Goal: Task Accomplishment & Management: Complete application form

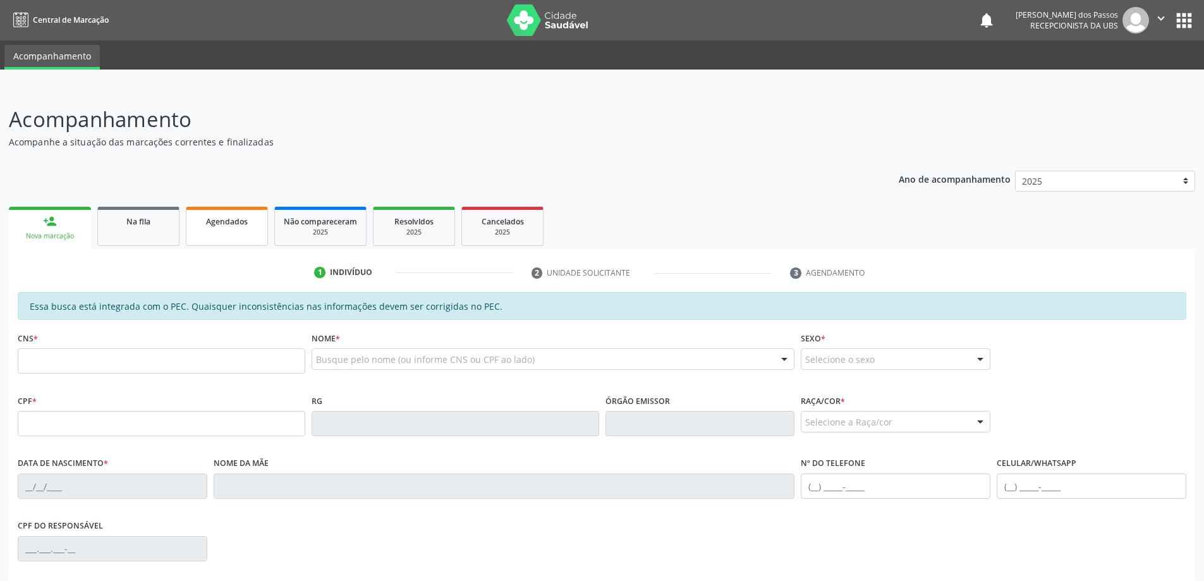
click at [219, 221] on span "Agendados" at bounding box center [227, 221] width 42 height 11
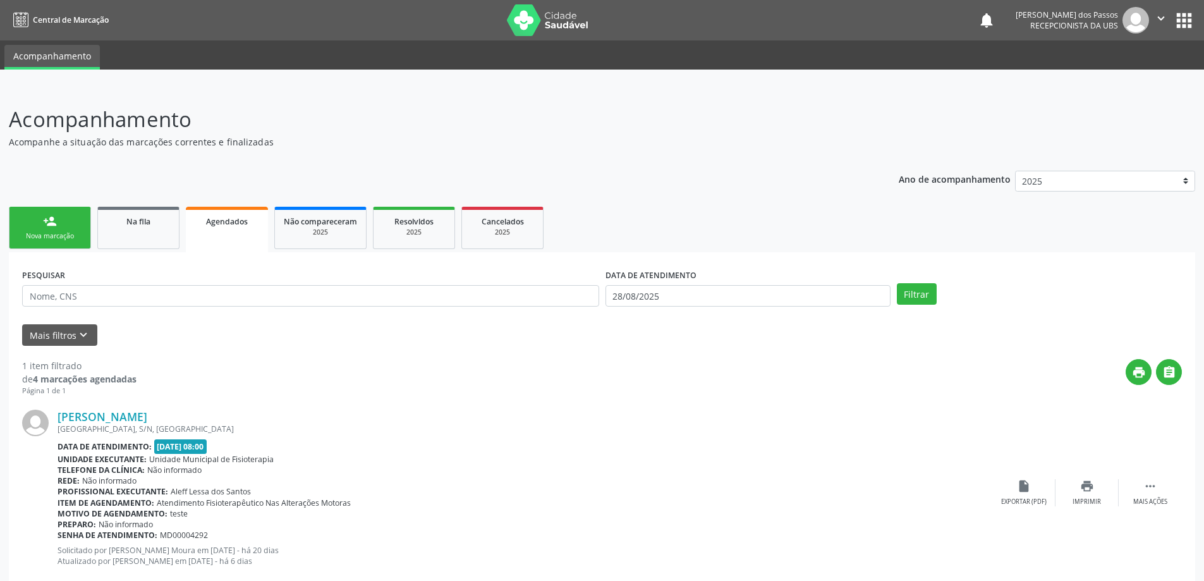
click at [41, 233] on div "Nova marcação" at bounding box center [49, 235] width 63 height 9
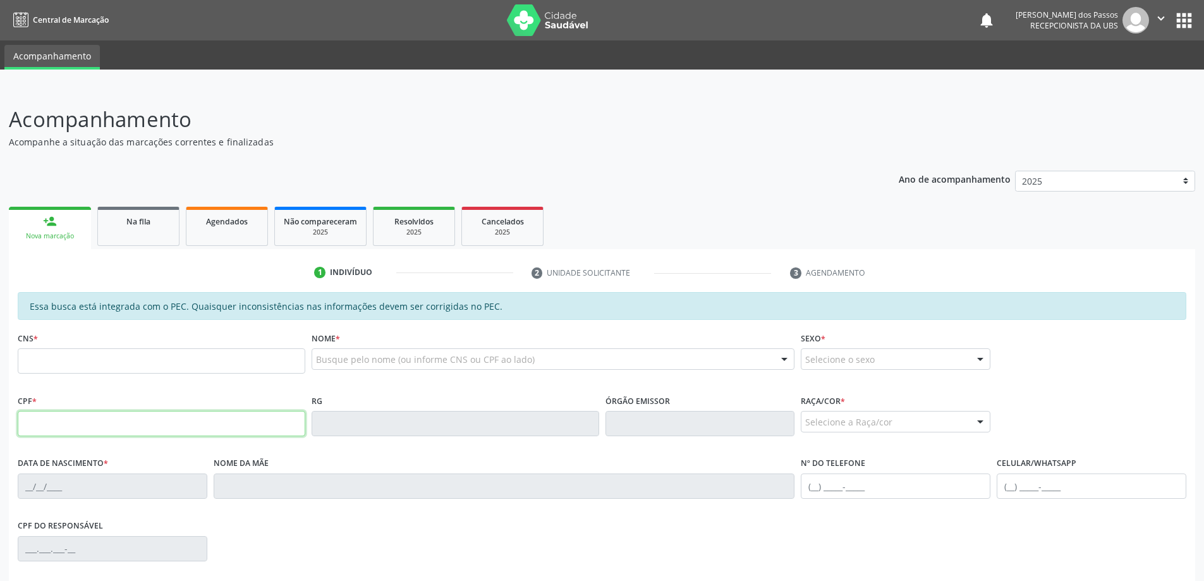
click at [65, 421] on input "text" at bounding box center [162, 423] width 288 height 25
type input "757.406.644-20"
type input "706 2015 1058 1369"
type input "22/01/1953"
type input "Maria Jose da Silva"
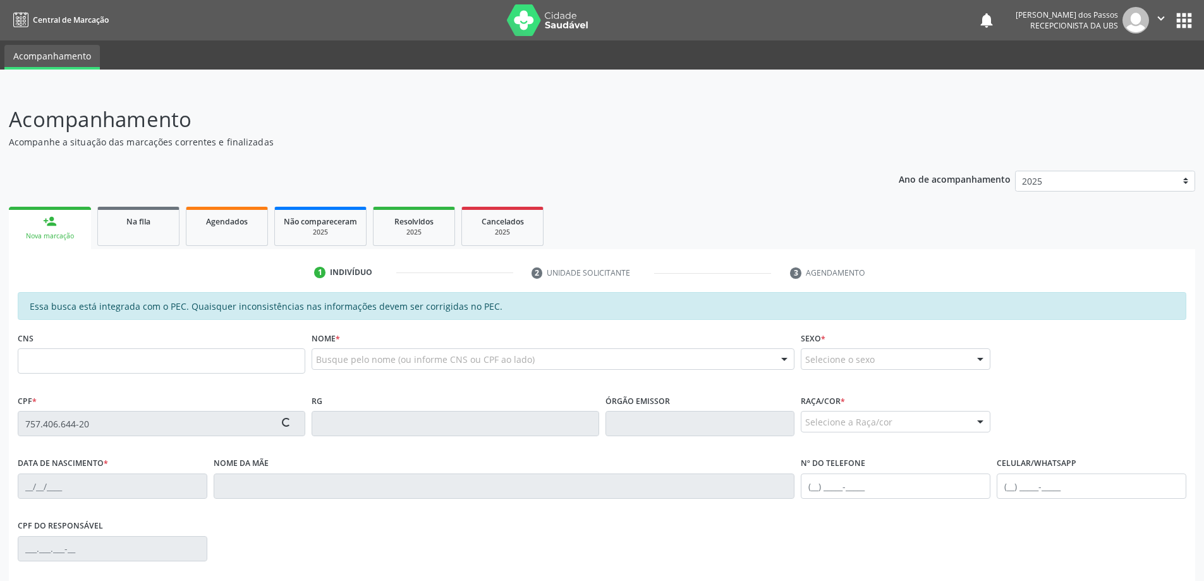
type input "(82) 99403-9243"
type input "319"
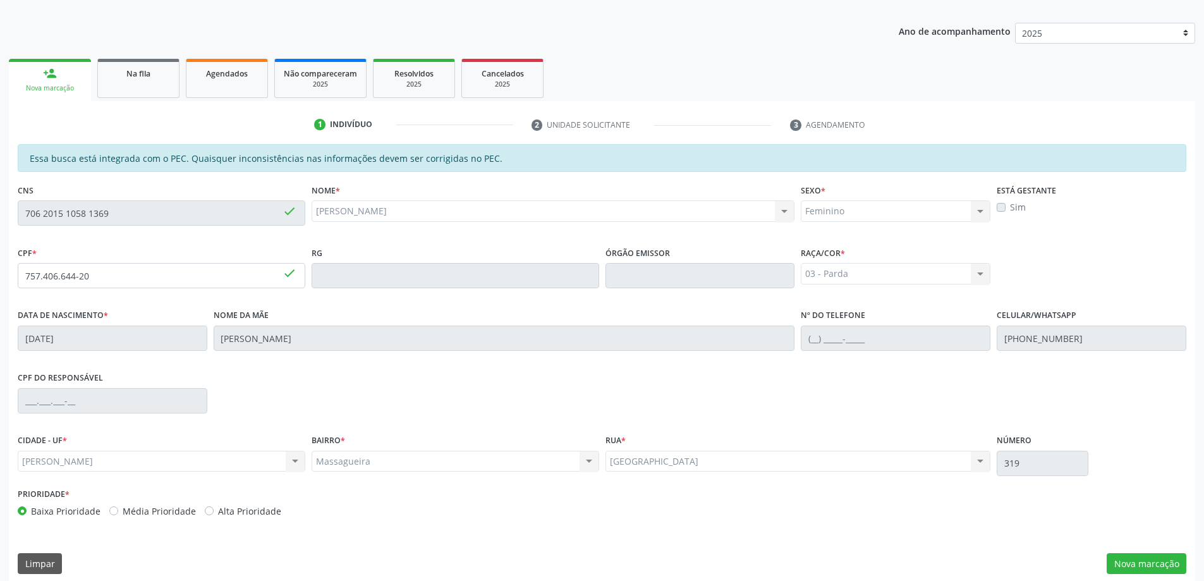
scroll to position [159, 0]
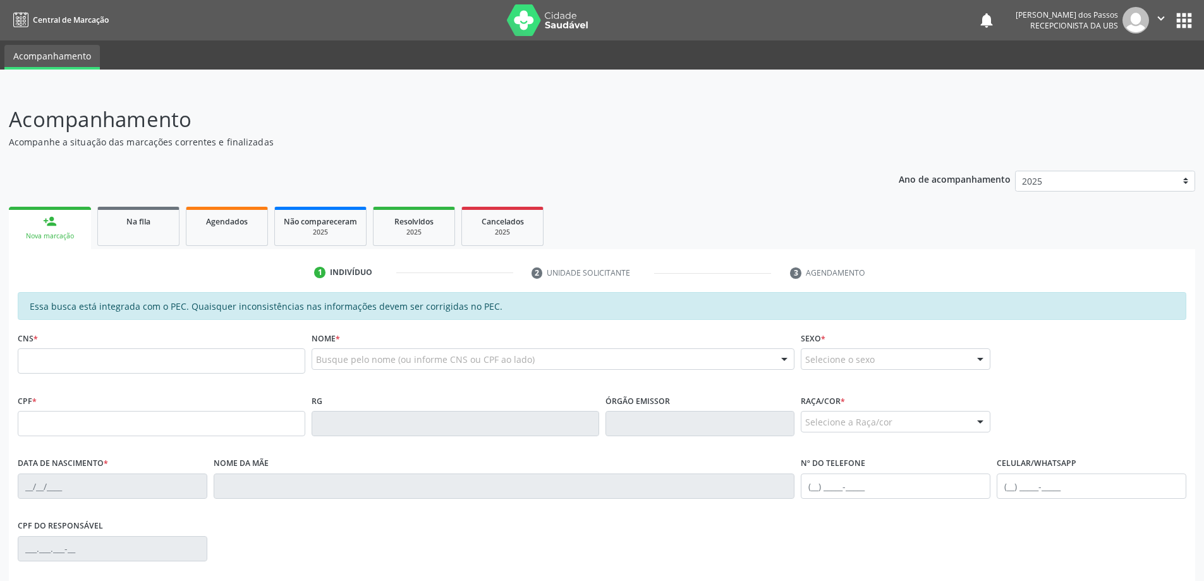
click at [54, 362] on input "text" at bounding box center [162, 360] width 288 height 25
type input "706 2015 1058 1369"
type input "757.406.644-20"
type input "22/01/1953"
type input "Maria Jose da Silva"
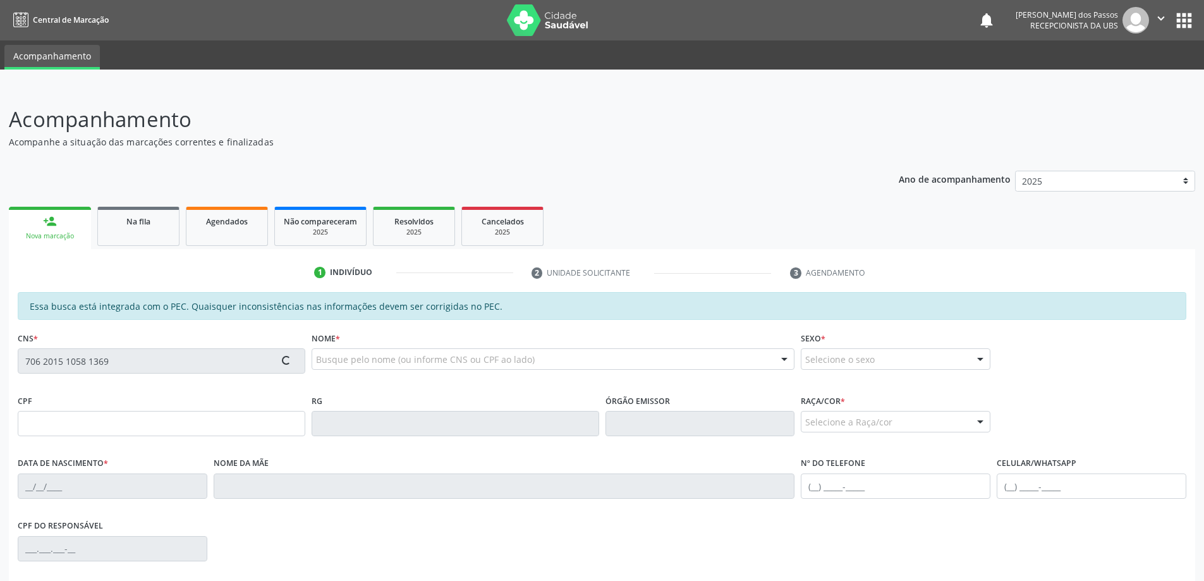
type input "(82) 99403-9243"
type input "S/N"
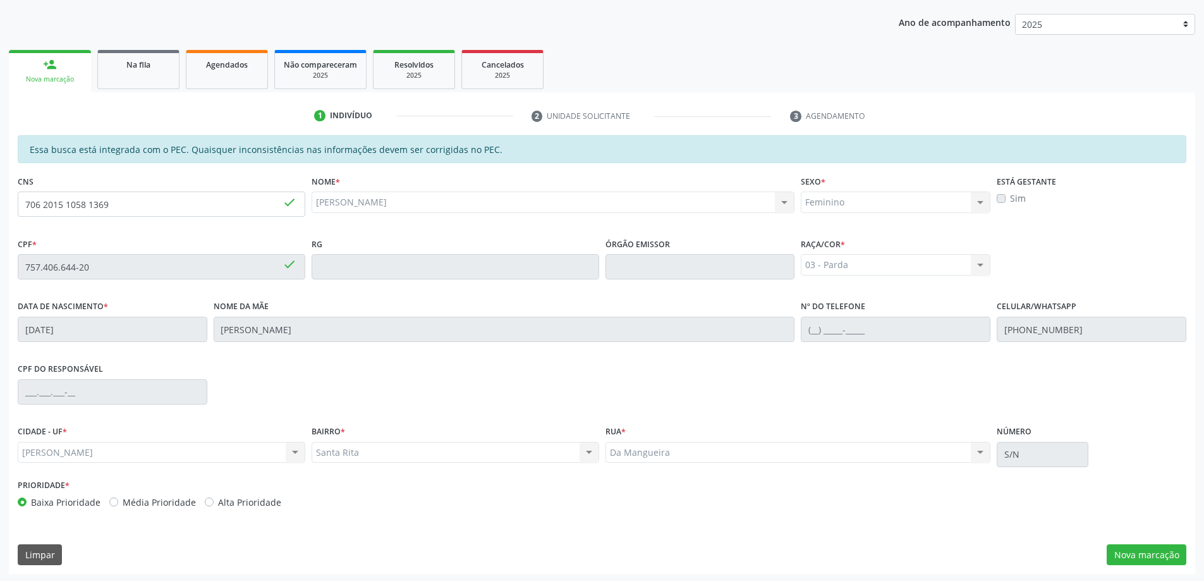
scroll to position [159, 0]
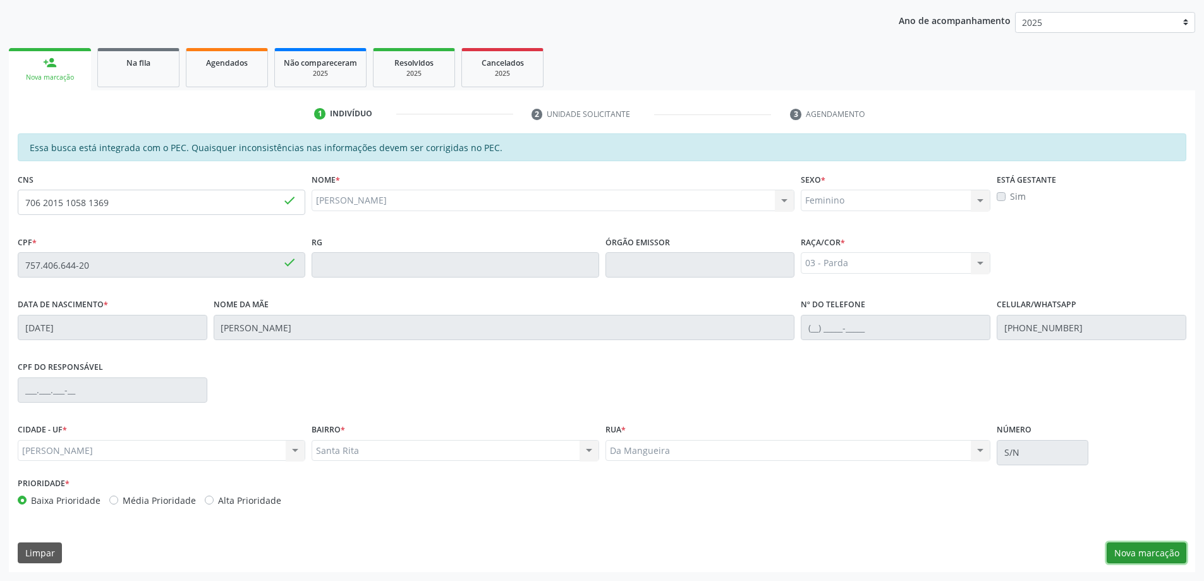
click at [1157, 561] on button "Nova marcação" at bounding box center [1147, 552] width 80 height 21
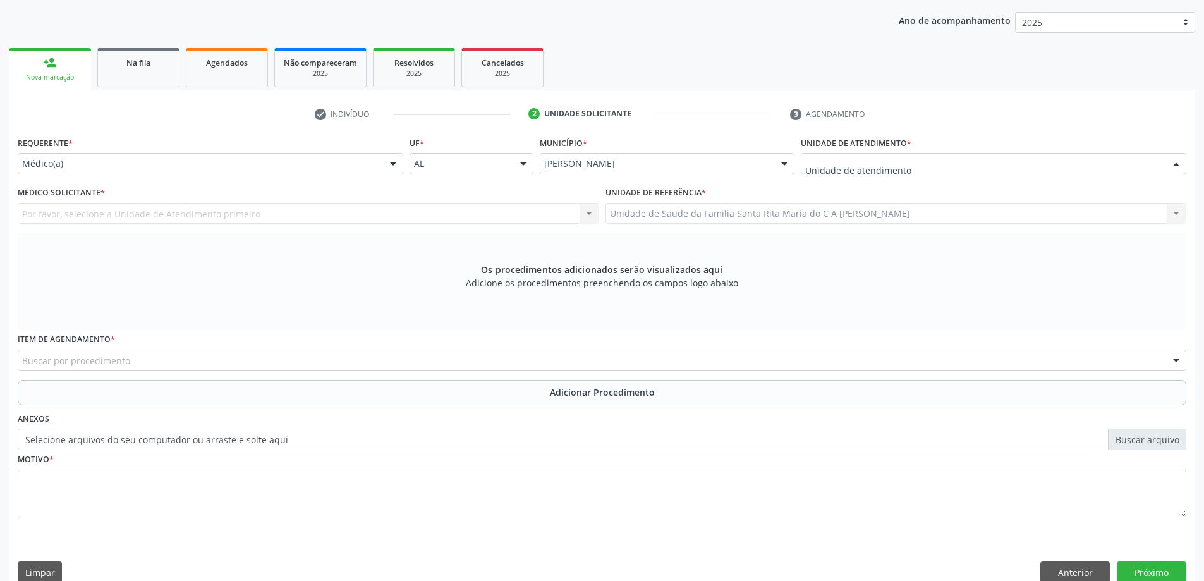
click at [926, 165] on div at bounding box center [994, 163] width 386 height 21
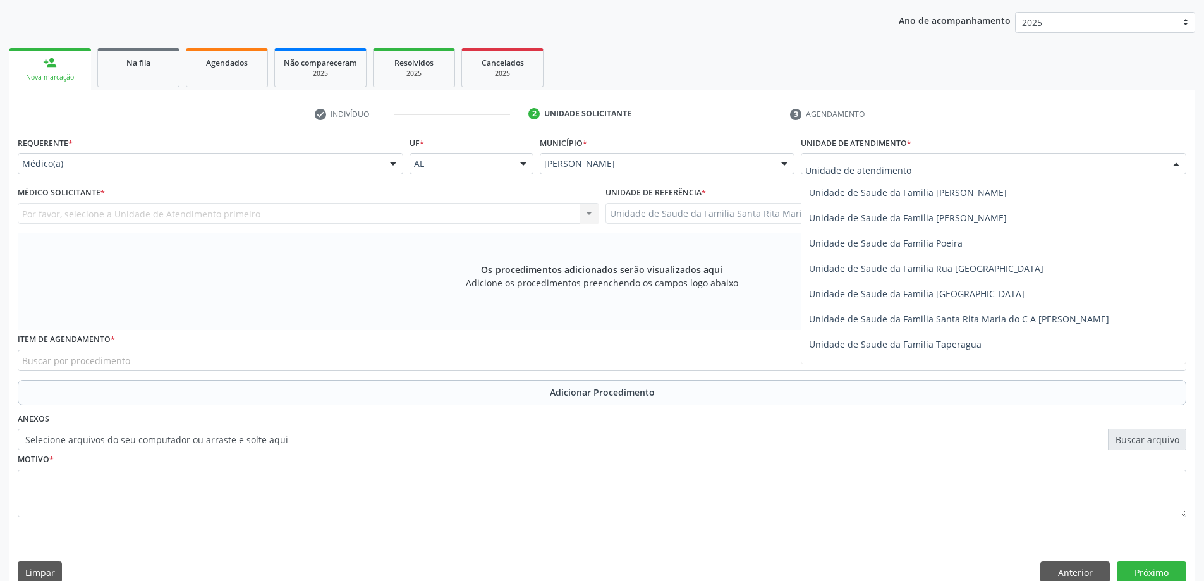
scroll to position [759, 0]
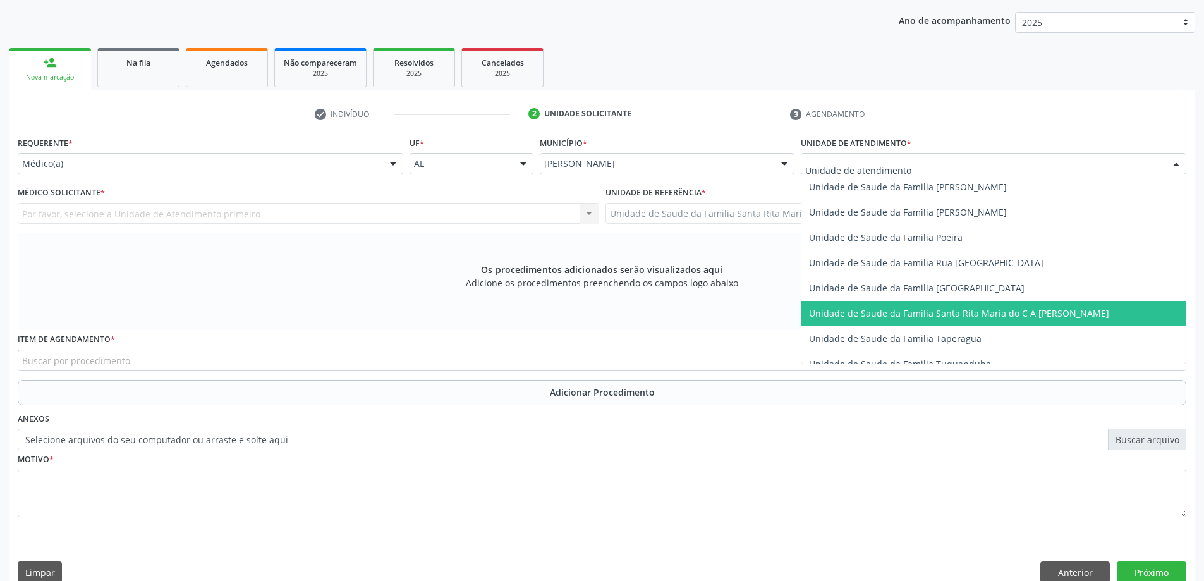
click at [934, 310] on span "Unidade de Saude da Familia Santa Rita Maria do C A [PERSON_NAME]" at bounding box center [959, 313] width 300 height 12
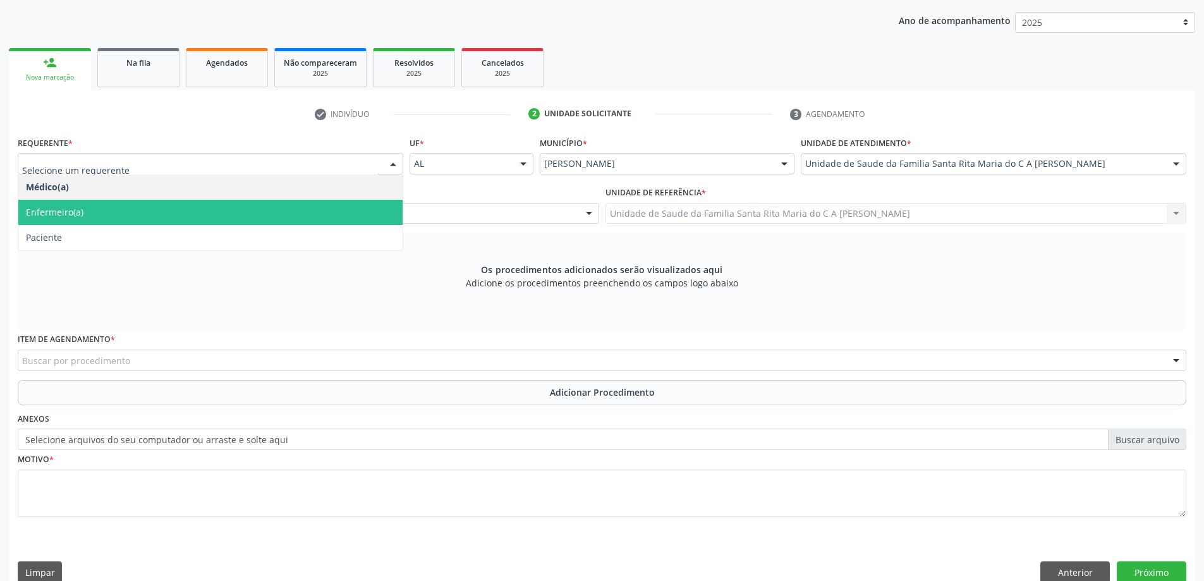
click at [254, 215] on span "Enfermeiro(a)" at bounding box center [210, 212] width 384 height 25
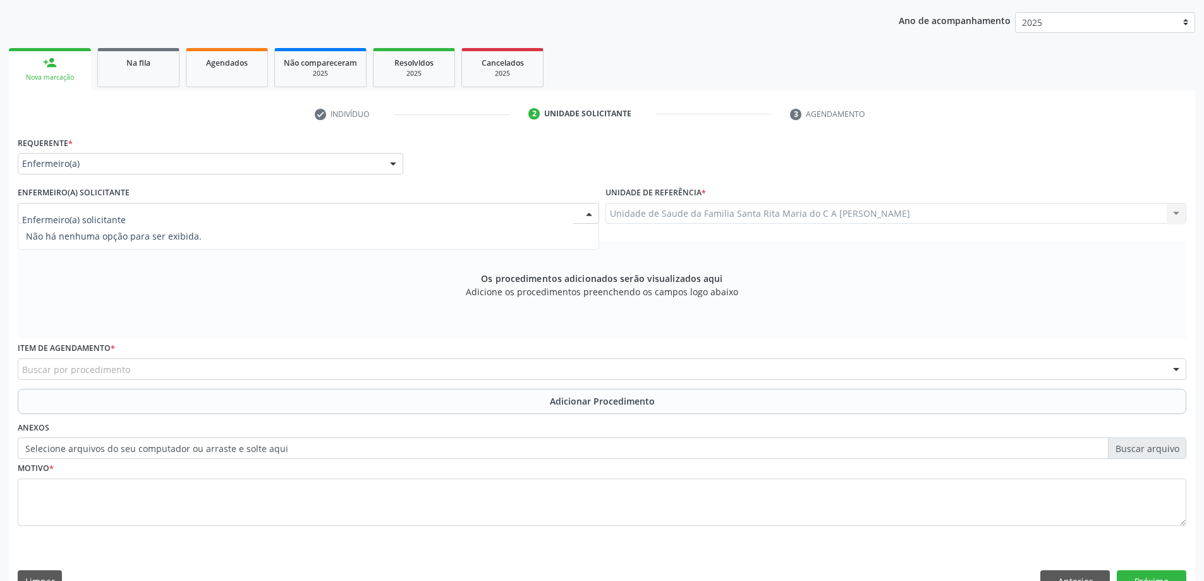
click at [264, 213] on div at bounding box center [309, 213] width 582 height 21
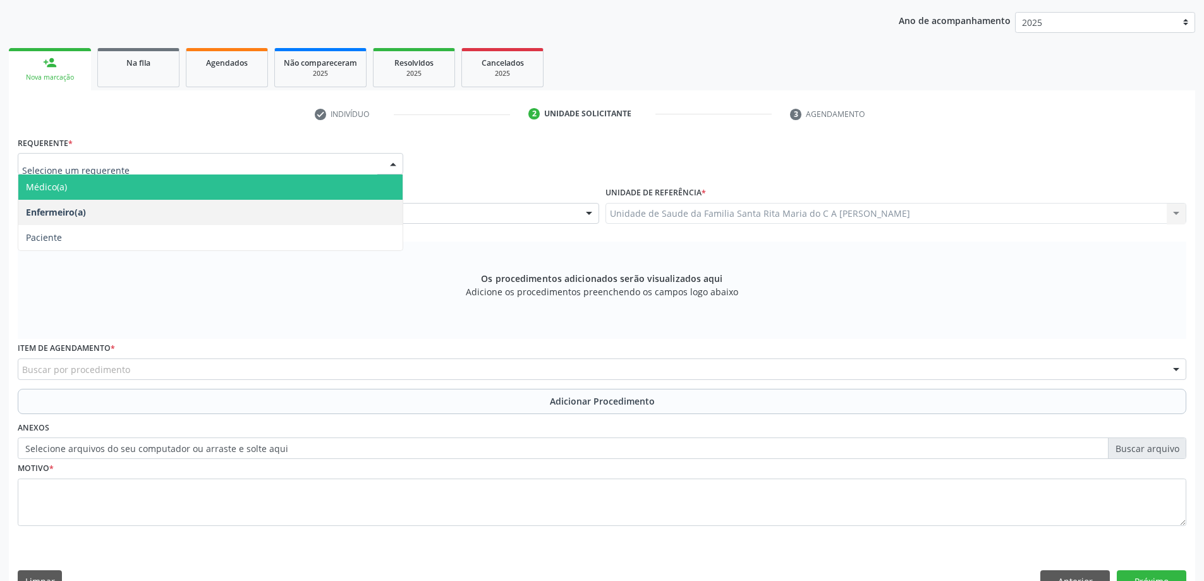
click at [216, 189] on span "Médico(a)" at bounding box center [210, 186] width 384 height 25
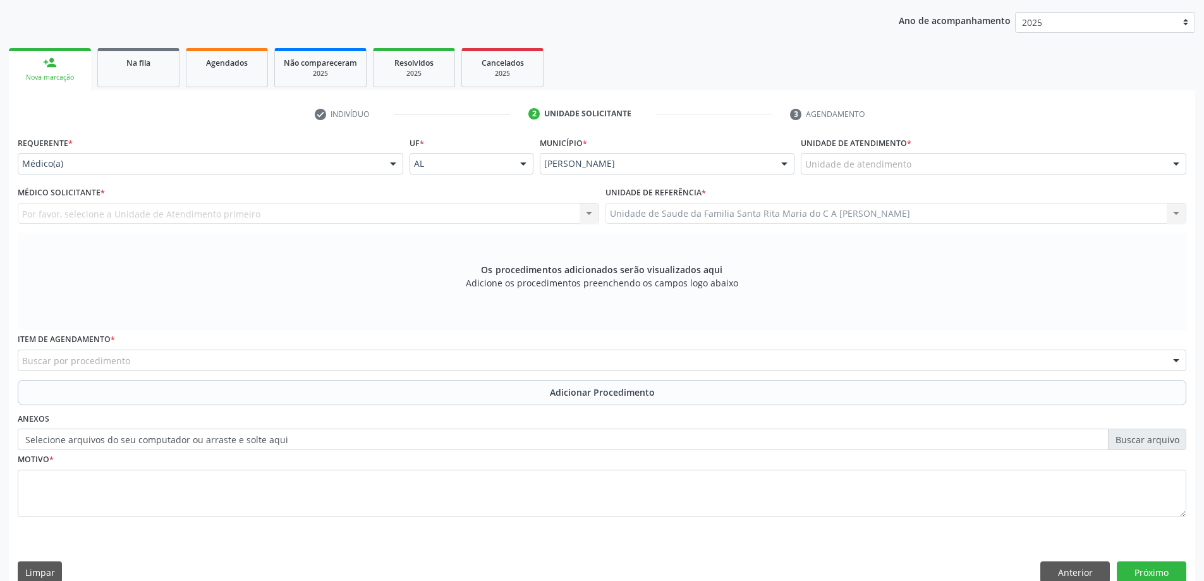
click at [226, 212] on div "Por favor, selecione a Unidade de Atendimento primeiro Djacy Avila Oliveira Edi…" at bounding box center [309, 213] width 582 height 21
click at [478, 210] on div "Por favor, selecione a Unidade de Atendimento primeiro Djacy Avila Oliveira Edi…" at bounding box center [309, 213] width 582 height 21
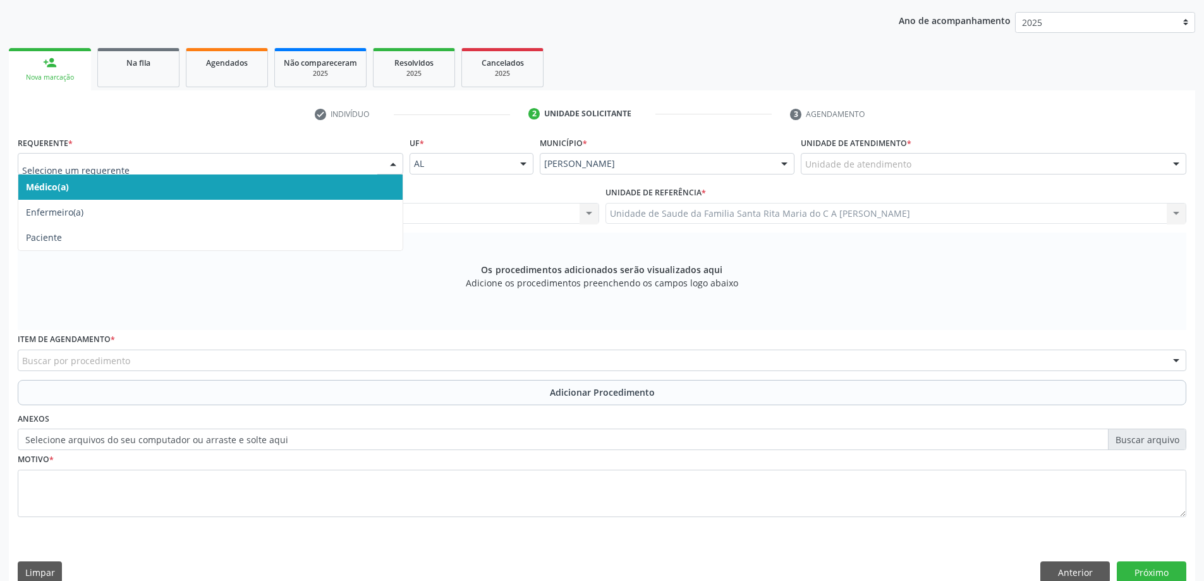
click at [291, 187] on span "Médico(a)" at bounding box center [210, 186] width 384 height 25
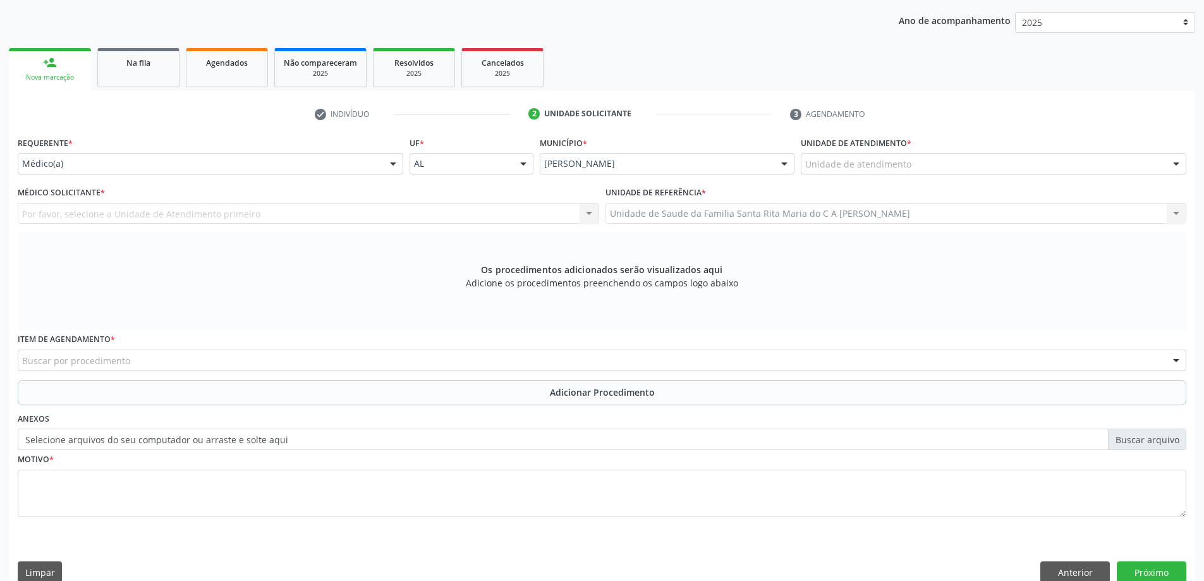
click at [282, 216] on div "Por favor, selecione a Unidade de Atendimento primeiro Djacy Avila Oliveira Edi…" at bounding box center [309, 213] width 582 height 21
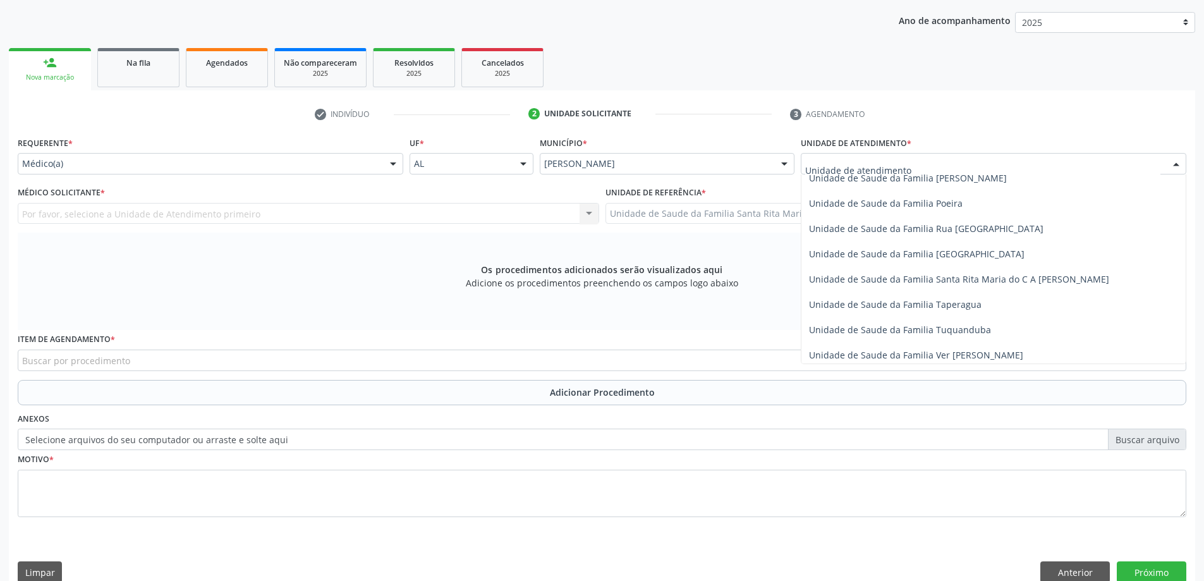
scroll to position [822, 0]
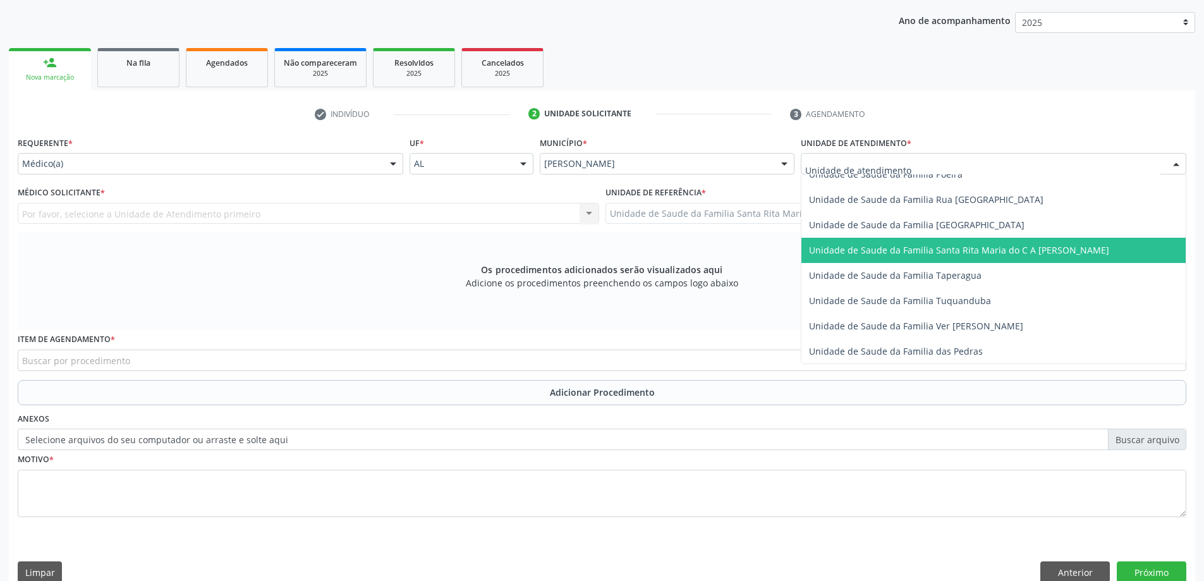
click at [878, 244] on span "Unidade de Saude da Familia Santa Rita Maria do C A [PERSON_NAME]" at bounding box center [959, 250] width 300 height 12
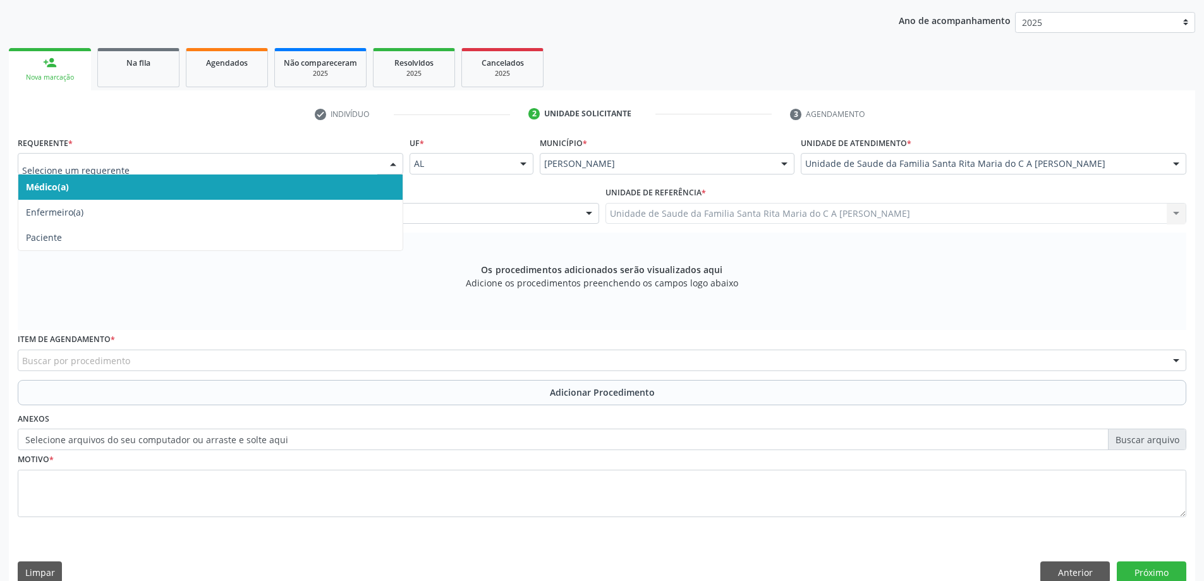
click at [164, 185] on span "Médico(a)" at bounding box center [210, 186] width 384 height 25
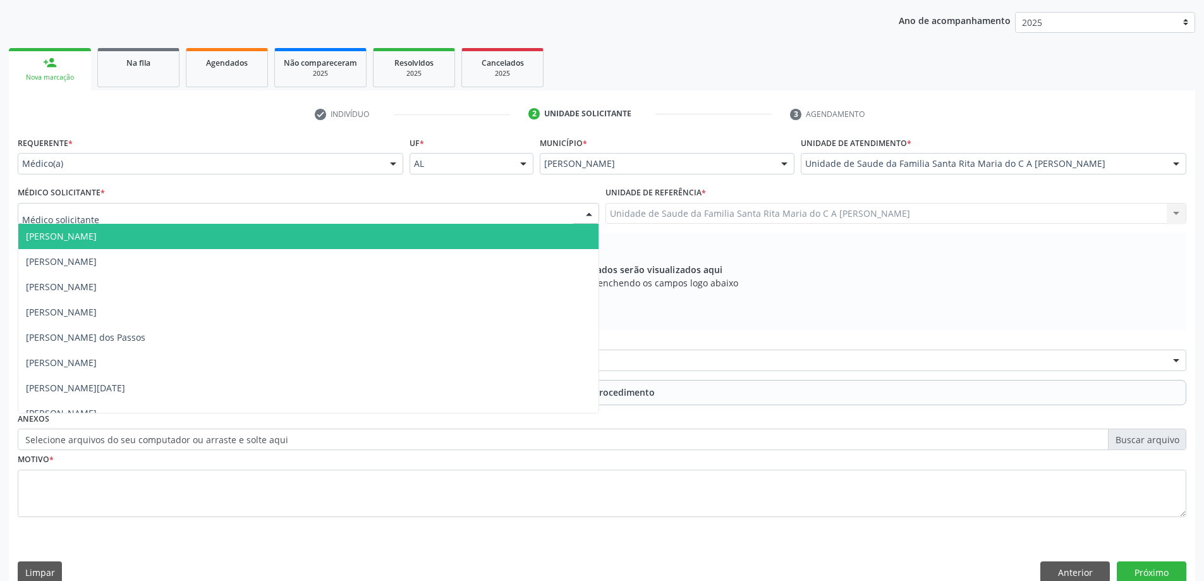
click at [161, 213] on div at bounding box center [309, 213] width 582 height 21
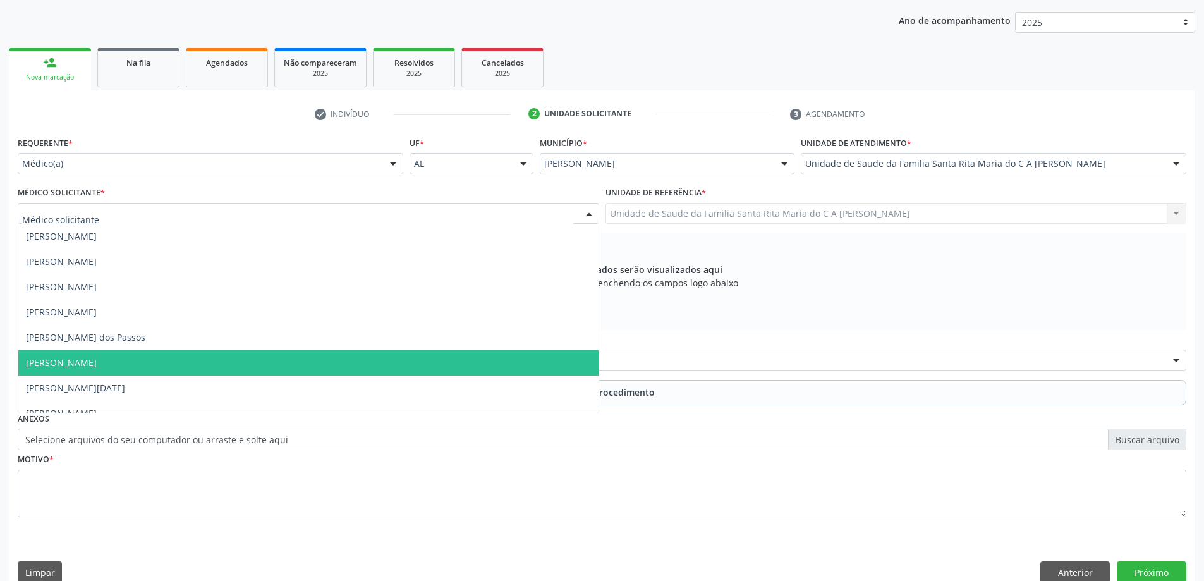
click at [154, 359] on span "[PERSON_NAME]" at bounding box center [308, 362] width 580 height 25
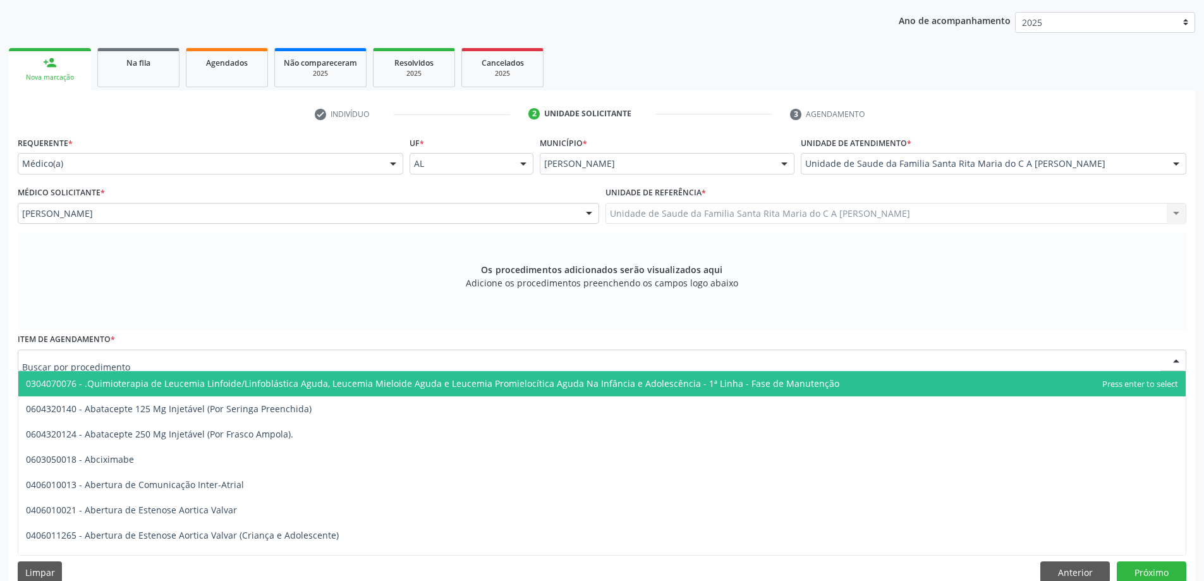
click at [161, 358] on div at bounding box center [602, 360] width 1169 height 21
click at [166, 362] on input "text" at bounding box center [591, 366] width 1139 height 25
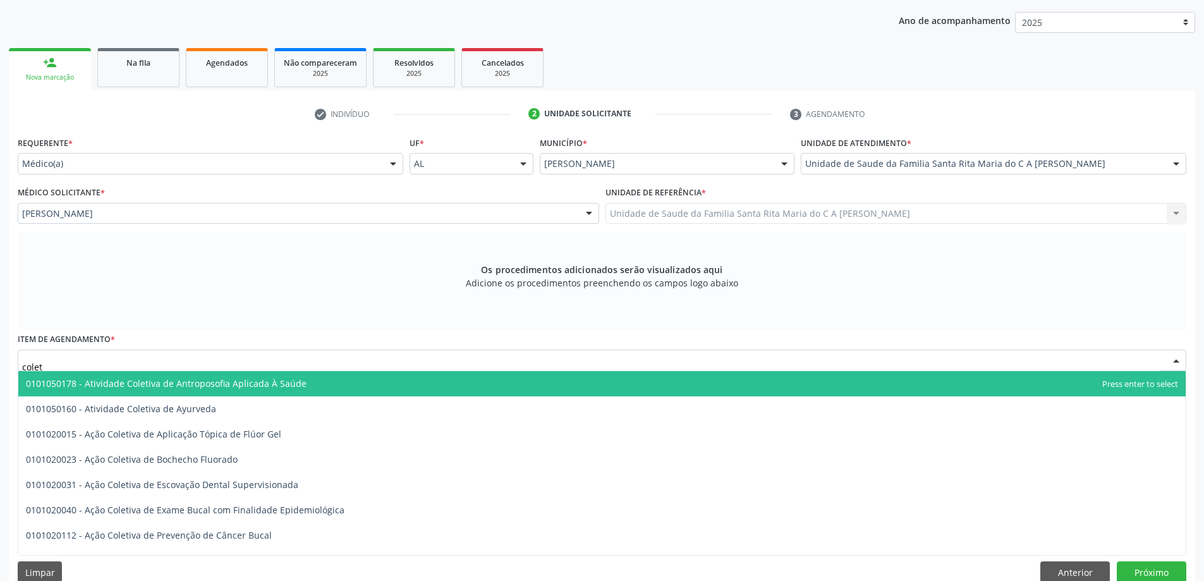
type input "coleta"
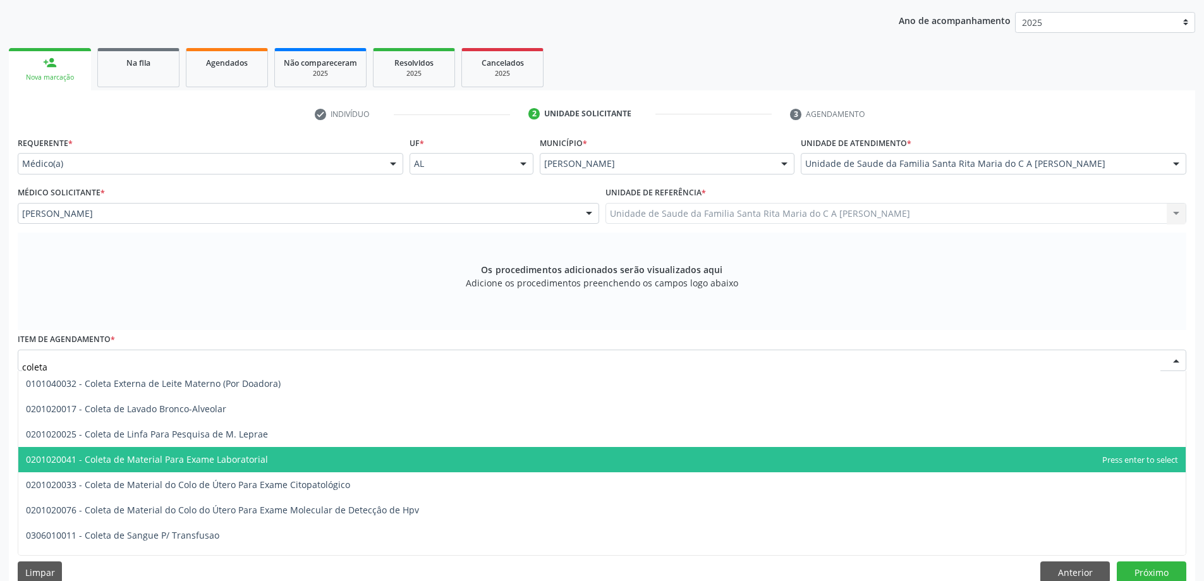
click at [198, 464] on span "0201020041 - Coleta de Material Para Exame Laboratorial" at bounding box center [147, 459] width 242 height 12
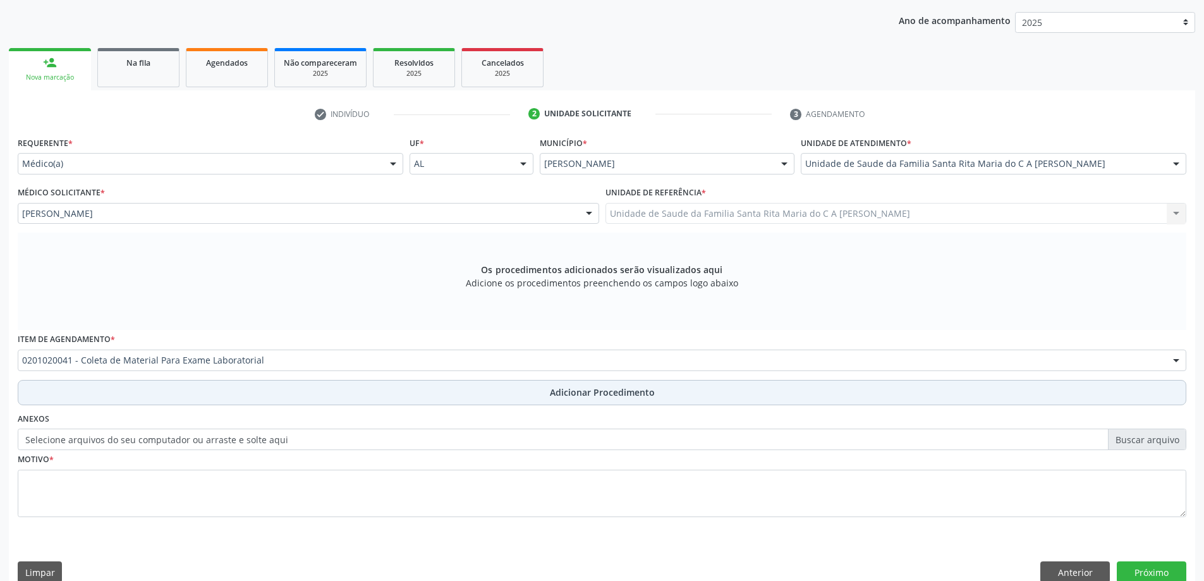
click at [144, 397] on button "Adicionar Procedimento" at bounding box center [602, 392] width 1169 height 25
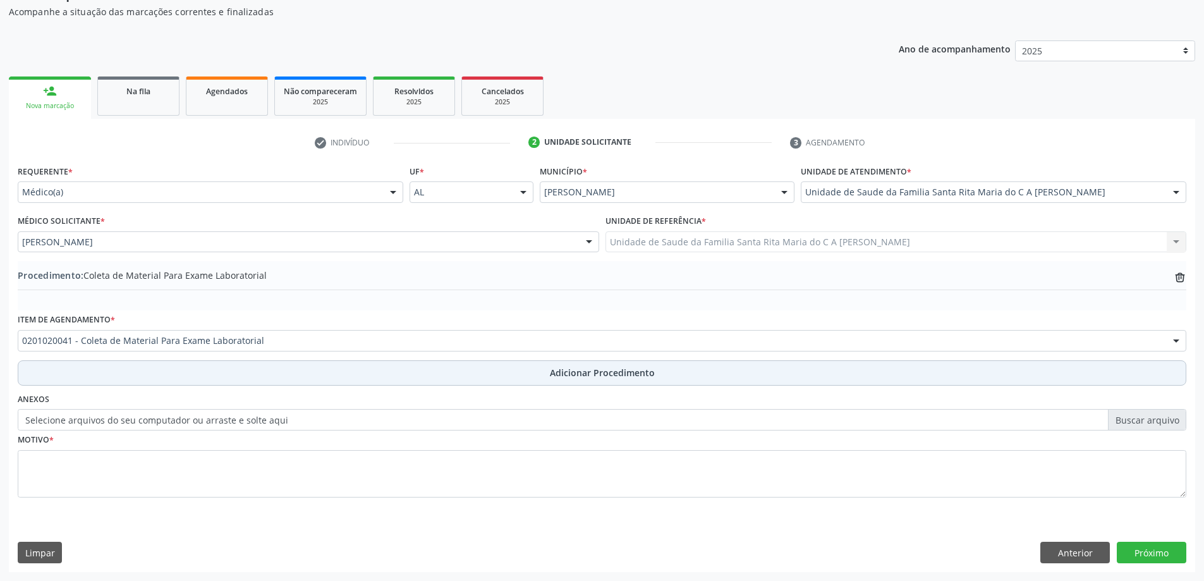
scroll to position [130, 0]
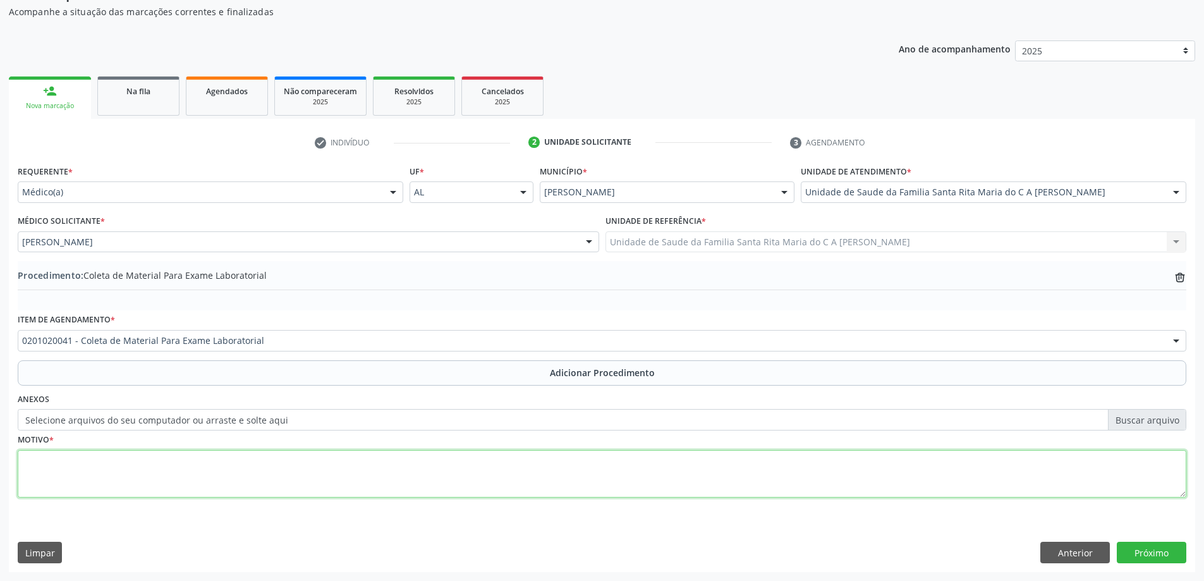
click at [121, 475] on textarea at bounding box center [602, 474] width 1169 height 48
type textarea "cotrole"
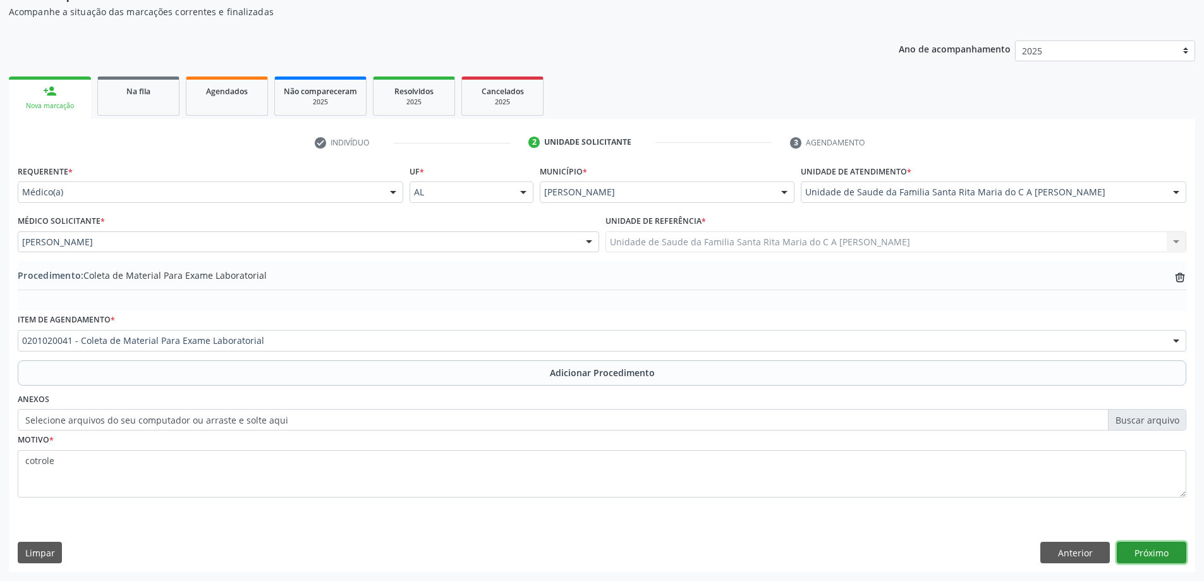
click at [1160, 556] on button "Próximo" at bounding box center [1152, 552] width 70 height 21
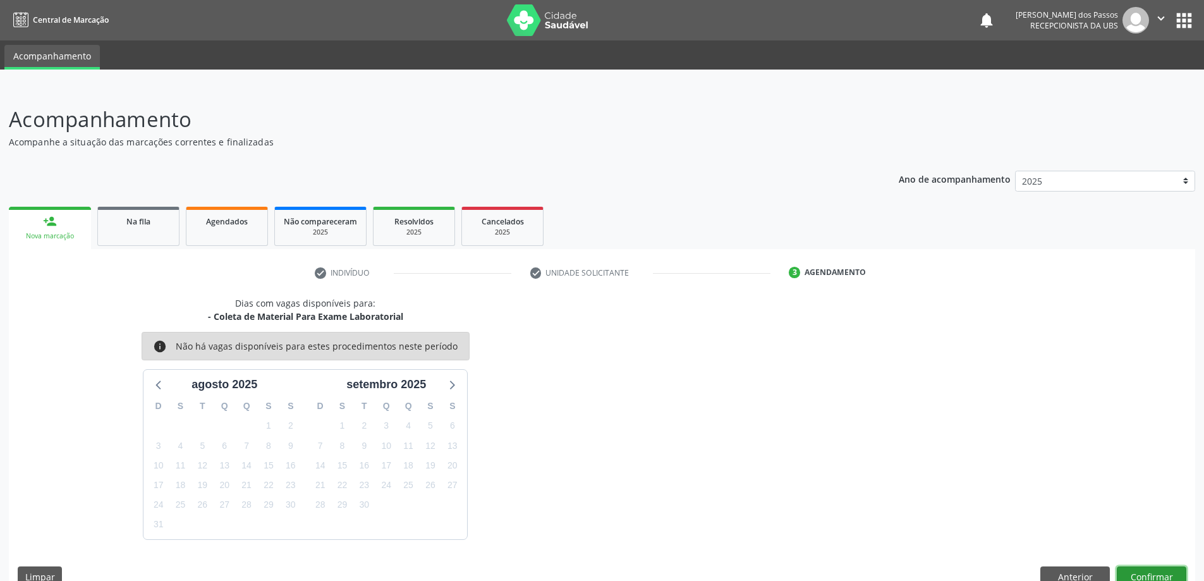
click at [1154, 576] on button "Confirmar" at bounding box center [1152, 576] width 70 height 21
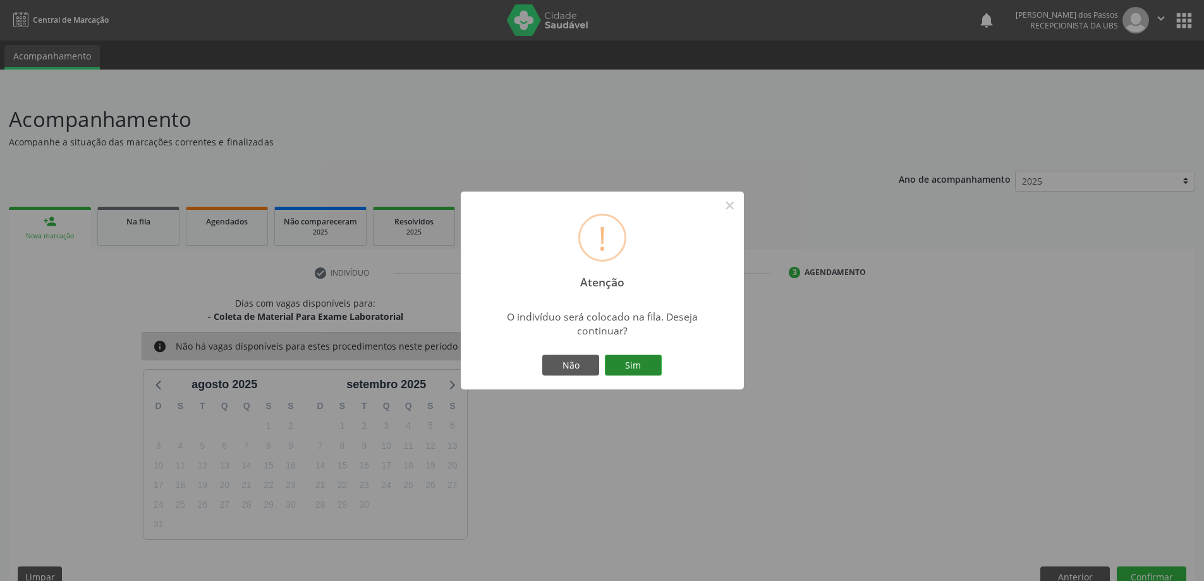
click at [653, 367] on button "Sim" at bounding box center [633, 365] width 57 height 21
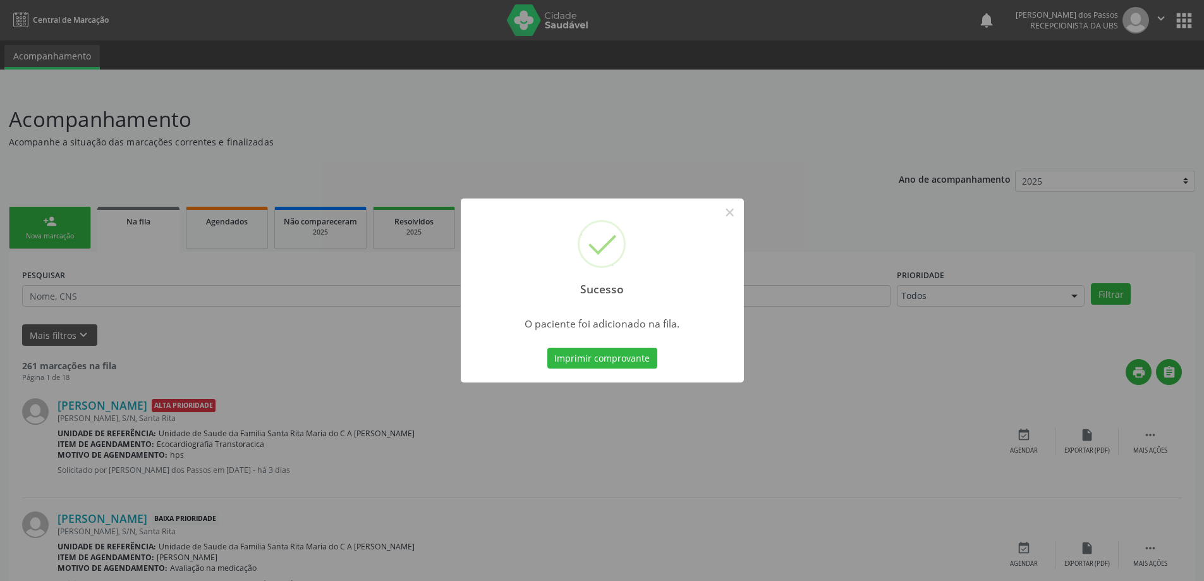
click at [647, 359] on button "Imprimir comprovante" at bounding box center [603, 358] width 110 height 21
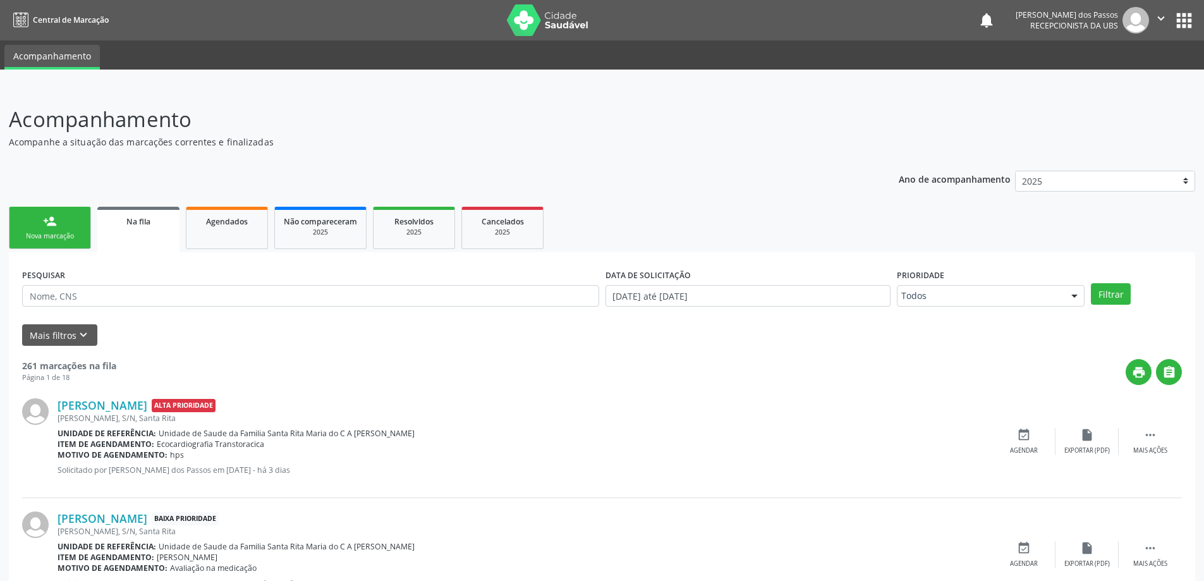
click at [48, 236] on div "Nova marcação" at bounding box center [49, 235] width 63 height 9
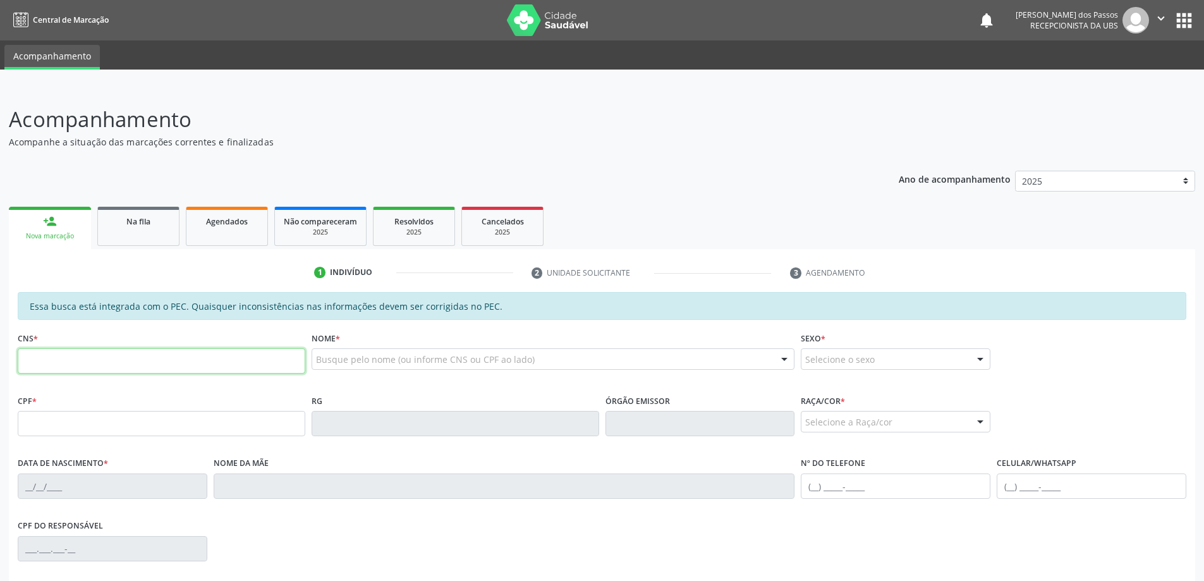
click at [90, 358] on input "text" at bounding box center [162, 360] width 288 height 25
type input "701 0048 5815 4494"
type input "085.466.094-11"
type input "25/03/1993"
type input "Elonalva Maria da Conceicao"
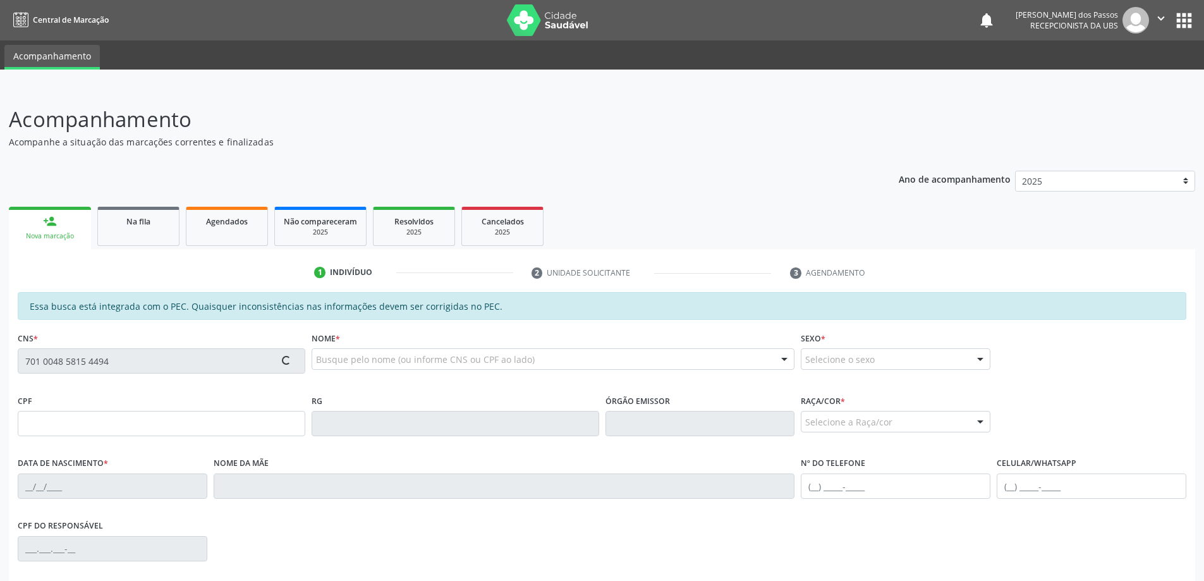
type input "(82) 98703-6372"
type input "S/N"
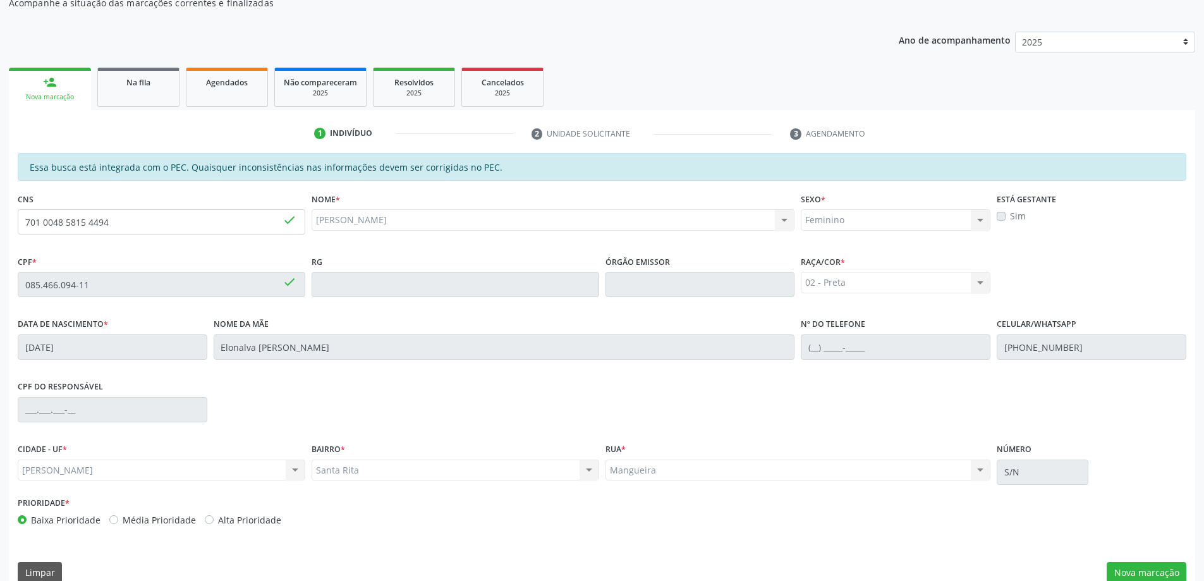
scroll to position [159, 0]
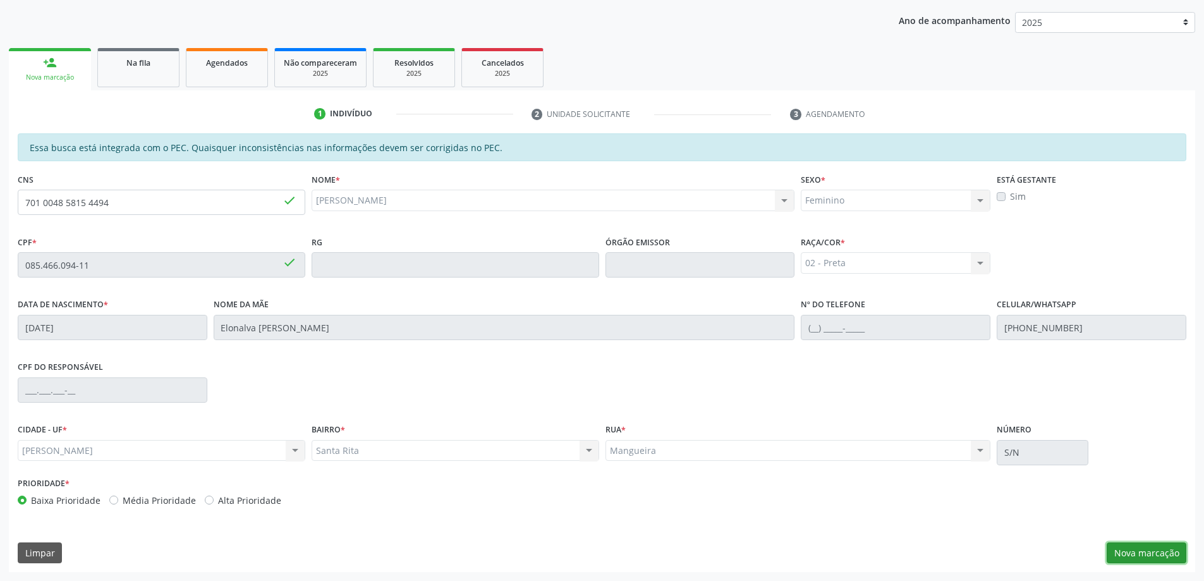
click at [1121, 558] on button "Nova marcação" at bounding box center [1147, 552] width 80 height 21
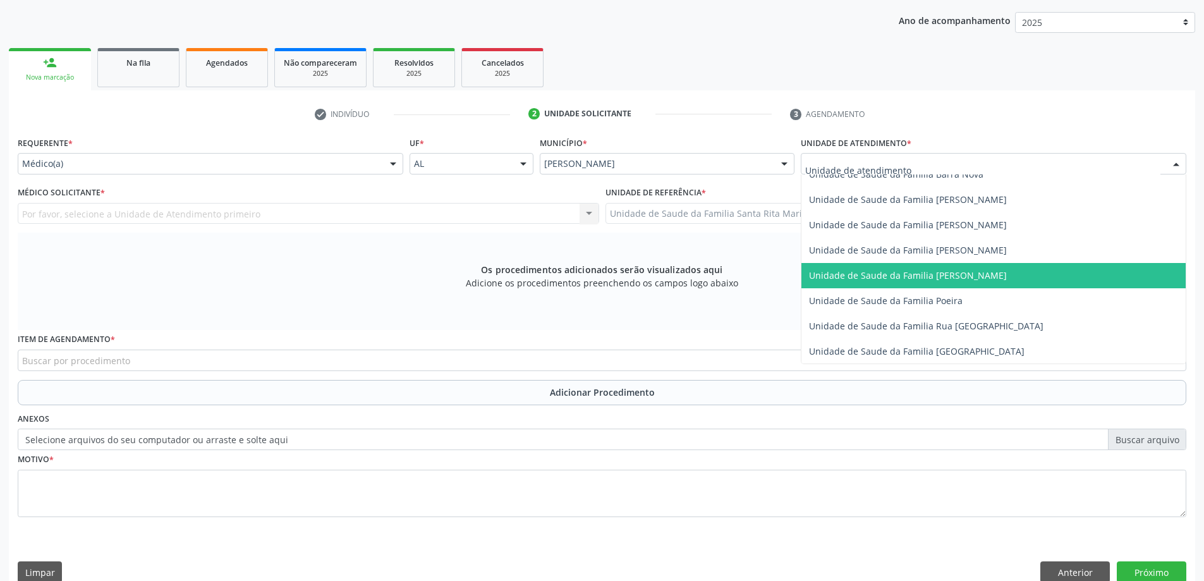
scroll to position [759, 0]
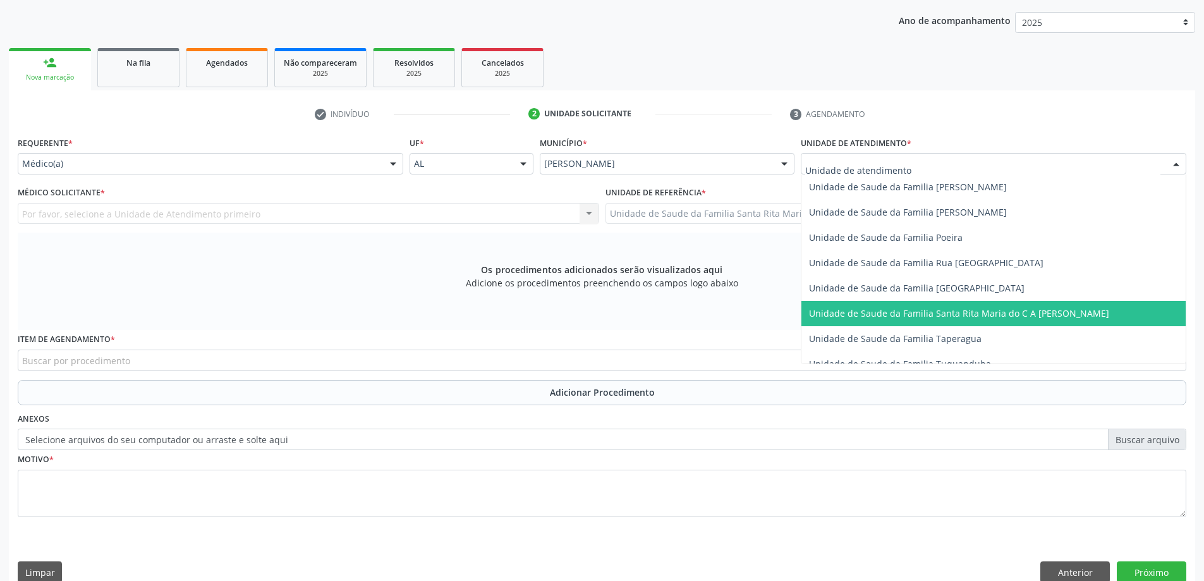
click at [910, 314] on span "Unidade de Saude da Familia Santa Rita Maria do C A [PERSON_NAME]" at bounding box center [959, 313] width 300 height 12
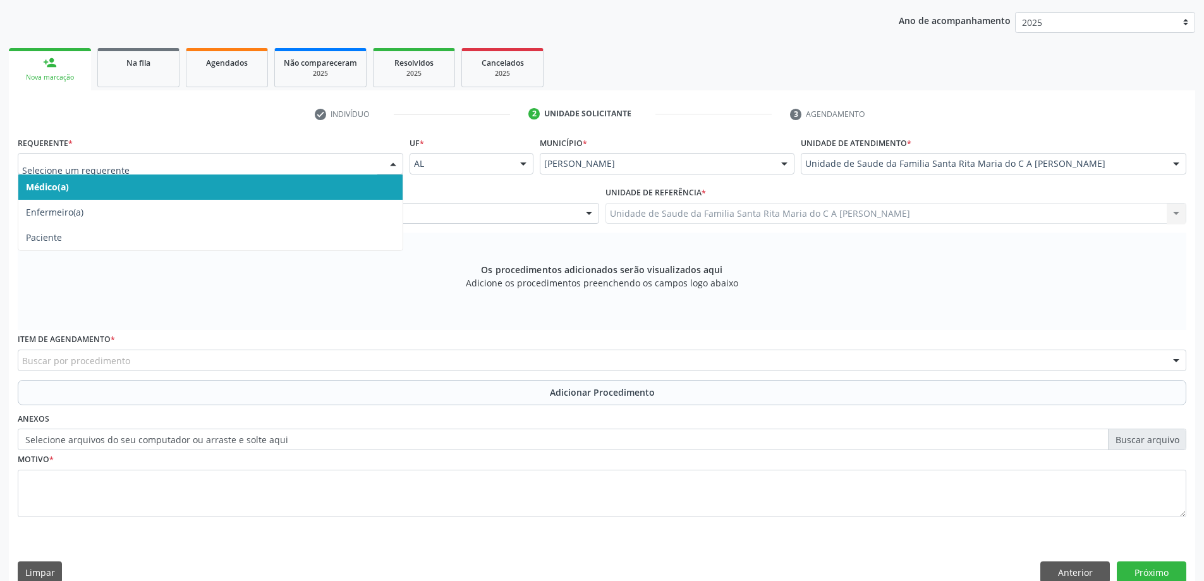
click at [269, 187] on span "Médico(a)" at bounding box center [210, 186] width 384 height 25
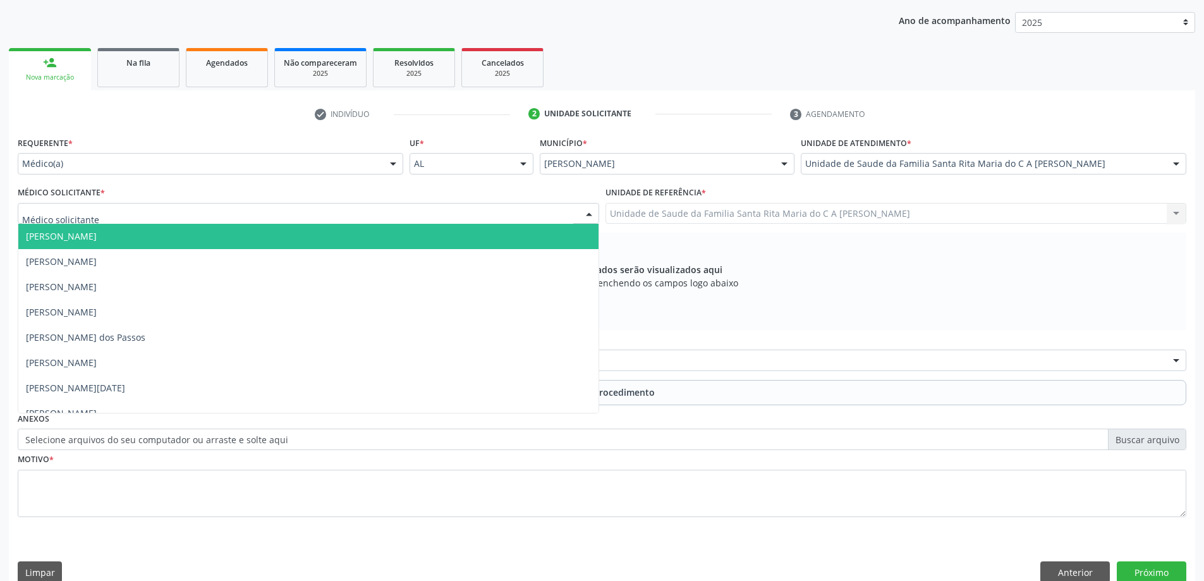
click at [262, 214] on div at bounding box center [309, 213] width 582 height 21
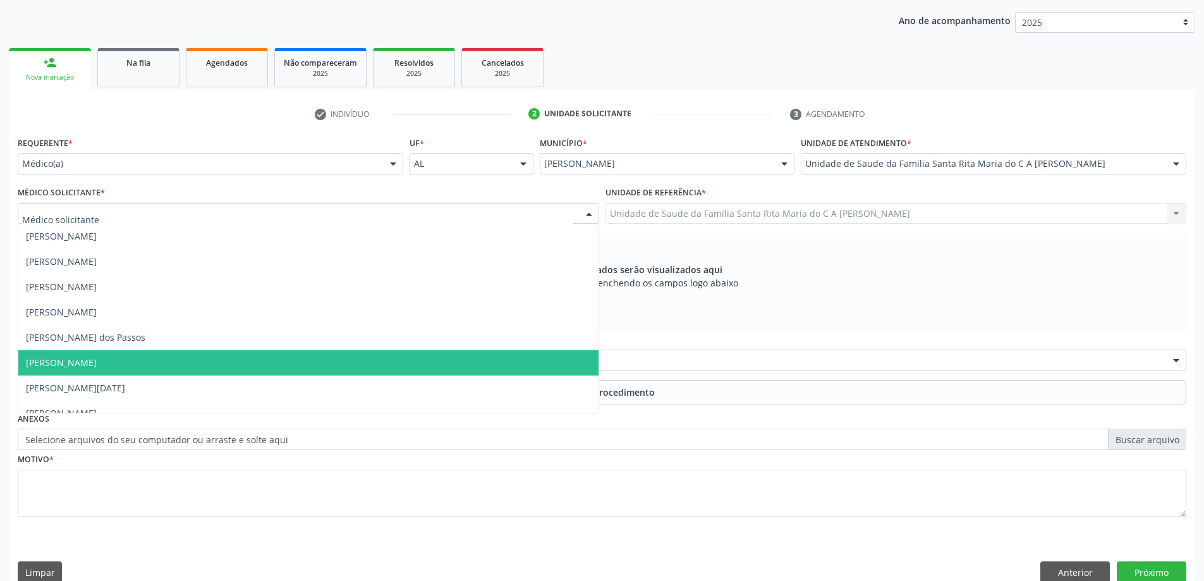
click at [424, 358] on span "[PERSON_NAME]" at bounding box center [308, 362] width 580 height 25
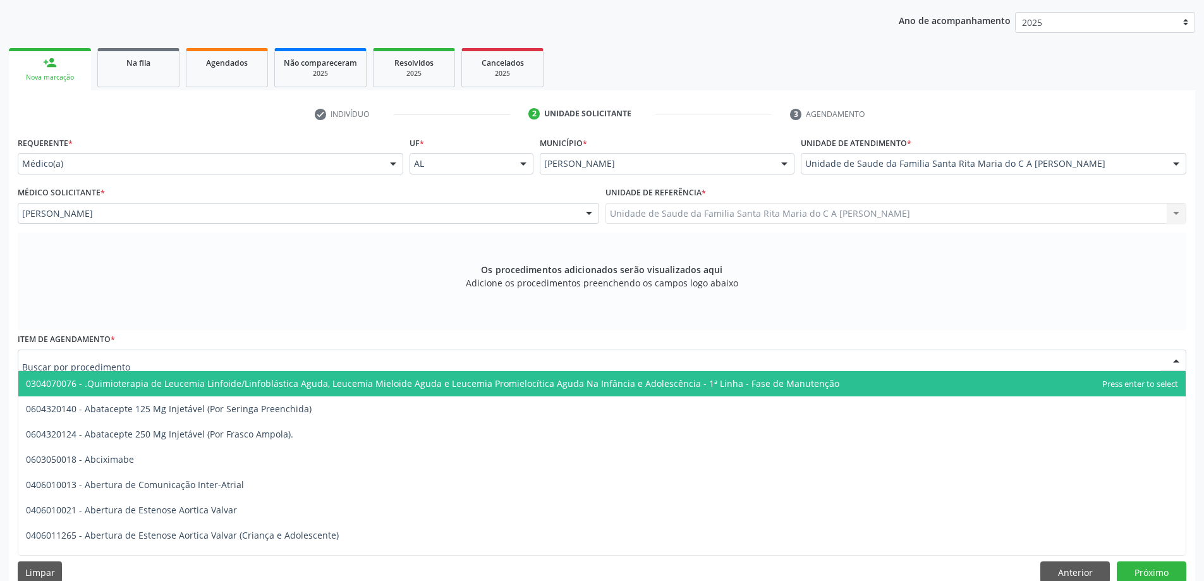
click at [407, 364] on div at bounding box center [602, 360] width 1169 height 21
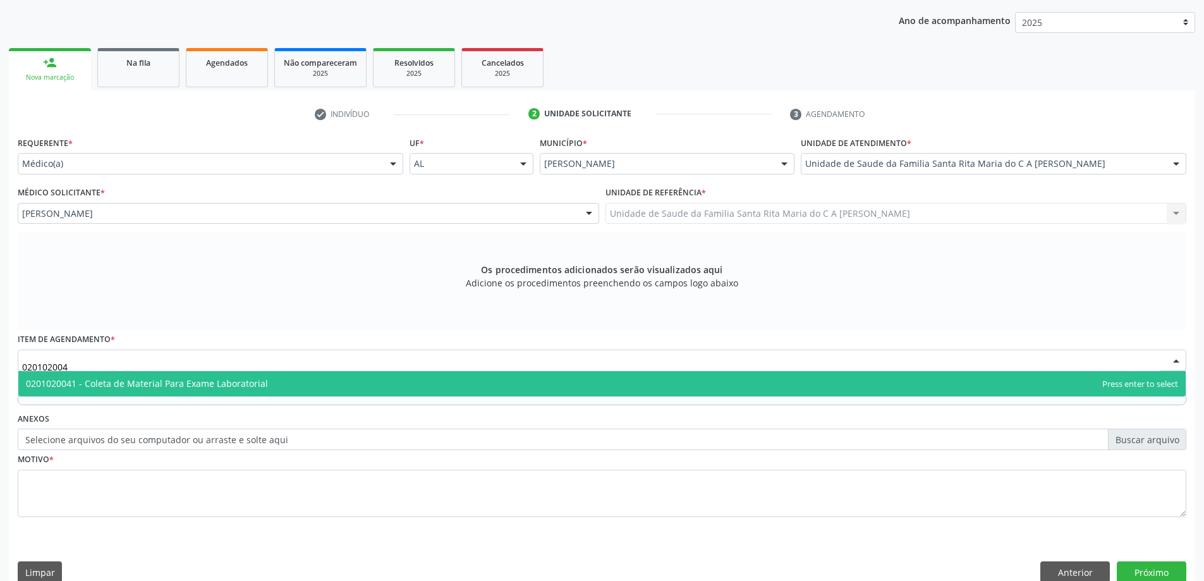
type input "0201020041"
click at [341, 392] on span "0201020041 - Coleta de Material Para Exame Laboratorial" at bounding box center [602, 383] width 1168 height 25
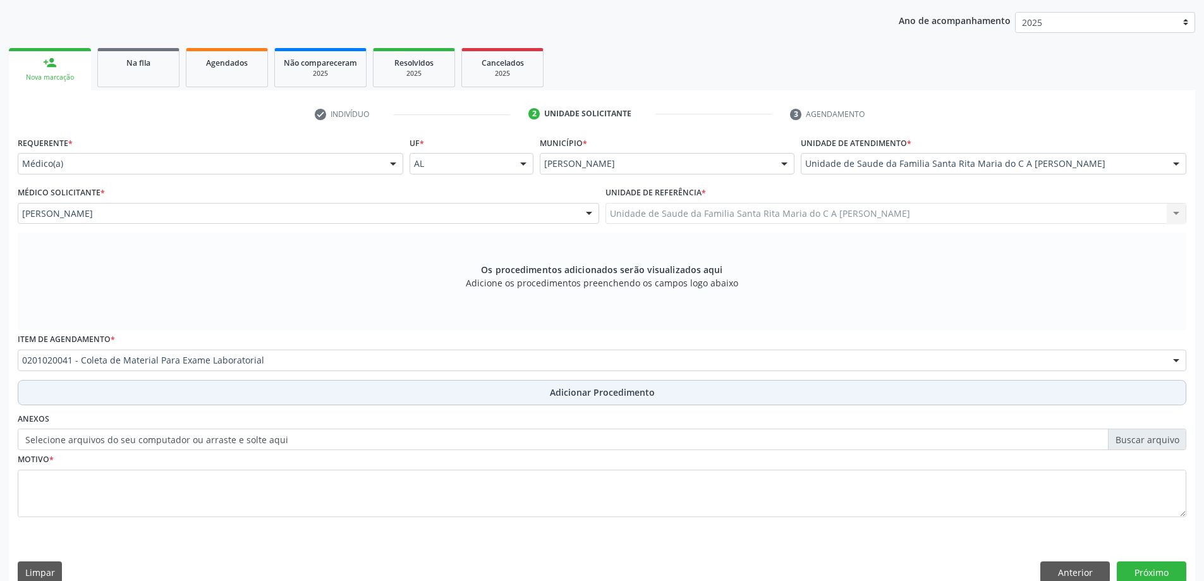
click at [308, 395] on button "Adicionar Procedimento" at bounding box center [602, 392] width 1169 height 25
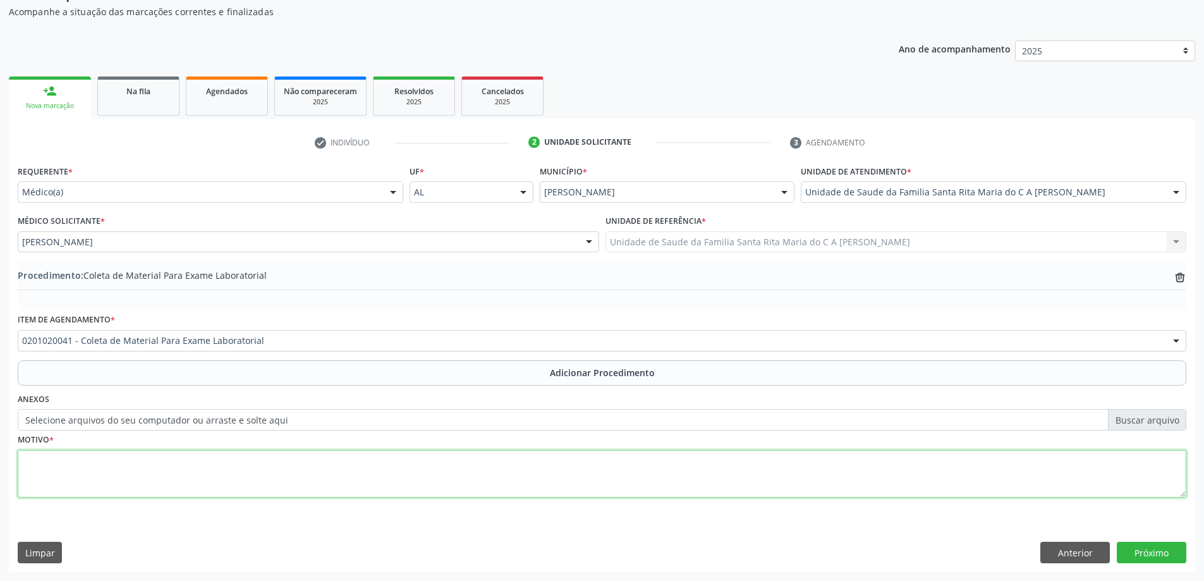
click at [405, 461] on textarea at bounding box center [602, 474] width 1169 height 48
type textarea "controle"
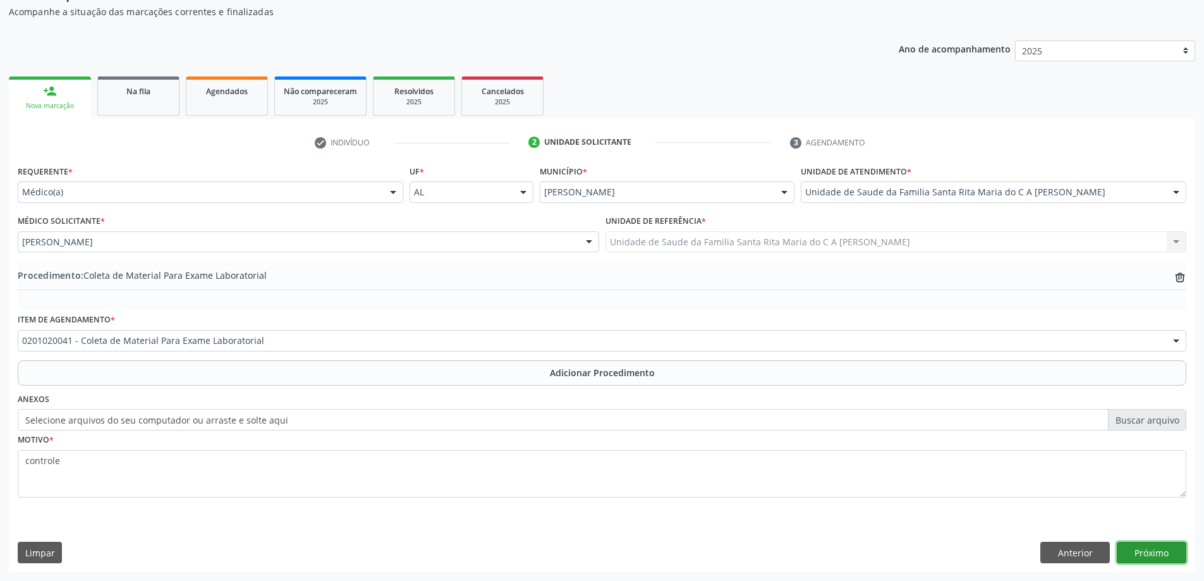
click at [1166, 555] on button "Próximo" at bounding box center [1152, 552] width 70 height 21
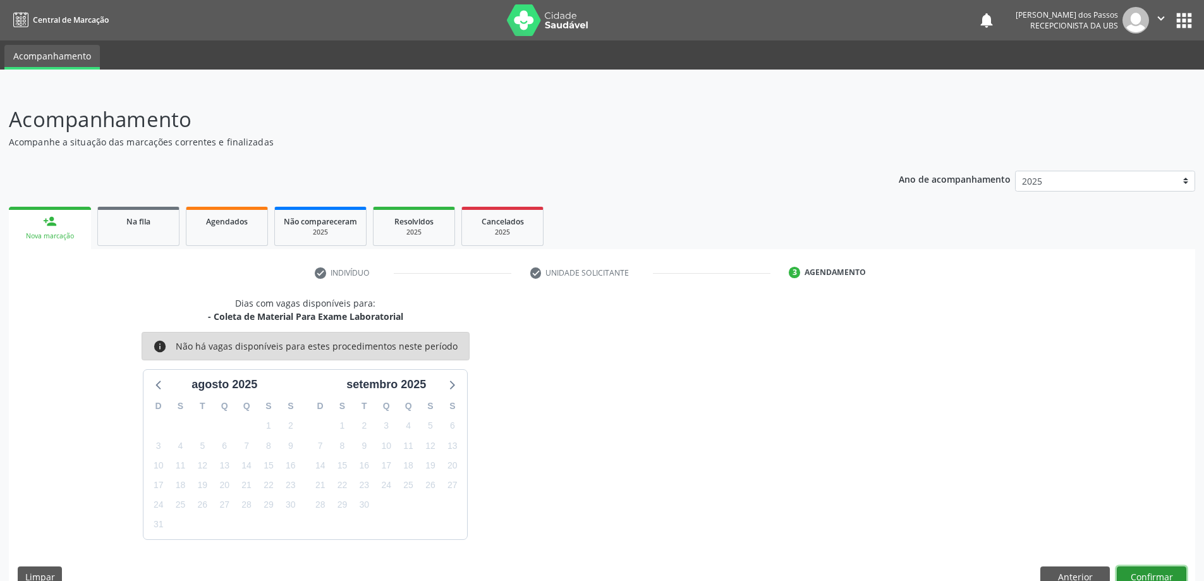
click at [1156, 577] on button "Confirmar" at bounding box center [1152, 576] width 70 height 21
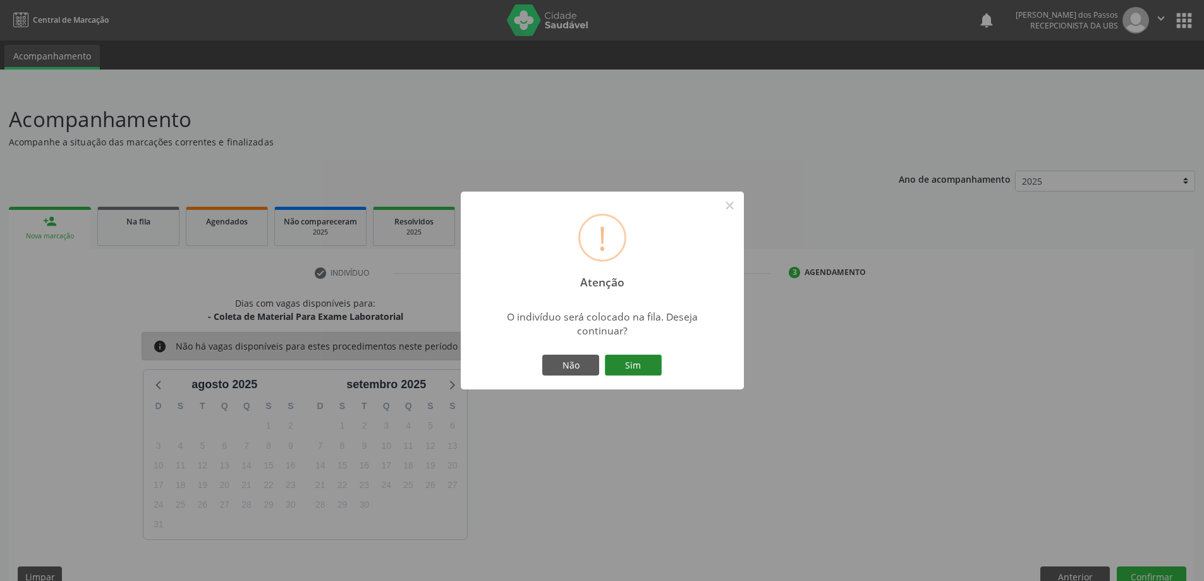
click at [627, 362] on button "Sim" at bounding box center [633, 365] width 57 height 21
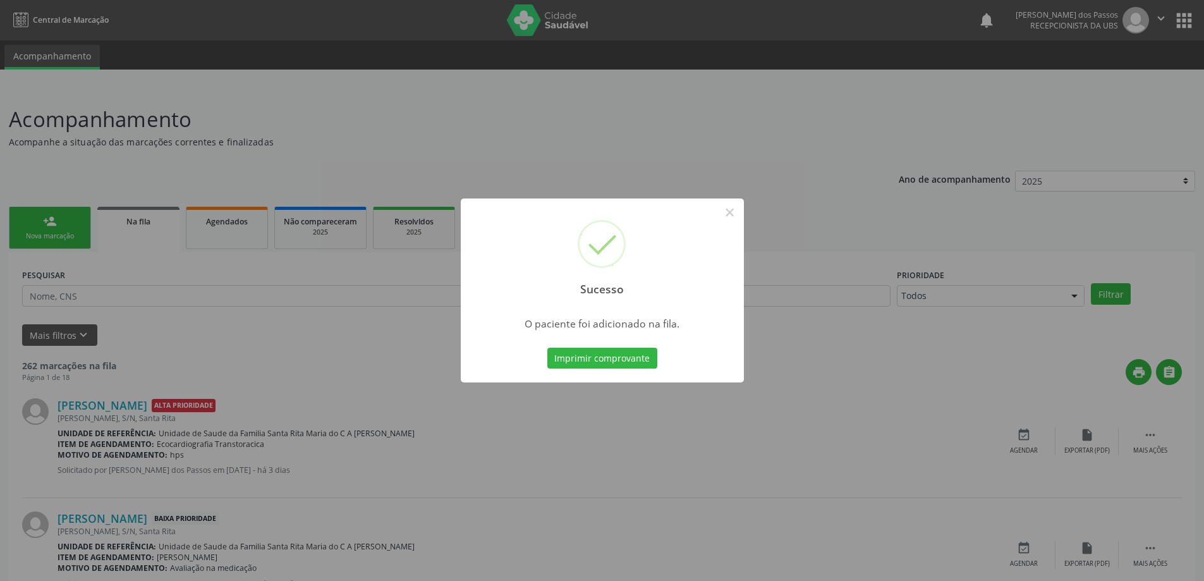
click at [627, 363] on button "Imprimir comprovante" at bounding box center [603, 358] width 110 height 21
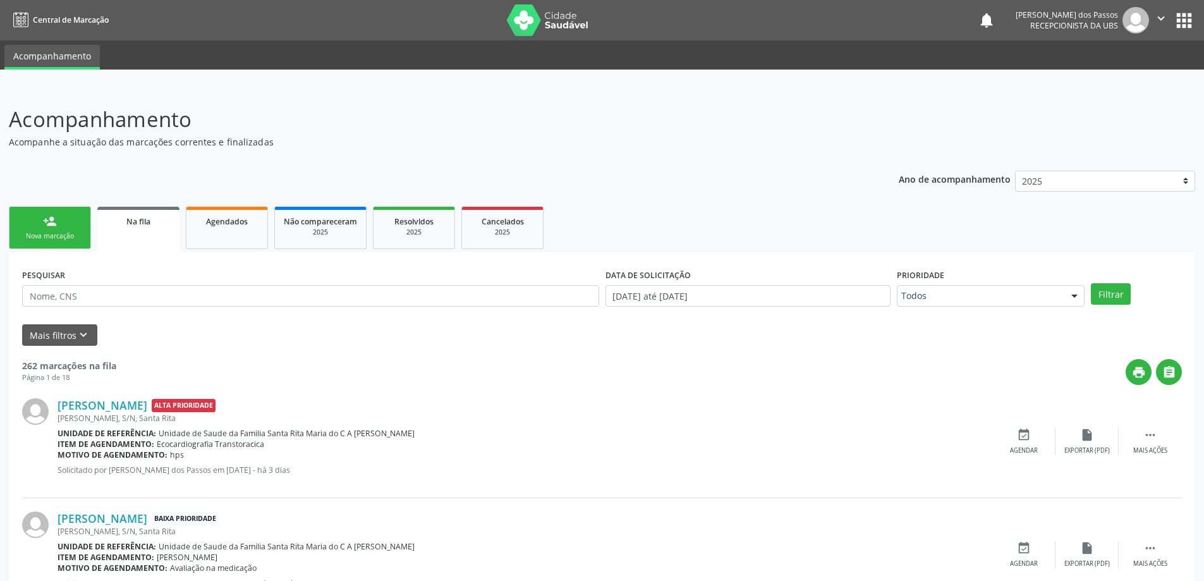
click at [49, 236] on div "Nova marcação" at bounding box center [49, 235] width 63 height 9
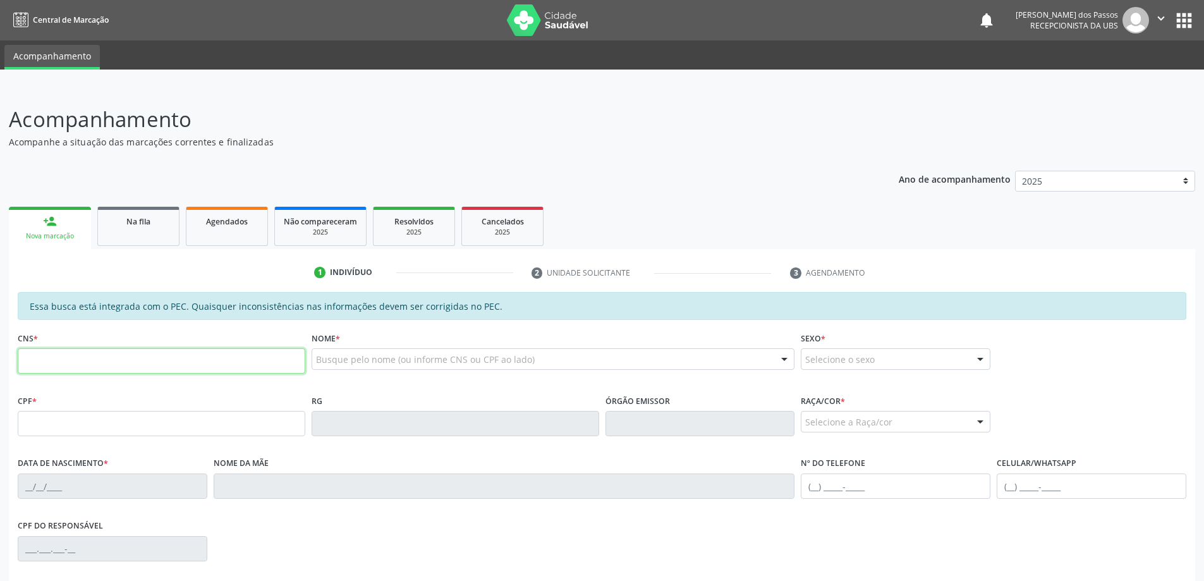
click at [163, 364] on input "text" at bounding box center [162, 360] width 288 height 25
type input "707 0098 9149 5932"
type input "129.384.604-06"
type input "05/12/2000"
type input "Eliane Nascimento dos Santos"
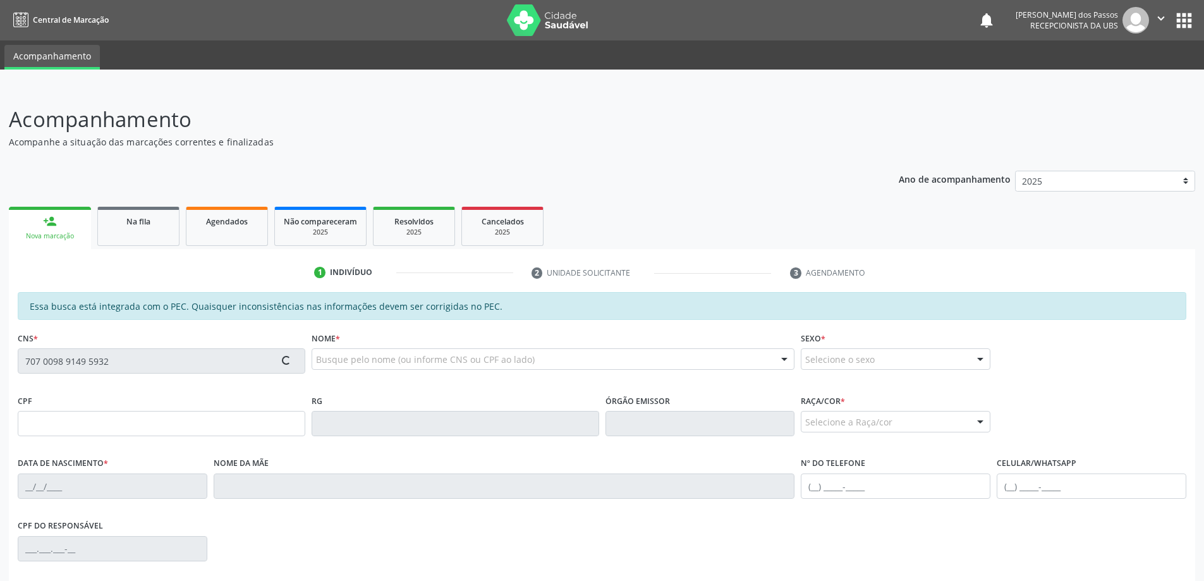
type input "(82) 99312-5500"
type input "S/N"
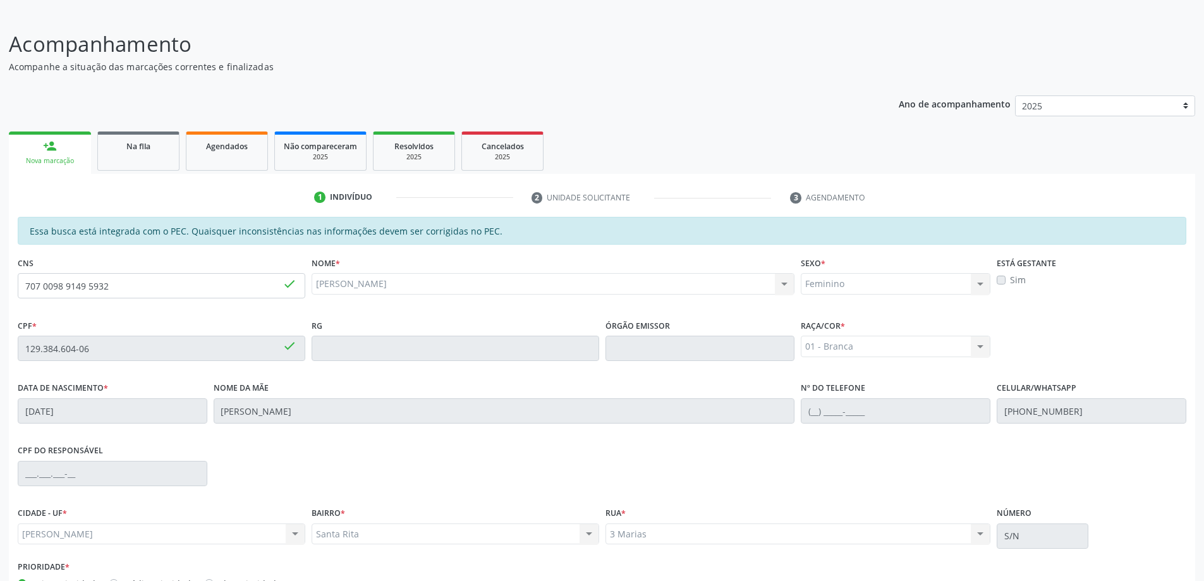
scroll to position [159, 0]
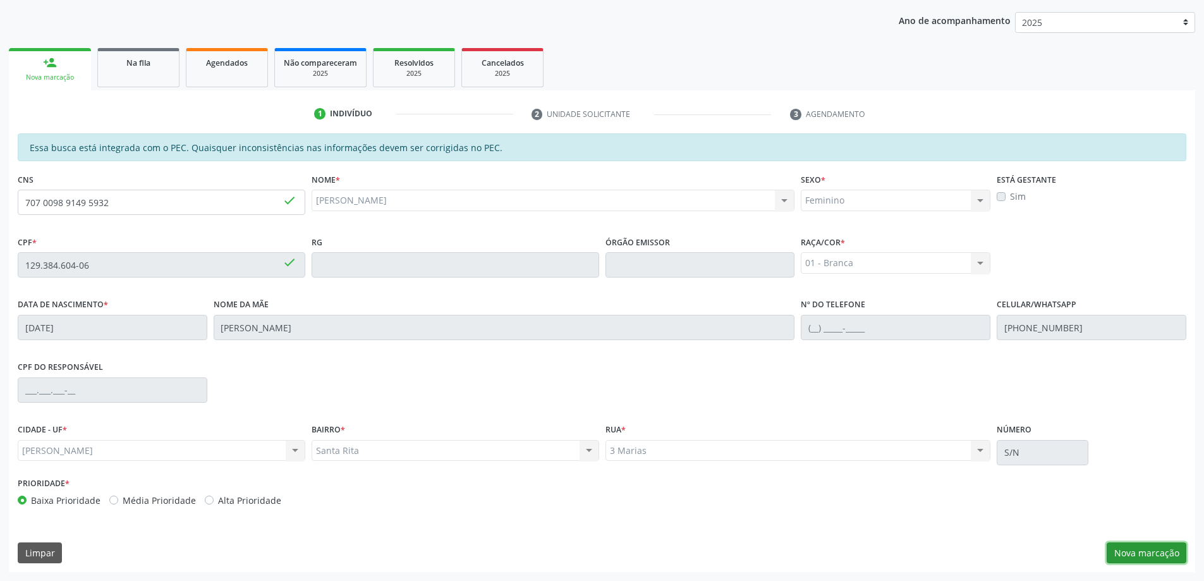
click at [1154, 555] on button "Nova marcação" at bounding box center [1147, 552] width 80 height 21
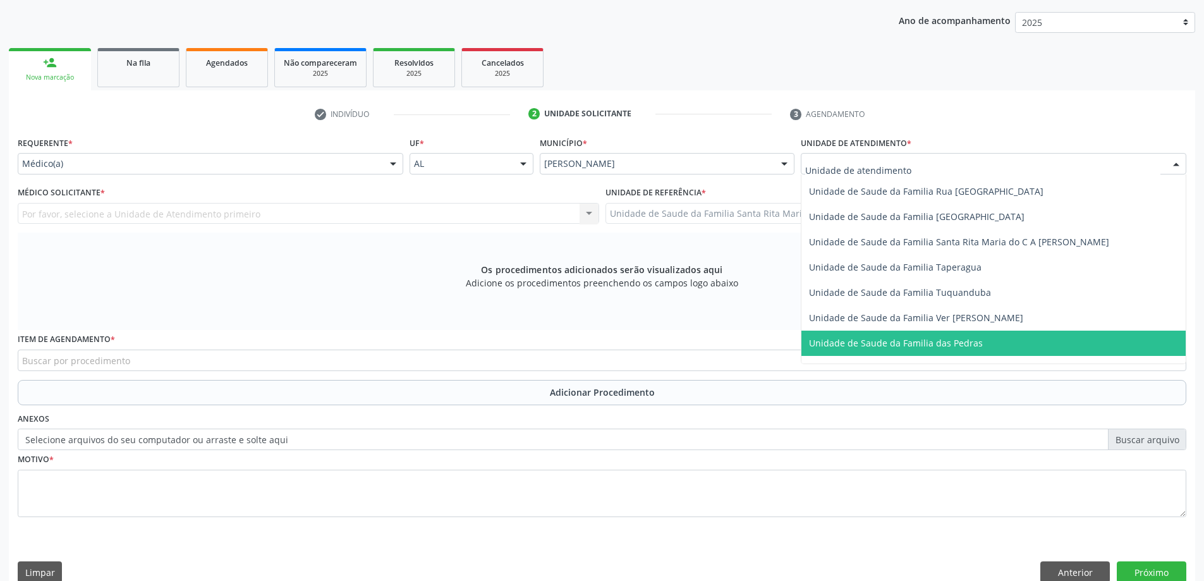
scroll to position [810, 0]
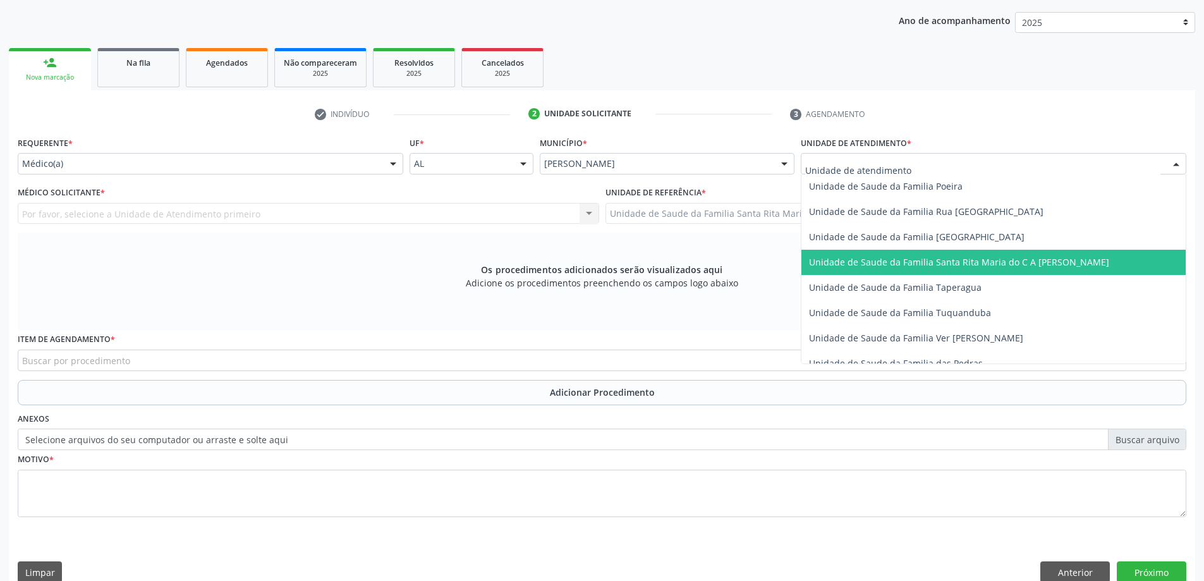
click at [875, 263] on span "Unidade de Saude da Familia Santa Rita Maria do C A [PERSON_NAME]" at bounding box center [959, 262] width 300 height 12
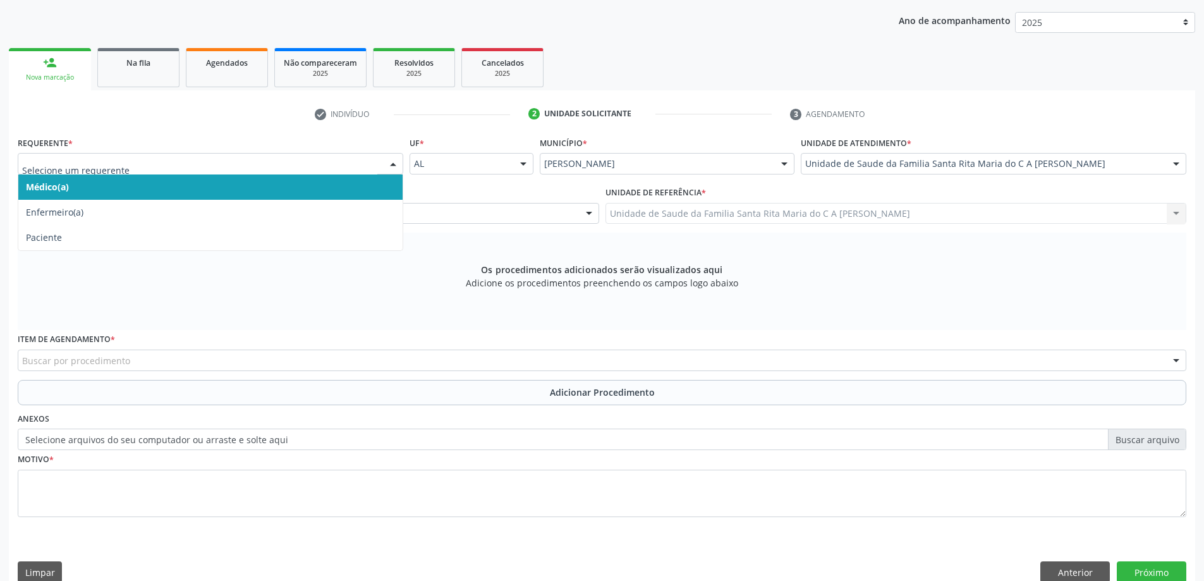
click at [194, 185] on span "Médico(a)" at bounding box center [210, 186] width 384 height 25
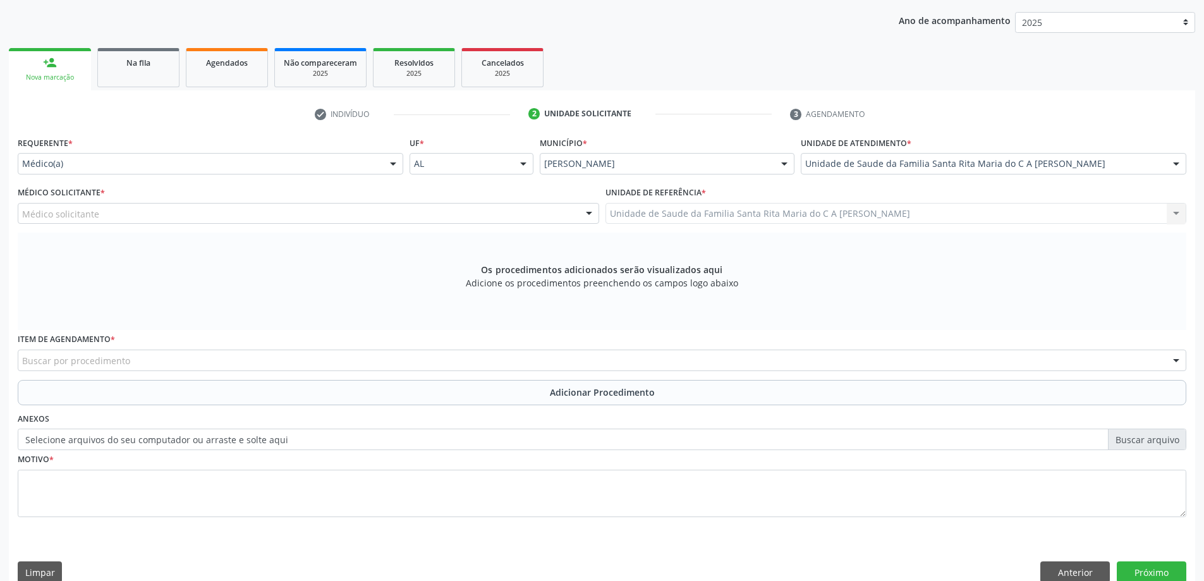
click at [135, 211] on div "Médico solicitante" at bounding box center [309, 213] width 582 height 21
type input "e"
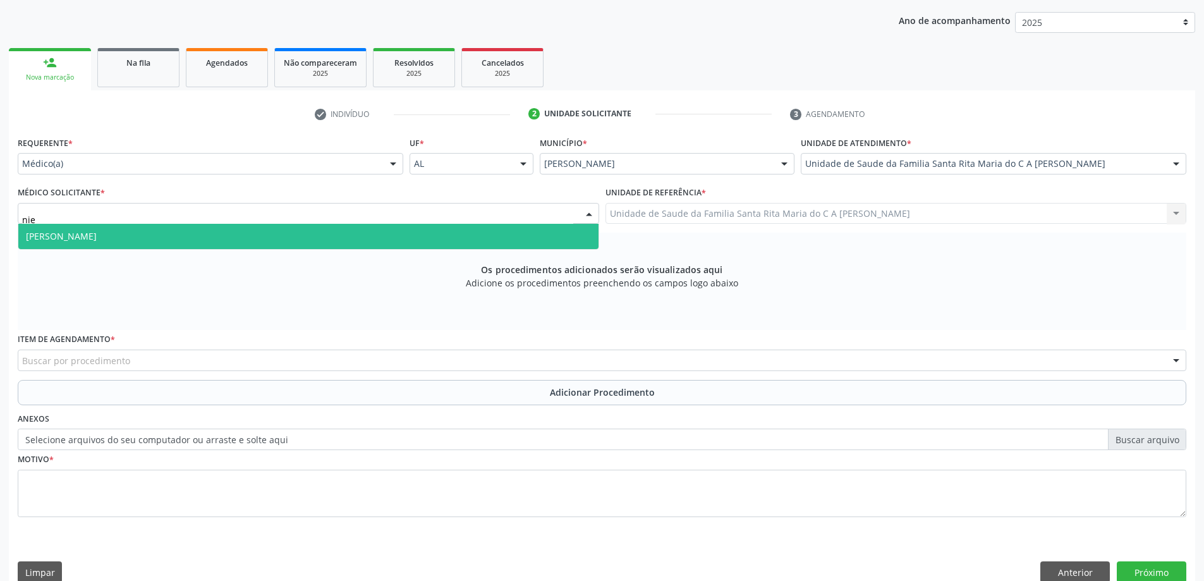
type input "nied"
click at [130, 235] on span "[PERSON_NAME]" at bounding box center [308, 236] width 580 height 25
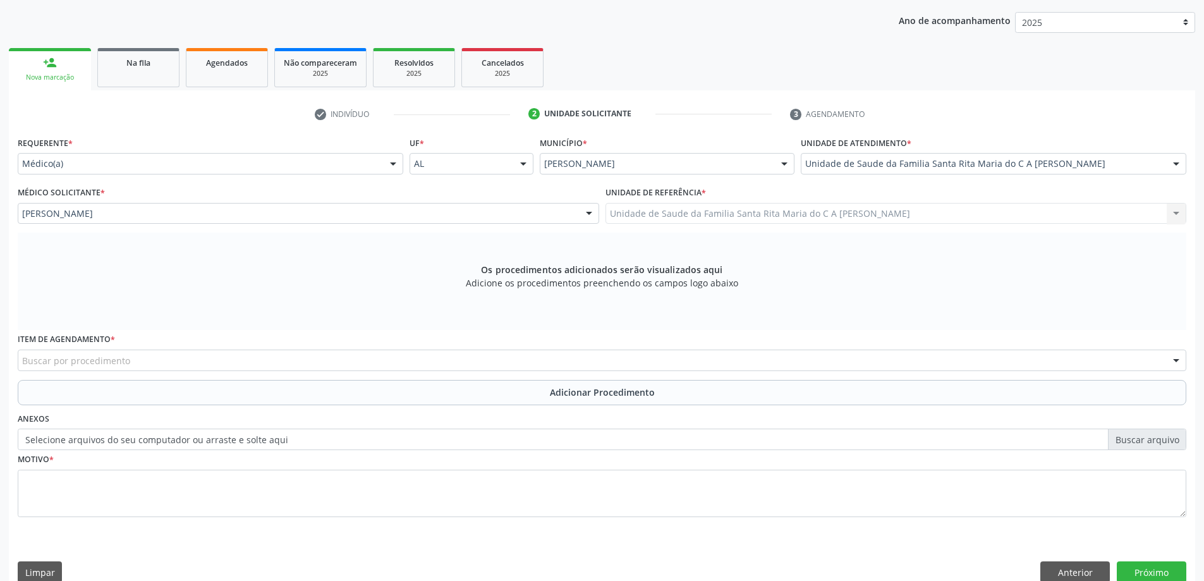
click at [139, 355] on div "Buscar por procedimento" at bounding box center [602, 360] width 1169 height 21
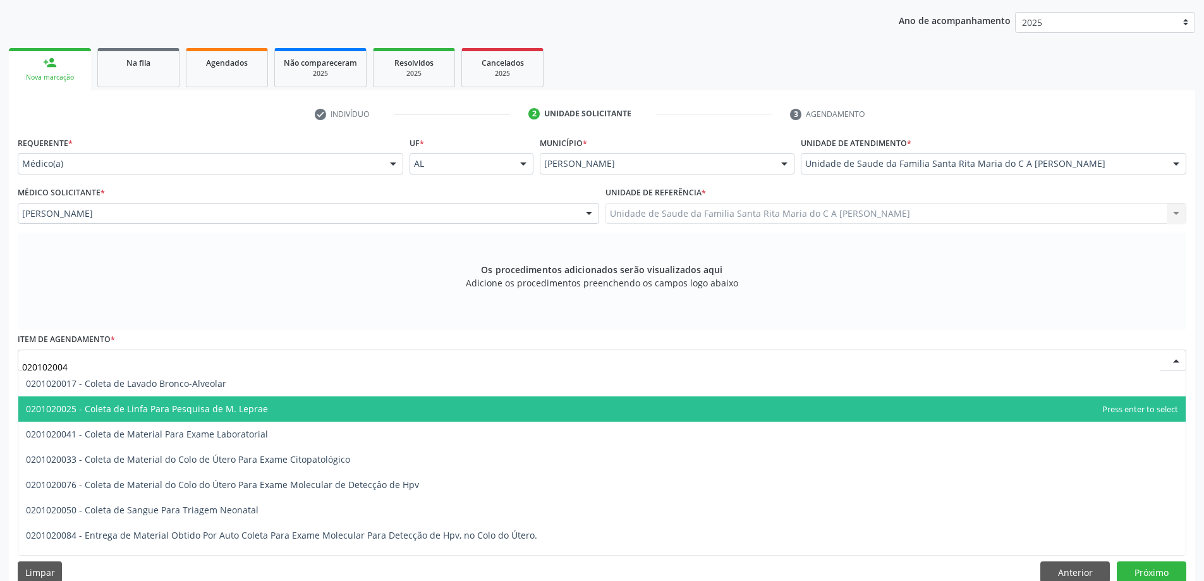
type input "0201020041"
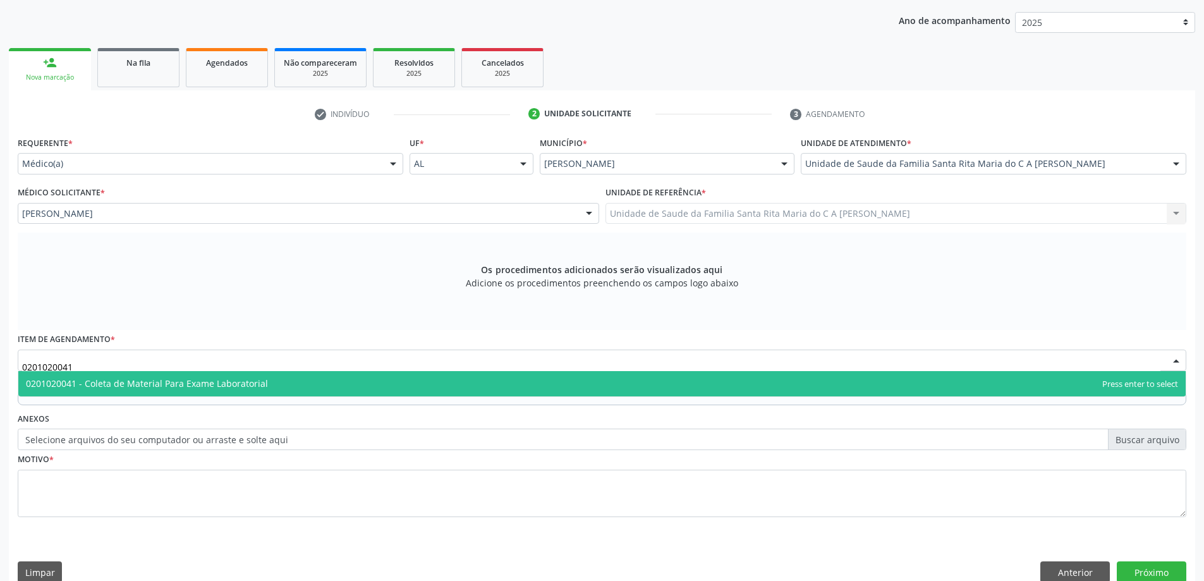
click at [159, 387] on span "0201020041 - Coleta de Material Para Exame Laboratorial" at bounding box center [147, 383] width 242 height 12
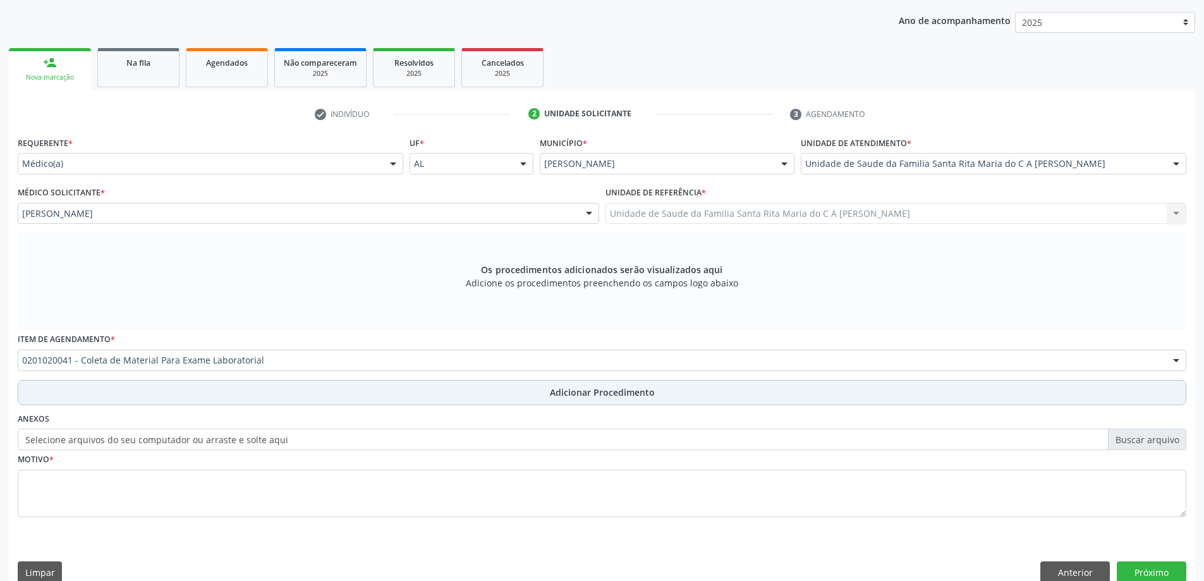
click at [136, 395] on button "Adicionar Procedimento" at bounding box center [602, 392] width 1169 height 25
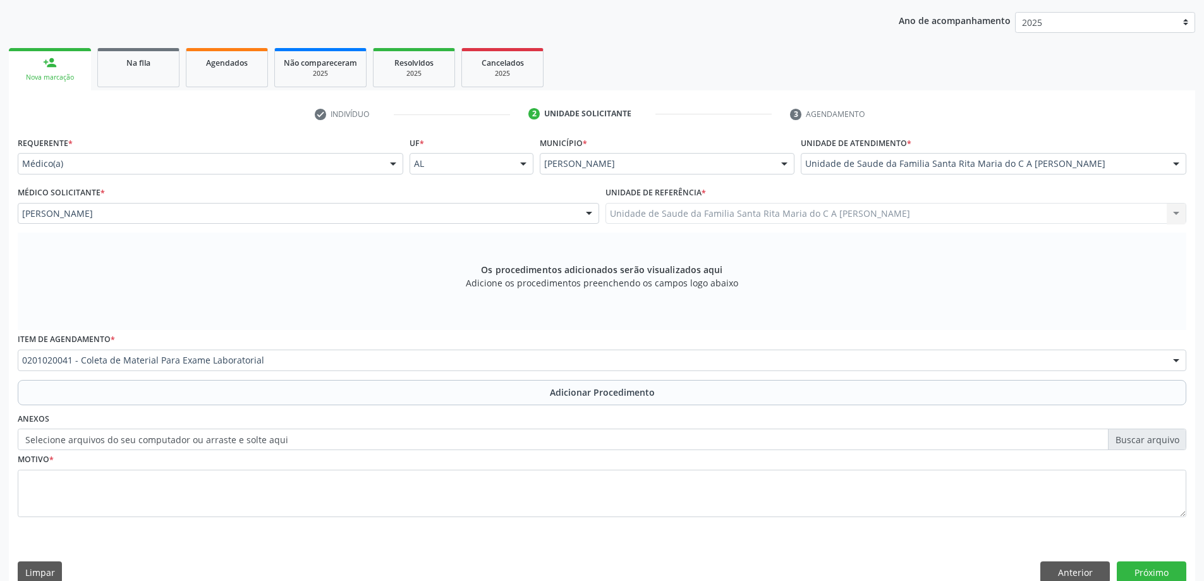
scroll to position [130, 0]
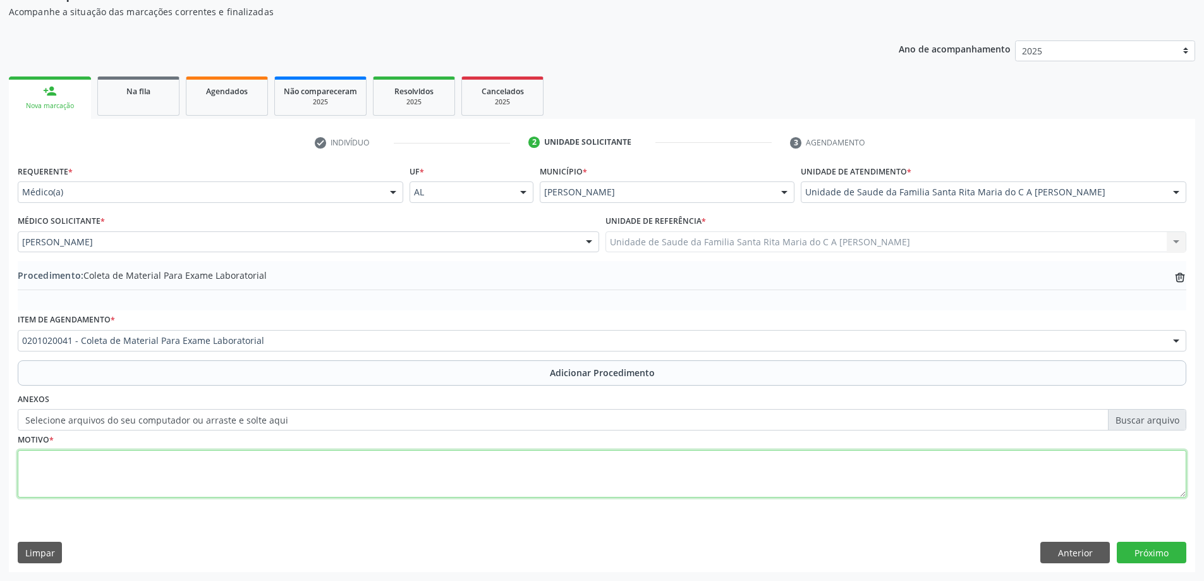
click at [119, 465] on textarea at bounding box center [602, 474] width 1169 height 48
click at [47, 460] on textarea "atrazo menstrual" at bounding box center [602, 474] width 1169 height 48
type textarea "atraso menstrual"
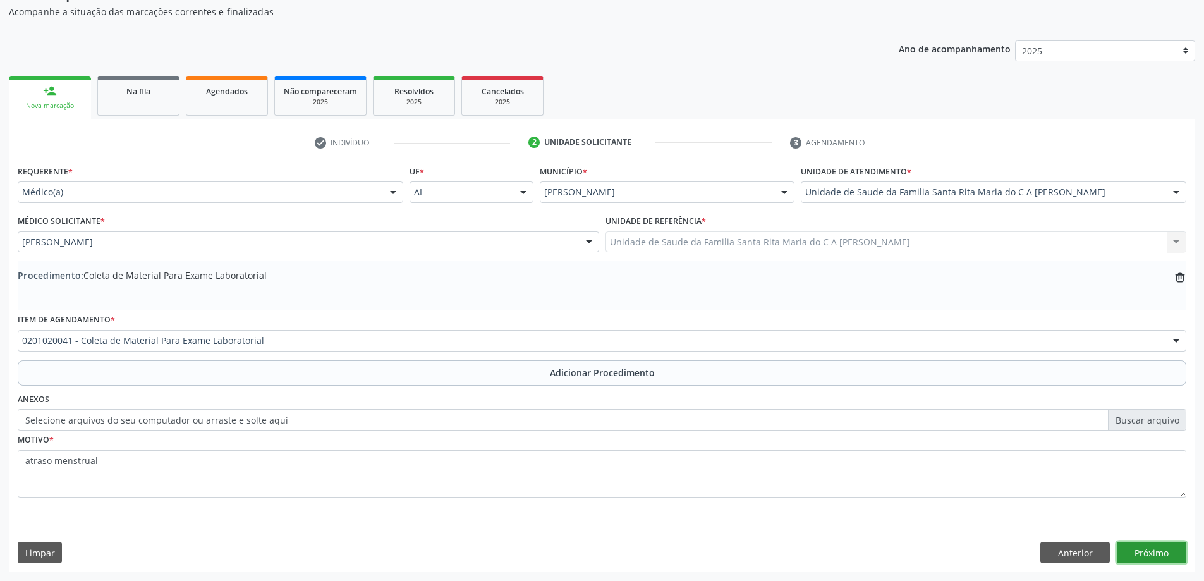
click at [1158, 548] on button "Próximo" at bounding box center [1152, 552] width 70 height 21
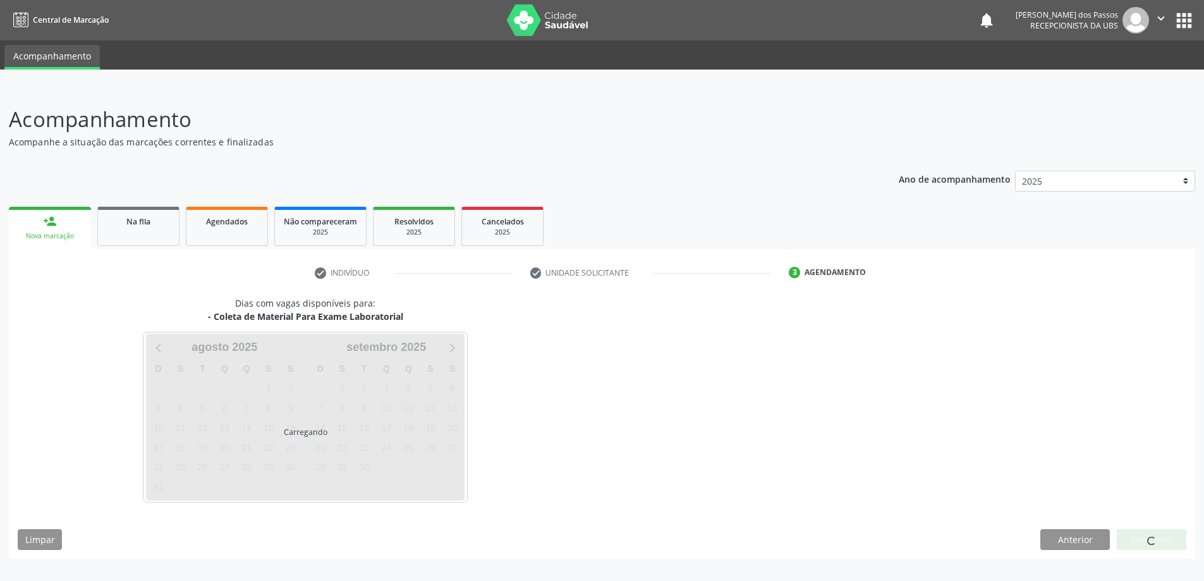
scroll to position [0, 0]
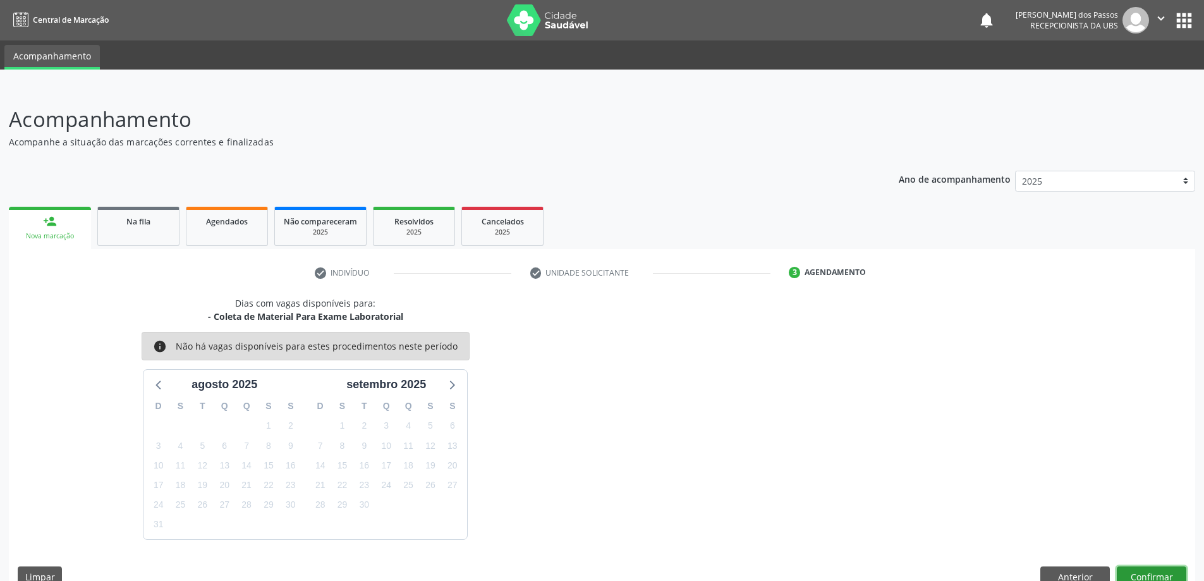
click at [1133, 573] on button "Confirmar" at bounding box center [1152, 576] width 70 height 21
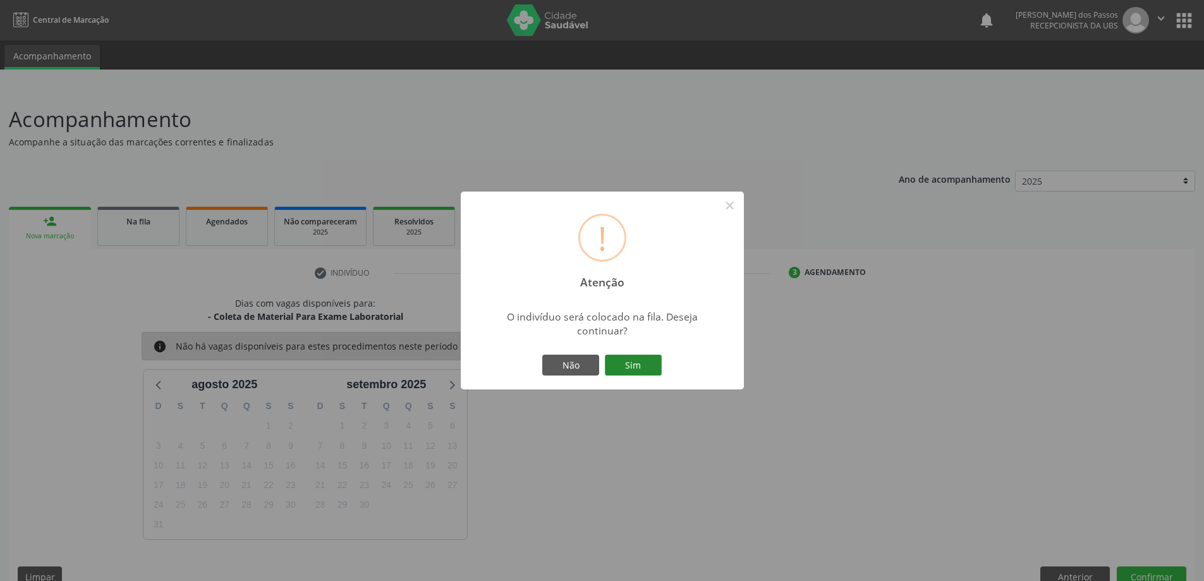
click at [630, 362] on button "Sim" at bounding box center [633, 365] width 57 height 21
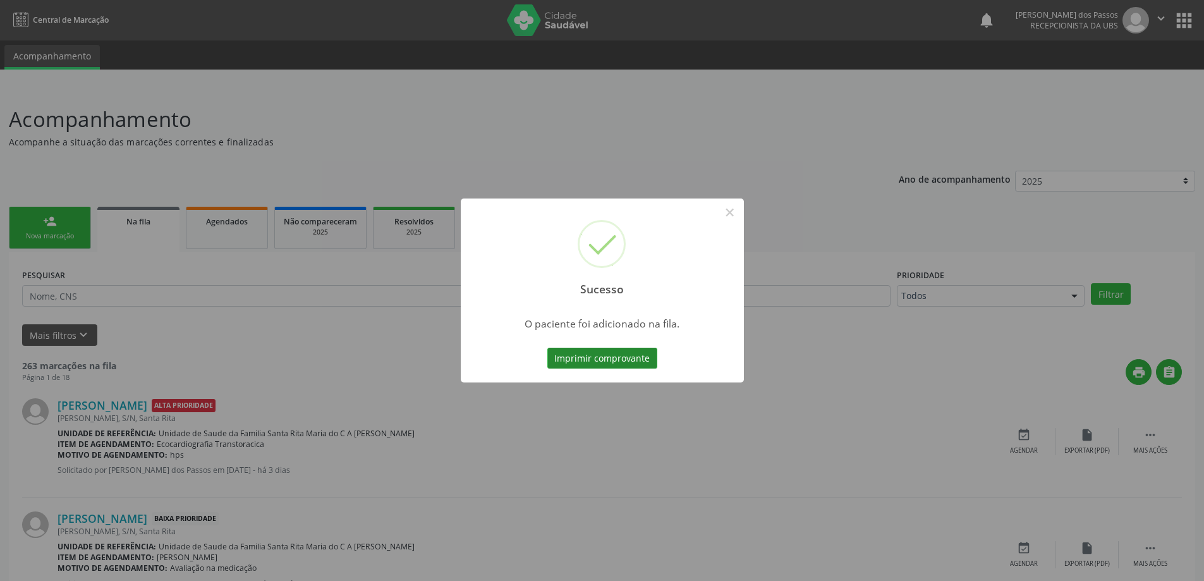
click at [611, 355] on button "Imprimir comprovante" at bounding box center [603, 358] width 110 height 21
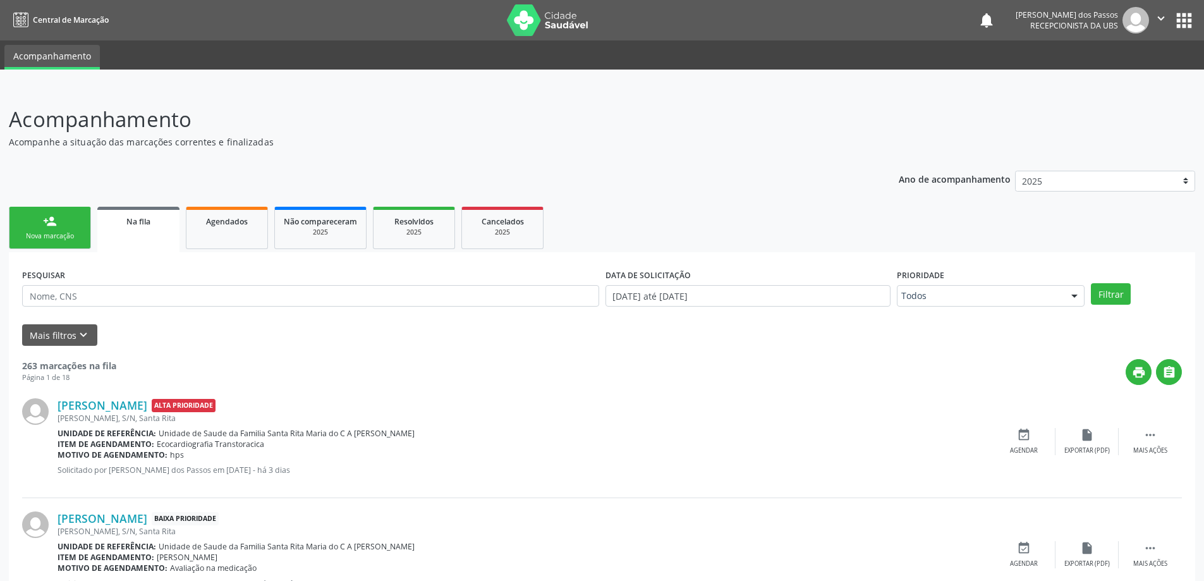
click at [51, 228] on div "person_add" at bounding box center [50, 221] width 14 height 14
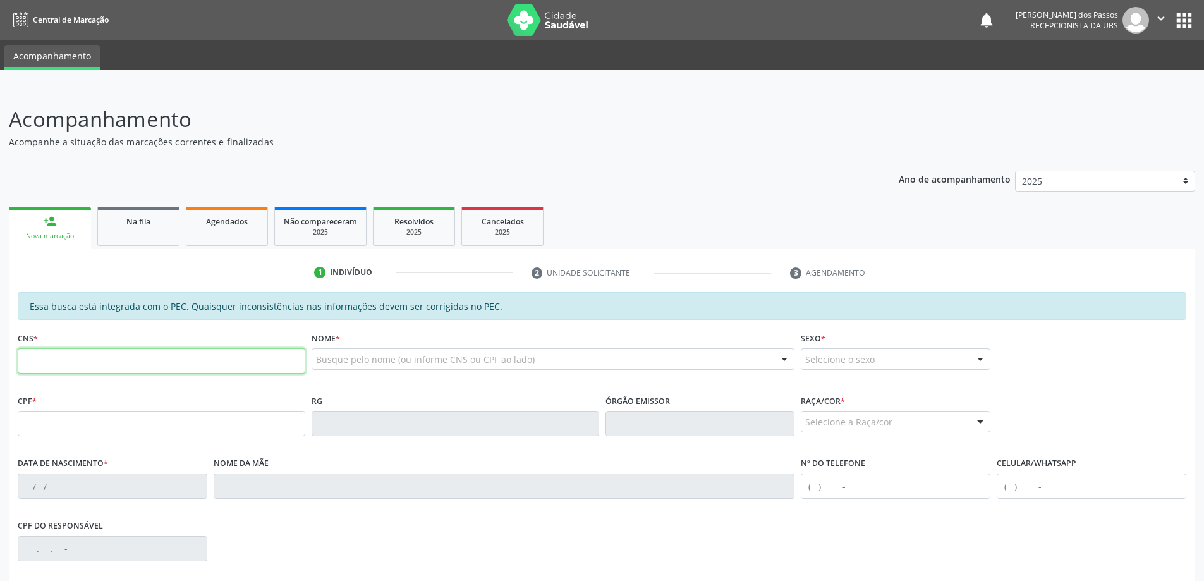
click at [119, 360] on input "text" at bounding box center [162, 360] width 288 height 25
type input "708 0018 1413 2422"
type input "057.587.534-83"
type input "12/08/1995"
type input "Cristiane da Silva Cirqueira"
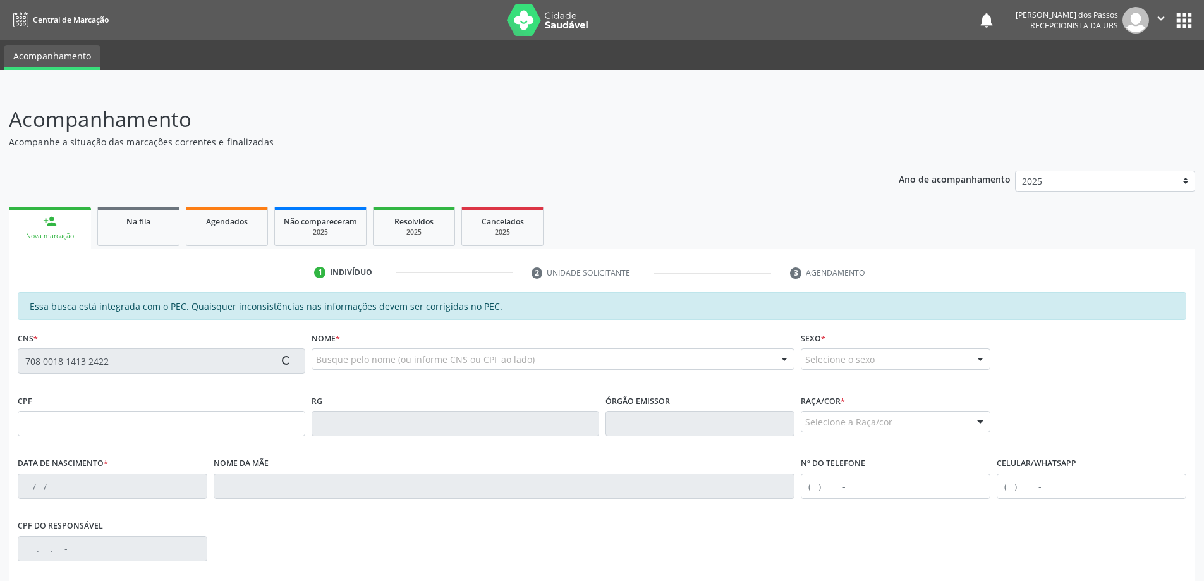
type input "(82) 98817-6570"
type input "(82) 98752-7148"
type input "S/N"
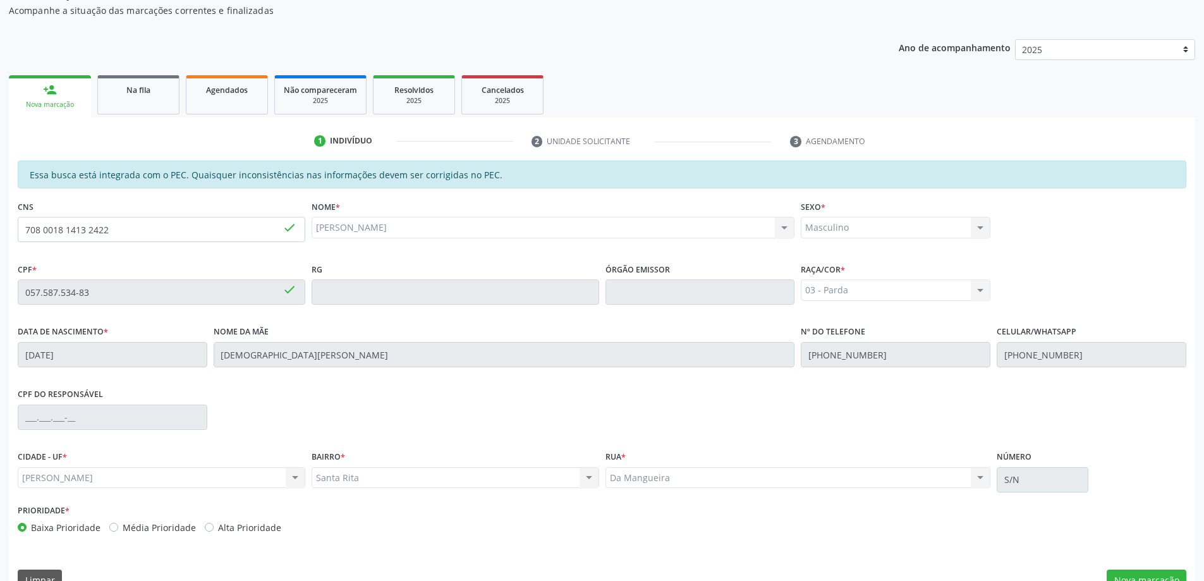
scroll to position [159, 0]
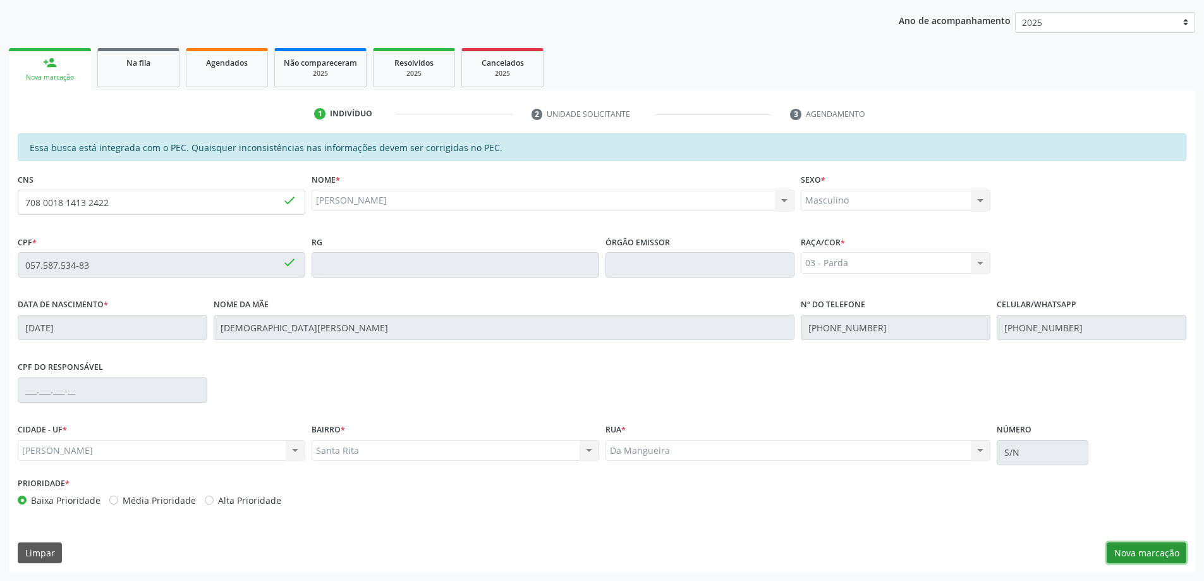
click at [1151, 558] on button "Nova marcação" at bounding box center [1147, 552] width 80 height 21
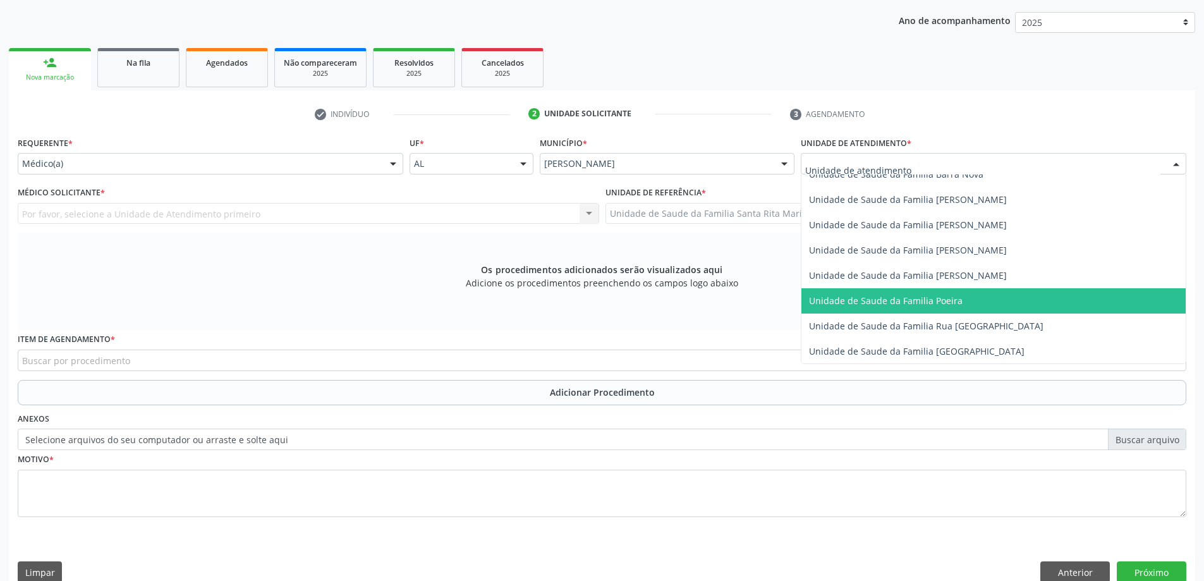
scroll to position [759, 0]
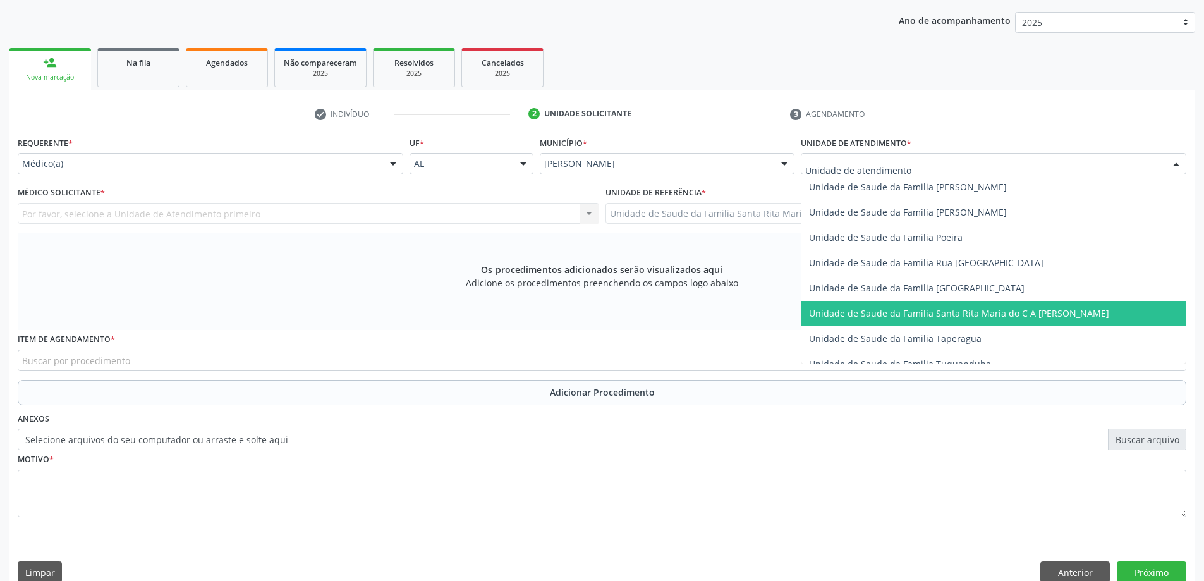
click at [871, 309] on span "Unidade de Saude da Familia Santa Rita Maria do C A [PERSON_NAME]" at bounding box center [959, 313] width 300 height 12
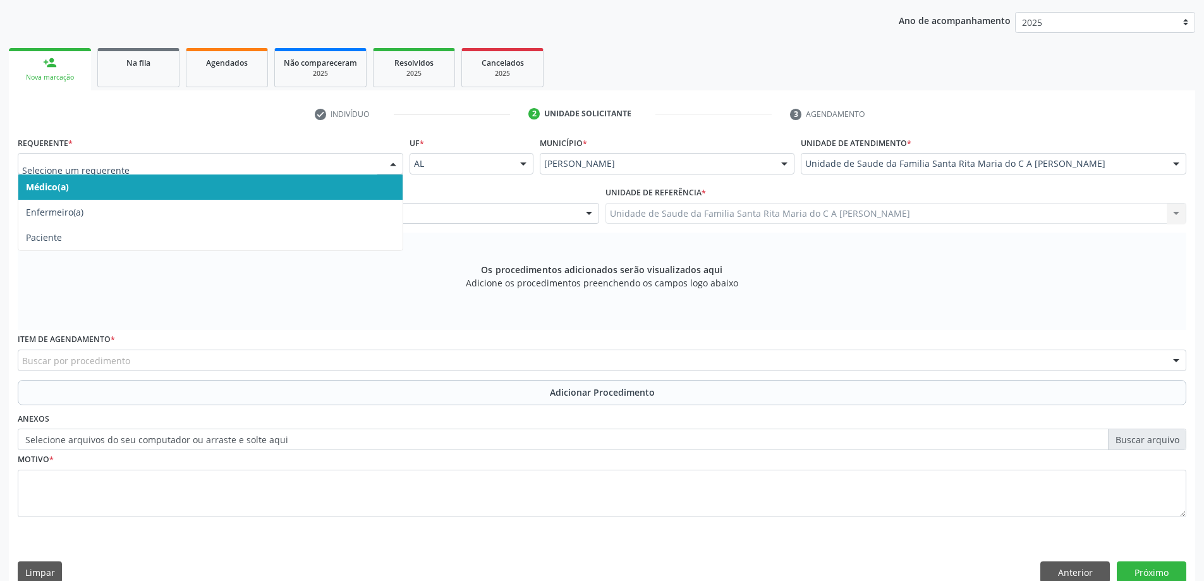
click at [247, 192] on span "Médico(a)" at bounding box center [210, 186] width 384 height 25
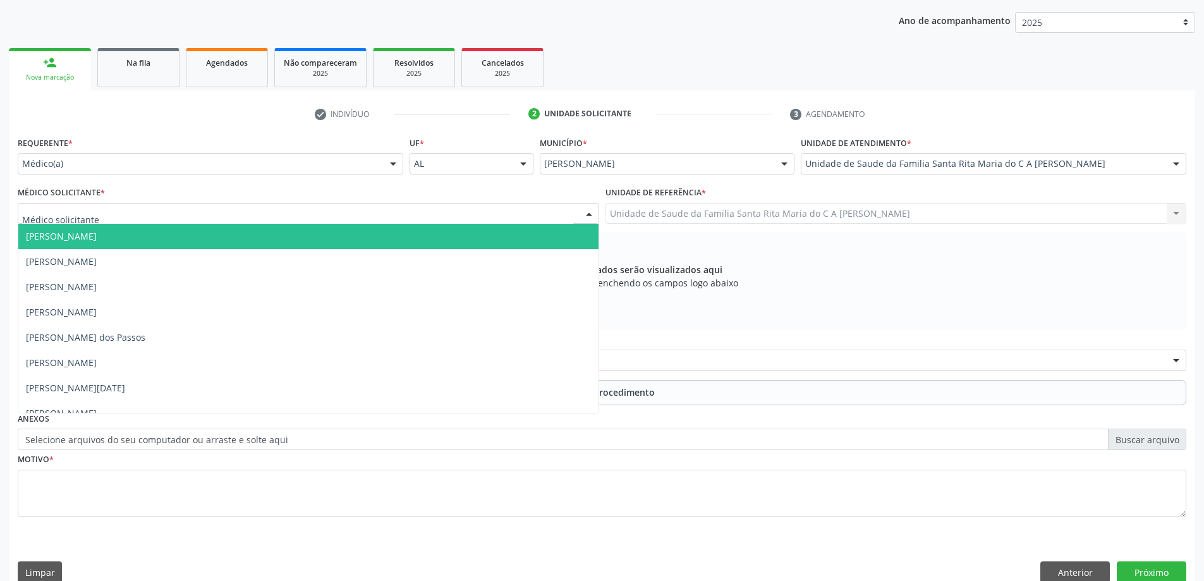
click at [269, 215] on div at bounding box center [309, 213] width 582 height 21
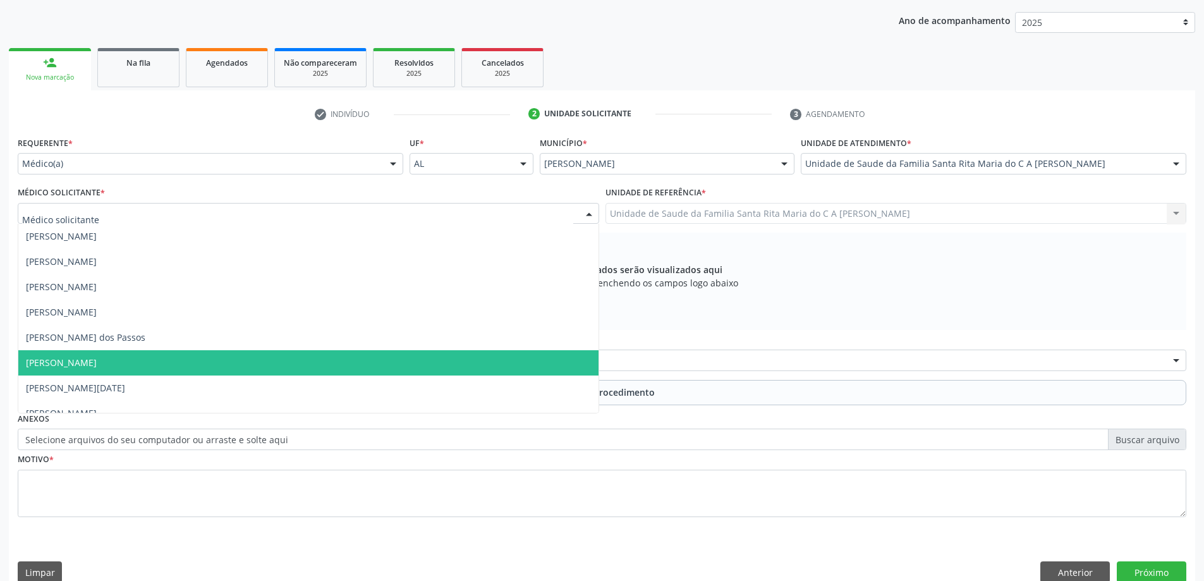
click at [255, 374] on span "[PERSON_NAME]" at bounding box center [308, 362] width 580 height 25
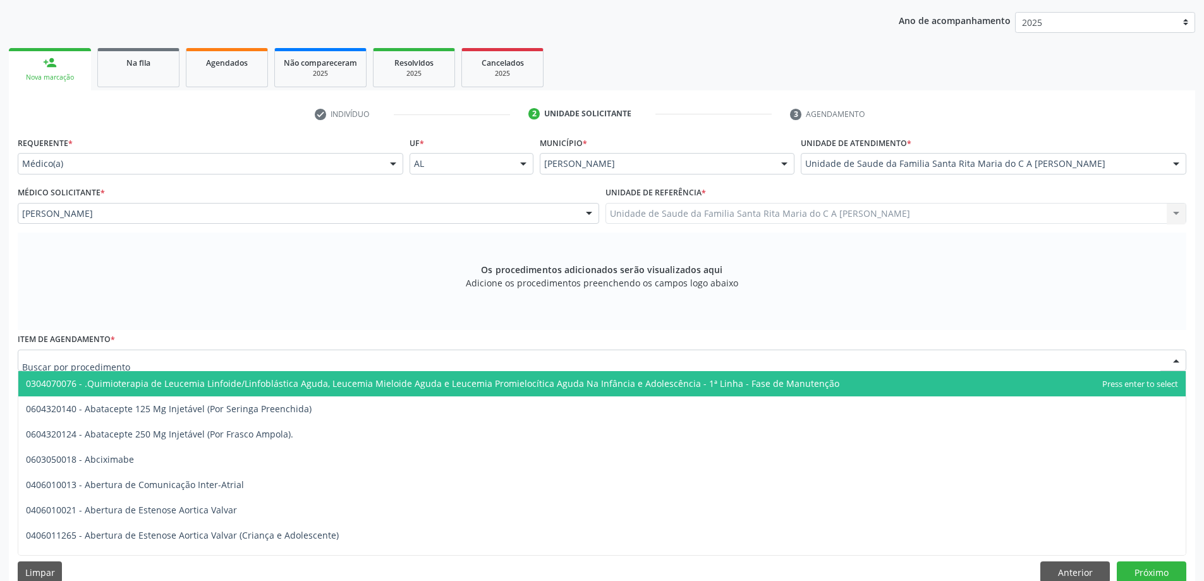
drag, startPoint x: 216, startPoint y: 362, endPoint x: 217, endPoint y: 324, distance: 38.0
click at [216, 361] on div at bounding box center [602, 360] width 1169 height 21
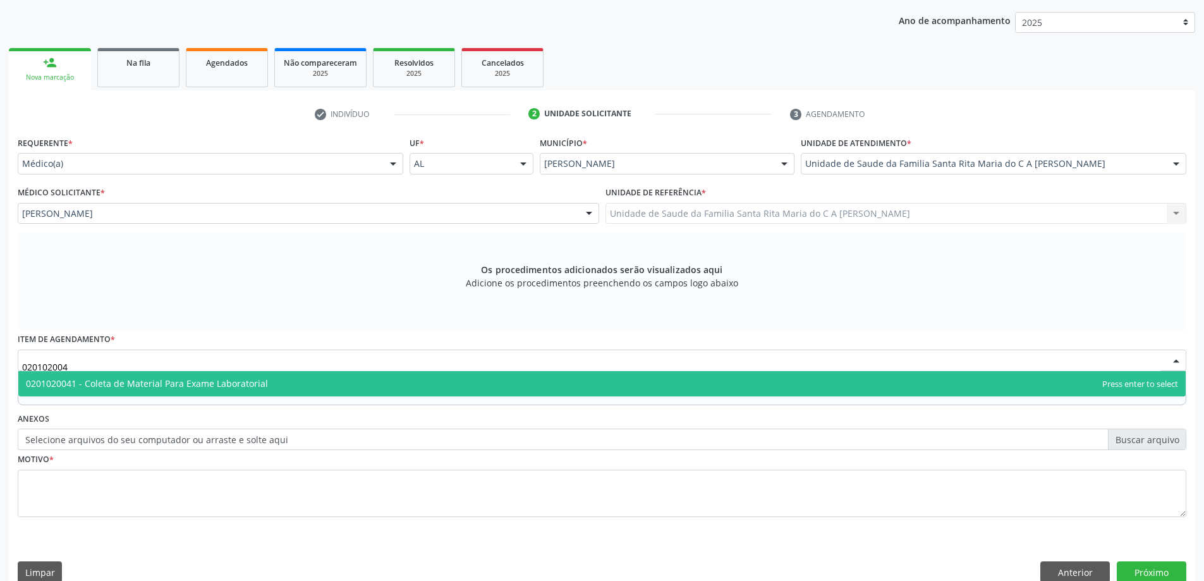
type input "0201020041"
click at [226, 386] on span "0201020041 - Coleta de Material Para Exame Laboratorial" at bounding box center [147, 383] width 242 height 12
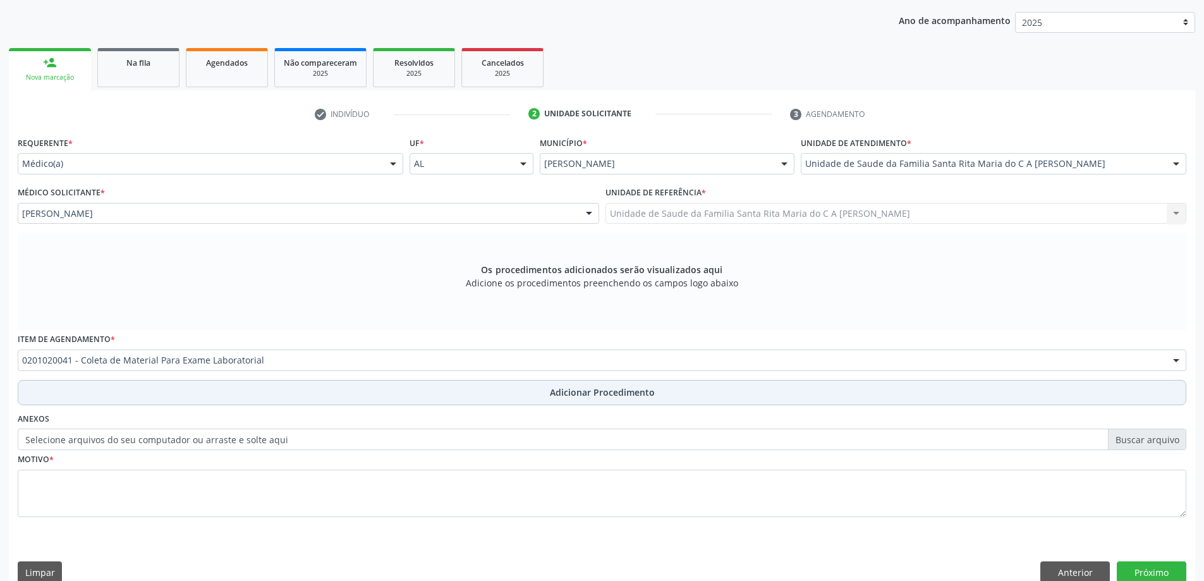
click at [182, 399] on button "Adicionar Procedimento" at bounding box center [602, 392] width 1169 height 25
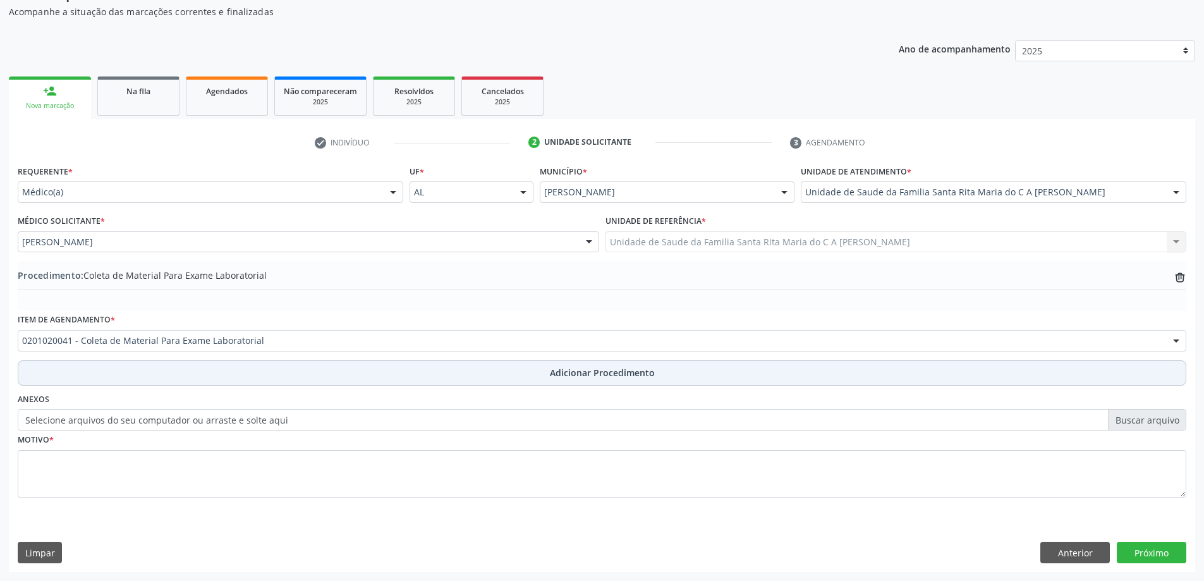
scroll to position [130, 0]
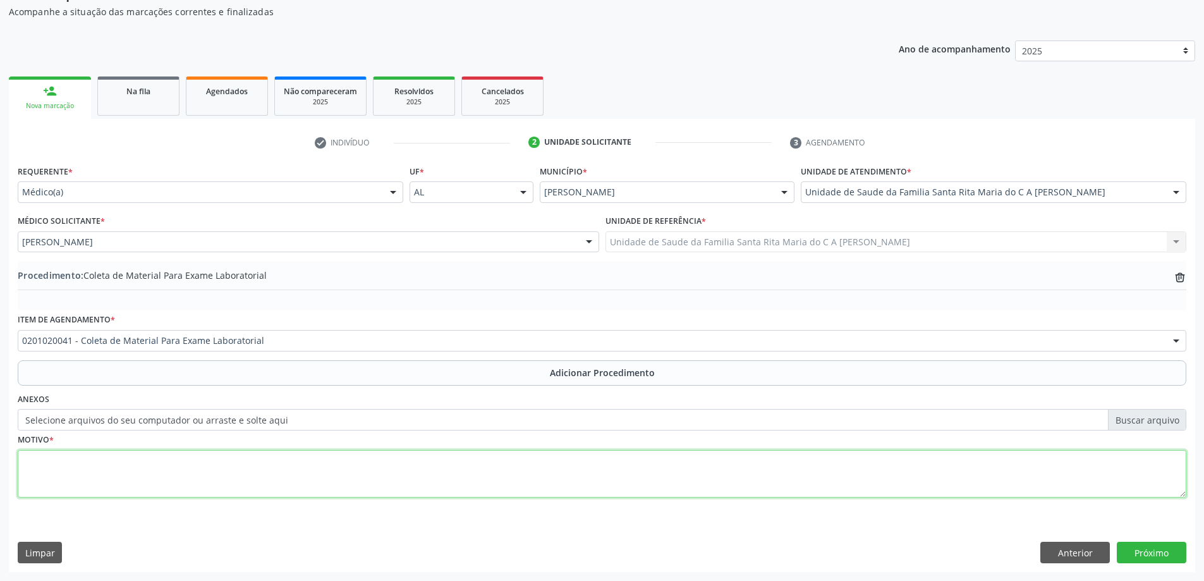
click at [107, 470] on textarea at bounding box center [602, 474] width 1169 height 48
type textarea "controle"
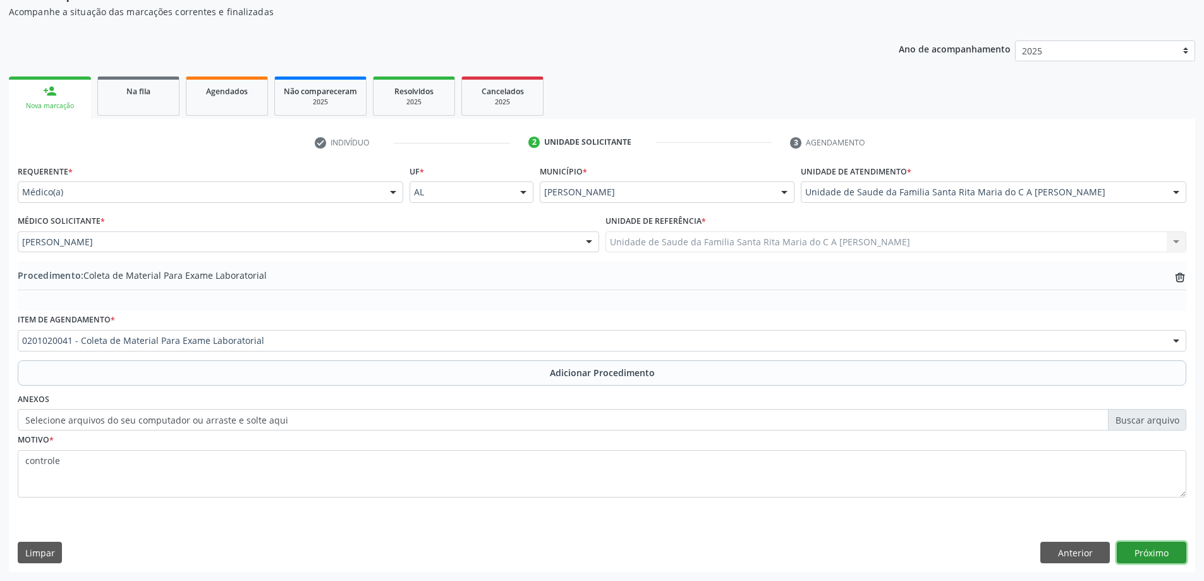
click at [1151, 554] on button "Próximo" at bounding box center [1152, 552] width 70 height 21
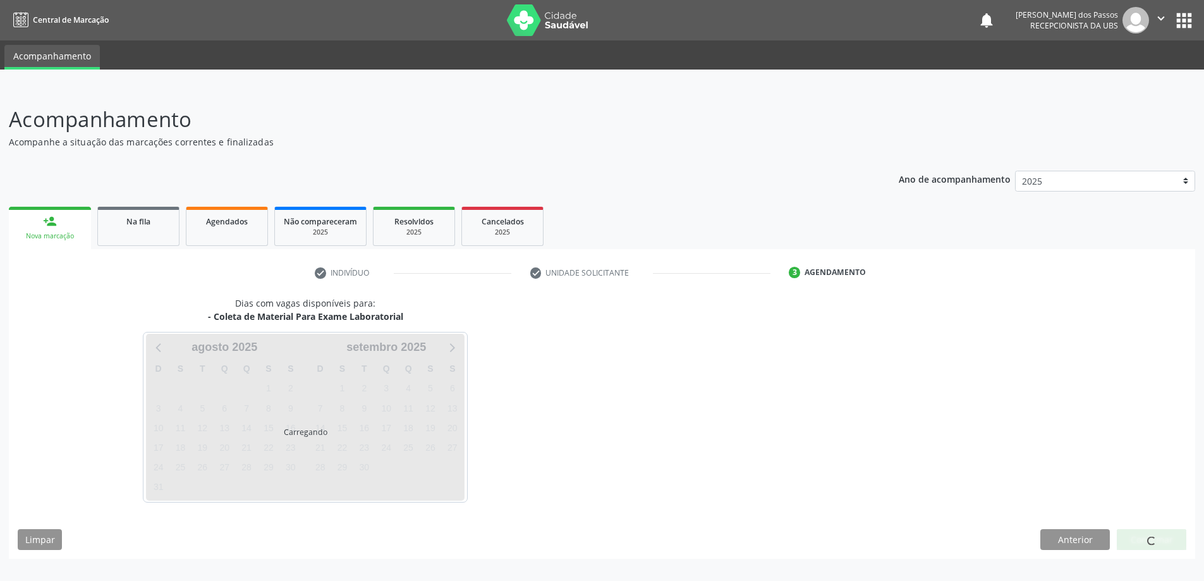
scroll to position [0, 0]
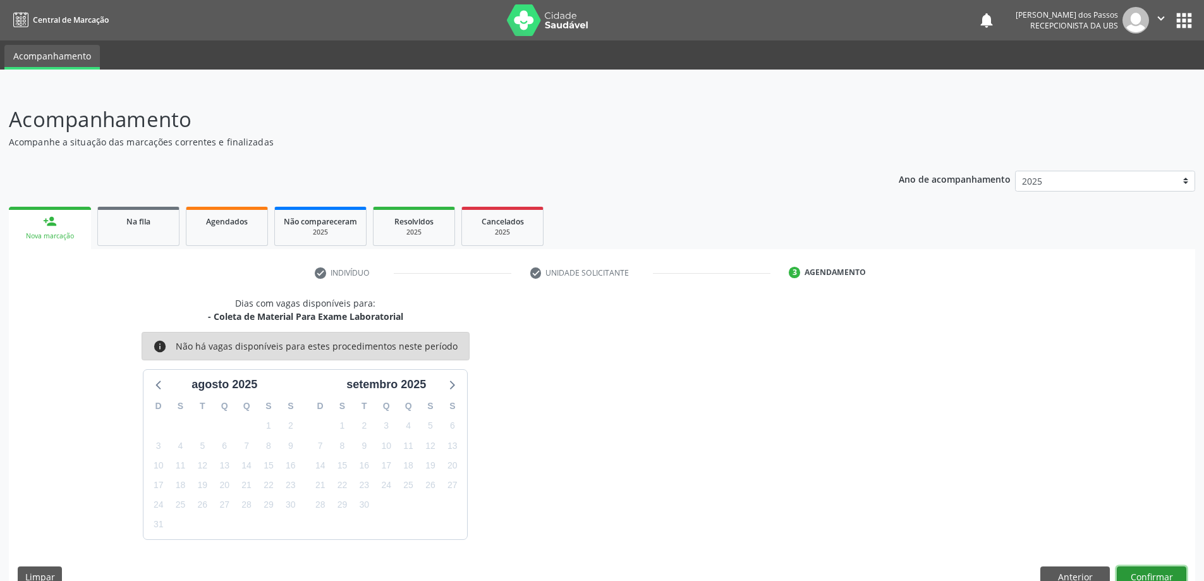
click at [1141, 574] on button "Confirmar" at bounding box center [1152, 576] width 70 height 21
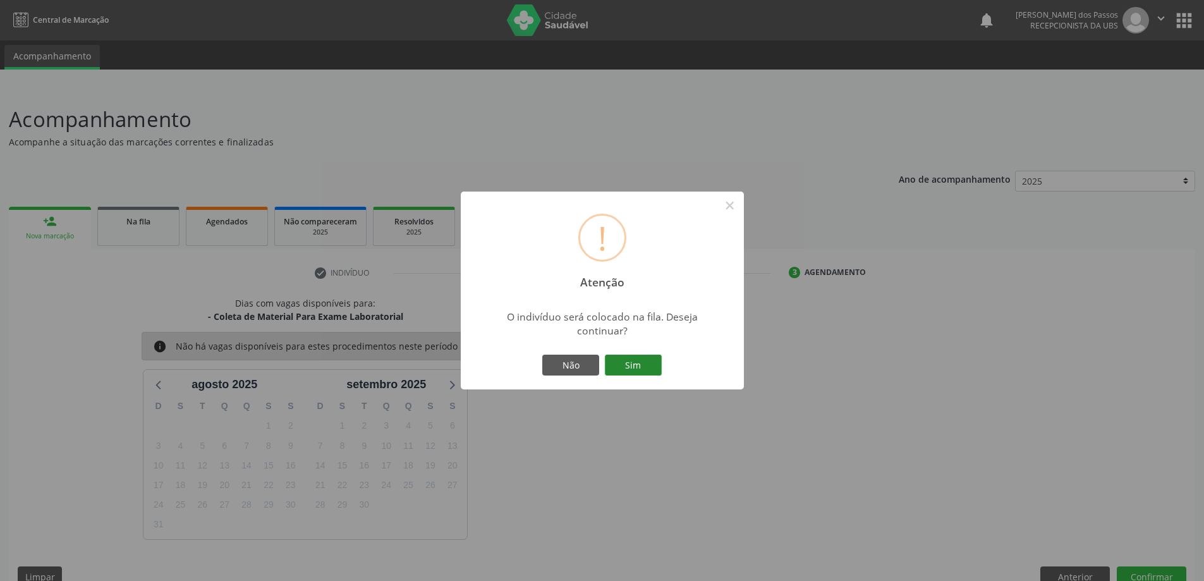
click at [620, 367] on button "Sim" at bounding box center [633, 365] width 57 height 21
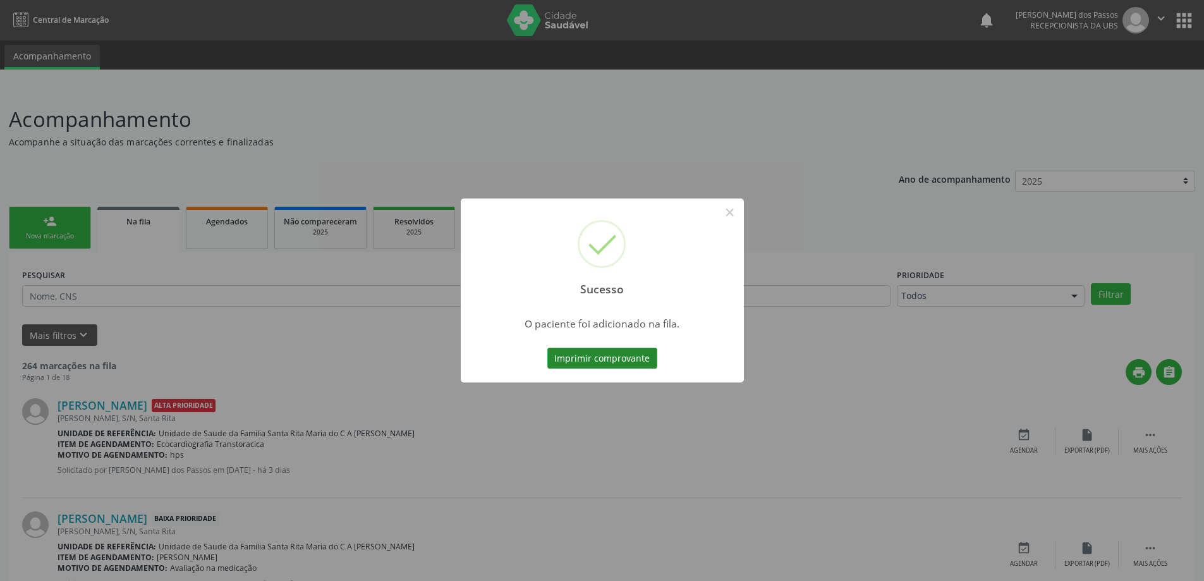
click at [610, 358] on button "Imprimir comprovante" at bounding box center [603, 358] width 110 height 21
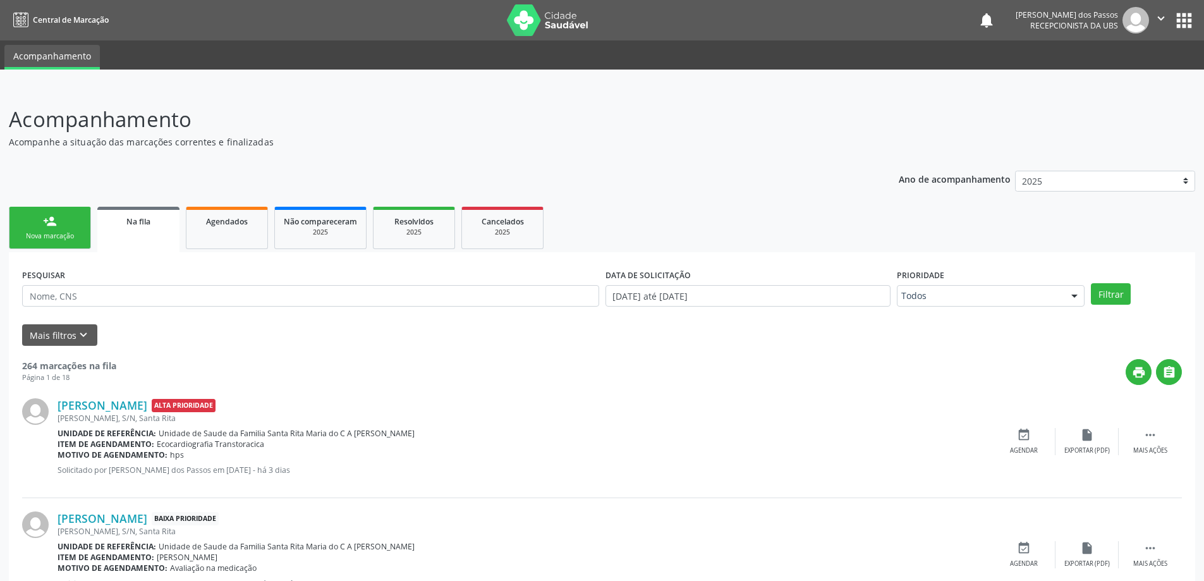
click at [63, 228] on link "person_add Nova marcação" at bounding box center [50, 228] width 82 height 42
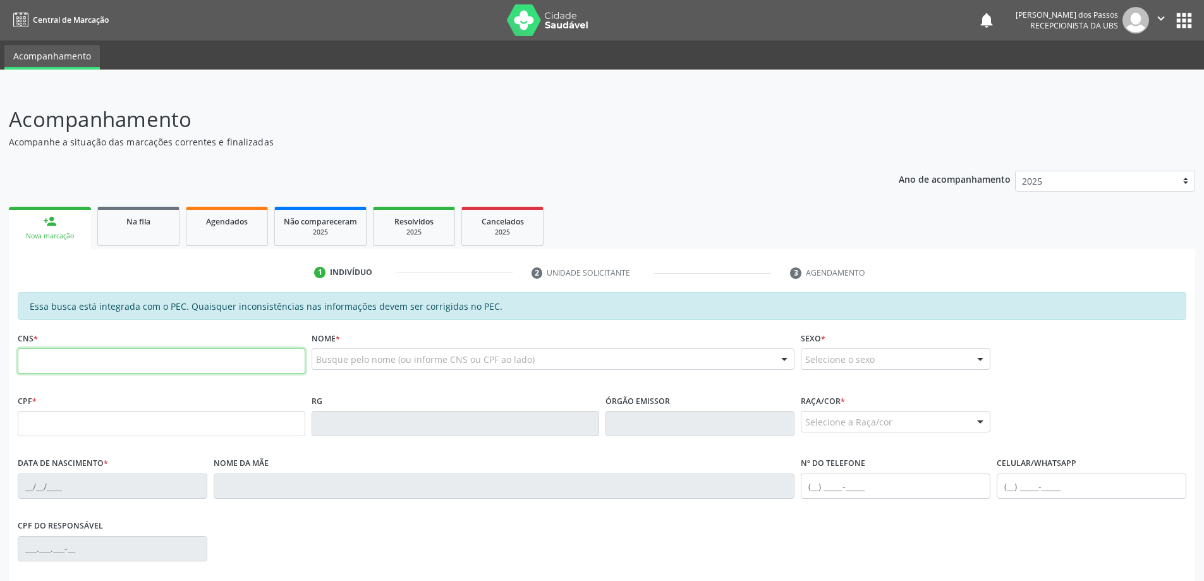
click at [140, 367] on input "text" at bounding box center [162, 360] width 288 height 25
click at [99, 364] on input "text" at bounding box center [162, 360] width 288 height 25
type input "705 5094 4046 6910"
type input "677.884.084-68"
type input "26/03/1958"
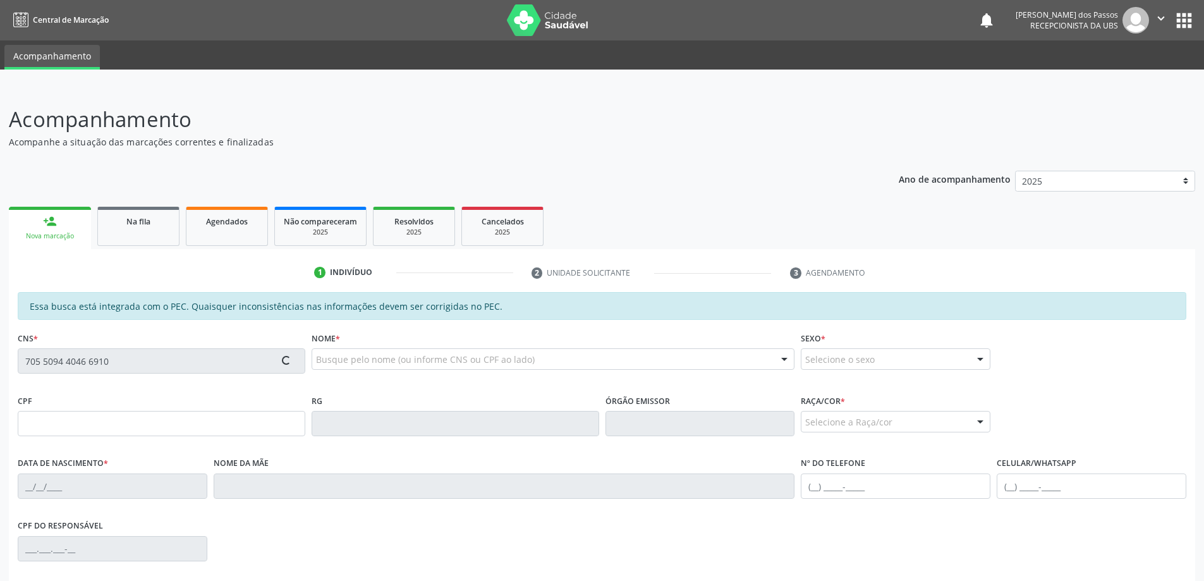
type input "Eliete dos Santos"
type input "(82) 98191-1094"
type input "118"
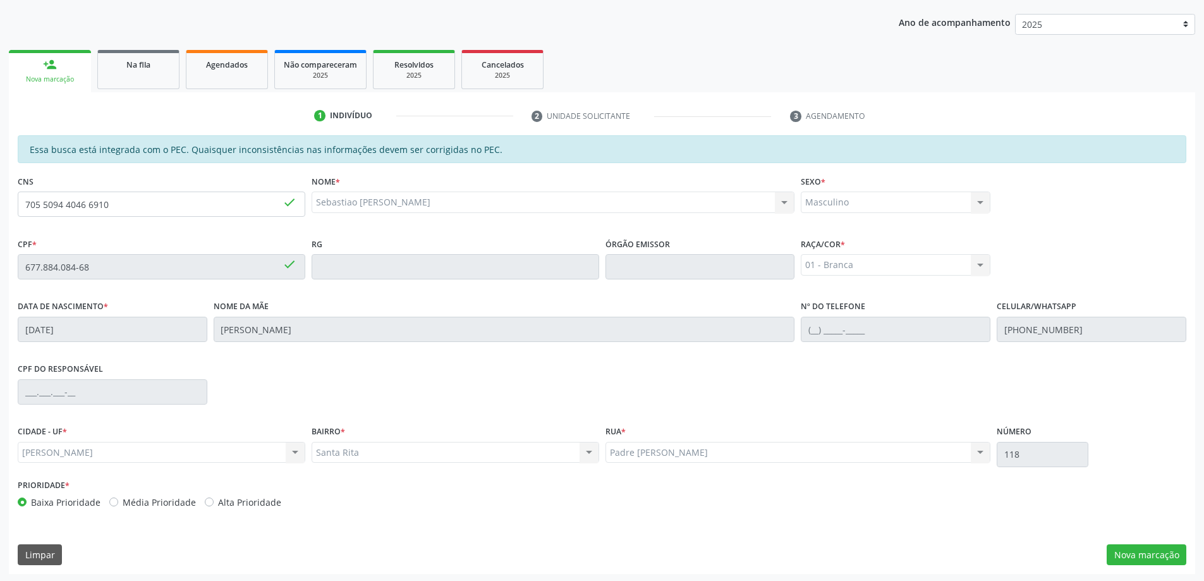
scroll to position [159, 0]
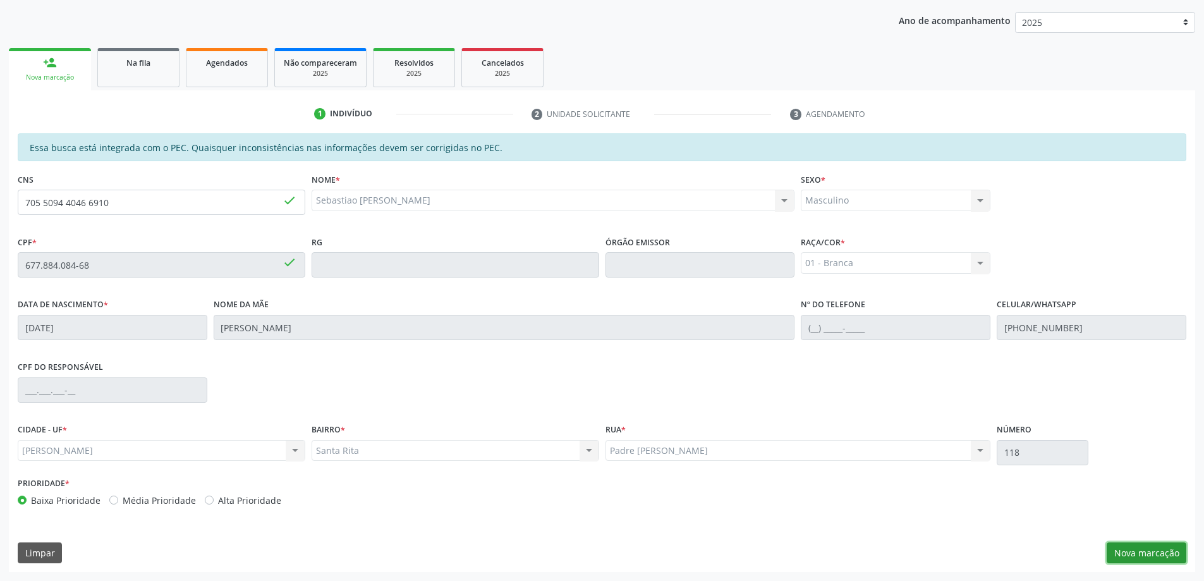
click at [1156, 559] on button "Nova marcação" at bounding box center [1147, 552] width 80 height 21
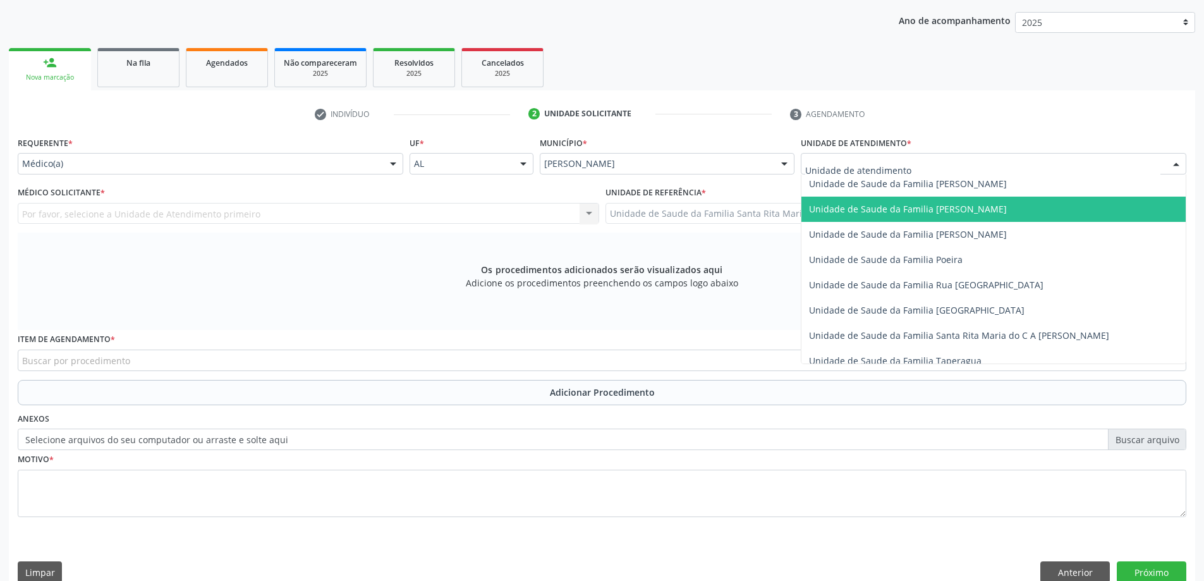
scroll to position [759, 0]
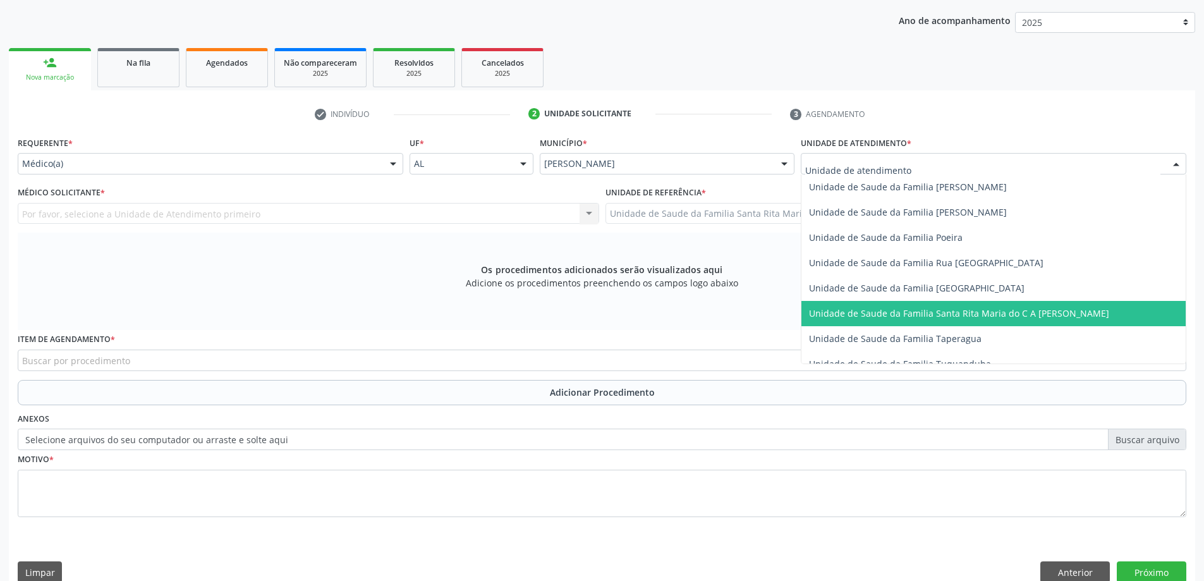
click at [875, 311] on span "Unidade de Saude da Familia Santa Rita Maria do C A [PERSON_NAME]" at bounding box center [959, 313] width 300 height 12
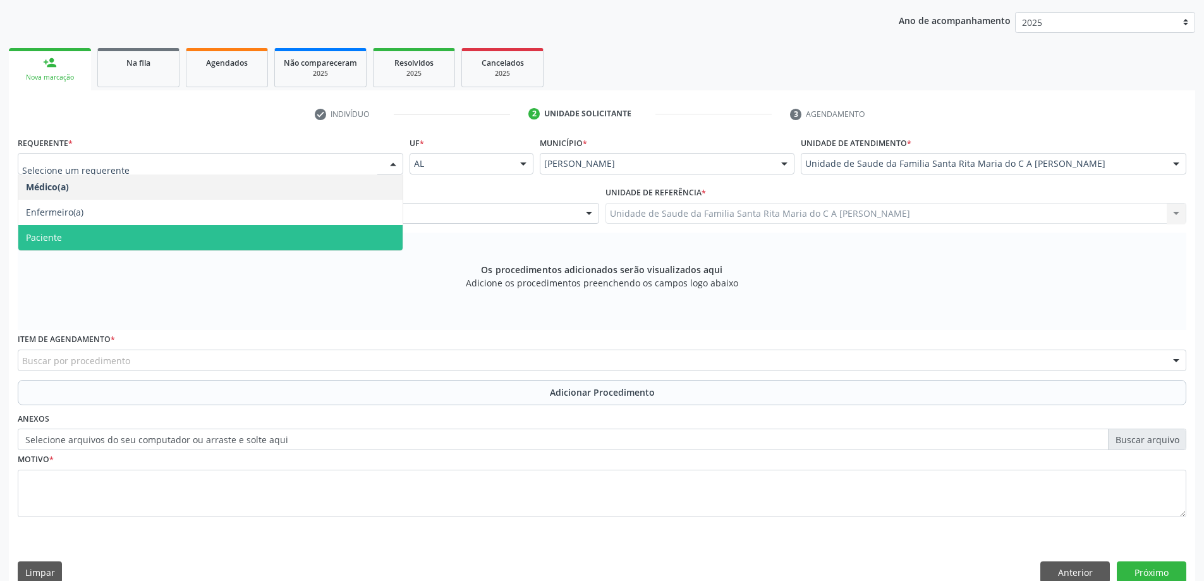
click at [300, 242] on span "Paciente" at bounding box center [210, 237] width 384 height 25
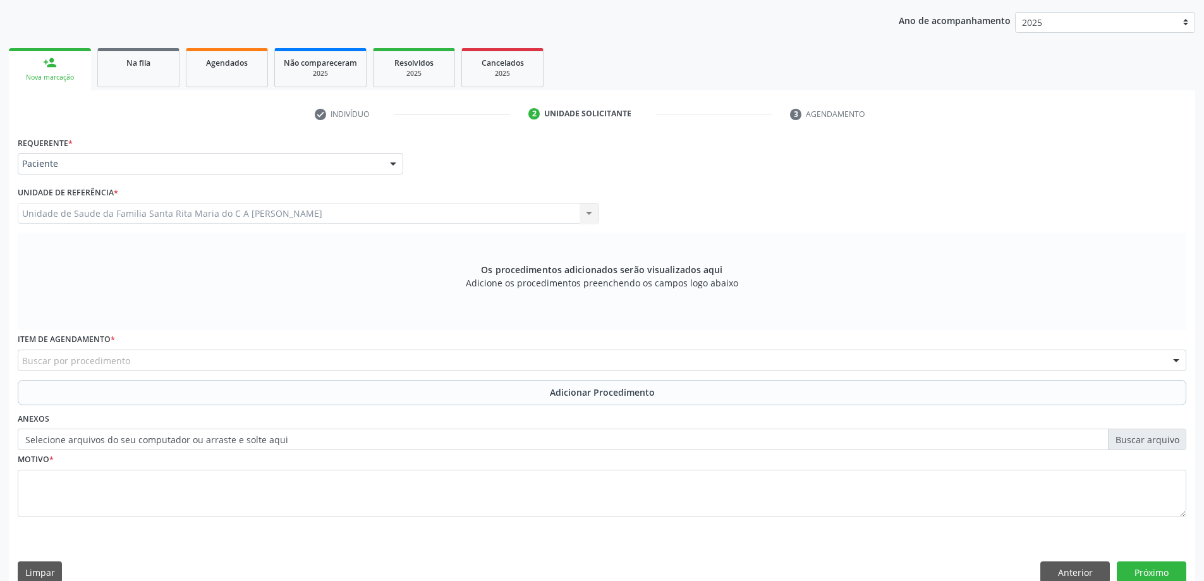
click at [311, 360] on div "Buscar por procedimento" at bounding box center [602, 360] width 1169 height 21
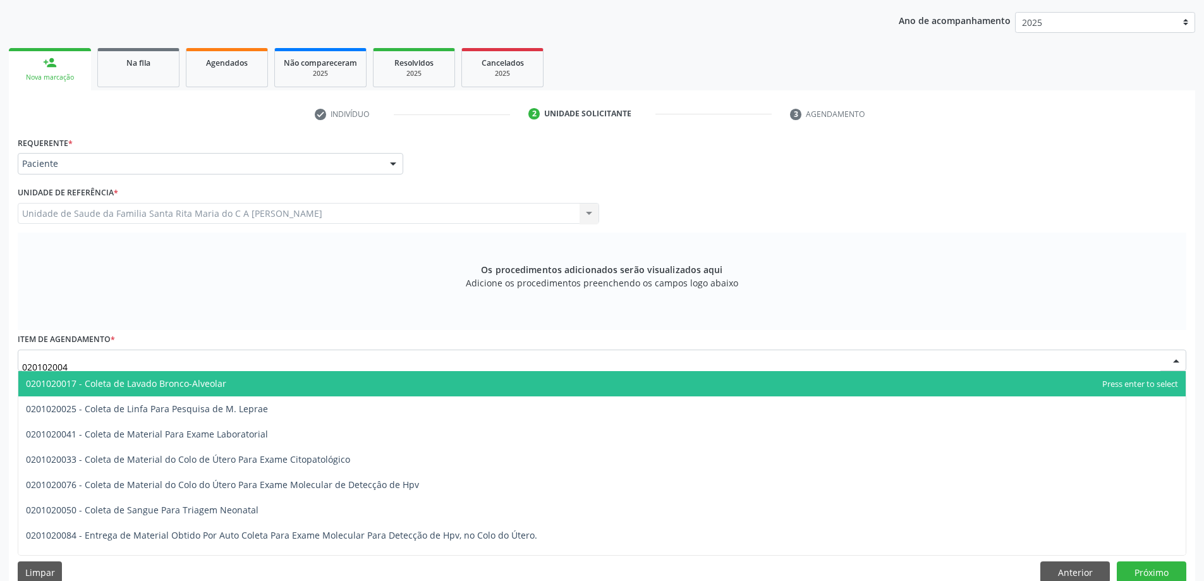
type input "0201020041"
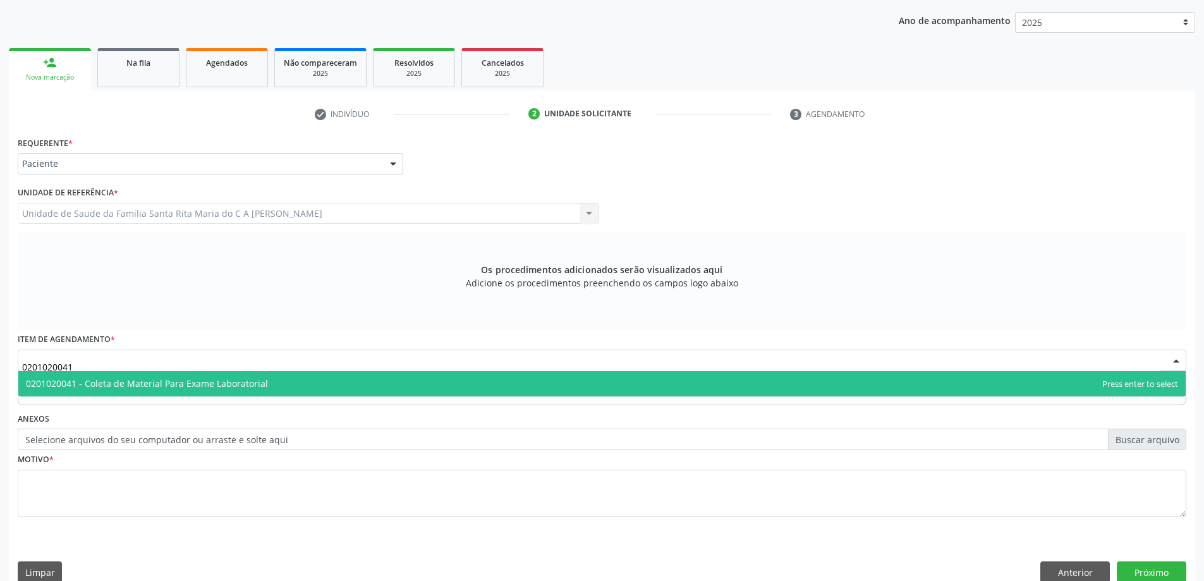
drag, startPoint x: 334, startPoint y: 384, endPoint x: 321, endPoint y: 392, distance: 15.3
click at [335, 384] on span "0201020041 - Coleta de Material Para Exame Laboratorial" at bounding box center [602, 383] width 1168 height 25
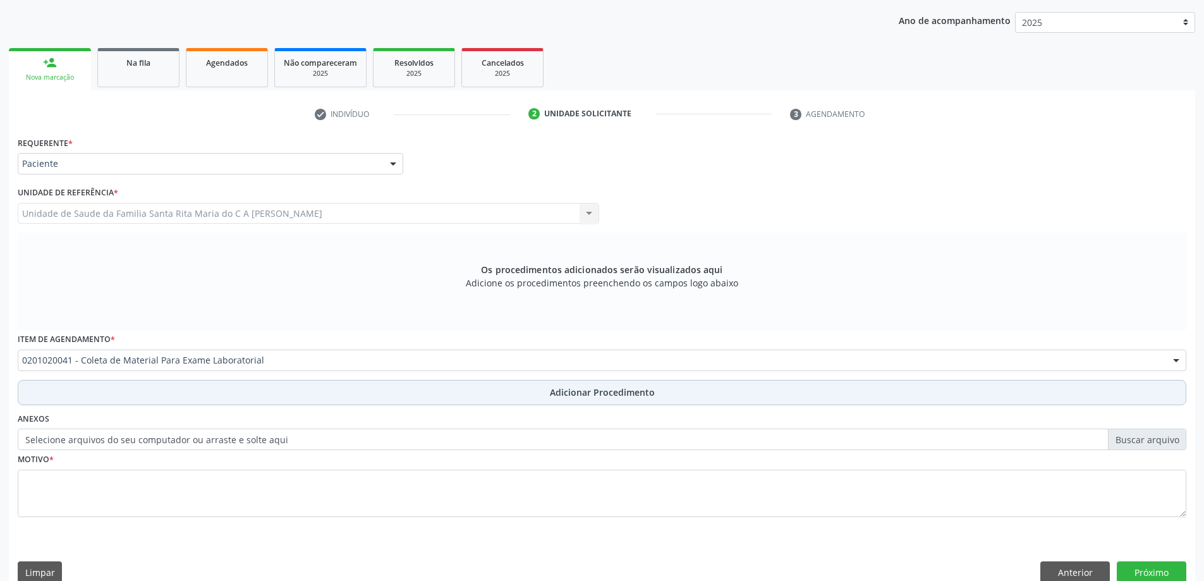
click at [285, 397] on button "Adicionar Procedimento" at bounding box center [602, 392] width 1169 height 25
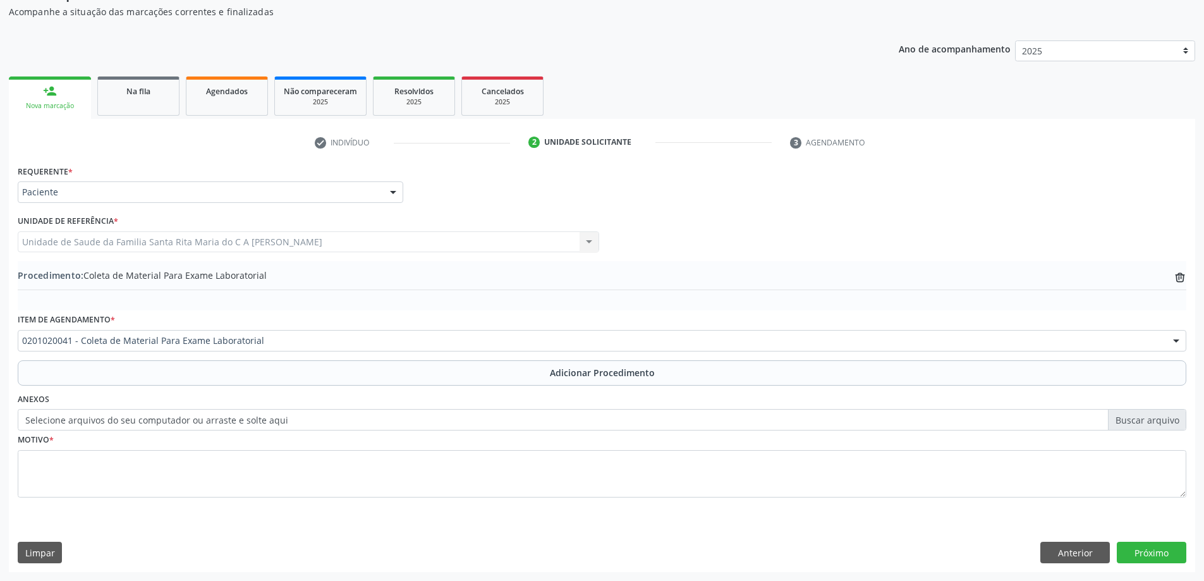
scroll to position [130, 0]
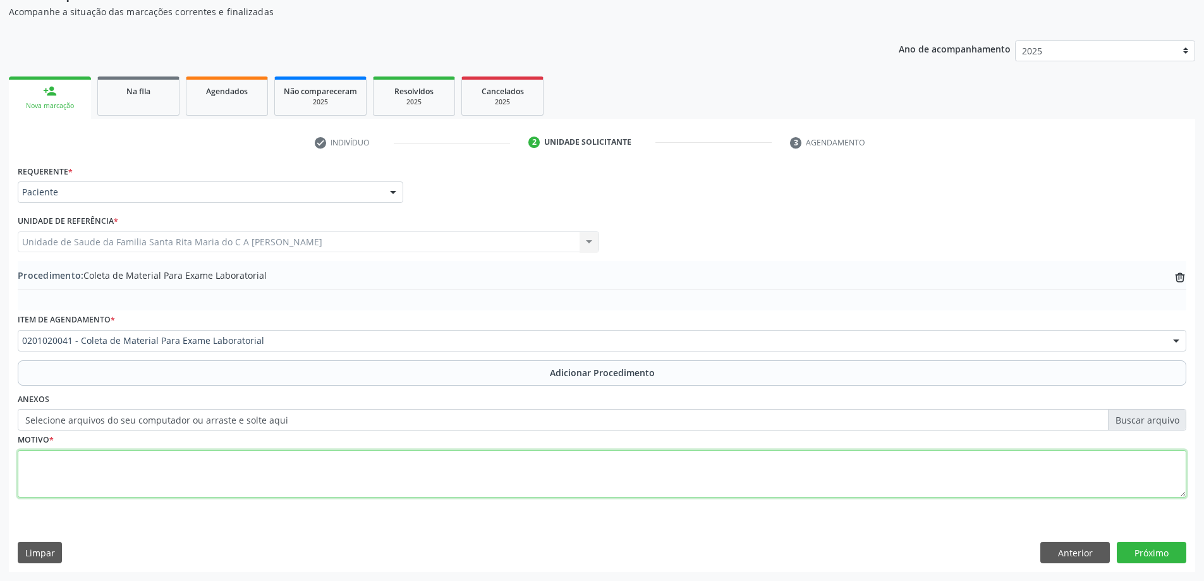
click at [233, 473] on textarea at bounding box center [602, 474] width 1169 height 48
click at [295, 482] on textarea at bounding box center [602, 474] width 1169 height 48
type textarea "avaliação dr marcos guedes"
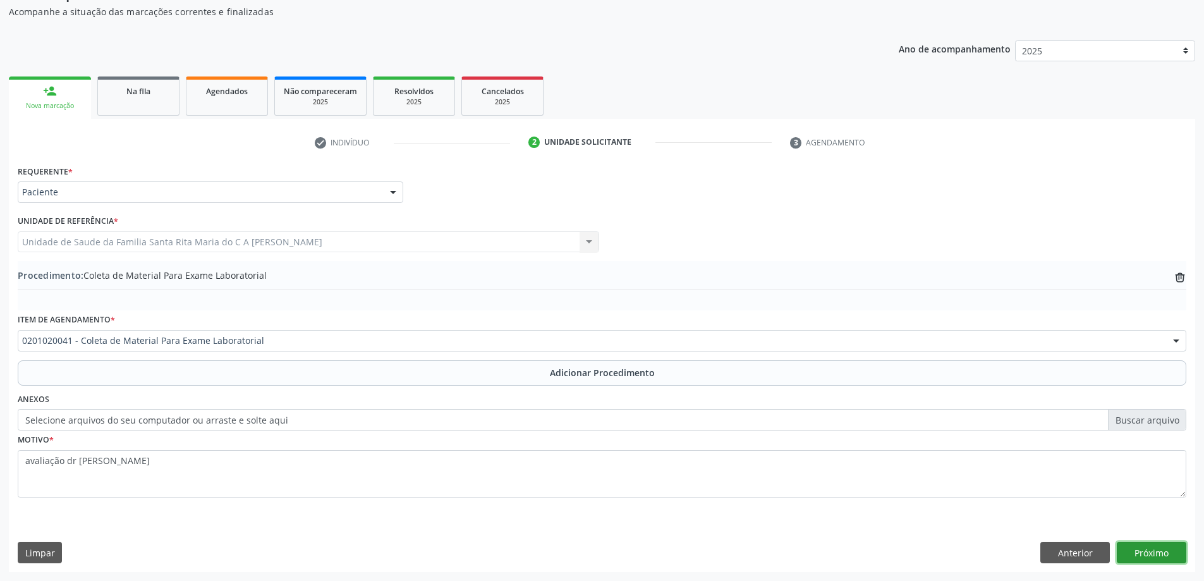
click at [1137, 557] on button "Próximo" at bounding box center [1152, 552] width 70 height 21
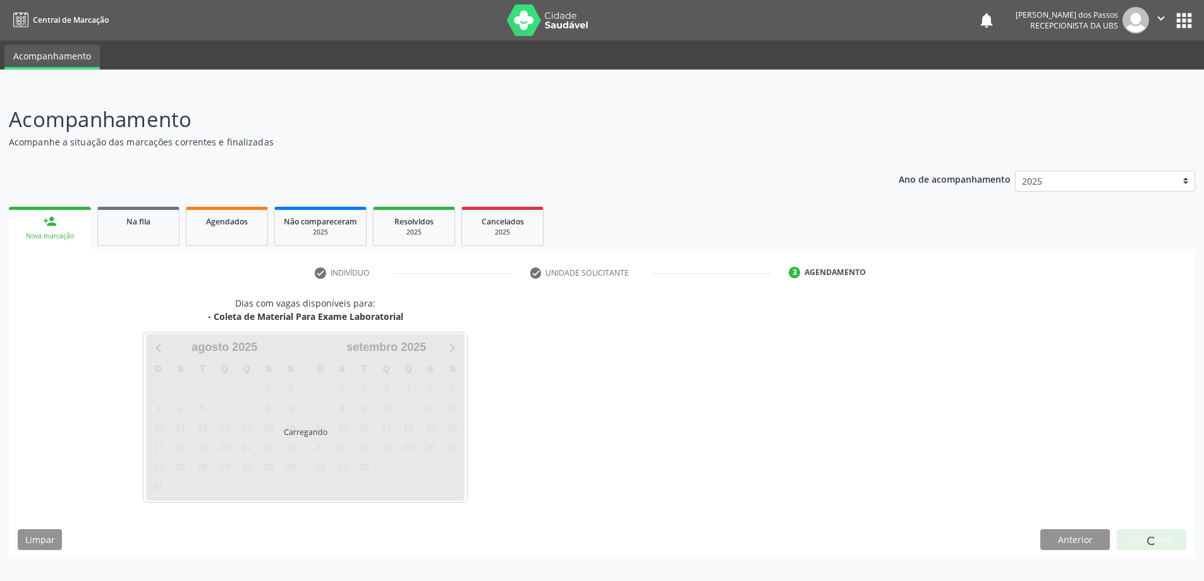
scroll to position [0, 0]
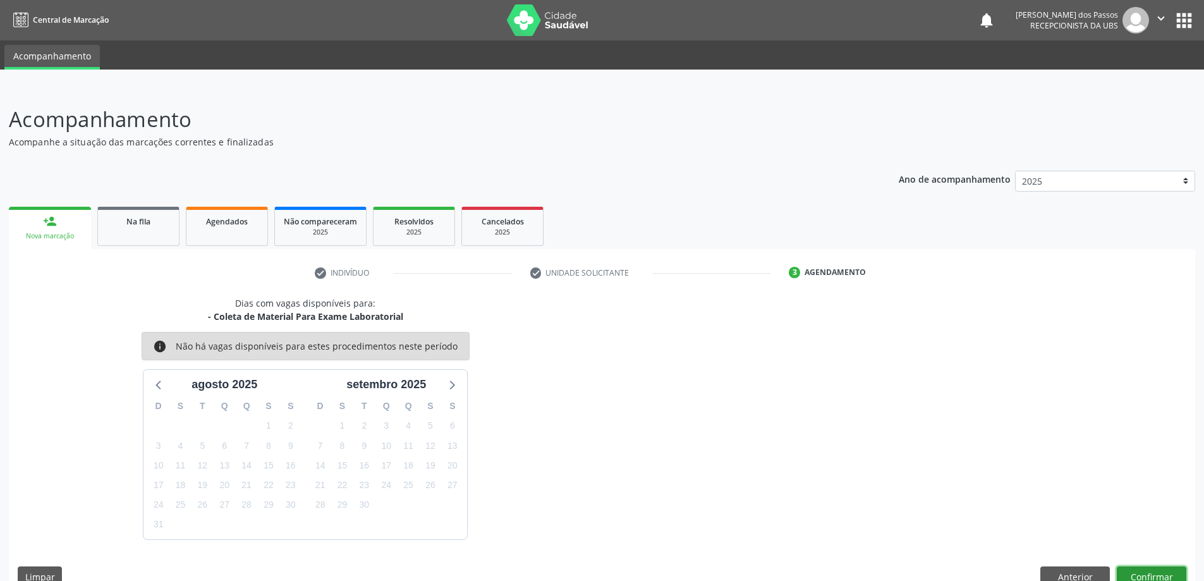
click at [1146, 577] on button "Confirmar" at bounding box center [1152, 576] width 70 height 21
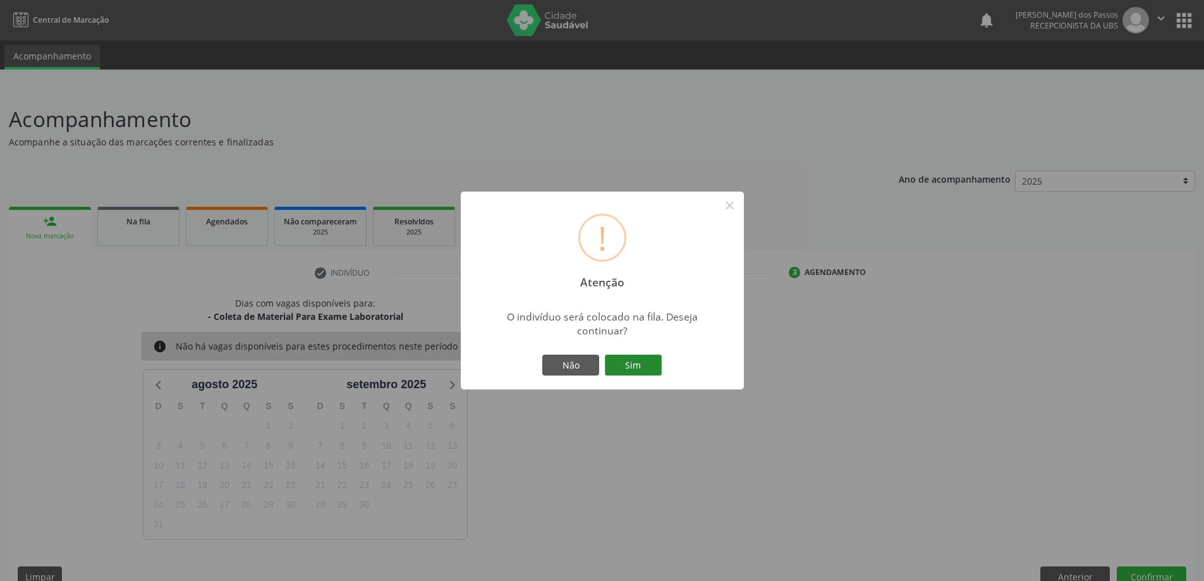
drag, startPoint x: 628, startPoint y: 364, endPoint x: 890, endPoint y: 459, distance: 278.4
click at [629, 364] on button "Sim" at bounding box center [633, 365] width 57 height 21
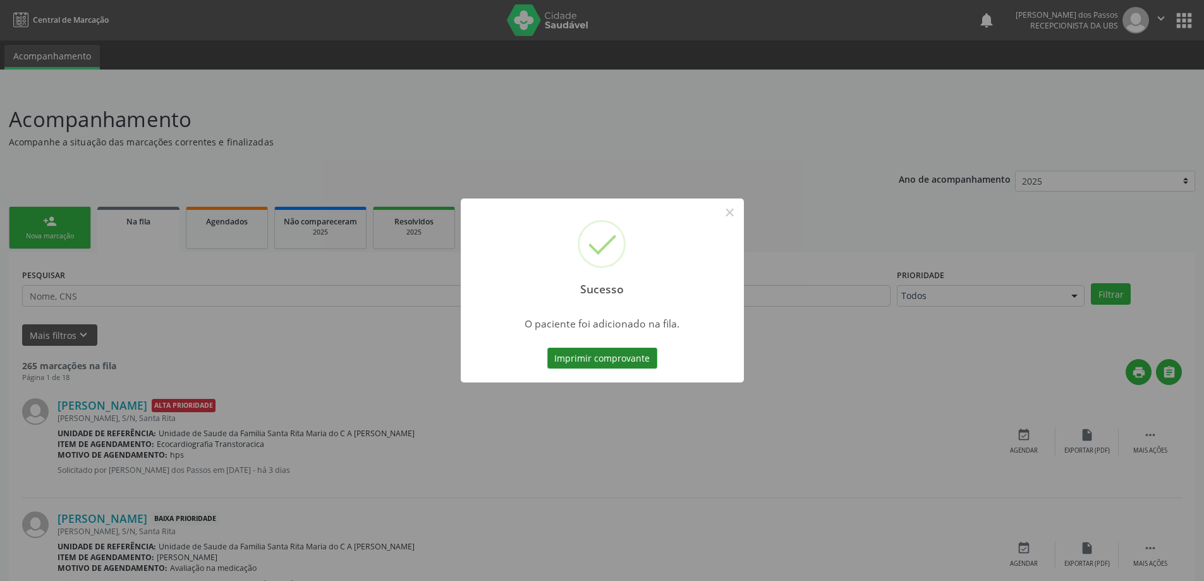
click at [618, 362] on button "Imprimir comprovante" at bounding box center [603, 358] width 110 height 21
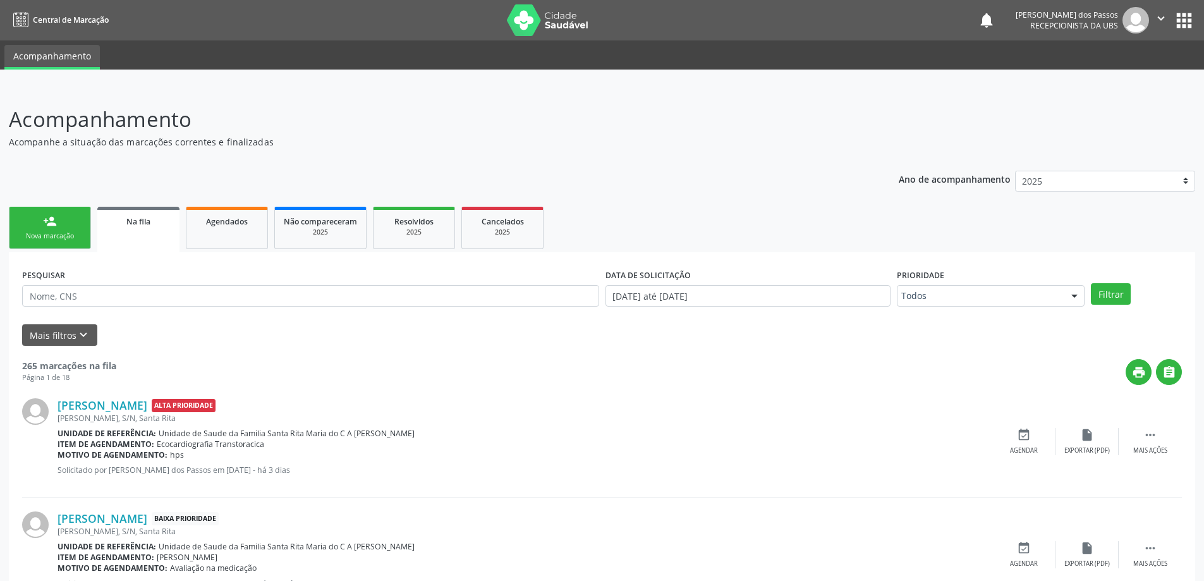
click at [54, 225] on div "person_add" at bounding box center [50, 221] width 14 height 14
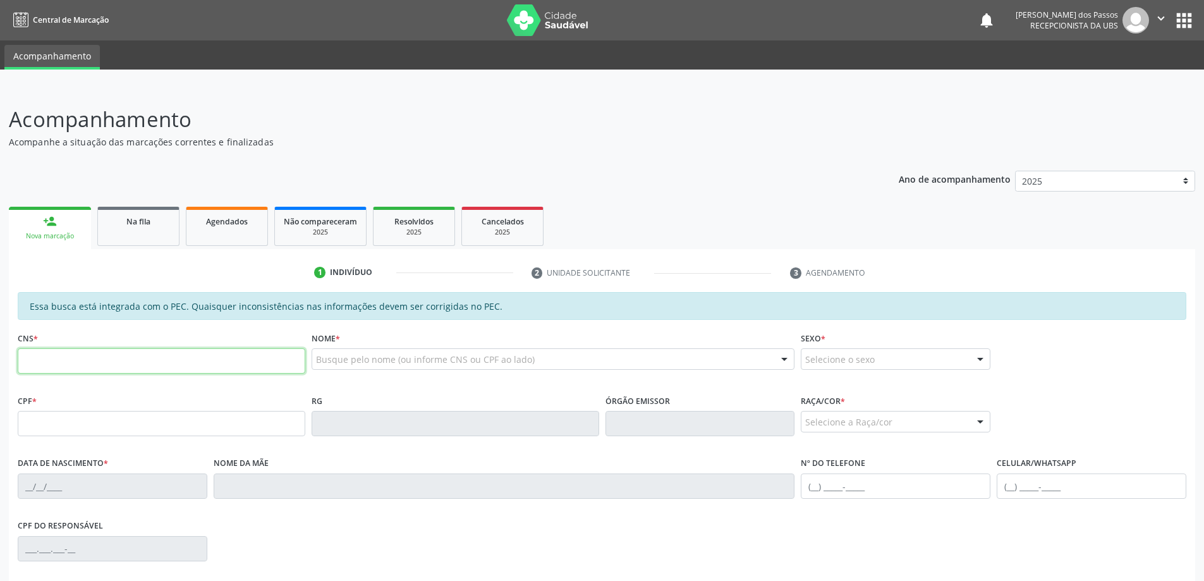
click at [128, 358] on input "text" at bounding box center [162, 360] width 288 height 25
type input "700 8099 4524 3990"
type input "152.498.344-69"
type input "02/01/2003"
type input "Luciene Silva dos Santos"
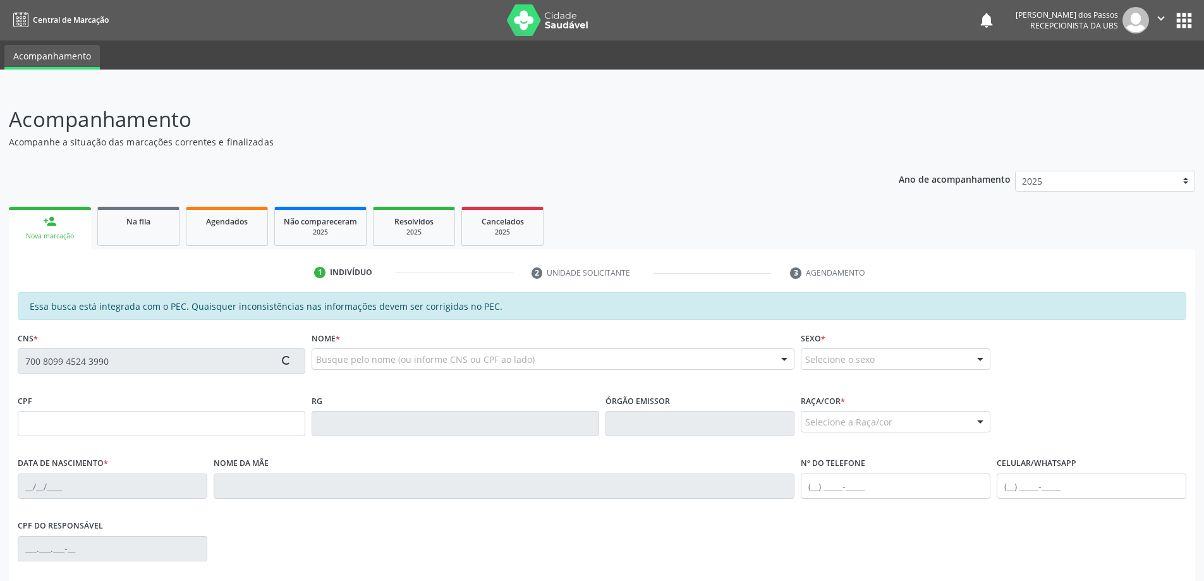
type input "(82) 99303-9415"
type input "S/N"
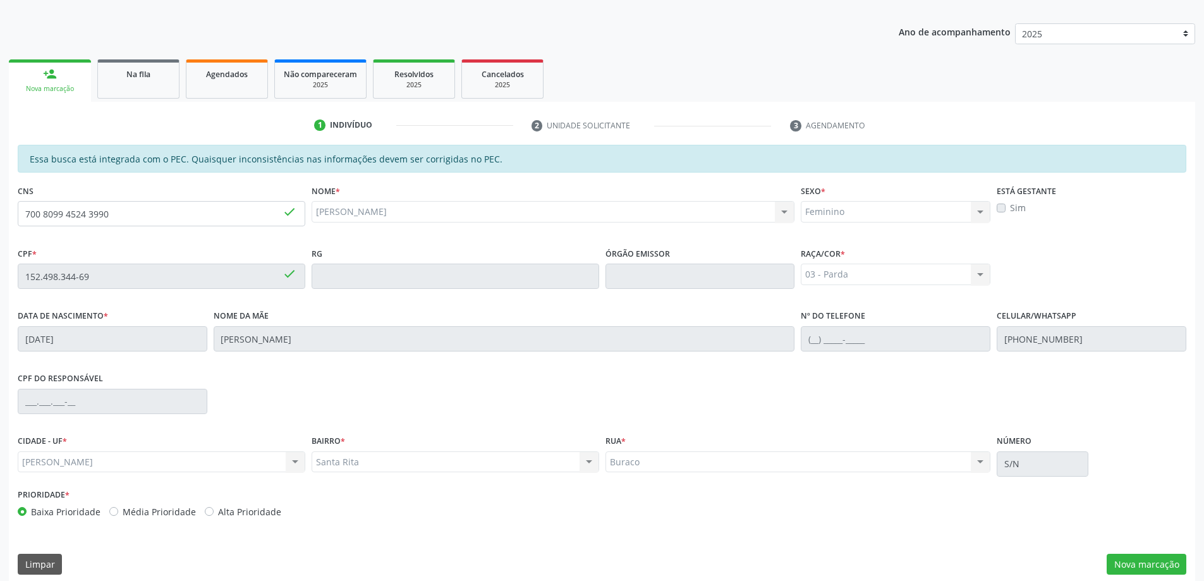
scroll to position [159, 0]
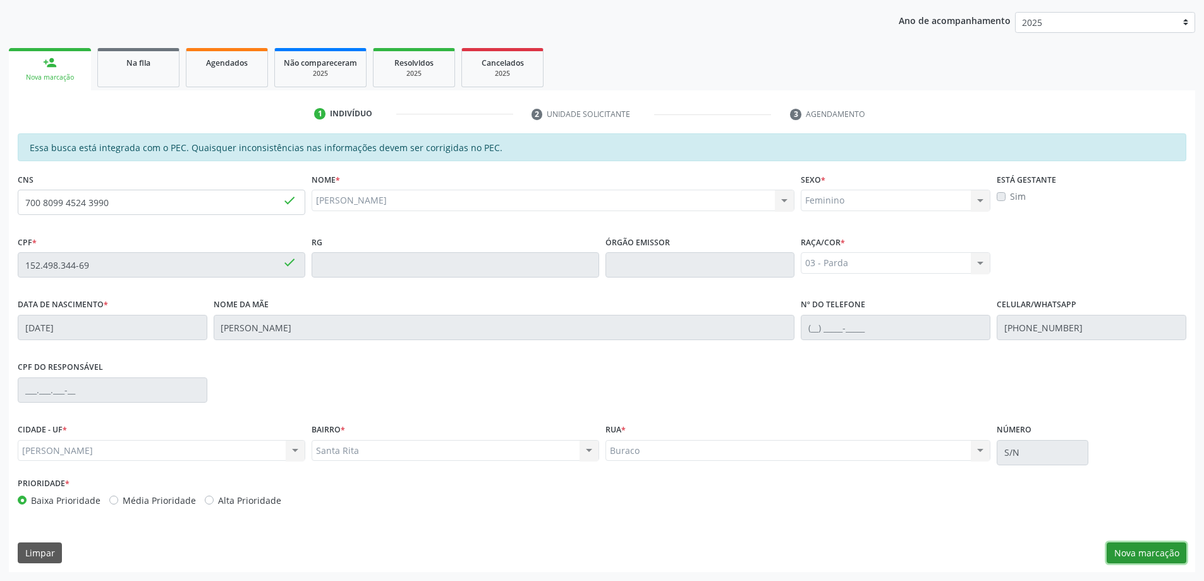
click at [1136, 556] on button "Nova marcação" at bounding box center [1147, 552] width 80 height 21
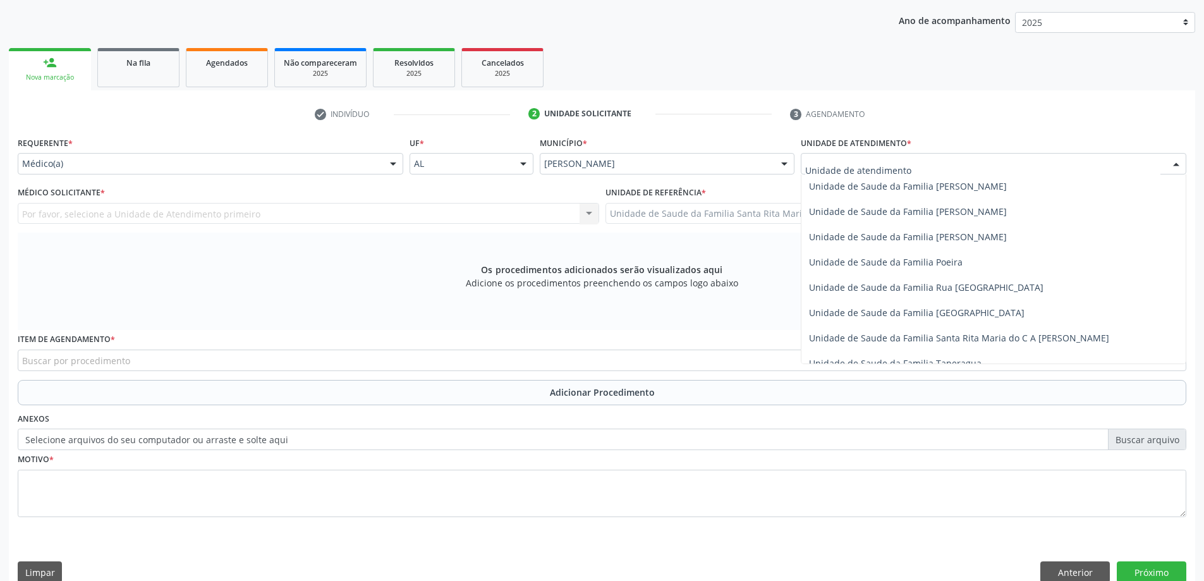
scroll to position [759, 0]
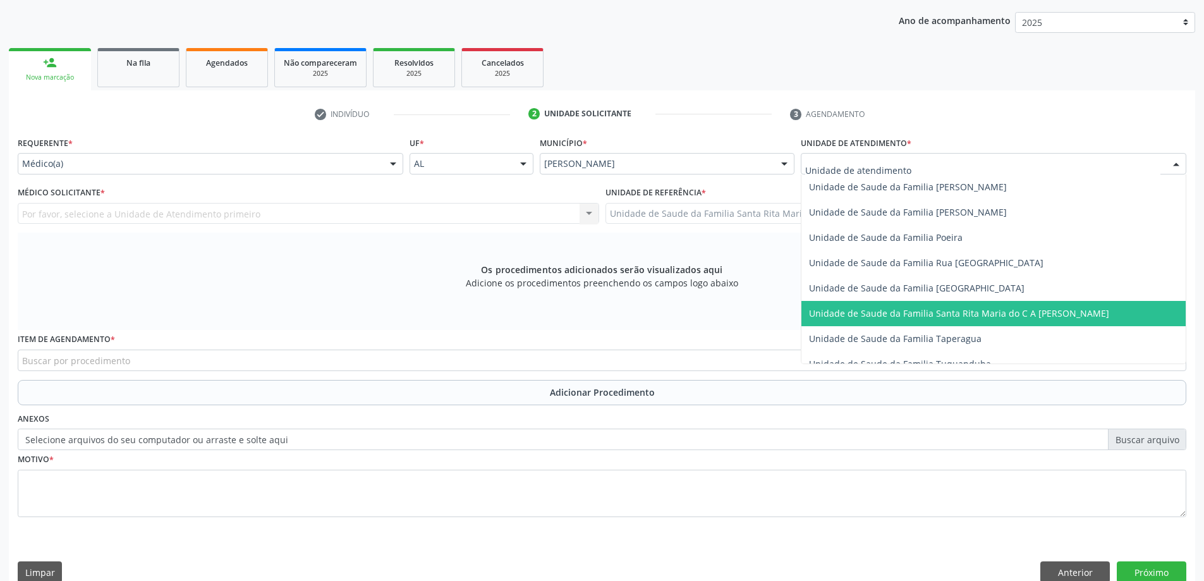
click at [910, 320] on span "Unidade de Saude da Familia Santa Rita Maria do C A [PERSON_NAME]" at bounding box center [994, 313] width 384 height 25
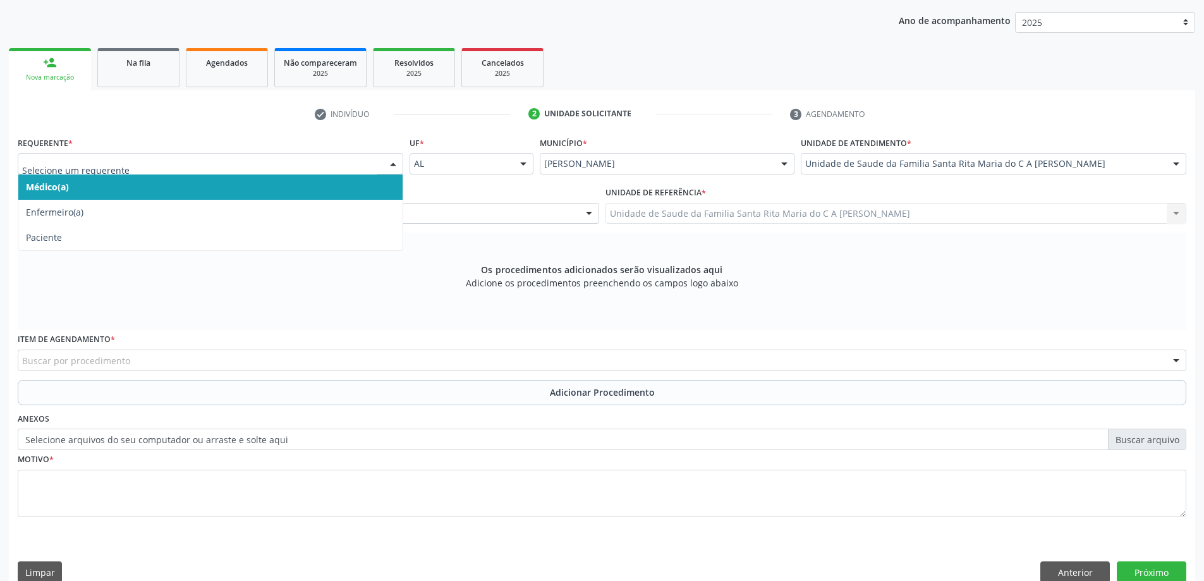
click at [256, 186] on span "Médico(a)" at bounding box center [210, 186] width 384 height 25
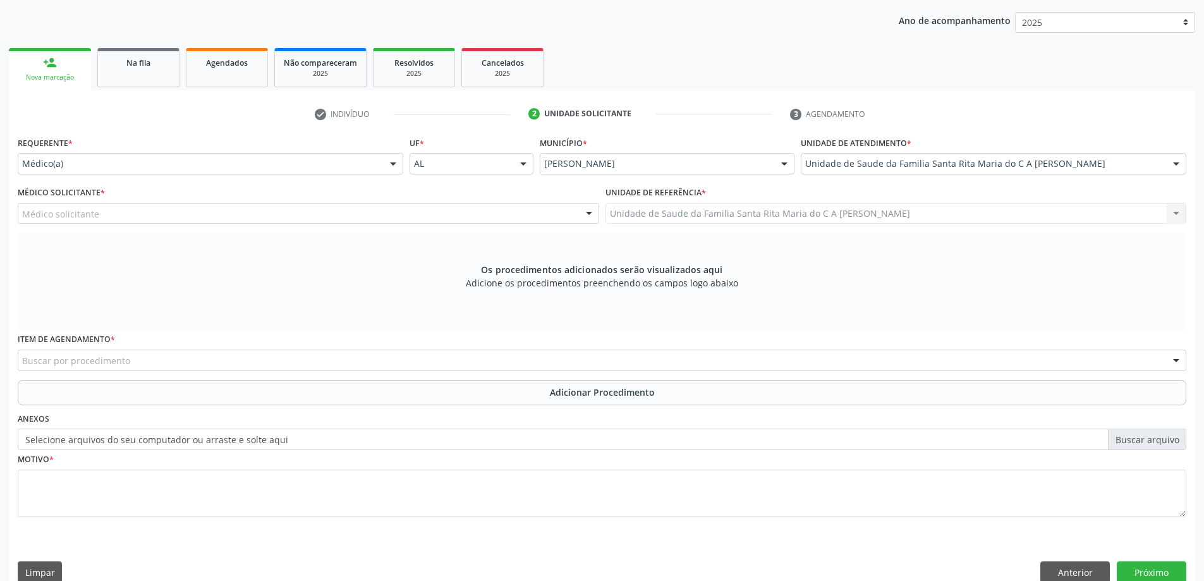
click at [252, 211] on div "Médico solicitante" at bounding box center [309, 213] width 582 height 21
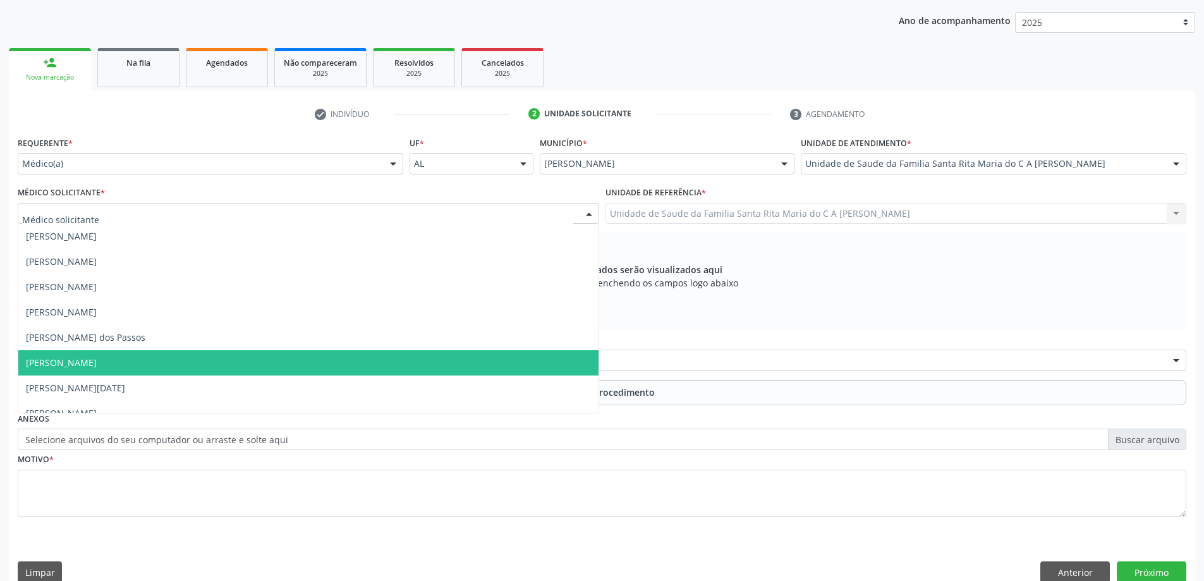
click at [206, 356] on span "[PERSON_NAME]" at bounding box center [308, 362] width 580 height 25
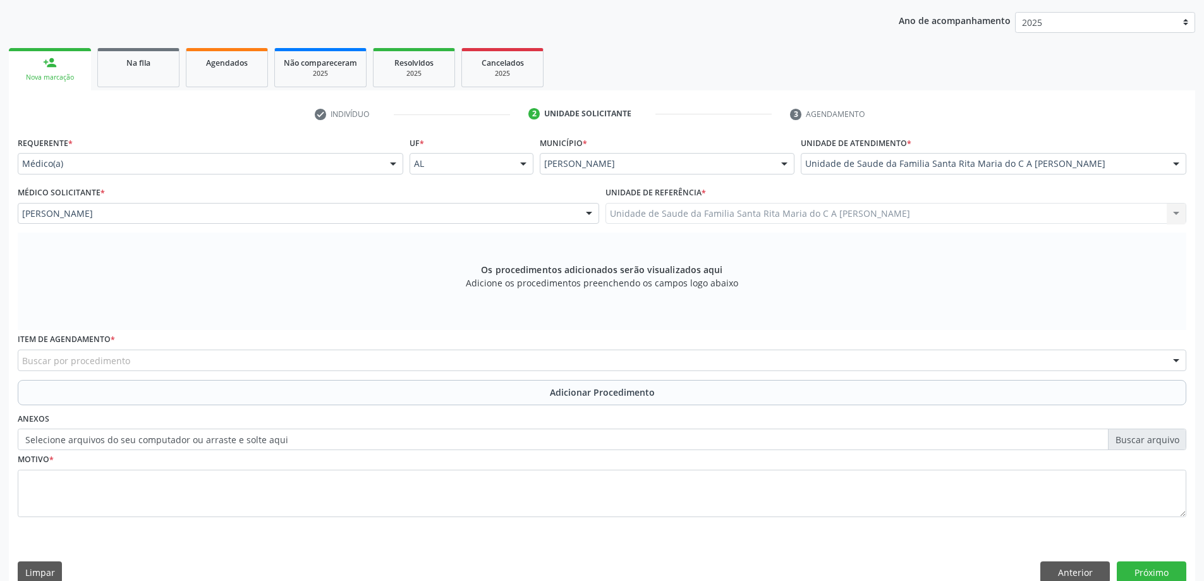
click at [260, 355] on div "Buscar por procedimento" at bounding box center [602, 360] width 1169 height 21
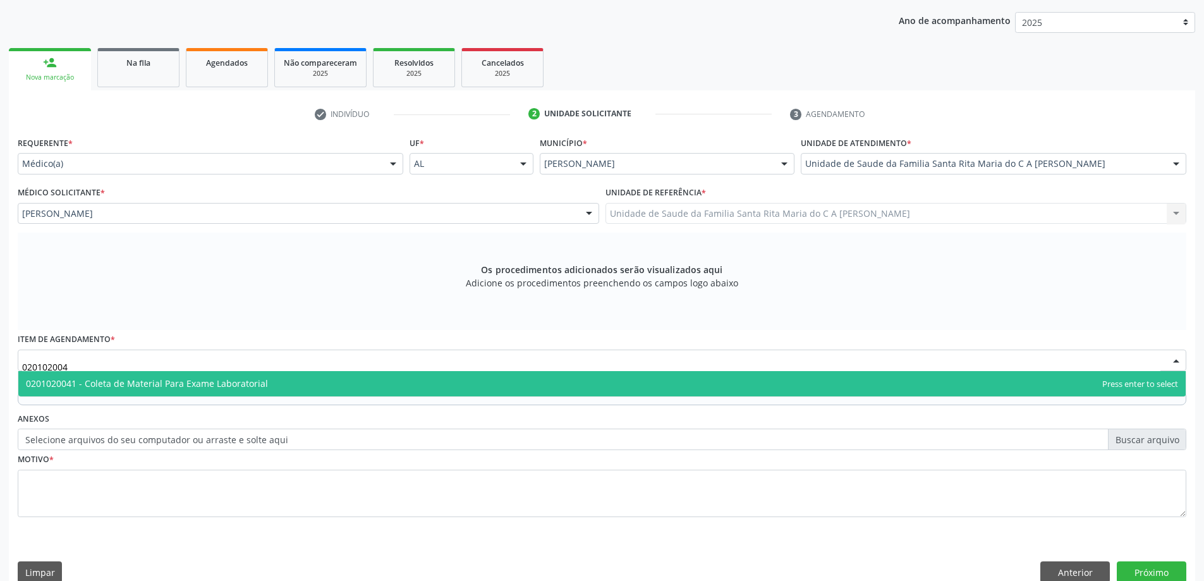
type input "0201020041"
click at [218, 384] on span "0201020041 - Coleta de Material Para Exame Laboratorial" at bounding box center [147, 383] width 242 height 12
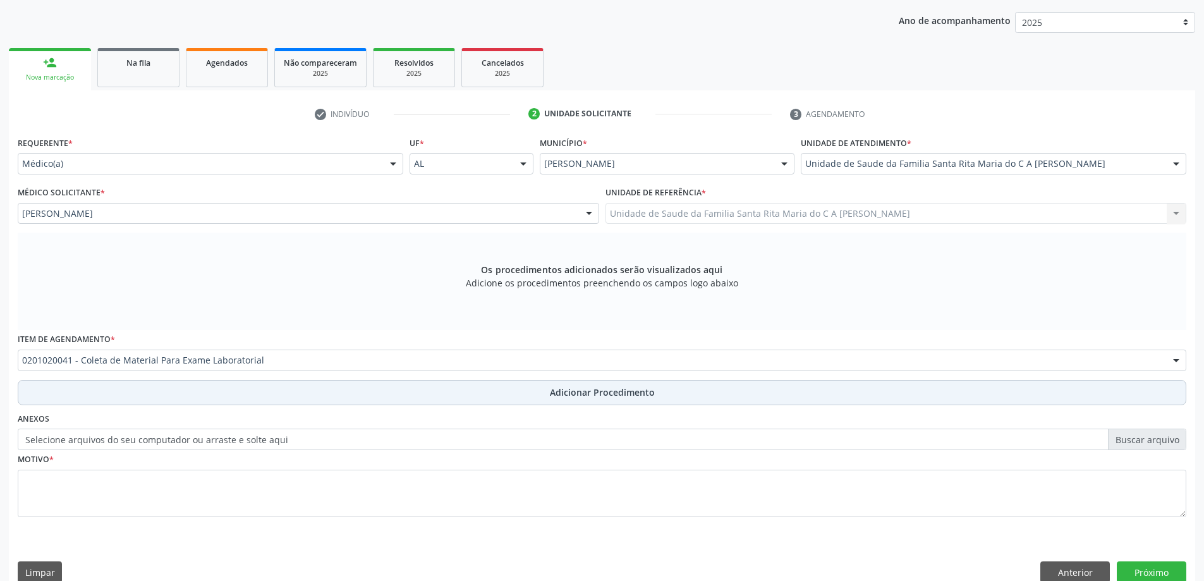
click at [174, 400] on button "Adicionar Procedimento" at bounding box center [602, 392] width 1169 height 25
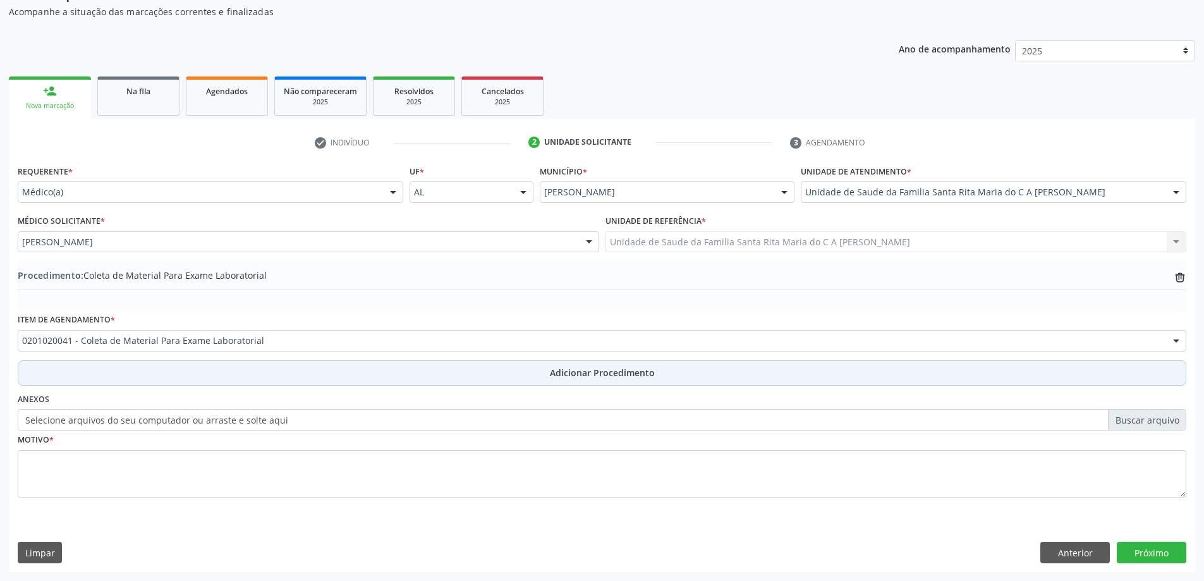
scroll to position [130, 0]
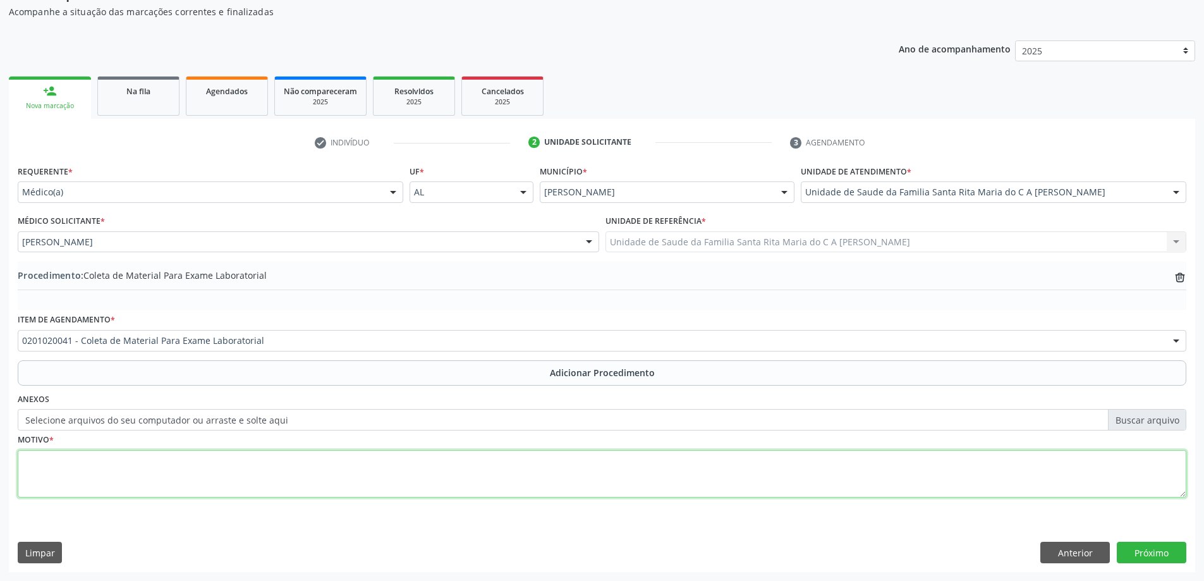
click at [77, 477] on textarea at bounding box center [602, 474] width 1169 height 48
type textarea "atraso menstrual"
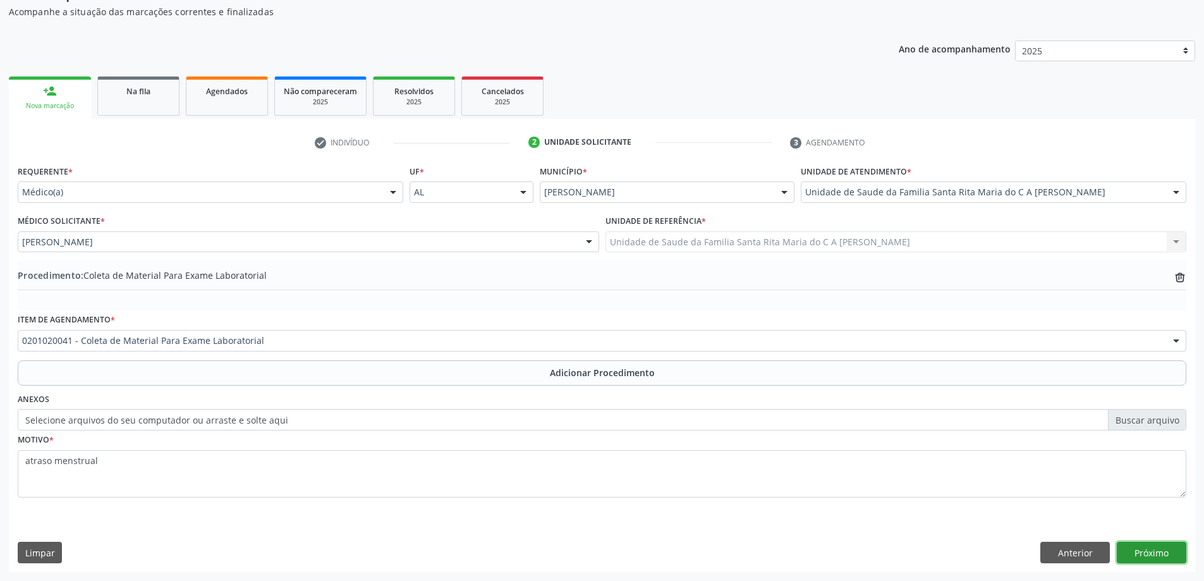
click at [1151, 561] on button "Próximo" at bounding box center [1152, 552] width 70 height 21
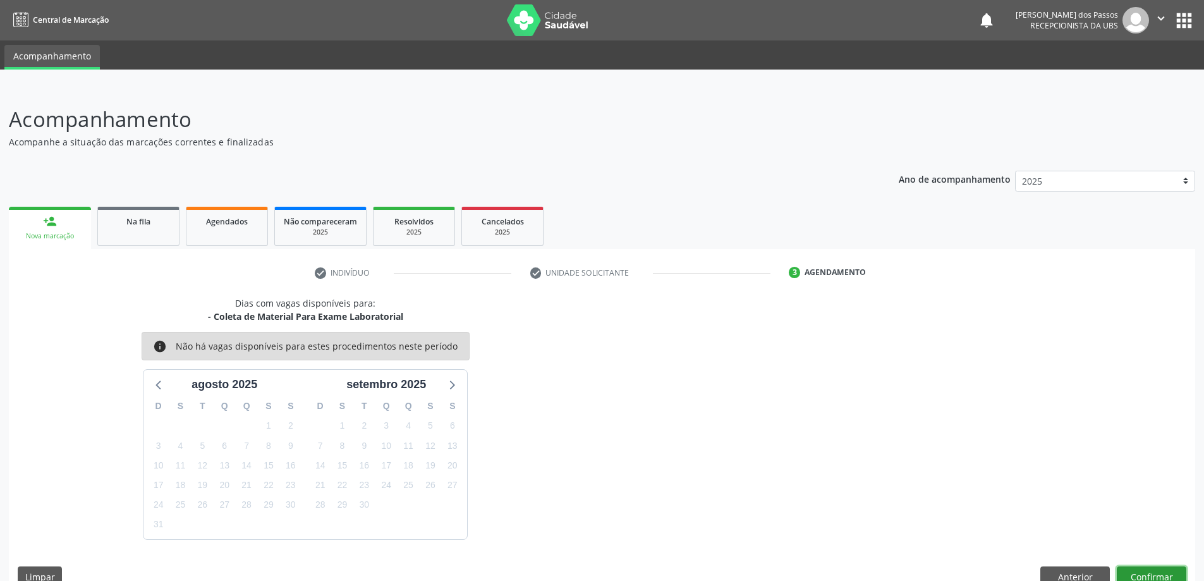
click at [1138, 575] on button "Confirmar" at bounding box center [1152, 576] width 70 height 21
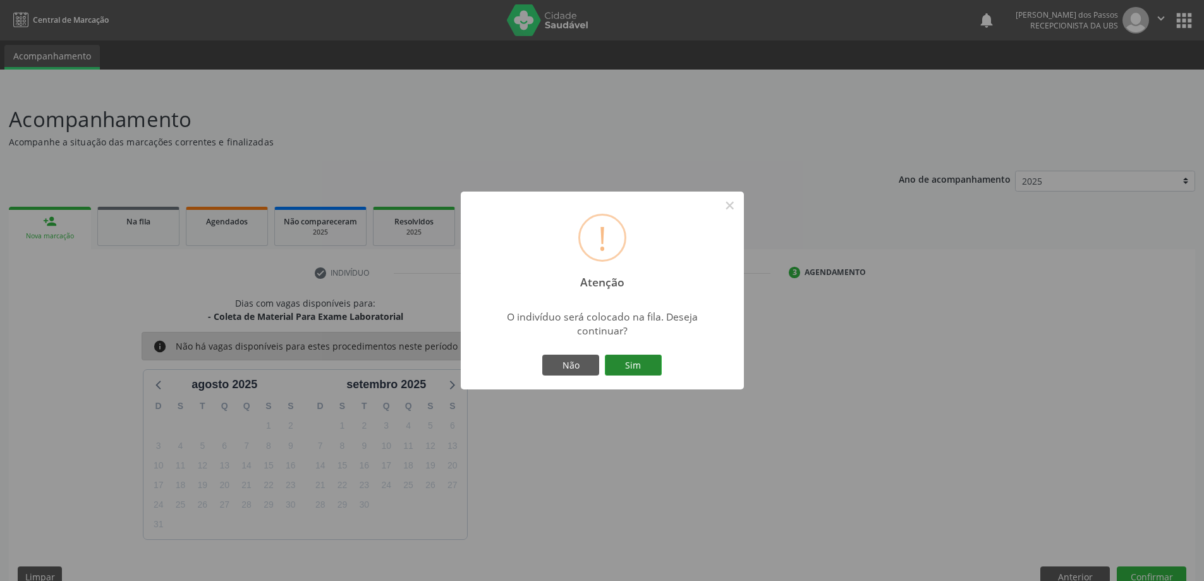
click at [650, 362] on button "Sim" at bounding box center [633, 365] width 57 height 21
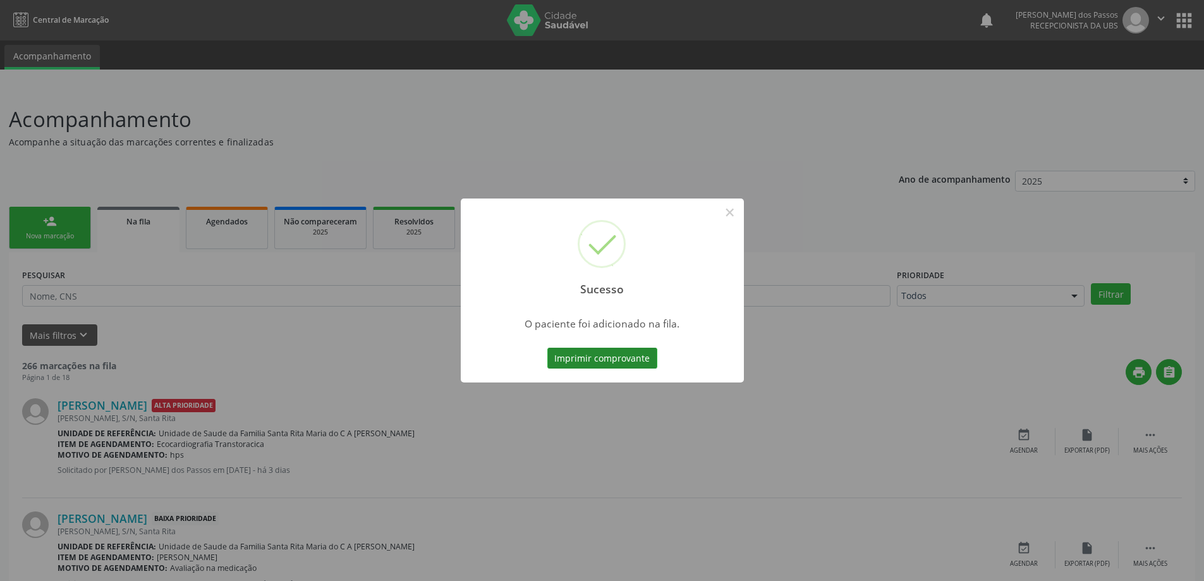
click at [619, 353] on button "Imprimir comprovante" at bounding box center [603, 358] width 110 height 21
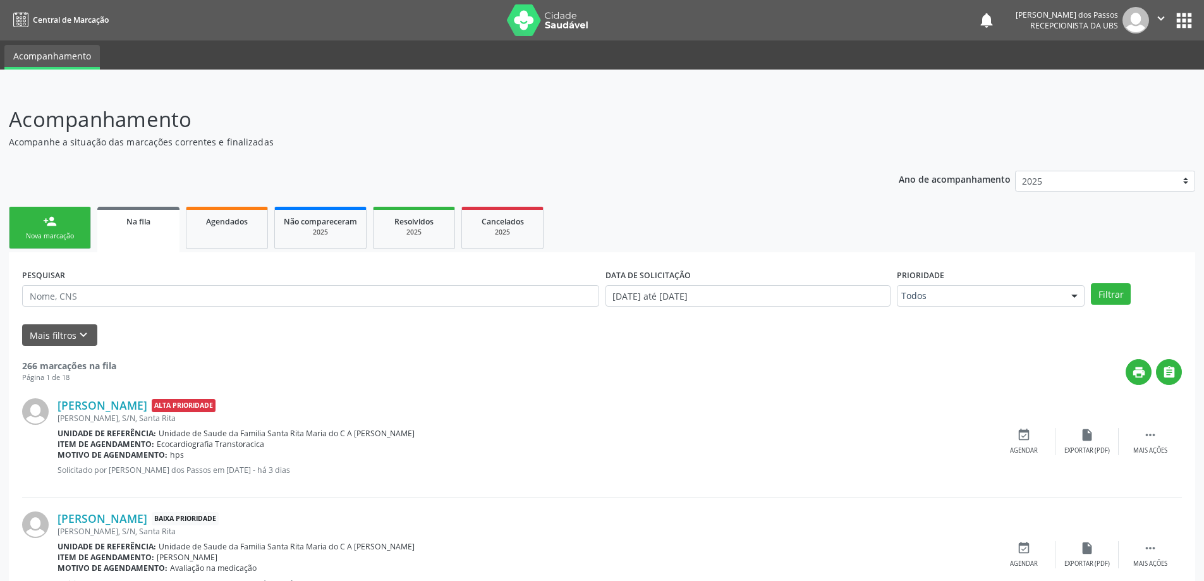
click at [54, 223] on div "person_add" at bounding box center [50, 221] width 14 height 14
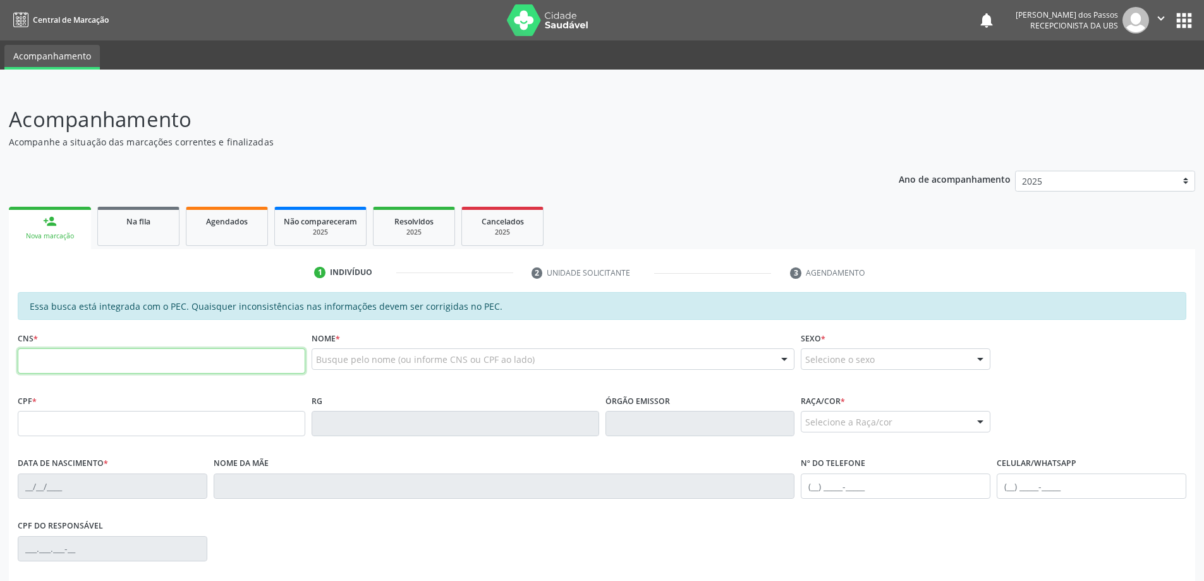
click at [136, 353] on input "text" at bounding box center [162, 360] width 288 height 25
type input "707 6012 8259 8291"
type input "032.227.104-57"
type input "26/10/1979"
type input "Maria José Costa Leite"
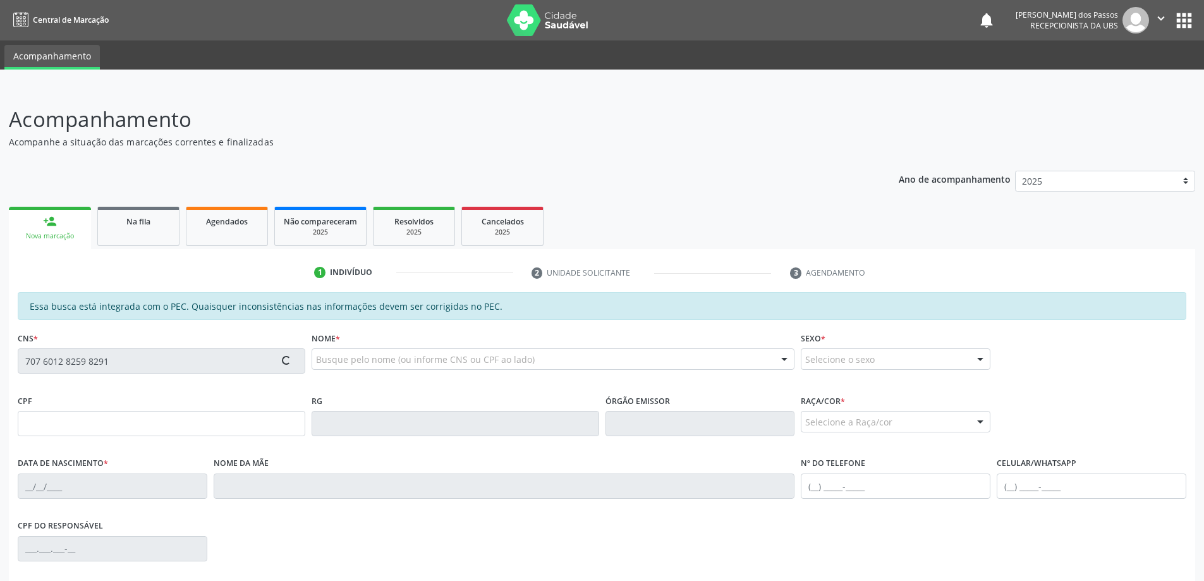
type input "(82) 98845-9085"
type input "S/N"
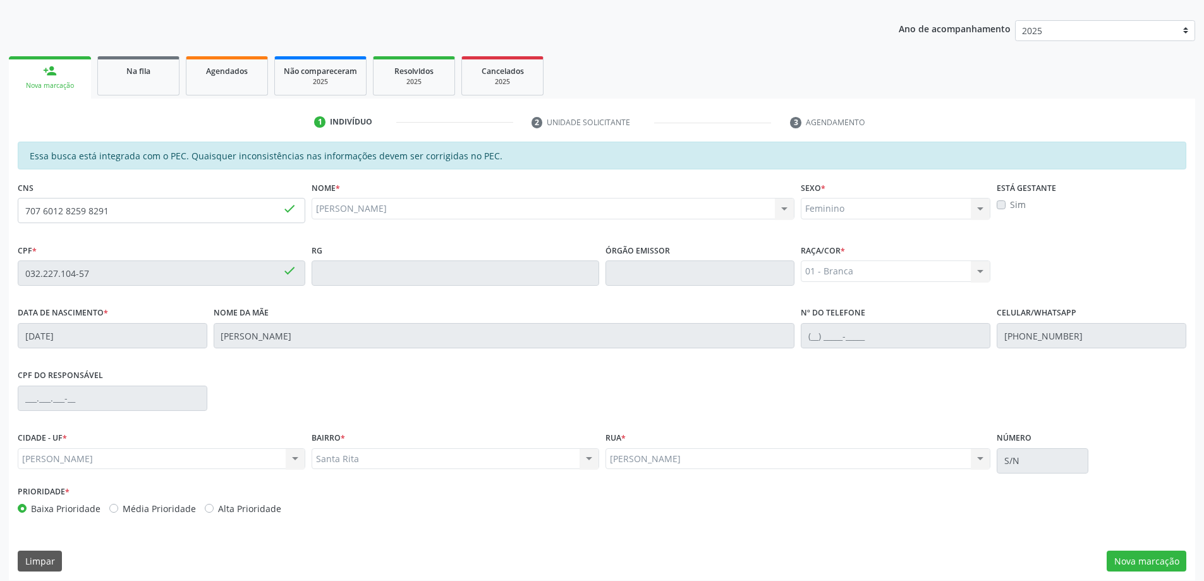
scroll to position [159, 0]
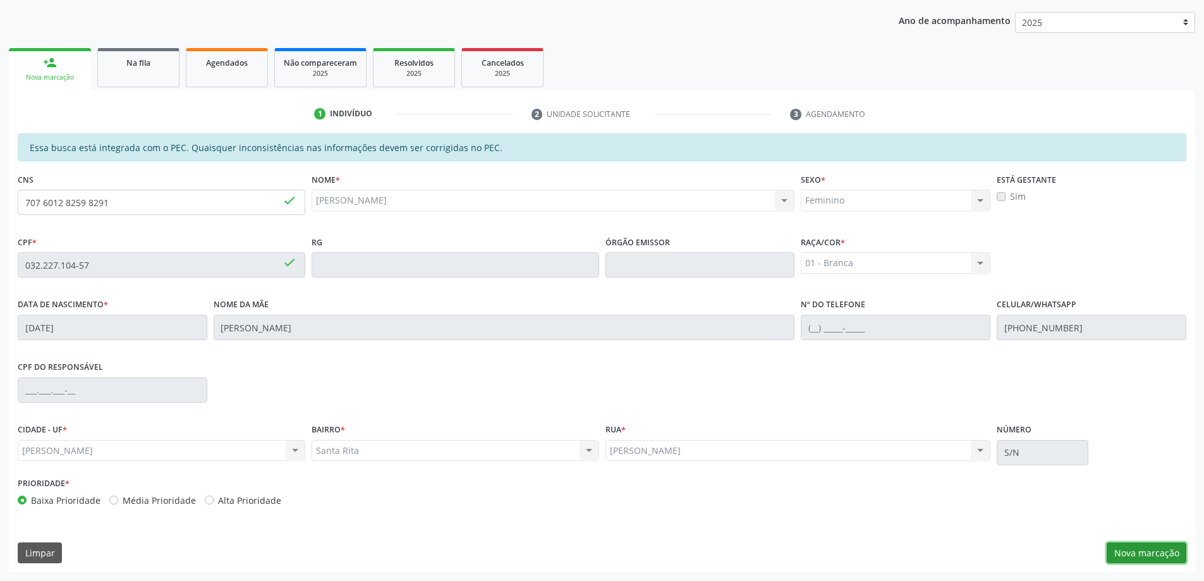
click at [1144, 548] on button "Nova marcação" at bounding box center [1147, 552] width 80 height 21
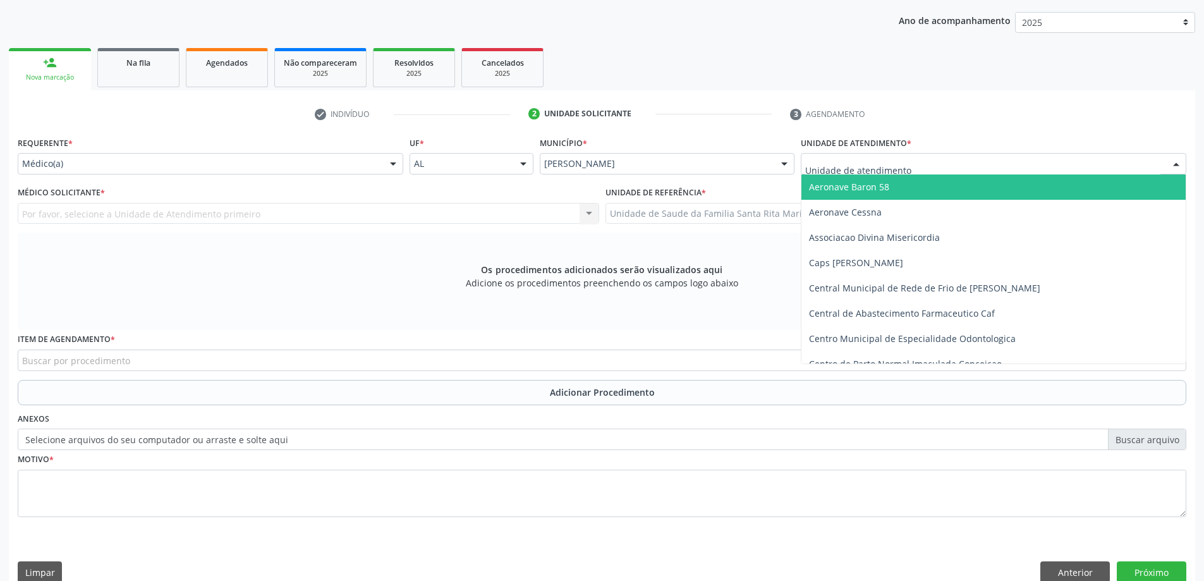
click at [922, 169] on div at bounding box center [994, 163] width 386 height 21
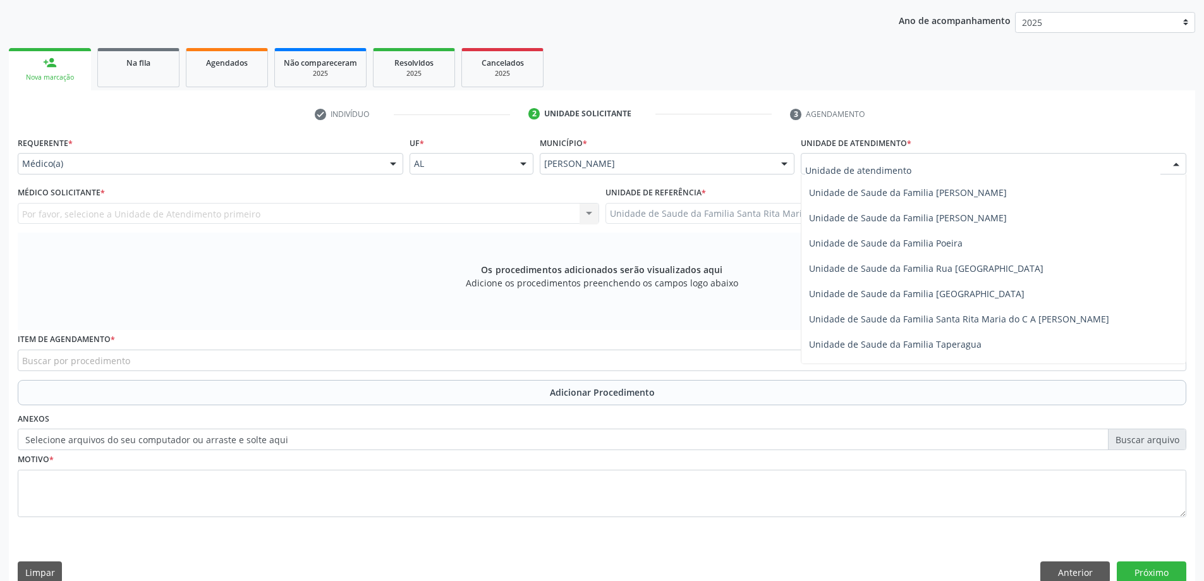
scroll to position [759, 0]
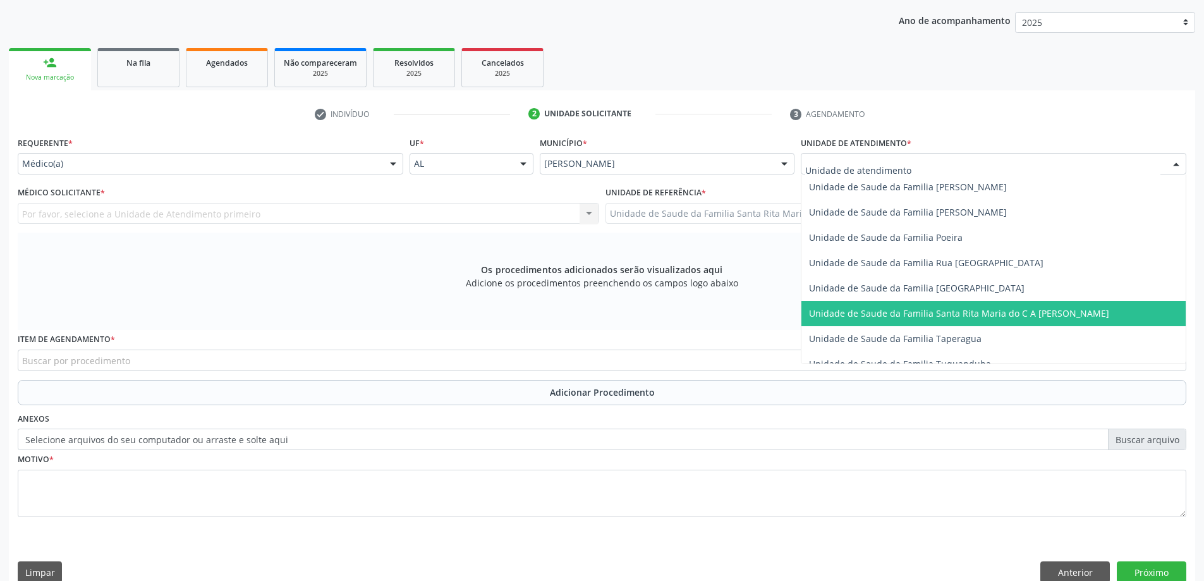
click at [935, 315] on span "Unidade de Saude da Familia Santa Rita Maria do C A [PERSON_NAME]" at bounding box center [959, 313] width 300 height 12
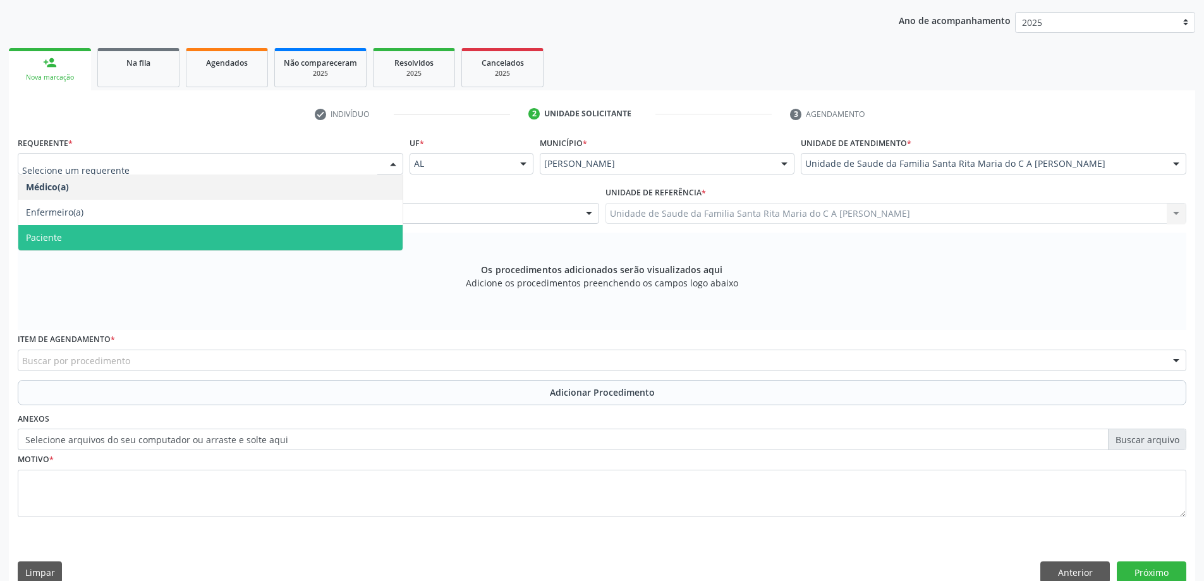
click at [145, 231] on span "Paciente" at bounding box center [210, 237] width 384 height 25
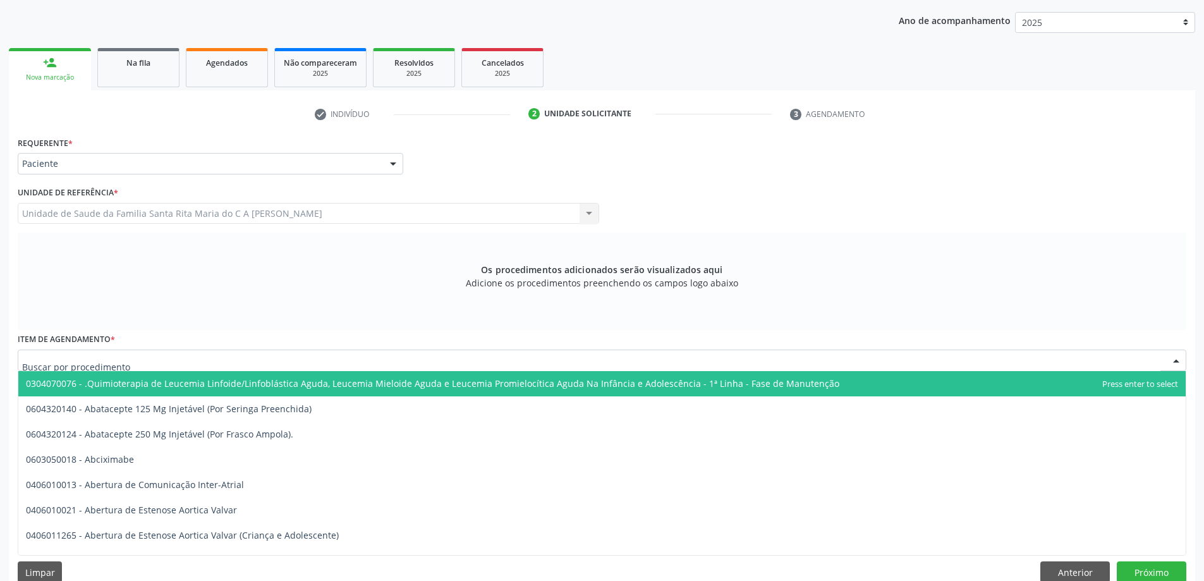
click at [226, 364] on div at bounding box center [602, 360] width 1169 height 21
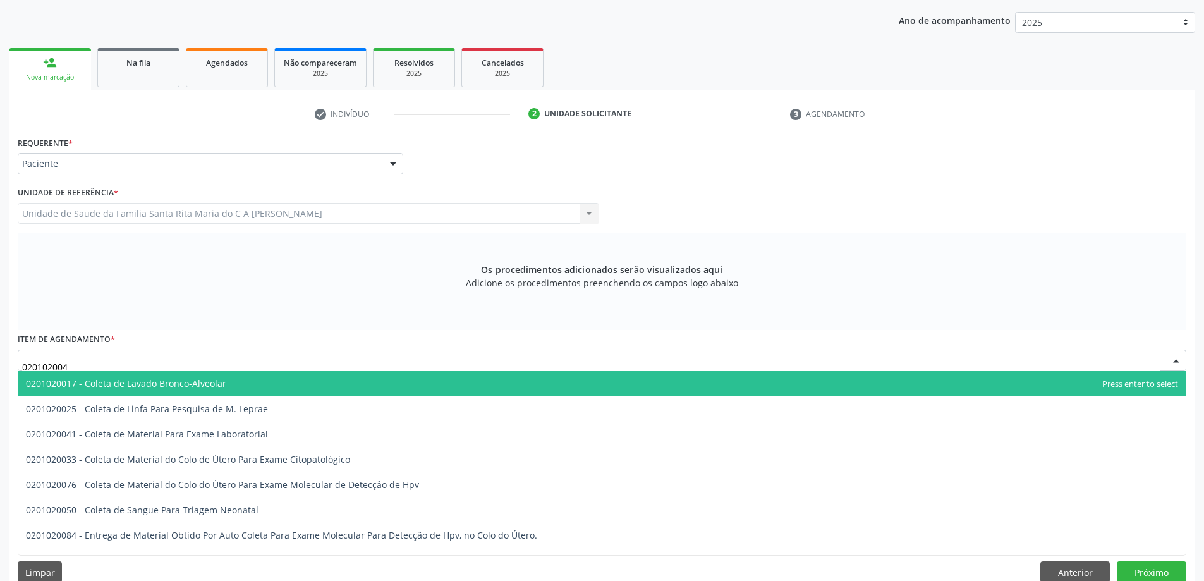
type input "0201020041"
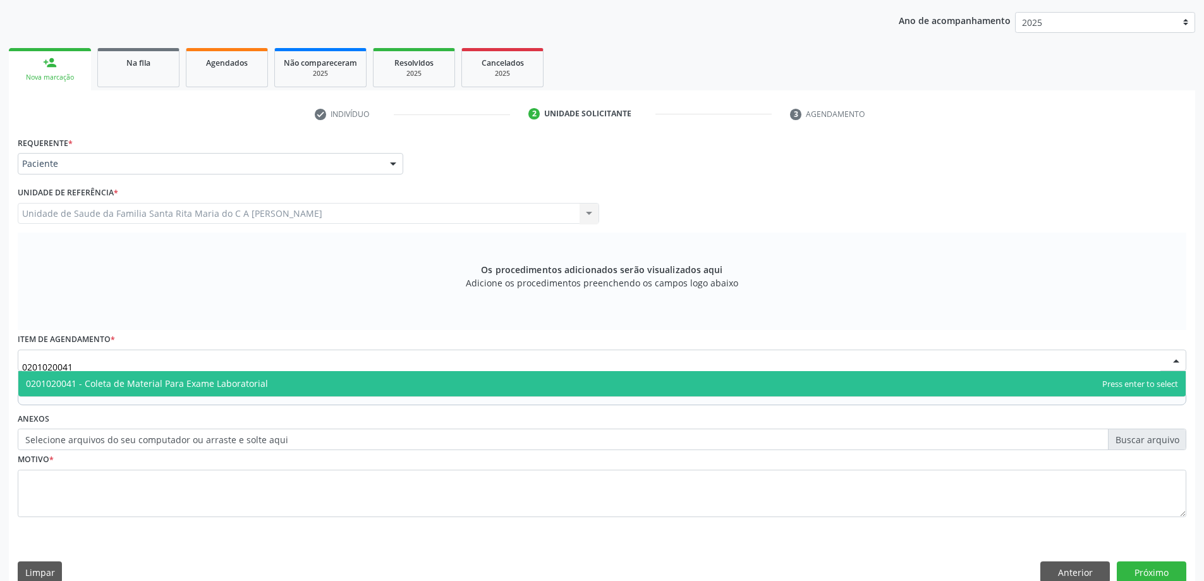
click at [287, 383] on span "0201020041 - Coleta de Material Para Exame Laboratorial" at bounding box center [602, 383] width 1168 height 25
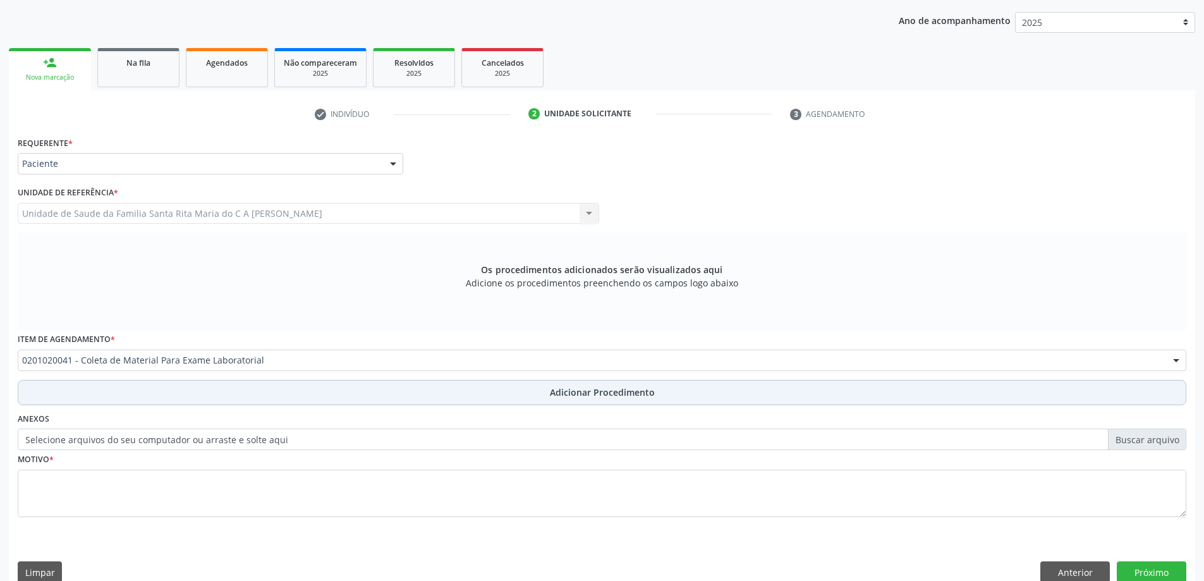
click at [175, 393] on button "Adicionar Procedimento" at bounding box center [602, 392] width 1169 height 25
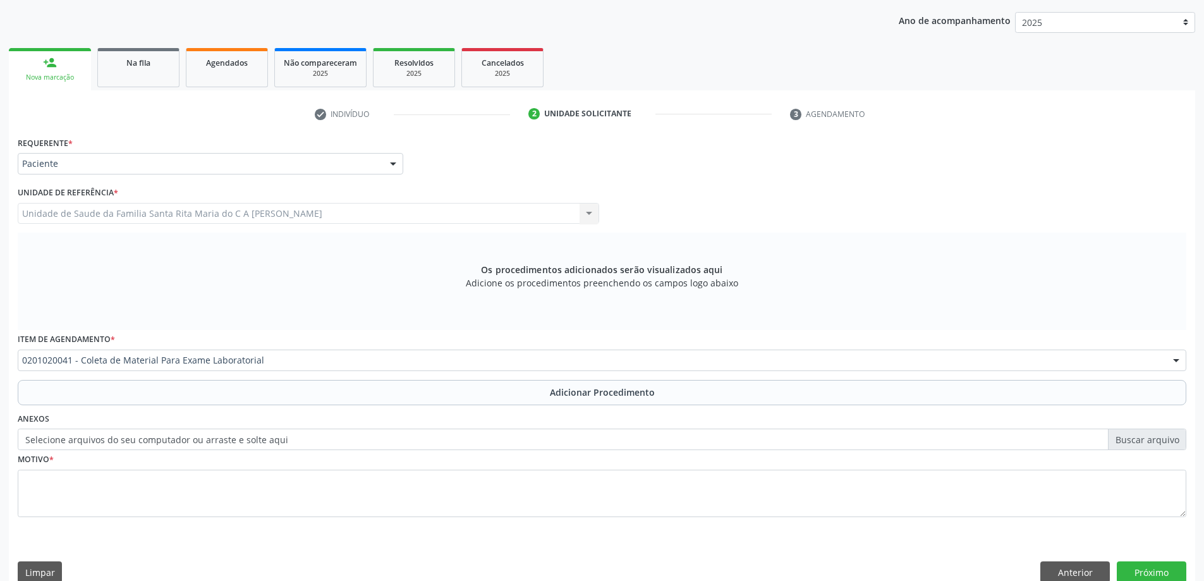
scroll to position [130, 0]
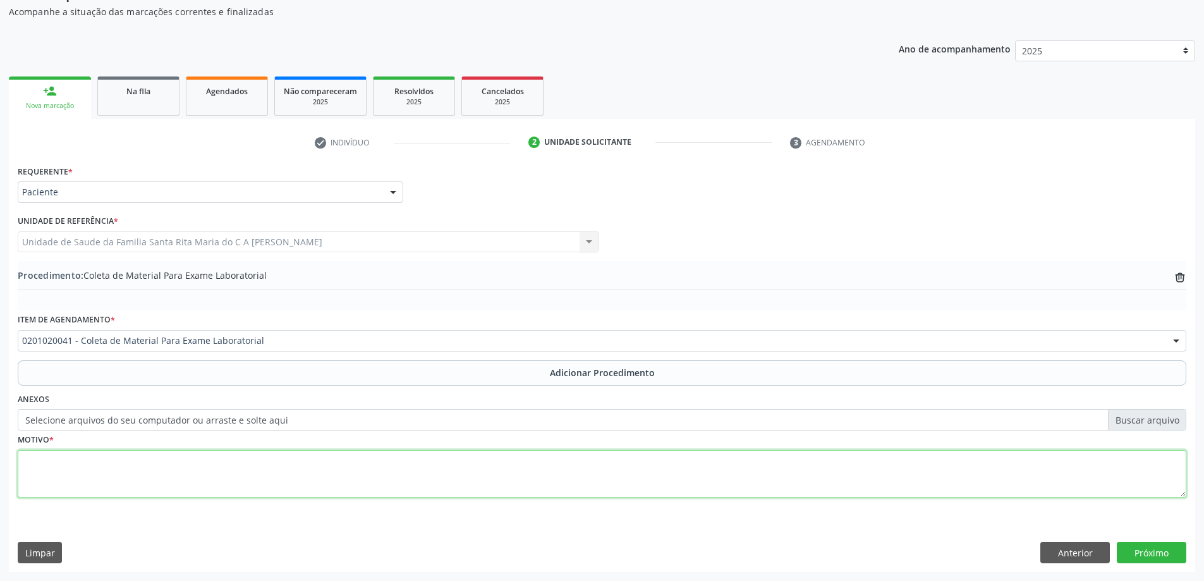
click at [142, 472] on textarea at bounding box center [602, 474] width 1169 height 48
click at [40, 458] on textarea "pré operatório" at bounding box center [602, 474] width 1169 height 48
type textarea "pré operatório"
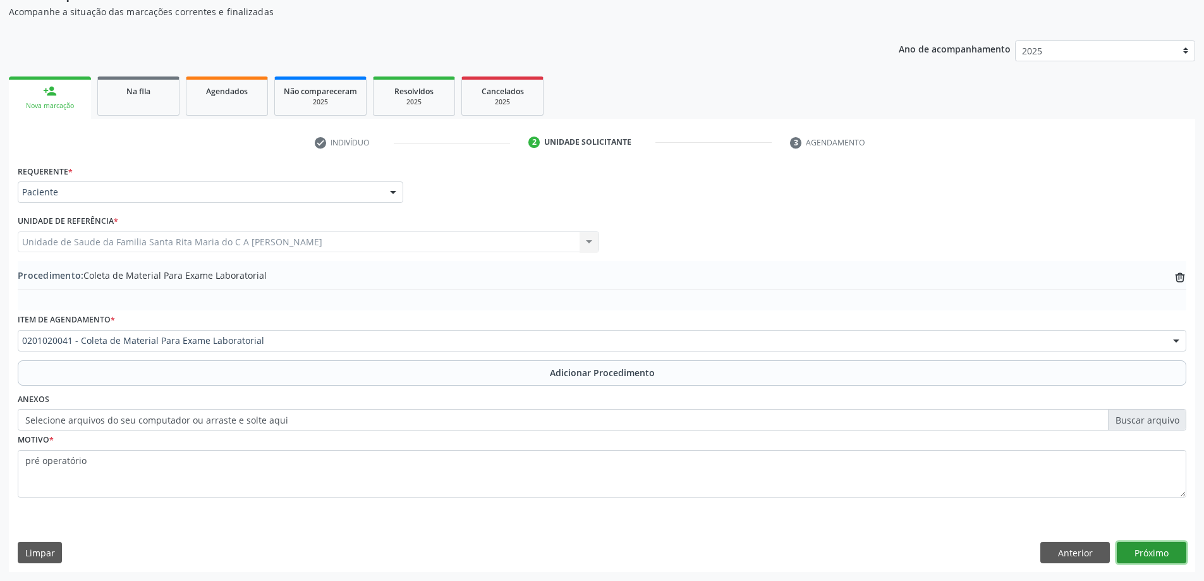
click at [1159, 560] on button "Próximo" at bounding box center [1152, 552] width 70 height 21
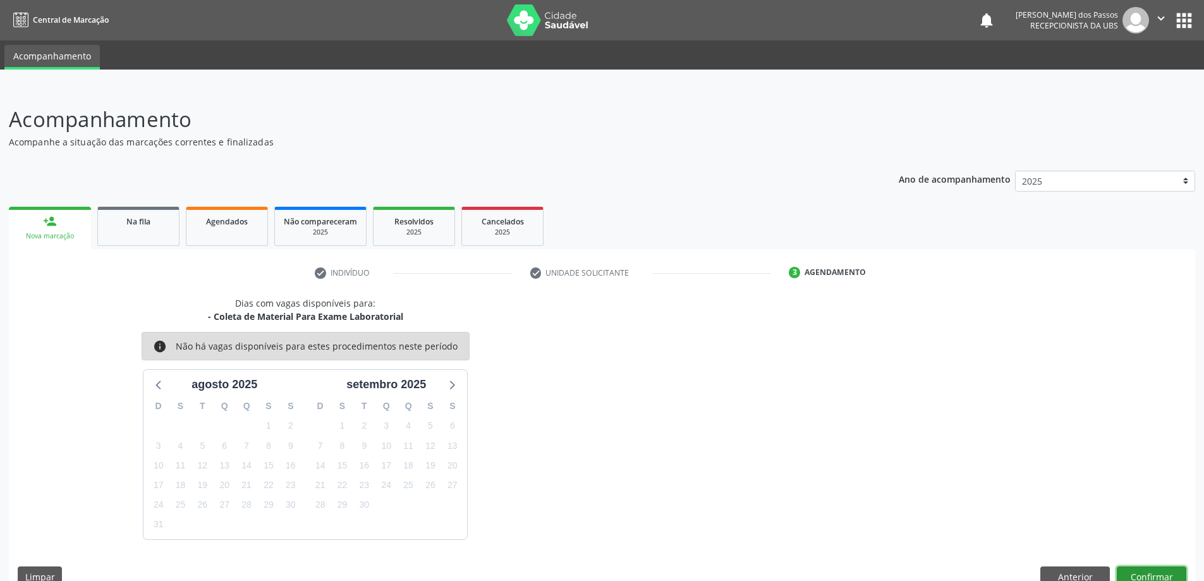
click at [1152, 577] on button "Confirmar" at bounding box center [1152, 576] width 70 height 21
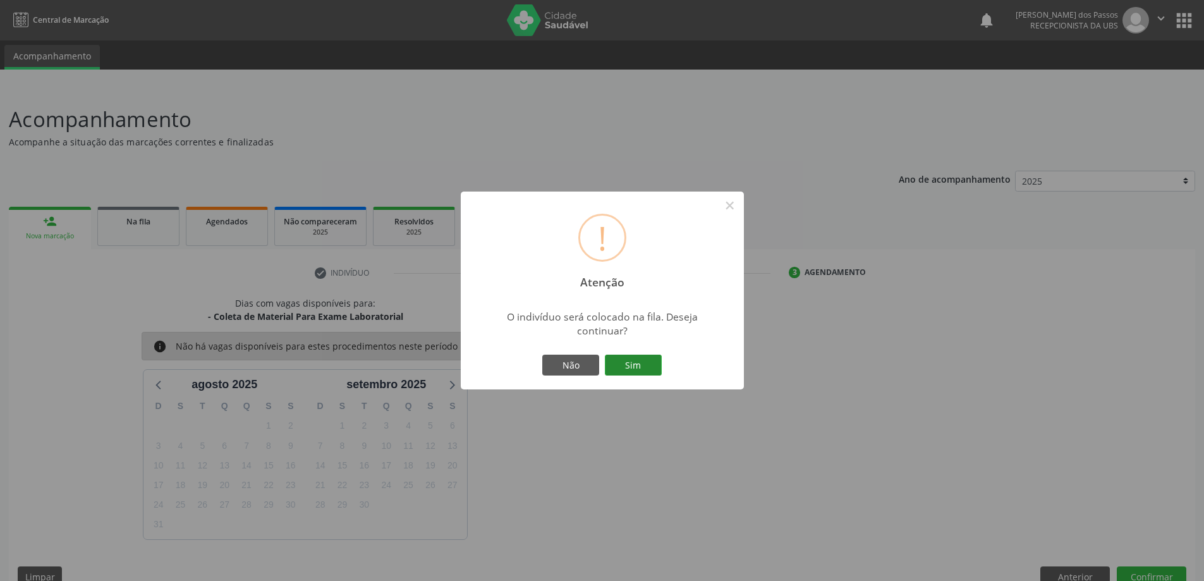
click at [616, 368] on button "Sim" at bounding box center [633, 365] width 57 height 21
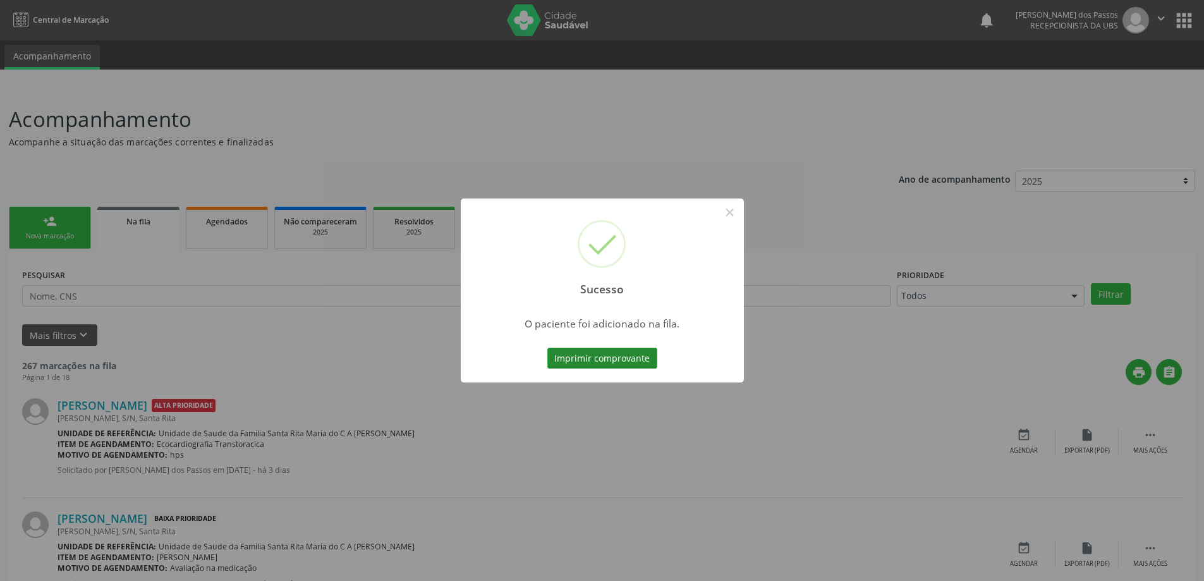
click at [602, 364] on button "Imprimir comprovante" at bounding box center [603, 358] width 110 height 21
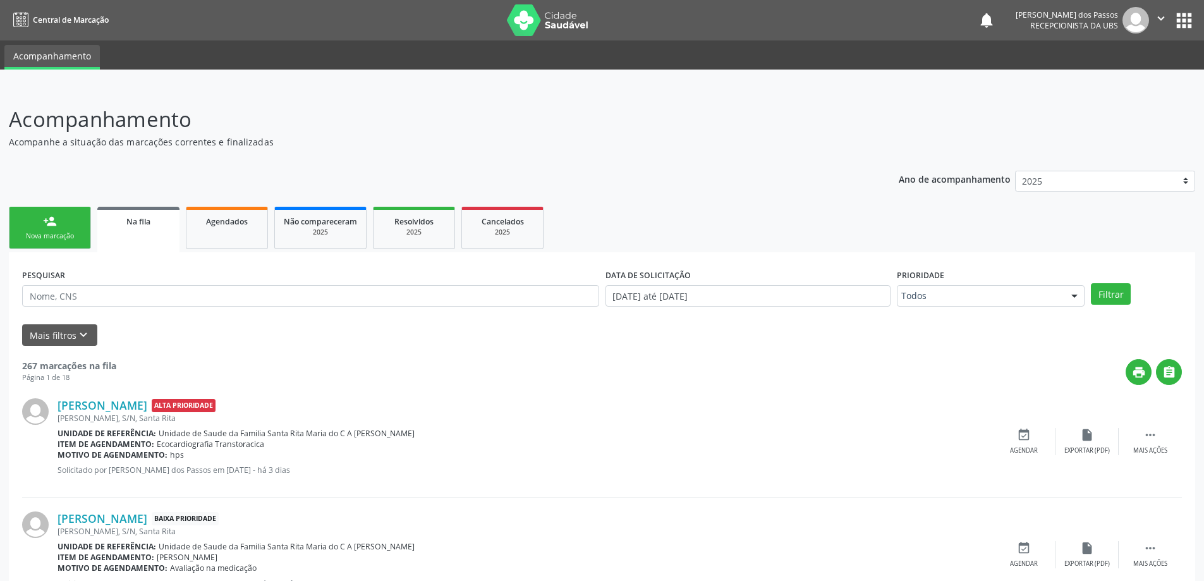
click at [61, 226] on link "person_add Nova marcação" at bounding box center [50, 228] width 82 height 42
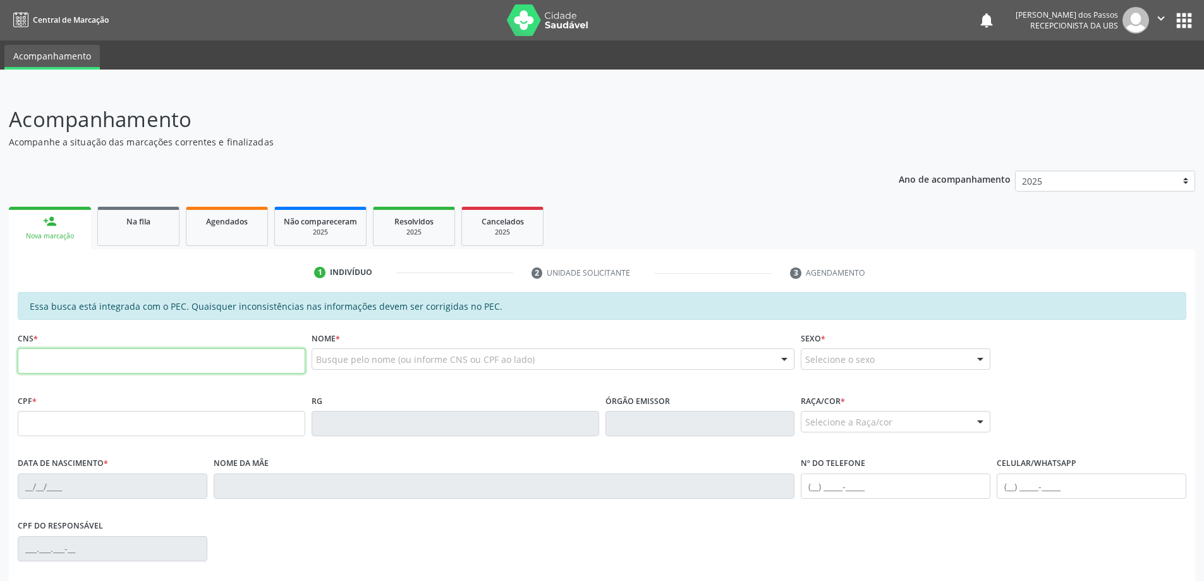
click at [111, 364] on input "text" at bounding box center [162, 360] width 288 height 25
type input "7"
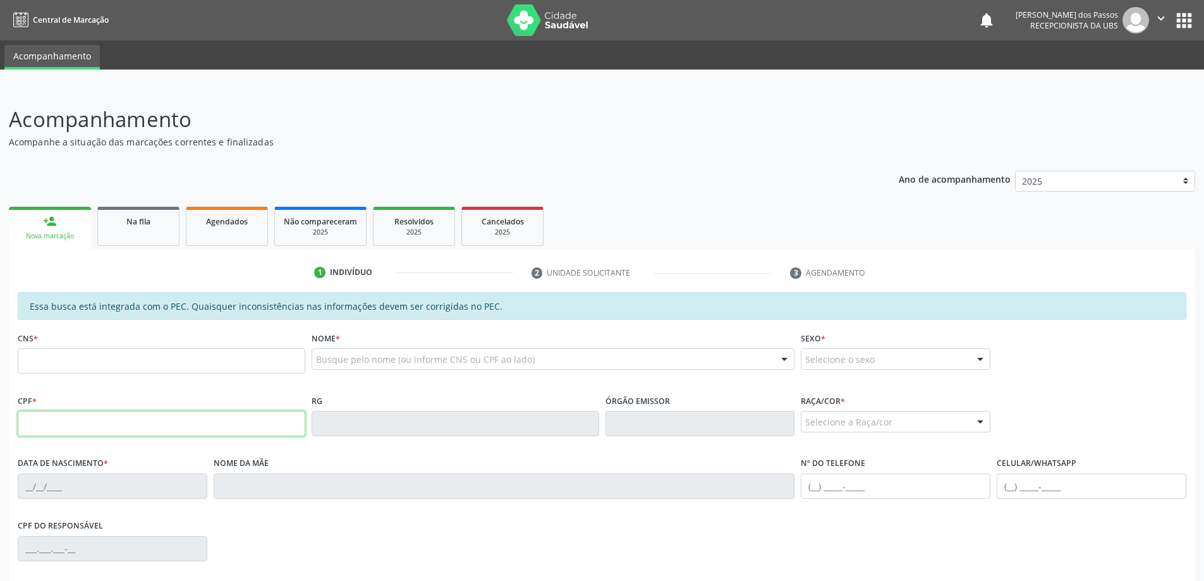
click at [196, 425] on input "text" at bounding box center [162, 423] width 288 height 25
type input "870.535.514-15"
type input "700 5087 9077 0757"
type input "03/10/1964"
type input "Ana Maria da Silva"
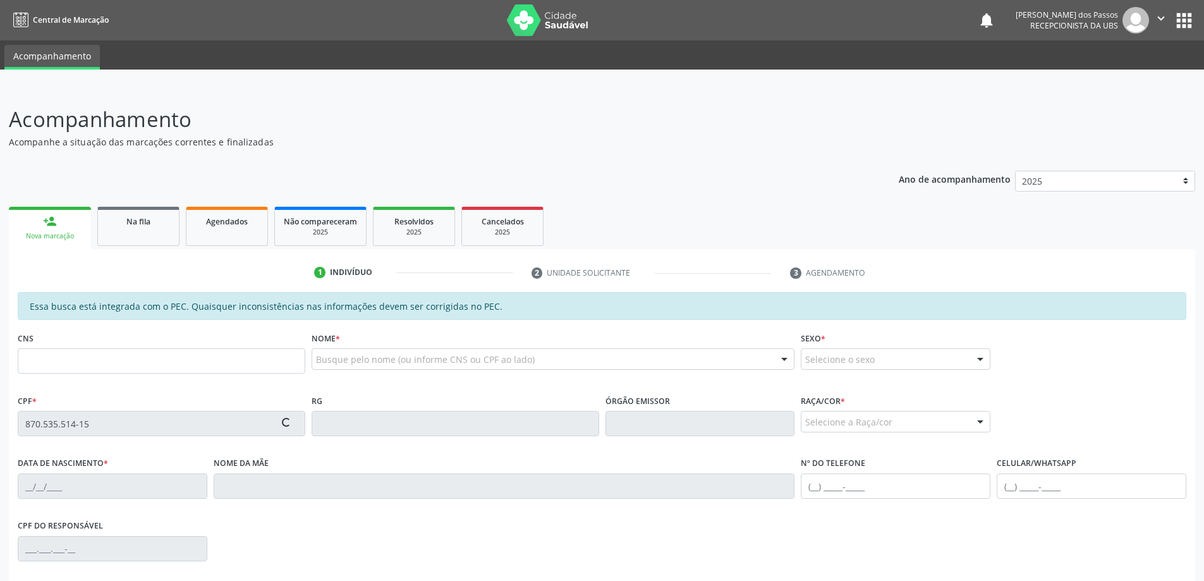
type input "(82) 99614-3018"
type input "S/N"
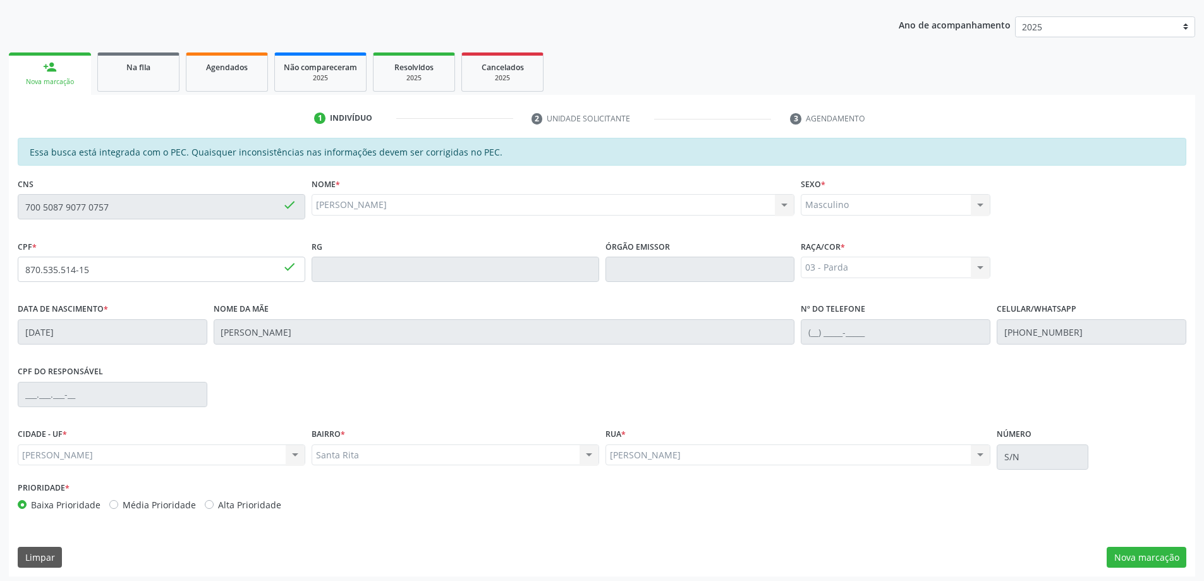
scroll to position [159, 0]
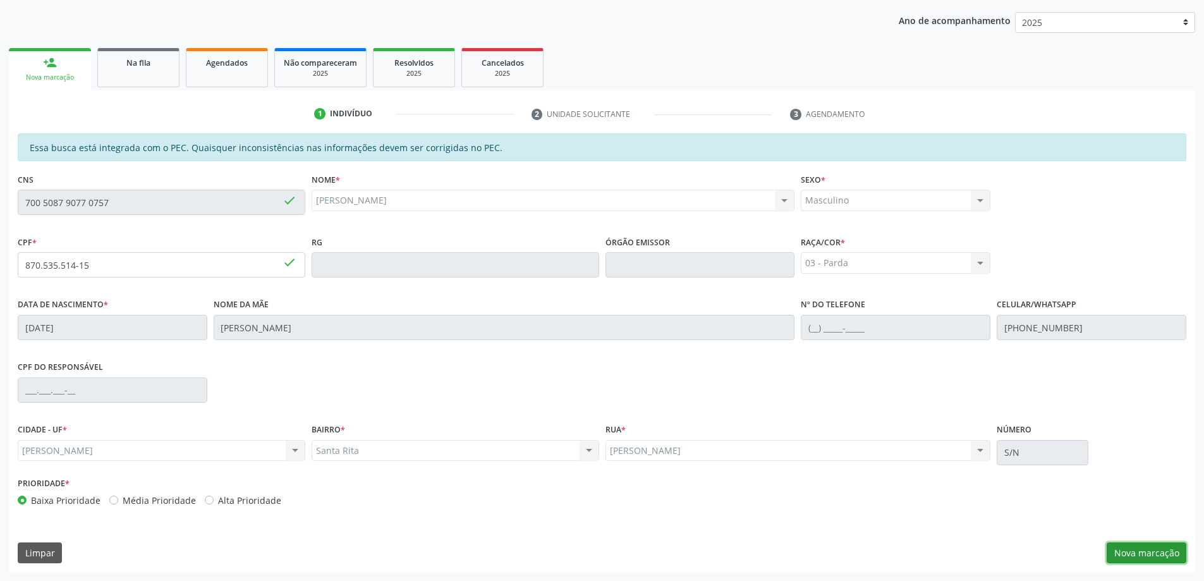
click at [1166, 551] on button "Nova marcação" at bounding box center [1147, 552] width 80 height 21
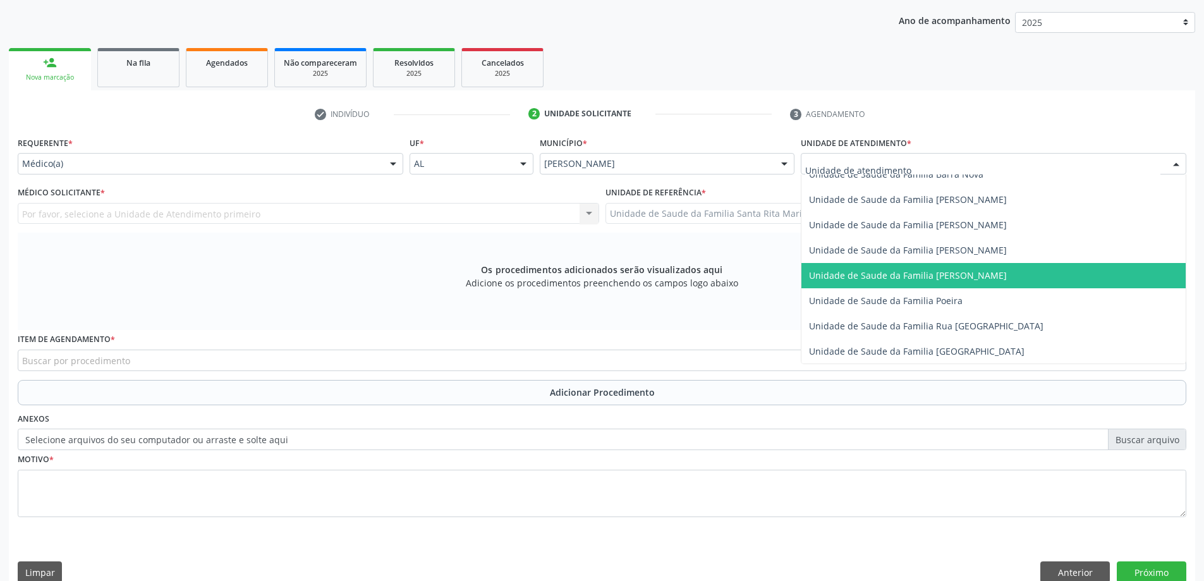
scroll to position [759, 0]
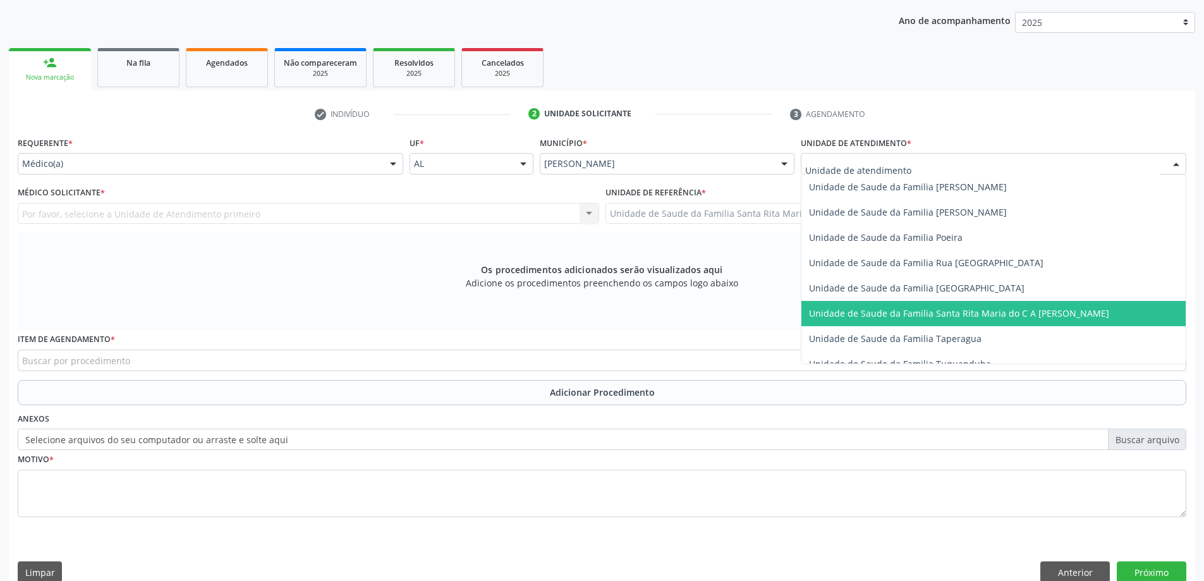
click at [878, 312] on span "Unidade de Saude da Familia Santa Rita Maria do C A [PERSON_NAME]" at bounding box center [959, 313] width 300 height 12
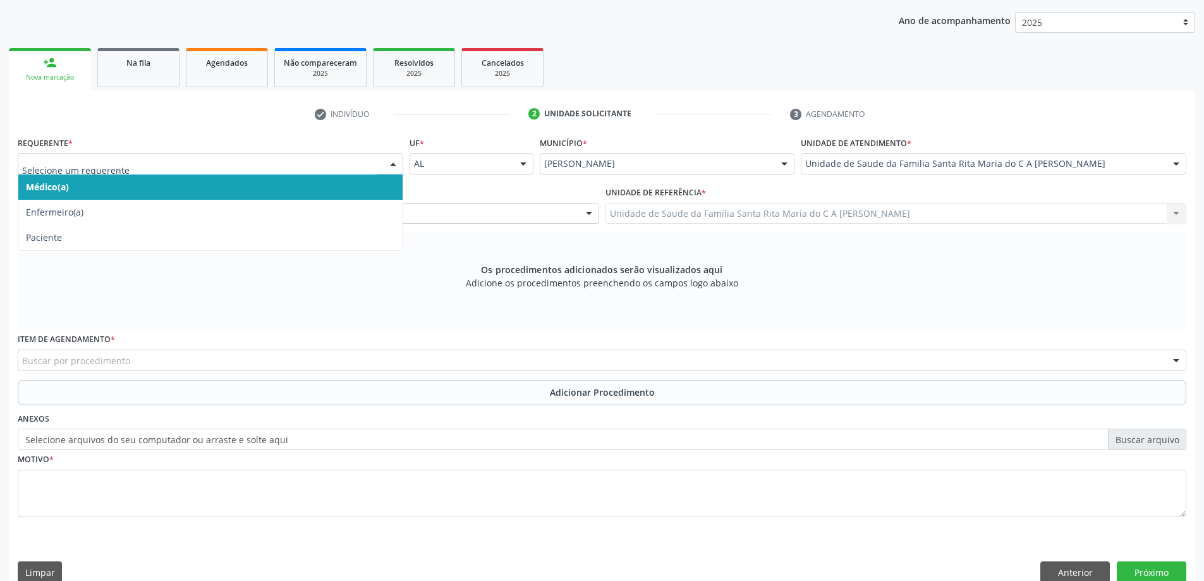
click at [281, 188] on span "Médico(a)" at bounding box center [210, 186] width 384 height 25
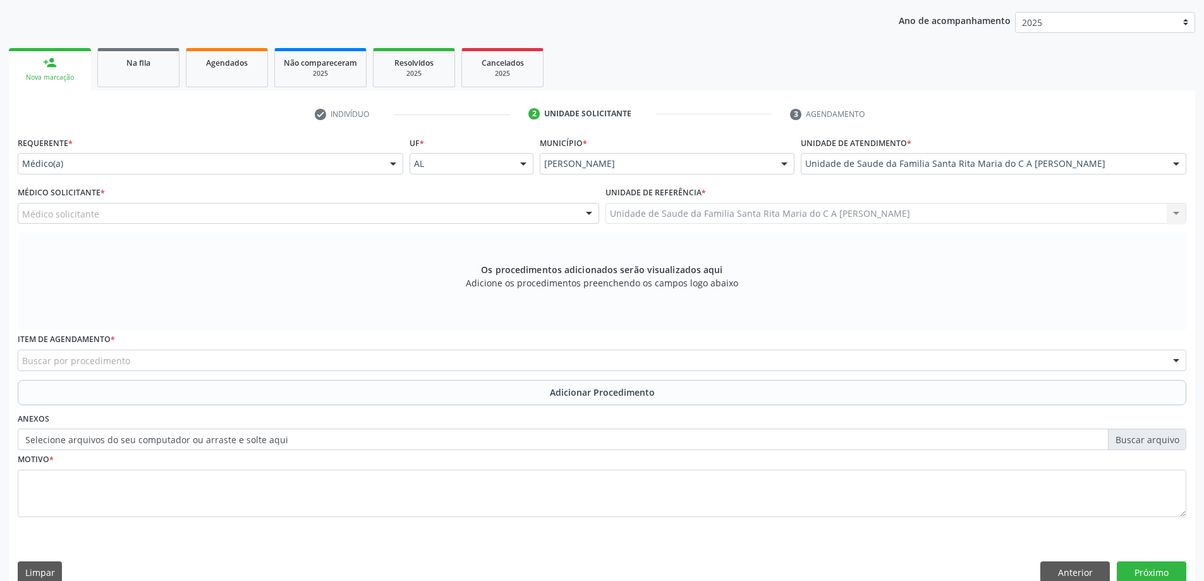
click at [255, 214] on div "Médico solicitante" at bounding box center [309, 213] width 582 height 21
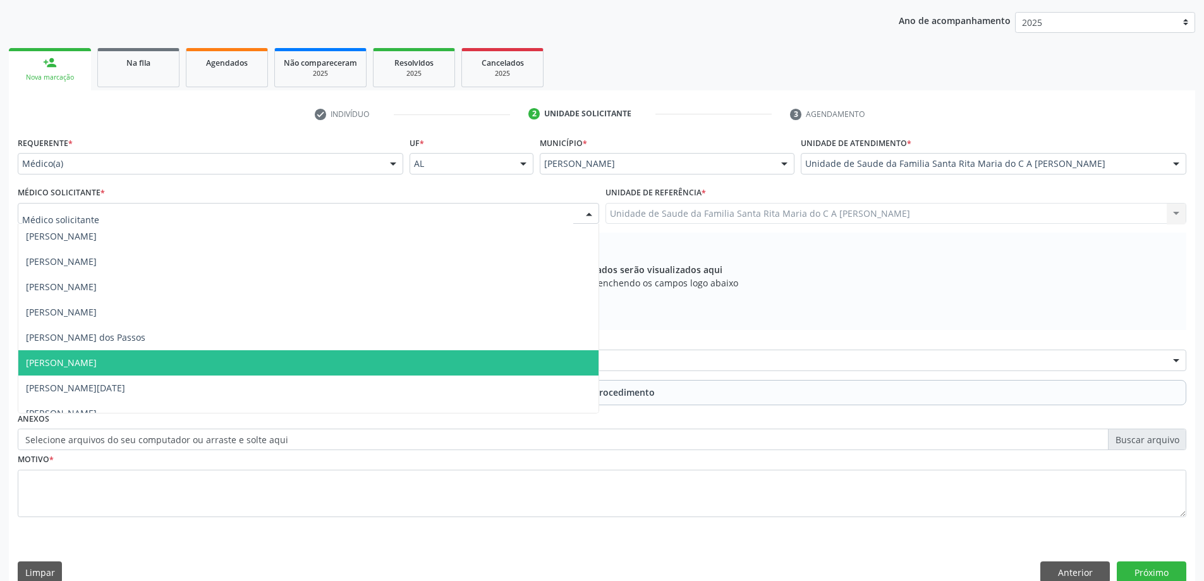
click at [307, 361] on span "[PERSON_NAME]" at bounding box center [308, 362] width 580 height 25
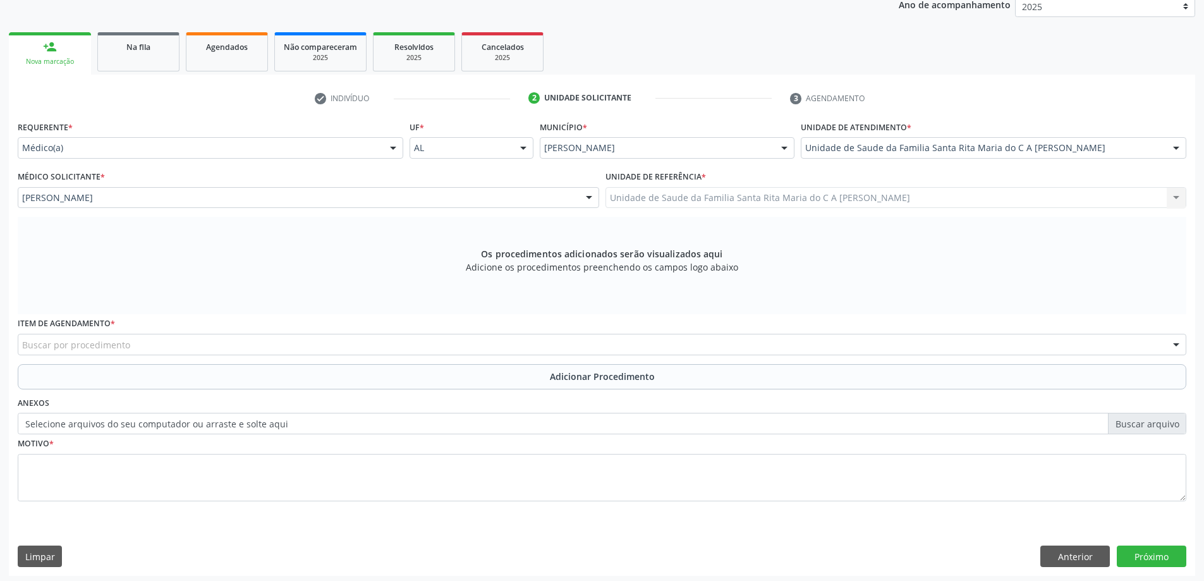
scroll to position [178, 0]
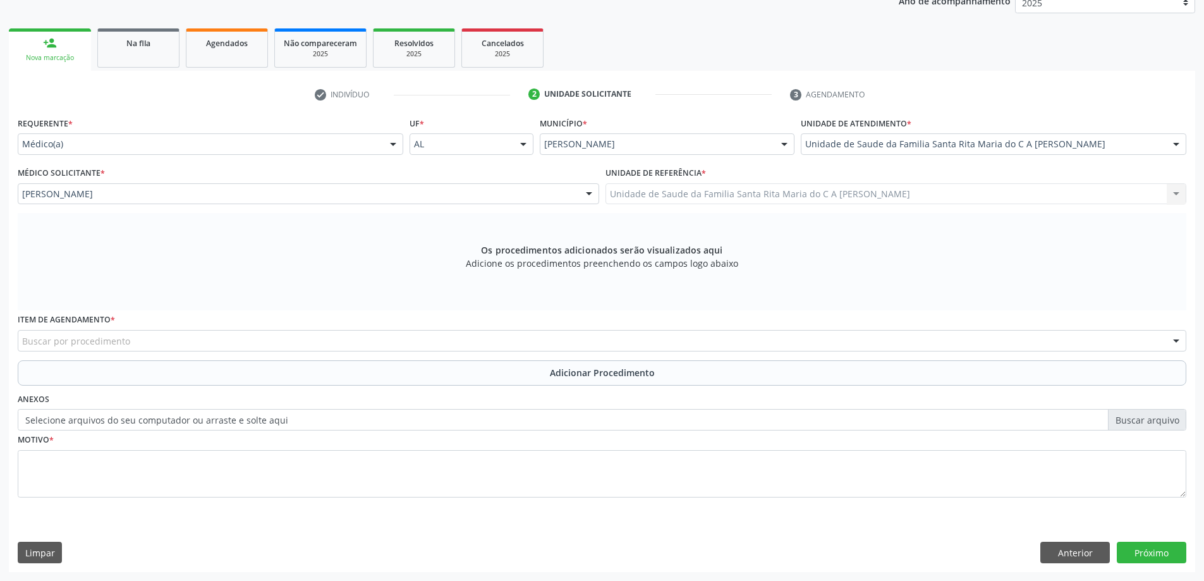
click at [240, 340] on div "Buscar por procedimento" at bounding box center [602, 340] width 1169 height 21
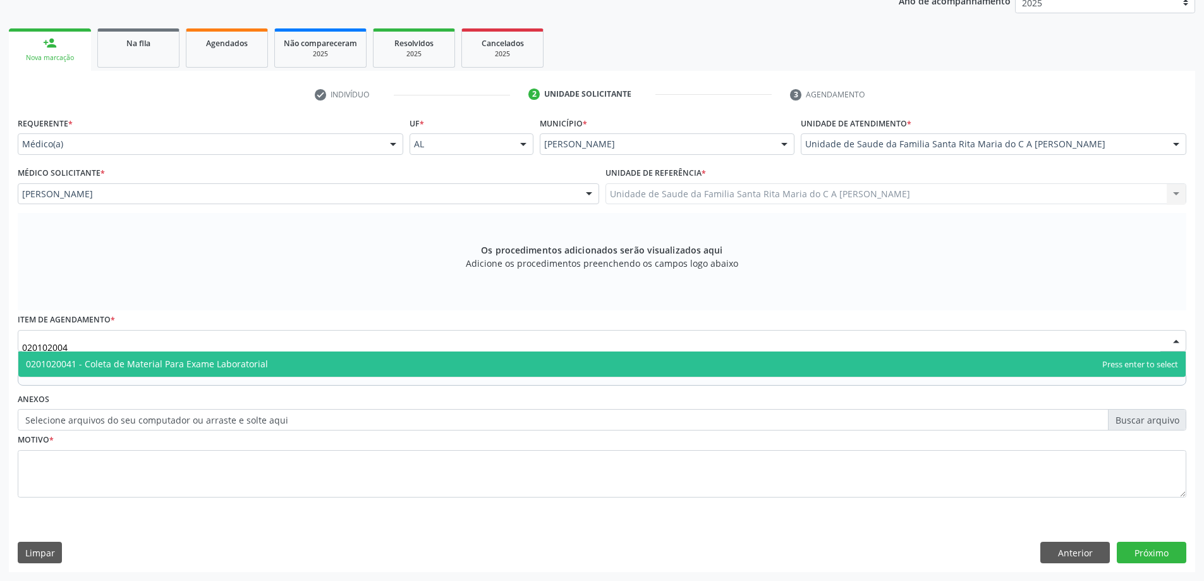
type input "0201020041"
click at [206, 363] on span "0201020041 - Coleta de Material Para Exame Laboratorial" at bounding box center [147, 364] width 242 height 12
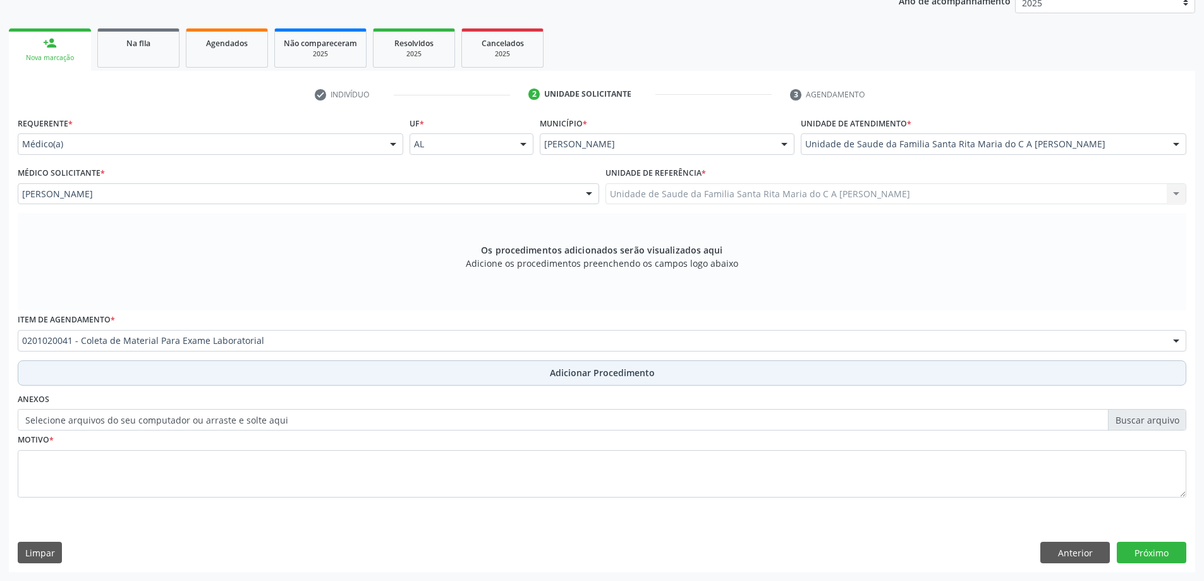
click at [193, 380] on button "Adicionar Procedimento" at bounding box center [602, 372] width 1169 height 25
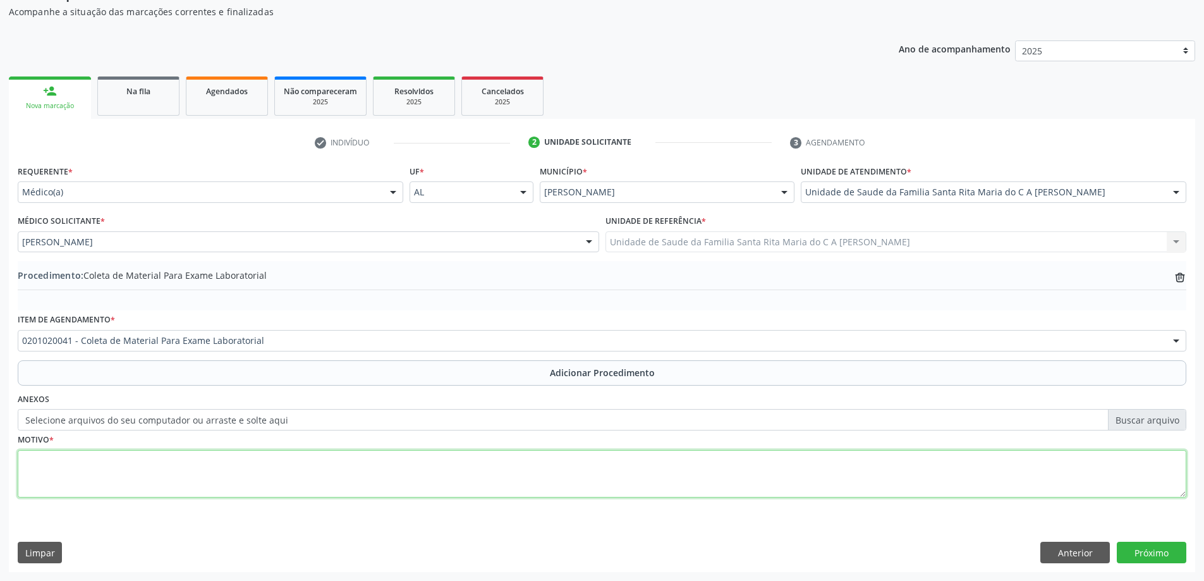
click at [128, 476] on textarea at bounding box center [602, 474] width 1169 height 48
type textarea "controle"
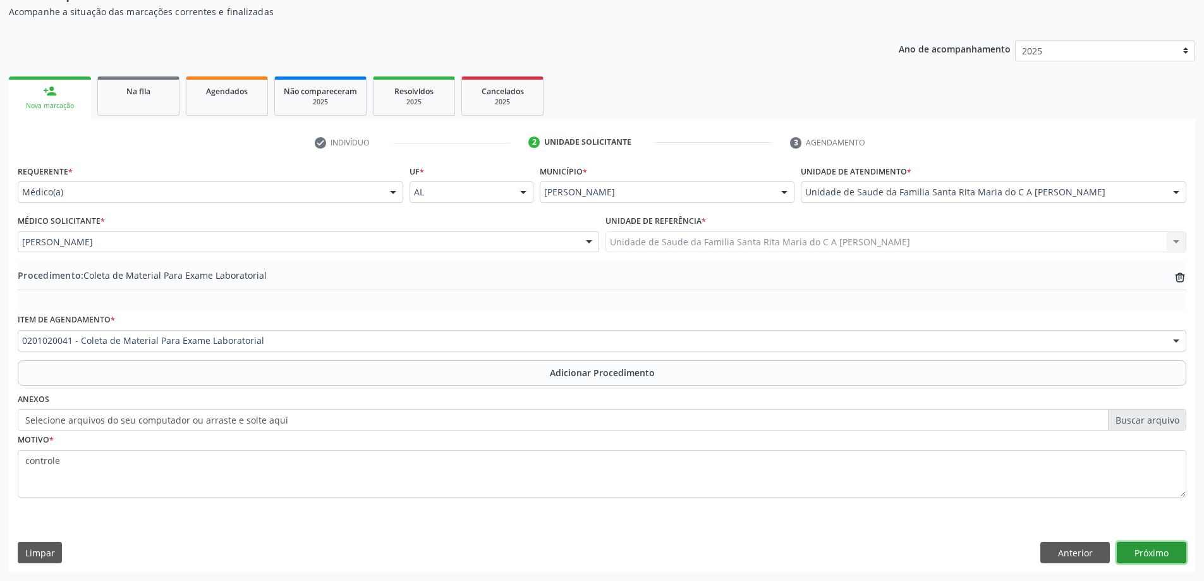
click at [1165, 560] on button "Próximo" at bounding box center [1152, 552] width 70 height 21
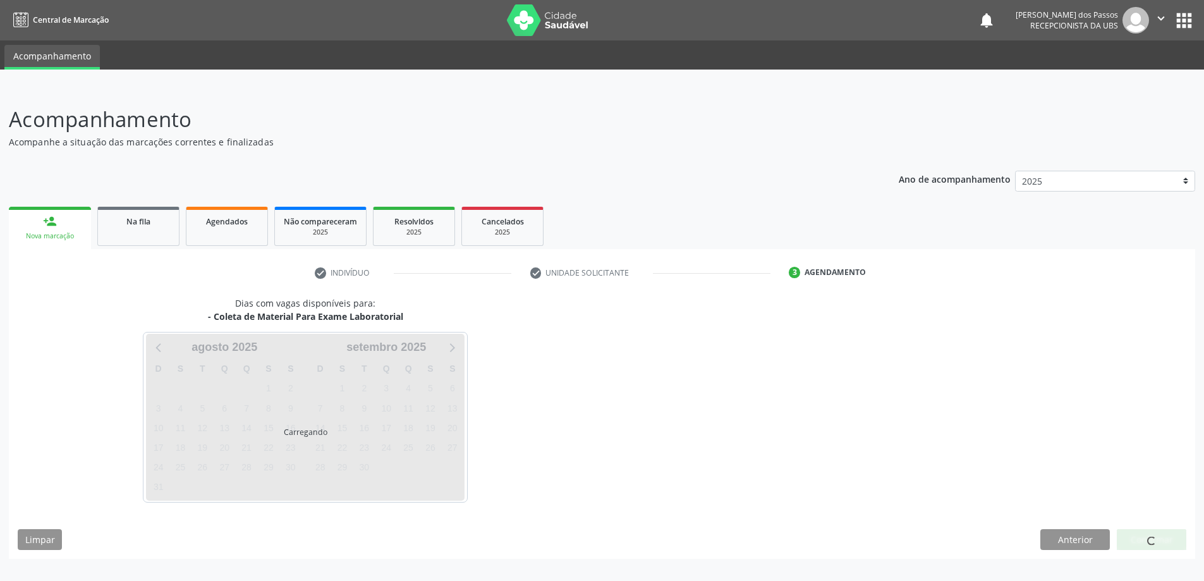
scroll to position [0, 0]
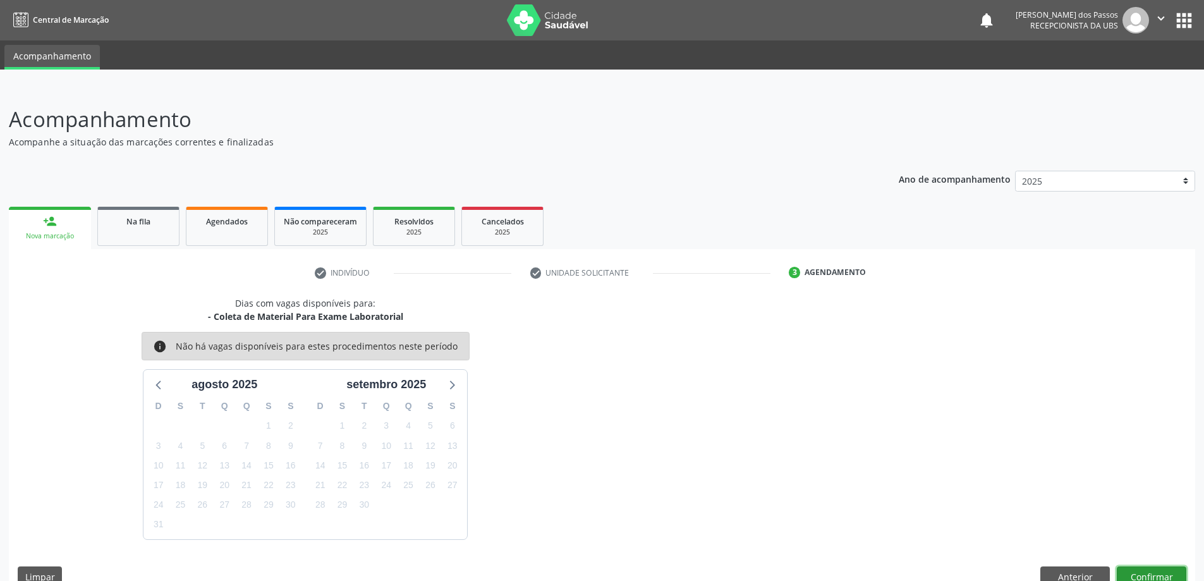
click at [1130, 572] on button "Confirmar" at bounding box center [1152, 576] width 70 height 21
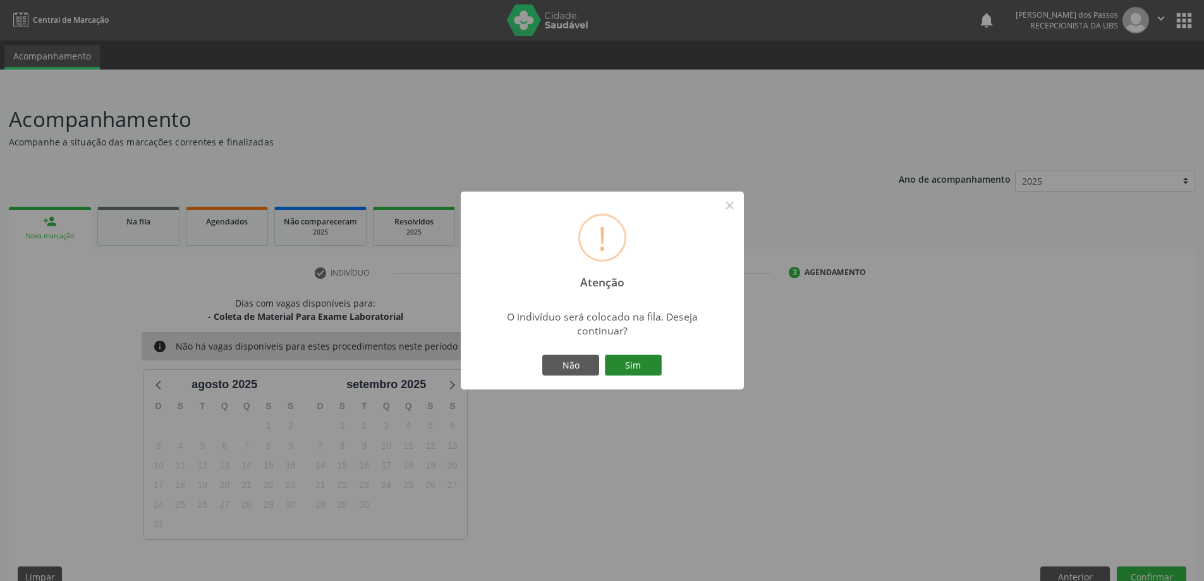
click at [633, 362] on button "Sim" at bounding box center [633, 365] width 57 height 21
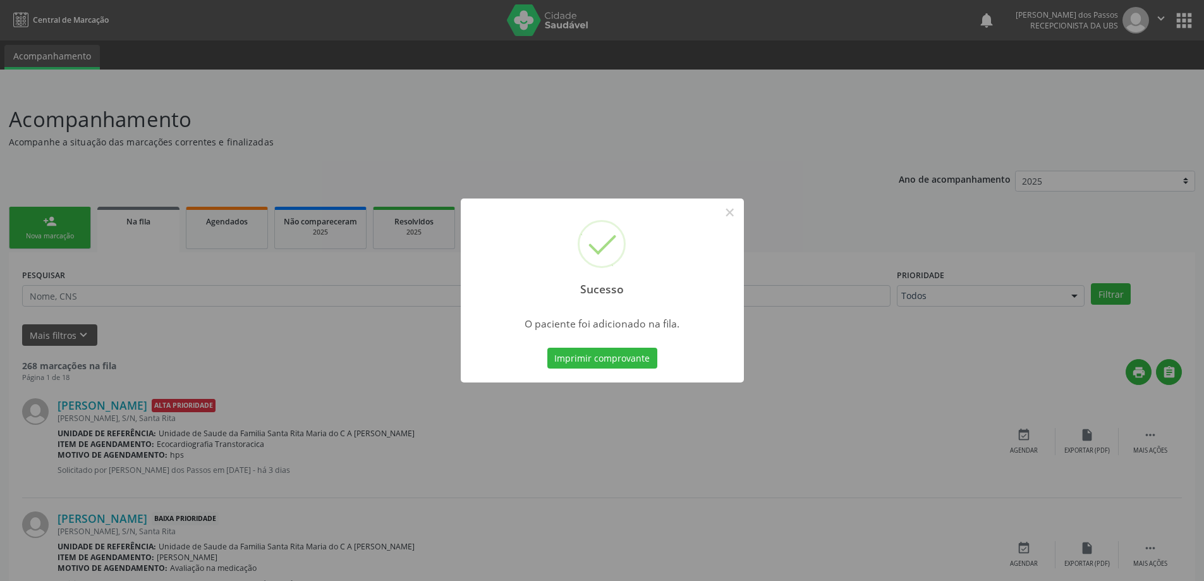
click at [633, 362] on button "Imprimir comprovante" at bounding box center [603, 358] width 110 height 21
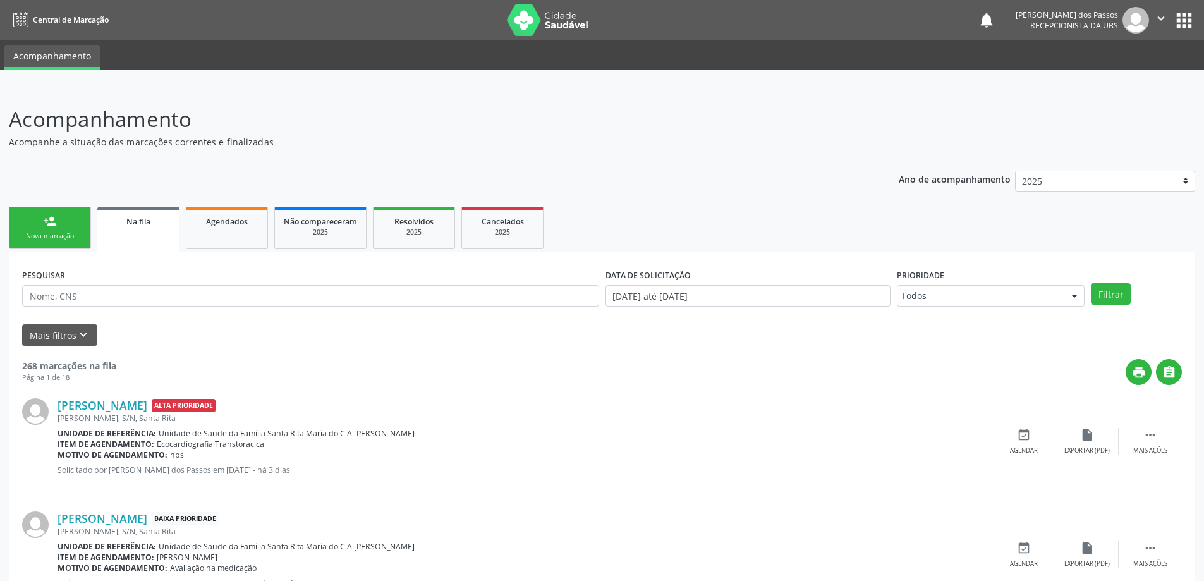
click at [60, 226] on link "person_add Nova marcação" at bounding box center [50, 228] width 82 height 42
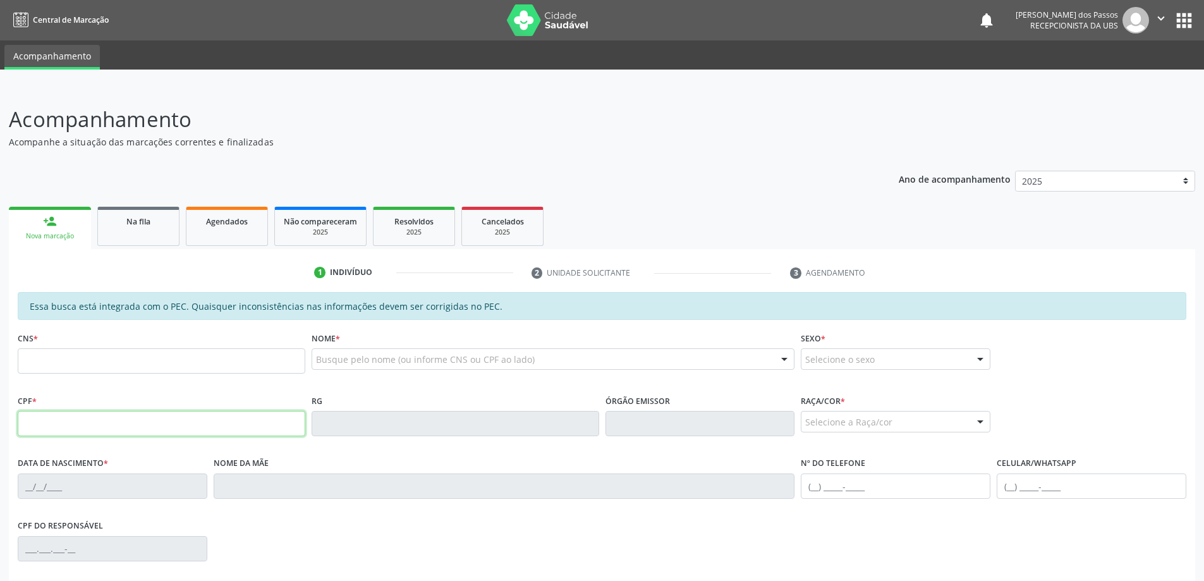
click at [158, 419] on input "text" at bounding box center [162, 423] width 288 height 25
type input "123.726.144-95"
type input "702 8061 1484 0368"
type input "17/11/1998"
type input "Ana Maria da Silva Santos"
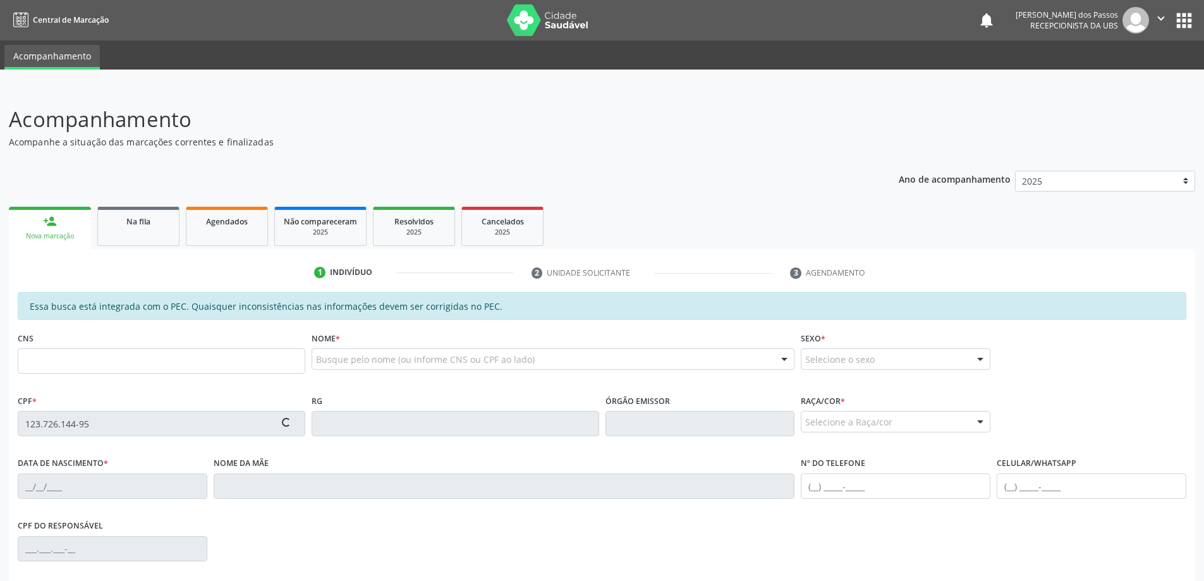
type input "(82) 9149-1884"
type input "S/N"
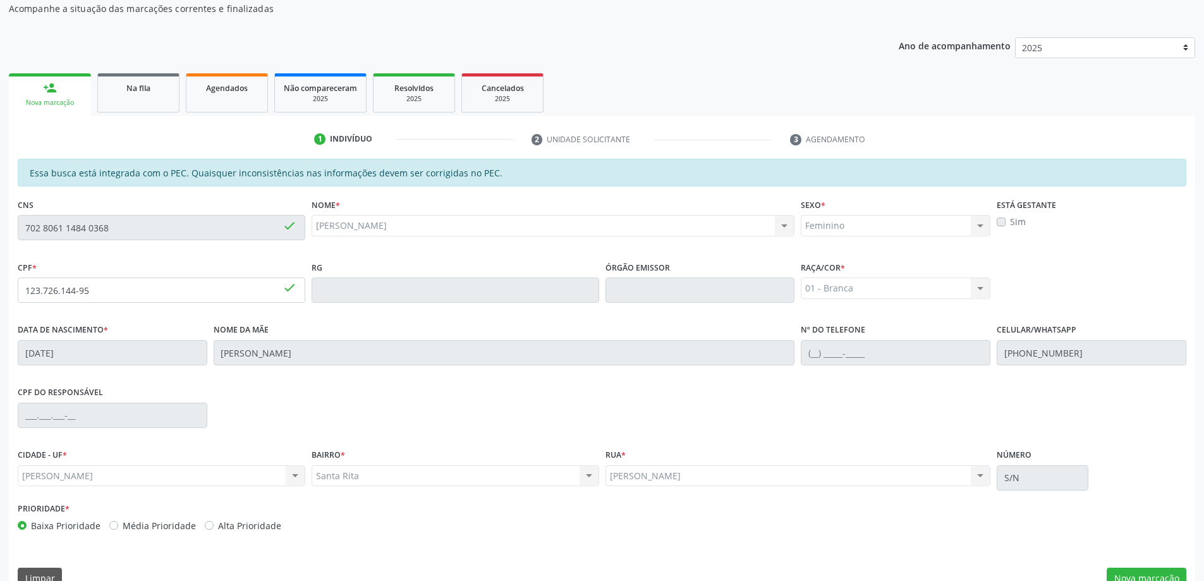
scroll to position [159, 0]
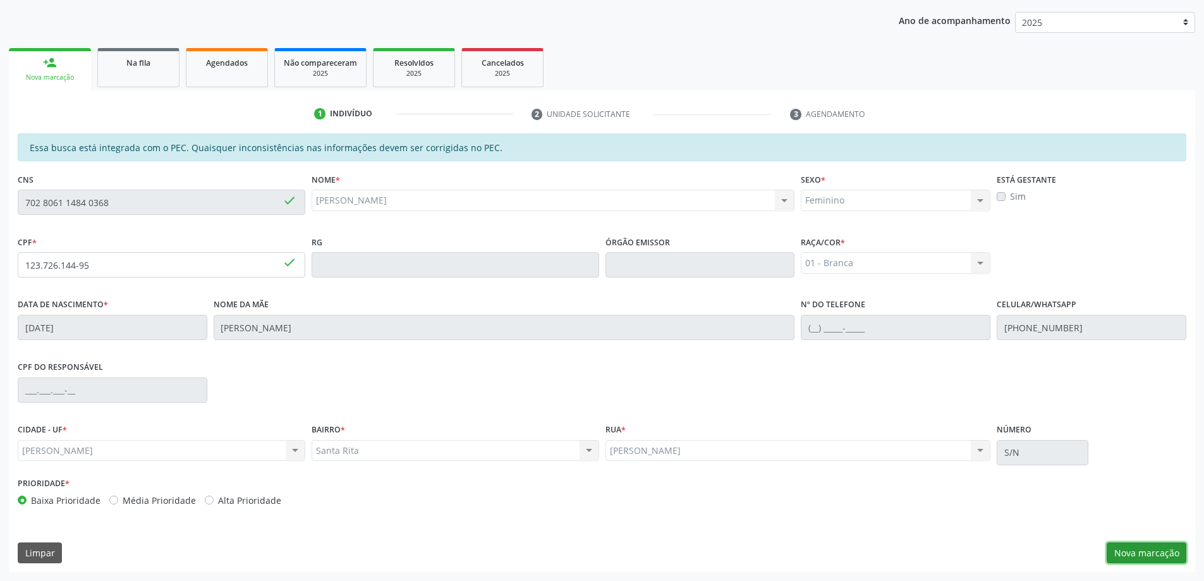
click at [1159, 556] on button "Nova marcação" at bounding box center [1147, 552] width 80 height 21
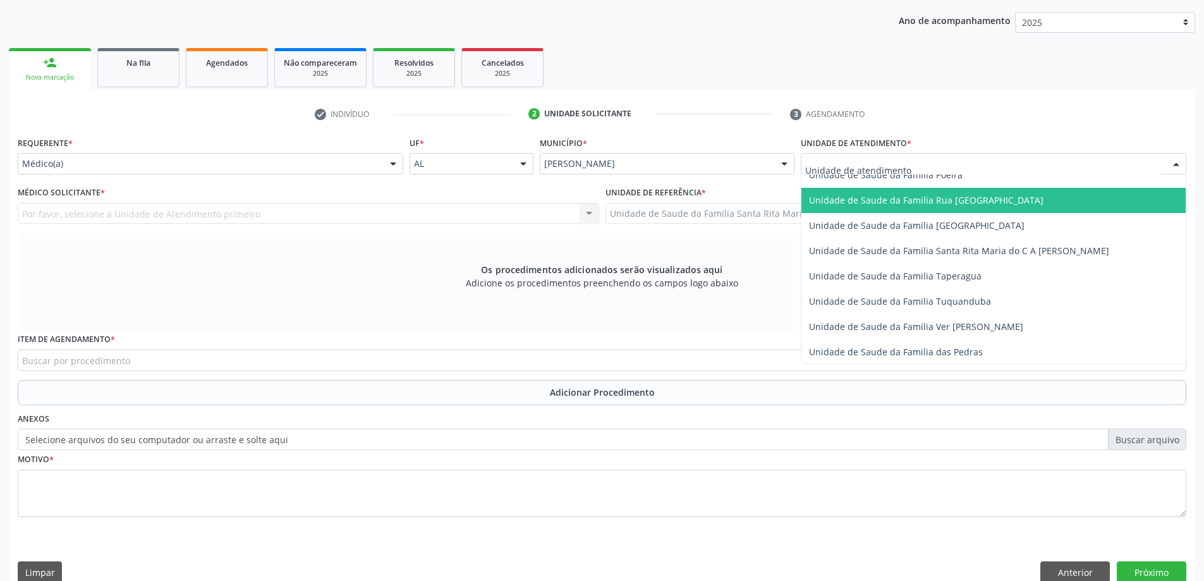
scroll to position [822, 0]
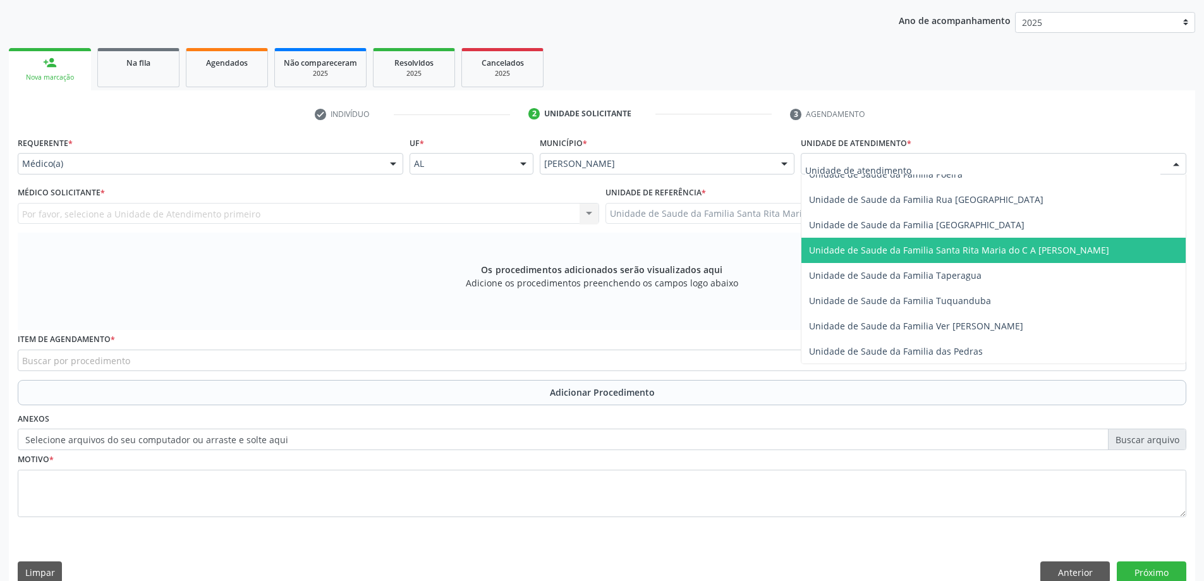
click at [885, 254] on span "Unidade de Saude da Familia Santa Rita Maria do C A [PERSON_NAME]" at bounding box center [959, 250] width 300 height 12
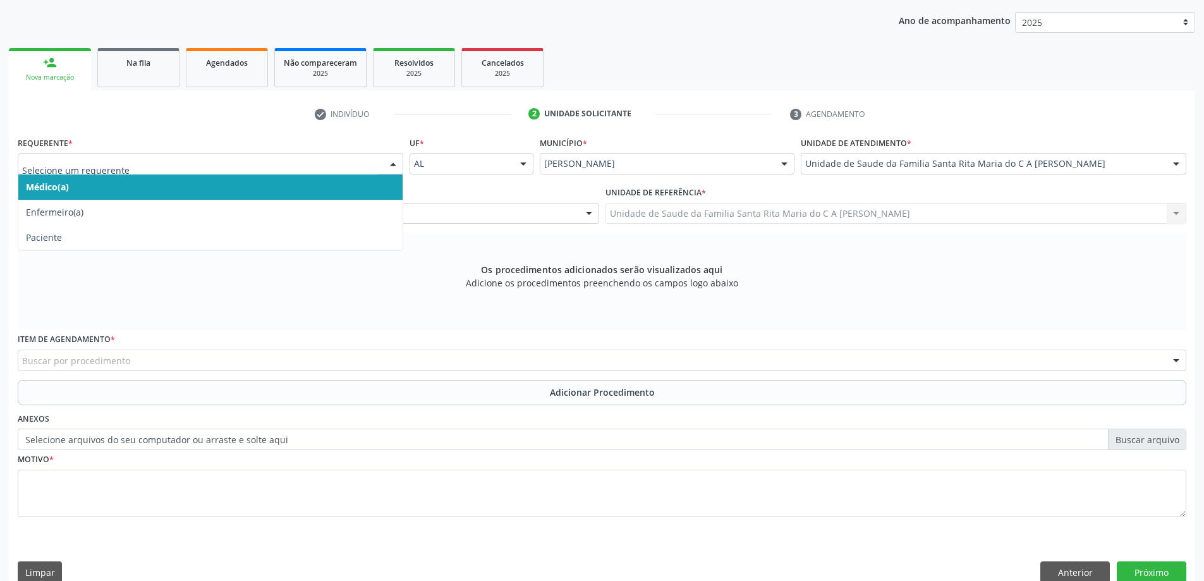
click at [228, 184] on span "Médico(a)" at bounding box center [210, 186] width 384 height 25
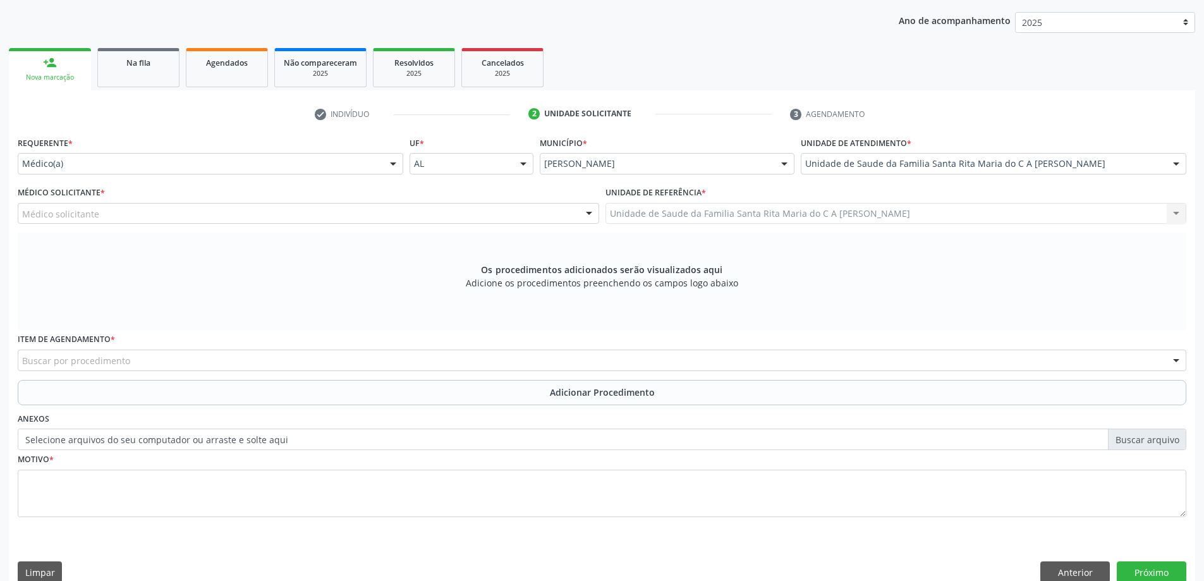
click at [242, 214] on div "Médico solicitante" at bounding box center [309, 213] width 582 height 21
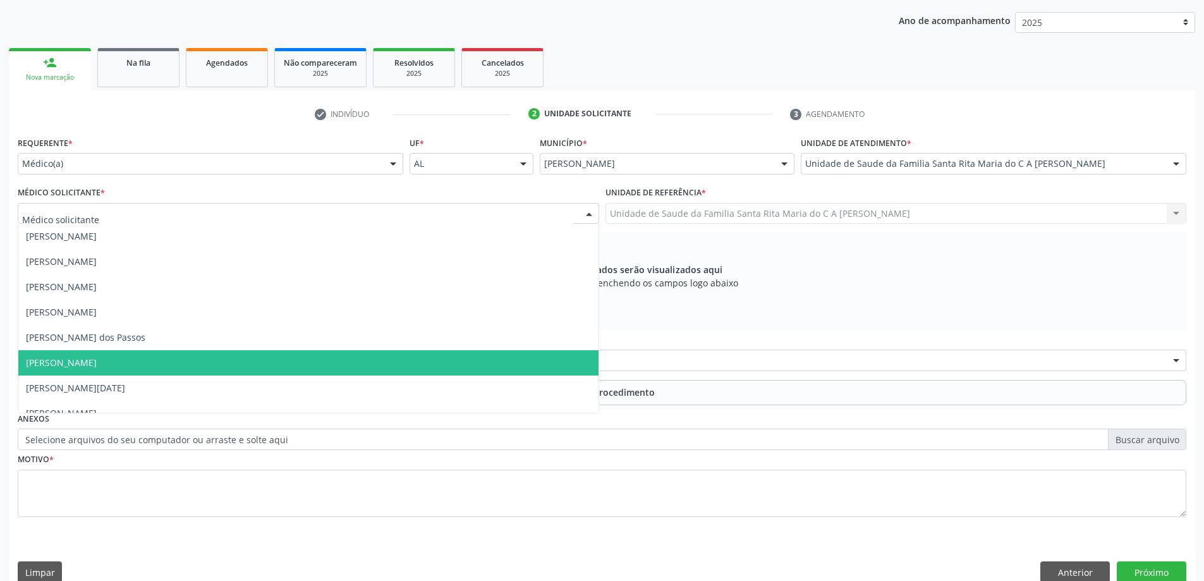
click at [321, 367] on span "[PERSON_NAME]" at bounding box center [308, 362] width 580 height 25
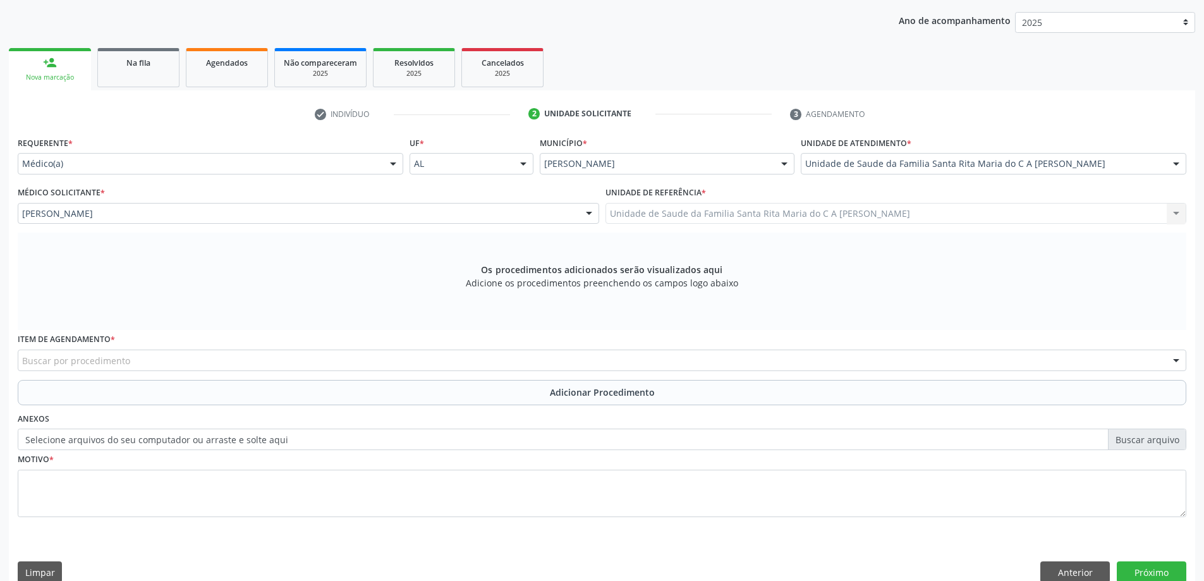
click at [262, 362] on div "Buscar por procedimento" at bounding box center [602, 360] width 1169 height 21
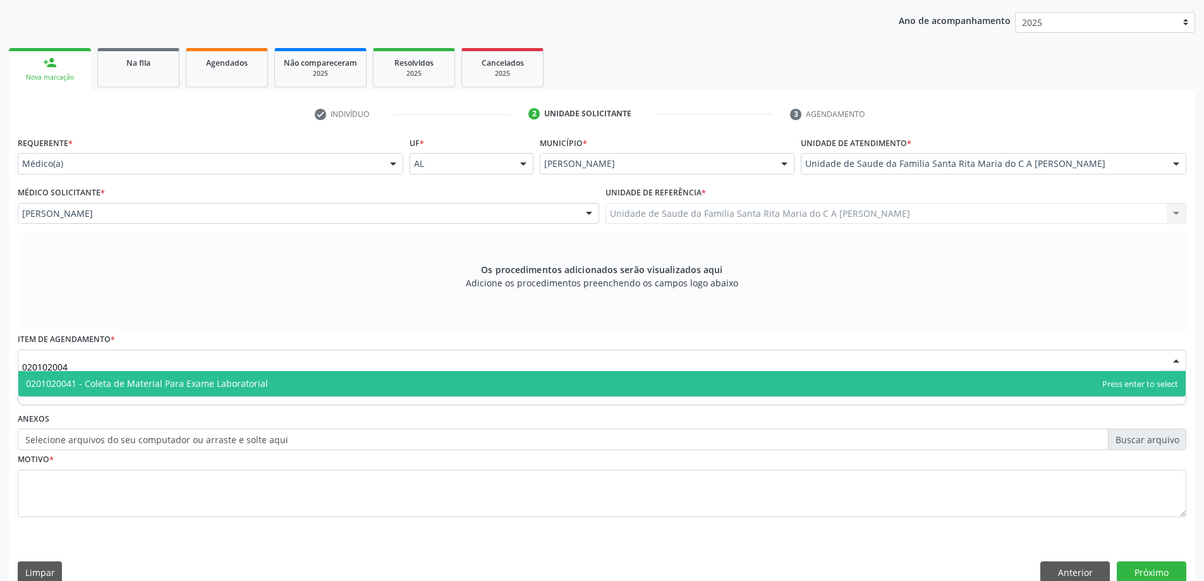
type input "0201020041"
click at [265, 383] on span "0201020041 - Coleta de Material Para Exame Laboratorial" at bounding box center [602, 383] width 1168 height 25
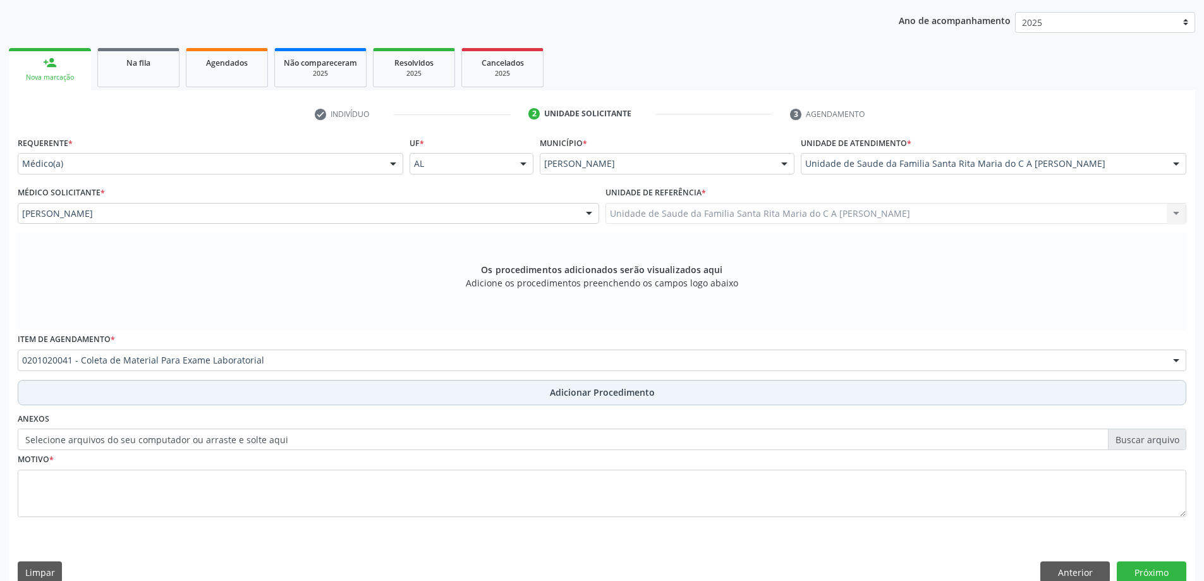
click at [189, 395] on button "Adicionar Procedimento" at bounding box center [602, 392] width 1169 height 25
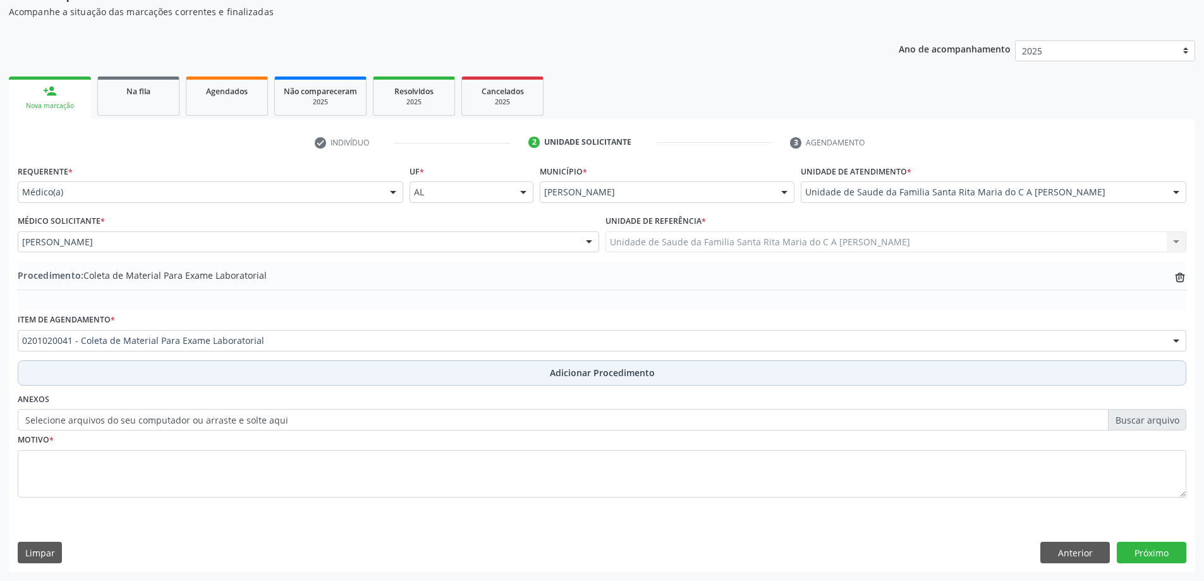
scroll to position [130, 0]
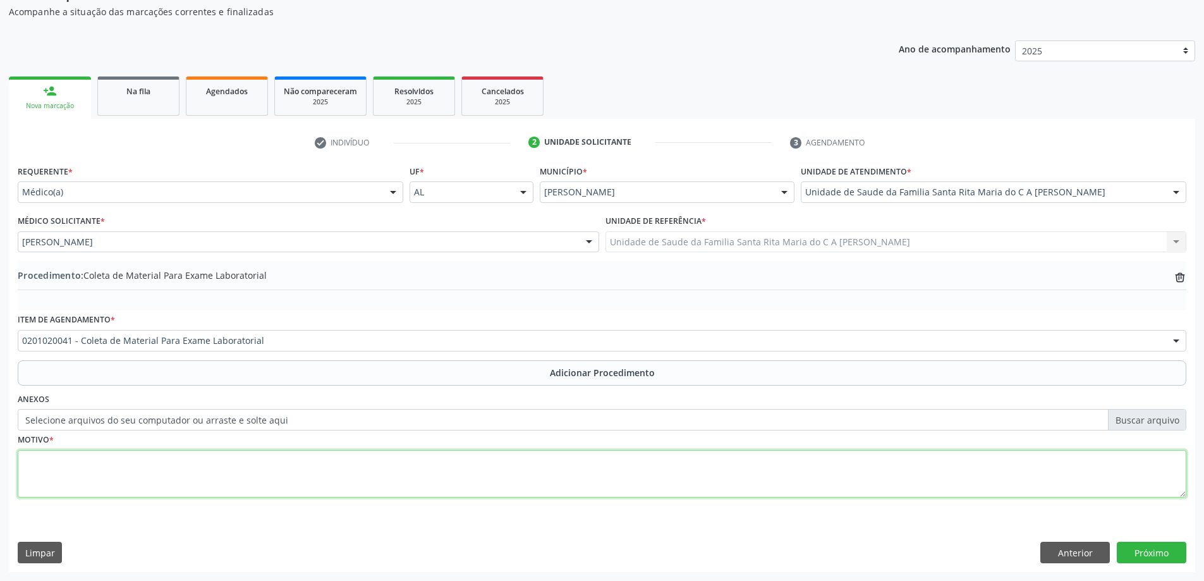
click at [61, 470] on textarea at bounding box center [602, 474] width 1169 height 48
type textarea "d"
type textarea "g"
type textarea "controle"
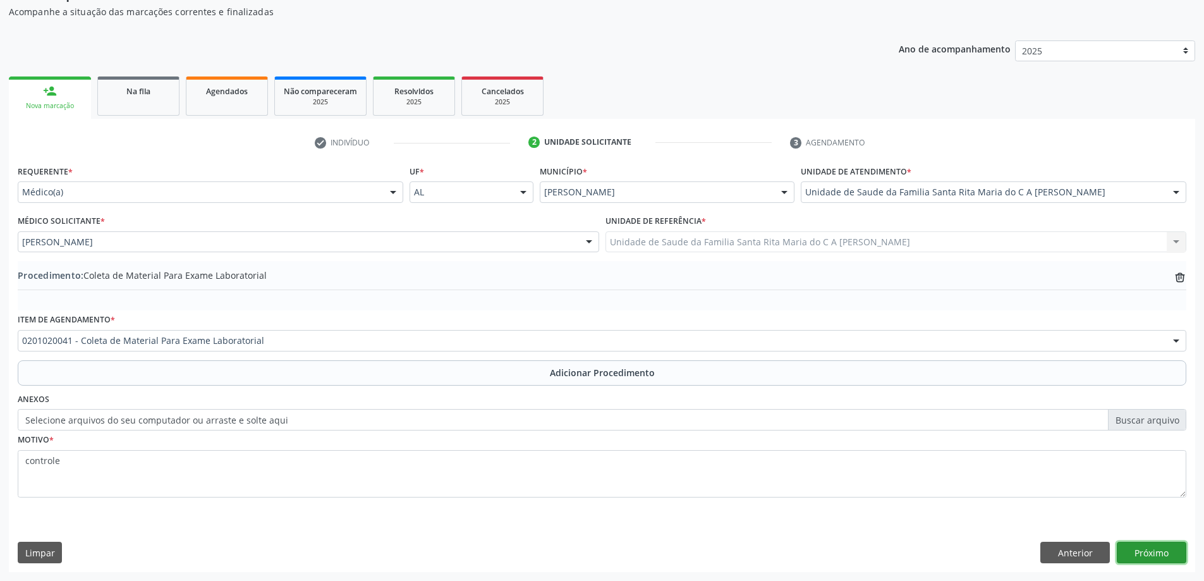
click at [1155, 561] on button "Próximo" at bounding box center [1152, 552] width 70 height 21
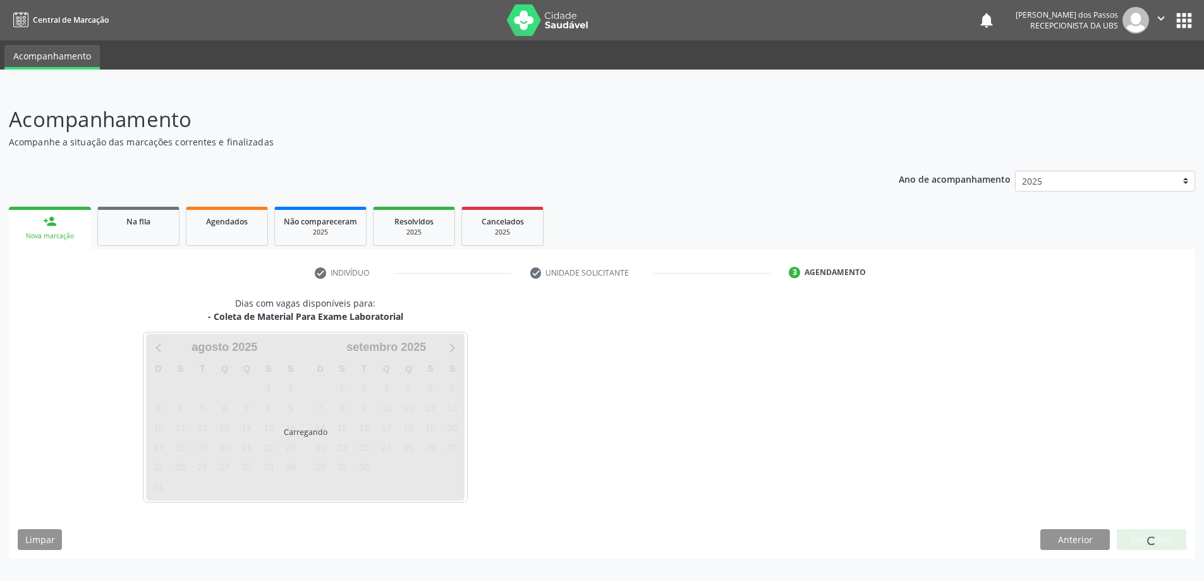
scroll to position [0, 0]
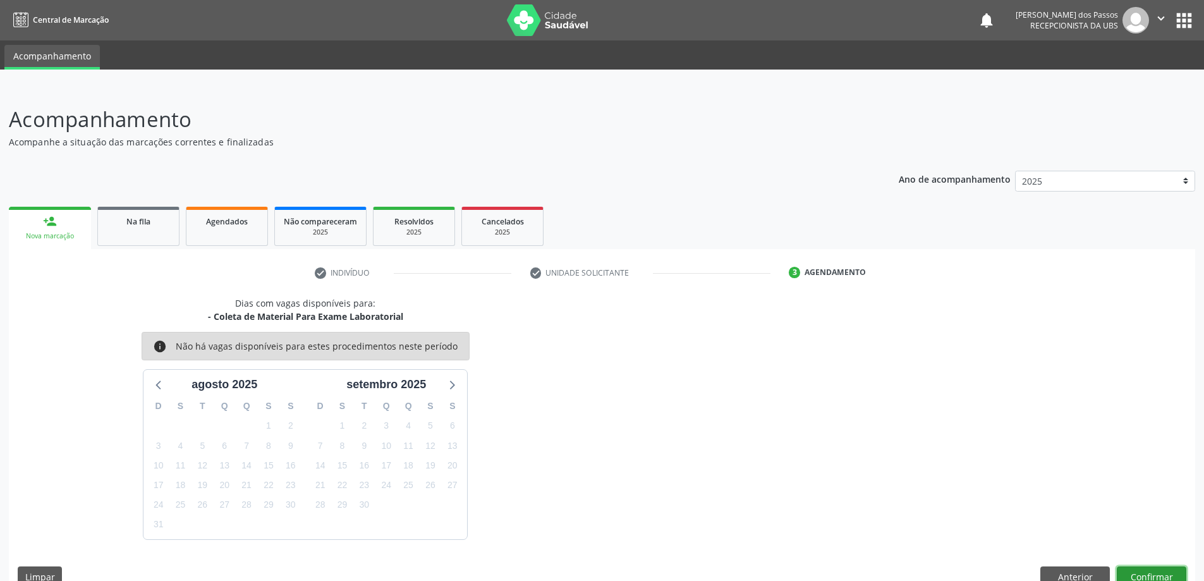
click at [1141, 576] on button "Confirmar" at bounding box center [1152, 576] width 70 height 21
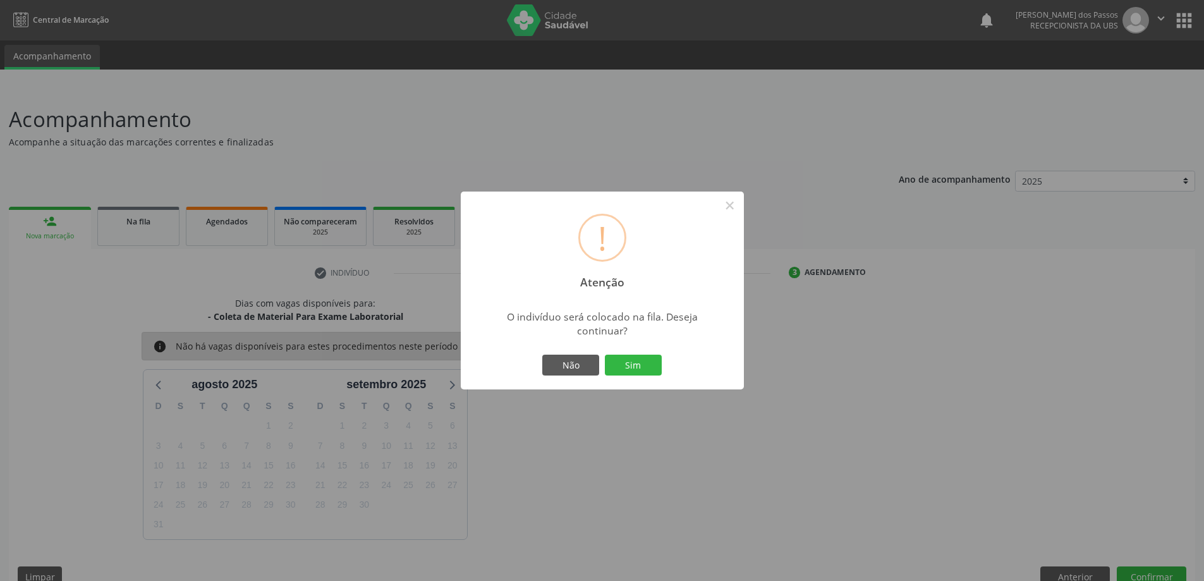
click at [646, 377] on div "Não Sim" at bounding box center [602, 365] width 125 height 27
click at [634, 362] on button "Sim" at bounding box center [633, 365] width 57 height 21
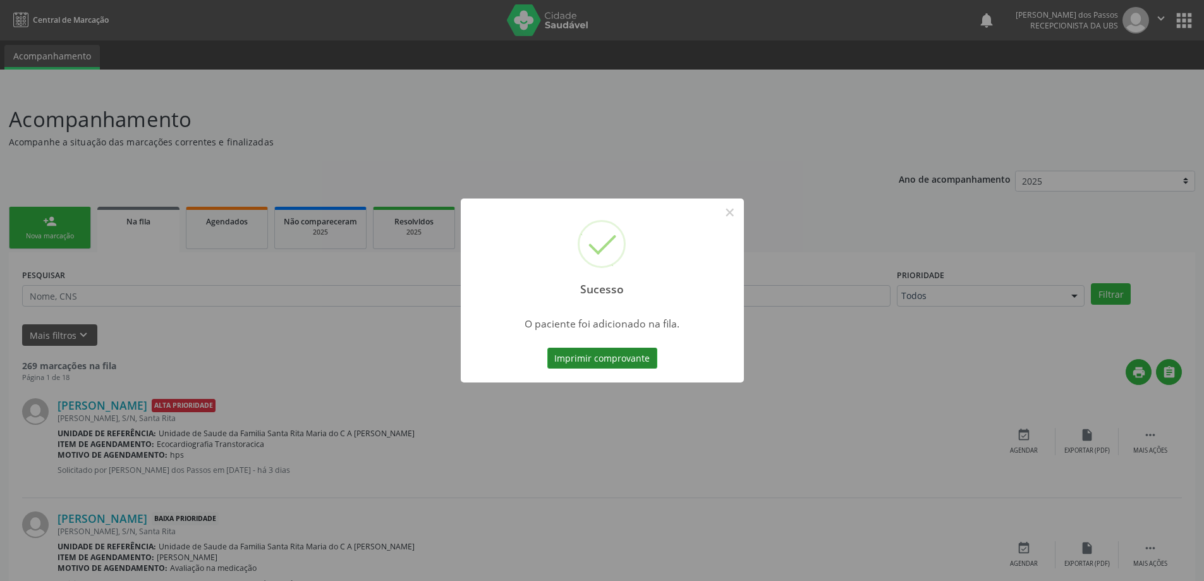
click at [628, 358] on button "Imprimir comprovante" at bounding box center [603, 358] width 110 height 21
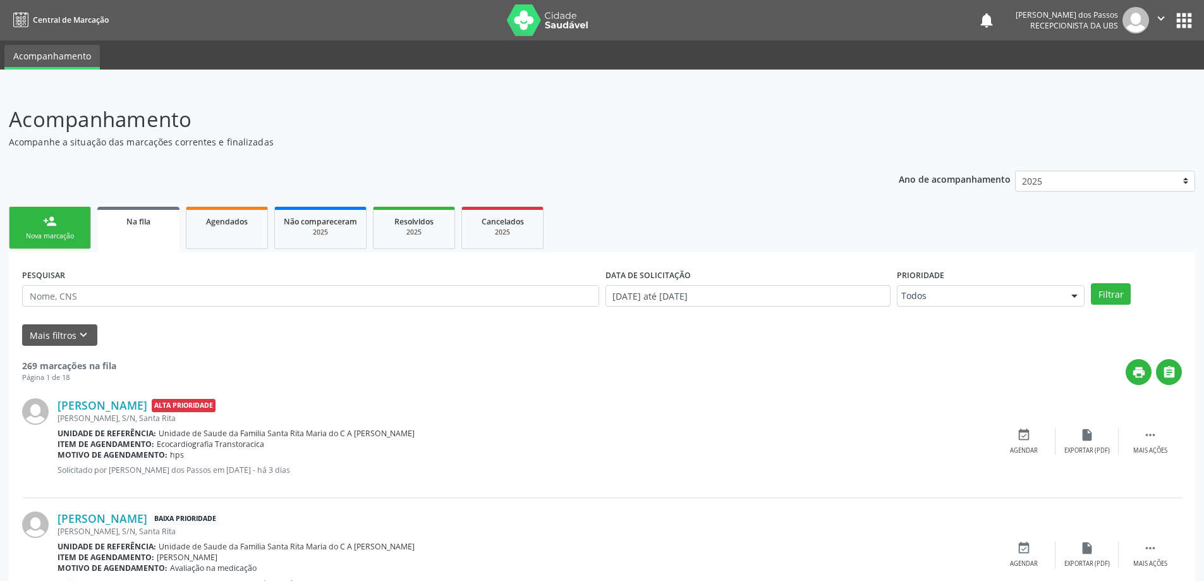
click at [76, 236] on div "Nova marcação" at bounding box center [49, 235] width 63 height 9
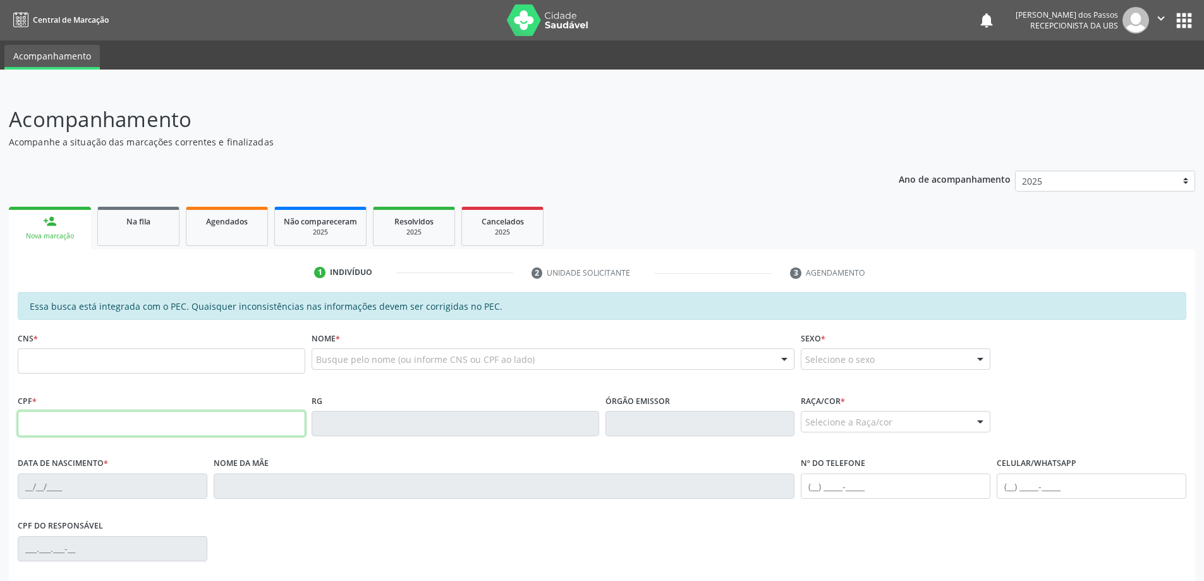
click at [142, 417] on input "text" at bounding box center [162, 423] width 288 height 25
type input "150.199.064-09"
type input "709 0068 0759 3617"
type input "07/04/2006"
type input "Rosineide Maria da Conceição"
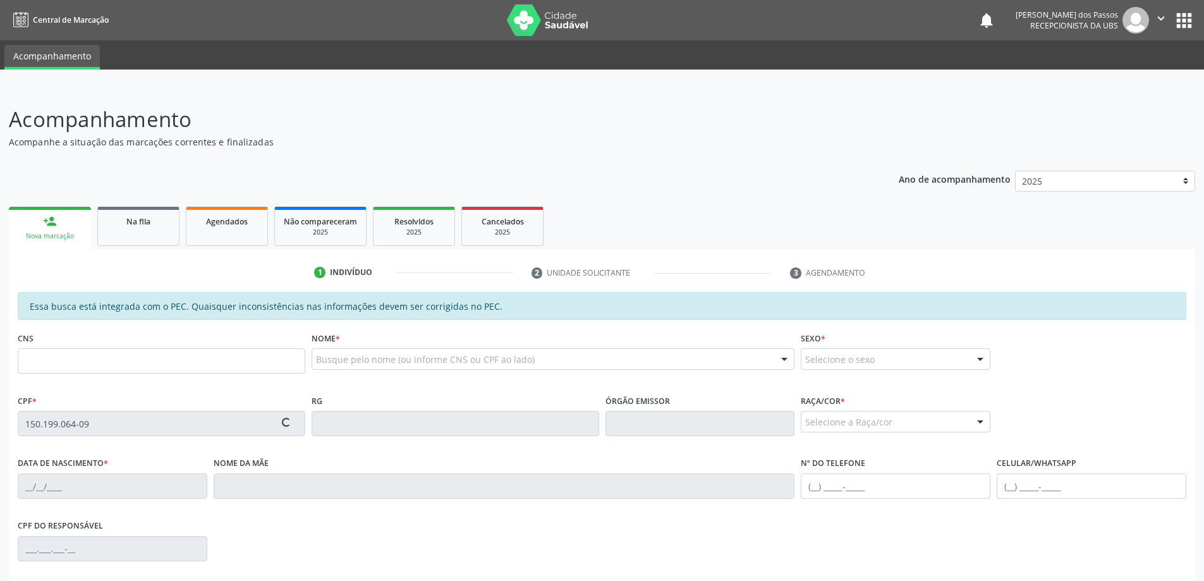
type input "(82) 99392-8529"
type input "S/N"
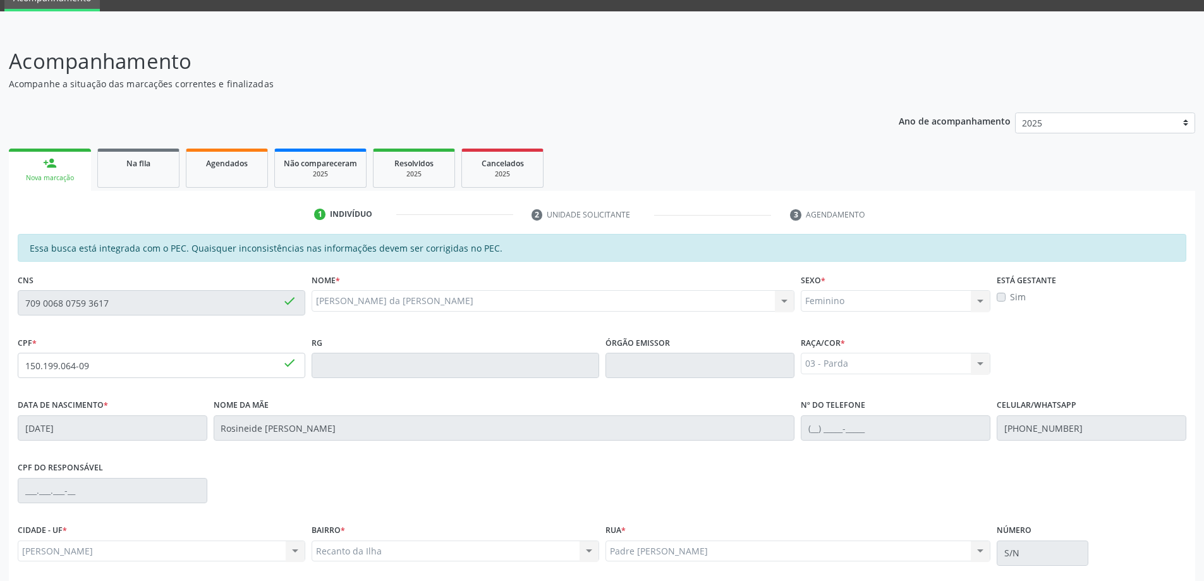
scroll to position [159, 0]
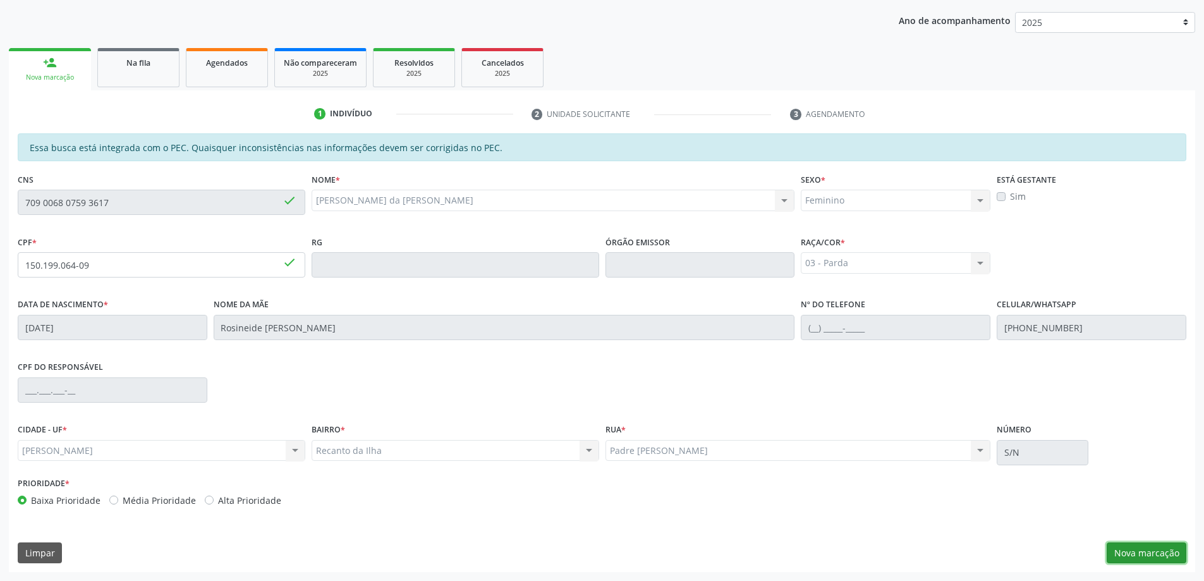
click at [1134, 555] on button "Nova marcação" at bounding box center [1147, 552] width 80 height 21
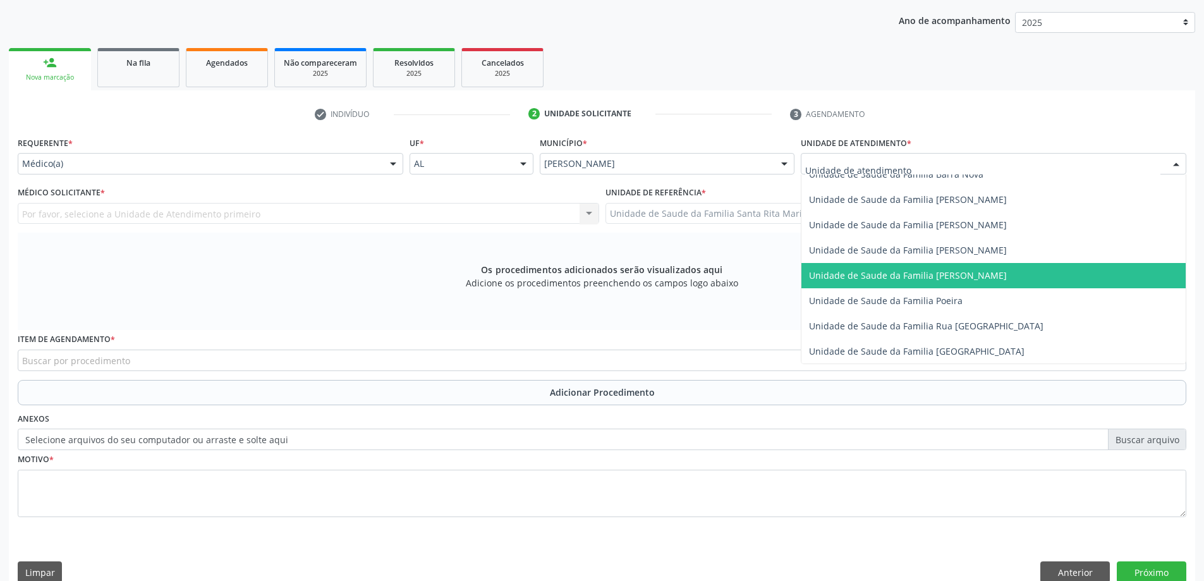
scroll to position [759, 0]
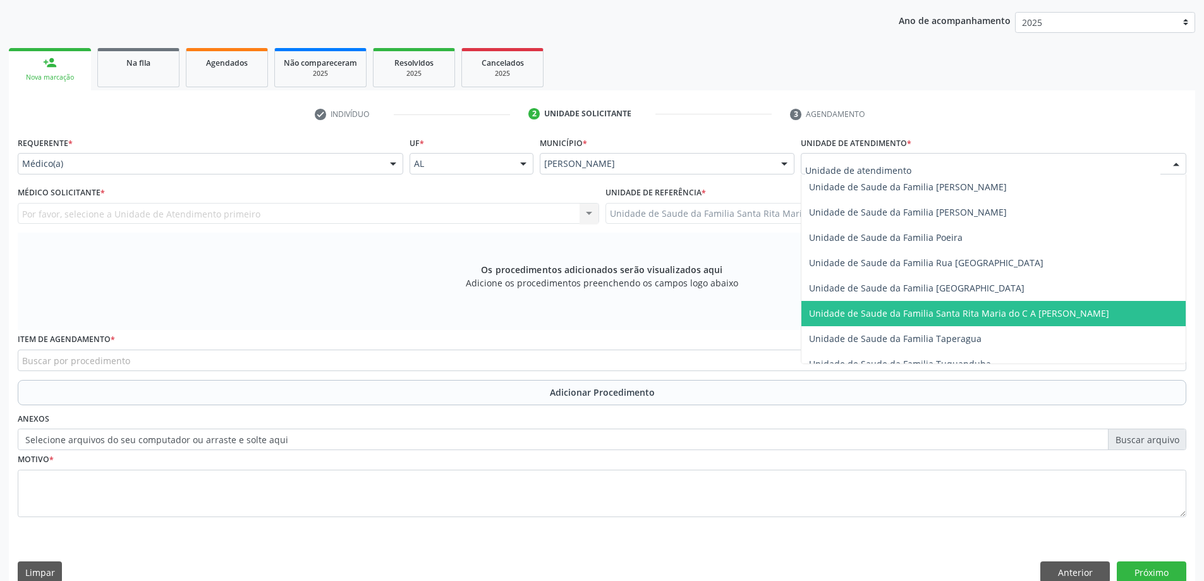
click at [890, 312] on span "Unidade de Saude da Familia Santa Rita Maria do C A [PERSON_NAME]" at bounding box center [959, 313] width 300 height 12
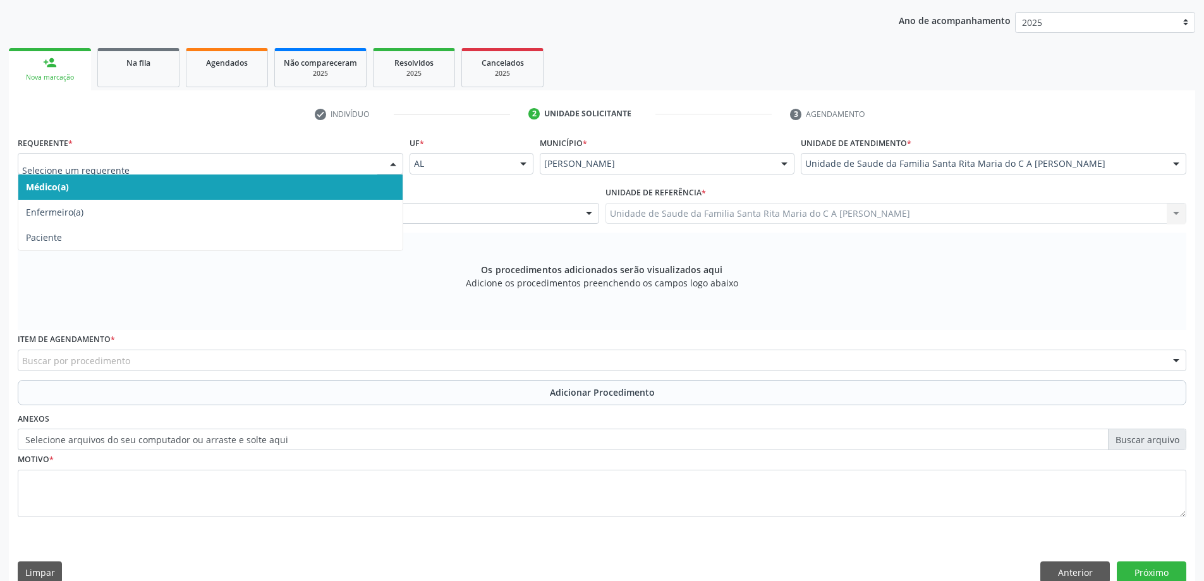
click at [239, 187] on span "Médico(a)" at bounding box center [210, 186] width 384 height 25
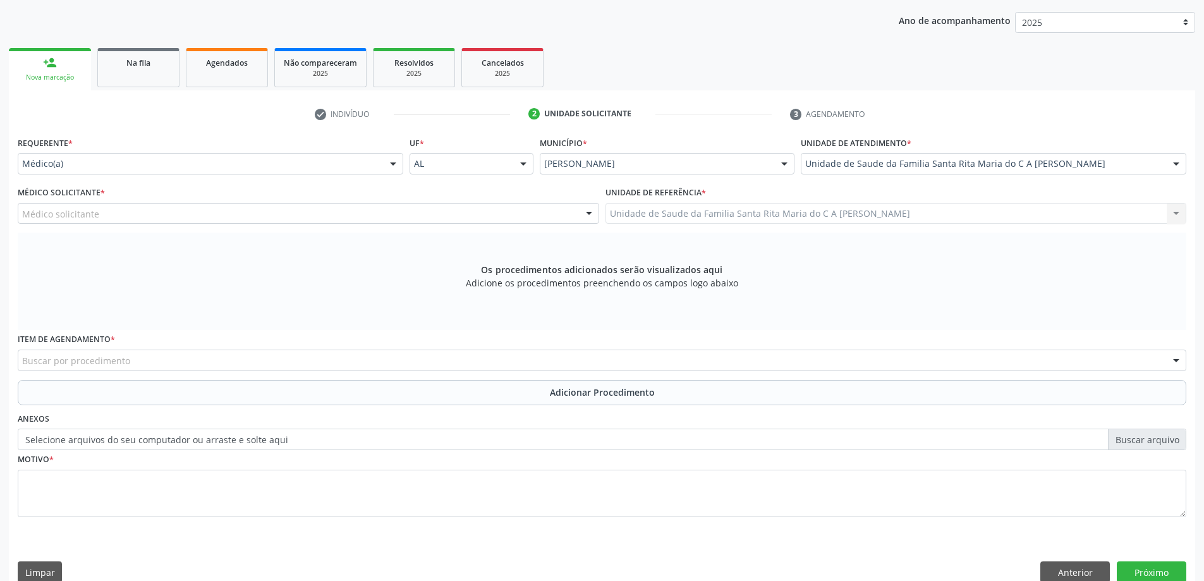
click at [197, 211] on div "Médico solicitante" at bounding box center [309, 213] width 582 height 21
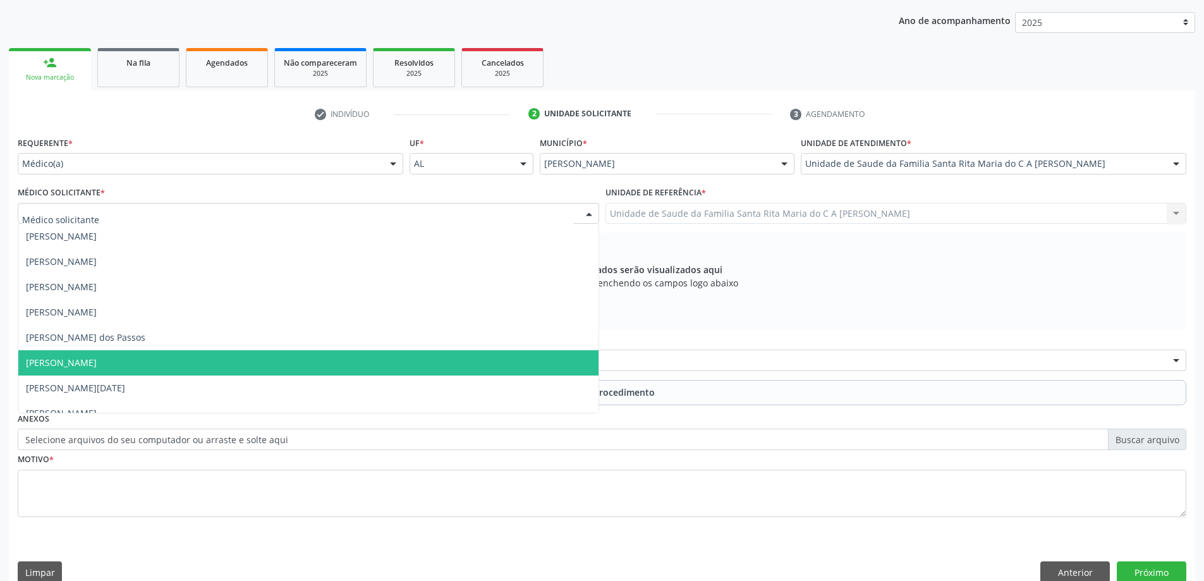
click at [242, 352] on span "[PERSON_NAME]" at bounding box center [308, 362] width 580 height 25
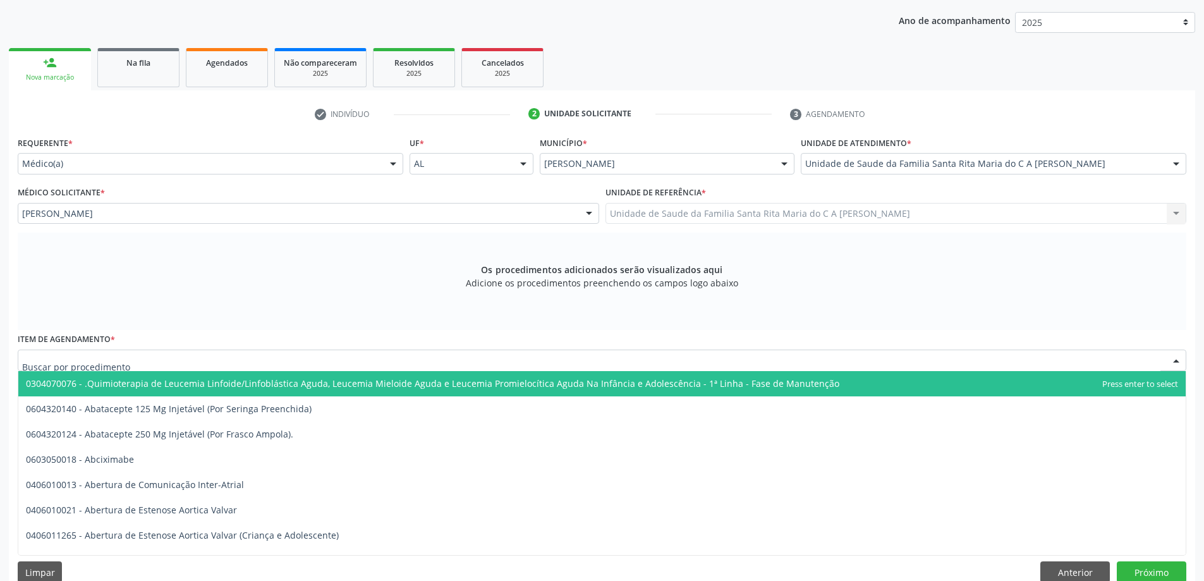
drag, startPoint x: 197, startPoint y: 364, endPoint x: 192, endPoint y: 257, distance: 106.3
click at [197, 359] on div at bounding box center [602, 360] width 1169 height 21
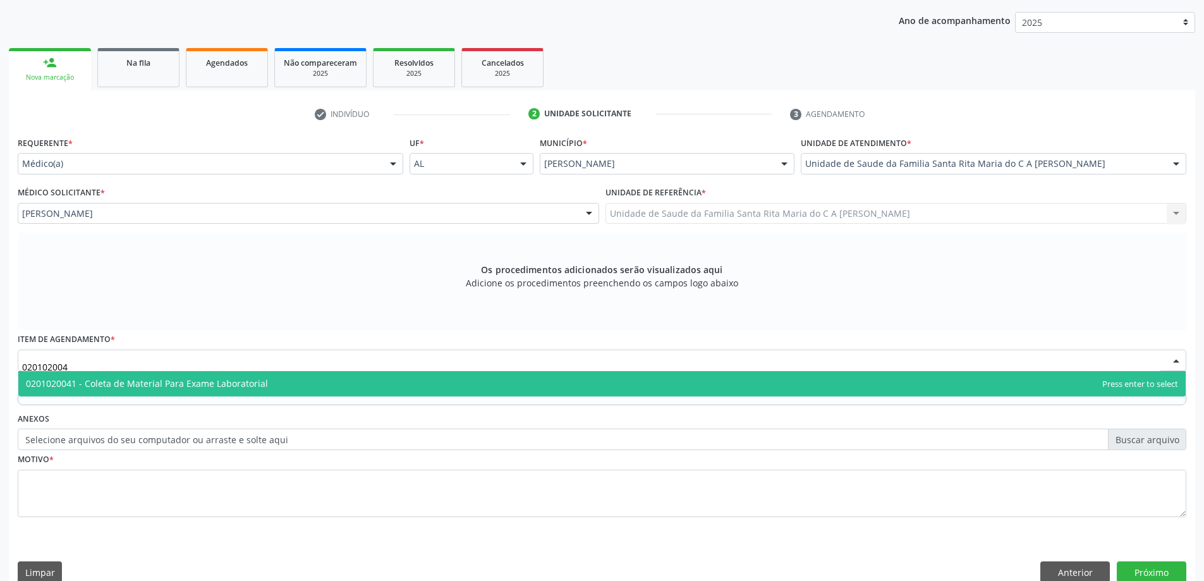
type input "0201020041"
click at [199, 375] on span "0201020041 - Coleta de Material Para Exame Laboratorial" at bounding box center [602, 383] width 1168 height 25
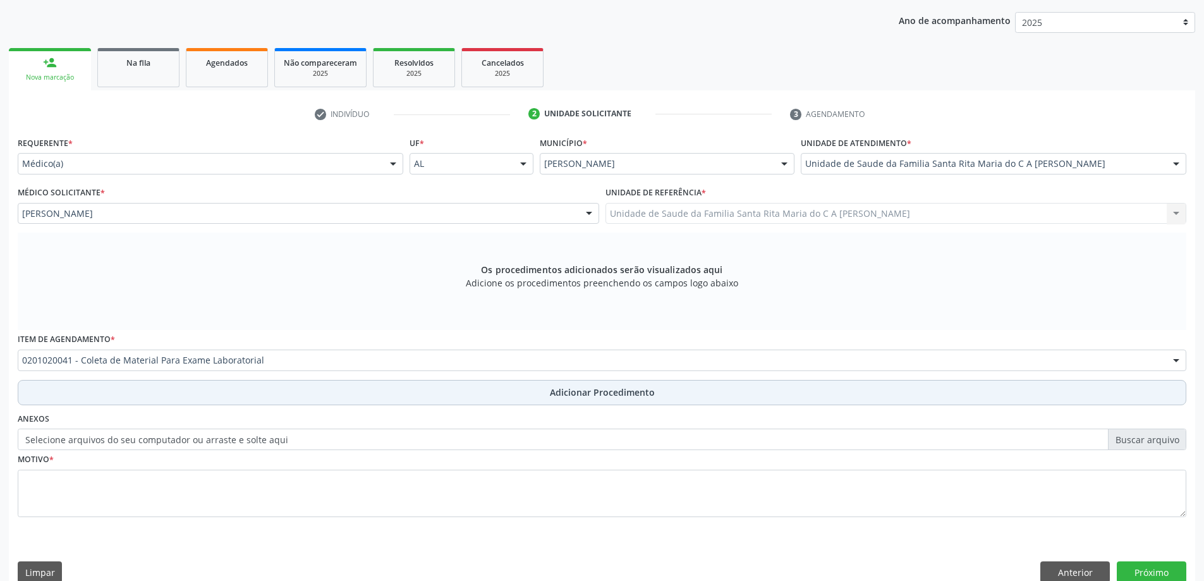
click at [187, 397] on button "Adicionar Procedimento" at bounding box center [602, 392] width 1169 height 25
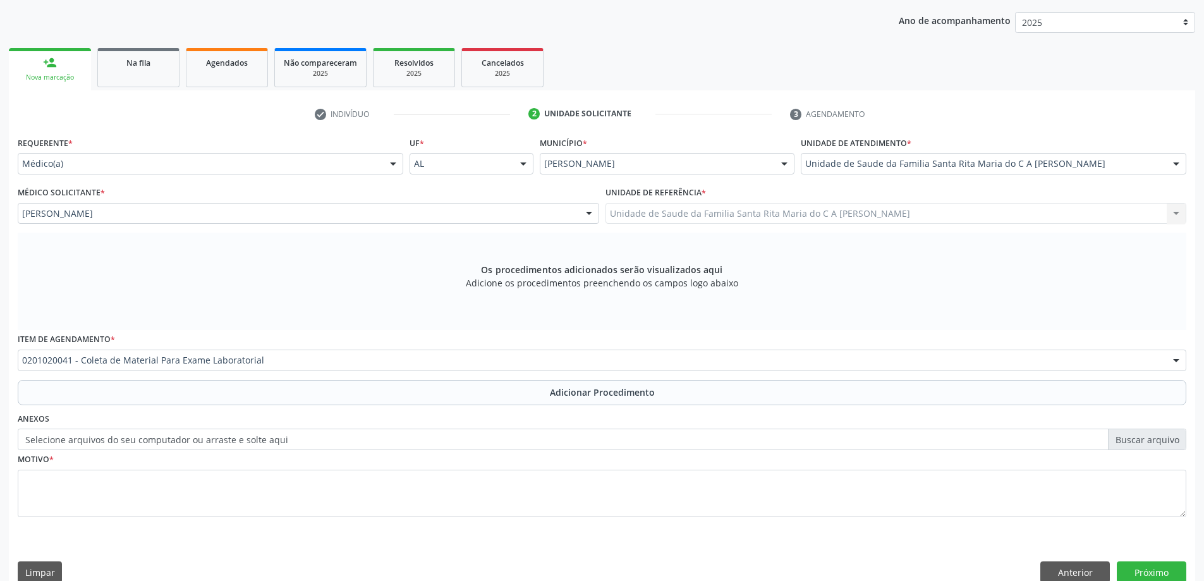
scroll to position [130, 0]
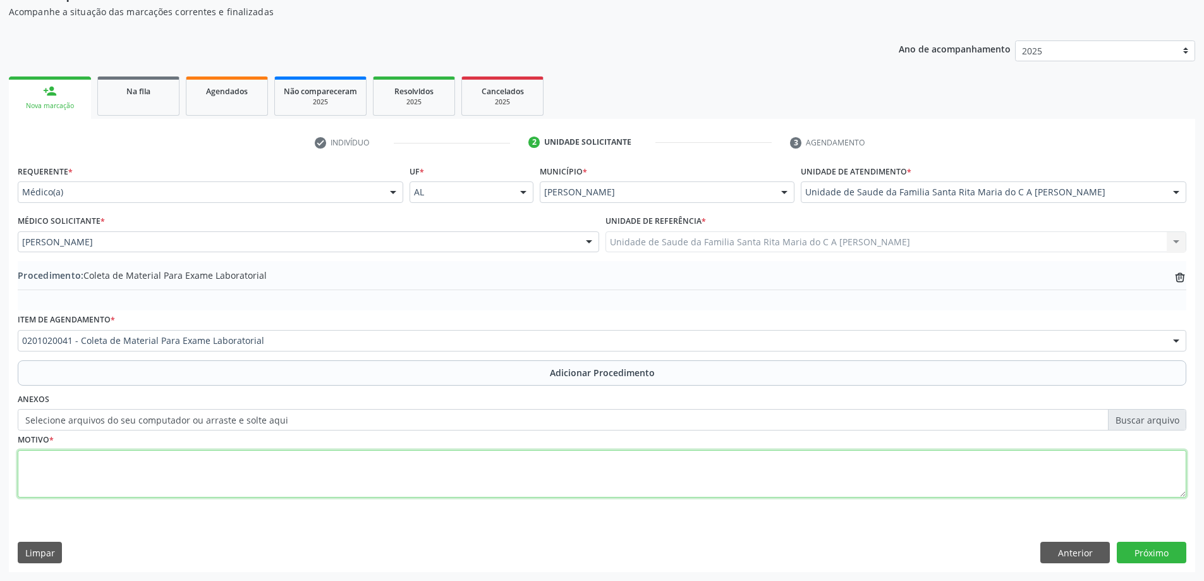
click at [113, 480] on textarea at bounding box center [602, 474] width 1169 height 48
type textarea "pre natal"
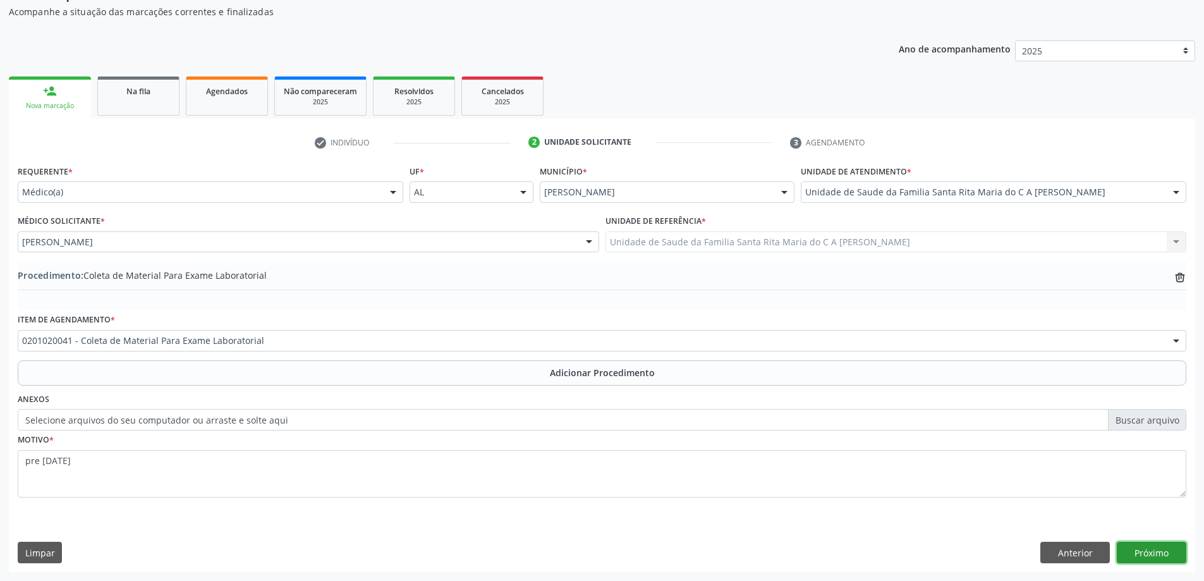
click at [1159, 554] on button "Próximo" at bounding box center [1152, 552] width 70 height 21
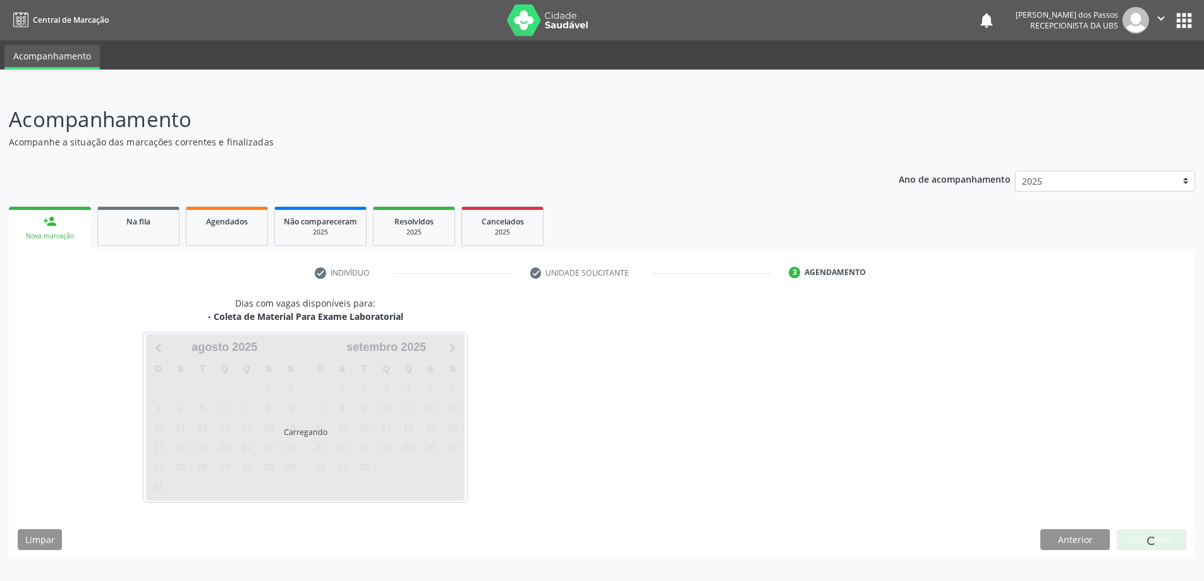
scroll to position [0, 0]
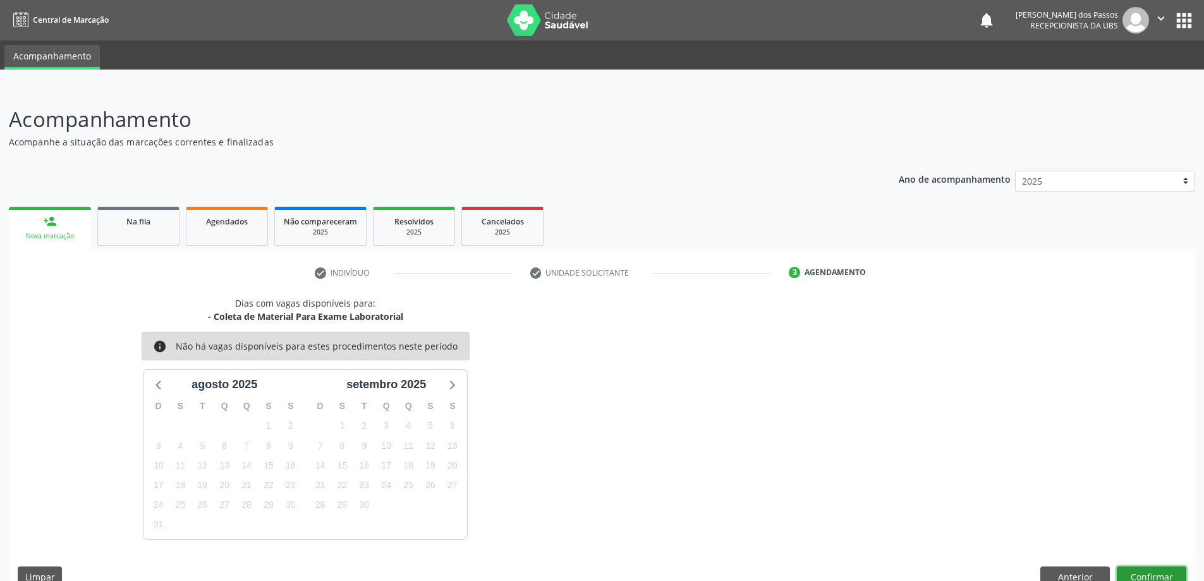
click at [1142, 573] on button "Confirmar" at bounding box center [1152, 576] width 70 height 21
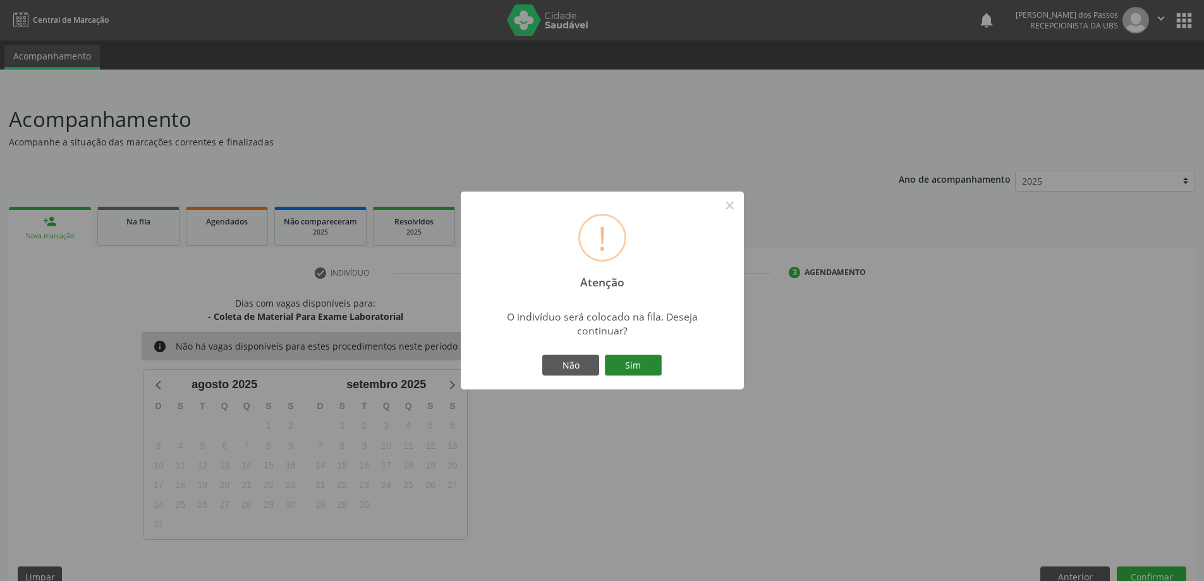
click at [639, 369] on button "Sim" at bounding box center [633, 365] width 57 height 21
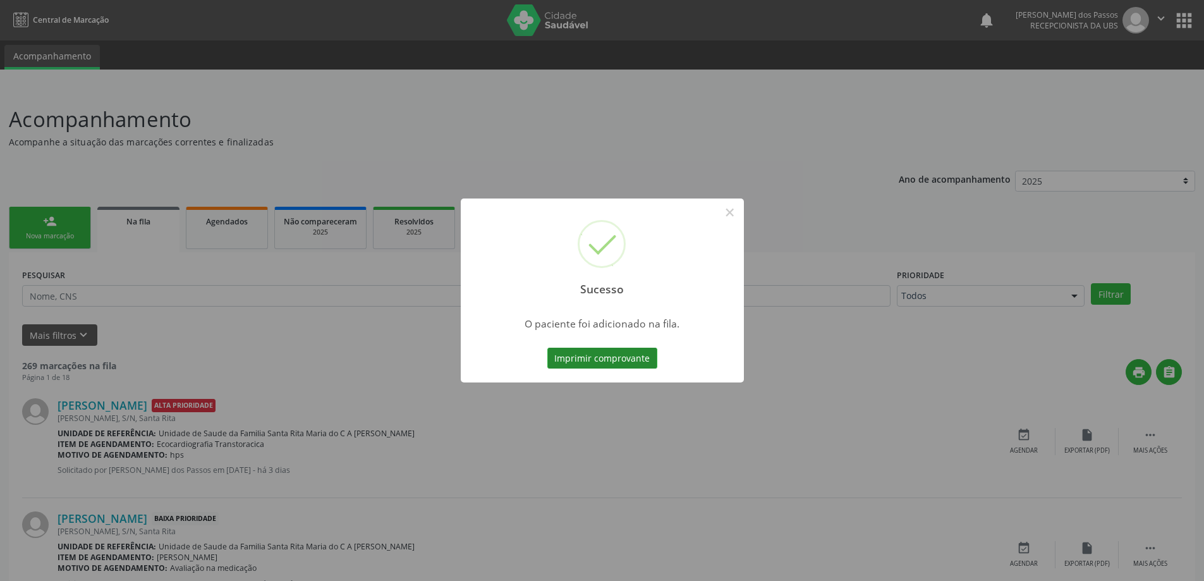
click at [632, 356] on button "Imprimir comprovante" at bounding box center [603, 358] width 110 height 21
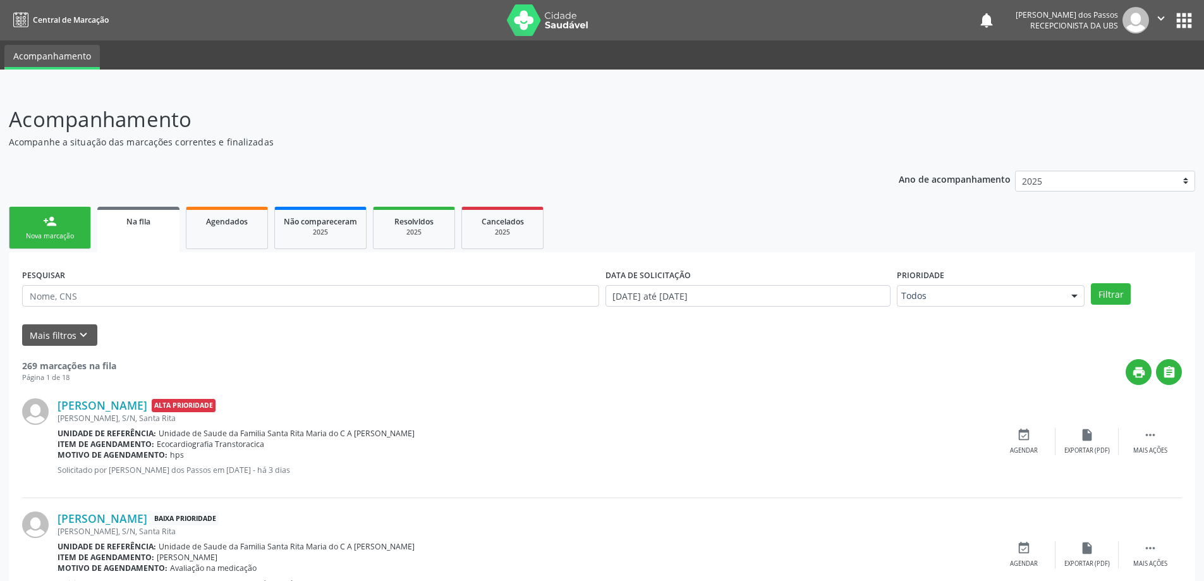
click at [73, 237] on div "Nova marcação" at bounding box center [49, 235] width 63 height 9
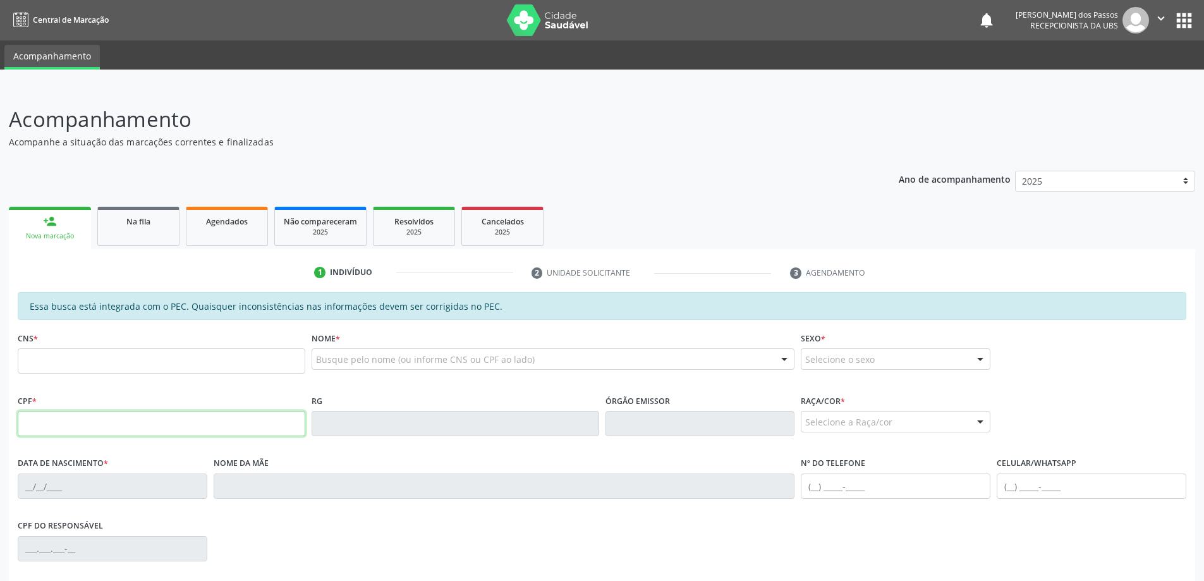
click at [58, 419] on input "text" at bounding box center [162, 423] width 288 height 25
type input "941.197.674-34"
type input "702 0098 6672 5880"
type input "29/11/1971"
type input "Maria Cicera da Conceicao"
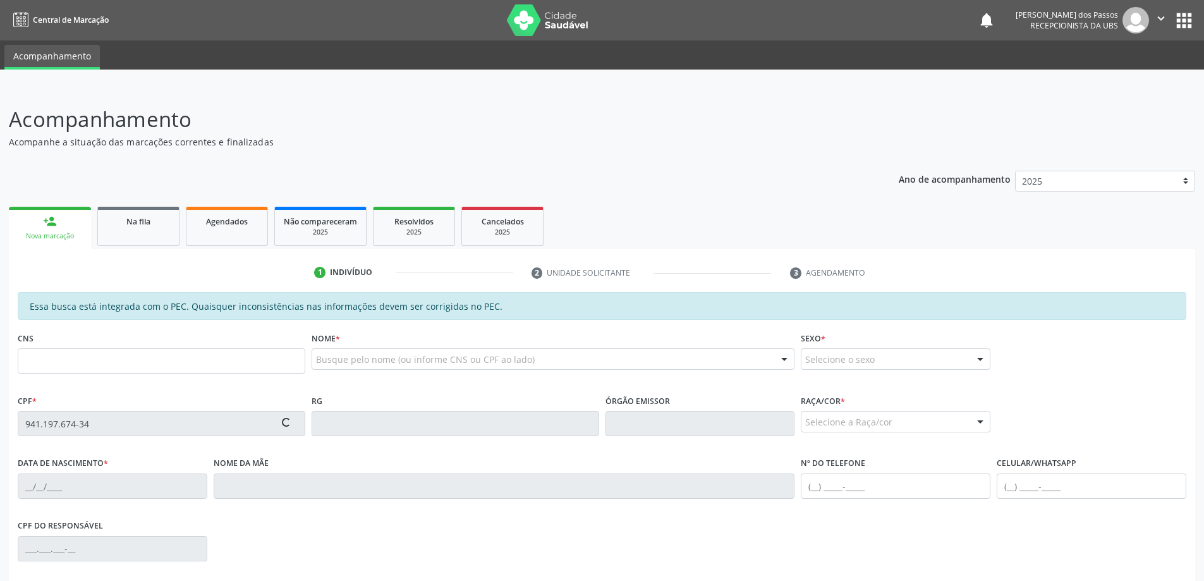
type input "(82) 99339-4611"
type input "(82) 99386-5542"
type input "S/N"
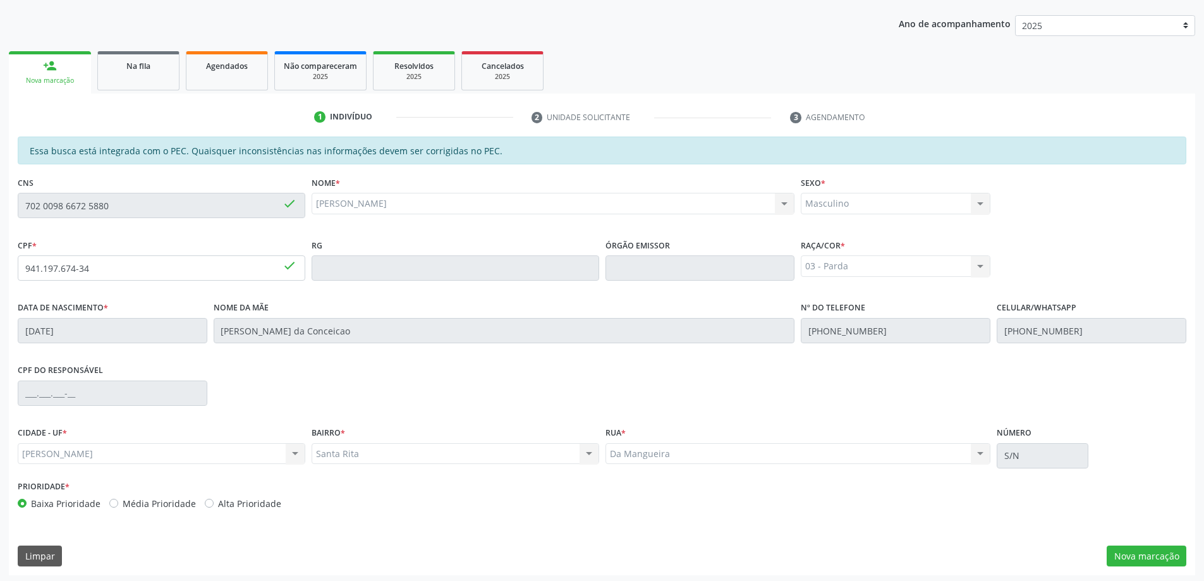
scroll to position [159, 0]
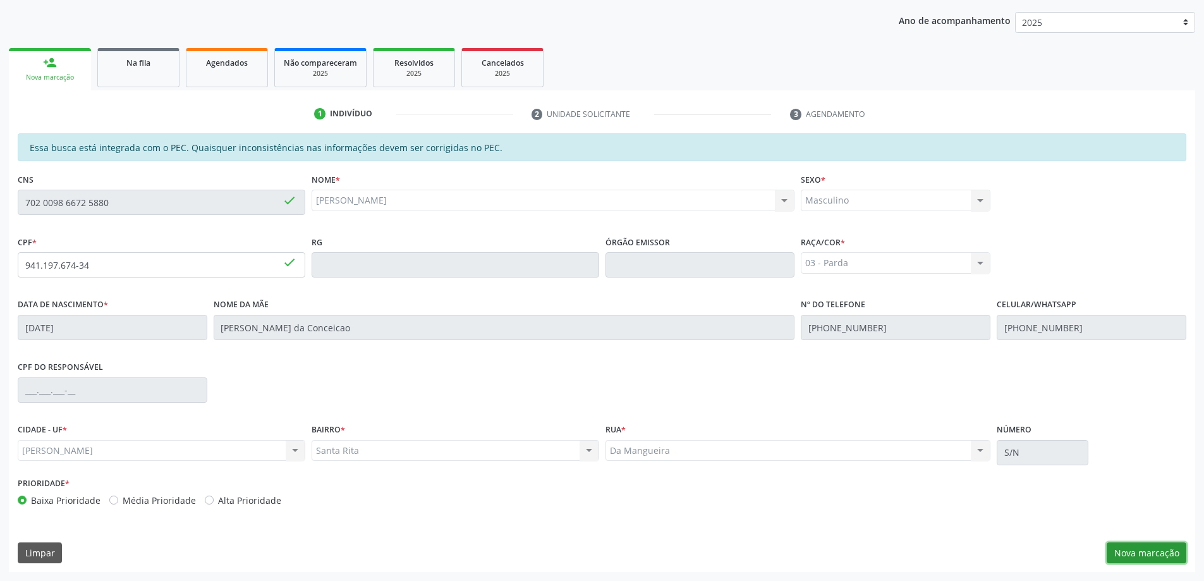
click at [1165, 557] on button "Nova marcação" at bounding box center [1147, 552] width 80 height 21
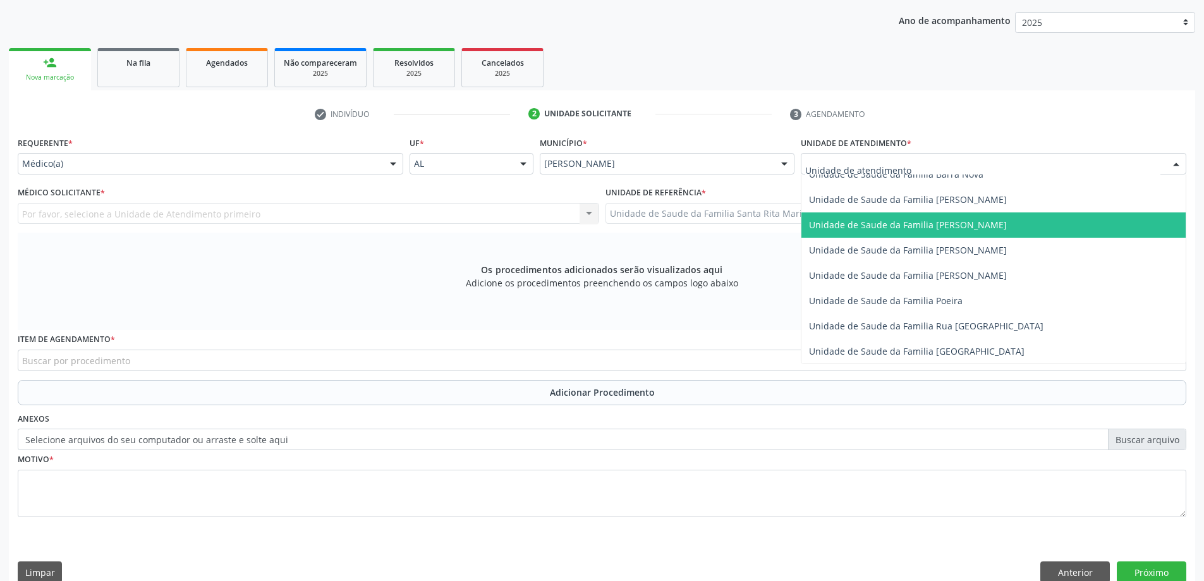
scroll to position [759, 0]
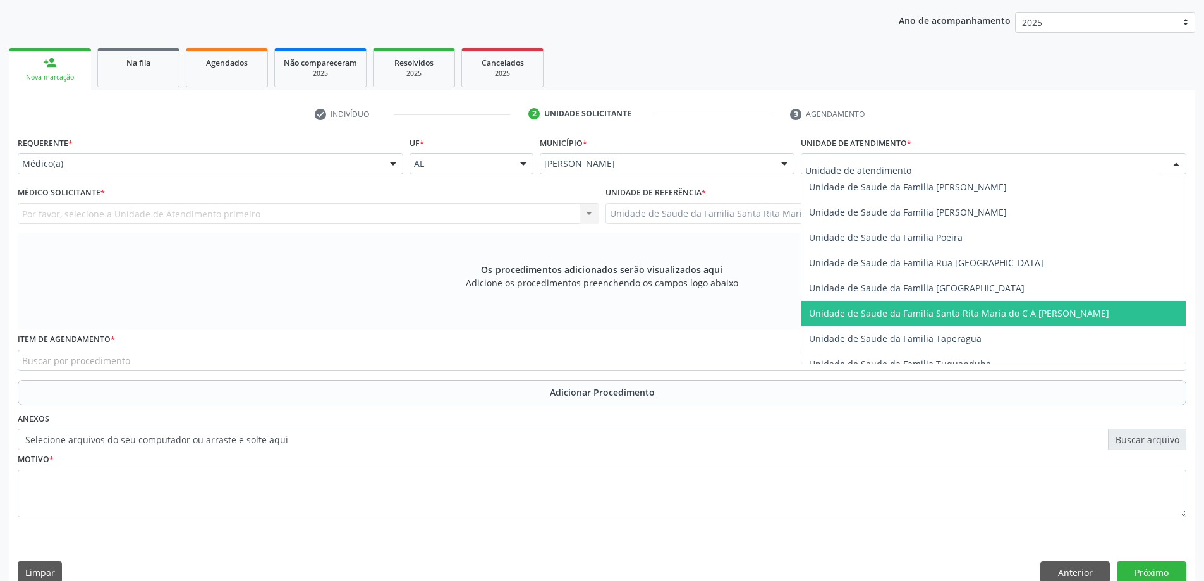
click at [868, 309] on span "Unidade de Saude da Familia Santa Rita Maria do C A [PERSON_NAME]" at bounding box center [959, 313] width 300 height 12
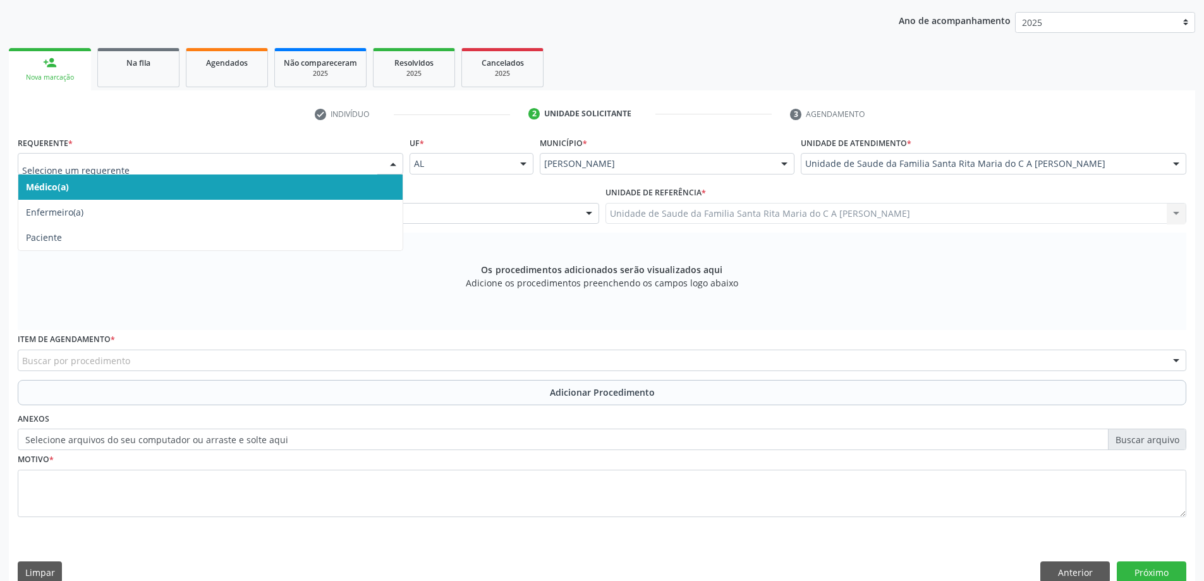
click at [207, 183] on span "Médico(a)" at bounding box center [210, 186] width 384 height 25
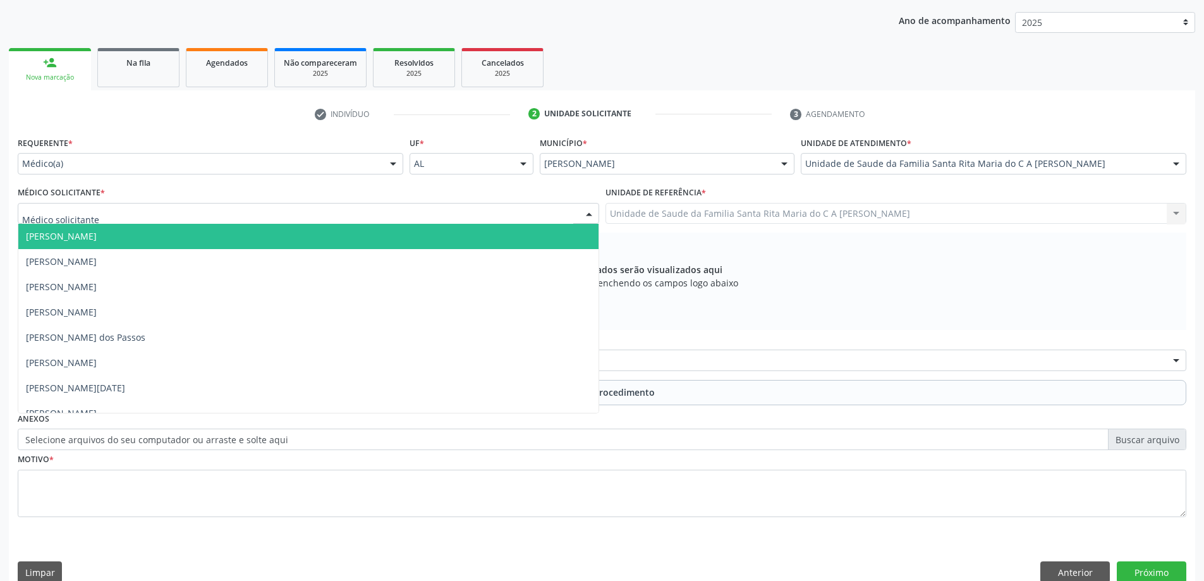
click at [219, 211] on div at bounding box center [309, 213] width 582 height 21
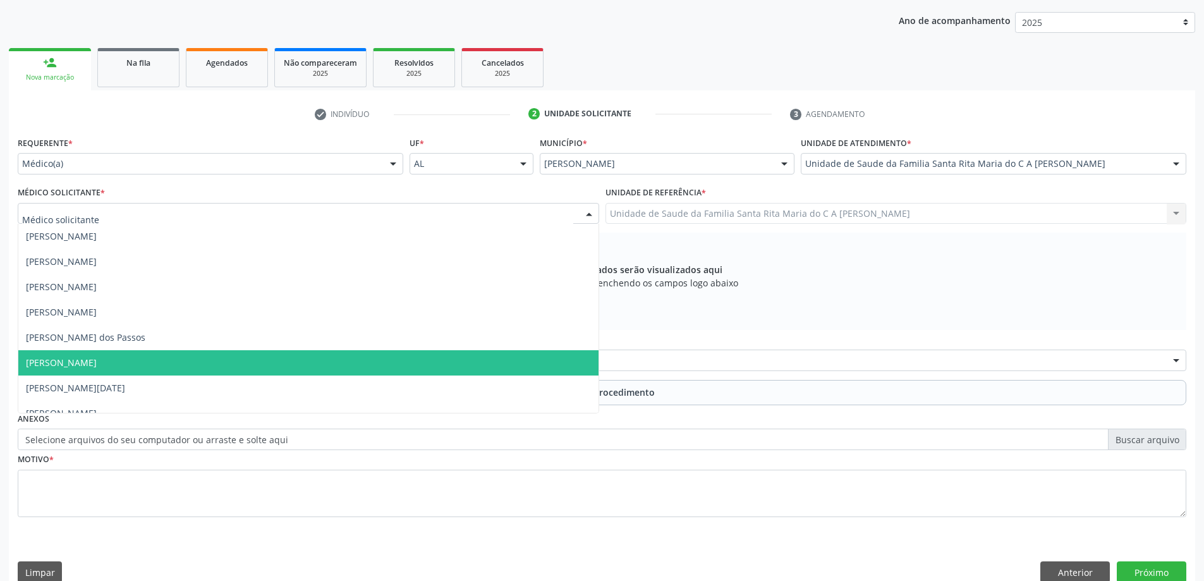
click at [224, 361] on span "[PERSON_NAME]" at bounding box center [308, 362] width 580 height 25
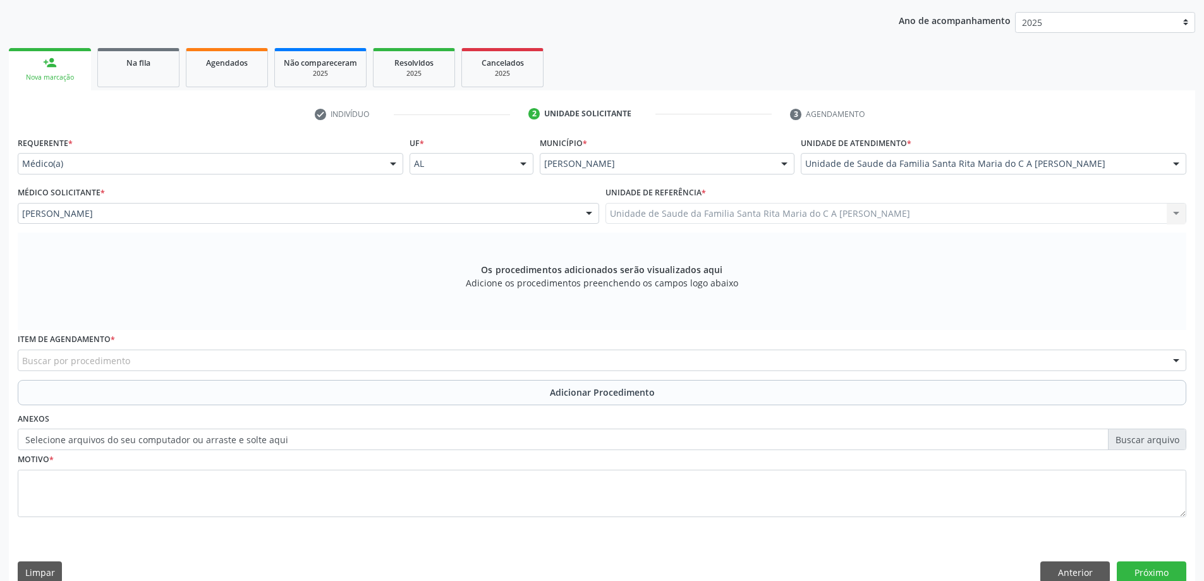
click at [224, 358] on div "Buscar por procedimento" at bounding box center [602, 360] width 1169 height 21
click at [30, 367] on input "021020041" at bounding box center [591, 366] width 1139 height 25
click at [31, 367] on input "021020041" at bounding box center [591, 366] width 1139 height 25
type input "0201020041"
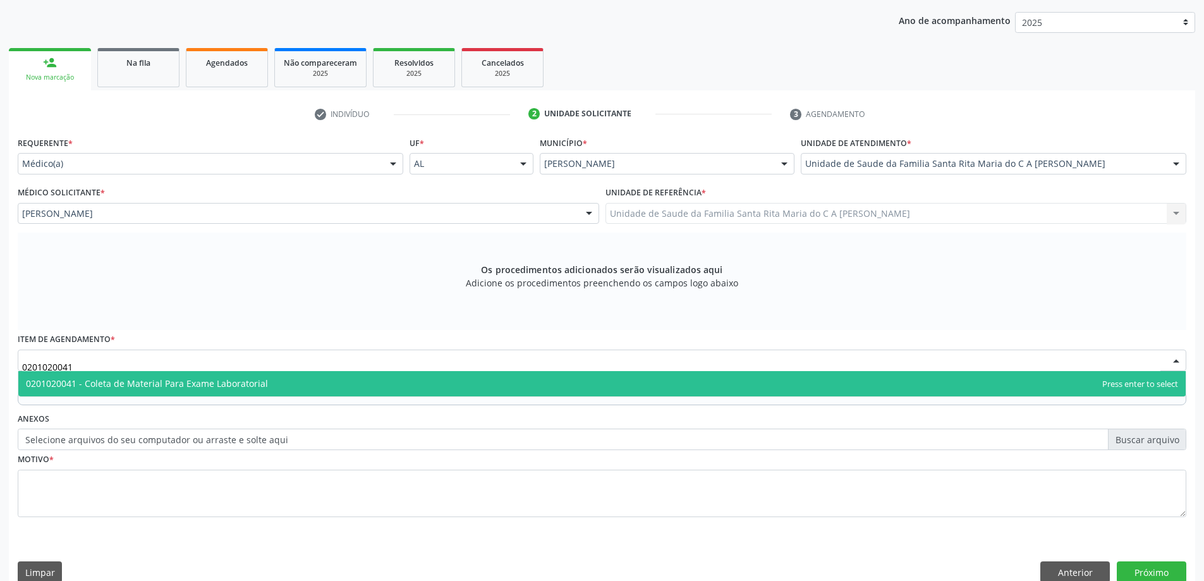
click at [82, 386] on span "0201020041 - Coleta de Material Para Exame Laboratorial" at bounding box center [147, 383] width 242 height 12
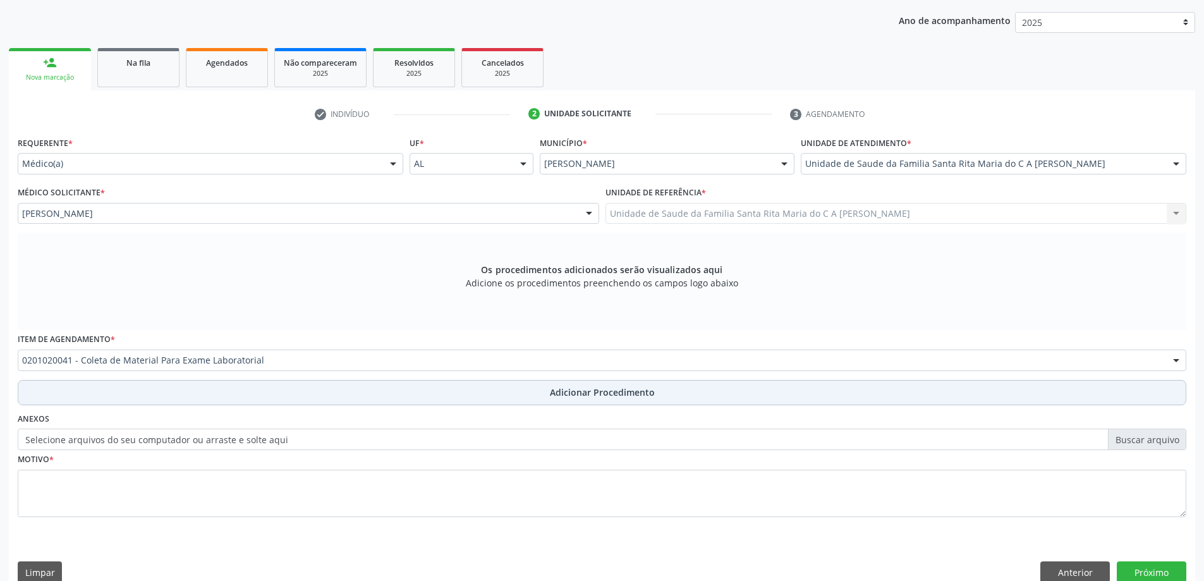
click at [104, 396] on button "Adicionar Procedimento" at bounding box center [602, 392] width 1169 height 25
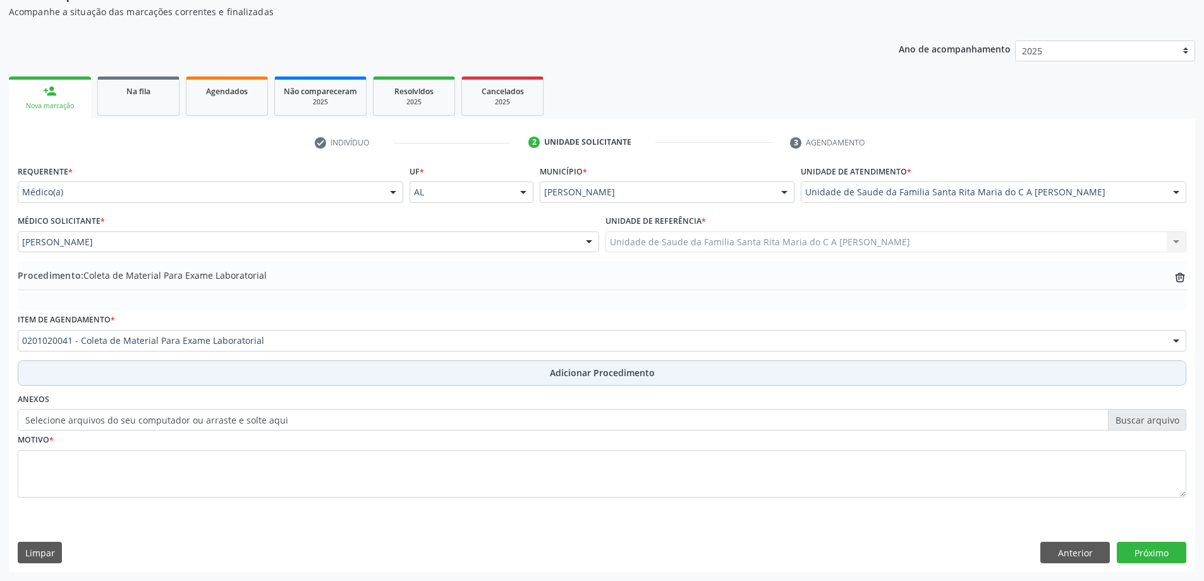
scroll to position [130, 0]
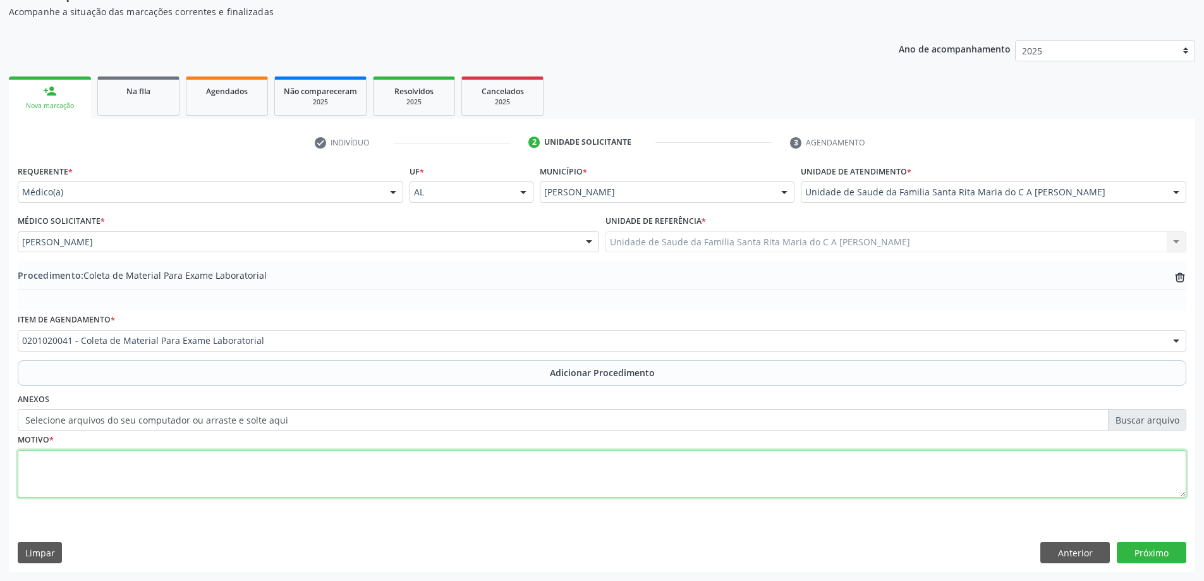
click at [59, 461] on textarea at bounding box center [602, 474] width 1169 height 48
type textarea "tontura"
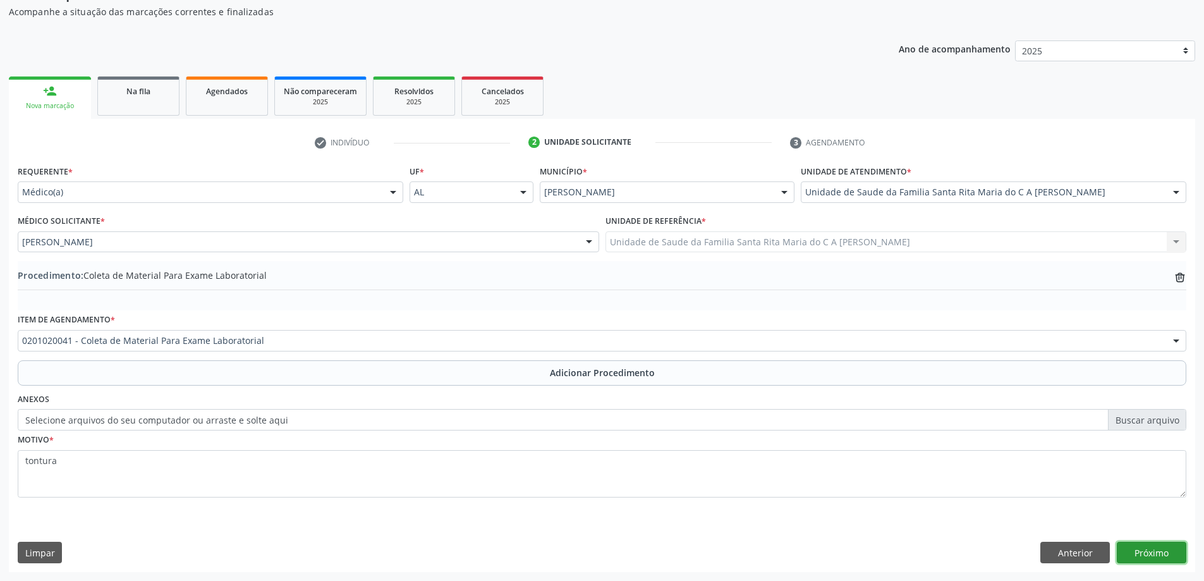
click at [1162, 558] on button "Próximo" at bounding box center [1152, 552] width 70 height 21
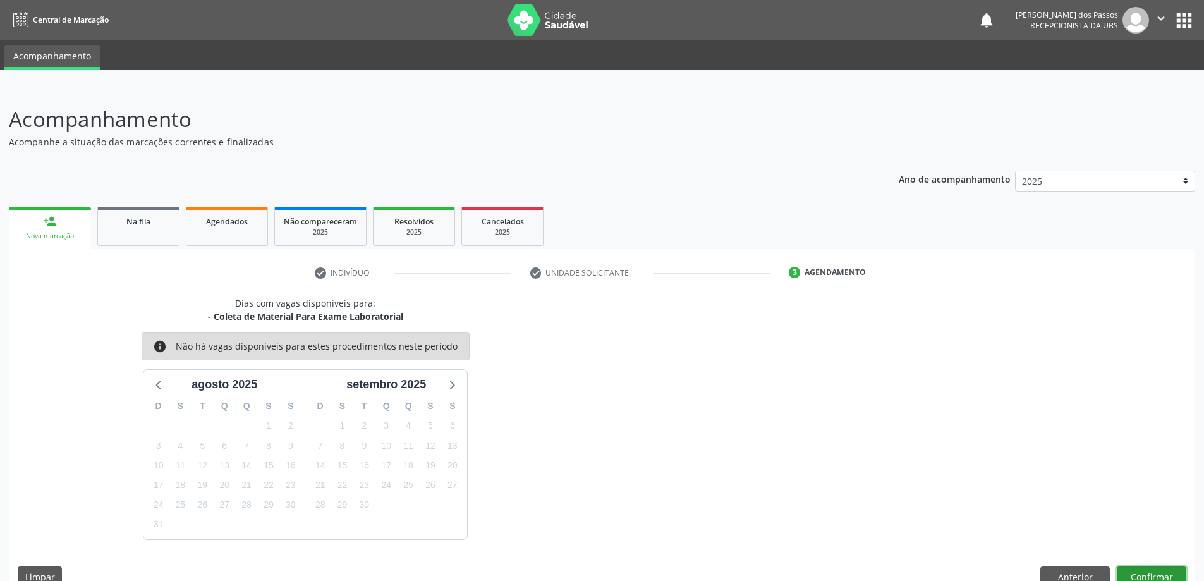
click at [1163, 574] on button "Confirmar" at bounding box center [1152, 576] width 70 height 21
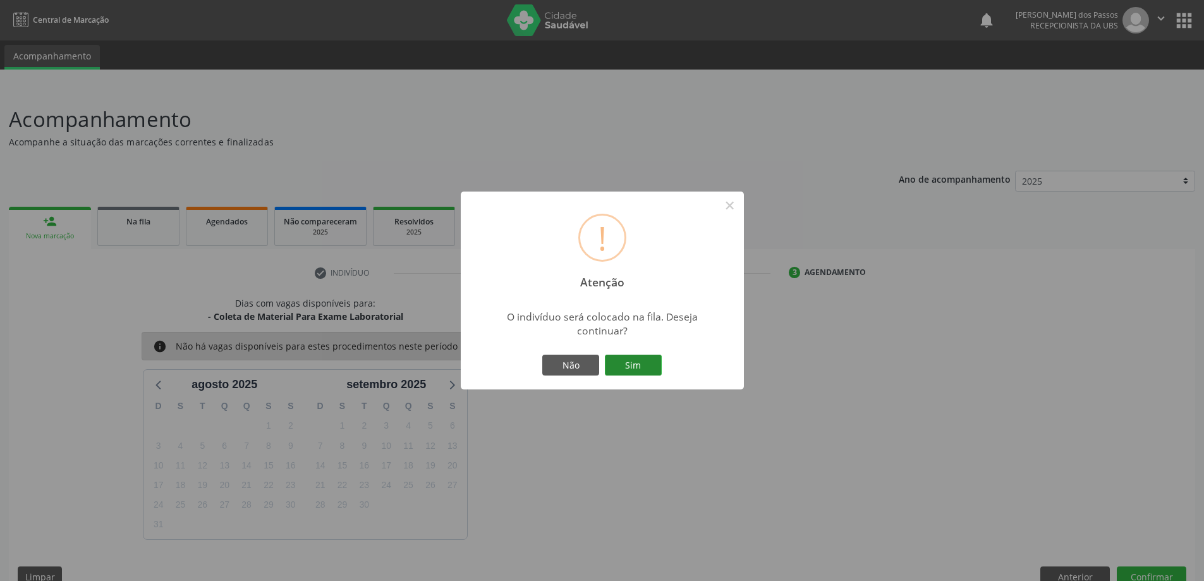
click at [629, 366] on button "Sim" at bounding box center [633, 365] width 57 height 21
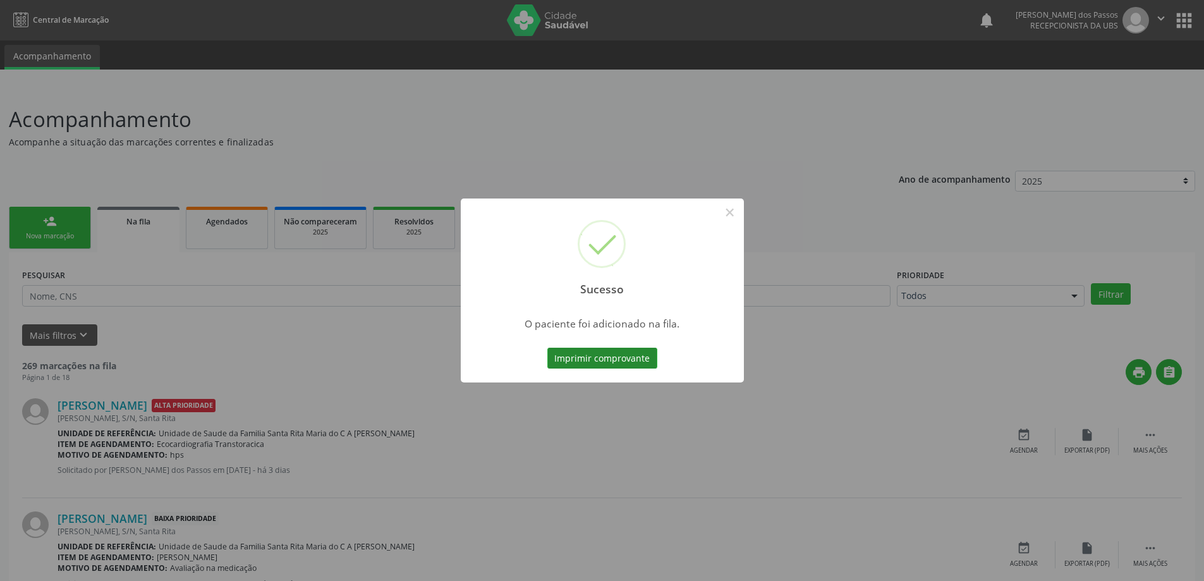
click at [626, 360] on button "Imprimir comprovante" at bounding box center [603, 358] width 110 height 21
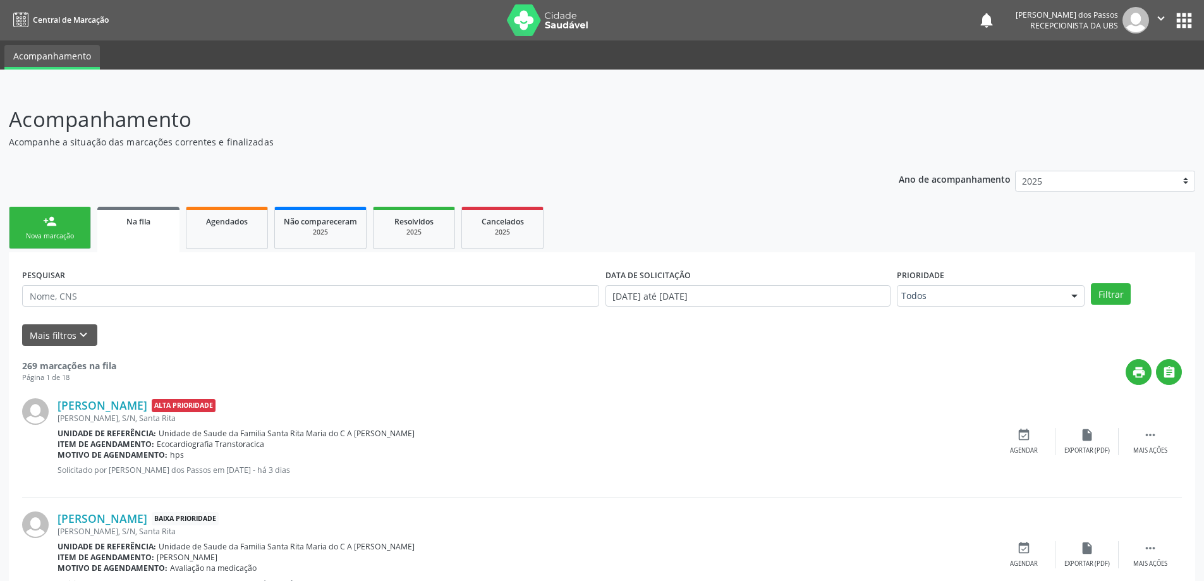
click at [68, 238] on div "Nova marcação" at bounding box center [49, 235] width 63 height 9
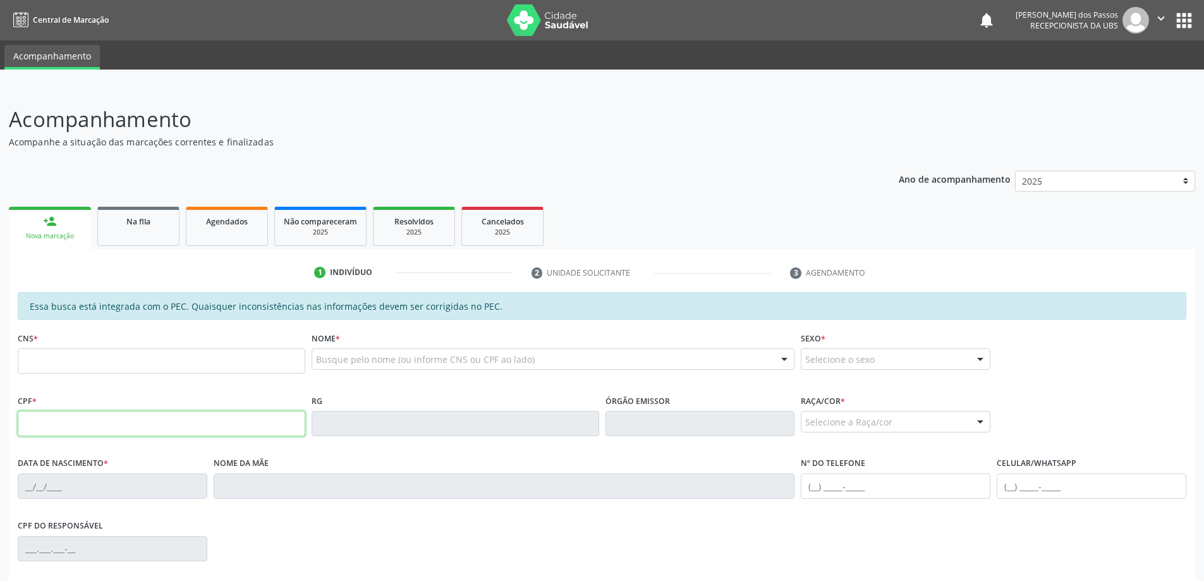
click at [87, 423] on input "text" at bounding box center [162, 423] width 288 height 25
type input "077.047.224-92"
type input "704 1072 3016 3850"
type input "19/07/1975"
type input "Josefa Benedita dos Santos"
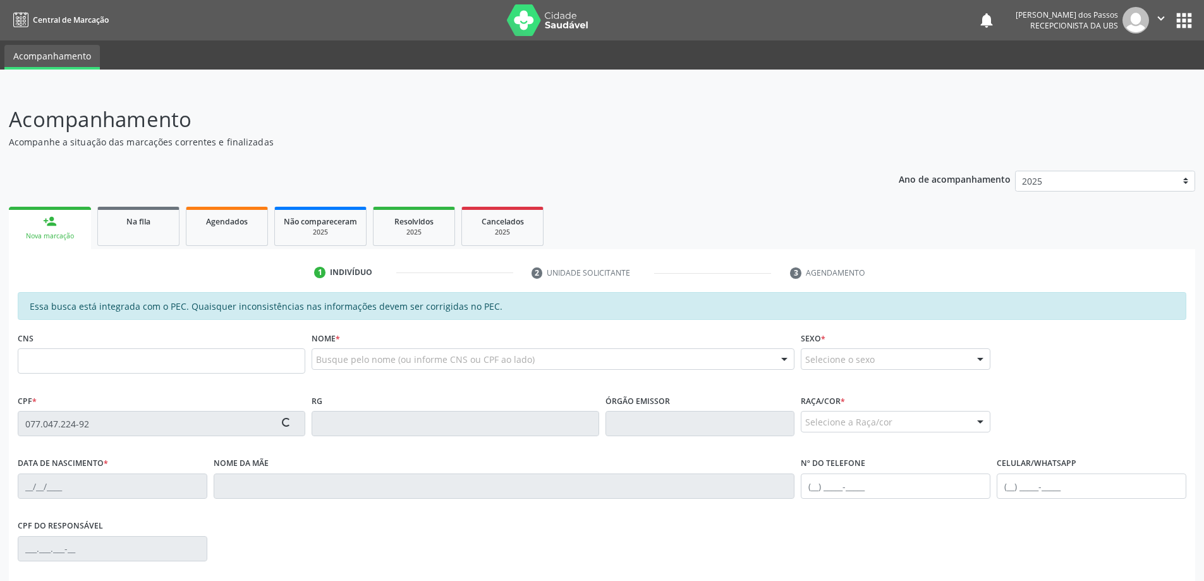
type input "(82) 99131-0786"
type input "S/N"
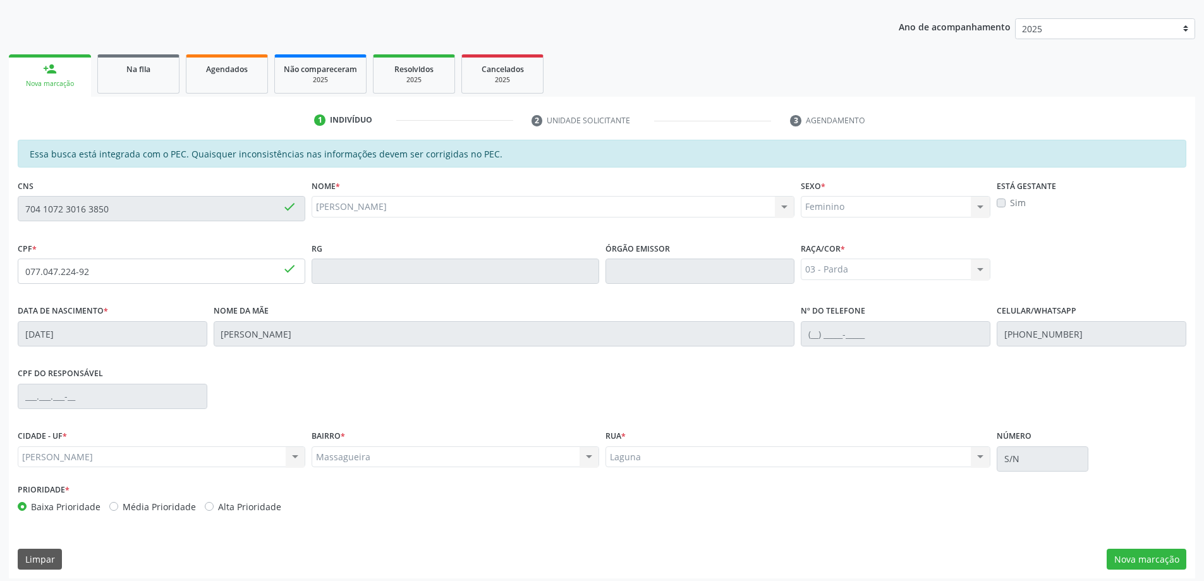
scroll to position [159, 0]
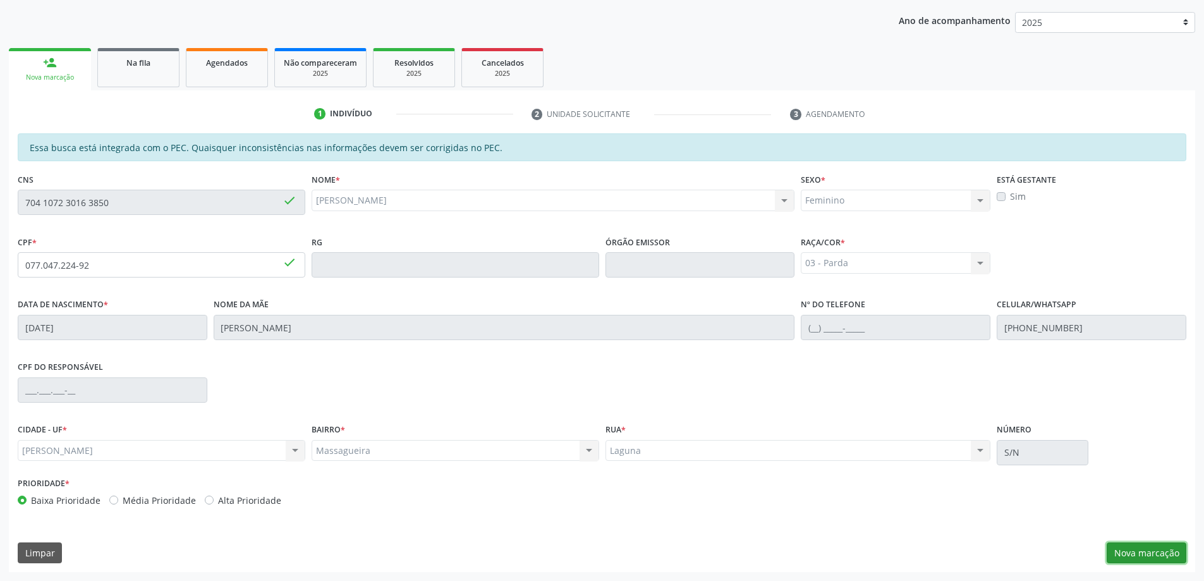
click at [1131, 553] on button "Nova marcação" at bounding box center [1147, 552] width 80 height 21
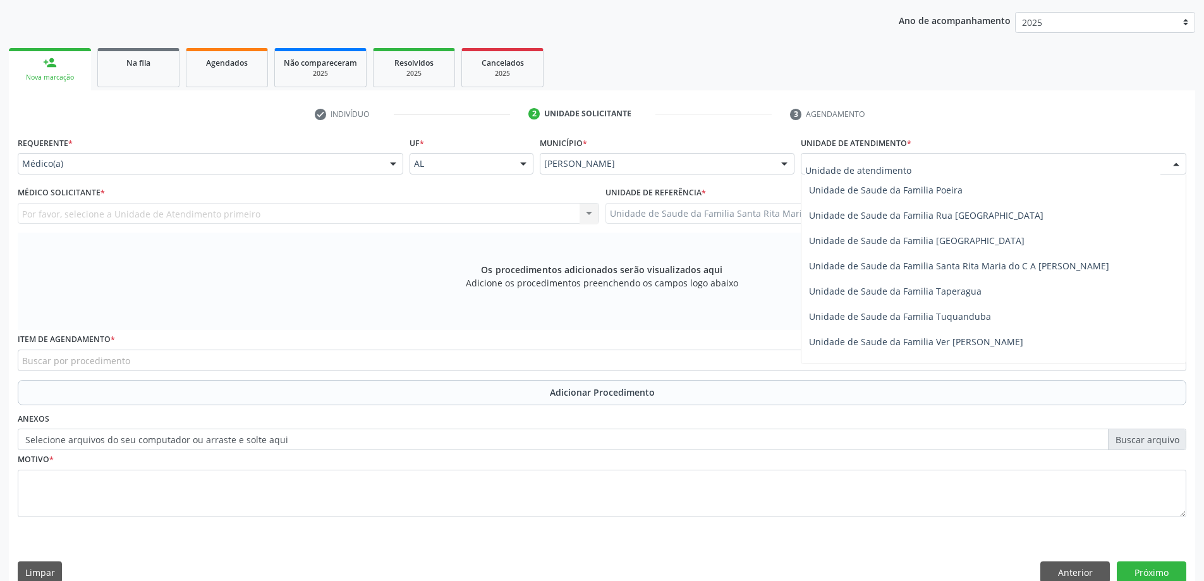
scroll to position [747, 0]
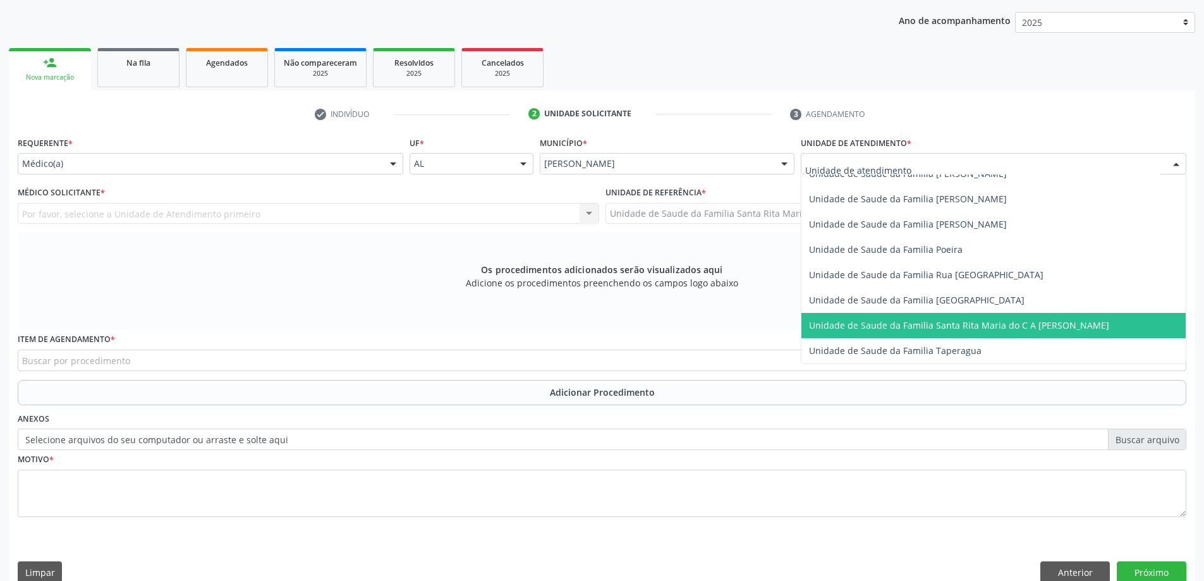
click at [891, 321] on span "Unidade de Saude da Familia Santa Rita Maria do C A [PERSON_NAME]" at bounding box center [959, 325] width 300 height 12
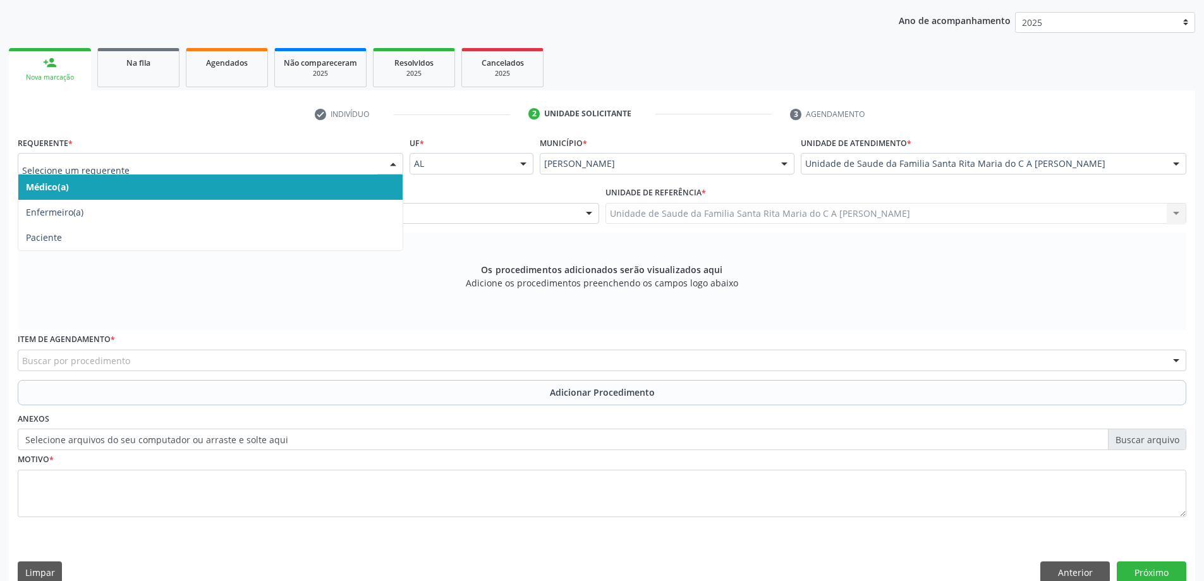
click at [308, 187] on span "Médico(a)" at bounding box center [210, 186] width 384 height 25
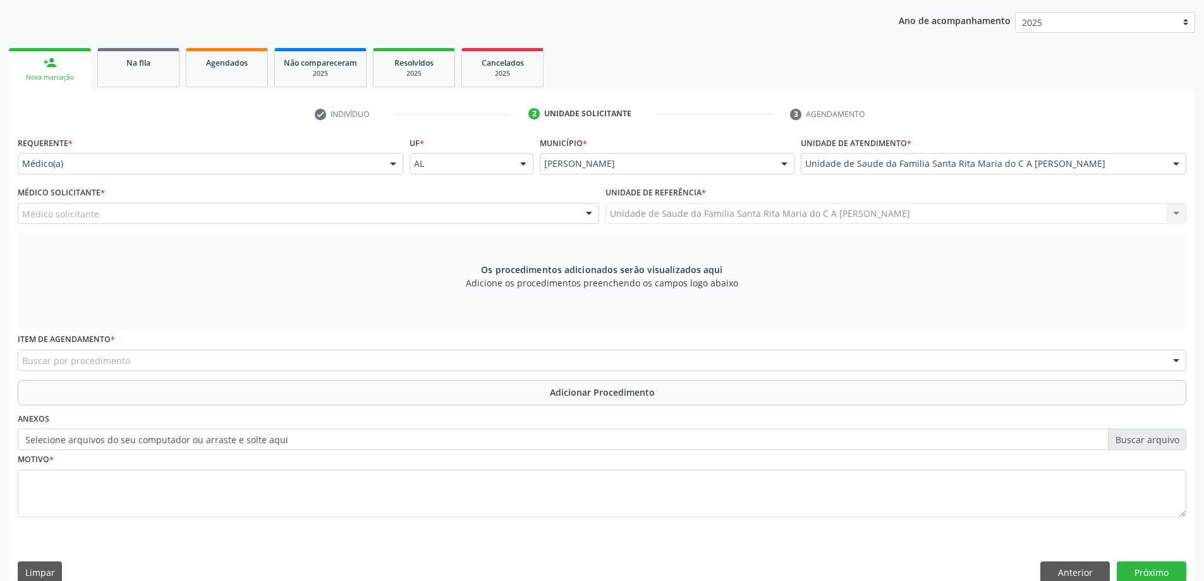
click at [314, 209] on div "Médico solicitante" at bounding box center [309, 213] width 582 height 21
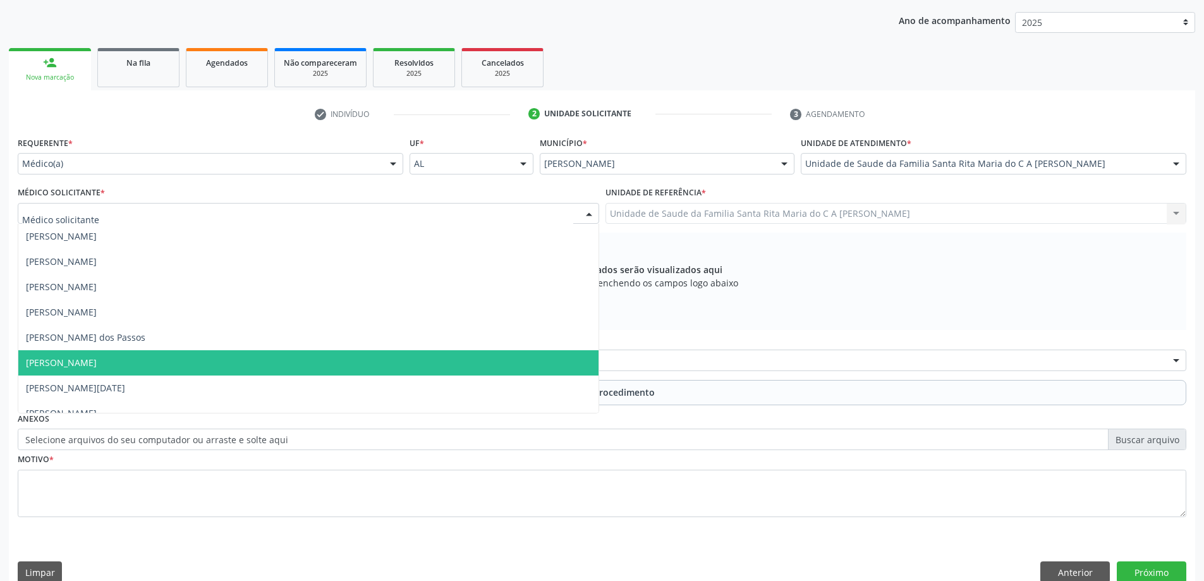
click at [344, 367] on span "[PERSON_NAME]" at bounding box center [308, 362] width 580 height 25
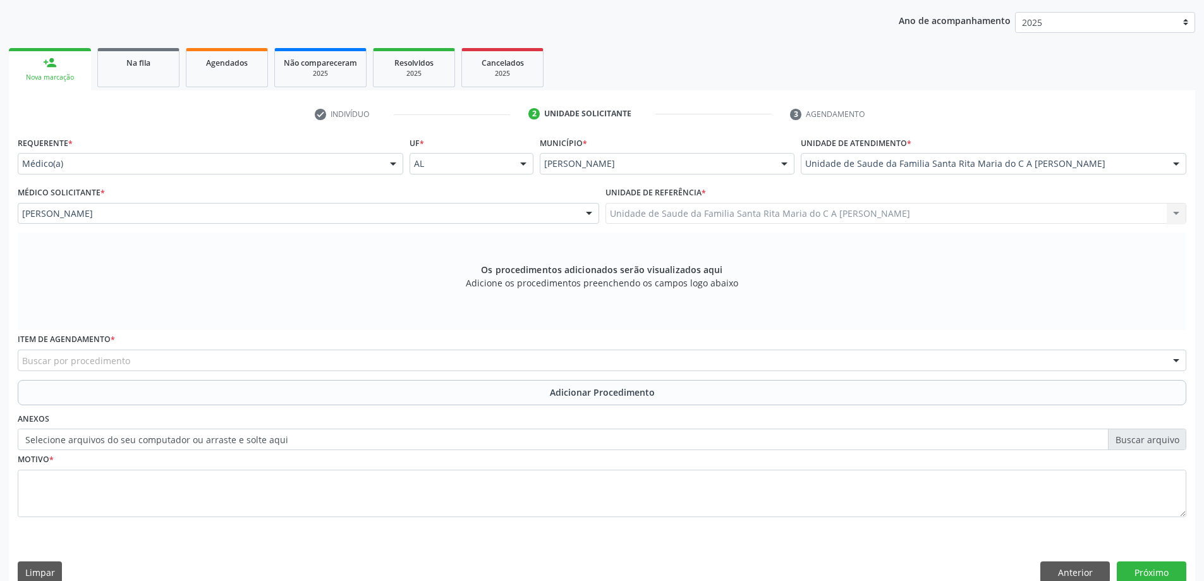
click at [264, 358] on div "Buscar por procedimento" at bounding box center [602, 360] width 1169 height 21
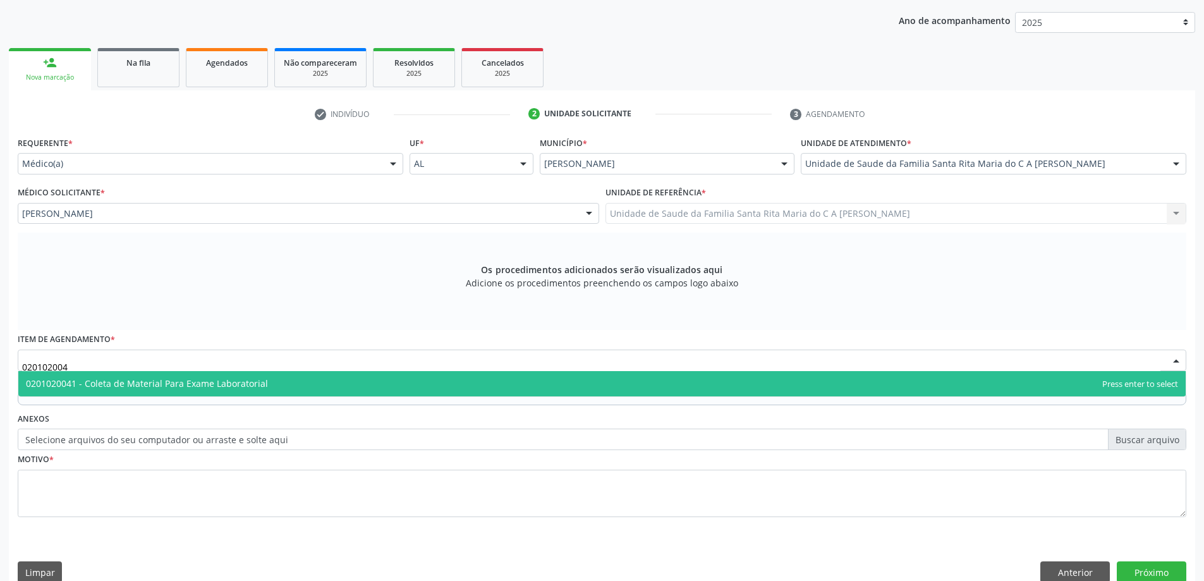
type input "0201020041"
click at [219, 386] on span "0201020041 - Coleta de Material Para Exame Laboratorial" at bounding box center [147, 383] width 242 height 12
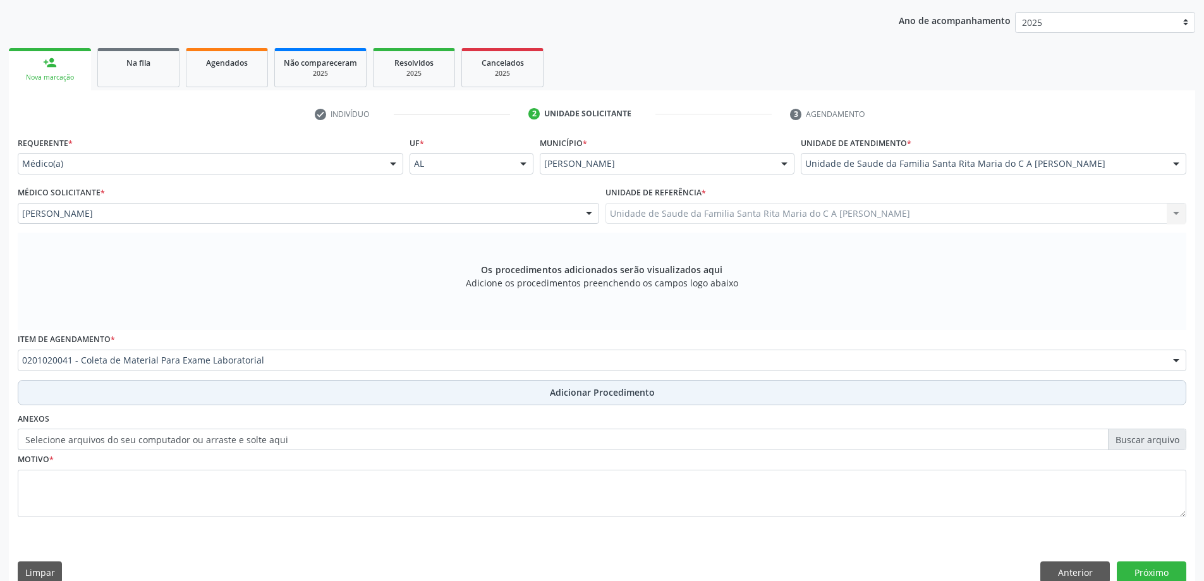
click at [157, 395] on button "Adicionar Procedimento" at bounding box center [602, 392] width 1169 height 25
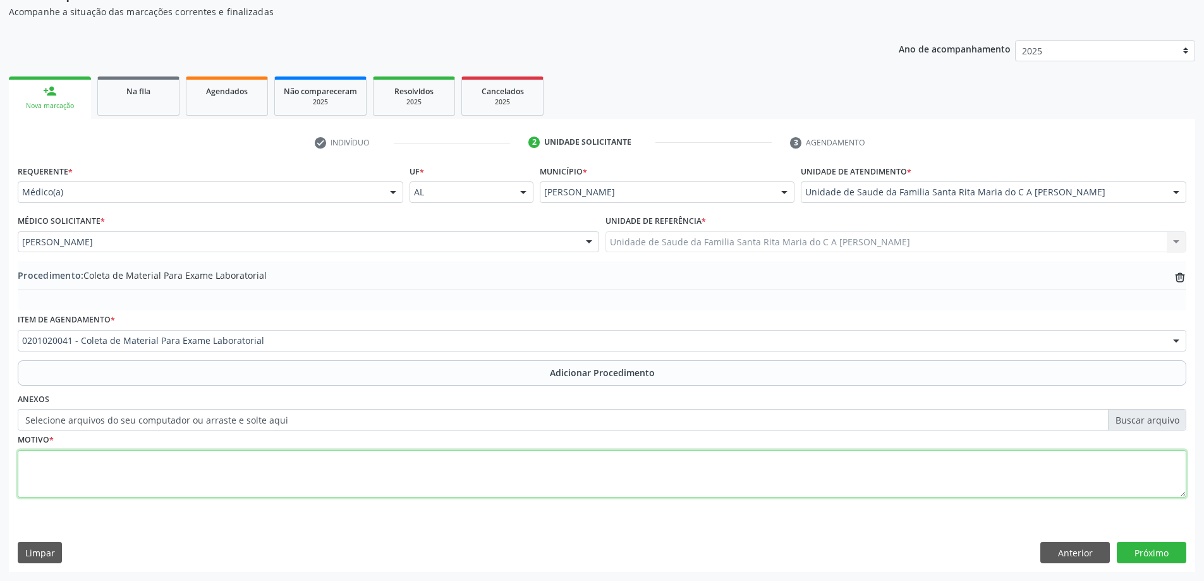
click at [149, 472] on textarea at bounding box center [602, 474] width 1169 height 48
type textarea "controle"
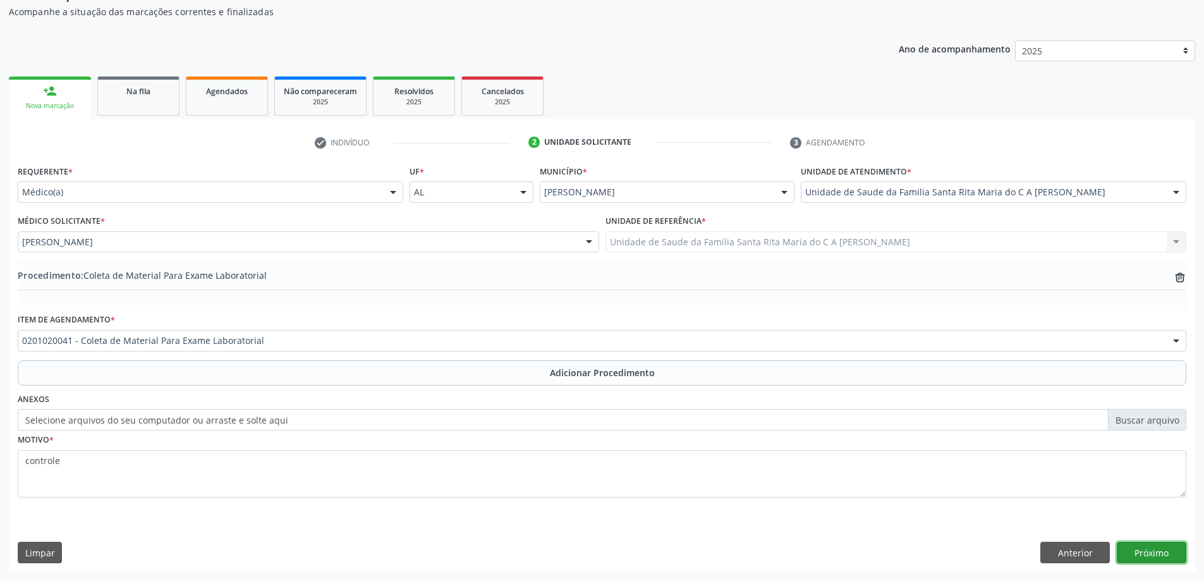
click at [1142, 560] on button "Próximo" at bounding box center [1152, 552] width 70 height 21
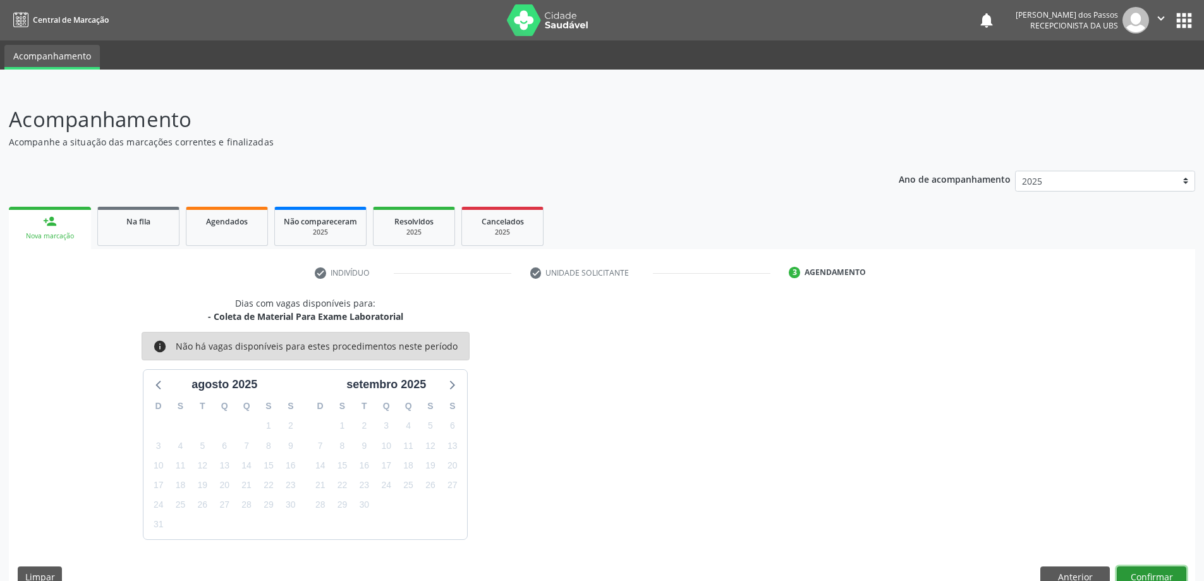
click at [1141, 577] on button "Confirmar" at bounding box center [1152, 576] width 70 height 21
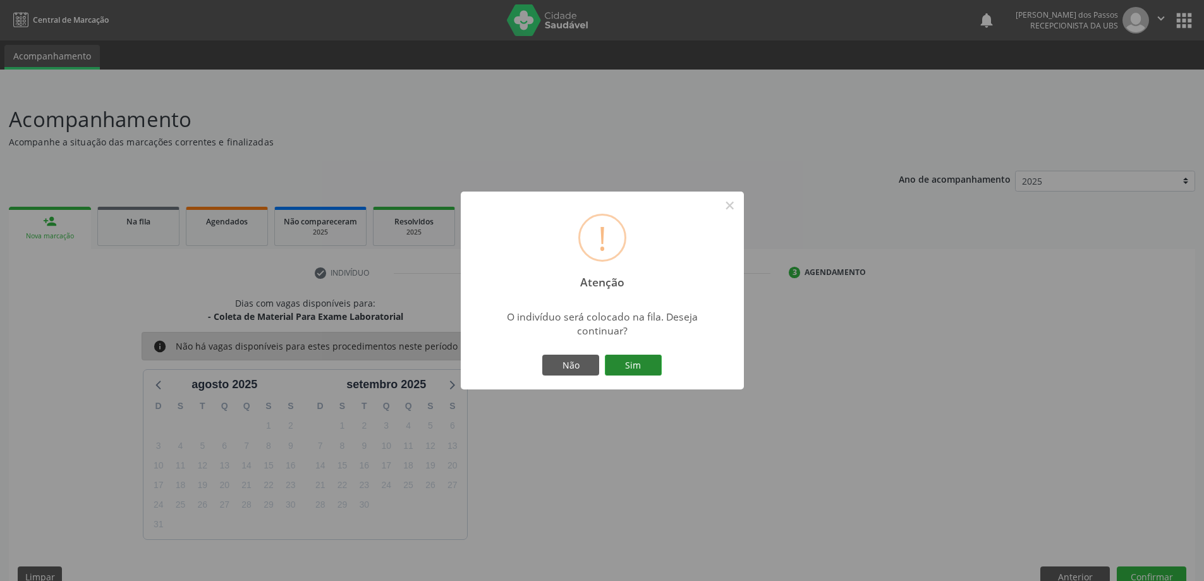
click at [620, 360] on button "Sim" at bounding box center [633, 365] width 57 height 21
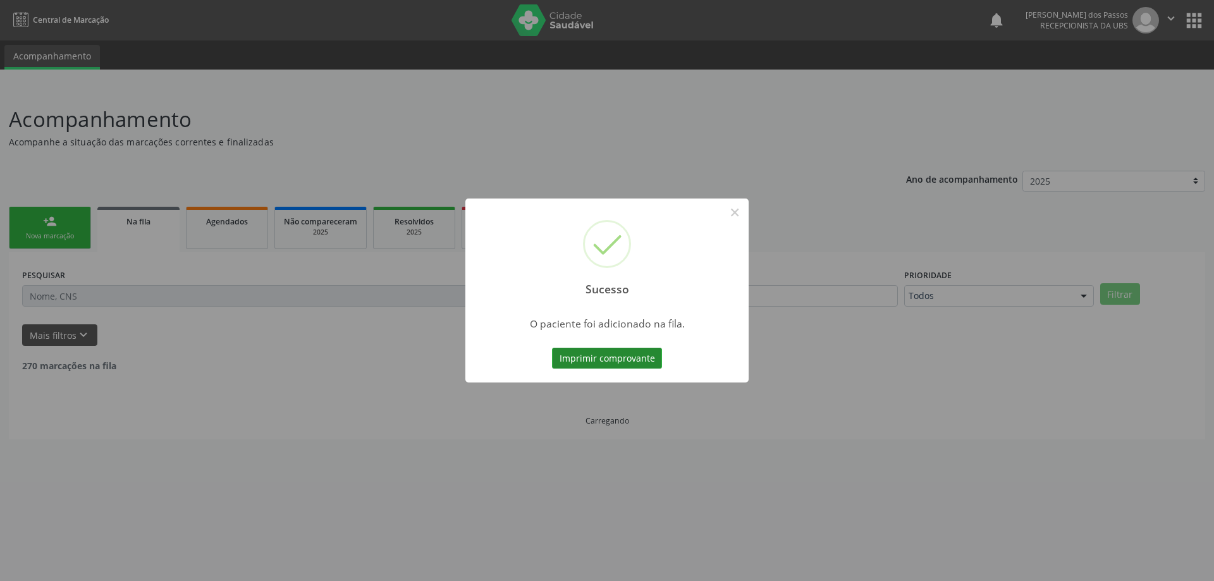
click at [631, 357] on button "Imprimir comprovante" at bounding box center [607, 358] width 110 height 21
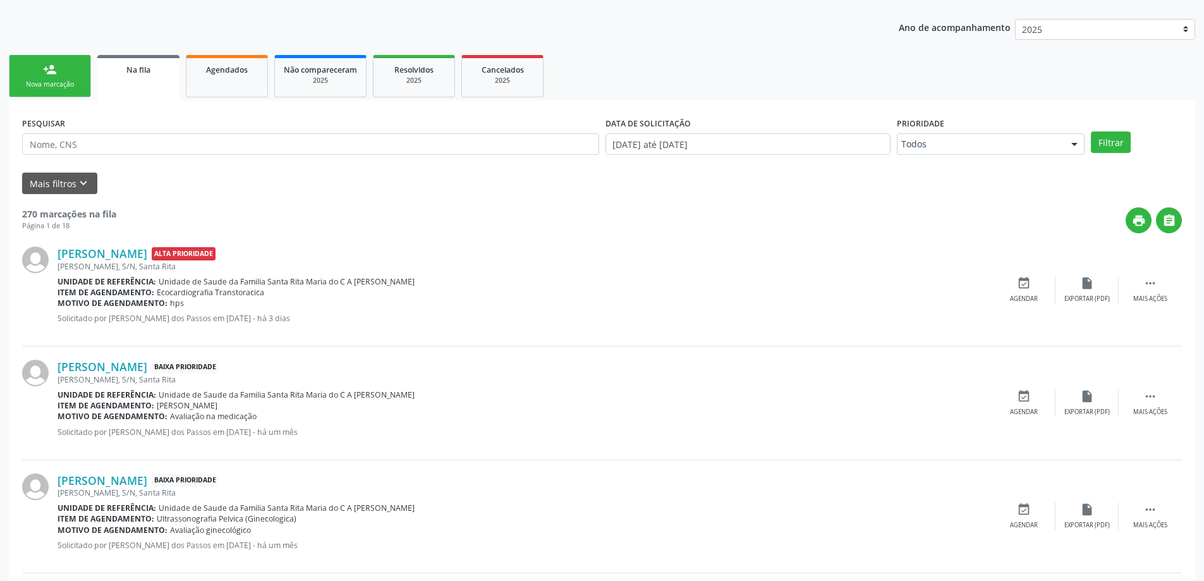
scroll to position [44, 0]
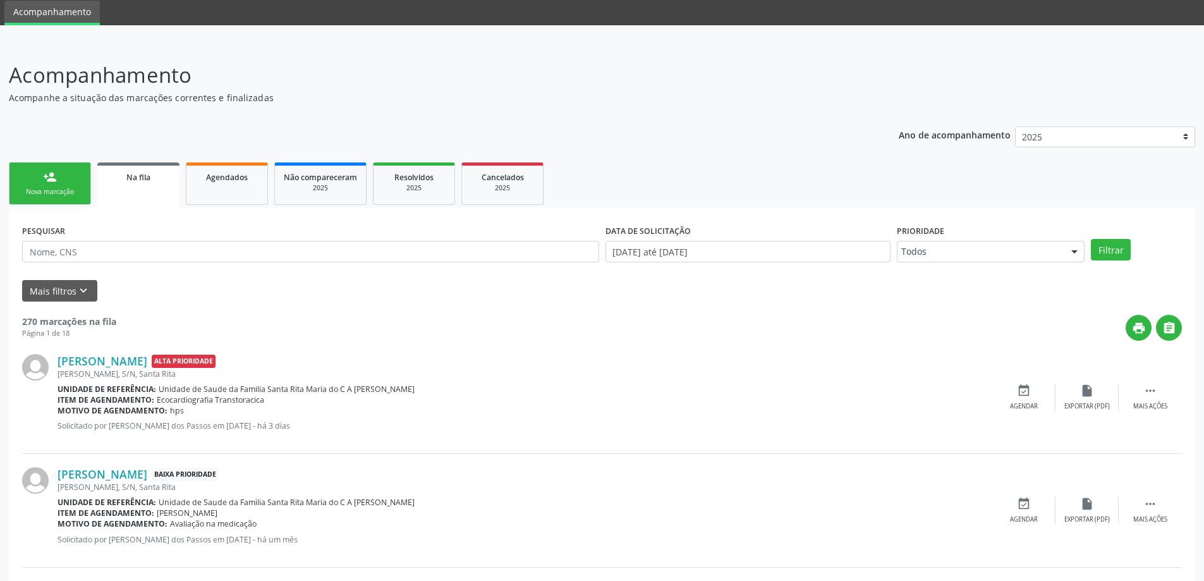
click at [80, 190] on div "Nova marcação" at bounding box center [49, 191] width 63 height 9
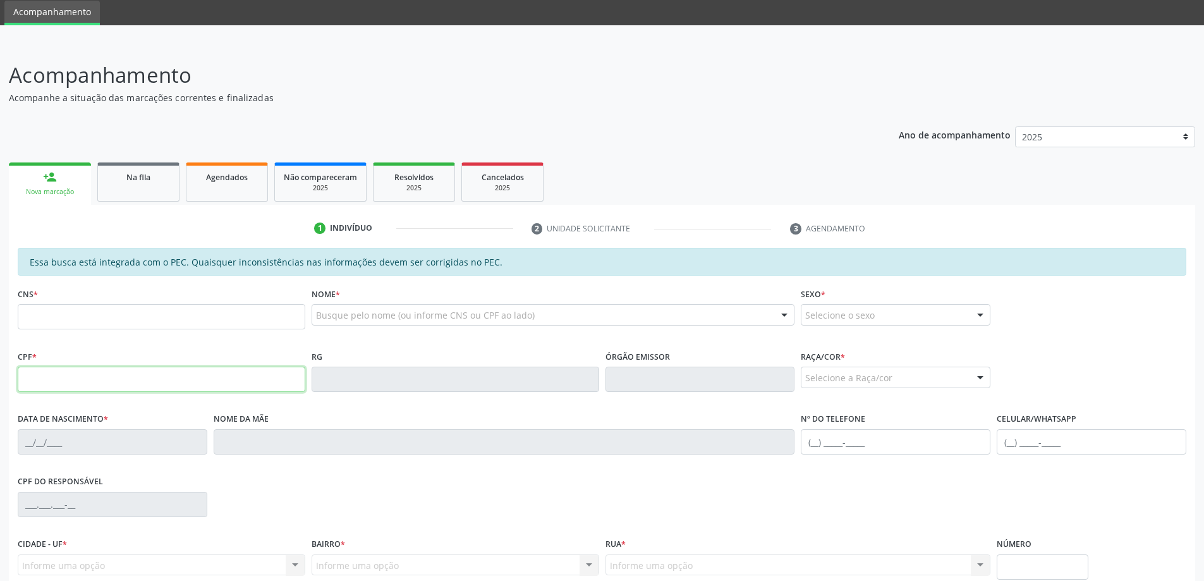
click at [136, 377] on input "text" at bounding box center [162, 379] width 288 height 25
type input "008.639.944-66"
type input "708 6095 0180 2587"
type input "28/10/1976"
type input "Elenita Maria da Silva Cruz"
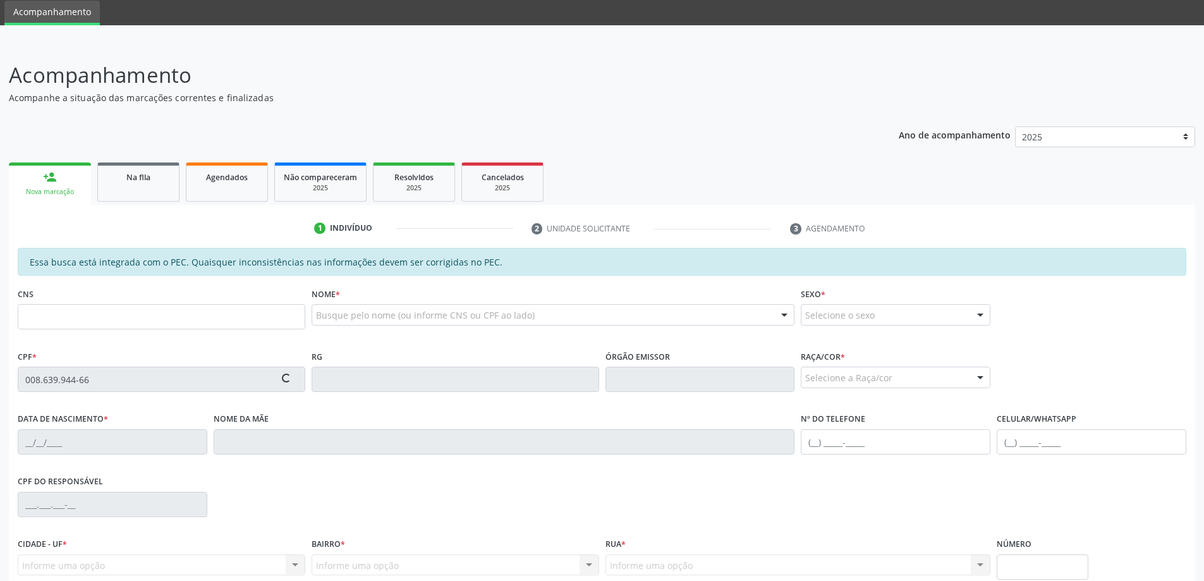
type input "(82) 98753-1893"
type input "S/N"
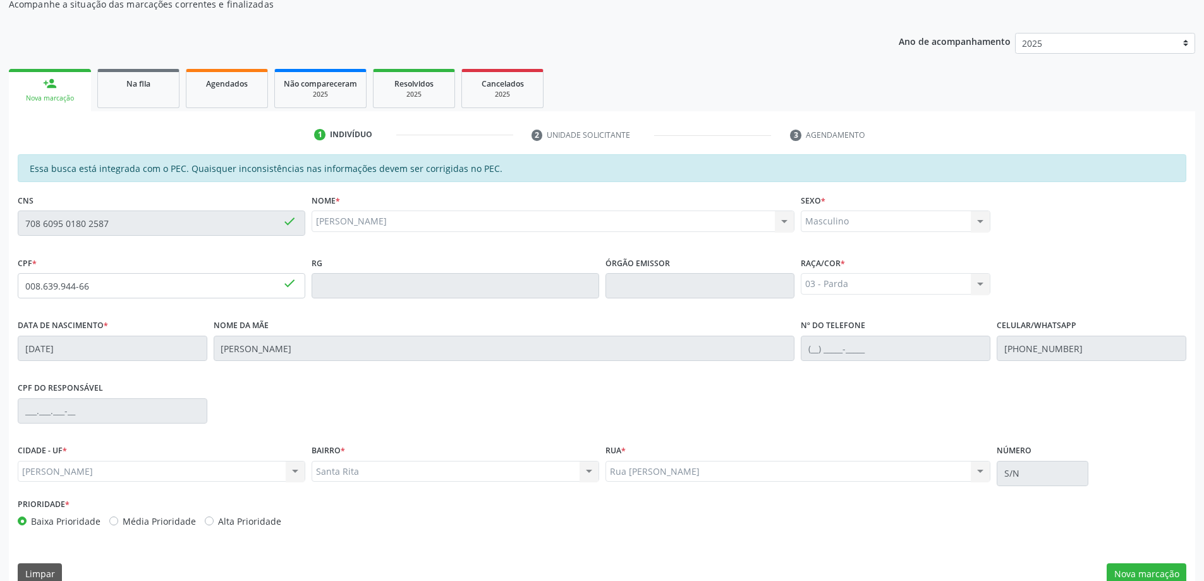
scroll to position [159, 0]
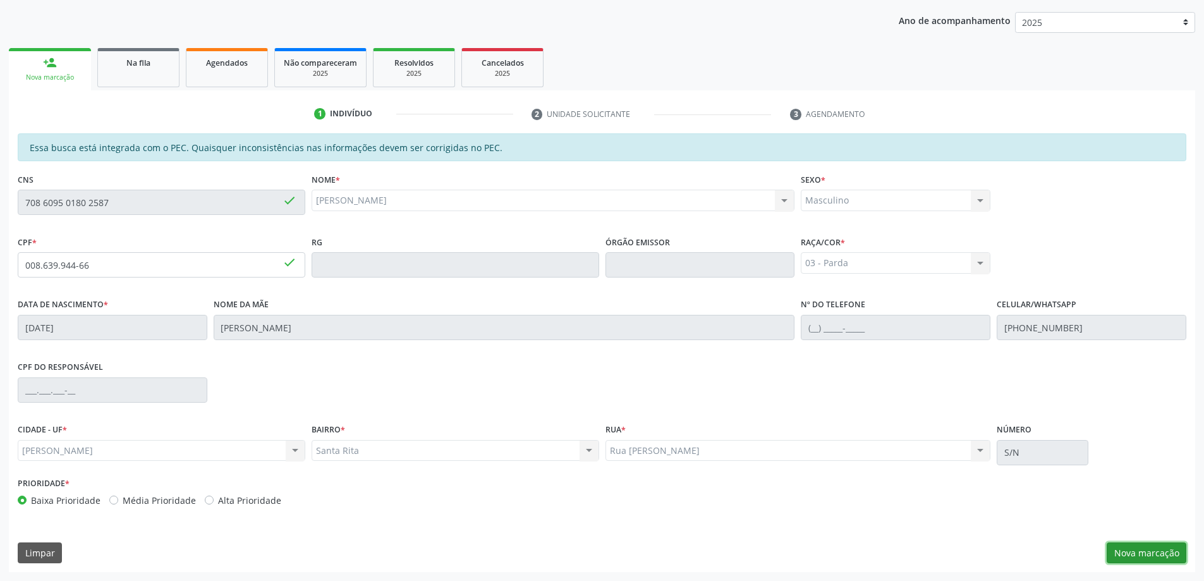
click at [1137, 556] on button "Nova marcação" at bounding box center [1147, 552] width 80 height 21
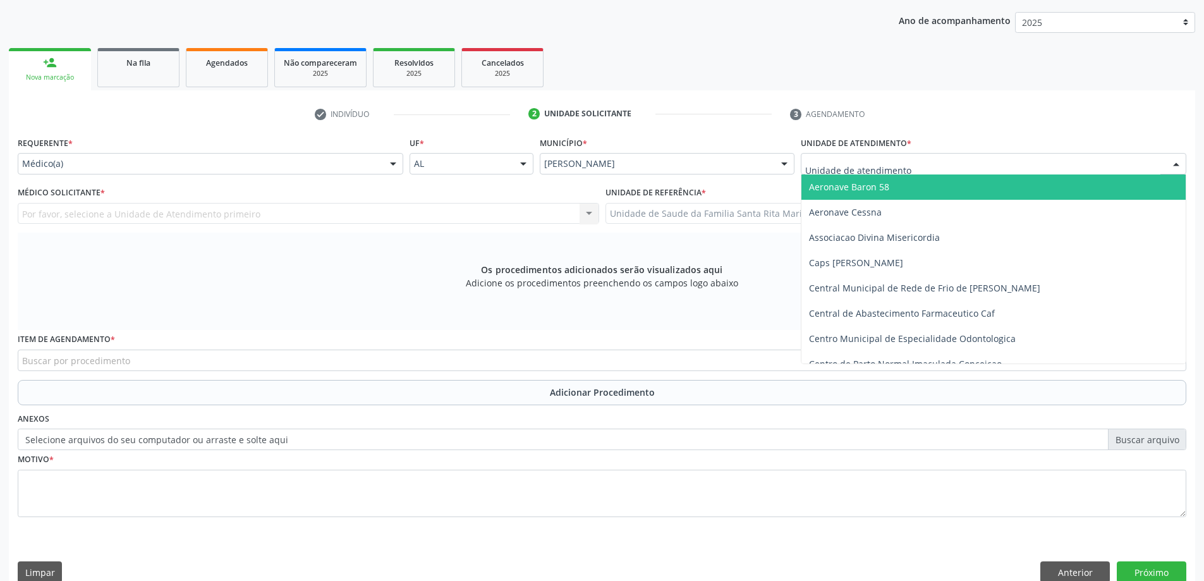
click at [973, 159] on div at bounding box center [994, 163] width 386 height 21
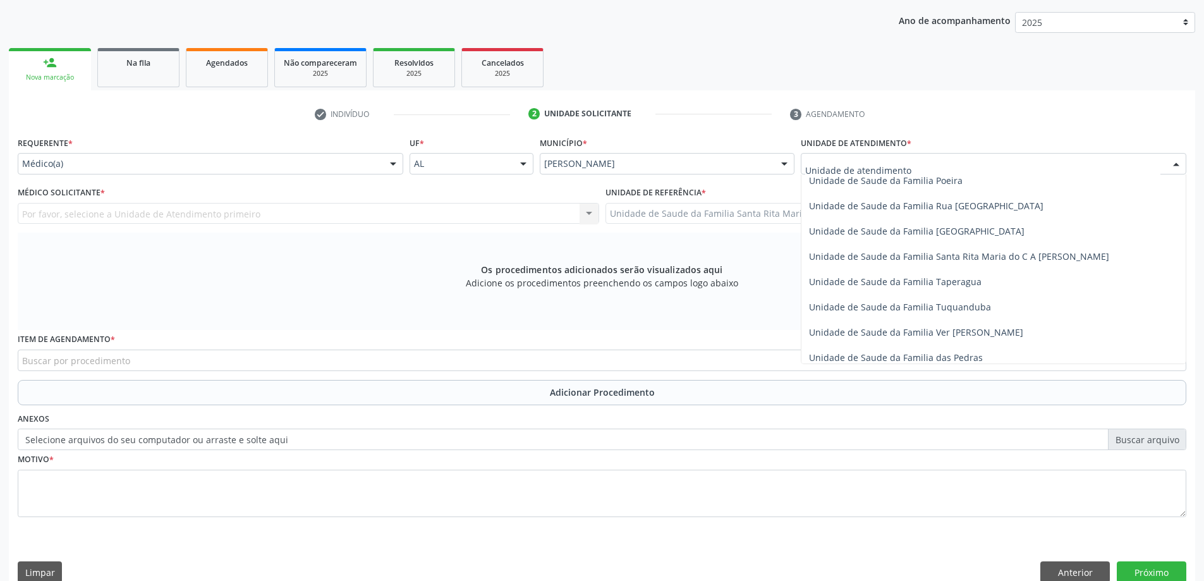
scroll to position [822, 0]
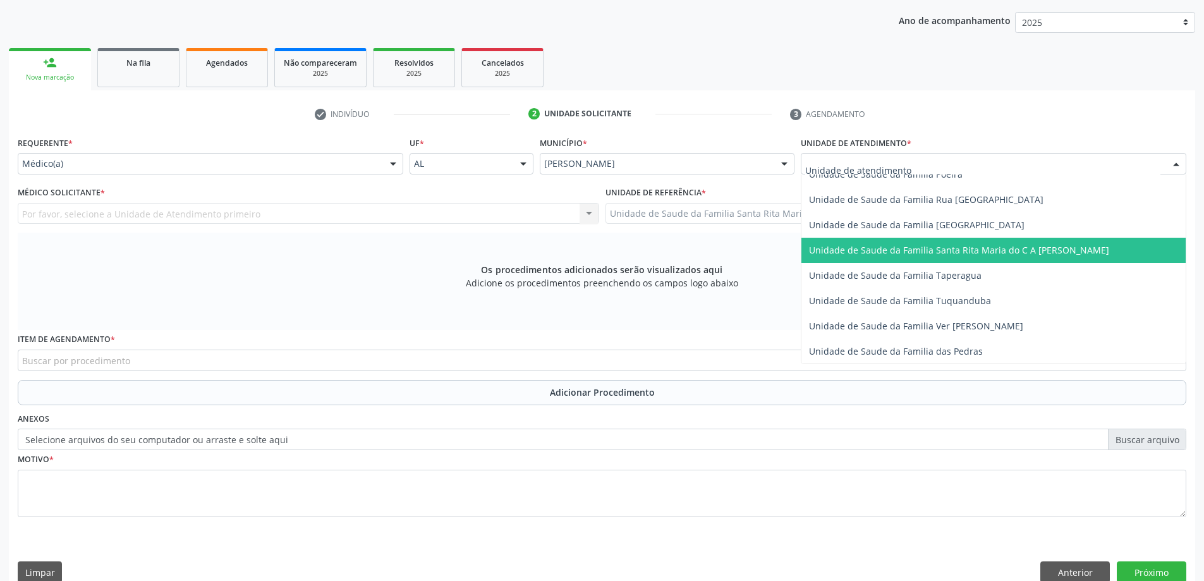
click at [972, 254] on span "Unidade de Saude da Familia Santa Rita Maria do C A [PERSON_NAME]" at bounding box center [959, 250] width 300 height 12
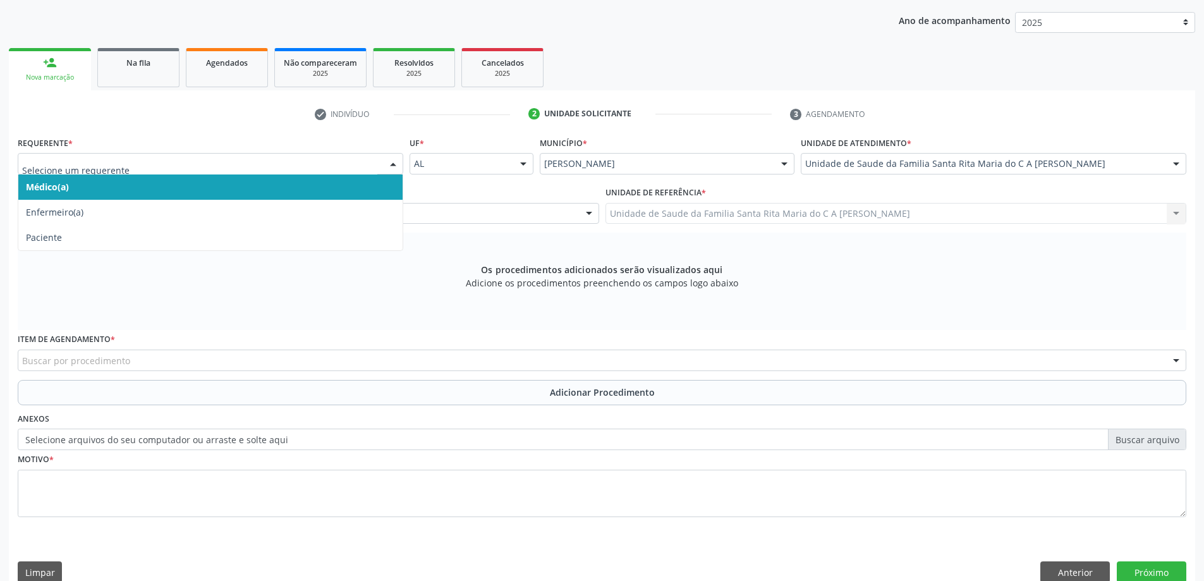
click at [137, 188] on span "Médico(a)" at bounding box center [210, 186] width 384 height 25
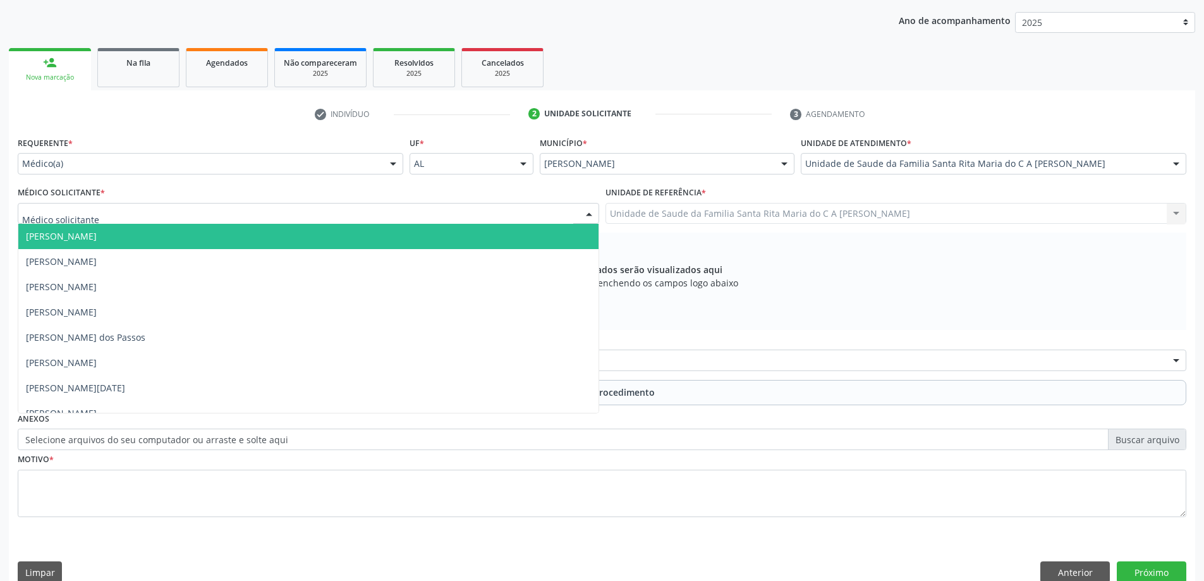
click at [150, 216] on div at bounding box center [309, 213] width 582 height 21
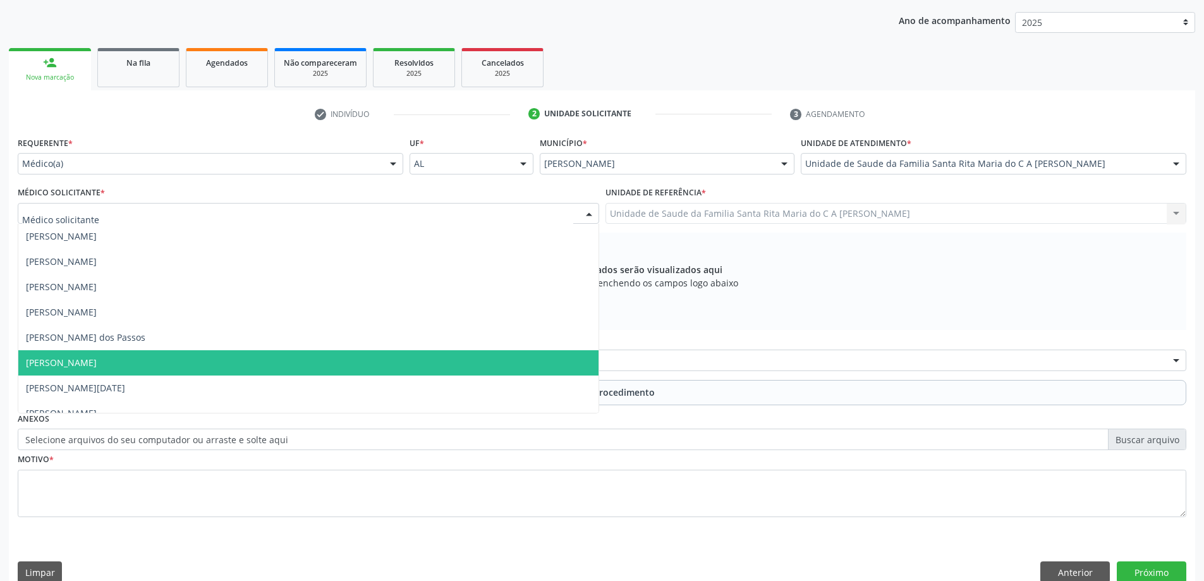
click at [200, 371] on span "[PERSON_NAME]" at bounding box center [308, 362] width 580 height 25
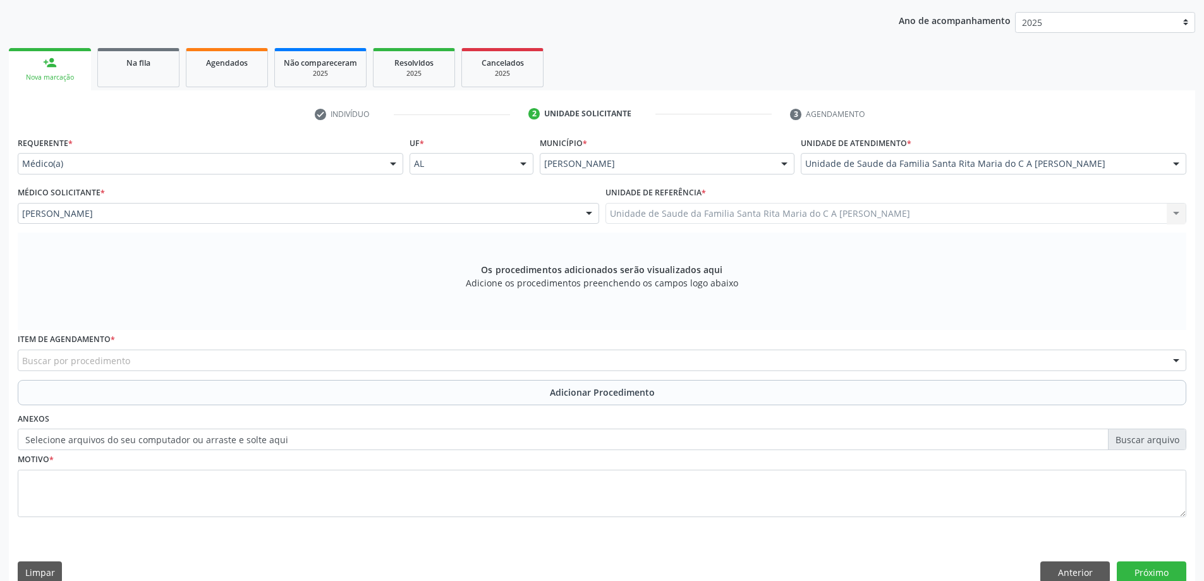
click at [286, 361] on div "Buscar por procedimento" at bounding box center [602, 360] width 1169 height 21
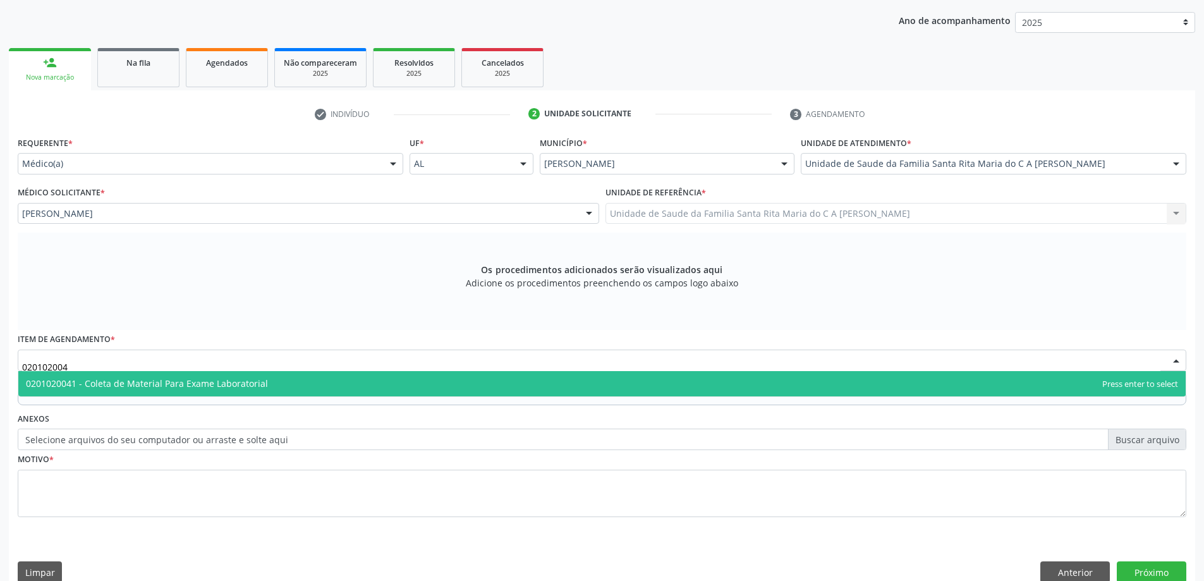
type input "0201020041"
click at [279, 383] on span "0201020041 - Coleta de Material Para Exame Laboratorial" at bounding box center [602, 383] width 1168 height 25
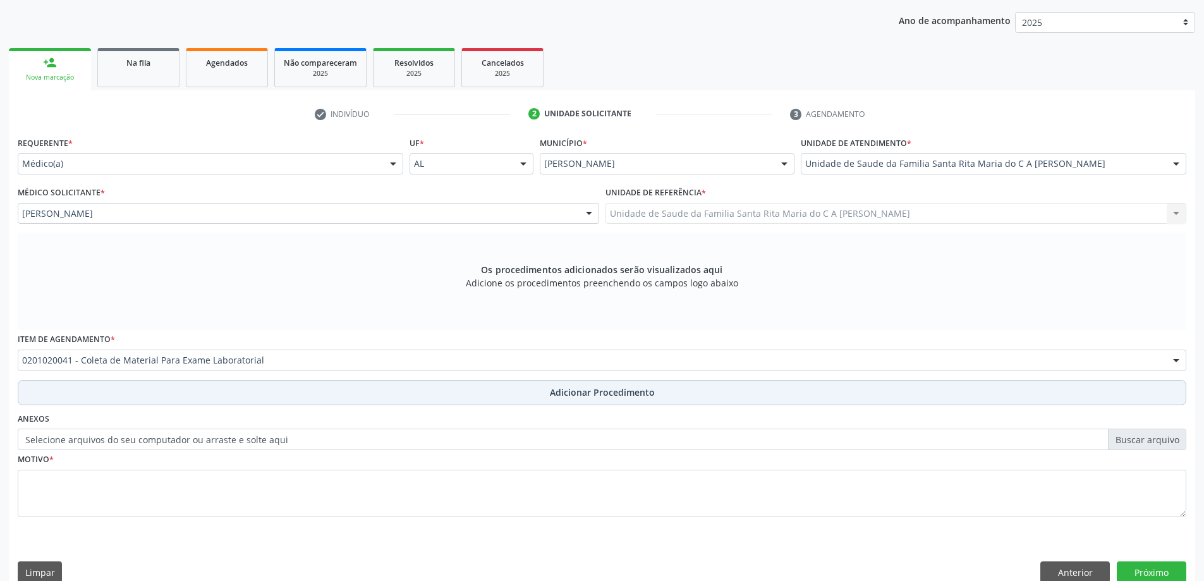
click at [234, 391] on button "Adicionar Procedimento" at bounding box center [602, 392] width 1169 height 25
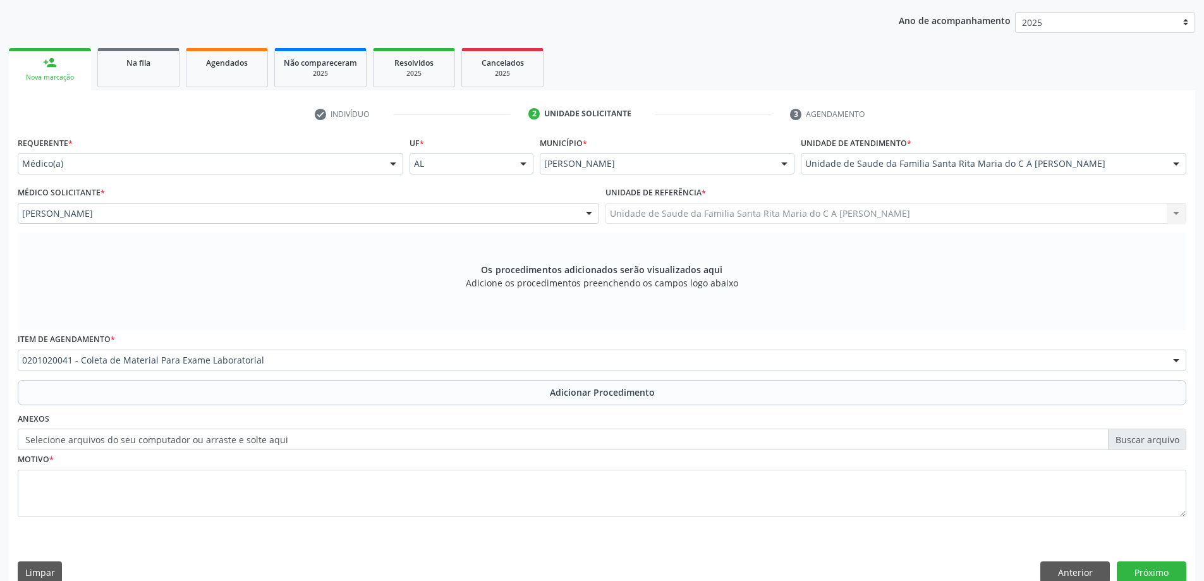
scroll to position [130, 0]
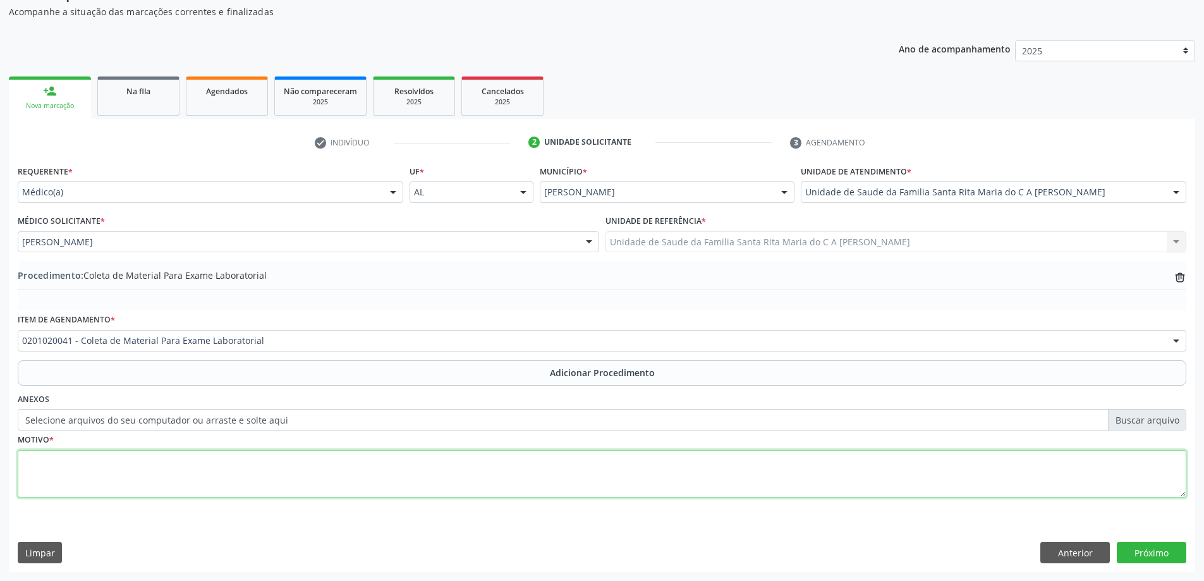
click at [204, 473] on textarea at bounding box center [602, 474] width 1169 height 48
type textarea "tontura"
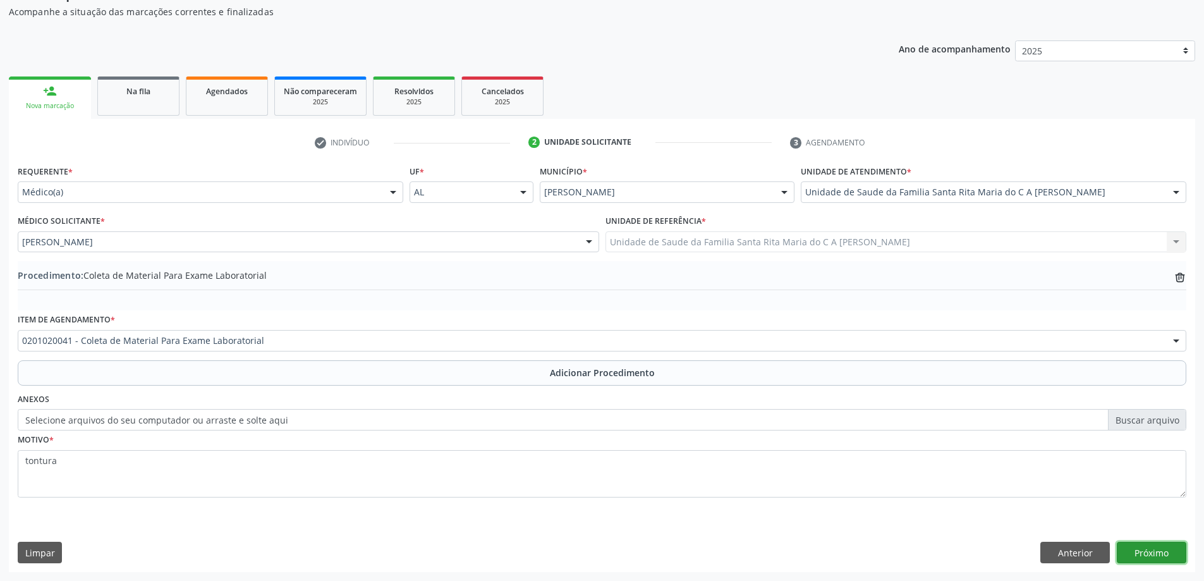
click at [1164, 558] on button "Próximo" at bounding box center [1152, 552] width 70 height 21
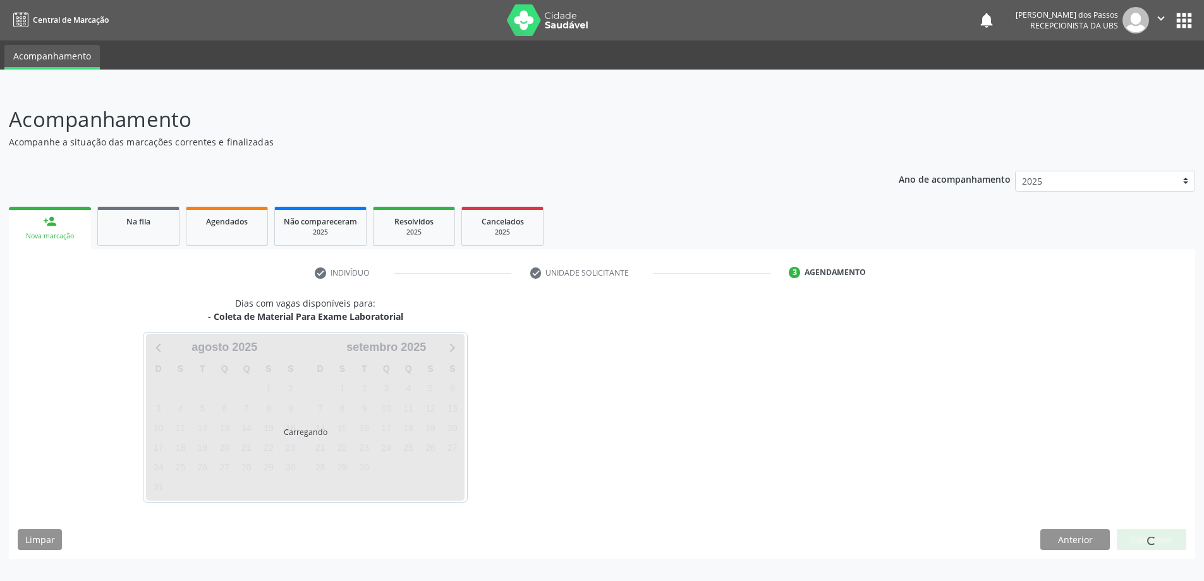
scroll to position [0, 0]
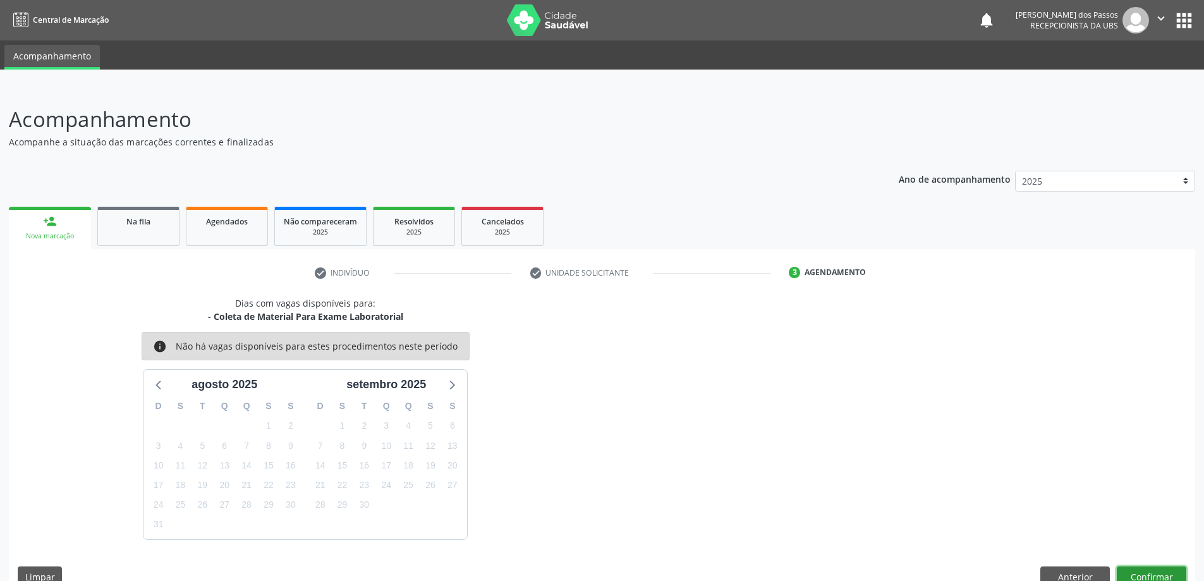
click at [1142, 576] on button "Confirmar" at bounding box center [1152, 576] width 70 height 21
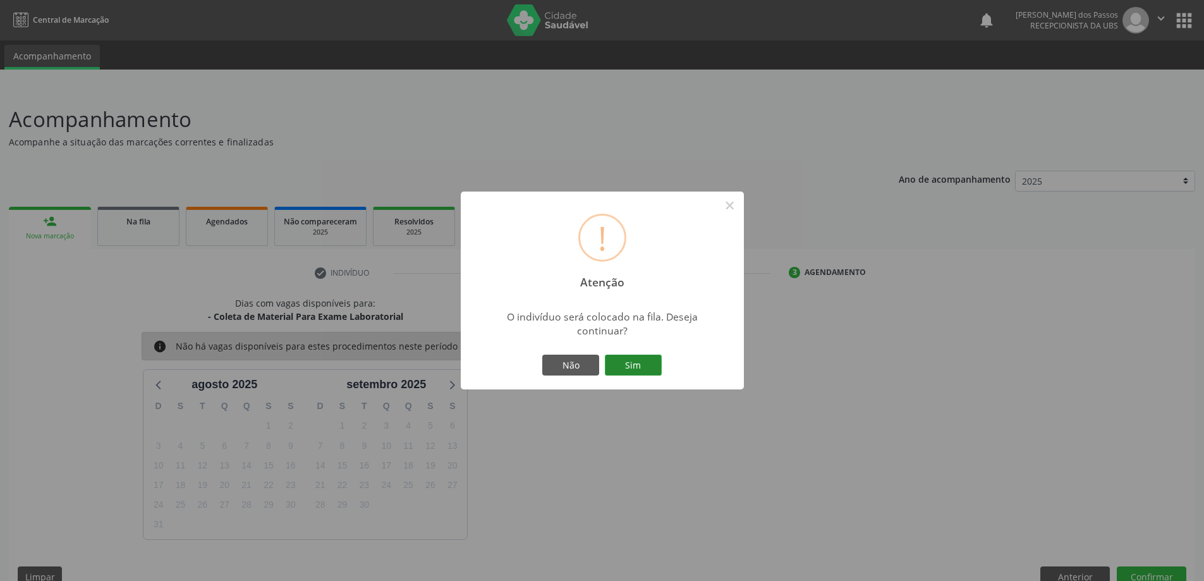
click at [624, 367] on button "Sim" at bounding box center [633, 365] width 57 height 21
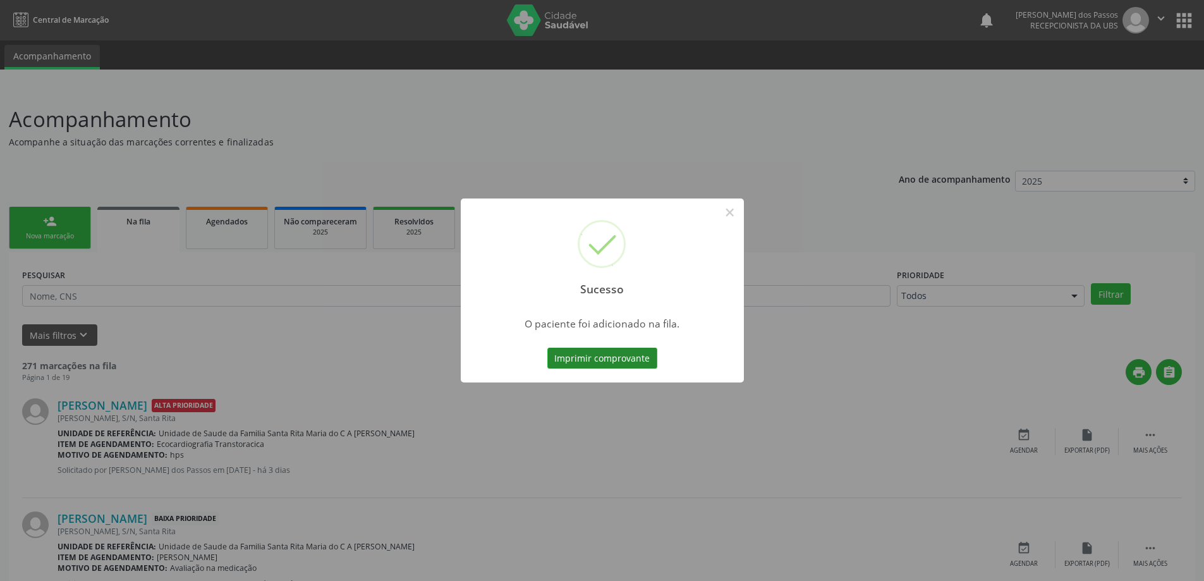
click at [629, 362] on button "Imprimir comprovante" at bounding box center [603, 358] width 110 height 21
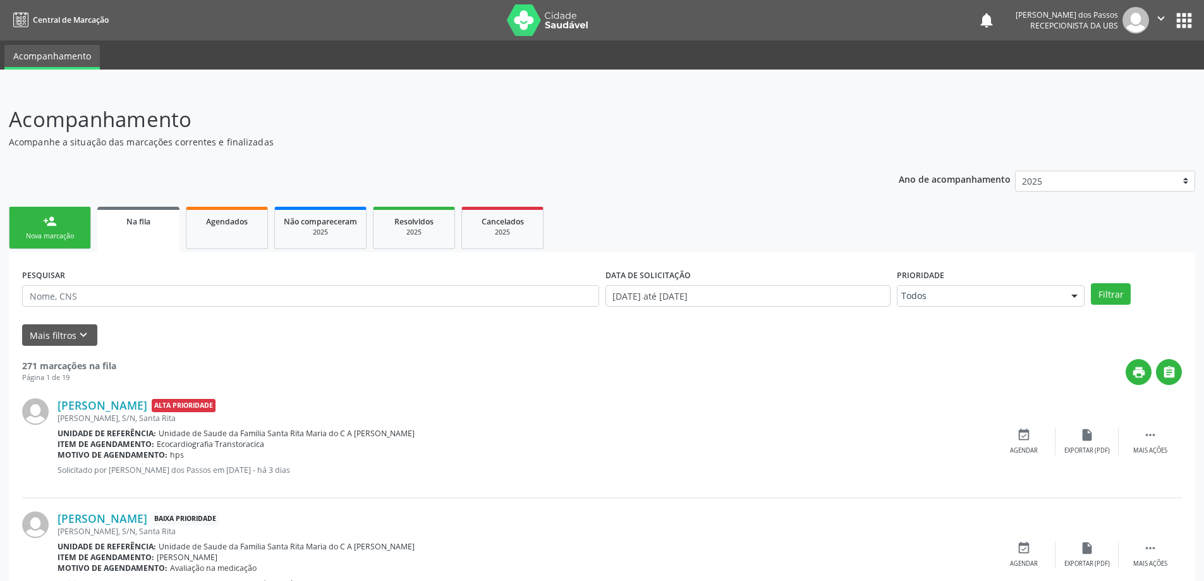
click at [54, 233] on div "Nova marcação" at bounding box center [49, 235] width 63 height 9
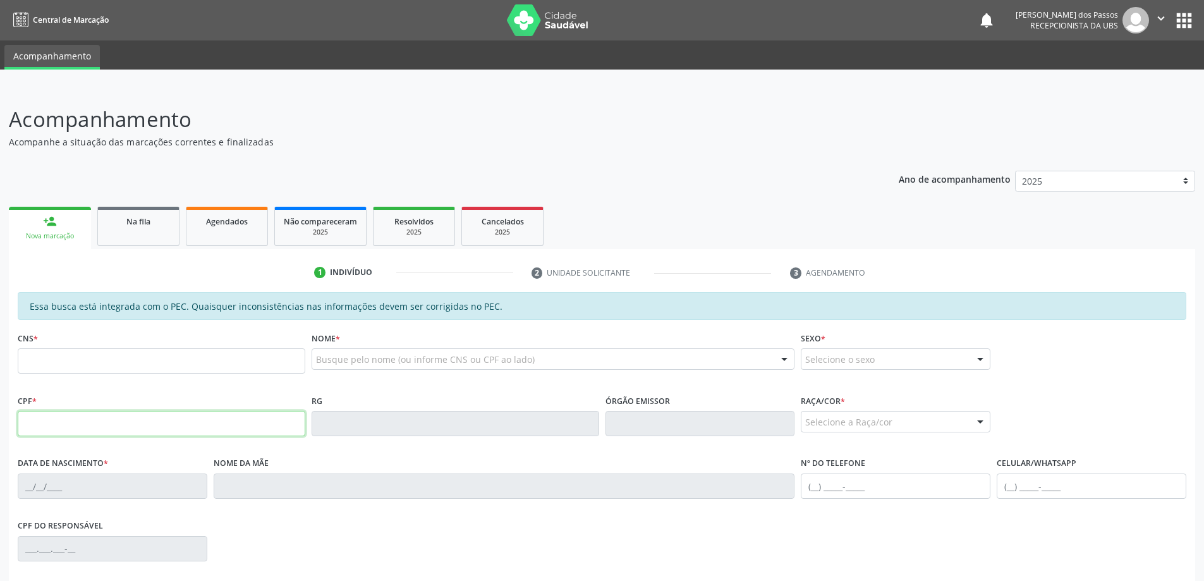
click at [115, 422] on input "text" at bounding box center [162, 423] width 288 height 25
type input "062.088.634-06"
type input "701 1000 8840 9610"
type input "03/11/1982"
type input "Ozanir Marques Beserra da Silva"
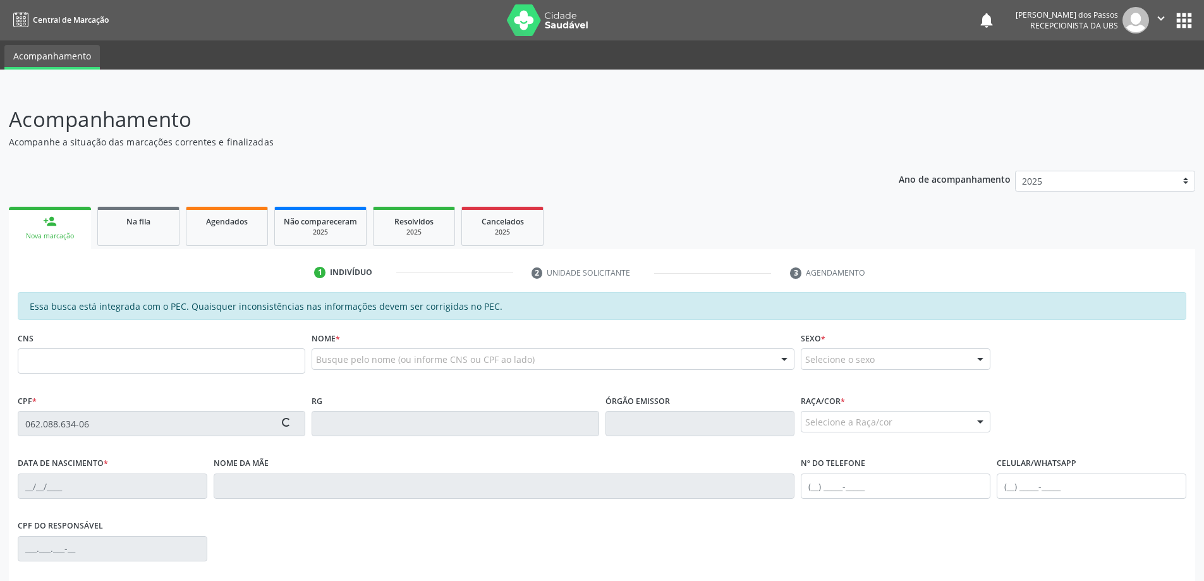
type input "(82) 98732-4544"
type input "S/N"
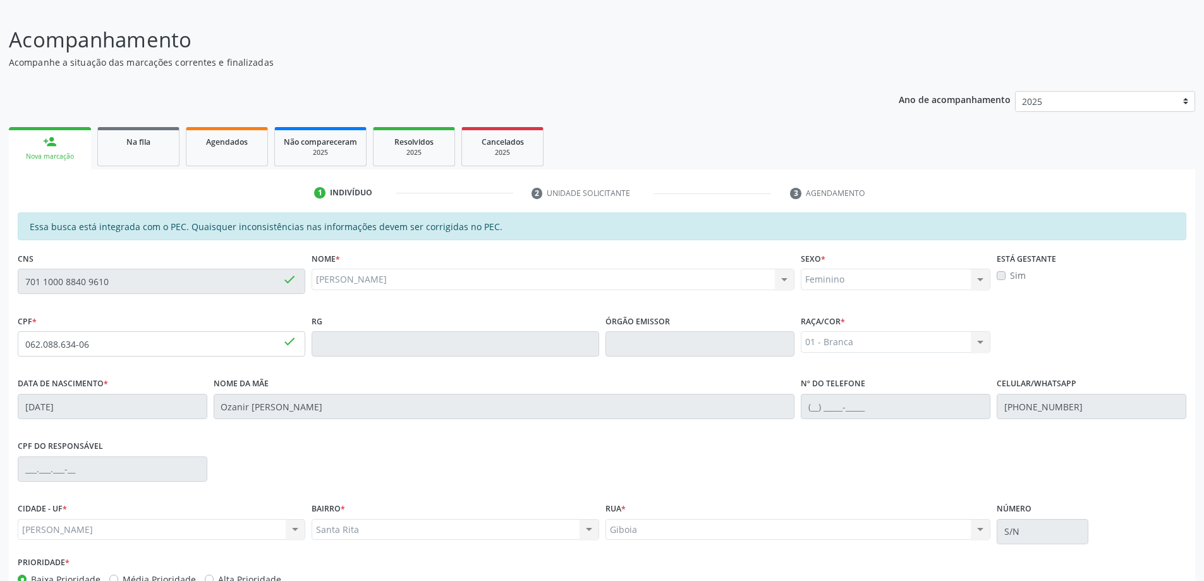
scroll to position [159, 0]
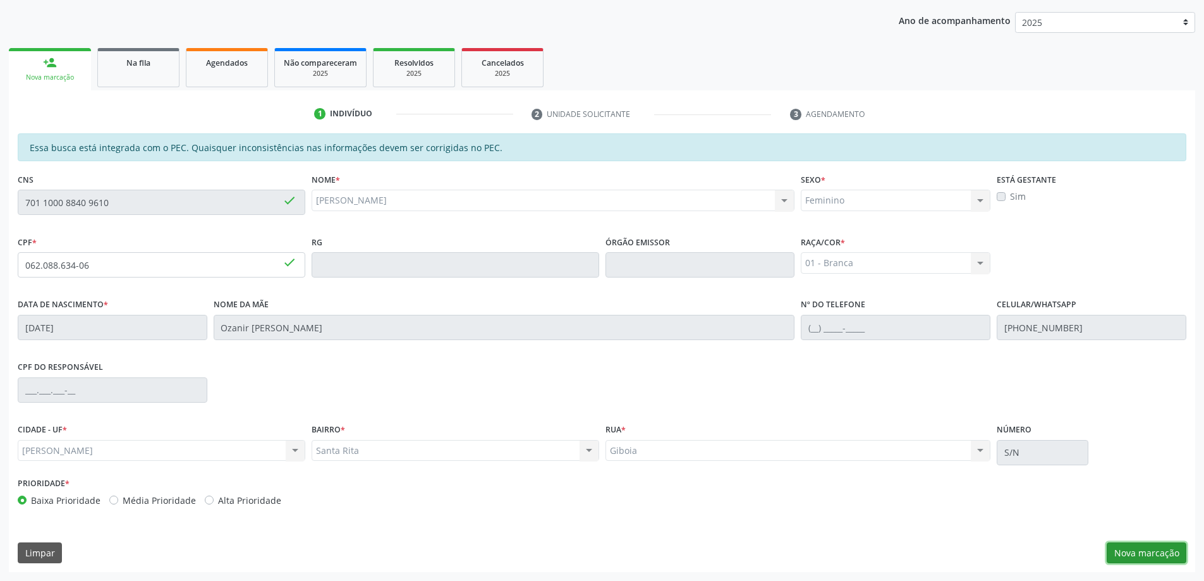
click at [1138, 558] on button "Nova marcação" at bounding box center [1147, 552] width 80 height 21
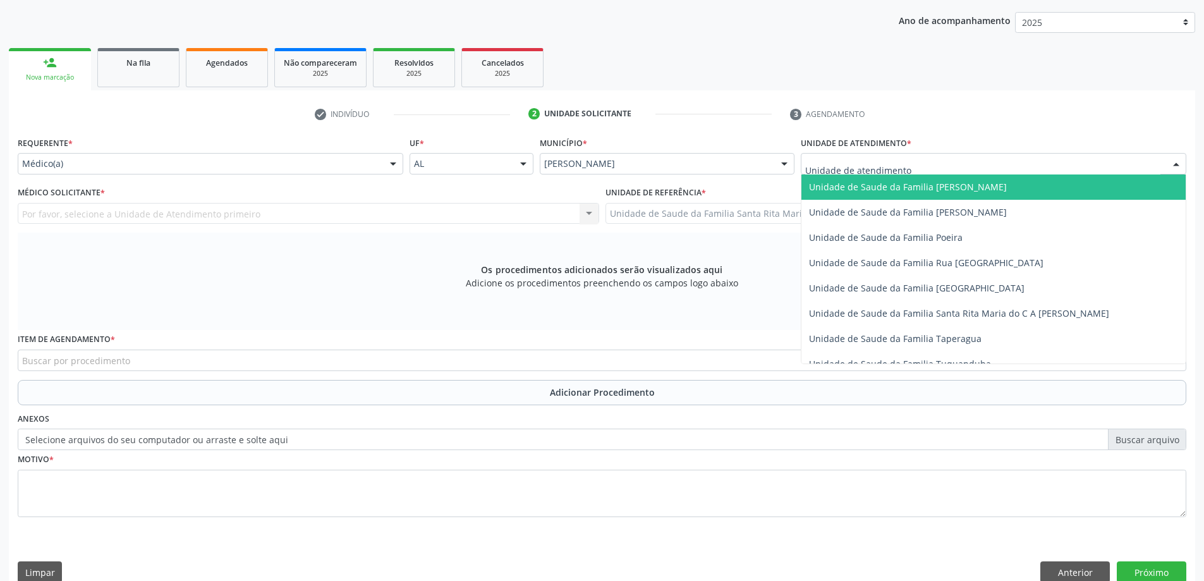
scroll to position [822, 0]
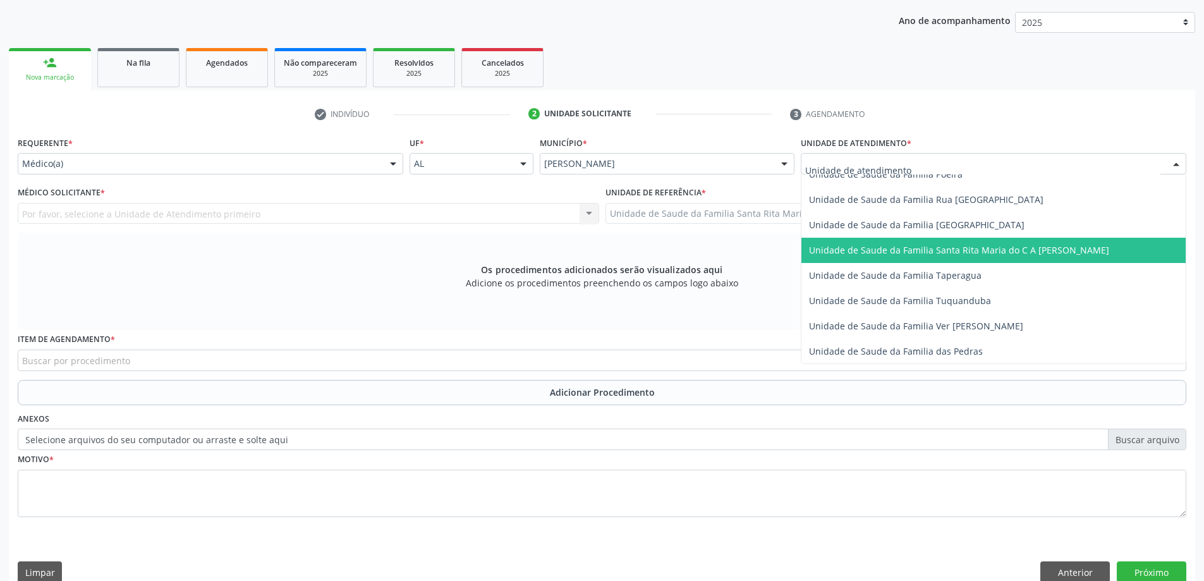
click at [877, 248] on span "Unidade de Saude da Familia Santa Rita Maria do C A [PERSON_NAME]" at bounding box center [959, 250] width 300 height 12
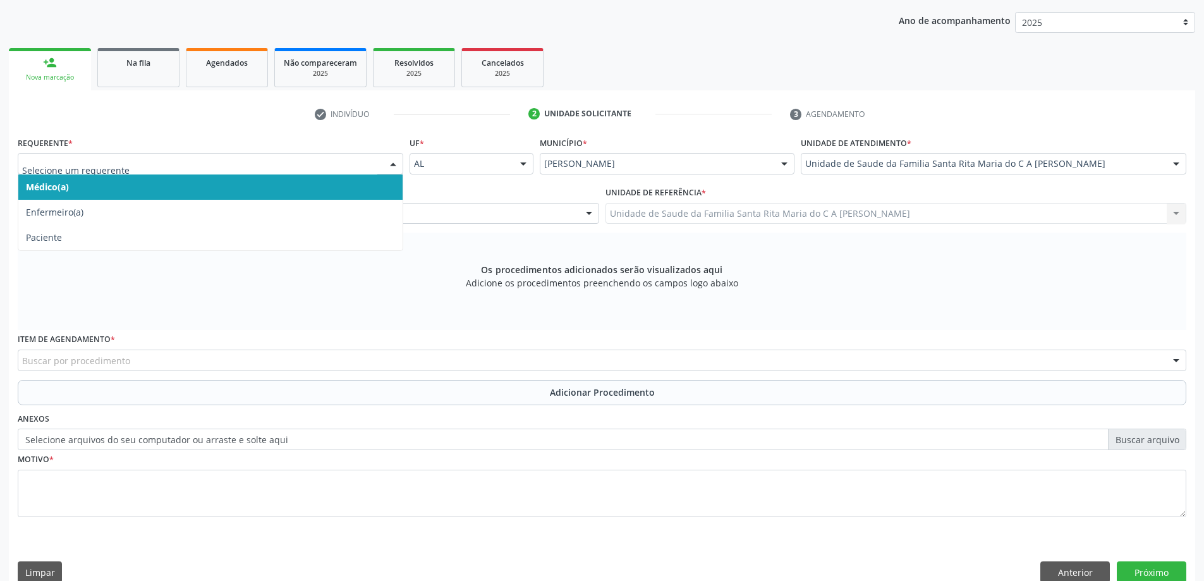
click at [186, 185] on span "Médico(a)" at bounding box center [210, 186] width 384 height 25
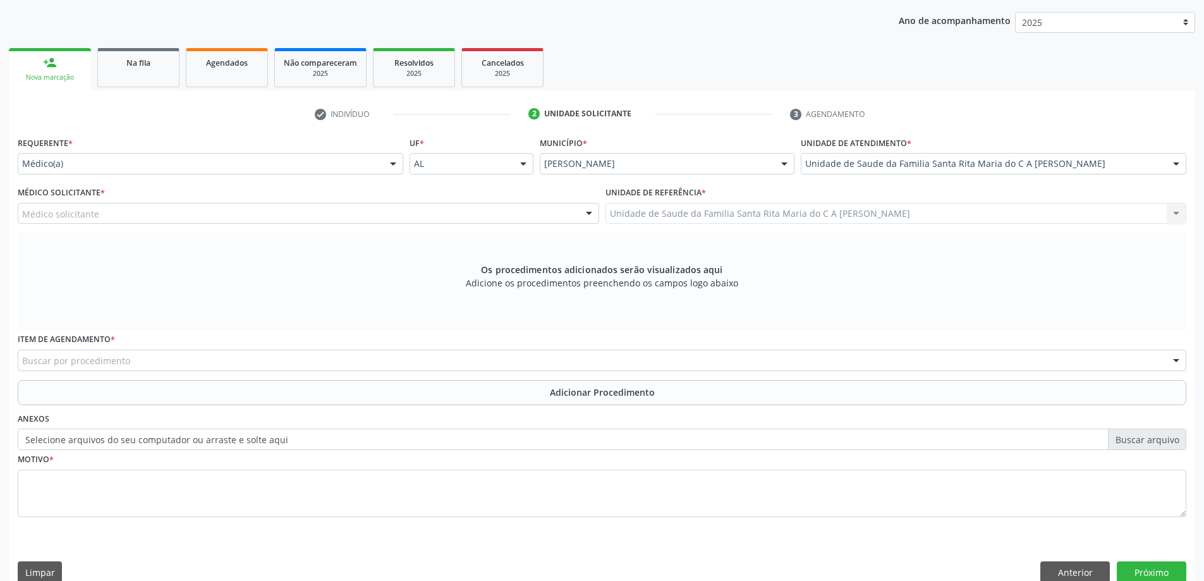
click at [180, 214] on div "Médico solicitante" at bounding box center [309, 213] width 582 height 21
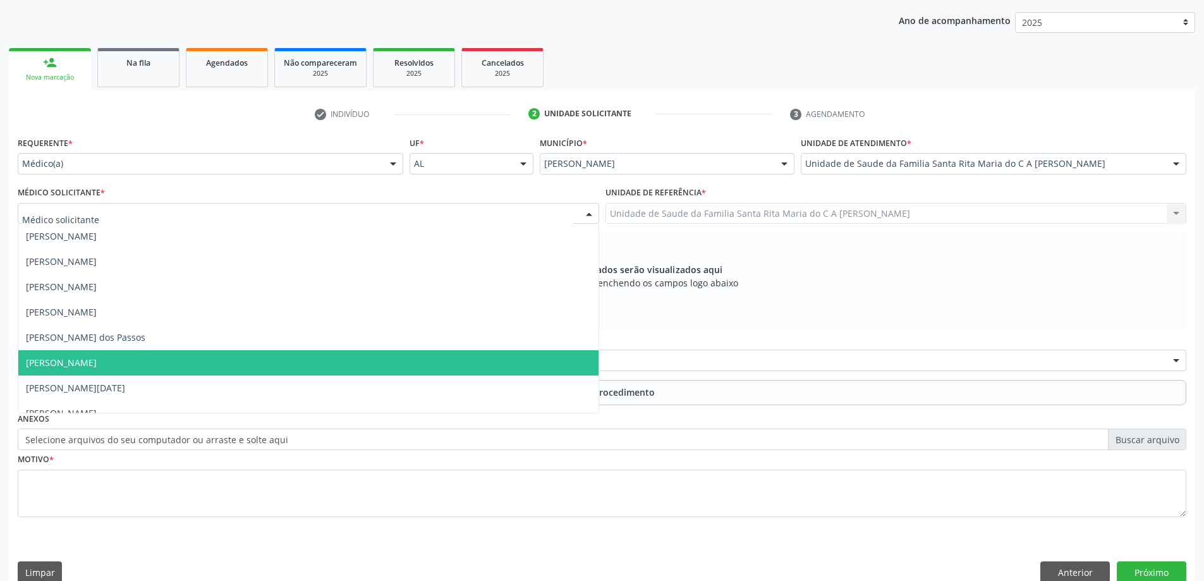
click at [201, 368] on span "[PERSON_NAME]" at bounding box center [308, 362] width 580 height 25
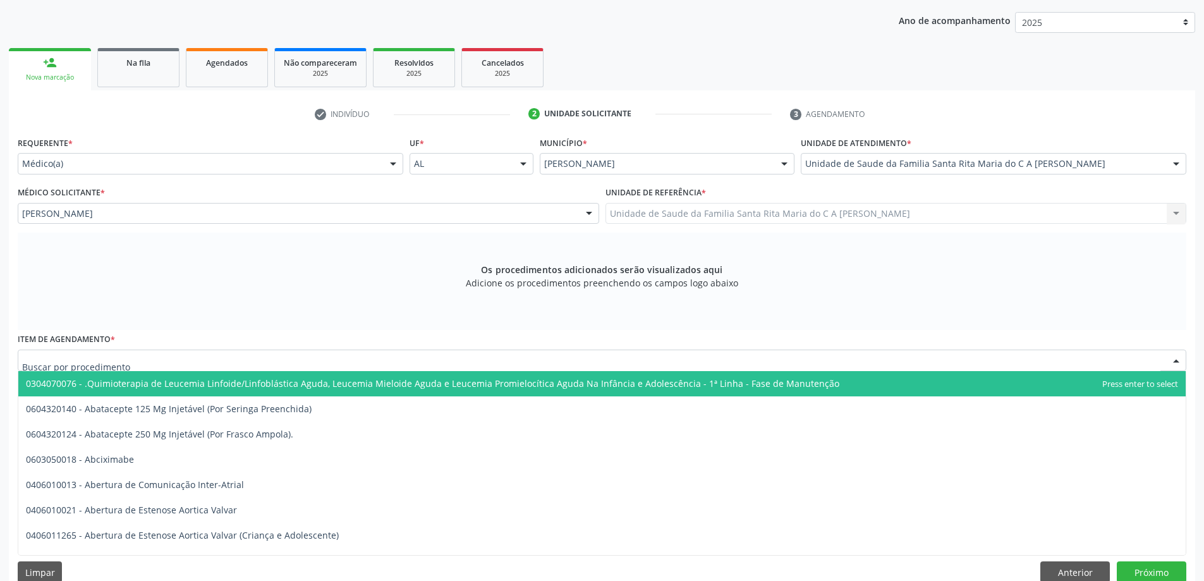
click at [193, 360] on div at bounding box center [602, 360] width 1169 height 21
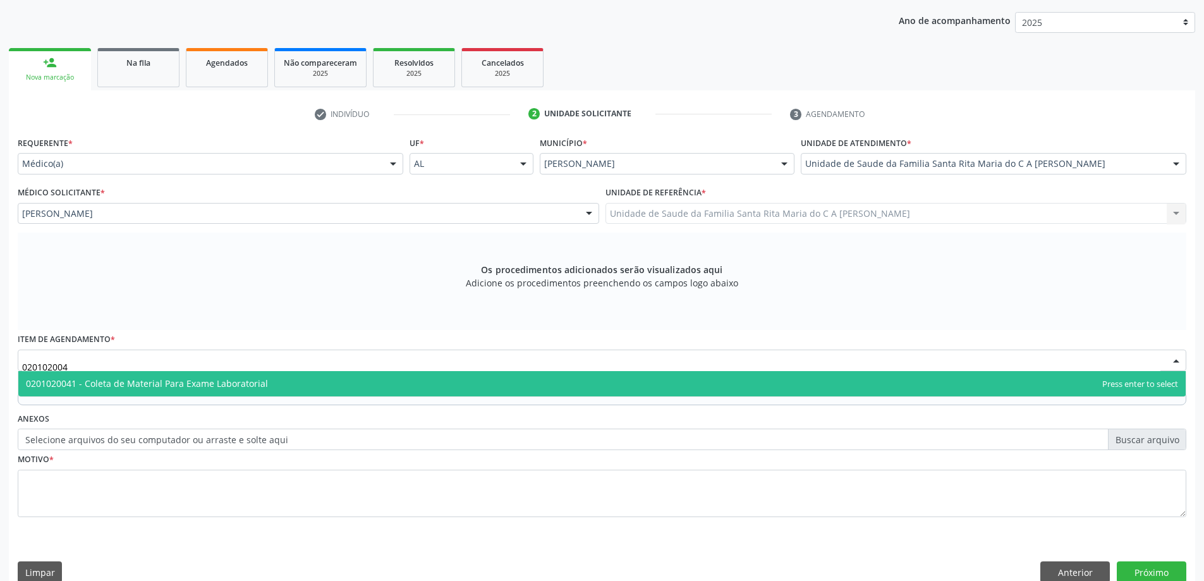
type input "0201020041"
click at [204, 389] on span "0201020041 - Coleta de Material Para Exame Laboratorial" at bounding box center [602, 383] width 1168 height 25
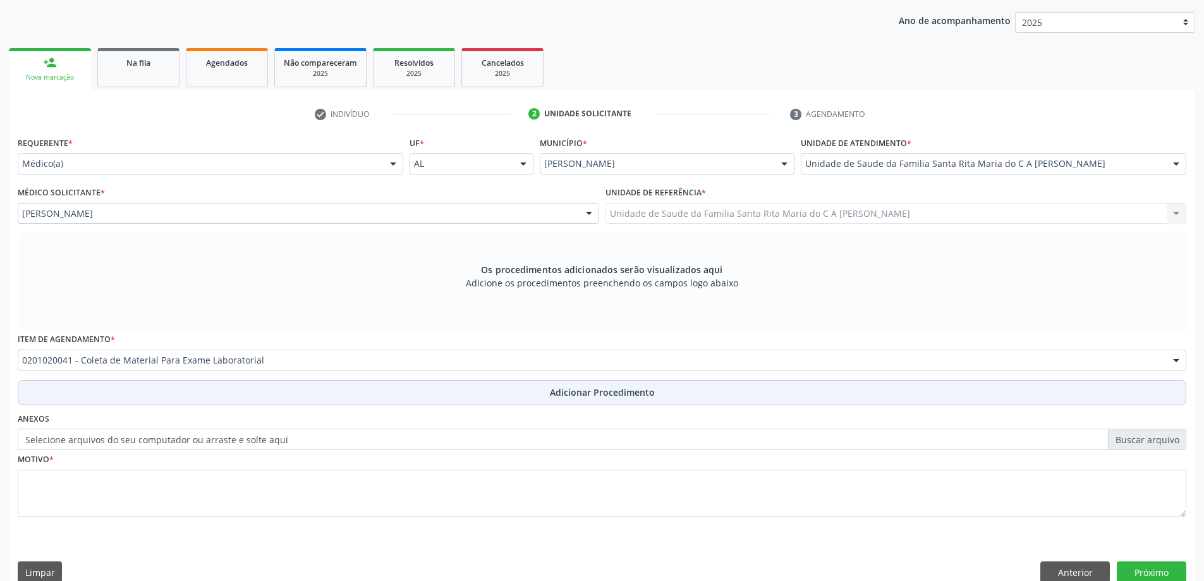
click at [130, 397] on button "Adicionar Procedimento" at bounding box center [602, 392] width 1169 height 25
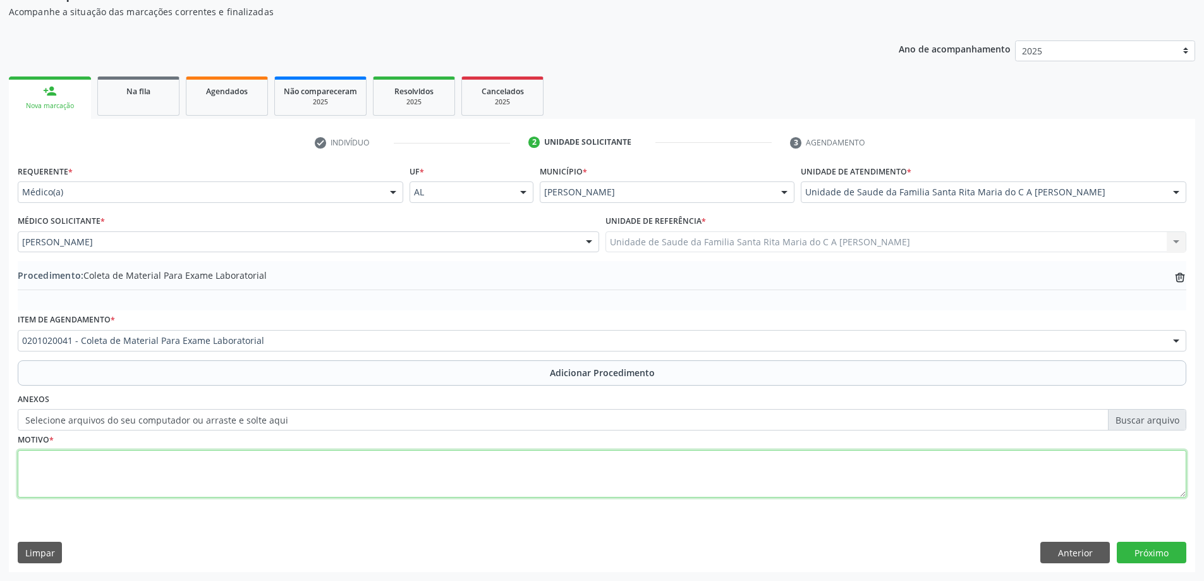
click at [99, 474] on textarea at bounding box center [602, 474] width 1169 height 48
type textarea "controle"
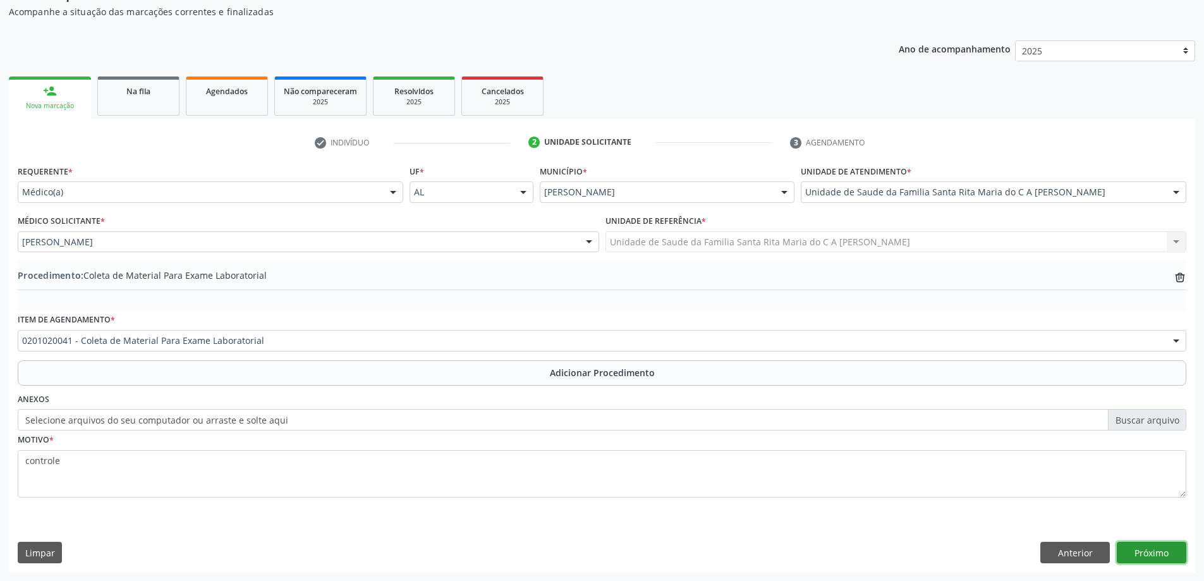
click at [1155, 551] on button "Próximo" at bounding box center [1152, 552] width 70 height 21
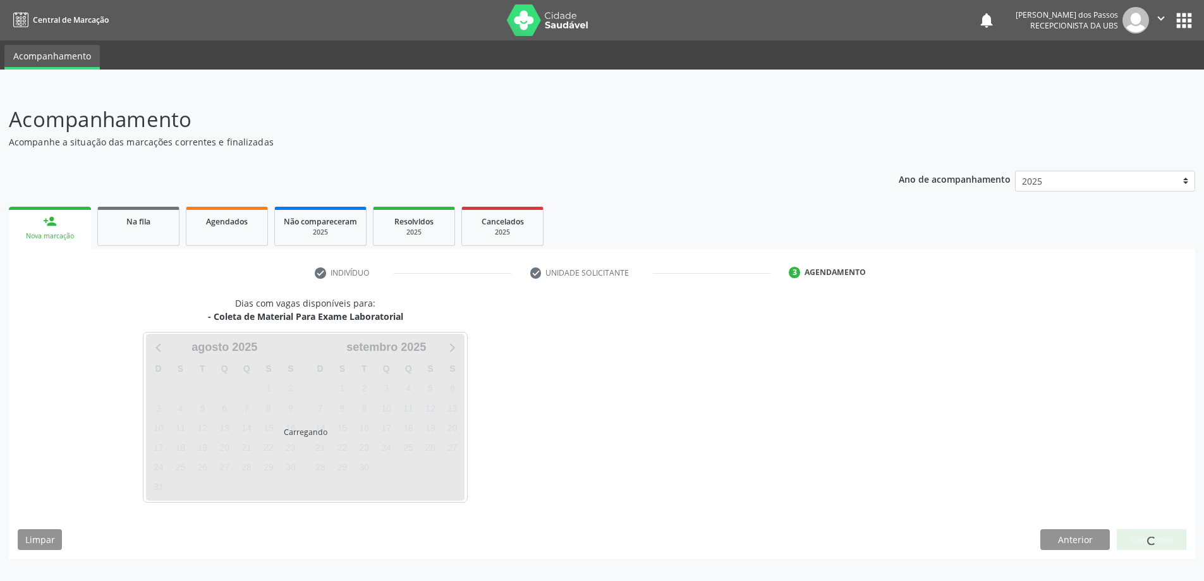
scroll to position [0, 0]
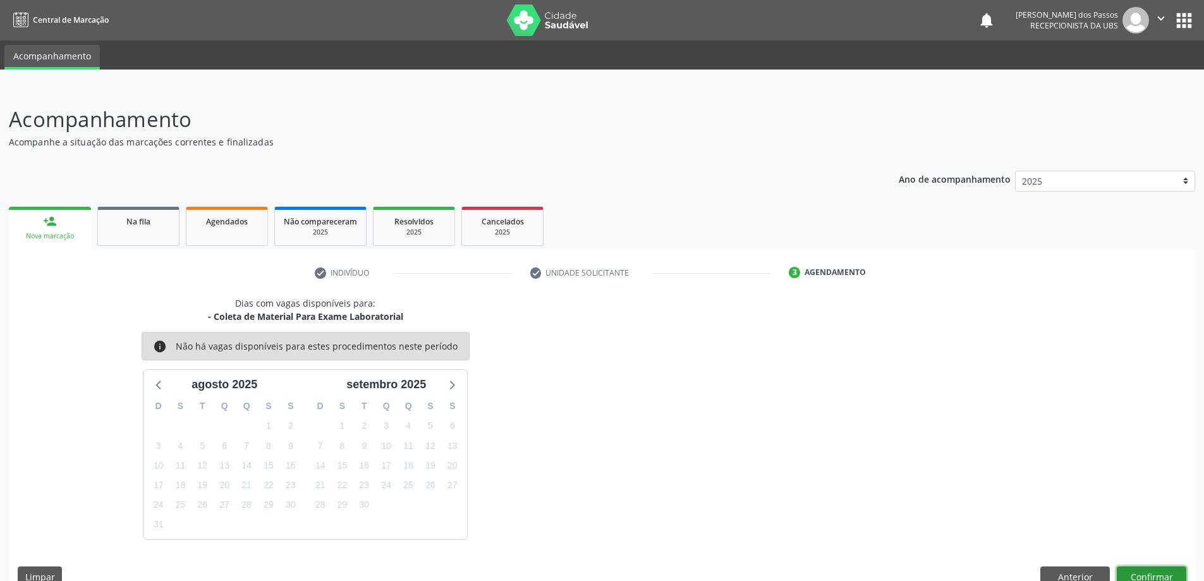
click at [1151, 577] on button "Confirmar" at bounding box center [1152, 576] width 70 height 21
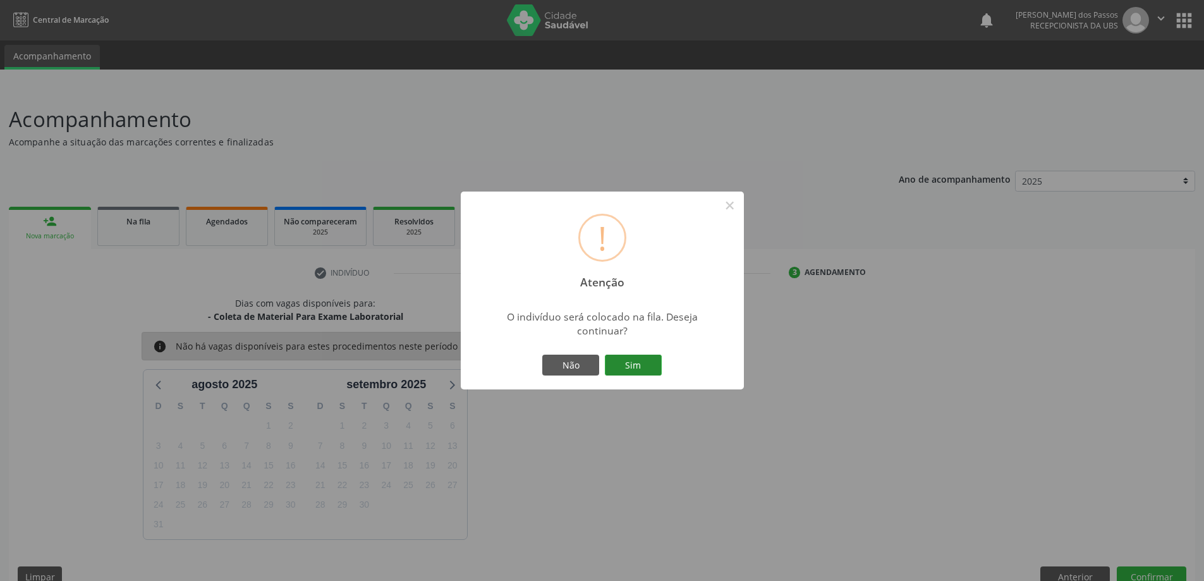
click at [643, 366] on button "Sim" at bounding box center [633, 365] width 57 height 21
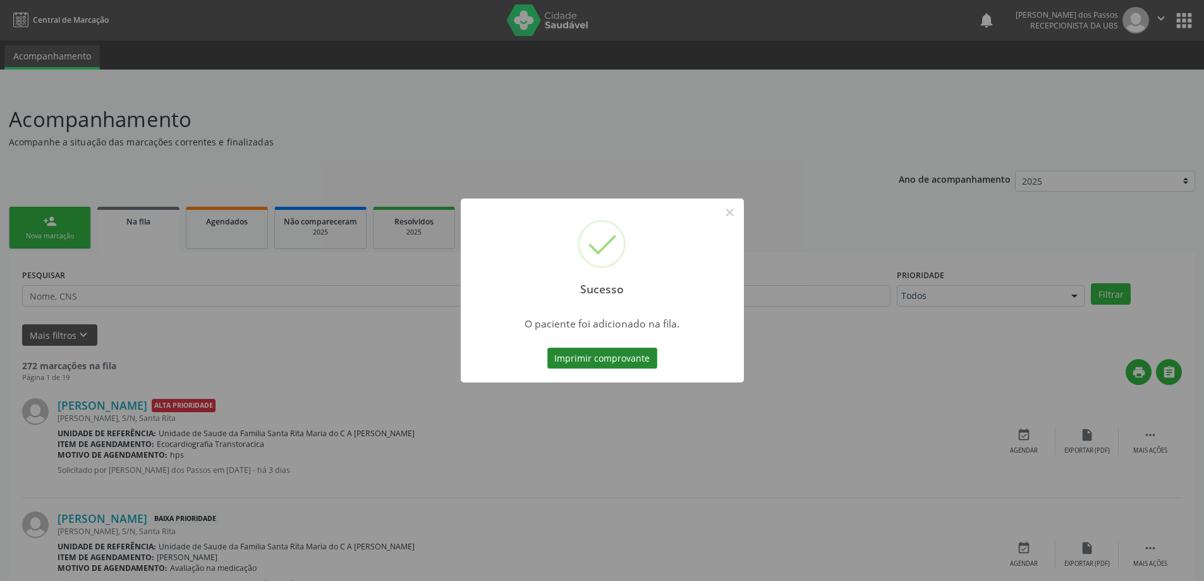
click at [644, 366] on button "Imprimir comprovante" at bounding box center [603, 358] width 110 height 21
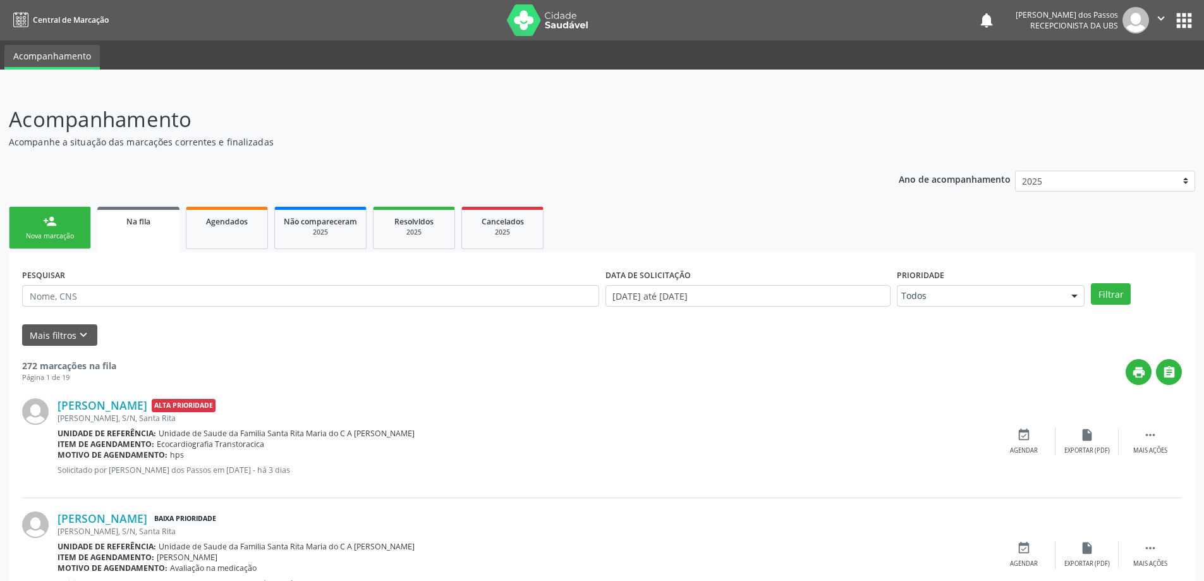
click at [46, 235] on div "Nova marcação" at bounding box center [49, 235] width 63 height 9
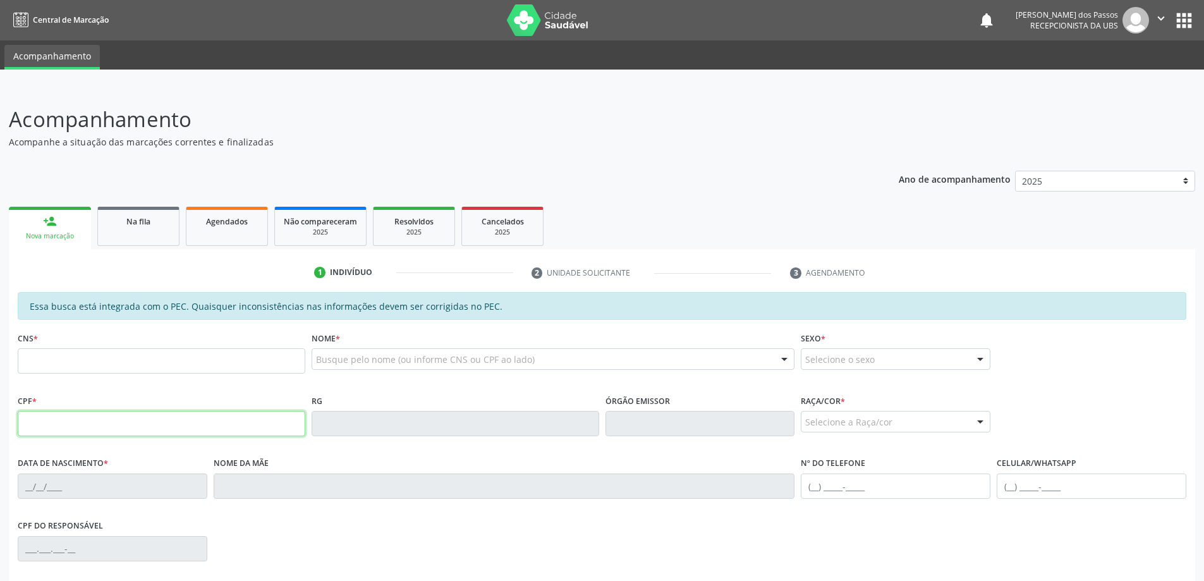
click at [120, 422] on input "text" at bounding box center [162, 423] width 288 height 25
type input "168.362.184-05"
type input "709 6066 5673 4475"
type input "16/10/2012"
type input "Maria Jose Bezerra da Silva"
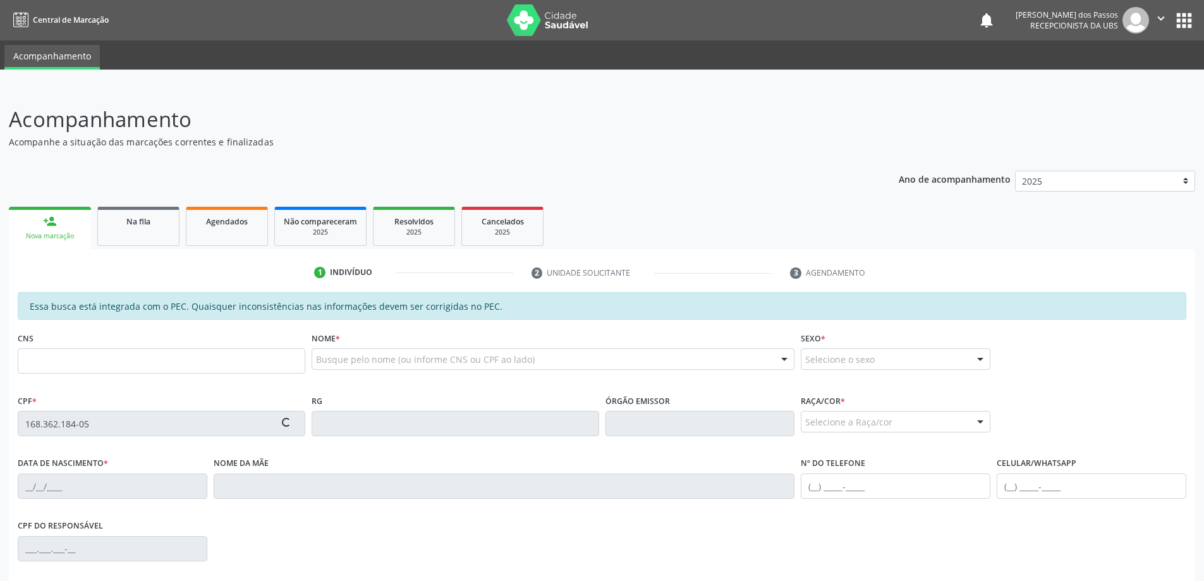
type input "(82) 98732-4544"
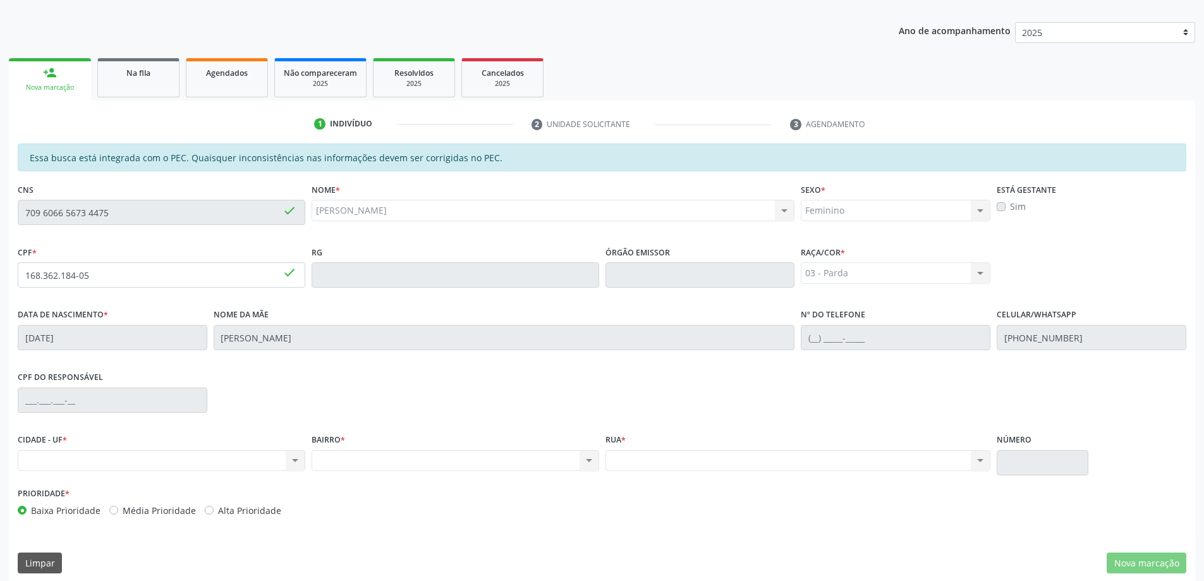
scroll to position [159, 0]
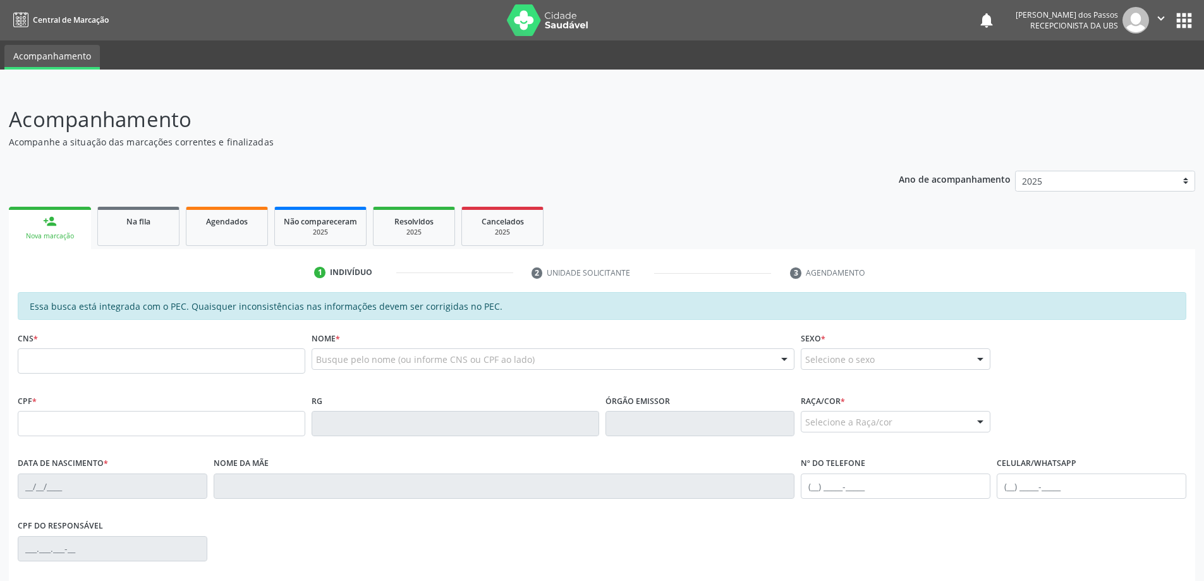
scroll to position [159, 0]
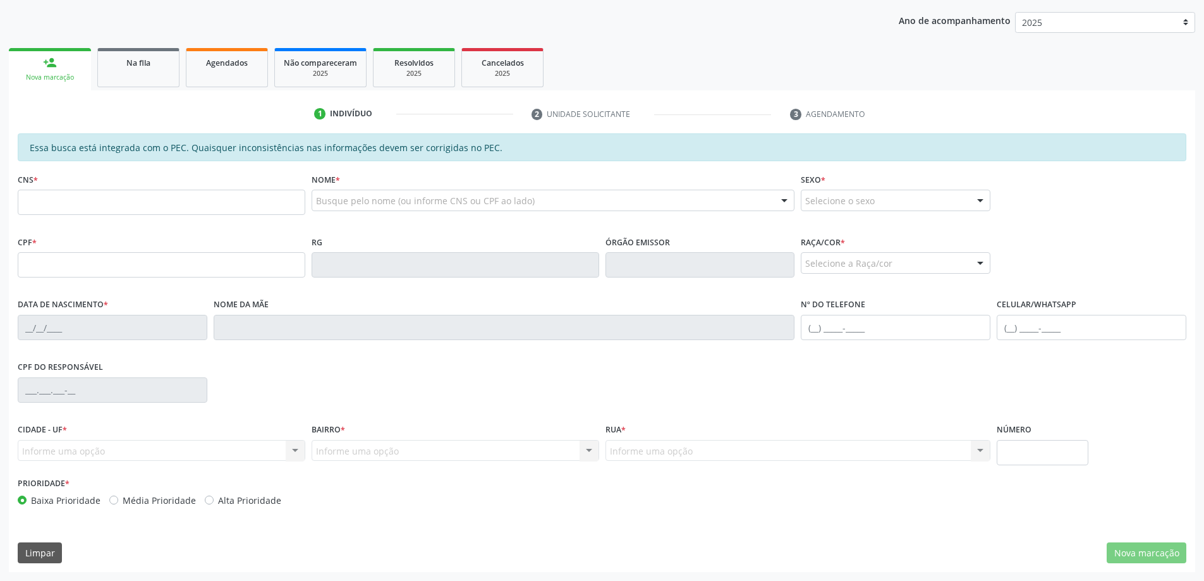
click at [142, 205] on input "text" at bounding box center [162, 202] width 288 height 25
type input "1"
click at [109, 258] on input "text" at bounding box center [162, 264] width 288 height 25
type input "168.362.184-05"
type input "709 6066 5673 4475"
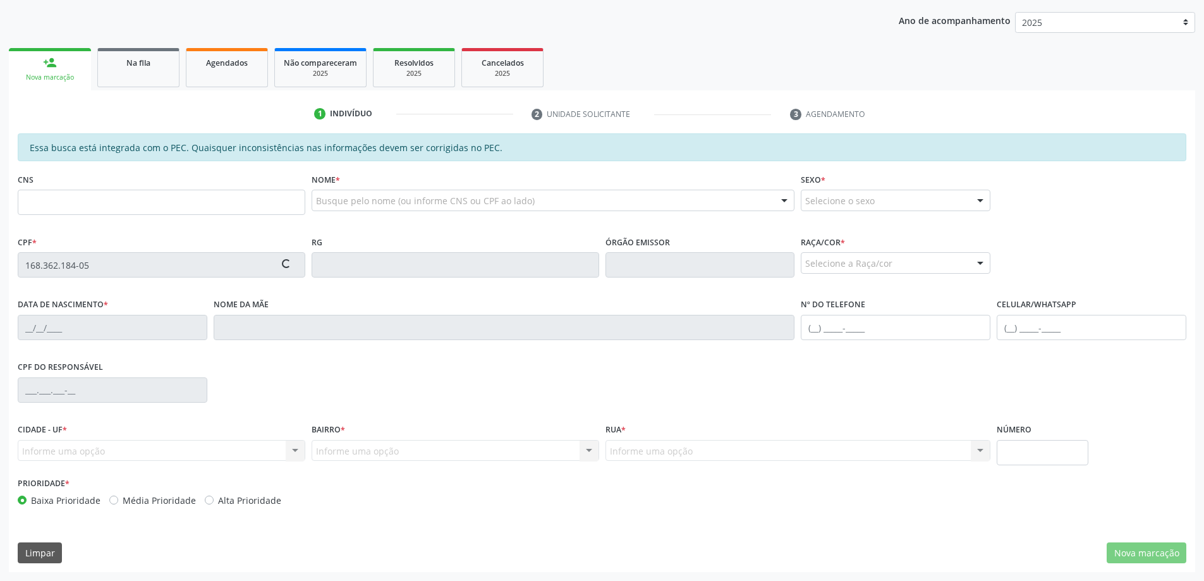
type input "16/10/2012"
type input "Maria Jose Bezerra da Silva"
type input "(82) 98732-4544"
type input "S/N"
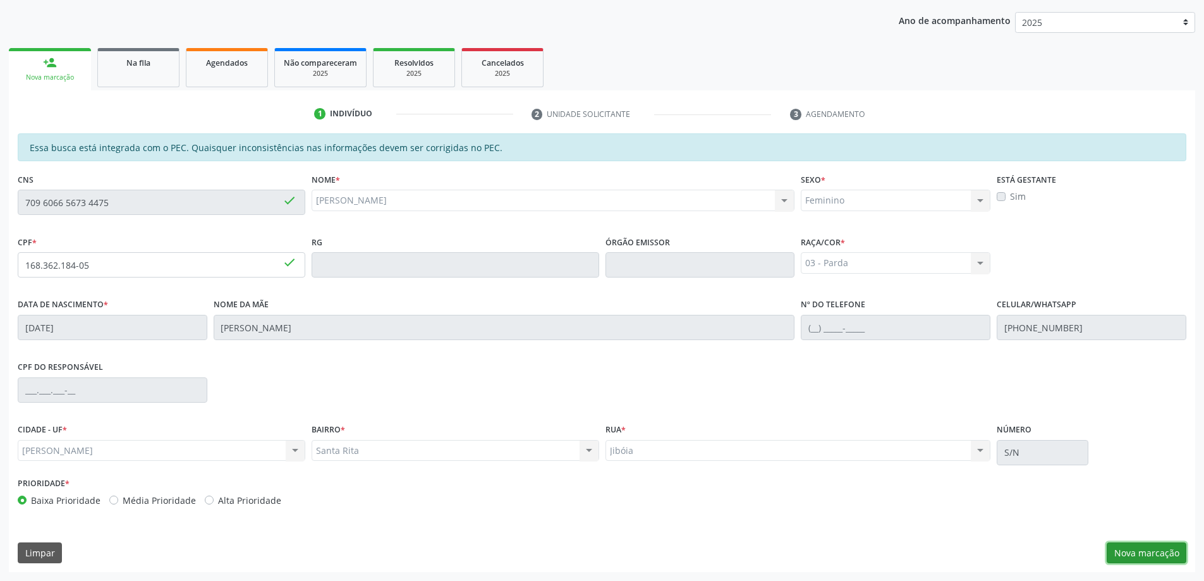
click at [1158, 558] on button "Nova marcação" at bounding box center [1147, 552] width 80 height 21
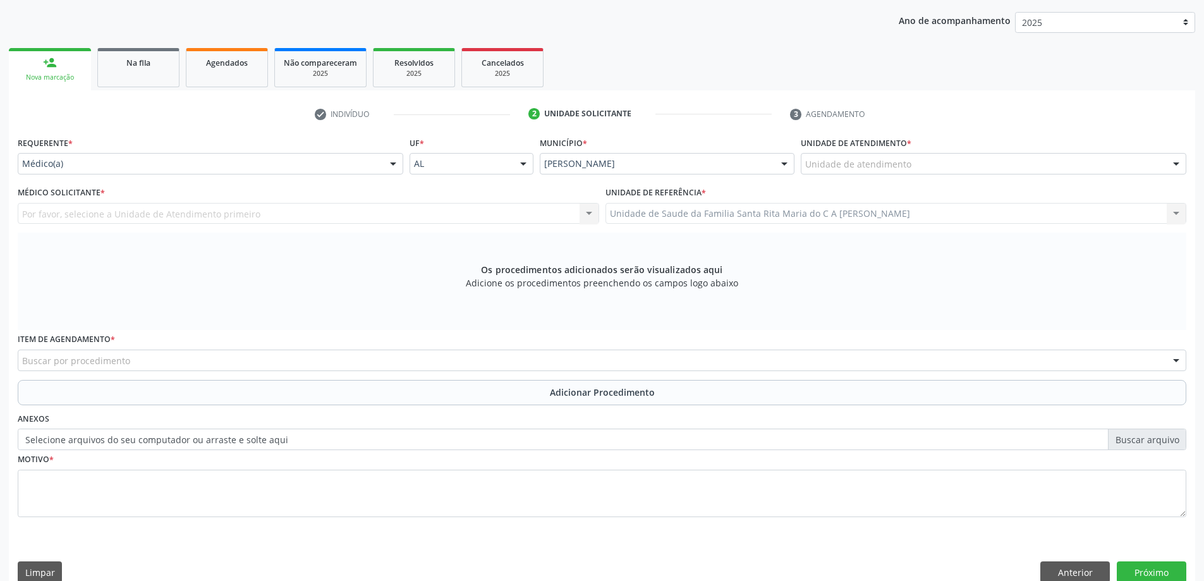
drag, startPoint x: 849, startPoint y: 167, endPoint x: 849, endPoint y: 174, distance: 7.6
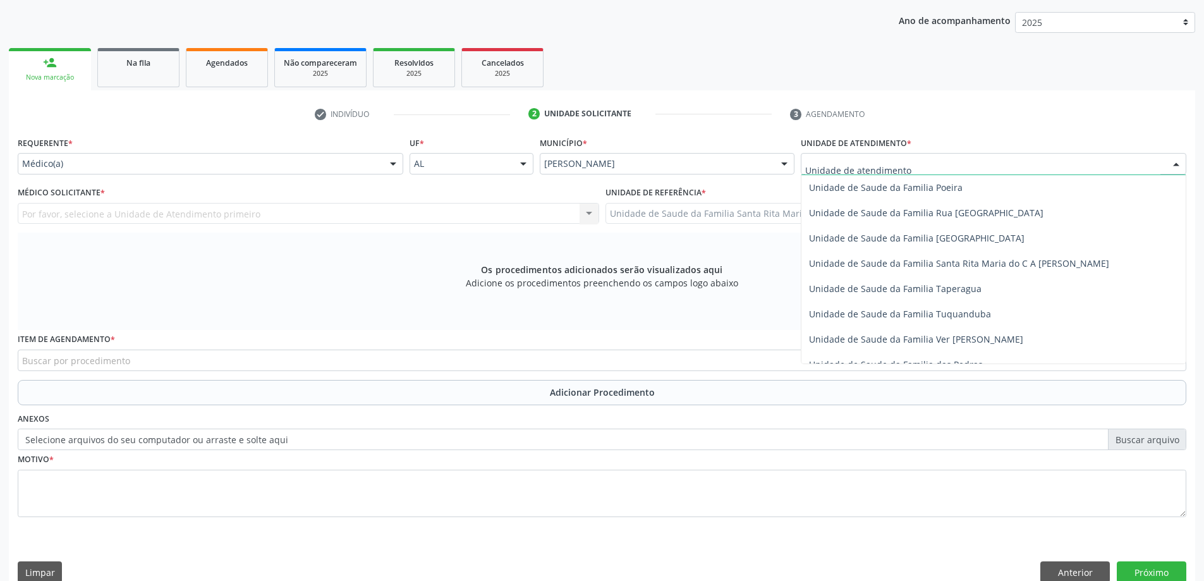
scroll to position [822, 0]
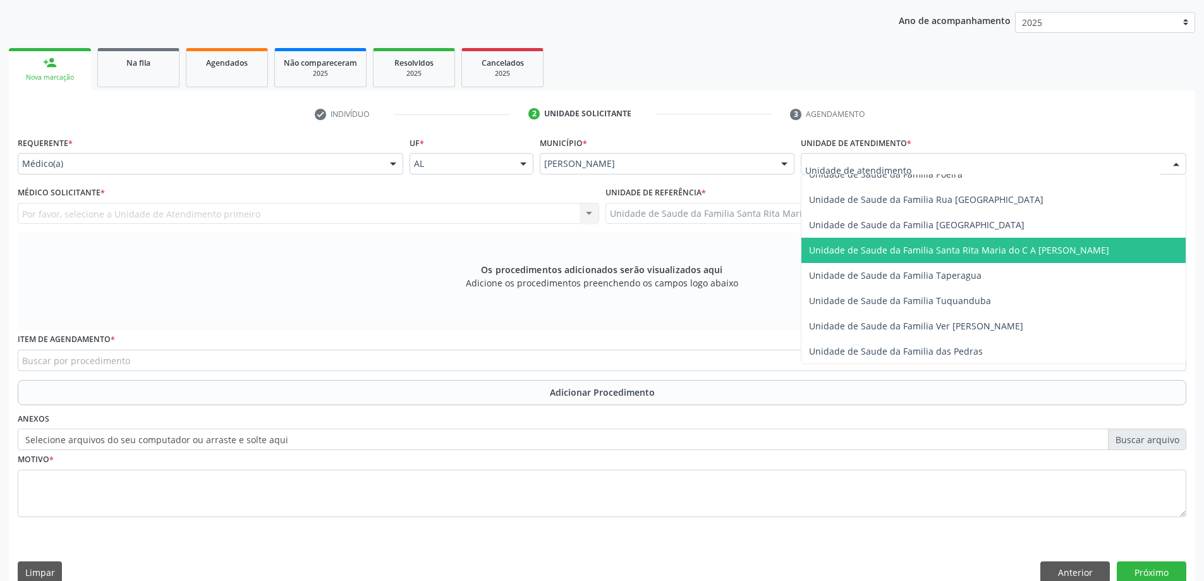
click at [866, 255] on span "Unidade de Saude da Familia Santa Rita Maria do C A [PERSON_NAME]" at bounding box center [959, 250] width 300 height 12
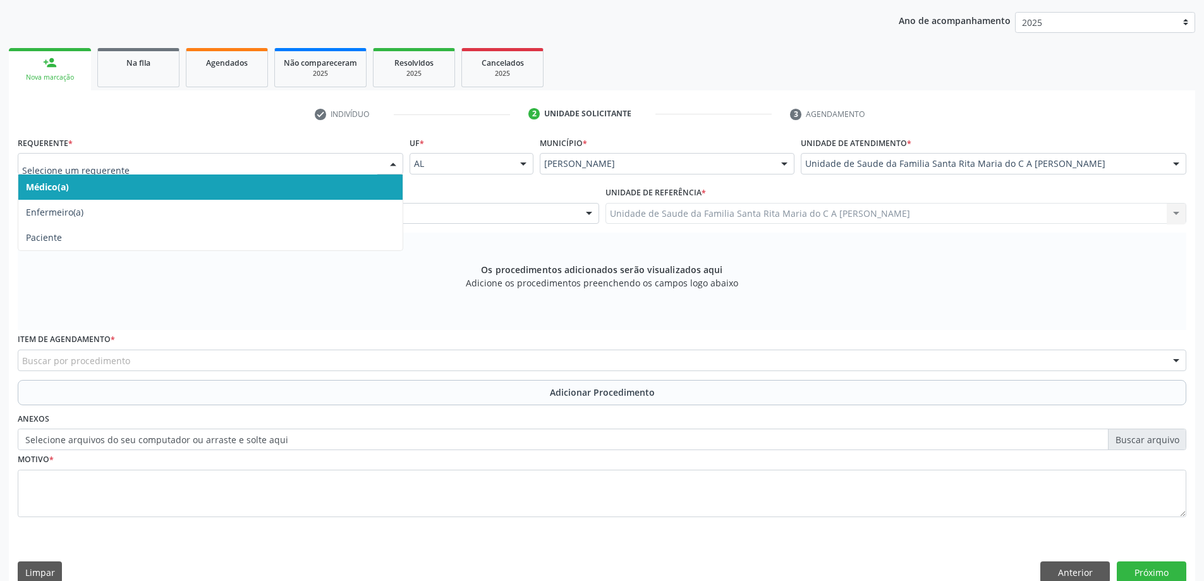
click at [243, 189] on span "Médico(a)" at bounding box center [210, 186] width 384 height 25
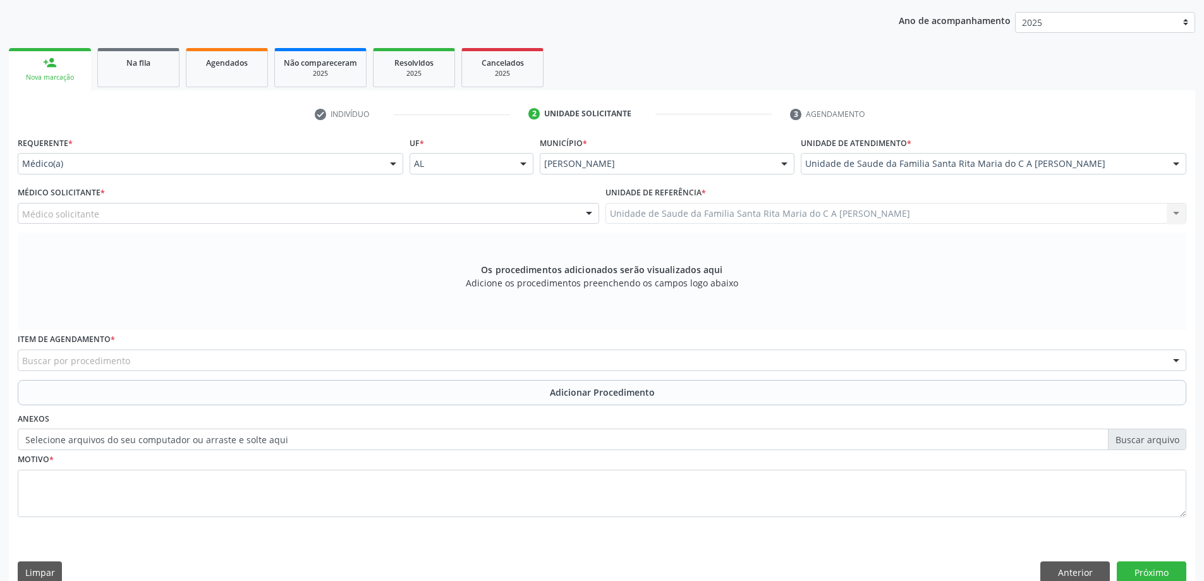
click at [229, 216] on div "Médico solicitante" at bounding box center [309, 213] width 582 height 21
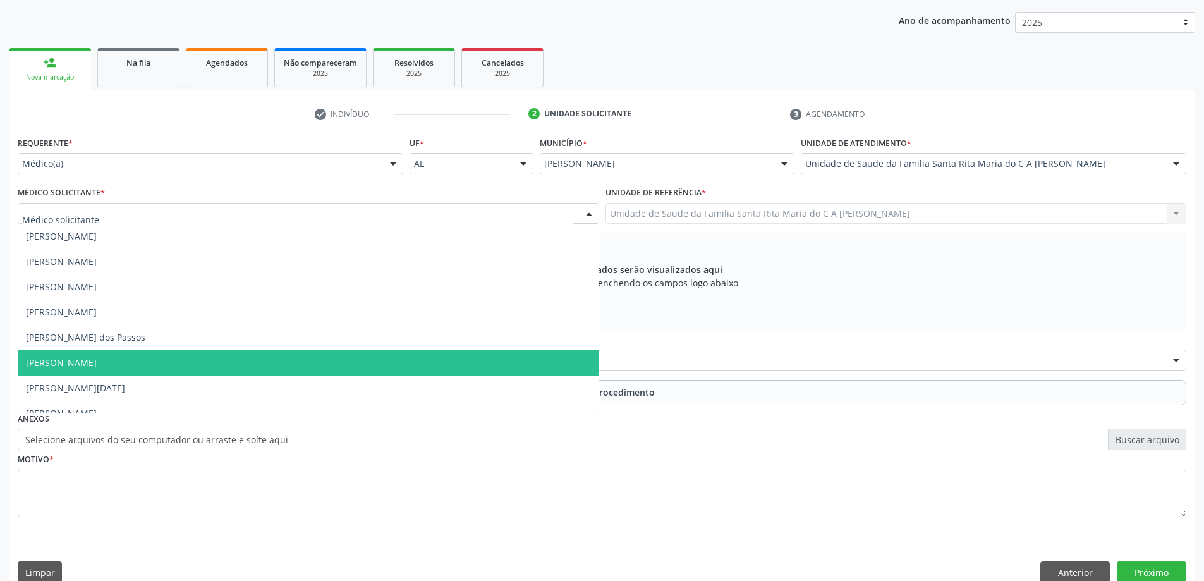
drag, startPoint x: 247, startPoint y: 364, endPoint x: 248, endPoint y: 353, distance: 11.4
click at [247, 364] on span "[PERSON_NAME]" at bounding box center [308, 362] width 580 height 25
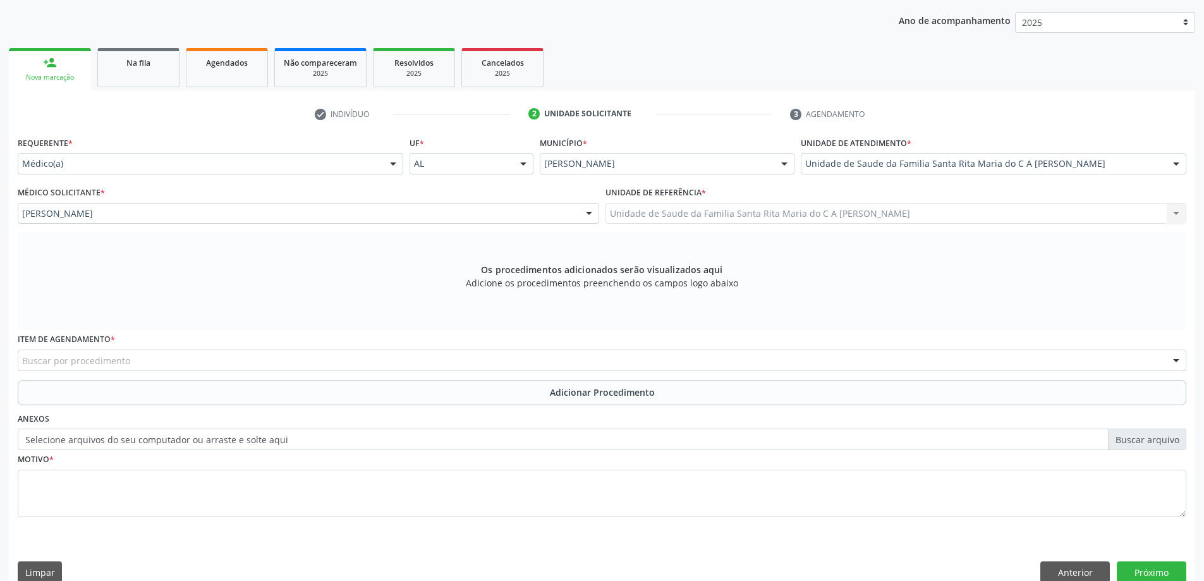
click at [206, 358] on div "Buscar por procedimento" at bounding box center [602, 360] width 1169 height 21
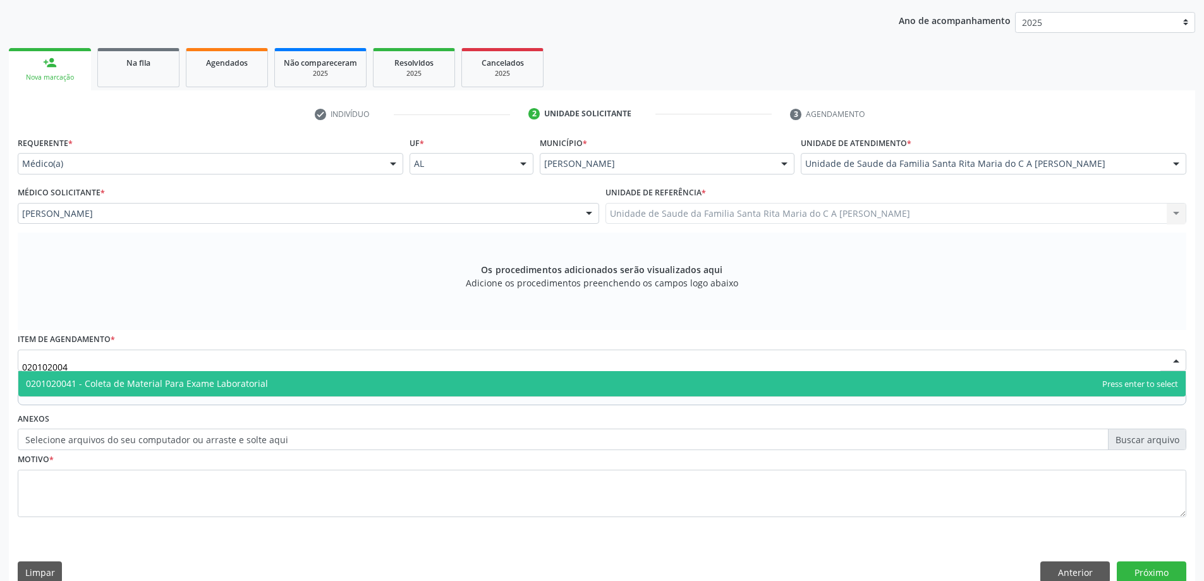
type input "0201020041"
click at [188, 379] on span "0201020041 - Coleta de Material Para Exame Laboratorial" at bounding box center [147, 383] width 242 height 12
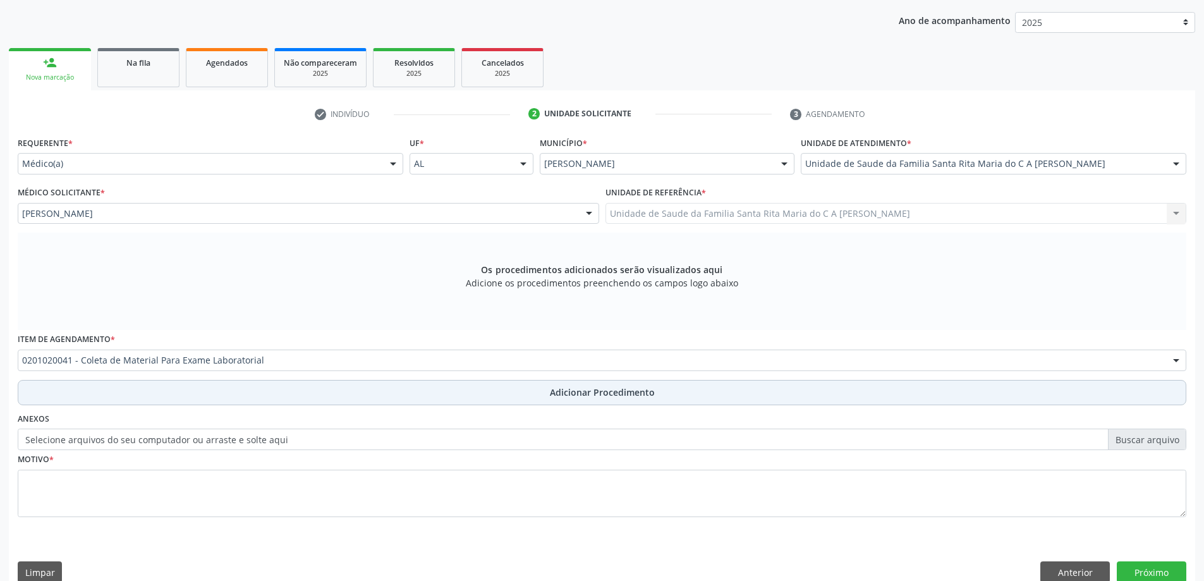
click at [187, 395] on button "Adicionar Procedimento" at bounding box center [602, 392] width 1169 height 25
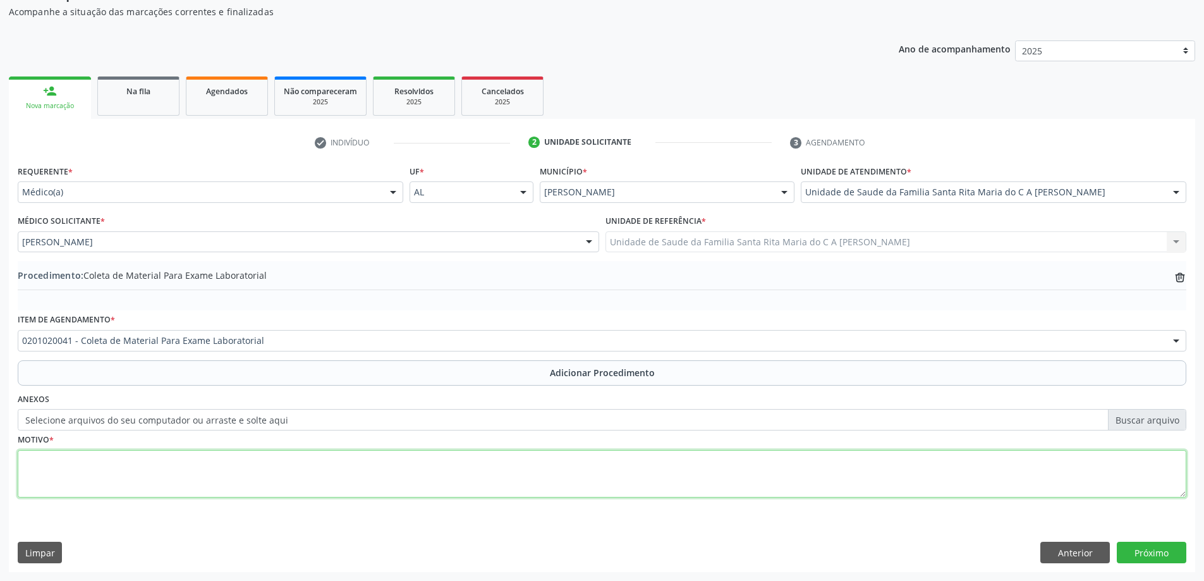
click at [150, 462] on textarea at bounding box center [602, 474] width 1169 height 48
type textarea "controle"
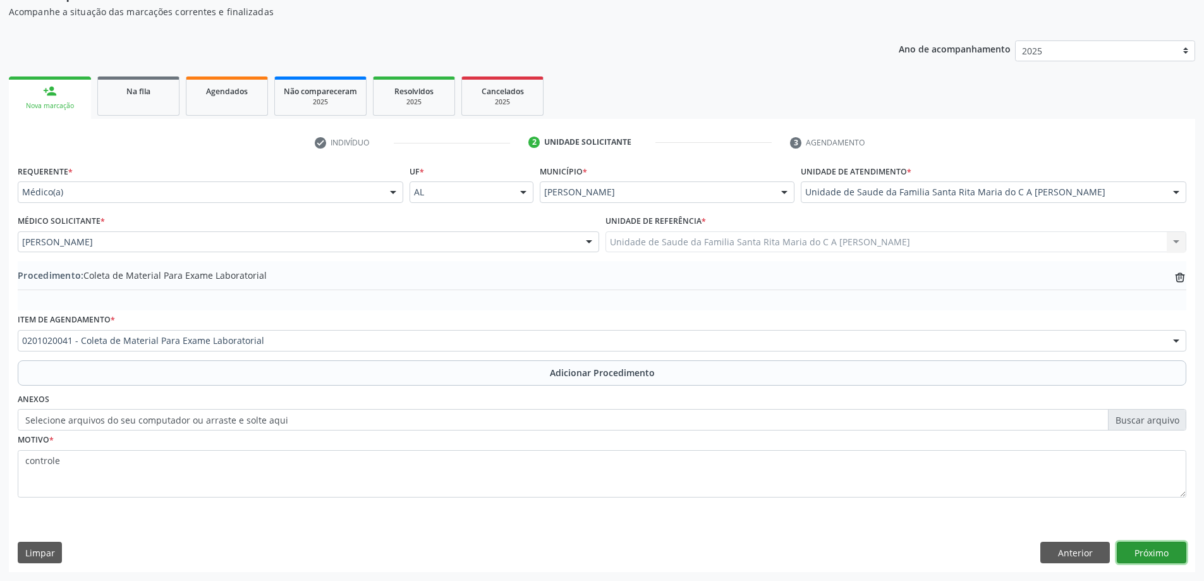
click at [1159, 557] on button "Próximo" at bounding box center [1152, 552] width 70 height 21
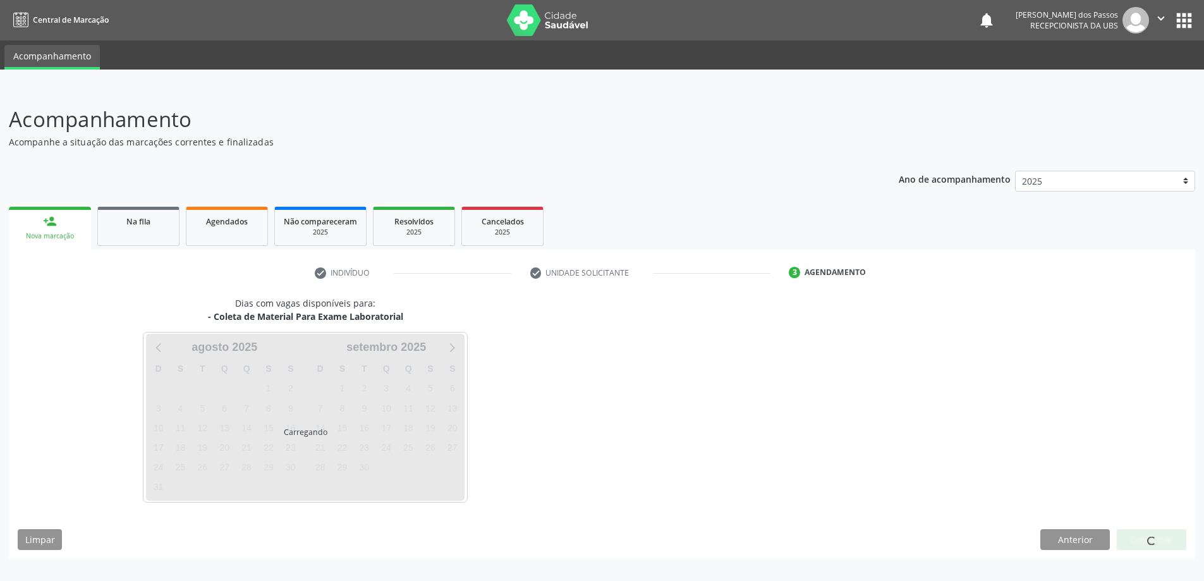
scroll to position [0, 0]
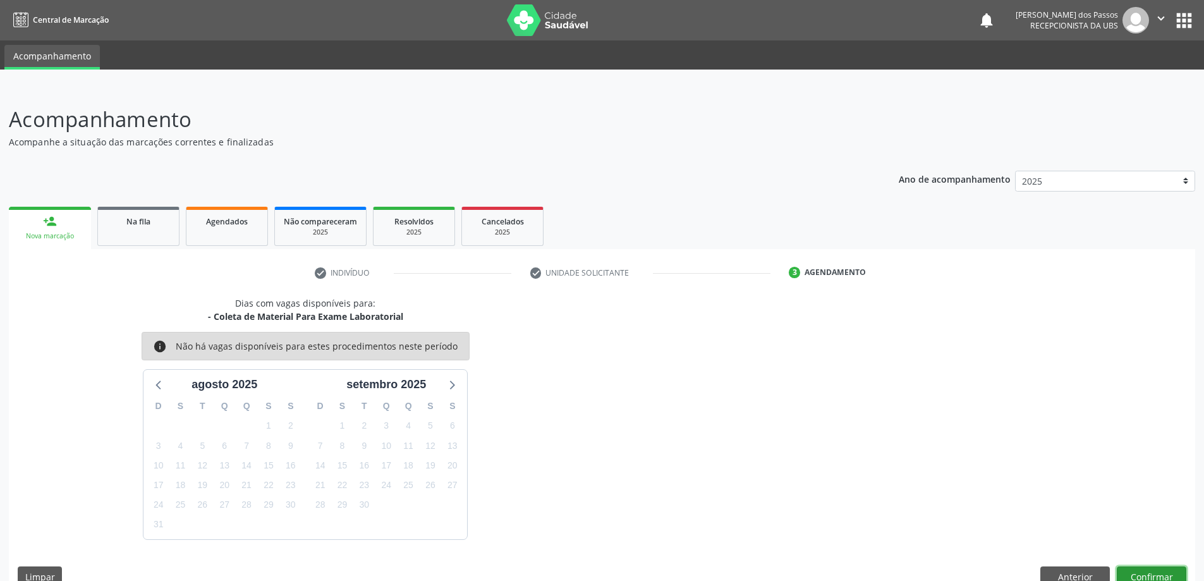
click at [1160, 572] on button "Confirmar" at bounding box center [1152, 576] width 70 height 21
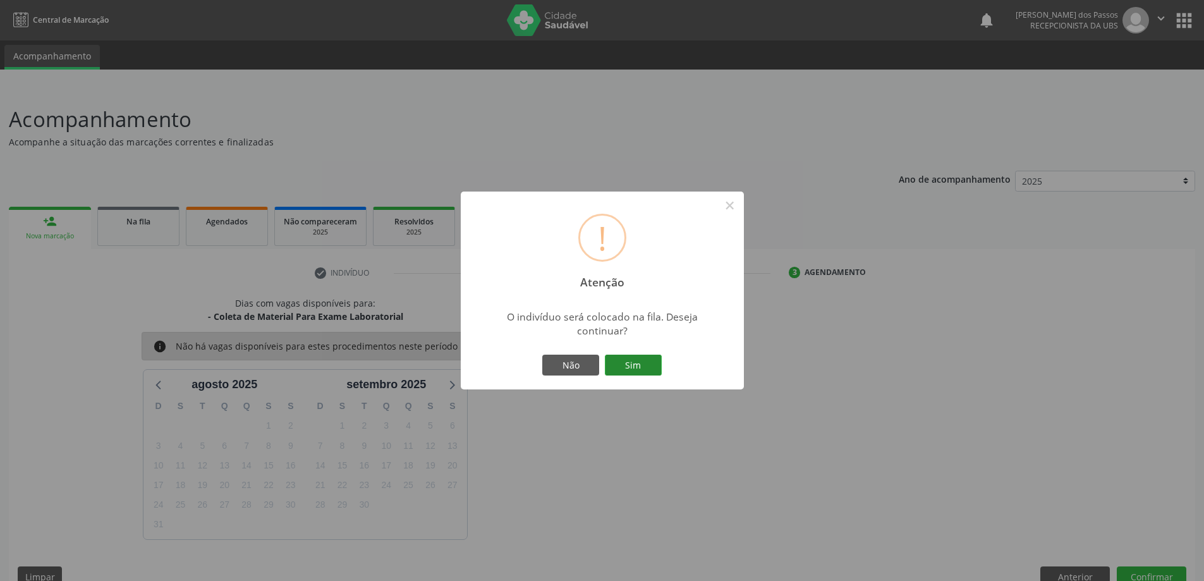
click at [640, 364] on button "Sim" at bounding box center [633, 365] width 57 height 21
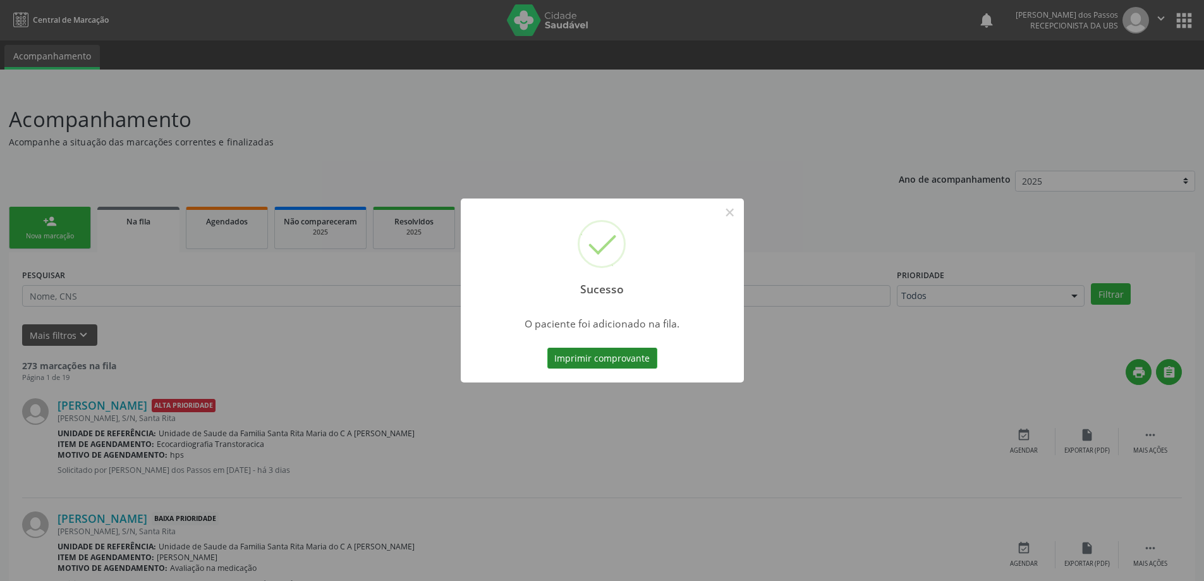
click at [623, 358] on button "Imprimir comprovante" at bounding box center [603, 358] width 110 height 21
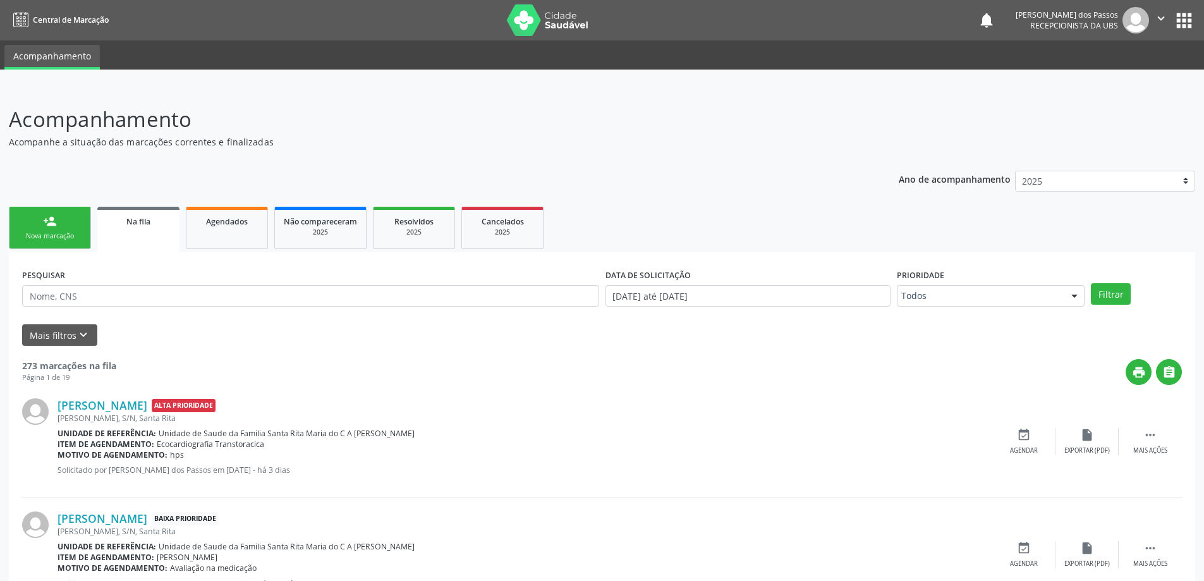
click at [68, 231] on div "Nova marcação" at bounding box center [49, 235] width 63 height 9
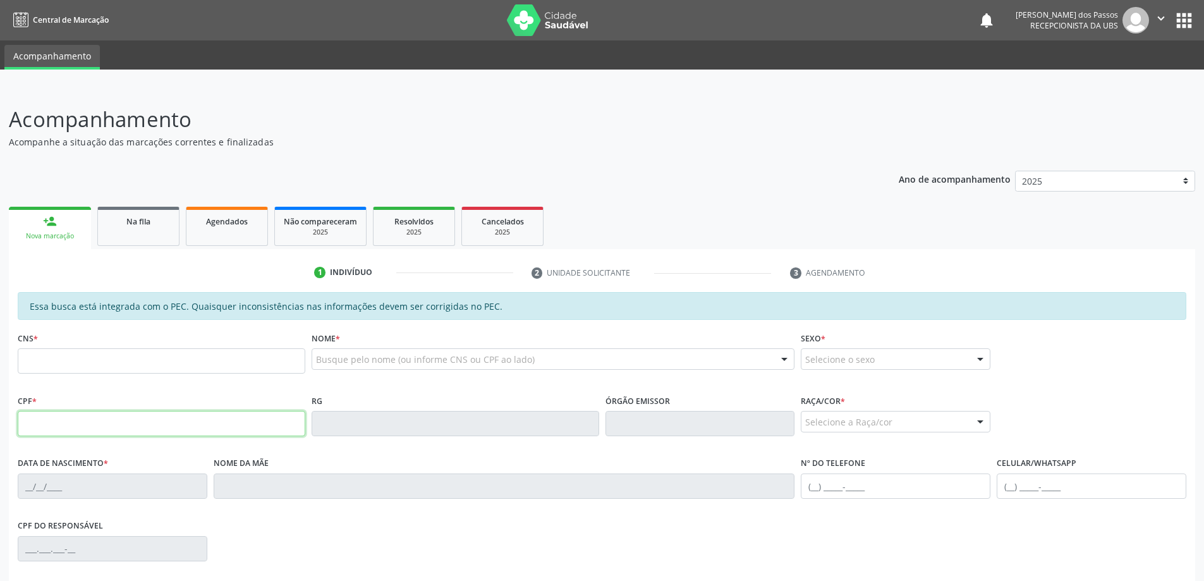
drag, startPoint x: 80, startPoint y: 423, endPoint x: 86, endPoint y: 413, distance: 11.9
click at [80, 423] on input "text" at bounding box center [162, 423] width 288 height 25
type input "138.427.264-06"
type input "704 0083 9131 4267"
type input "14/05/2012"
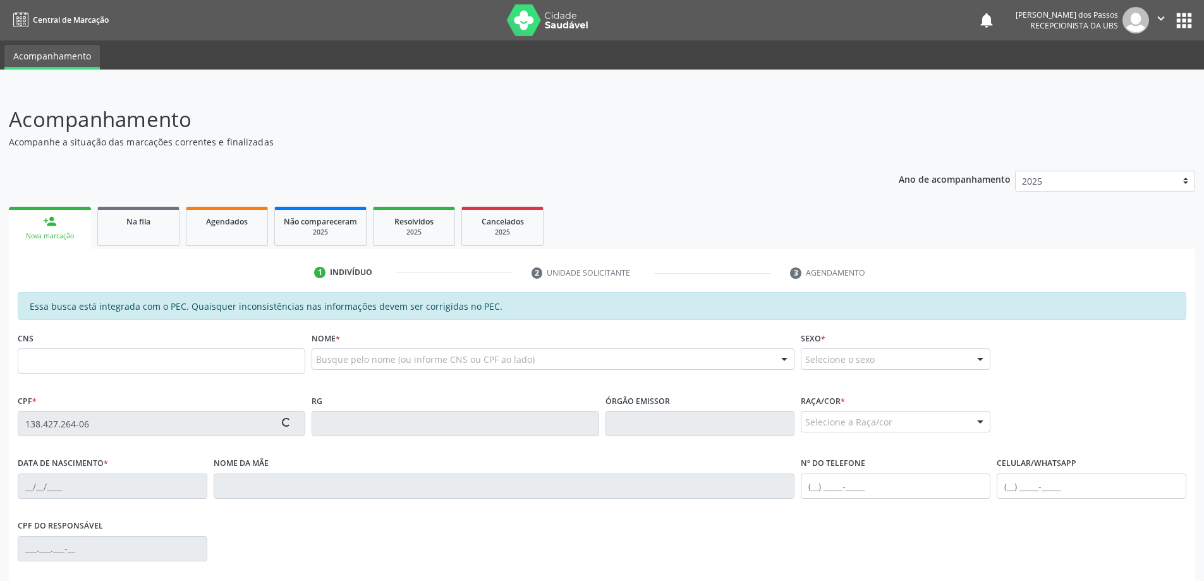
type input "Maria Nada de Souza Silva Cruz"
type input "(82) 98729-9776"
type input "S/N"
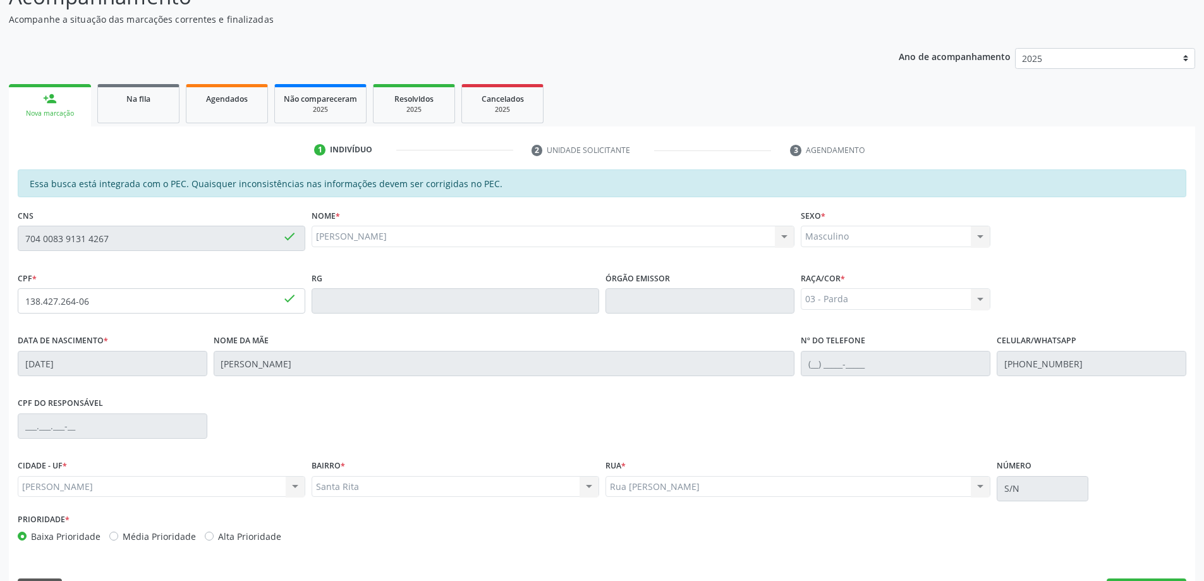
scroll to position [159, 0]
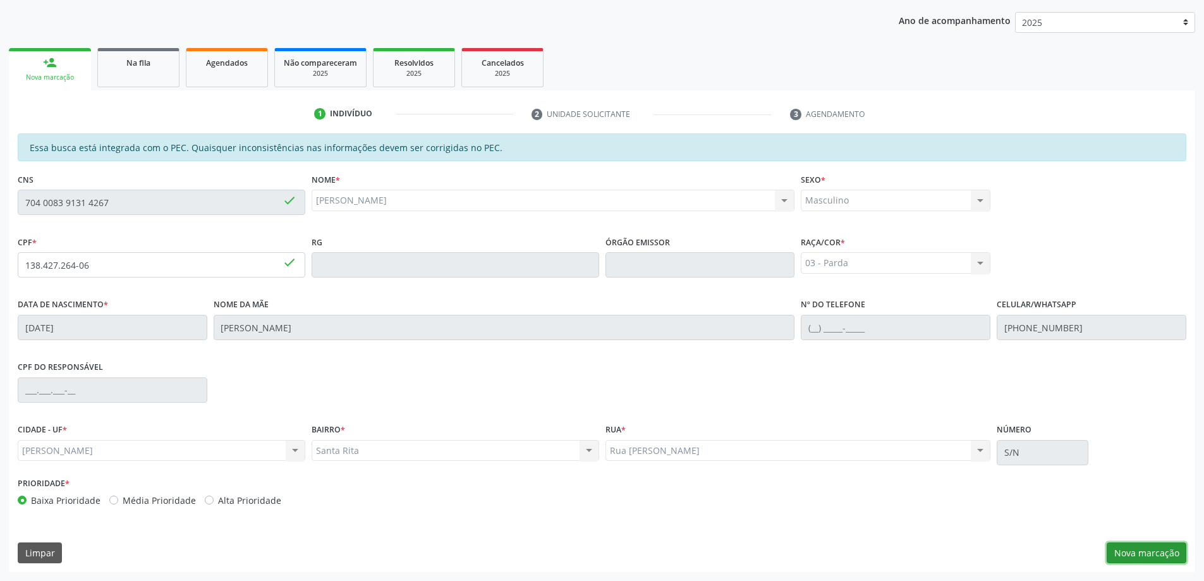
click at [1130, 551] on button "Nova marcação" at bounding box center [1147, 552] width 80 height 21
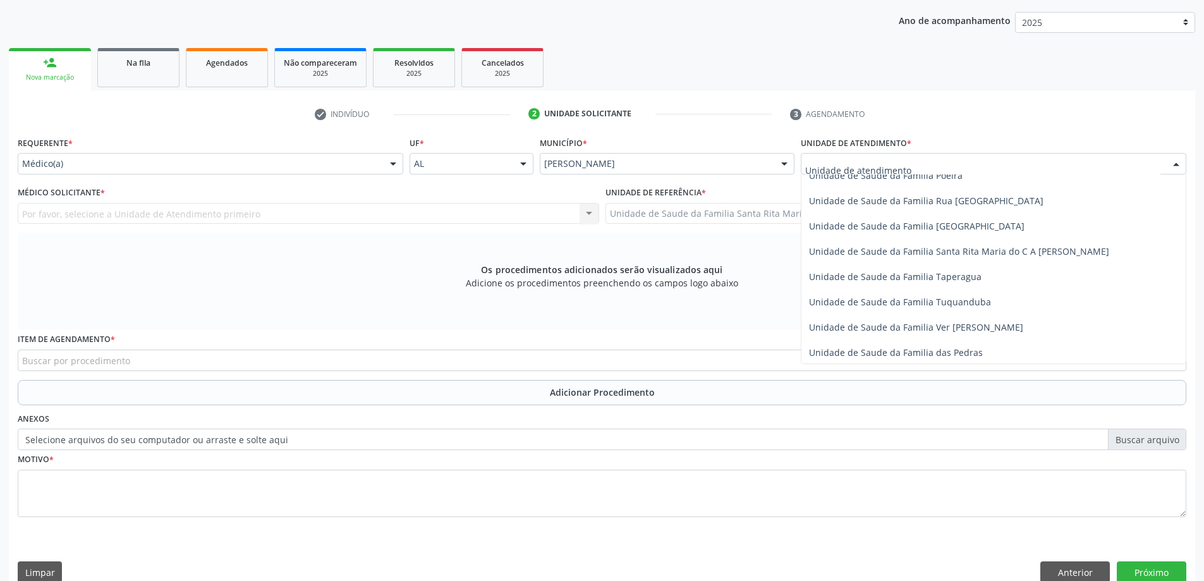
scroll to position [822, 0]
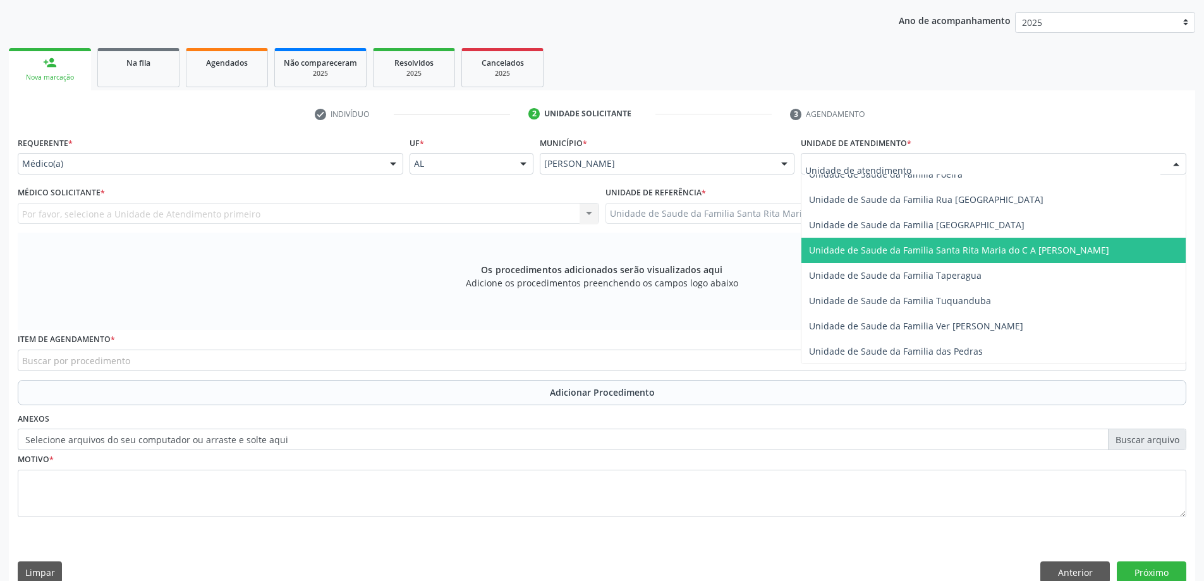
click at [867, 256] on span "Unidade de Saude da Familia Santa Rita Maria do C A [PERSON_NAME]" at bounding box center [994, 250] width 384 height 25
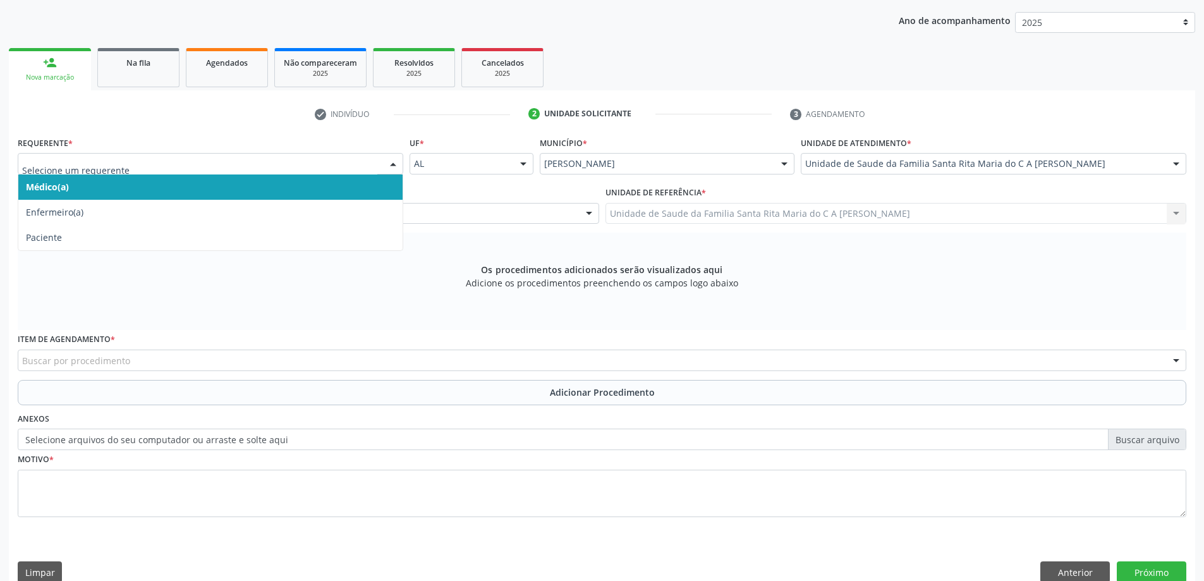
click at [207, 183] on span "Médico(a)" at bounding box center [210, 186] width 384 height 25
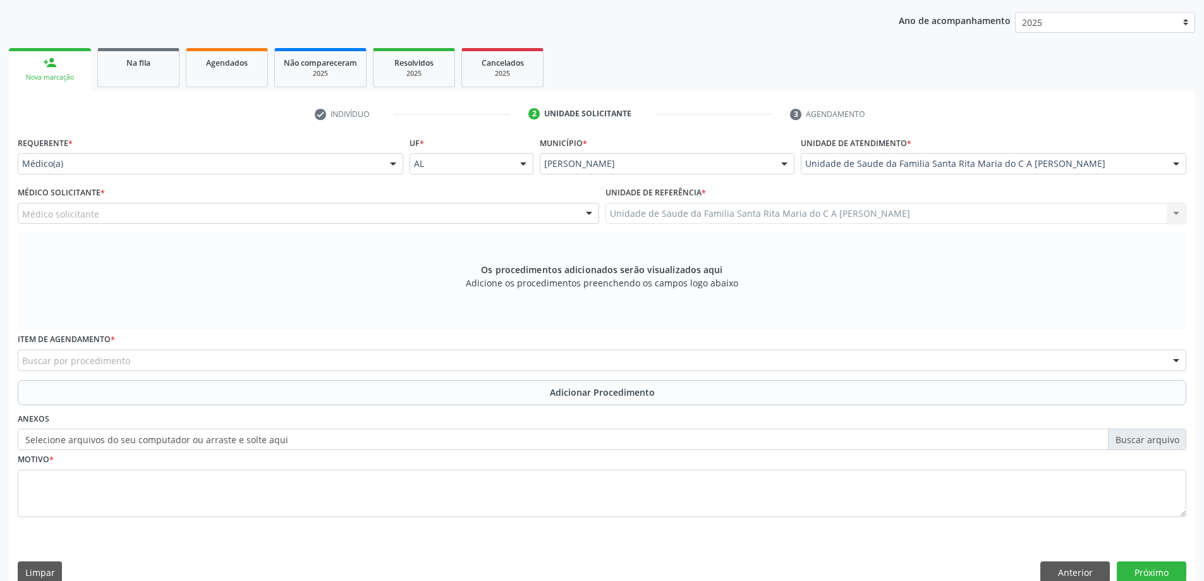
click at [200, 212] on div "Médico solicitante" at bounding box center [309, 213] width 582 height 21
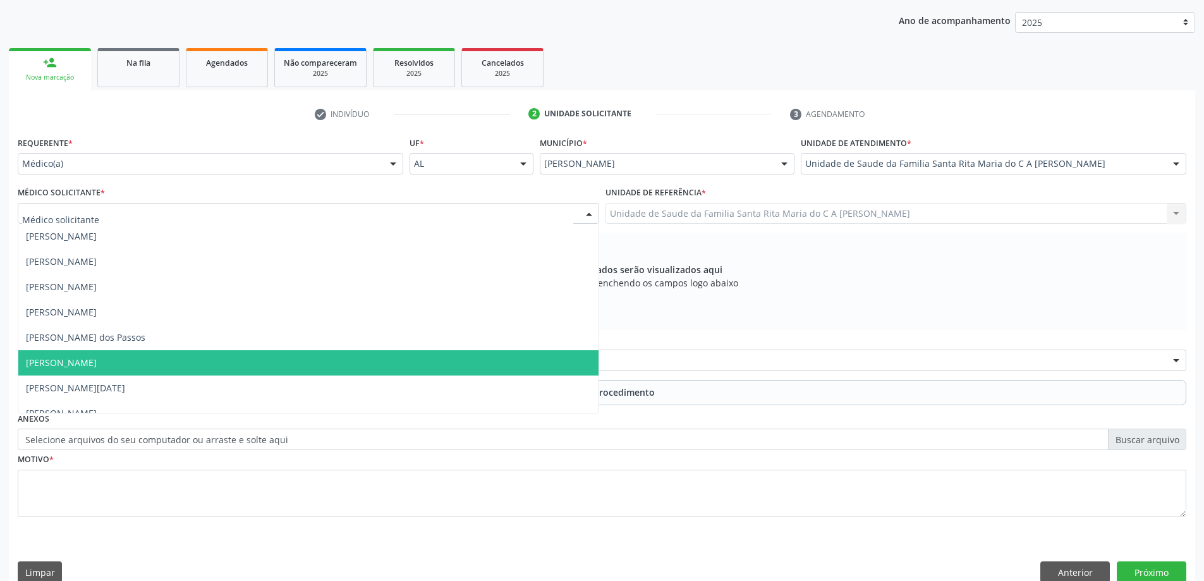
click at [218, 359] on span "[PERSON_NAME]" at bounding box center [308, 362] width 580 height 25
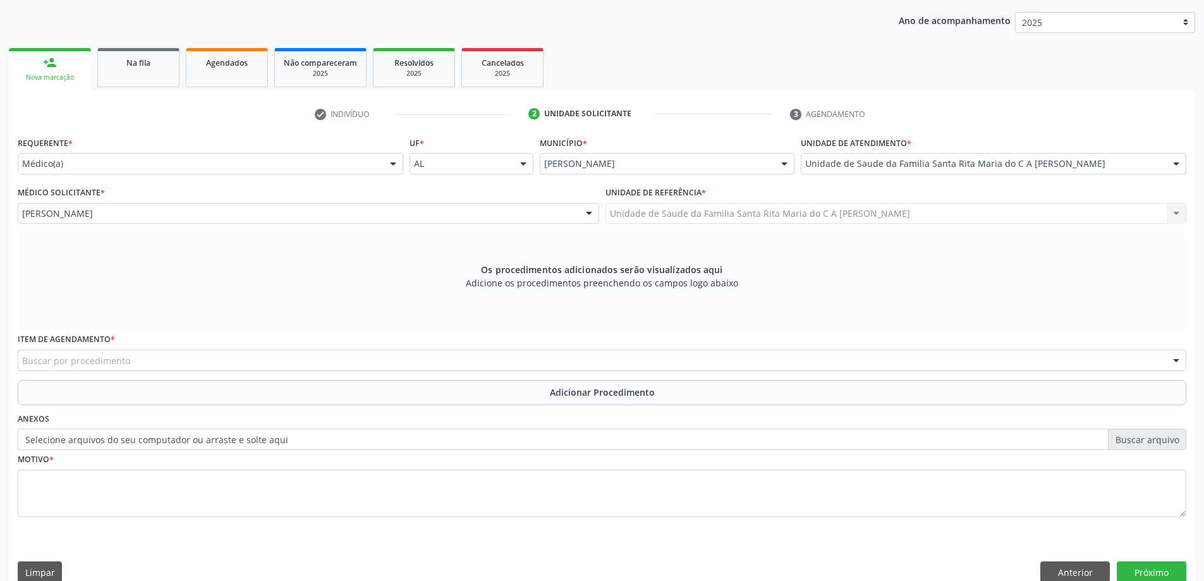
drag, startPoint x: 205, startPoint y: 355, endPoint x: 209, endPoint y: 338, distance: 17.4
click at [206, 348] on div "Item de agendamento * Buscar por procedimento 0304070076 - .Quimioterapia de Le…" at bounding box center [602, 350] width 1169 height 40
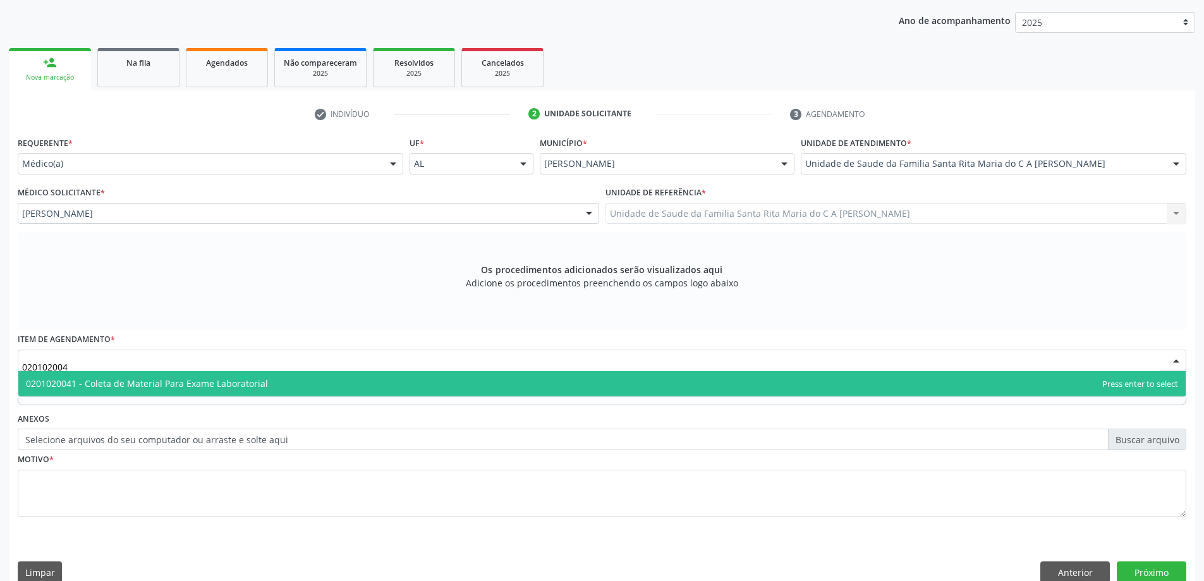
type input "0201020041"
click at [185, 381] on span "0201020041 - Coleta de Material Para Exame Laboratorial" at bounding box center [147, 383] width 242 height 12
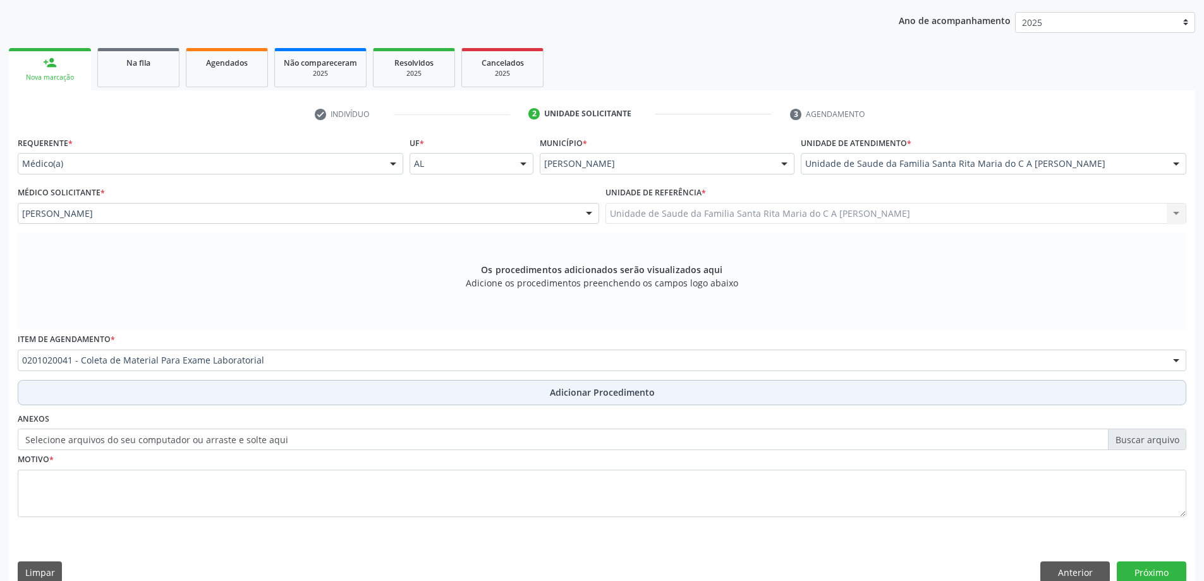
click at [178, 387] on button "Adicionar Procedimento" at bounding box center [602, 392] width 1169 height 25
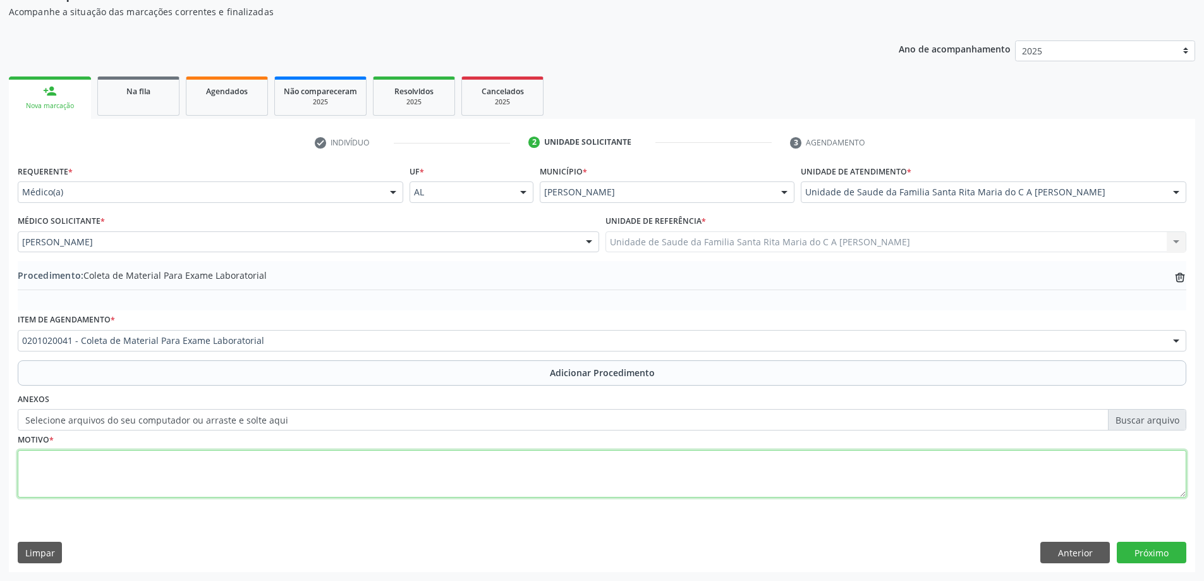
click at [87, 459] on textarea at bounding box center [602, 474] width 1169 height 48
type textarea "controle"
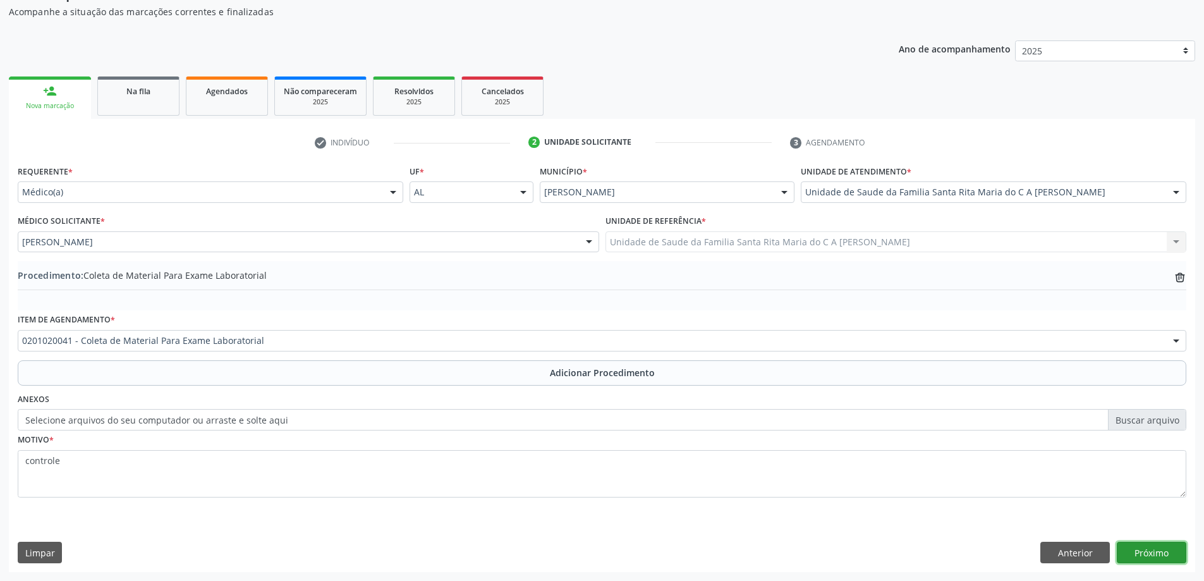
click at [1144, 551] on button "Próximo" at bounding box center [1152, 552] width 70 height 21
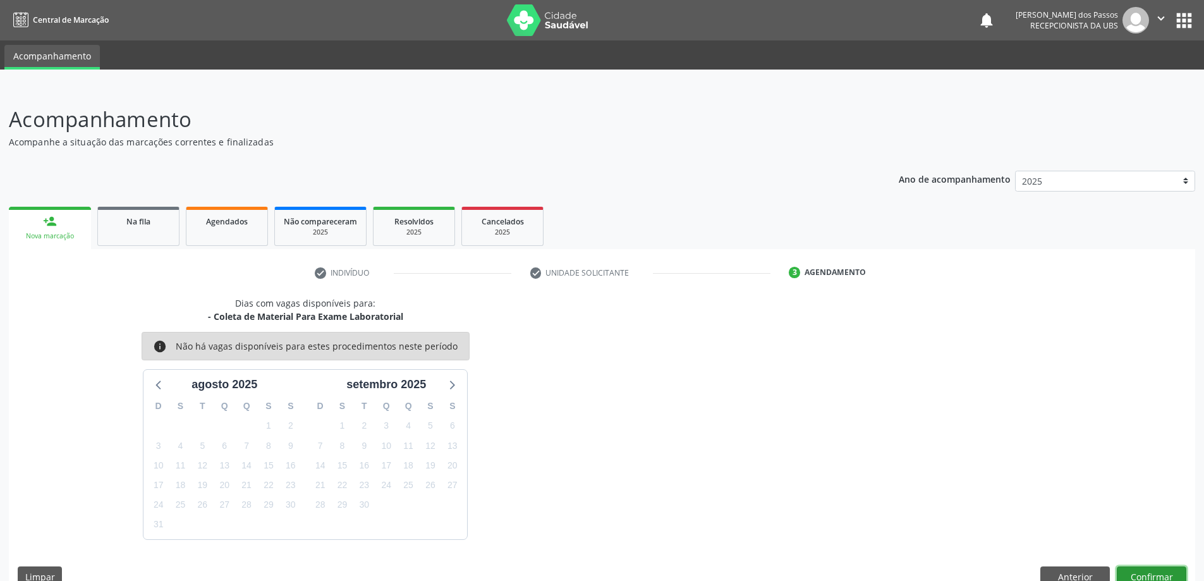
click at [1161, 570] on button "Confirmar" at bounding box center [1152, 576] width 70 height 21
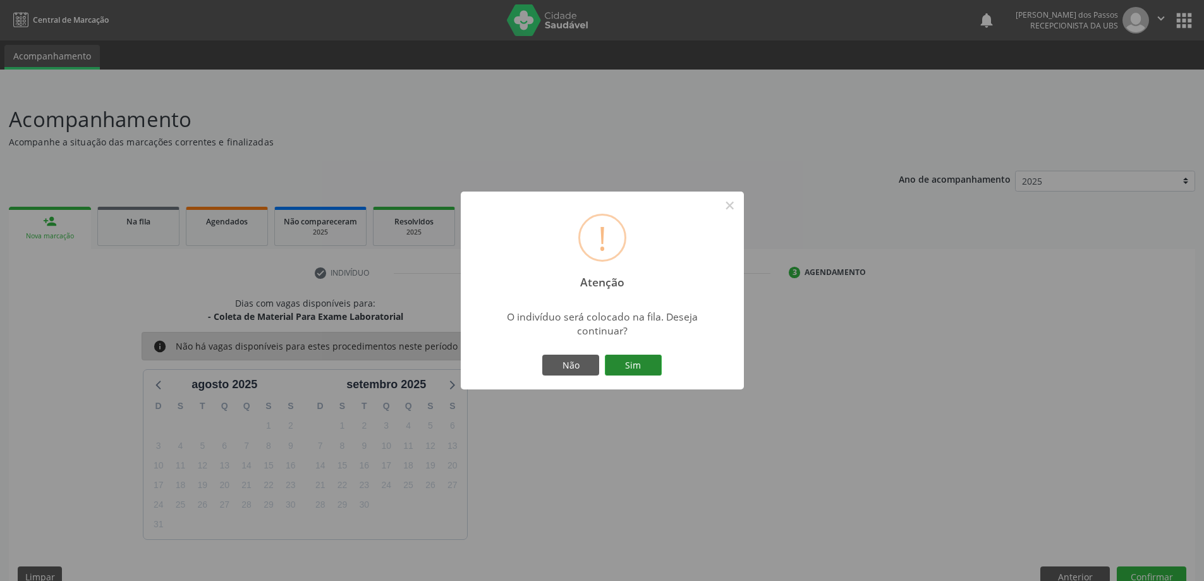
click at [627, 362] on button "Sim" at bounding box center [633, 365] width 57 height 21
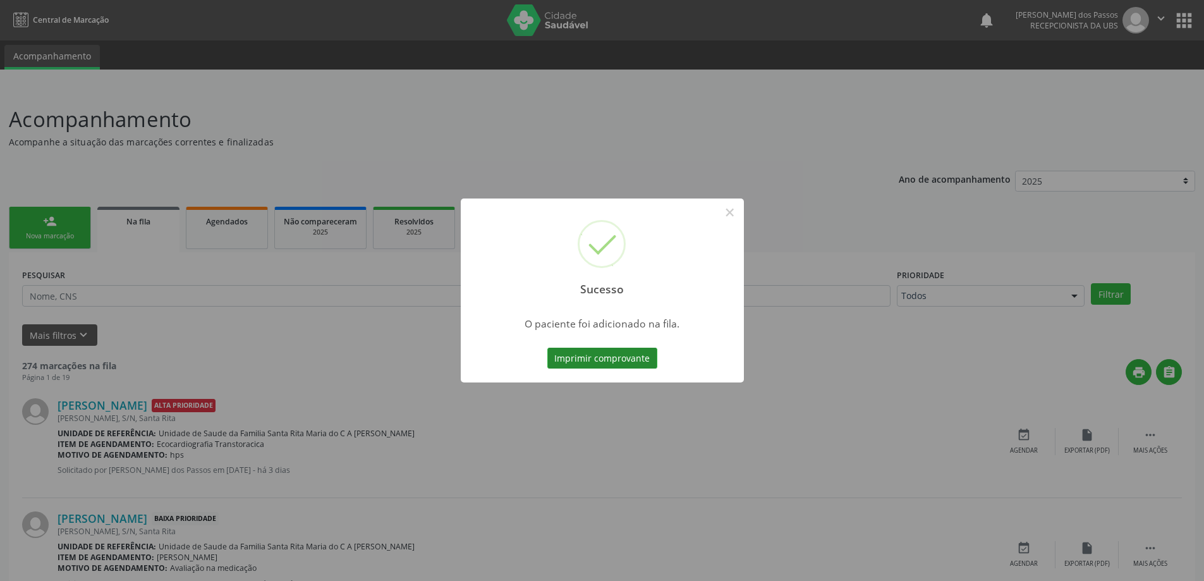
click at [626, 361] on button "Imprimir comprovante" at bounding box center [603, 358] width 110 height 21
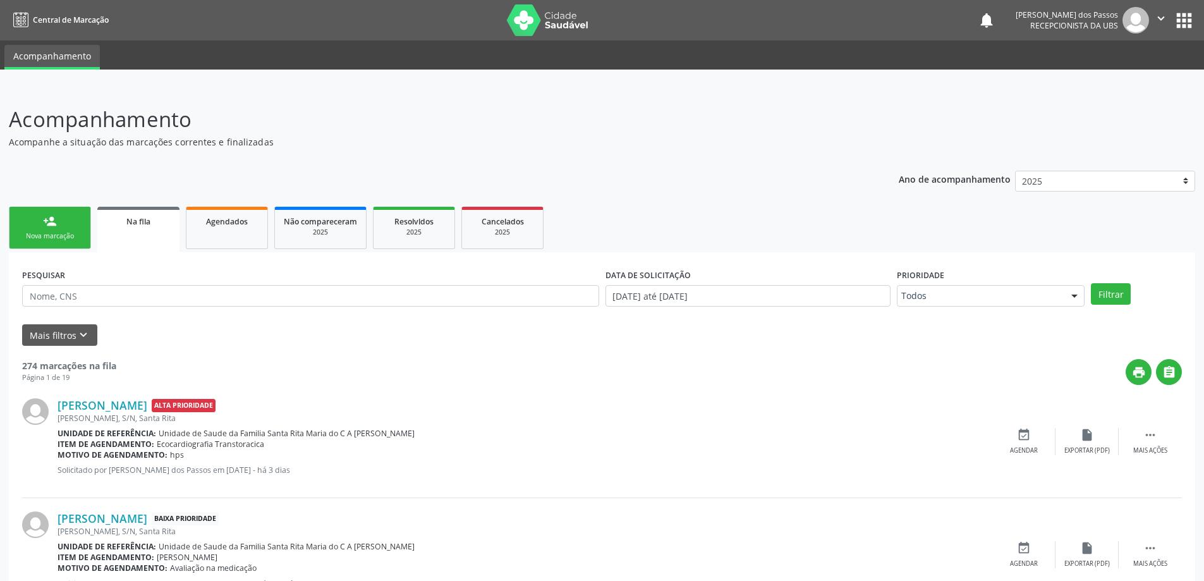
click at [65, 231] on div "Nova marcação" at bounding box center [49, 235] width 63 height 9
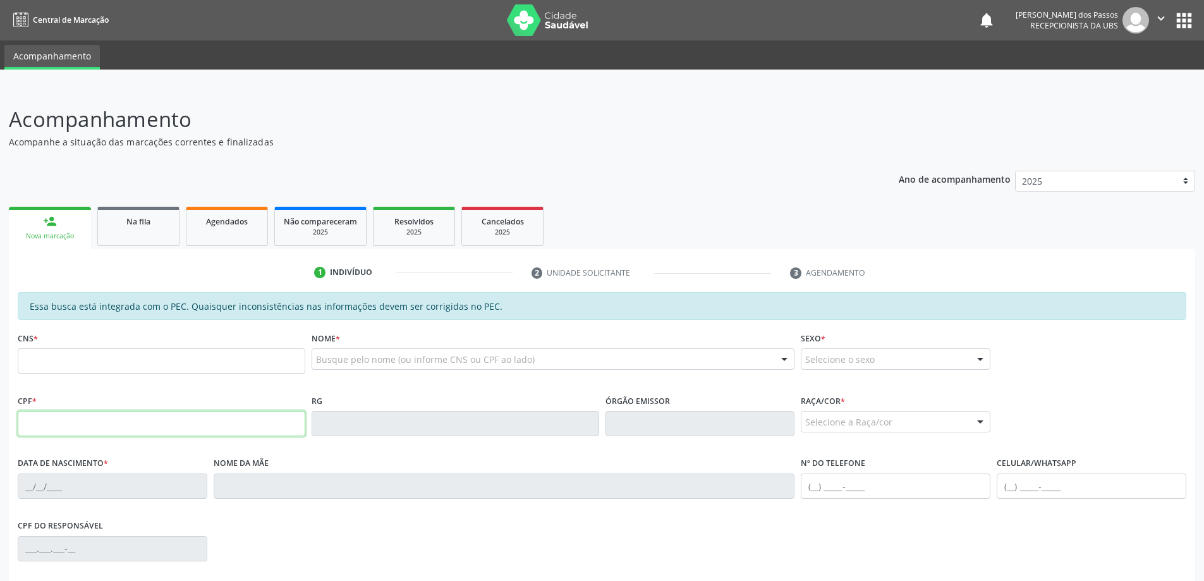
click at [66, 420] on input "text" at bounding box center [162, 423] width 288 height 25
type input "054.645.274-43"
type input "700 0043 4916 7506"
type input "01/05/1977"
type input "Maria José de Souza Silva"
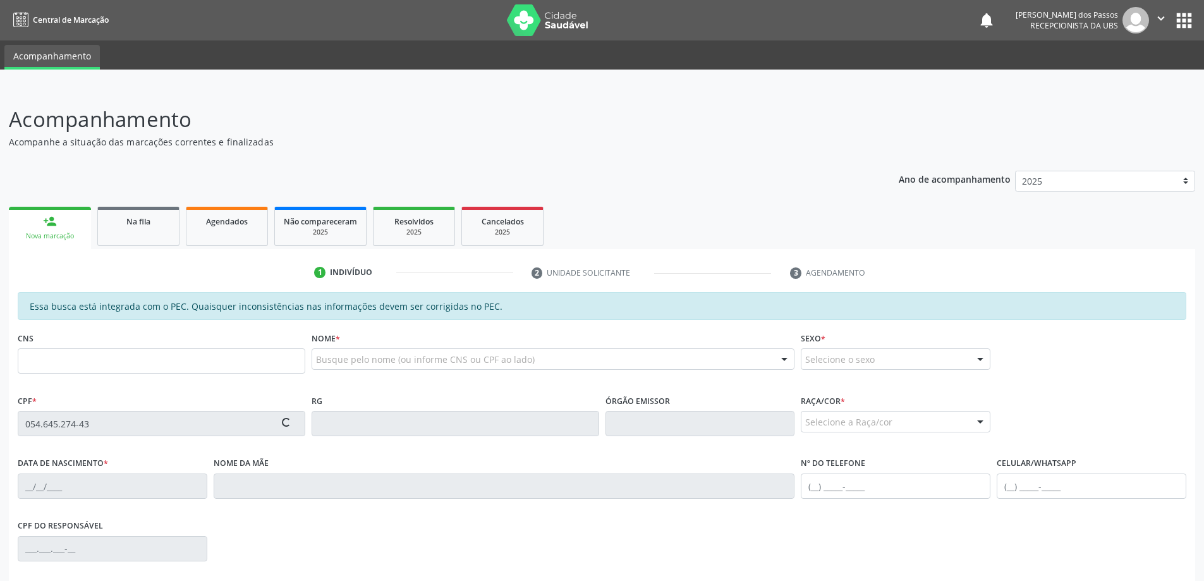
type input "(82) 98729-9776"
type input "S/N"
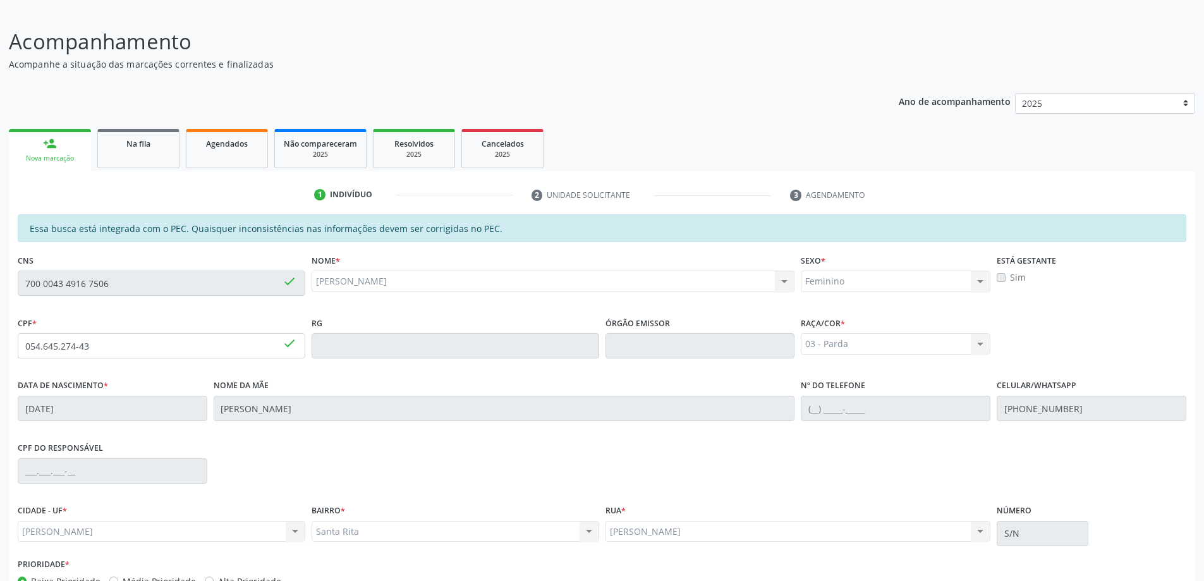
scroll to position [159, 0]
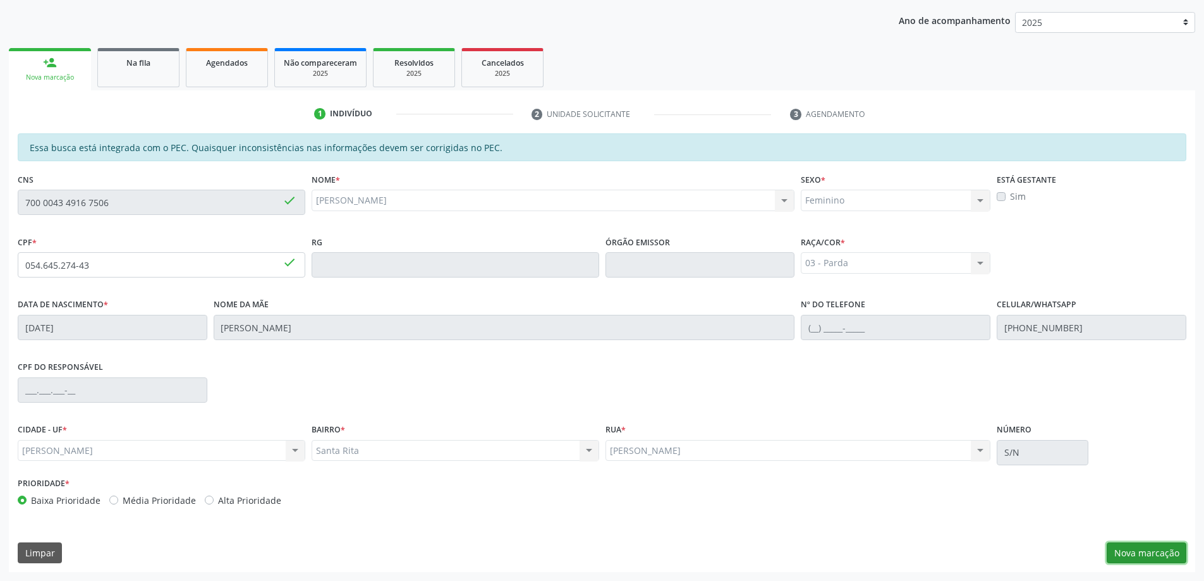
click at [1149, 556] on button "Nova marcação" at bounding box center [1147, 552] width 80 height 21
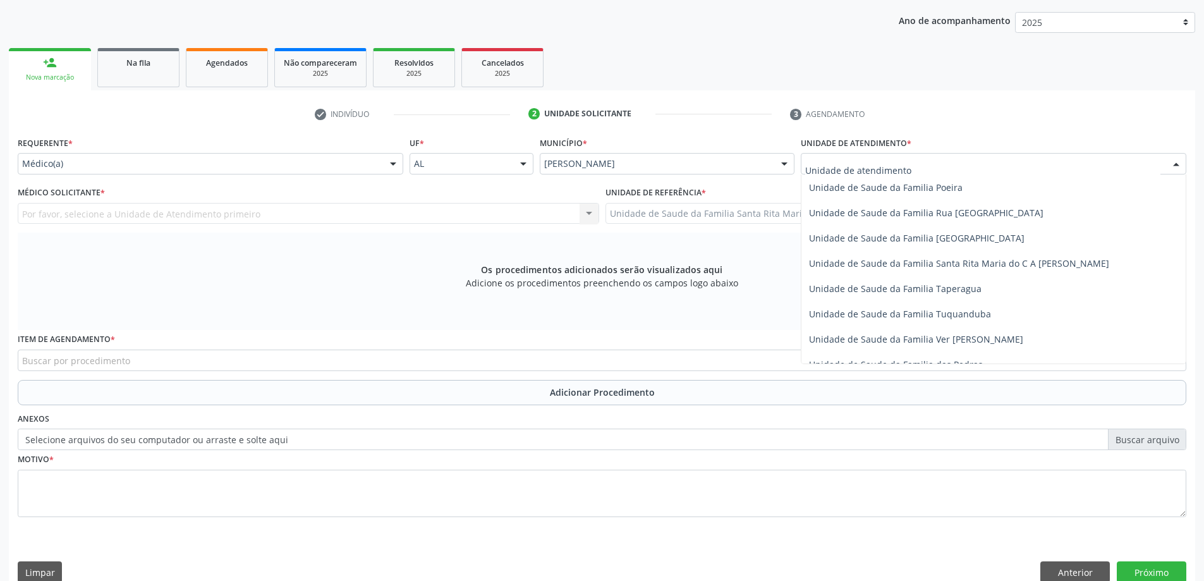
scroll to position [822, 0]
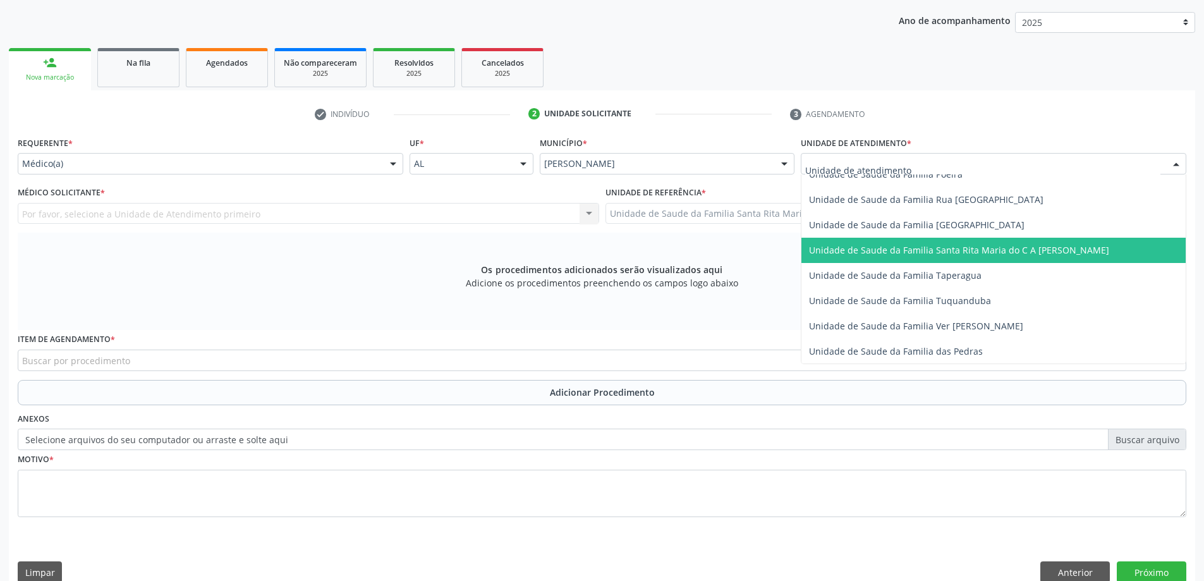
click at [879, 246] on span "Unidade de Saude da Familia Santa Rita Maria do C A [PERSON_NAME]" at bounding box center [959, 250] width 300 height 12
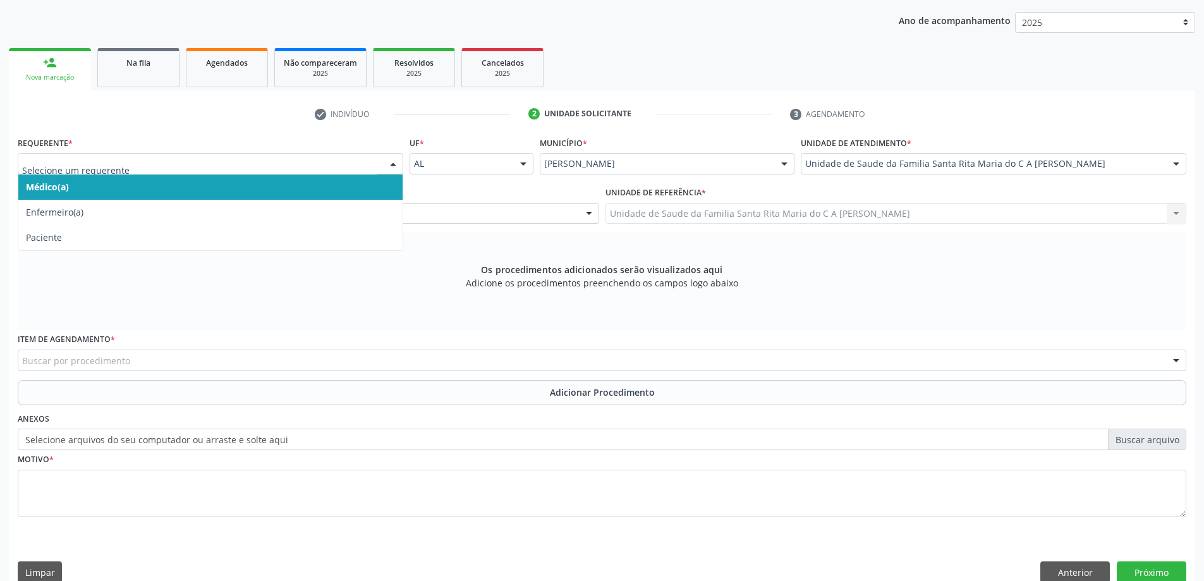
click at [269, 191] on span "Médico(a)" at bounding box center [210, 186] width 384 height 25
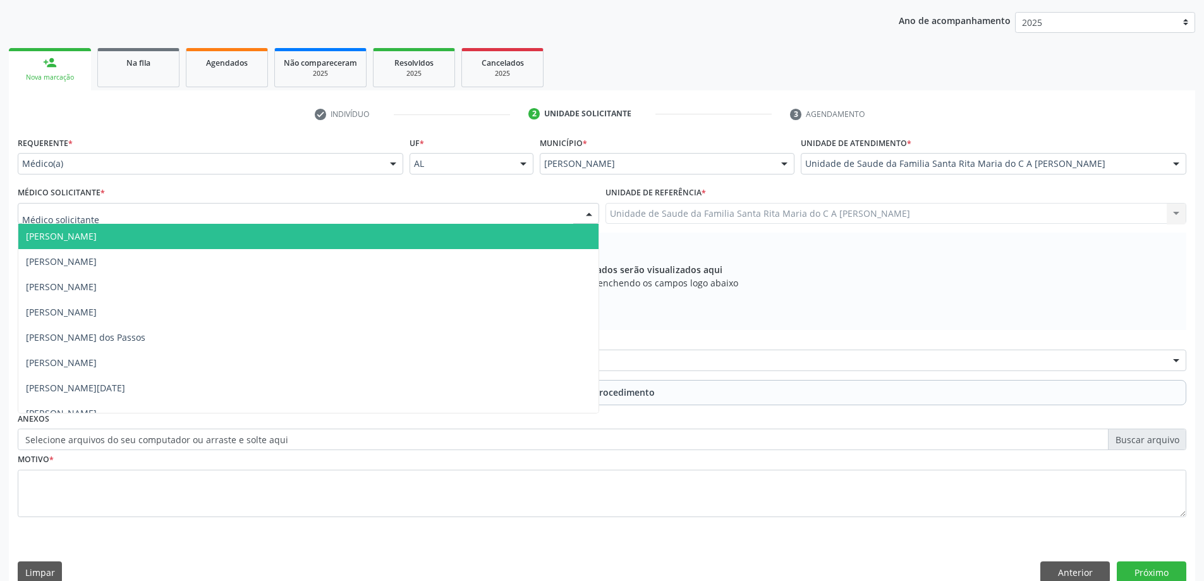
click at [261, 218] on div at bounding box center [309, 213] width 582 height 21
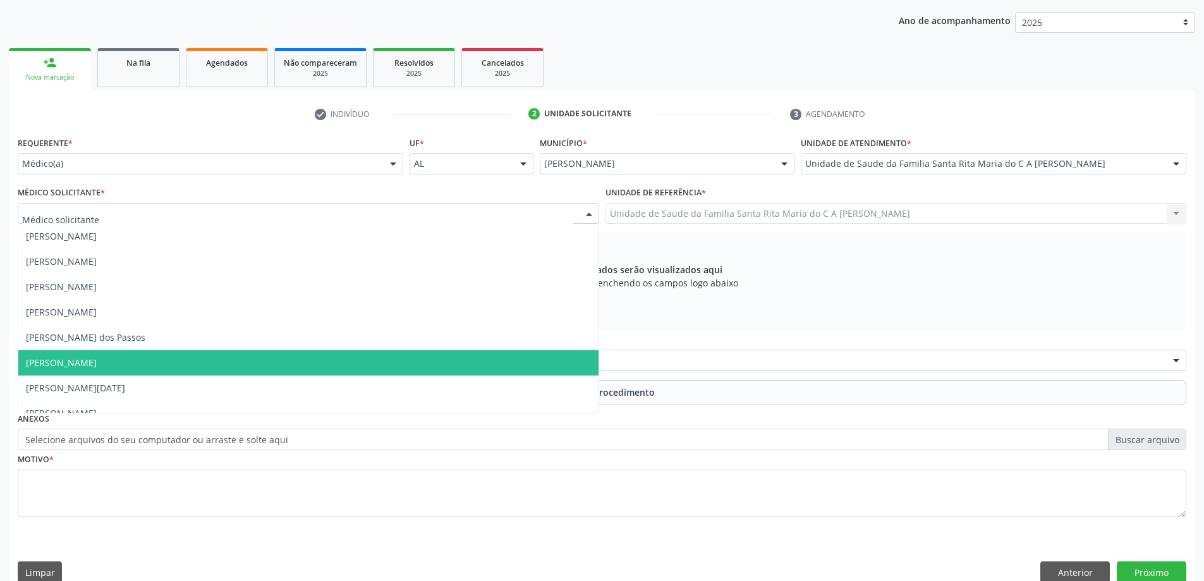
click at [261, 356] on span "[PERSON_NAME]" at bounding box center [308, 362] width 580 height 25
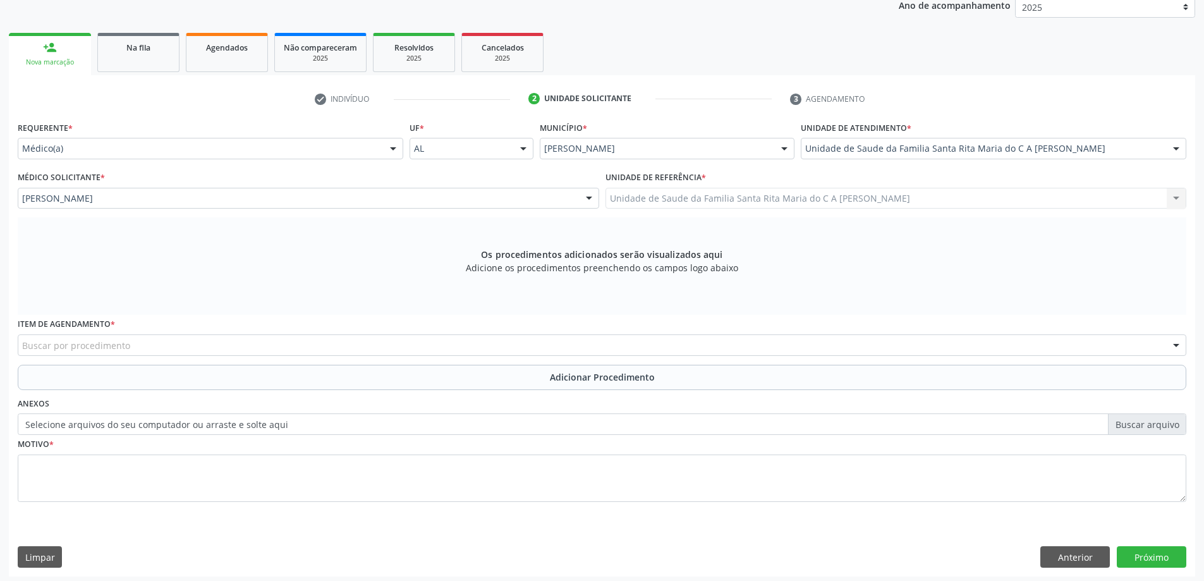
scroll to position [178, 0]
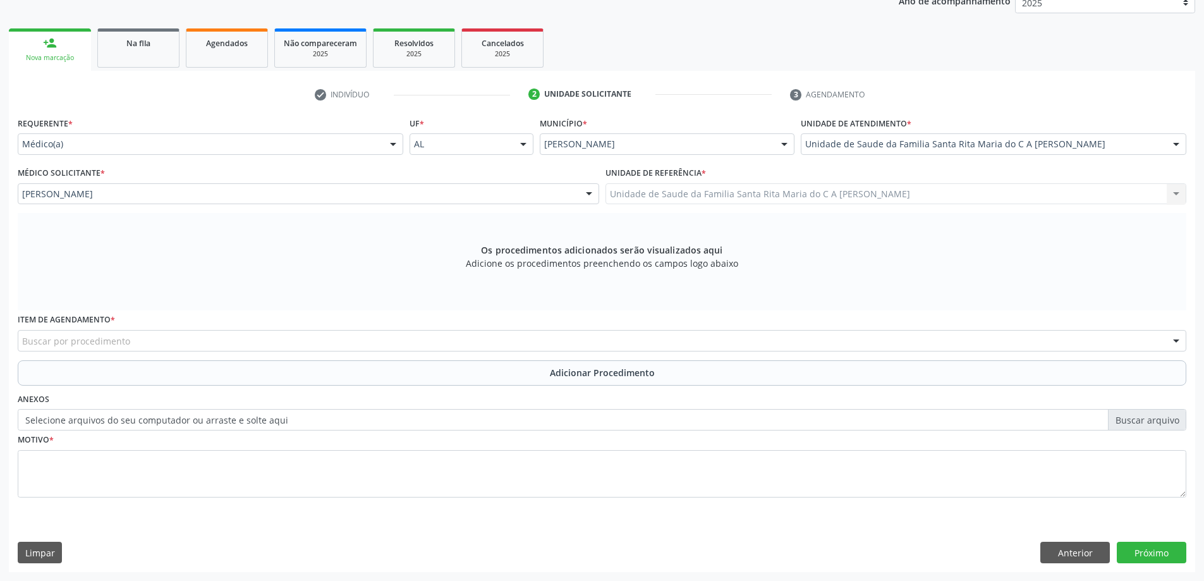
click at [259, 336] on div "Buscar por procedimento" at bounding box center [602, 340] width 1169 height 21
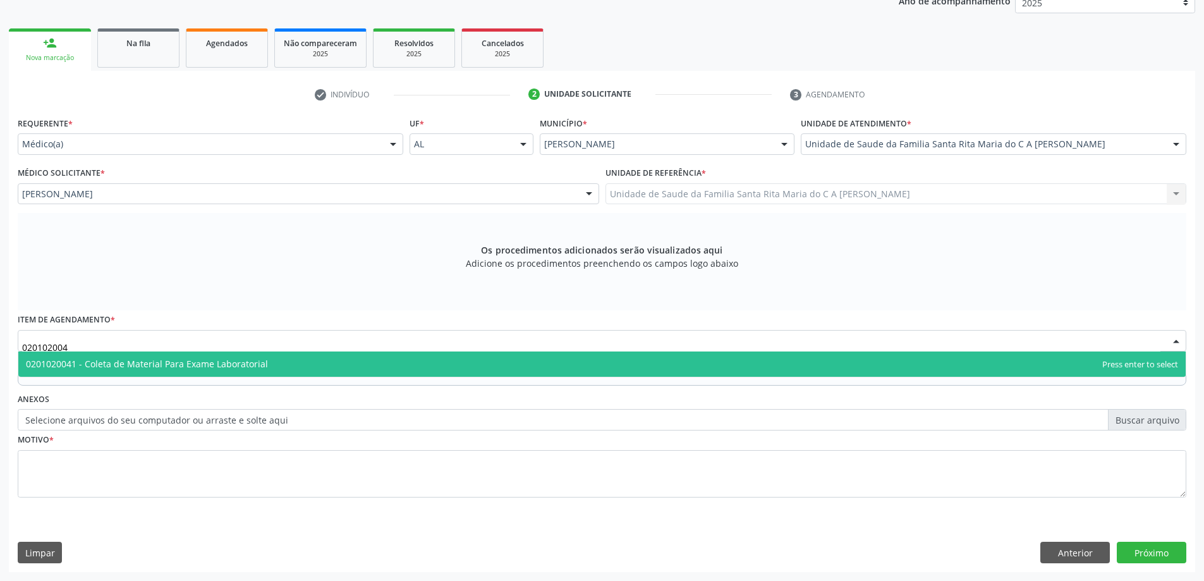
type input "0201020041"
click at [256, 368] on span "0201020041 - Coleta de Material Para Exame Laboratorial" at bounding box center [147, 364] width 242 height 12
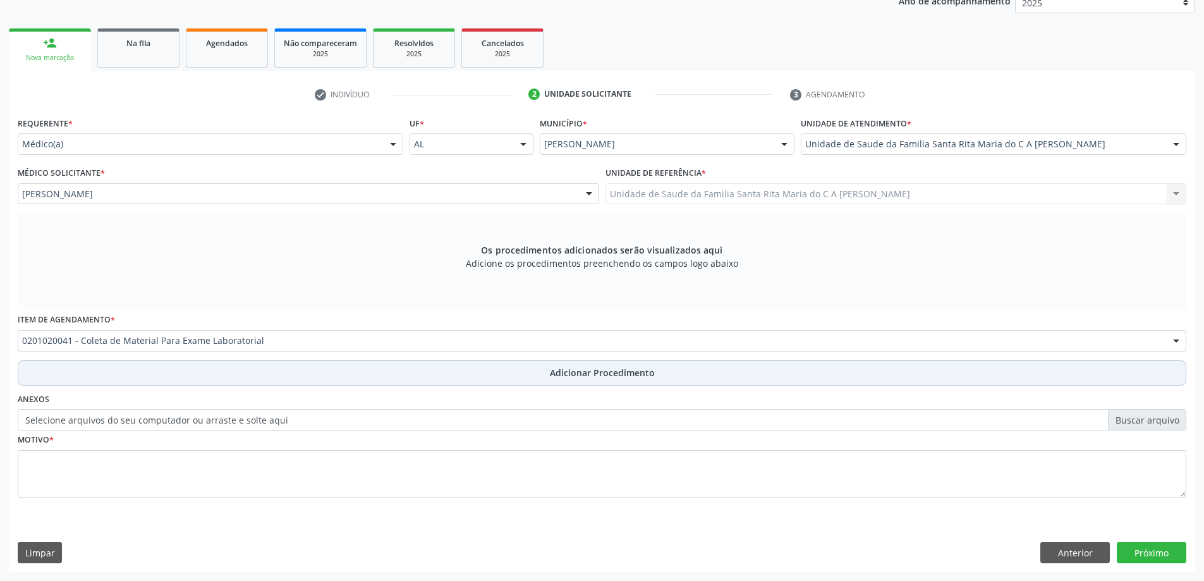
click at [178, 379] on button "Adicionar Procedimento" at bounding box center [602, 372] width 1169 height 25
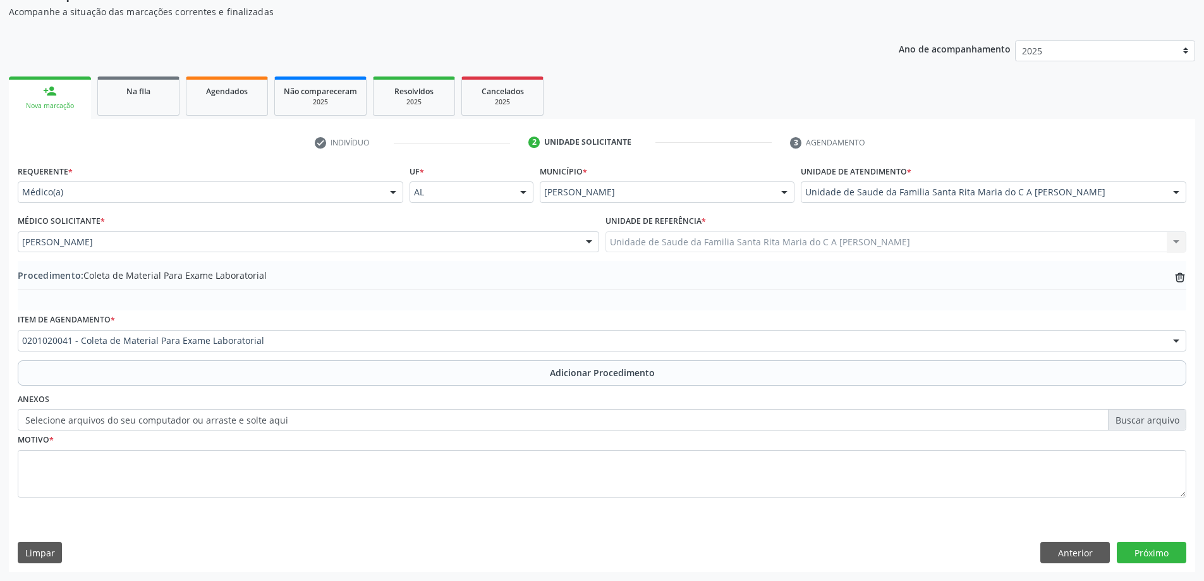
scroll to position [130, 0]
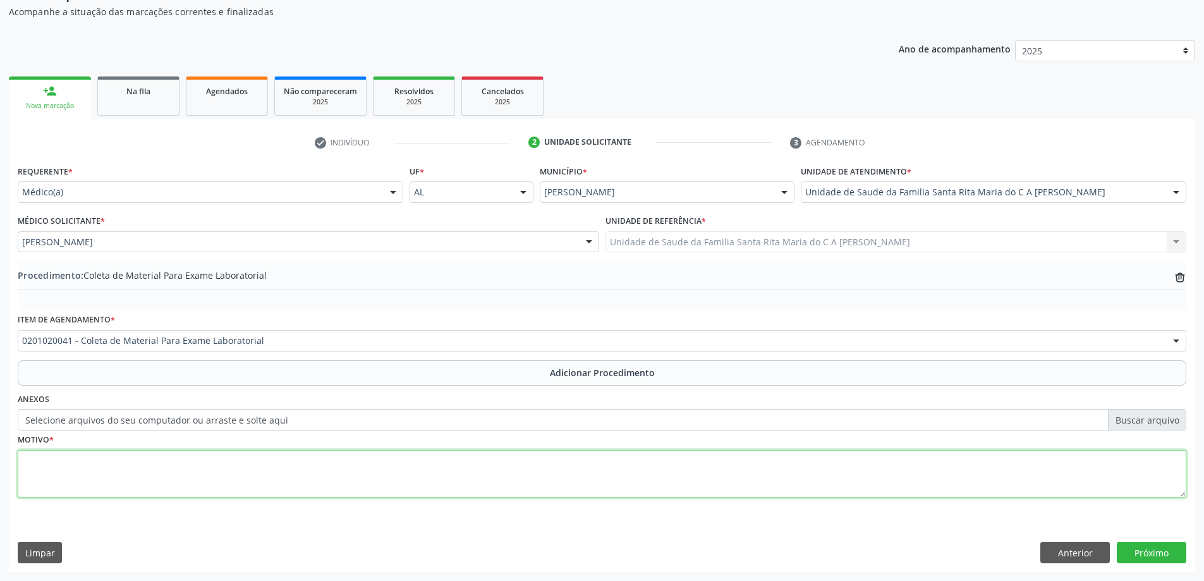
click at [162, 452] on textarea at bounding box center [602, 474] width 1169 height 48
type textarea "controle"
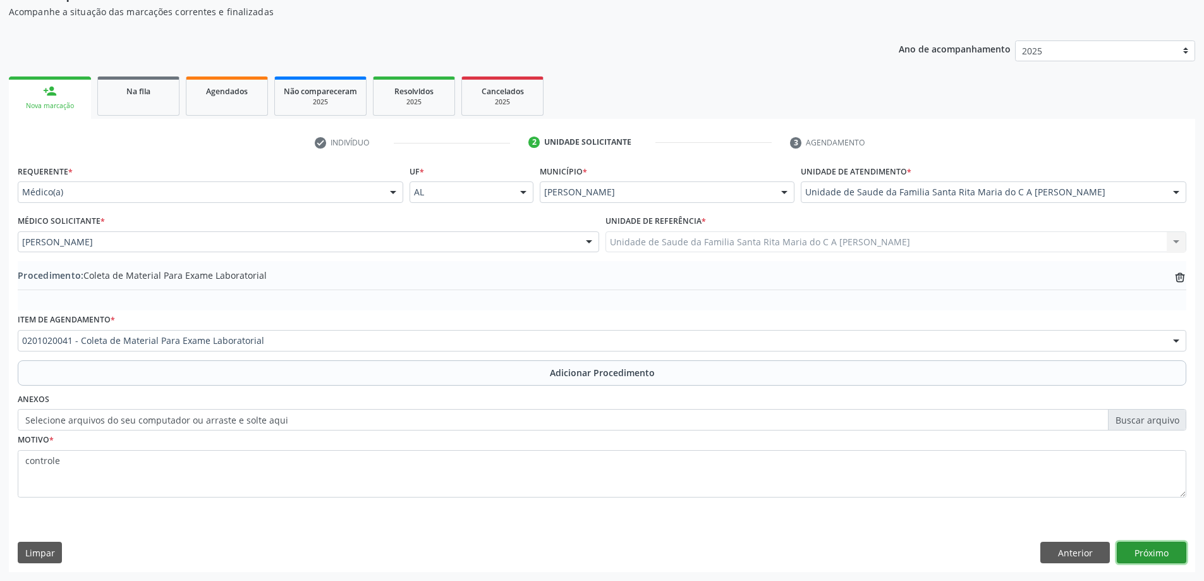
click at [1176, 554] on button "Próximo" at bounding box center [1152, 552] width 70 height 21
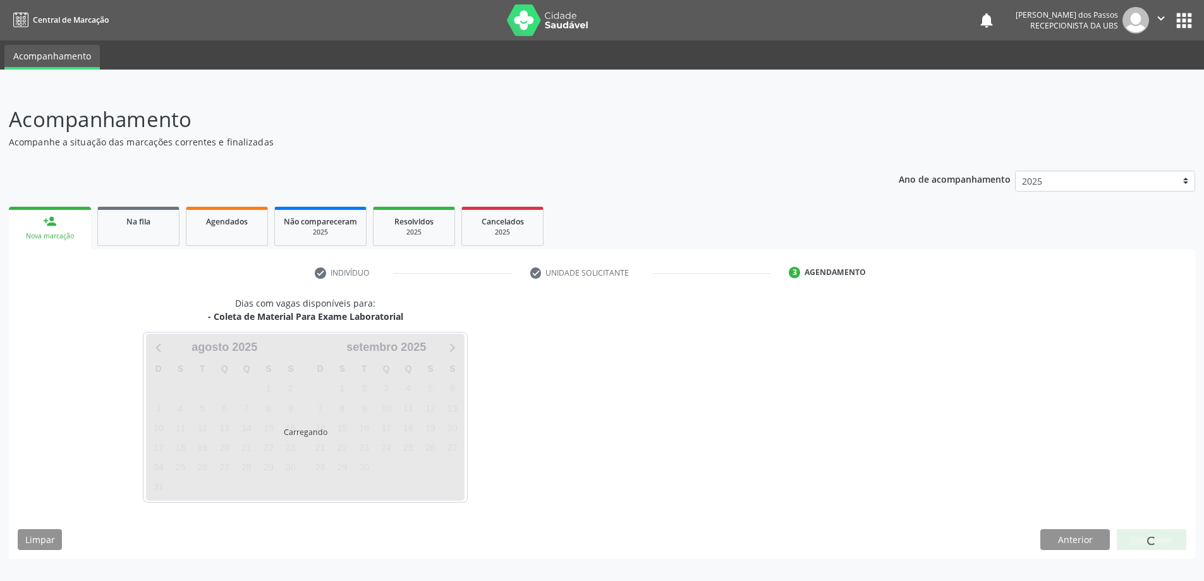
scroll to position [0, 0]
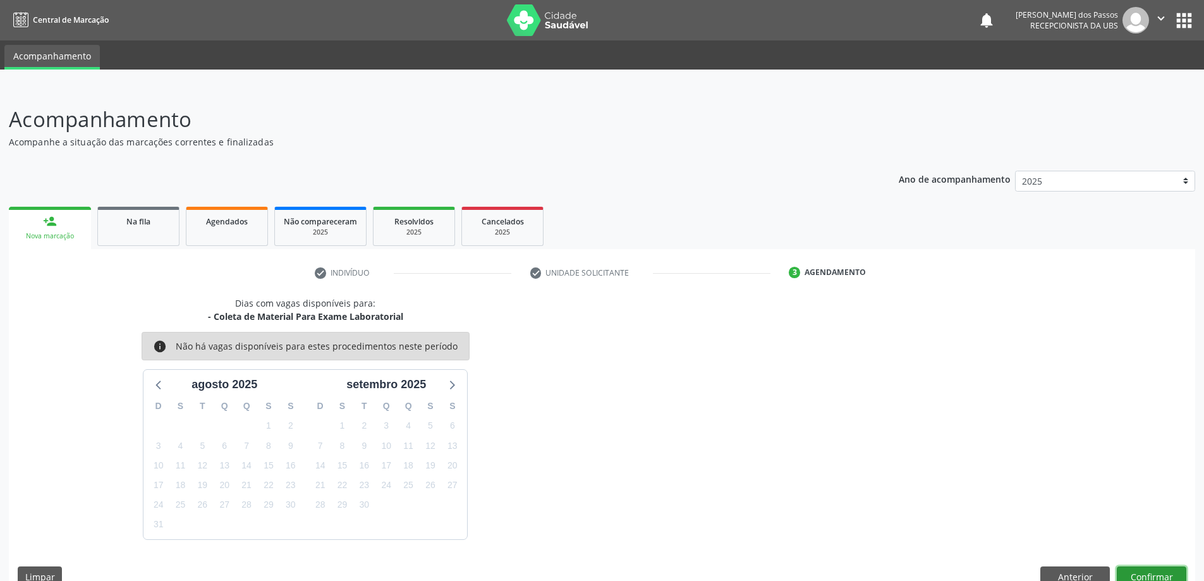
click at [1149, 570] on button "Confirmar" at bounding box center [1152, 576] width 70 height 21
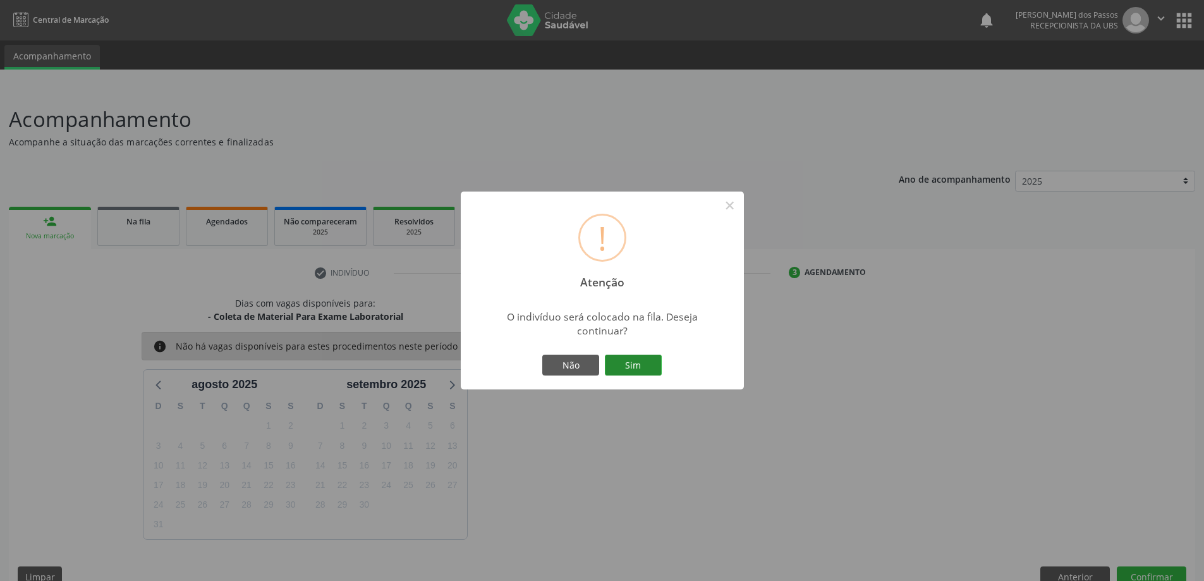
click at [638, 369] on button "Sim" at bounding box center [633, 365] width 57 height 21
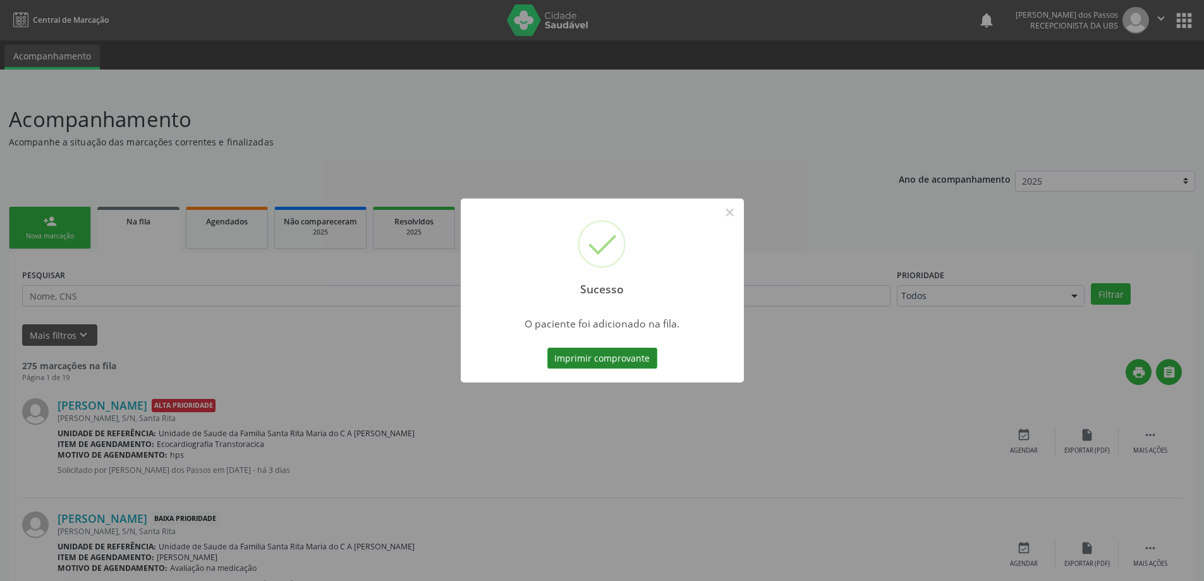
click at [637, 362] on button "Imprimir comprovante" at bounding box center [603, 358] width 110 height 21
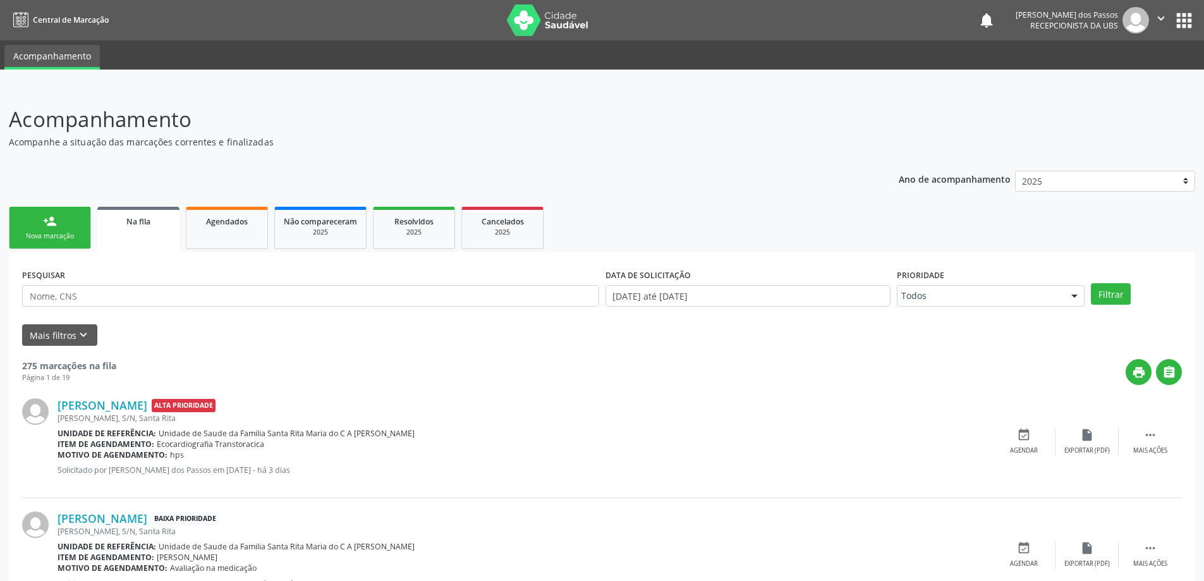
click at [53, 226] on div "person_add" at bounding box center [50, 221] width 14 height 14
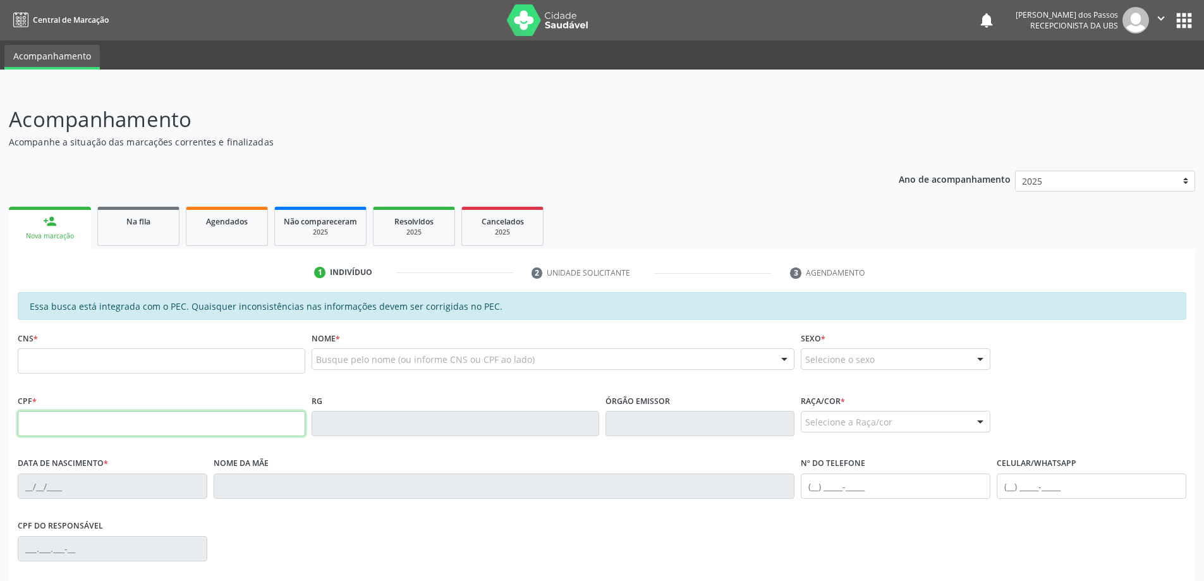
click at [127, 427] on input "text" at bounding box center [162, 423] width 288 height 25
click at [174, 422] on input "text" at bounding box center [162, 423] width 288 height 25
type input "064.641.704-57"
type input "700 3059 5697 1640"
type input "13/06/1962"
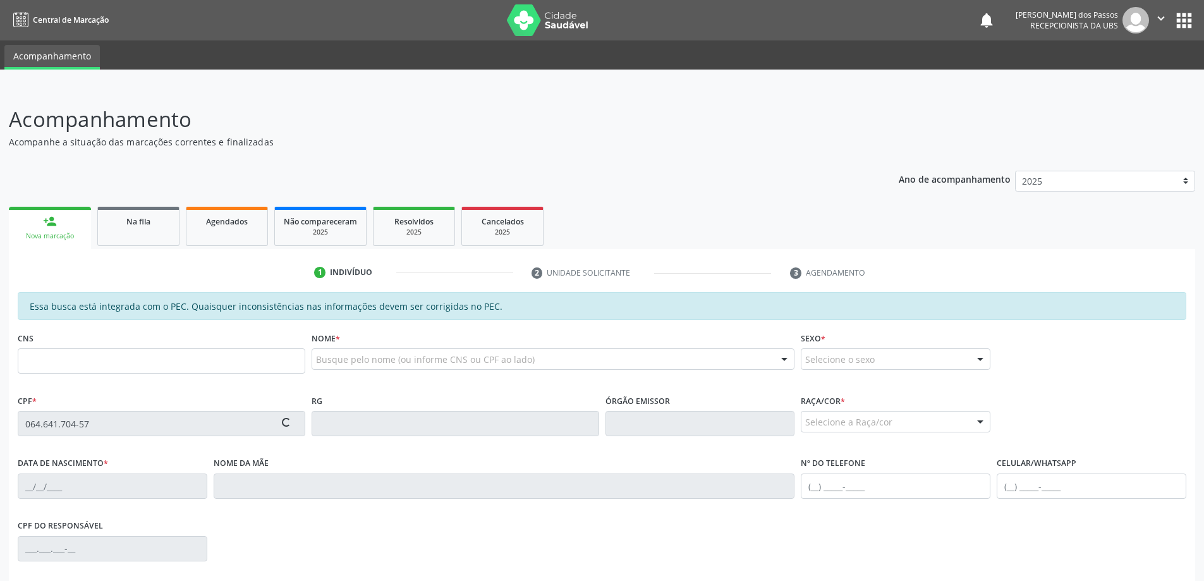
type input "Ivonete Analia dos Samtos"
type input "(82) 8805-2294"
type input "S/N"
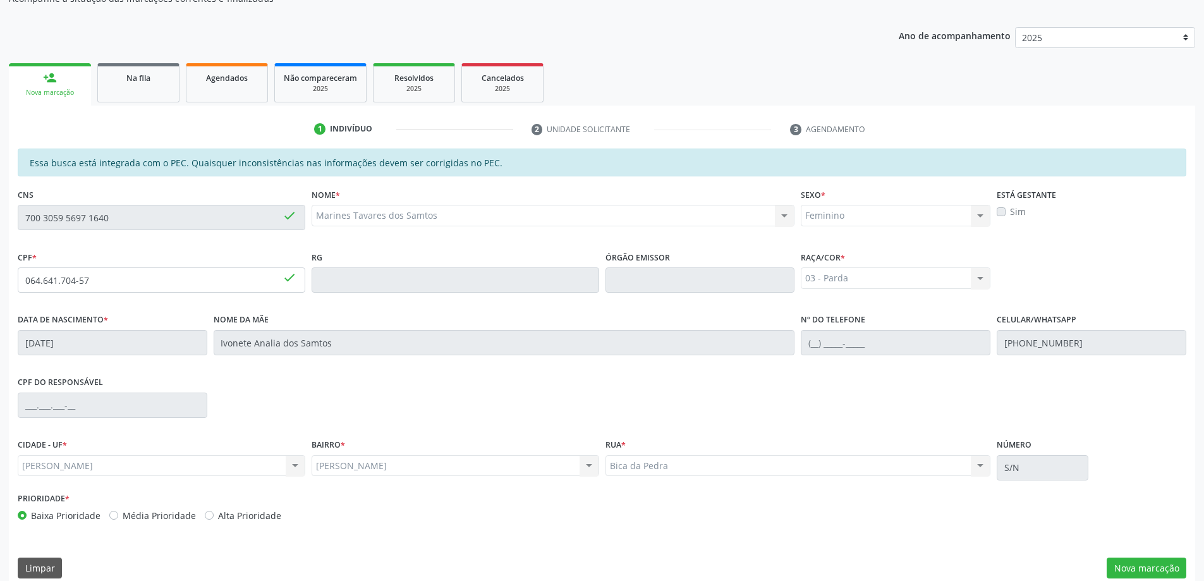
scroll to position [159, 0]
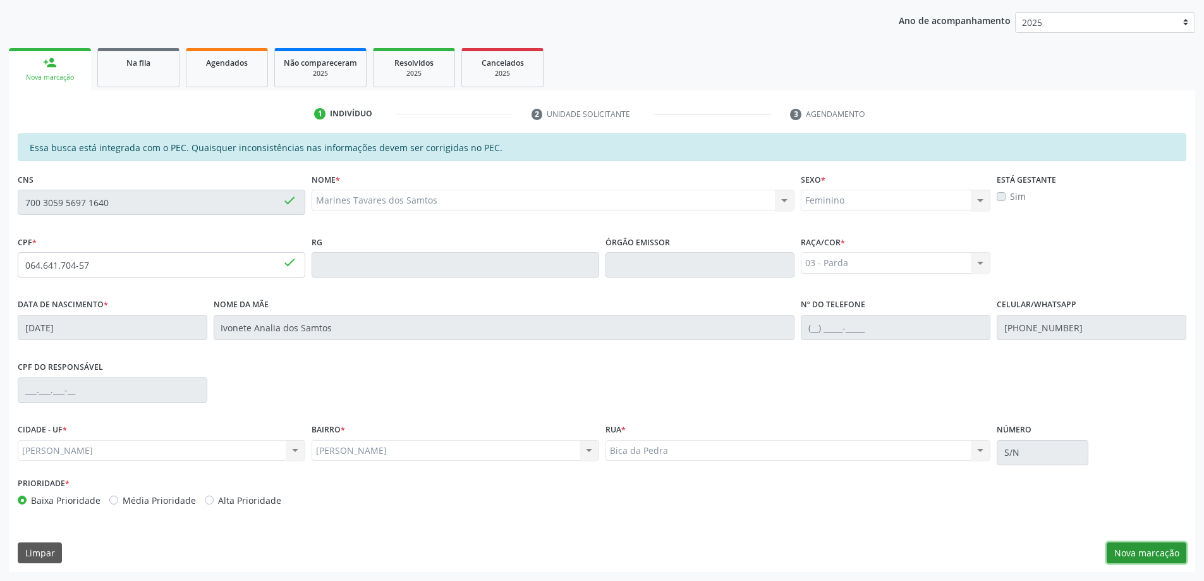
click at [1124, 548] on button "Nova marcação" at bounding box center [1147, 552] width 80 height 21
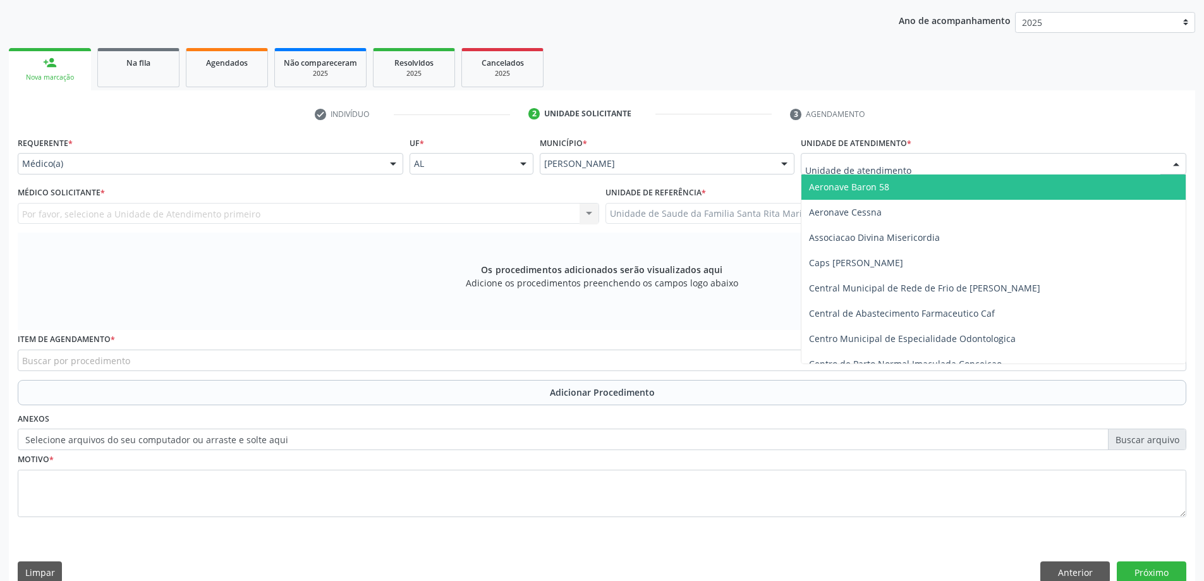
click at [936, 163] on div at bounding box center [994, 163] width 386 height 21
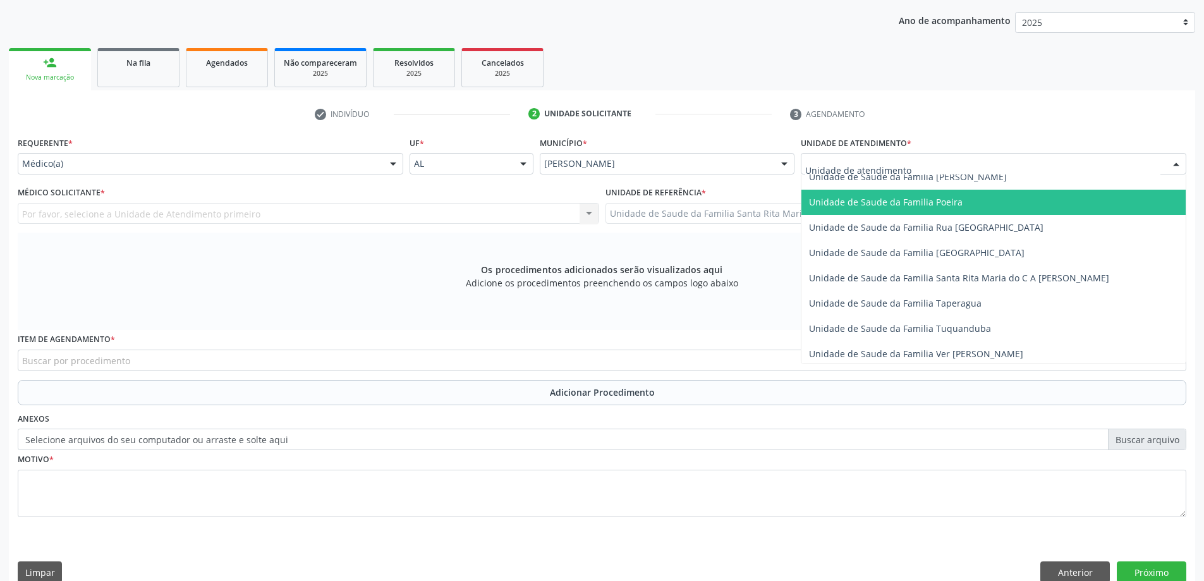
scroll to position [822, 0]
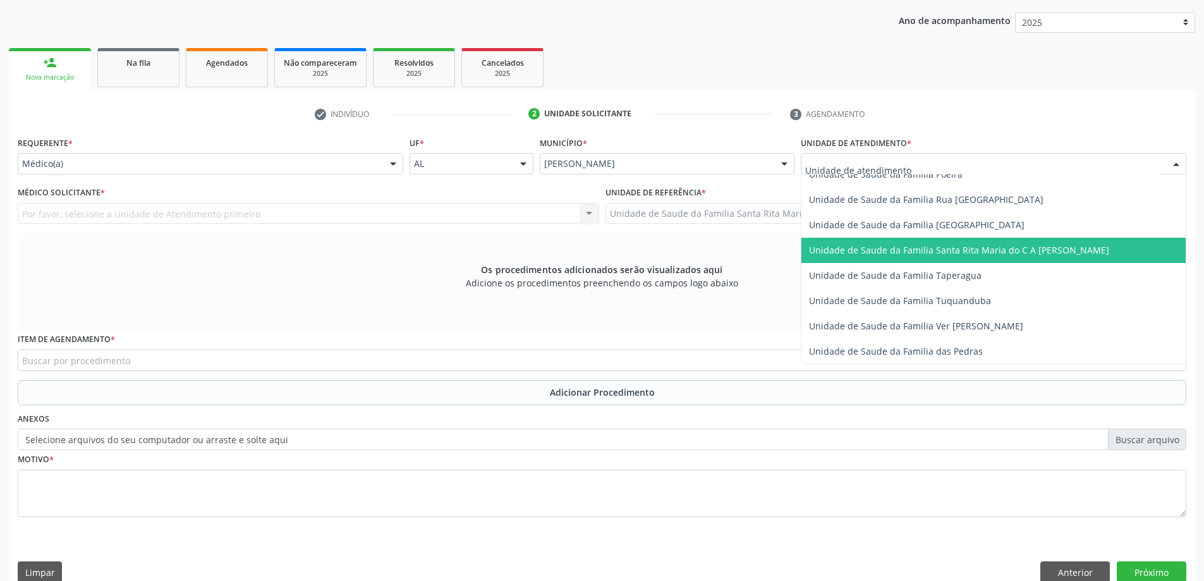
click at [916, 249] on span "Unidade de Saude da Familia Santa Rita Maria do C A [PERSON_NAME]" at bounding box center [959, 250] width 300 height 12
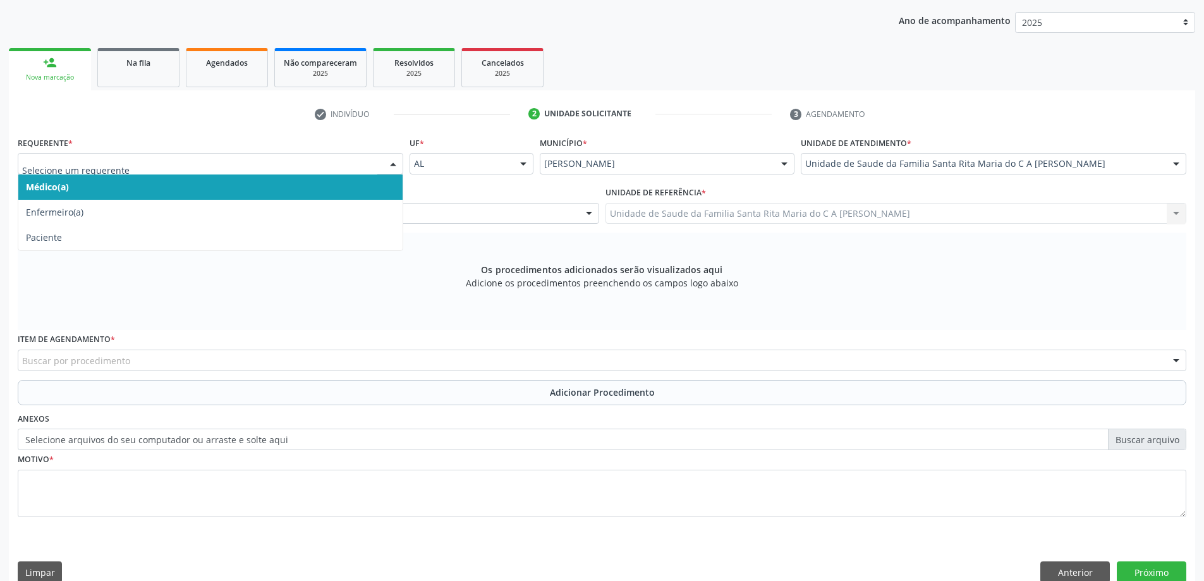
click at [344, 183] on span "Médico(a)" at bounding box center [210, 186] width 384 height 25
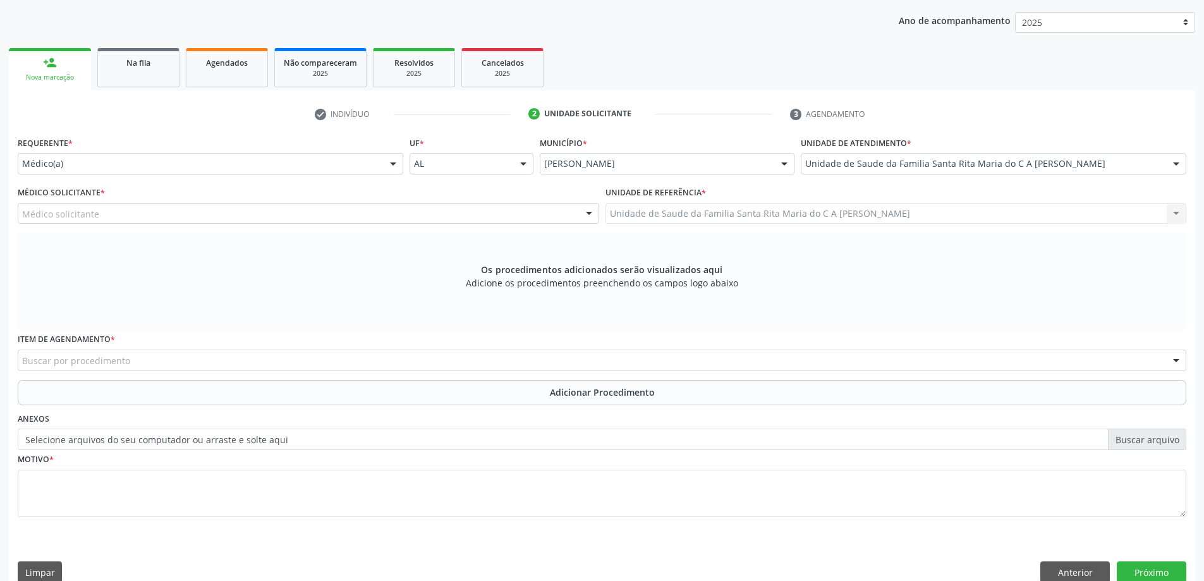
click at [329, 214] on div "Médico solicitante" at bounding box center [309, 213] width 582 height 21
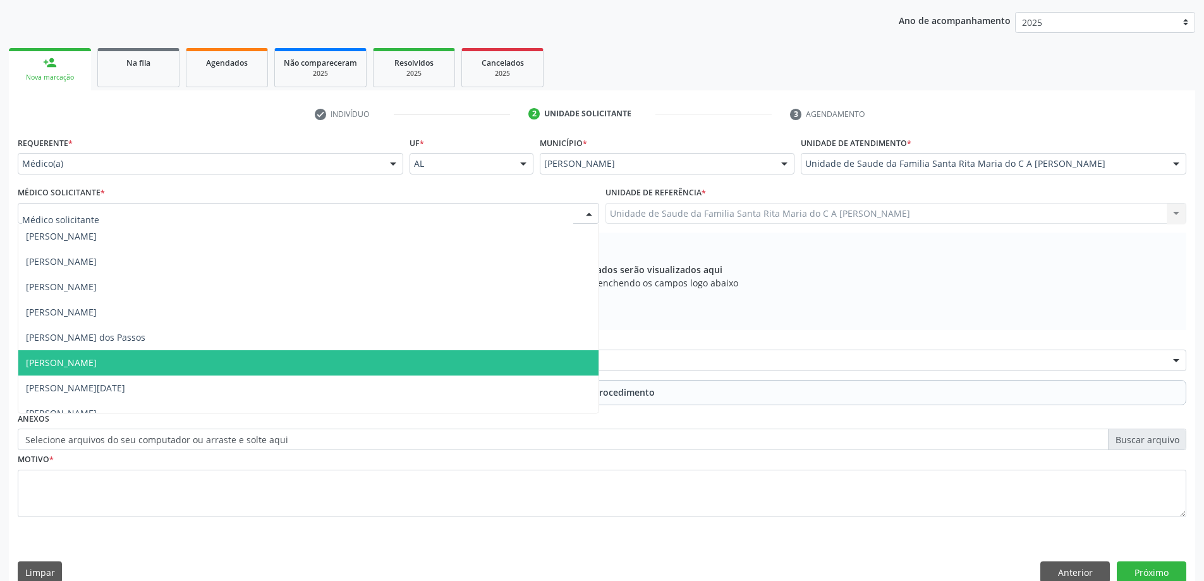
click at [340, 364] on span "[PERSON_NAME]" at bounding box center [308, 362] width 580 height 25
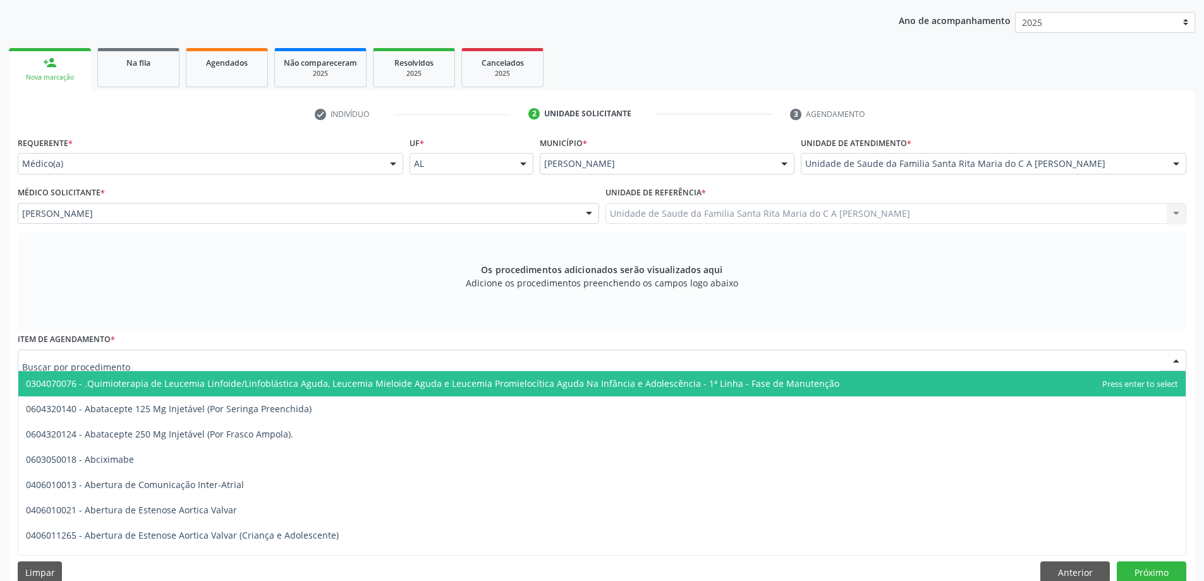
click at [338, 364] on div at bounding box center [602, 360] width 1169 height 21
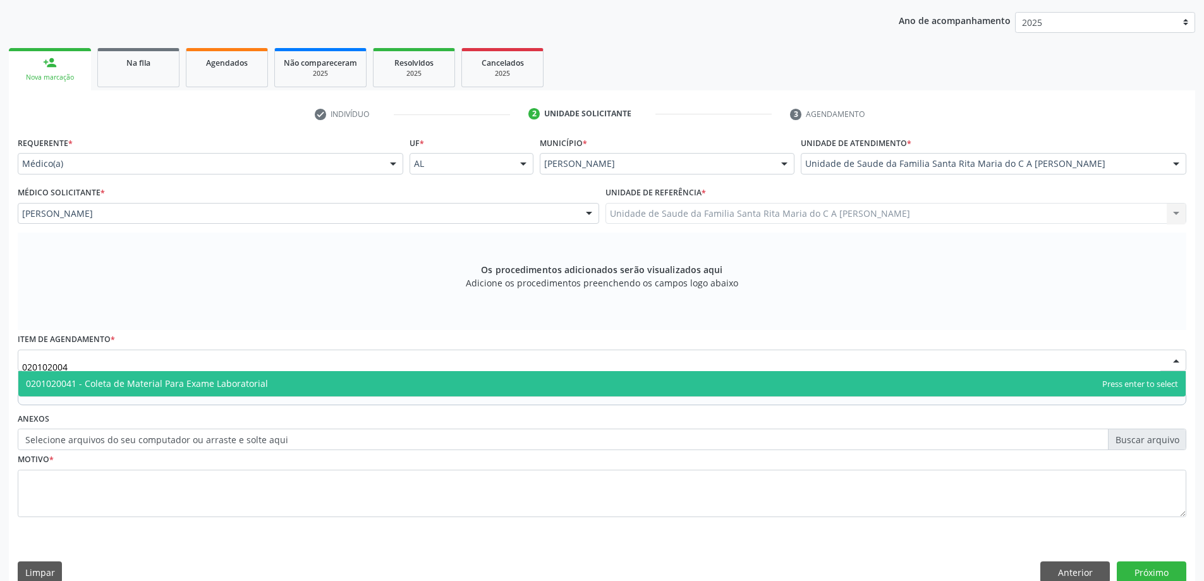
type input "0201020041"
click at [309, 386] on span "0201020041 - Coleta de Material Para Exame Laboratorial" at bounding box center [602, 383] width 1168 height 25
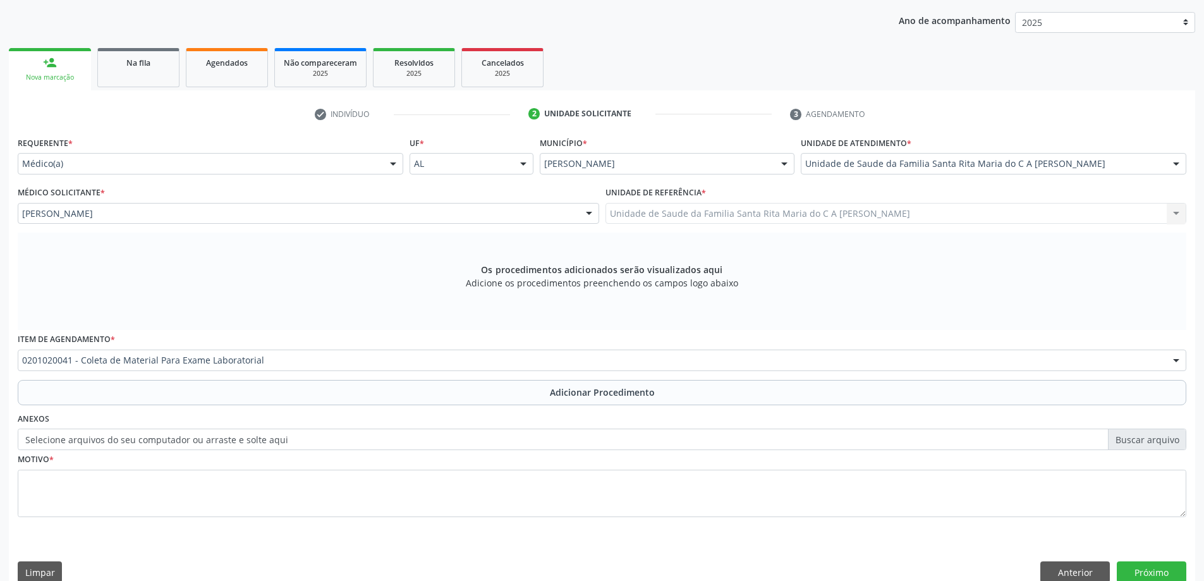
drag, startPoint x: 291, startPoint y: 396, endPoint x: 286, endPoint y: 424, distance: 27.7
click at [291, 396] on button "Adicionar Procedimento" at bounding box center [602, 392] width 1169 height 25
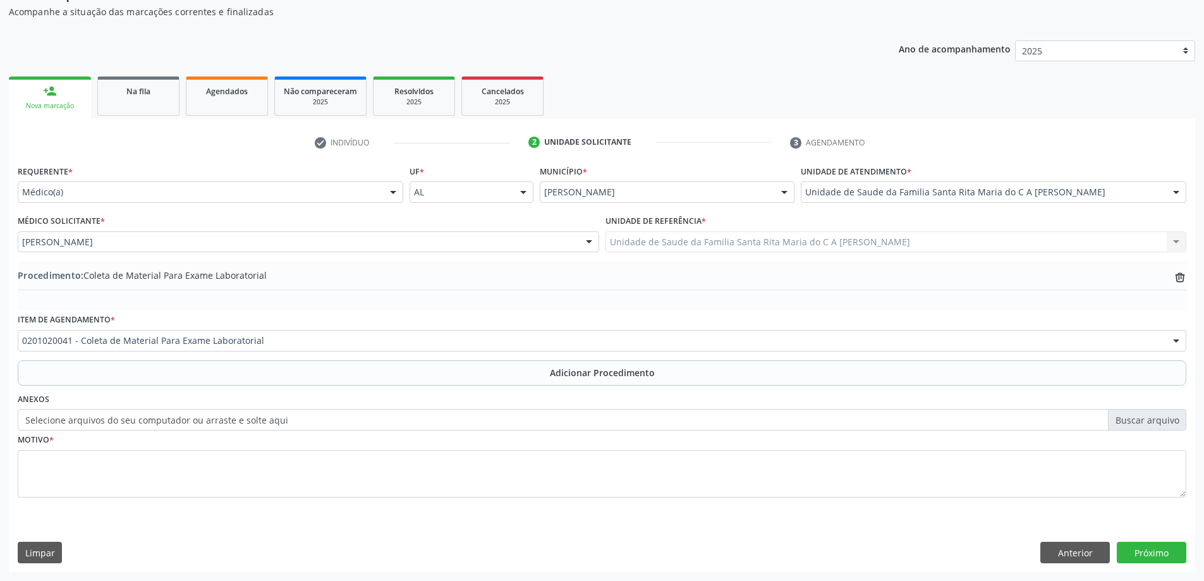
scroll to position [130, 0]
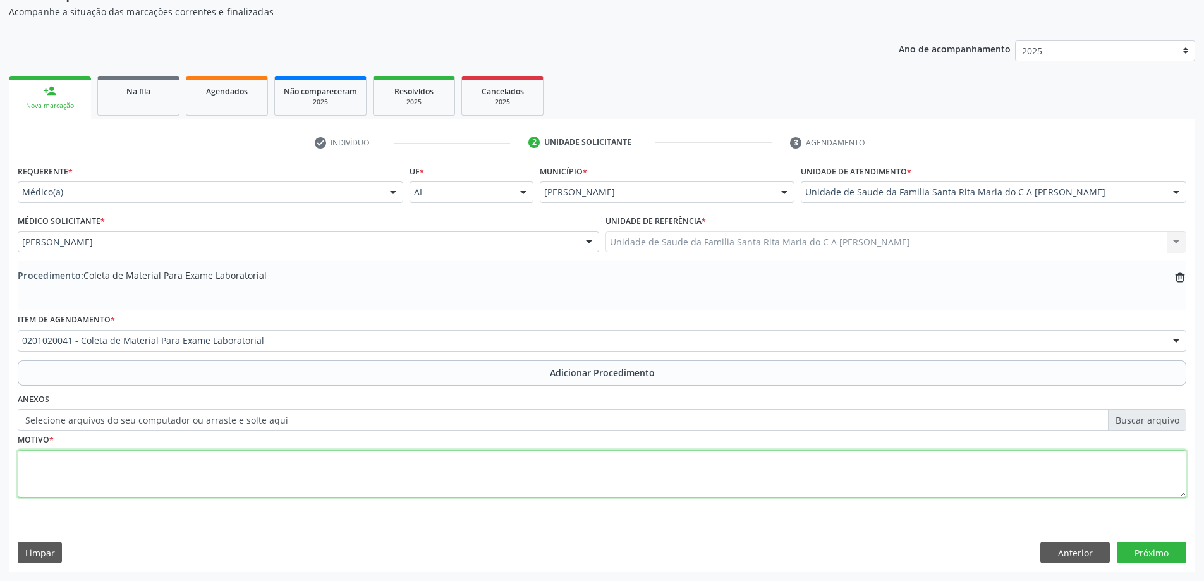
click at [280, 477] on textarea at bounding box center [602, 474] width 1169 height 48
type textarea "controle"
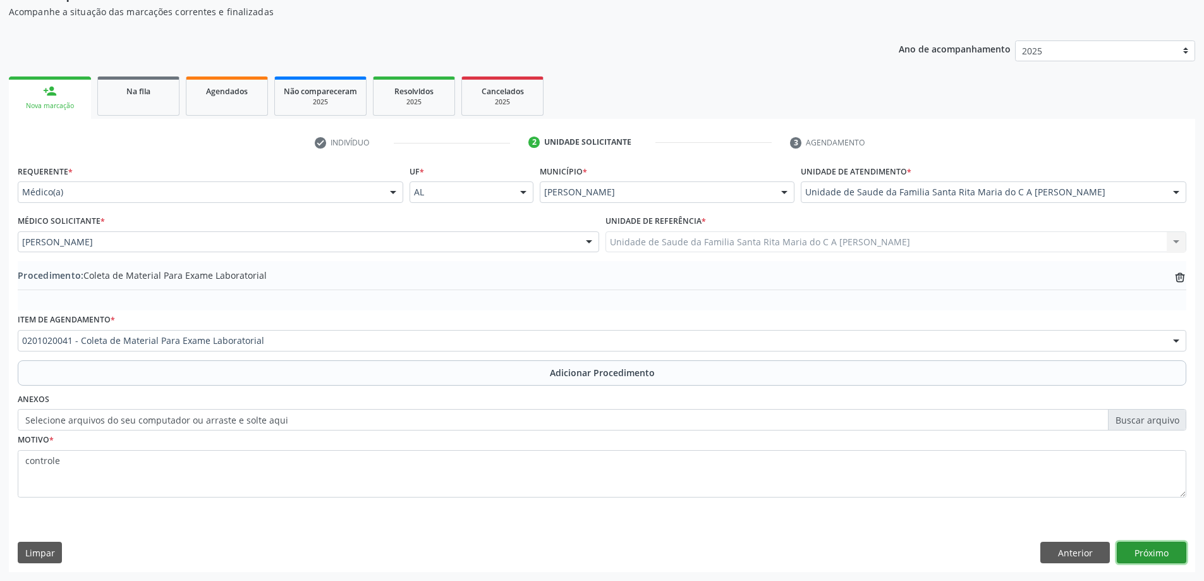
click at [1156, 556] on button "Próximo" at bounding box center [1152, 552] width 70 height 21
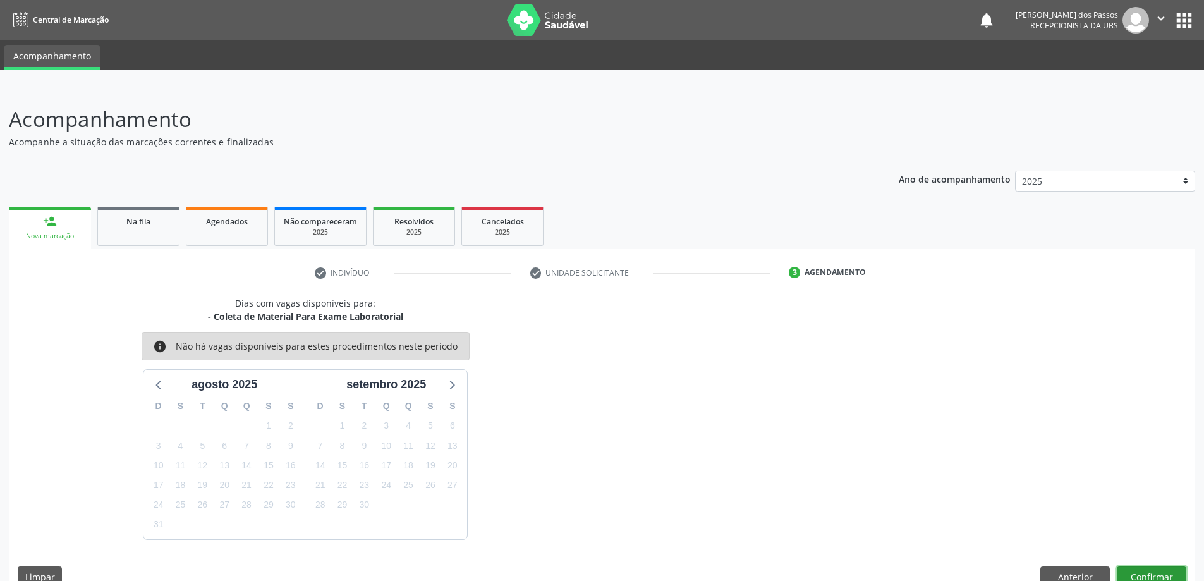
click at [1165, 577] on button "Confirmar" at bounding box center [1152, 576] width 70 height 21
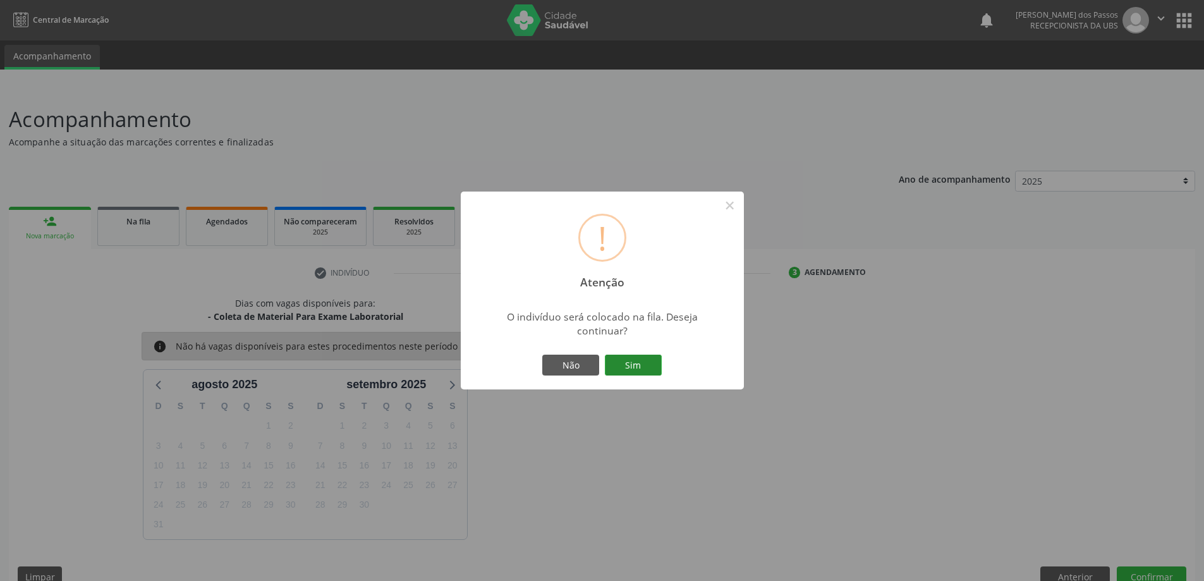
click at [632, 368] on button "Sim" at bounding box center [633, 365] width 57 height 21
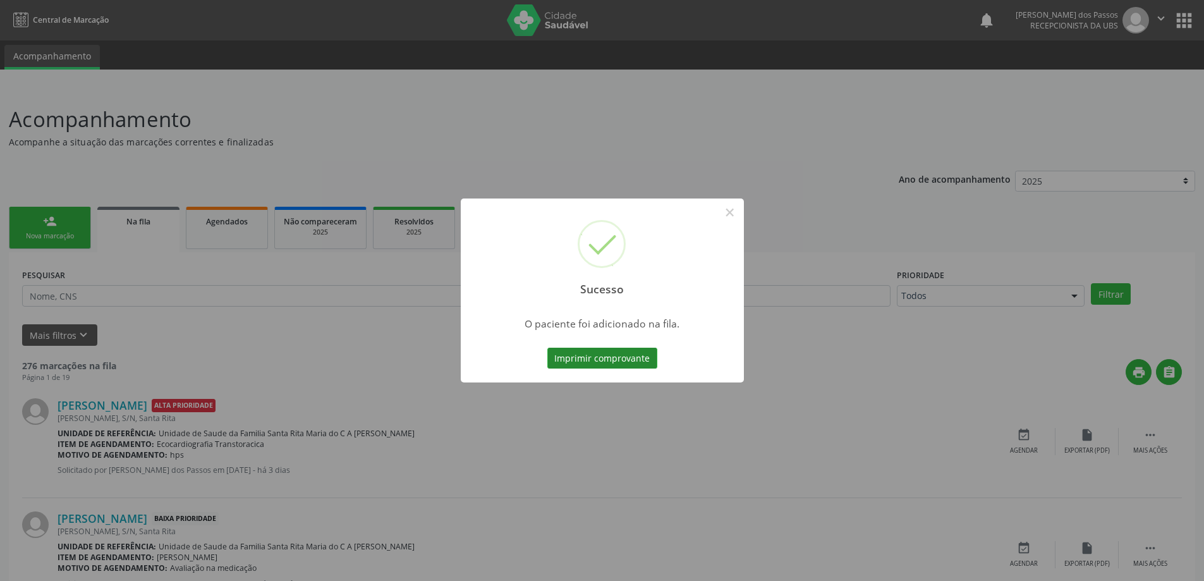
click at [623, 363] on button "Imprimir comprovante" at bounding box center [603, 358] width 110 height 21
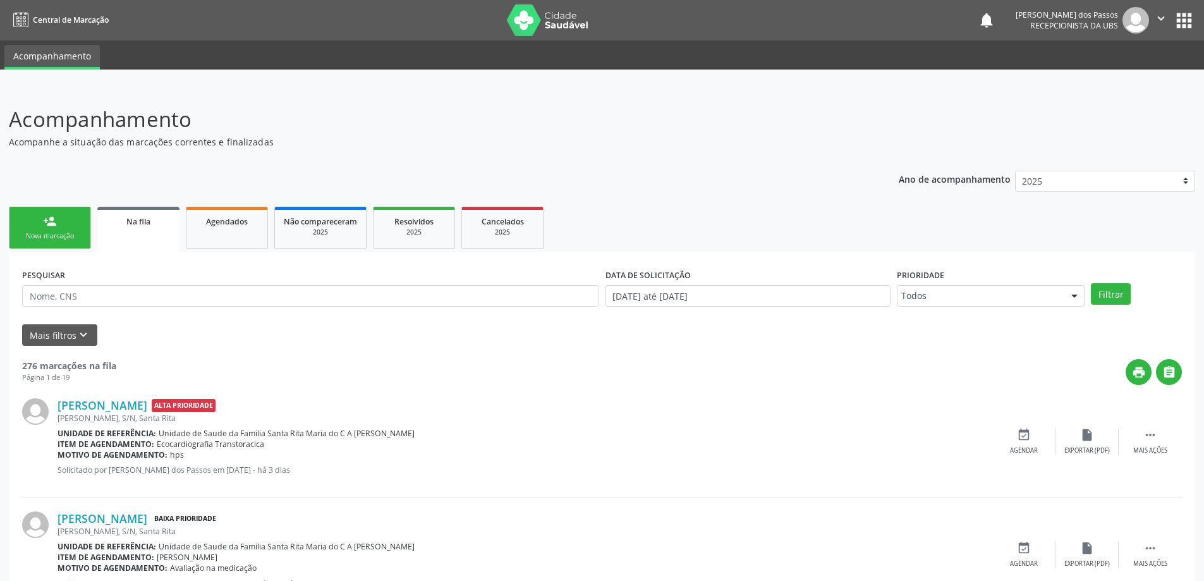
click at [72, 235] on div "Nova marcação" at bounding box center [49, 235] width 63 height 9
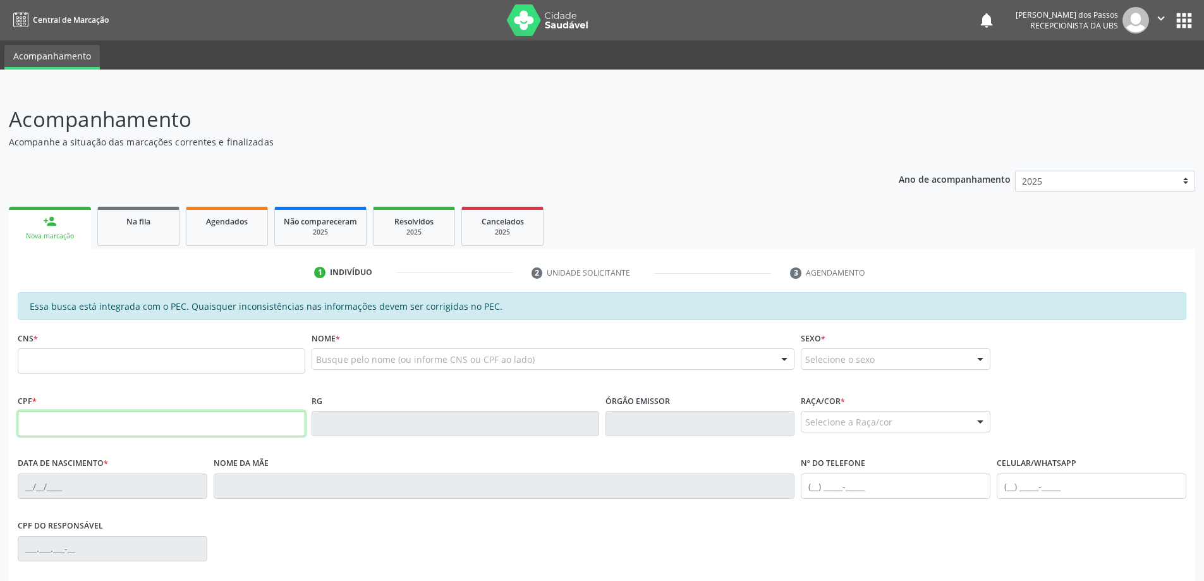
click at [71, 427] on input "text" at bounding box center [162, 423] width 288 height 25
type input "073.471.994-92"
type input "200 5908 2156 0008"
type input "06/08/1984"
type input "Benildes da Silva"
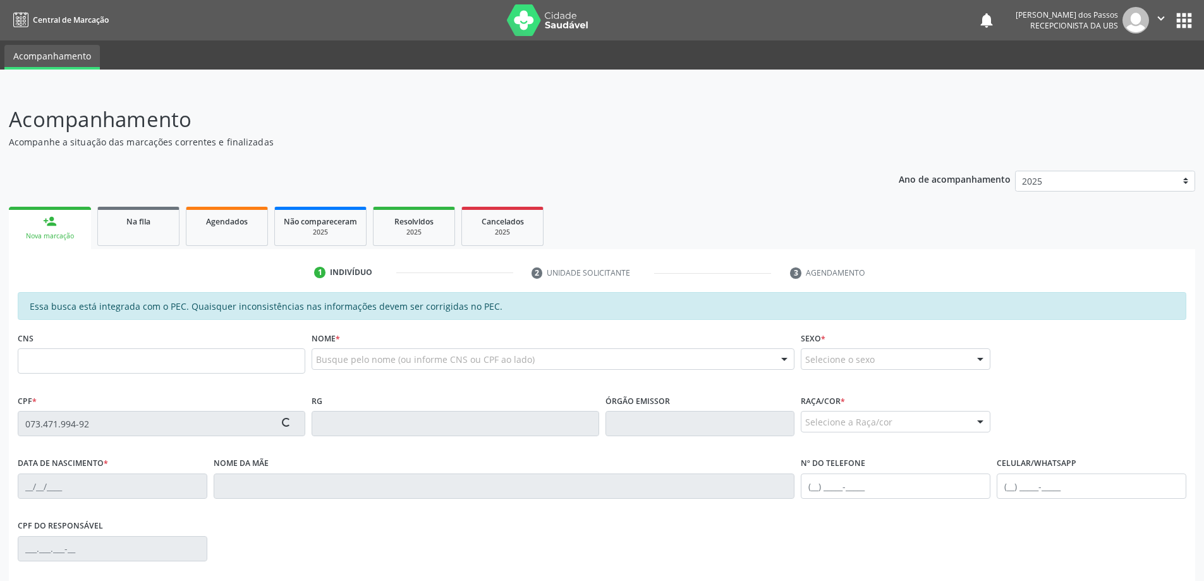
type input "(82) 9640-6448"
type input "S/N"
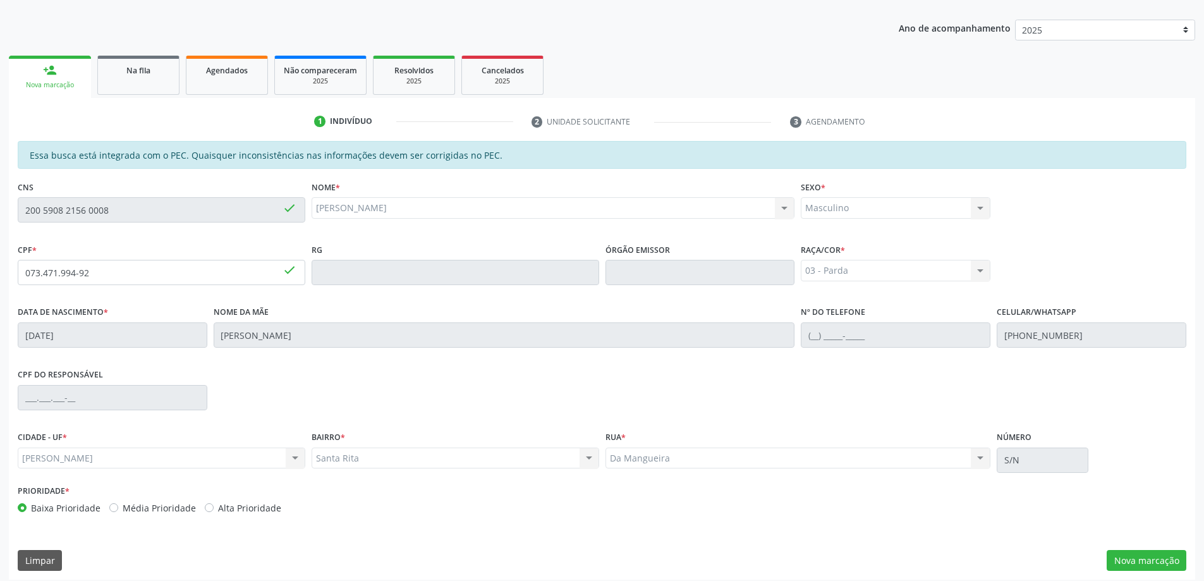
scroll to position [159, 0]
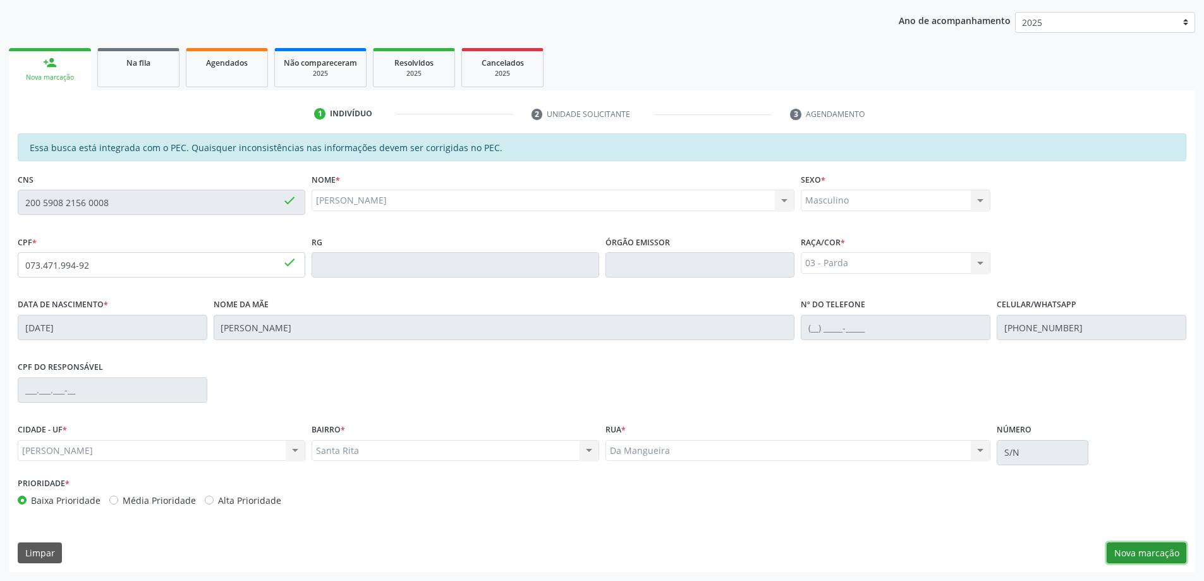
click at [1149, 560] on button "Nova marcação" at bounding box center [1147, 552] width 80 height 21
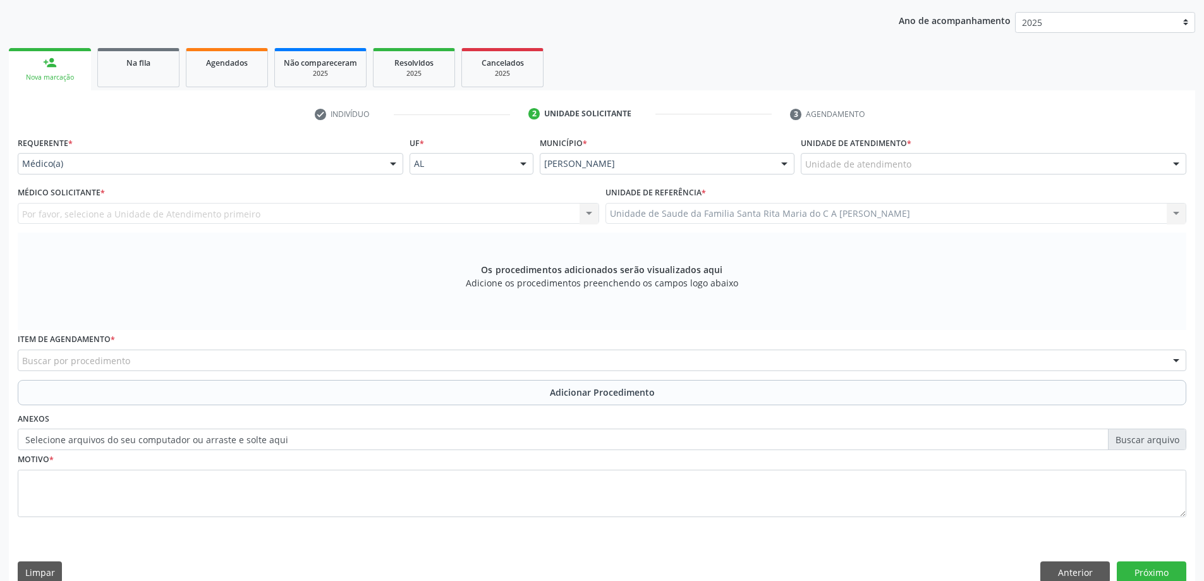
click at [957, 161] on div "Unidade de atendimento" at bounding box center [994, 163] width 386 height 21
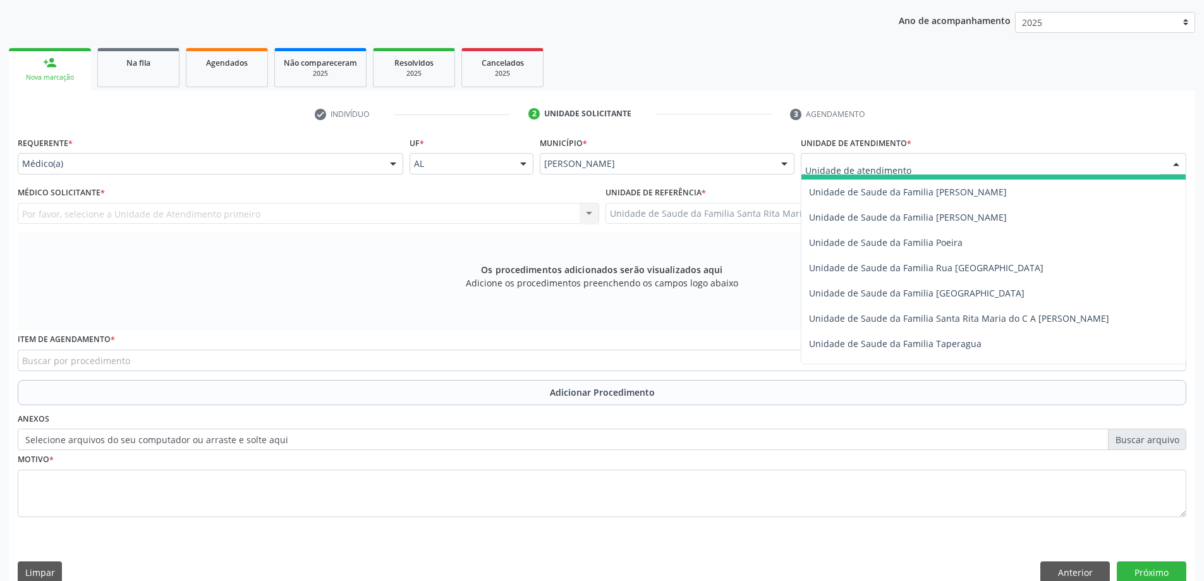
scroll to position [759, 0]
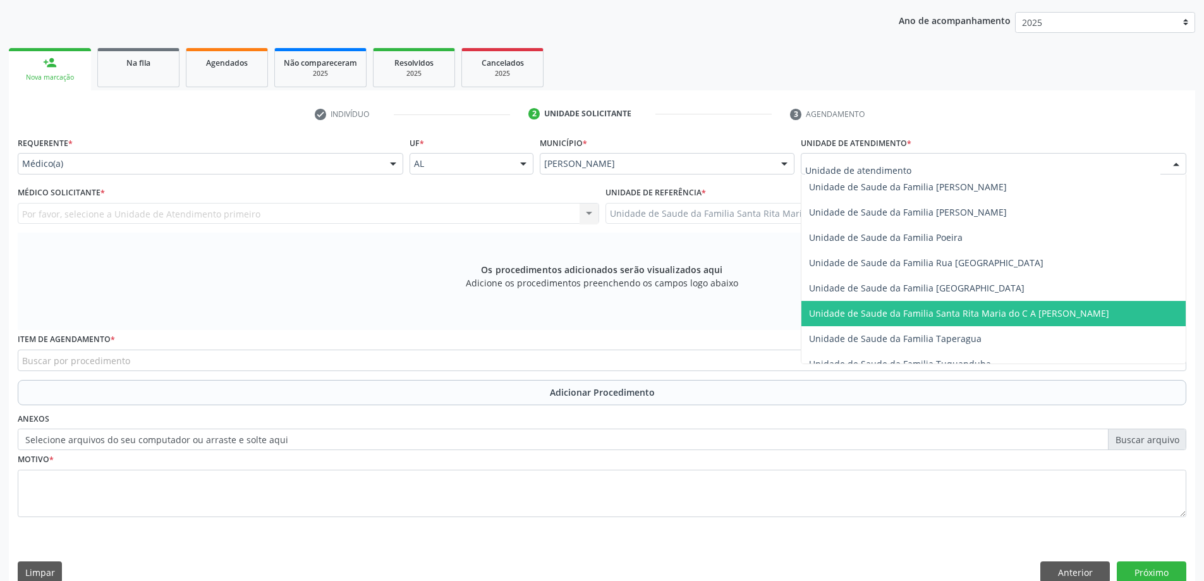
click at [922, 309] on span "Unidade de Saude da Familia Santa Rita Maria do C A [PERSON_NAME]" at bounding box center [959, 313] width 300 height 12
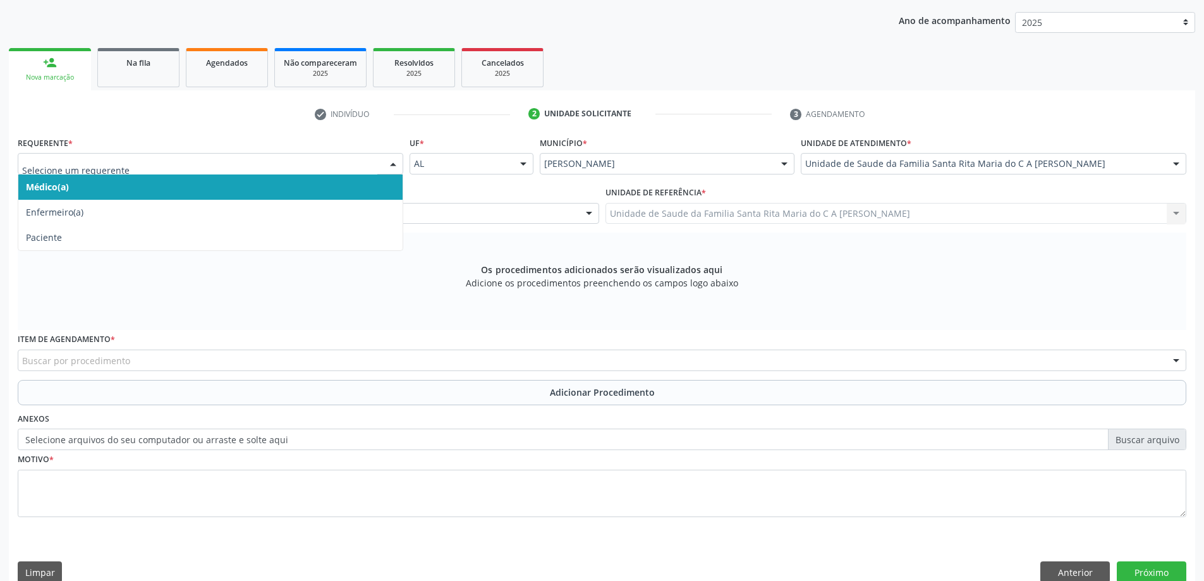
click at [231, 193] on span "Médico(a)" at bounding box center [210, 186] width 384 height 25
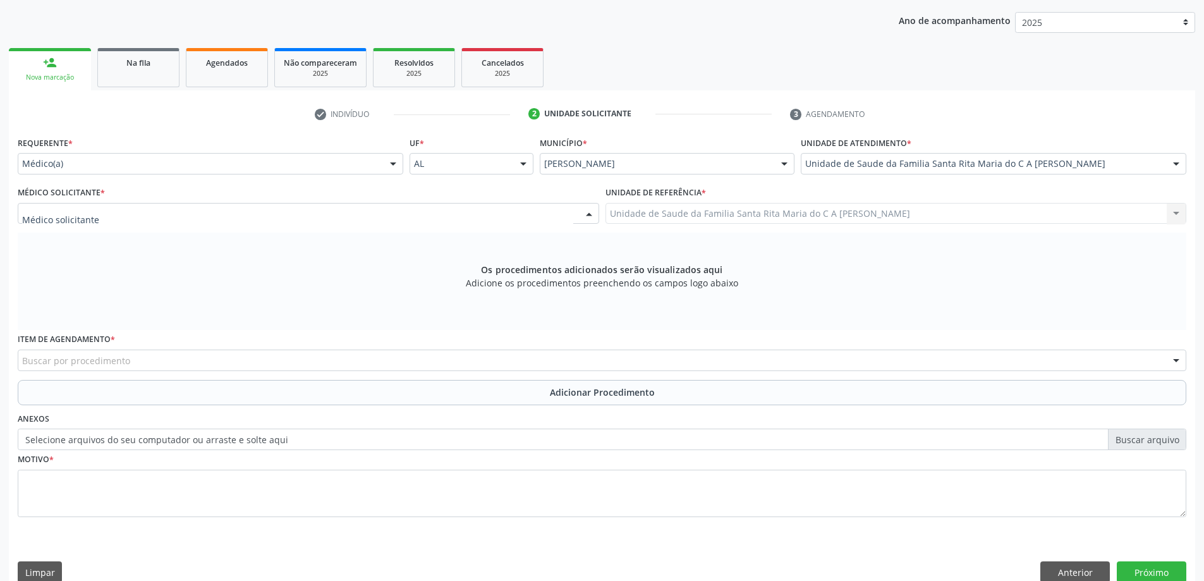
click at [224, 213] on div at bounding box center [309, 213] width 582 height 21
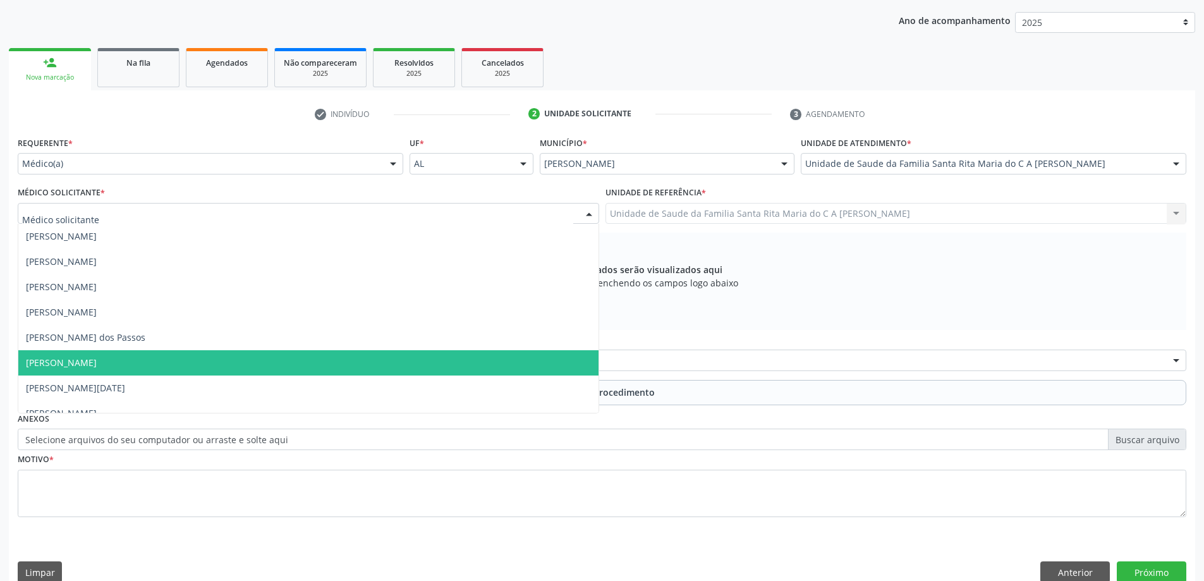
click at [286, 366] on span "[PERSON_NAME]" at bounding box center [308, 362] width 580 height 25
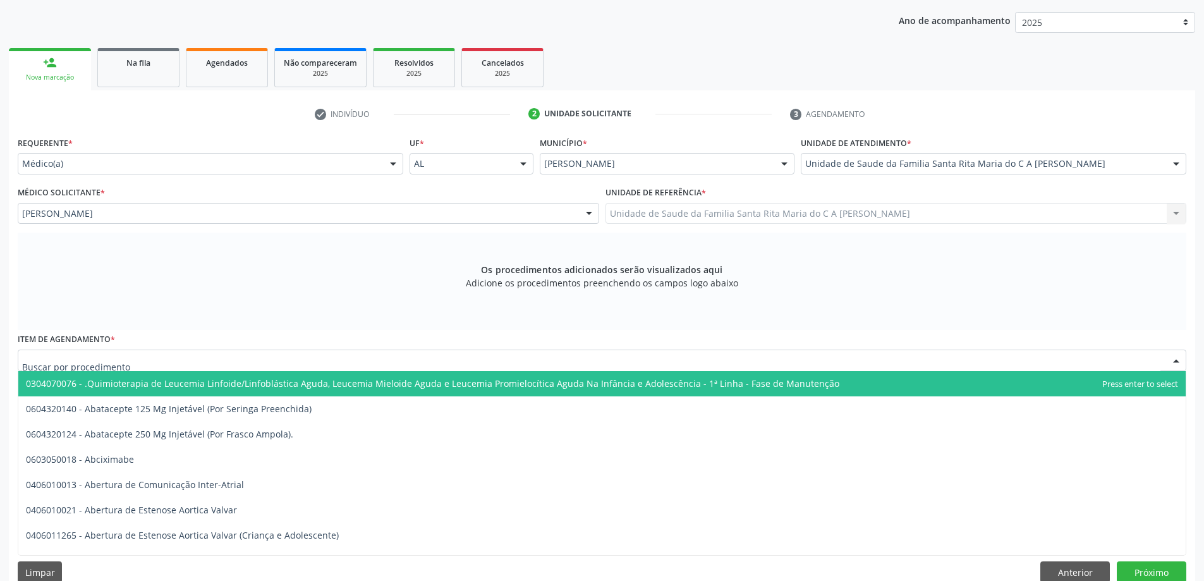
click at [243, 358] on div at bounding box center [602, 360] width 1169 height 21
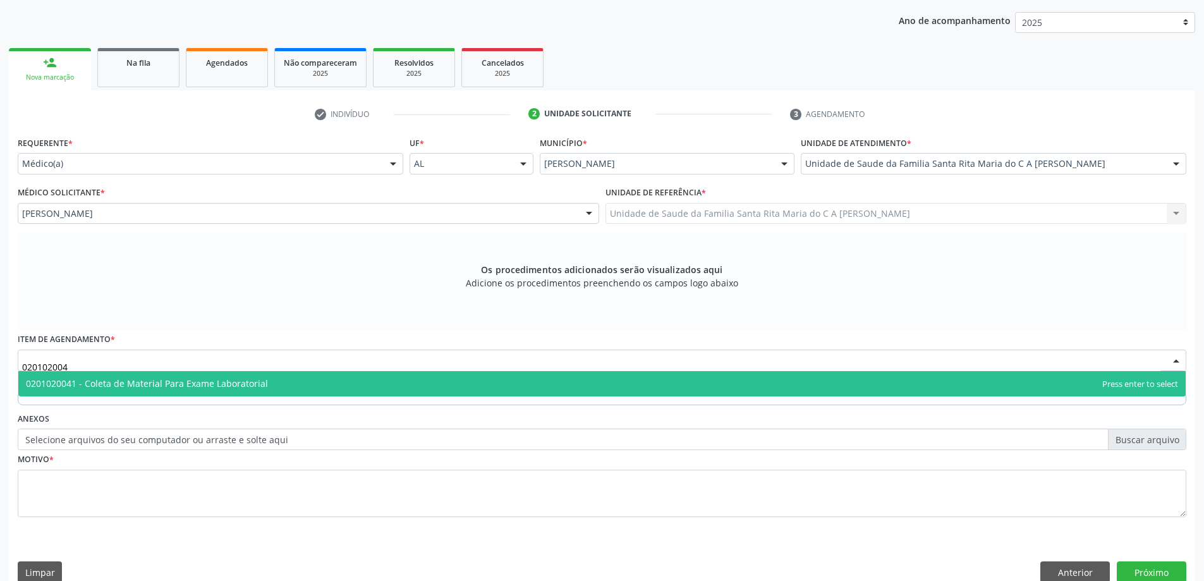
type input "0201020041"
click at [223, 388] on span "0201020041 - Coleta de Material Para Exame Laboratorial" at bounding box center [147, 383] width 242 height 12
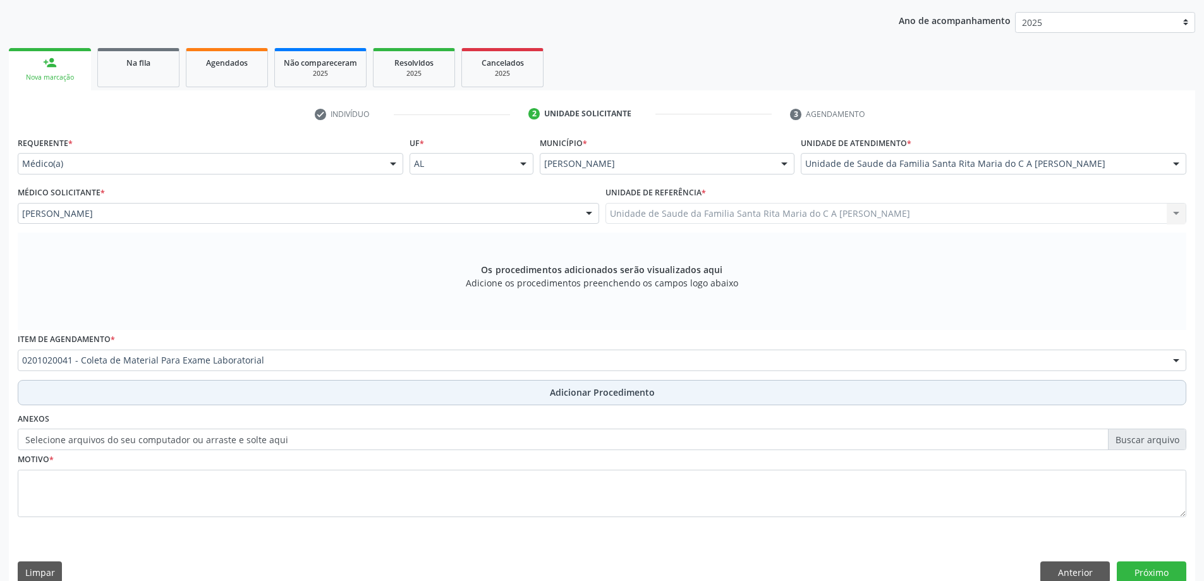
click at [172, 395] on button "Adicionar Procedimento" at bounding box center [602, 392] width 1169 height 25
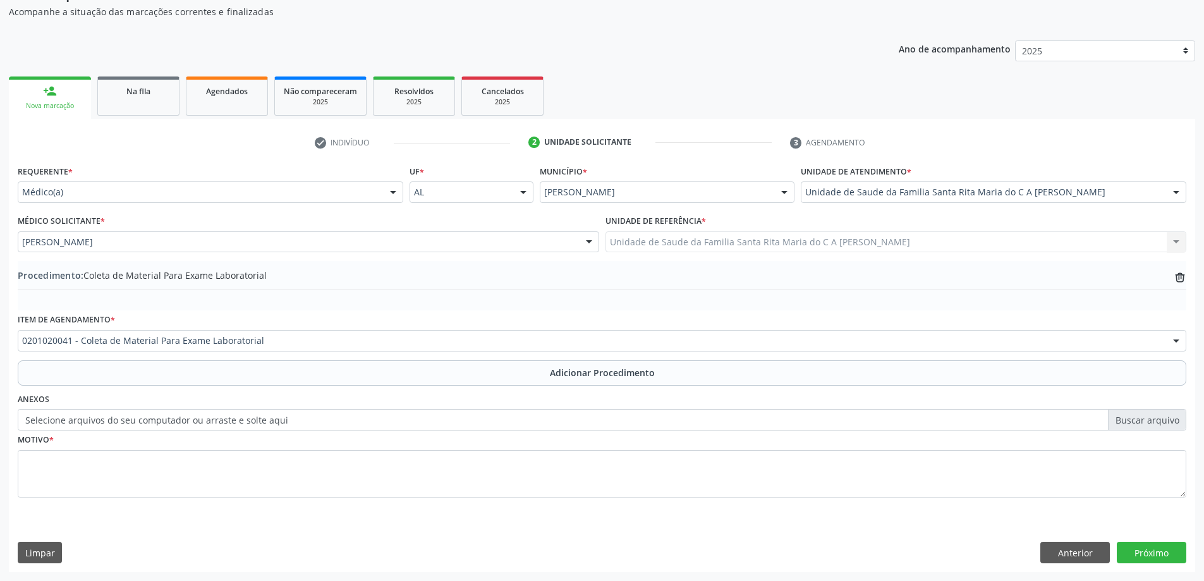
scroll to position [130, 0]
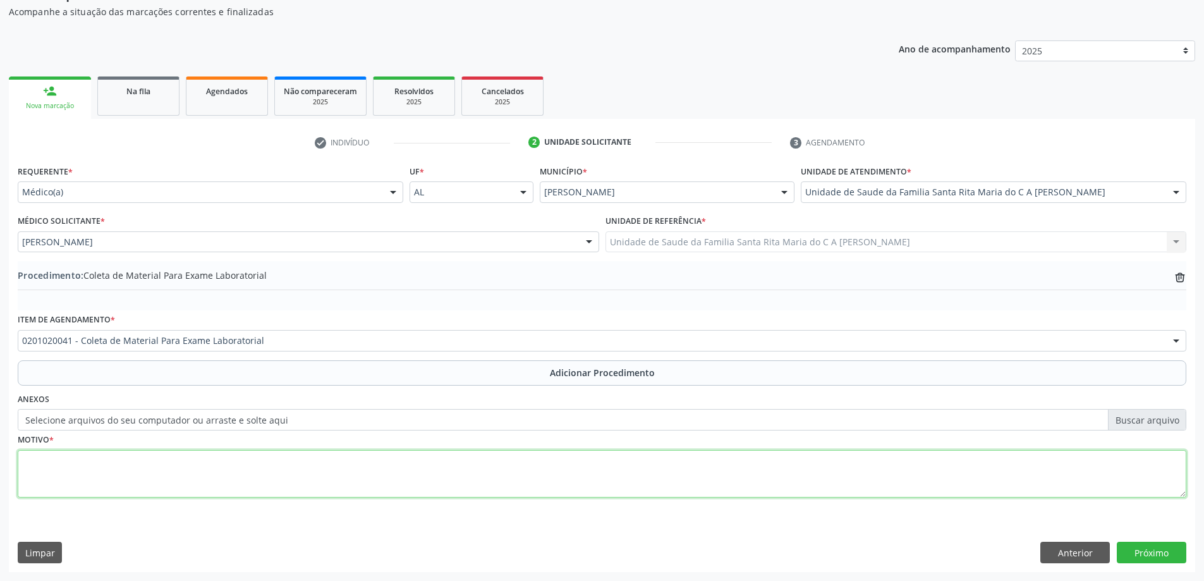
click at [197, 469] on textarea at bounding box center [602, 474] width 1169 height 48
type textarea "diabetes"
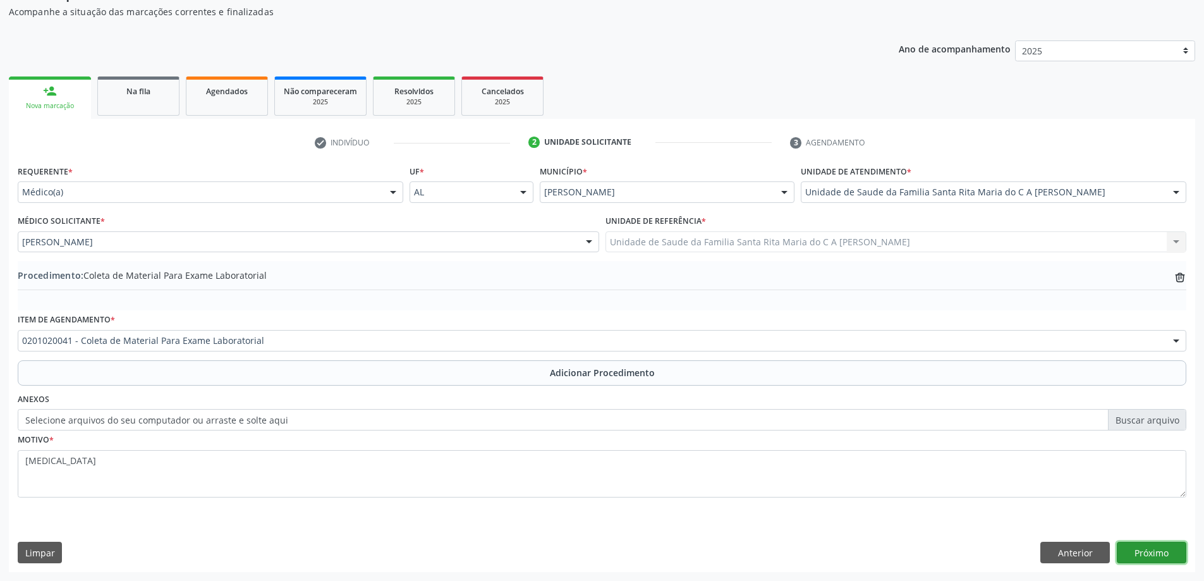
click at [1156, 560] on button "Próximo" at bounding box center [1152, 552] width 70 height 21
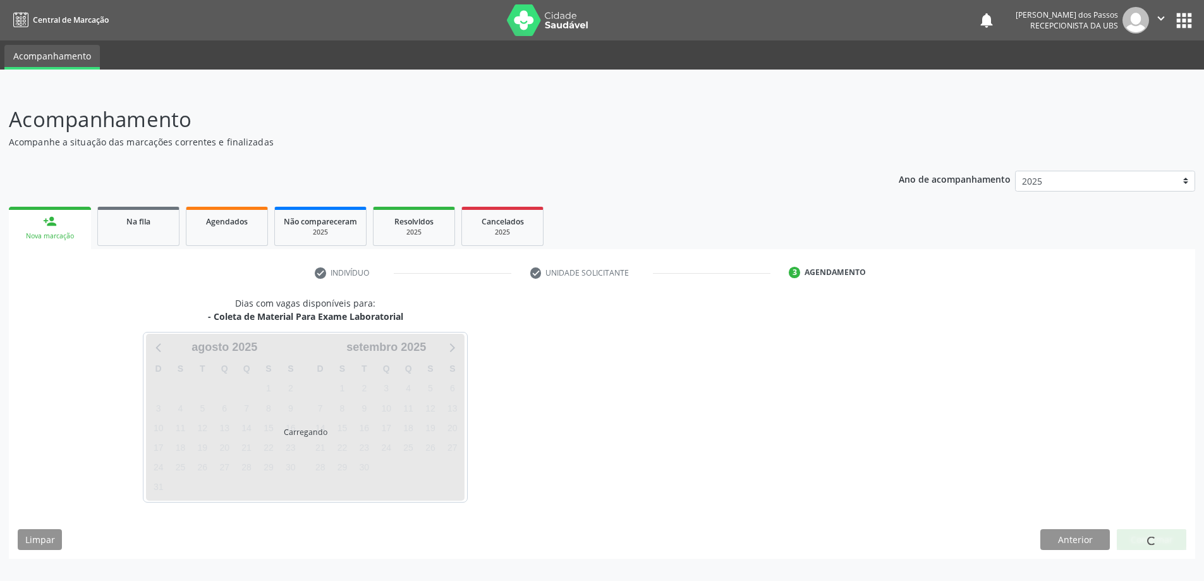
scroll to position [0, 0]
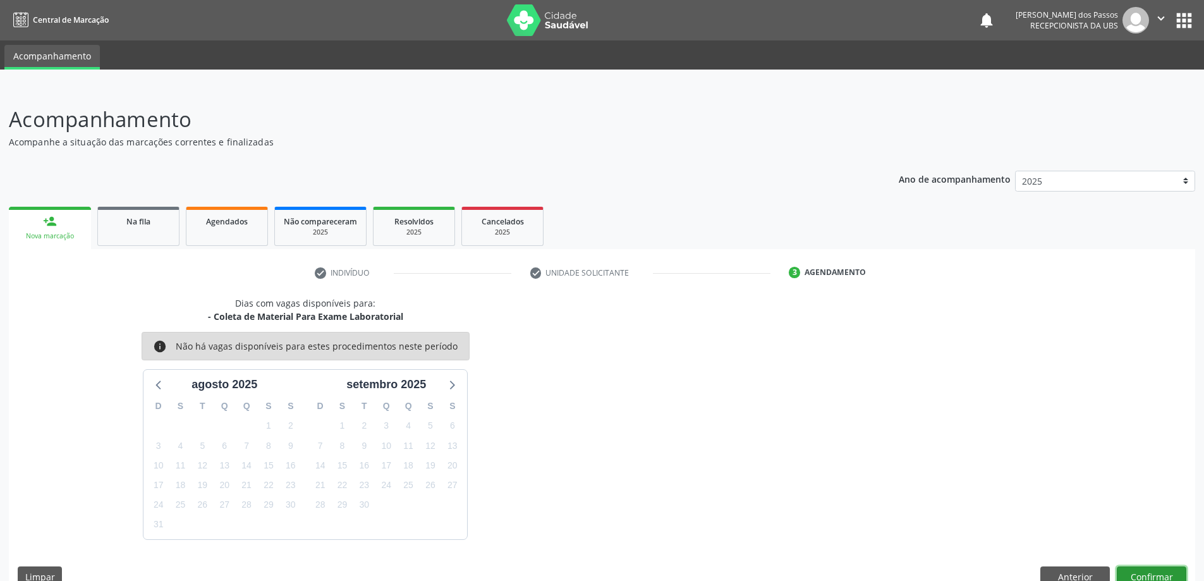
click at [1158, 574] on button "Confirmar" at bounding box center [1152, 576] width 70 height 21
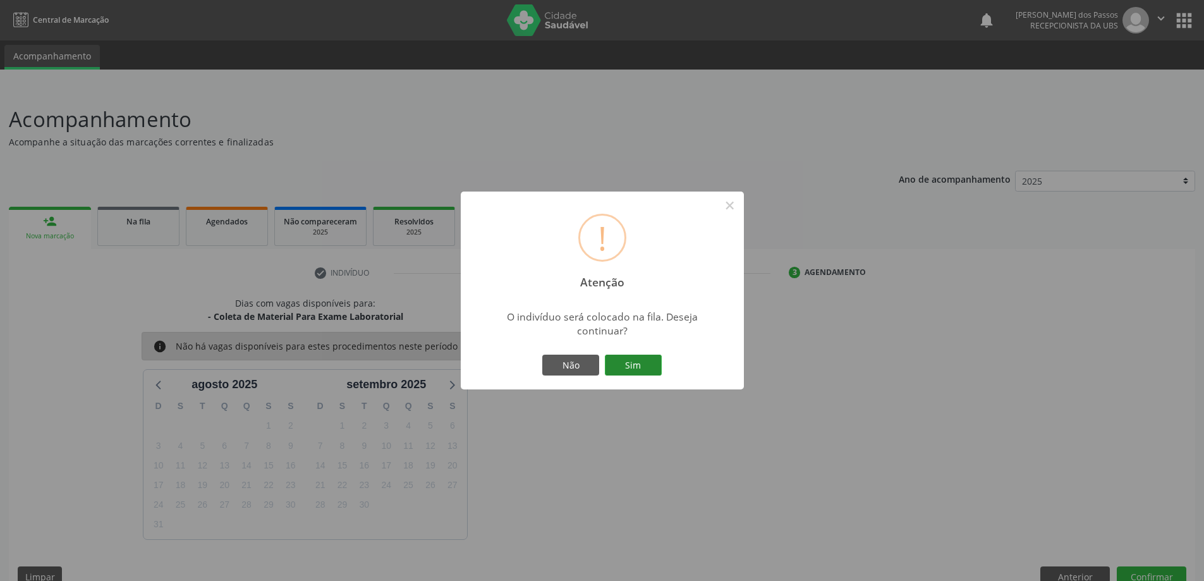
click at [625, 362] on button "Sim" at bounding box center [633, 365] width 57 height 21
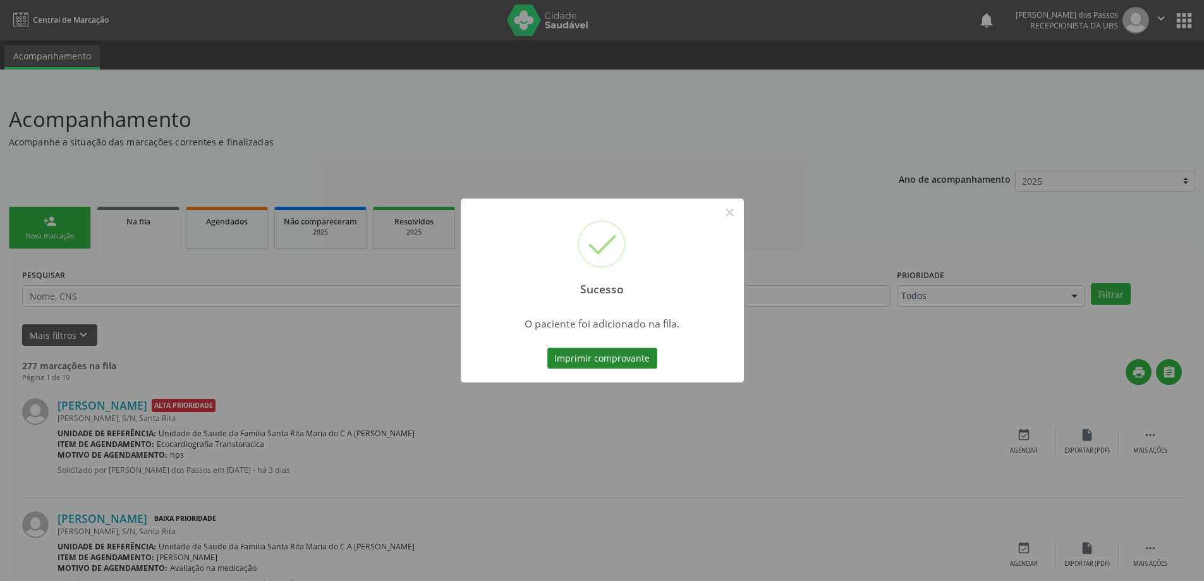
click at [629, 361] on button "Imprimir comprovante" at bounding box center [603, 358] width 110 height 21
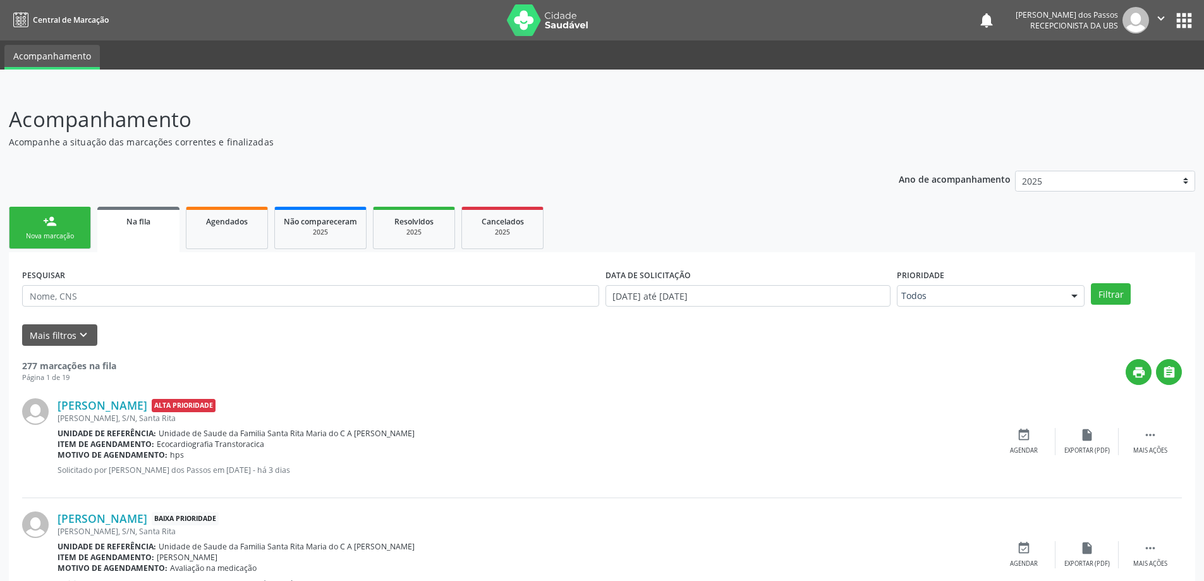
click at [57, 227] on link "person_add Nova marcação" at bounding box center [50, 228] width 82 height 42
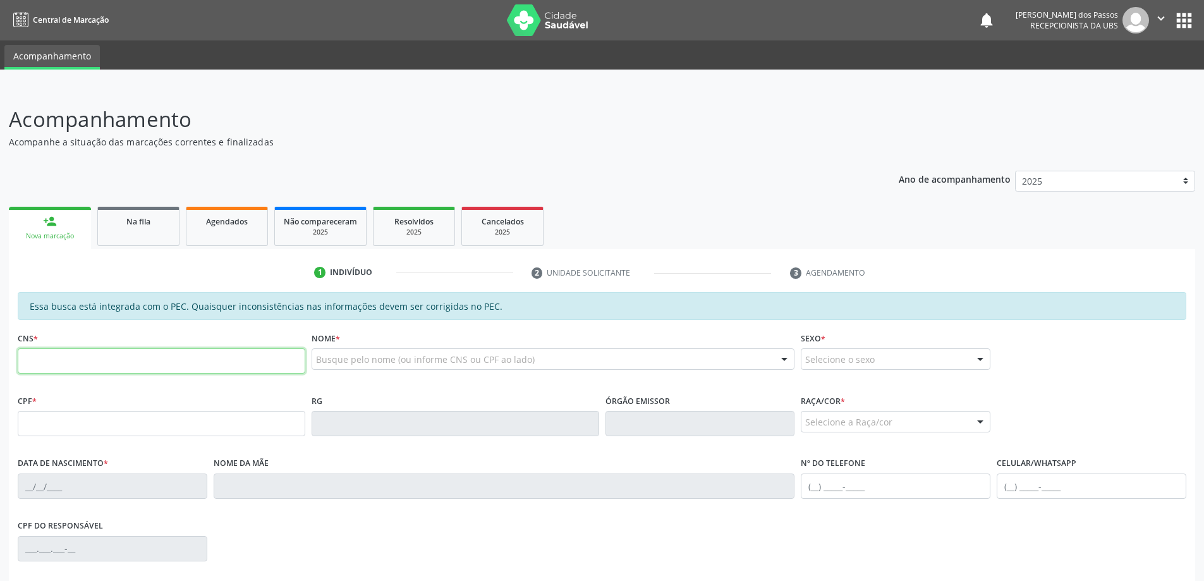
click at [76, 363] on input "text" at bounding box center [162, 360] width 288 height 25
type input "700 0087 6213 0603"
type input "083.009.304-42"
type input "01/07/1974"
type input "Maria da Conceicao"
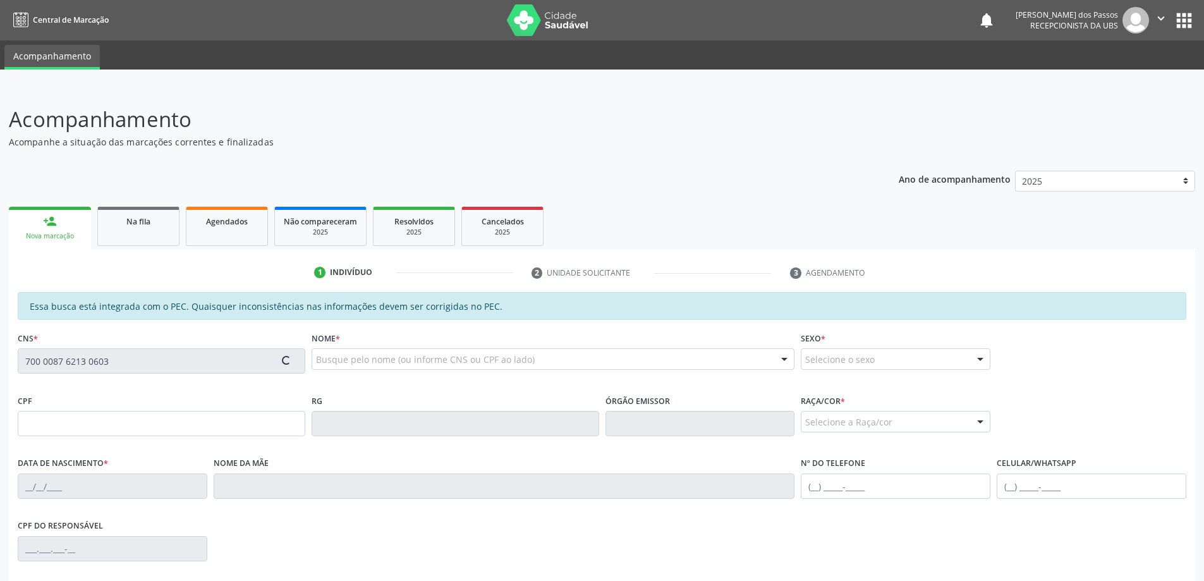
type input "(82) 99410-2299"
type input "S/N"
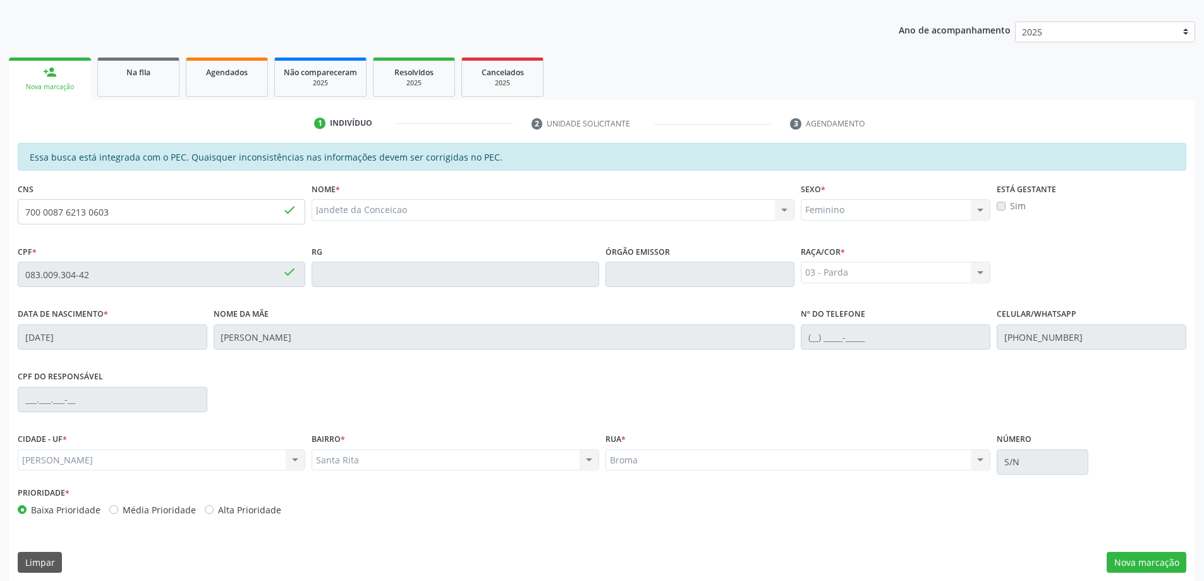
scroll to position [159, 0]
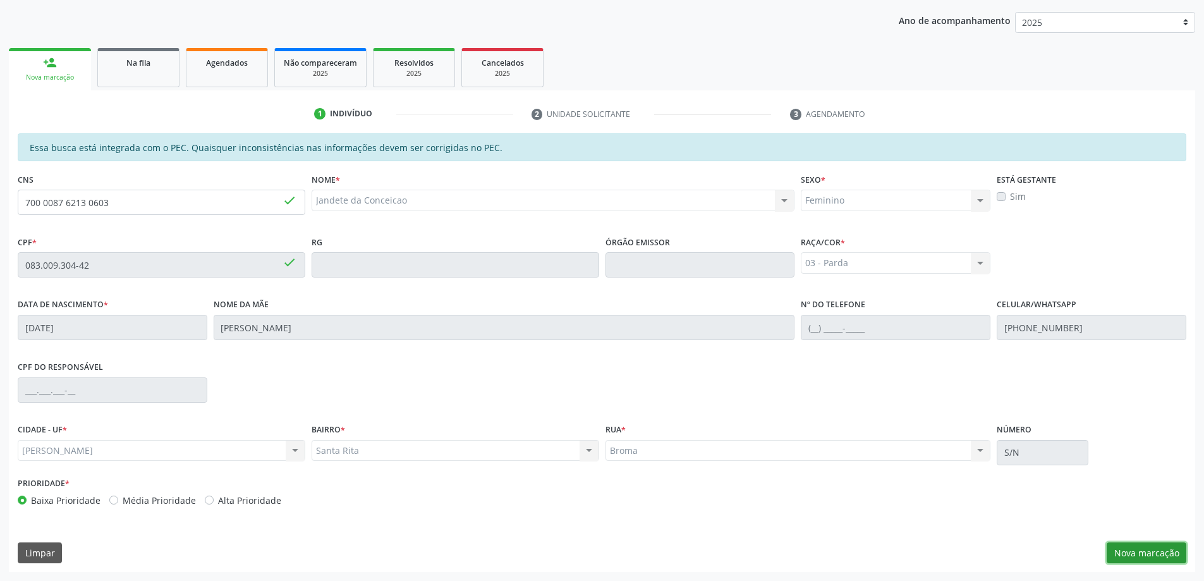
click at [1157, 549] on button "Nova marcação" at bounding box center [1147, 552] width 80 height 21
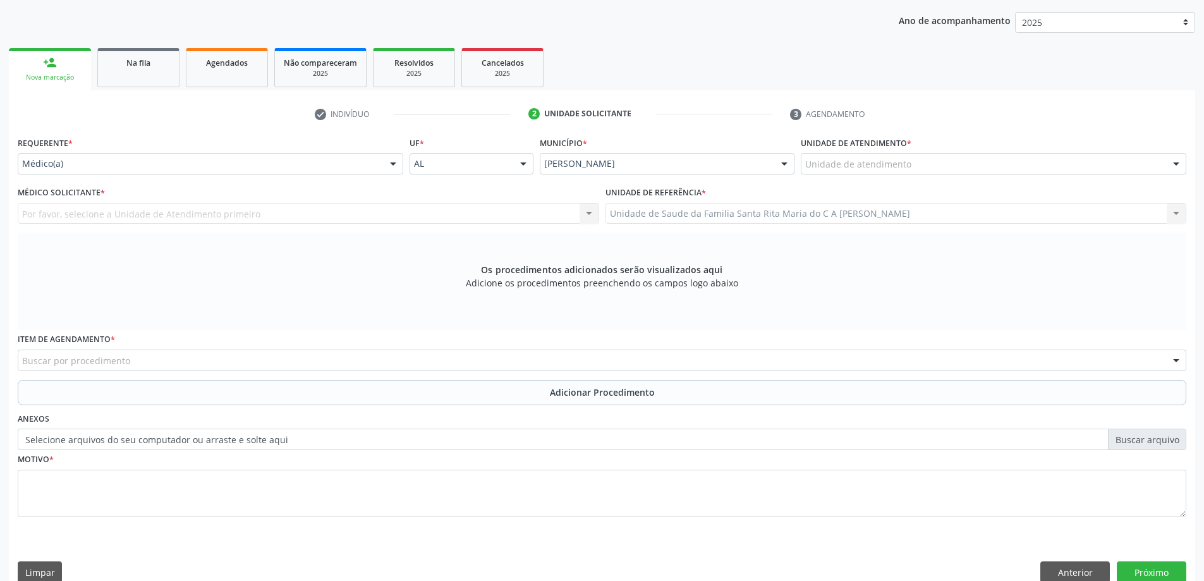
click at [921, 164] on div "Unidade de atendimento" at bounding box center [994, 163] width 386 height 21
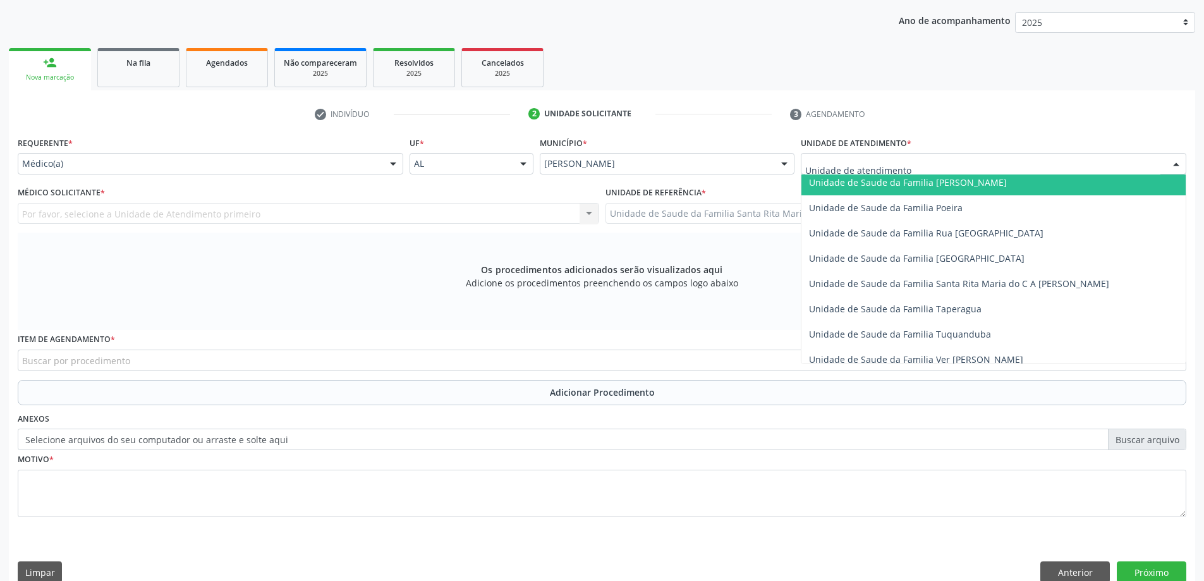
scroll to position [822, 0]
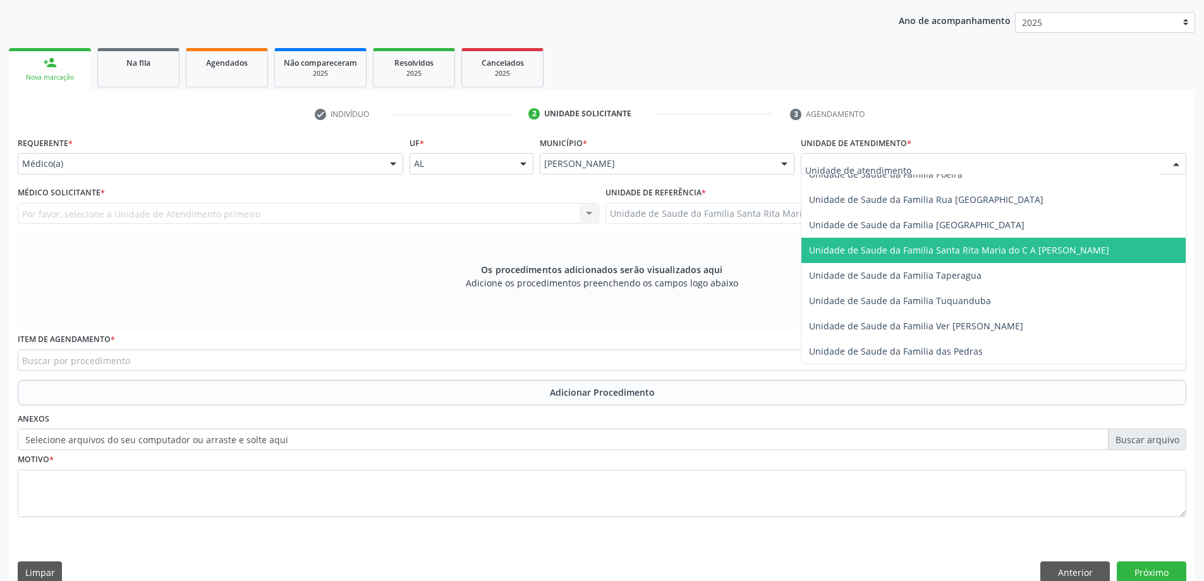
click at [920, 251] on span "Unidade de Saude da Familia Santa Rita Maria do C A [PERSON_NAME]" at bounding box center [959, 250] width 300 height 12
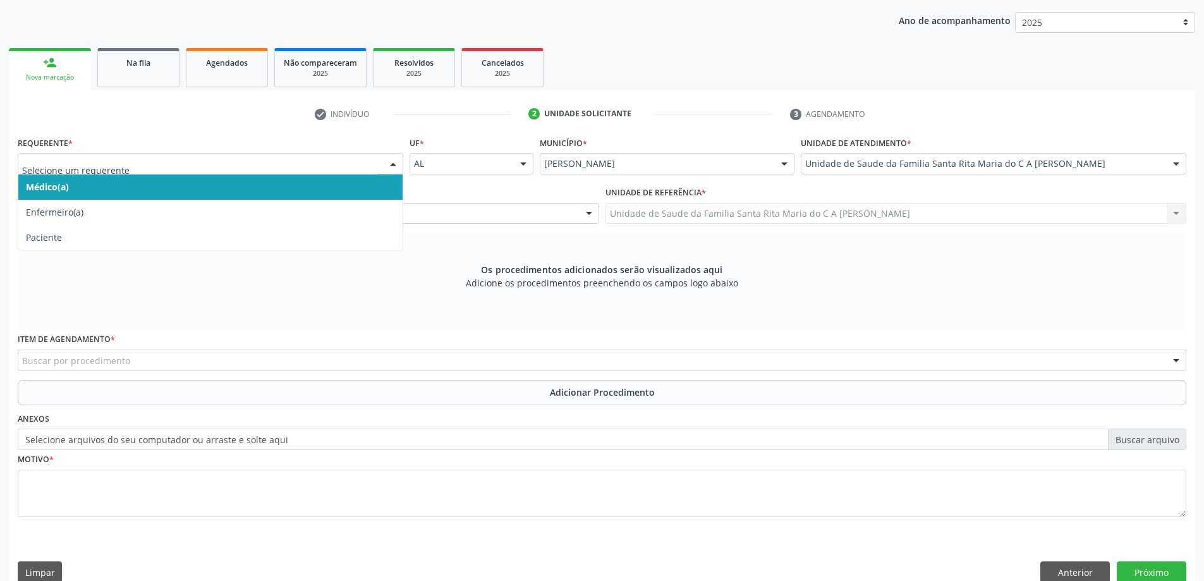
click at [210, 187] on span "Médico(a)" at bounding box center [210, 186] width 384 height 25
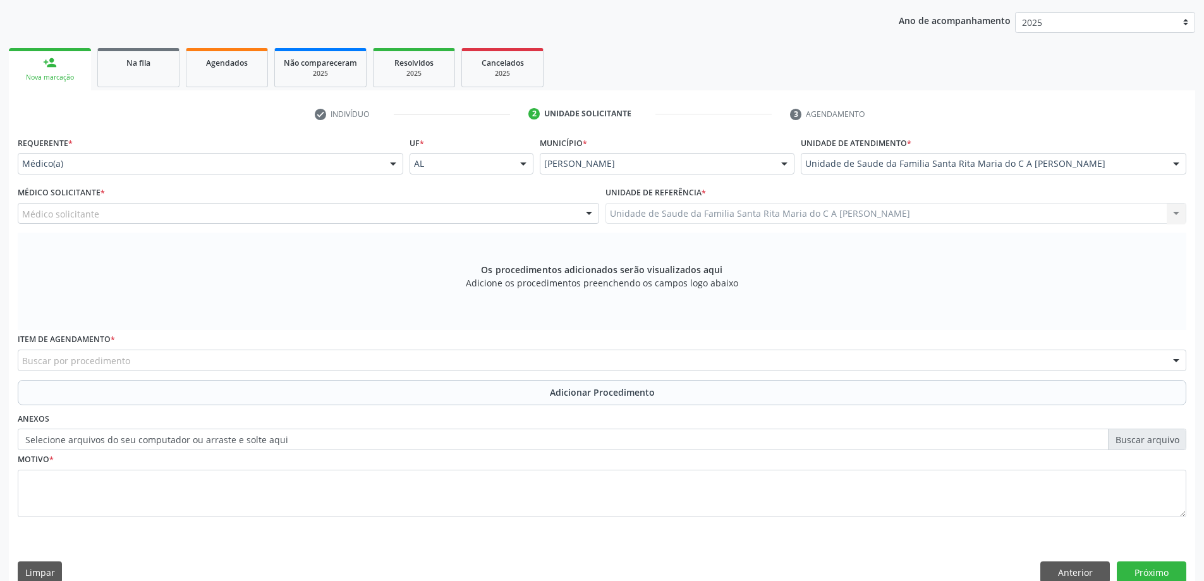
click at [208, 214] on div "Médico solicitante" at bounding box center [309, 213] width 582 height 21
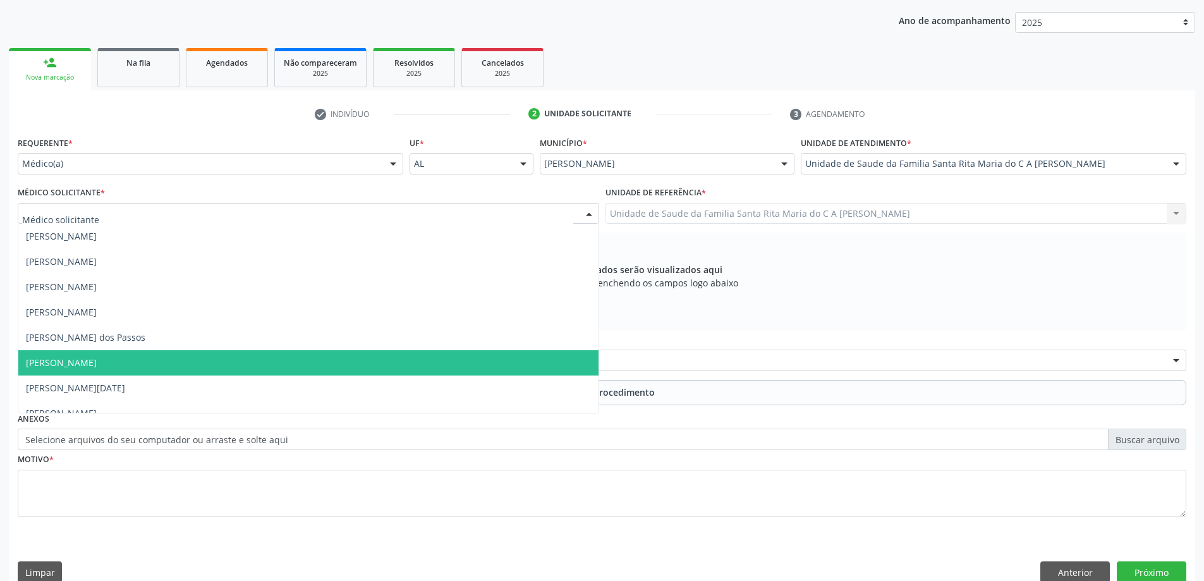
click at [201, 362] on span "[PERSON_NAME]" at bounding box center [308, 362] width 580 height 25
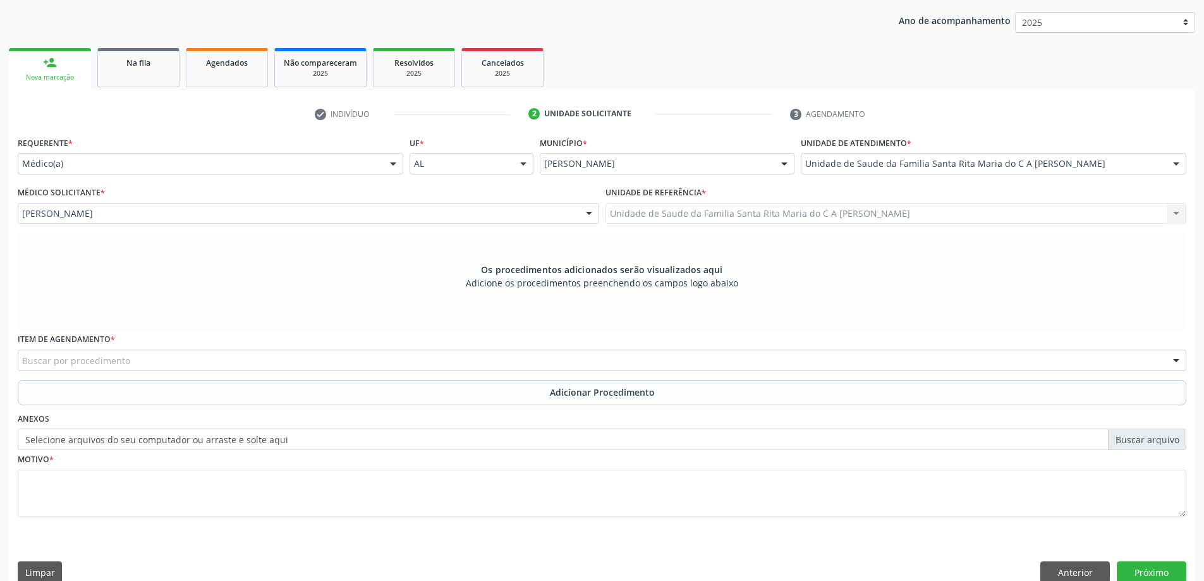
click at [200, 366] on div "Buscar por procedimento" at bounding box center [602, 360] width 1169 height 21
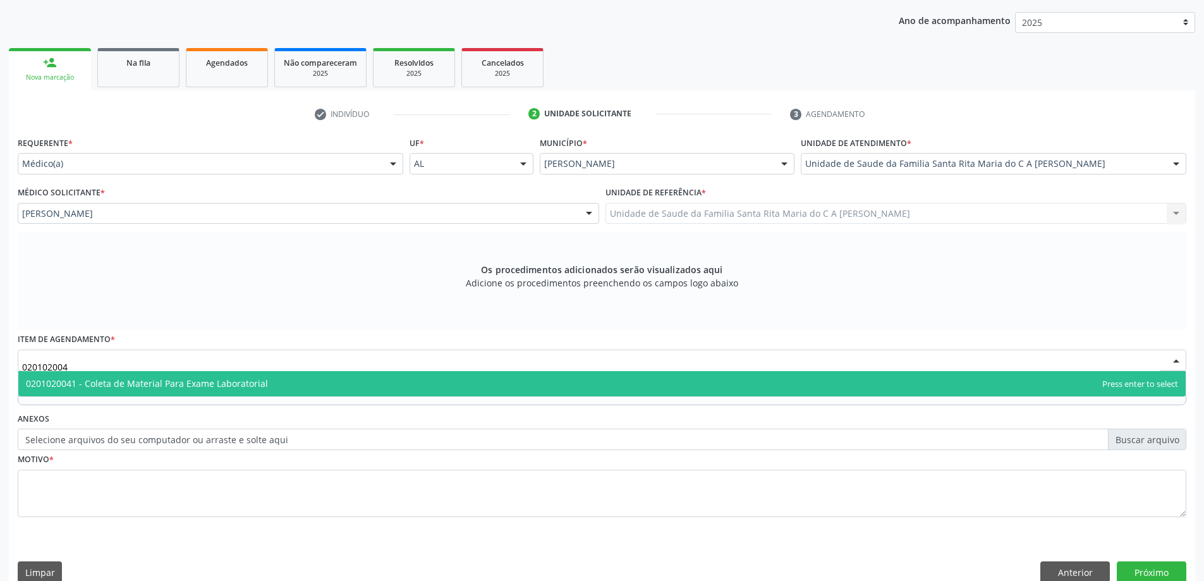
type input "0201020041"
click at [223, 386] on span "0201020041 - Coleta de Material Para Exame Laboratorial" at bounding box center [147, 383] width 242 height 12
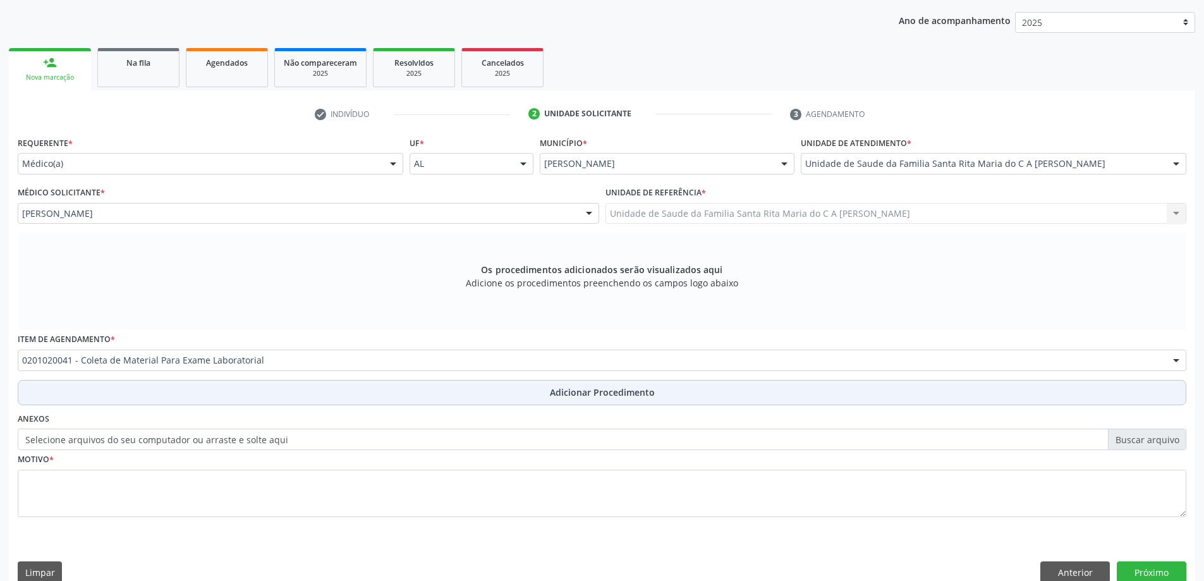
click at [208, 386] on button "Adicionar Procedimento" at bounding box center [602, 392] width 1169 height 25
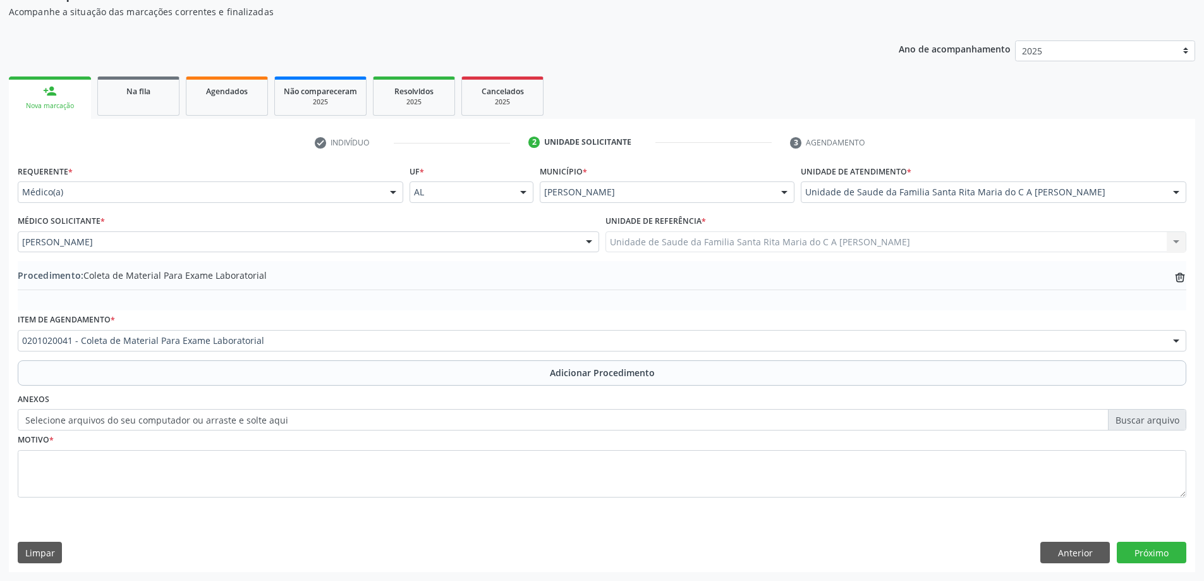
scroll to position [130, 0]
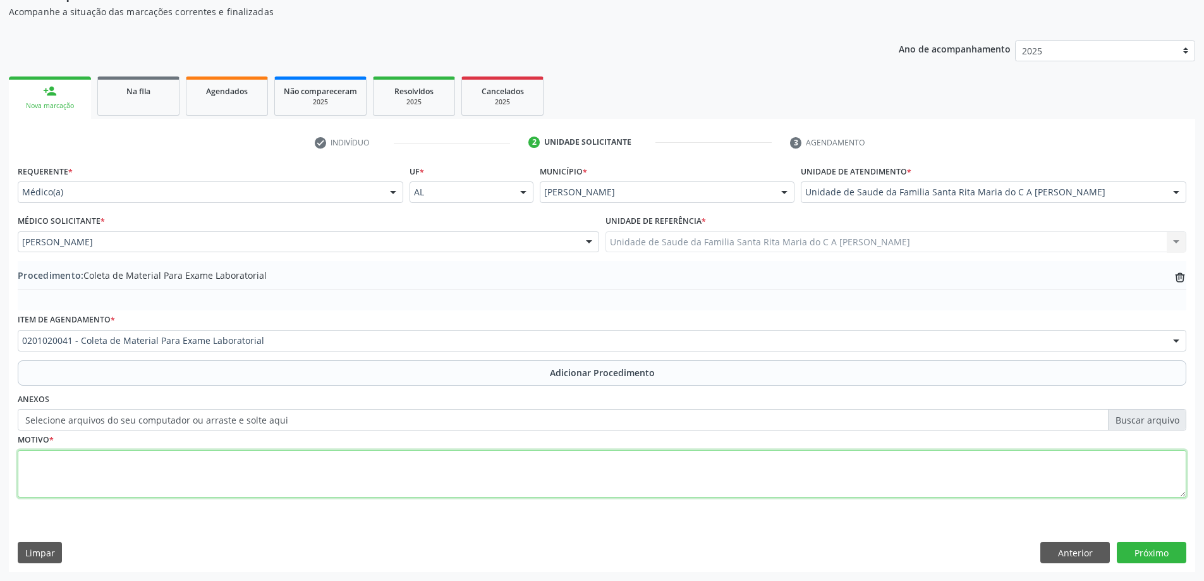
click at [169, 471] on textarea at bounding box center [602, 474] width 1169 height 48
type textarea "controle"
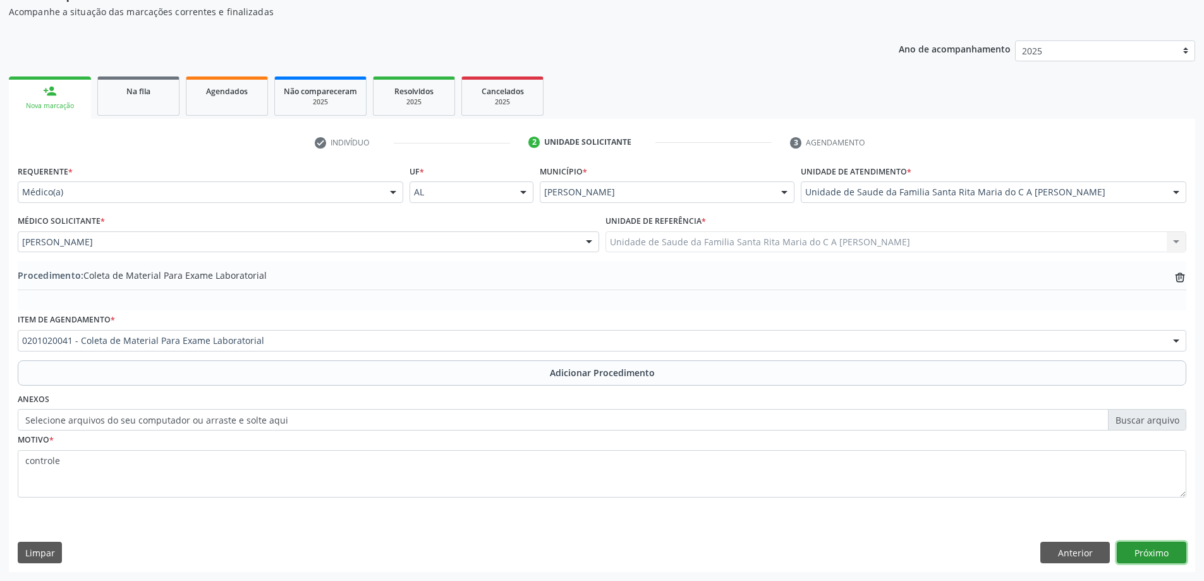
click at [1170, 556] on button "Próximo" at bounding box center [1152, 552] width 70 height 21
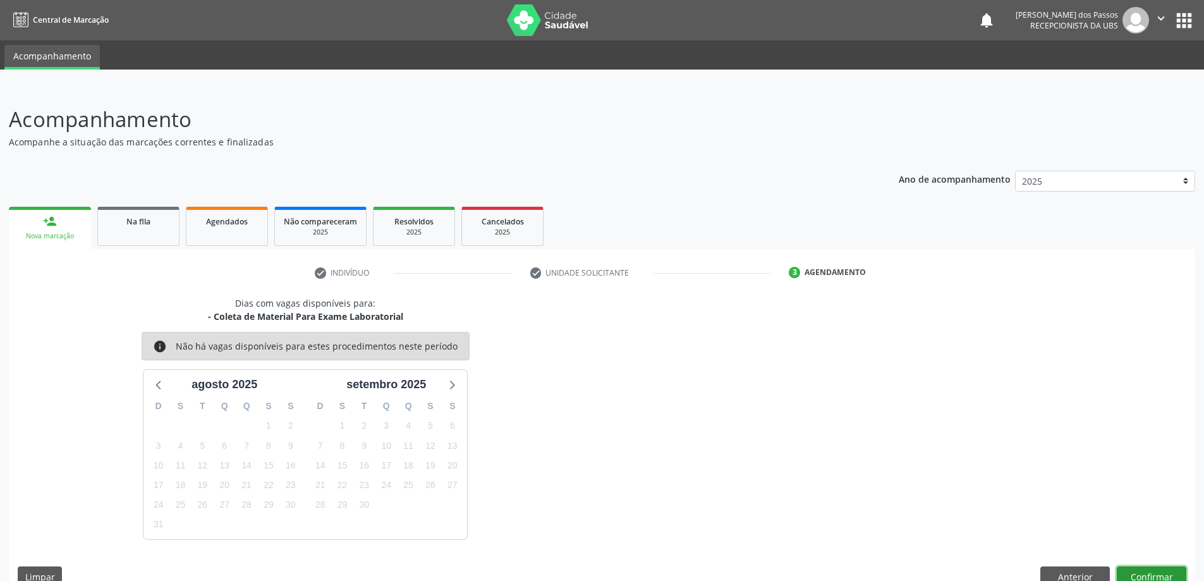
click at [1141, 576] on button "Confirmar" at bounding box center [1152, 576] width 70 height 21
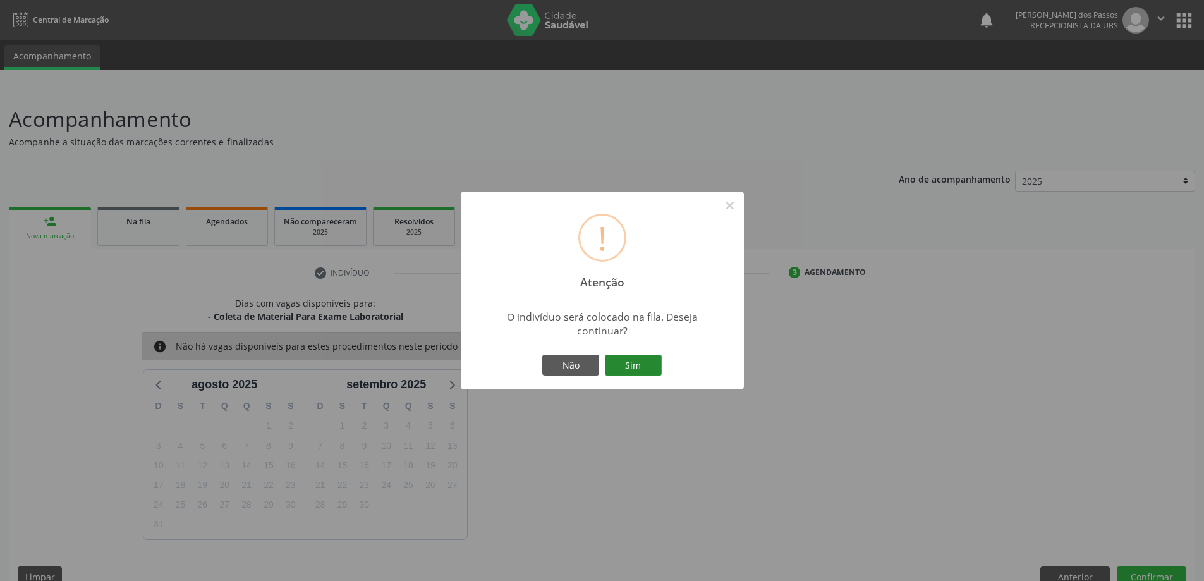
click at [637, 369] on button "Sim" at bounding box center [633, 365] width 57 height 21
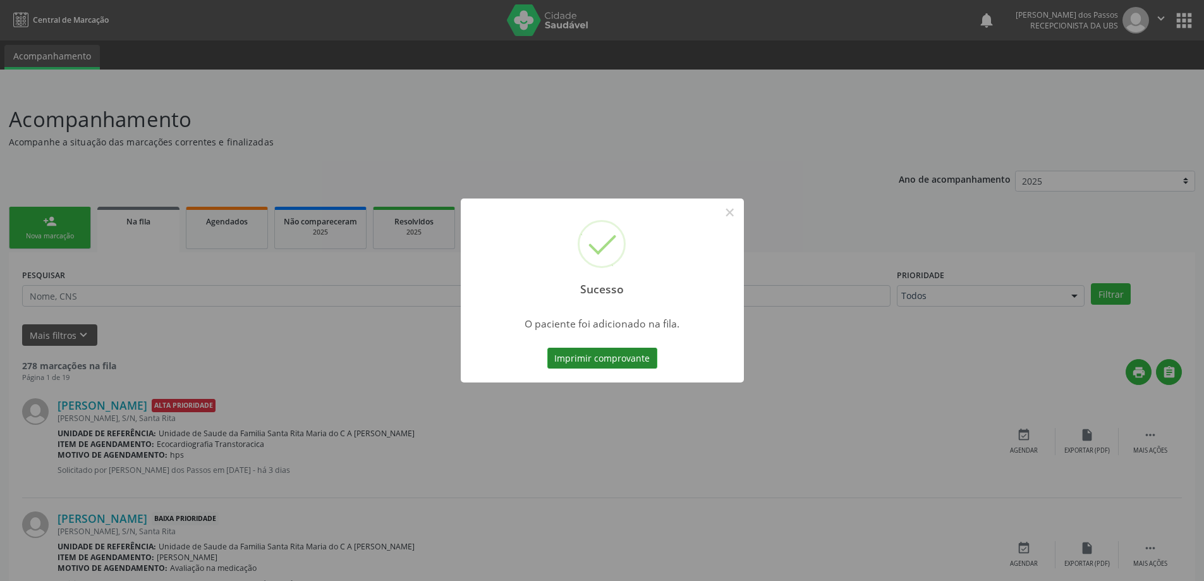
click at [634, 359] on button "Imprimir comprovante" at bounding box center [603, 358] width 110 height 21
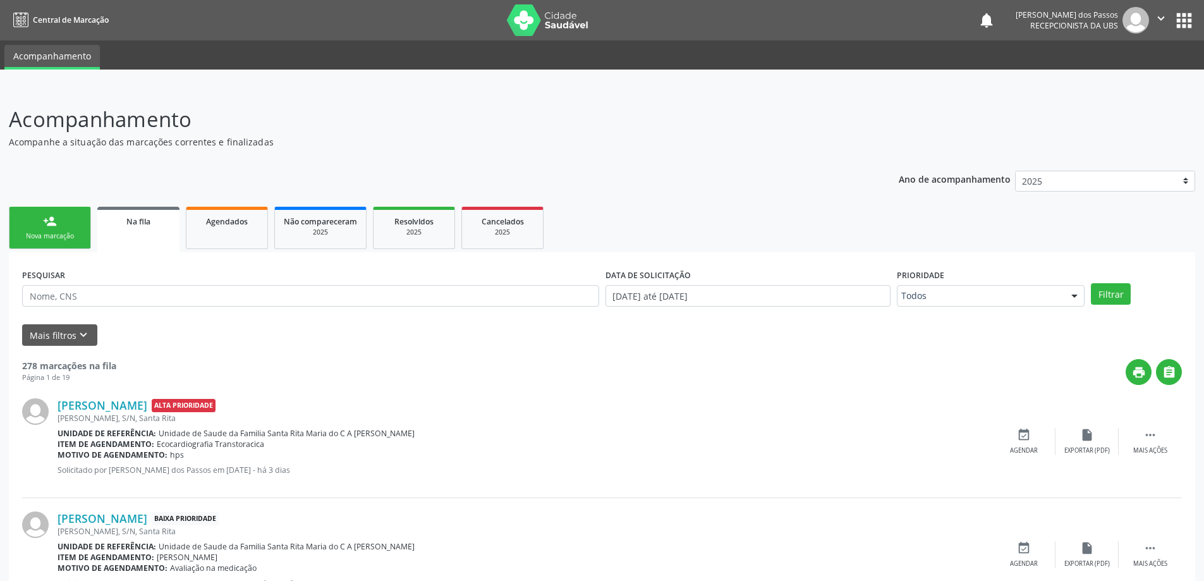
click at [36, 233] on div "Nova marcação" at bounding box center [49, 235] width 63 height 9
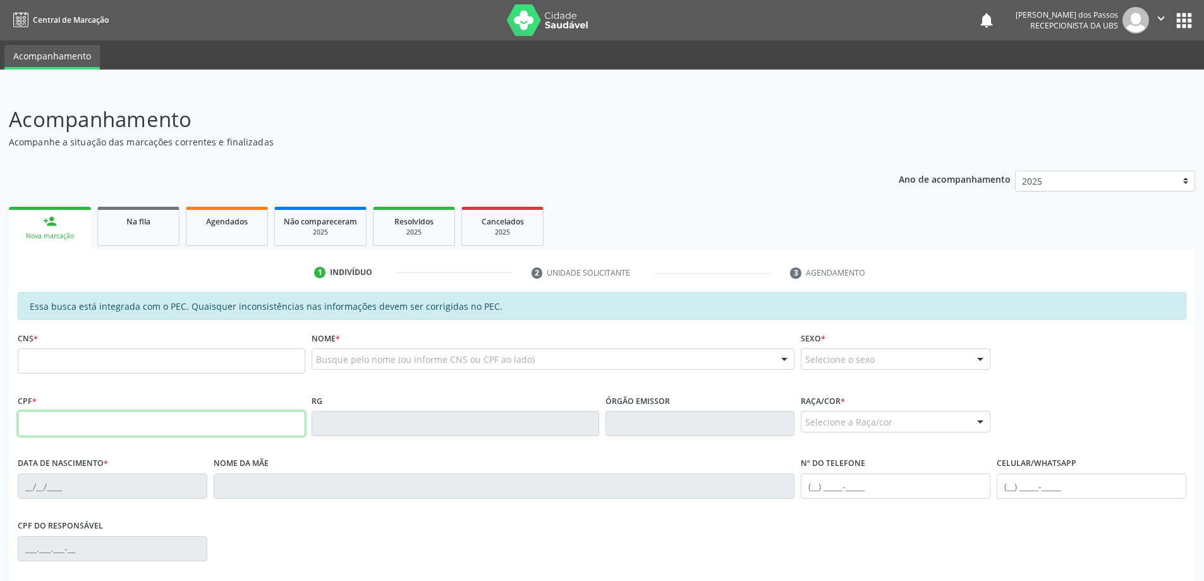
click at [100, 428] on input "text" at bounding box center [162, 423] width 288 height 25
type input "165.836.678-60"
type input "700 0043 2172 0405"
type input "01/03/1977"
type input "Josefa Nunes Silva"
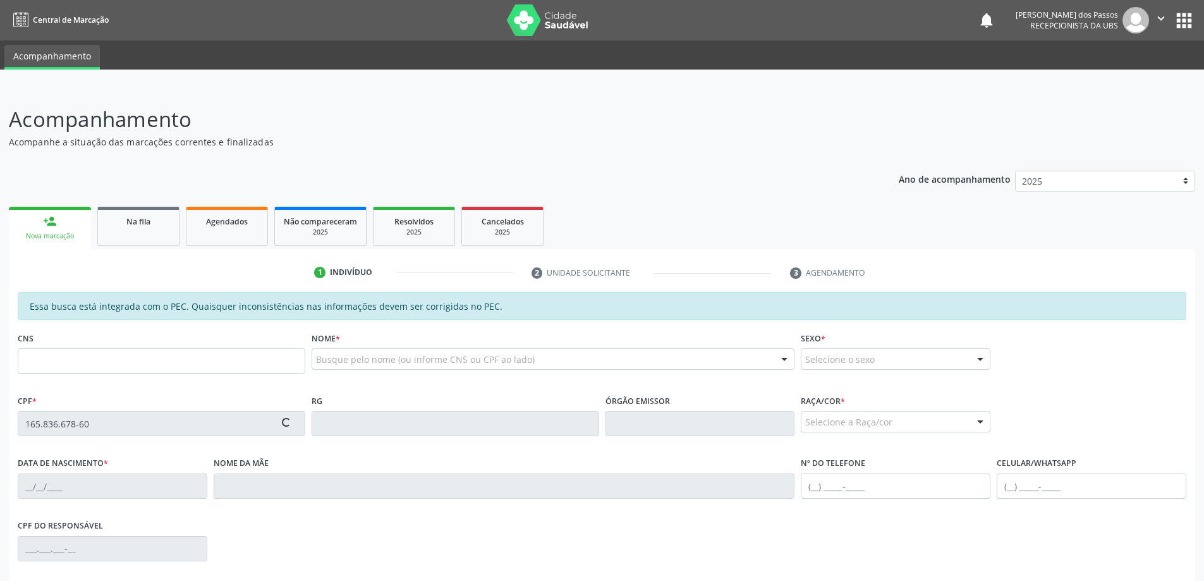
type input "(82) 9928-9689"
type input "S/N"
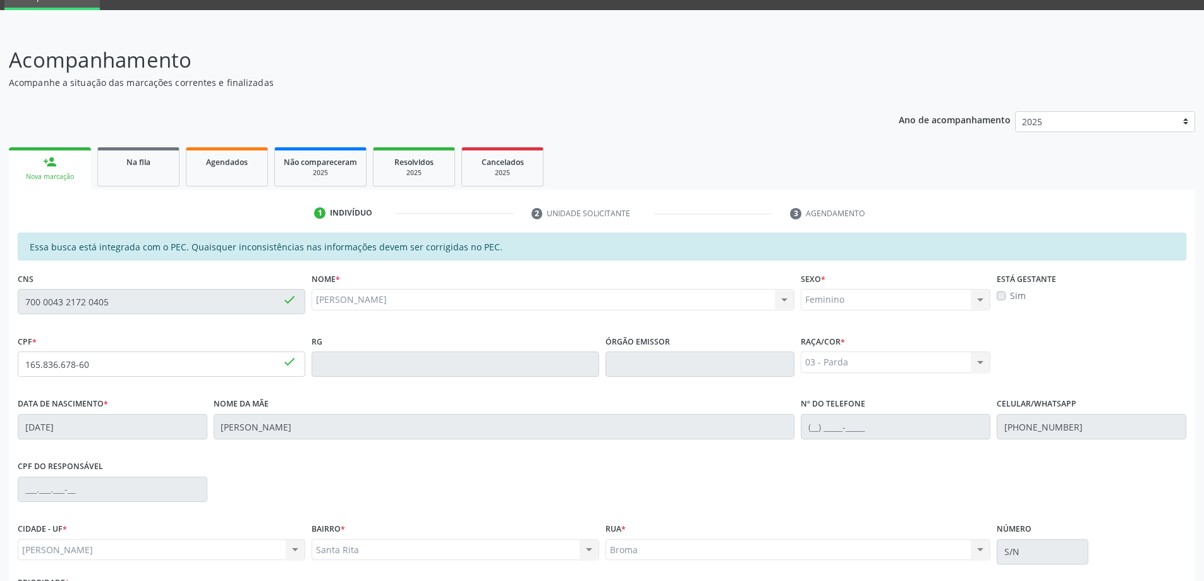
scroll to position [159, 0]
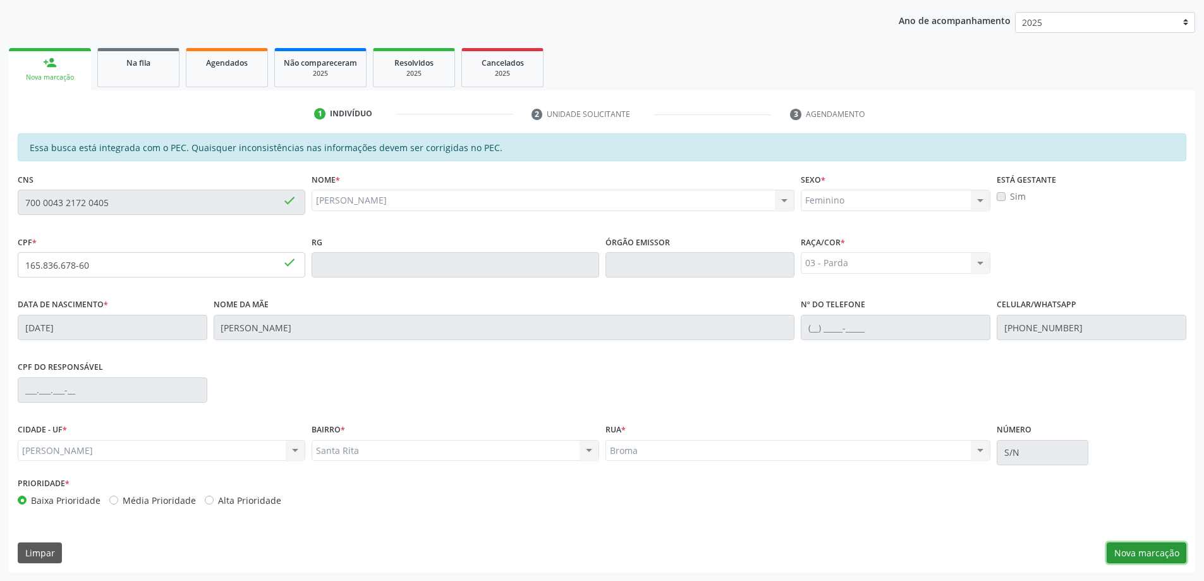
click at [1136, 558] on button "Nova marcação" at bounding box center [1147, 552] width 80 height 21
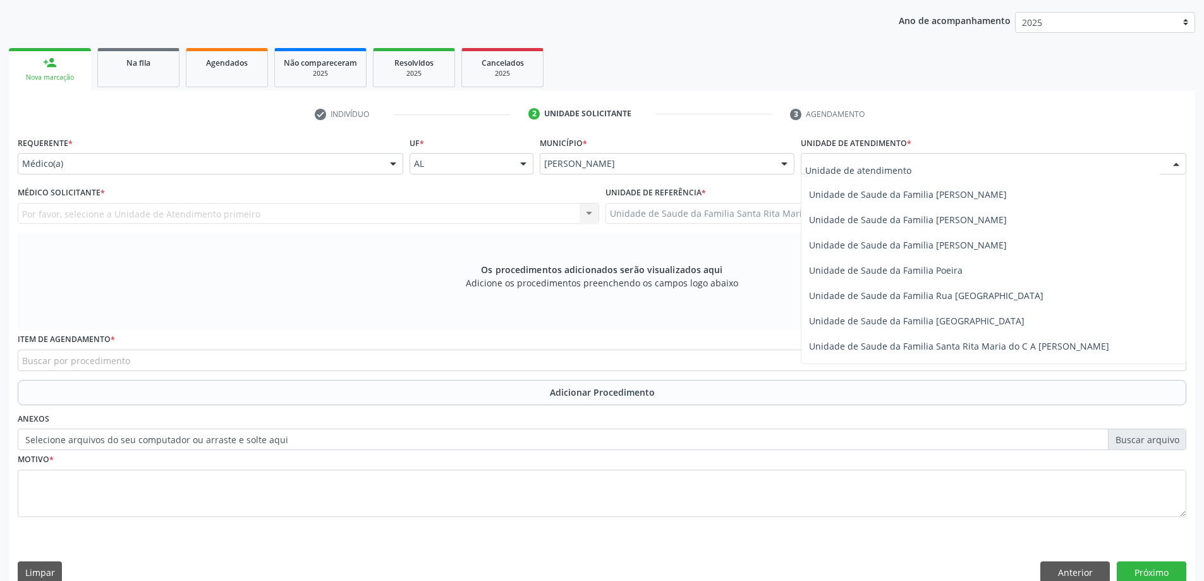
scroll to position [759, 0]
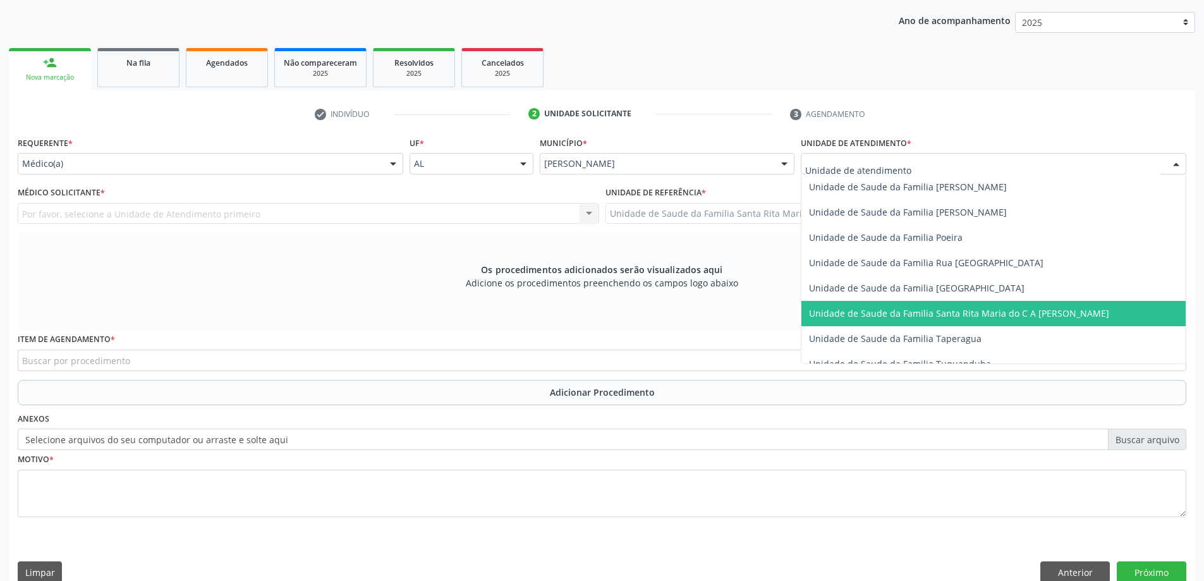
click at [894, 311] on span "Unidade de Saude da Familia Santa Rita Maria do C A [PERSON_NAME]" at bounding box center [959, 313] width 300 height 12
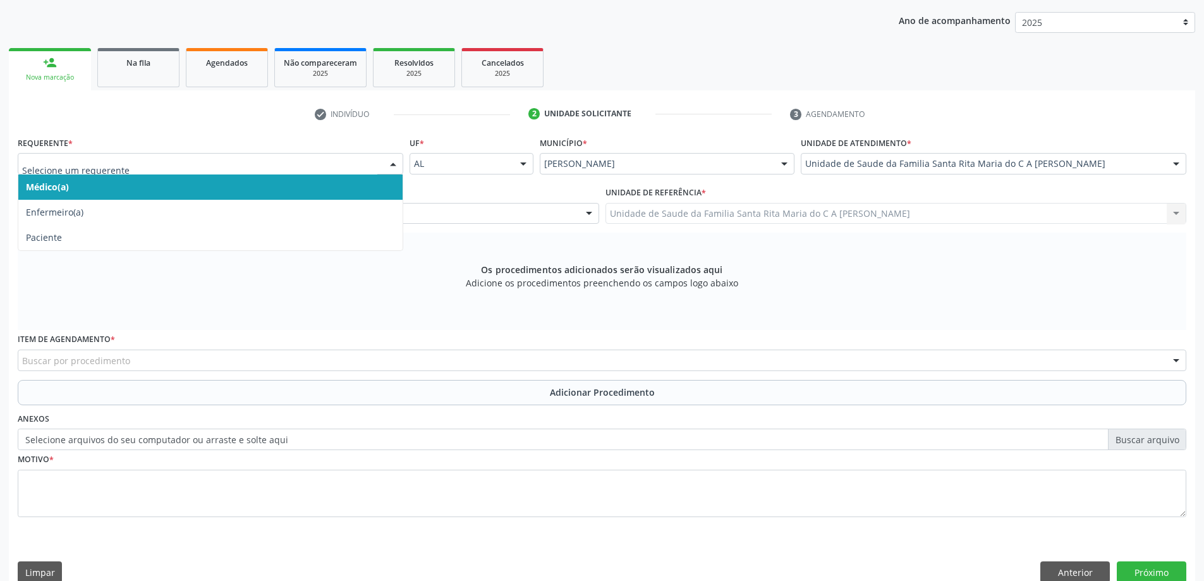
click at [264, 186] on span "Médico(a)" at bounding box center [210, 186] width 384 height 25
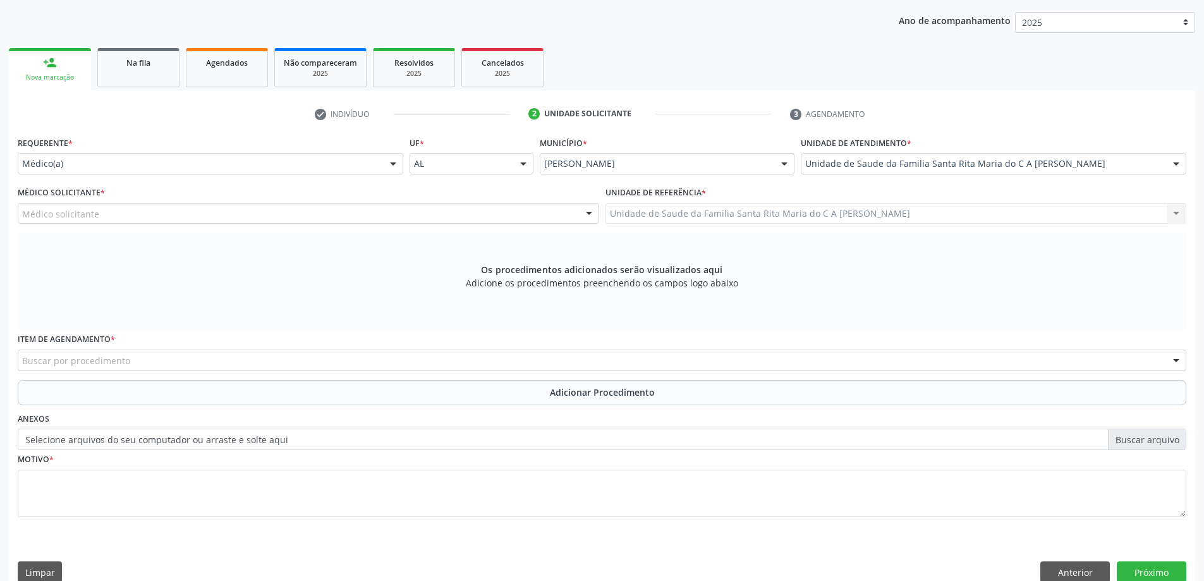
click at [161, 214] on div "Médico solicitante" at bounding box center [309, 213] width 582 height 21
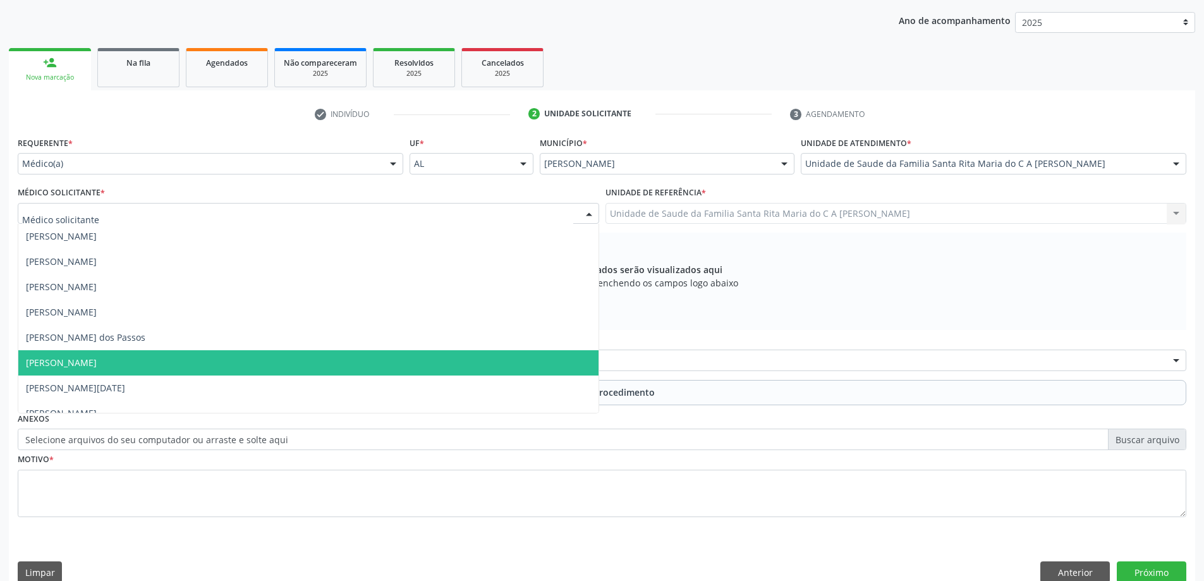
click at [180, 358] on span "[PERSON_NAME]" at bounding box center [308, 362] width 580 height 25
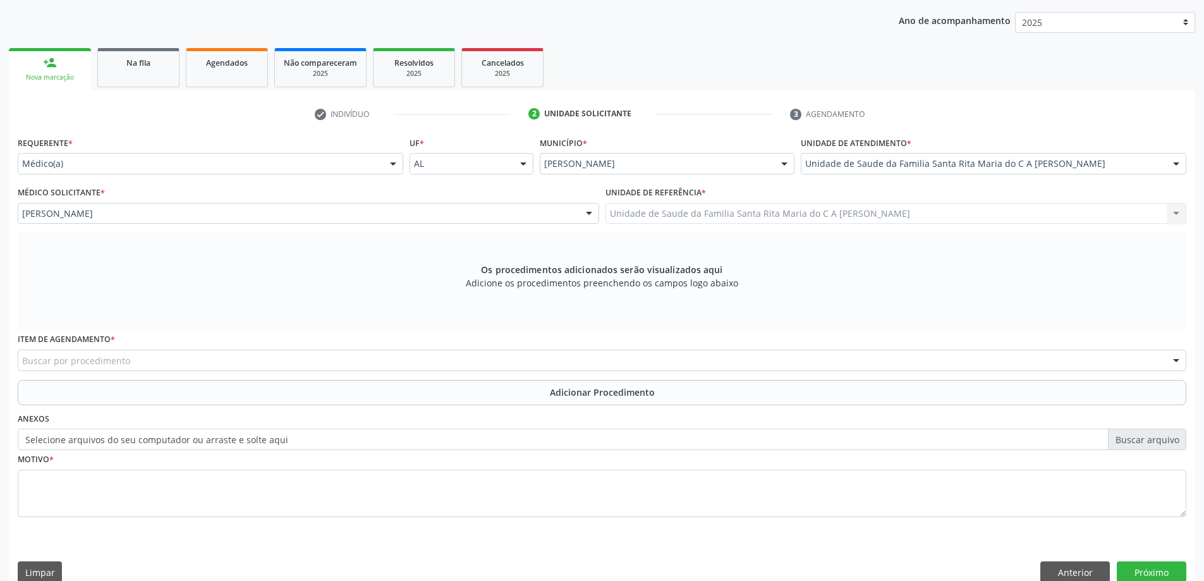
click at [159, 362] on div "Buscar por procedimento" at bounding box center [602, 360] width 1169 height 21
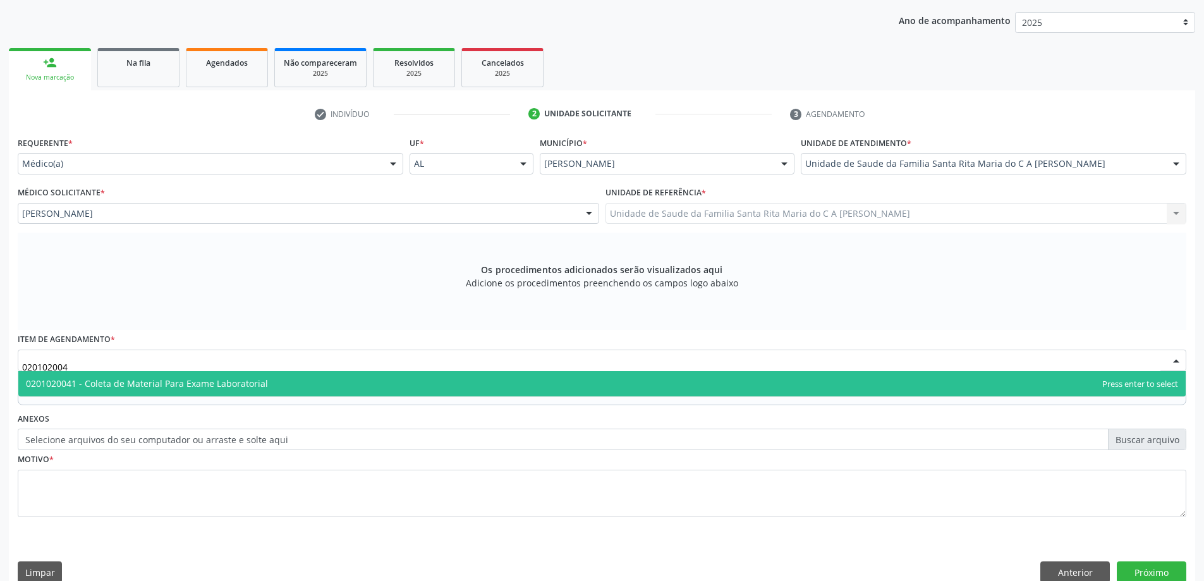
type input "0201020041"
click at [162, 390] on span "0201020041 - Coleta de Material Para Exame Laboratorial" at bounding box center [602, 383] width 1168 height 25
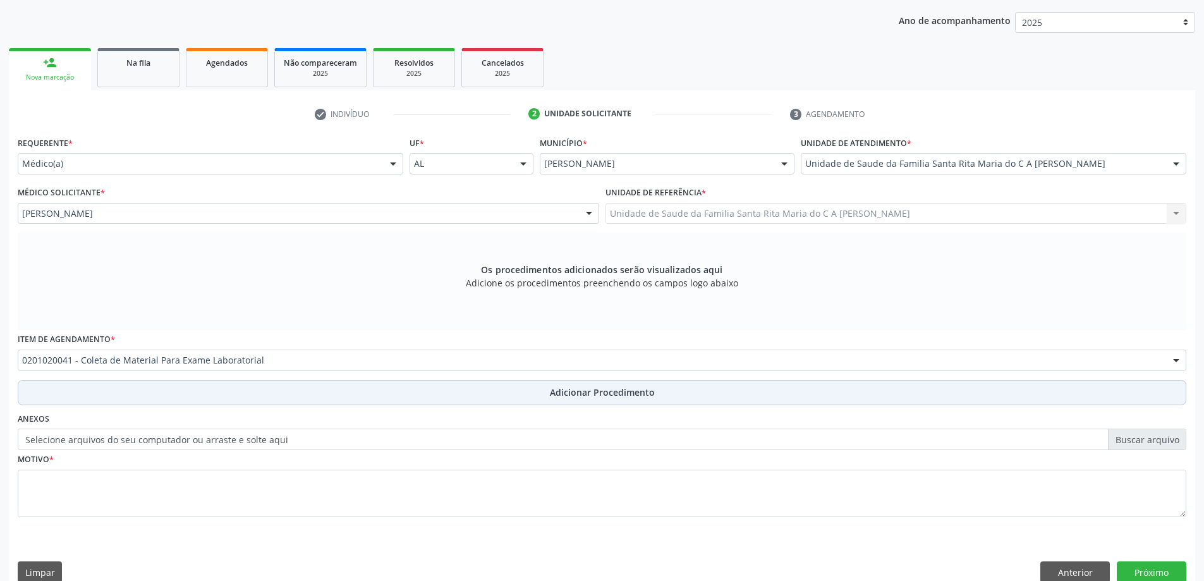
click at [142, 396] on button "Adicionar Procedimento" at bounding box center [602, 392] width 1169 height 25
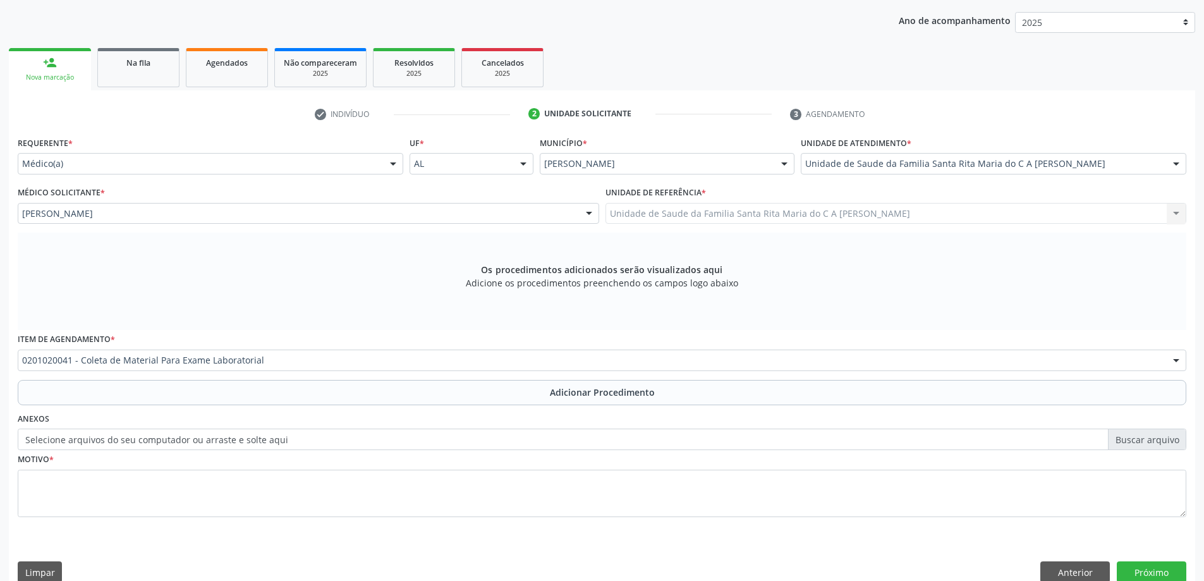
scroll to position [130, 0]
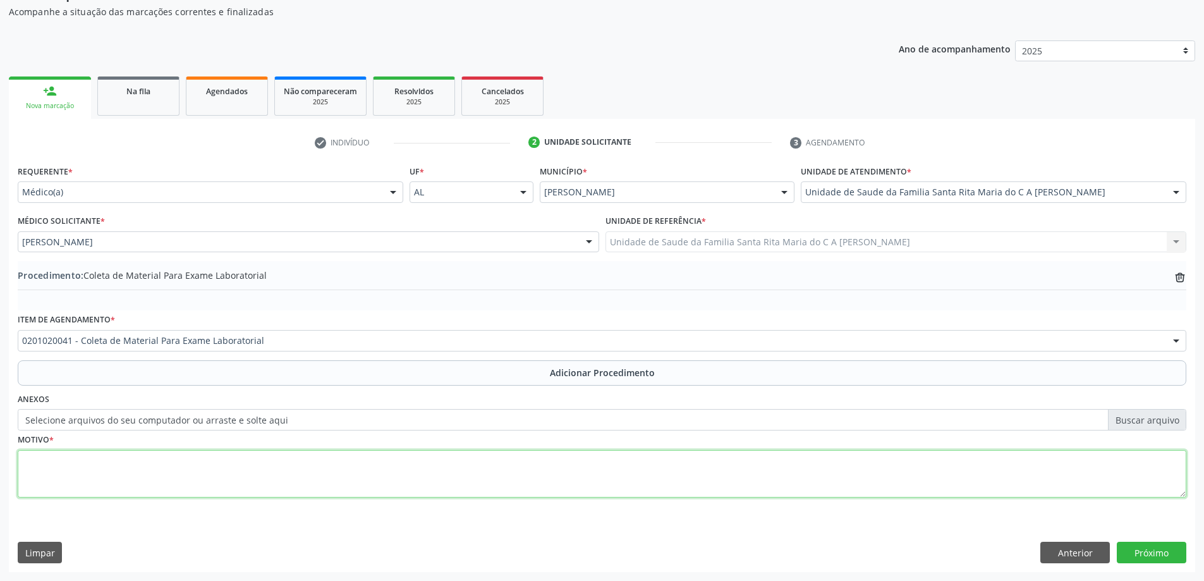
click at [121, 468] on textarea at bounding box center [602, 474] width 1169 height 48
type textarea "controle"
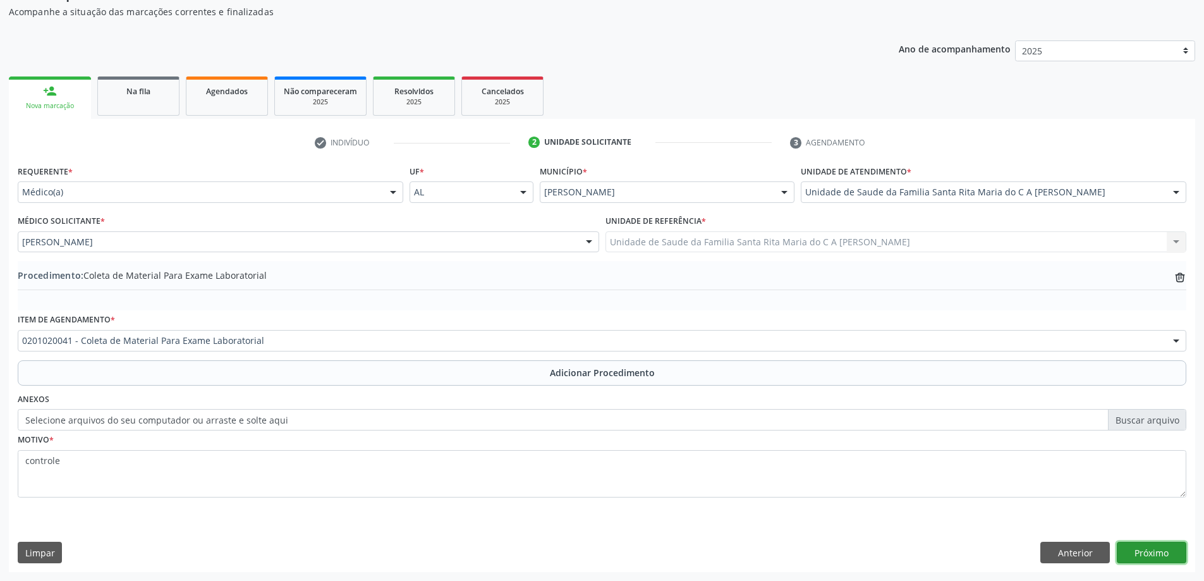
click at [1125, 556] on button "Próximo" at bounding box center [1152, 552] width 70 height 21
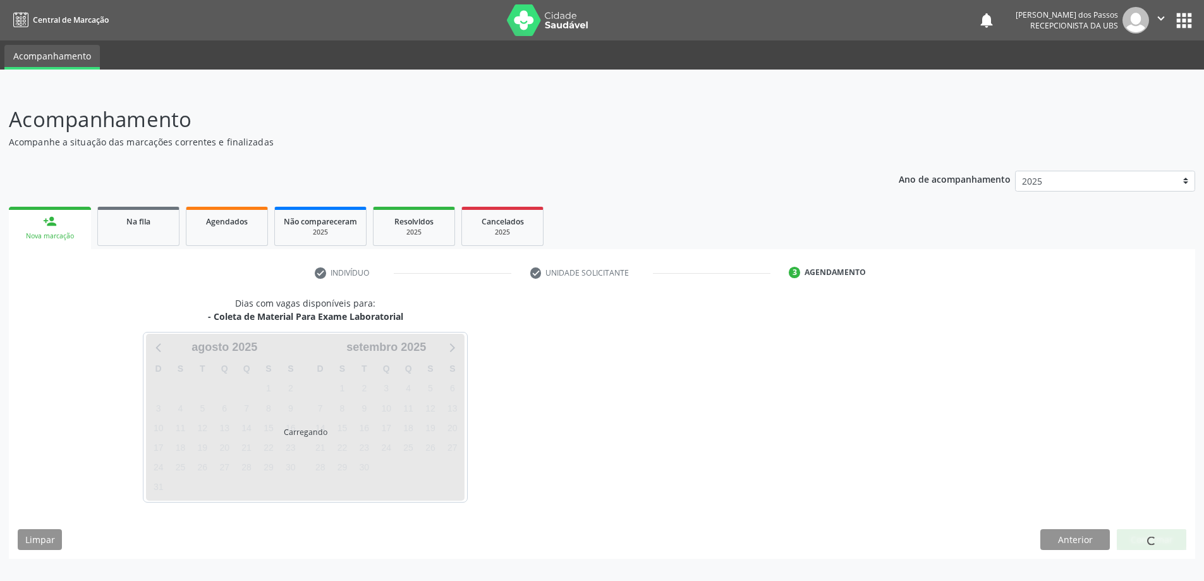
scroll to position [0, 0]
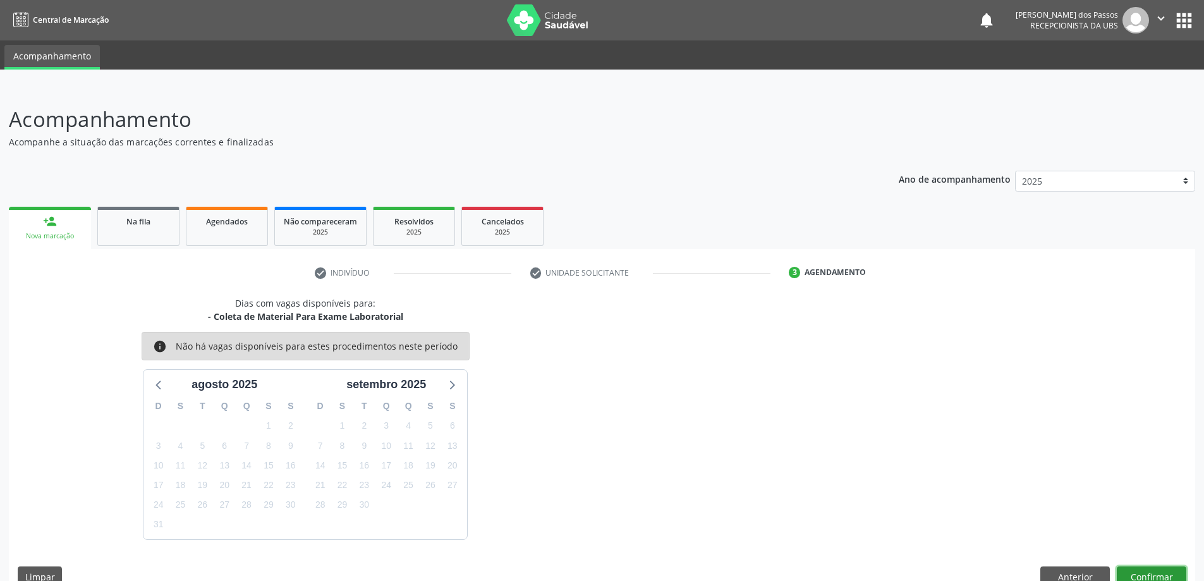
click at [1148, 576] on button "Confirmar" at bounding box center [1152, 576] width 70 height 21
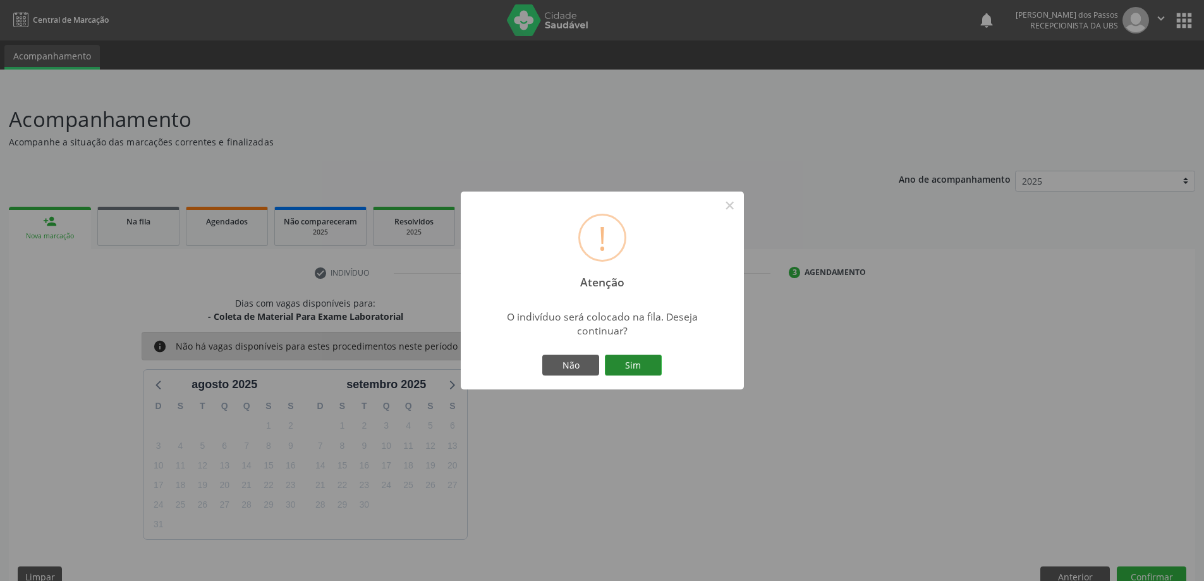
click at [635, 370] on button "Sim" at bounding box center [633, 365] width 57 height 21
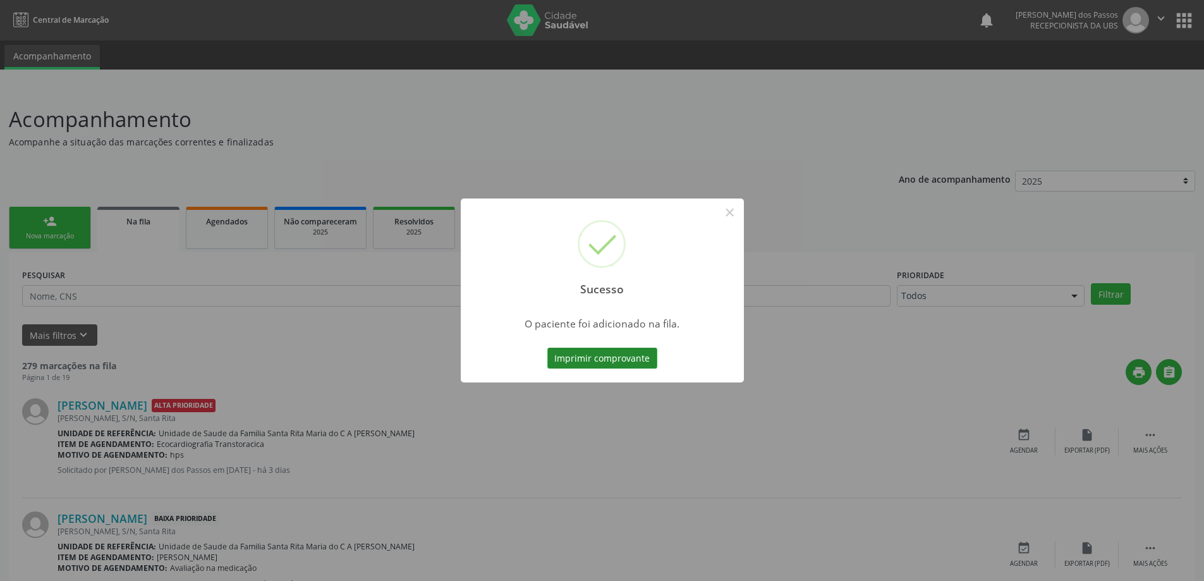
click at [603, 358] on button "Imprimir comprovante" at bounding box center [603, 358] width 110 height 21
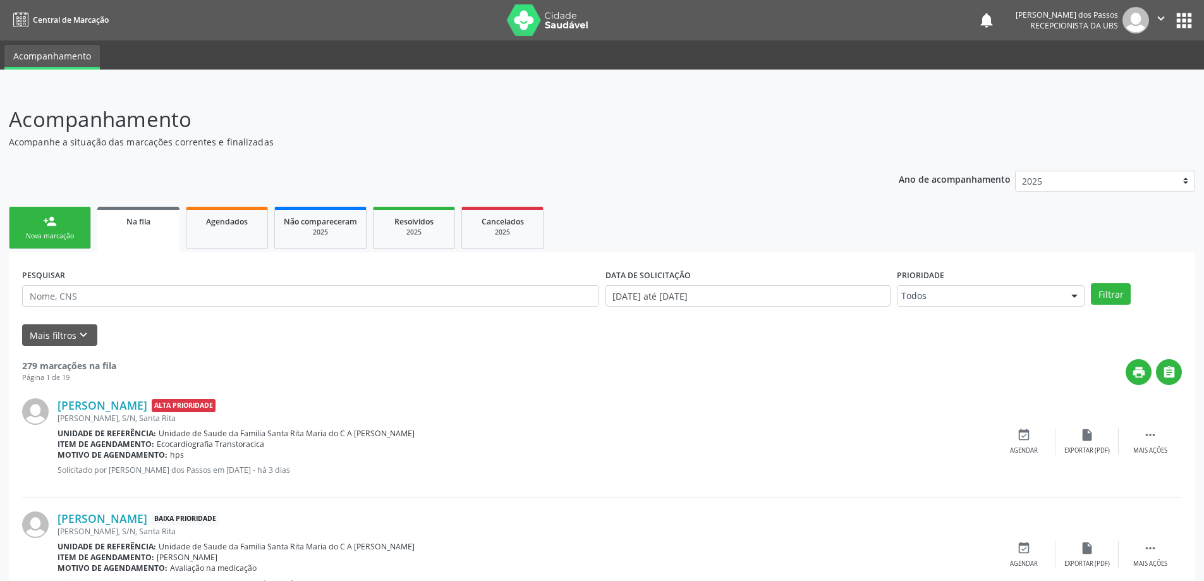
click at [47, 228] on link "person_add Nova marcação" at bounding box center [50, 228] width 82 height 42
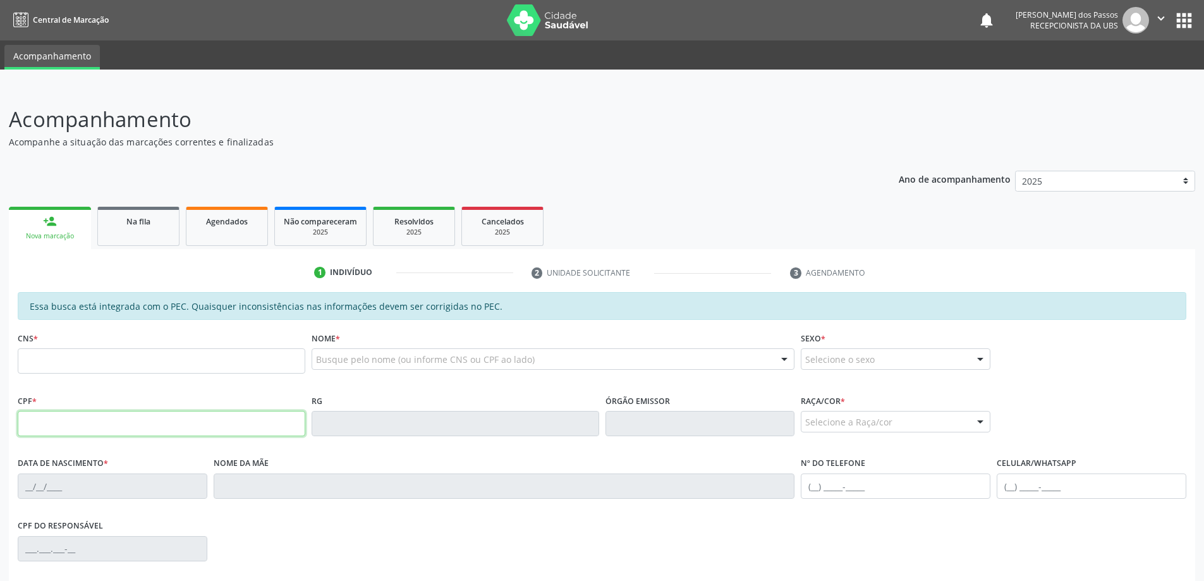
click at [90, 426] on input "text" at bounding box center [162, 423] width 288 height 25
type input "010.504.224-22"
type input "700 0087 7485 6108"
type input "15/02/1978"
type input "Maria Augusta da Conceição"
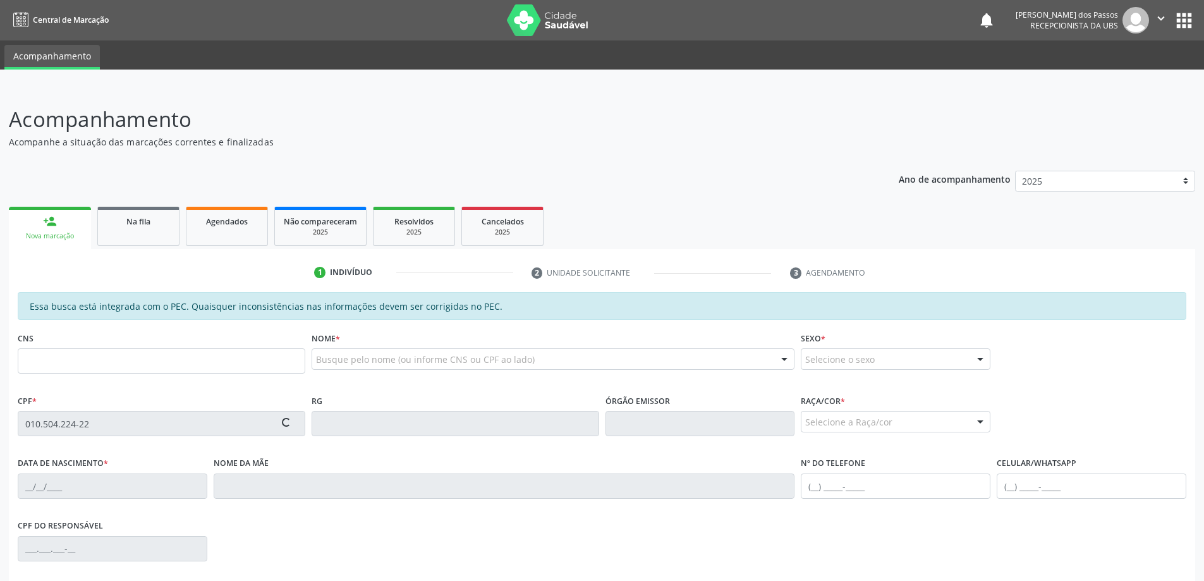
type input "(82) 99140-4642"
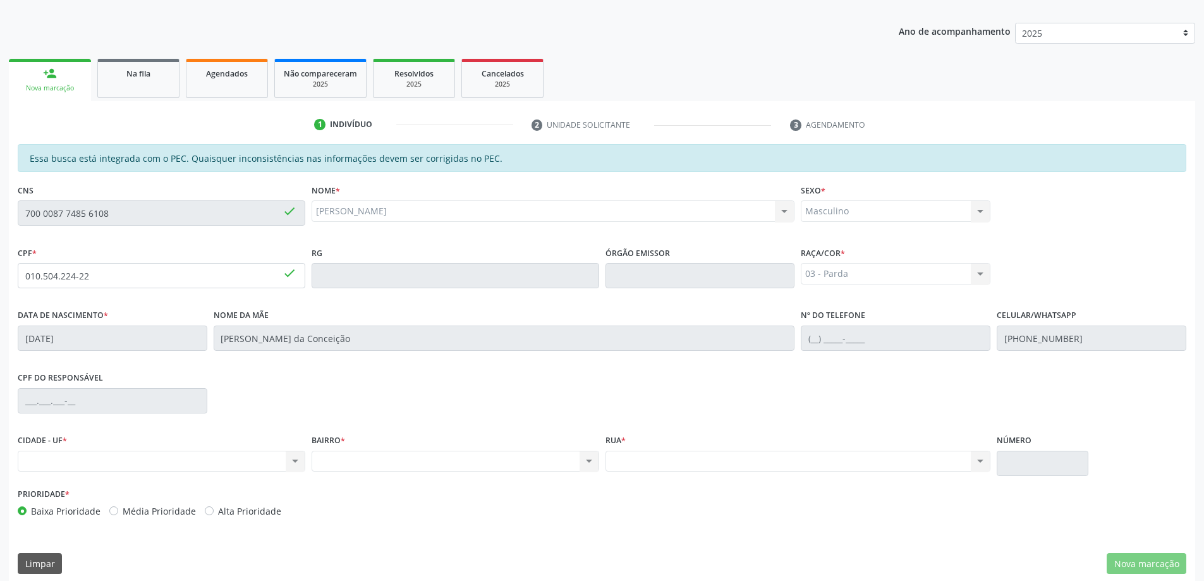
scroll to position [159, 0]
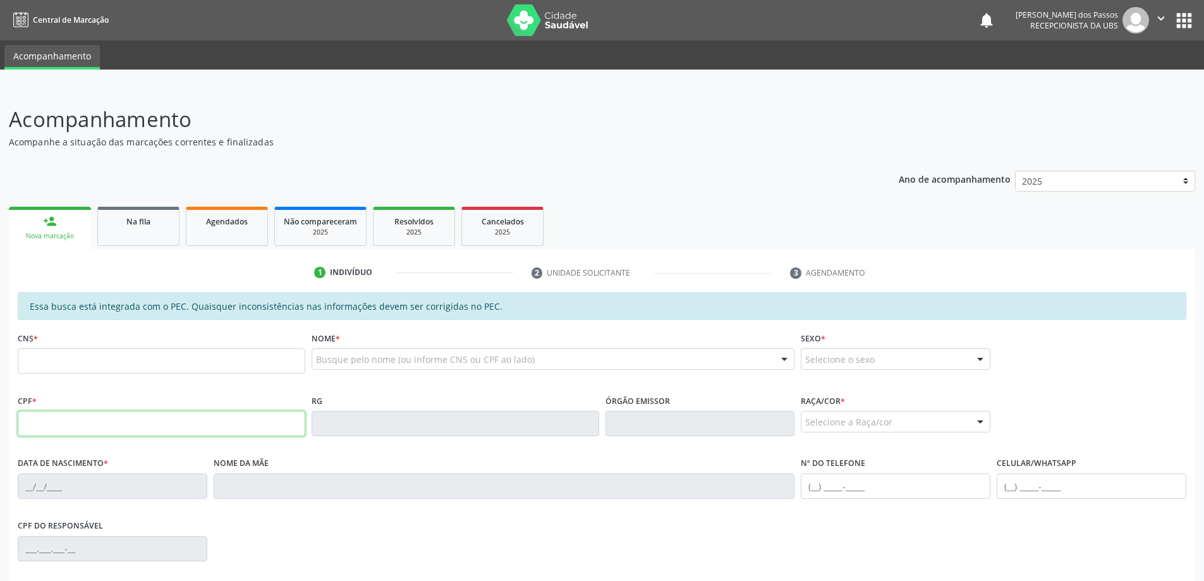
click at [97, 423] on input "text" at bounding box center [162, 423] width 288 height 25
type input "010.504.224-22"
type input "700 0087 7485 6108"
type input "[DATE]"
type input "[PERSON_NAME] da Conceição"
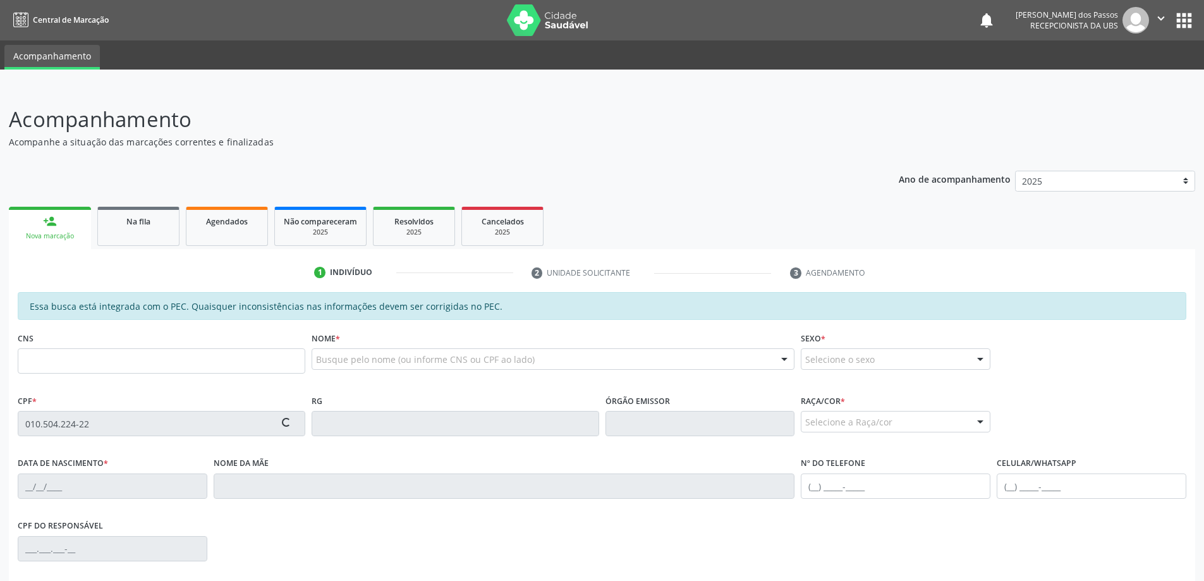
type input "[PHONE_NUMBER]"
click at [173, 425] on input "text" at bounding box center [162, 423] width 288 height 25
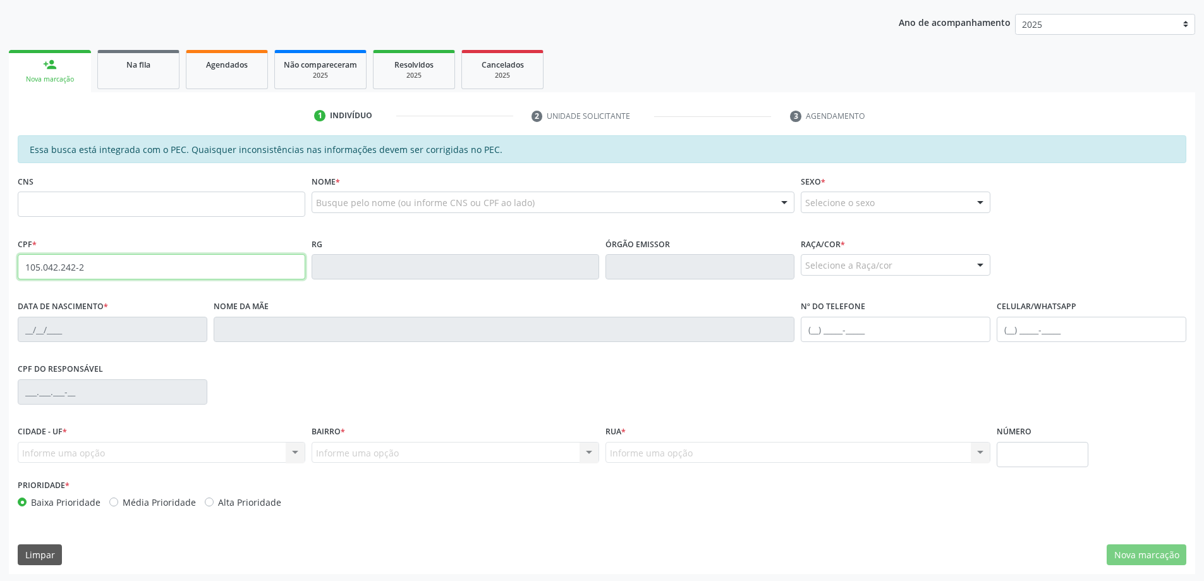
scroll to position [159, 0]
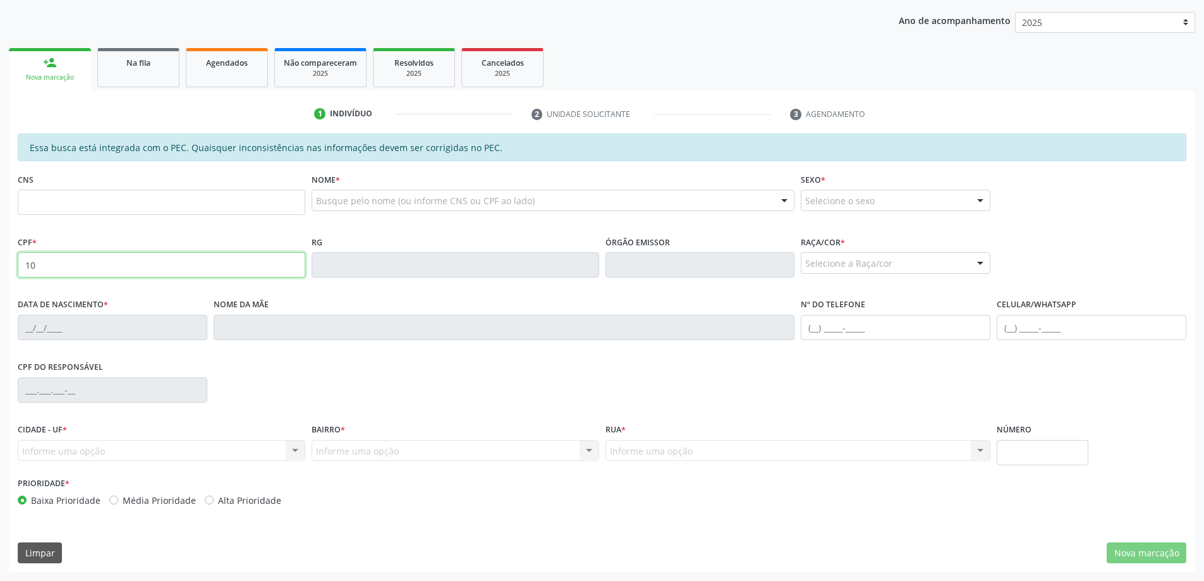
type input "1"
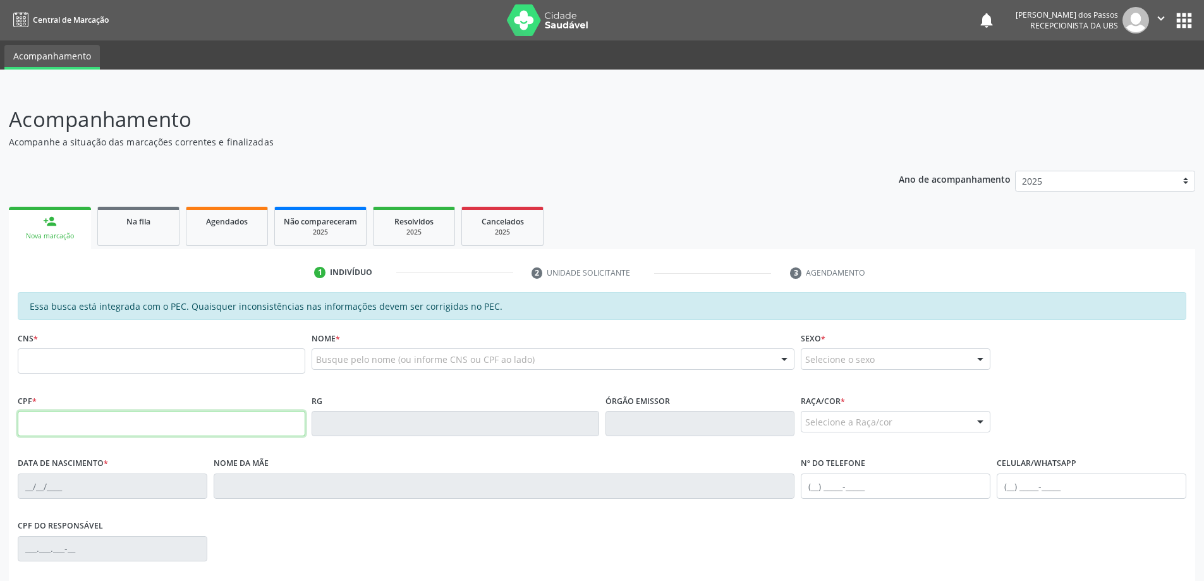
click at [120, 427] on input "text" at bounding box center [162, 423] width 288 height 25
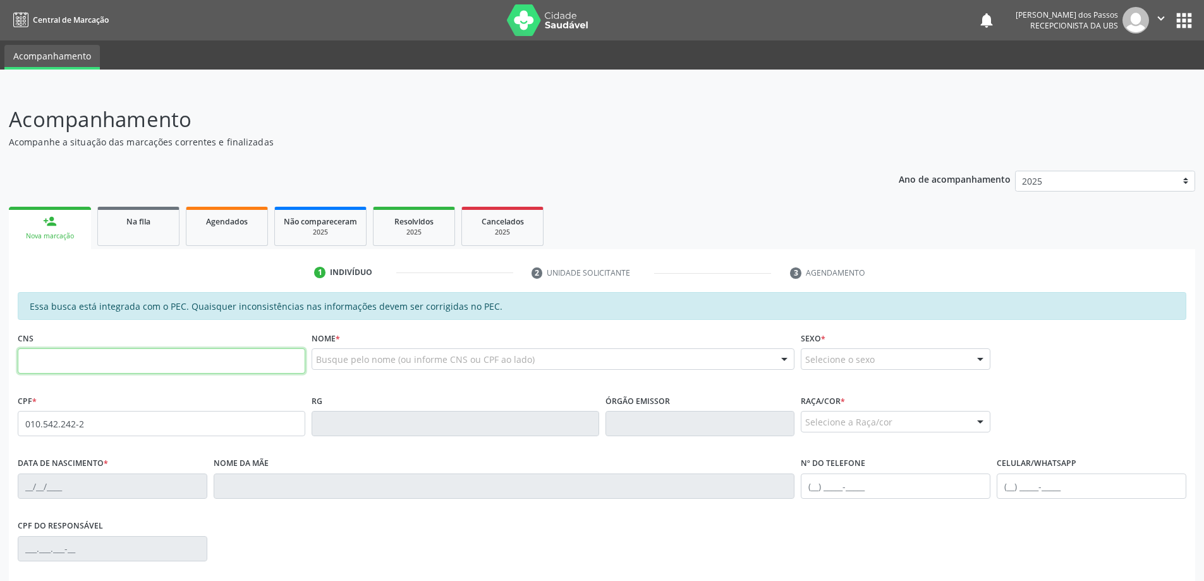
click at [156, 363] on input "text" at bounding box center [162, 360] width 288 height 25
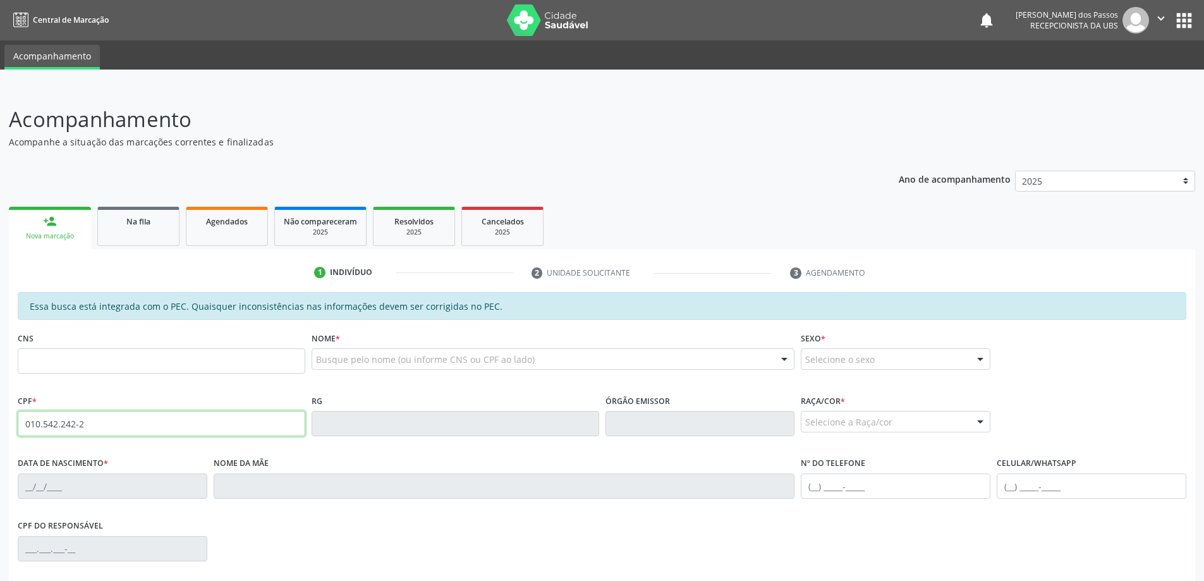
click at [197, 424] on input "010.542.242-2" at bounding box center [162, 423] width 288 height 25
type input "0"
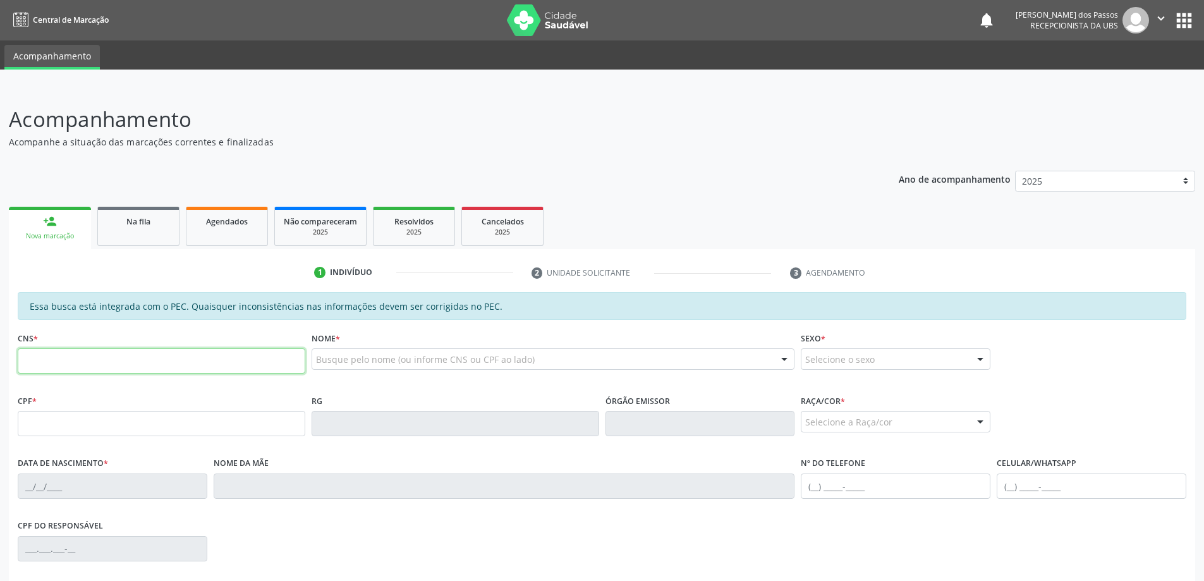
click at [66, 361] on input "text" at bounding box center [162, 360] width 288 height 25
type input "700 0087 7485 6108"
type input "010.504.224-22"
type input "15/02/1978"
type input "Maria Augusta da Conceição"
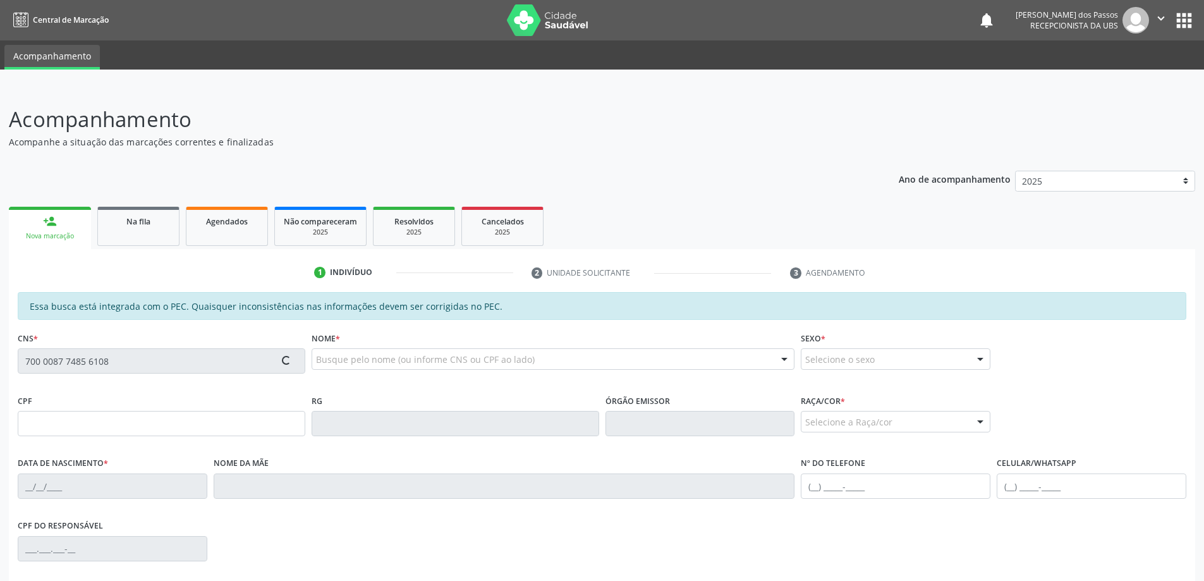
type input "(82) 99140-4642"
type input "S/N"
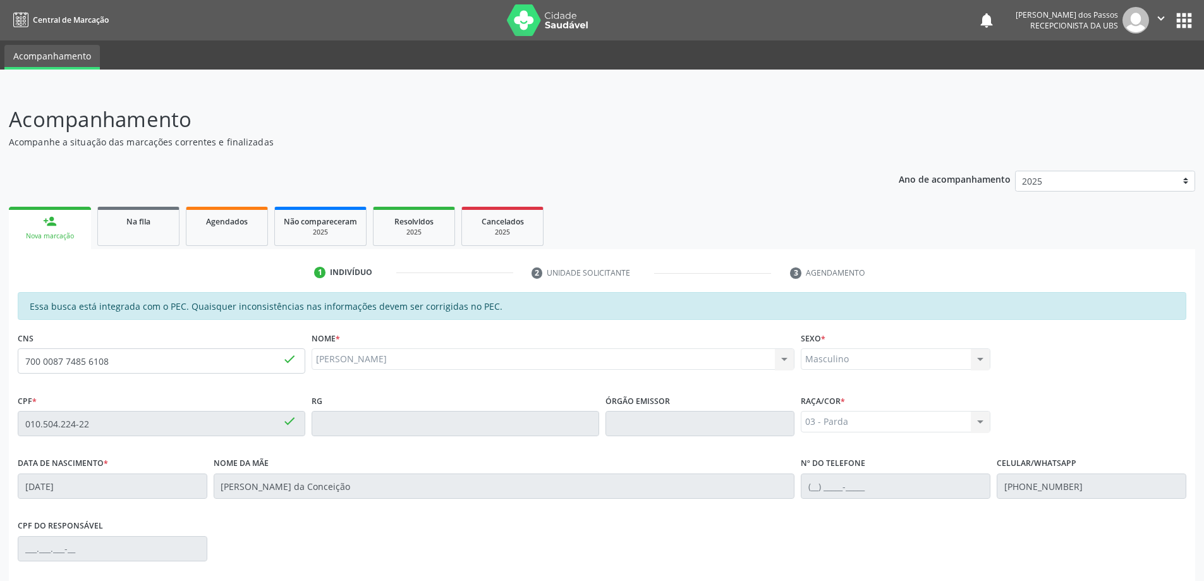
scroll to position [159, 0]
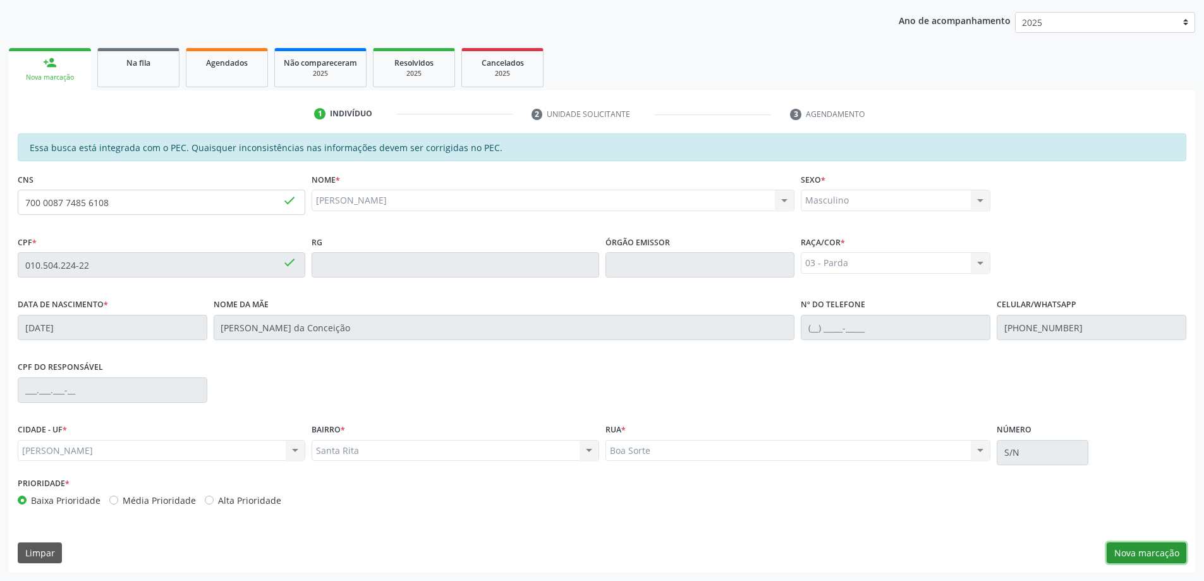
click at [1152, 553] on button "Nova marcação" at bounding box center [1147, 552] width 80 height 21
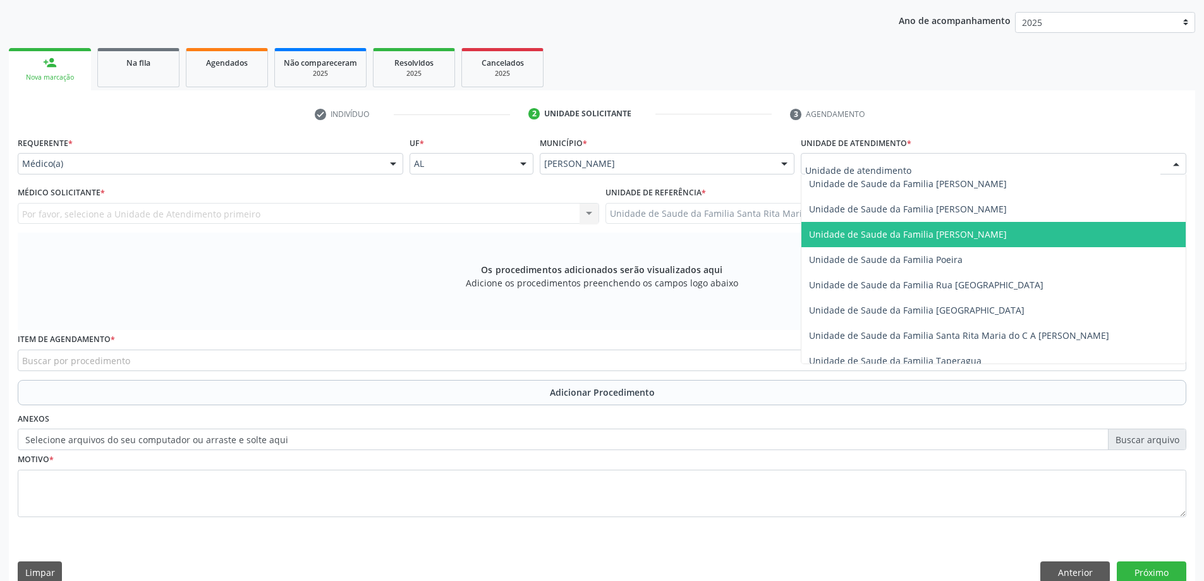
scroll to position [759, 0]
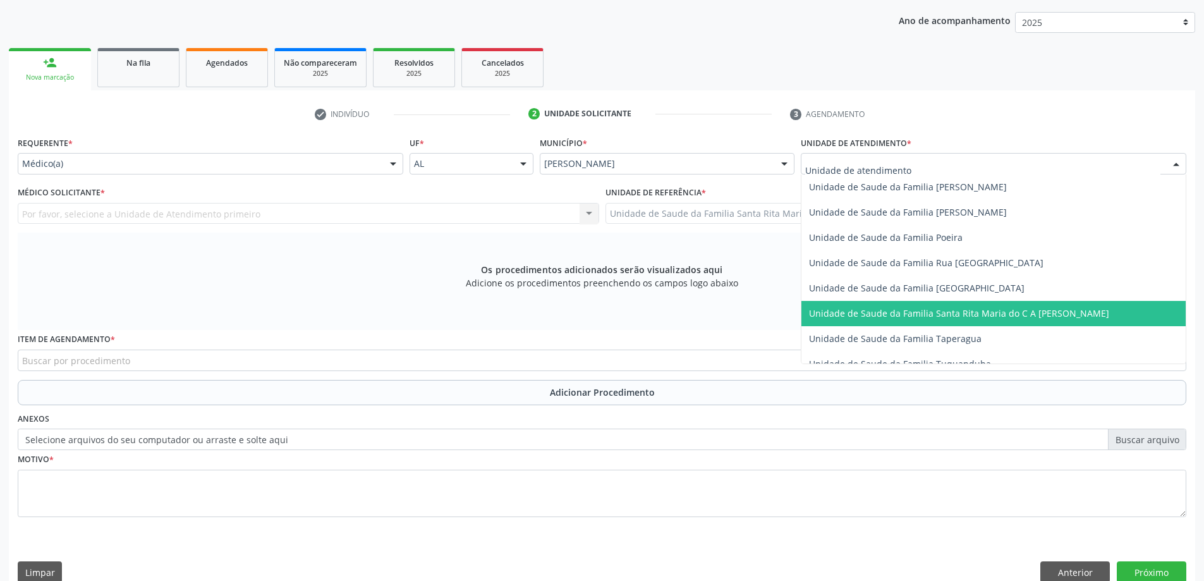
click at [887, 309] on span "Unidade de Saude da Familia Santa Rita Maria do C A [PERSON_NAME]" at bounding box center [959, 313] width 300 height 12
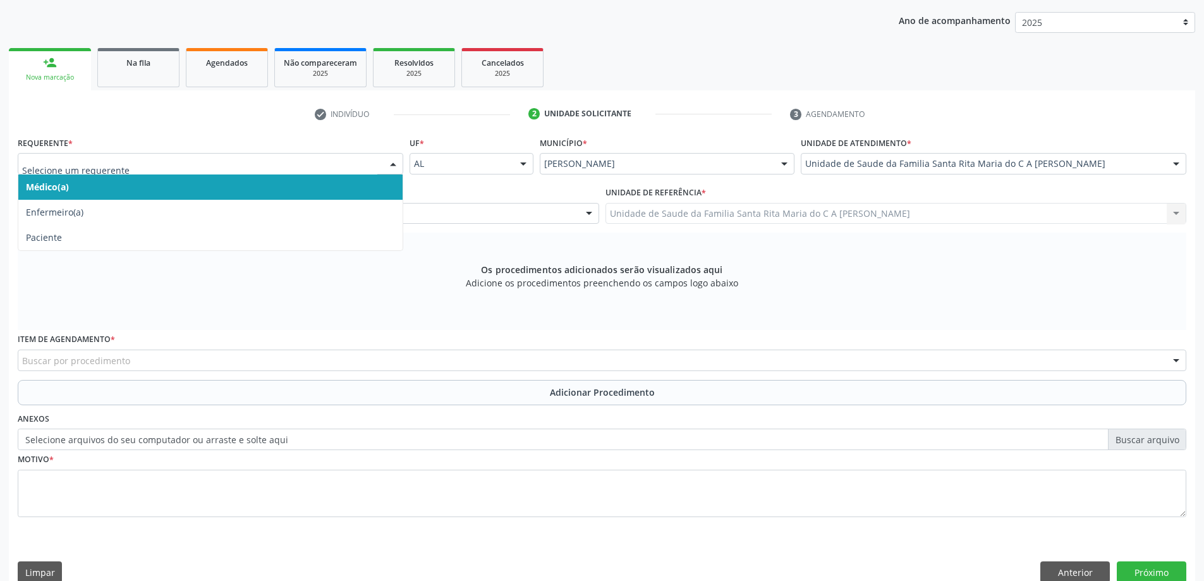
click at [240, 185] on span "Médico(a)" at bounding box center [210, 186] width 384 height 25
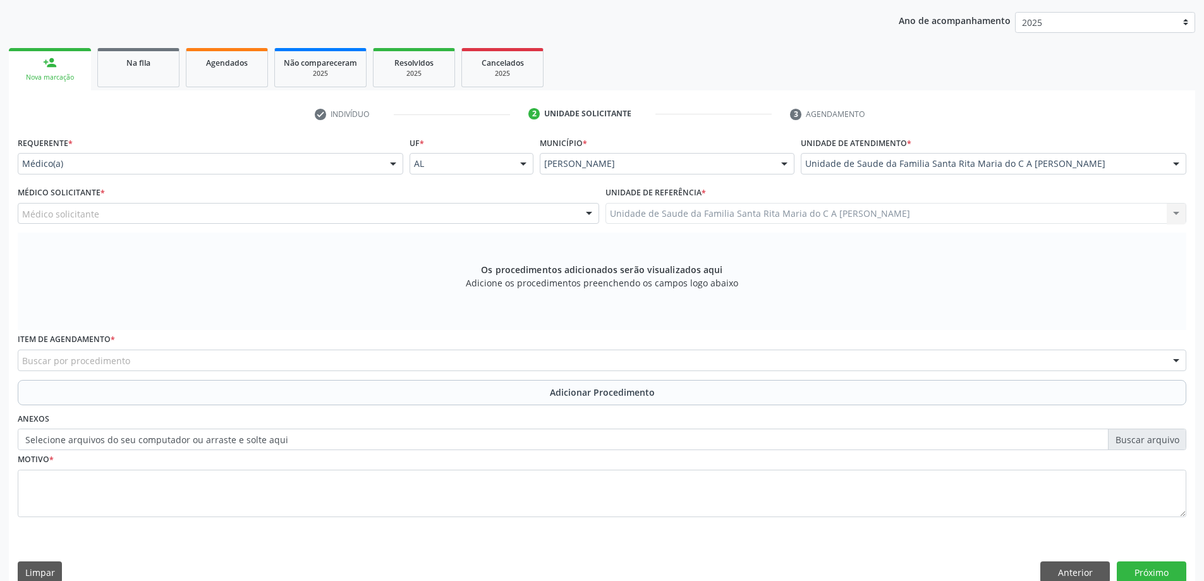
click at [230, 212] on div "Médico solicitante" at bounding box center [309, 213] width 582 height 21
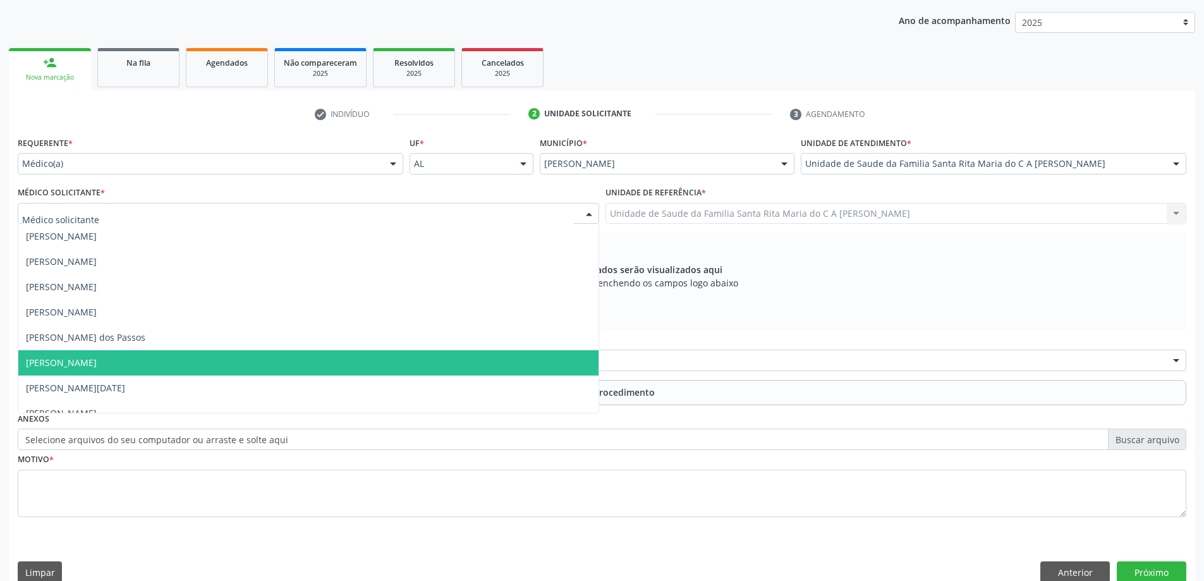
click at [228, 364] on span "[PERSON_NAME]" at bounding box center [308, 362] width 580 height 25
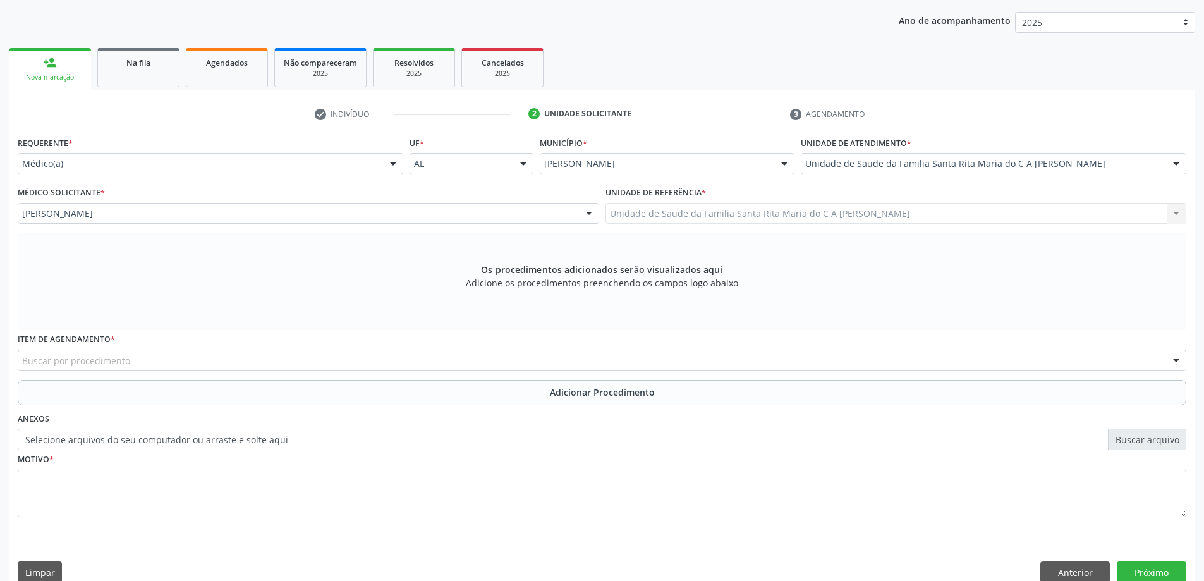
click at [272, 360] on div "Buscar por procedimento" at bounding box center [602, 360] width 1169 height 21
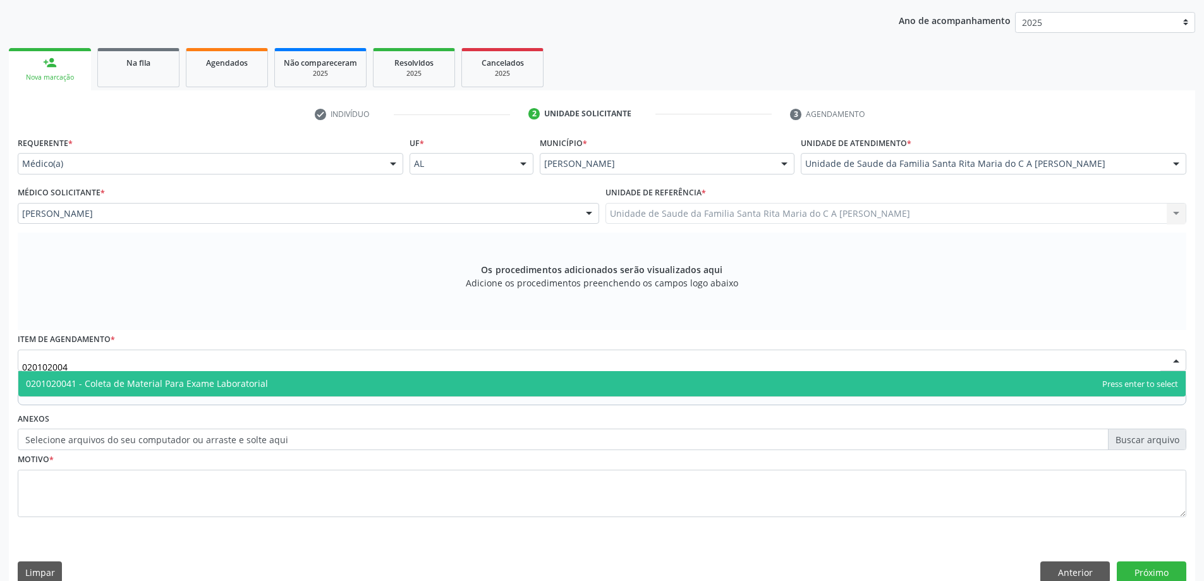
type input "0201020041"
click at [259, 386] on span "0201020041 - Coleta de Material Para Exame Laboratorial" at bounding box center [147, 383] width 242 height 12
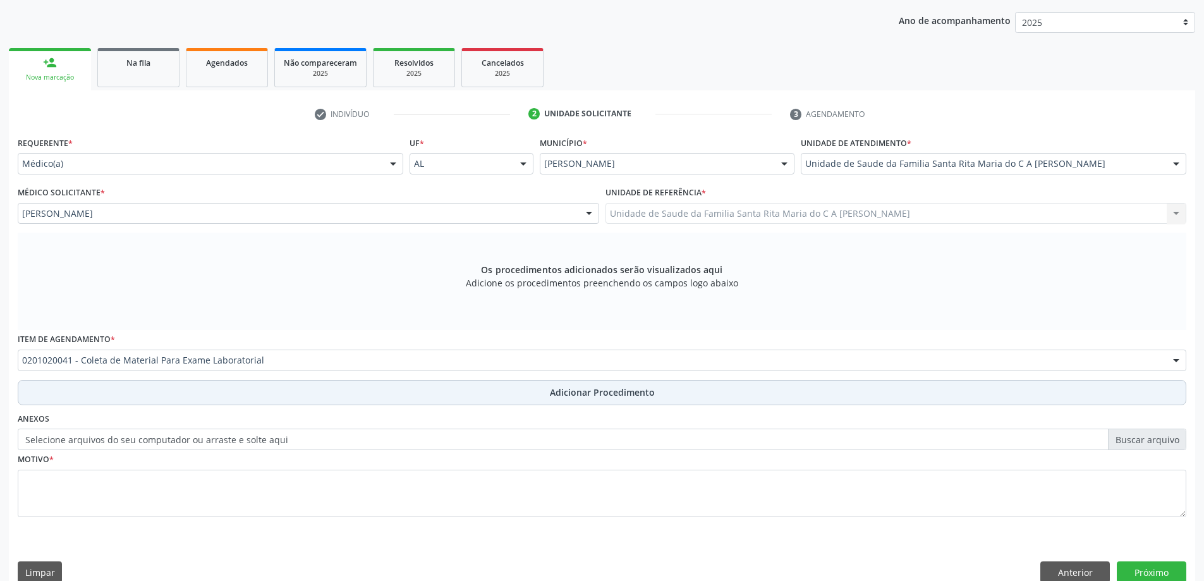
click at [235, 398] on button "Adicionar Procedimento" at bounding box center [602, 392] width 1169 height 25
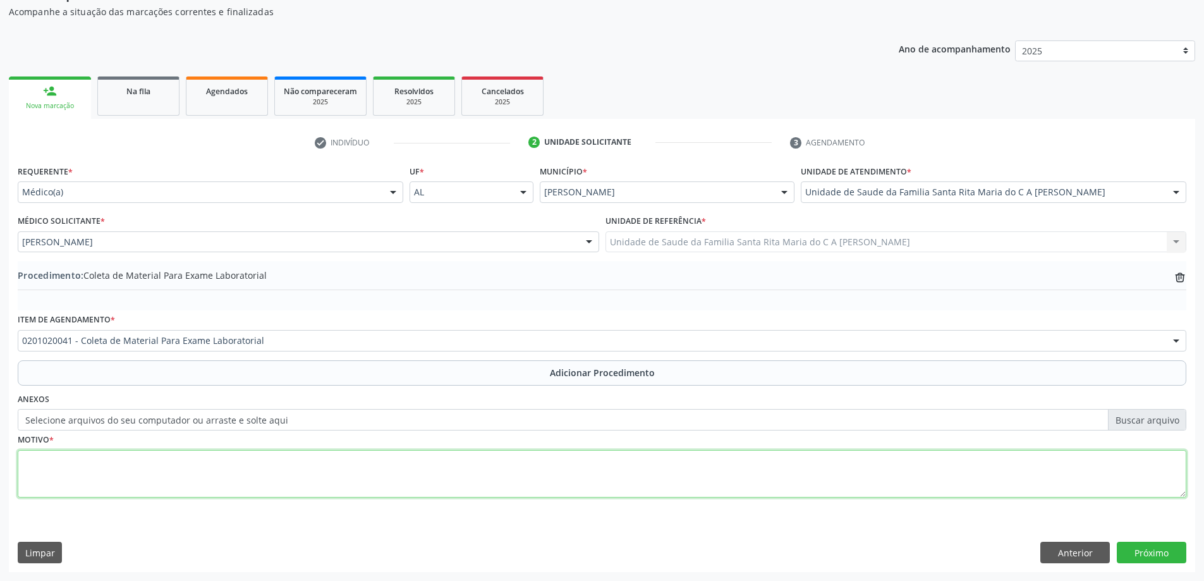
click at [236, 477] on textarea at bounding box center [602, 474] width 1169 height 48
type textarea "ITU?"
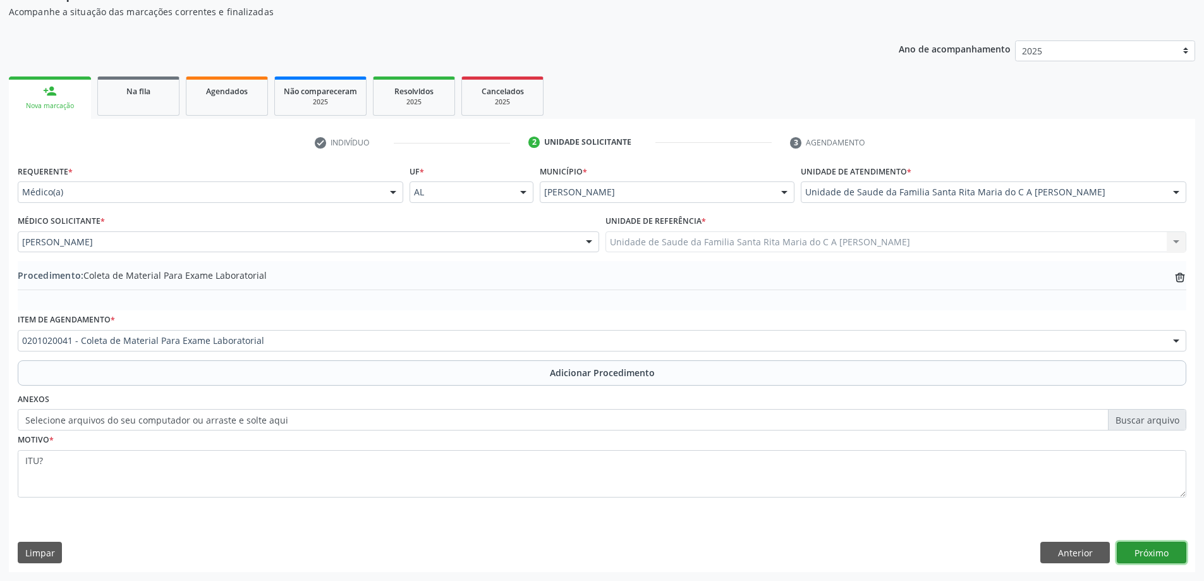
click at [1171, 555] on button "Próximo" at bounding box center [1152, 552] width 70 height 21
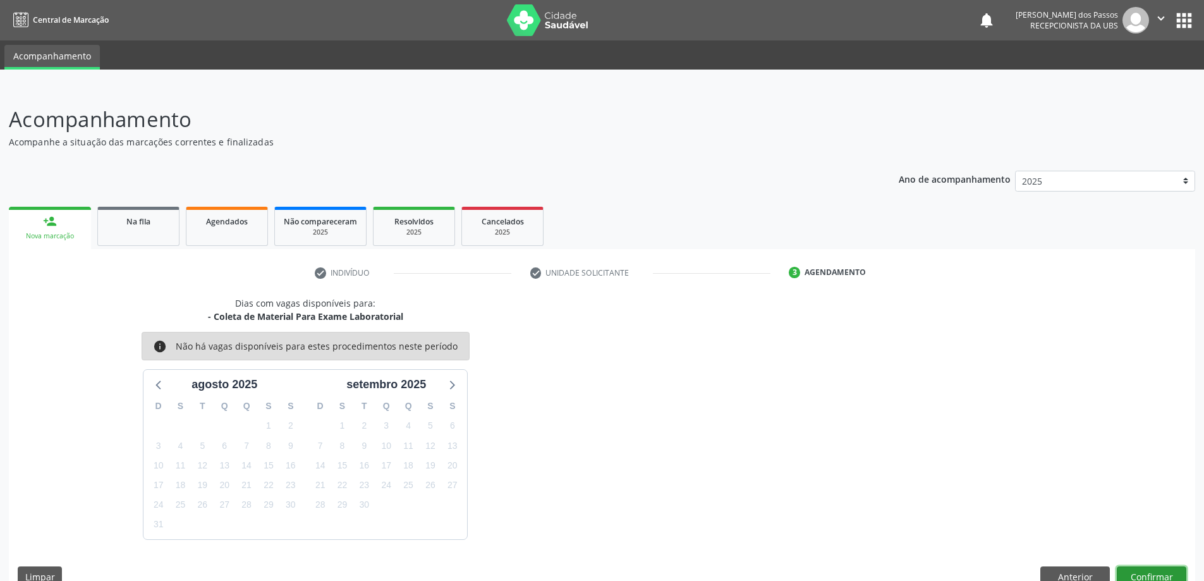
click at [1151, 575] on button "Confirmar" at bounding box center [1152, 576] width 70 height 21
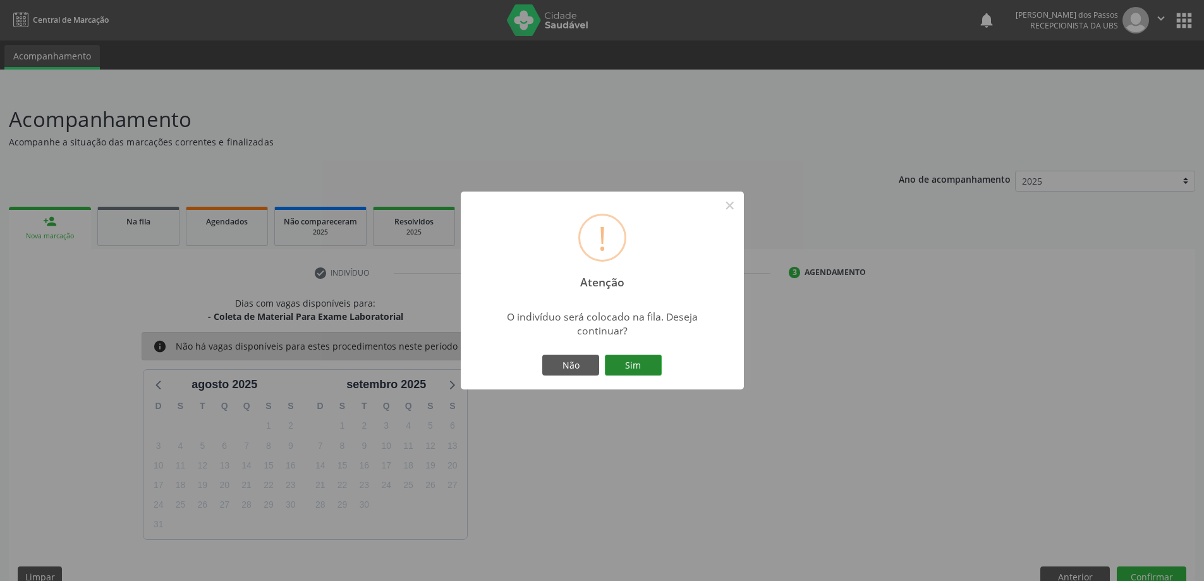
click at [628, 370] on button "Sim" at bounding box center [633, 365] width 57 height 21
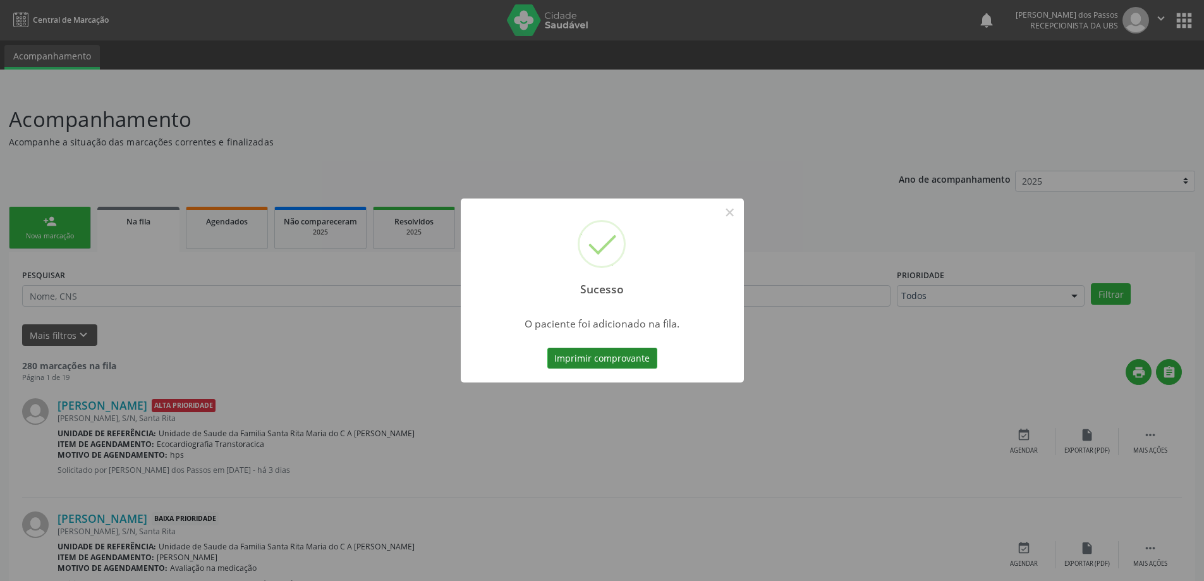
click at [608, 363] on button "Imprimir comprovante" at bounding box center [603, 358] width 110 height 21
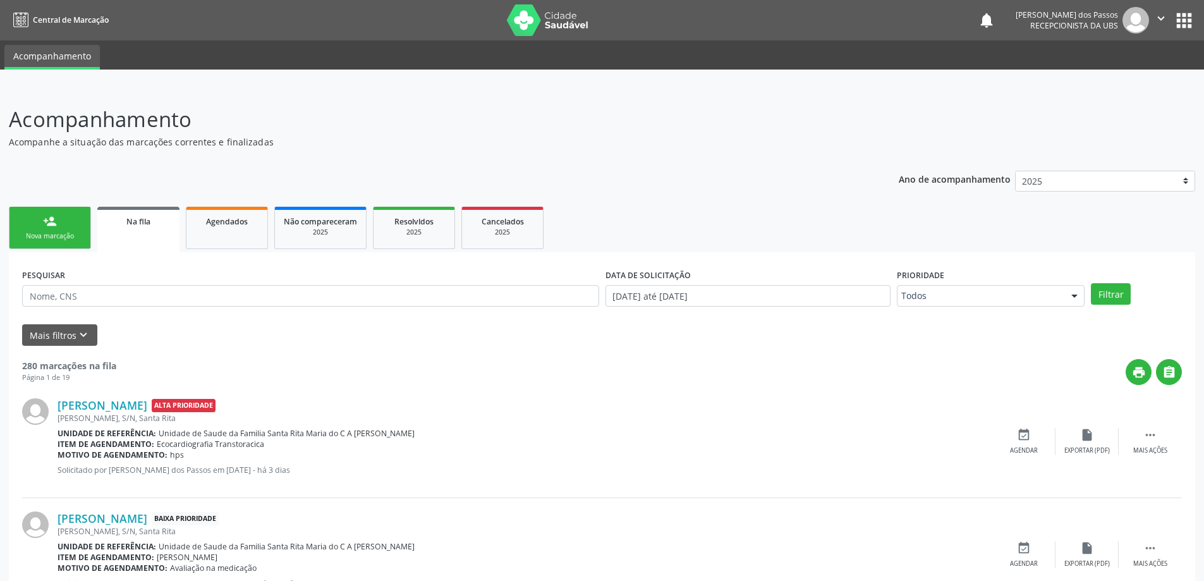
click at [59, 235] on div "Nova marcação" at bounding box center [49, 235] width 63 height 9
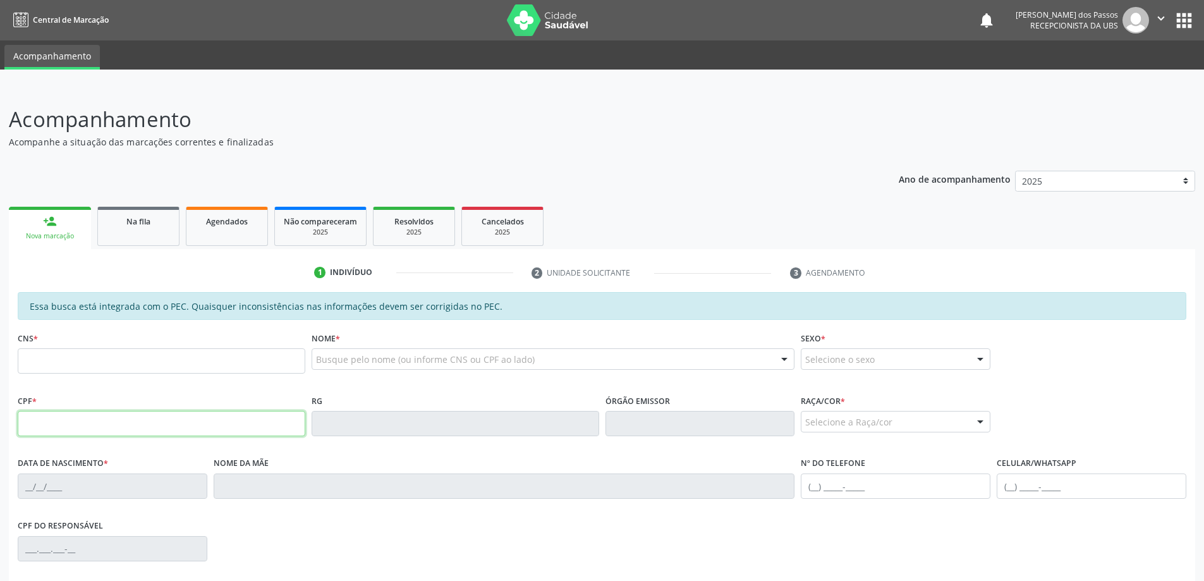
click at [100, 420] on input "text" at bounding box center [162, 423] width 288 height 25
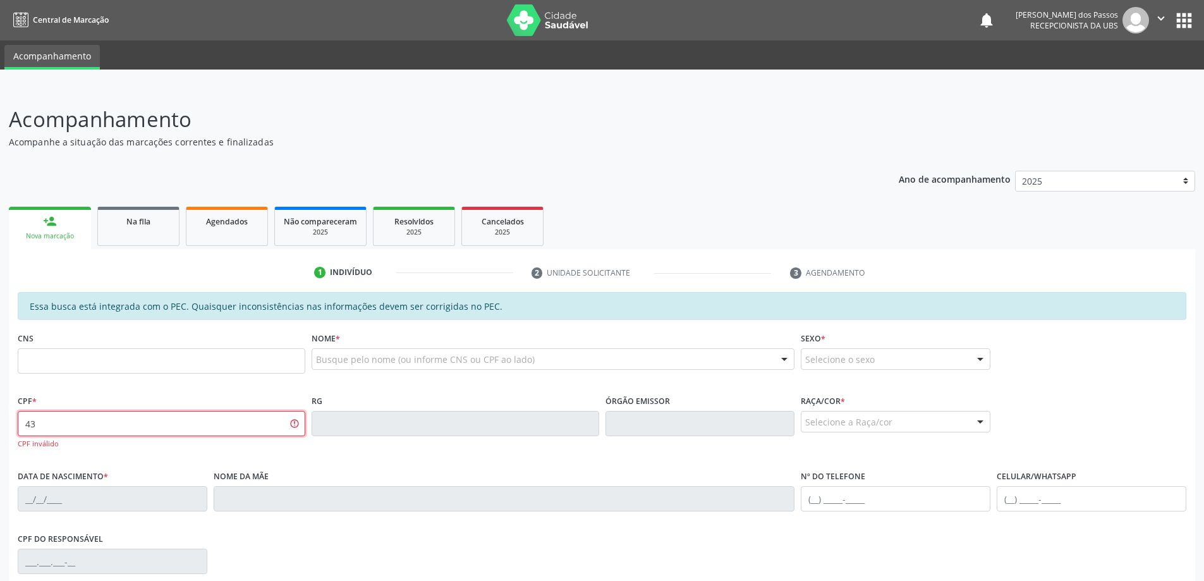
type input "4"
click at [138, 353] on input "text" at bounding box center [162, 360] width 288 height 25
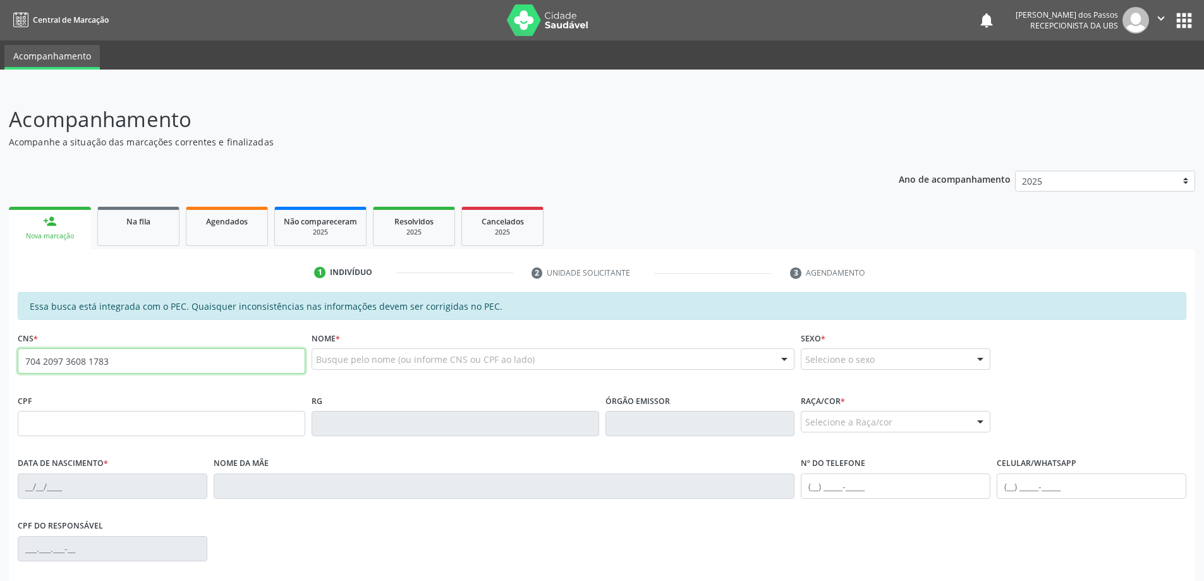
type input "704 2097 3608 1783"
type input "136.446.944-86"
type input "20/10/2008"
type input "Maria Pastora dos Santos"
type input "(82) 98869-9219"
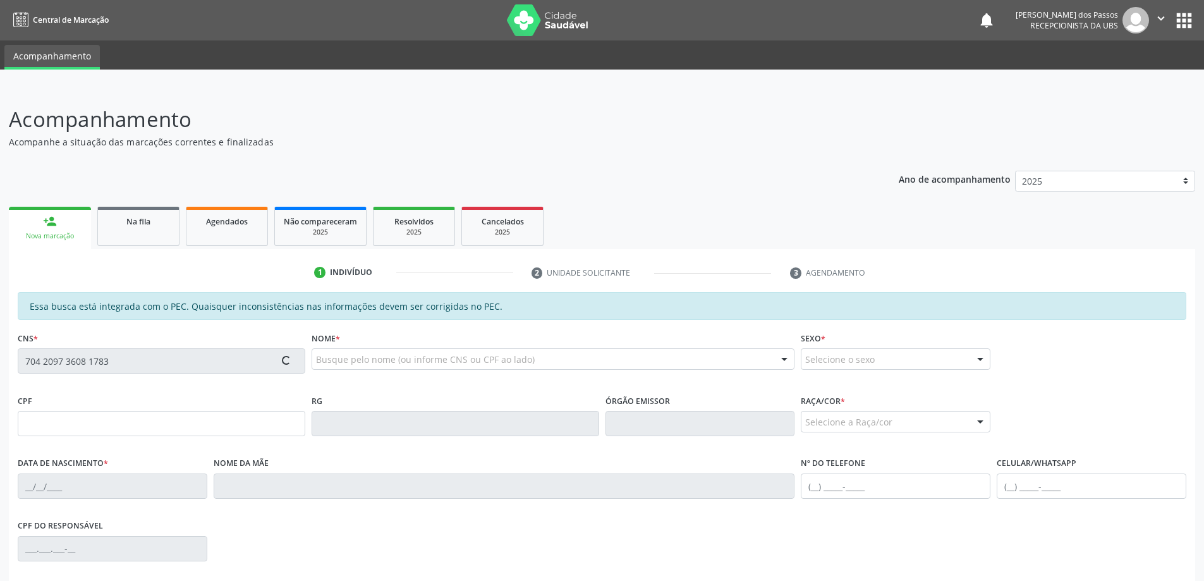
type input "S/N"
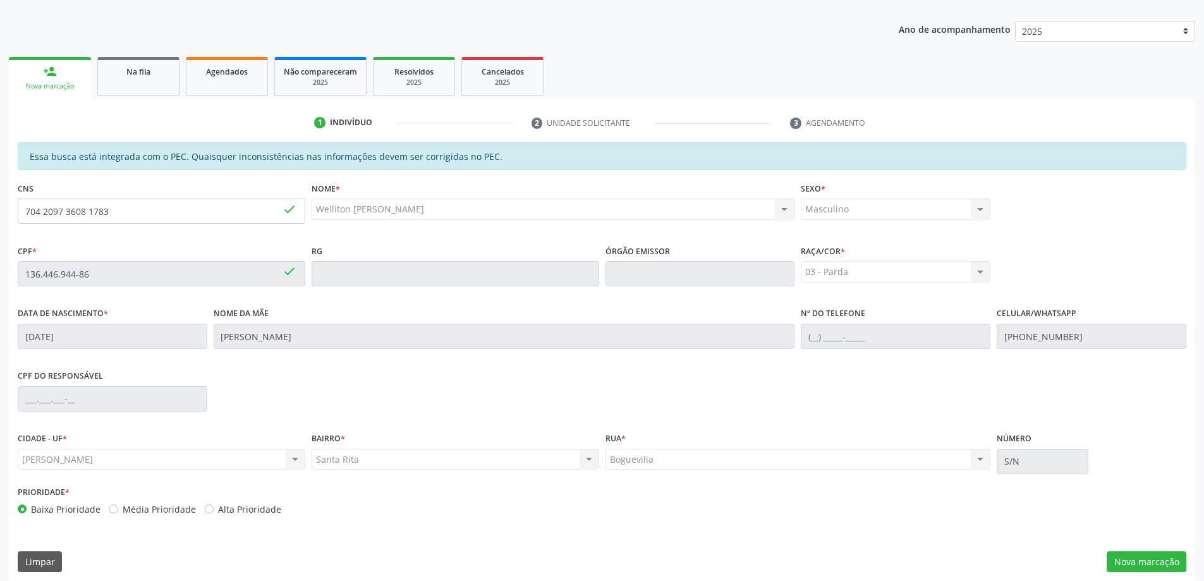
scroll to position [159, 0]
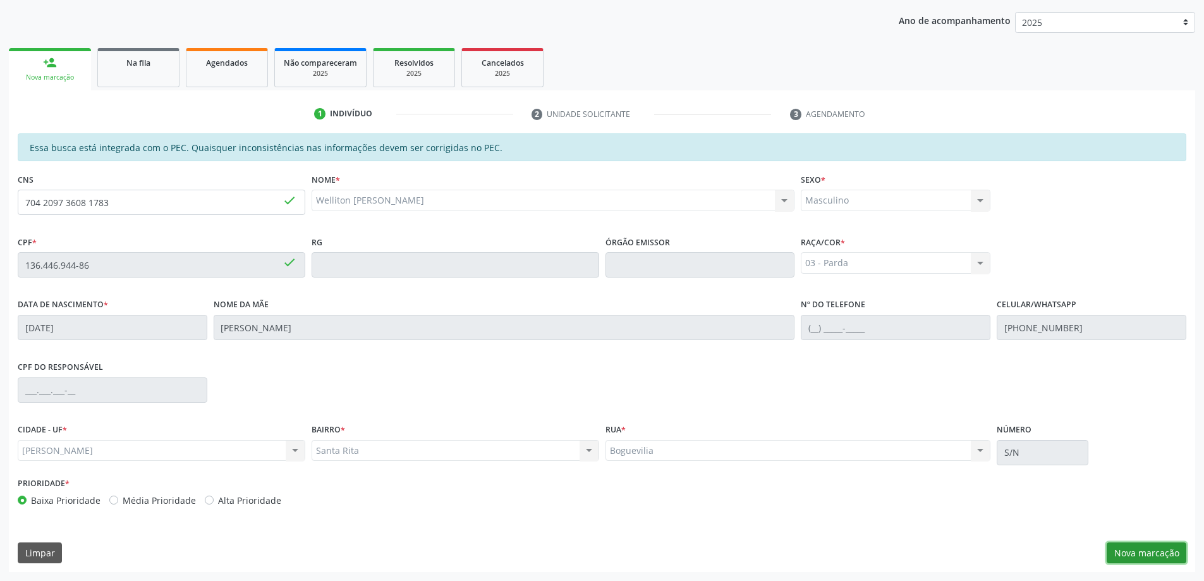
click at [1139, 556] on button "Nova marcação" at bounding box center [1147, 552] width 80 height 21
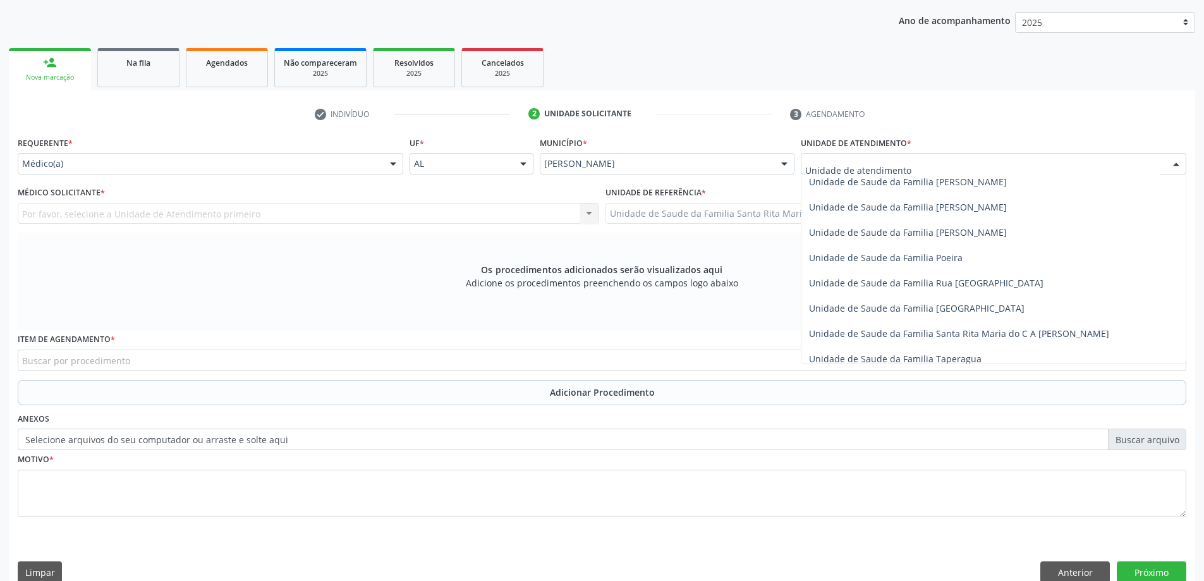
scroll to position [759, 0]
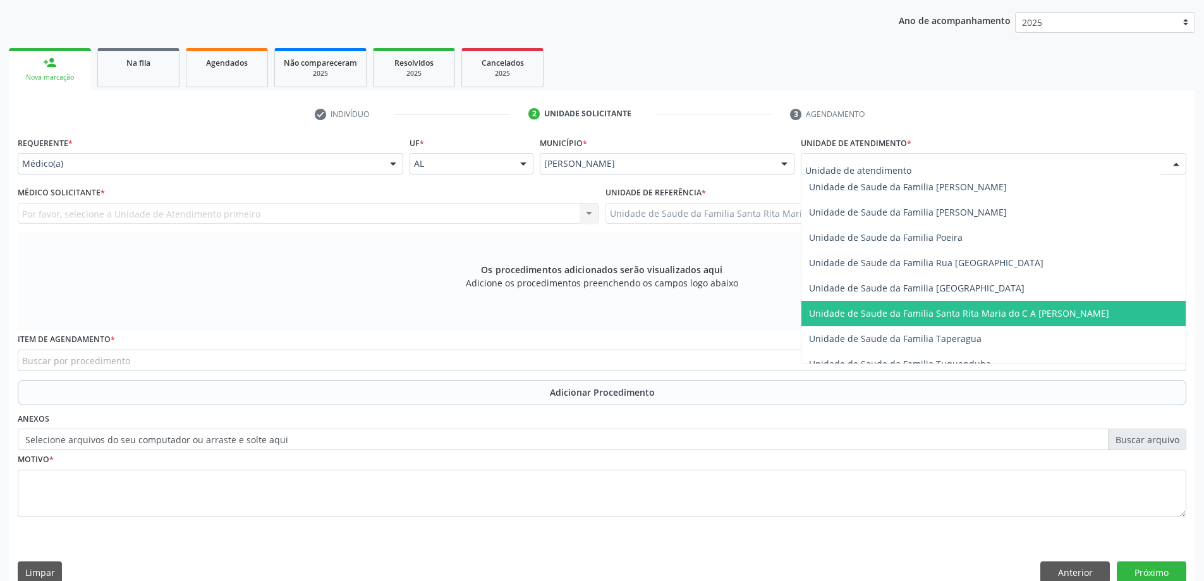
click at [872, 318] on span "Unidade de Saude da Familia Santa Rita Maria do C A [PERSON_NAME]" at bounding box center [959, 313] width 300 height 12
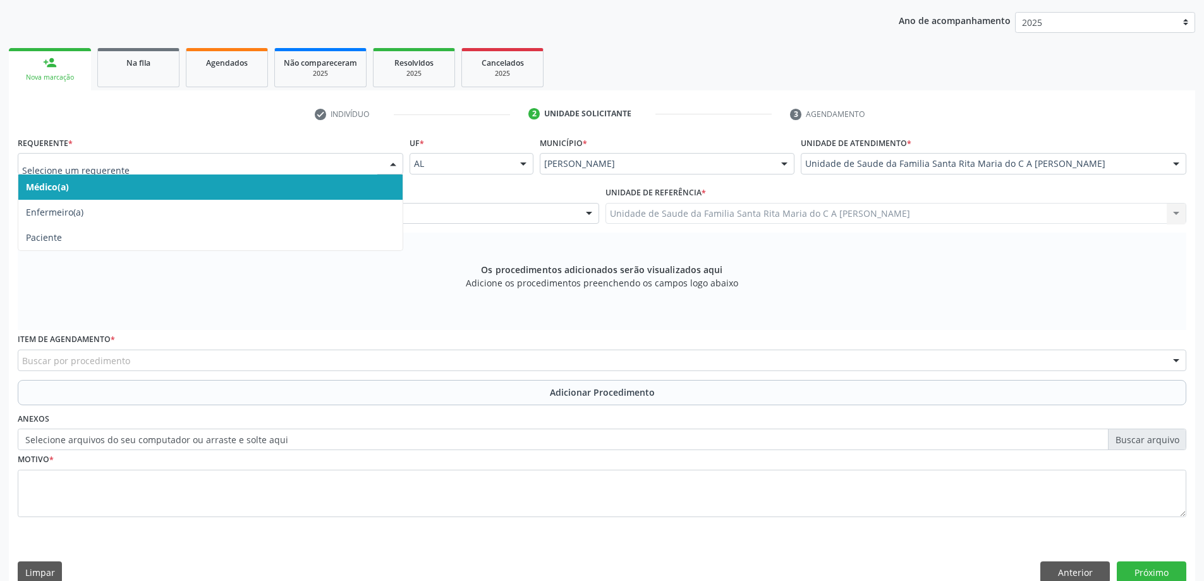
click at [279, 188] on span "Médico(a)" at bounding box center [210, 186] width 384 height 25
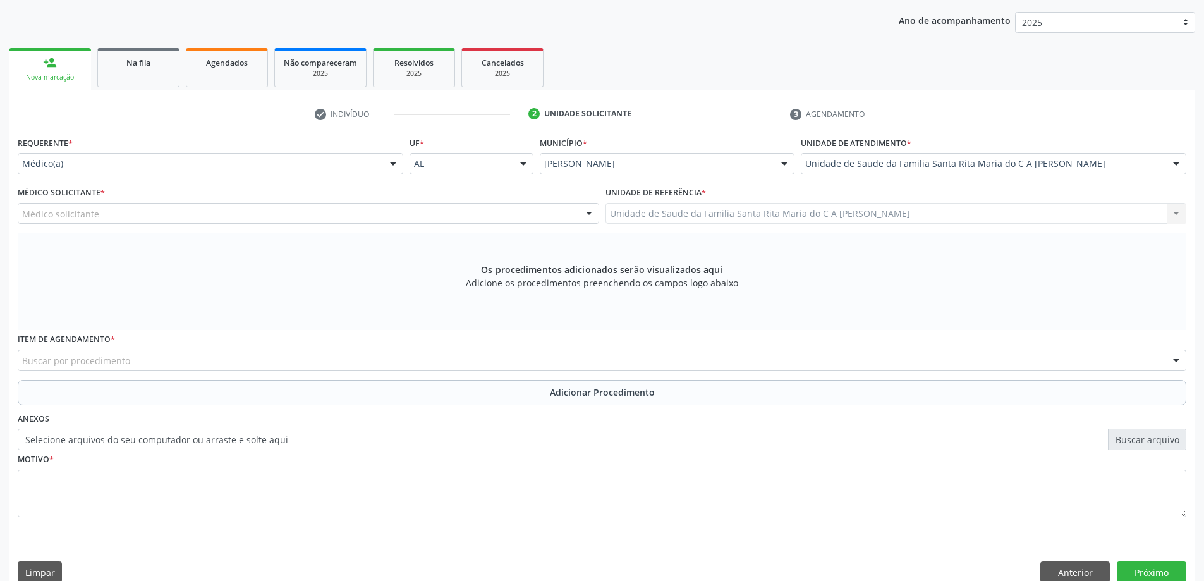
click at [283, 211] on div "Médico solicitante" at bounding box center [309, 213] width 582 height 21
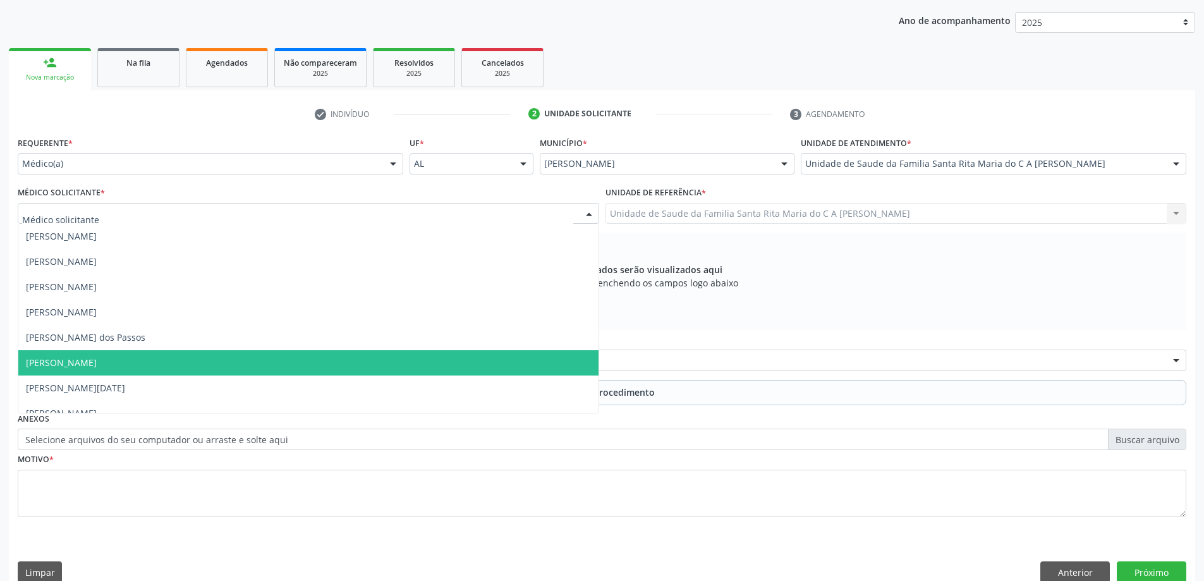
click at [282, 363] on span "[PERSON_NAME]" at bounding box center [308, 362] width 580 height 25
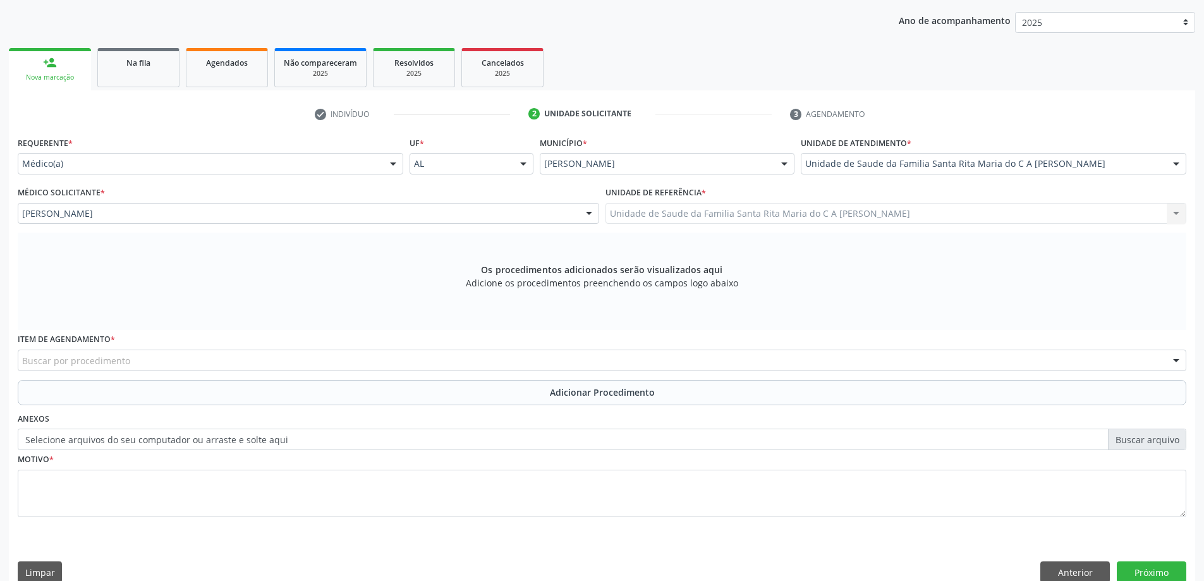
click at [309, 362] on div "Buscar por procedimento" at bounding box center [602, 360] width 1169 height 21
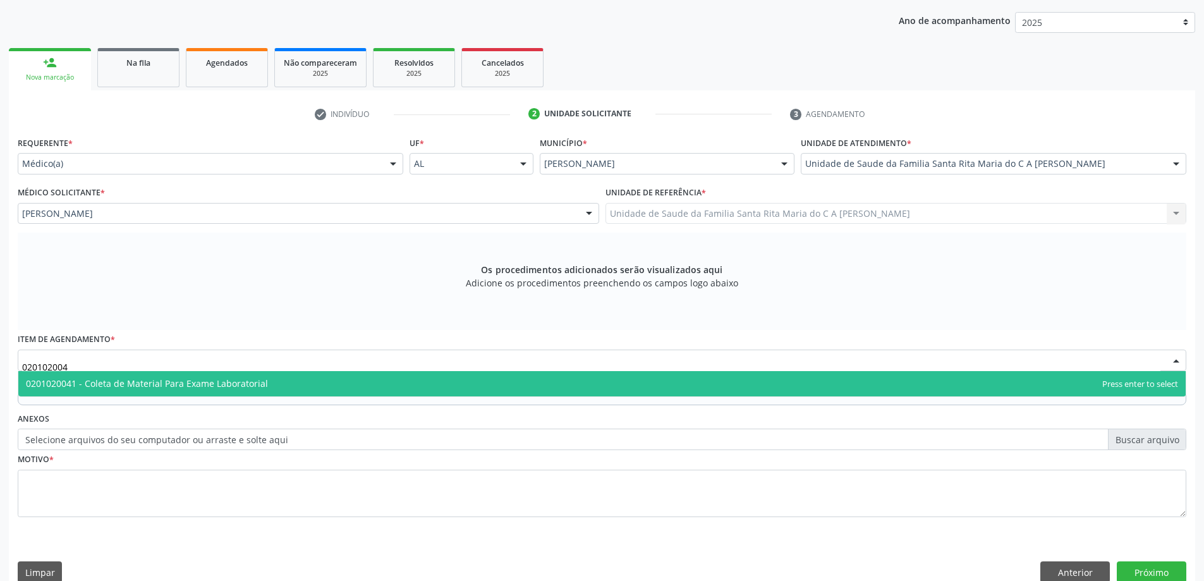
type input "0201020041"
click at [302, 381] on span "0201020041 - Coleta de Material Para Exame Laboratorial" at bounding box center [602, 383] width 1168 height 25
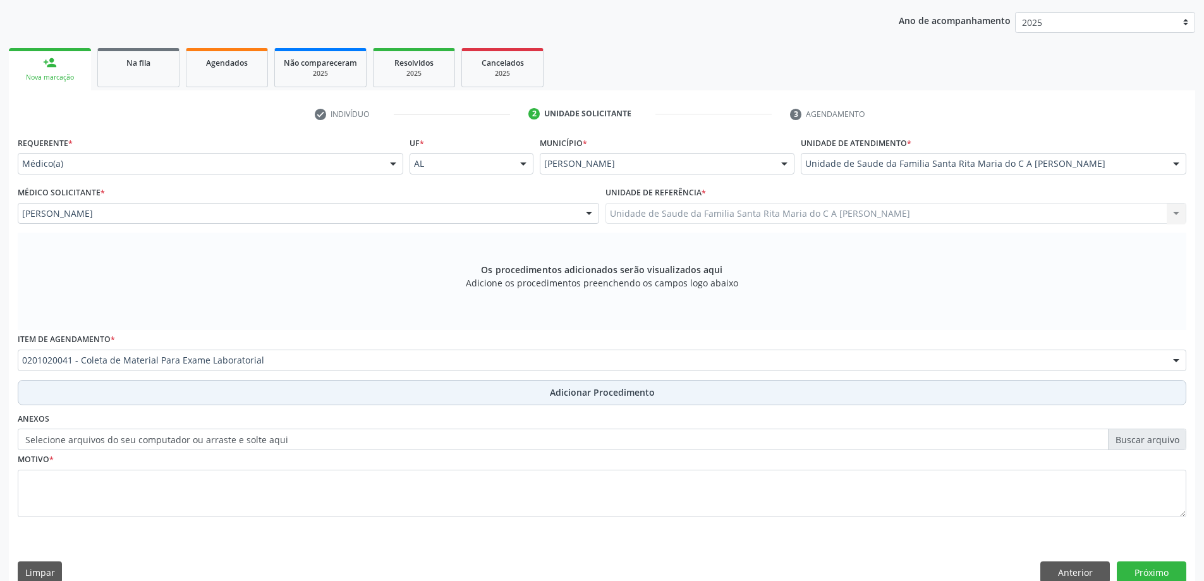
click at [263, 395] on button "Adicionar Procedimento" at bounding box center [602, 392] width 1169 height 25
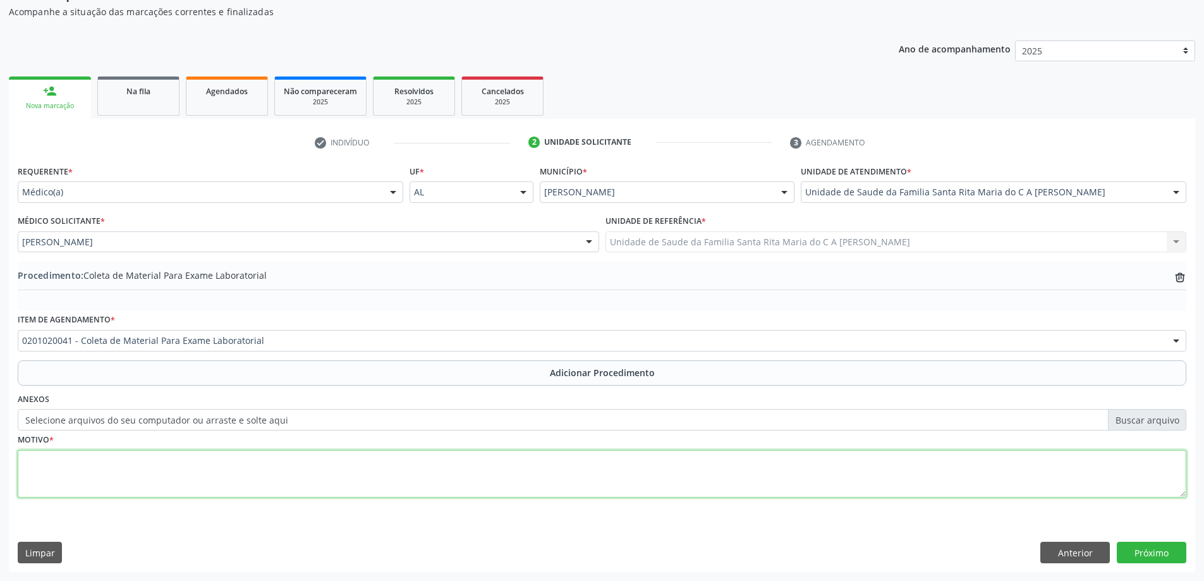
click at [160, 465] on textarea at bounding box center [602, 474] width 1169 height 48
type textarea "CONTROLE"
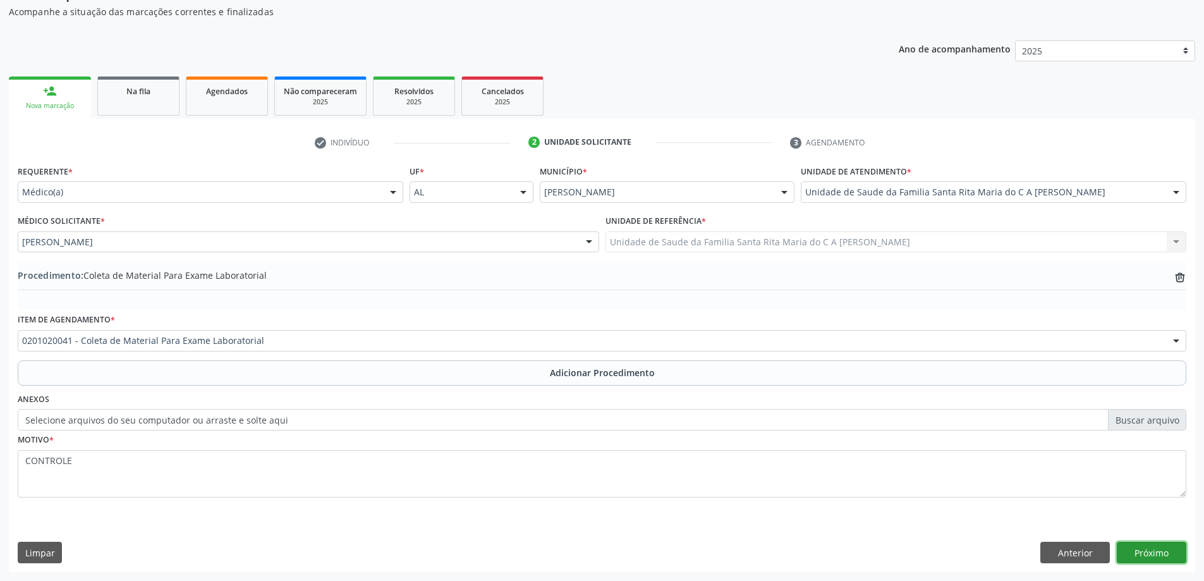
click at [1134, 550] on button "Próximo" at bounding box center [1152, 552] width 70 height 21
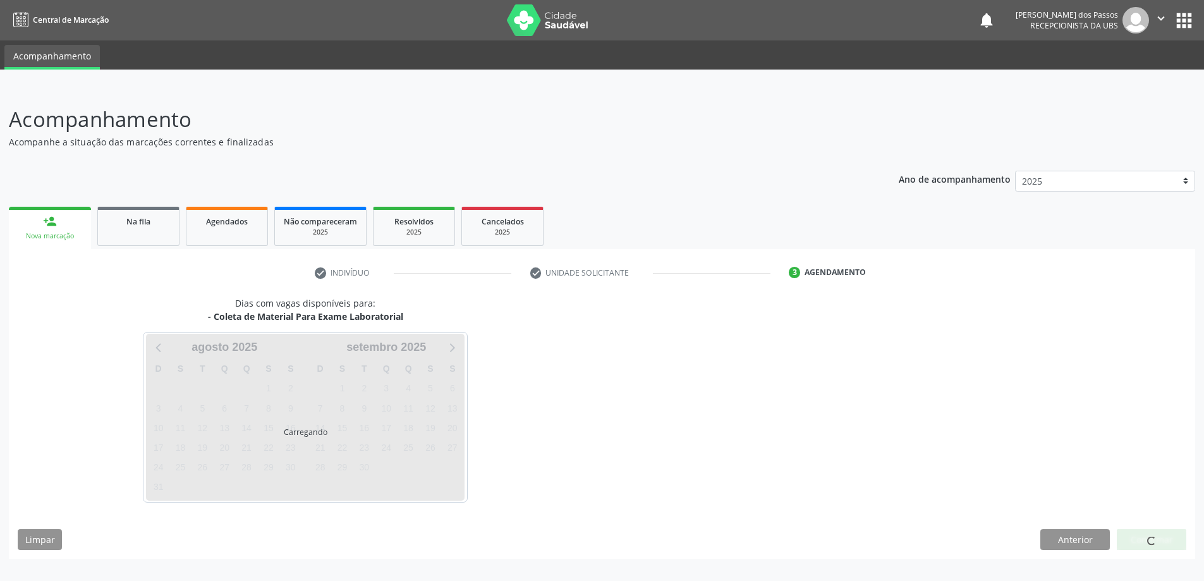
scroll to position [0, 0]
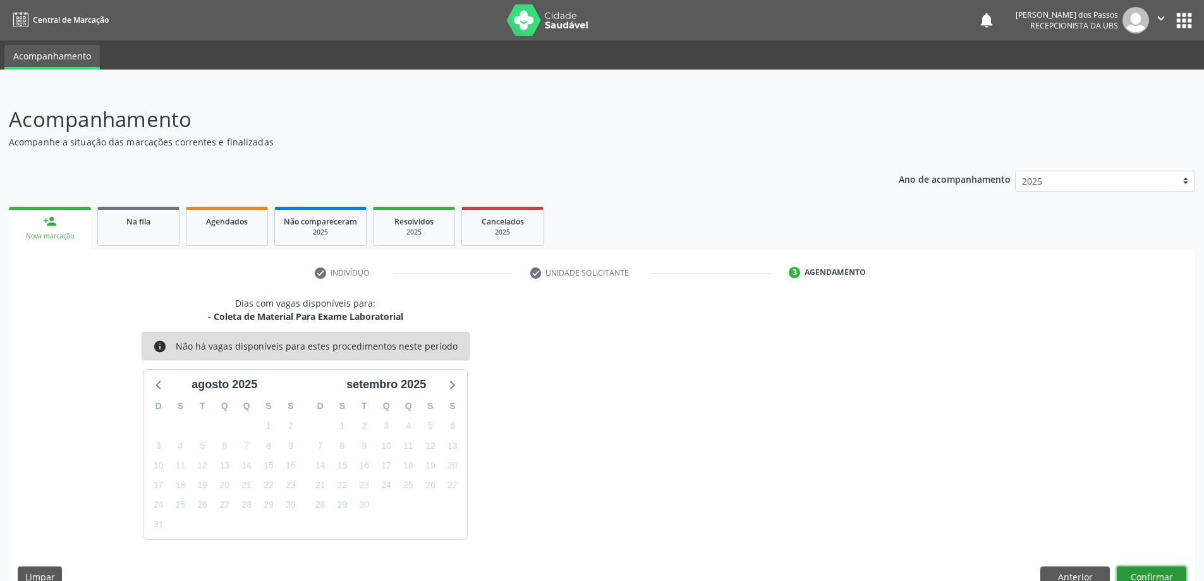
click at [1145, 574] on button "Confirmar" at bounding box center [1152, 576] width 70 height 21
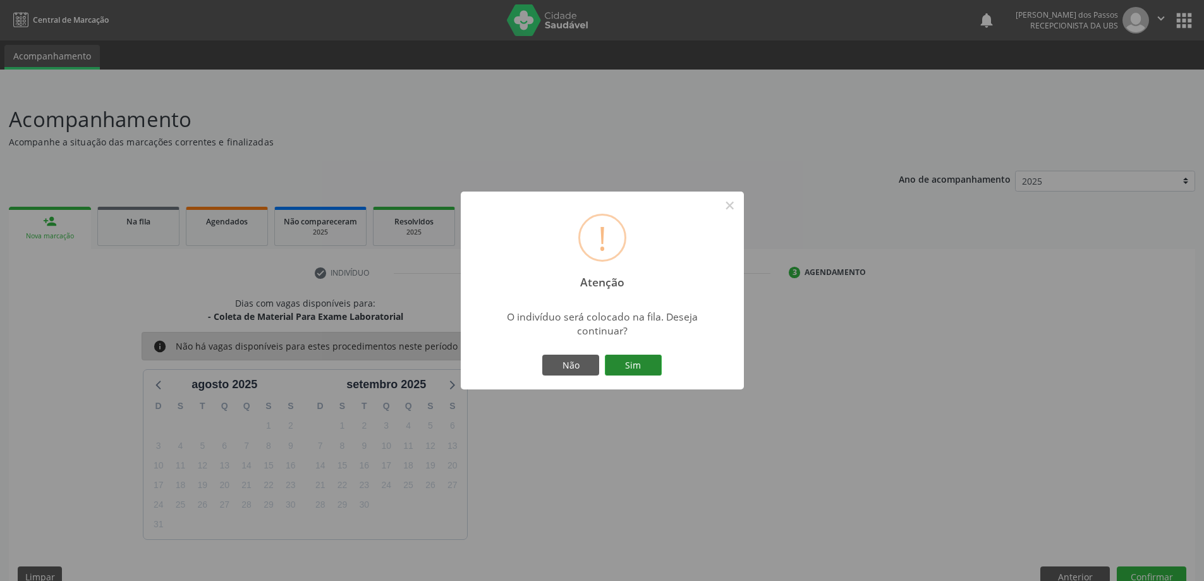
click at [629, 367] on button "Sim" at bounding box center [633, 365] width 57 height 21
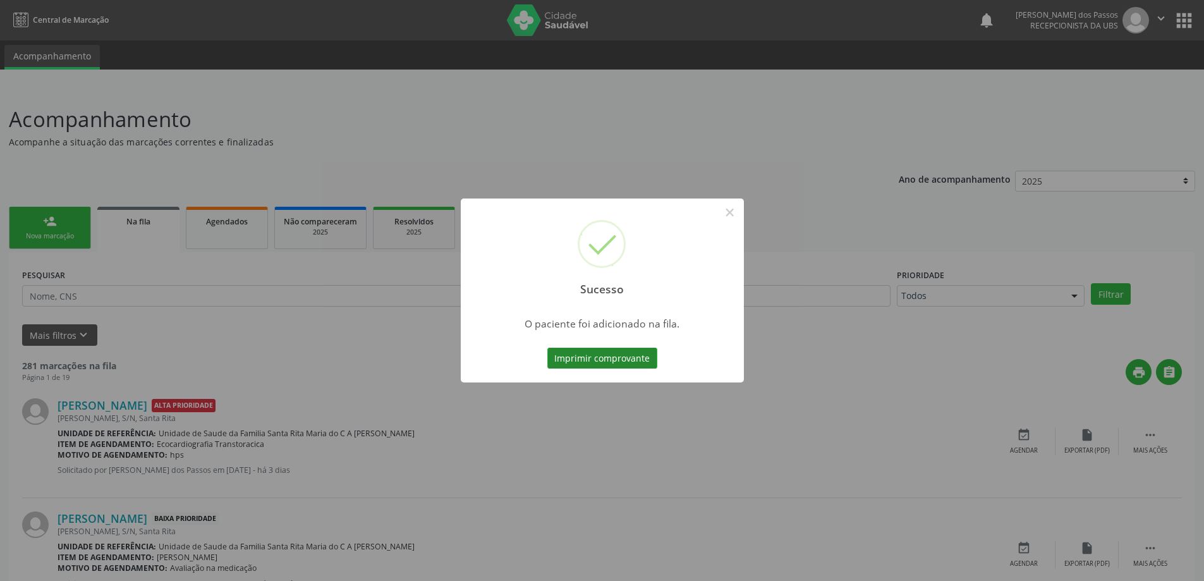
click at [626, 359] on button "Imprimir comprovante" at bounding box center [603, 358] width 110 height 21
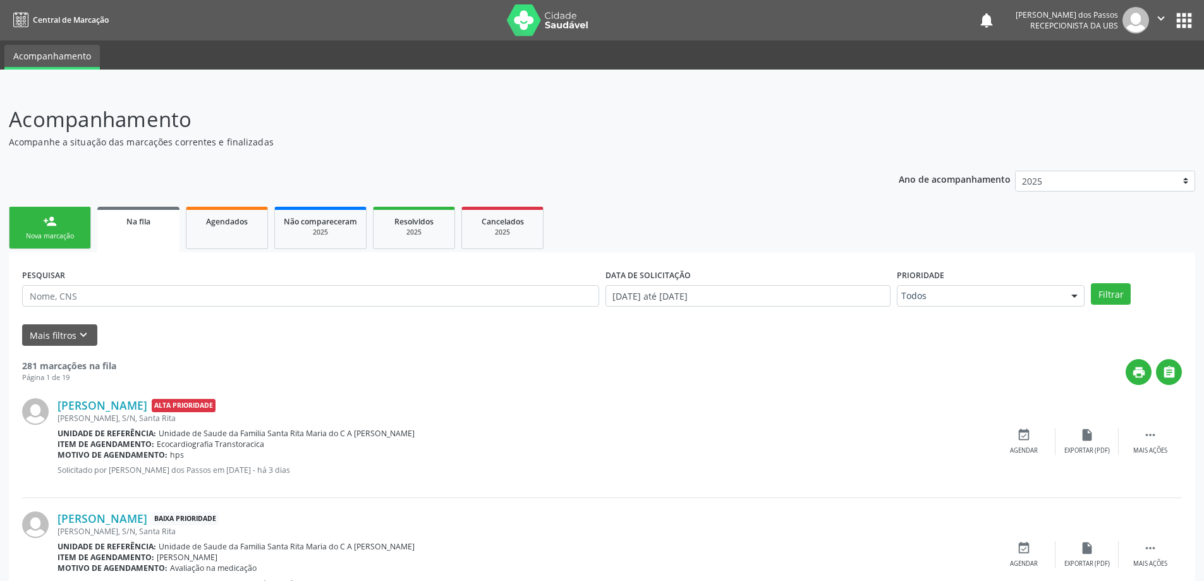
click at [57, 238] on div "Nova marcação" at bounding box center [49, 235] width 63 height 9
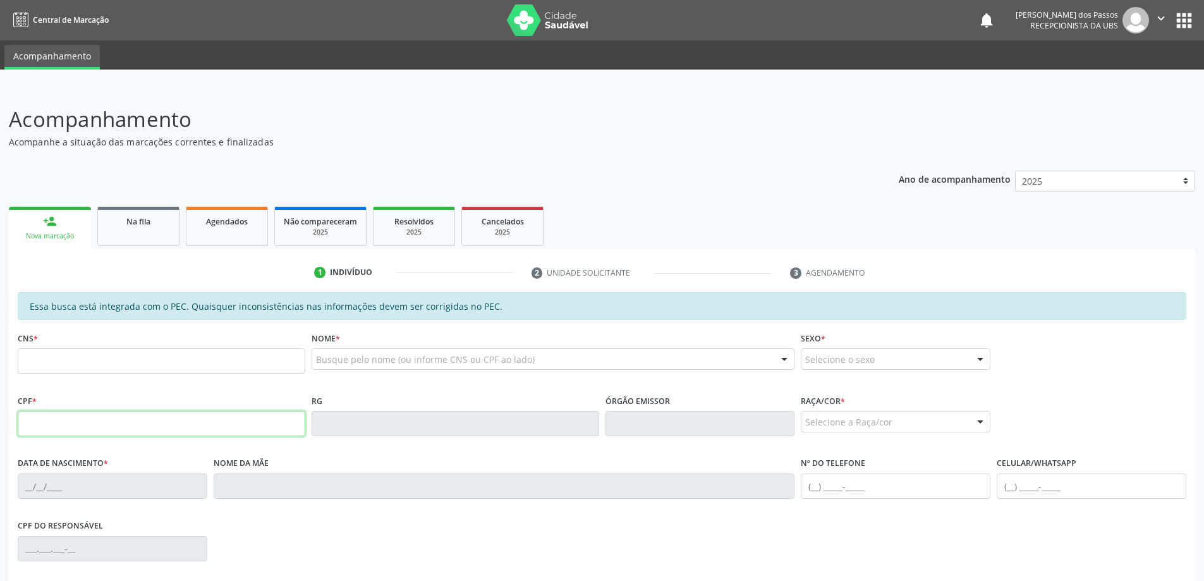
click at [174, 426] on input "text" at bounding box center [162, 423] width 288 height 25
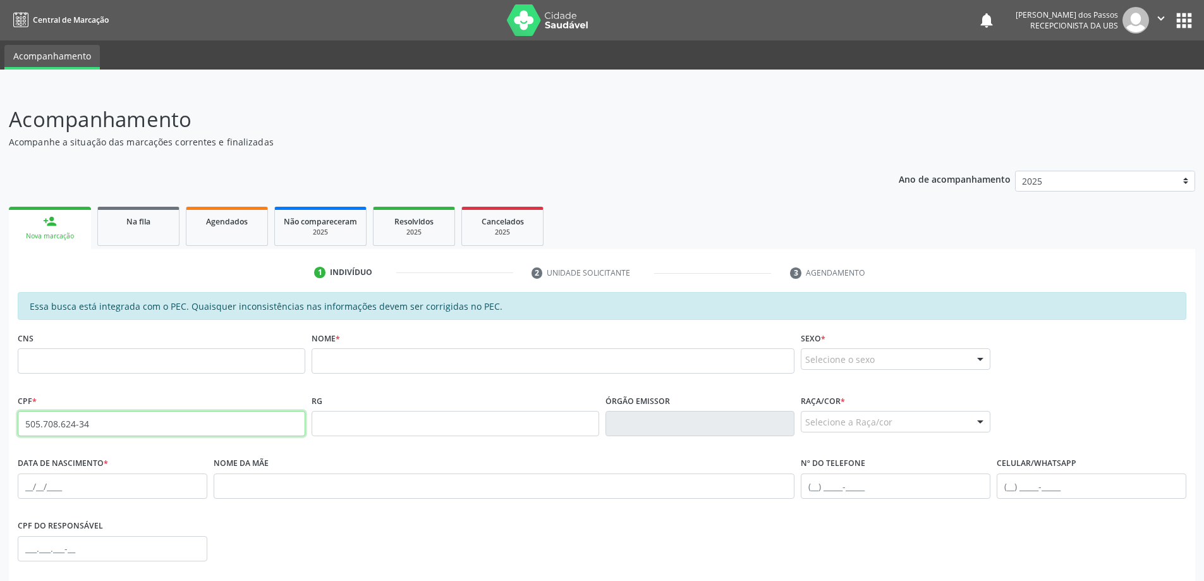
click at [114, 422] on input "505.708.624-34" at bounding box center [162, 423] width 288 height 25
type input "5"
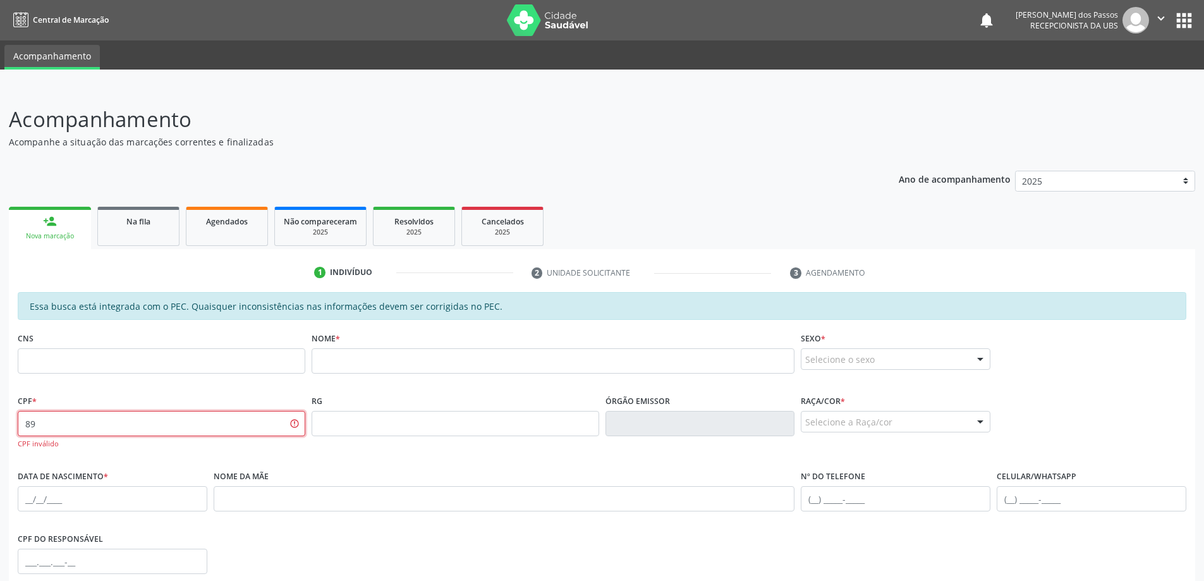
type input "8"
type input "5"
click at [94, 362] on input "text" at bounding box center [162, 360] width 288 height 25
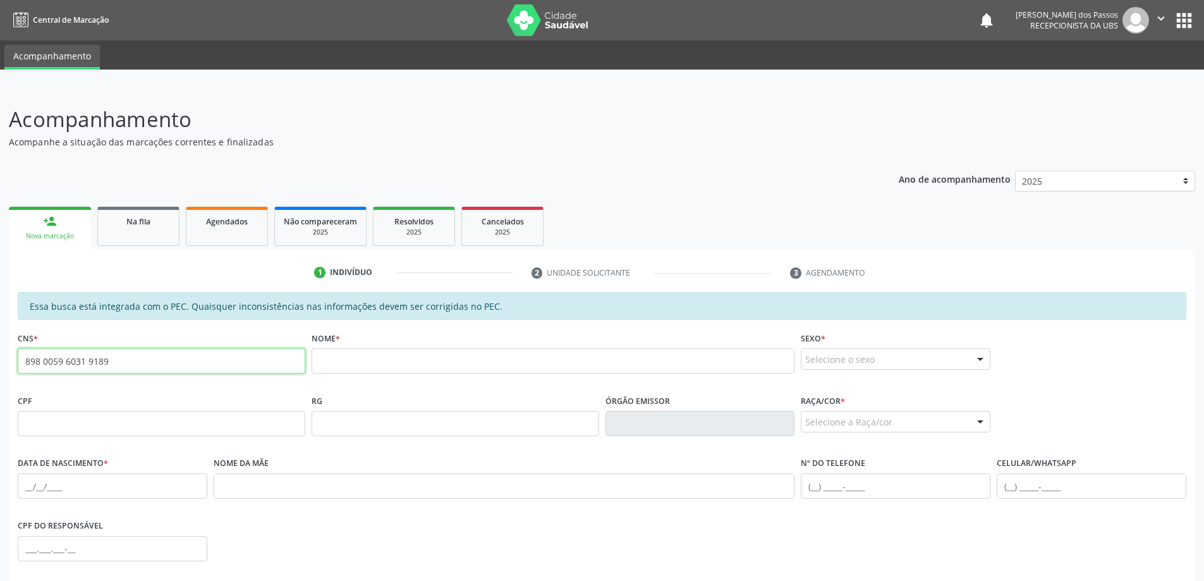
click at [132, 360] on input "898 0059 6031 9189" at bounding box center [162, 360] width 288 height 25
type input "8"
type input "7"
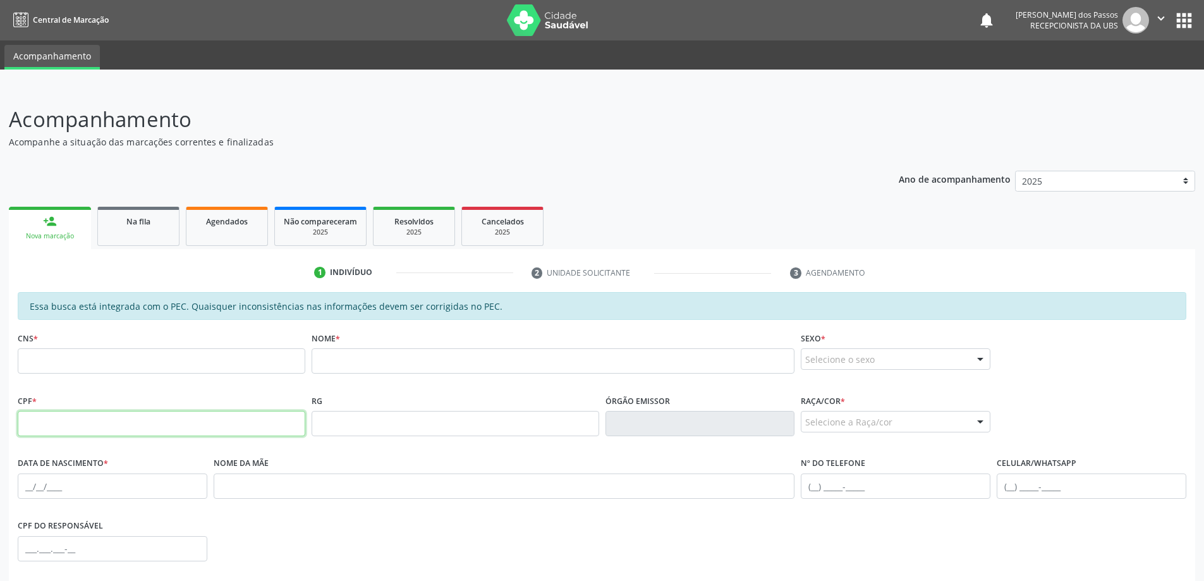
click at [92, 422] on input "text" at bounding box center [162, 423] width 288 height 25
type input "719.722.024-64"
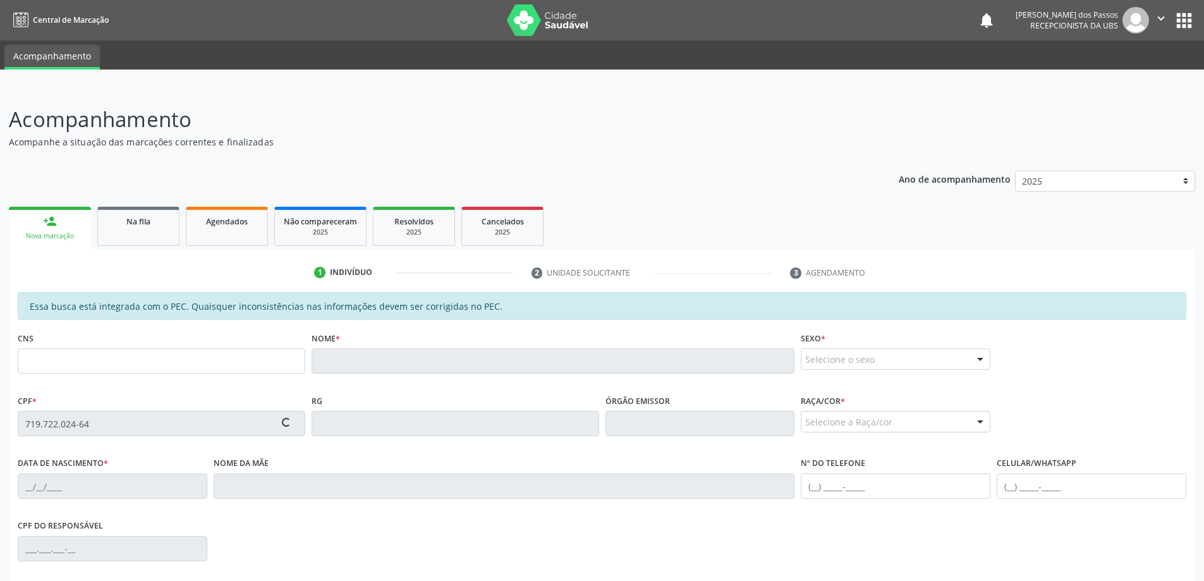
type input "705 6044 4946 4419"
type input "29/08/1960"
type input "Damiana Batista da Silva"
type input "(82) 98852-4953"
type input "S/N"
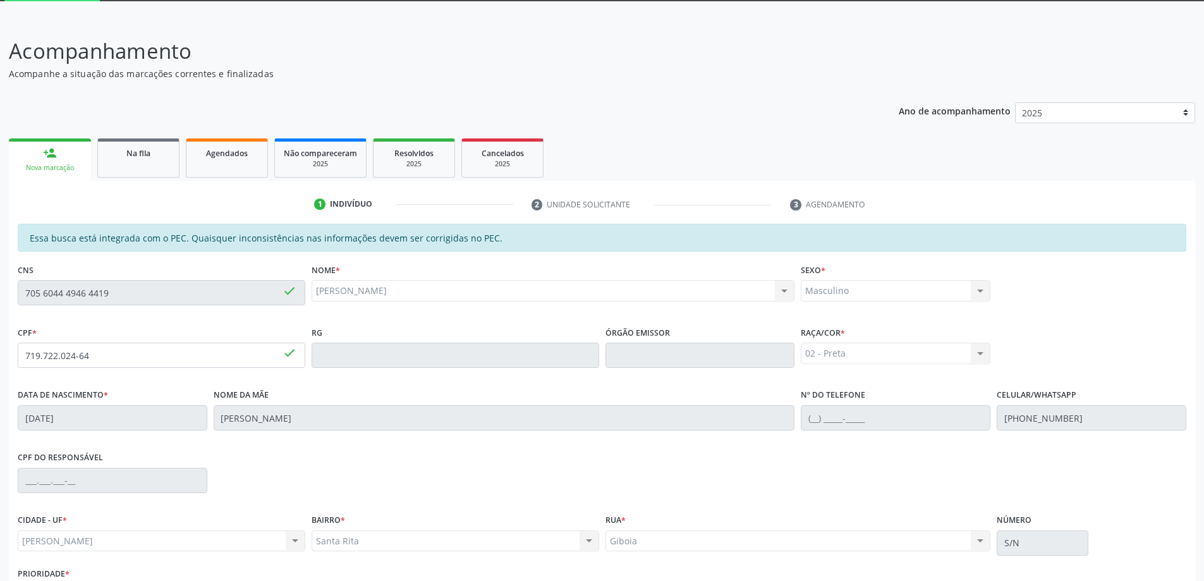
scroll to position [159, 0]
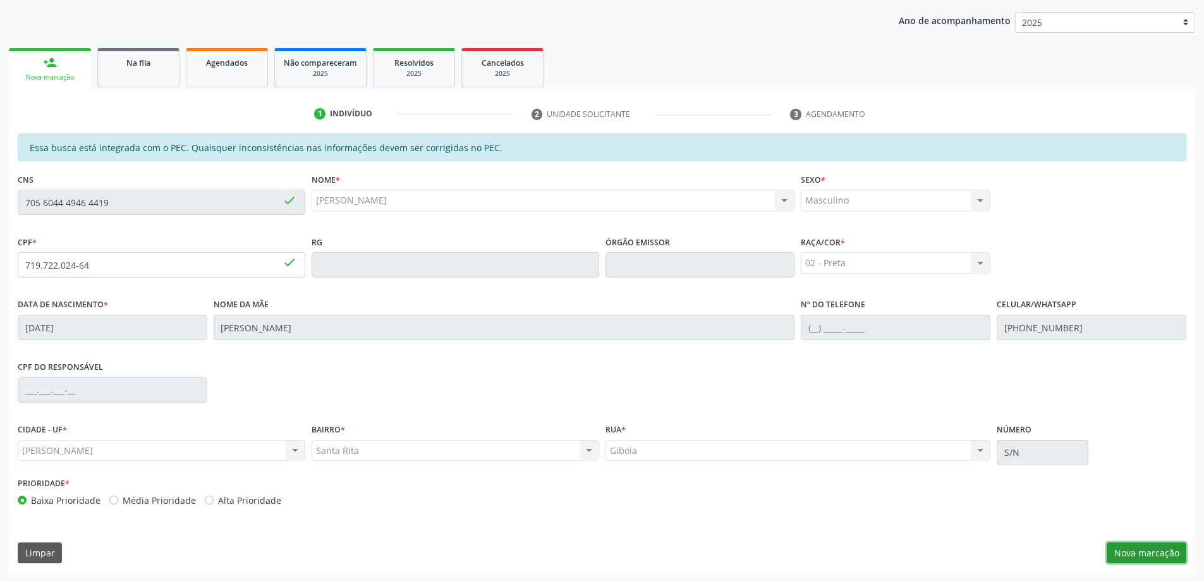
click at [1139, 547] on button "Nova marcação" at bounding box center [1147, 552] width 80 height 21
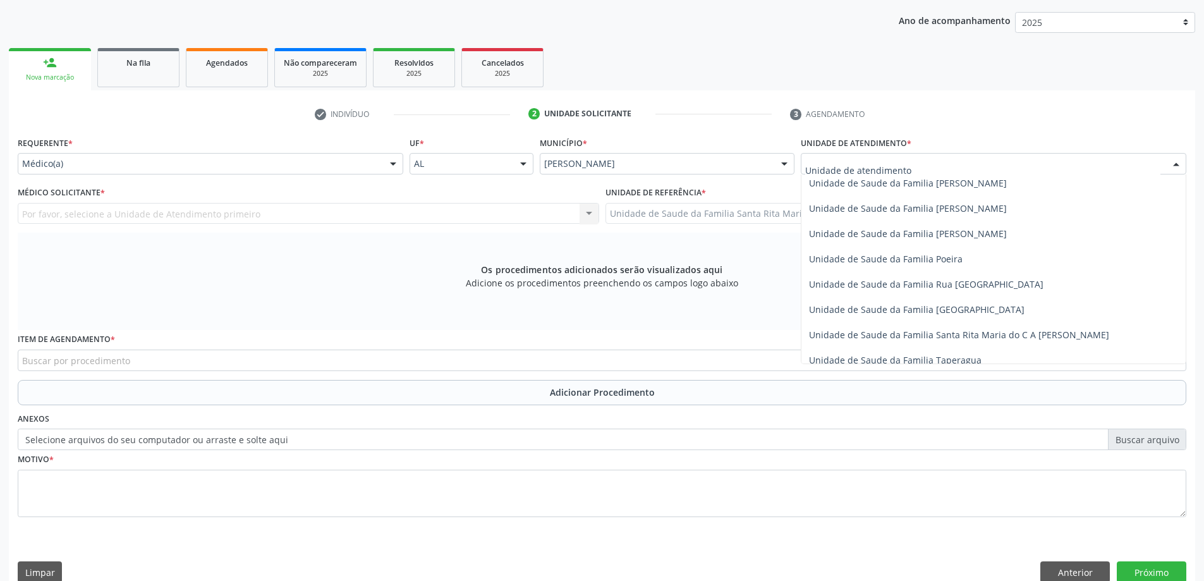
scroll to position [759, 0]
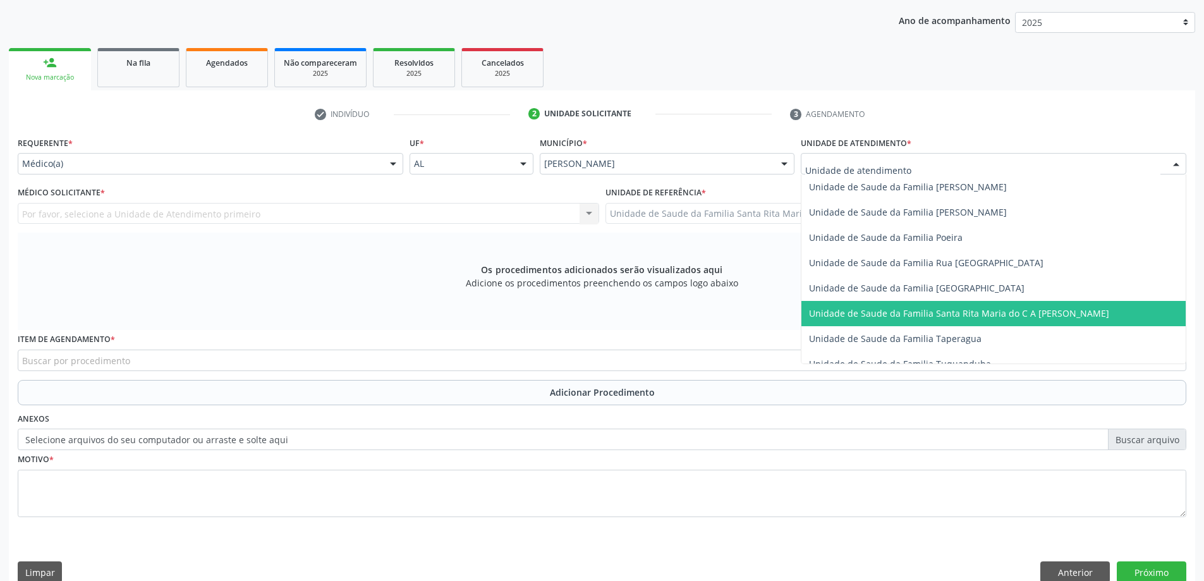
click at [870, 315] on span "Unidade de Saude da Familia Santa Rita Maria do C A [PERSON_NAME]" at bounding box center [959, 313] width 300 height 12
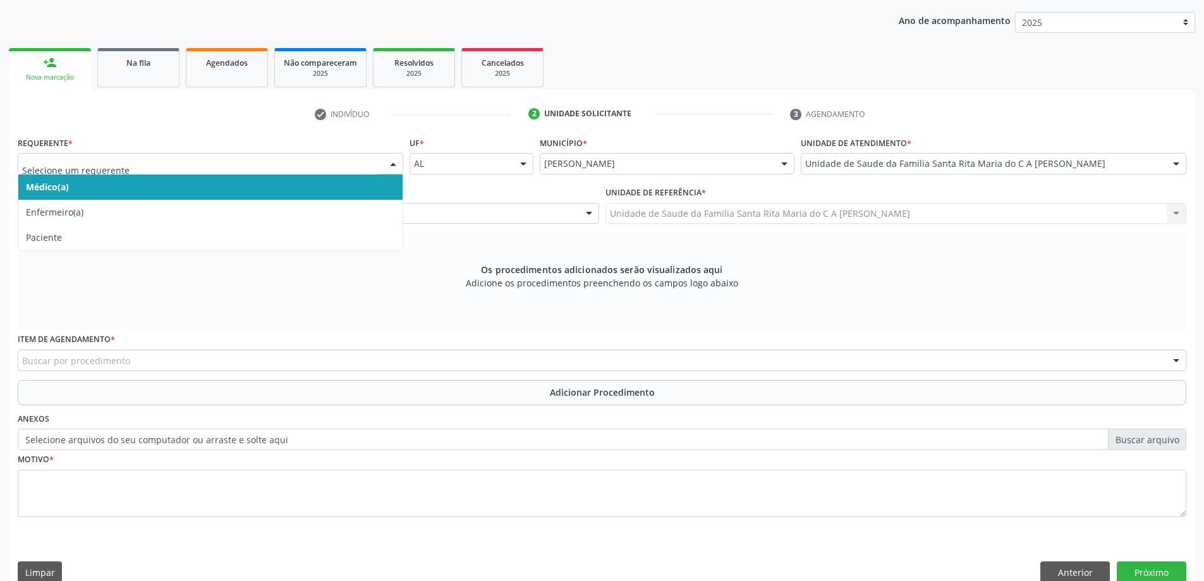
click at [233, 187] on span "Médico(a)" at bounding box center [210, 186] width 384 height 25
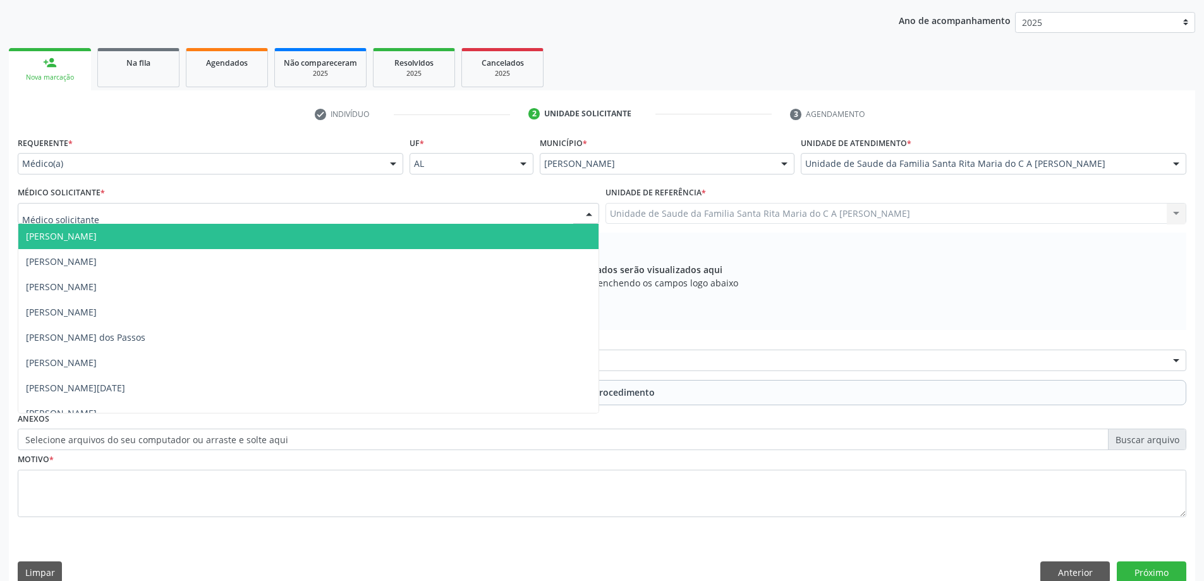
click at [236, 217] on div at bounding box center [309, 213] width 582 height 21
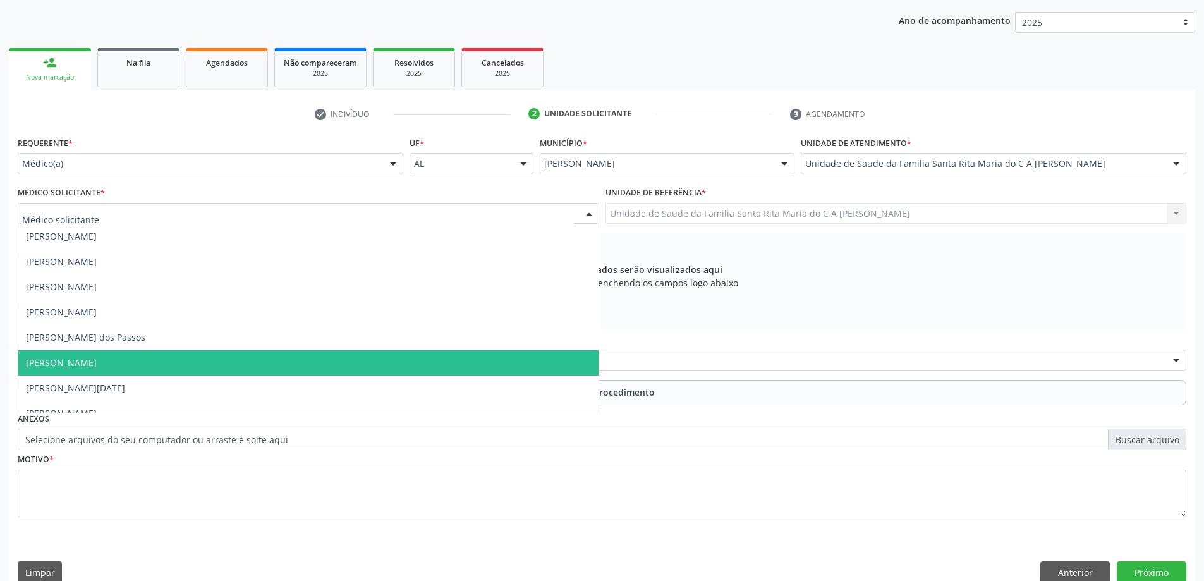
click at [248, 357] on span "[PERSON_NAME]" at bounding box center [308, 362] width 580 height 25
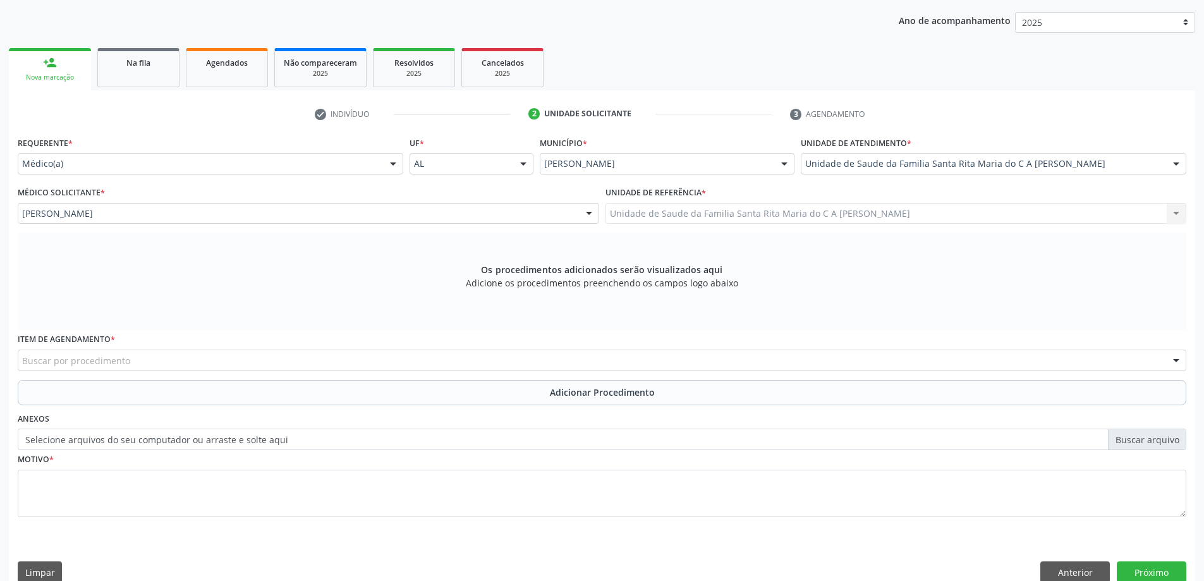
click at [324, 366] on div "Buscar por procedimento" at bounding box center [602, 360] width 1169 height 21
click at [44, 367] on input "020120041" at bounding box center [591, 366] width 1139 height 25
type input "0201020041"
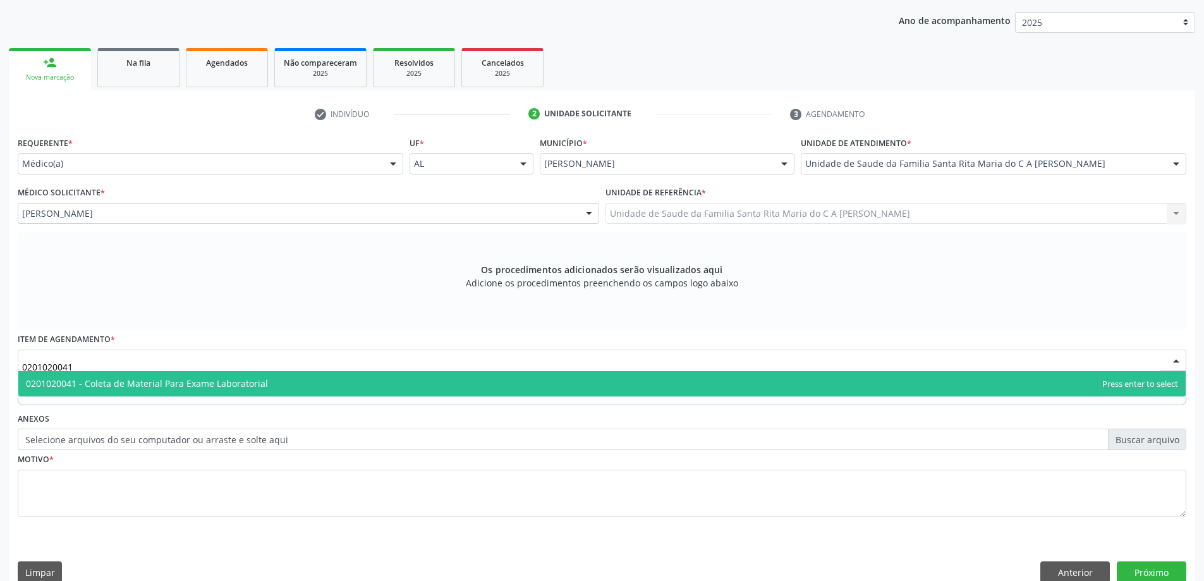
click at [114, 389] on span "0201020041 - Coleta de Material Para Exame Laboratorial" at bounding box center [147, 383] width 242 height 12
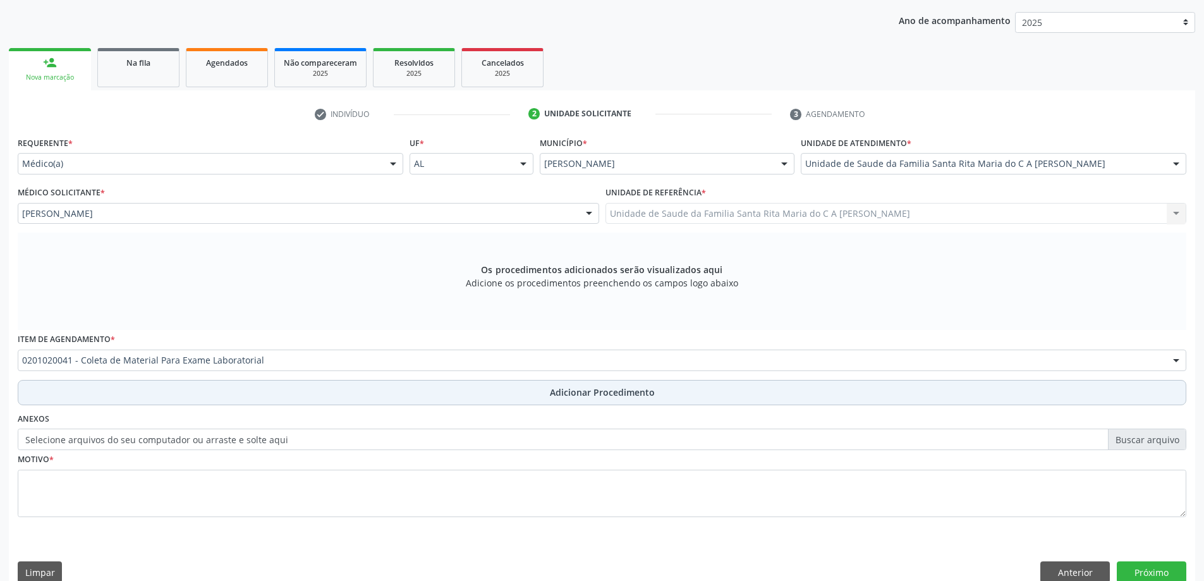
click at [142, 389] on button "Adicionar Procedimento" at bounding box center [602, 392] width 1169 height 25
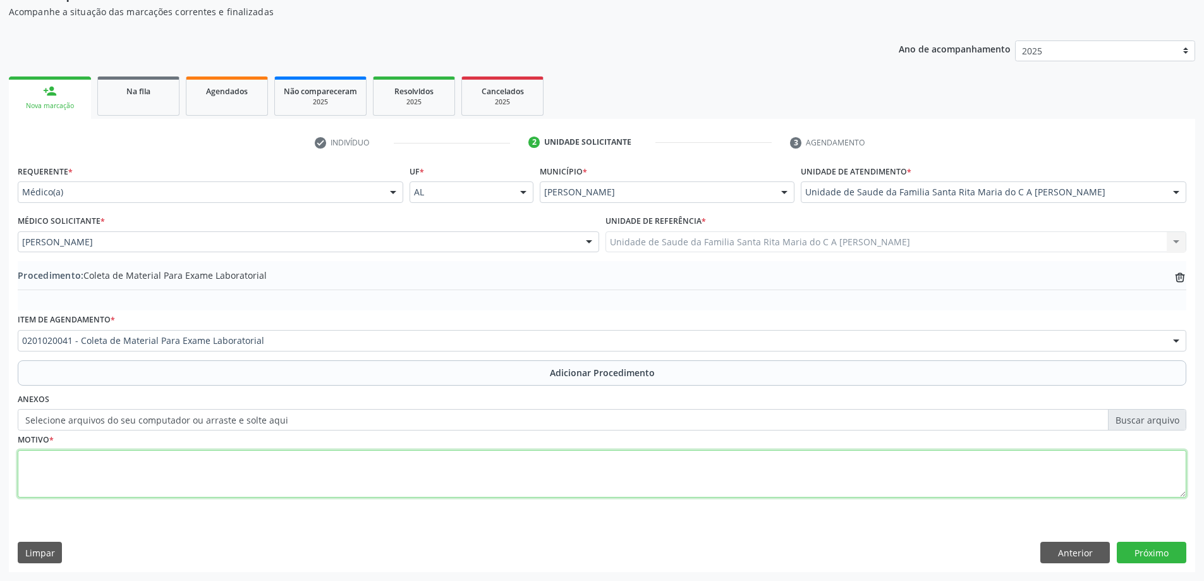
click at [416, 480] on textarea at bounding box center [602, 474] width 1169 height 48
type textarea "urologista pediu PSA"
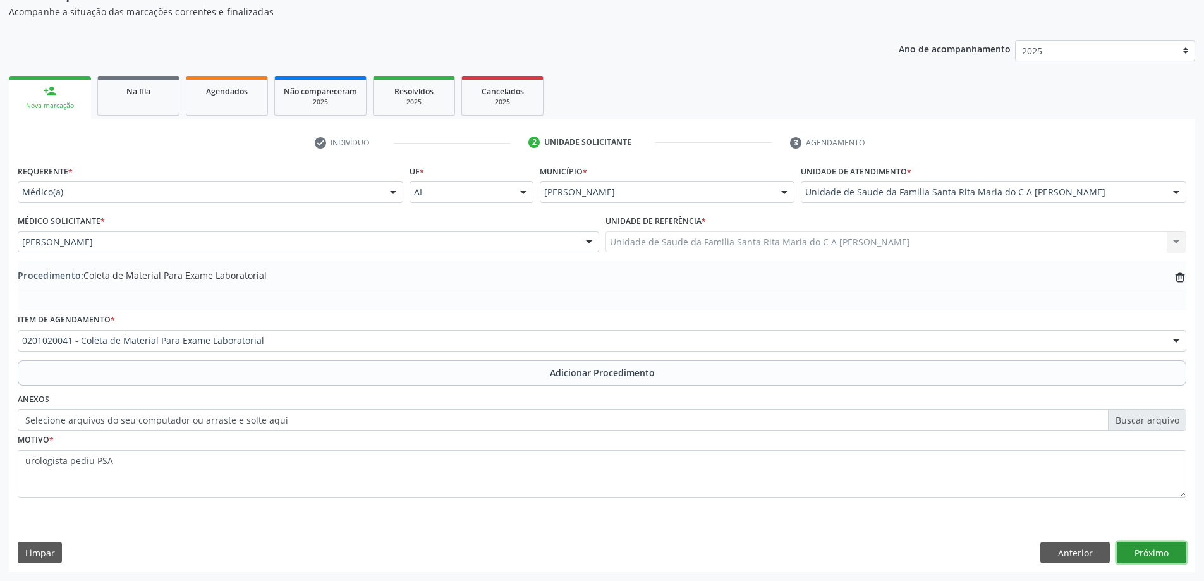
click at [1141, 549] on button "Próximo" at bounding box center [1152, 552] width 70 height 21
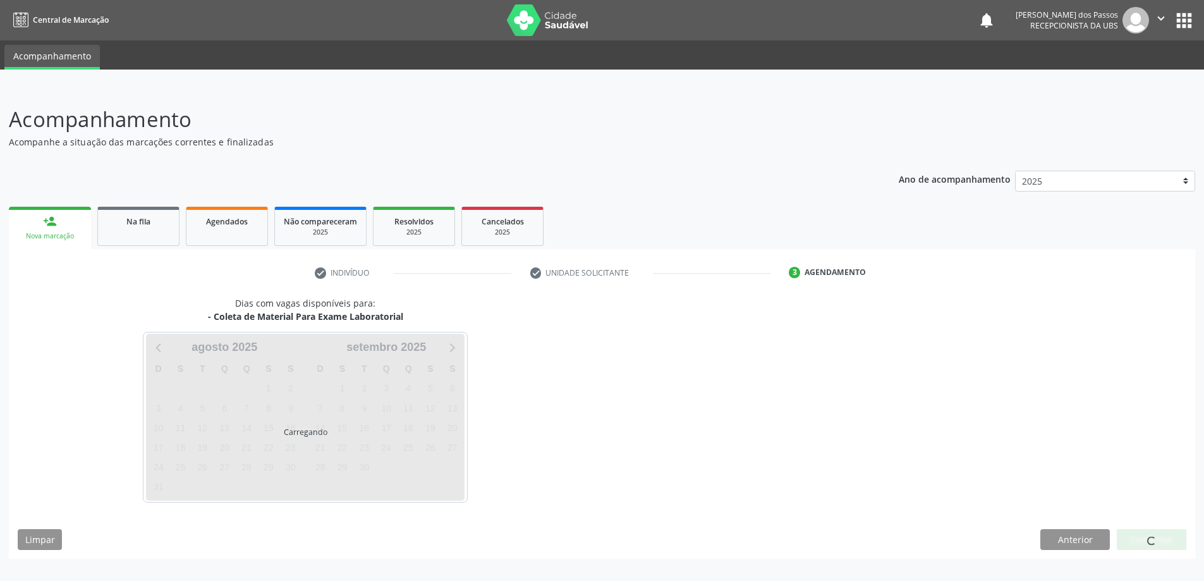
scroll to position [0, 0]
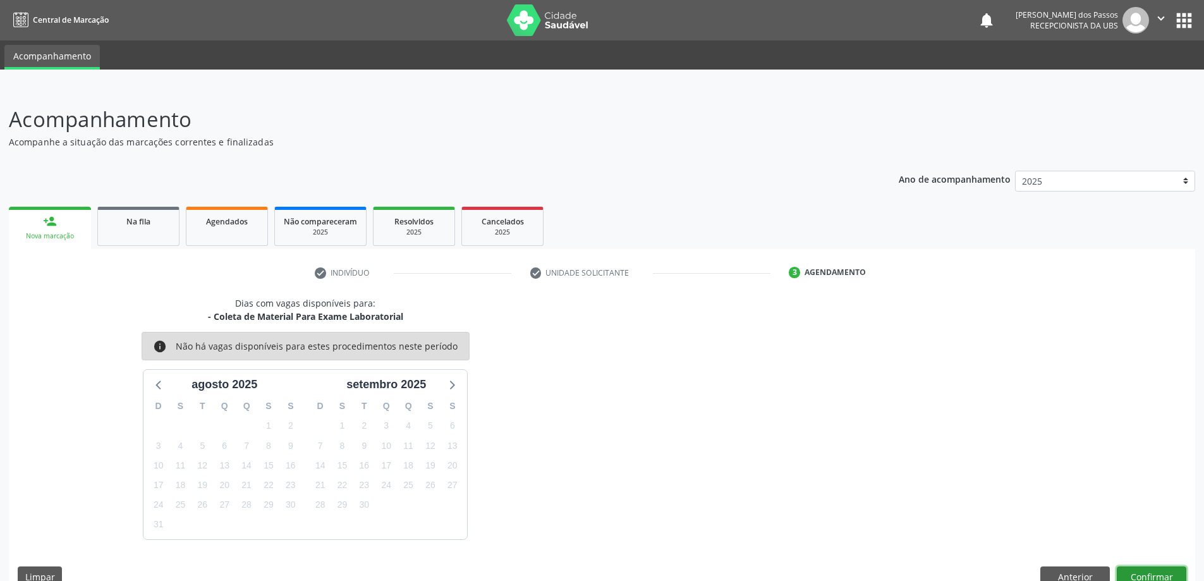
click at [1153, 570] on button "Confirmar" at bounding box center [1152, 576] width 70 height 21
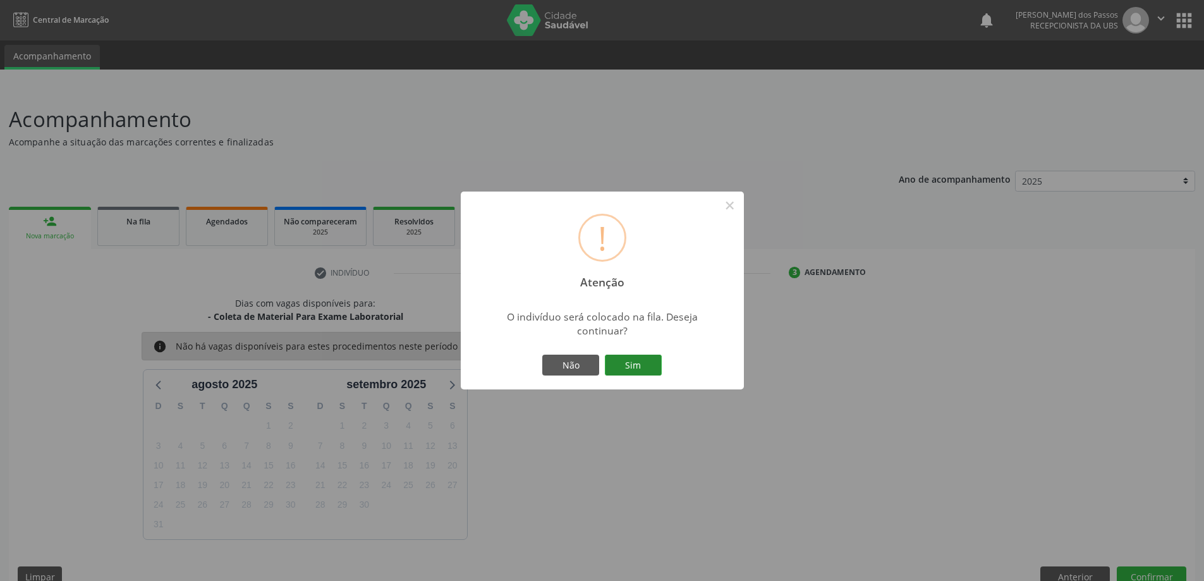
click at [633, 364] on button "Sim" at bounding box center [633, 365] width 57 height 21
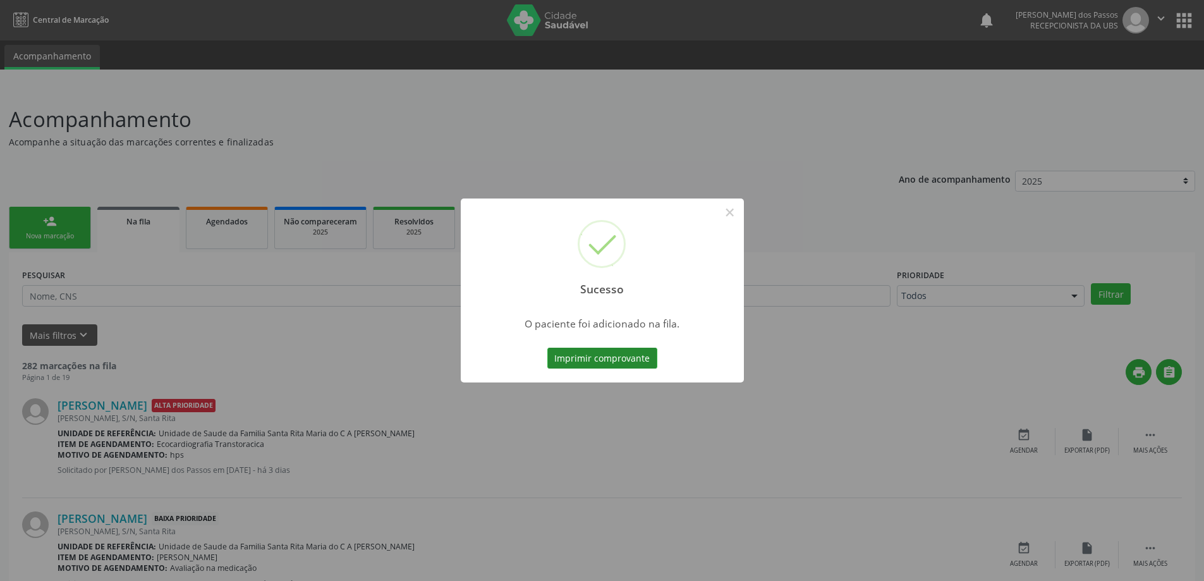
click at [579, 358] on button "Imprimir comprovante" at bounding box center [603, 358] width 110 height 21
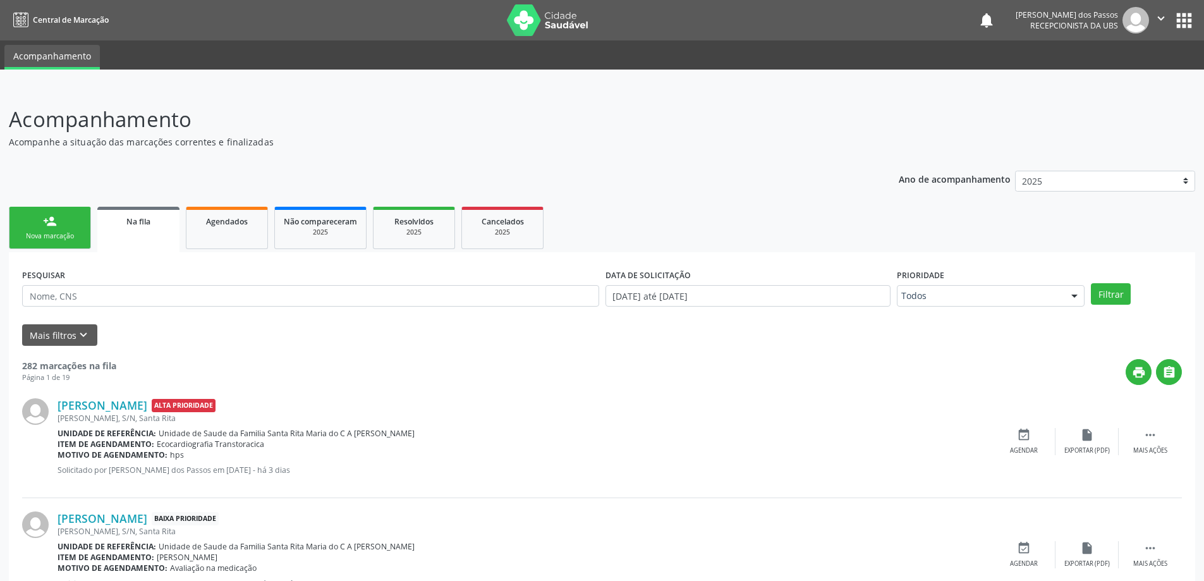
click at [54, 229] on link "person_add Nova marcação" at bounding box center [50, 228] width 82 height 42
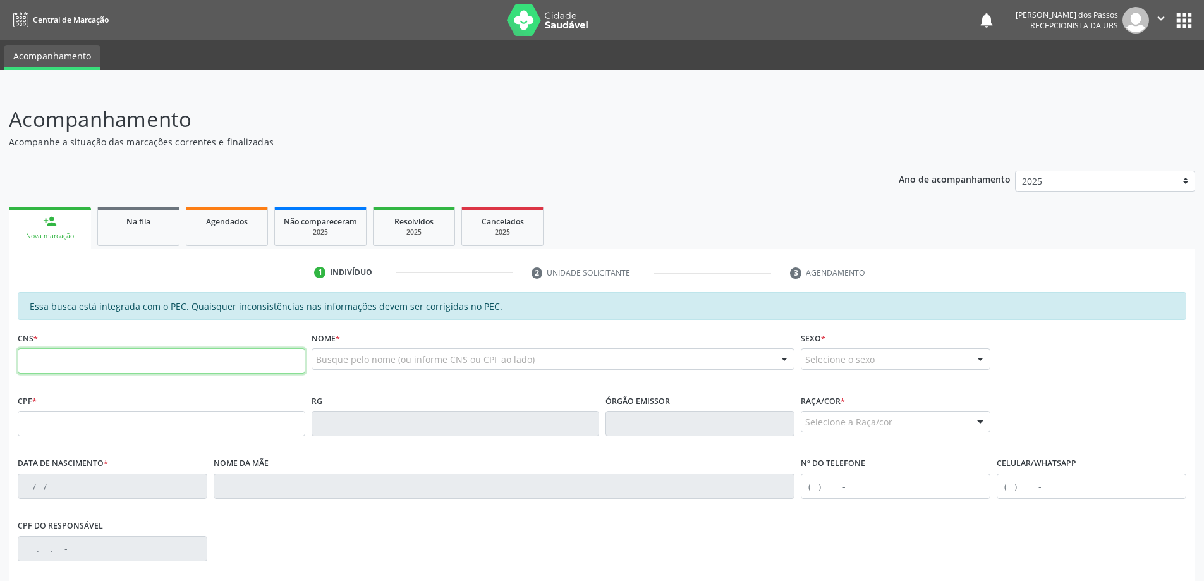
click at [119, 366] on input "text" at bounding box center [162, 360] width 288 height 25
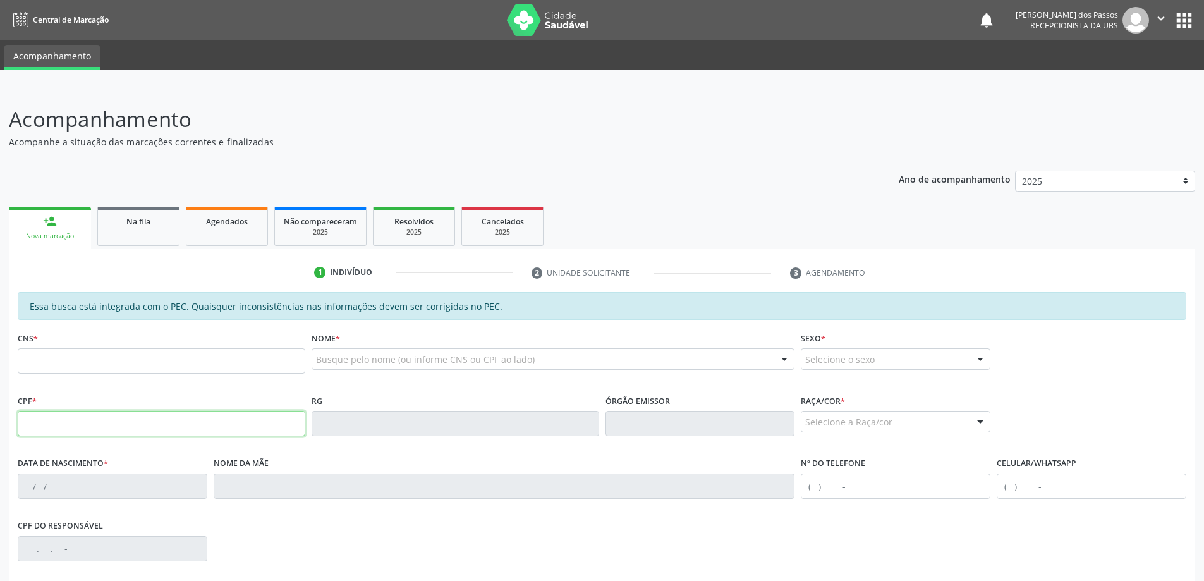
click at [71, 419] on input "text" at bounding box center [162, 423] width 288 height 25
type input "080.323.694-81"
type input "700 7049 7715 6380"
type input "25/04/1954"
type input "[PERSON_NAME]"
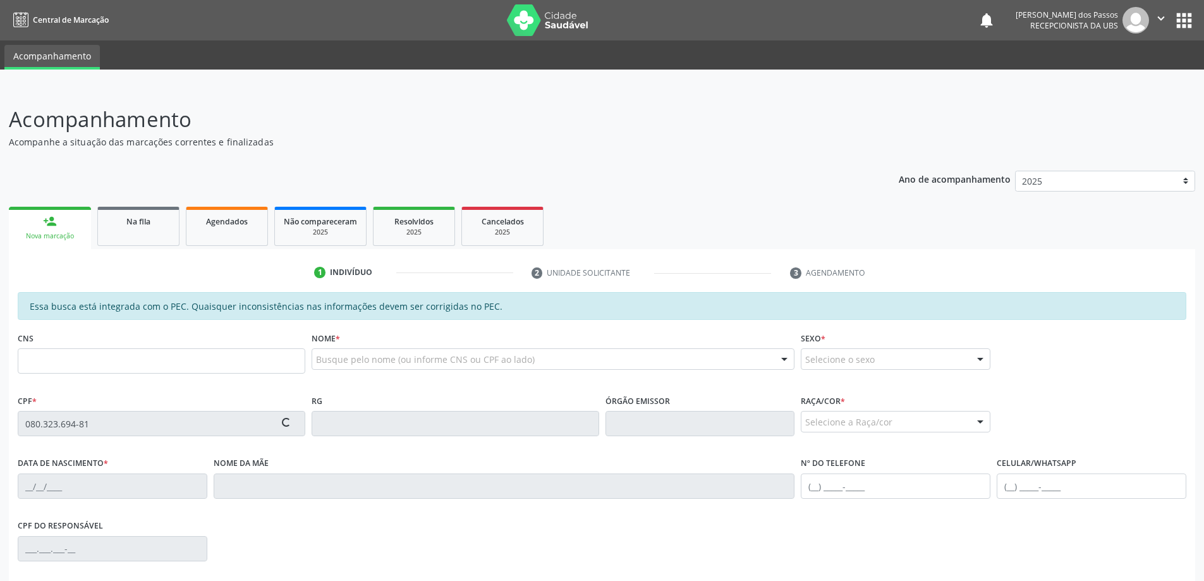
type input "(82) 98830-1120"
type input "S/N"
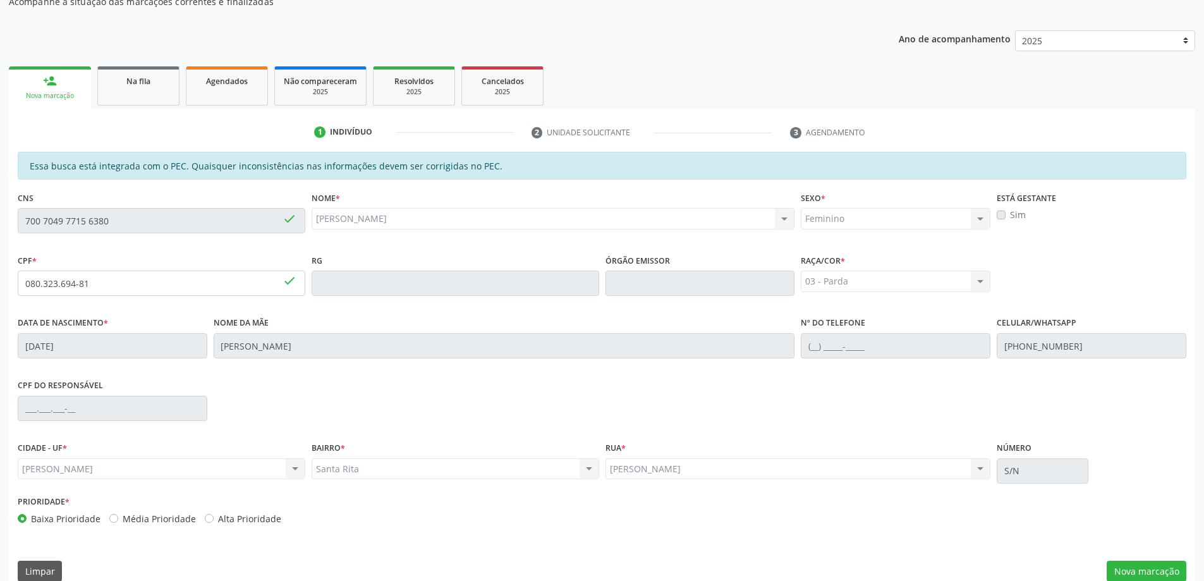
scroll to position [159, 0]
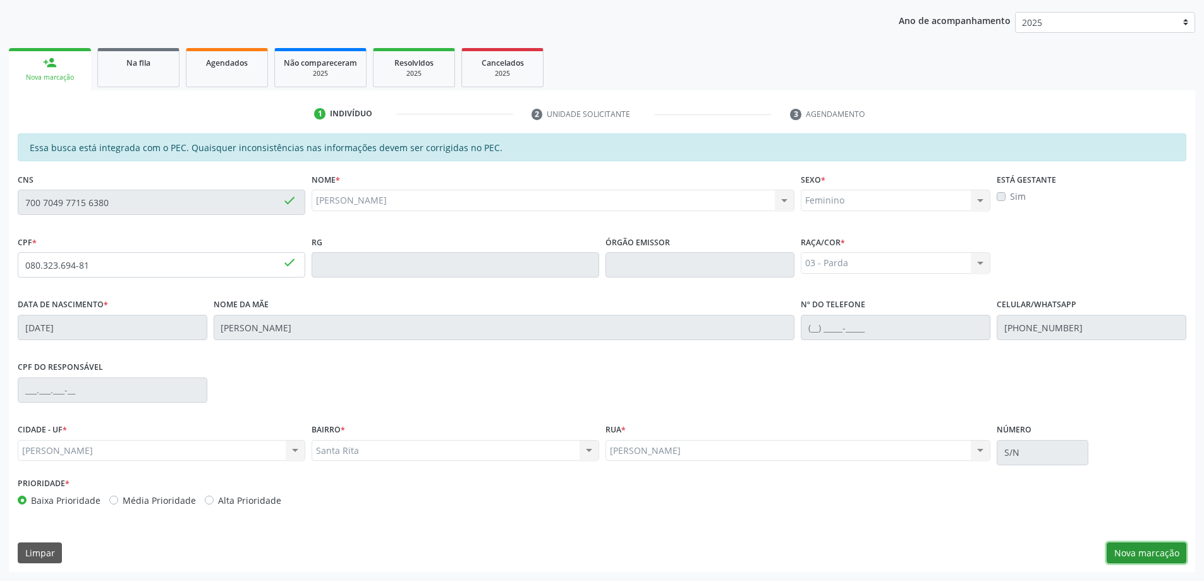
click at [1139, 554] on button "Nova marcação" at bounding box center [1147, 552] width 80 height 21
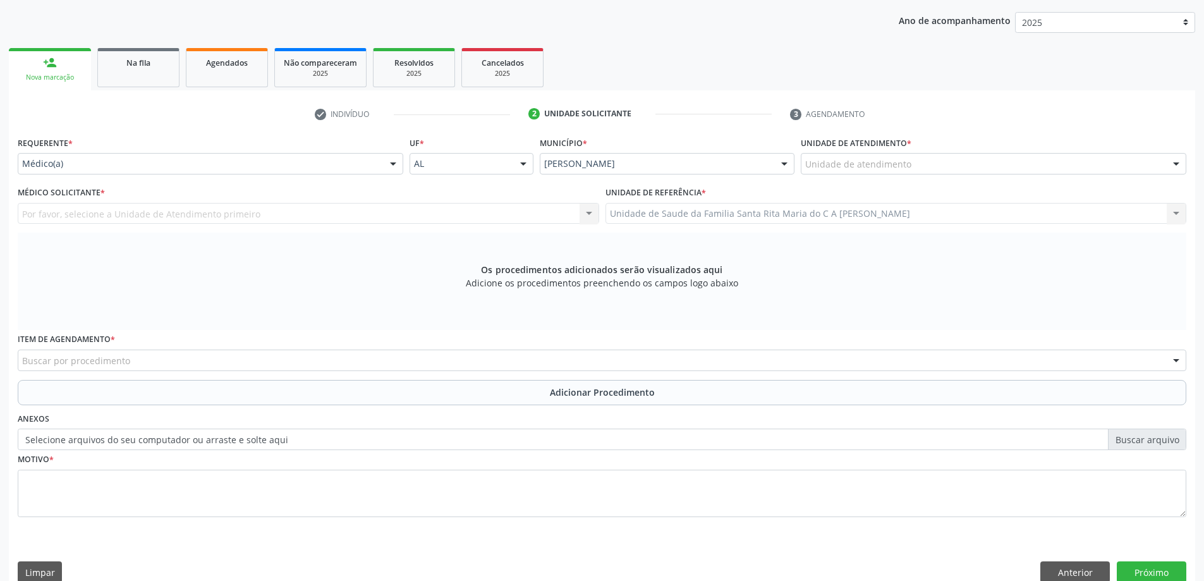
click at [930, 162] on div "Unidade de atendimento" at bounding box center [994, 163] width 386 height 21
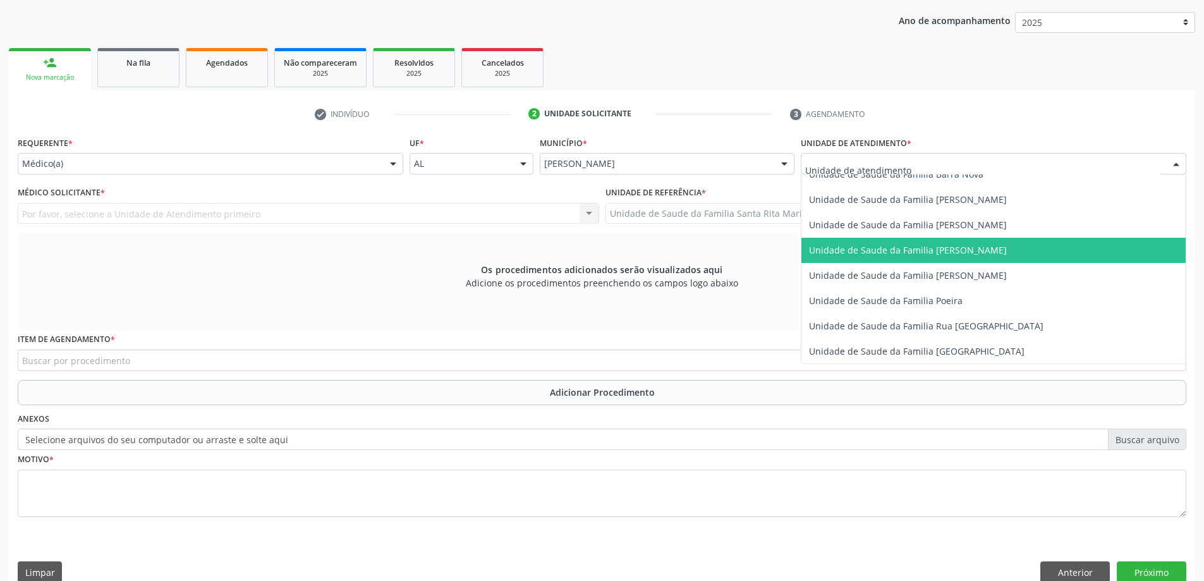
scroll to position [759, 0]
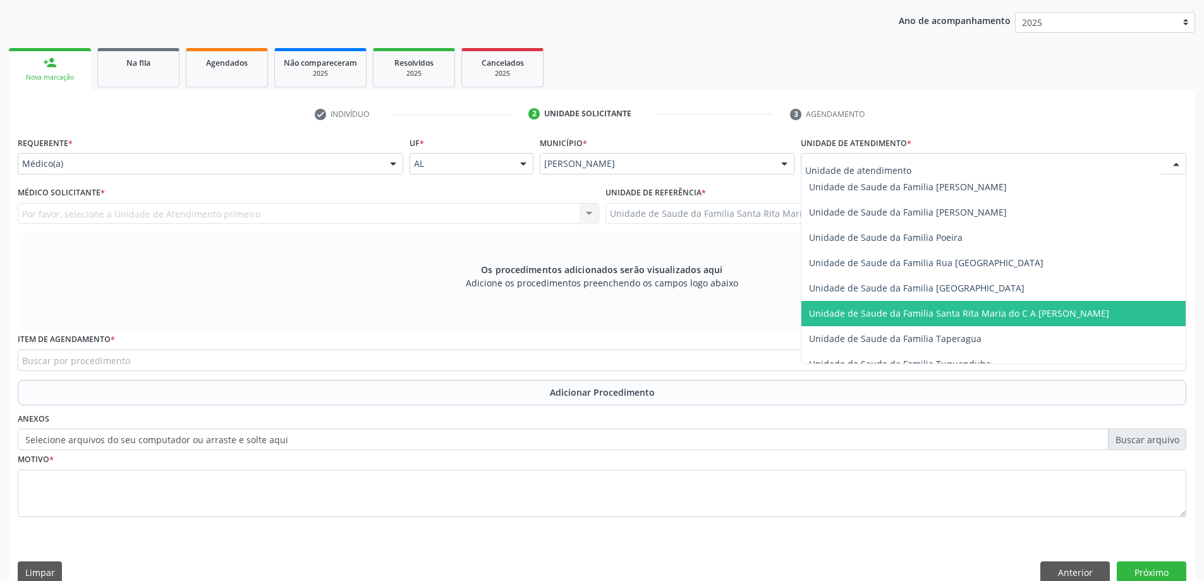
click at [903, 309] on span "Unidade de Saude da Familia Santa Rita Maria do C A [PERSON_NAME]" at bounding box center [959, 313] width 300 height 12
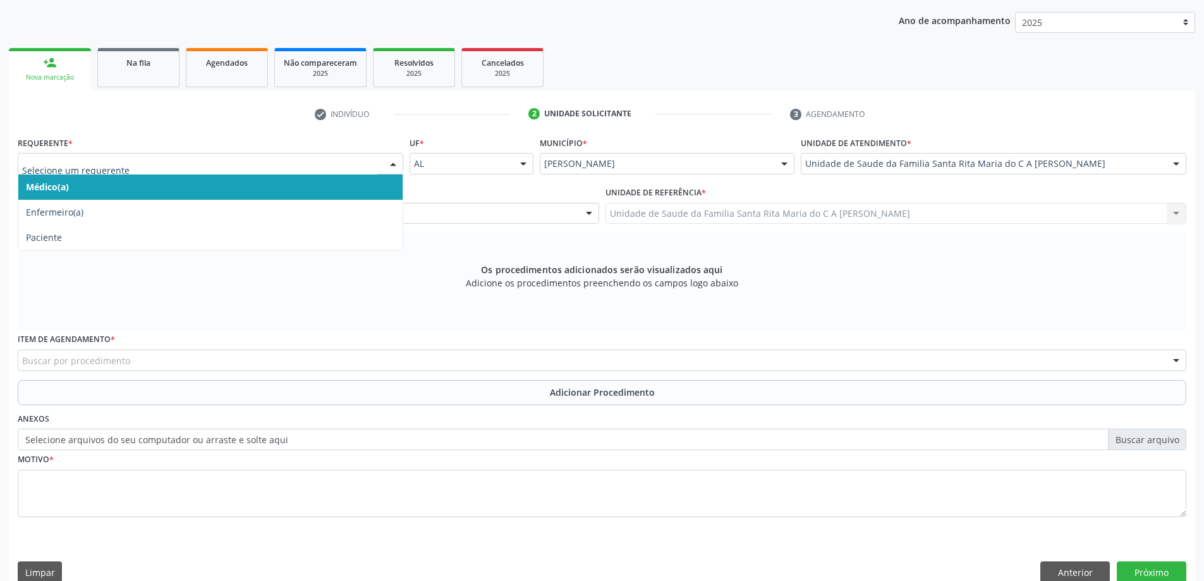
click at [310, 183] on span "Médico(a)" at bounding box center [210, 186] width 384 height 25
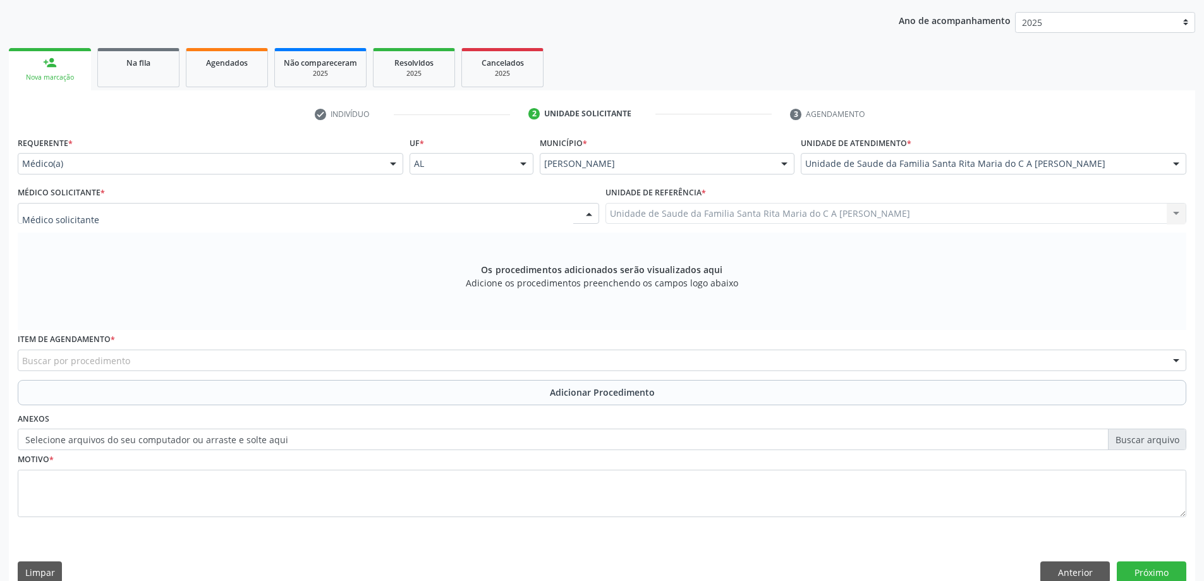
click at [315, 211] on div at bounding box center [309, 213] width 582 height 21
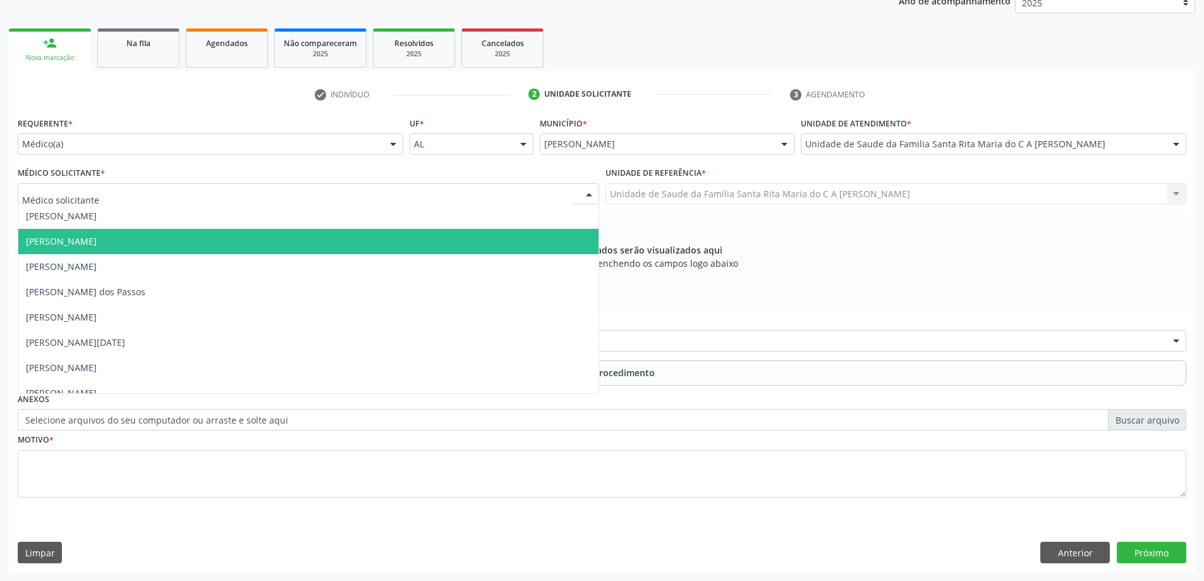
scroll to position [39, 0]
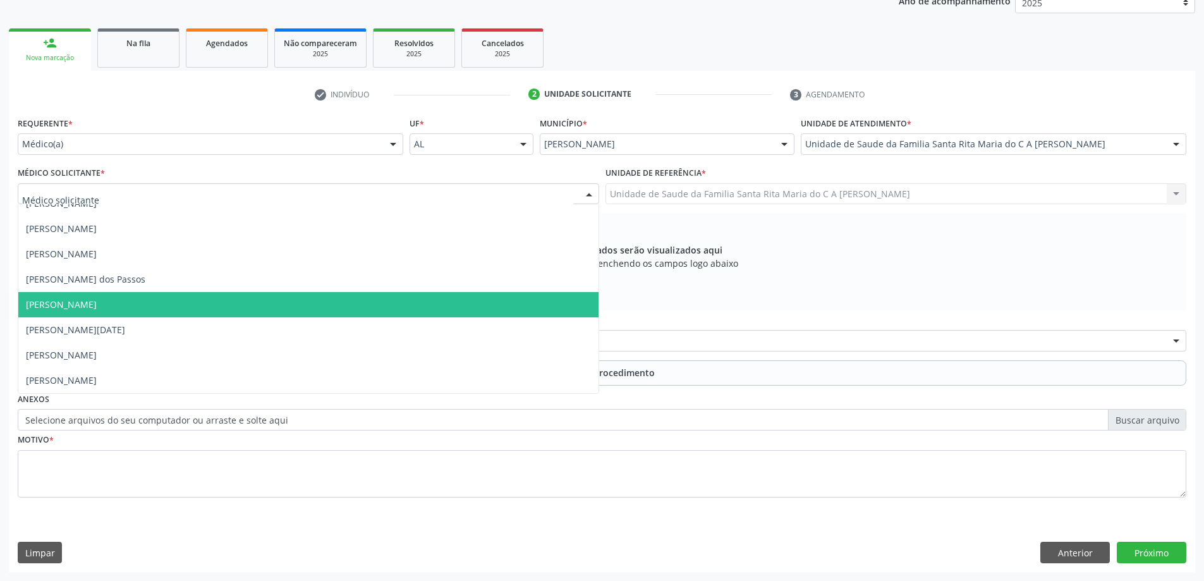
click at [303, 294] on span "[PERSON_NAME]" at bounding box center [308, 304] width 580 height 25
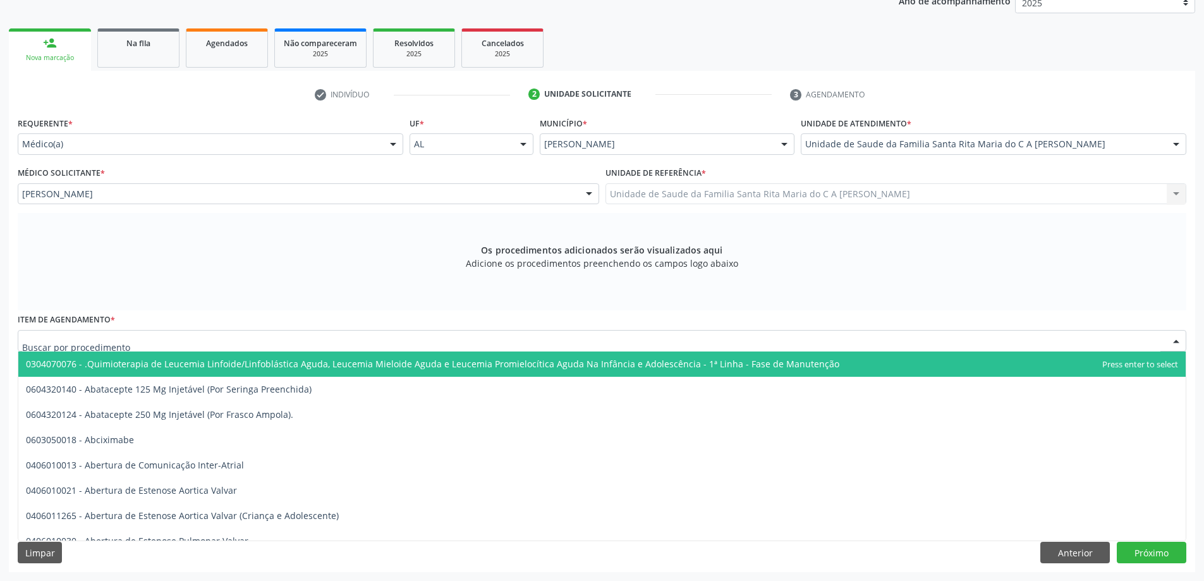
click at [368, 342] on div at bounding box center [602, 340] width 1169 height 21
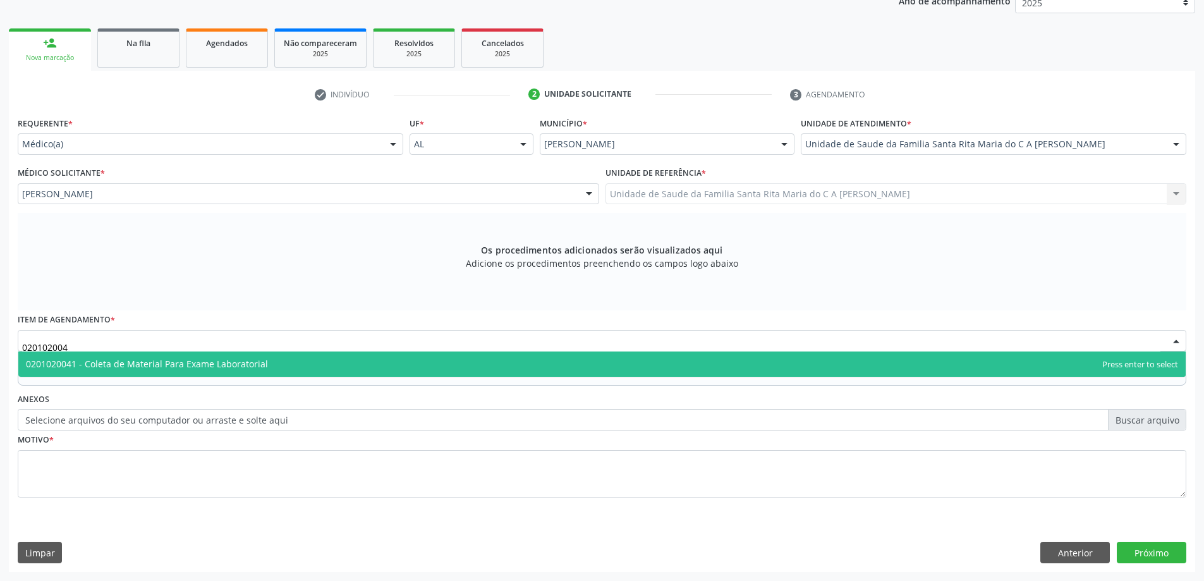
type input "0201020041"
click at [357, 360] on span "0201020041 - Coleta de Material Para Exame Laboratorial" at bounding box center [602, 364] width 1168 height 25
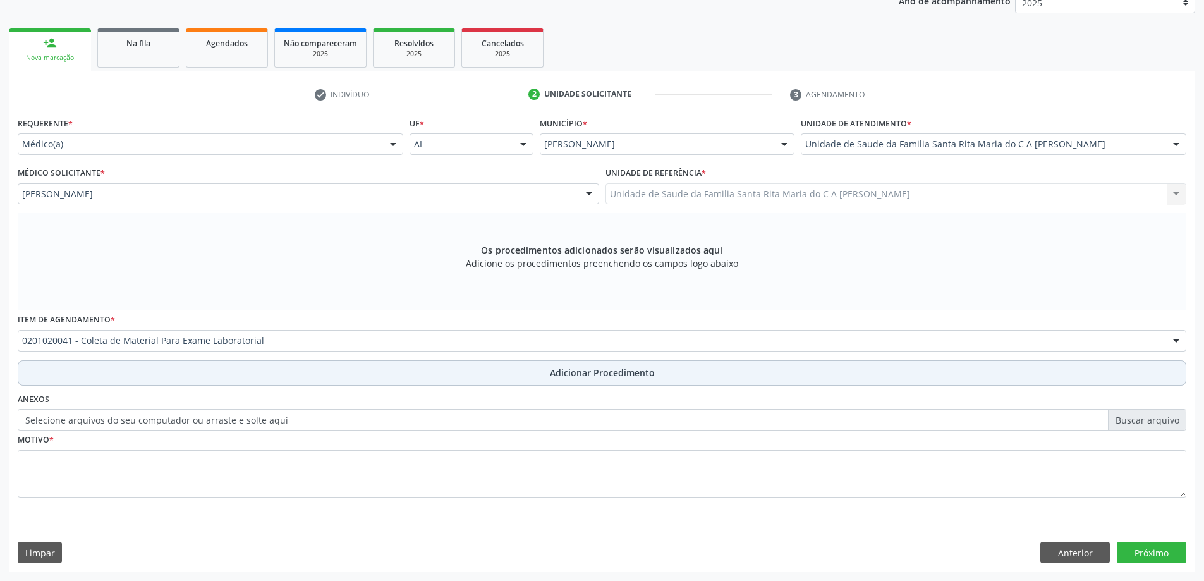
click at [272, 371] on button "Adicionar Procedimento" at bounding box center [602, 372] width 1169 height 25
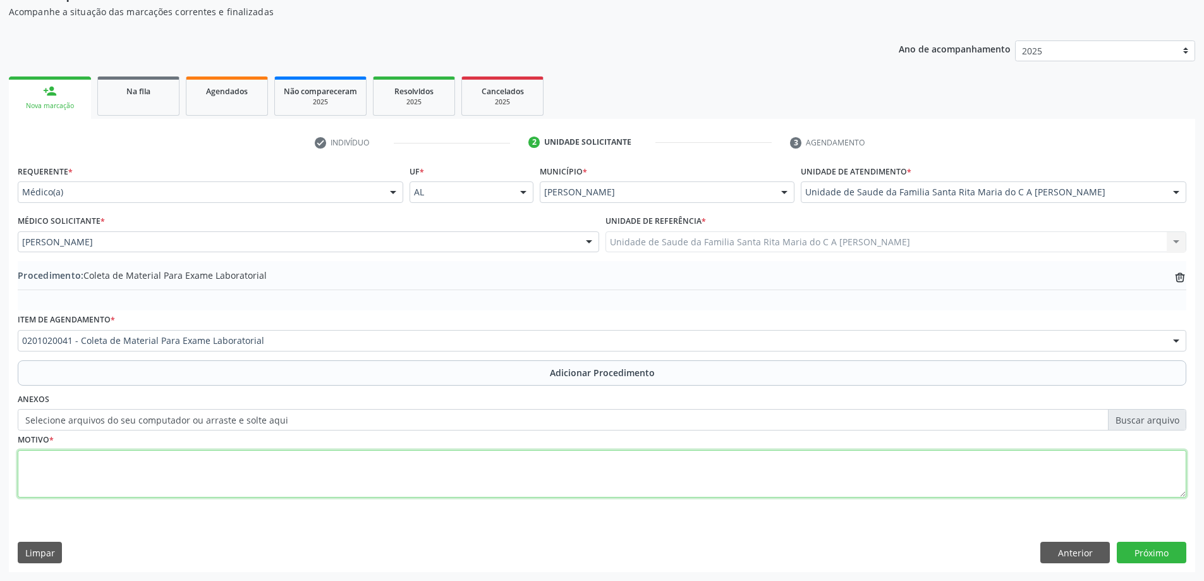
click at [249, 467] on textarea at bounding box center [602, 474] width 1169 height 48
type textarea "HPS"
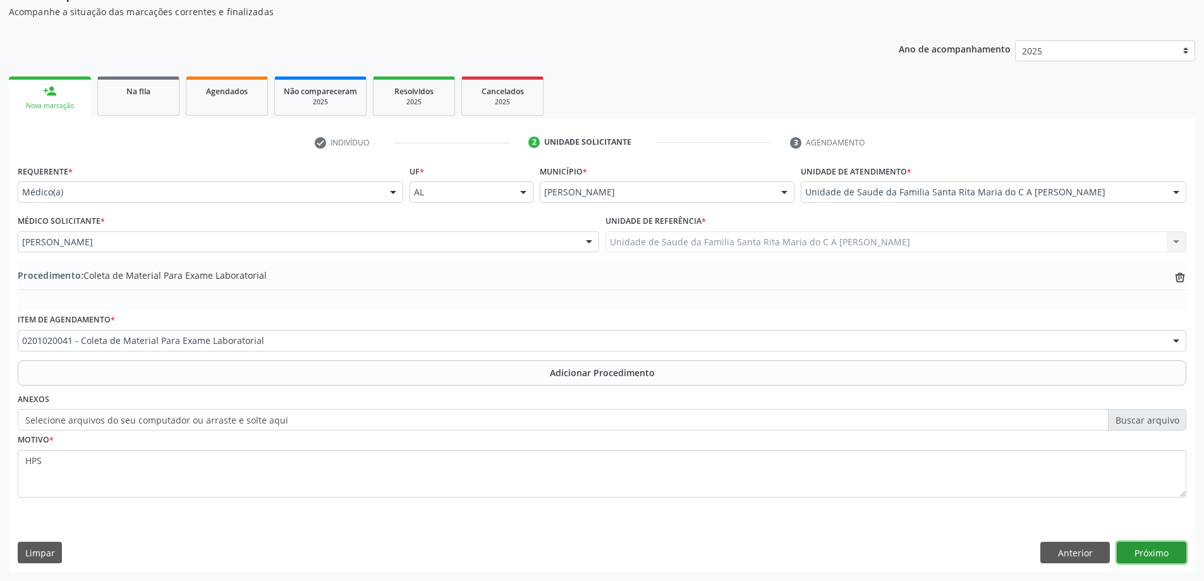
click at [1157, 557] on button "Próximo" at bounding box center [1152, 552] width 70 height 21
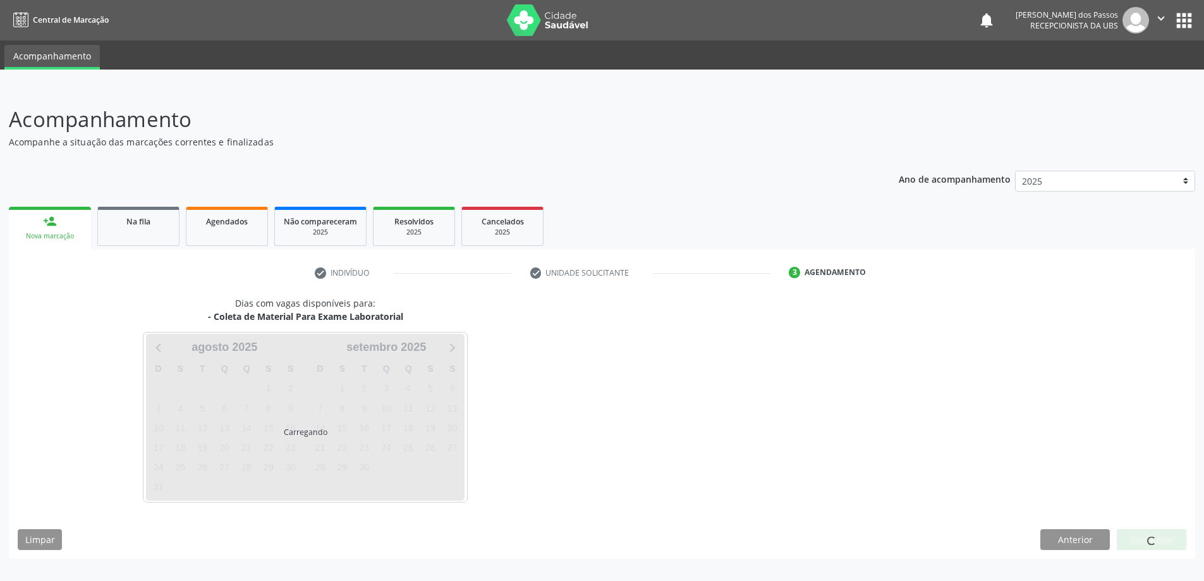
scroll to position [0, 0]
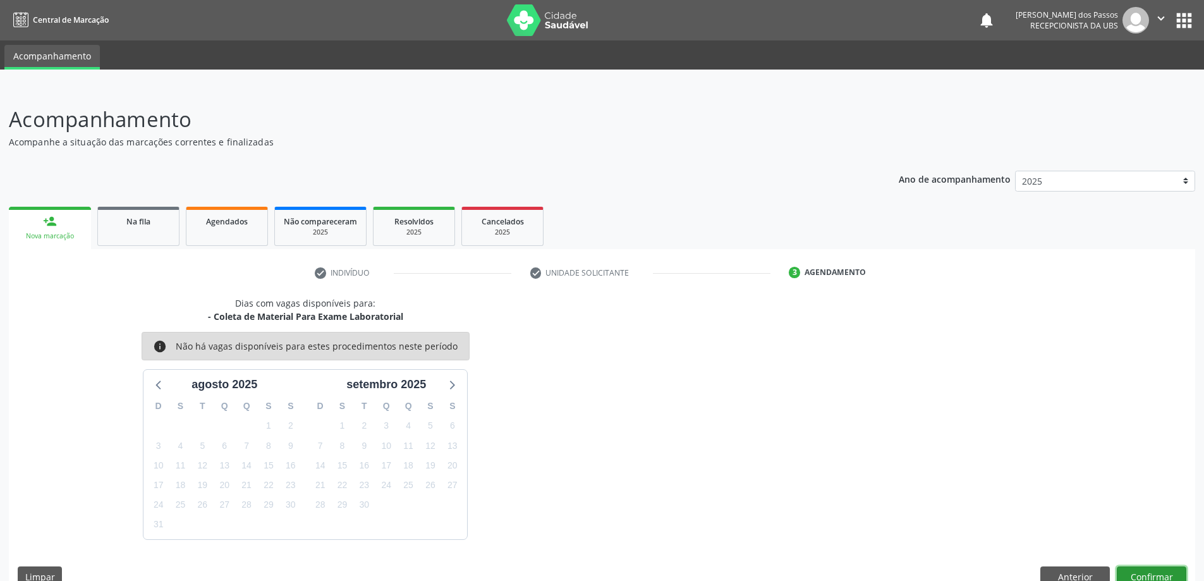
click at [1151, 577] on button "Confirmar" at bounding box center [1152, 576] width 70 height 21
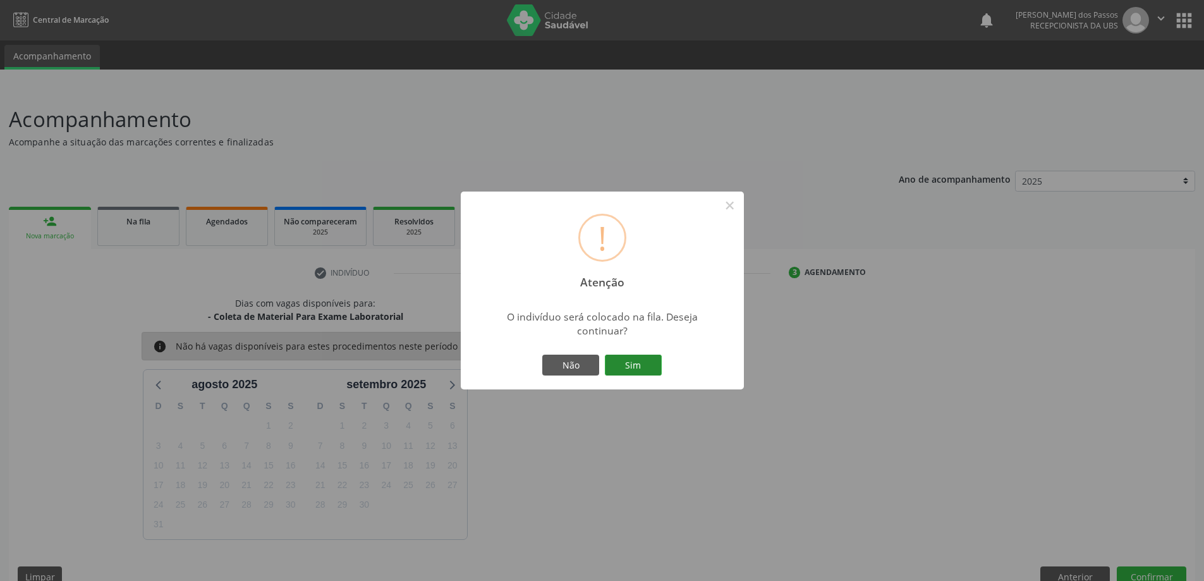
click at [638, 364] on button "Sim" at bounding box center [633, 365] width 57 height 21
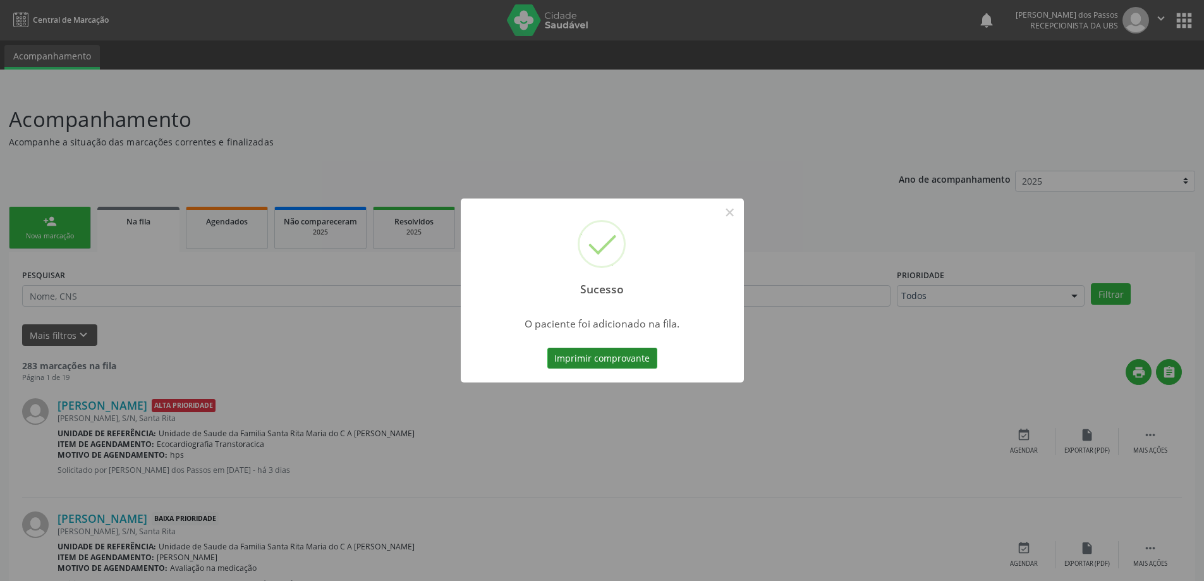
click at [609, 365] on button "Imprimir comprovante" at bounding box center [603, 358] width 110 height 21
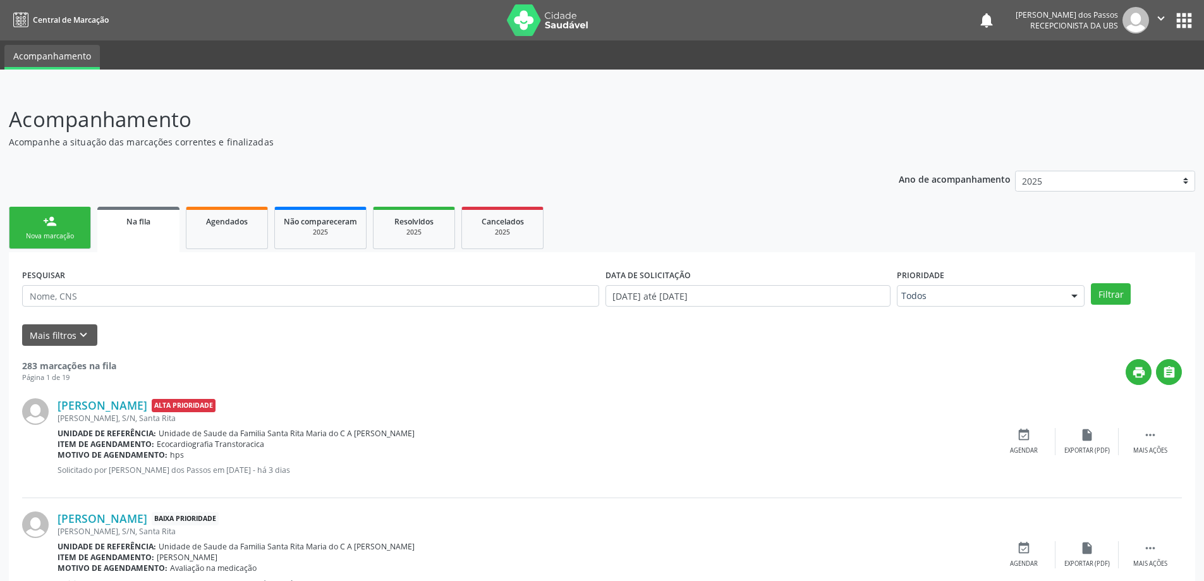
click at [63, 233] on div "Nova marcação" at bounding box center [49, 235] width 63 height 9
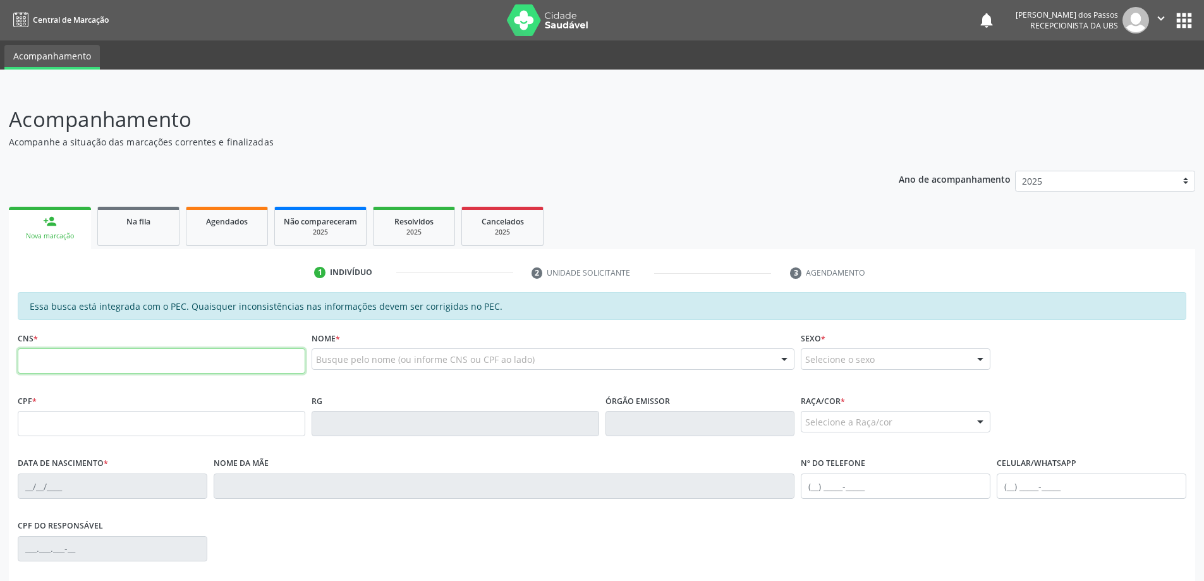
click at [101, 361] on input "text" at bounding box center [162, 360] width 288 height 25
type input "703 2056 1263 1593"
type input "20/09/1971"
type input "Não Declarada"
type input "(82) 99303-9415"
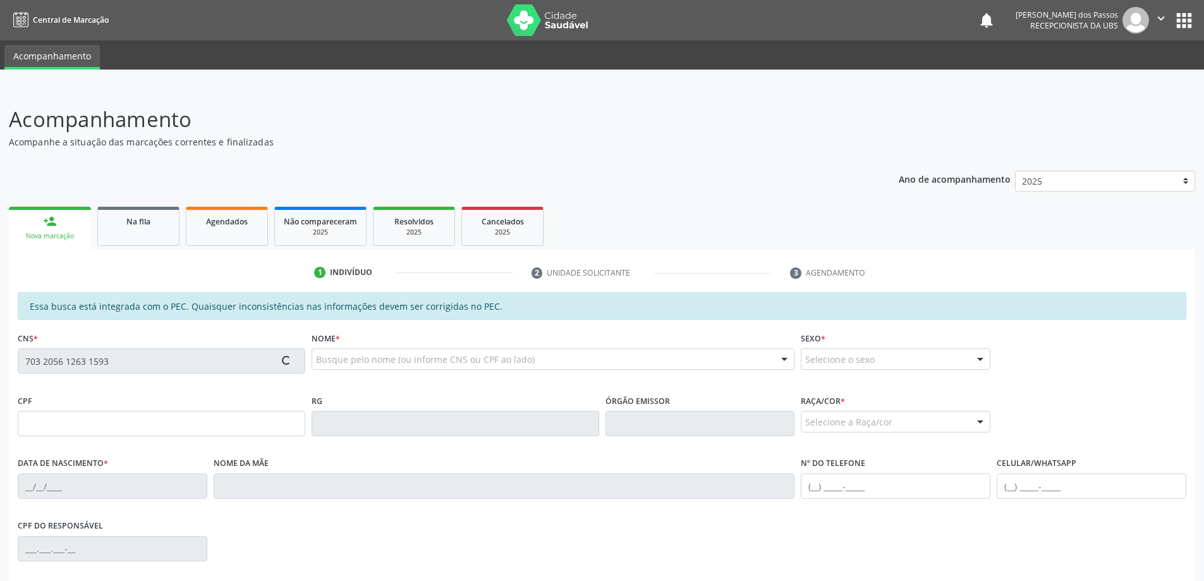
type input "S/N"
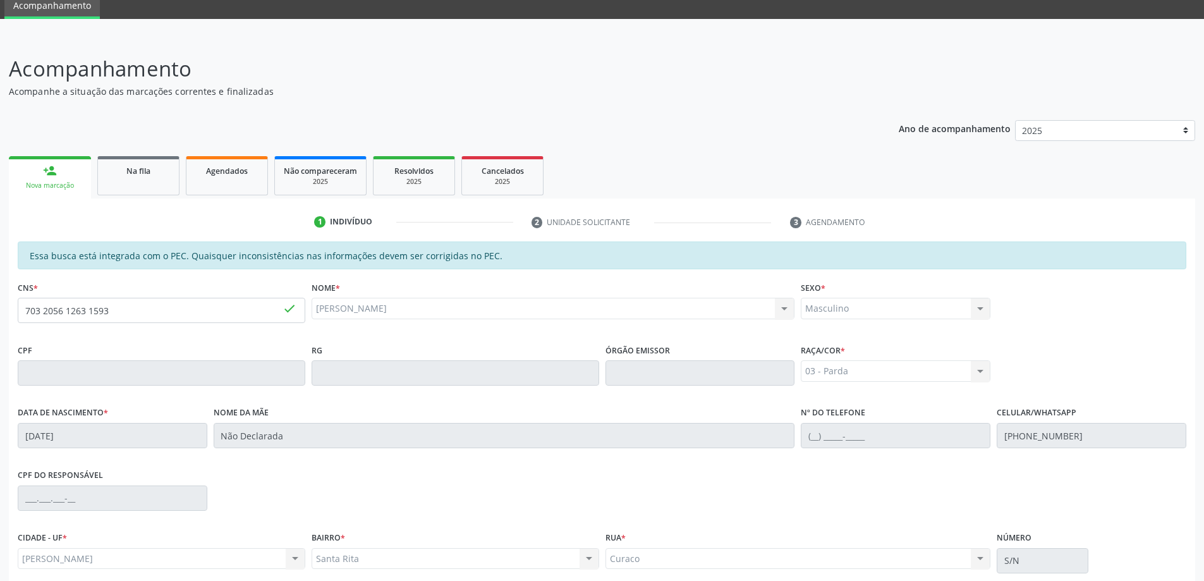
scroll to position [159, 0]
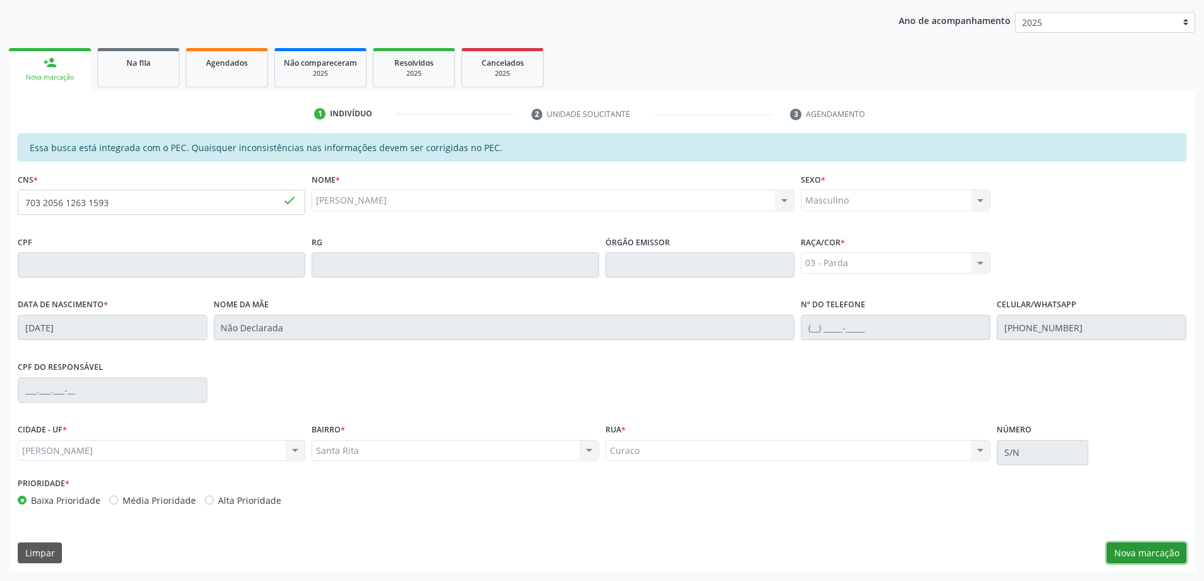
click at [1161, 558] on button "Nova marcação" at bounding box center [1147, 552] width 80 height 21
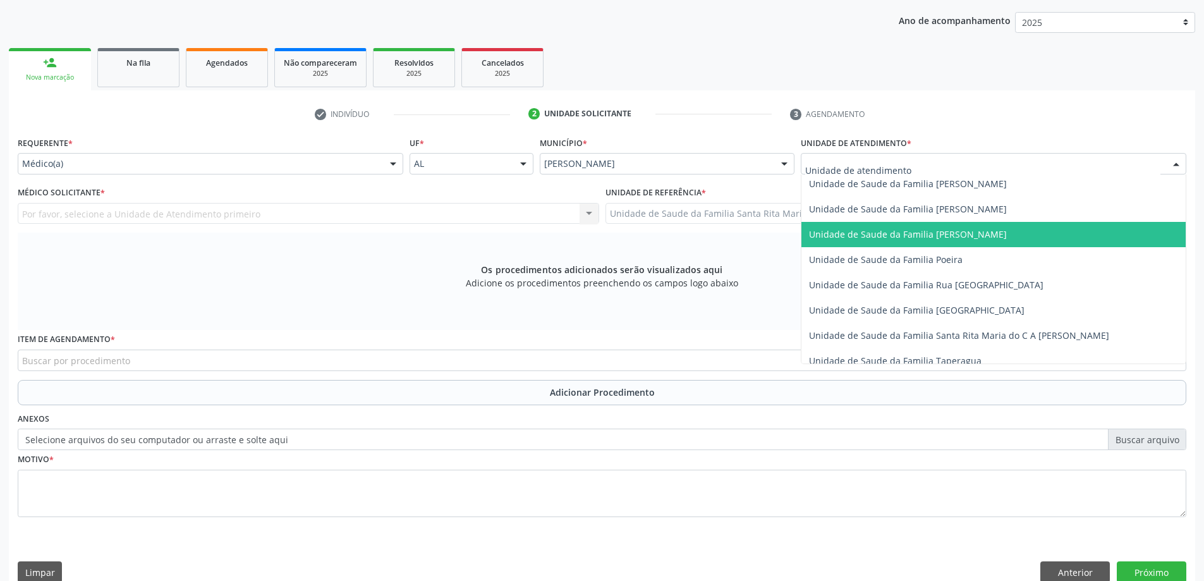
scroll to position [759, 0]
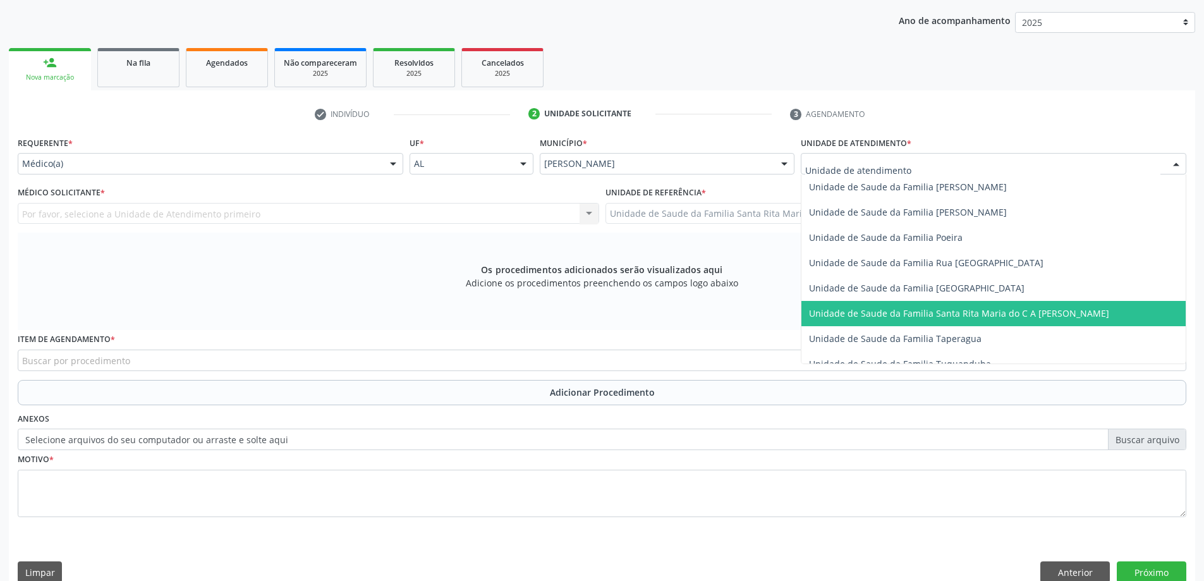
click at [835, 315] on span "Unidade de Saude da Familia Santa Rita Maria do C A [PERSON_NAME]" at bounding box center [959, 313] width 300 height 12
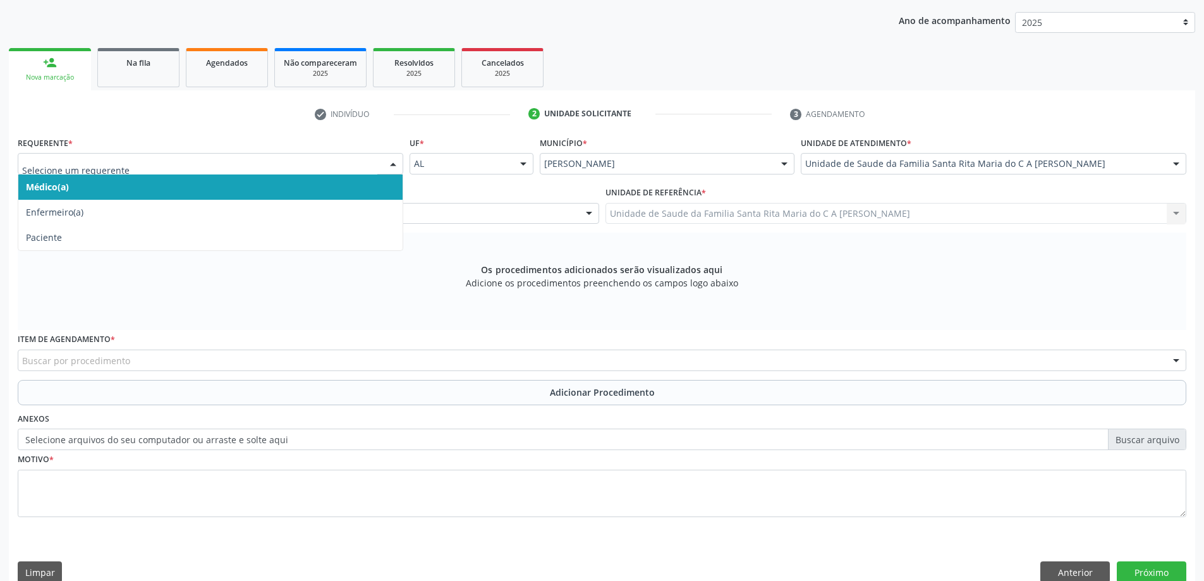
click at [202, 180] on span "Médico(a)" at bounding box center [210, 186] width 384 height 25
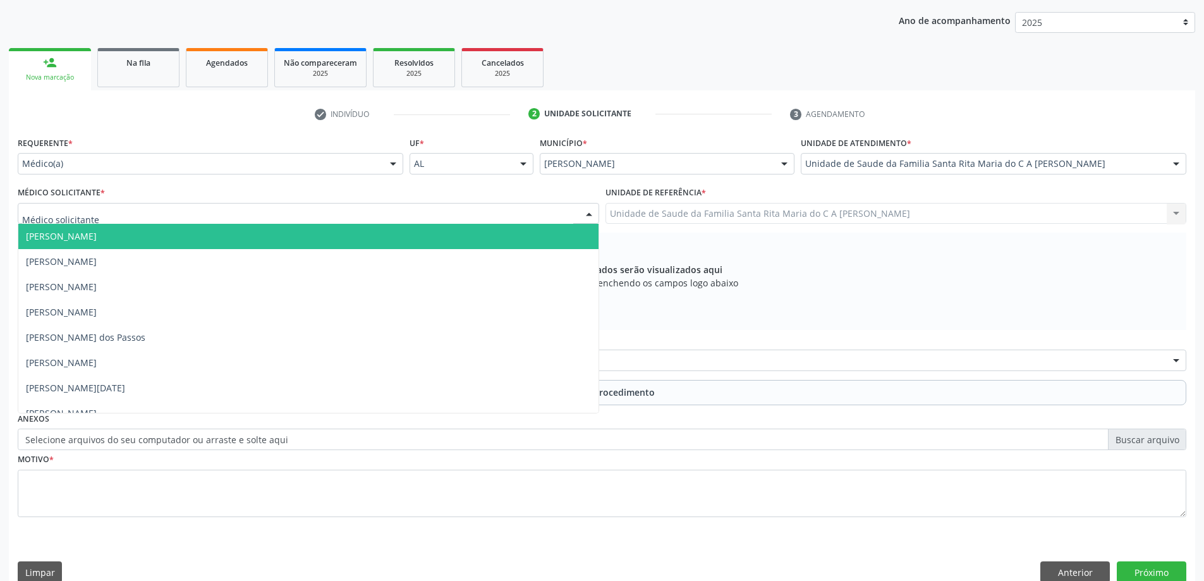
click at [207, 213] on div at bounding box center [309, 213] width 582 height 21
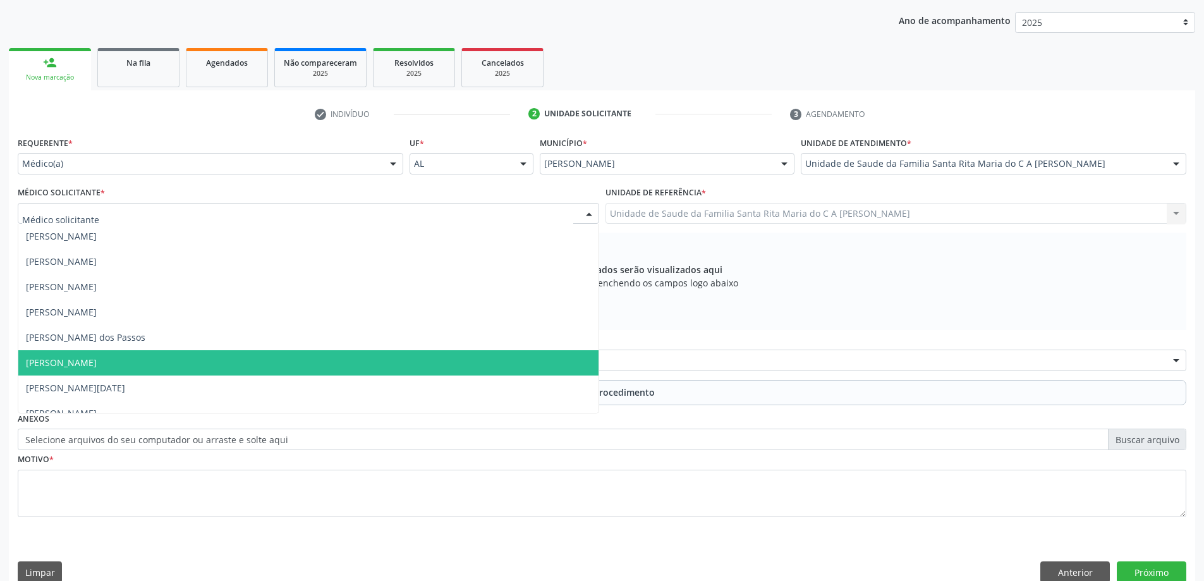
click at [236, 356] on span "[PERSON_NAME]" at bounding box center [308, 362] width 580 height 25
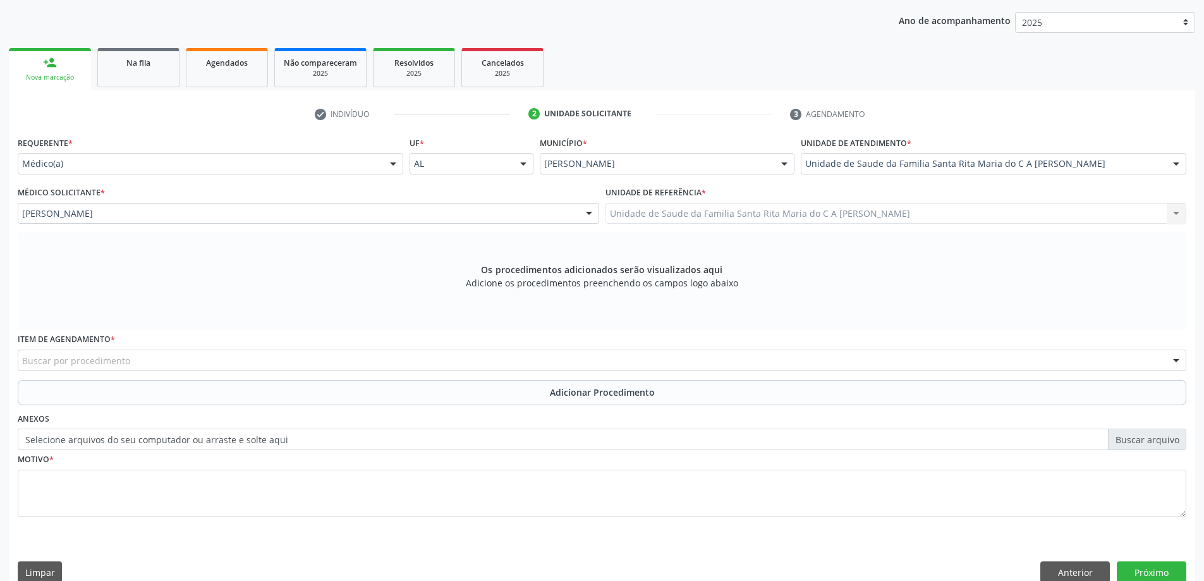
click at [346, 360] on div "Buscar por procedimento" at bounding box center [602, 360] width 1169 height 21
click at [59, 369] on input "020102041" at bounding box center [591, 366] width 1139 height 25
type input "0201020041"
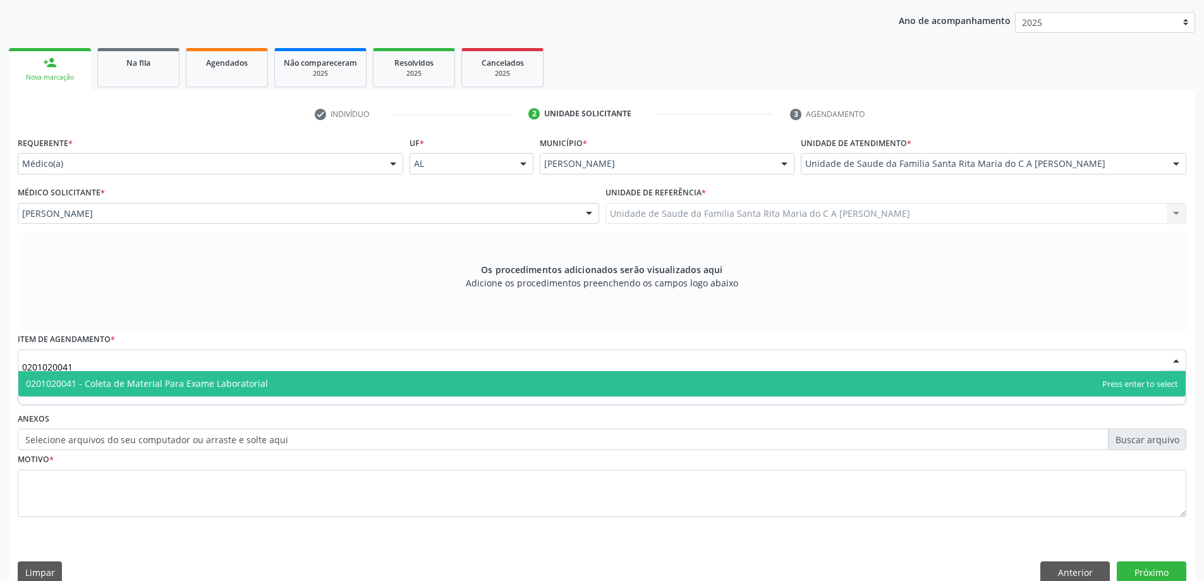
click at [82, 386] on span "0201020041 - Coleta de Material Para Exame Laboratorial" at bounding box center [147, 383] width 242 height 12
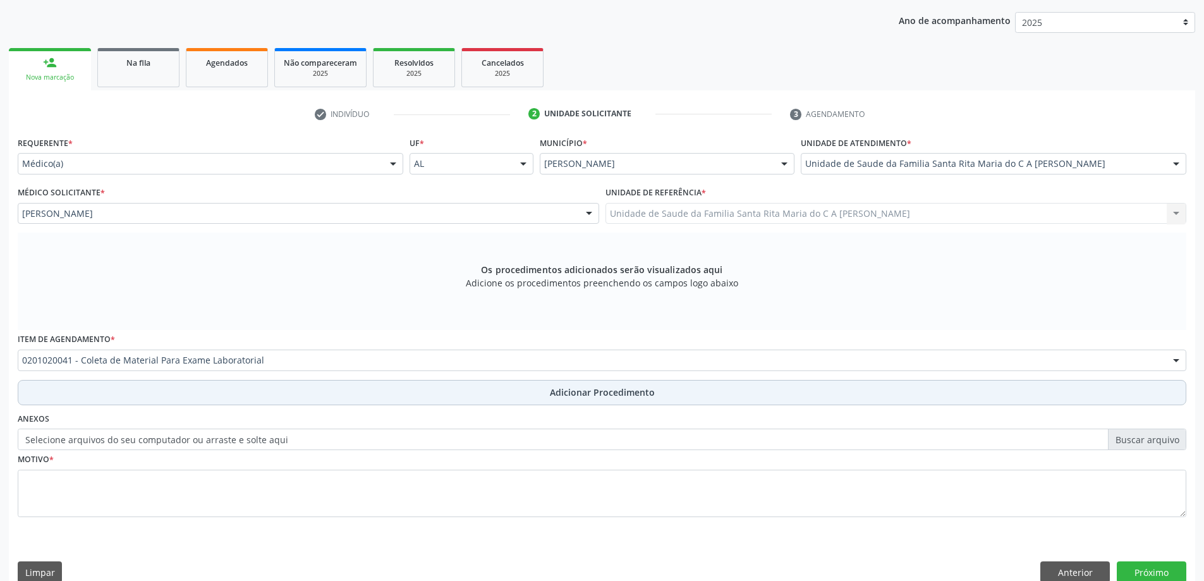
click at [99, 389] on button "Adicionar Procedimento" at bounding box center [602, 392] width 1169 height 25
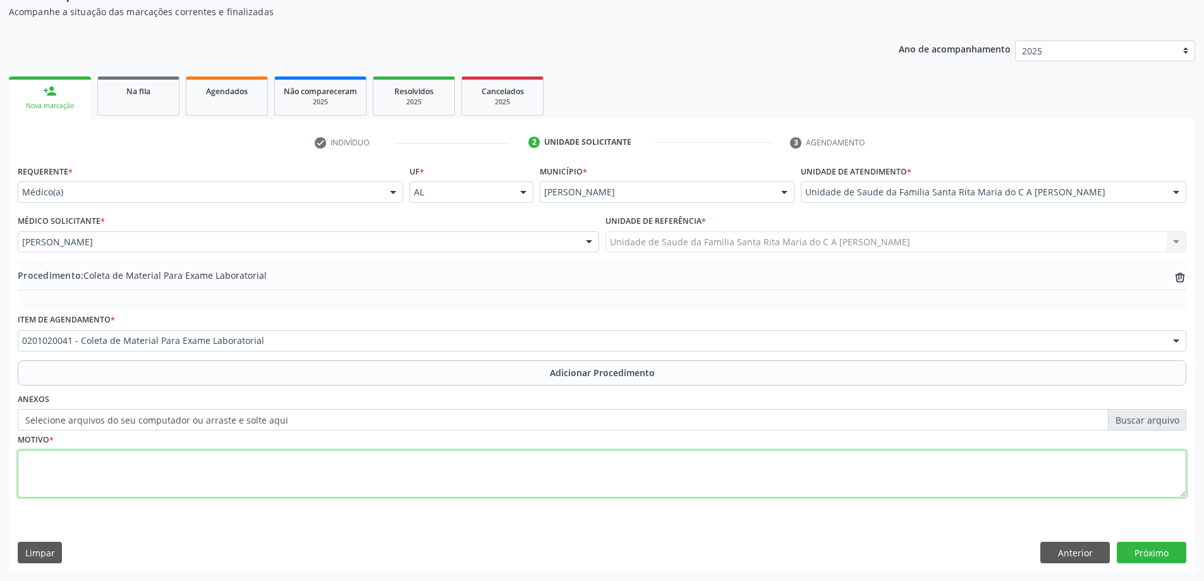
click at [206, 484] on textarea at bounding box center [602, 474] width 1169 height 48
type textarea "CONTROLE"
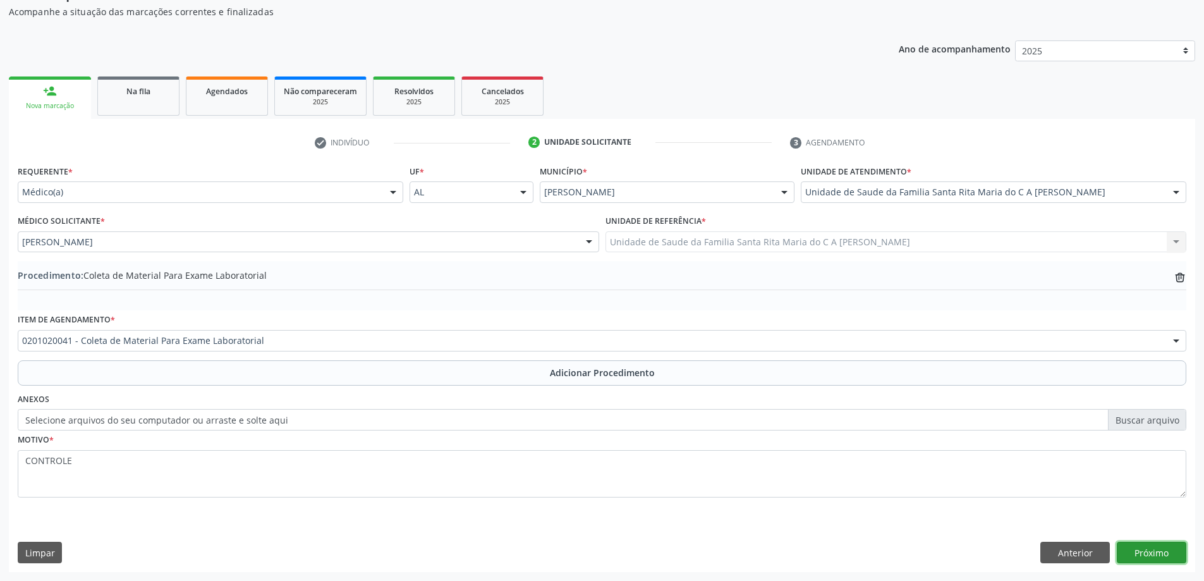
click at [1142, 552] on button "Próximo" at bounding box center [1152, 552] width 70 height 21
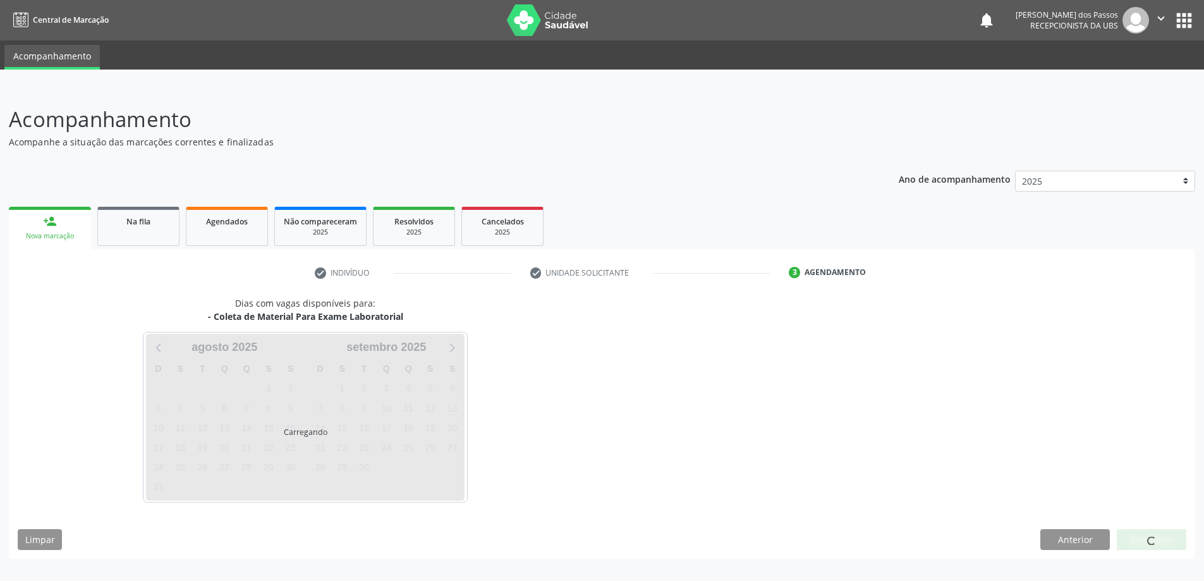
scroll to position [0, 0]
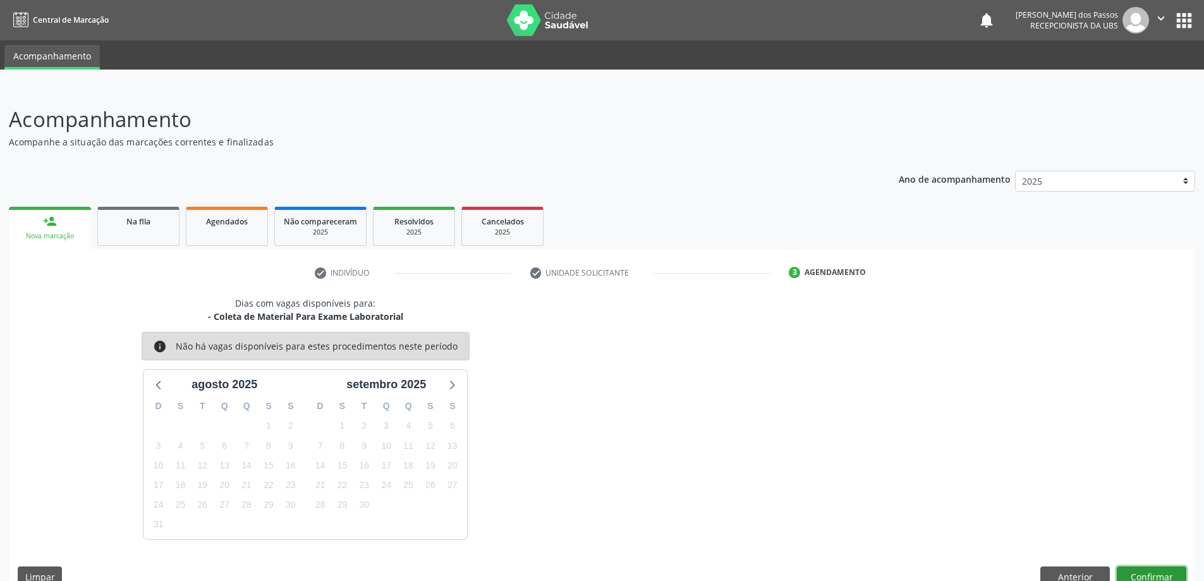
click at [1140, 572] on button "Confirmar" at bounding box center [1152, 576] width 70 height 21
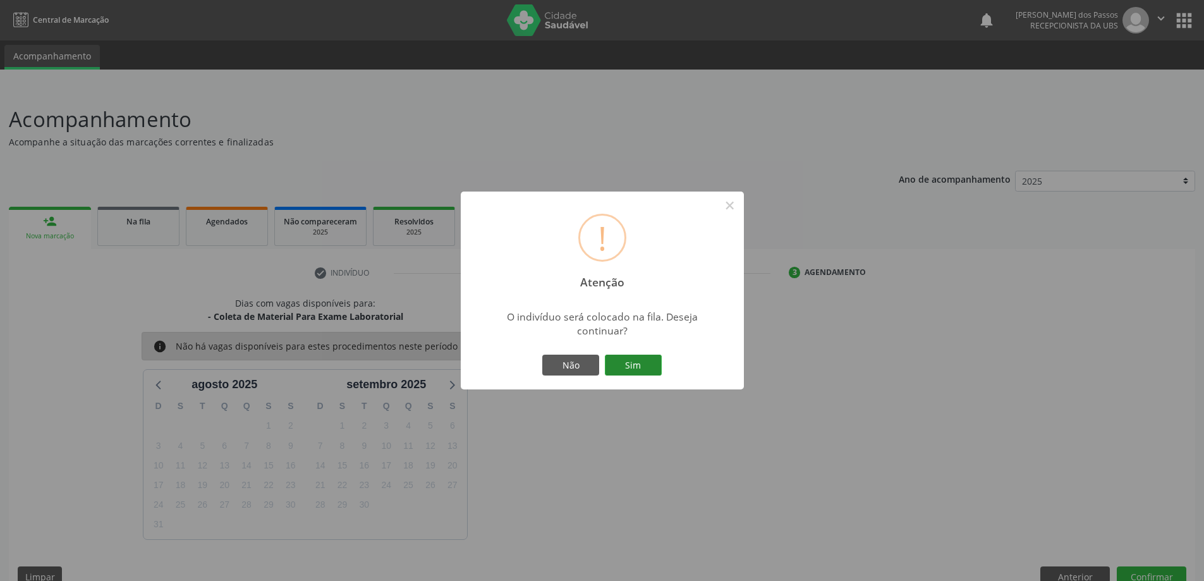
click at [646, 367] on button "Sim" at bounding box center [633, 365] width 57 height 21
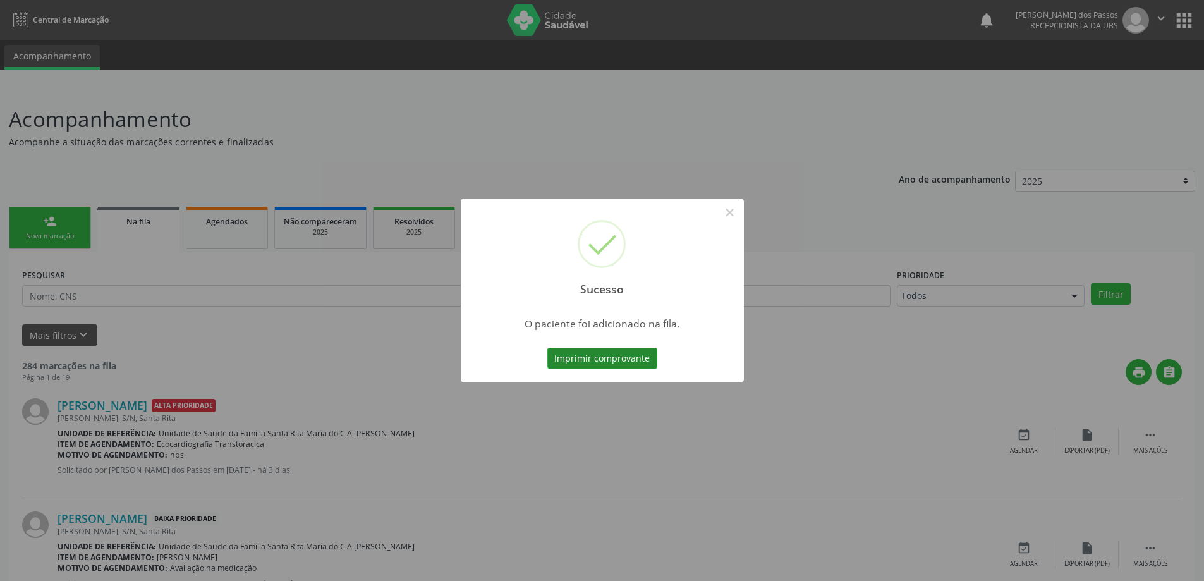
click at [641, 358] on button "Imprimir comprovante" at bounding box center [603, 358] width 110 height 21
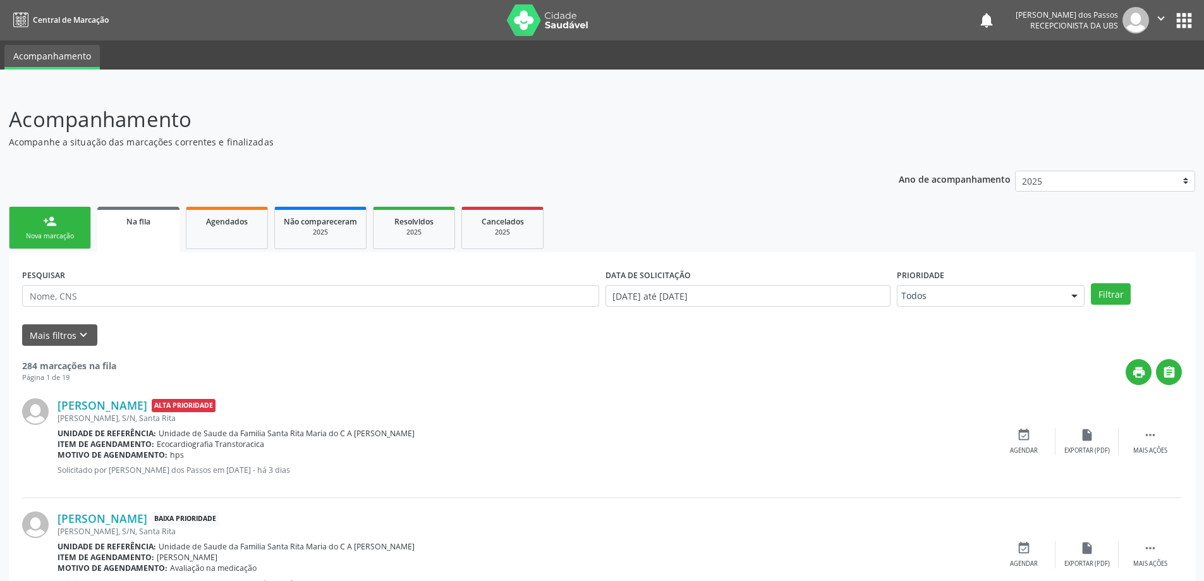
click at [52, 233] on div "Nova marcação" at bounding box center [49, 235] width 63 height 9
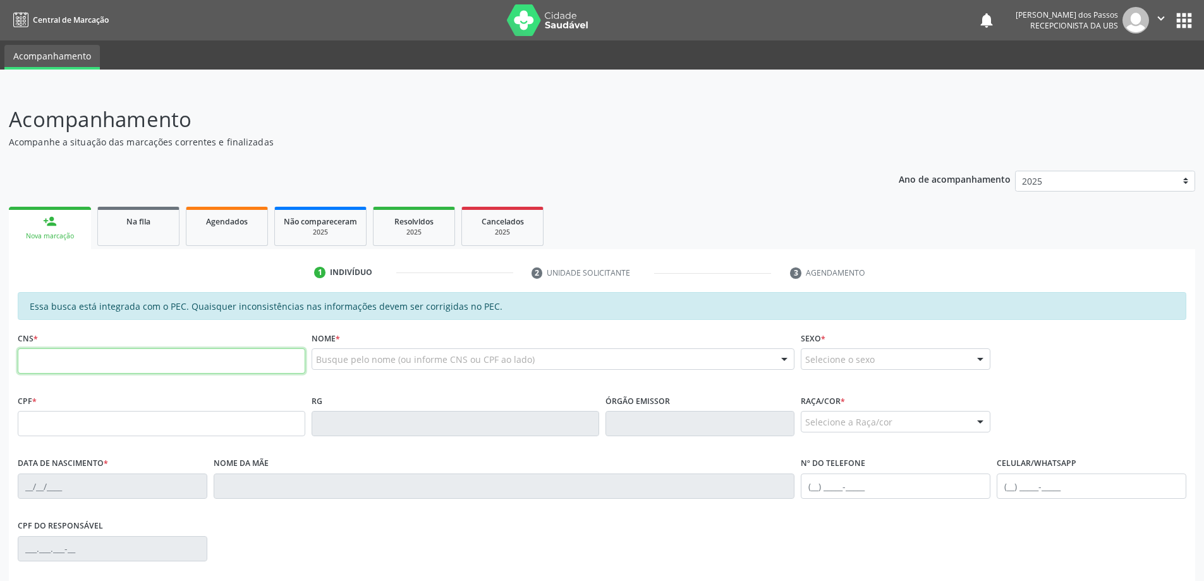
click at [91, 357] on input "text" at bounding box center [162, 360] width 288 height 25
click at [117, 363] on input "700 4049 3224 245" at bounding box center [162, 360] width 288 height 25
type input "7"
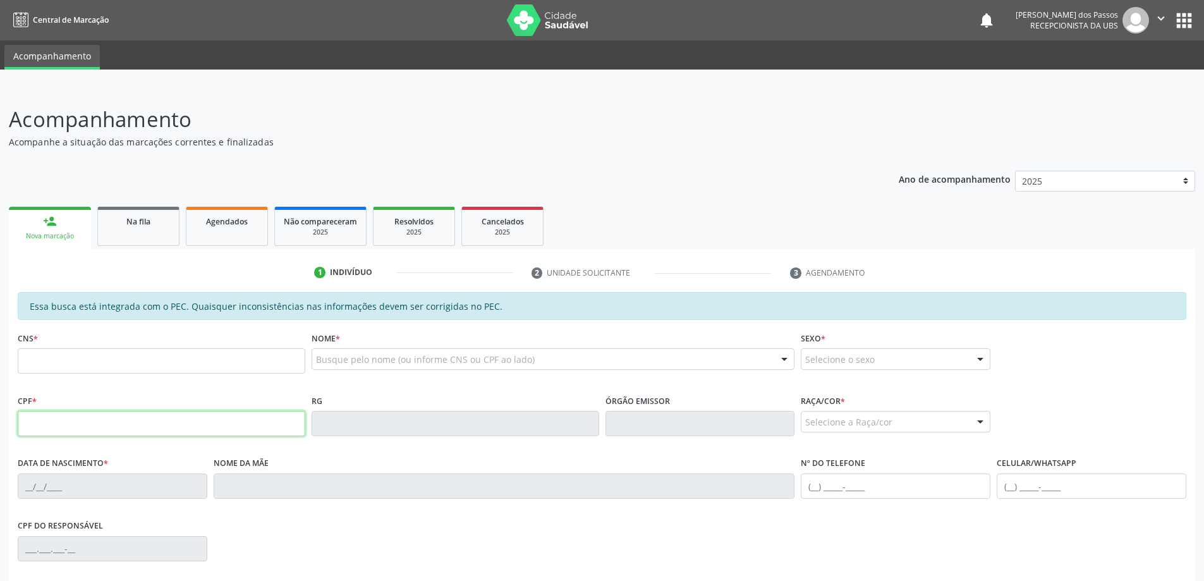
click at [118, 427] on input "text" at bounding box center [162, 423] width 288 height 25
type input "028.586.338-00"
type input "700 4049 0322 4245"
type input "15/06/1957"
type input "Ines Maria da Conceicao"
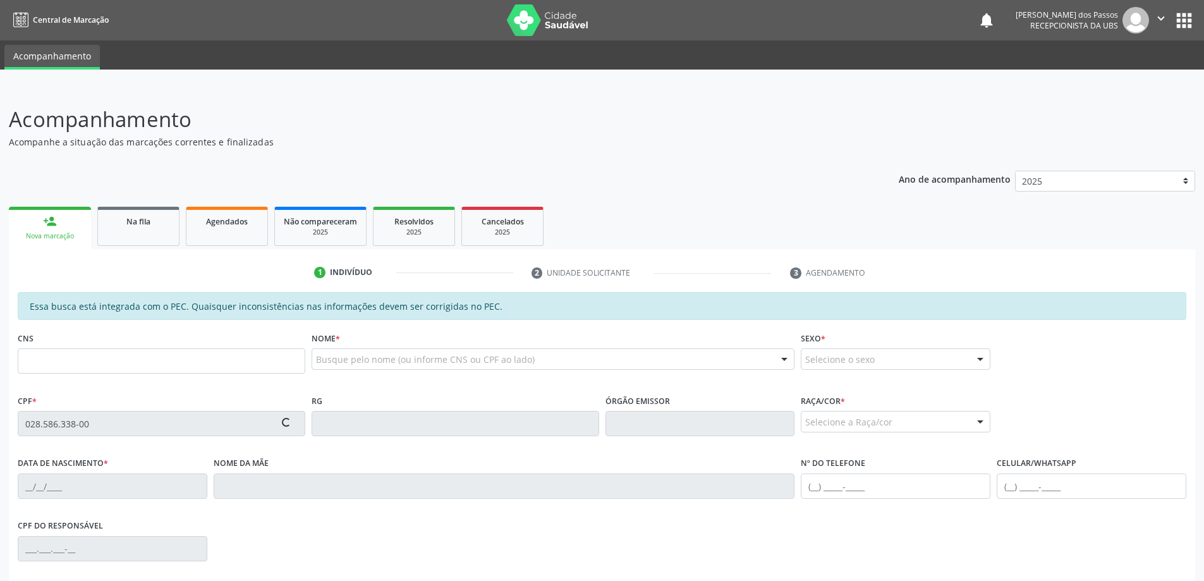
type input "(82) 9627-4507"
type input "S/N"
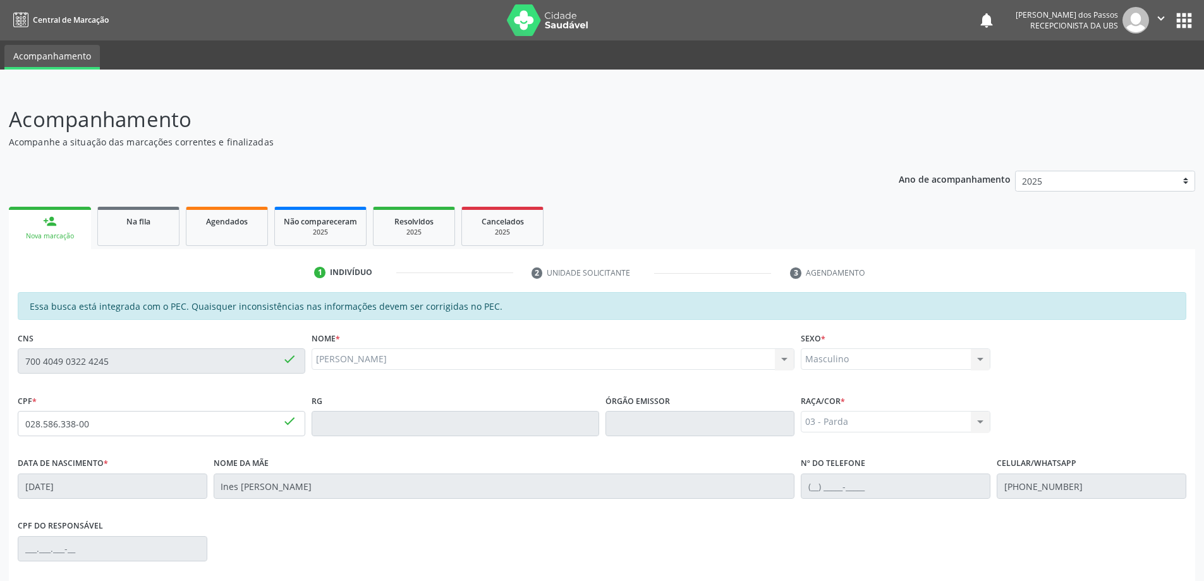
scroll to position [159, 0]
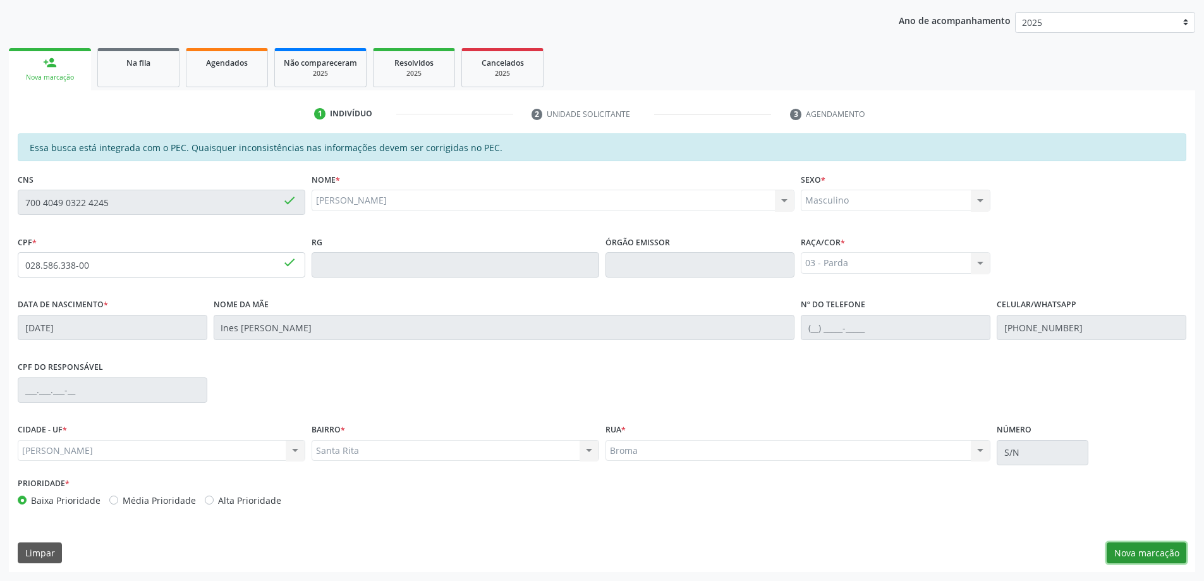
click at [1151, 553] on button "Nova marcação" at bounding box center [1147, 552] width 80 height 21
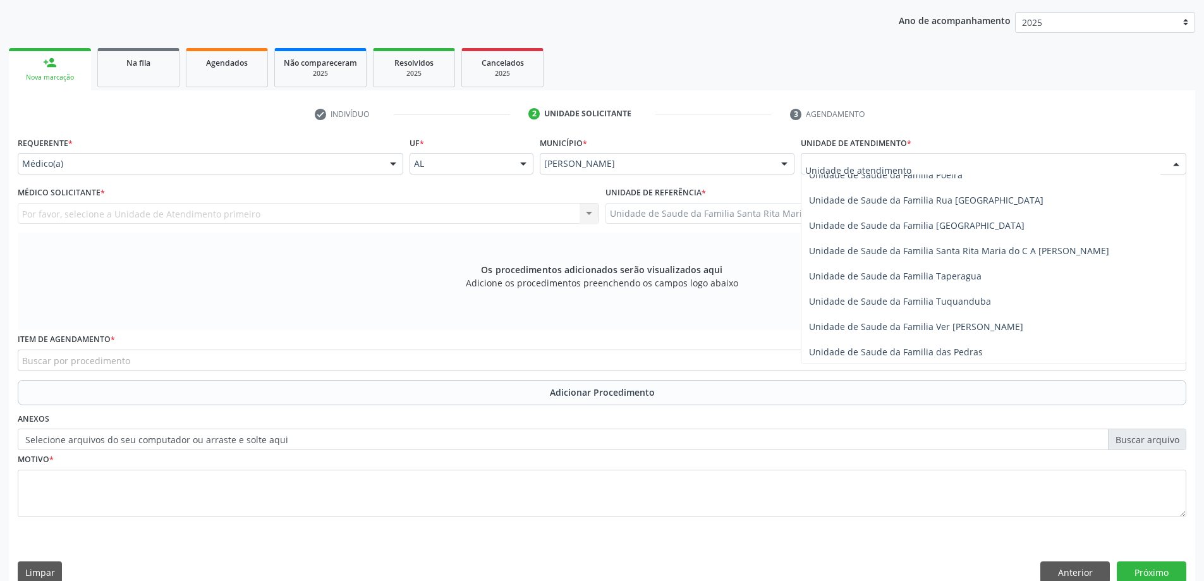
scroll to position [822, 0]
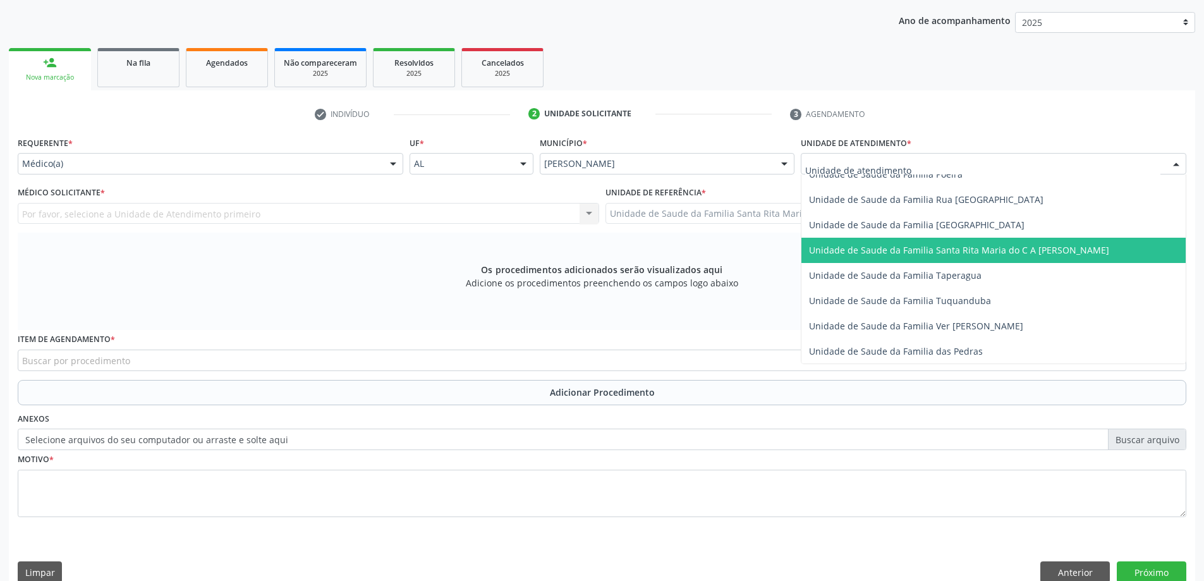
click at [883, 249] on span "Unidade de Saude da Familia Santa Rita Maria do C A [PERSON_NAME]" at bounding box center [959, 250] width 300 height 12
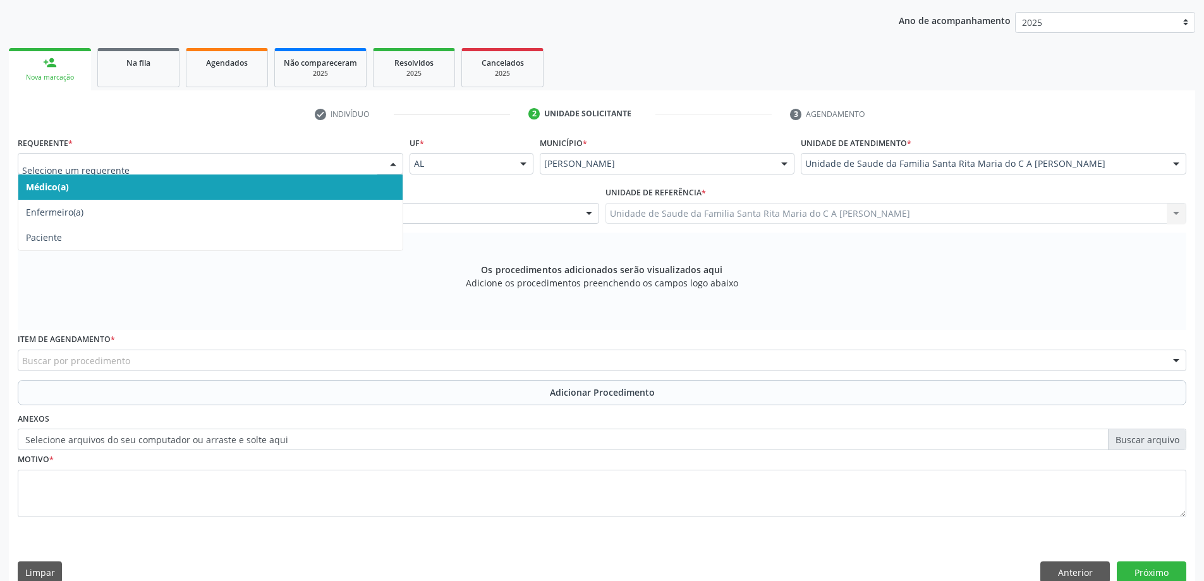
click at [264, 186] on span "Médico(a)" at bounding box center [210, 186] width 384 height 25
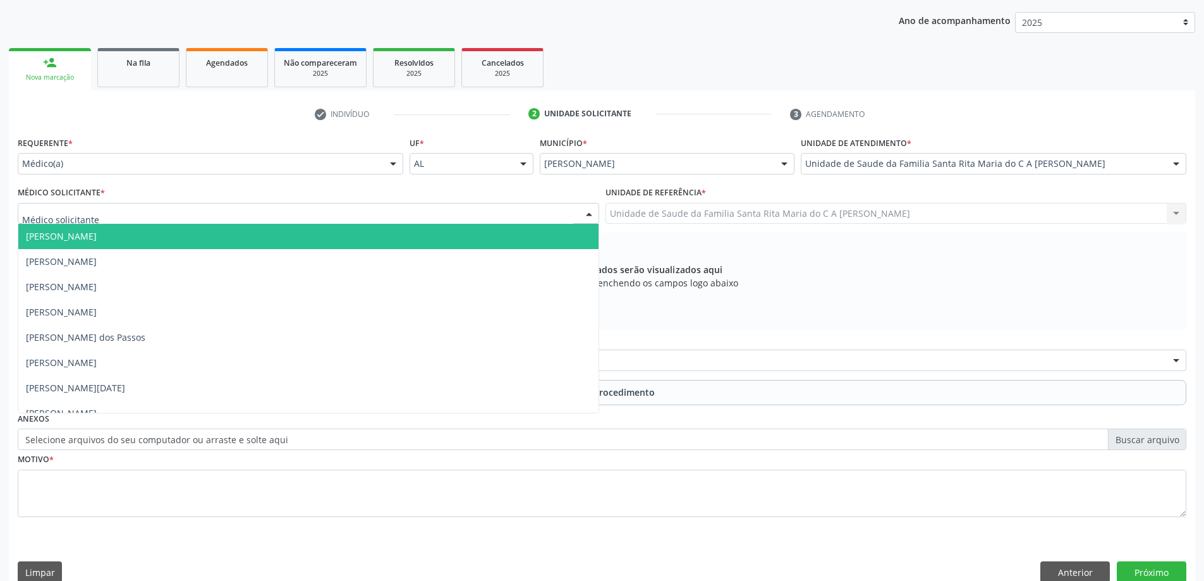
click at [281, 217] on div at bounding box center [309, 213] width 582 height 21
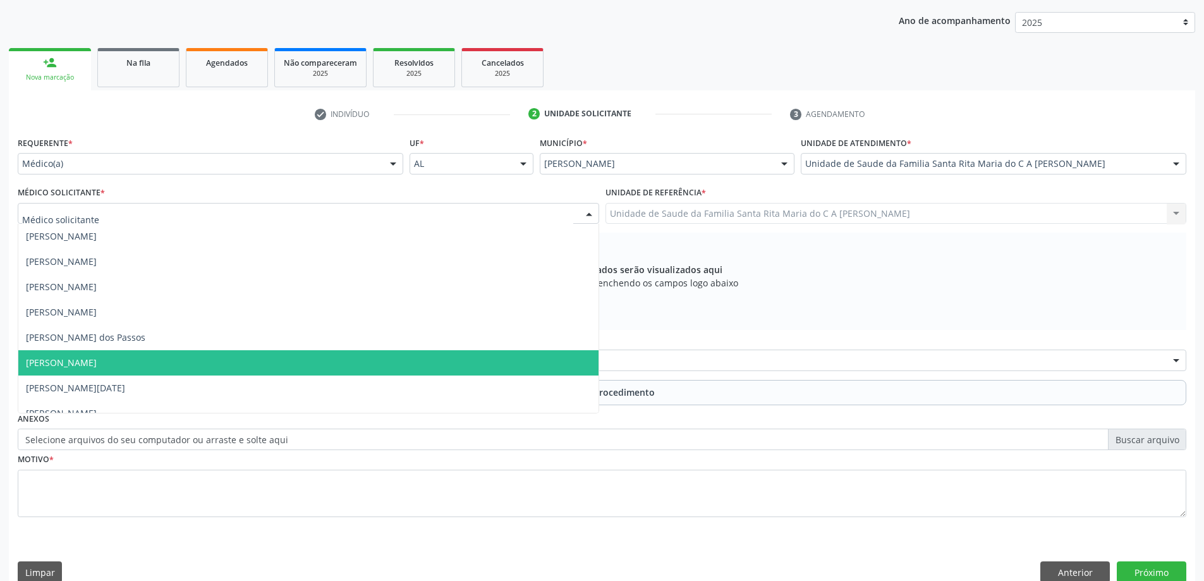
click at [295, 367] on span "[PERSON_NAME]" at bounding box center [308, 362] width 580 height 25
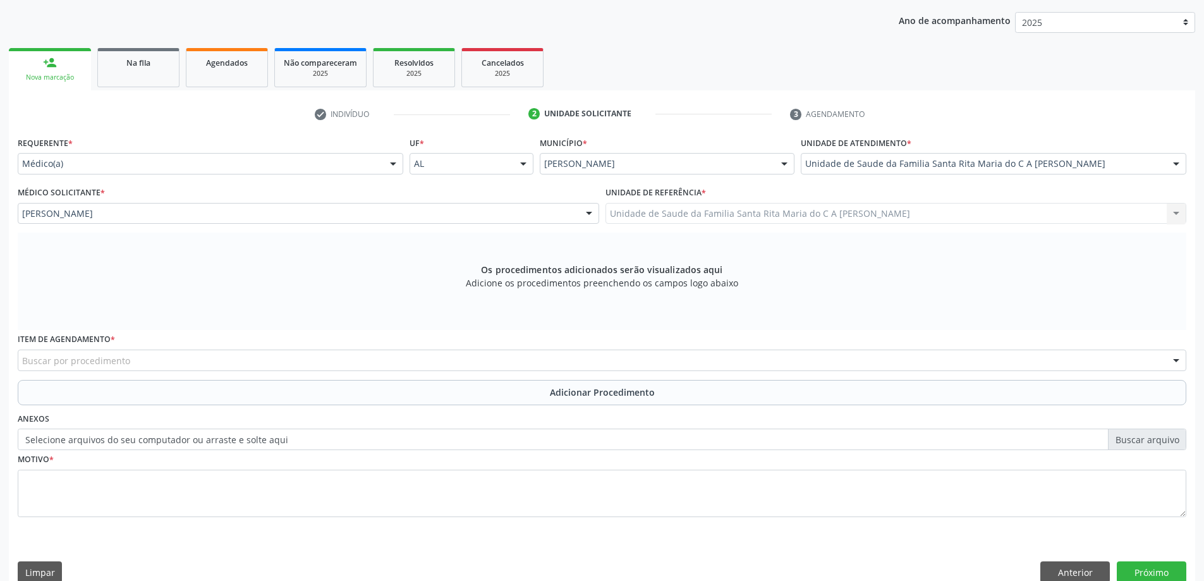
click at [216, 355] on div "Buscar por procedimento" at bounding box center [602, 360] width 1169 height 21
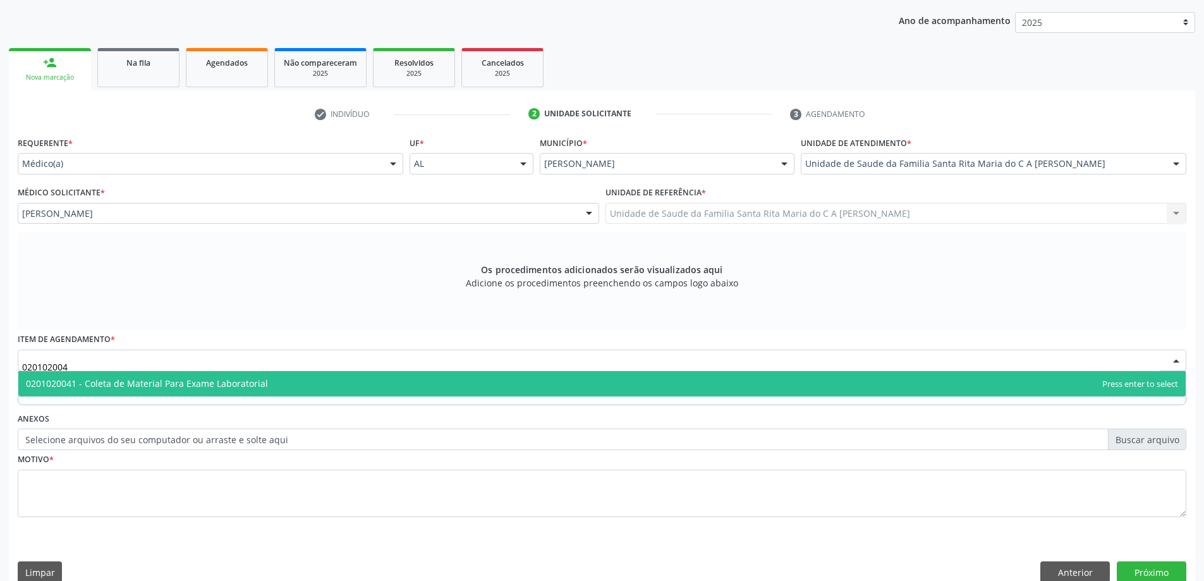
type input "0201020041"
click at [224, 384] on span "0201020041 - Coleta de Material Para Exame Laboratorial" at bounding box center [147, 383] width 242 height 12
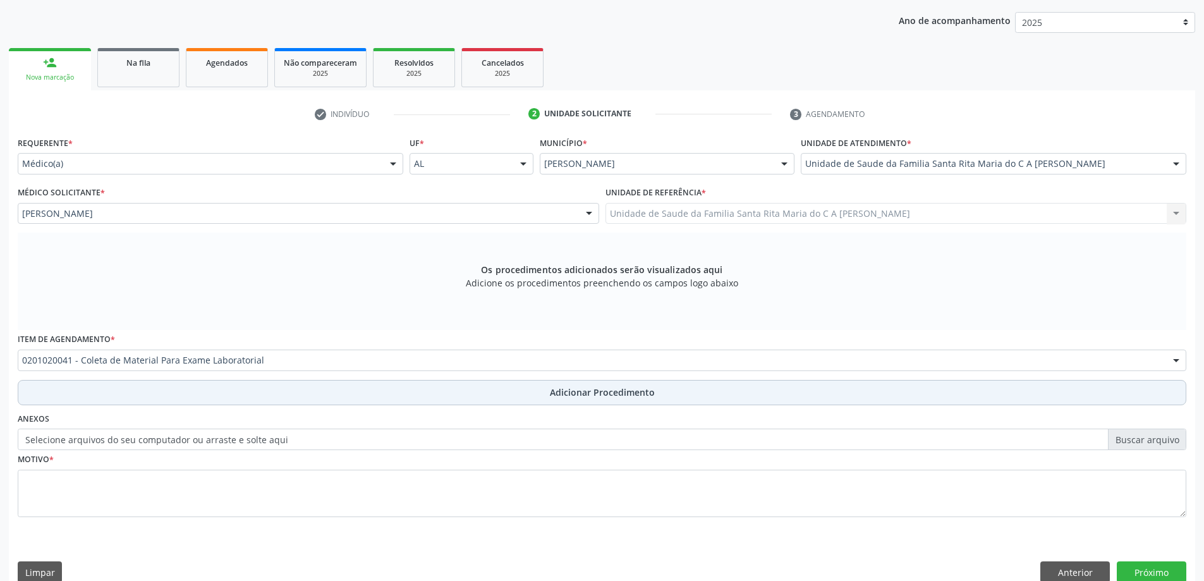
click at [178, 386] on button "Adicionar Procedimento" at bounding box center [602, 392] width 1169 height 25
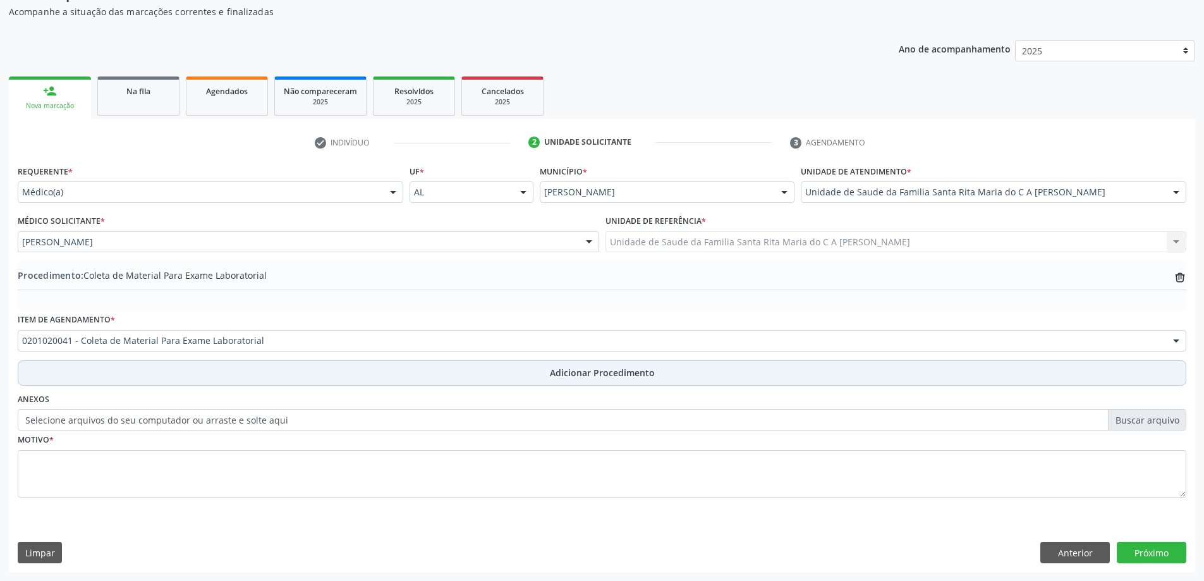
scroll to position [130, 0]
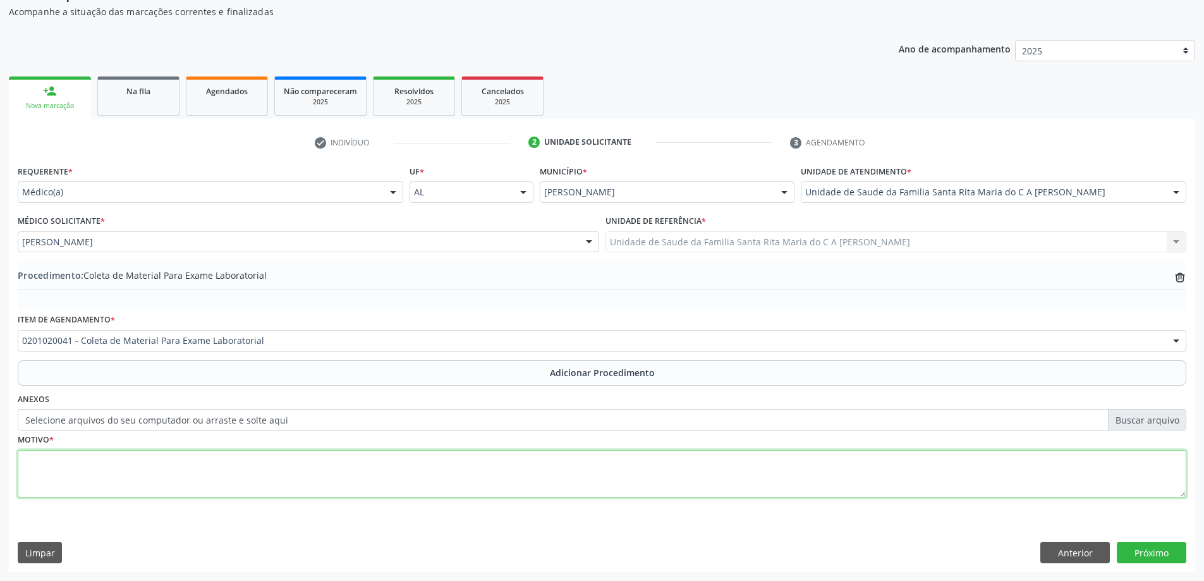
click at [57, 468] on textarea at bounding box center [602, 474] width 1169 height 48
click at [58, 480] on textarea at bounding box center [602, 474] width 1169 height 48
type textarea "UROLOGISTA MARCOS GUEDES"
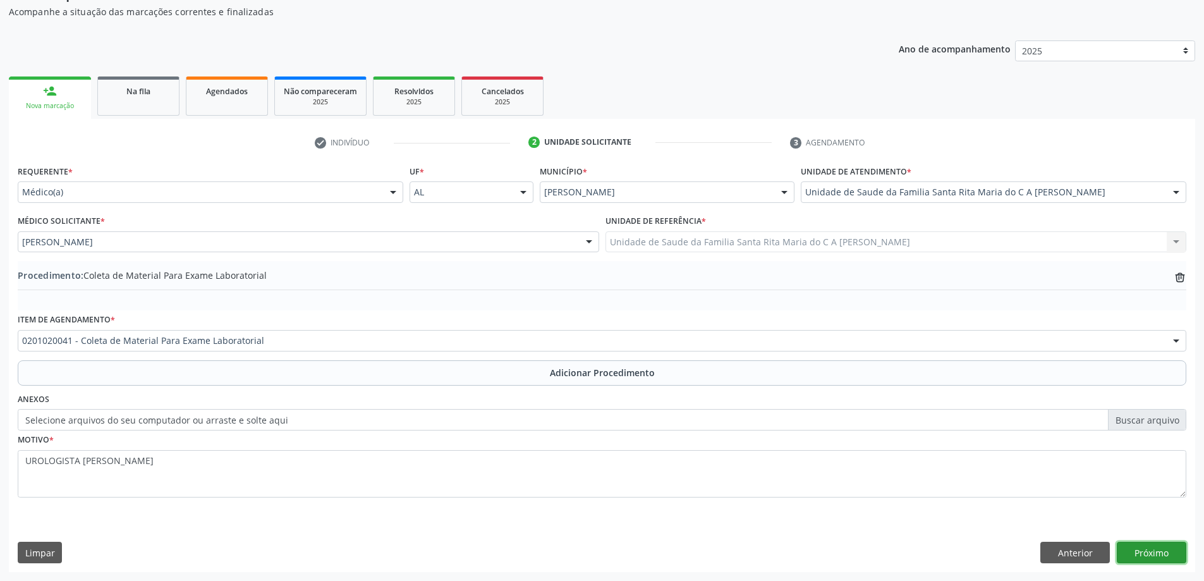
click at [1150, 552] on button "Próximo" at bounding box center [1152, 552] width 70 height 21
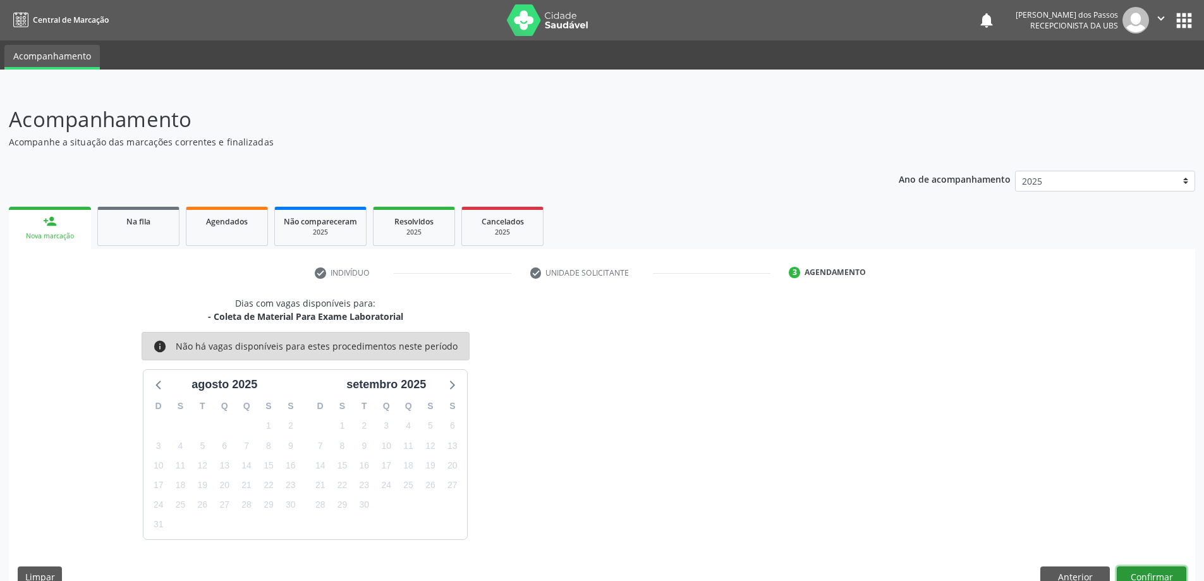
click at [1168, 576] on button "Confirmar" at bounding box center [1152, 576] width 70 height 21
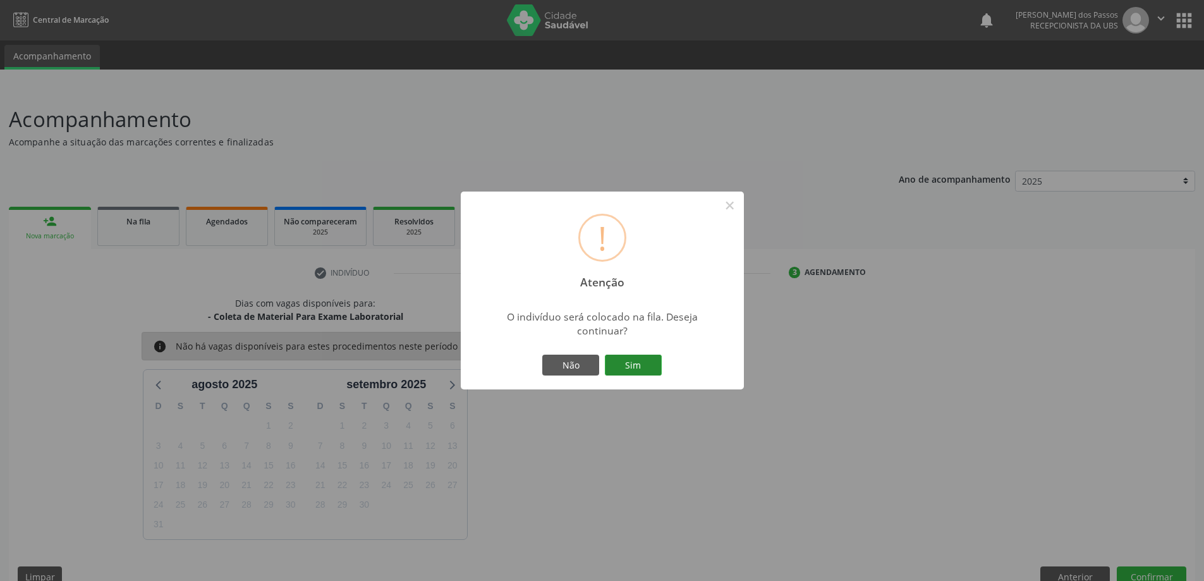
click at [628, 371] on button "Sim" at bounding box center [633, 365] width 57 height 21
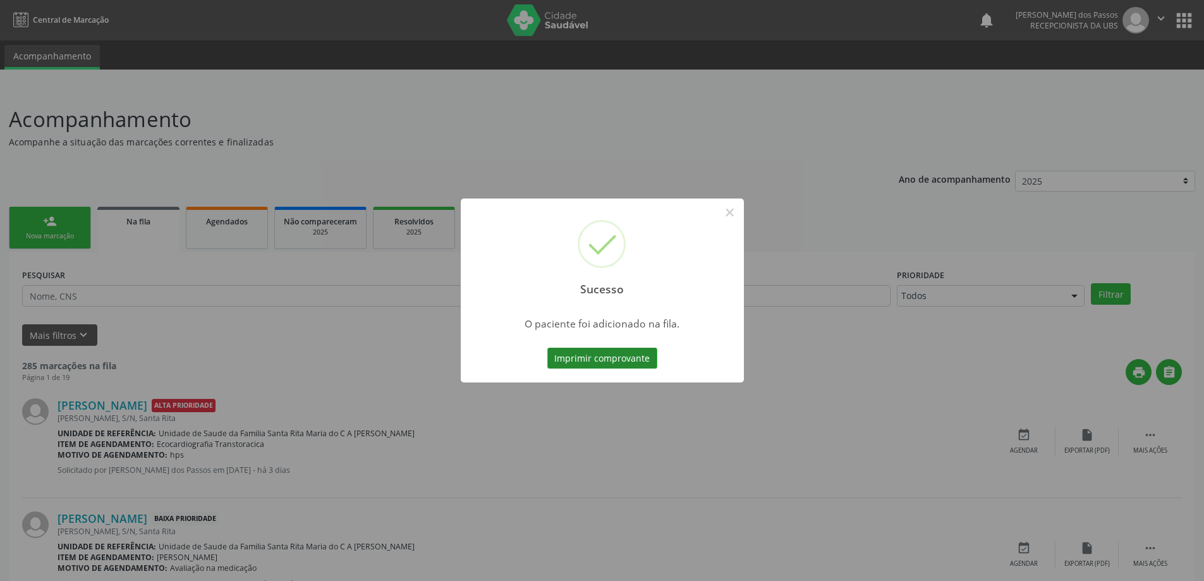
click at [633, 357] on button "Imprimir comprovante" at bounding box center [603, 358] width 110 height 21
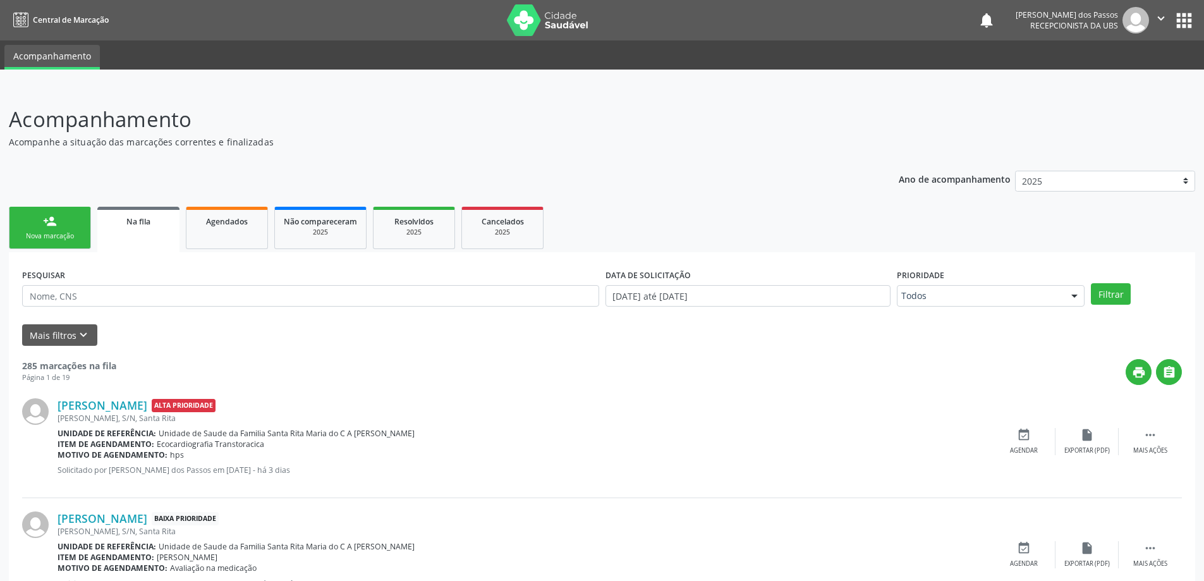
click at [56, 231] on link "person_add Nova marcação" at bounding box center [50, 228] width 82 height 42
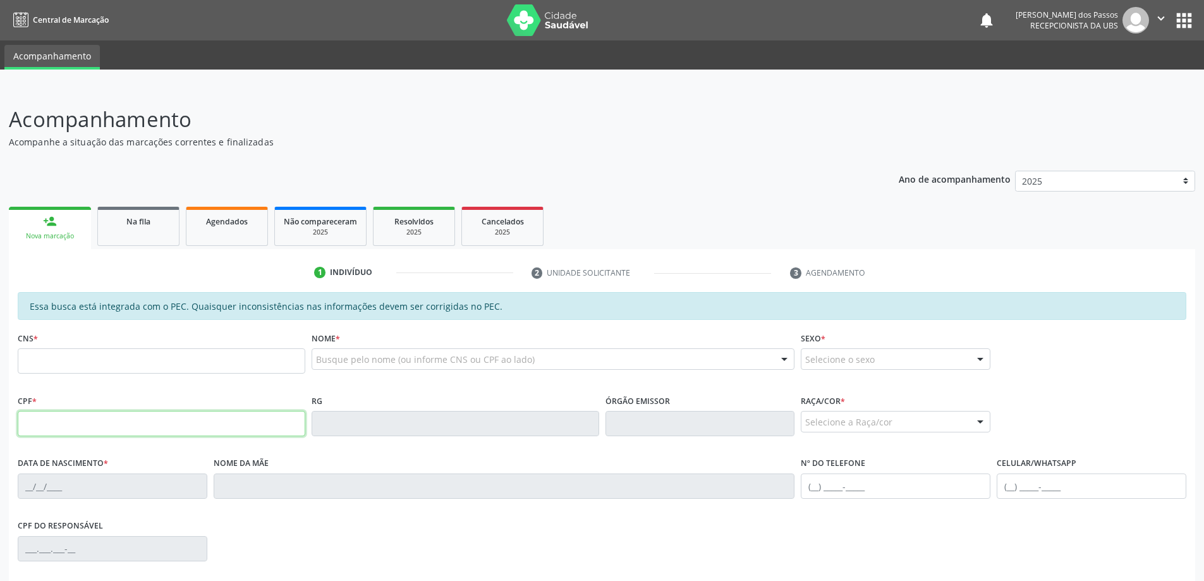
click at [107, 420] on input "text" at bounding box center [162, 423] width 288 height 25
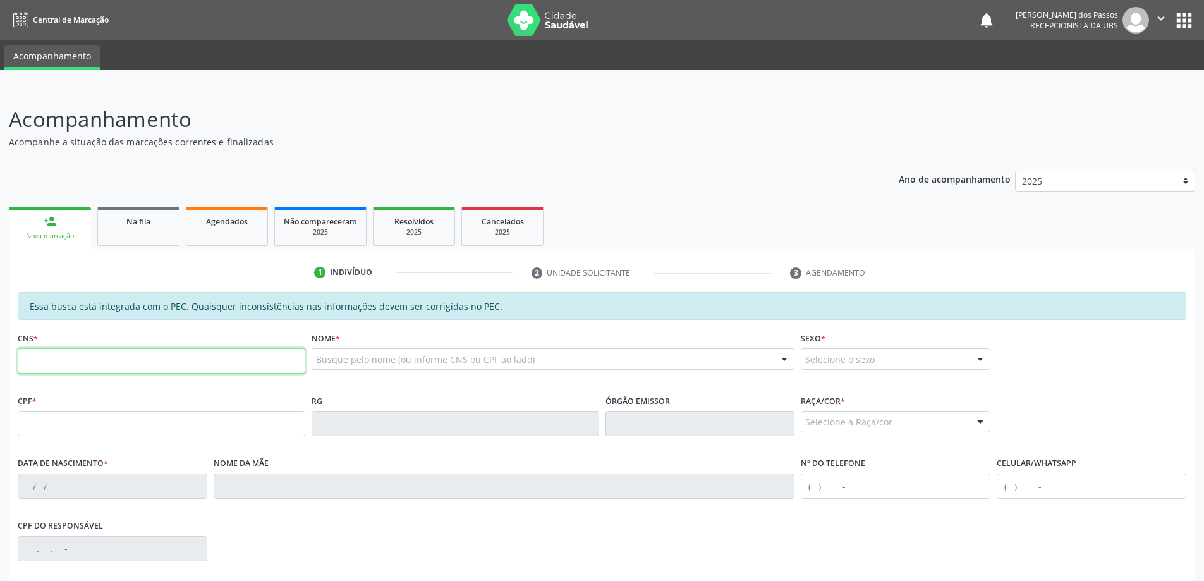
click at [65, 365] on input "text" at bounding box center [162, 360] width 288 height 25
type input "8"
type input "898 0027 0052 6114"
type input "13/12/1964"
type input "Ivonete Analia dos Santos"
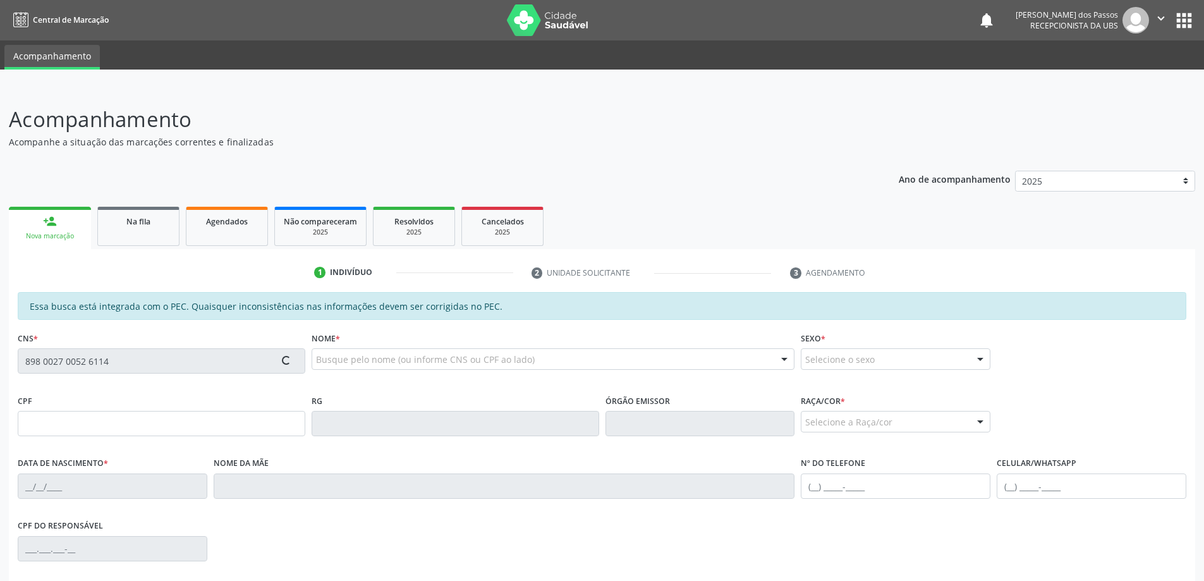
type input "(82) 8852-8697"
type input "S/N"
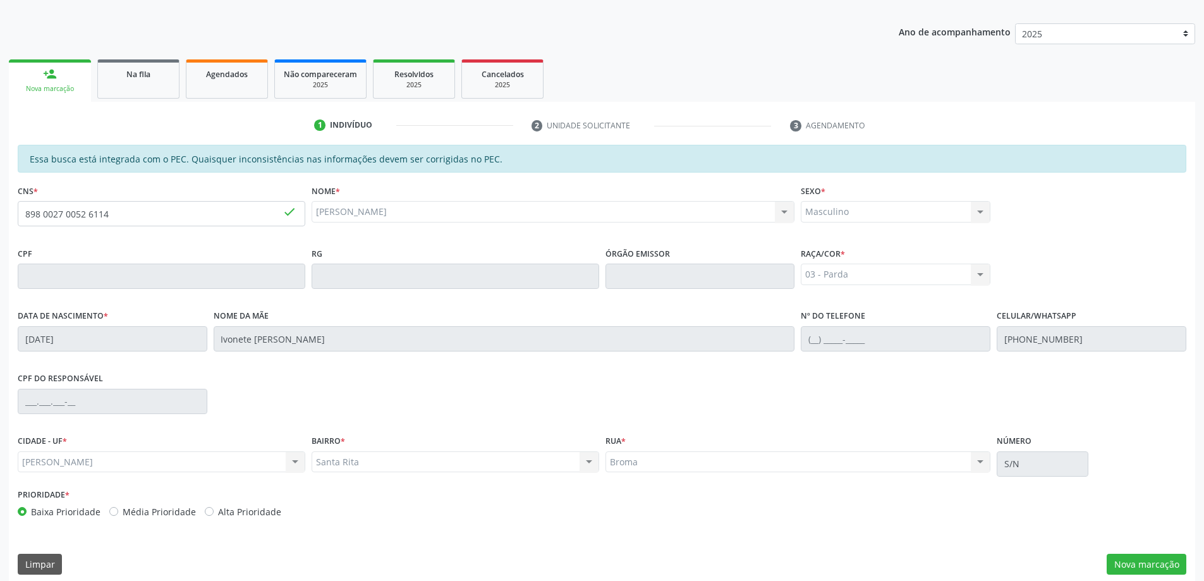
scroll to position [159, 0]
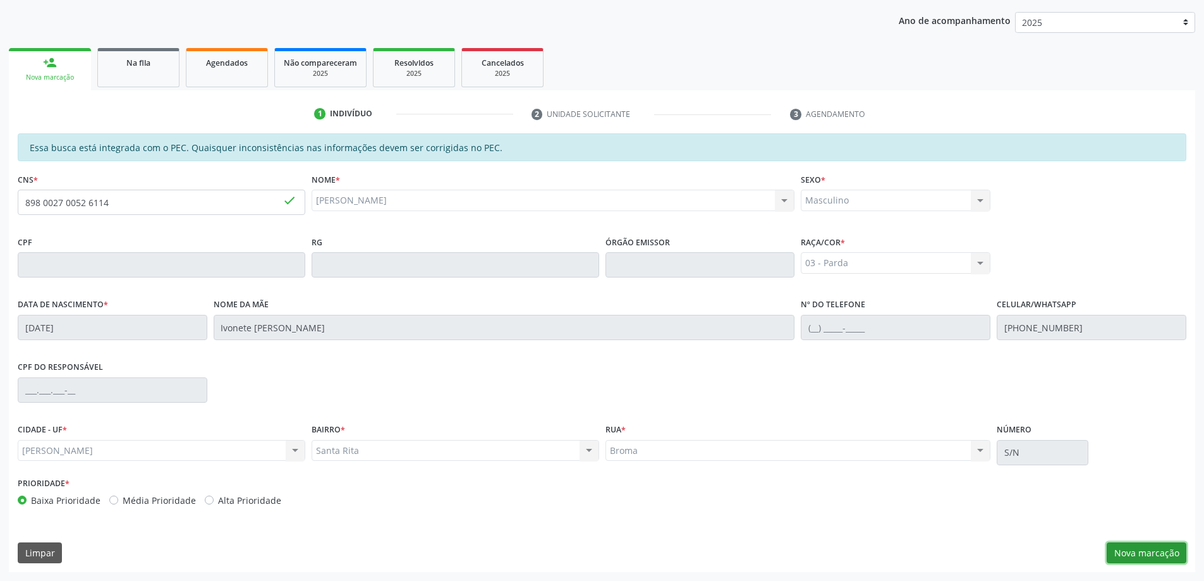
click at [1171, 559] on button "Nova marcação" at bounding box center [1147, 552] width 80 height 21
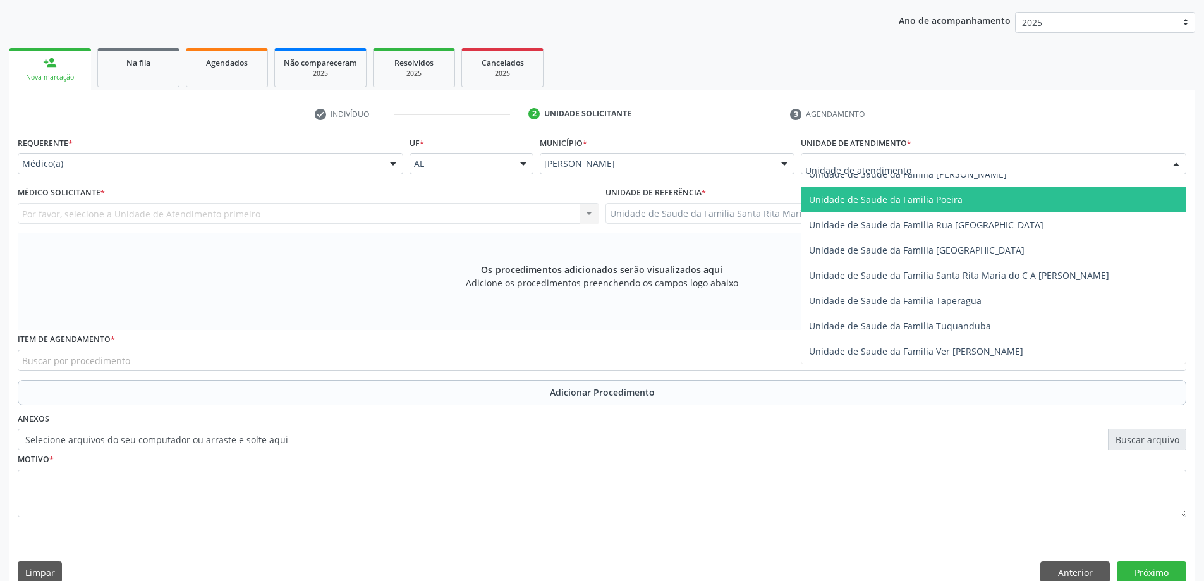
scroll to position [822, 0]
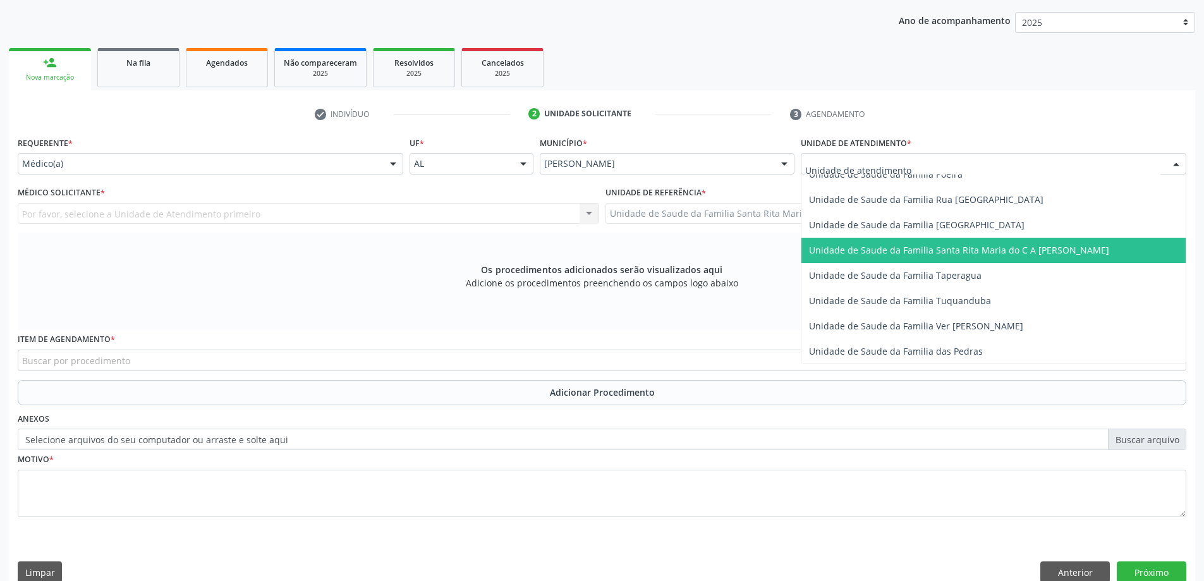
click at [905, 250] on span "Unidade de Saude da Familia Santa Rita Maria do C A [PERSON_NAME]" at bounding box center [959, 250] width 300 height 12
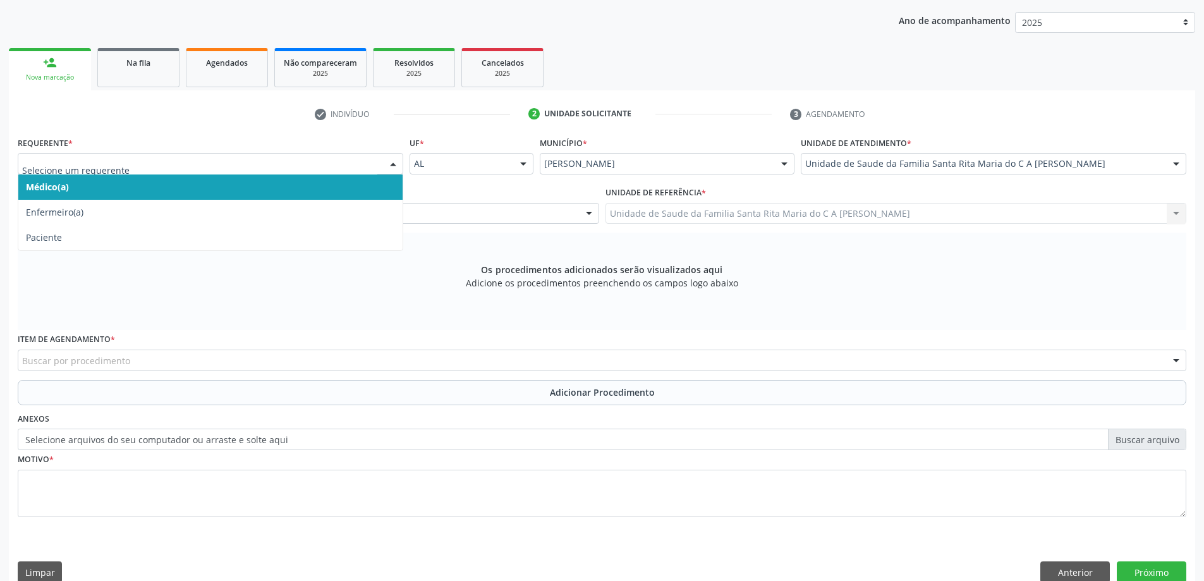
click at [120, 193] on span "Médico(a)" at bounding box center [210, 186] width 384 height 25
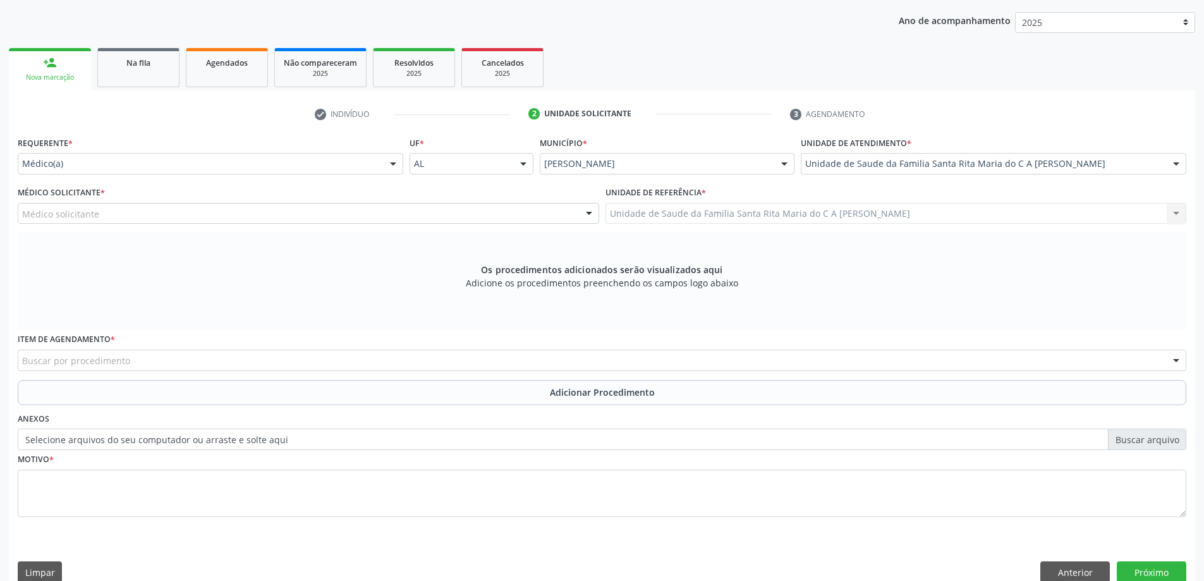
click at [137, 217] on div "Médico solicitante" at bounding box center [309, 213] width 582 height 21
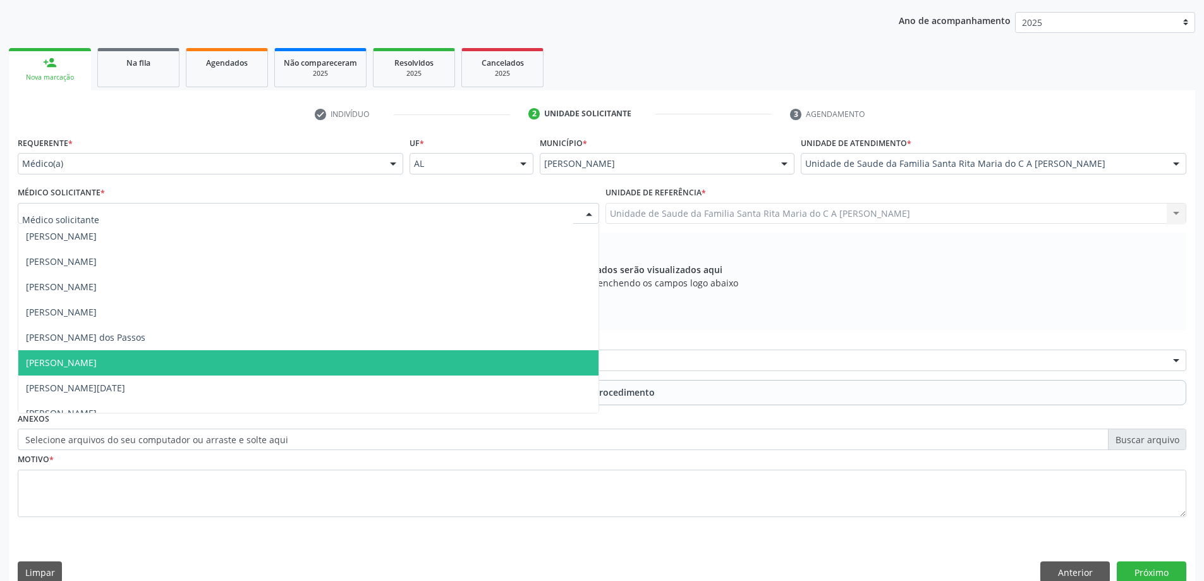
click at [198, 365] on span "[PERSON_NAME]" at bounding box center [308, 362] width 580 height 25
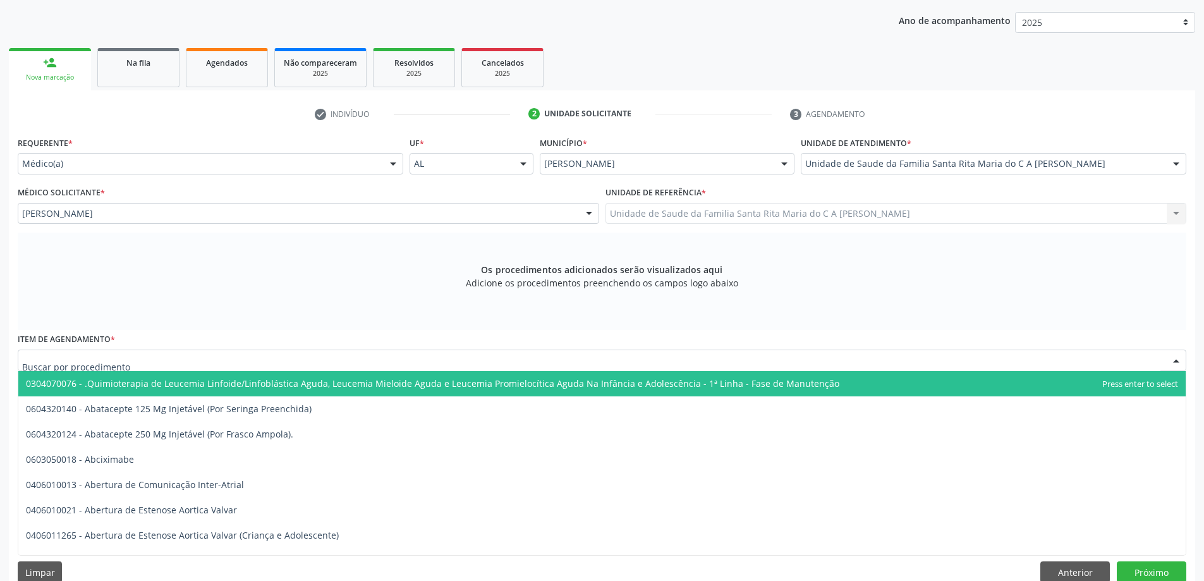
click at [205, 358] on div at bounding box center [602, 360] width 1169 height 21
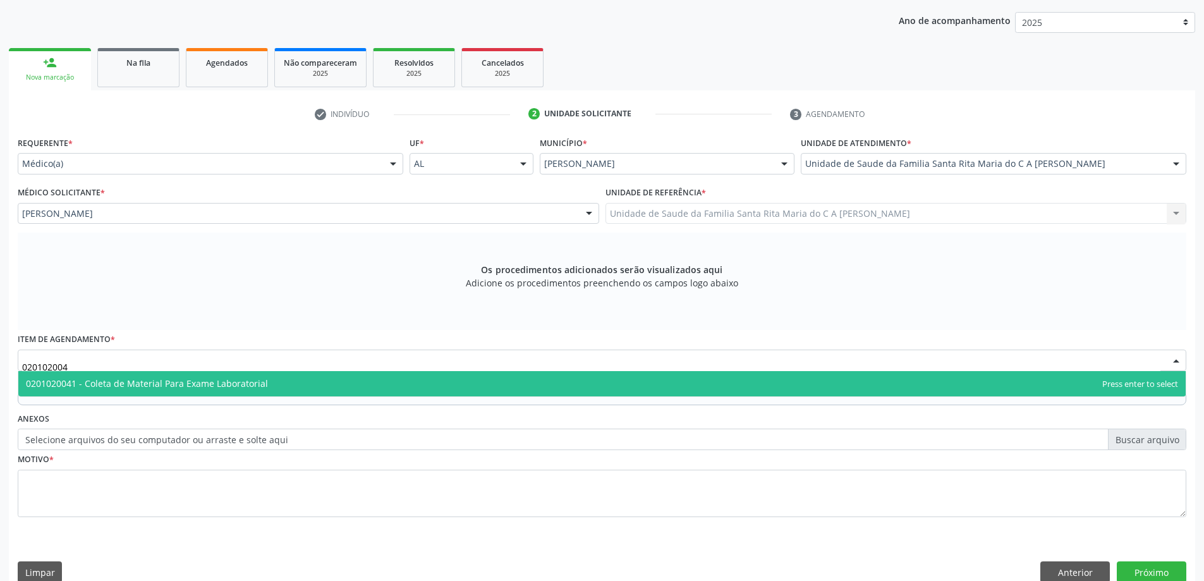
type input "0201020041"
click at [197, 384] on span "0201020041 - Coleta de Material Para Exame Laboratorial" at bounding box center [147, 383] width 242 height 12
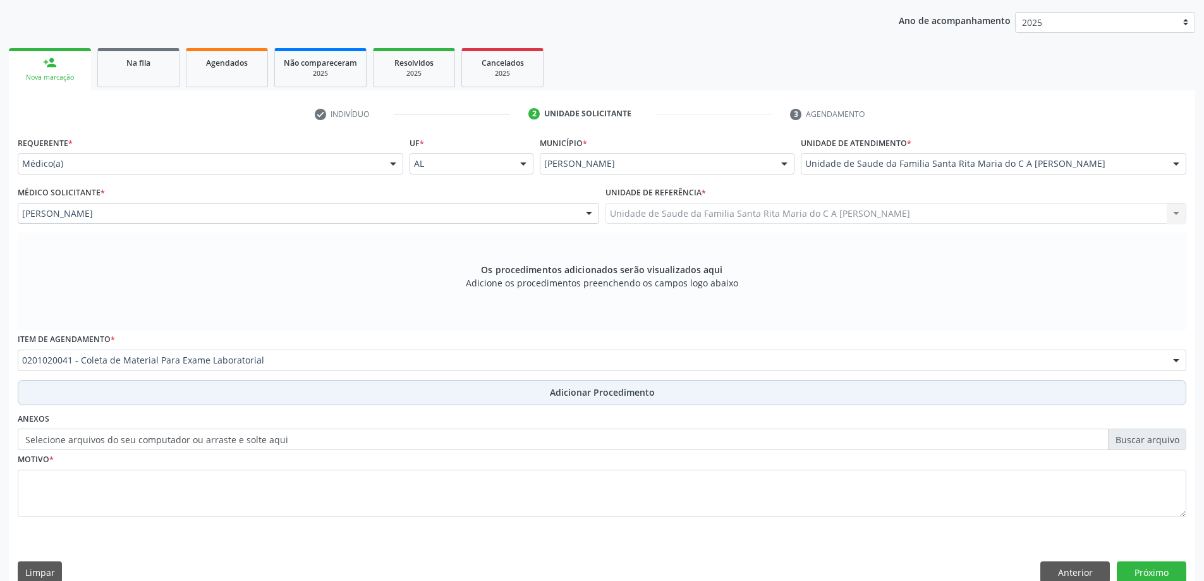
click at [195, 392] on button "Adicionar Procedimento" at bounding box center [602, 392] width 1169 height 25
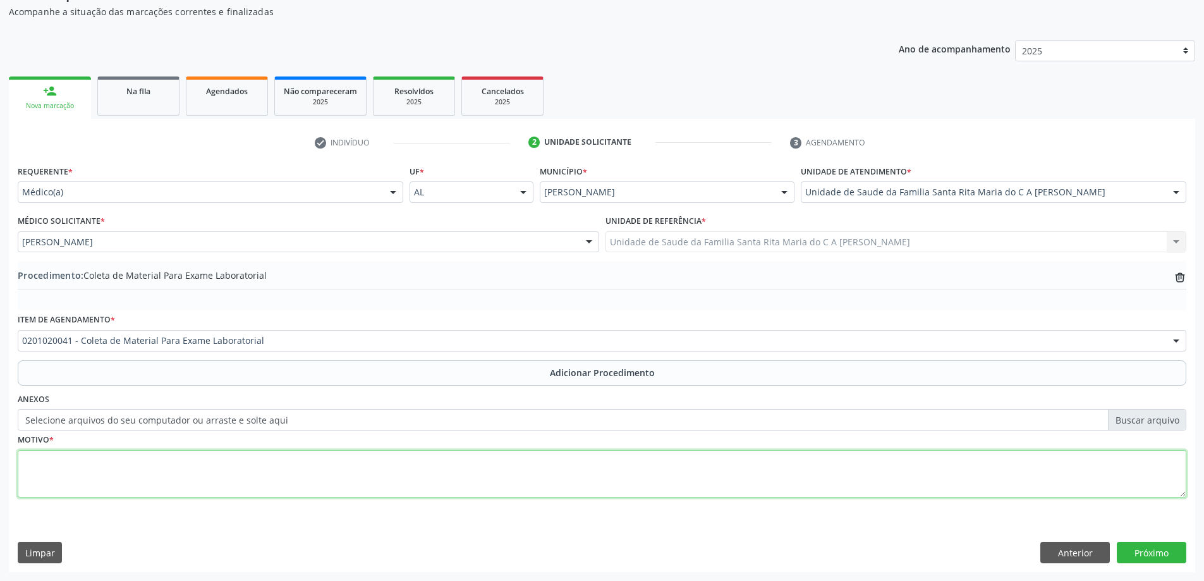
click at [188, 468] on textarea at bounding box center [602, 474] width 1169 height 48
type textarea "CONTROLE"
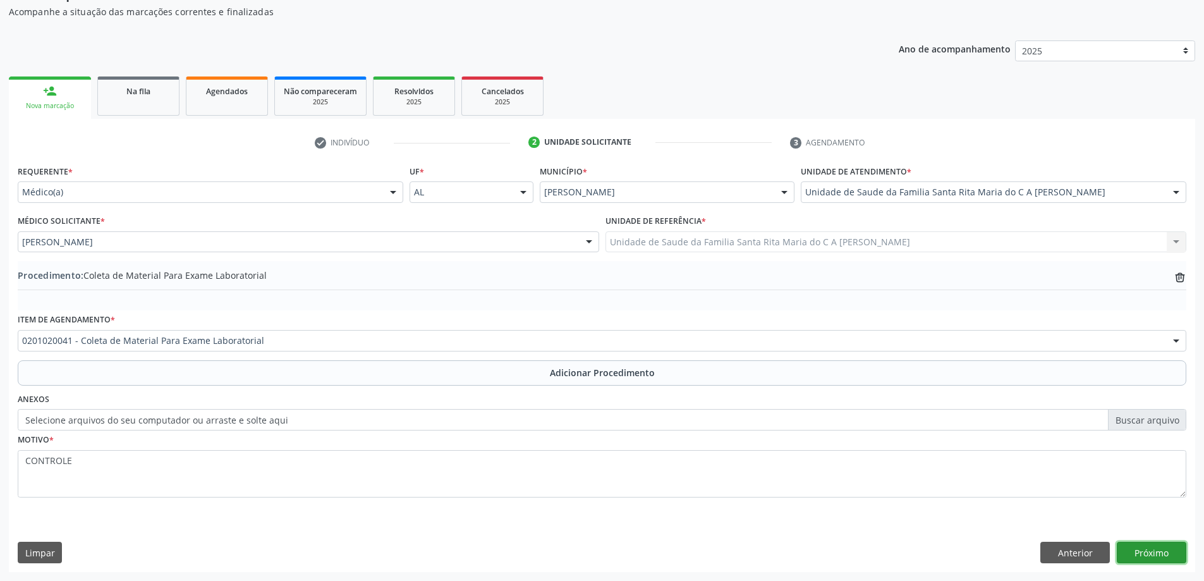
click at [1139, 556] on button "Próximo" at bounding box center [1152, 552] width 70 height 21
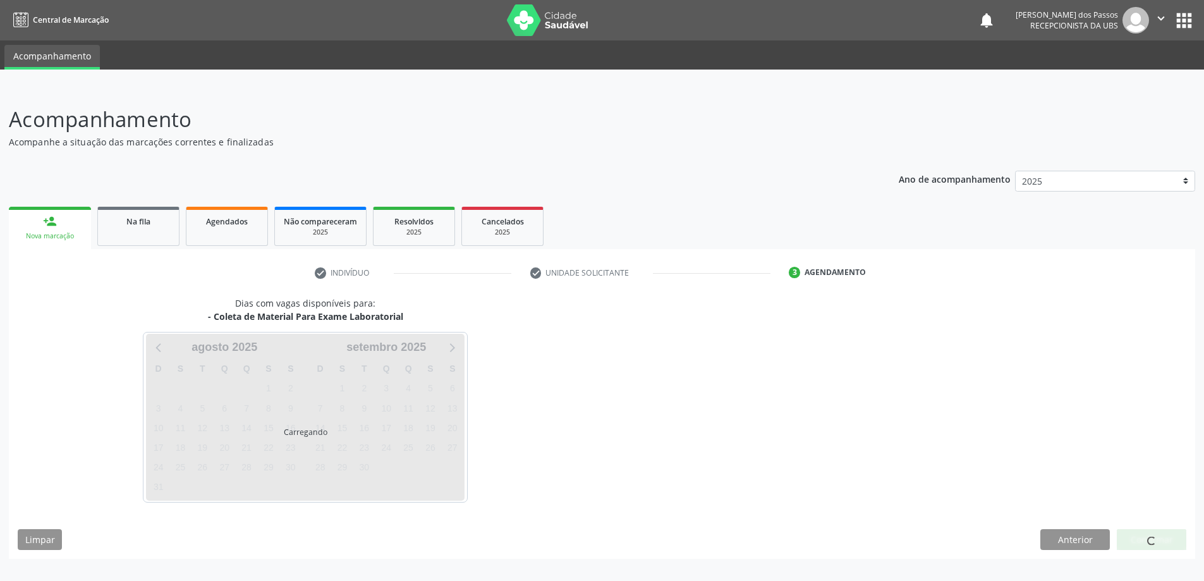
scroll to position [0, 0]
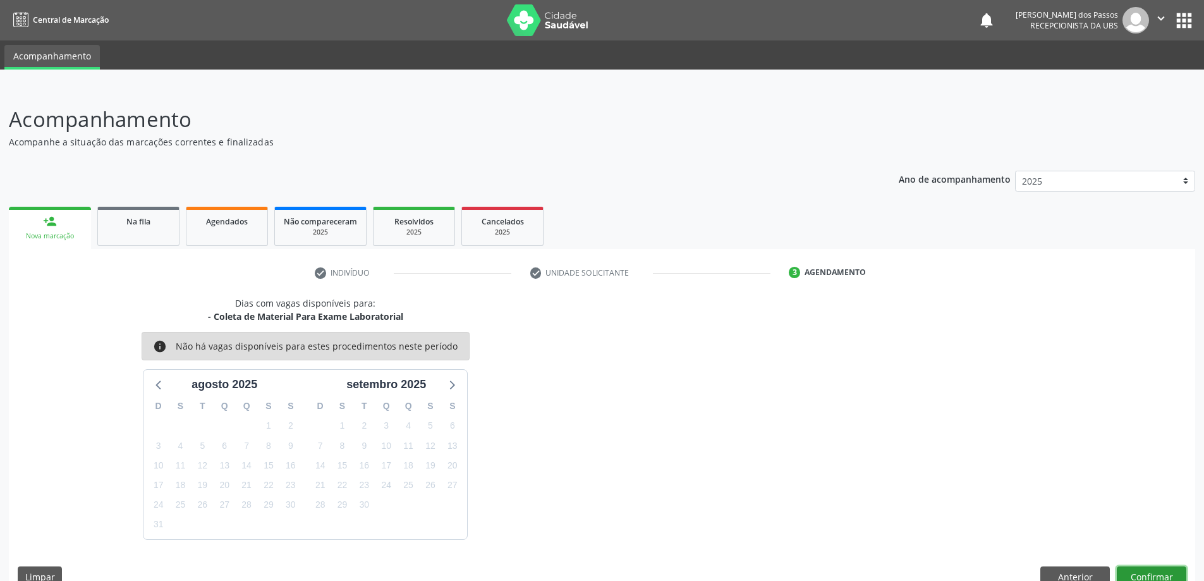
click at [1143, 573] on button "Confirmar" at bounding box center [1152, 576] width 70 height 21
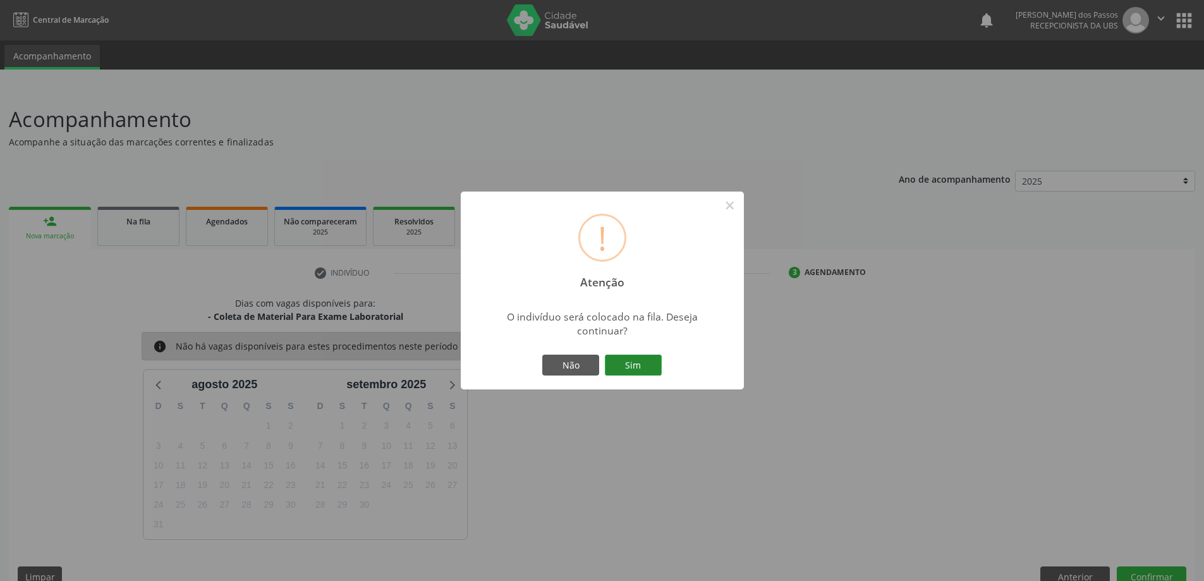
click at [634, 366] on button "Sim" at bounding box center [633, 365] width 57 height 21
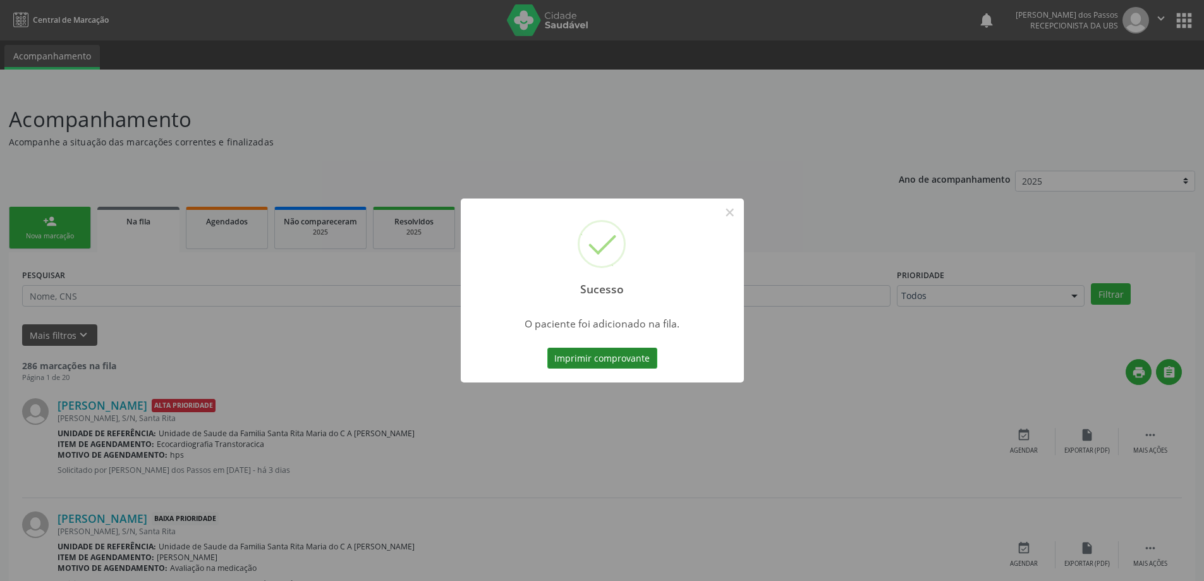
click at [633, 363] on button "Imprimir comprovante" at bounding box center [603, 358] width 110 height 21
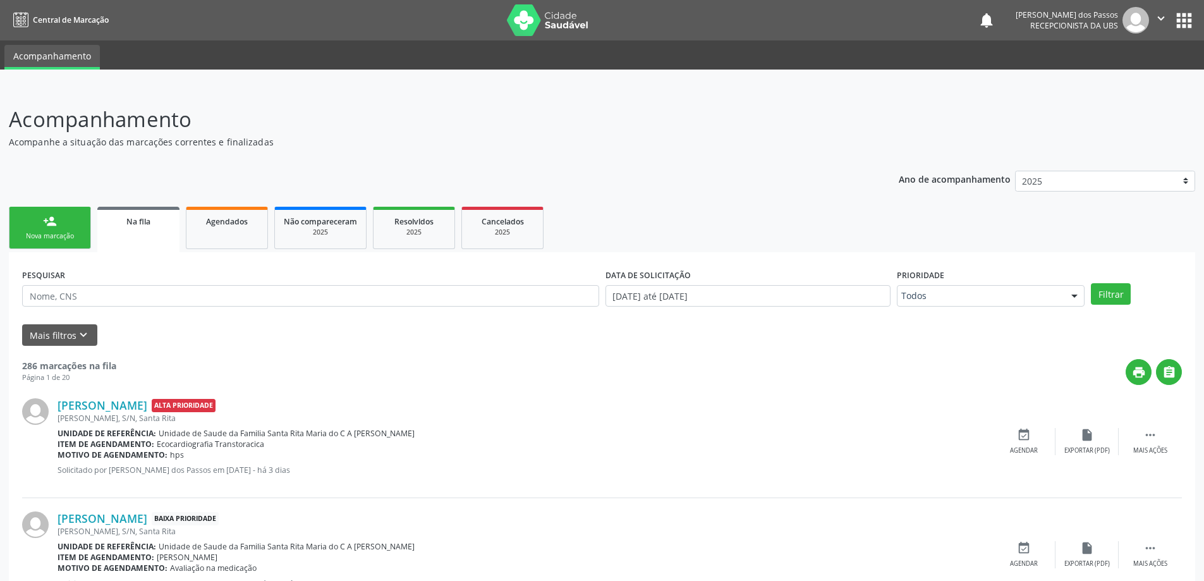
click at [61, 237] on div "Nova marcação" at bounding box center [49, 235] width 63 height 9
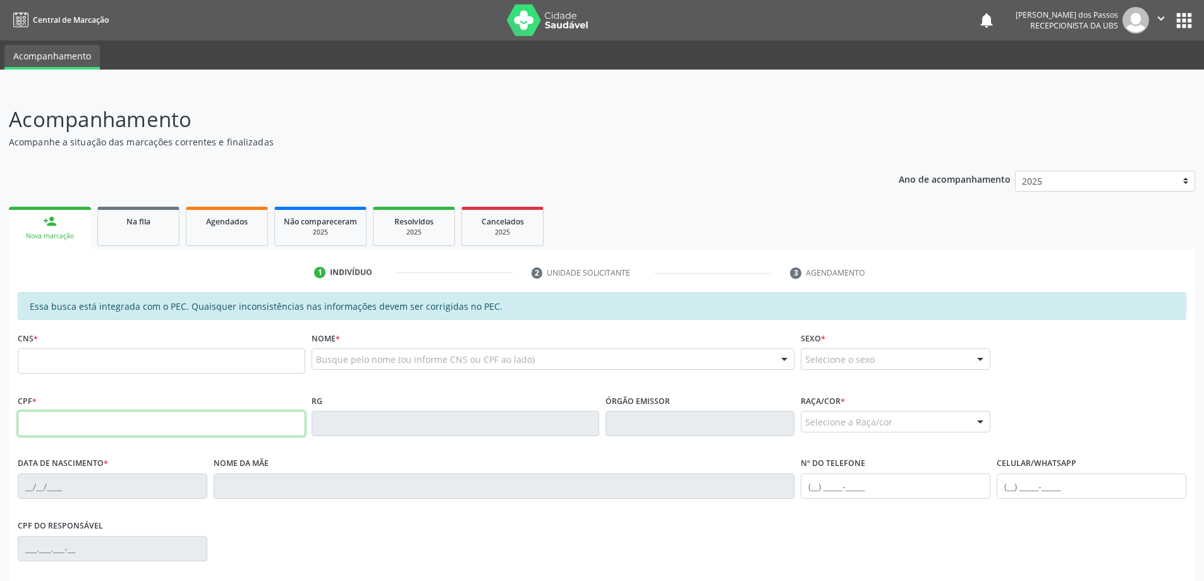
click at [133, 429] on input "text" at bounding box center [162, 423] width 288 height 25
type input "161.382.064-01"
type input "707 8056 3686 0018"
type input "11/11/2013"
type input "Ana Carla Melo da Silva"
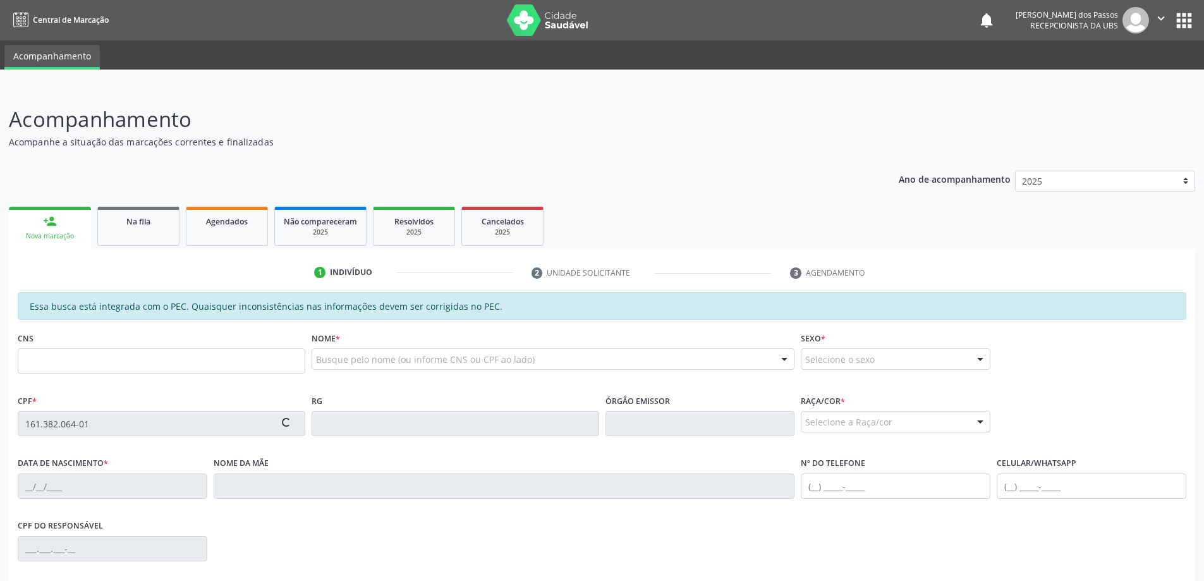
type input "(82) 99303-9415"
type input "S/N"
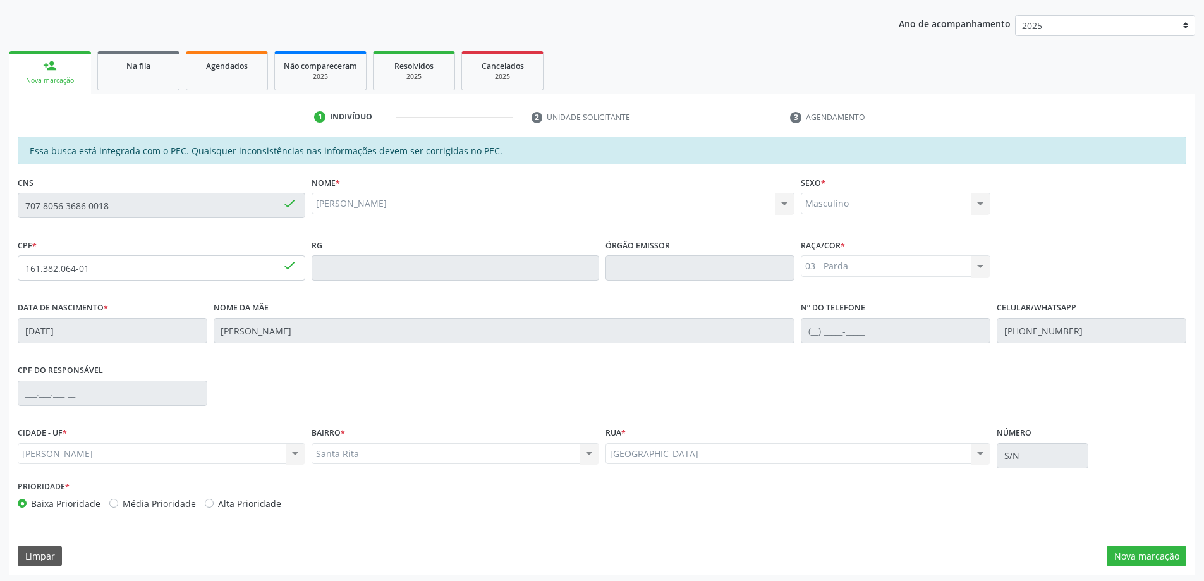
scroll to position [159, 0]
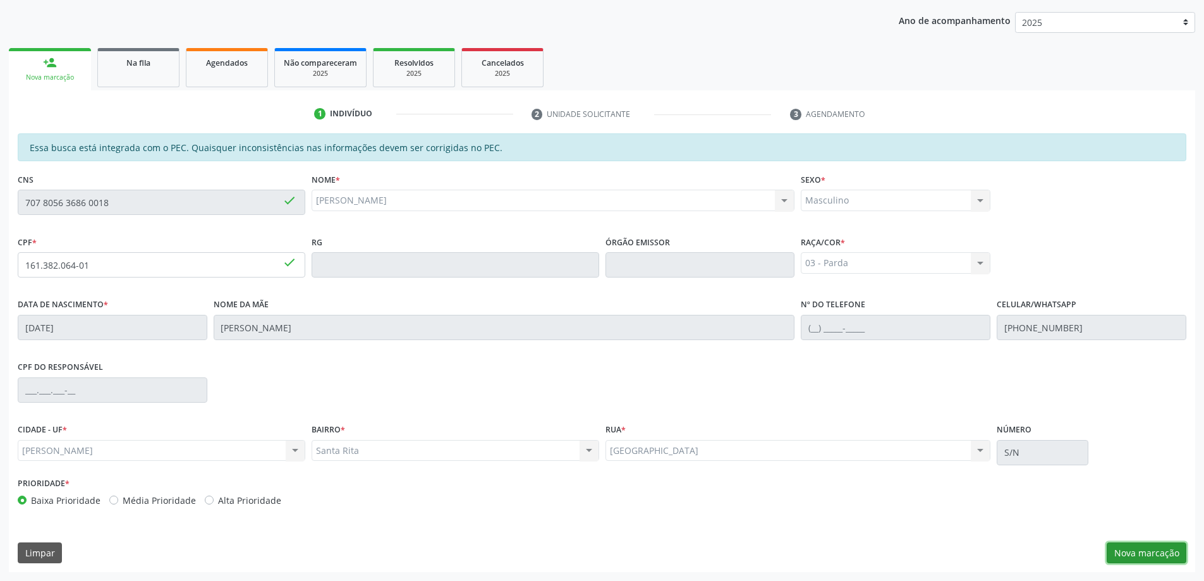
click at [1158, 554] on button "Nova marcação" at bounding box center [1147, 552] width 80 height 21
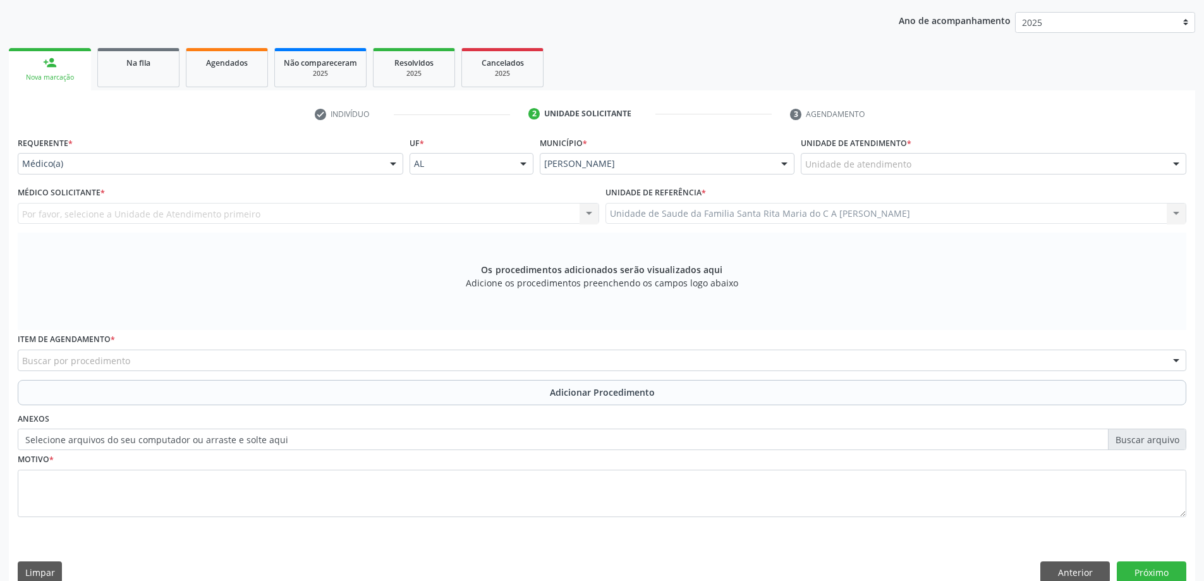
click at [955, 159] on div "Unidade de atendimento" at bounding box center [994, 163] width 386 height 21
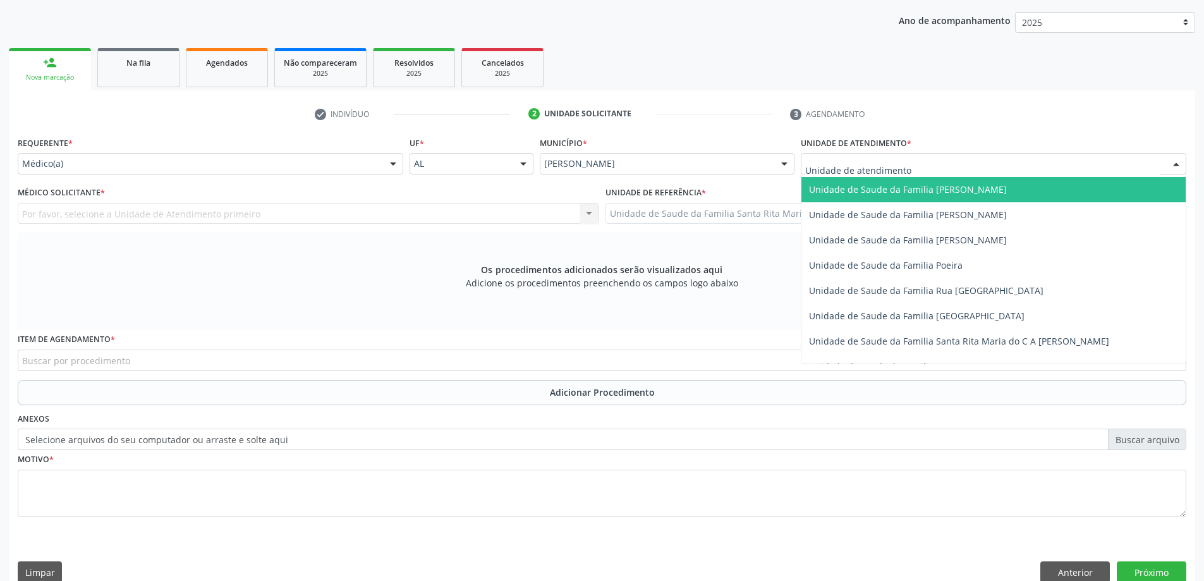
scroll to position [759, 0]
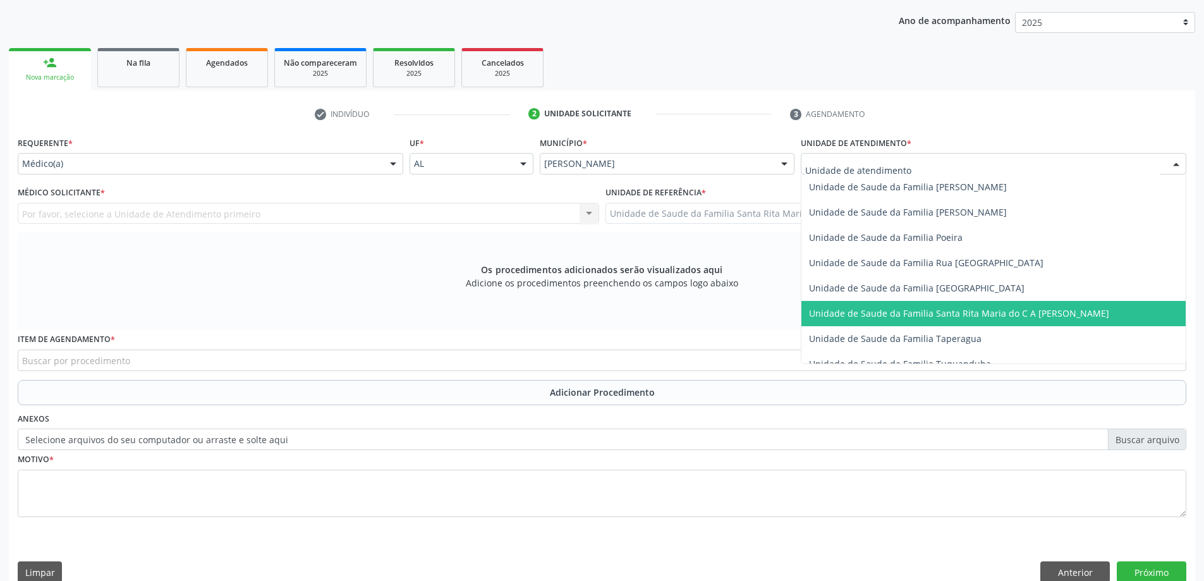
click at [935, 307] on span "Unidade de Saude da Familia Santa Rita Maria do C A [PERSON_NAME]" at bounding box center [959, 313] width 300 height 12
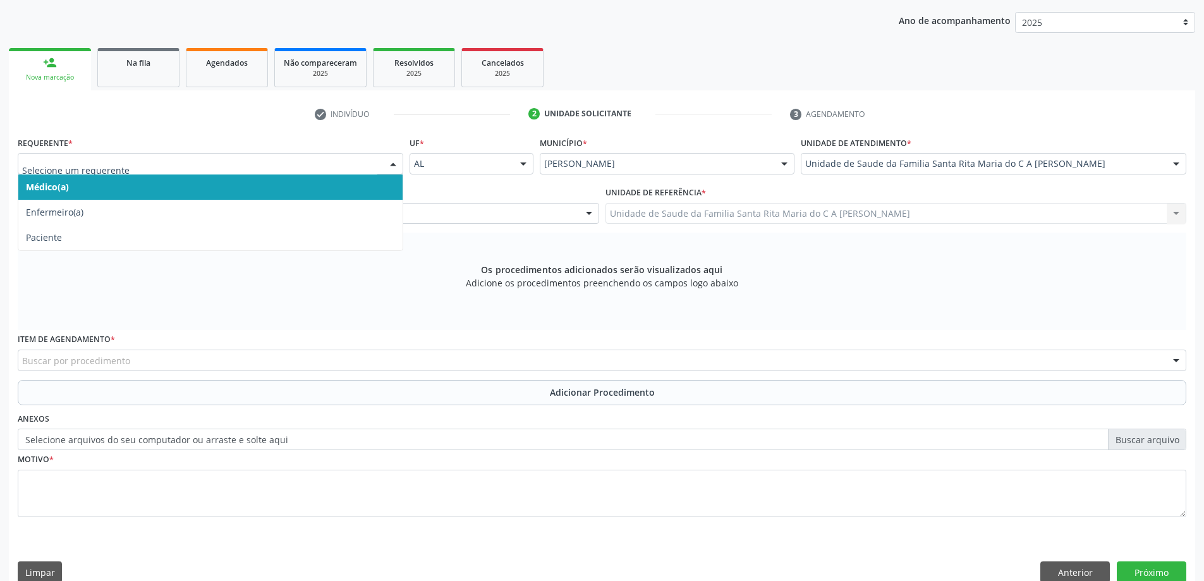
click at [279, 188] on span "Médico(a)" at bounding box center [210, 186] width 384 height 25
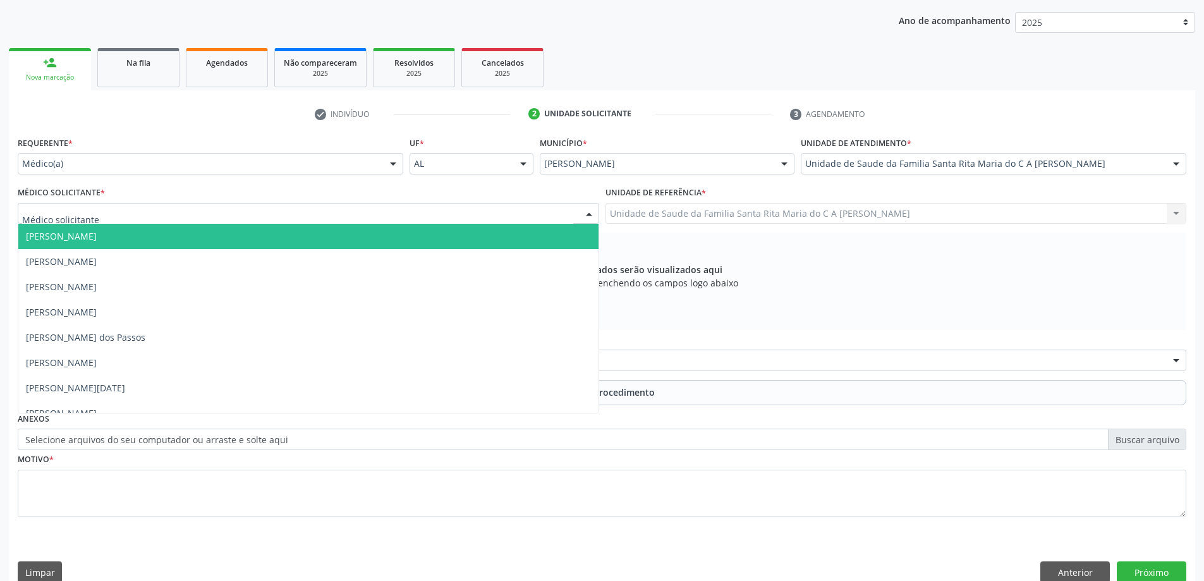
click at [275, 217] on div at bounding box center [309, 213] width 582 height 21
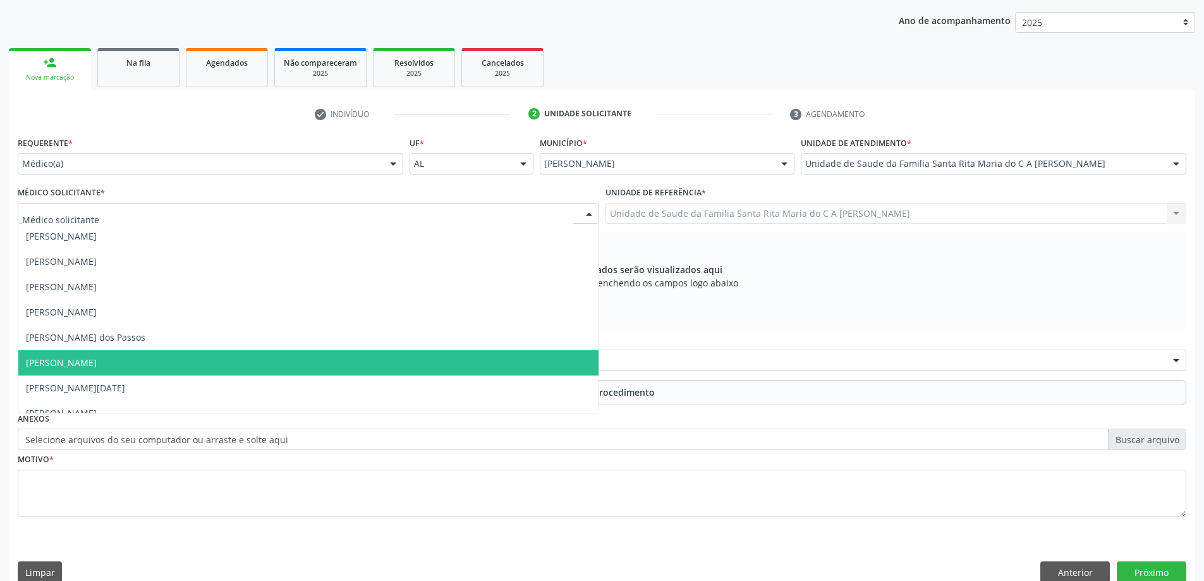
click at [305, 369] on span "[PERSON_NAME]" at bounding box center [308, 362] width 580 height 25
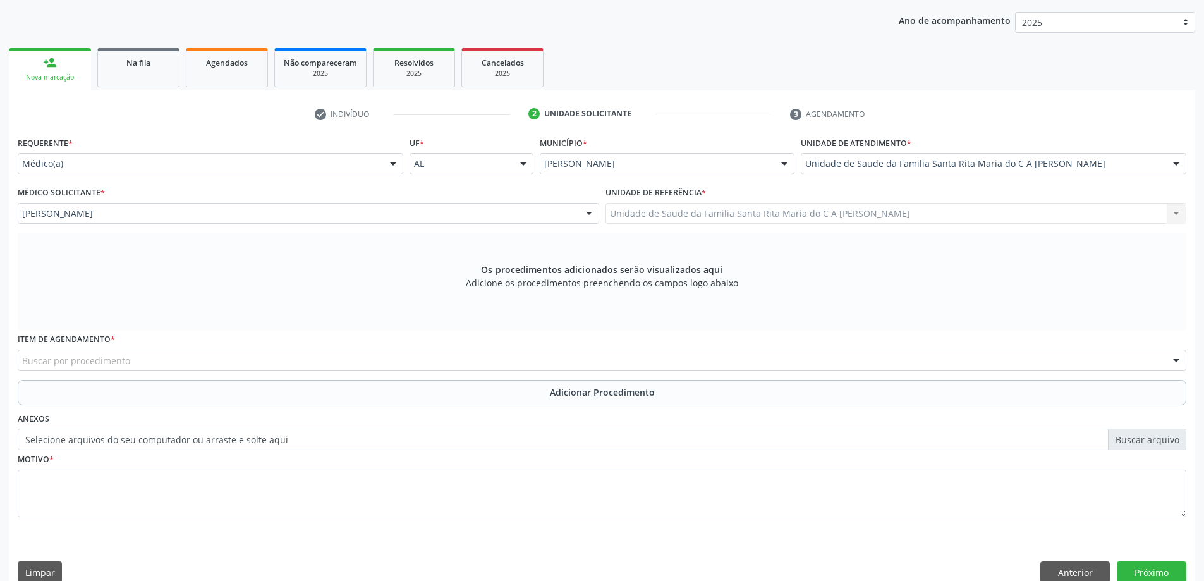
click at [240, 360] on div "Buscar por procedimento" at bounding box center [602, 360] width 1169 height 21
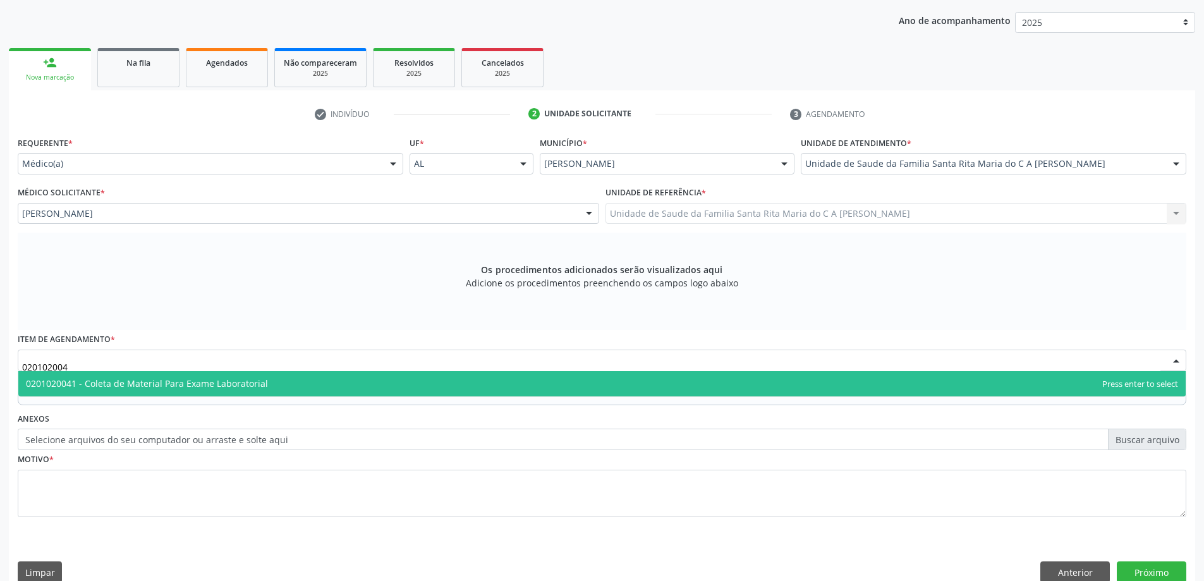
type input "0201020041"
click at [235, 386] on span "0201020041 - Coleta de Material Para Exame Laboratorial" at bounding box center [147, 383] width 242 height 12
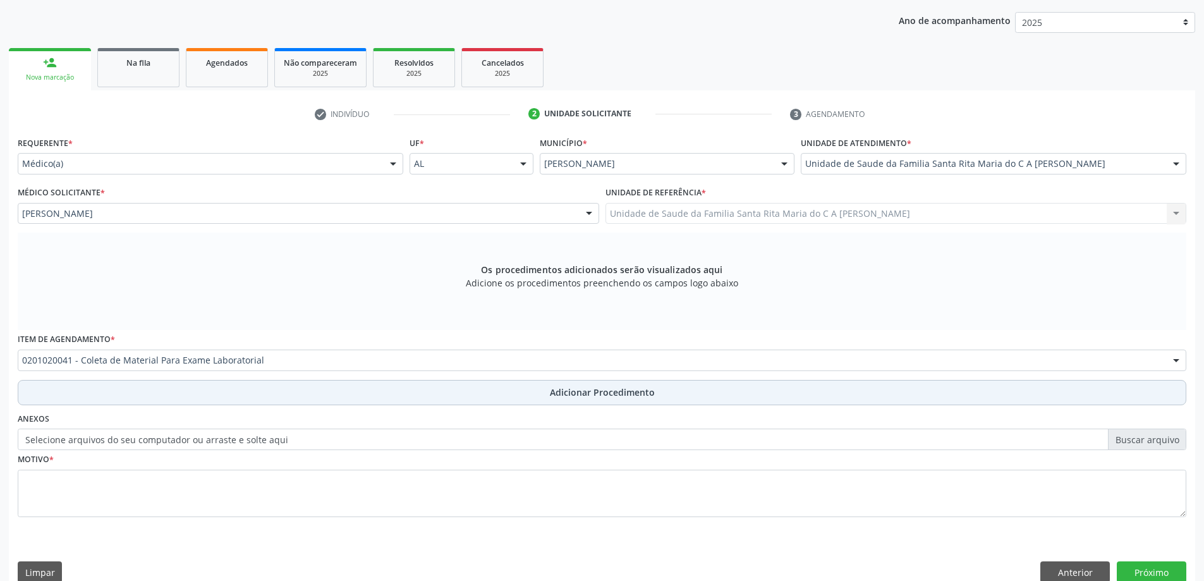
click at [243, 398] on button "Adicionar Procedimento" at bounding box center [602, 392] width 1169 height 25
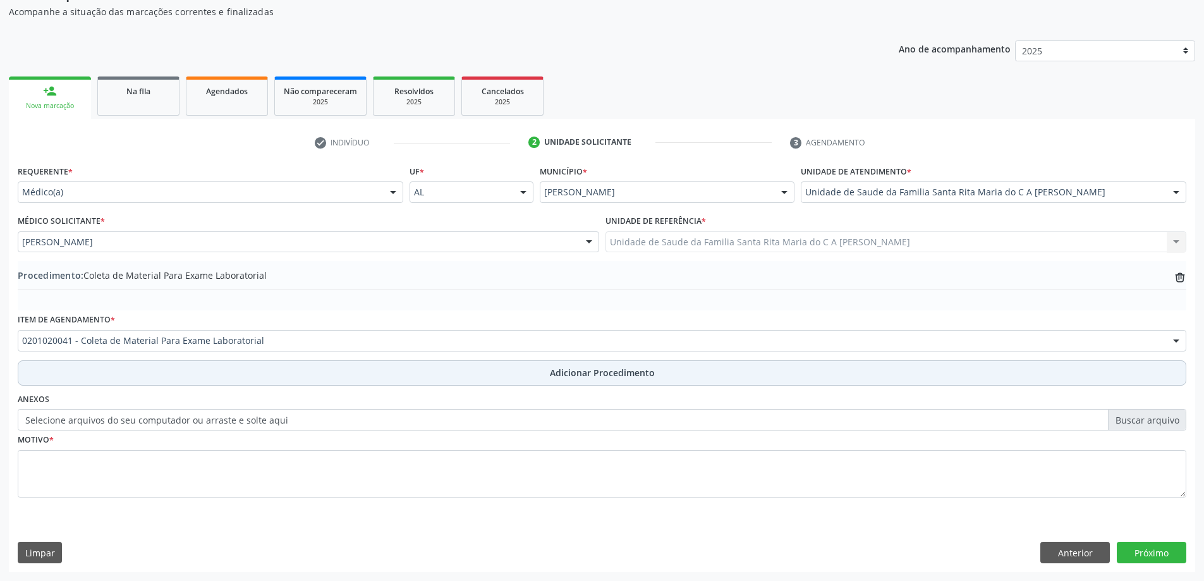
scroll to position [130, 0]
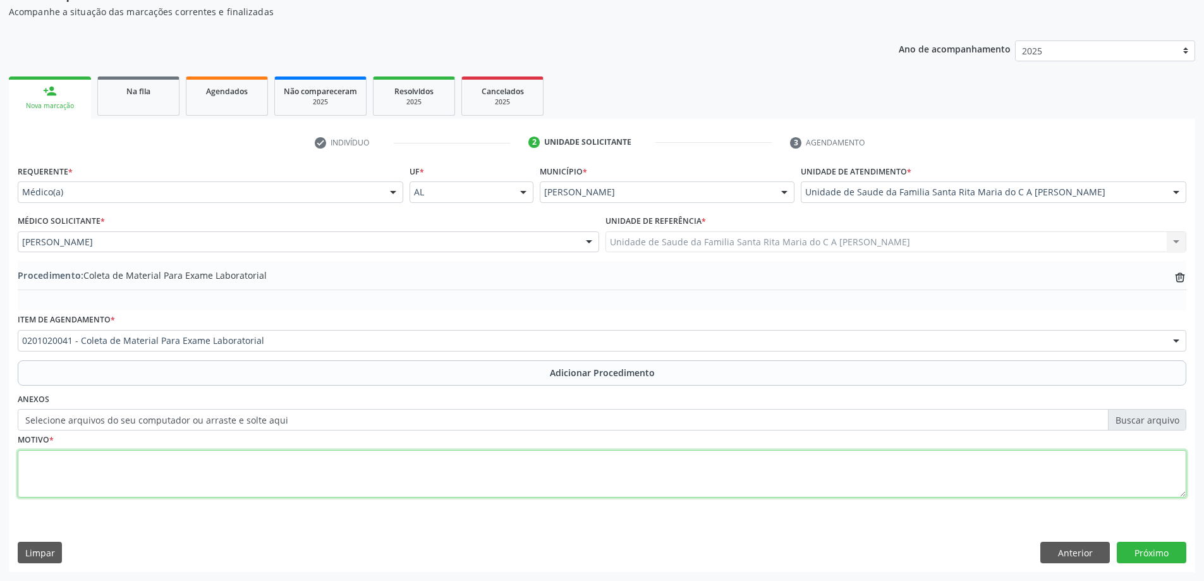
click at [255, 470] on textarea at bounding box center [602, 474] width 1169 height 48
type textarea "CONTROLE"
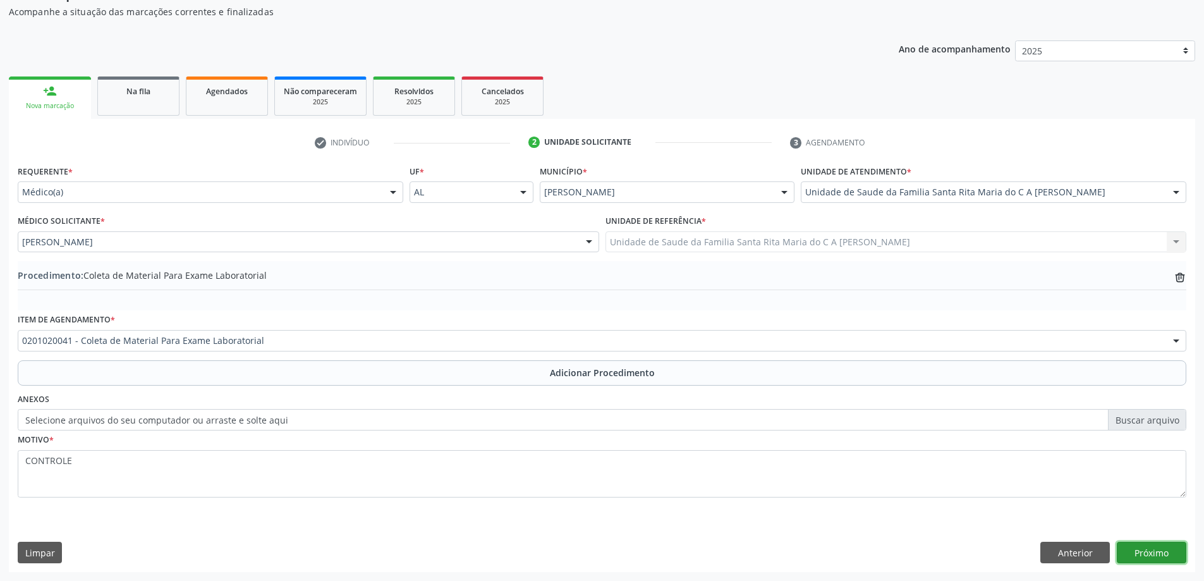
click at [1158, 552] on button "Próximo" at bounding box center [1152, 552] width 70 height 21
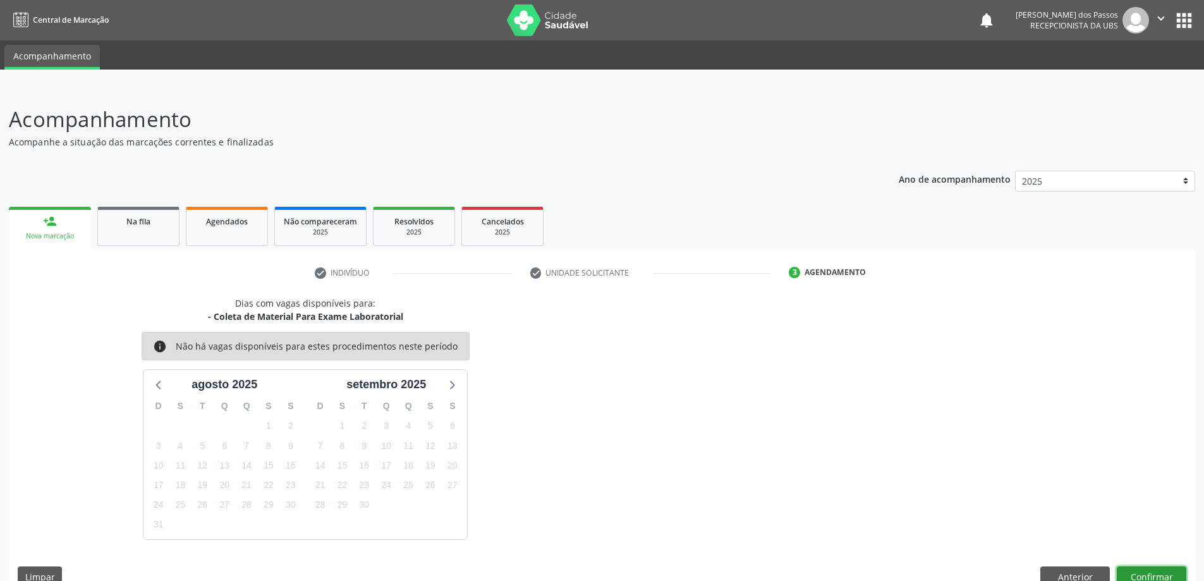
click at [1161, 569] on button "Confirmar" at bounding box center [1152, 576] width 70 height 21
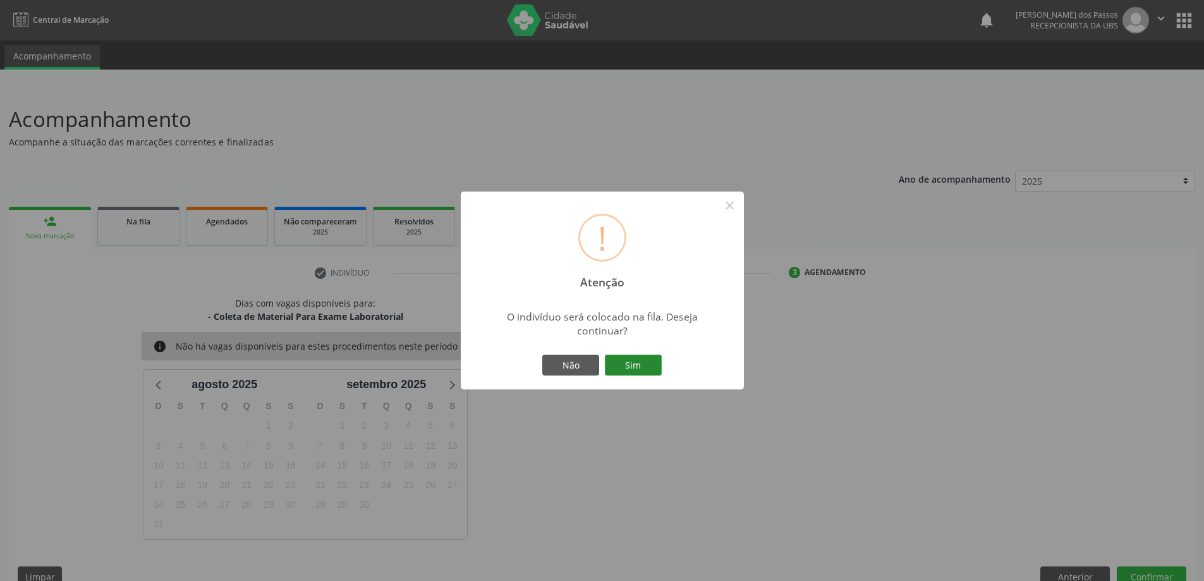
click at [653, 368] on button "Sim" at bounding box center [633, 365] width 57 height 21
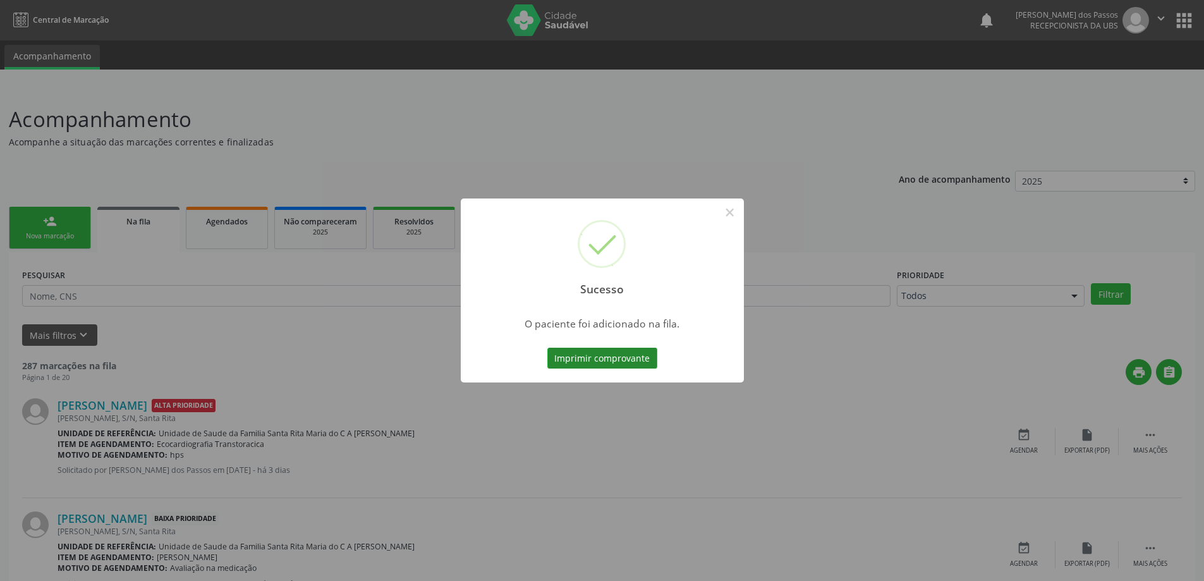
click at [601, 362] on button "Imprimir comprovante" at bounding box center [603, 358] width 110 height 21
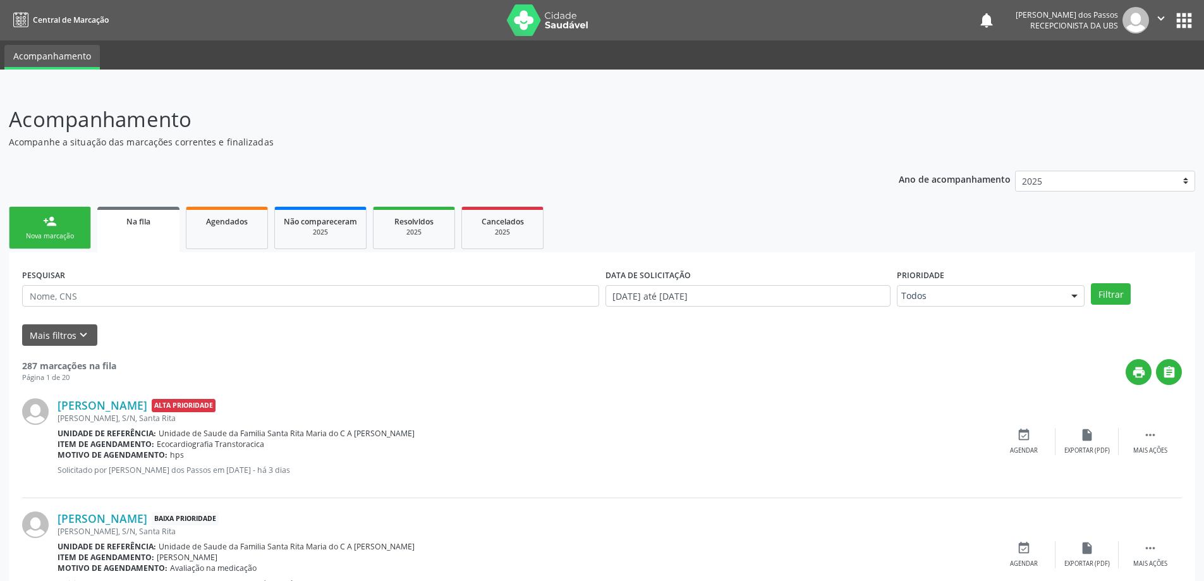
click at [42, 238] on div "Nova marcação" at bounding box center [49, 235] width 63 height 9
click at [43, 238] on div "Nova marcação" at bounding box center [49, 235] width 63 height 9
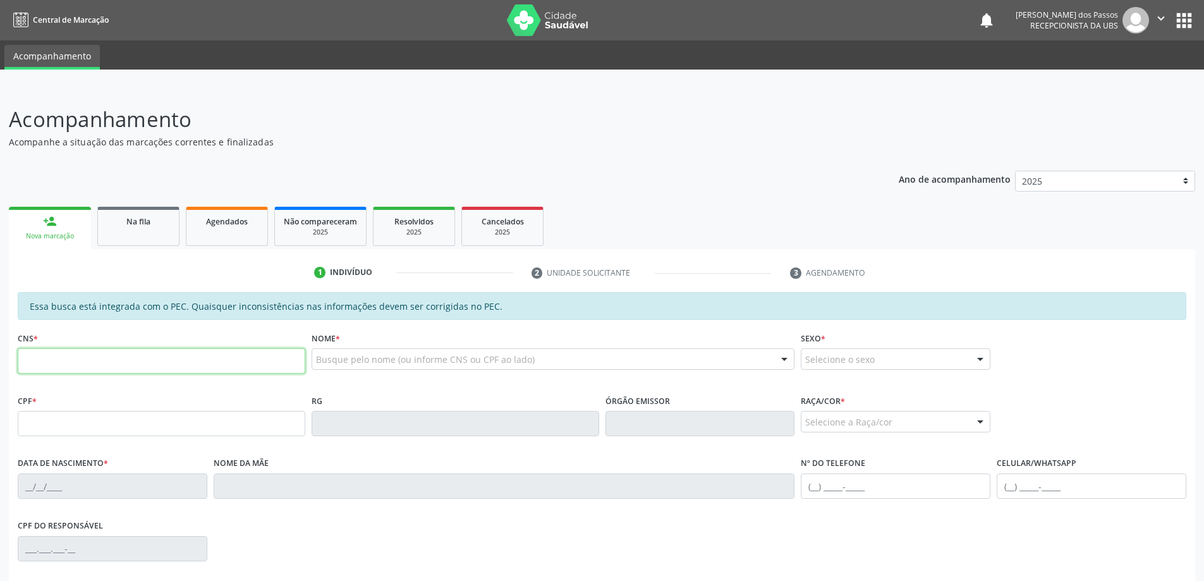
click at [54, 365] on input "text" at bounding box center [162, 360] width 288 height 25
type input "7"
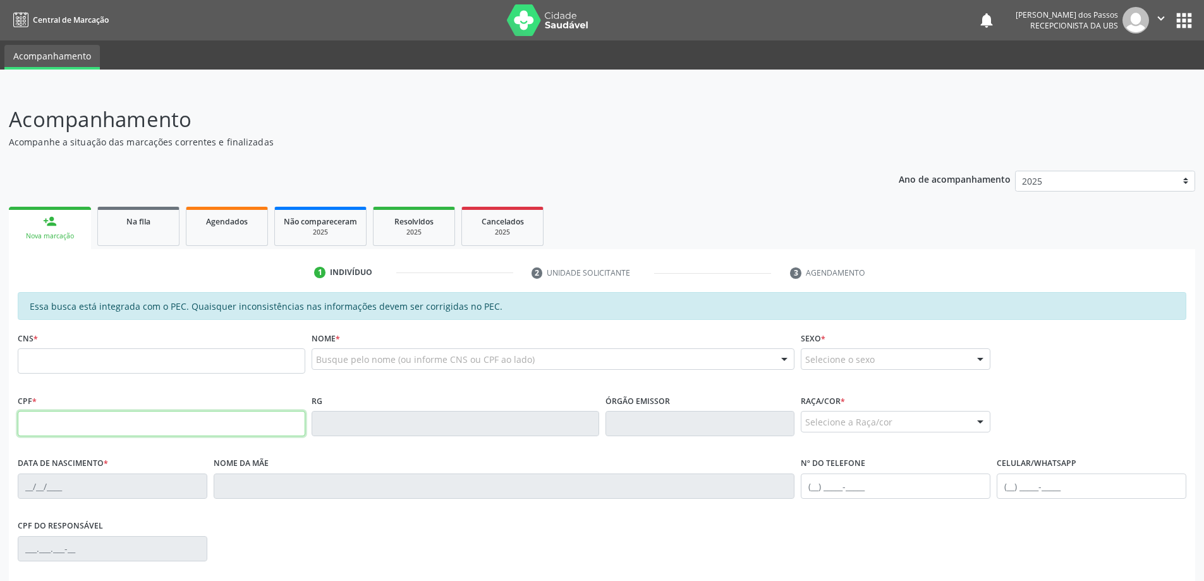
click at [94, 426] on input "text" at bounding box center [162, 423] width 288 height 25
type input "150.611.514-45"
type input "898 0048 1705 4567"
type input "23/08/2015"
type input "Vanubia Franca de Mendonca"
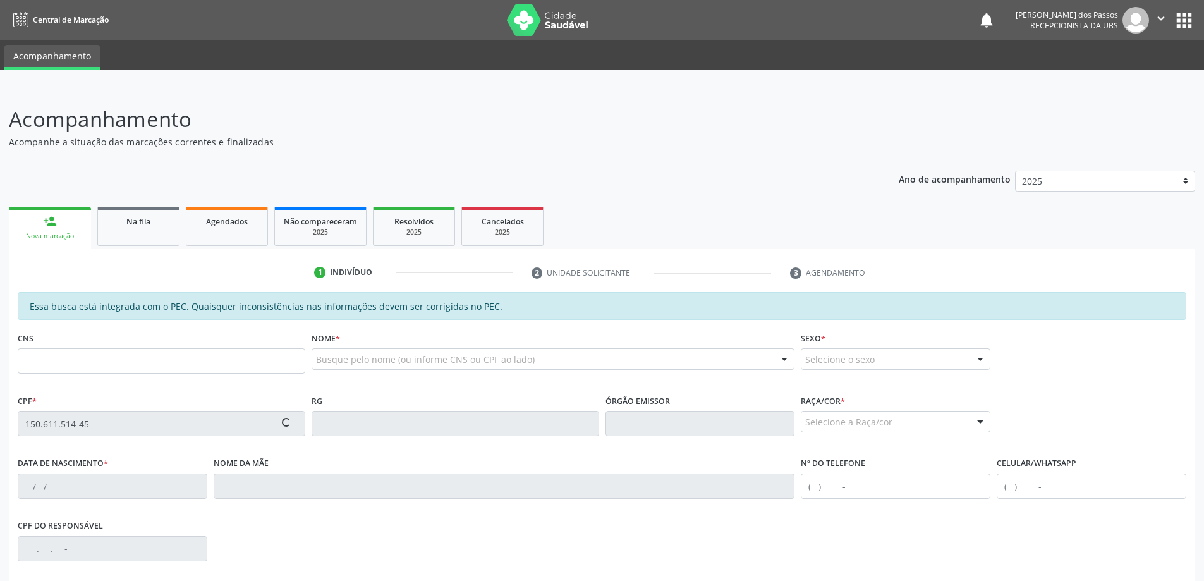
type input "(98) 8854-0398"
type input "S/N"
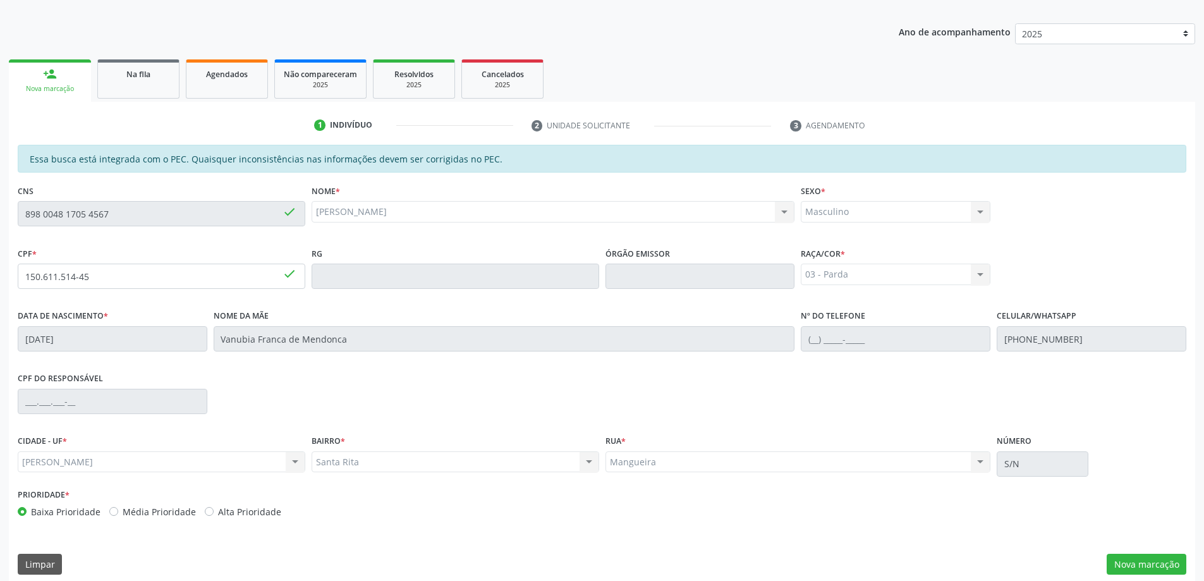
scroll to position [159, 0]
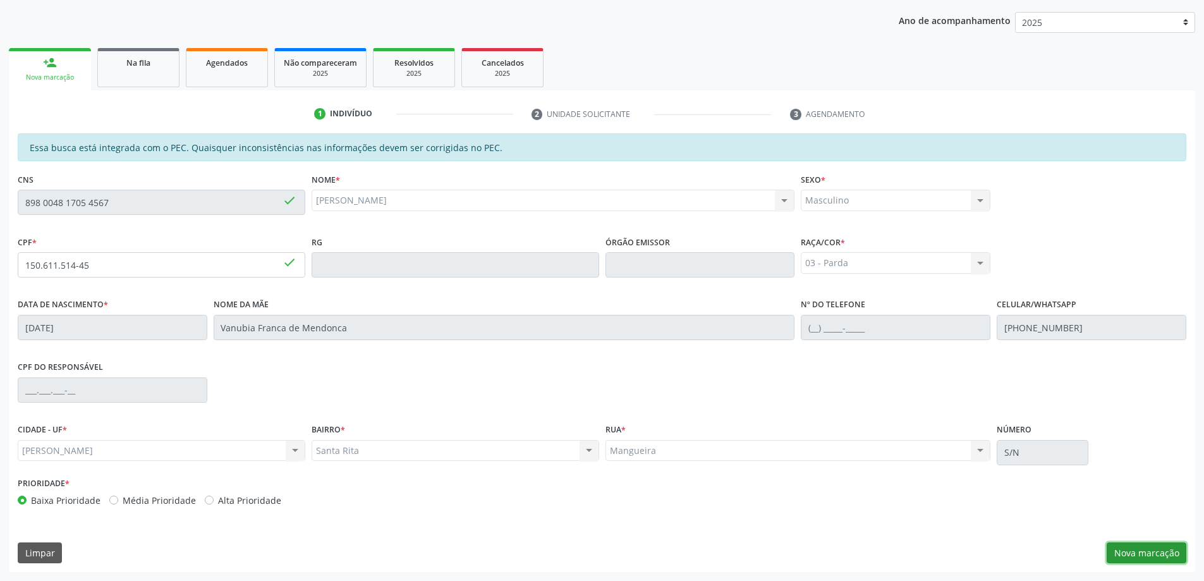
click at [1130, 556] on button "Nova marcação" at bounding box center [1147, 552] width 80 height 21
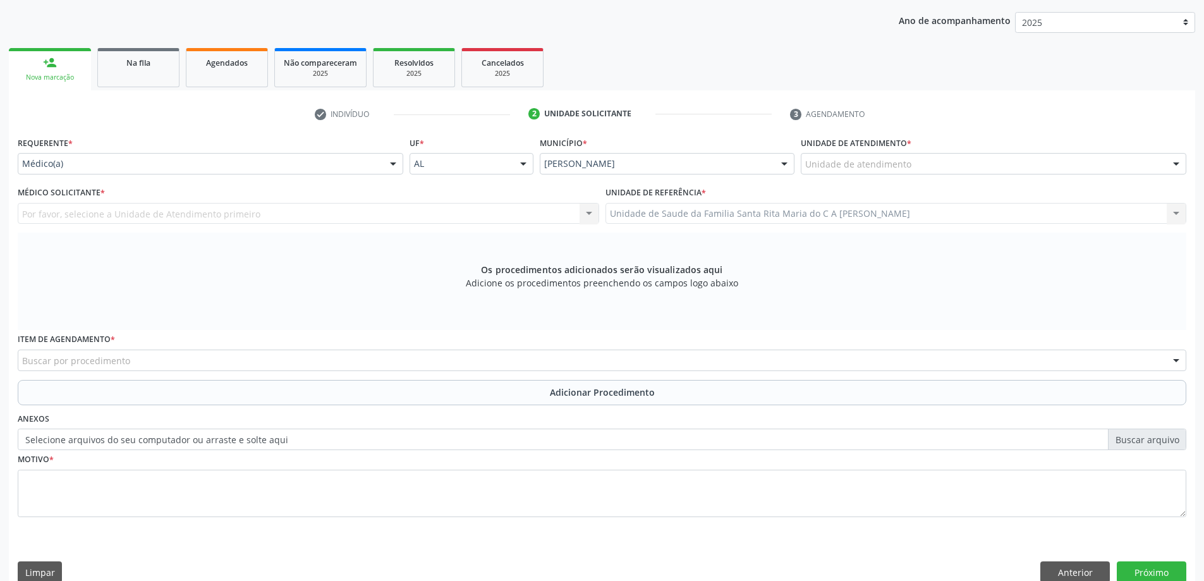
click at [909, 164] on div "Unidade de atendimento" at bounding box center [994, 163] width 386 height 21
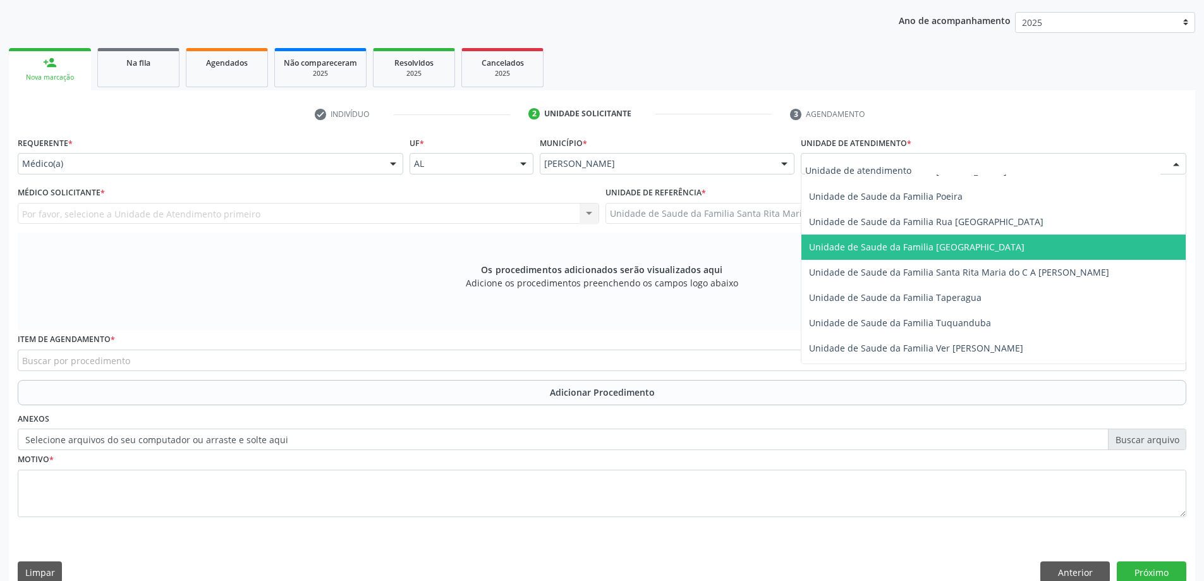
scroll to position [822, 0]
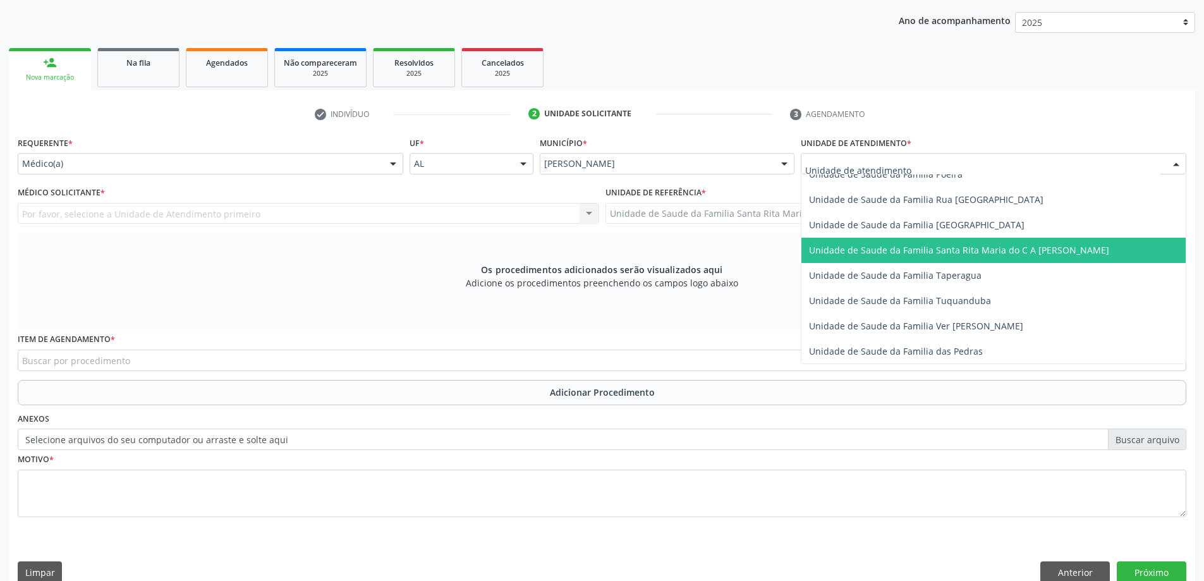
click at [897, 250] on span "Unidade de Saude da Familia Santa Rita Maria do C A [PERSON_NAME]" at bounding box center [959, 250] width 300 height 12
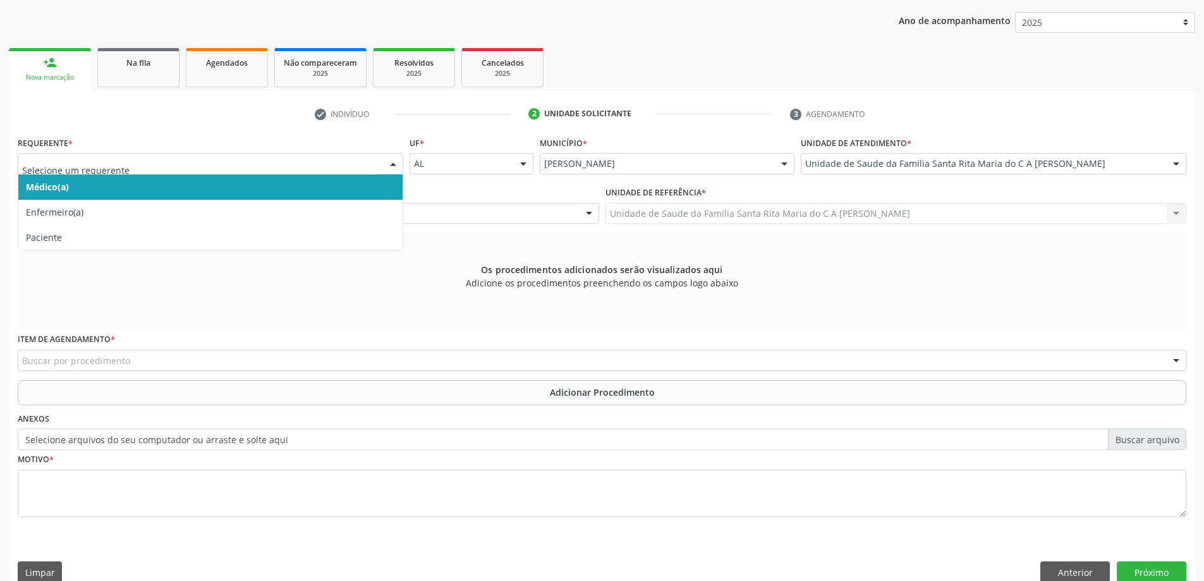
click at [334, 184] on span "Médico(a)" at bounding box center [210, 186] width 384 height 25
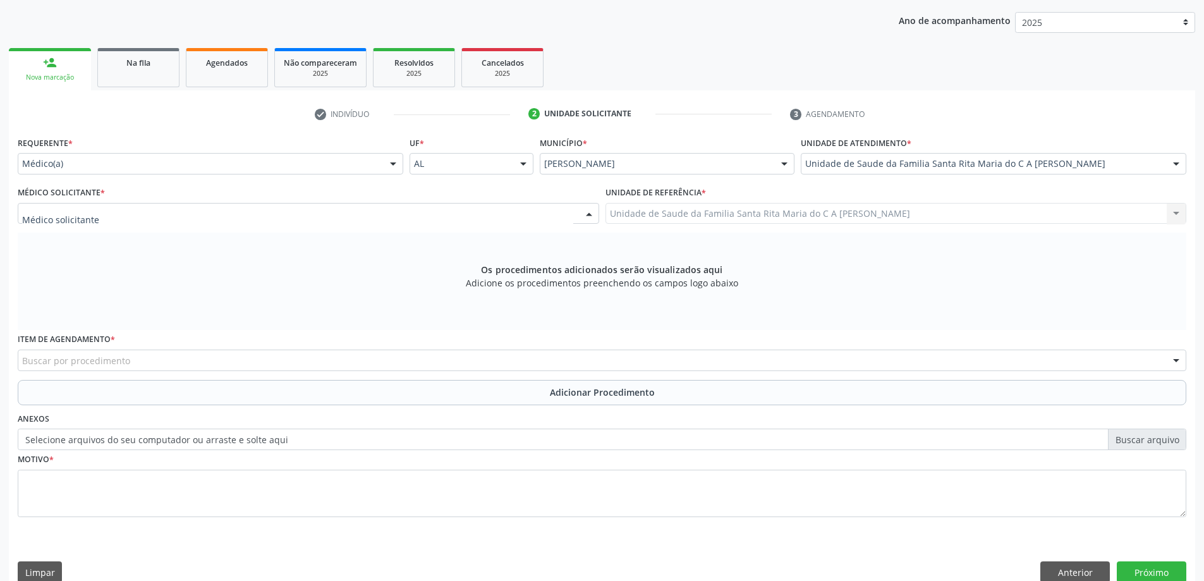
click at [317, 215] on div at bounding box center [309, 213] width 582 height 21
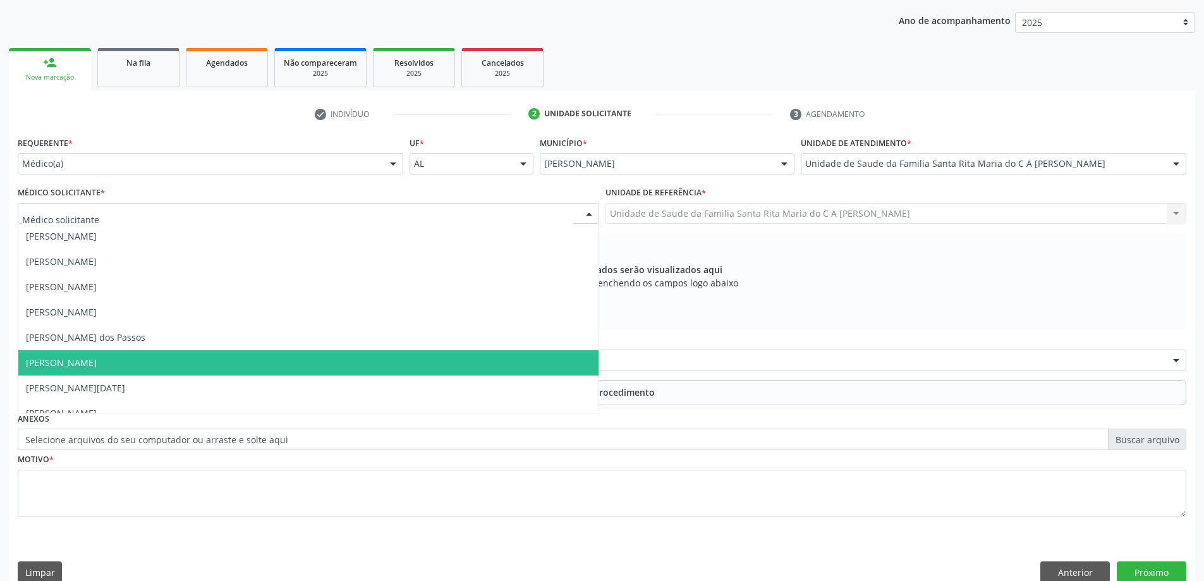
click at [304, 356] on span "[PERSON_NAME]" at bounding box center [308, 362] width 580 height 25
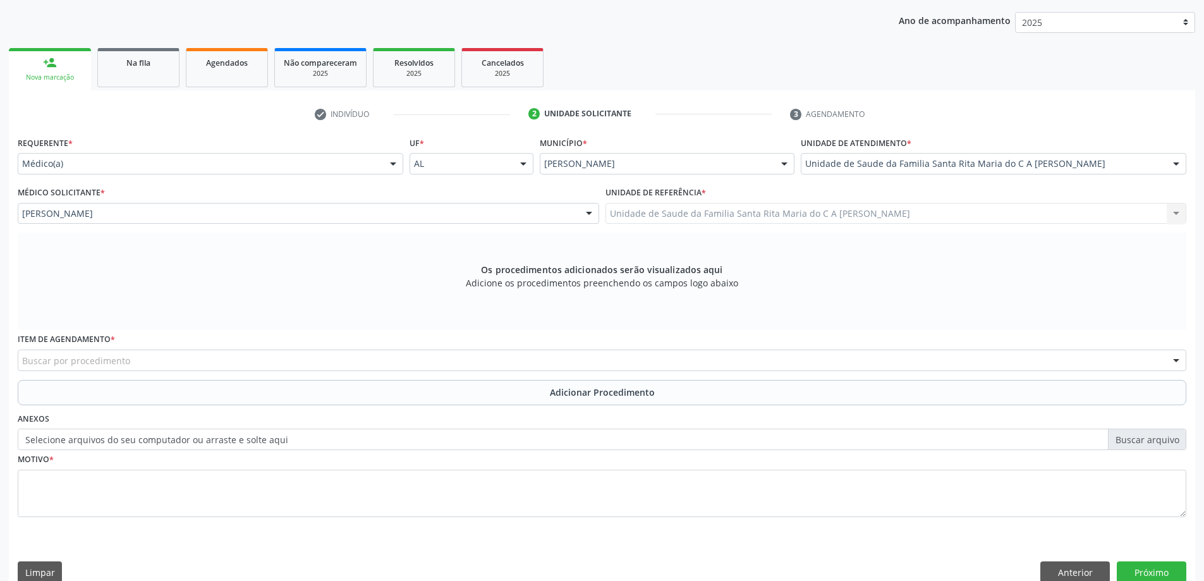
click at [383, 362] on div "Buscar por procedimento" at bounding box center [602, 360] width 1169 height 21
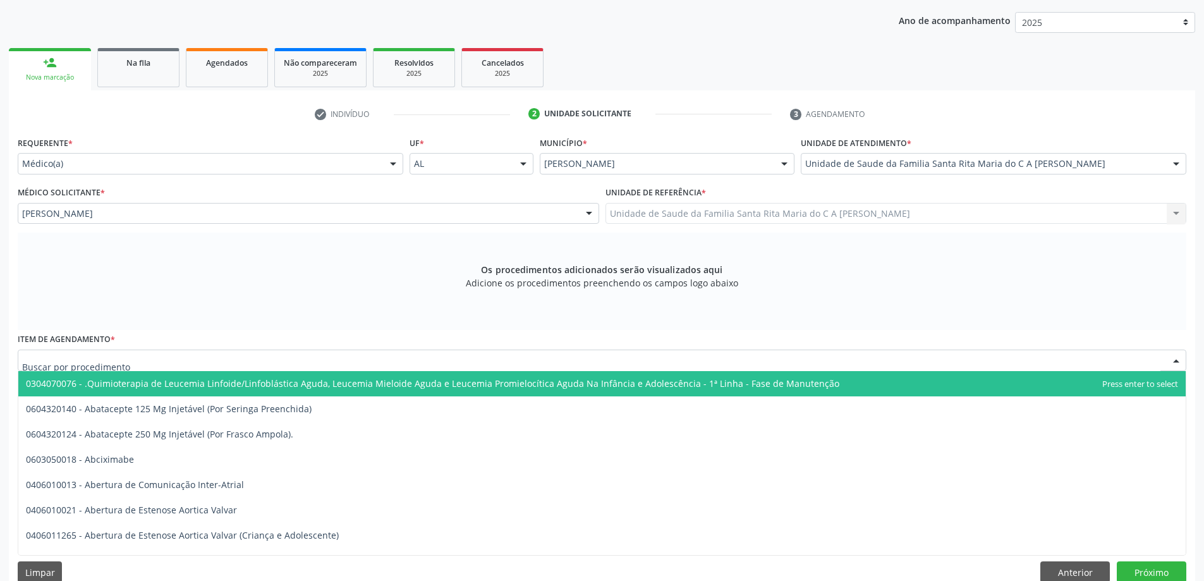
click at [362, 357] on input "text" at bounding box center [591, 366] width 1139 height 25
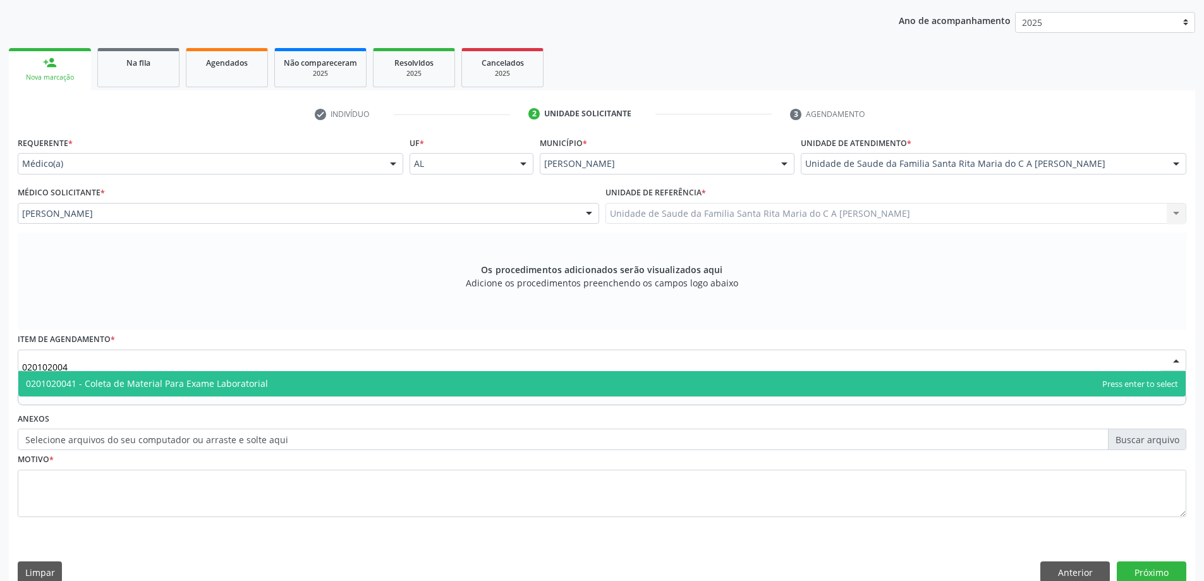
type input "0201020041"
click at [351, 383] on span "0201020041 - Coleta de Material Para Exame Laboratorial" at bounding box center [602, 383] width 1168 height 25
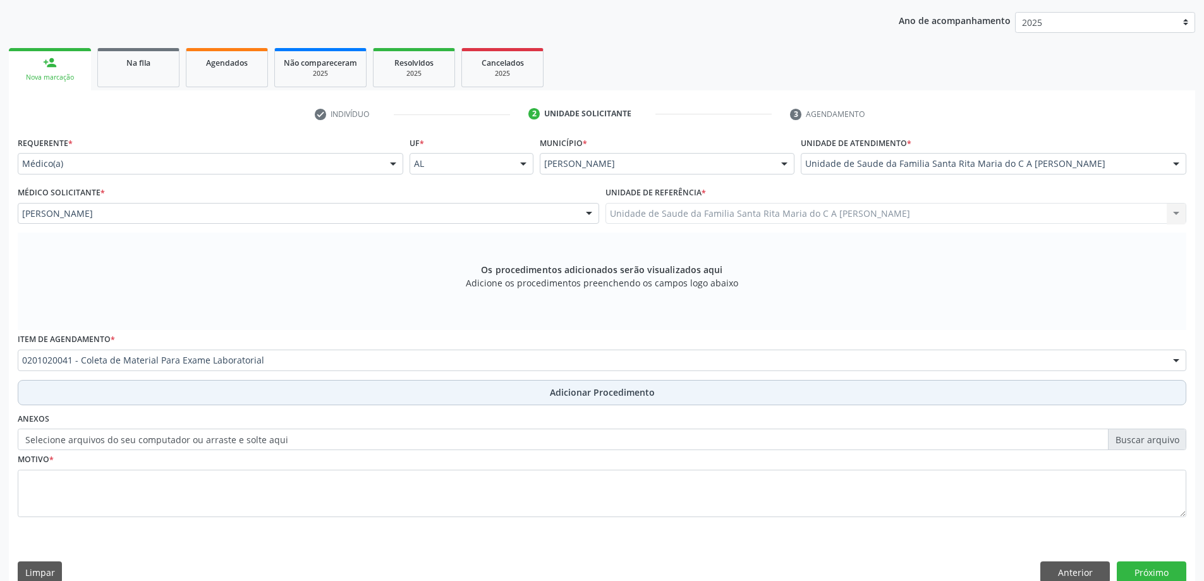
click at [256, 395] on button "Adicionar Procedimento" at bounding box center [602, 392] width 1169 height 25
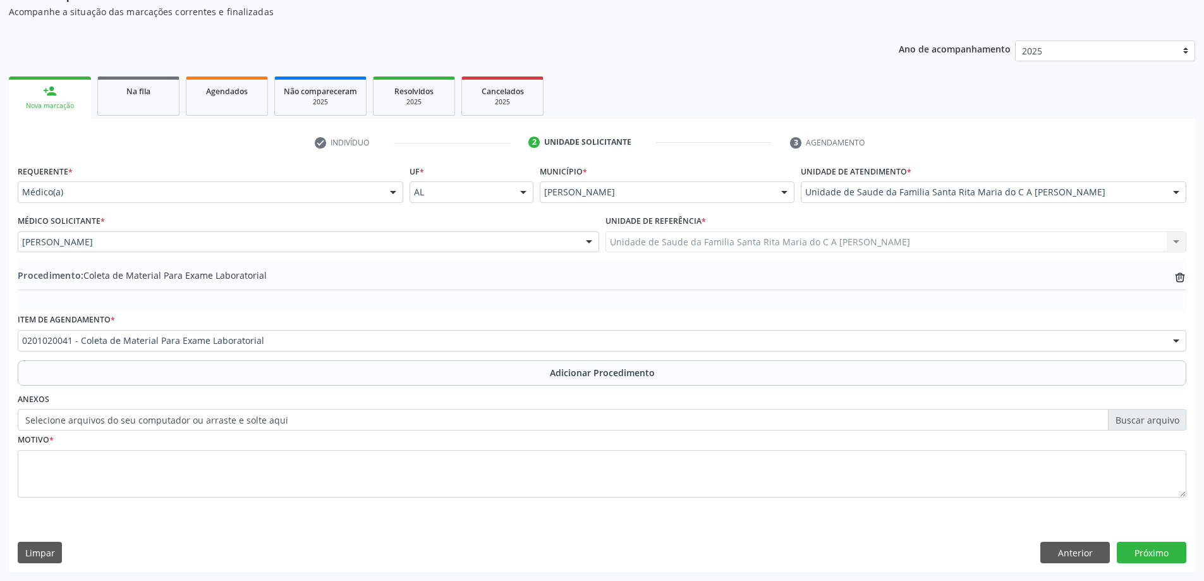
scroll to position [130, 0]
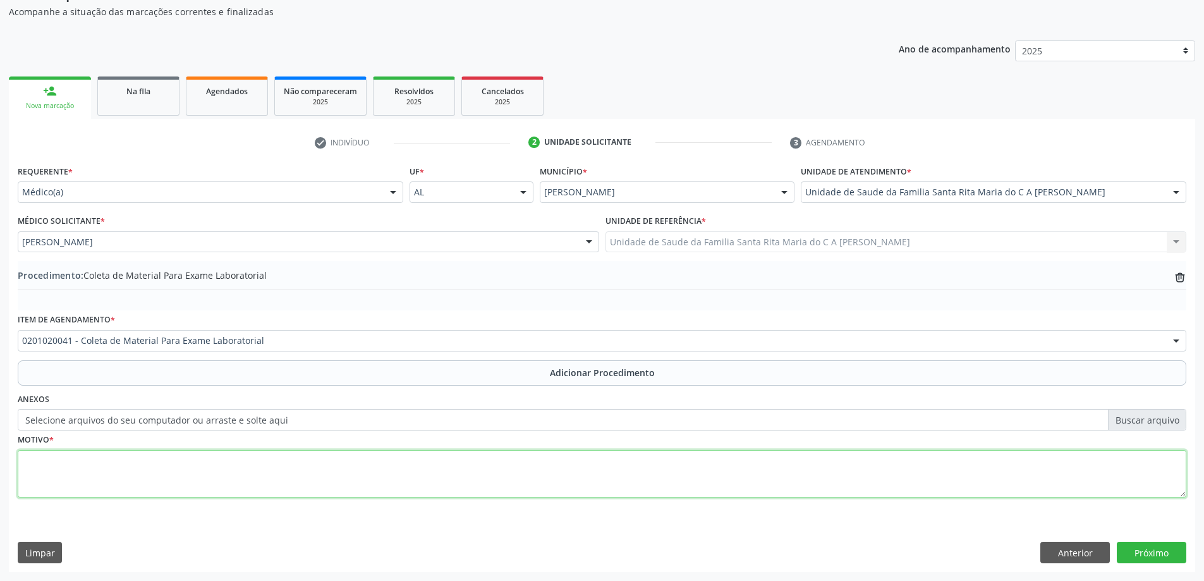
click at [238, 467] on textarea at bounding box center [602, 474] width 1169 height 48
click at [425, 475] on textarea at bounding box center [602, 474] width 1169 height 48
type textarea "CONTROLE"
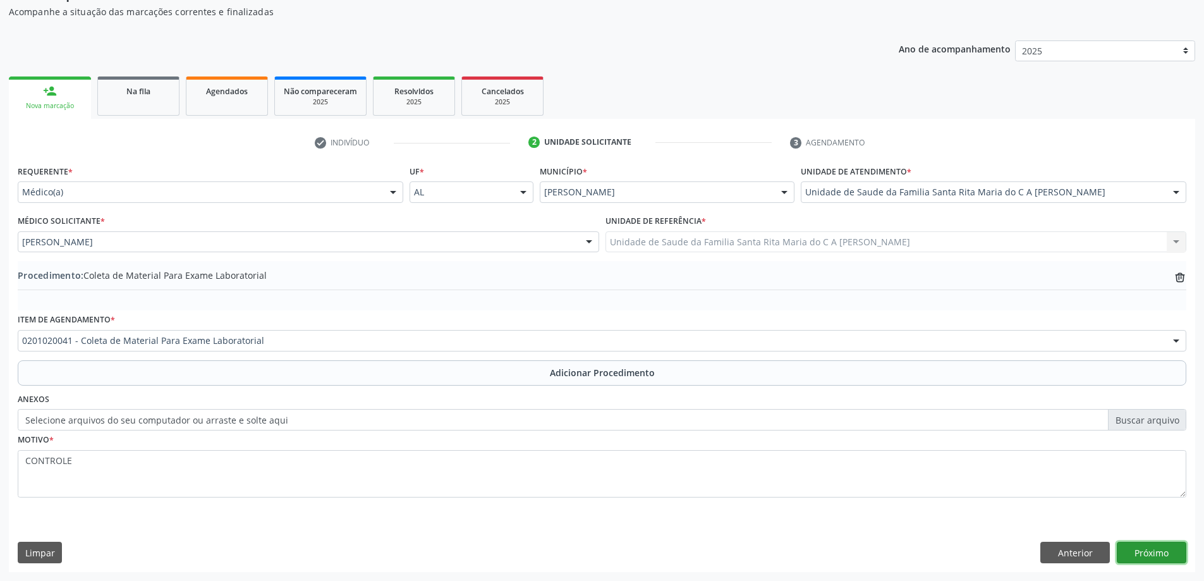
click at [1141, 553] on button "Próximo" at bounding box center [1152, 552] width 70 height 21
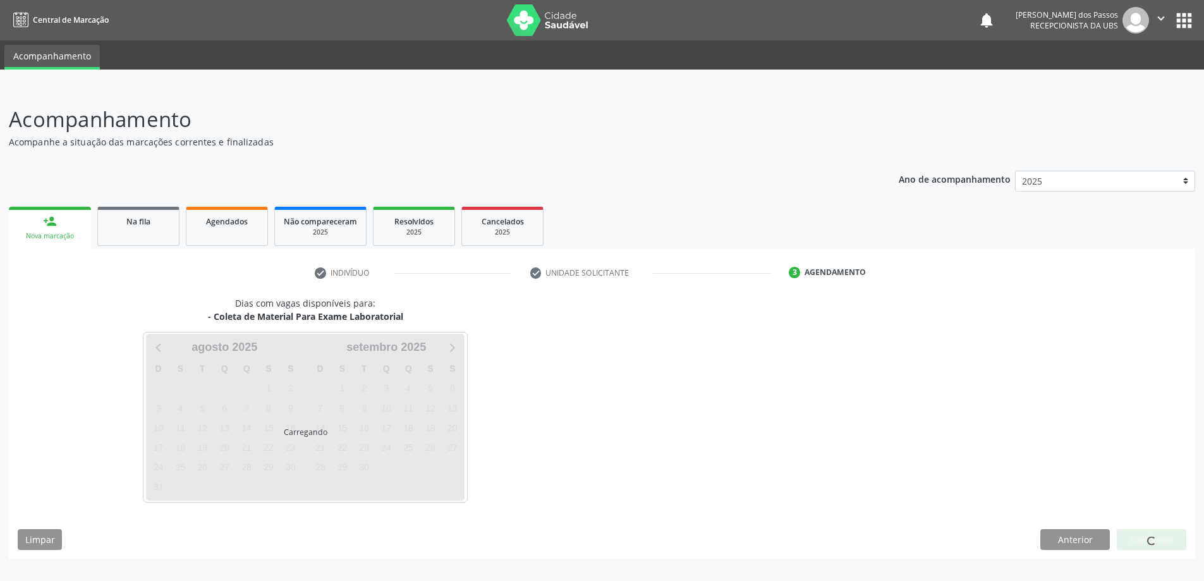
scroll to position [0, 0]
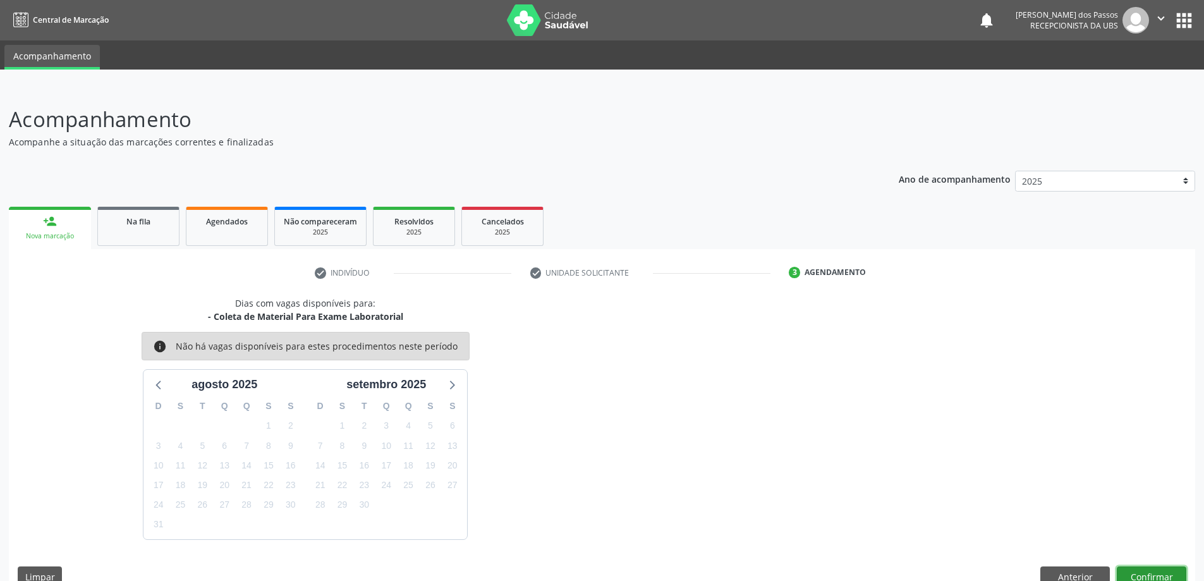
click at [1140, 577] on button "Confirmar" at bounding box center [1152, 576] width 70 height 21
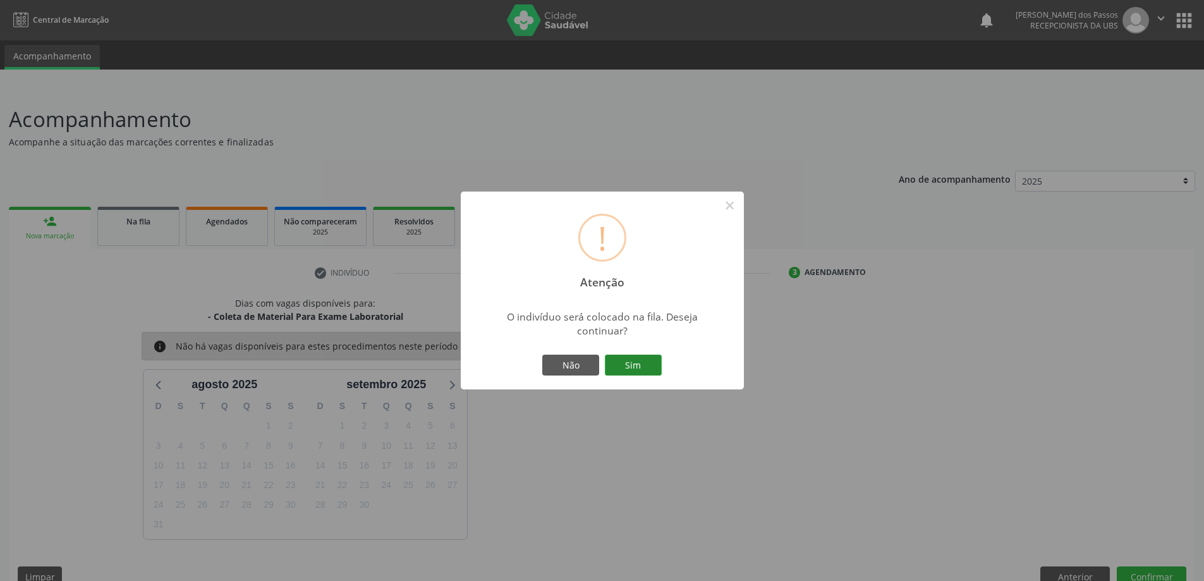
click at [653, 366] on button "Sim" at bounding box center [633, 365] width 57 height 21
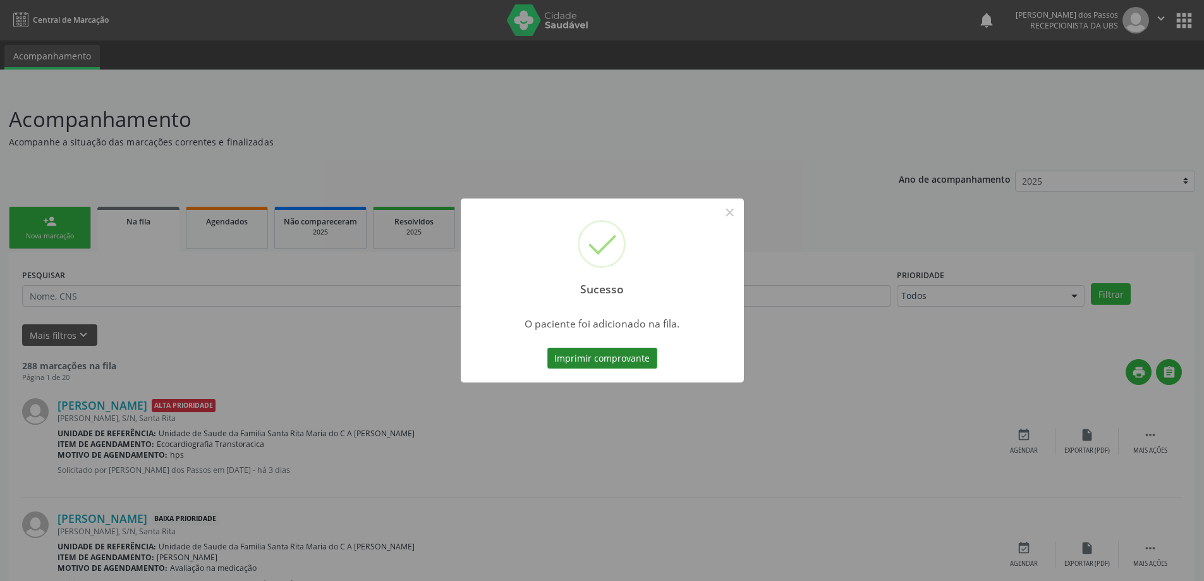
click at [616, 355] on button "Imprimir comprovante" at bounding box center [603, 358] width 110 height 21
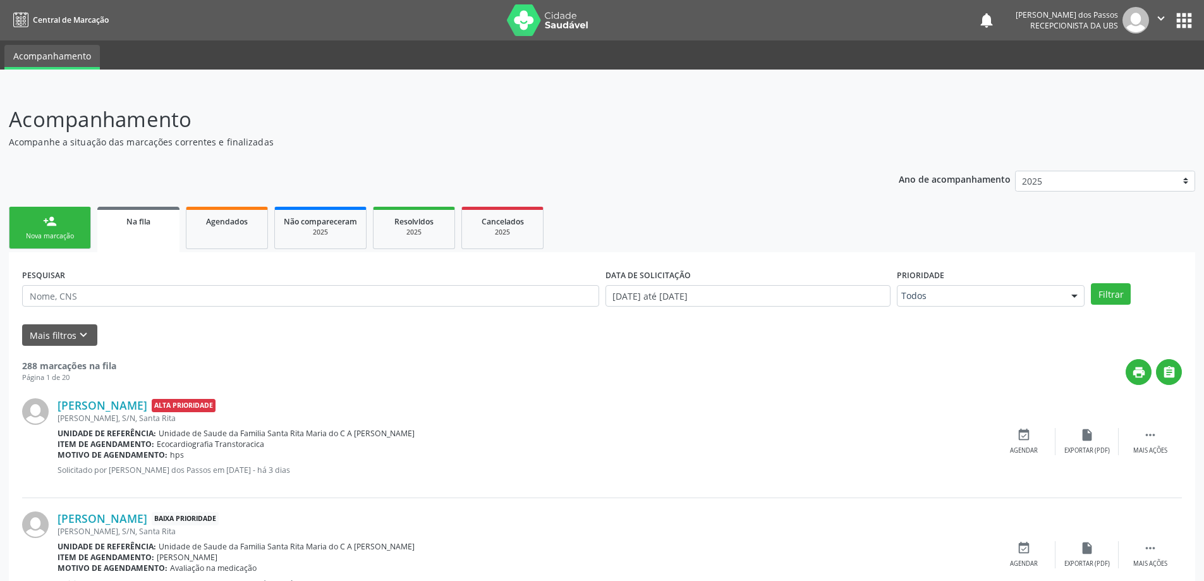
click at [58, 226] on link "person_add Nova marcação" at bounding box center [50, 228] width 82 height 42
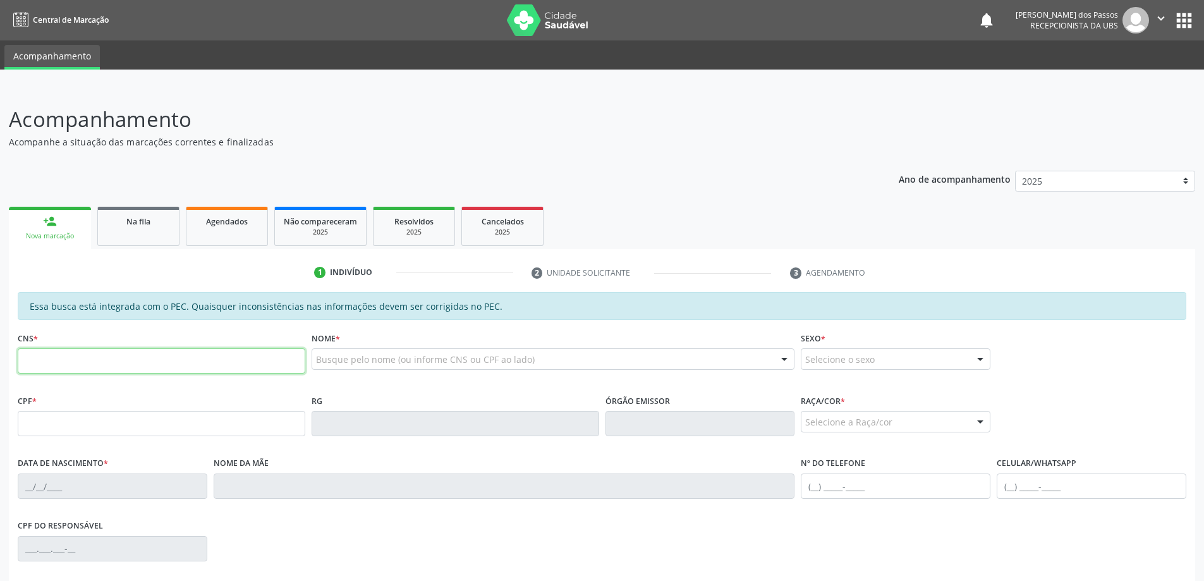
click at [147, 366] on input "text" at bounding box center [162, 360] width 288 height 25
type input "700 0021 6471 4703"
type input "140.588.814-88"
type input "31/10/2016"
type input "Izabela Priscila Rosendo da Silva"
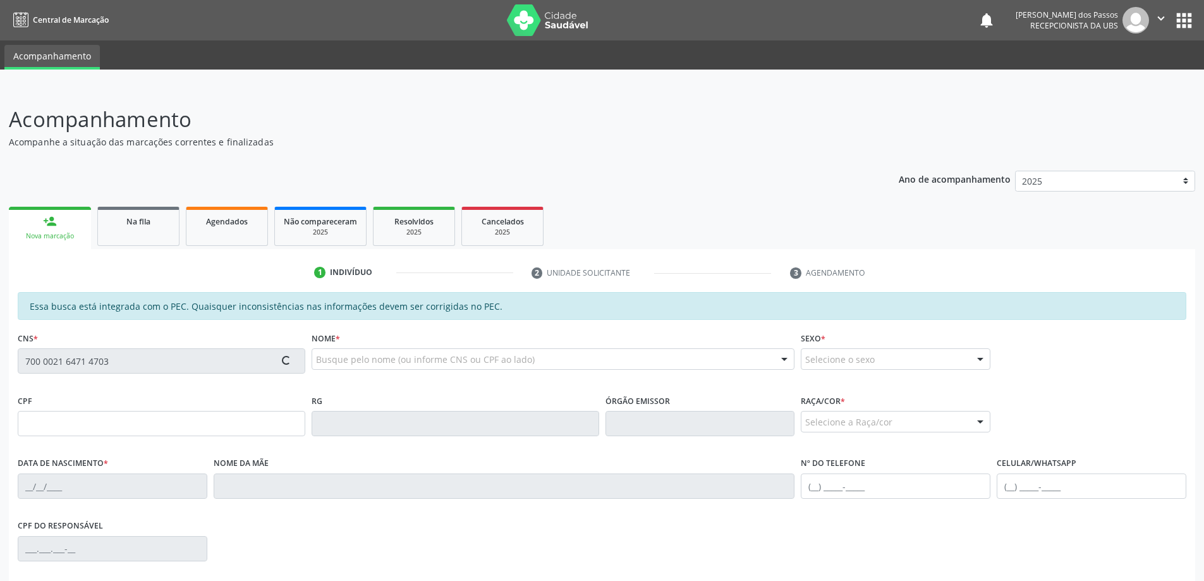
type input "(82) 98778-8435"
type input "6"
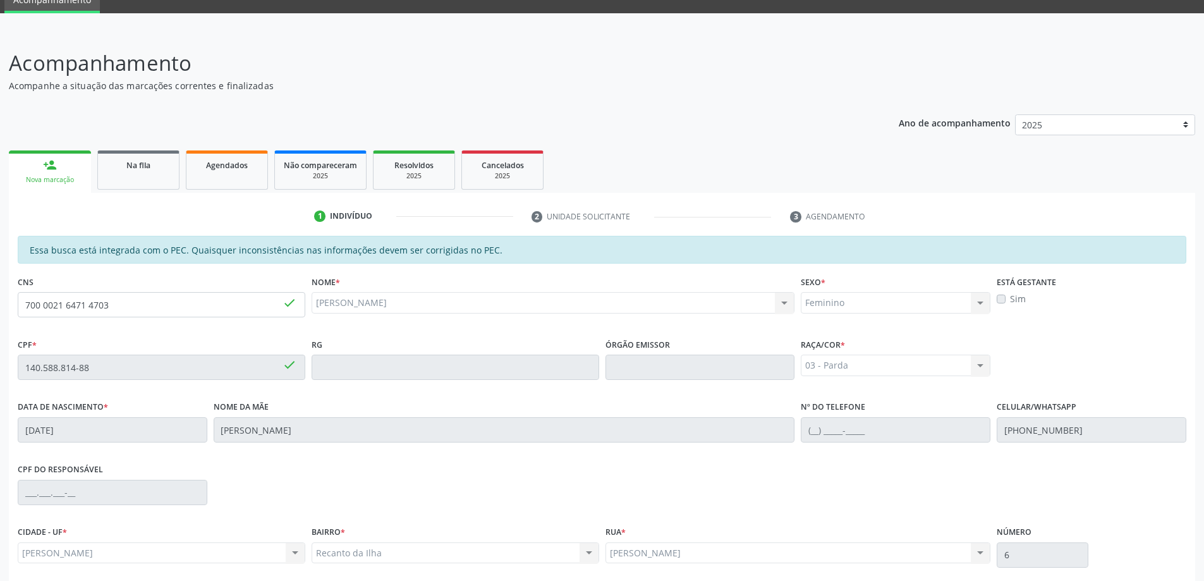
scroll to position [159, 0]
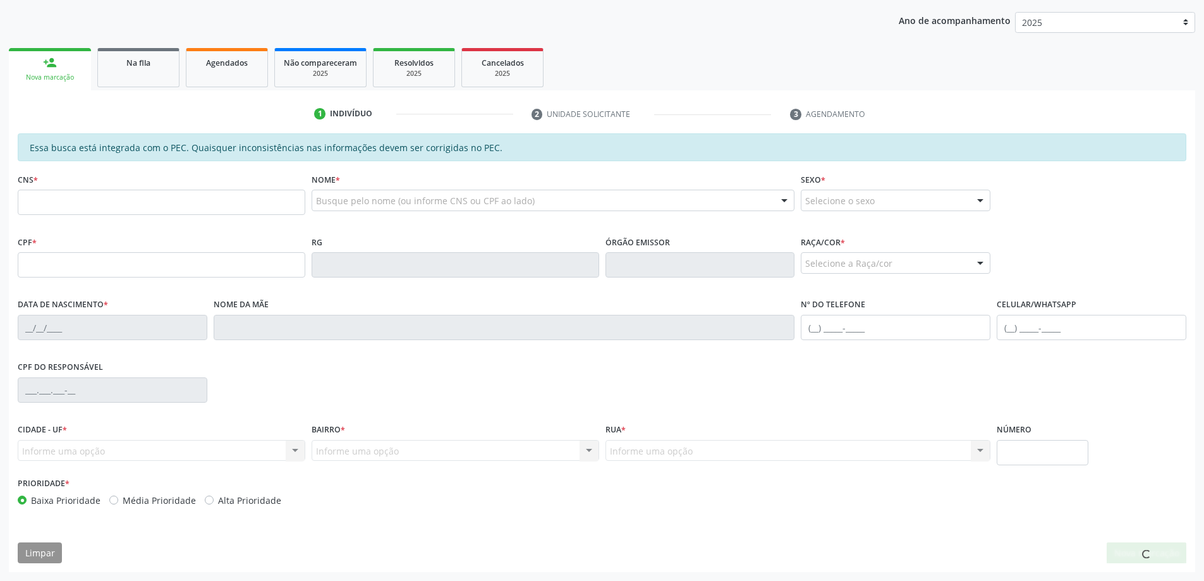
scroll to position [159, 0]
click at [86, 203] on input "text" at bounding box center [162, 202] width 288 height 25
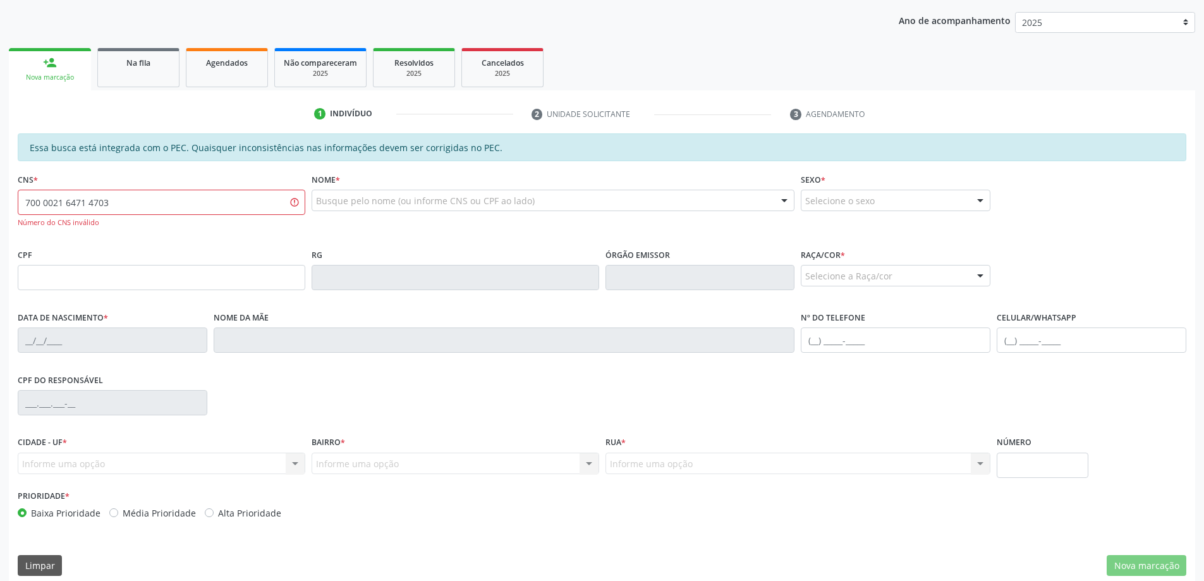
type input "700 0021 6471 4703"
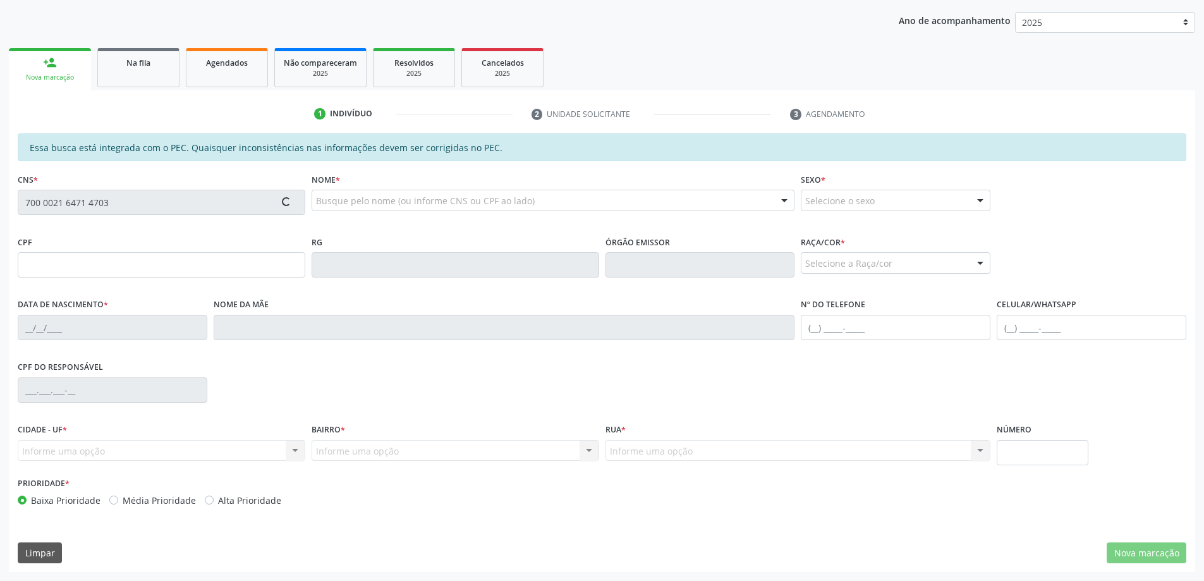
type input "140.588.814-88"
type input "[DATE]"
type input "[PERSON_NAME]"
type input "[PHONE_NUMBER]"
type input "S/N"
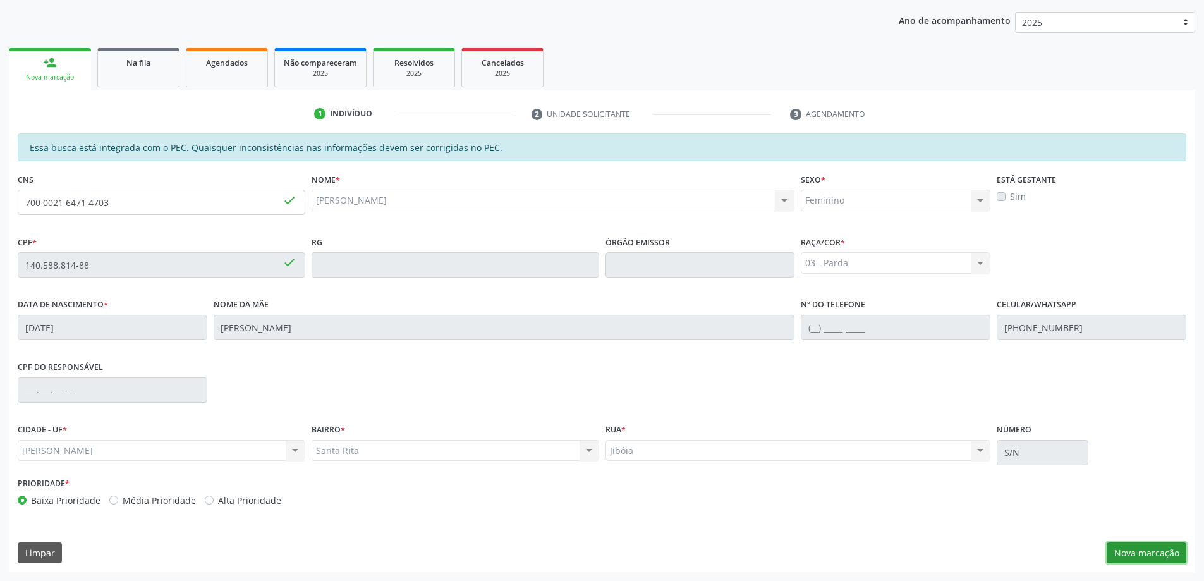
click at [1148, 558] on button "Nova marcação" at bounding box center [1147, 552] width 80 height 21
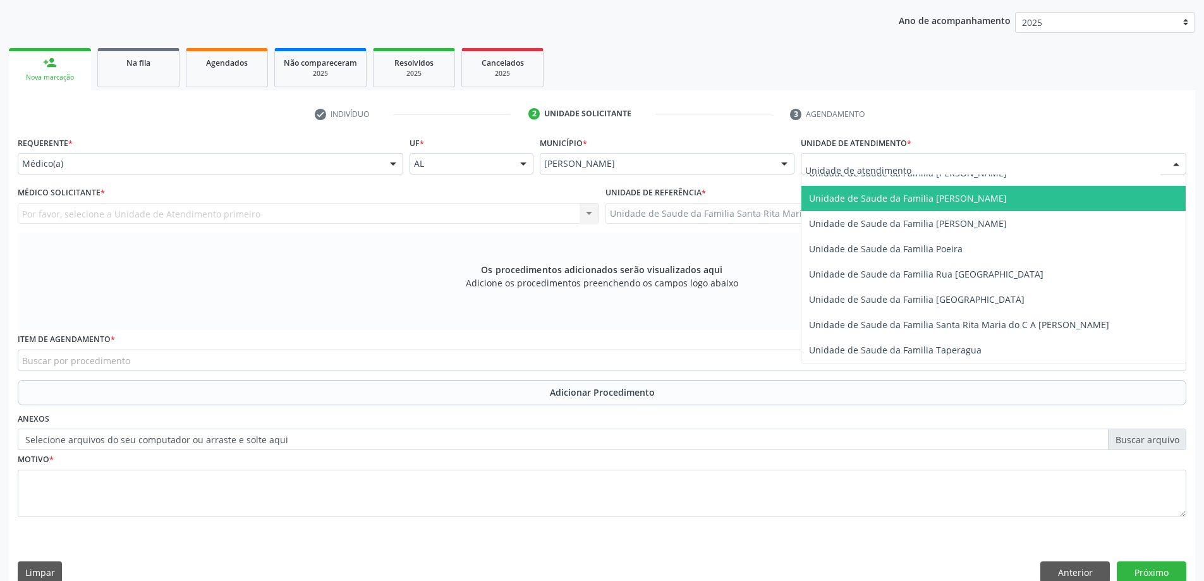
scroll to position [759, 0]
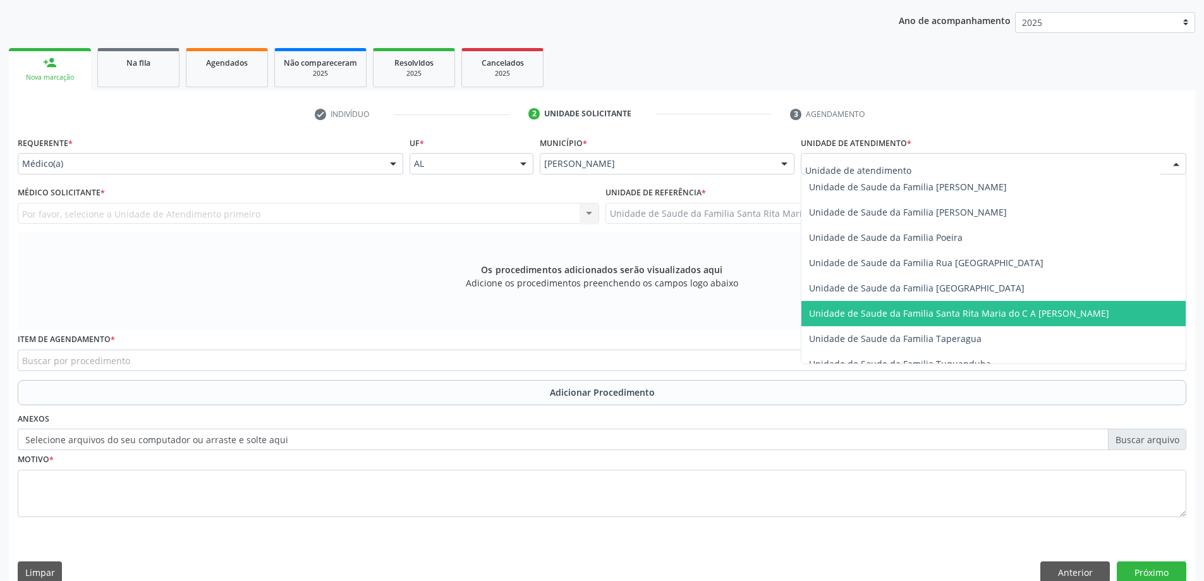
click at [898, 304] on span "Unidade de Saude da Familia Santa Rita Maria do C A [PERSON_NAME]" at bounding box center [994, 313] width 384 height 25
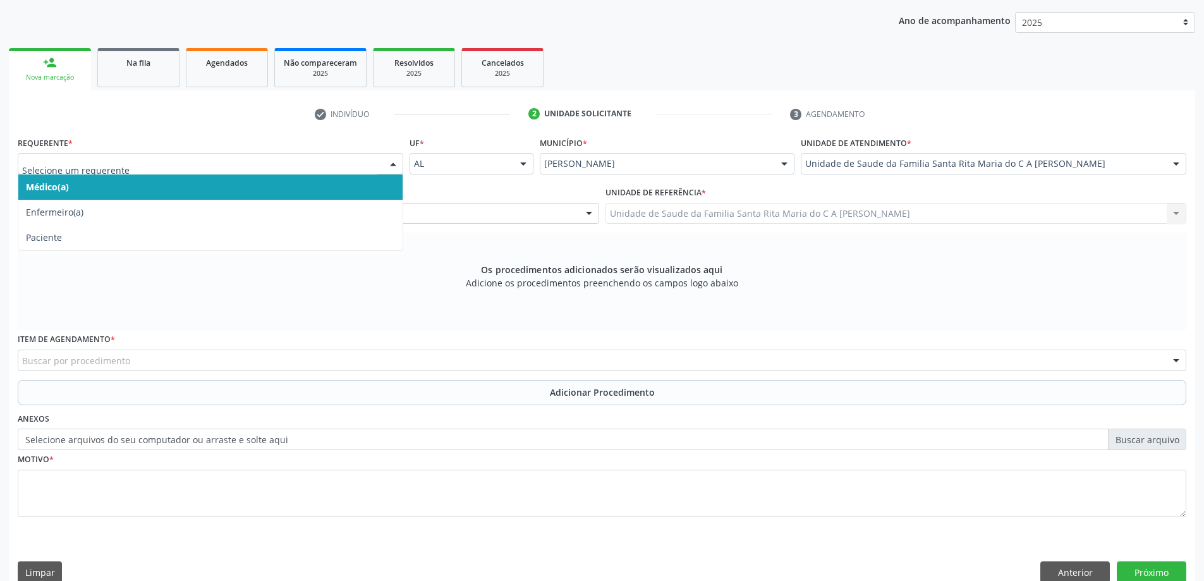
click at [148, 195] on span "Médico(a)" at bounding box center [210, 186] width 384 height 25
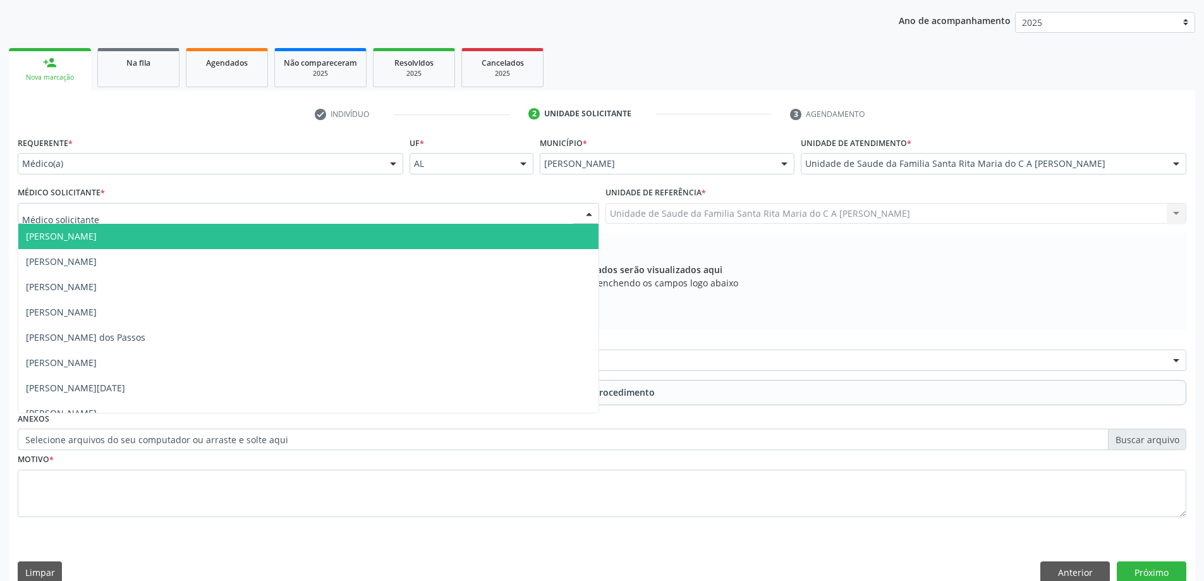
click at [174, 217] on div at bounding box center [309, 213] width 582 height 21
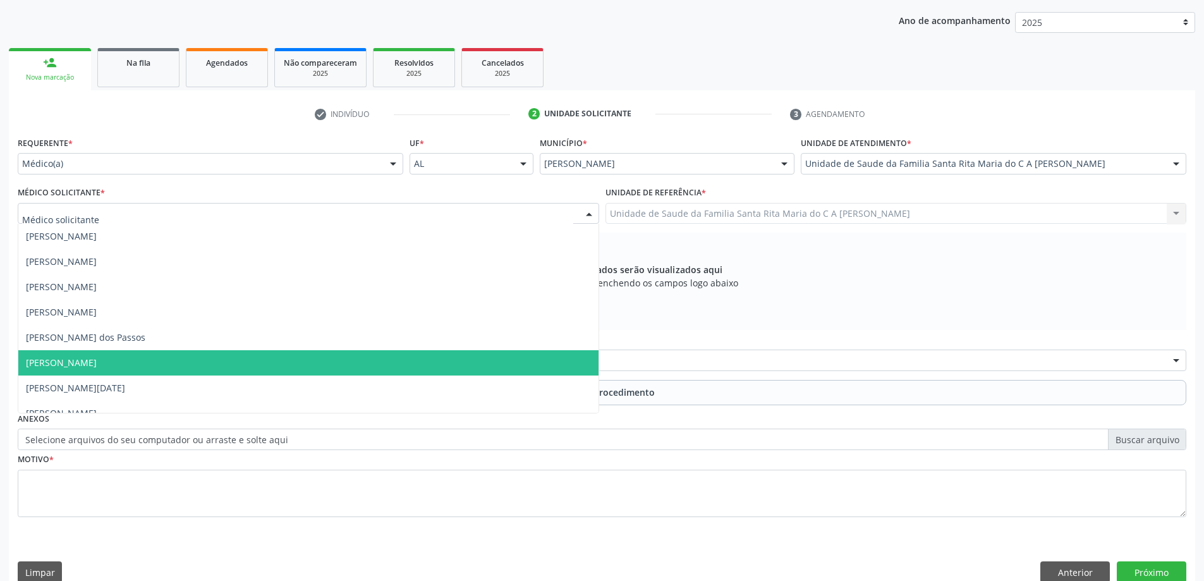
click at [205, 360] on span "[PERSON_NAME]" at bounding box center [308, 362] width 580 height 25
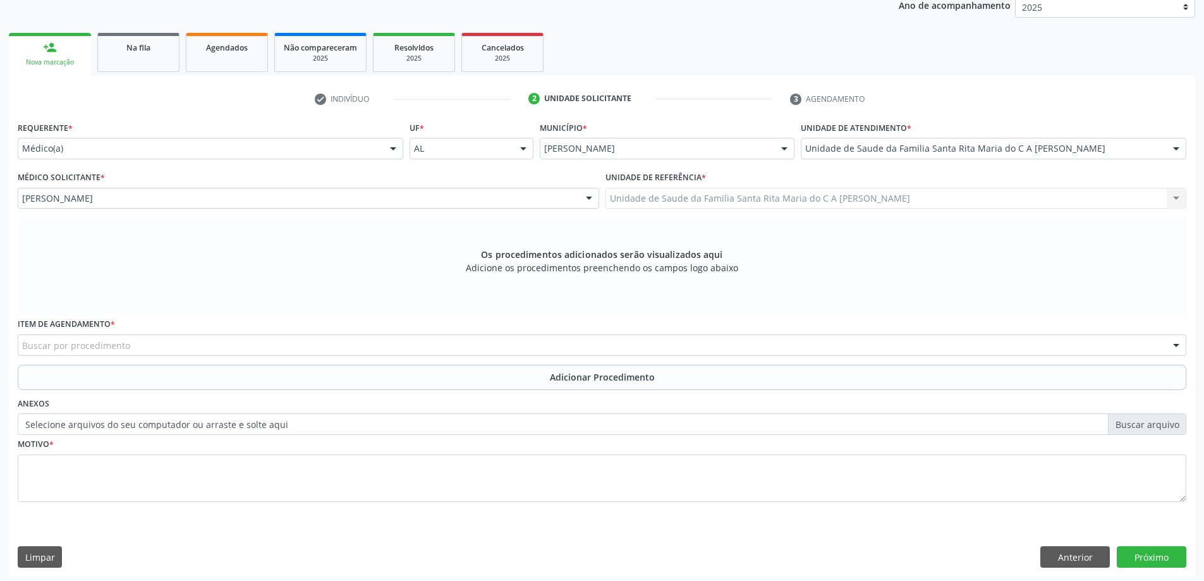
scroll to position [178, 0]
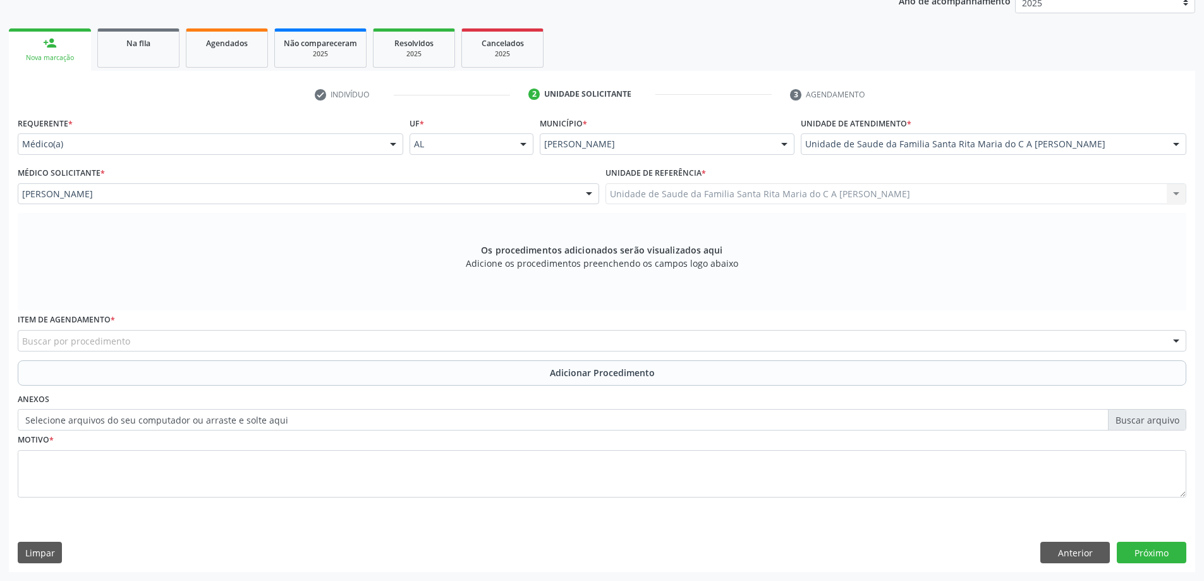
click at [195, 336] on div "Buscar por procedimento" at bounding box center [602, 340] width 1169 height 21
click at [52, 348] on input "020102041" at bounding box center [591, 346] width 1139 height 25
type input "0201020041"
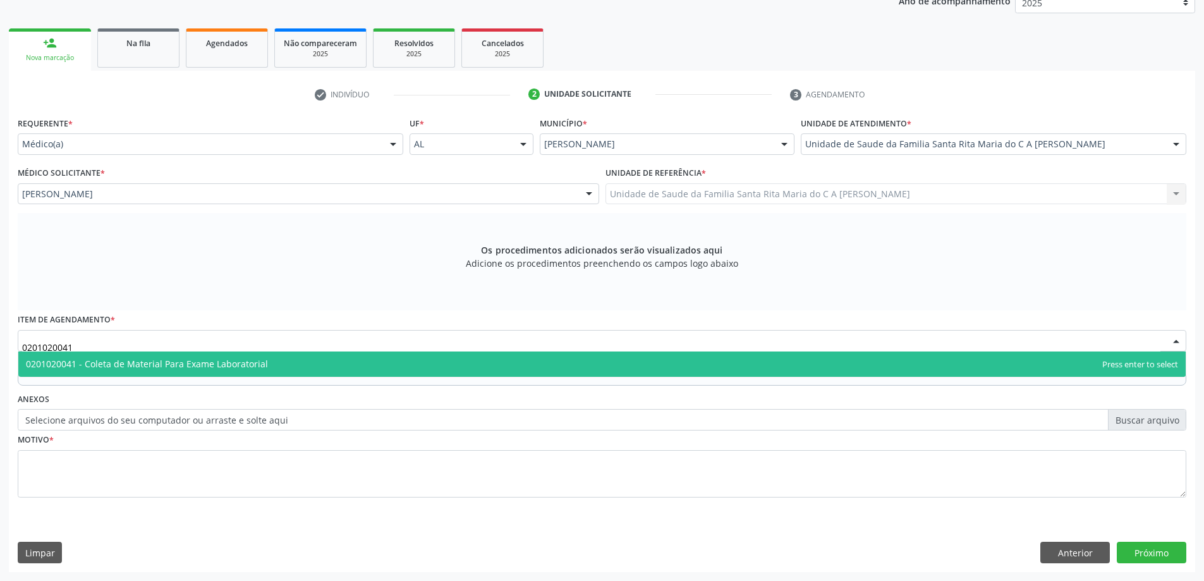
click at [95, 363] on span "0201020041 - Coleta de Material Para Exame Laboratorial" at bounding box center [147, 364] width 242 height 12
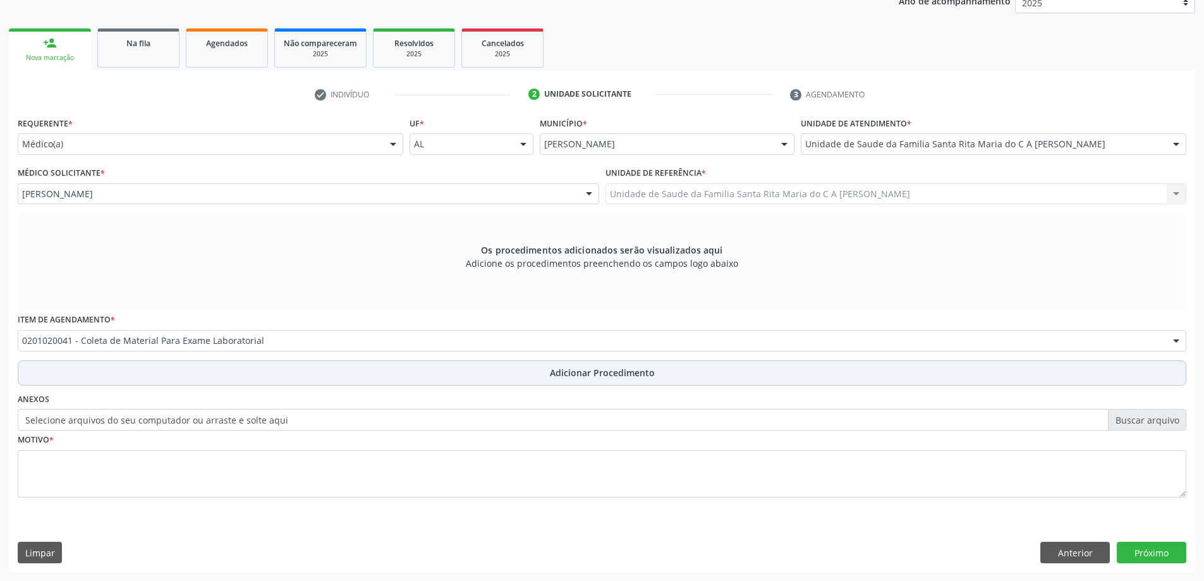
click at [102, 371] on button "Adicionar Procedimento" at bounding box center [602, 372] width 1169 height 25
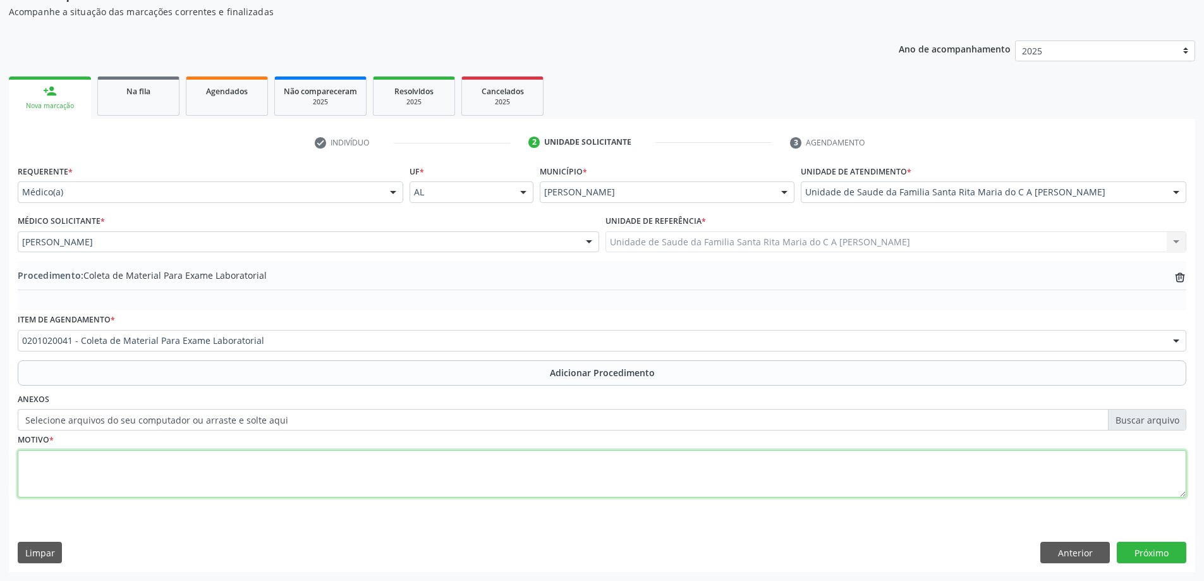
click at [104, 476] on textarea at bounding box center [602, 474] width 1169 height 48
type textarea "palidez"
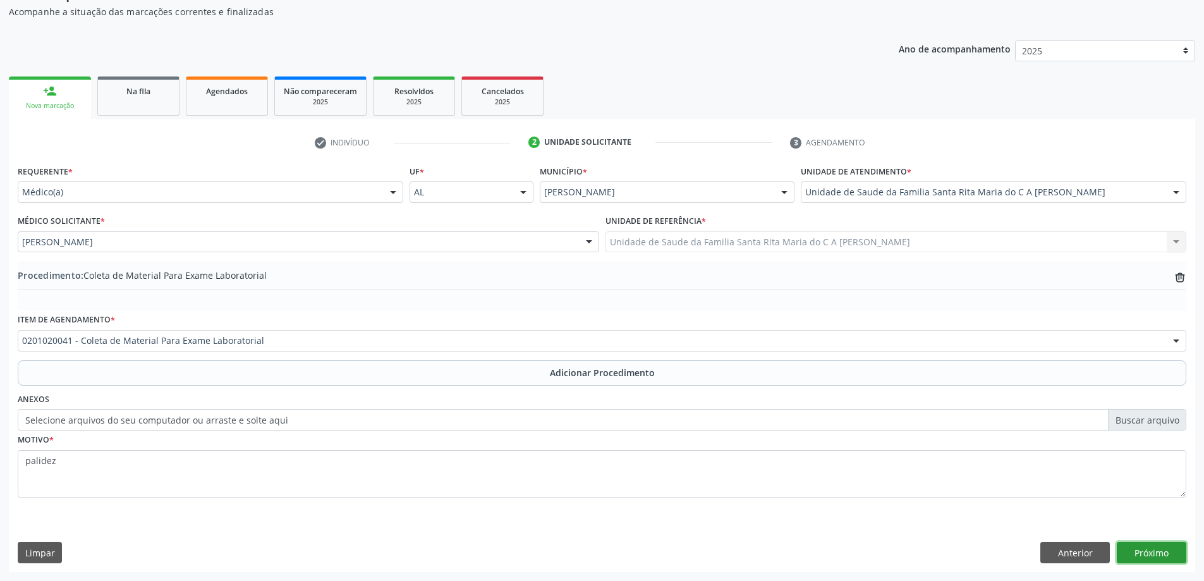
click at [1147, 546] on button "Próximo" at bounding box center [1152, 552] width 70 height 21
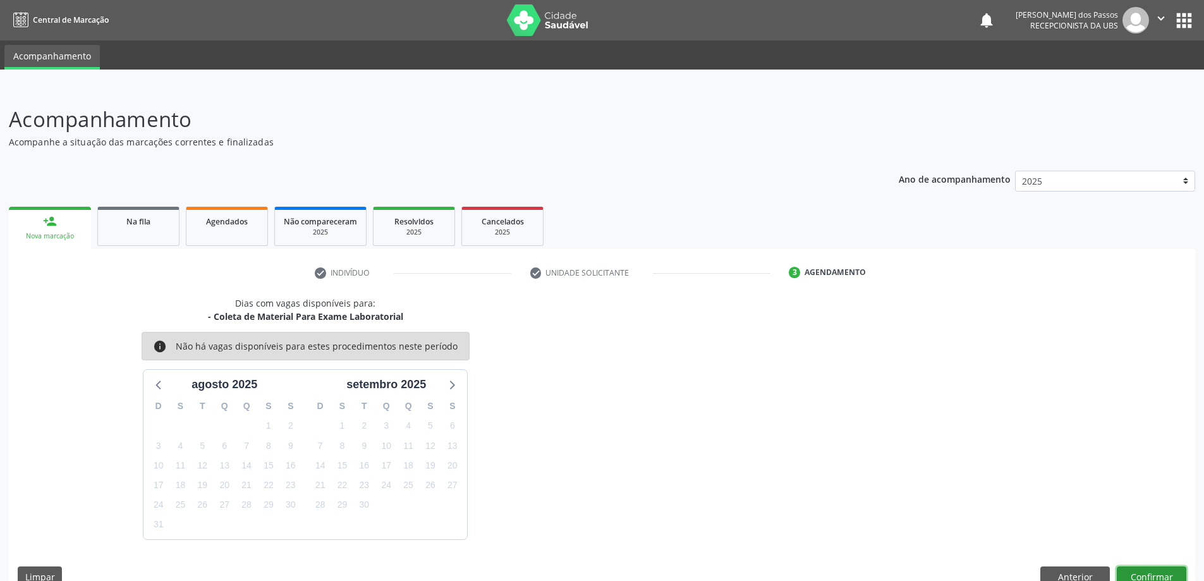
click at [1141, 571] on button "Confirmar" at bounding box center [1152, 576] width 70 height 21
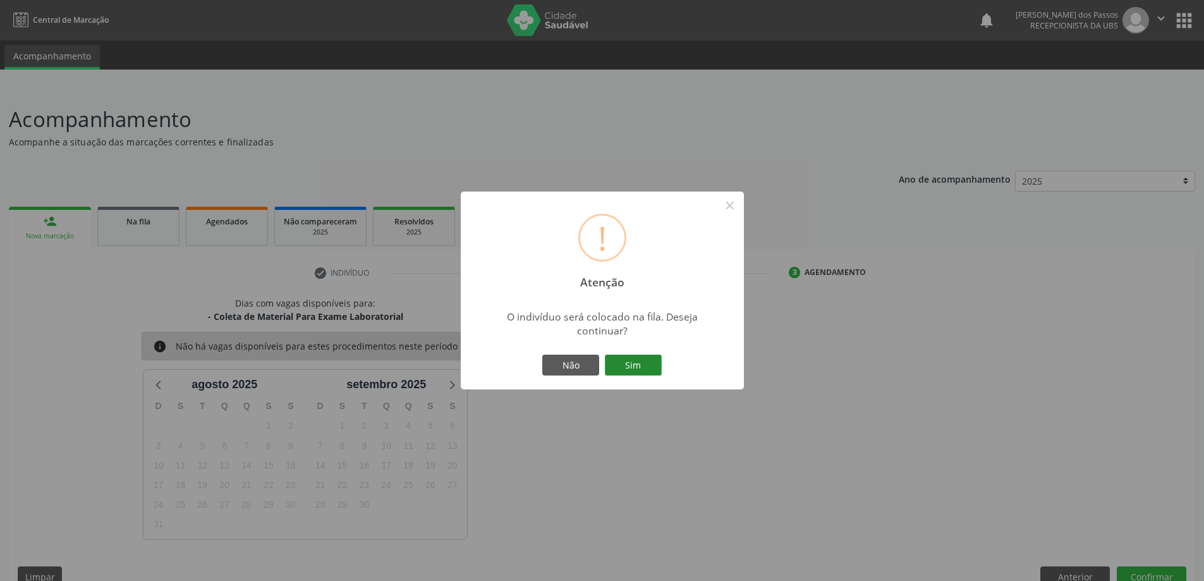
click at [646, 363] on button "Sim" at bounding box center [633, 365] width 57 height 21
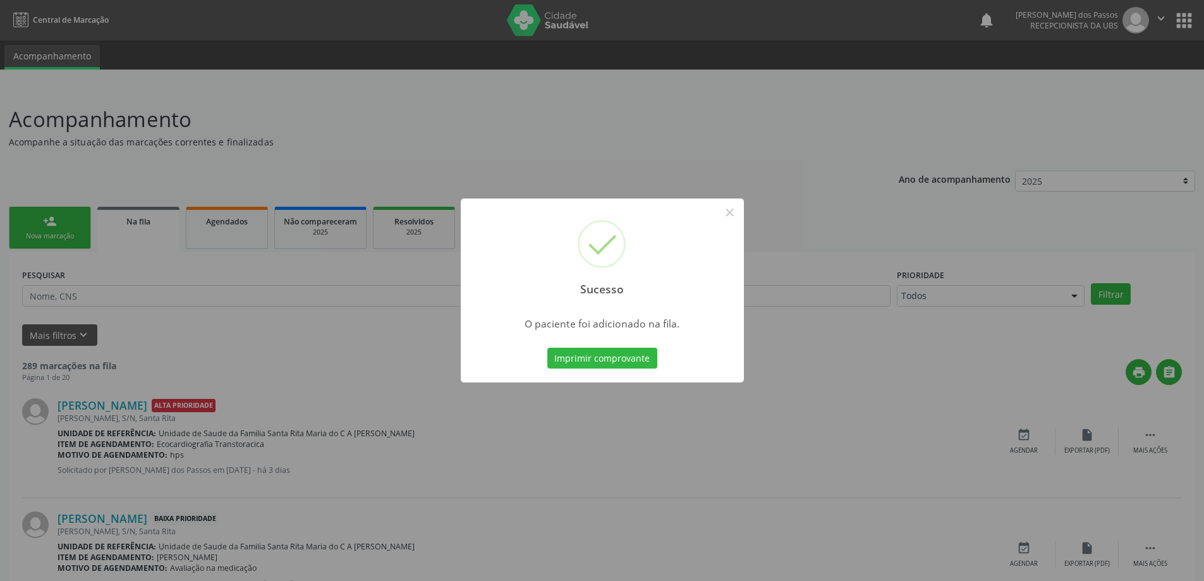
click at [646, 363] on button "Imprimir comprovante" at bounding box center [603, 358] width 110 height 21
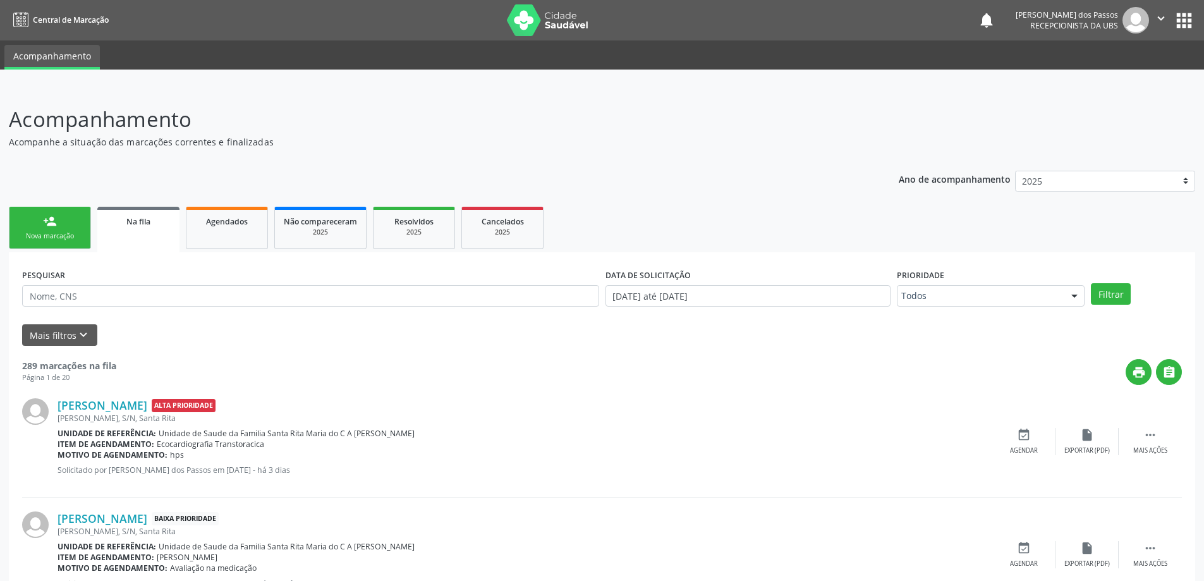
click at [72, 233] on div "Nova marcação" at bounding box center [49, 235] width 63 height 9
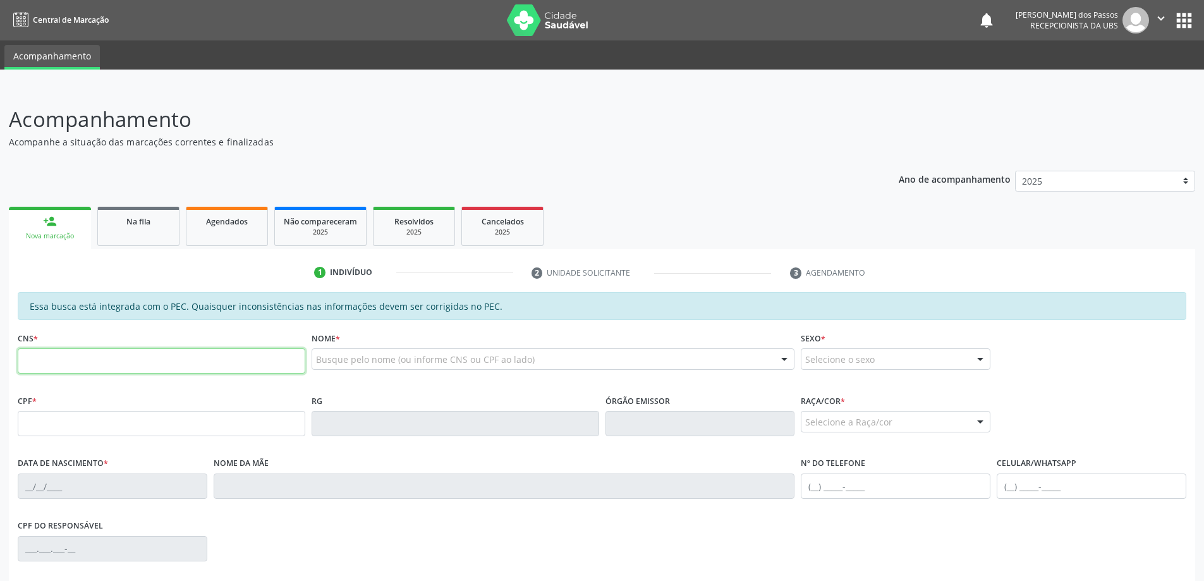
click at [102, 360] on input "text" at bounding box center [162, 360] width 288 height 25
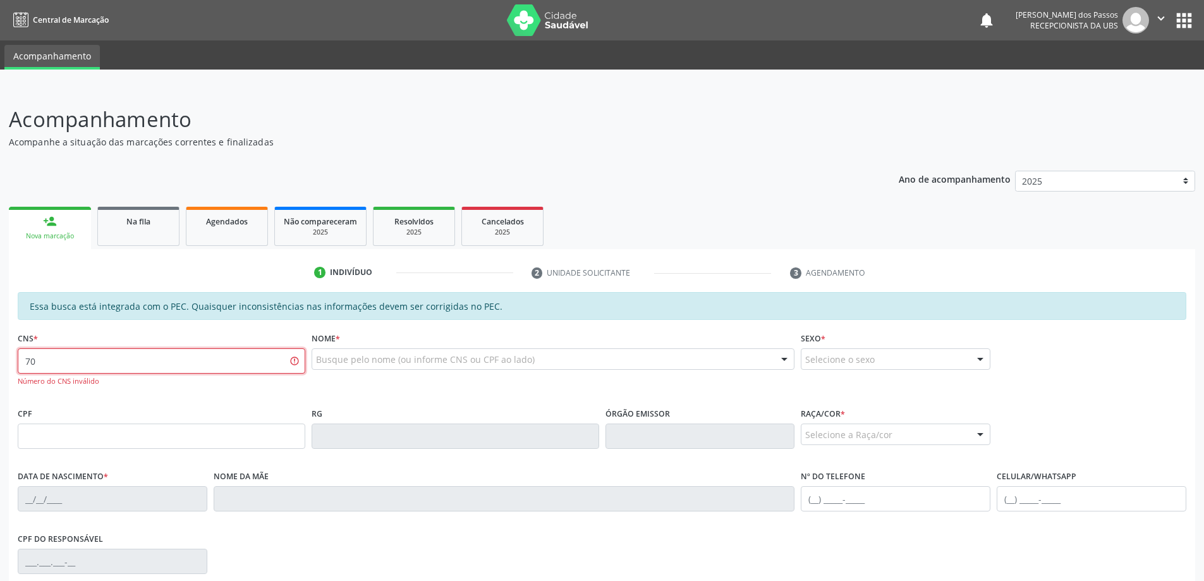
type input "7"
click at [78, 440] on input "text" at bounding box center [162, 436] width 288 height 25
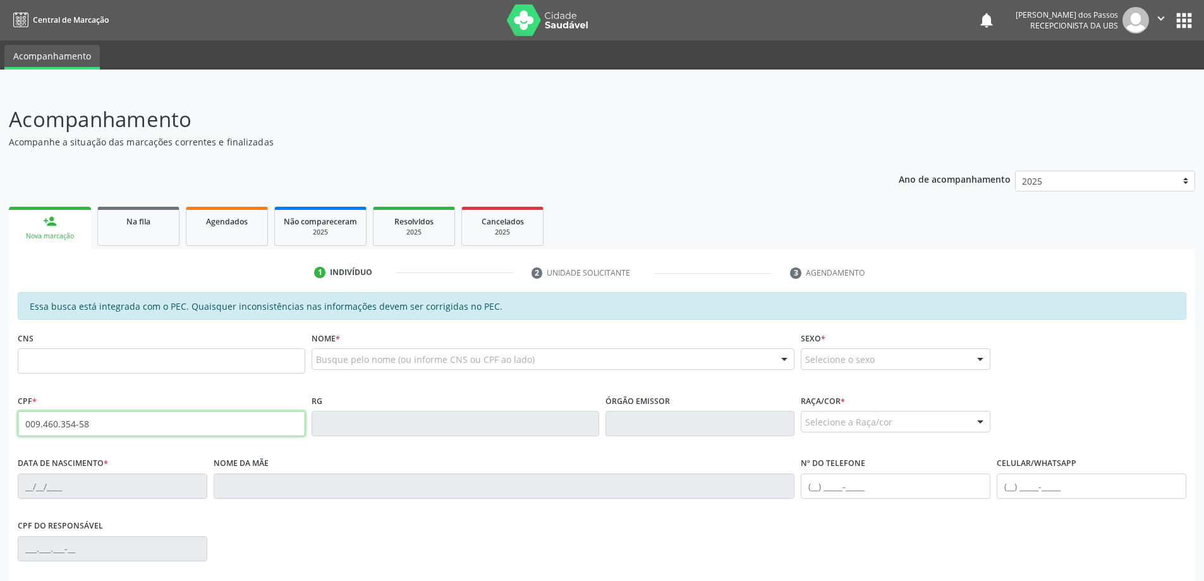
type input "009.460.354-58"
type input "705 4034 3173 3699"
type input "[DATE]"
type input "[PERSON_NAME]"
type input "[PHONE_NUMBER]"
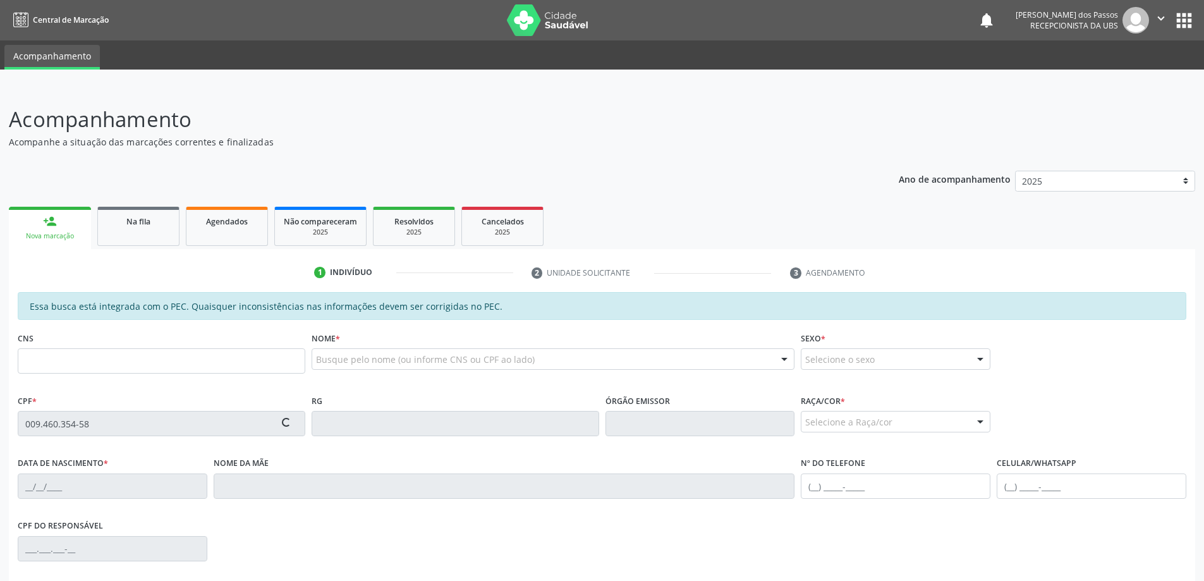
type input "S/N"
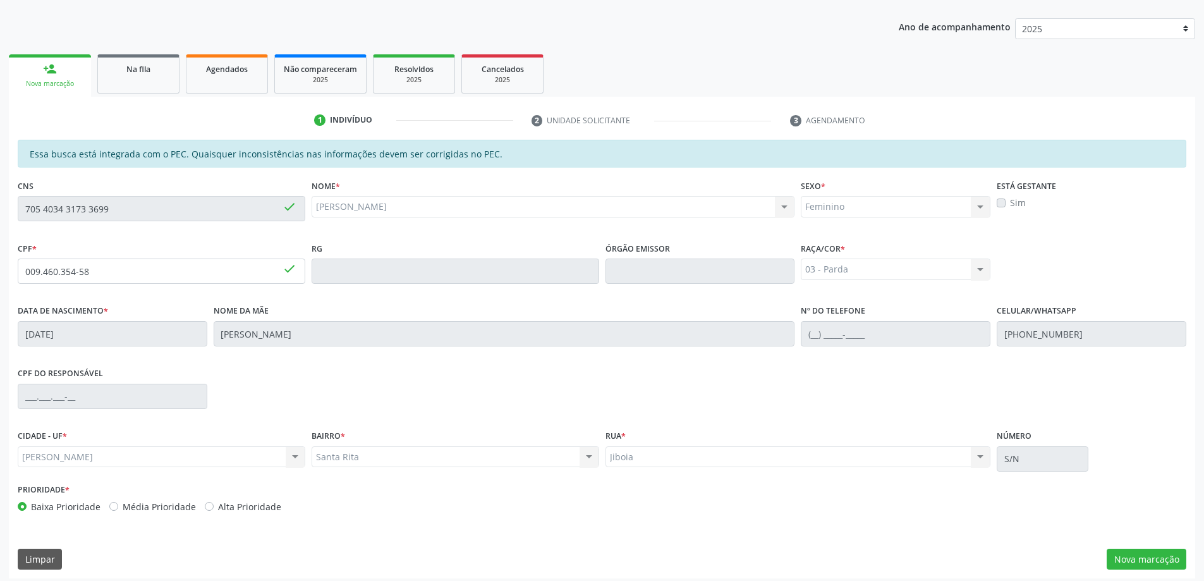
scroll to position [159, 0]
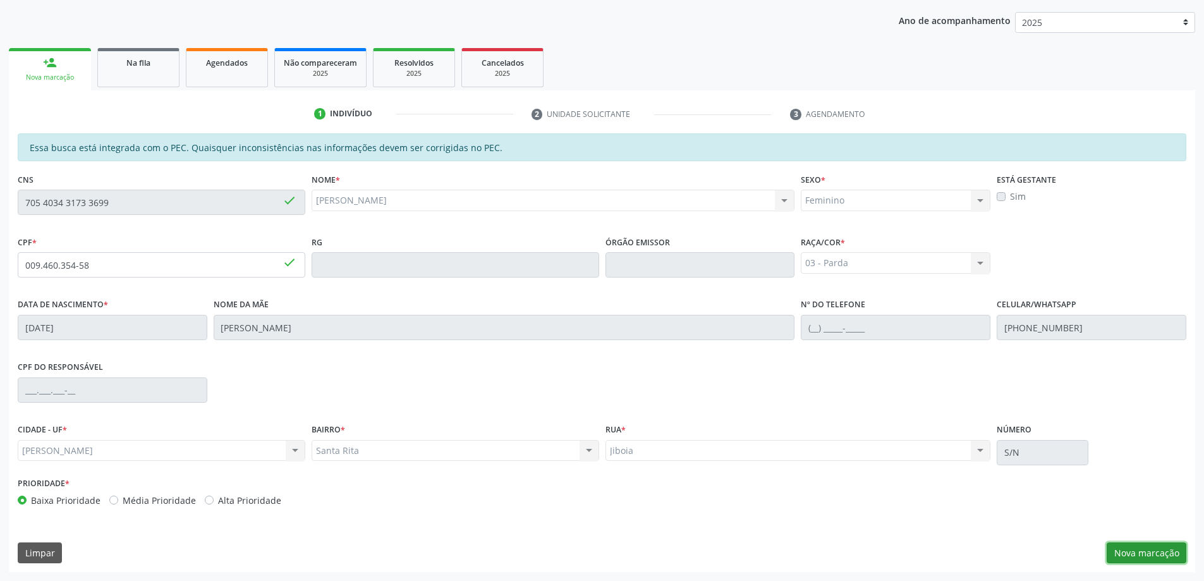
click at [1129, 558] on button "Nova marcação" at bounding box center [1147, 552] width 80 height 21
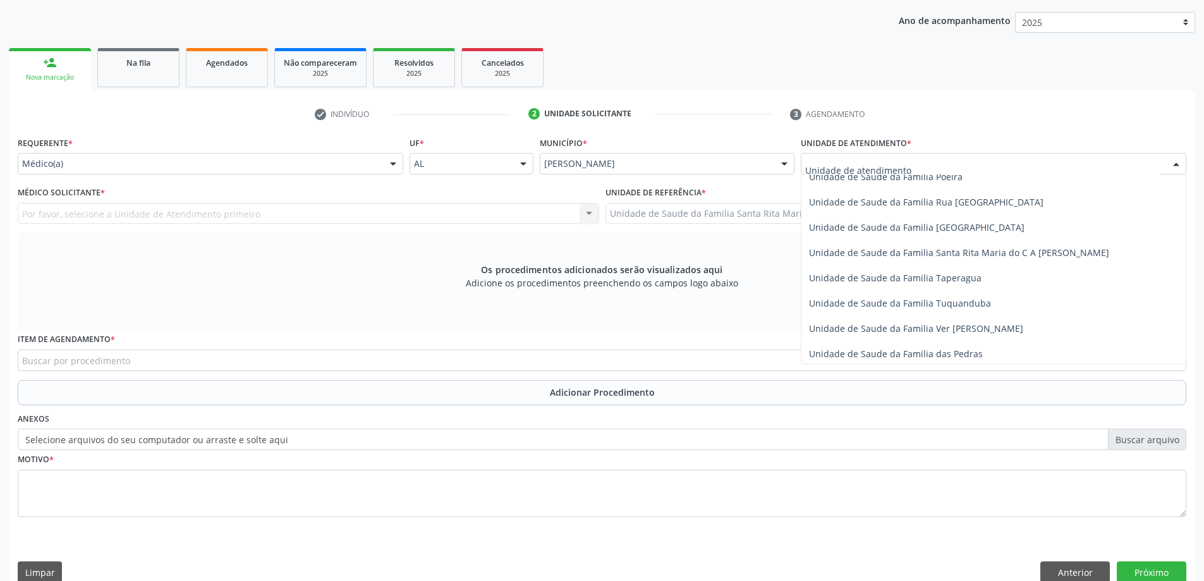
scroll to position [822, 0]
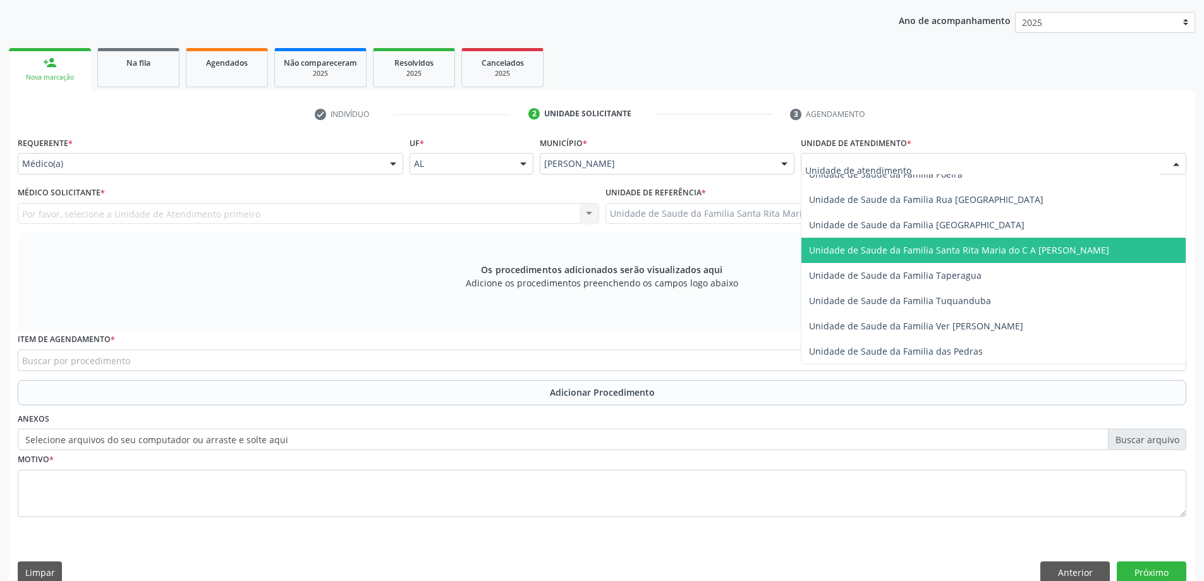
click at [859, 247] on span "Unidade de Saude da Familia Santa Rita Maria do C A [PERSON_NAME]" at bounding box center [959, 250] width 300 height 12
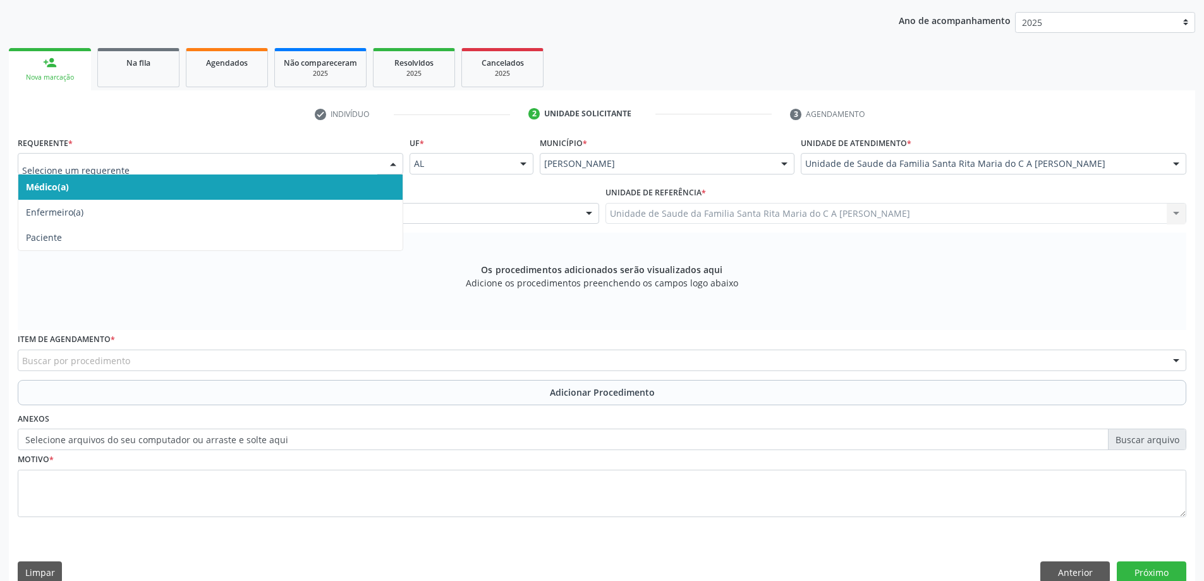
click at [274, 187] on span "Médico(a)" at bounding box center [210, 186] width 384 height 25
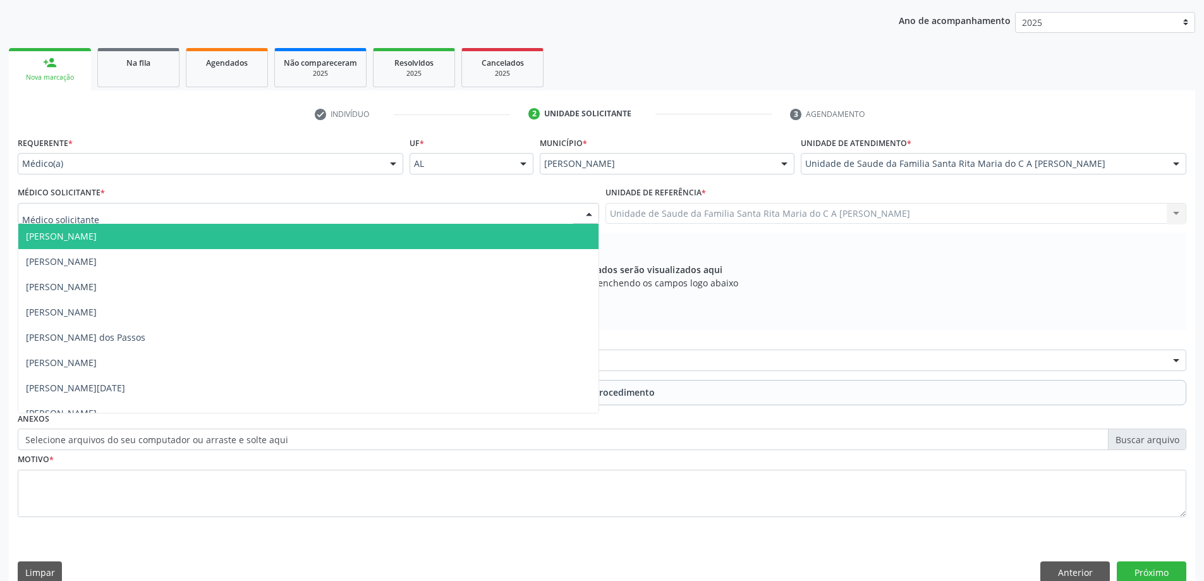
click at [283, 212] on div at bounding box center [309, 213] width 582 height 21
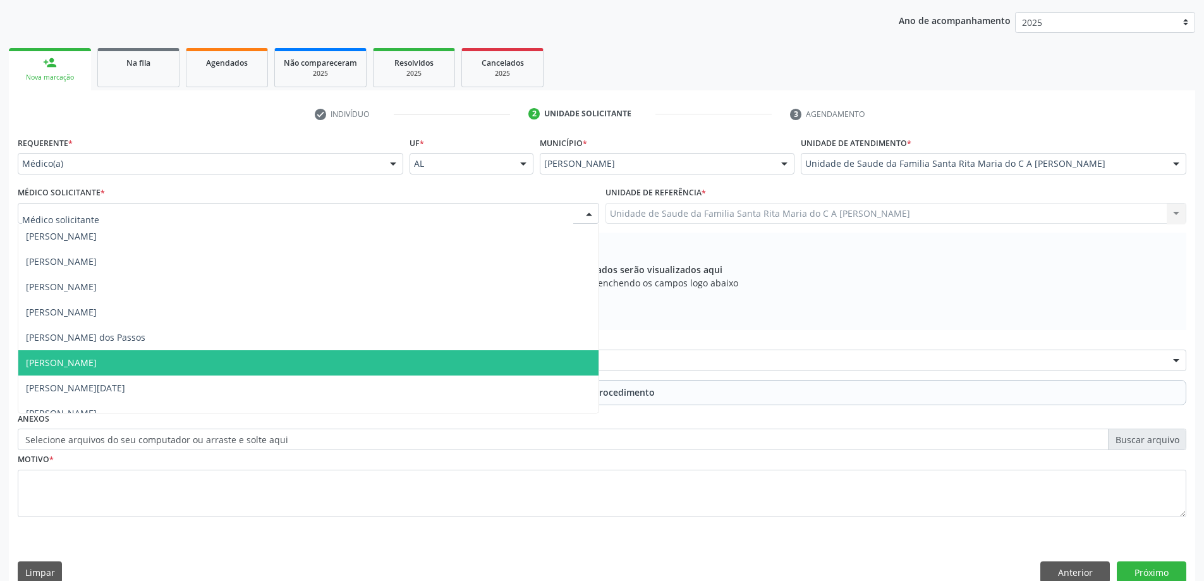
click at [269, 357] on span "[PERSON_NAME]" at bounding box center [308, 362] width 580 height 25
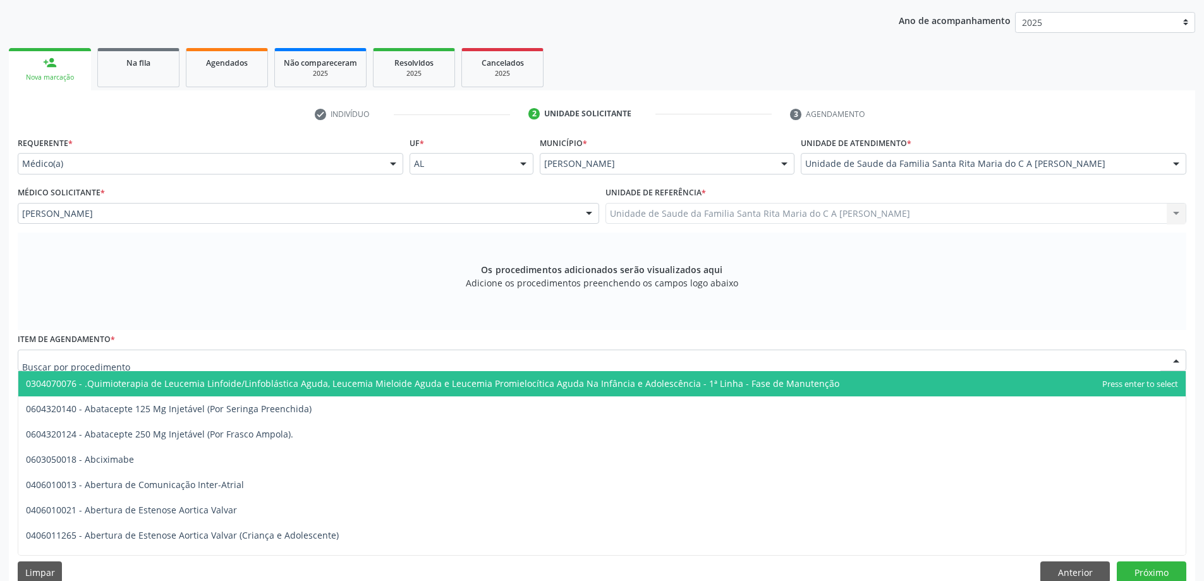
click at [274, 358] on div at bounding box center [602, 360] width 1169 height 21
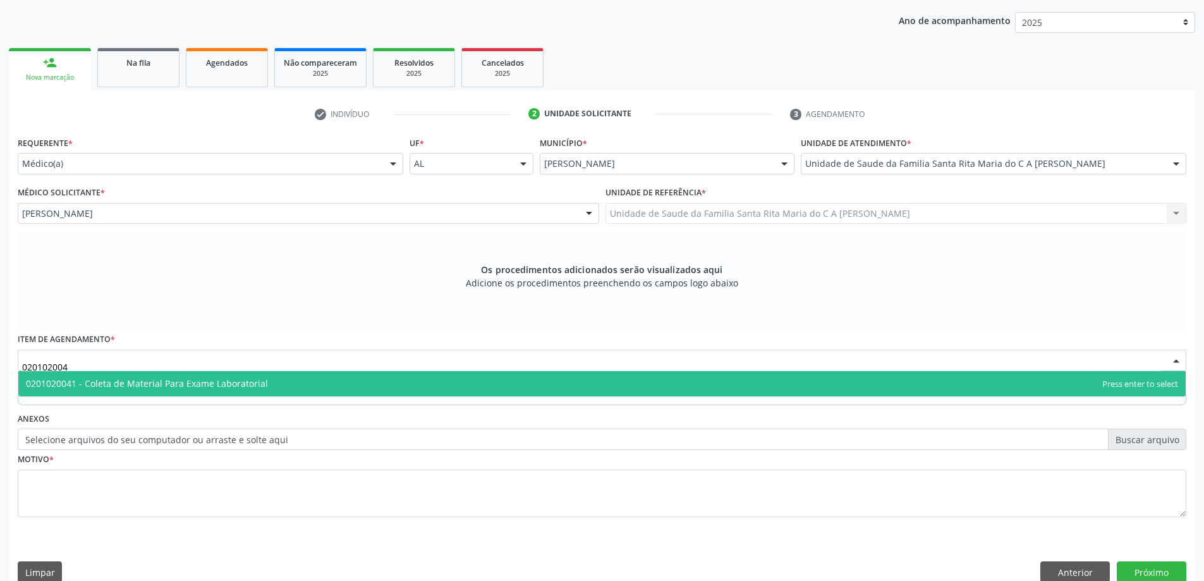
type input "0201020041"
click at [249, 382] on span "0201020041 - Coleta de Material Para Exame Laboratorial" at bounding box center [147, 383] width 242 height 12
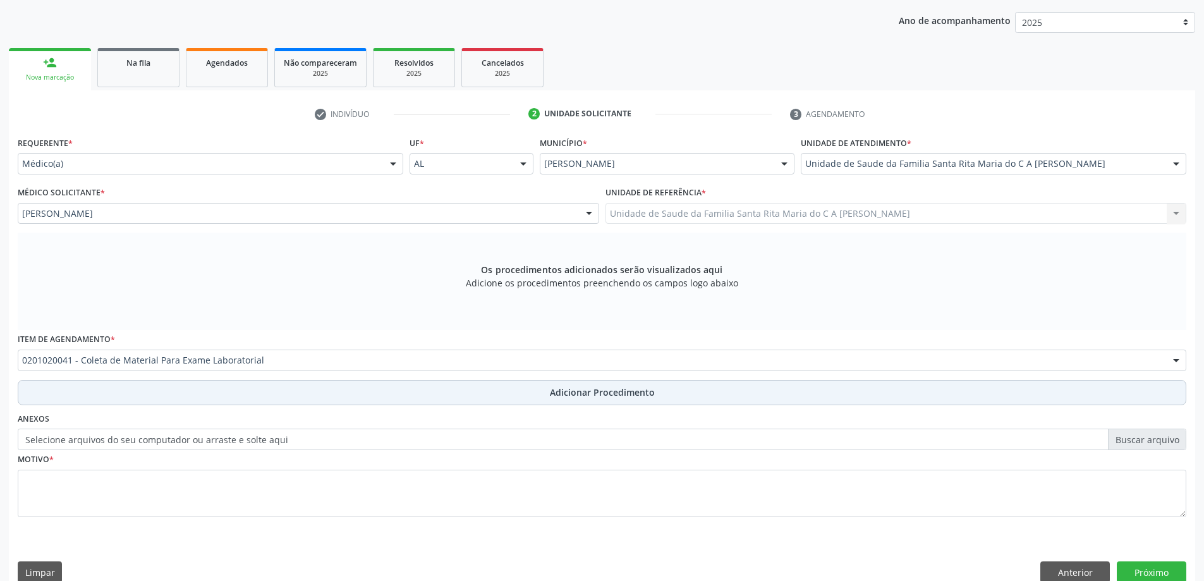
click at [288, 393] on button "Adicionar Procedimento" at bounding box center [602, 392] width 1169 height 25
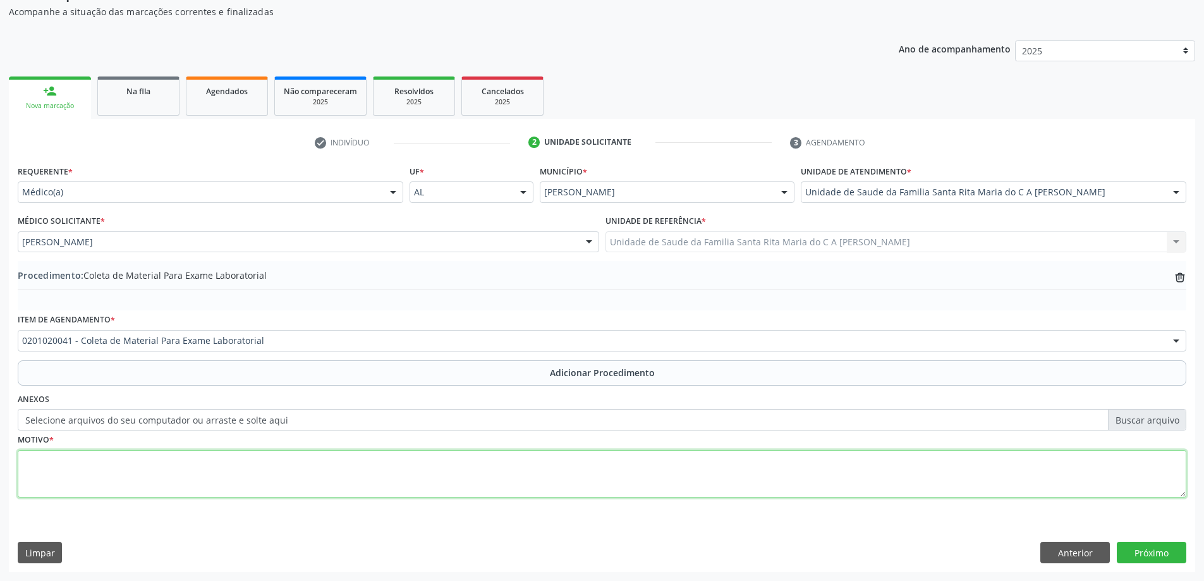
click at [131, 459] on textarea at bounding box center [602, 474] width 1169 height 48
type textarea "tontura"
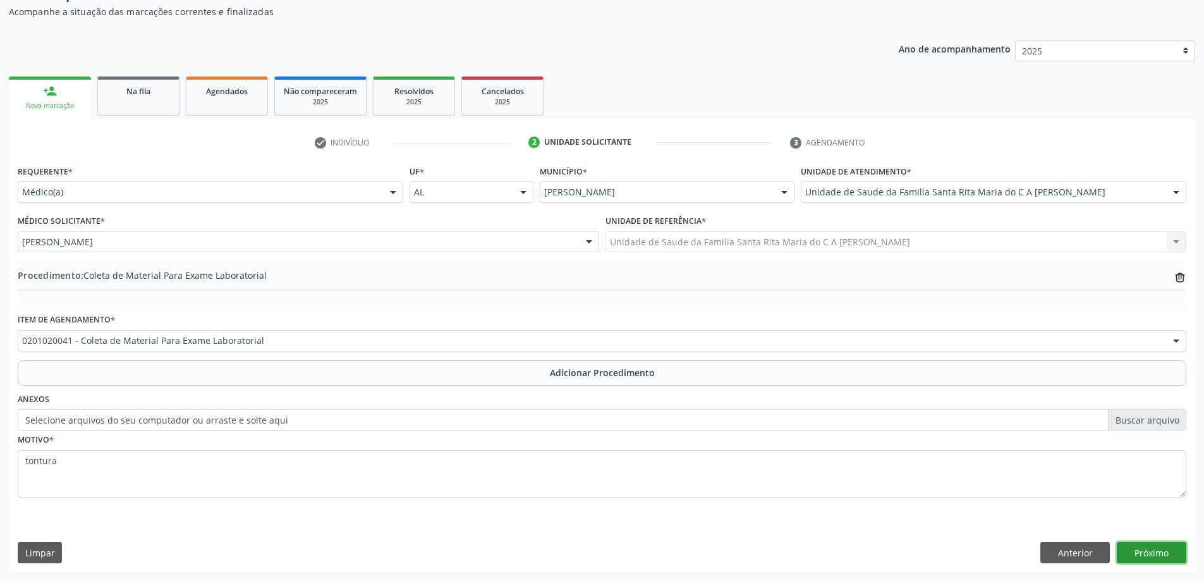
click at [1157, 554] on button "Próximo" at bounding box center [1152, 552] width 70 height 21
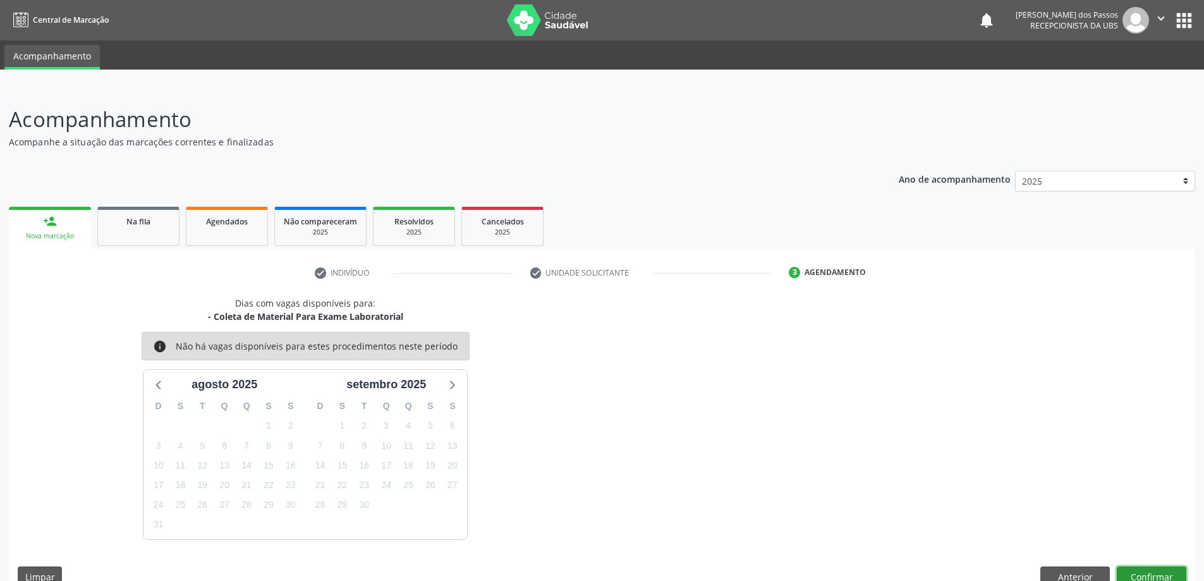
click at [1151, 576] on button "Confirmar" at bounding box center [1152, 576] width 70 height 21
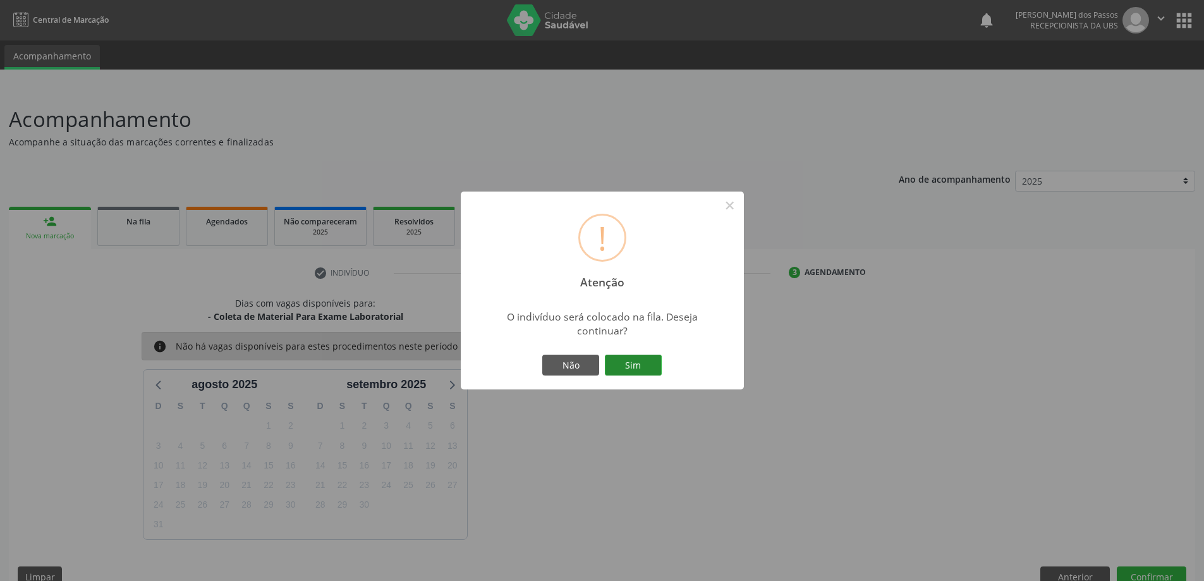
click at [660, 372] on button "Sim" at bounding box center [633, 365] width 57 height 21
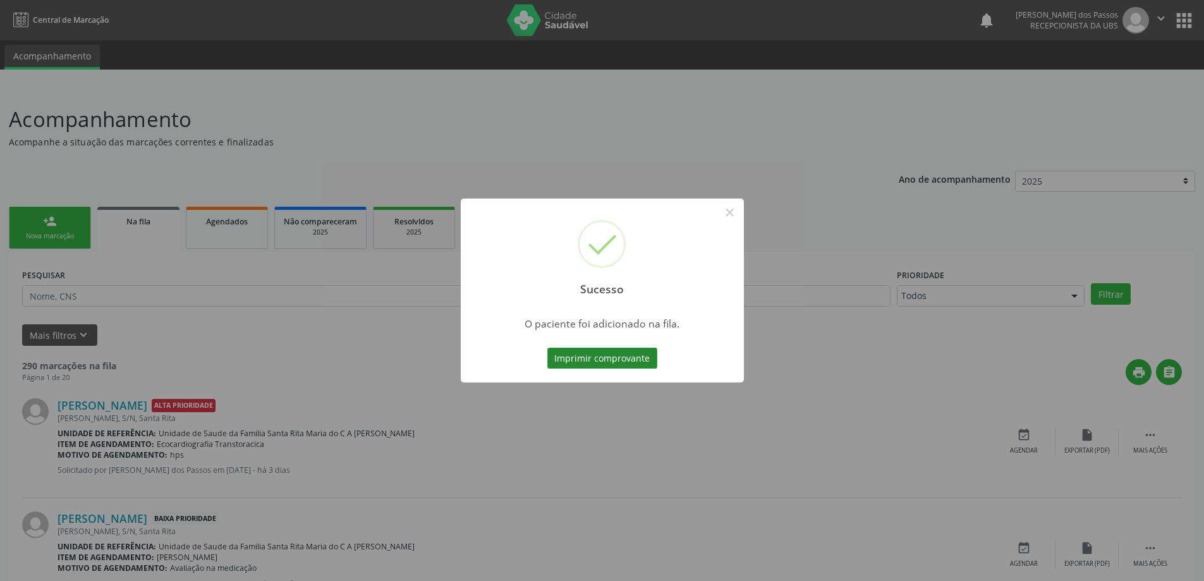
click at [610, 362] on button "Imprimir comprovante" at bounding box center [603, 358] width 110 height 21
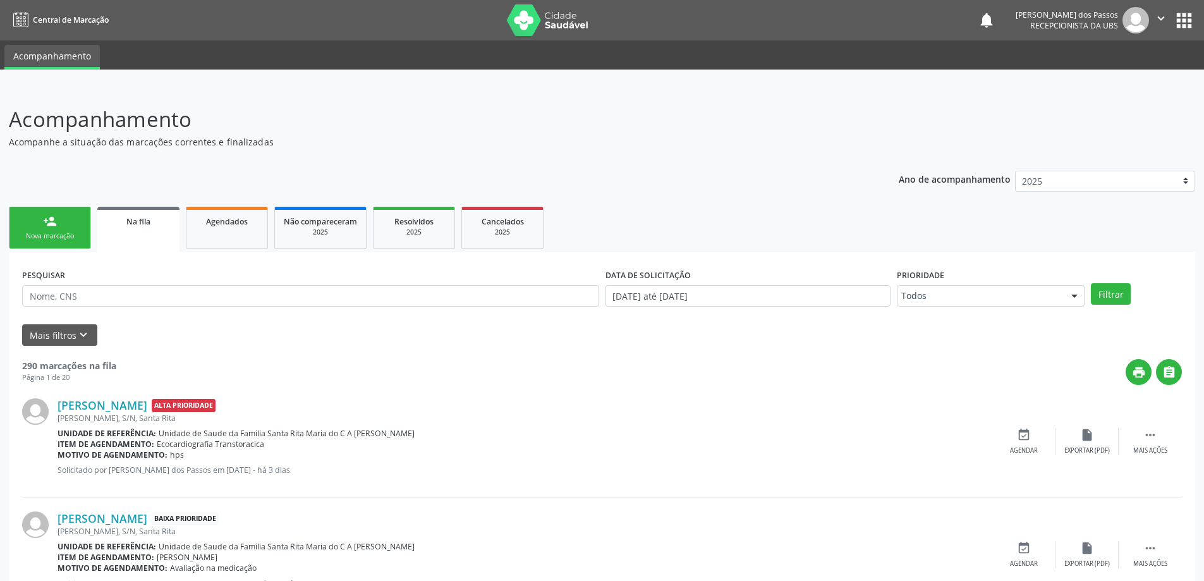
click at [42, 234] on div "Nova marcação" at bounding box center [49, 235] width 63 height 9
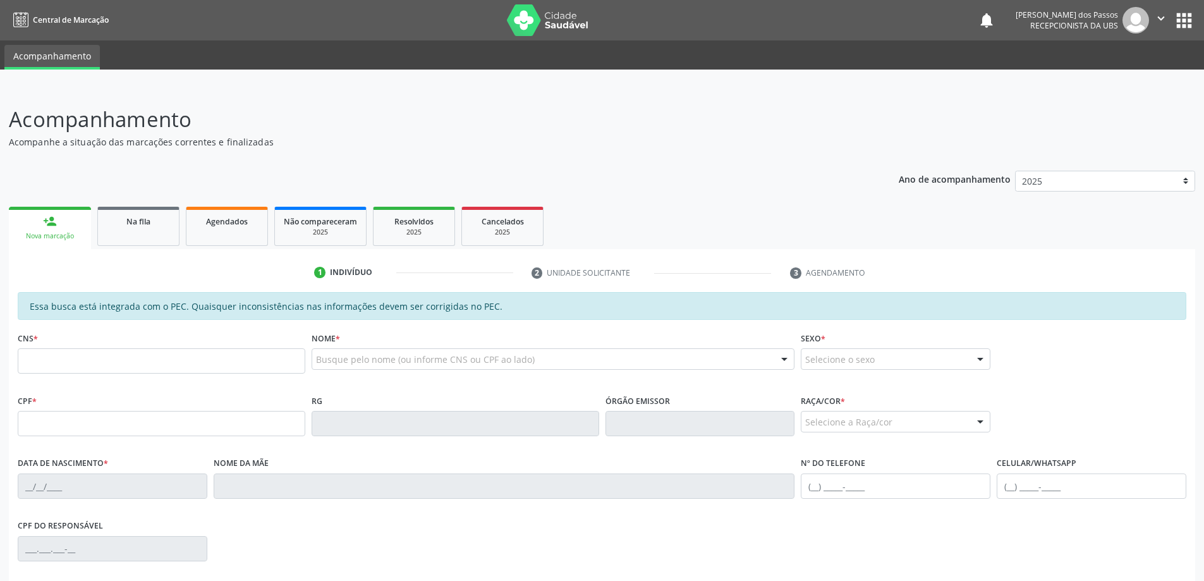
click at [63, 229] on link "person_add Nova marcação" at bounding box center [50, 228] width 82 height 42
click at [130, 364] on input "text" at bounding box center [162, 360] width 288 height 25
type input "706 7045 7460 1113"
type input "777.279.754-00"
type input "[DATE]"
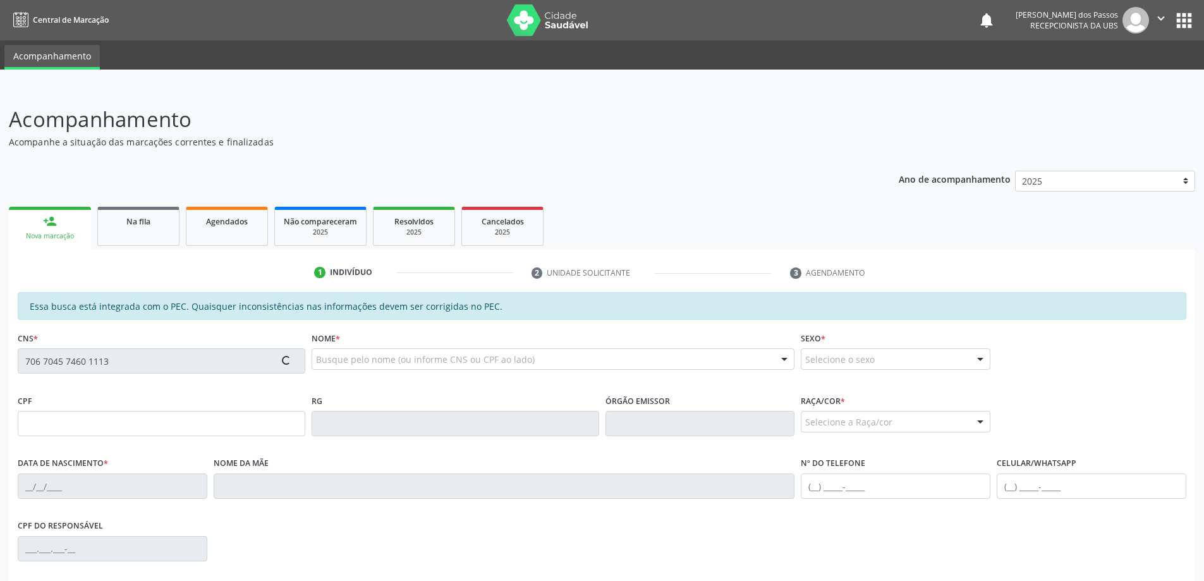
type input "[PERSON_NAME]"
type input "[PHONE_NUMBER]"
type input "S/N"
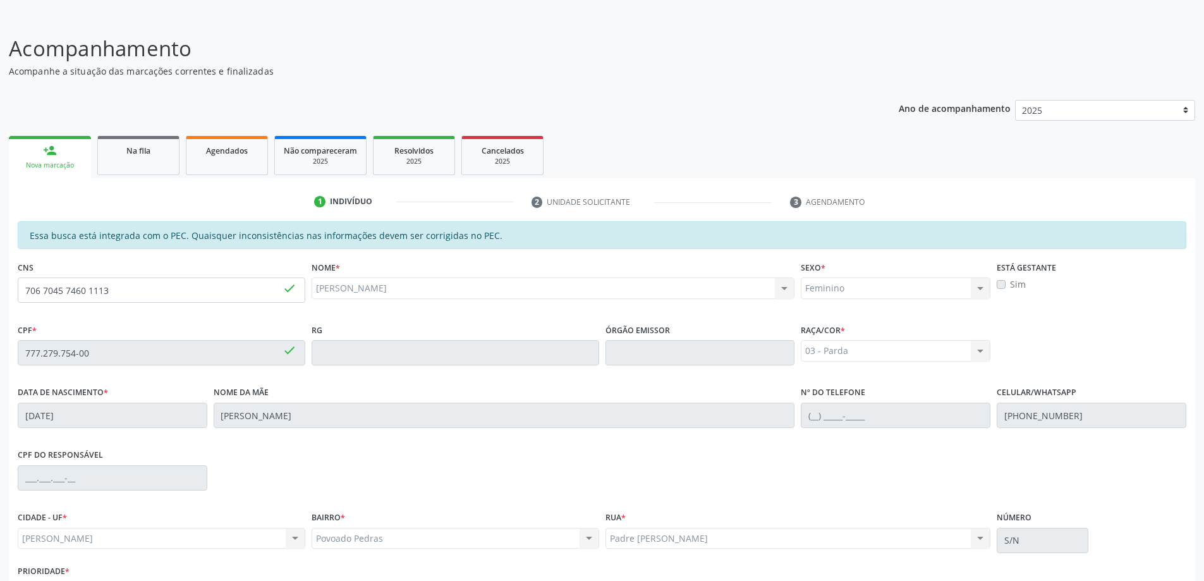
scroll to position [159, 0]
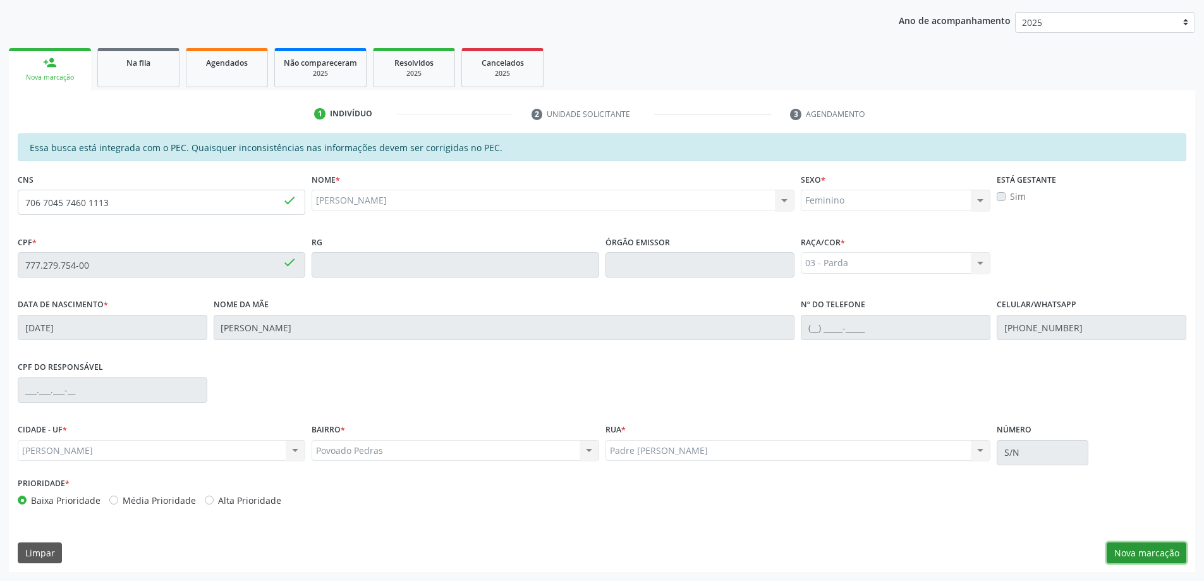
click at [1154, 563] on button "Nova marcação" at bounding box center [1147, 552] width 80 height 21
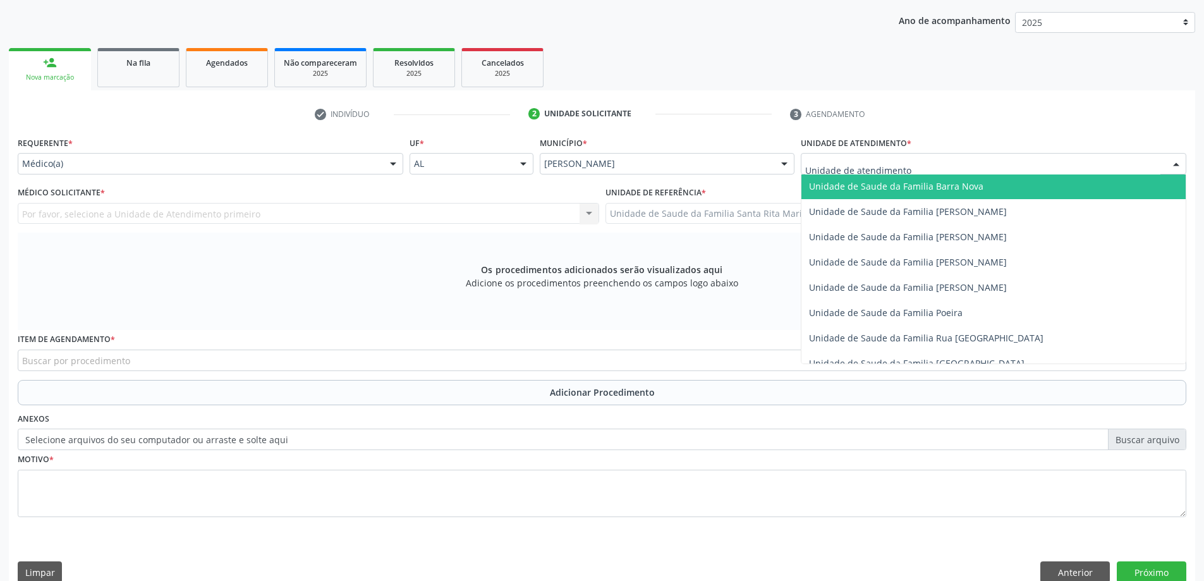
scroll to position [747, 0]
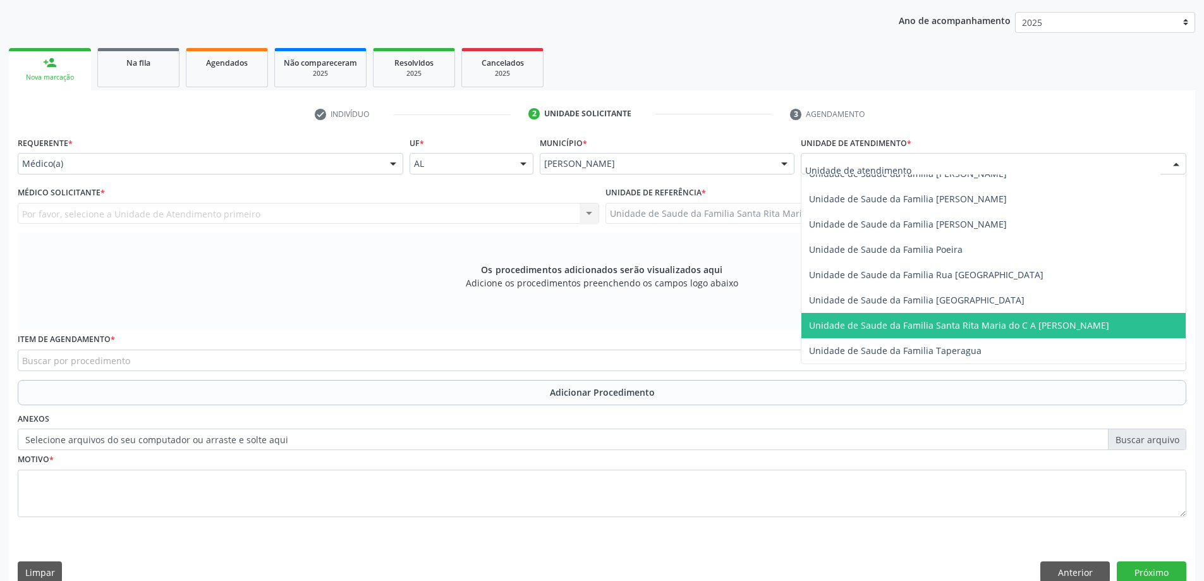
click at [865, 324] on span "Unidade de Saude da Familia Santa Rita Maria do C A [PERSON_NAME]" at bounding box center [959, 325] width 300 height 12
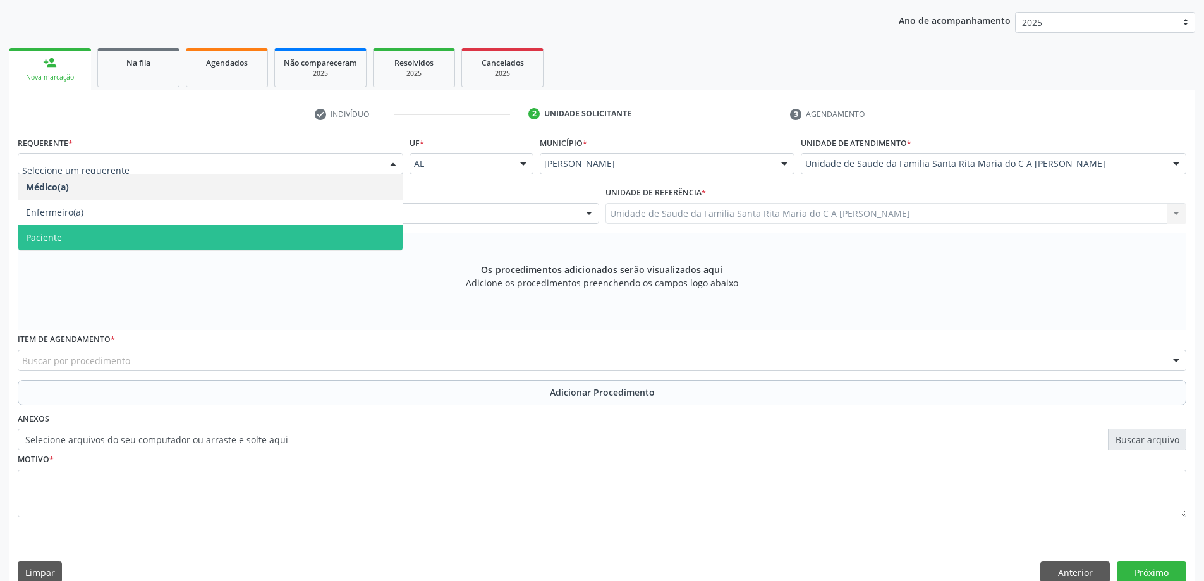
click at [232, 235] on span "Paciente" at bounding box center [210, 237] width 384 height 25
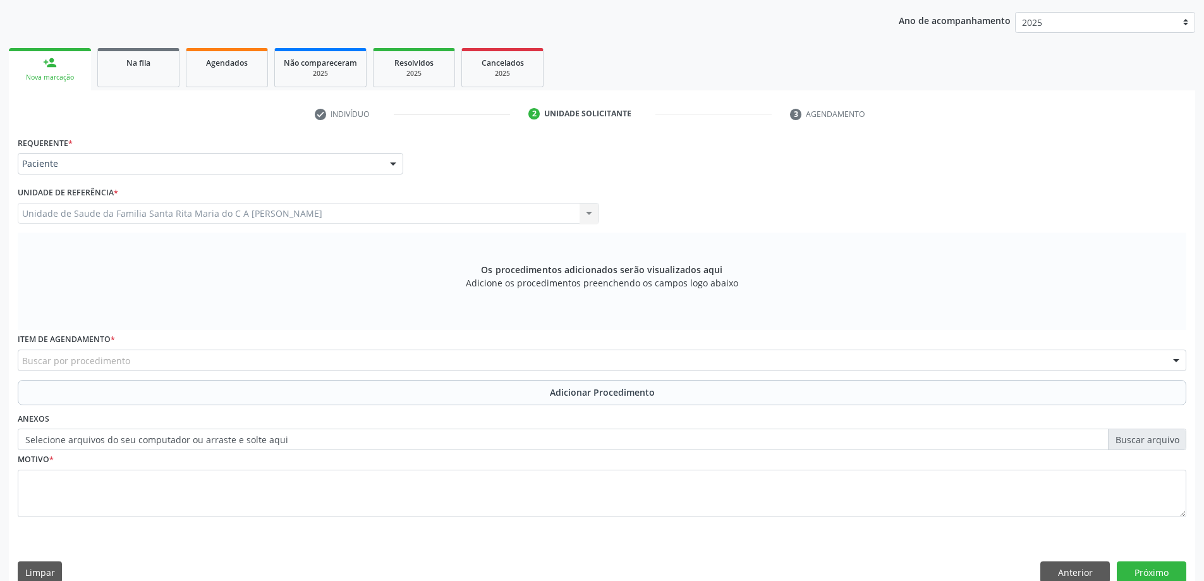
click at [324, 364] on div "Buscar por procedimento" at bounding box center [602, 360] width 1169 height 21
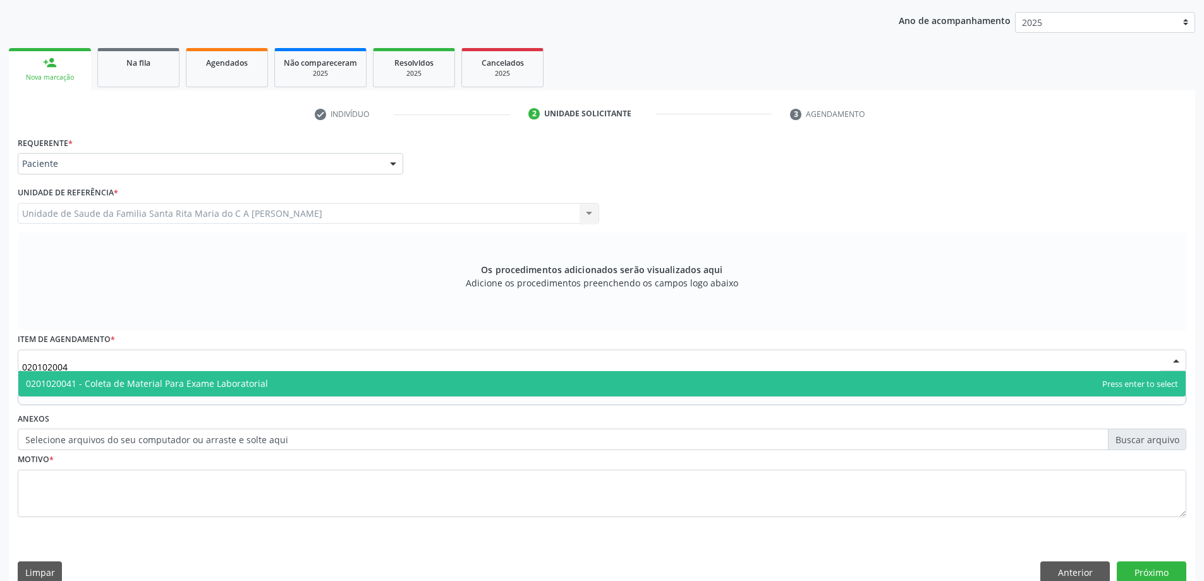
type input "0201020041"
click at [236, 383] on span "0201020041 - Coleta de Material Para Exame Laboratorial" at bounding box center [147, 383] width 242 height 12
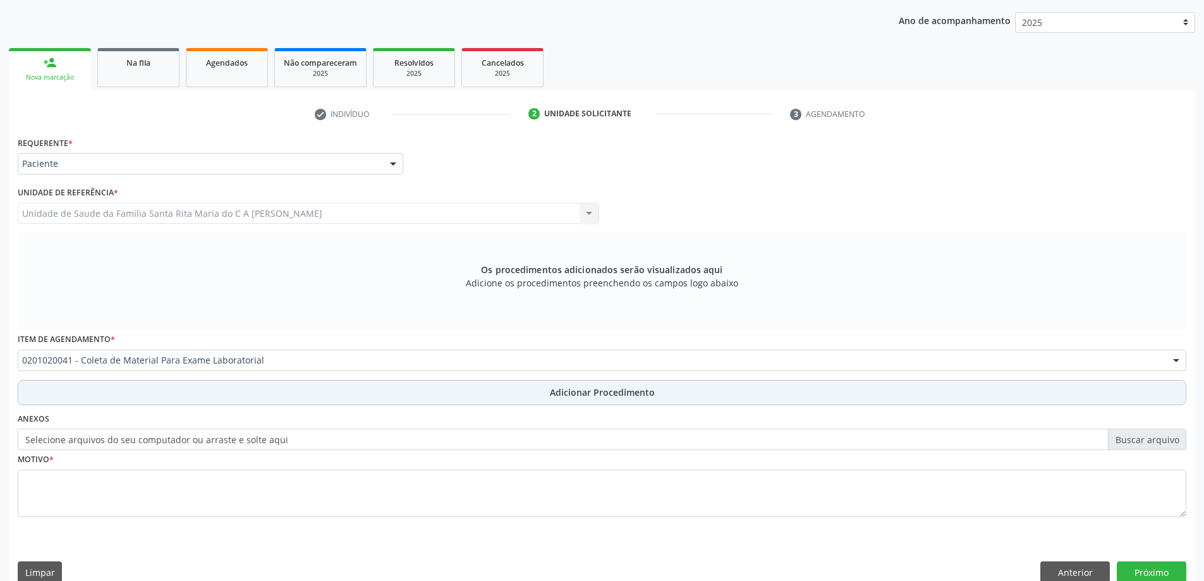
click at [162, 399] on button "Adicionar Procedimento" at bounding box center [602, 392] width 1169 height 25
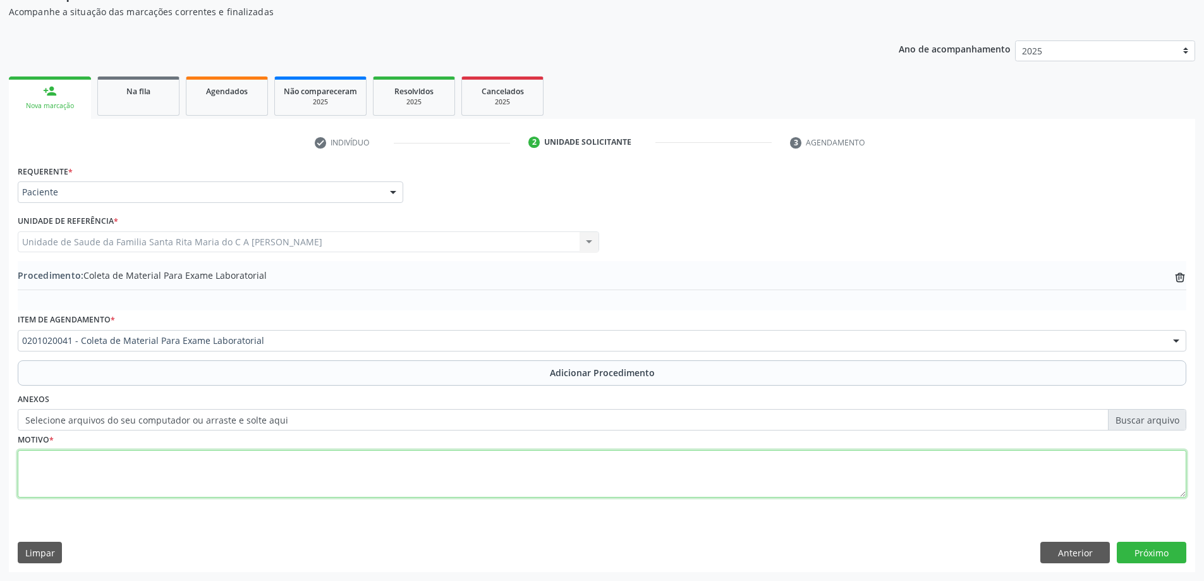
click at [185, 476] on textarea at bounding box center [602, 474] width 1169 height 48
type textarea "controle"
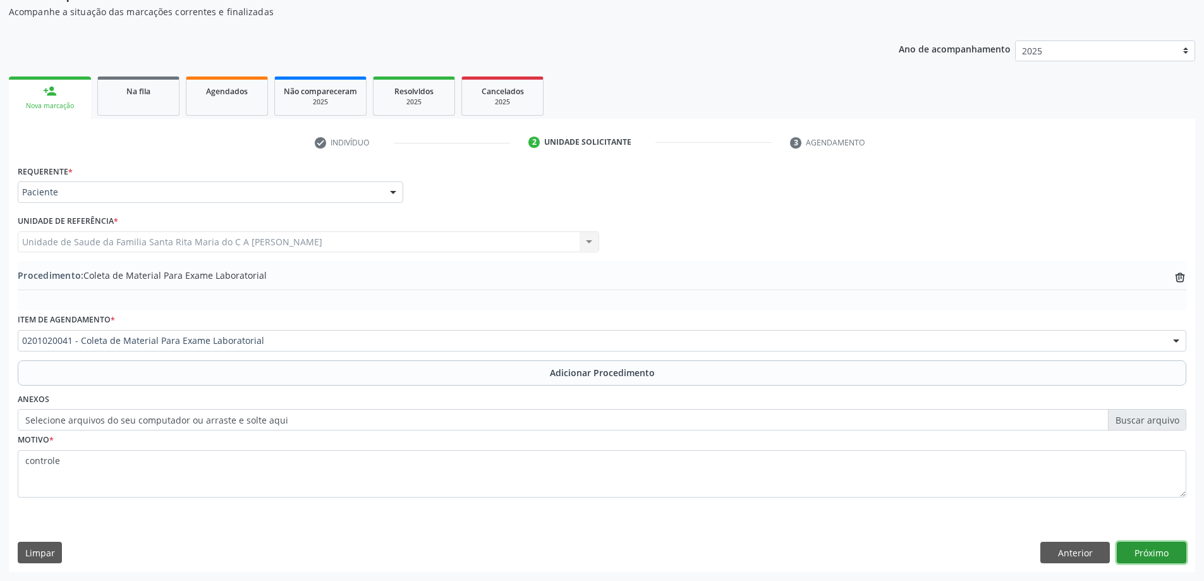
click at [1134, 549] on button "Próximo" at bounding box center [1152, 552] width 70 height 21
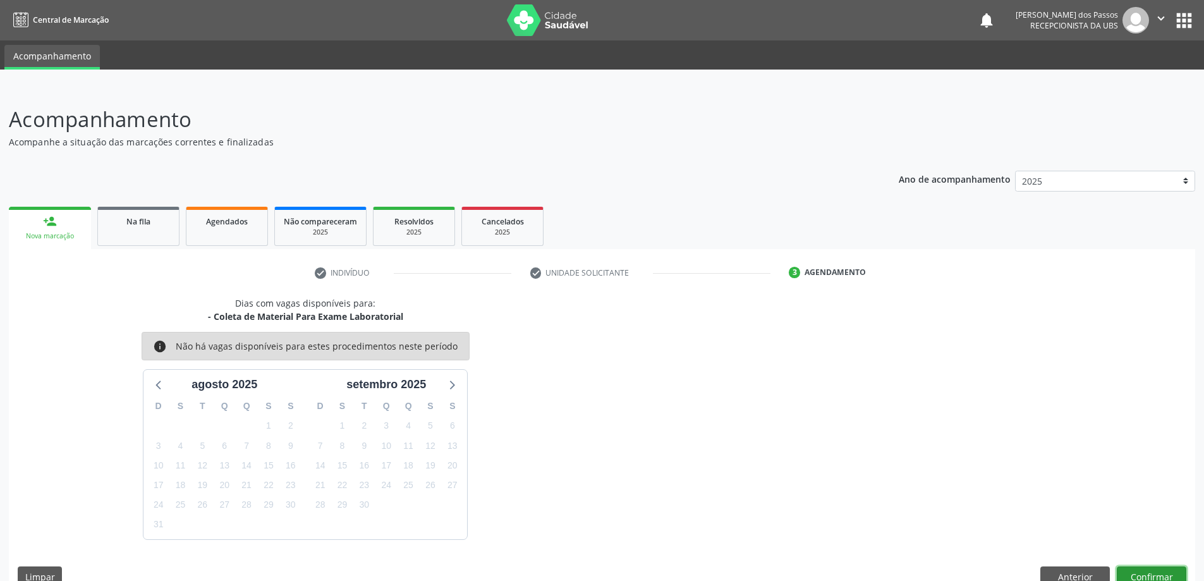
click at [1153, 575] on button "Confirmar" at bounding box center [1152, 576] width 70 height 21
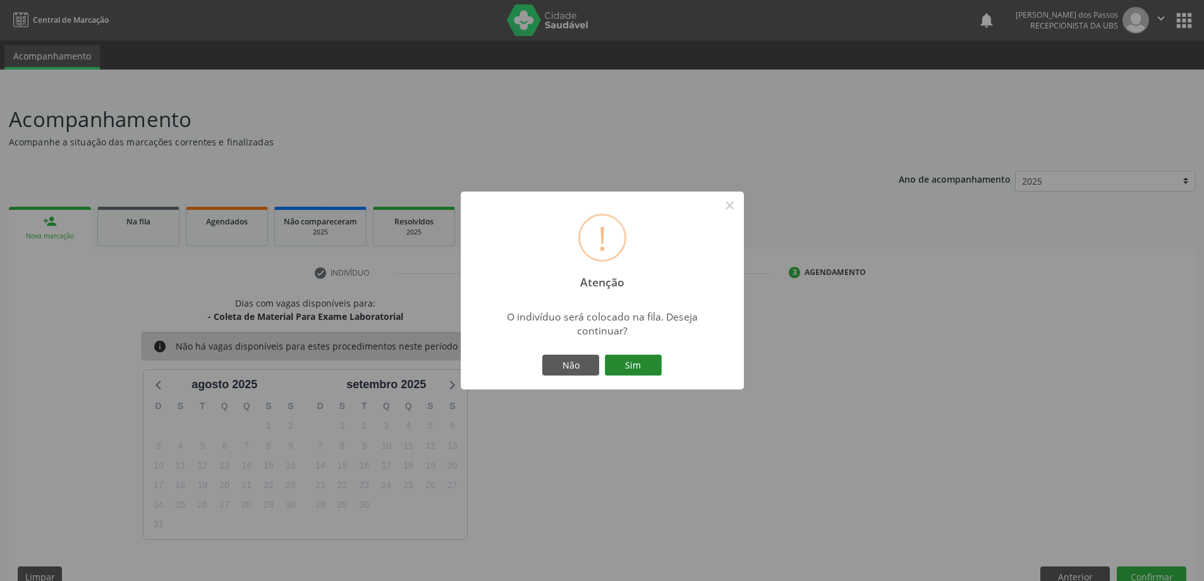
click at [628, 371] on button "Sim" at bounding box center [633, 365] width 57 height 21
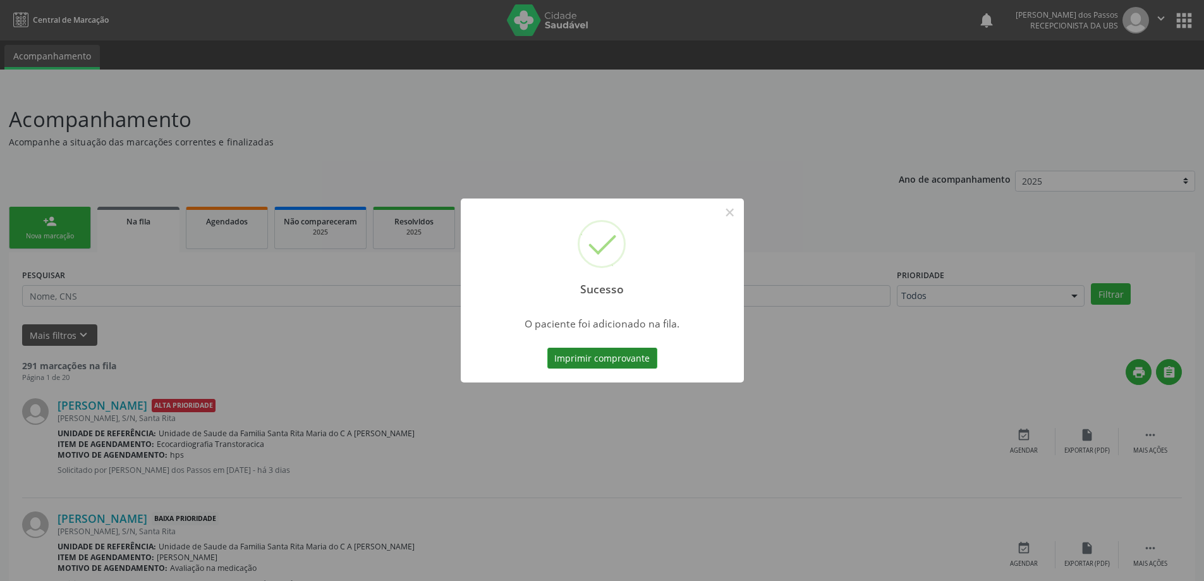
click at [615, 352] on button "Imprimir comprovante" at bounding box center [603, 358] width 110 height 21
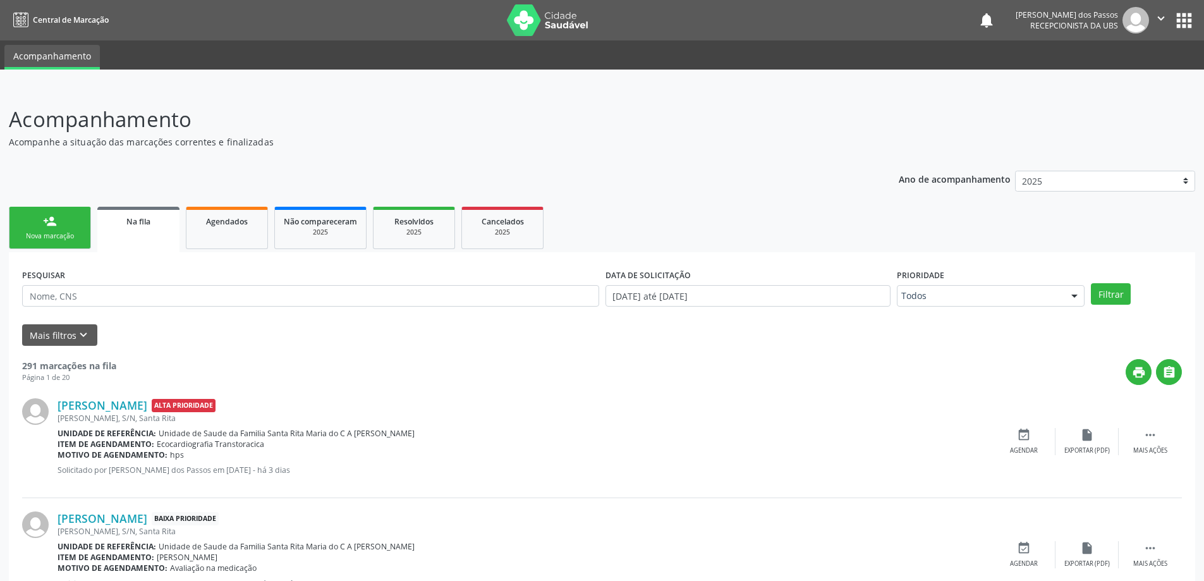
click at [67, 240] on div "Nova marcação" at bounding box center [49, 235] width 63 height 9
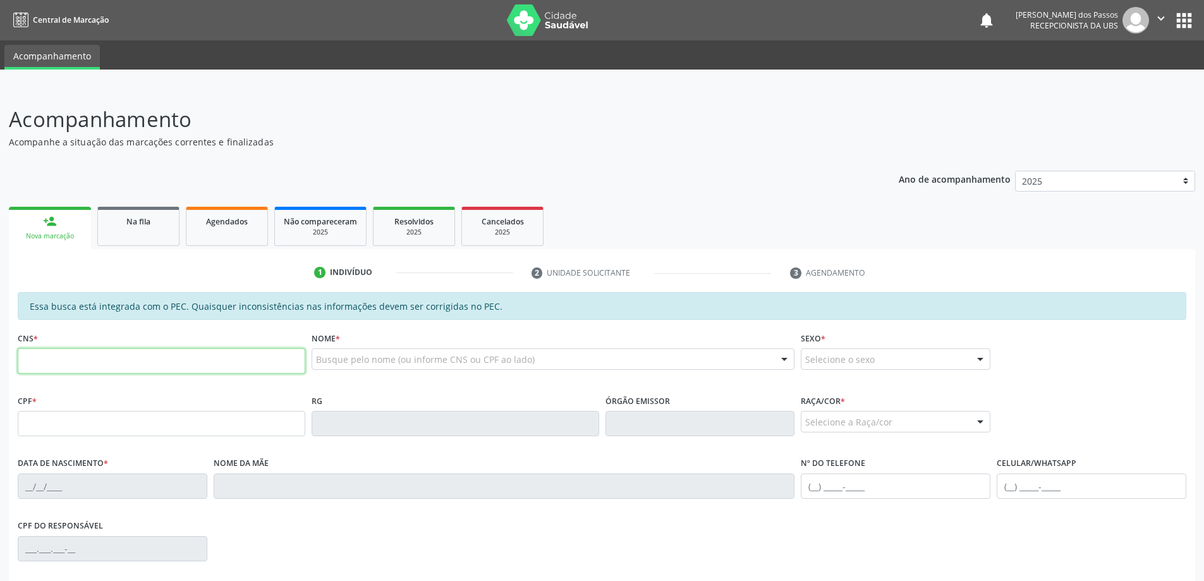
click at [97, 360] on input "text" at bounding box center [162, 360] width 288 height 25
type input "705 2054 4626 9172"
type input "121.239.984-60"
type input "[DATE]"
type input "[PERSON_NAME]"
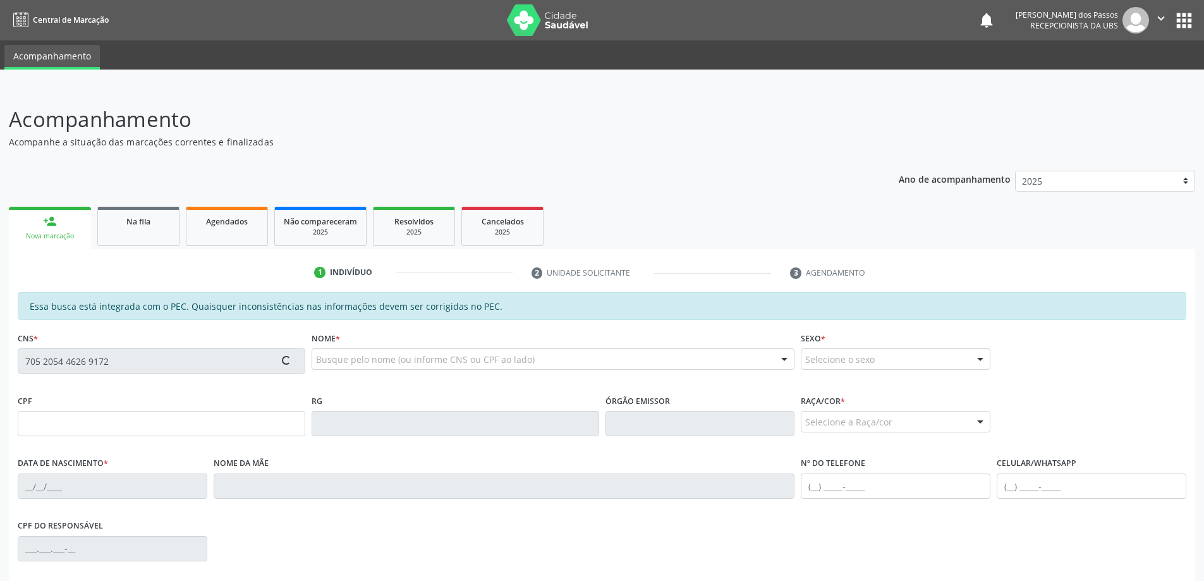
type input "[PHONE_NUMBER]"
type input "S/N"
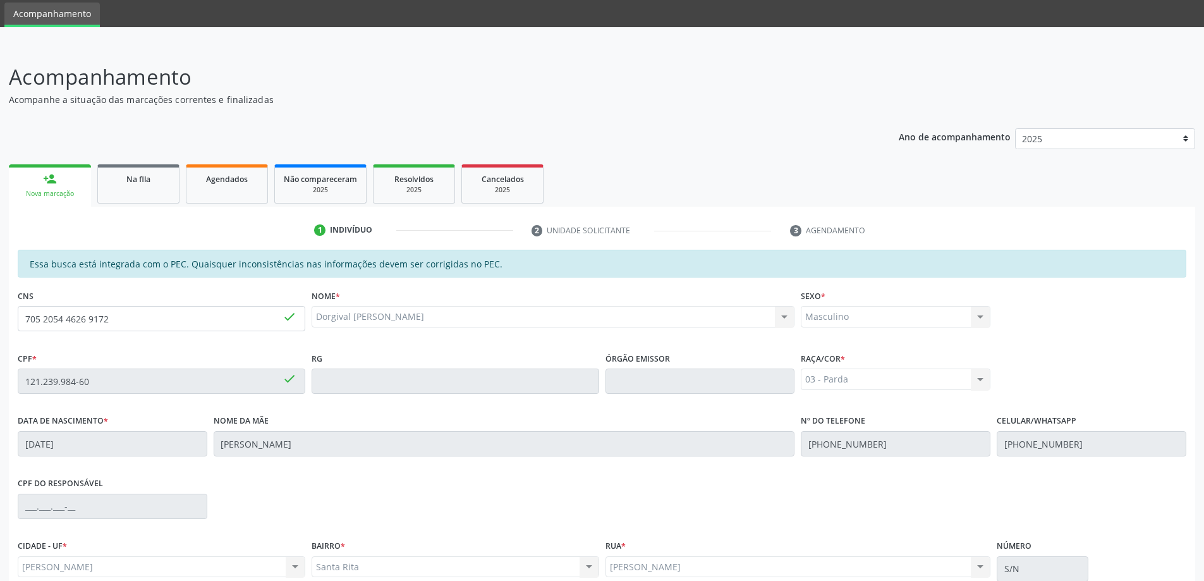
scroll to position [159, 0]
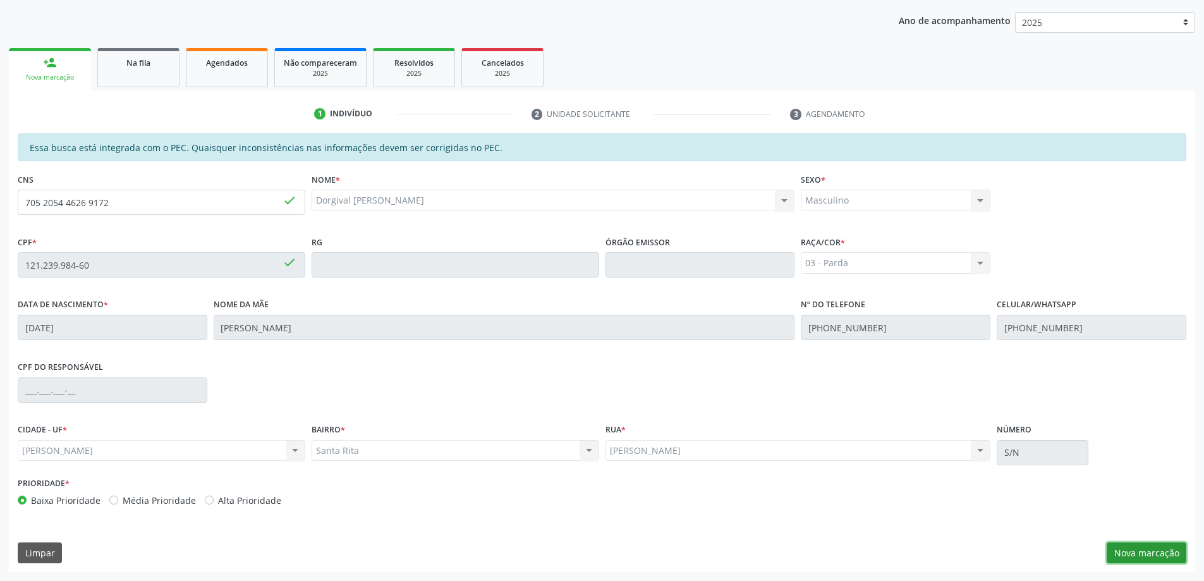
click at [1153, 560] on button "Nova marcação" at bounding box center [1147, 552] width 80 height 21
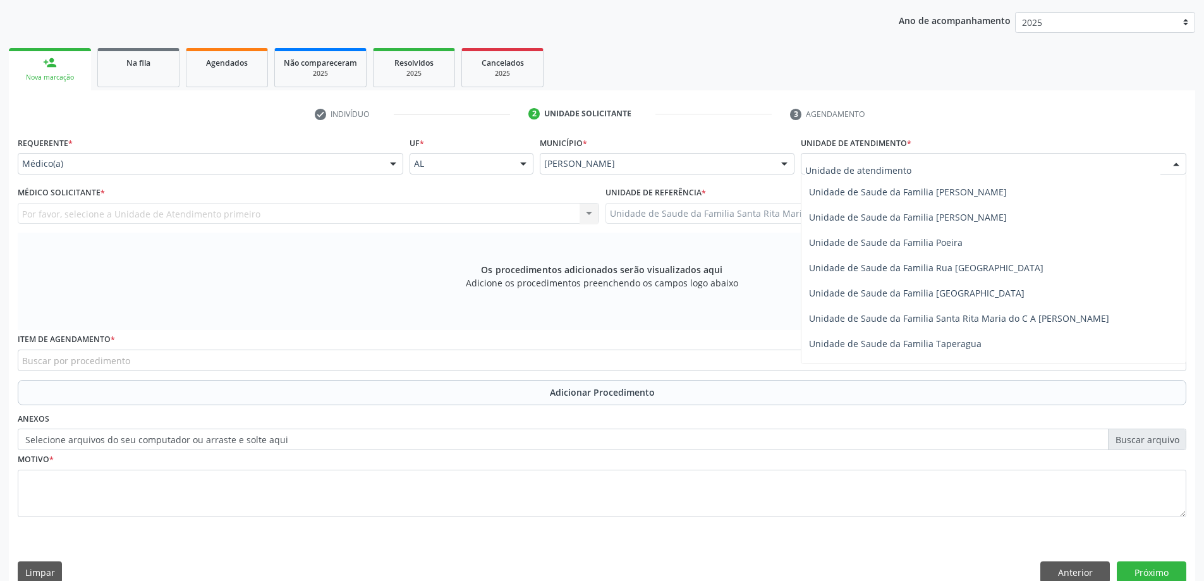
scroll to position [759, 0]
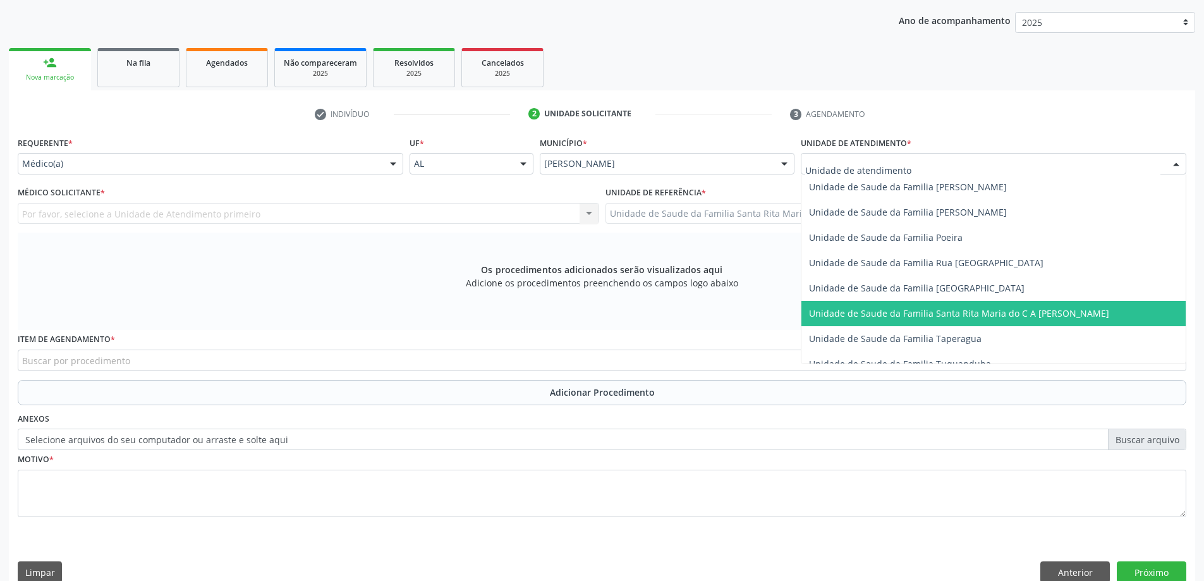
click at [894, 310] on span "Unidade de Saude da Familia Santa Rita Maria do C A [PERSON_NAME]" at bounding box center [959, 313] width 300 height 12
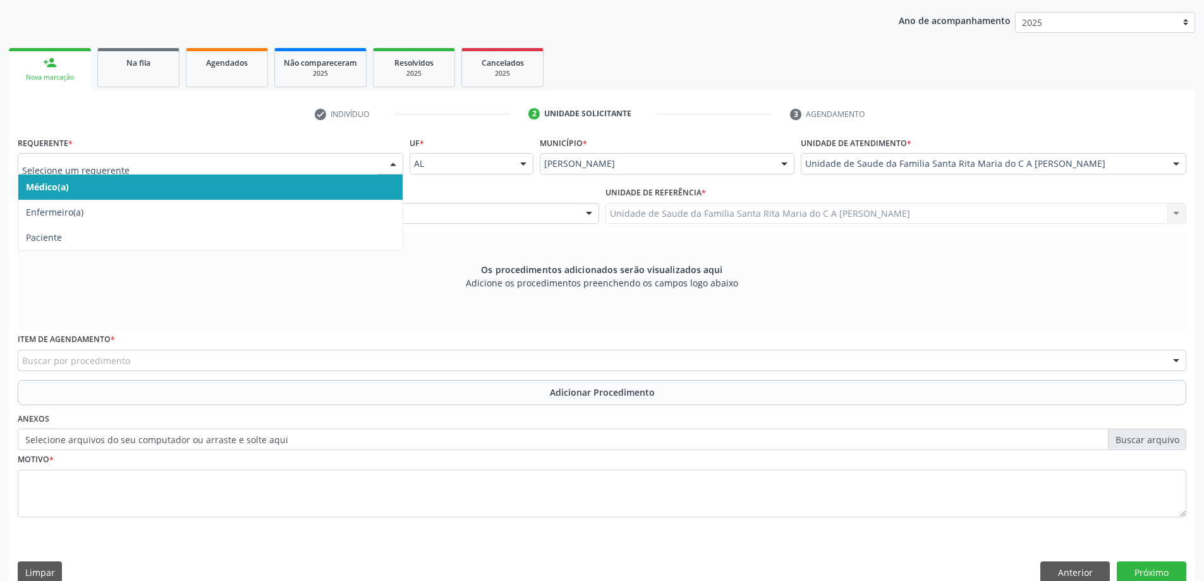
click at [330, 192] on span "Médico(a)" at bounding box center [210, 186] width 384 height 25
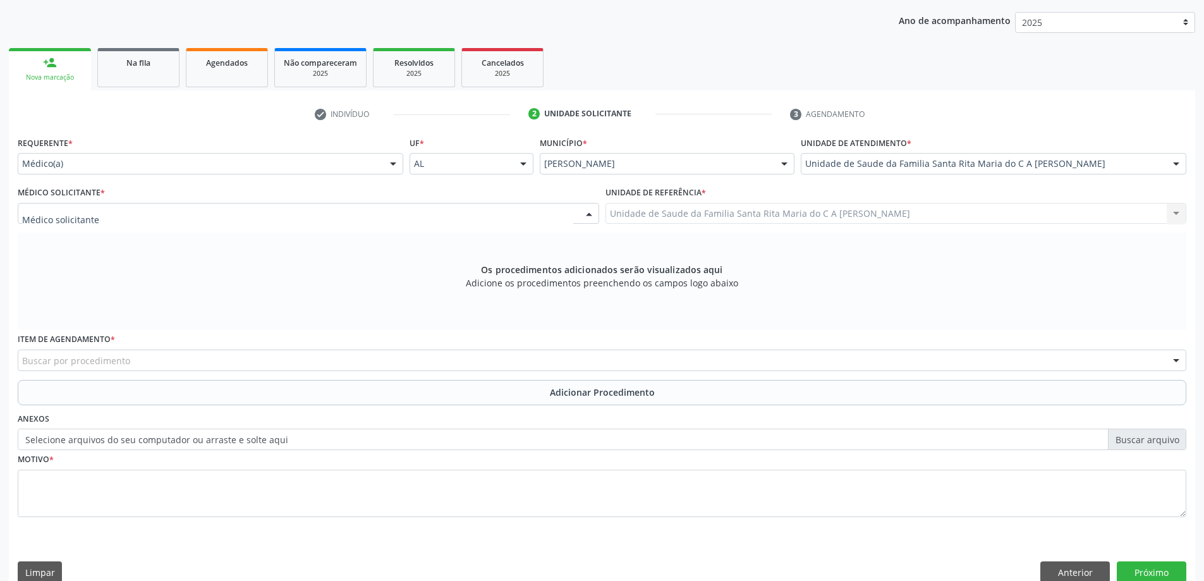
click at [238, 212] on div at bounding box center [309, 213] width 582 height 21
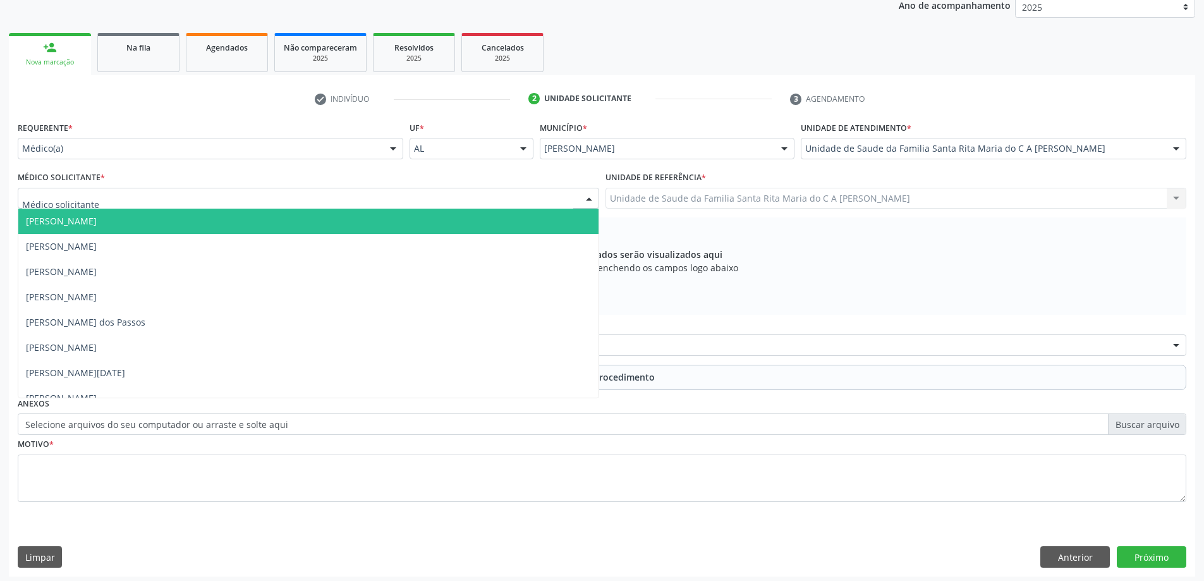
scroll to position [178, 0]
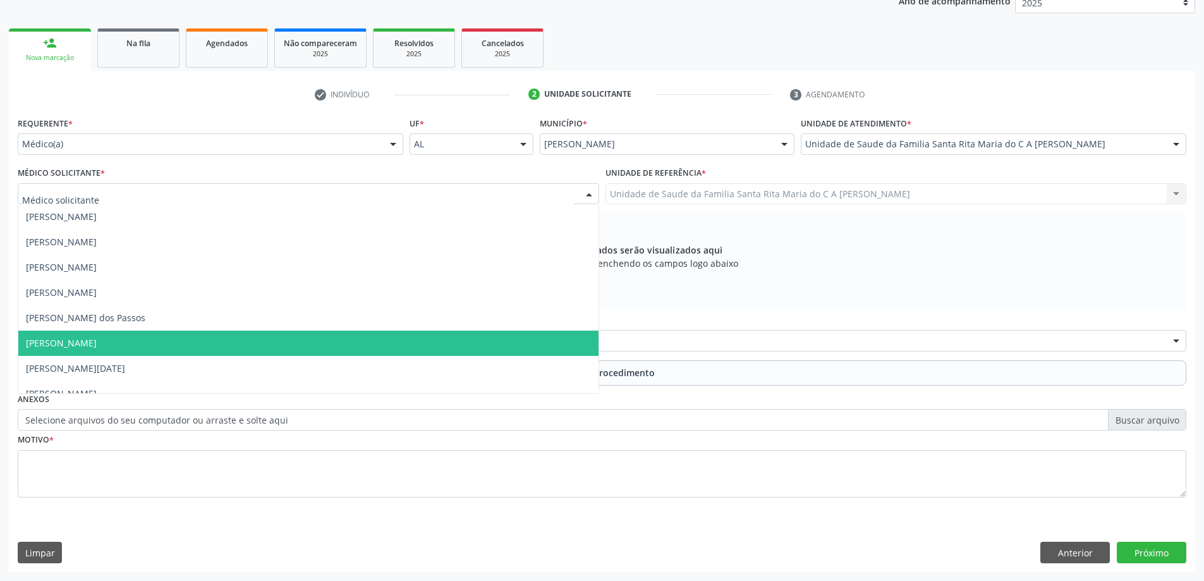
click at [214, 343] on span "[PERSON_NAME]" at bounding box center [308, 343] width 580 height 25
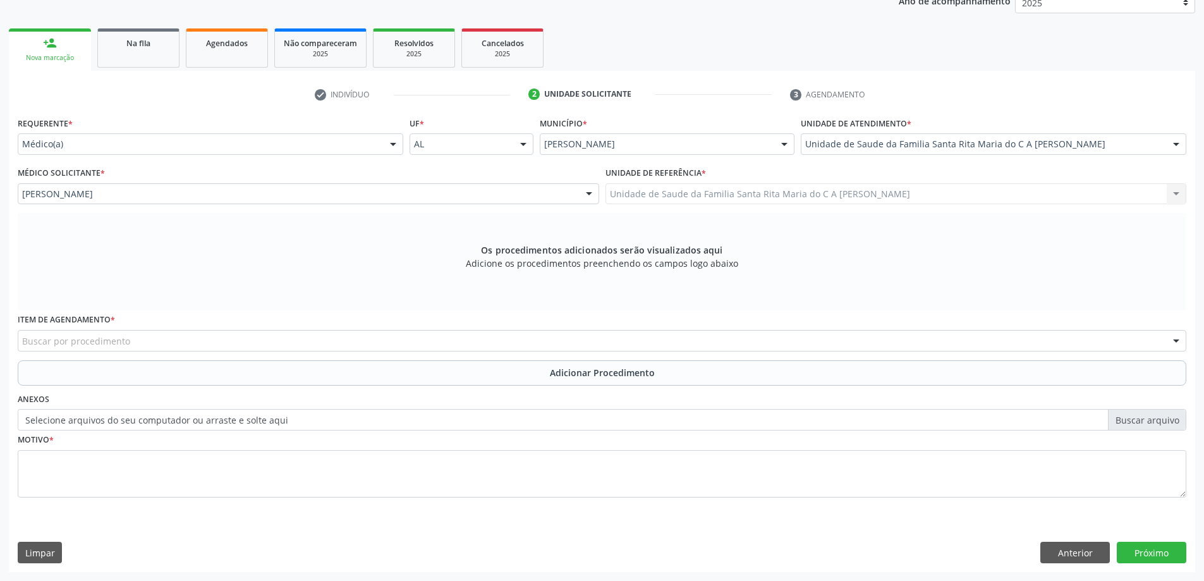
click at [157, 345] on div "Buscar por procedimento" at bounding box center [602, 340] width 1169 height 21
click at [57, 348] on input "020102041" at bounding box center [591, 346] width 1139 height 25
type input "0201020041"
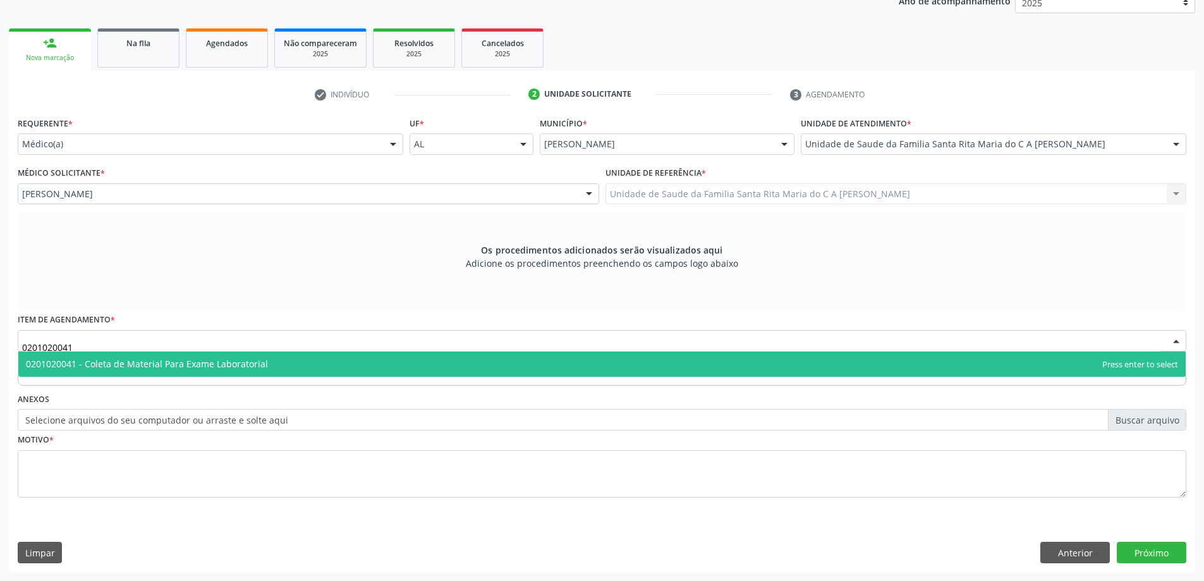
click at [100, 368] on span "0201020041 - Coleta de Material Para Exame Laboratorial" at bounding box center [147, 364] width 242 height 12
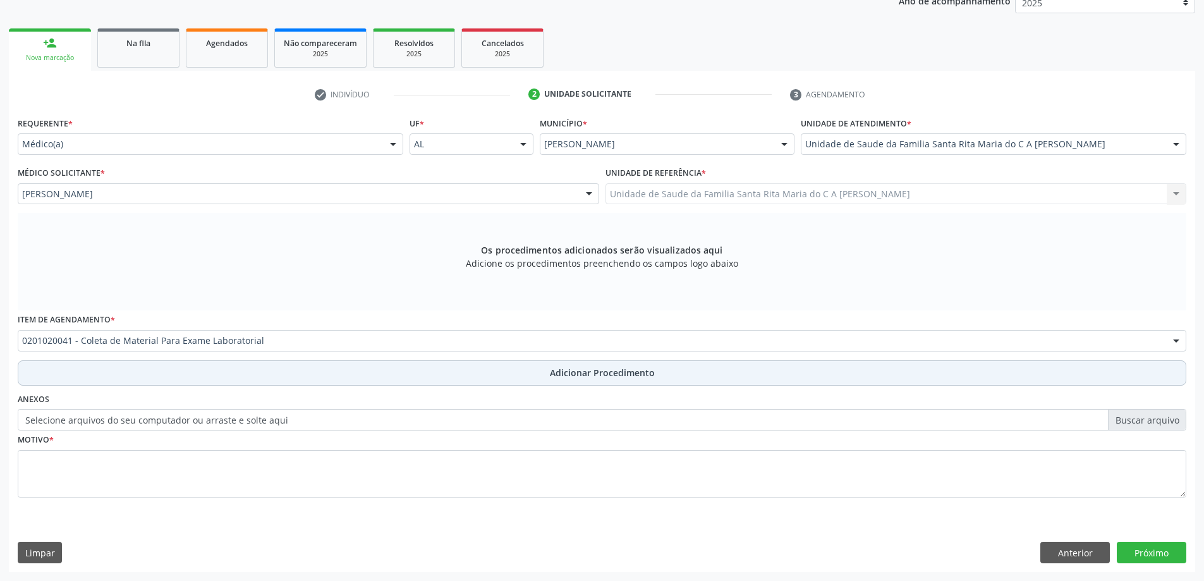
click at [108, 374] on button "Adicionar Procedimento" at bounding box center [602, 372] width 1169 height 25
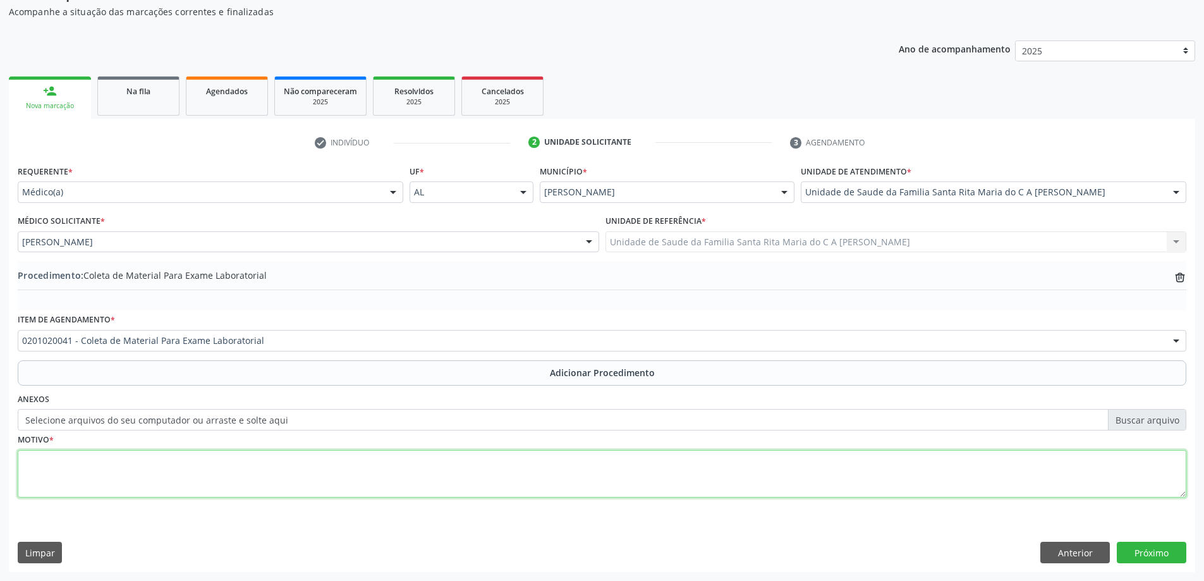
click at [107, 486] on textarea at bounding box center [602, 474] width 1169 height 48
type textarea "avaliação clinica"
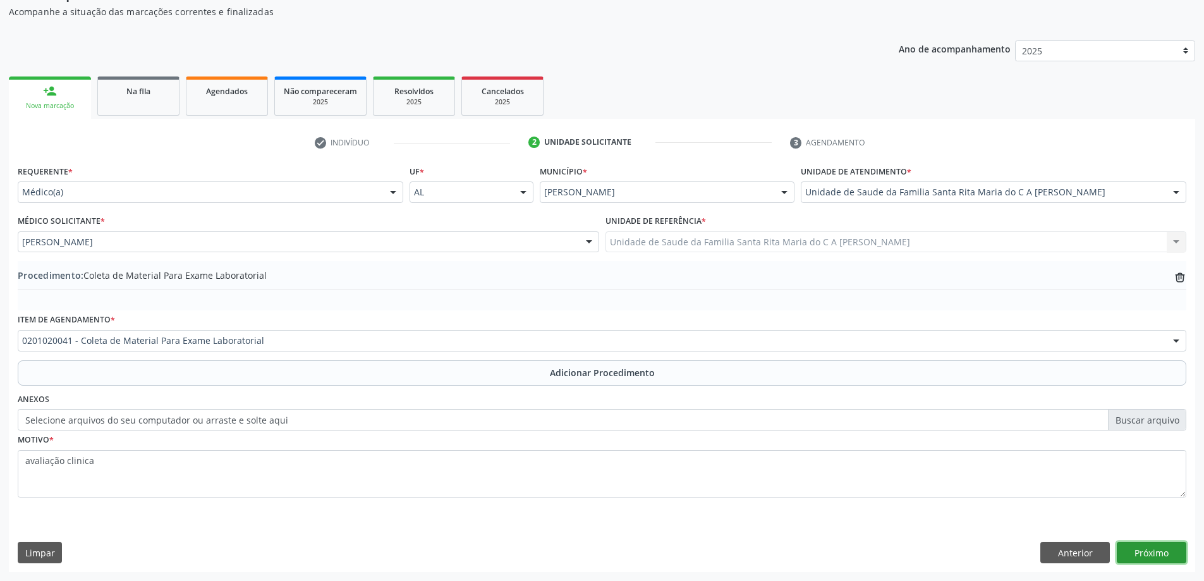
click at [1146, 555] on button "Próximo" at bounding box center [1152, 552] width 70 height 21
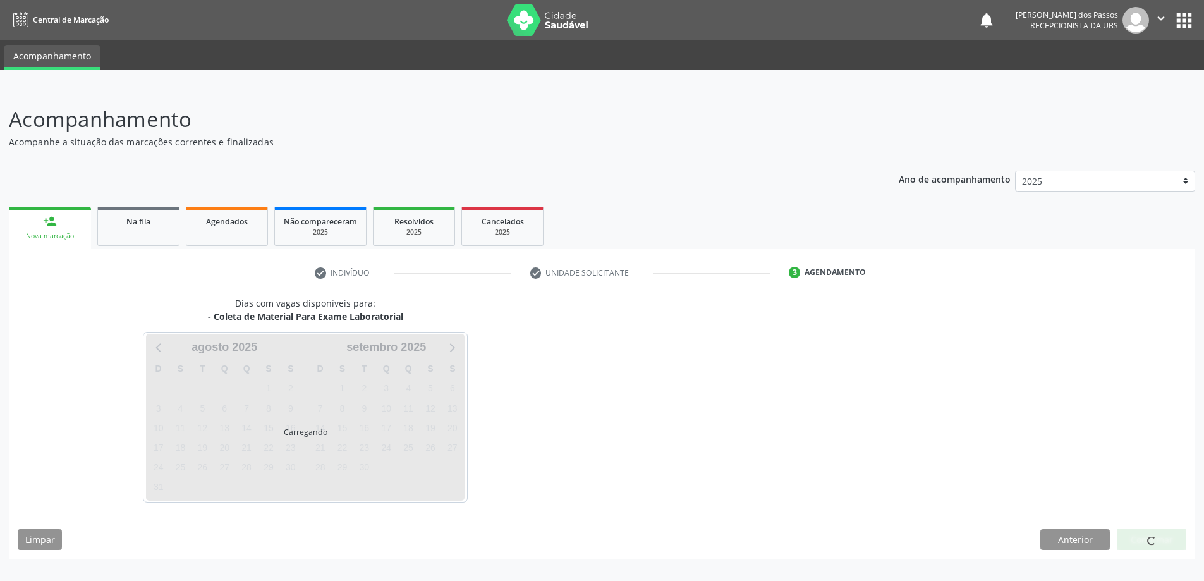
scroll to position [0, 0]
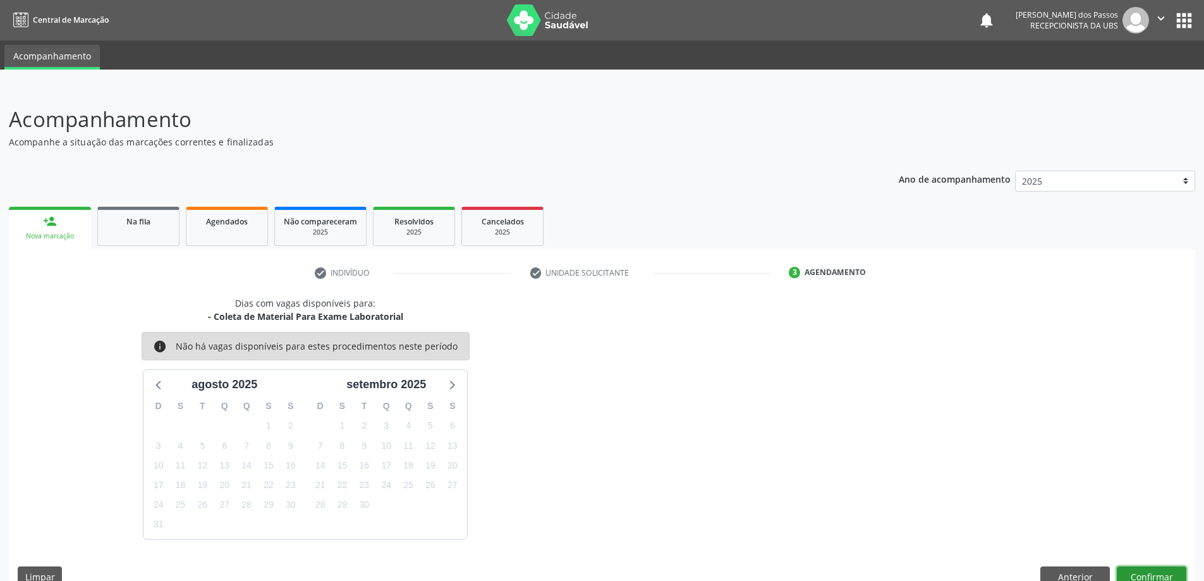
click at [1154, 575] on button "Confirmar" at bounding box center [1152, 576] width 70 height 21
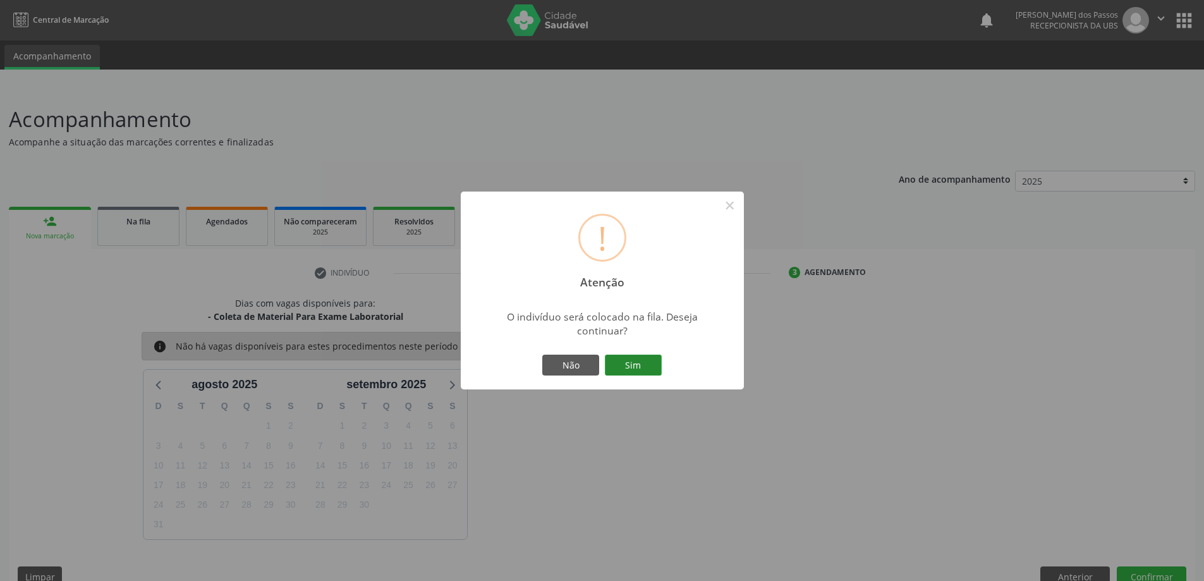
click at [644, 362] on button "Sim" at bounding box center [633, 365] width 57 height 21
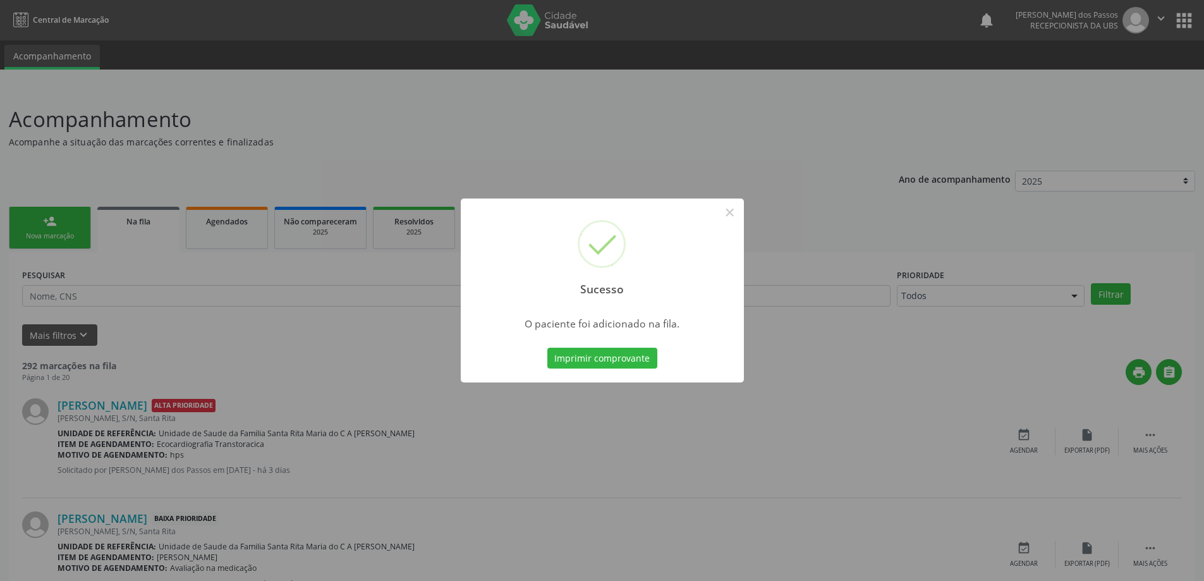
click at [644, 358] on button "Imprimir comprovante" at bounding box center [603, 358] width 110 height 21
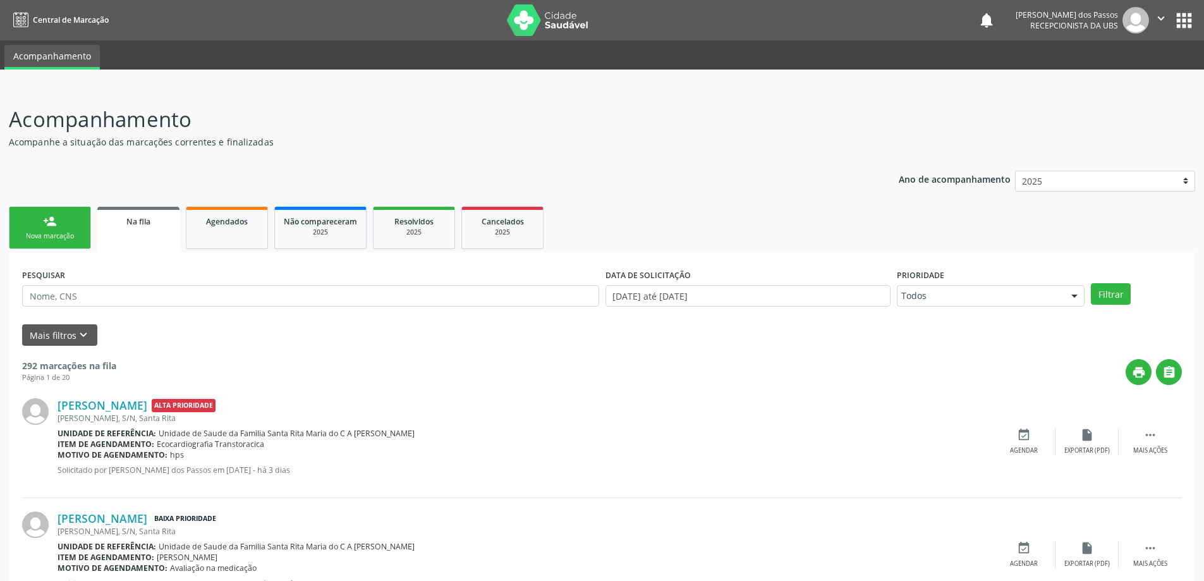
click at [68, 230] on link "person_add Nova marcação" at bounding box center [50, 228] width 82 height 42
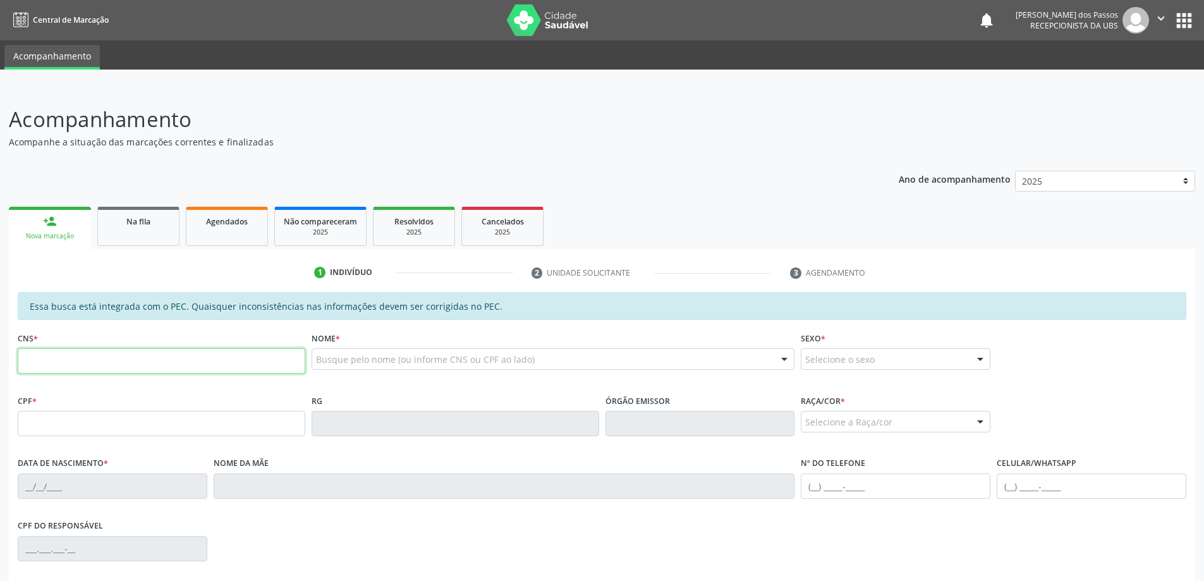
click at [68, 367] on input "text" at bounding box center [162, 360] width 288 height 25
type input "704 0093 4768 6066"
type input "758.335.904-00"
type input "[DATE]"
type input "Diva dos Santos"
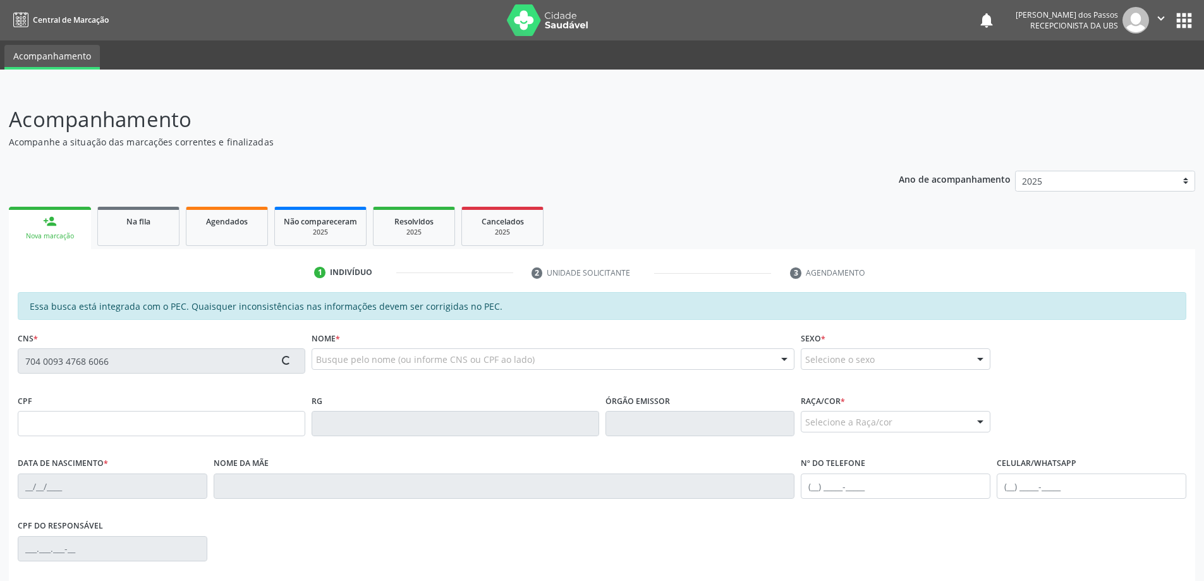
type input "[PHONE_NUMBER]"
type input "S/N"
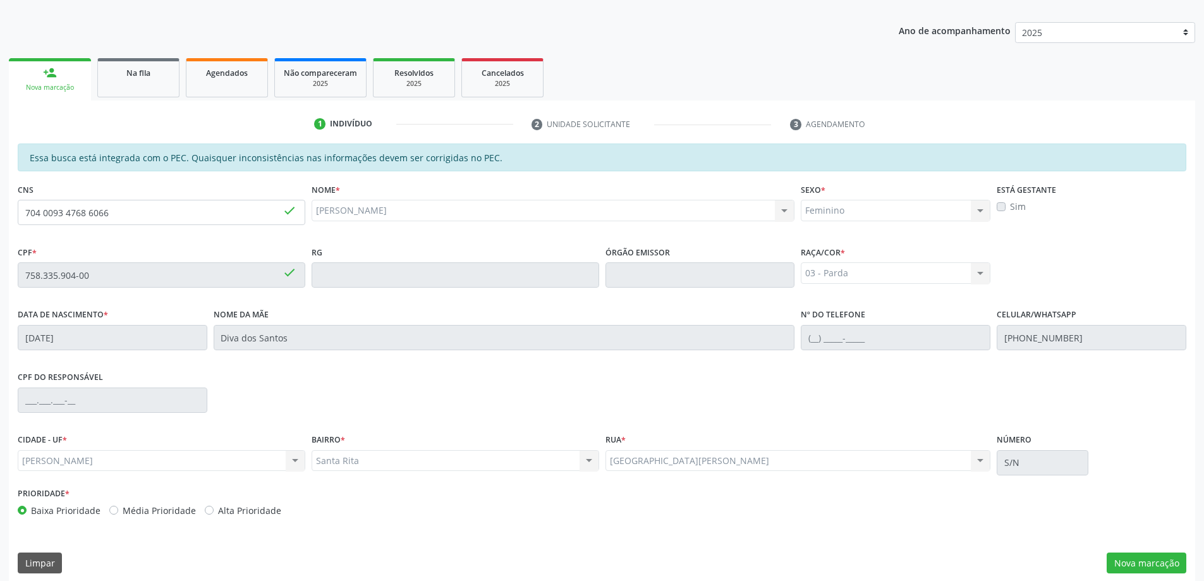
scroll to position [159, 0]
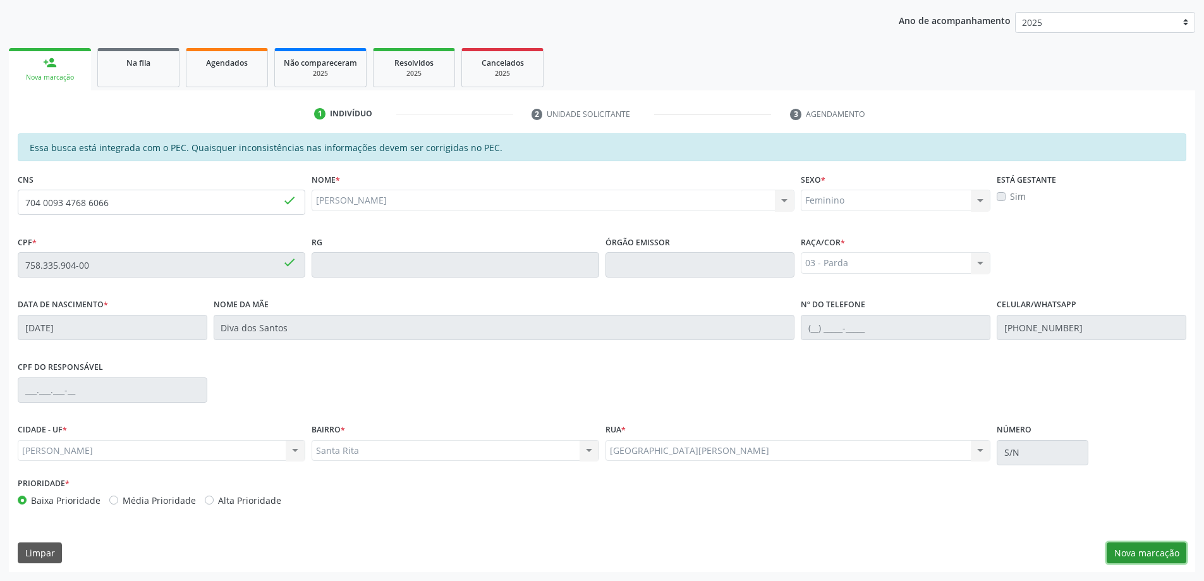
click at [1135, 555] on button "Nova marcação" at bounding box center [1147, 552] width 80 height 21
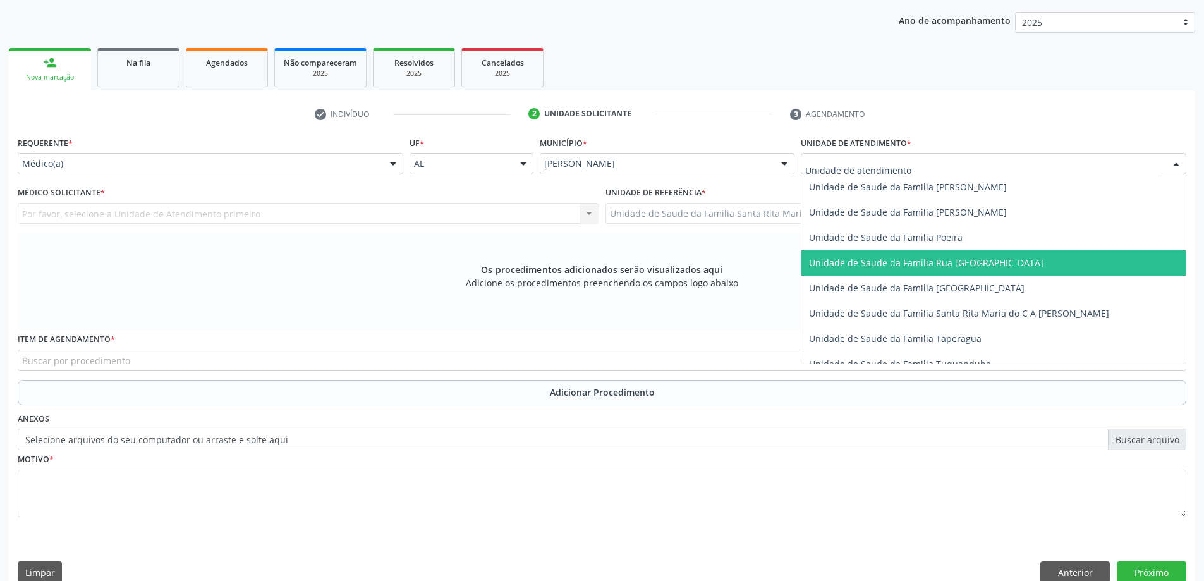
scroll to position [822, 0]
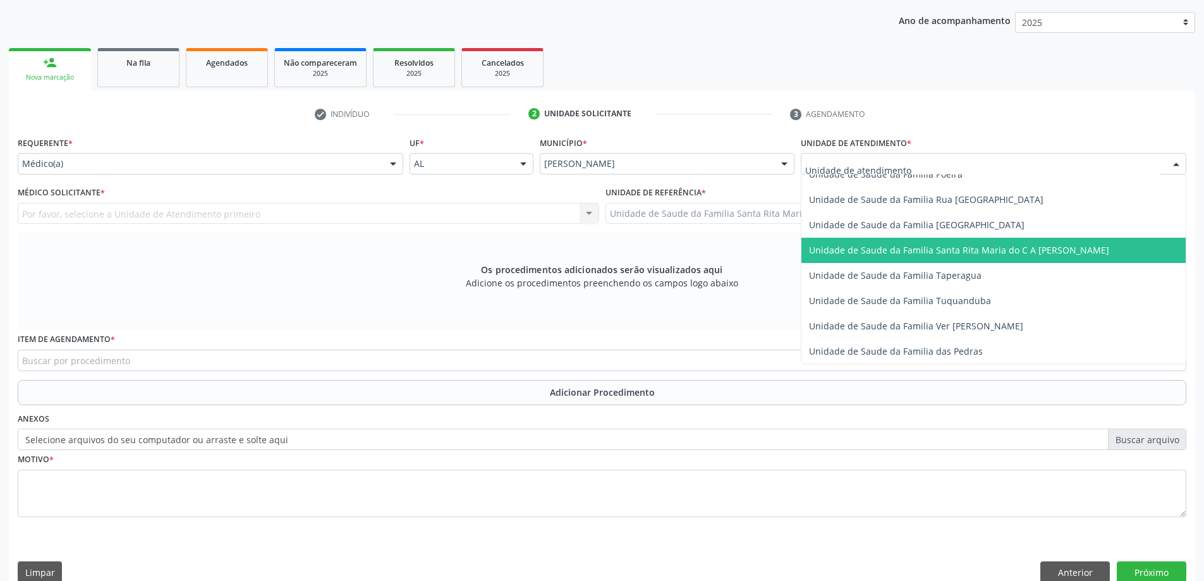
click at [869, 252] on span "Unidade de Saude da Familia Santa Rita Maria do C A [PERSON_NAME]" at bounding box center [959, 250] width 300 height 12
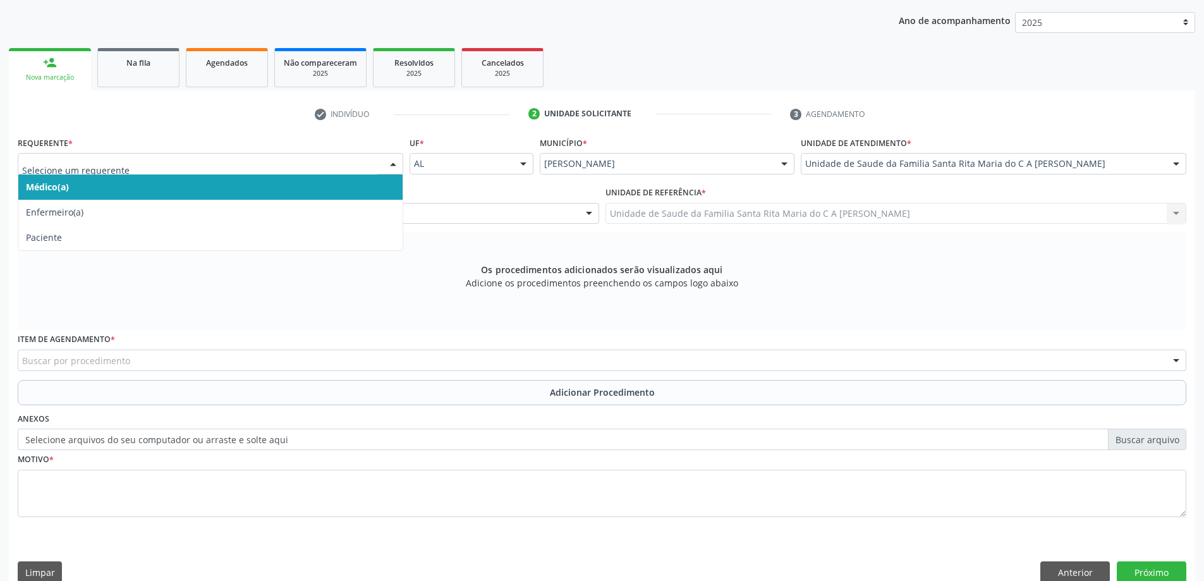
click at [307, 186] on span "Médico(a)" at bounding box center [210, 186] width 384 height 25
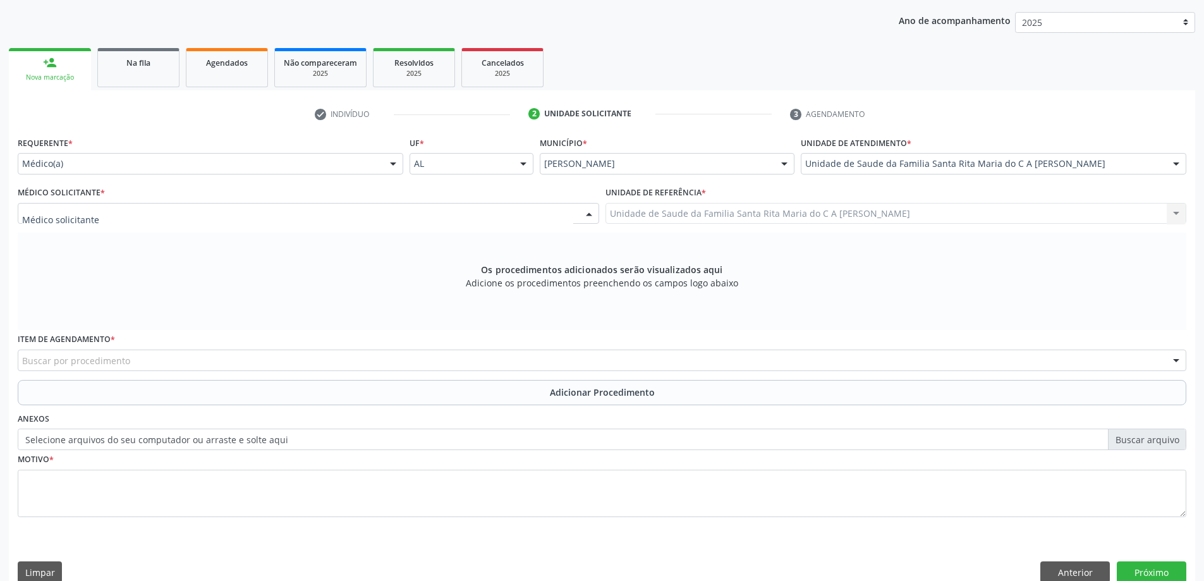
click at [295, 212] on div at bounding box center [309, 213] width 582 height 21
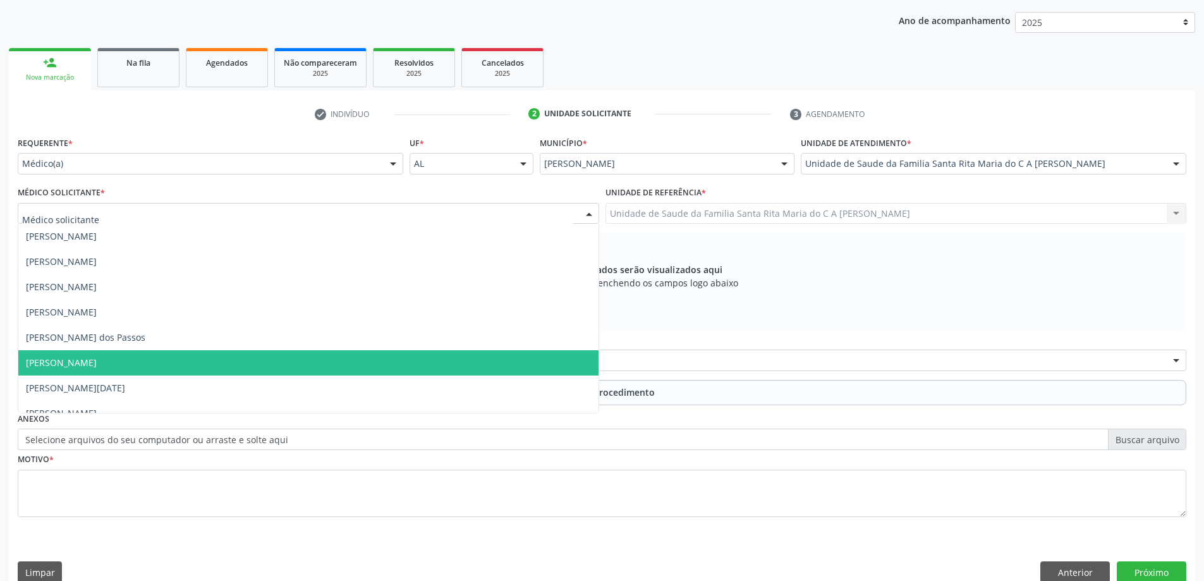
drag, startPoint x: 279, startPoint y: 365, endPoint x: 323, endPoint y: 343, distance: 48.9
click at [280, 365] on span "[PERSON_NAME]" at bounding box center [308, 362] width 580 height 25
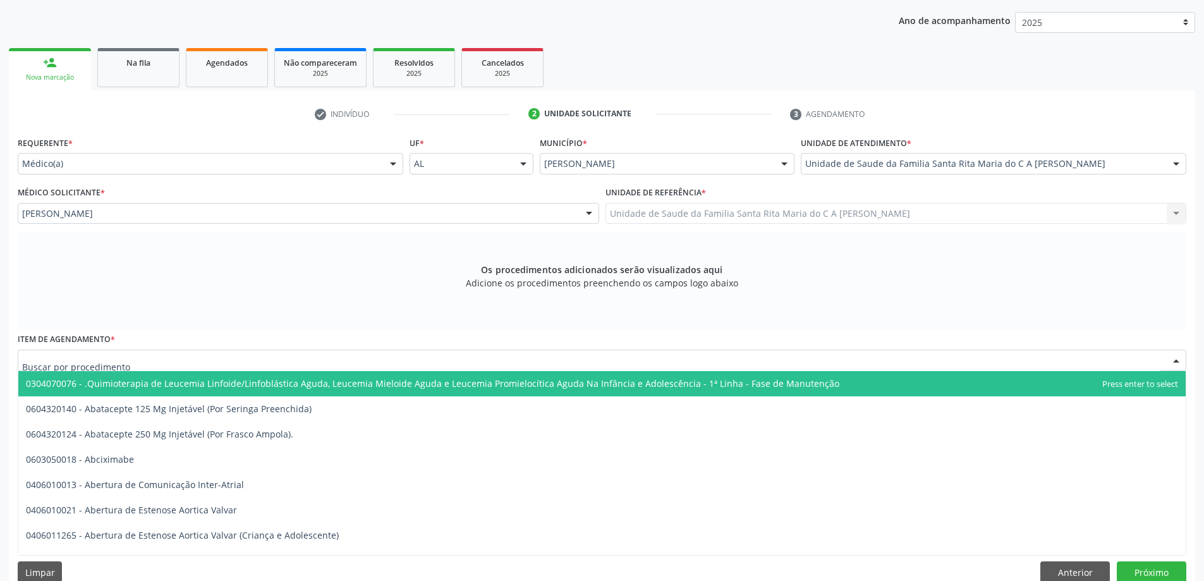
click at [352, 357] on div at bounding box center [602, 360] width 1169 height 21
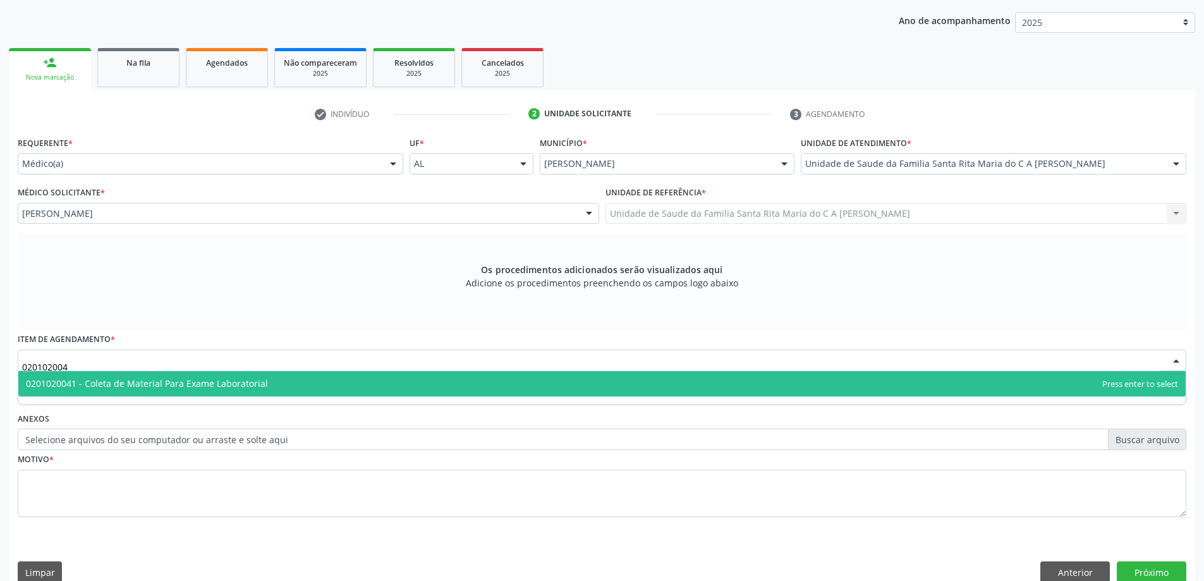
type input "0201020041"
click at [333, 383] on span "0201020041 - Coleta de Material Para Exame Laboratorial" at bounding box center [602, 383] width 1168 height 25
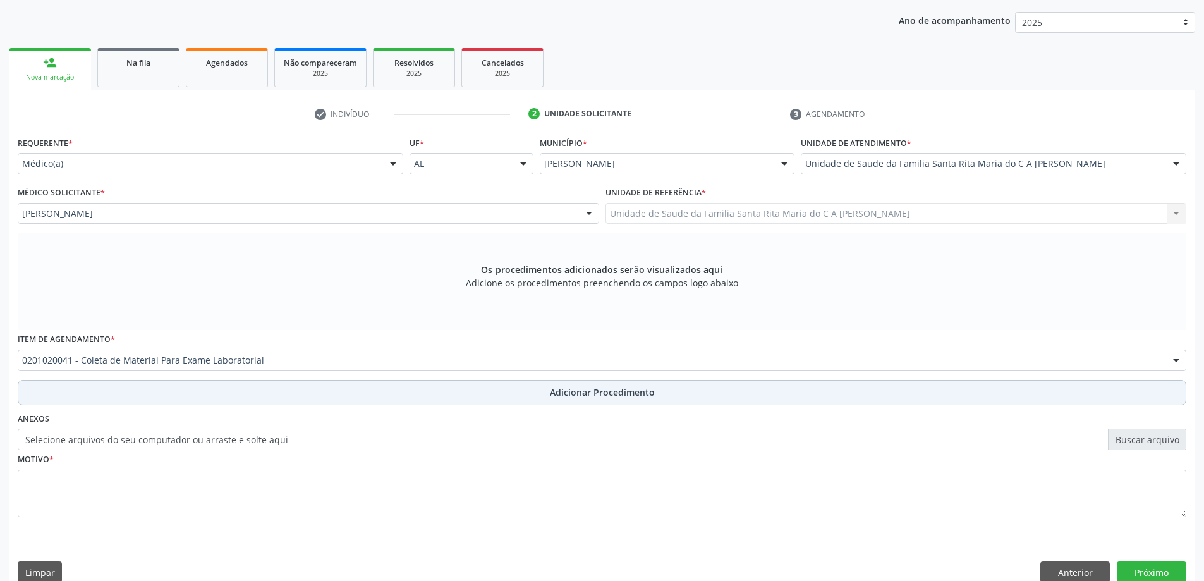
click at [281, 394] on button "Adicionar Procedimento" at bounding box center [602, 392] width 1169 height 25
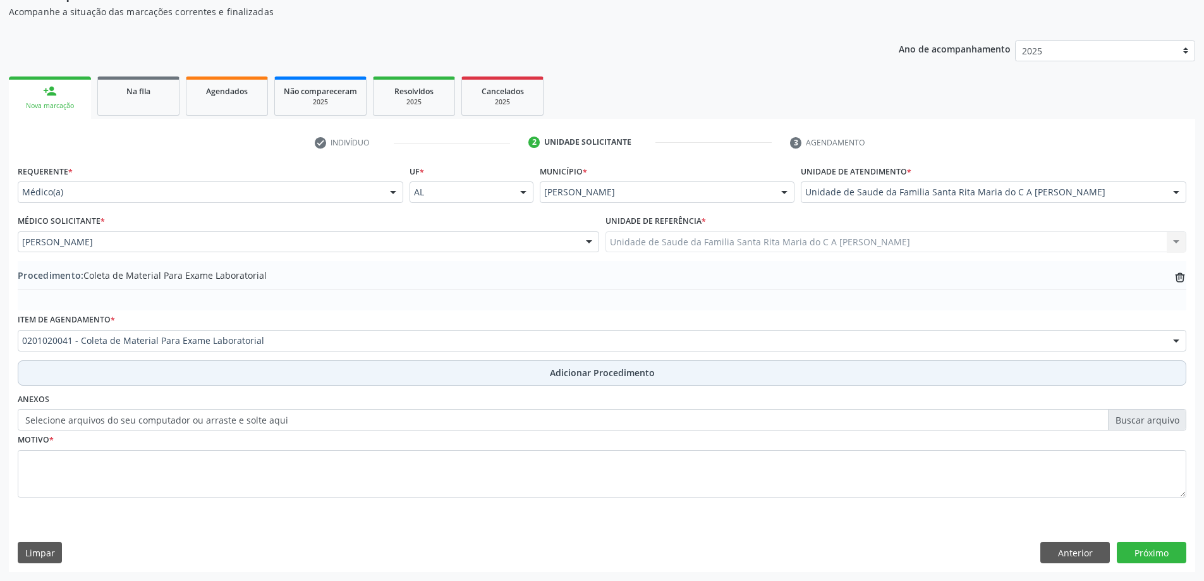
scroll to position [130, 0]
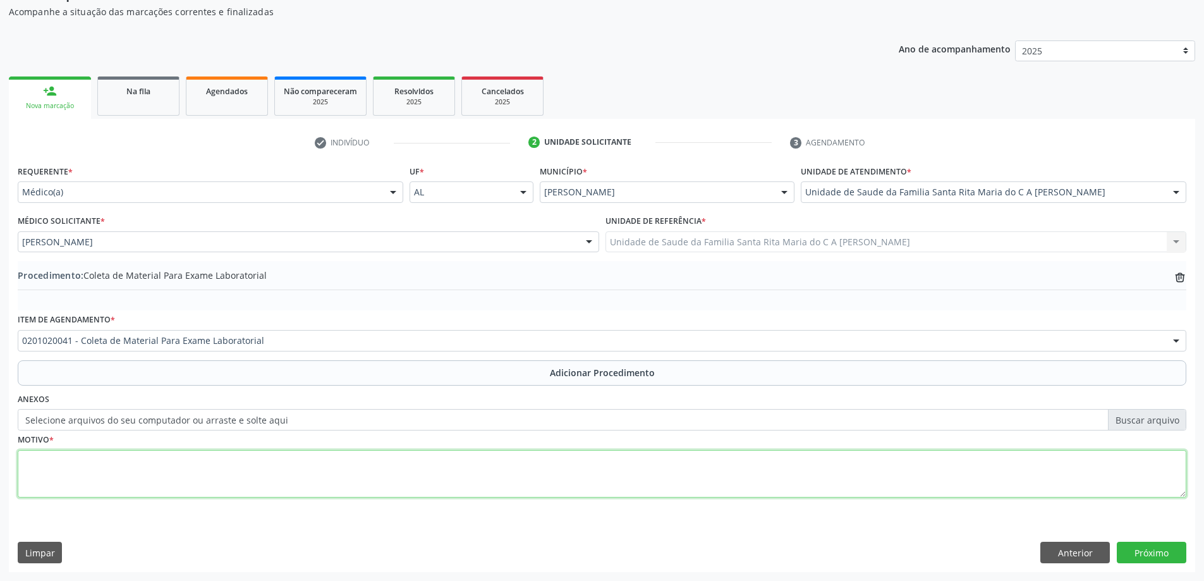
click at [178, 469] on textarea at bounding box center [602, 474] width 1169 height 48
type textarea "controle"
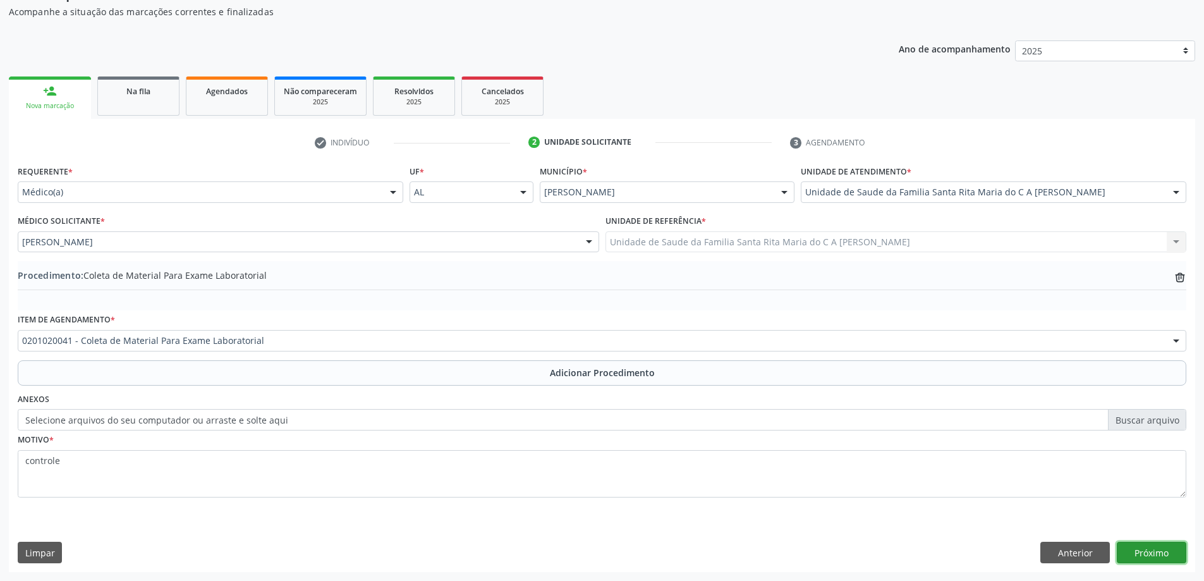
click at [1155, 553] on button "Próximo" at bounding box center [1152, 552] width 70 height 21
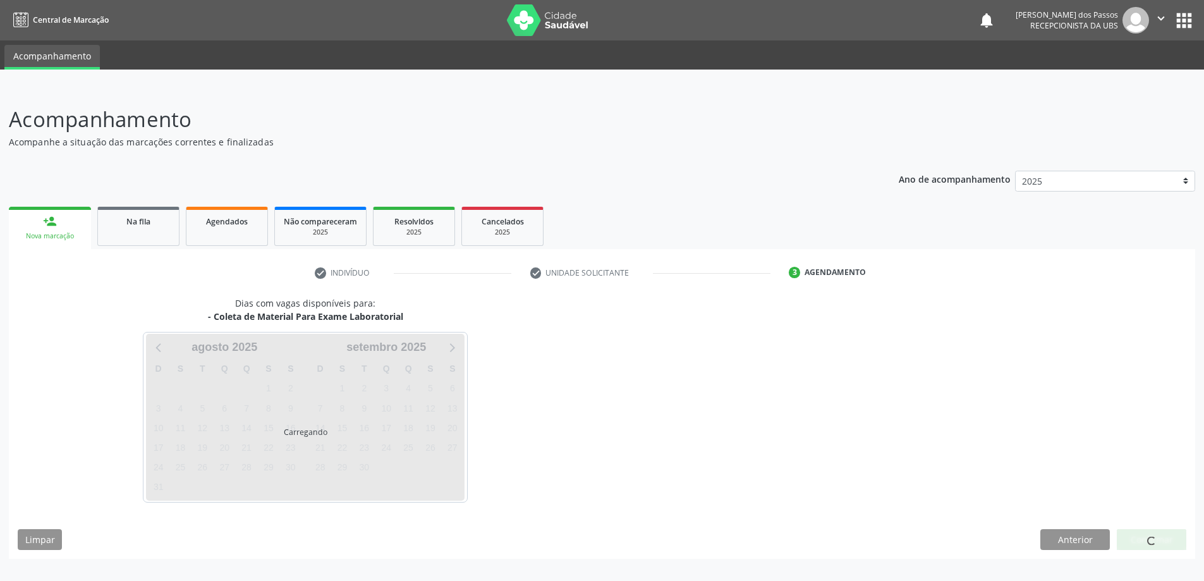
scroll to position [0, 0]
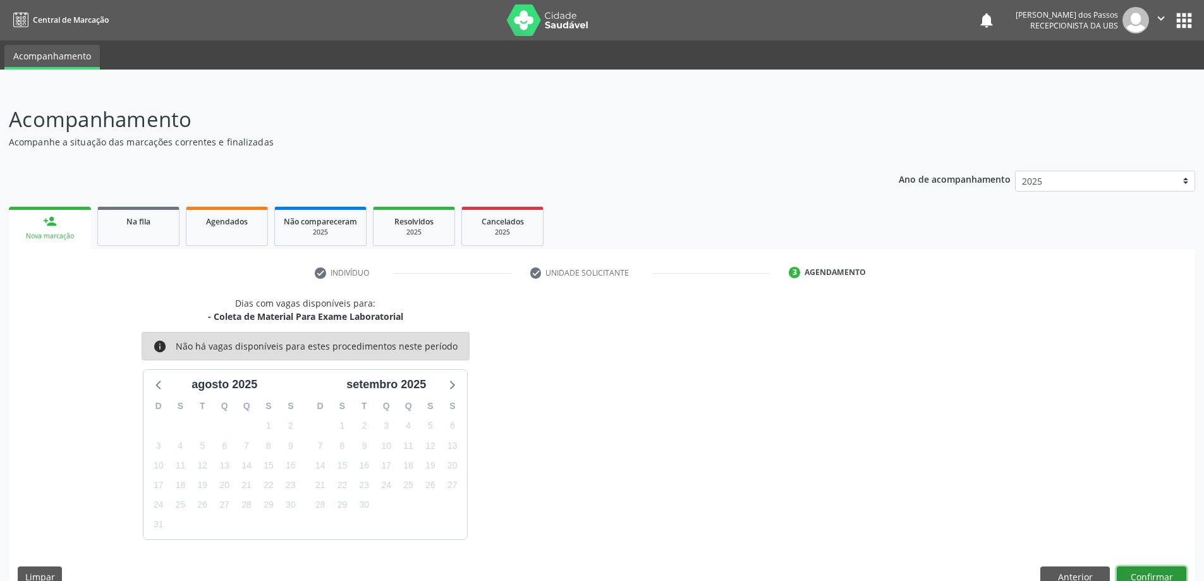
click at [1145, 575] on button "Confirmar" at bounding box center [1152, 576] width 70 height 21
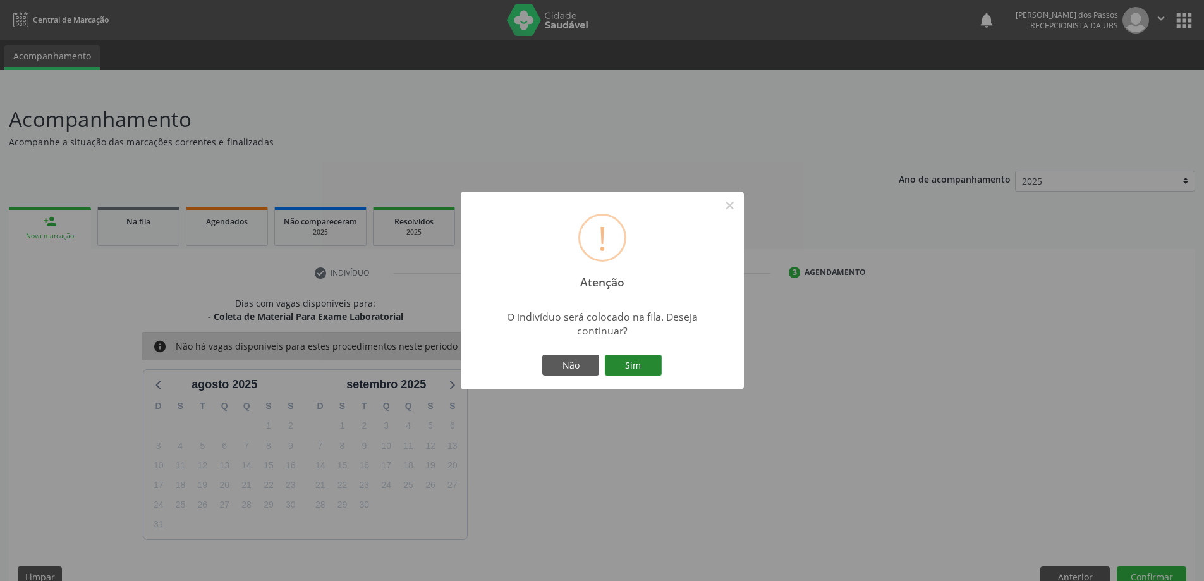
click at [627, 364] on button "Sim" at bounding box center [633, 365] width 57 height 21
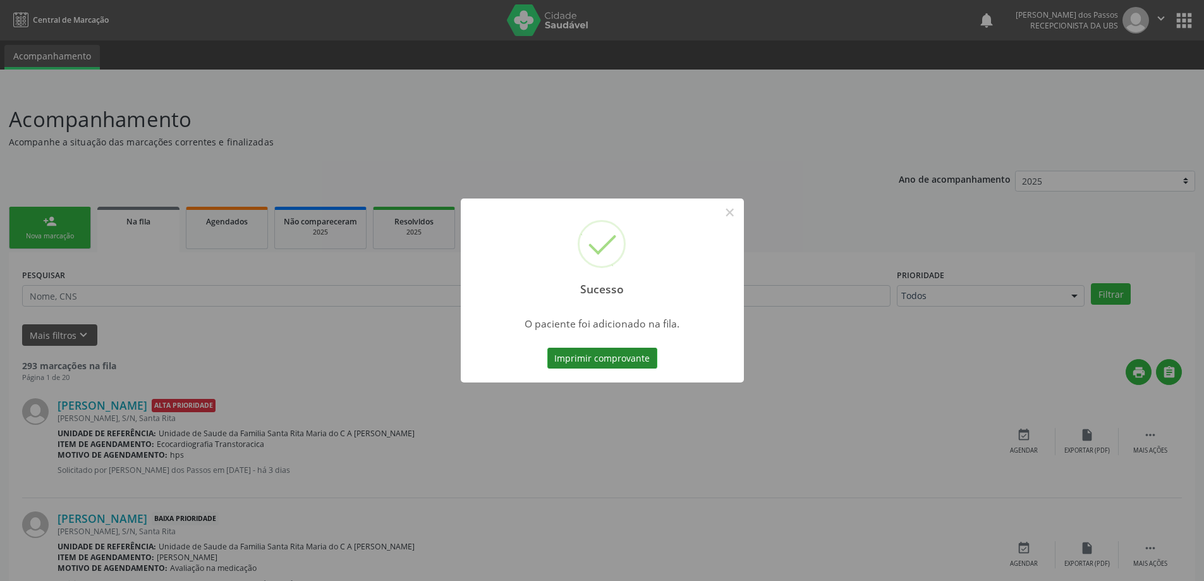
click at [639, 358] on button "Imprimir comprovante" at bounding box center [603, 358] width 110 height 21
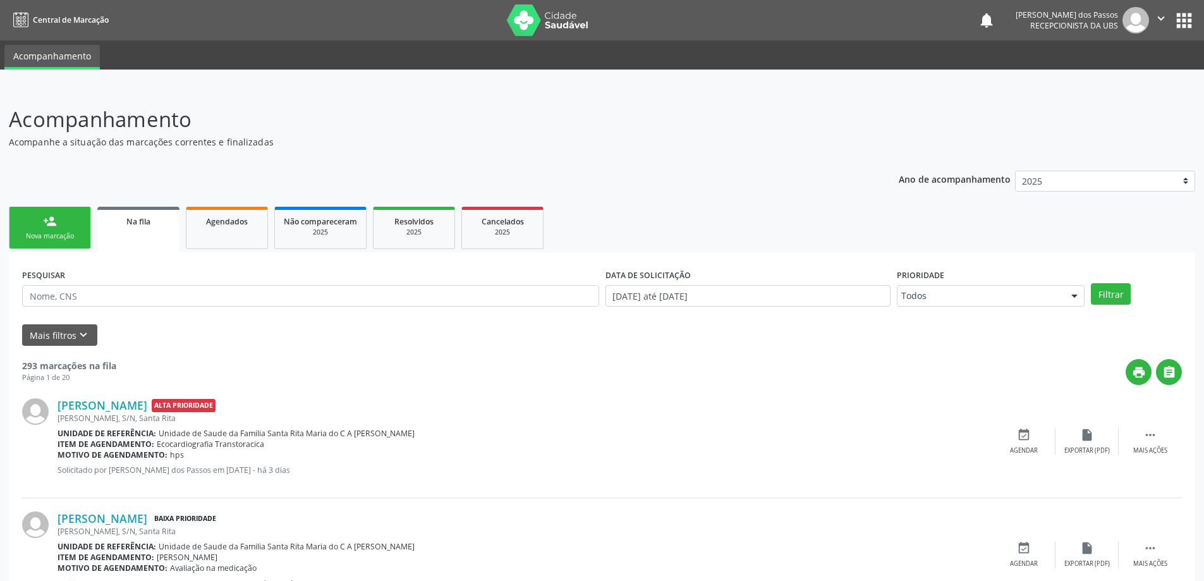
click at [69, 223] on link "person_add Nova marcação" at bounding box center [50, 228] width 82 height 42
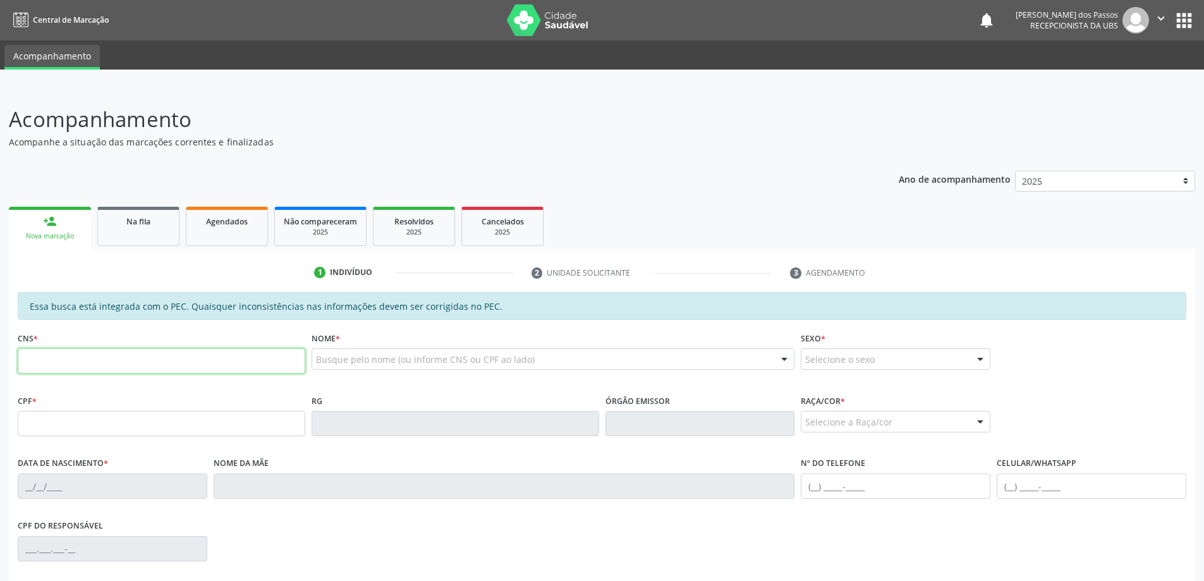
click at [94, 364] on input "text" at bounding box center [162, 360] width 288 height 25
type input "700 4029 2225 2540"
type input "759.136.074-49"
type input "[DATE]"
type input "[PERSON_NAME]"
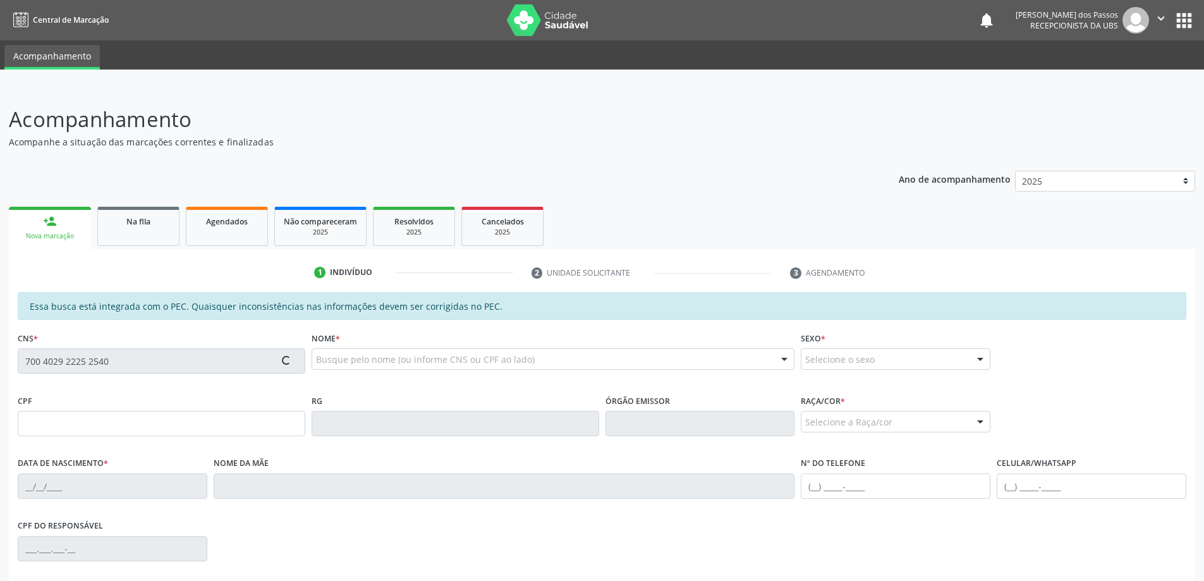
type input "[PHONE_NUMBER]"
type input "S/N"
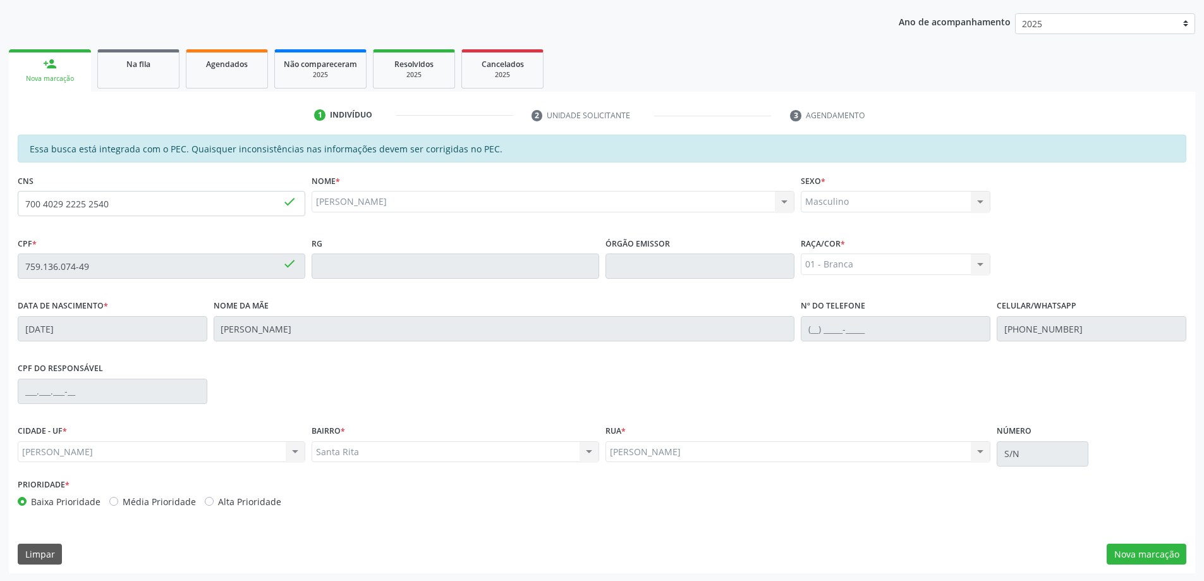
scroll to position [159, 0]
click at [1130, 549] on button "Nova marcação" at bounding box center [1147, 552] width 80 height 21
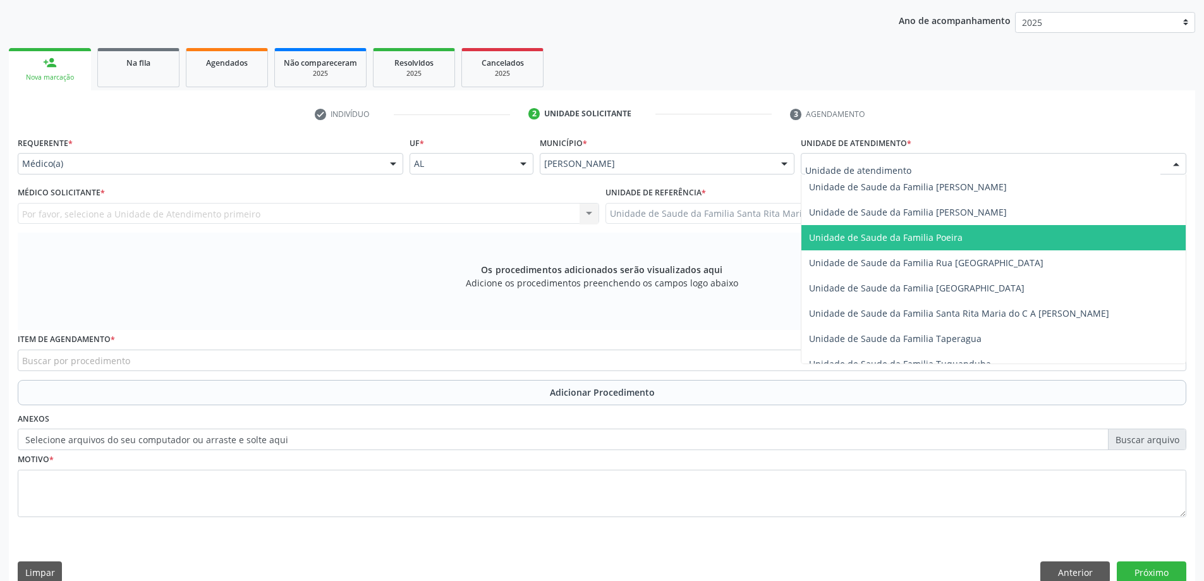
scroll to position [822, 0]
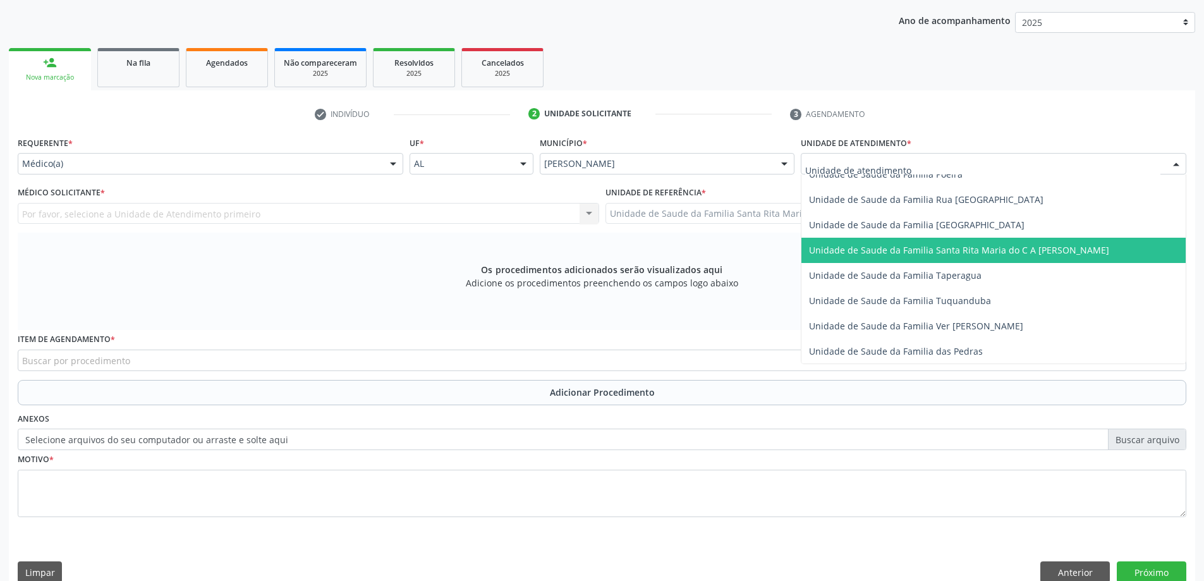
click at [836, 252] on span "Unidade de Saude da Familia Santa Rita Maria do C A [PERSON_NAME]" at bounding box center [959, 250] width 300 height 12
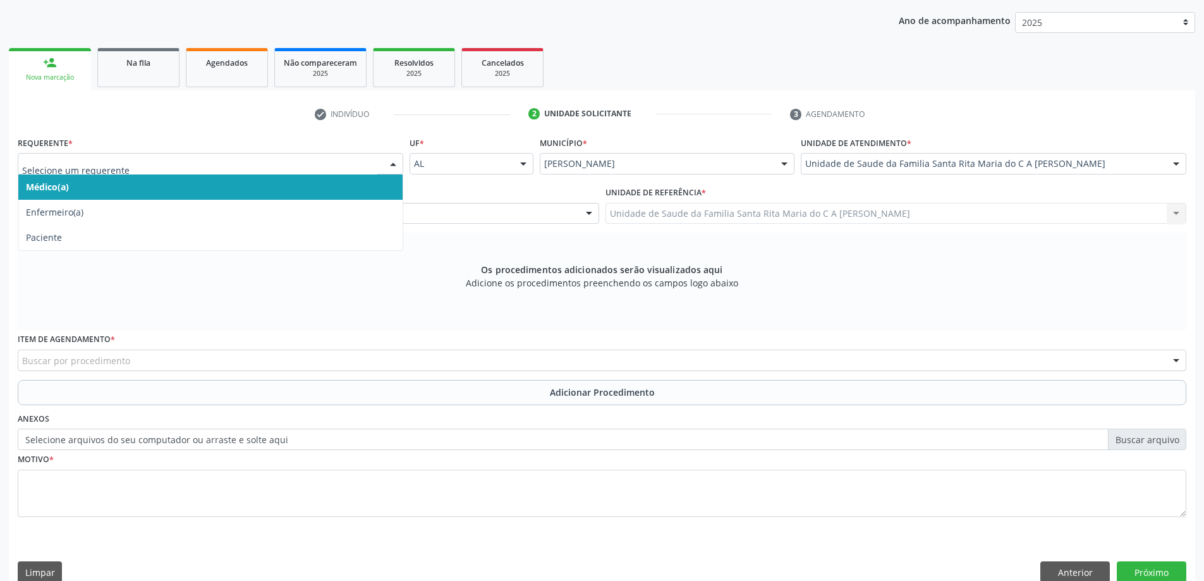
click at [305, 190] on span "Médico(a)" at bounding box center [210, 186] width 384 height 25
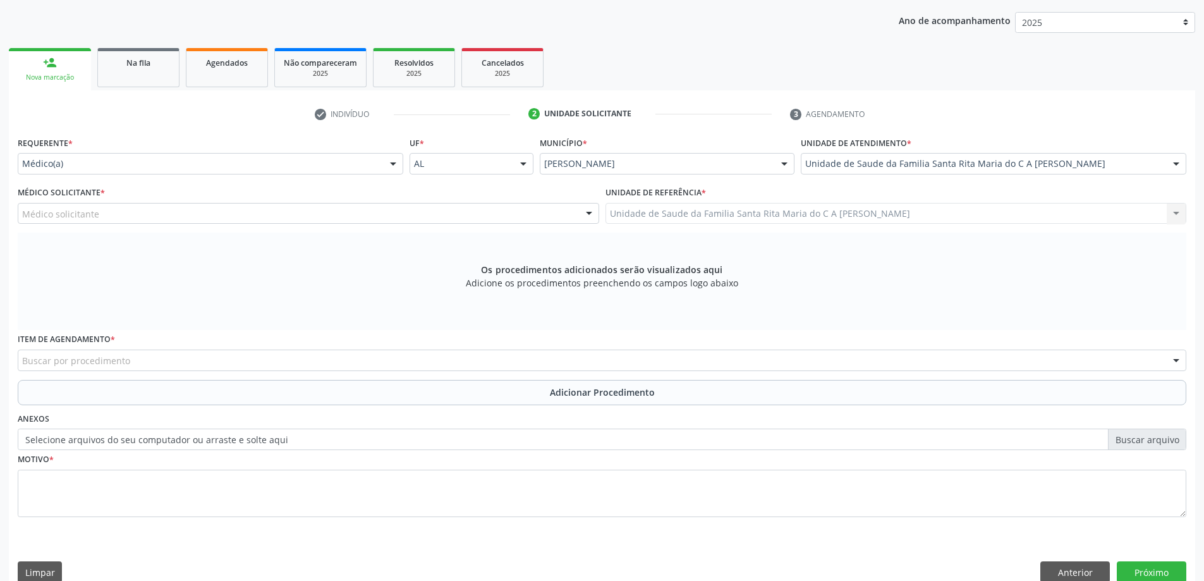
click at [303, 215] on div "Médico solicitante" at bounding box center [309, 213] width 582 height 21
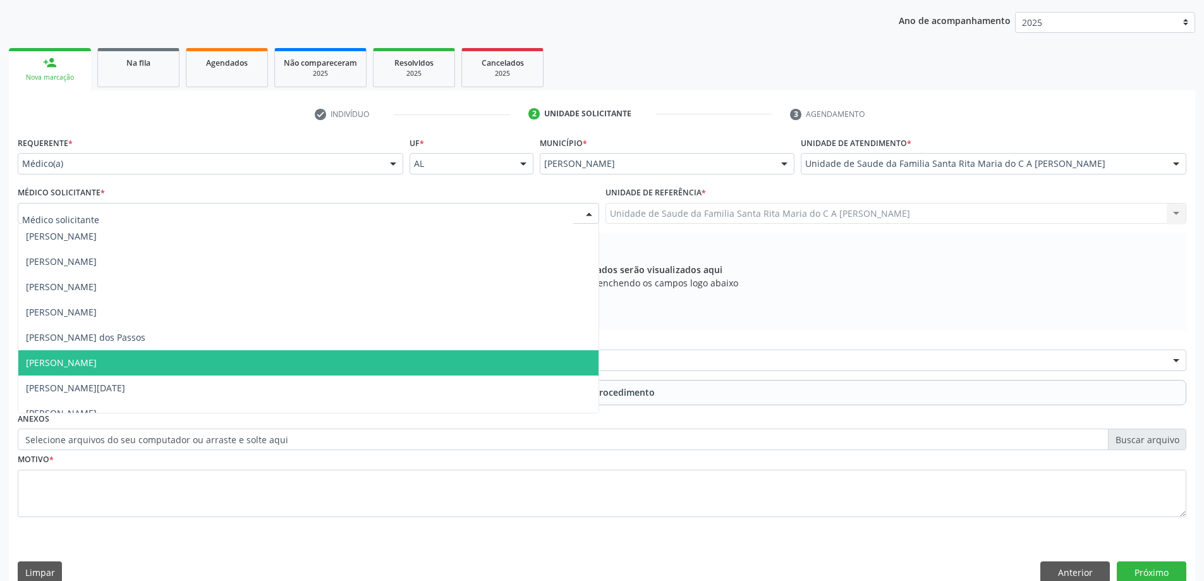
click at [321, 361] on span "[PERSON_NAME]" at bounding box center [308, 362] width 580 height 25
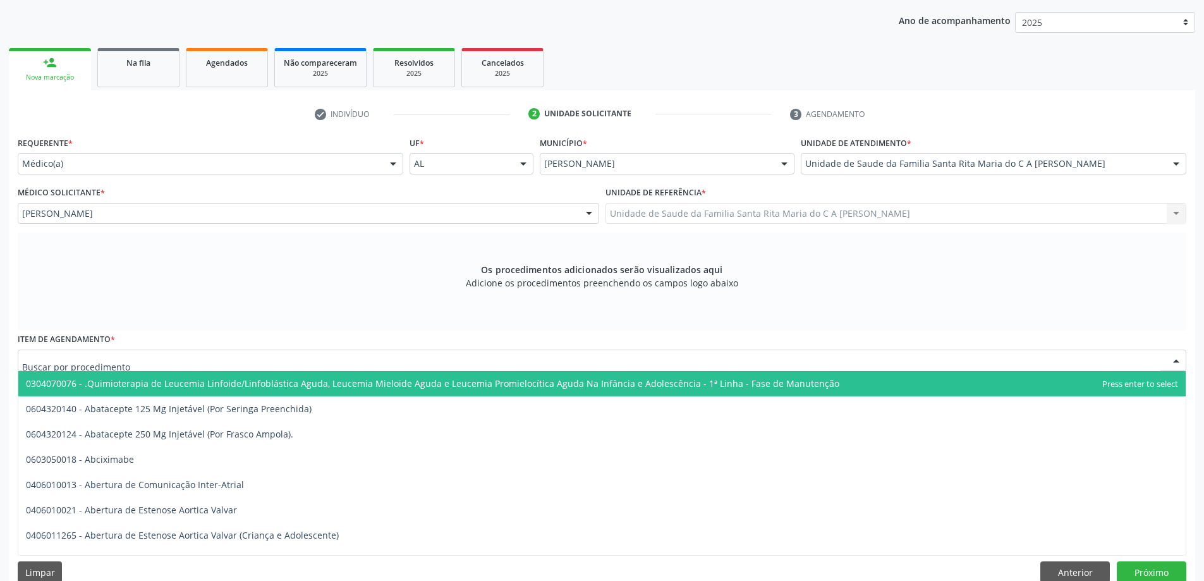
click at [301, 364] on div at bounding box center [602, 360] width 1169 height 21
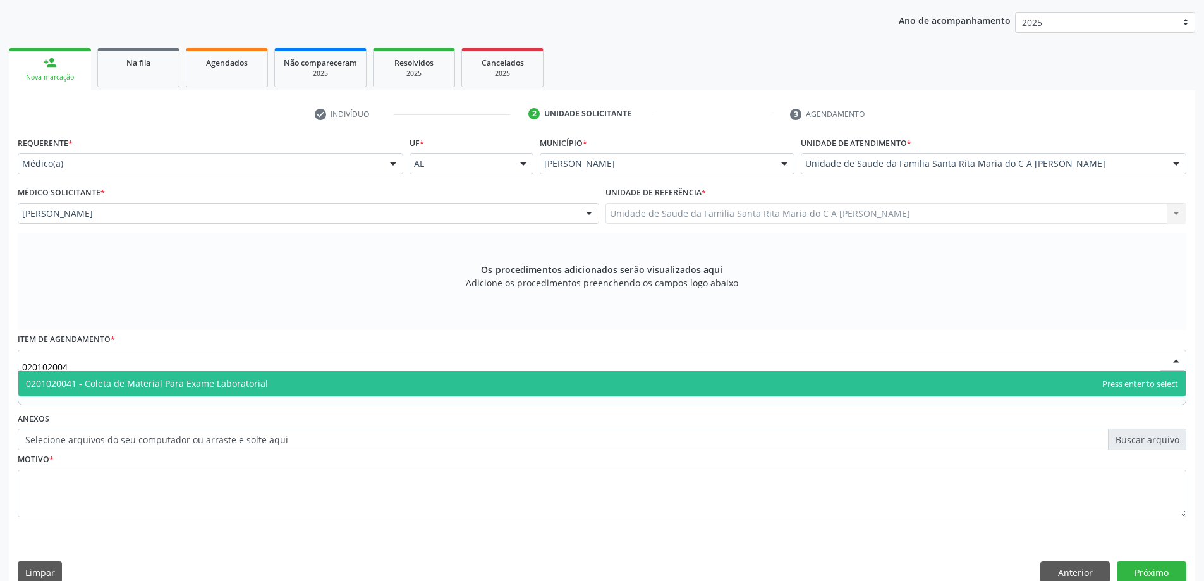
type input "0201020041"
click at [287, 387] on span "0201020041 - Coleta de Material Para Exame Laboratorial" at bounding box center [602, 383] width 1168 height 25
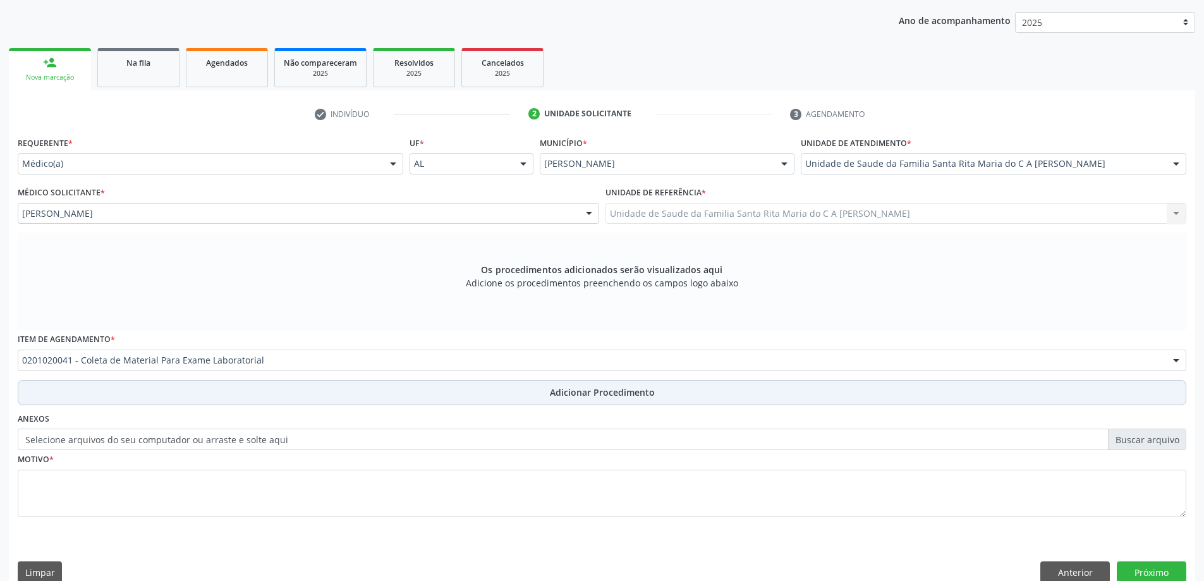
click at [241, 395] on button "Adicionar Procedimento" at bounding box center [602, 392] width 1169 height 25
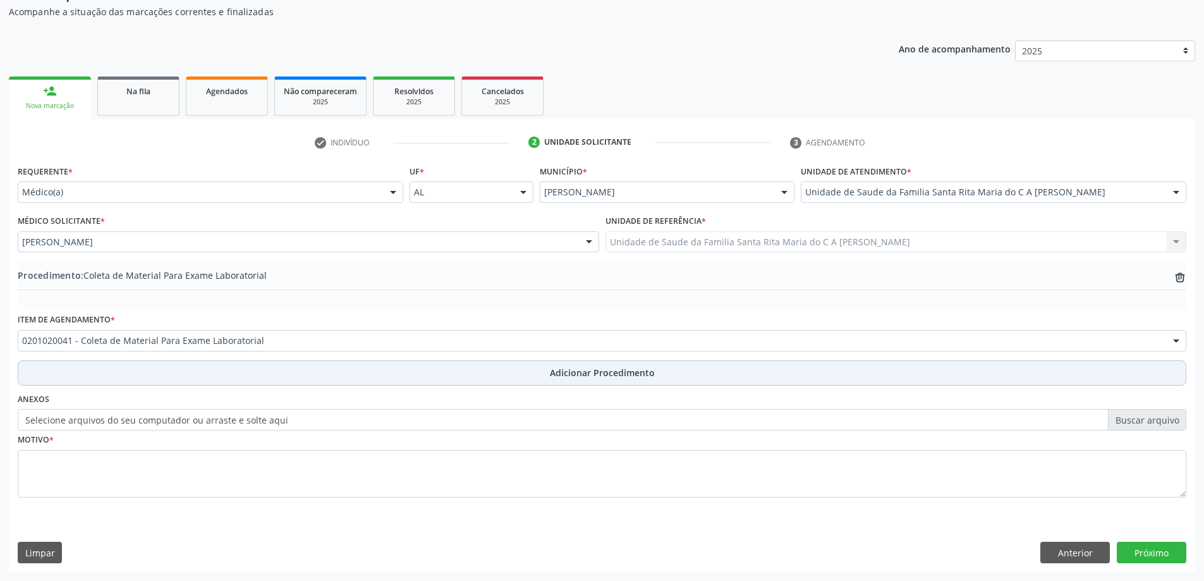
scroll to position [130, 0]
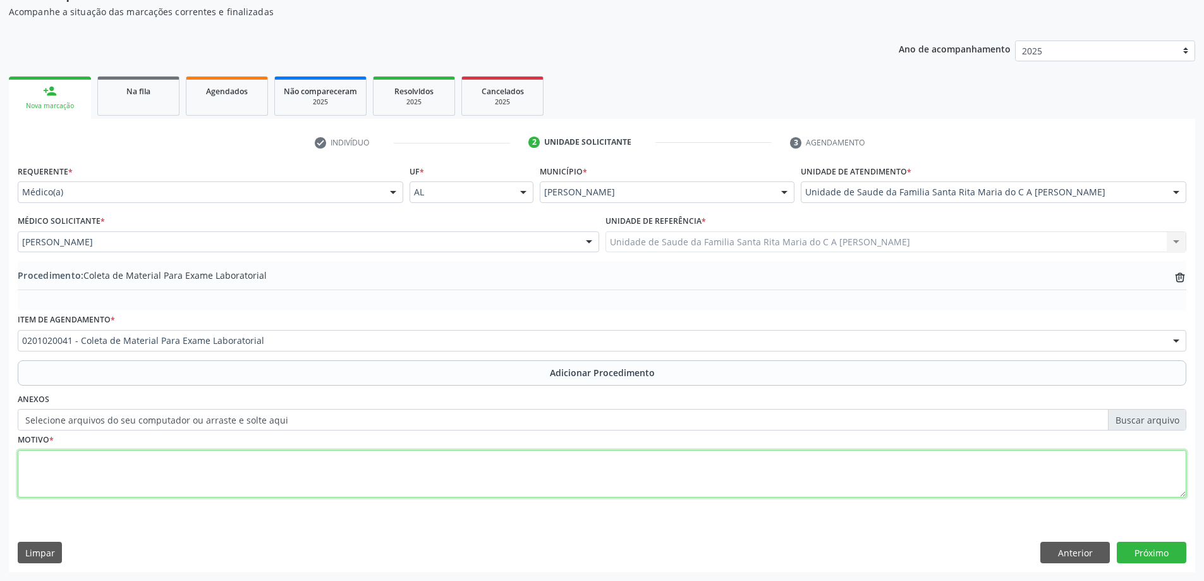
click at [151, 477] on textarea at bounding box center [602, 474] width 1169 height 48
type textarea "controle"
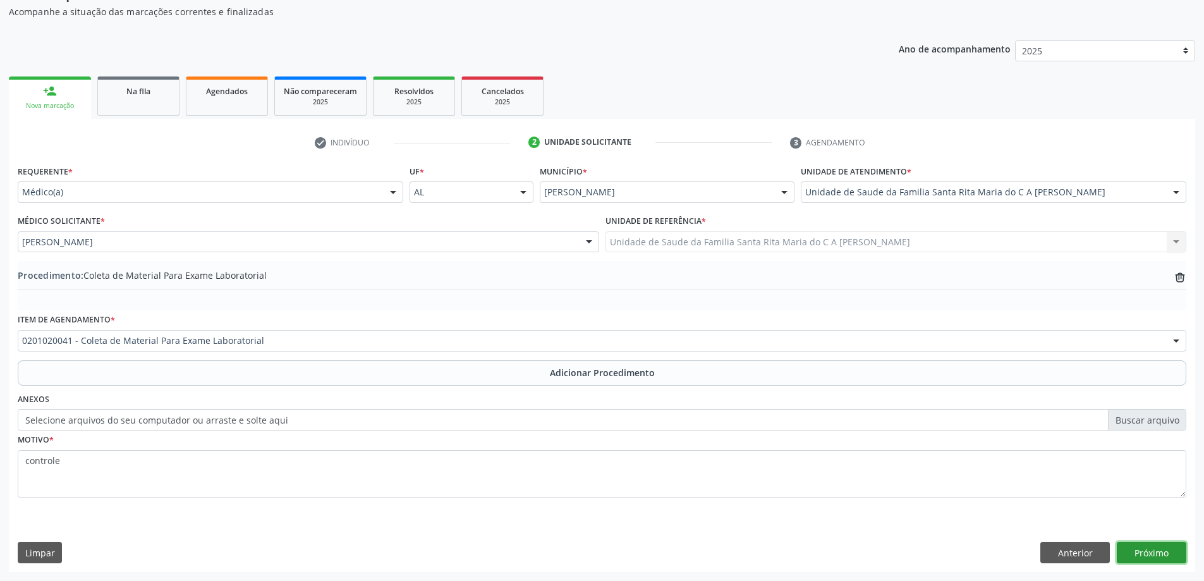
click at [1144, 552] on button "Próximo" at bounding box center [1152, 552] width 70 height 21
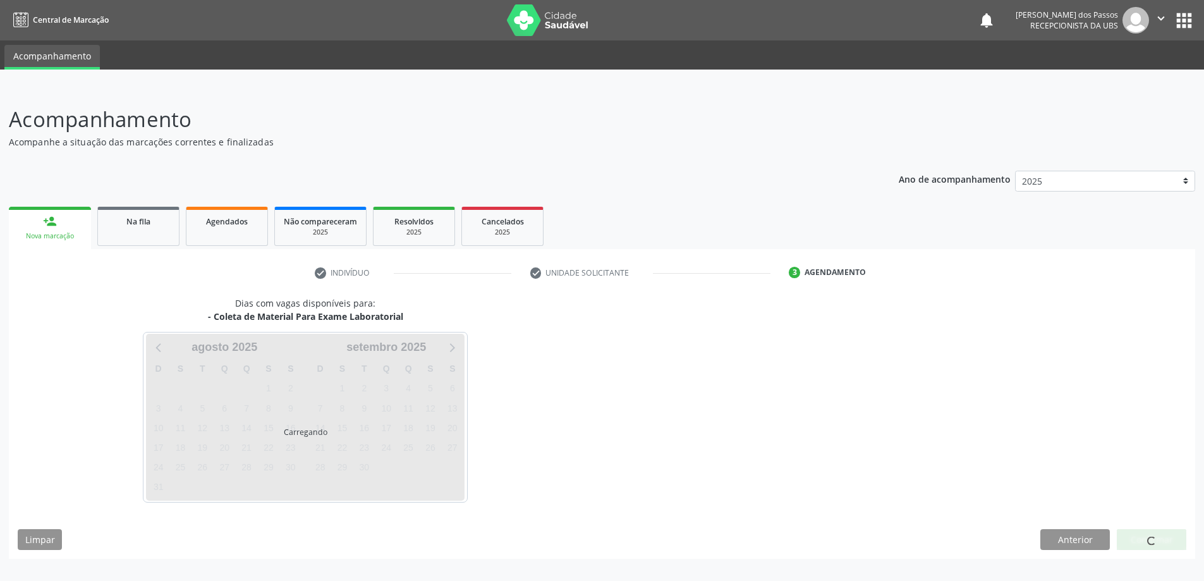
scroll to position [0, 0]
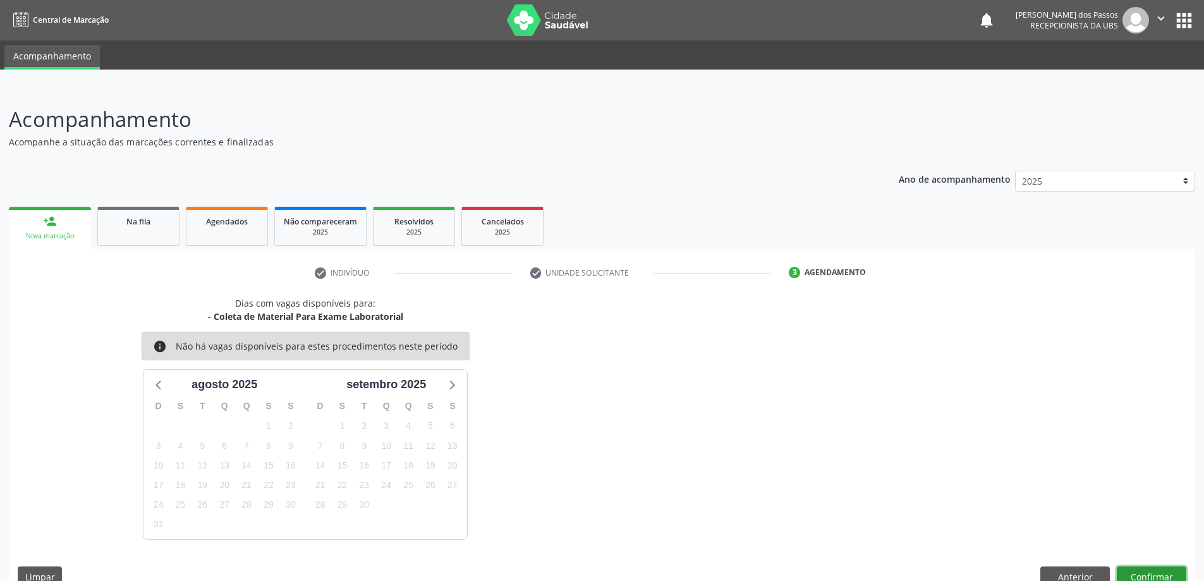
click at [1145, 570] on button "Confirmar" at bounding box center [1152, 576] width 70 height 21
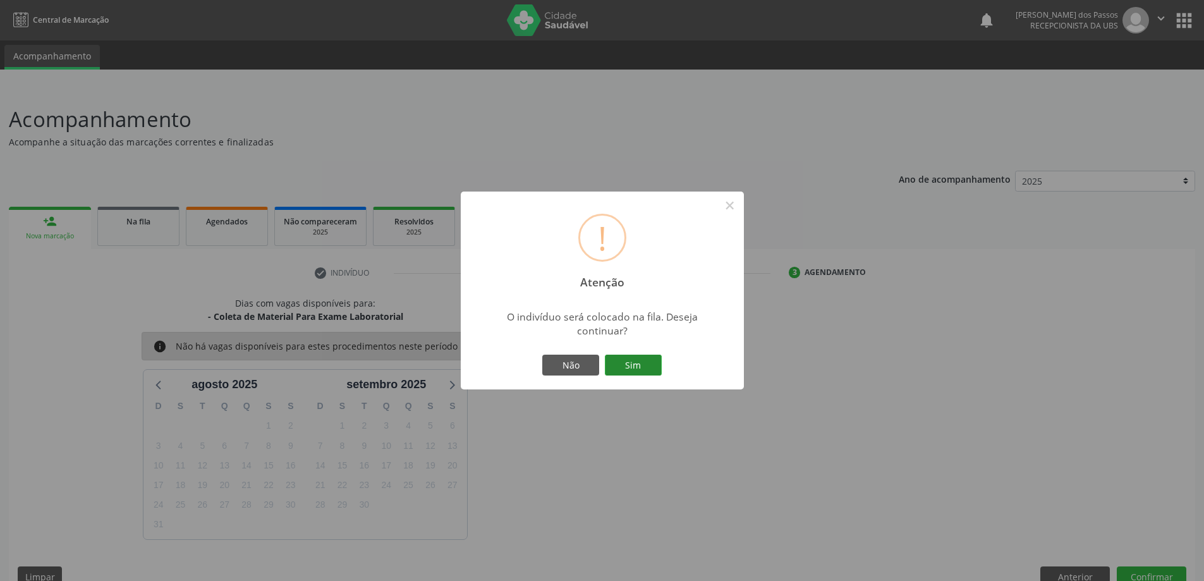
click at [637, 360] on button "Sim" at bounding box center [633, 365] width 57 height 21
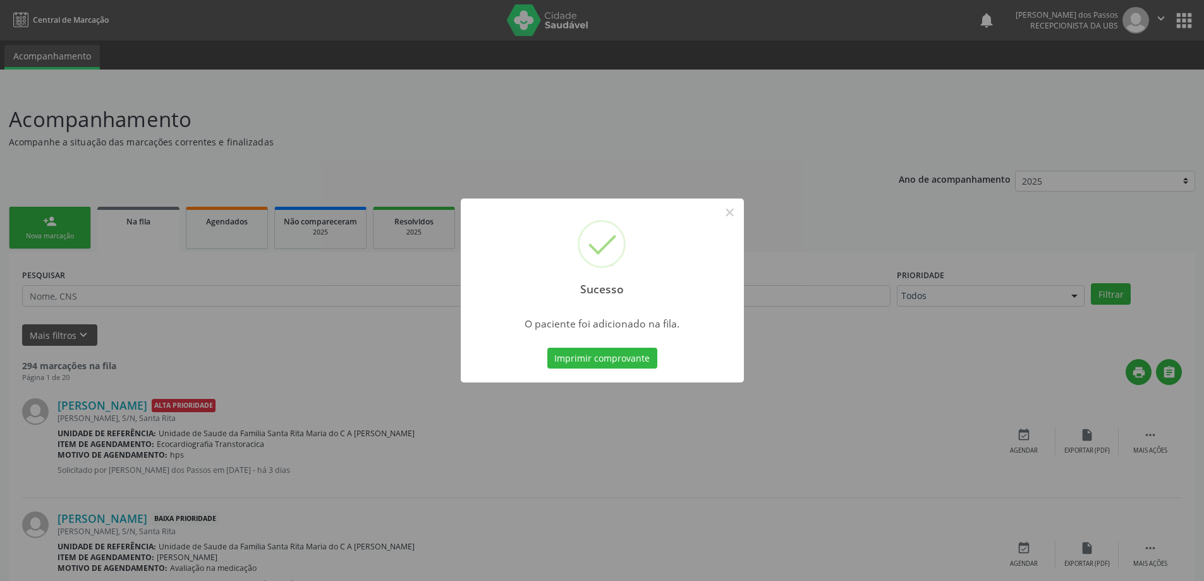
click at [637, 361] on button "Imprimir comprovante" at bounding box center [603, 358] width 110 height 21
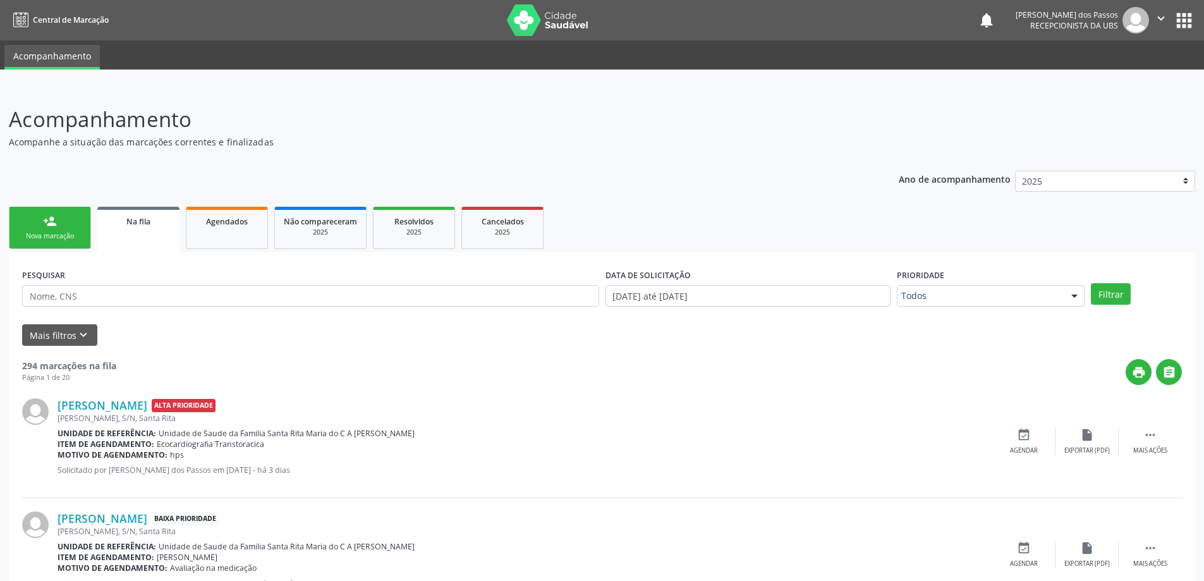
click at [51, 231] on div "Nova marcação" at bounding box center [49, 235] width 63 height 9
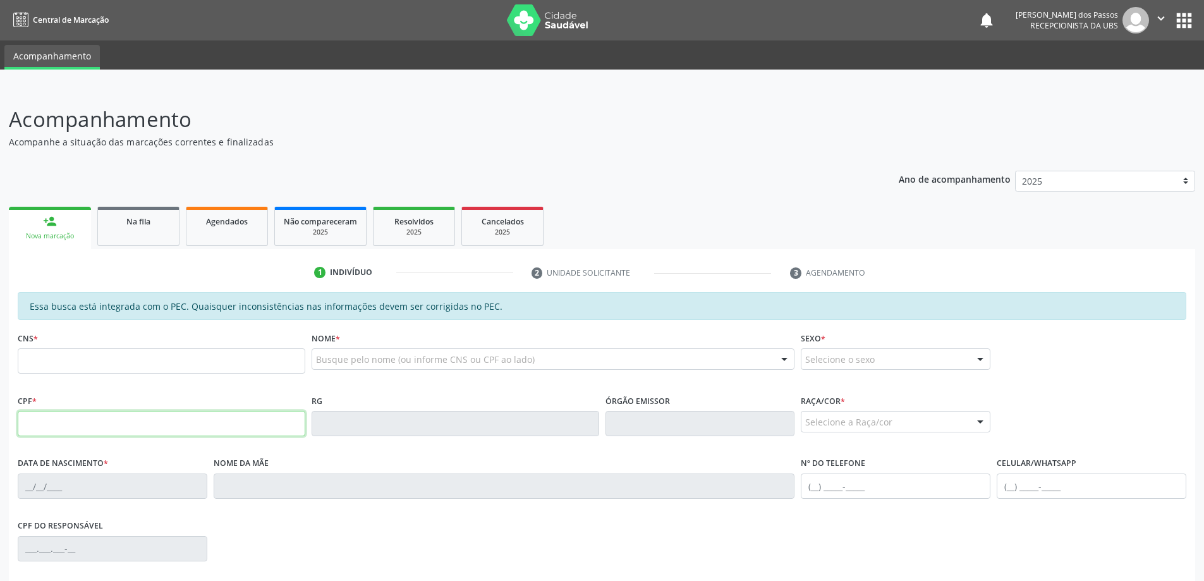
click at [87, 421] on input "text" at bounding box center [162, 423] width 288 height 25
type input "788.119.614-91"
type input "898 0004 4329 6644"
type input "[DATE]"
type input "[PERSON_NAME]"
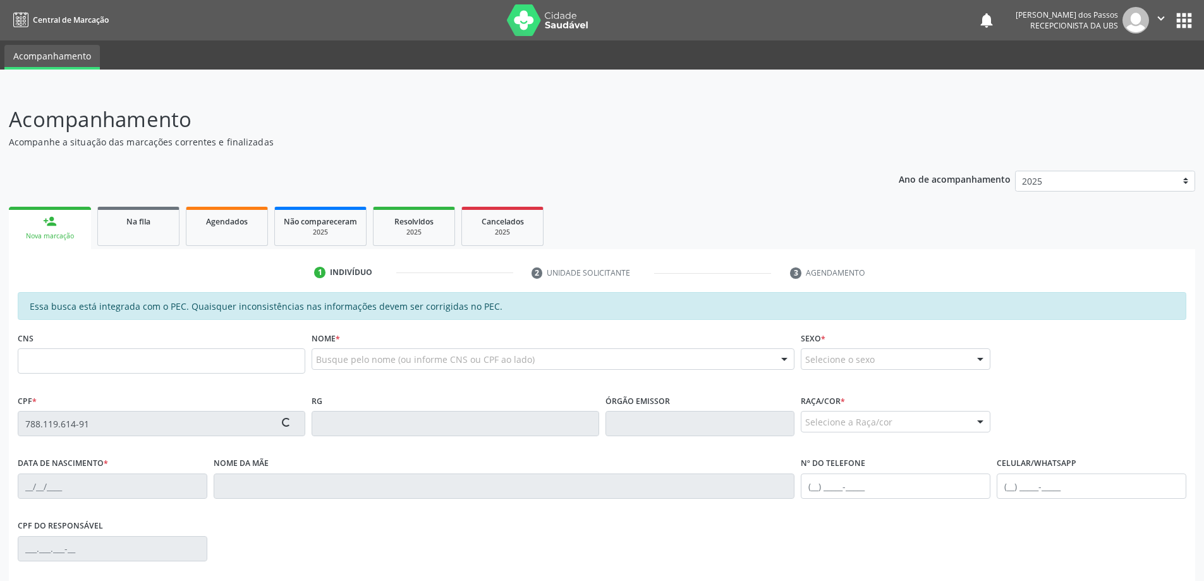
type input "[PHONE_NUMBER]"
type input "S/N"
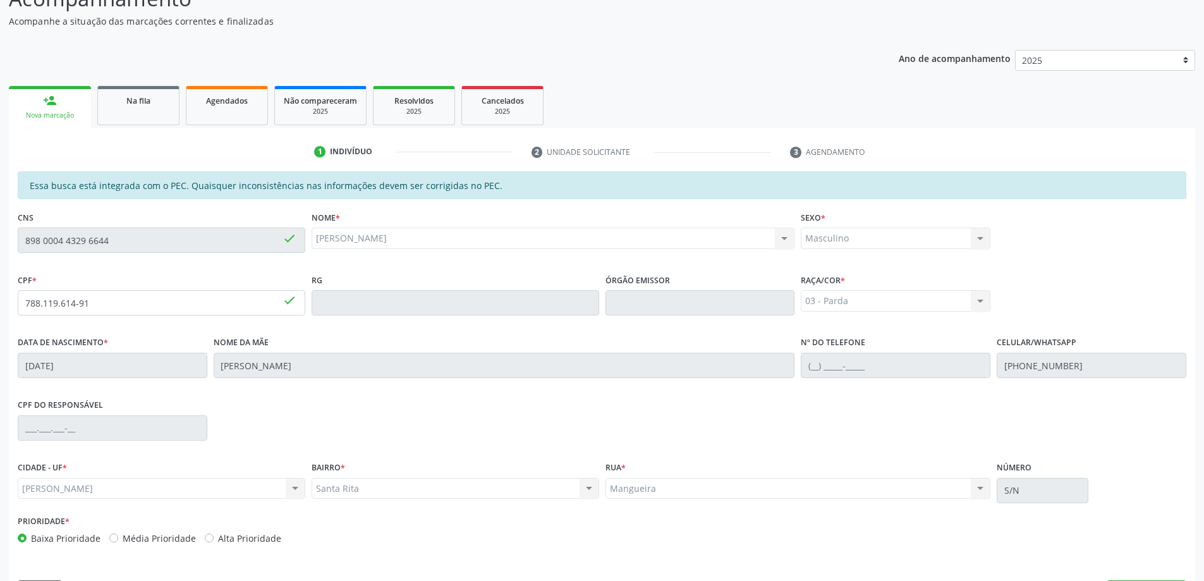
scroll to position [159, 0]
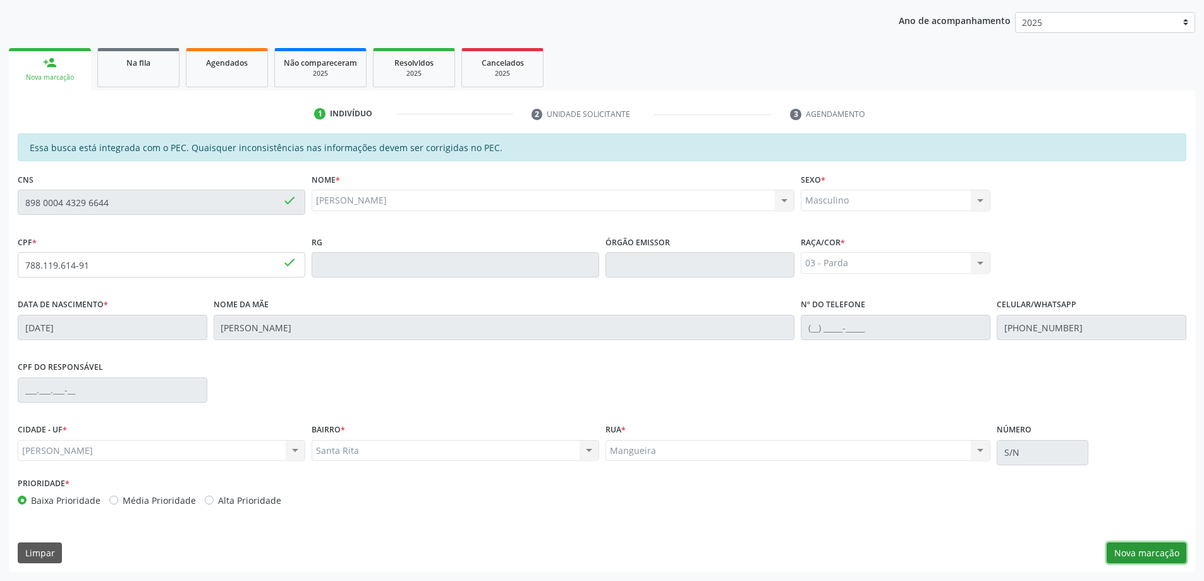
click at [1144, 554] on button "Nova marcação" at bounding box center [1147, 552] width 80 height 21
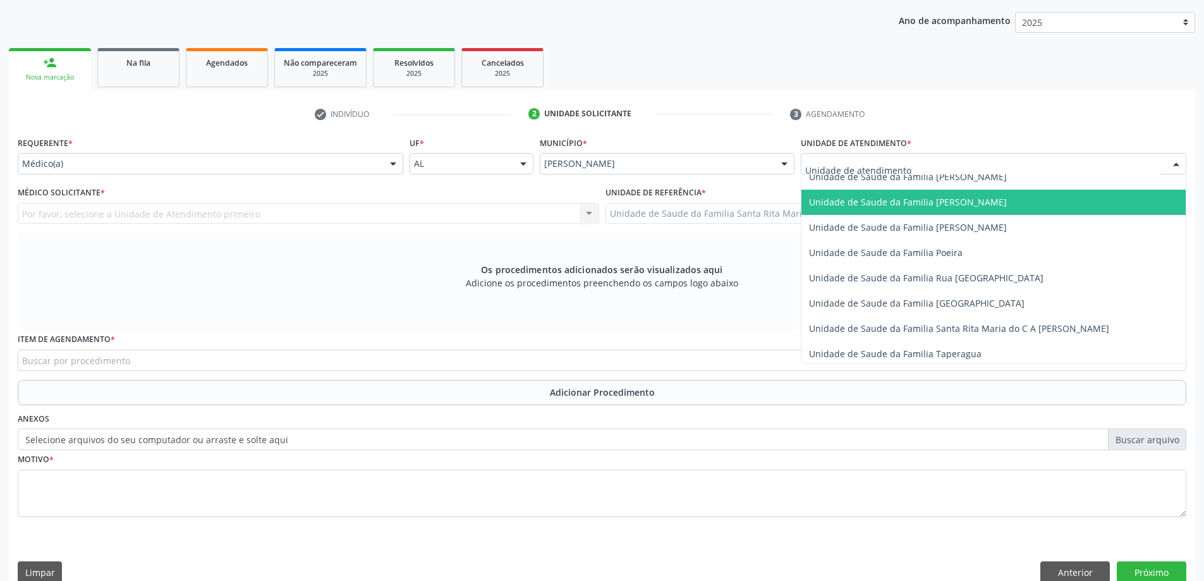
scroll to position [759, 0]
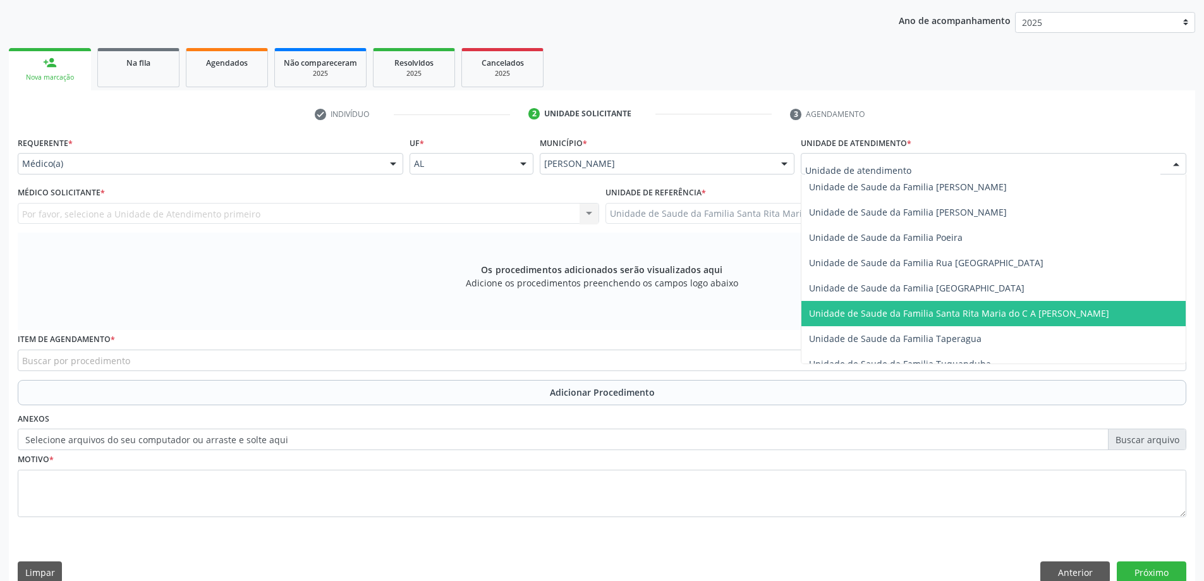
click at [881, 315] on span "Unidade de Saude da Familia Santa Rita Maria do C A [PERSON_NAME]" at bounding box center [959, 313] width 300 height 12
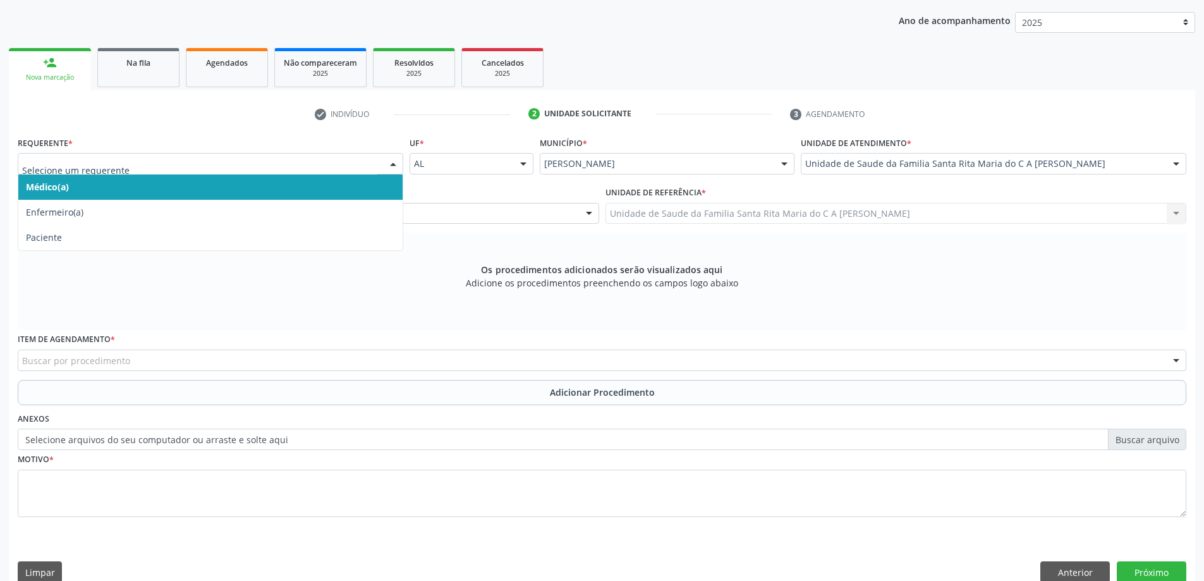
click at [169, 190] on span "Médico(a)" at bounding box center [210, 186] width 384 height 25
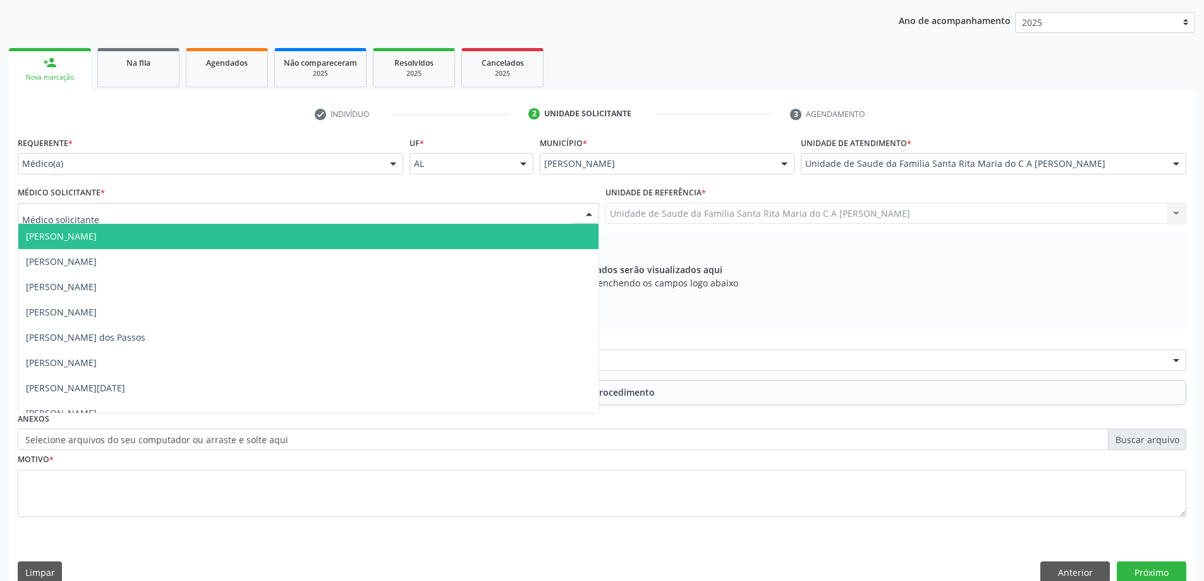
click at [173, 221] on div at bounding box center [309, 213] width 582 height 21
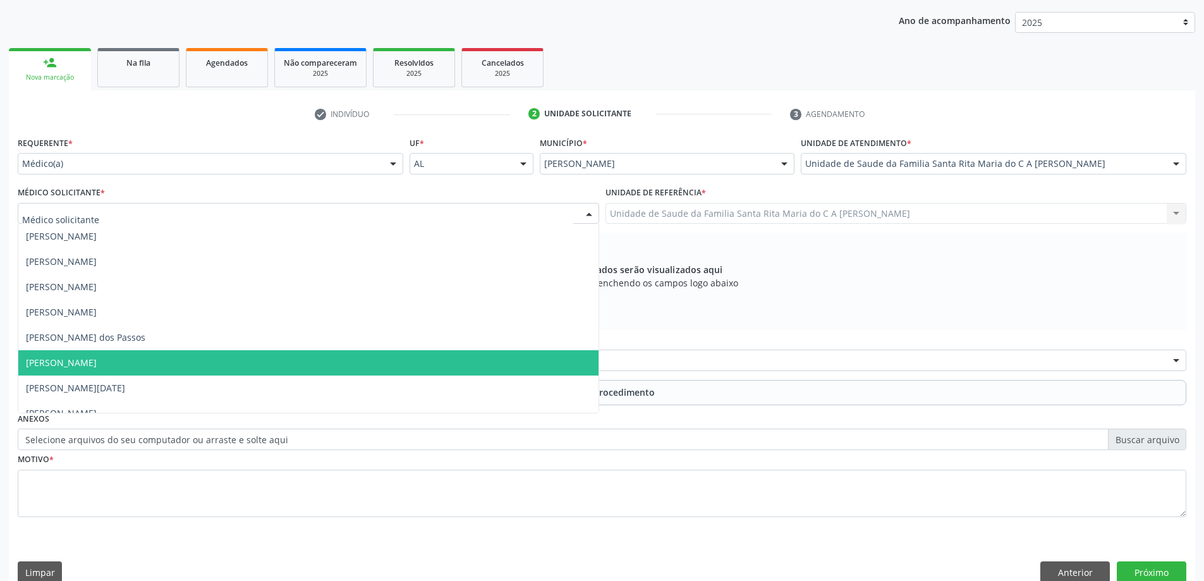
click at [164, 360] on span "Maria Celia Amorim Castro" at bounding box center [308, 362] width 580 height 25
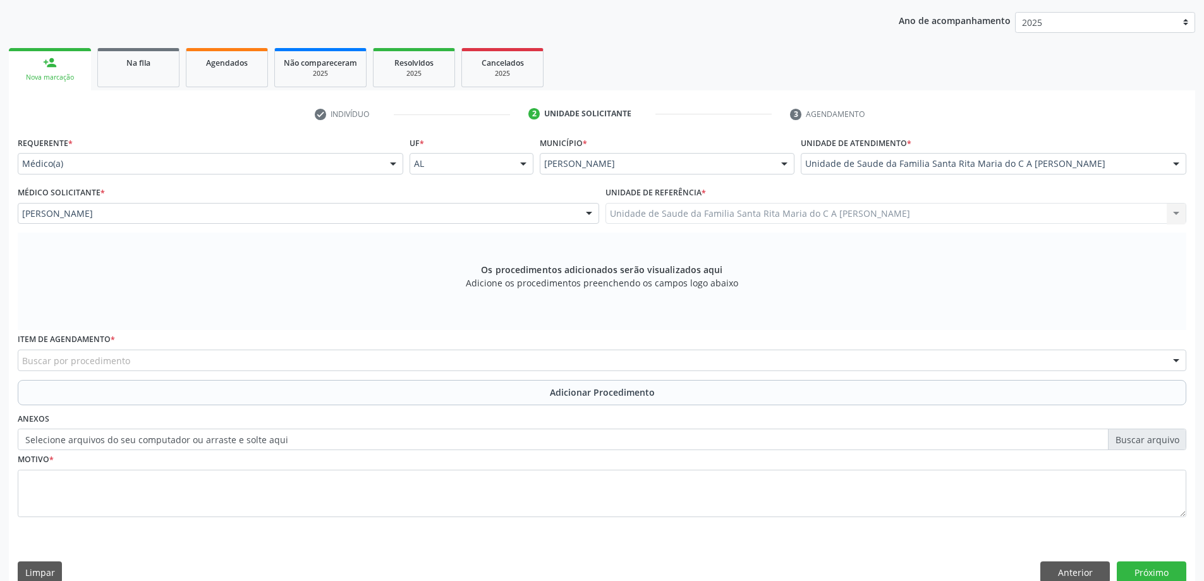
click at [178, 358] on div "Buscar por procedimento" at bounding box center [602, 360] width 1169 height 21
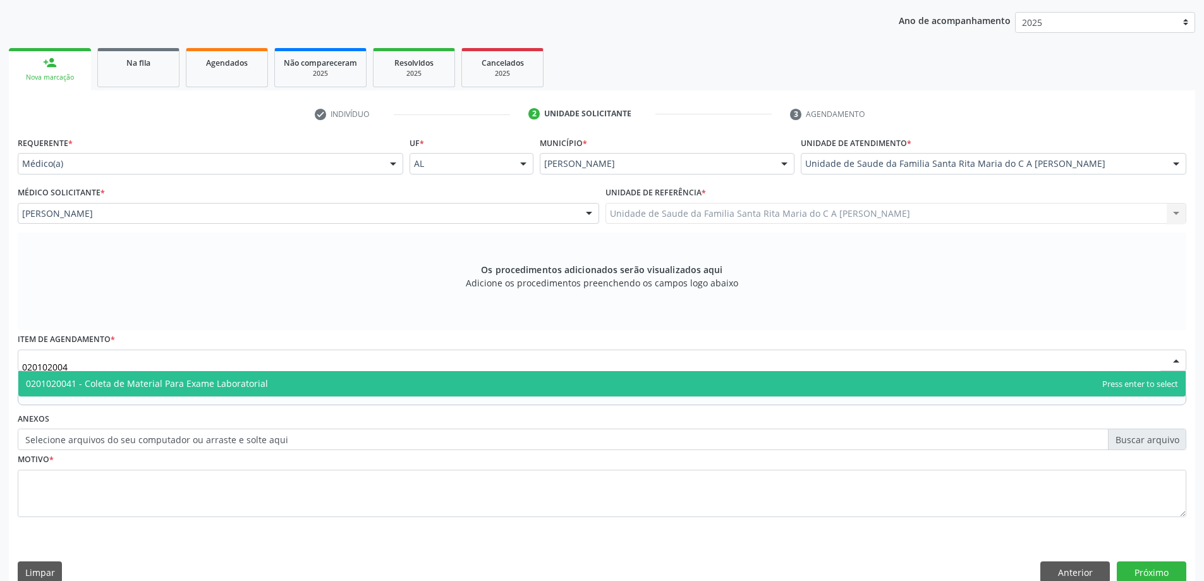
type input "0201020041"
click at [173, 385] on span "0201020041 - Coleta de Material Para Exame Laboratorial" at bounding box center [147, 383] width 242 height 12
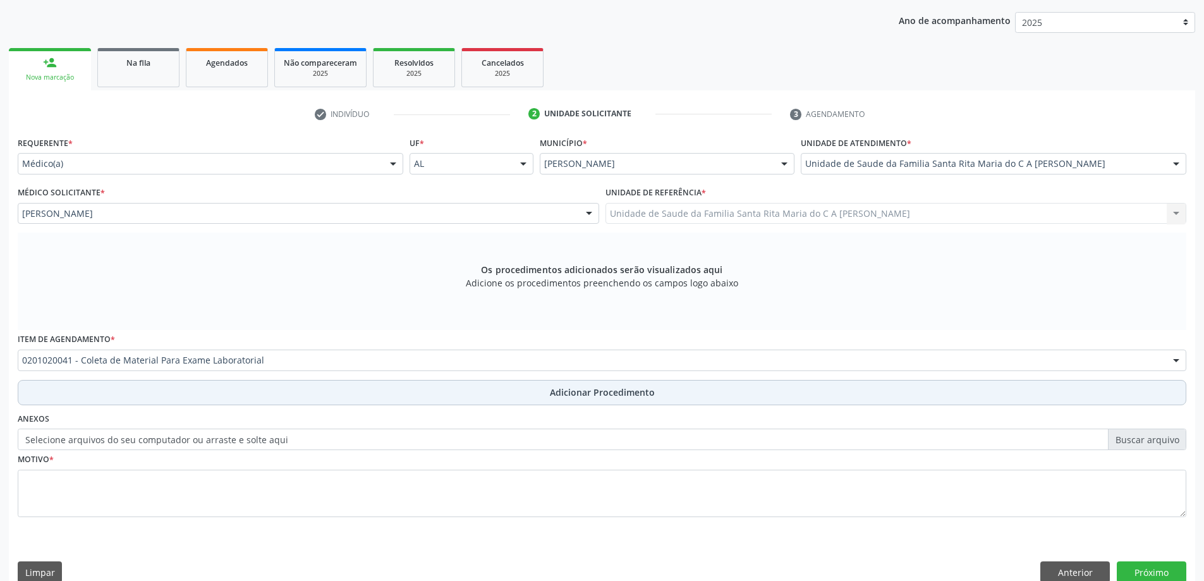
click at [155, 388] on button "Adicionar Procedimento" at bounding box center [602, 392] width 1169 height 25
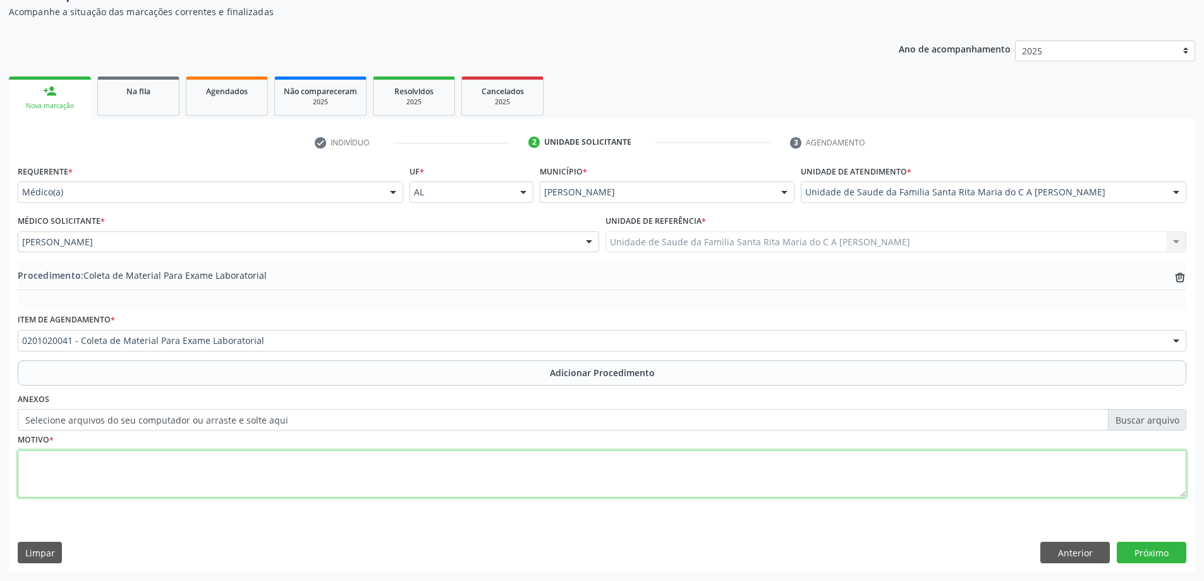
click at [101, 479] on textarea at bounding box center [602, 474] width 1169 height 48
type textarea "pre operatório"
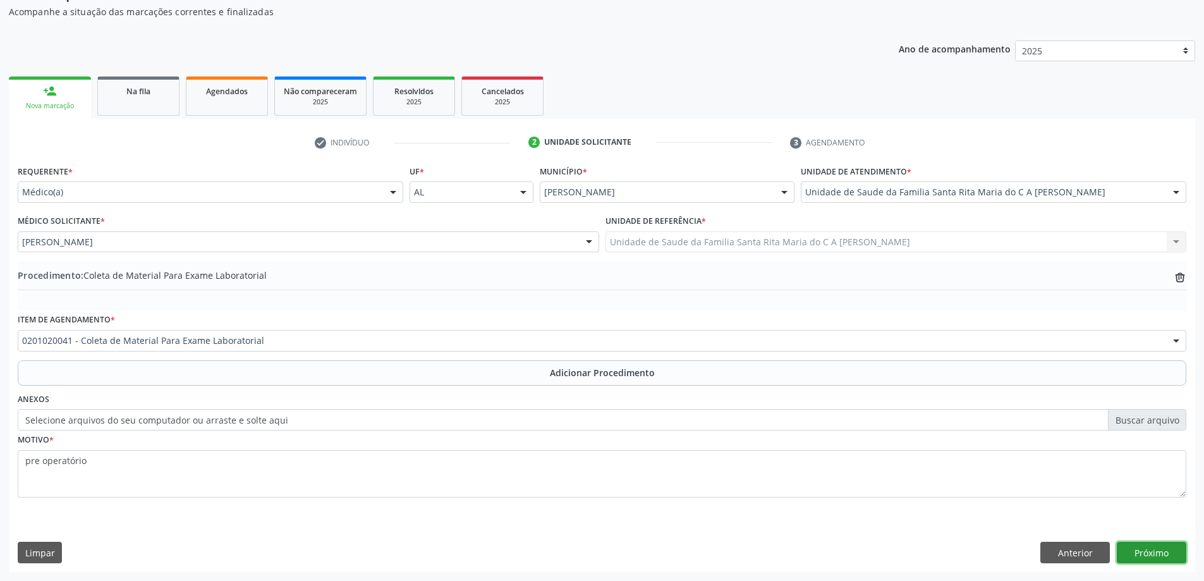
click at [1122, 556] on button "Próximo" at bounding box center [1152, 552] width 70 height 21
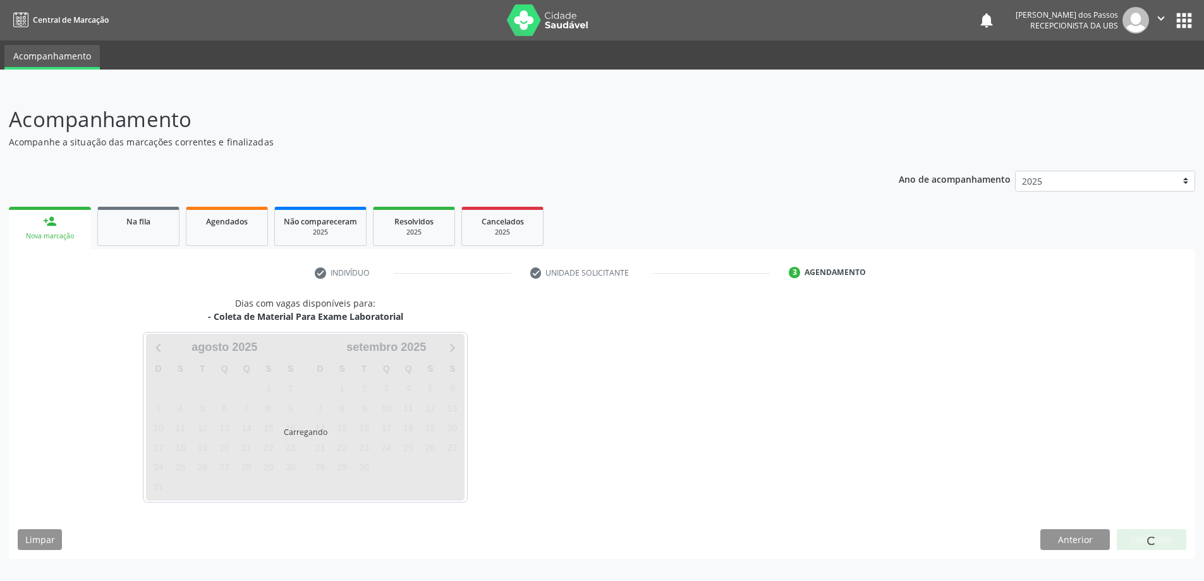
scroll to position [0, 0]
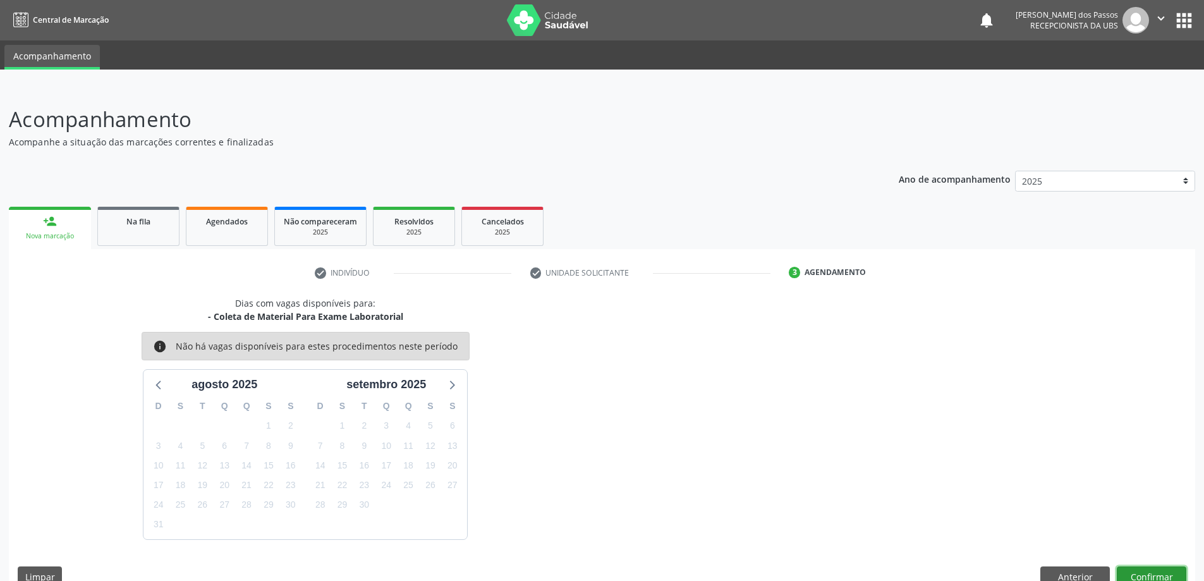
click at [1148, 577] on button "Confirmar" at bounding box center [1152, 576] width 70 height 21
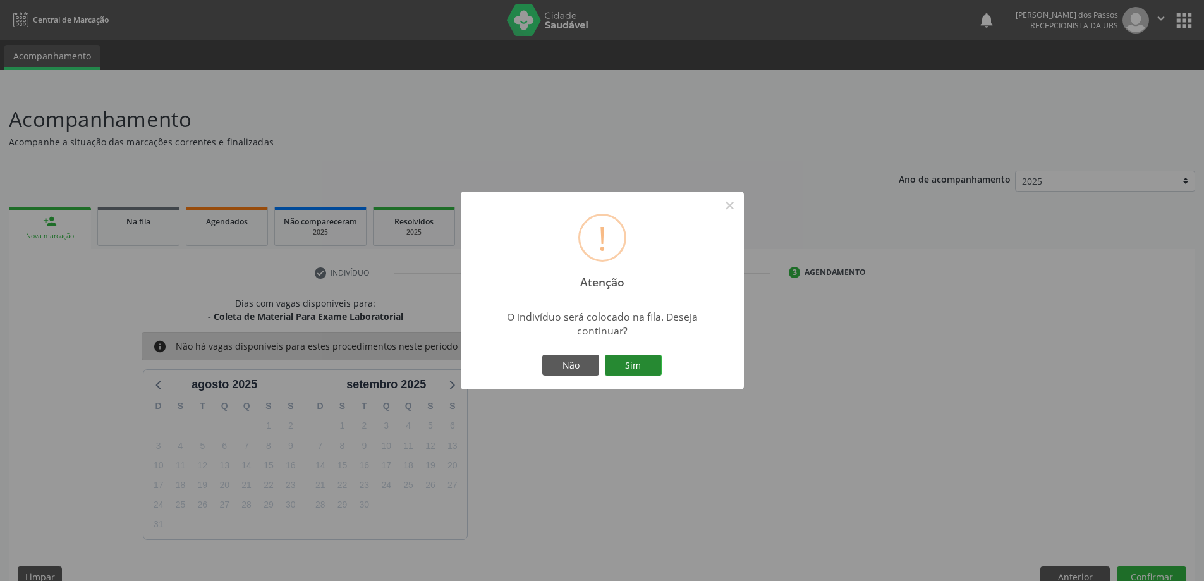
click at [648, 365] on button "Sim" at bounding box center [633, 365] width 57 height 21
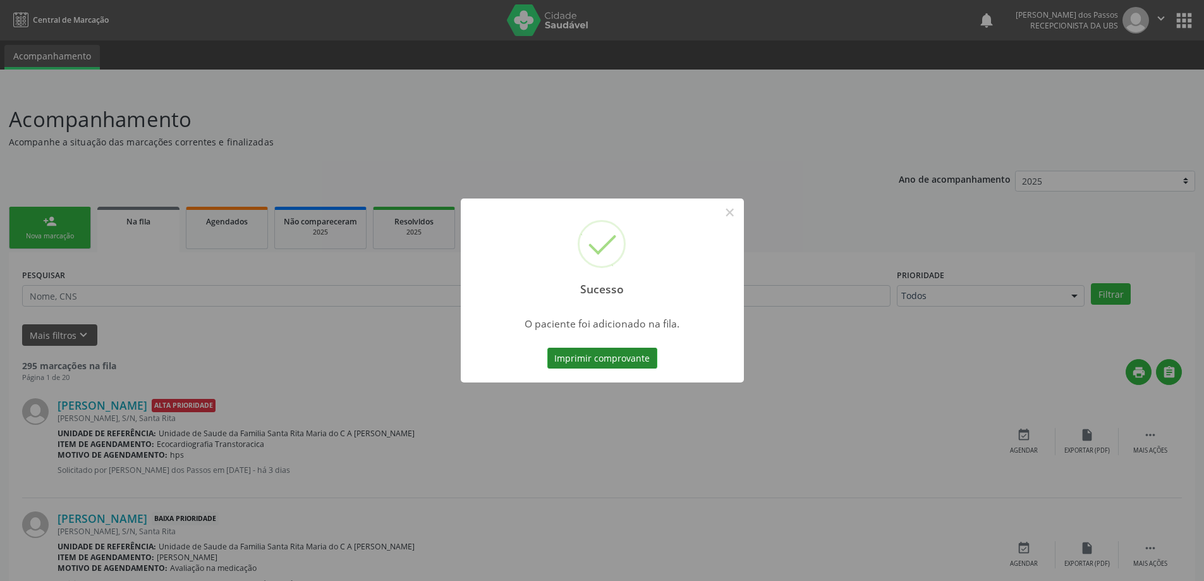
click at [639, 351] on button "Imprimir comprovante" at bounding box center [603, 358] width 110 height 21
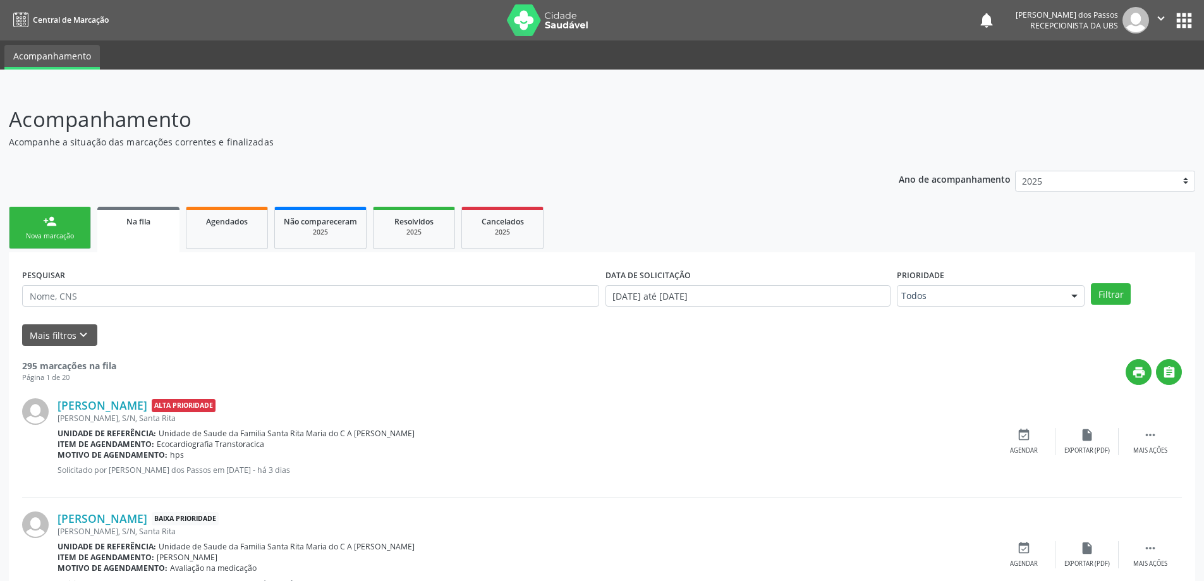
click at [69, 228] on link "person_add Nova marcação" at bounding box center [50, 228] width 82 height 42
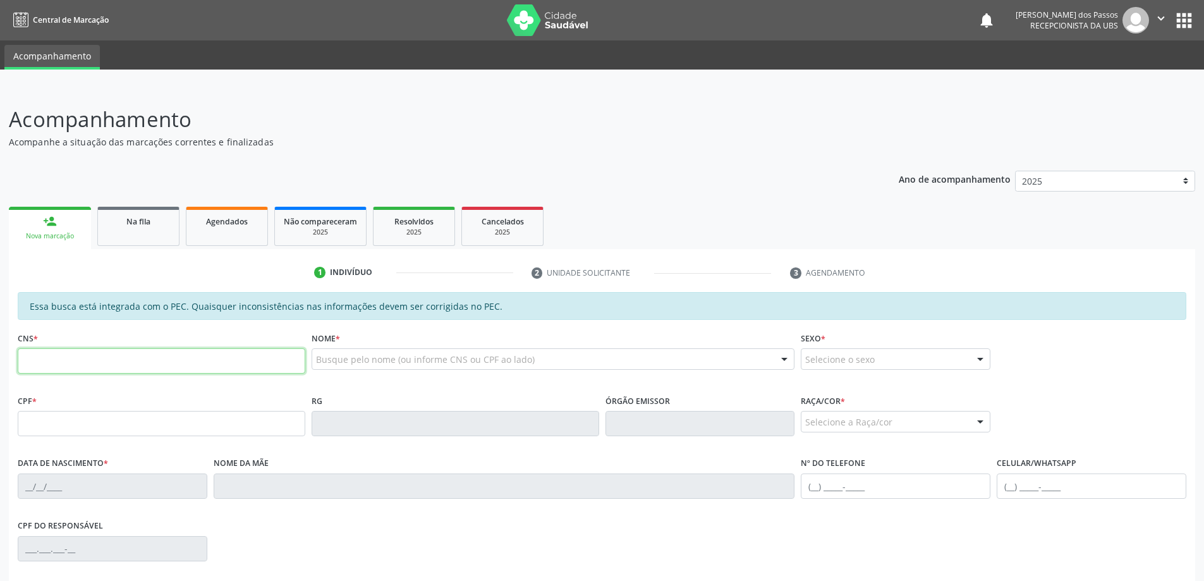
click at [51, 362] on input "text" at bounding box center [162, 360] width 288 height 25
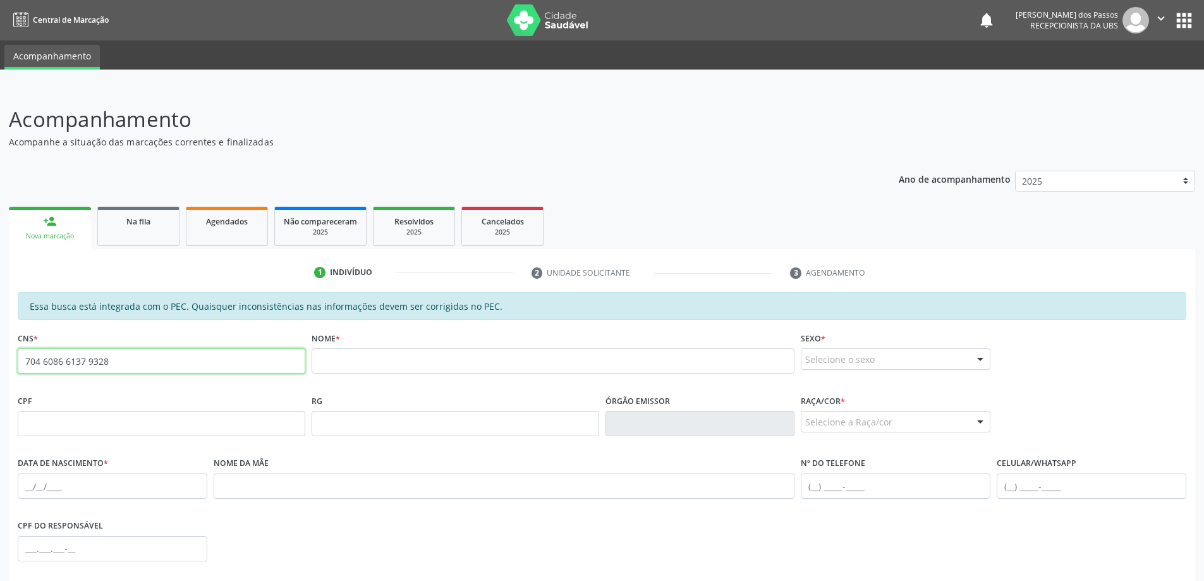
click at [127, 358] on input "704 6086 6137 9328" at bounding box center [162, 360] width 288 height 25
type input "7"
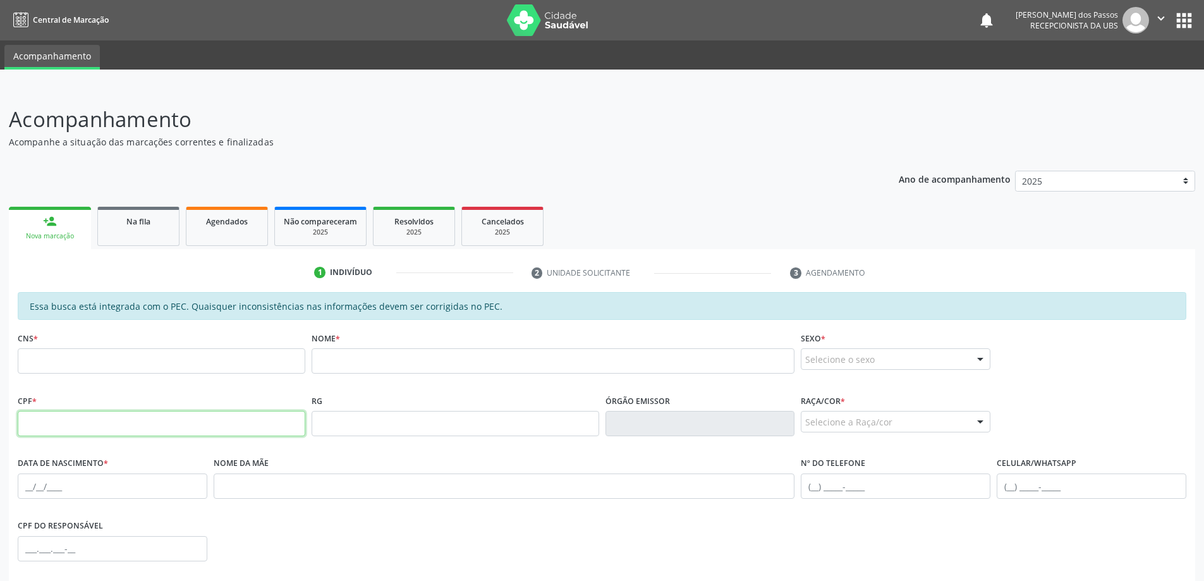
click at [126, 425] on input "text" at bounding box center [162, 423] width 288 height 25
type input "139.023.064-32"
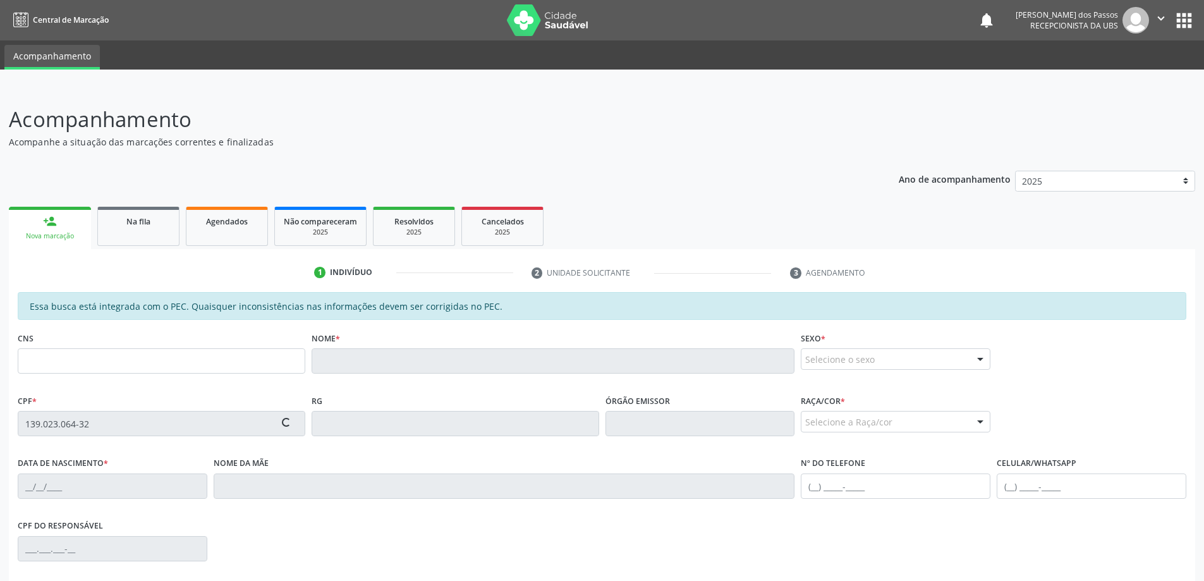
type input "[DATE]"
type input "[PERSON_NAME]"
type input "[PHONE_NUMBER]"
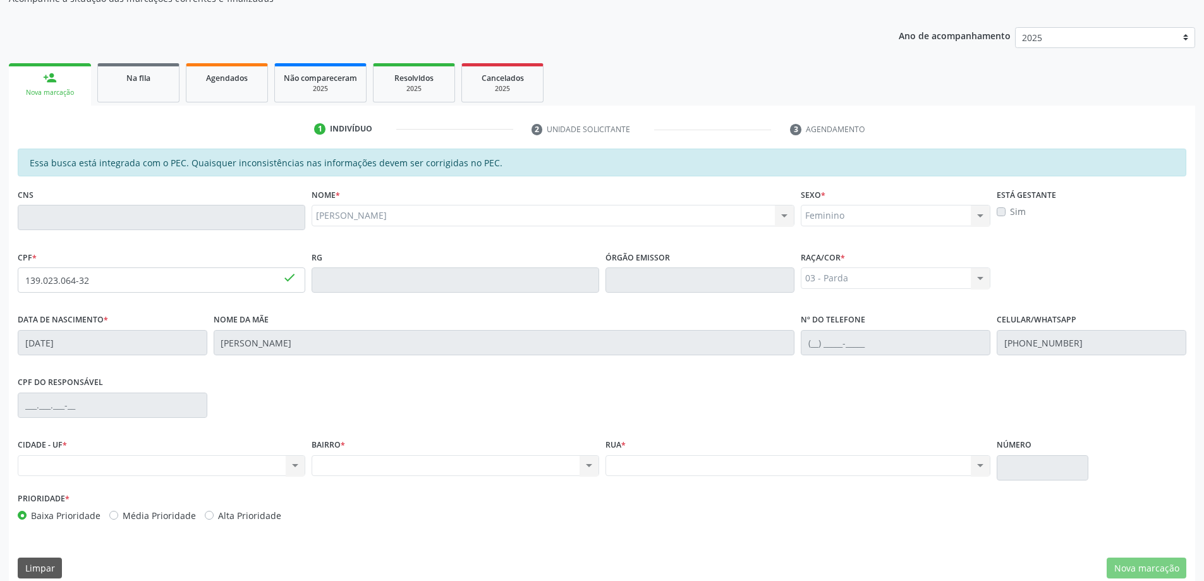
scroll to position [159, 0]
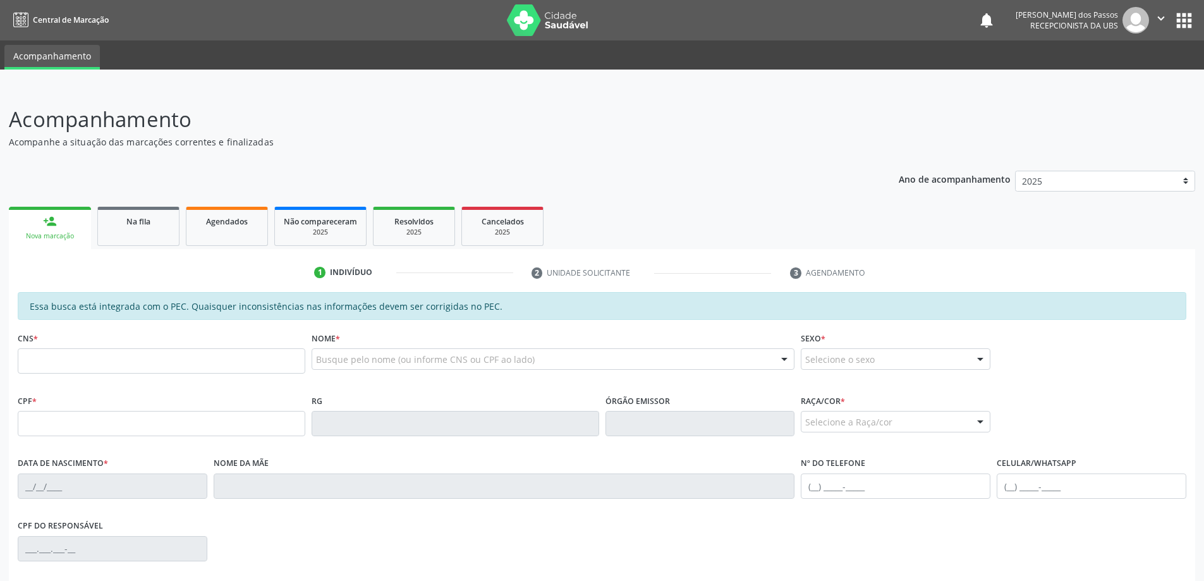
scroll to position [159, 0]
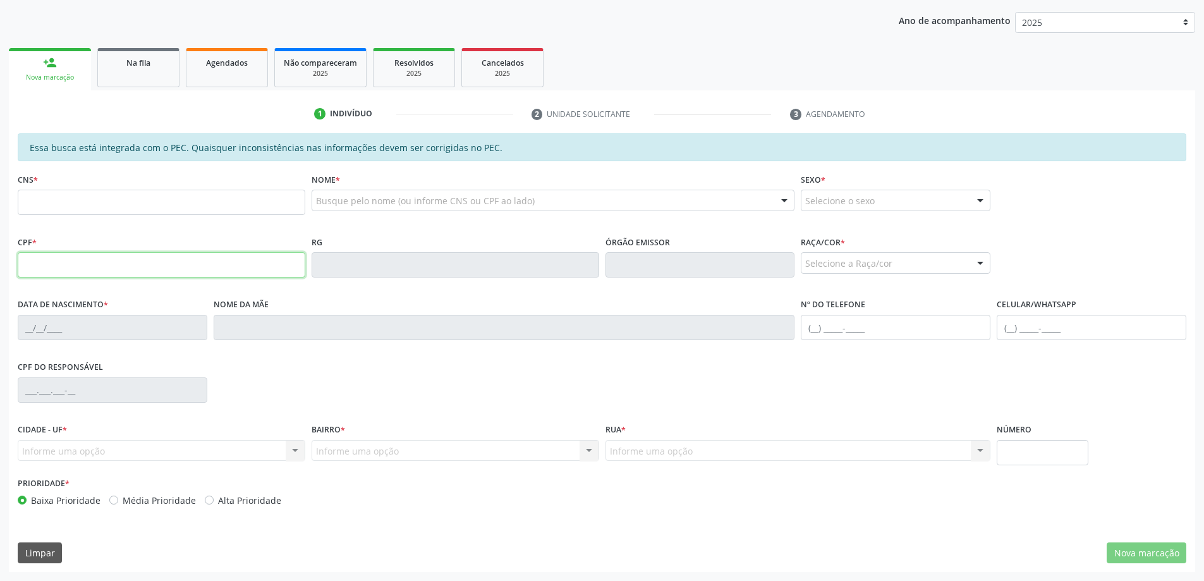
click at [74, 264] on input "text" at bounding box center [162, 264] width 288 height 25
type input "139.023.064-32"
type input "[DATE]"
type input "[PERSON_NAME]"
type input "[PHONE_NUMBER]"
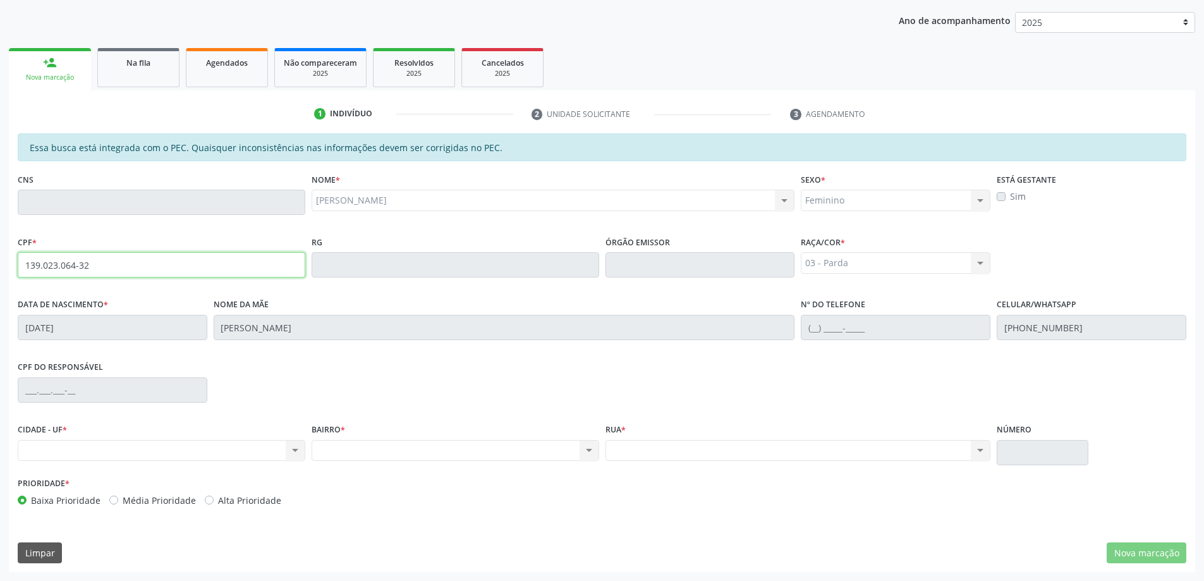
click at [137, 264] on input "139.023.064-32" at bounding box center [162, 264] width 288 height 25
type input "1"
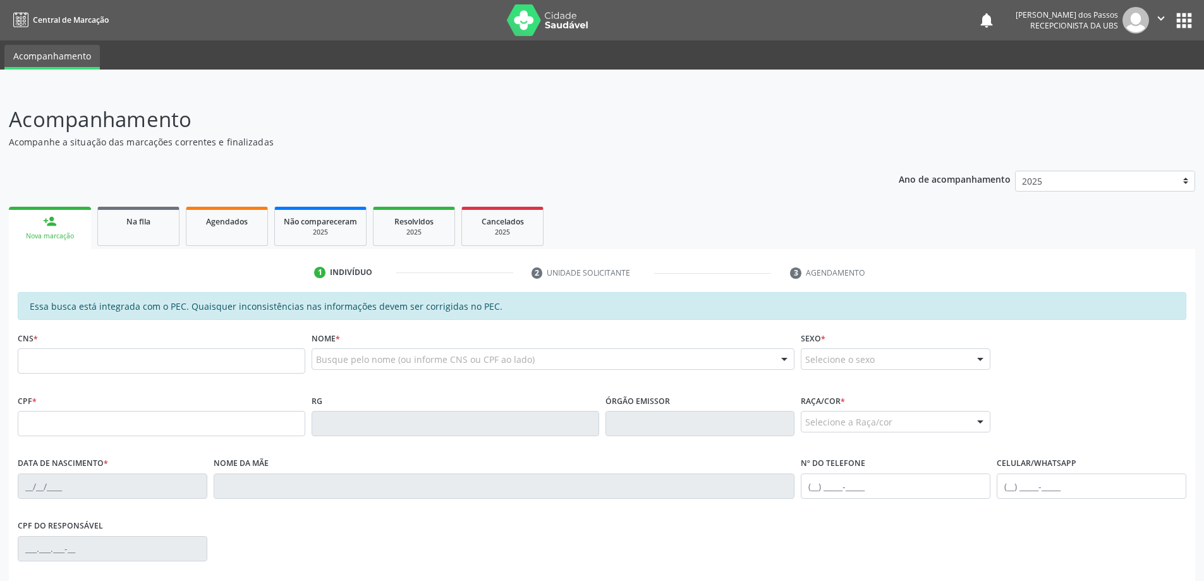
click at [206, 363] on input "text" at bounding box center [162, 360] width 288 height 25
type input "704 6086 6137 9328"
type input "139.023.064-32"
type input "[DATE]"
type input "[PERSON_NAME]"
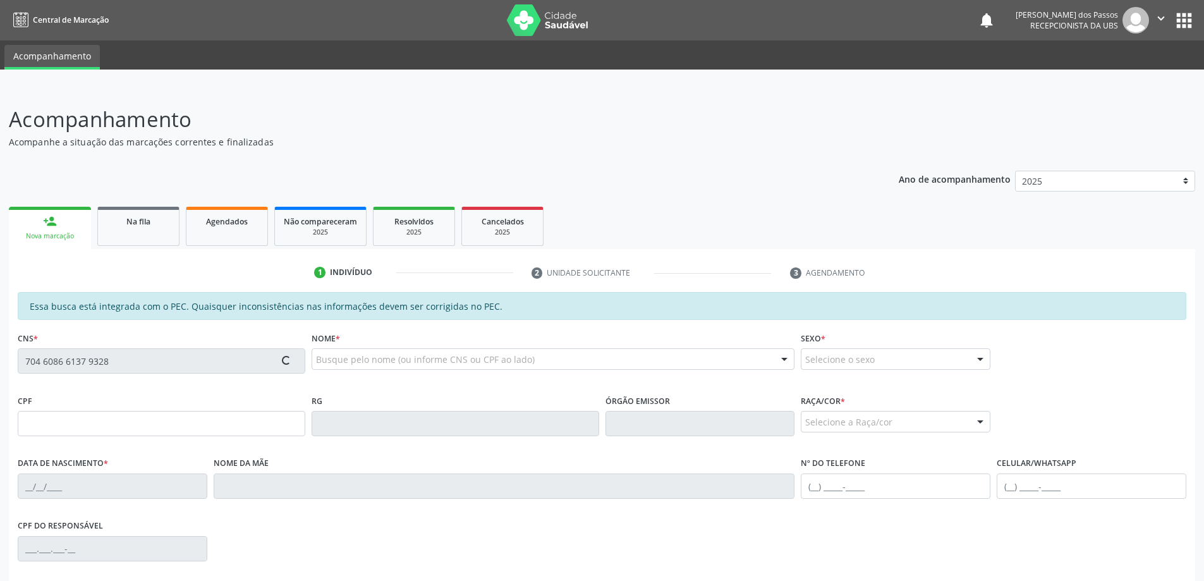
type input "[PHONE_NUMBER]"
type input "S/N"
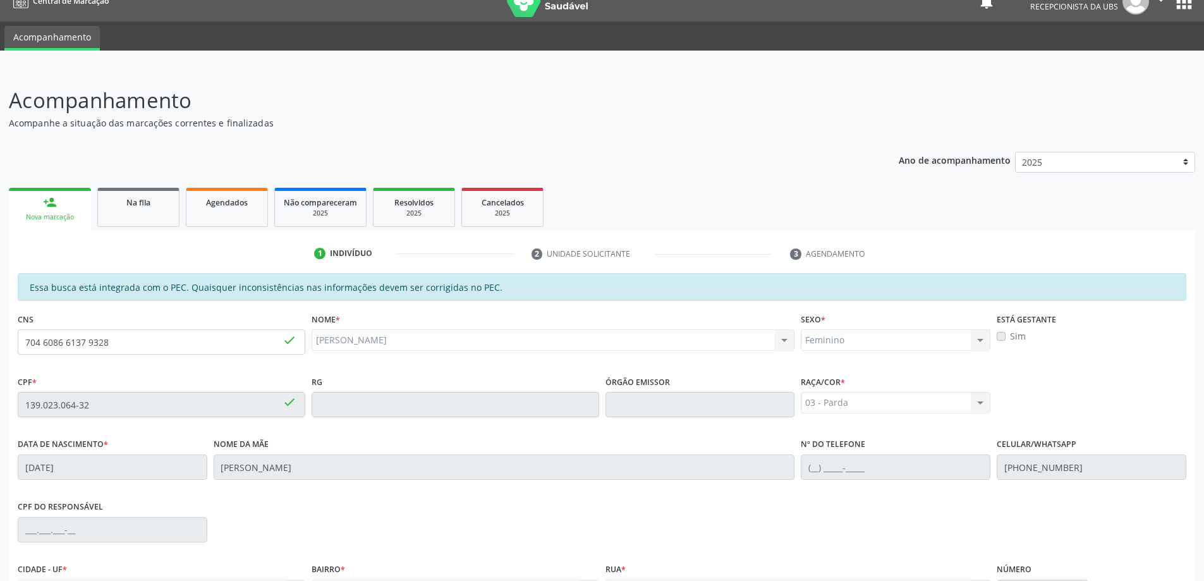
scroll to position [159, 0]
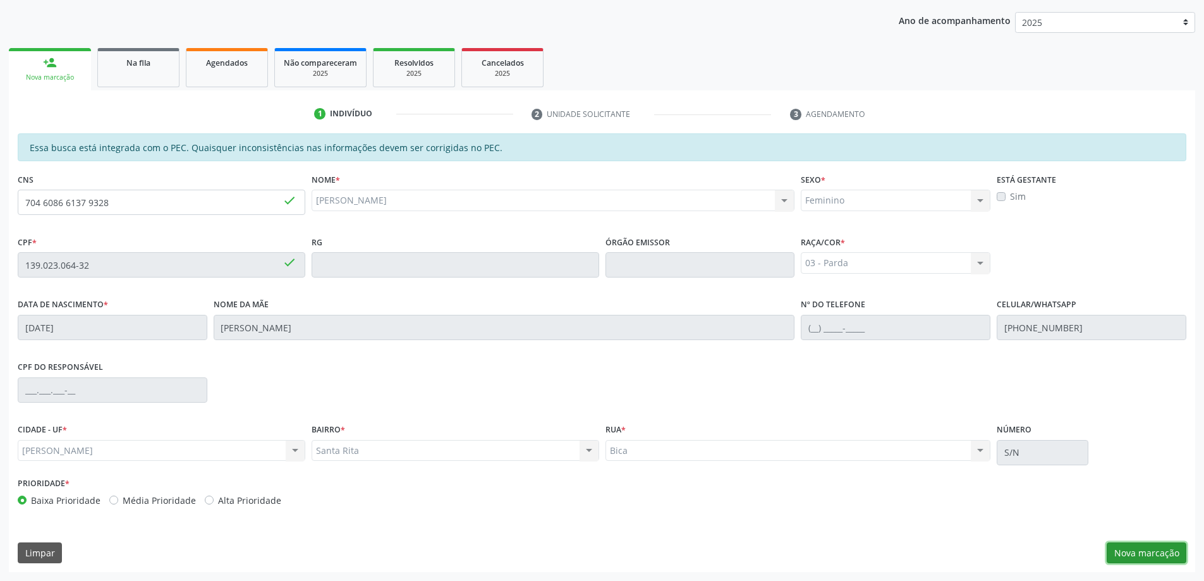
click at [1156, 554] on button "Nova marcação" at bounding box center [1147, 552] width 80 height 21
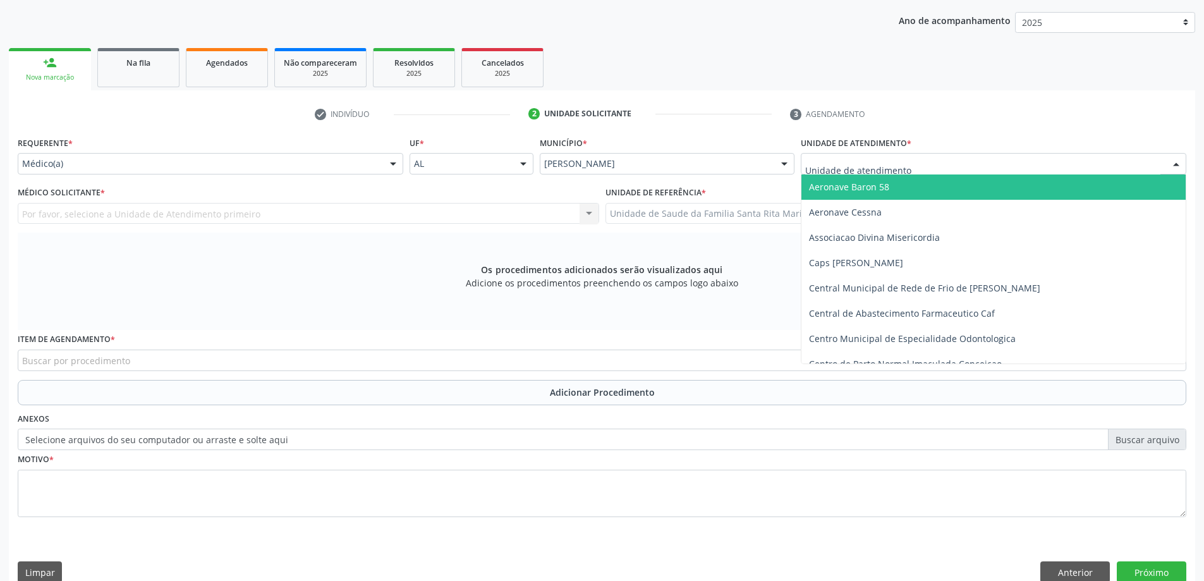
click at [914, 168] on div at bounding box center [994, 163] width 386 height 21
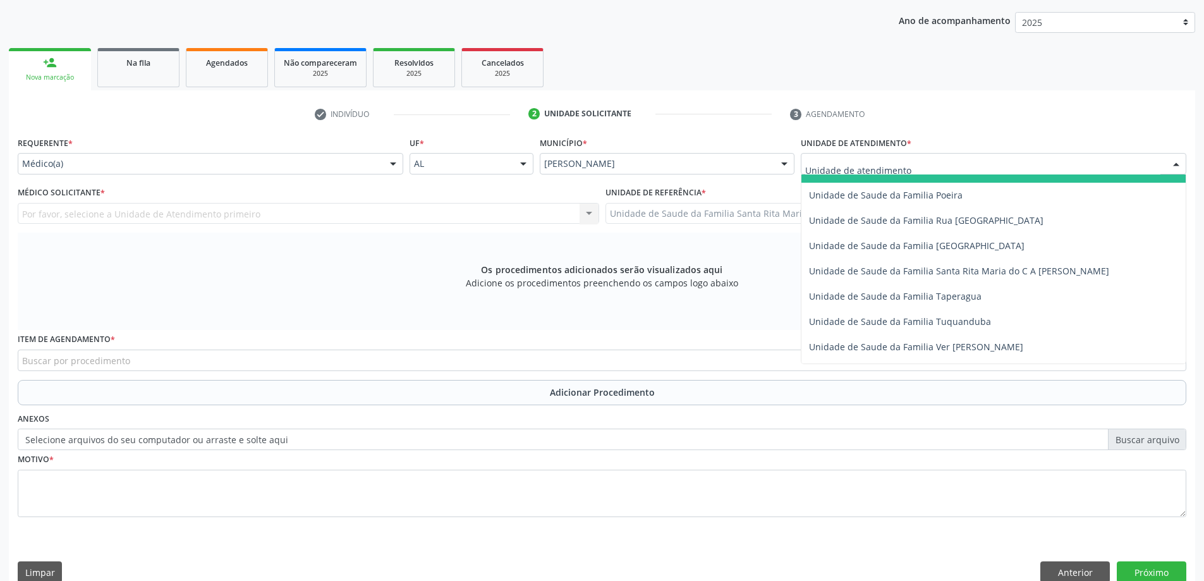
scroll to position [822, 0]
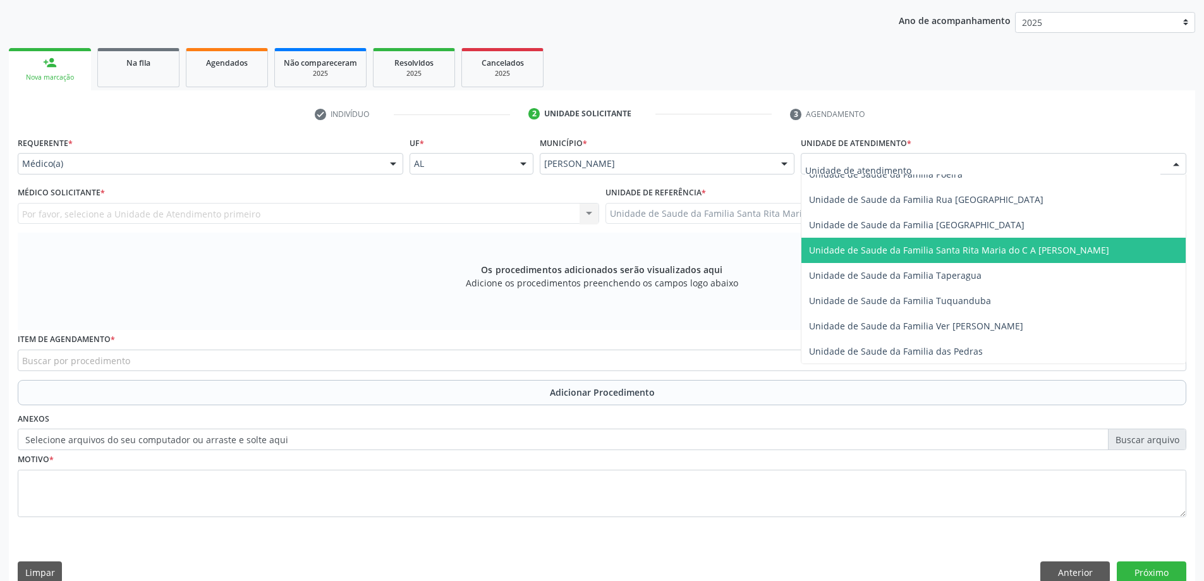
click at [897, 254] on span "Unidade de Saude da Familia Santa Rita Maria do C A [PERSON_NAME]" at bounding box center [959, 250] width 300 height 12
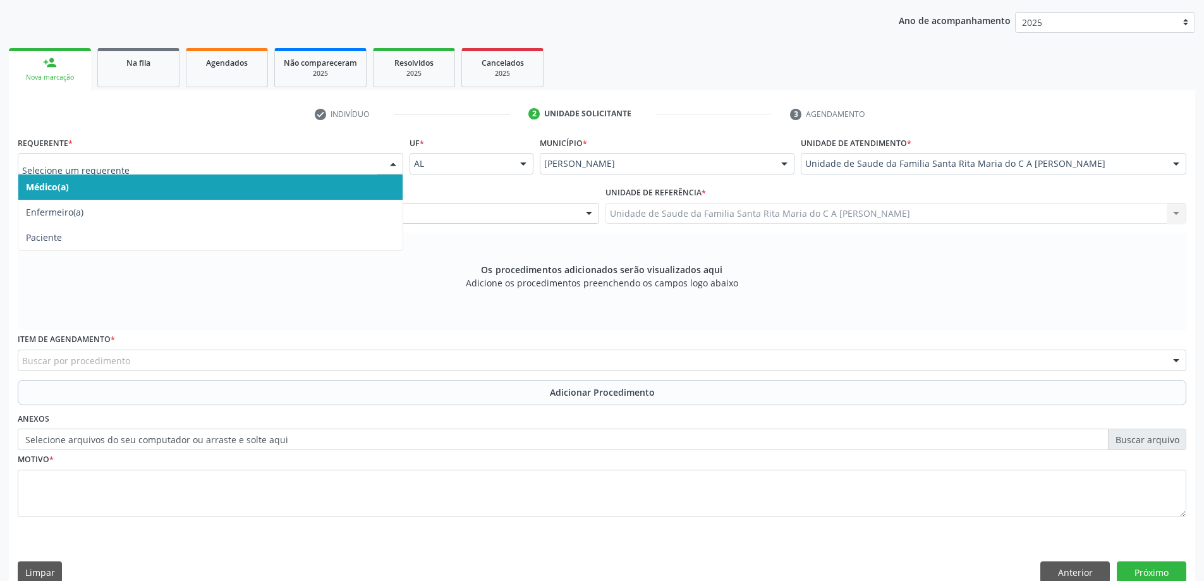
click at [290, 181] on span "Médico(a)" at bounding box center [210, 186] width 384 height 25
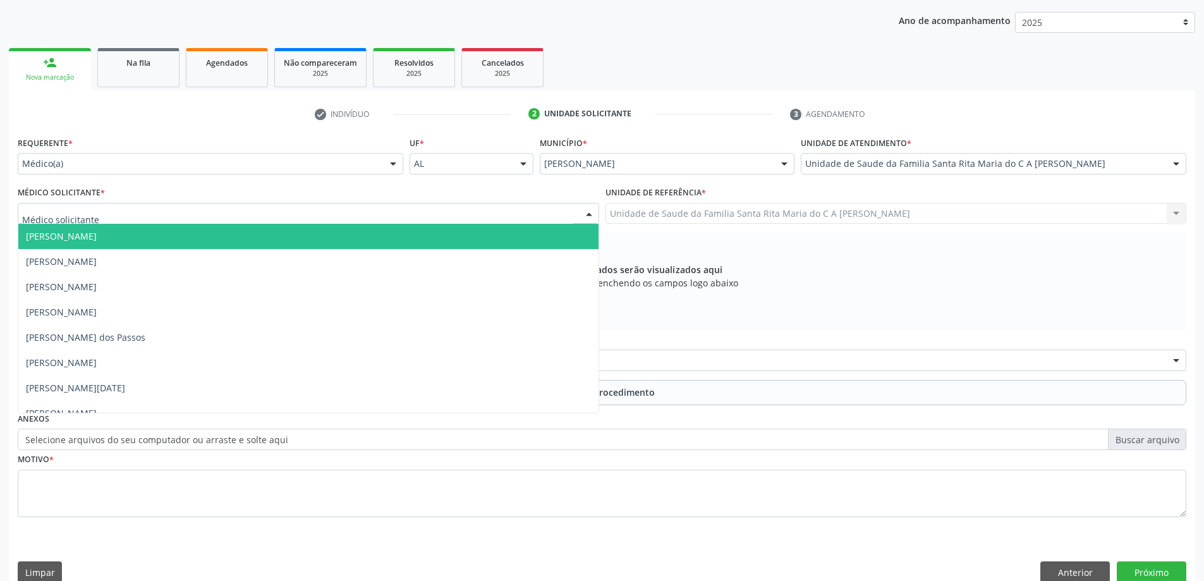
click at [281, 216] on div at bounding box center [309, 213] width 582 height 21
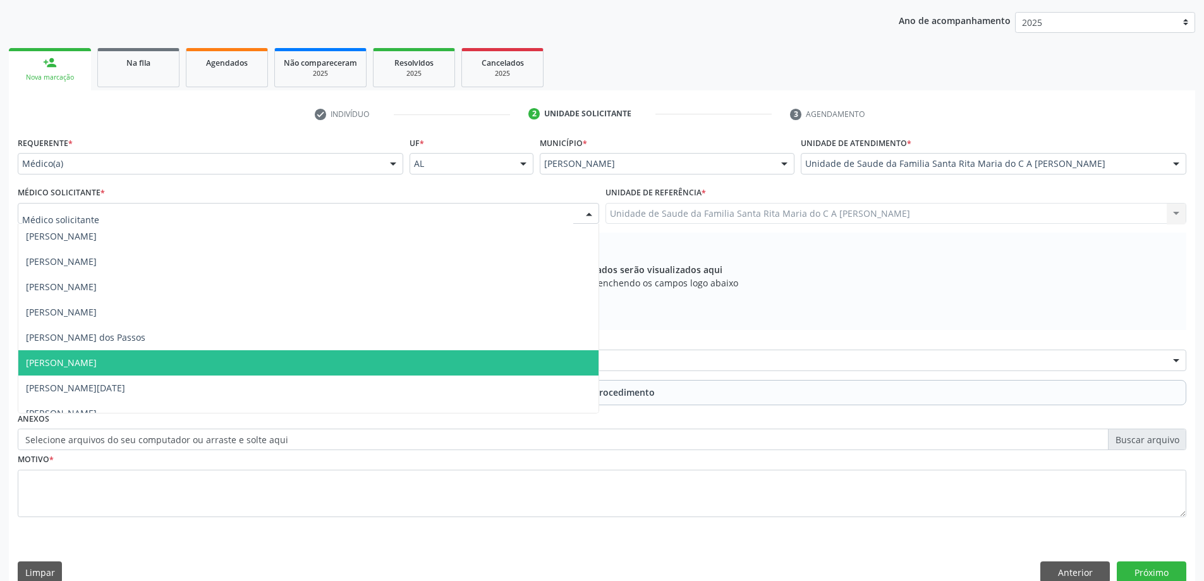
click at [271, 363] on span "[PERSON_NAME]" at bounding box center [308, 362] width 580 height 25
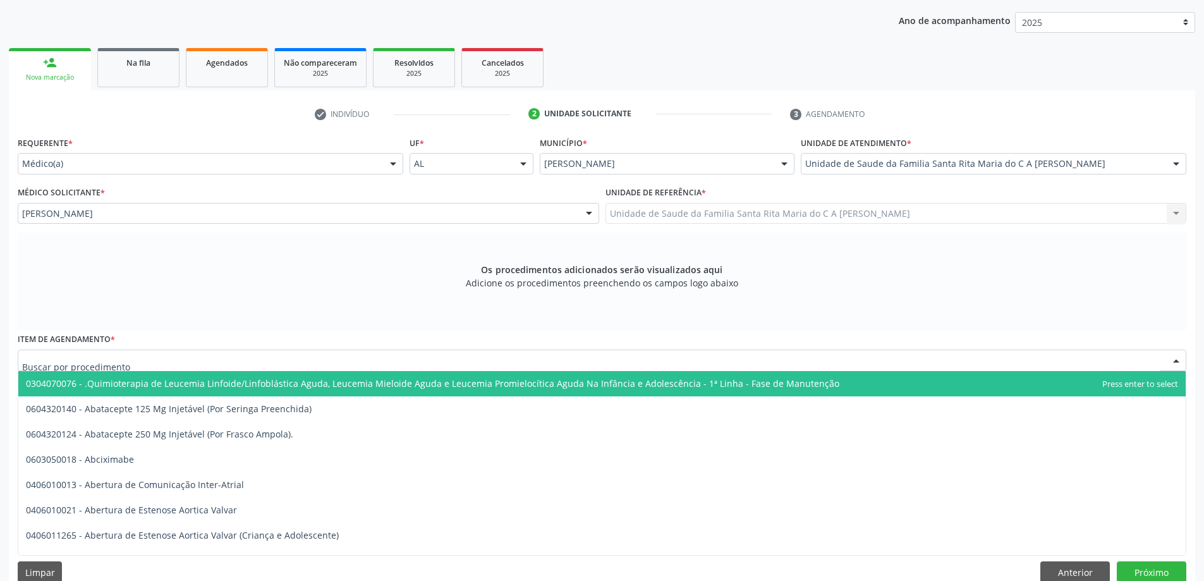
click at [268, 360] on div at bounding box center [602, 360] width 1169 height 21
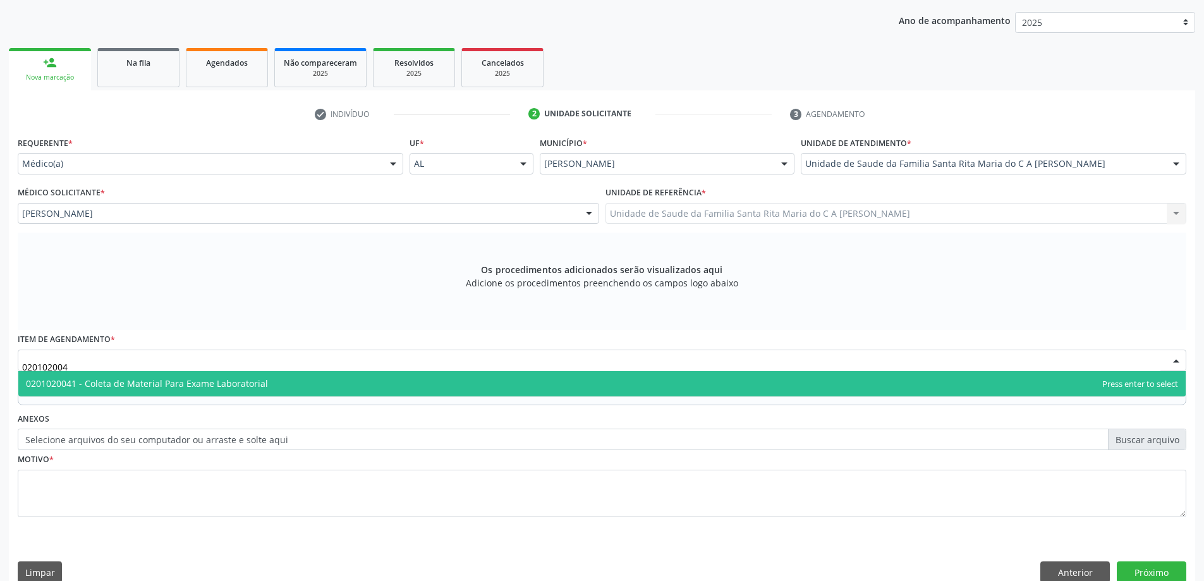
type input "0201020041"
click at [253, 381] on span "0201020041 - Coleta de Material Para Exame Laboratorial" at bounding box center [147, 383] width 242 height 12
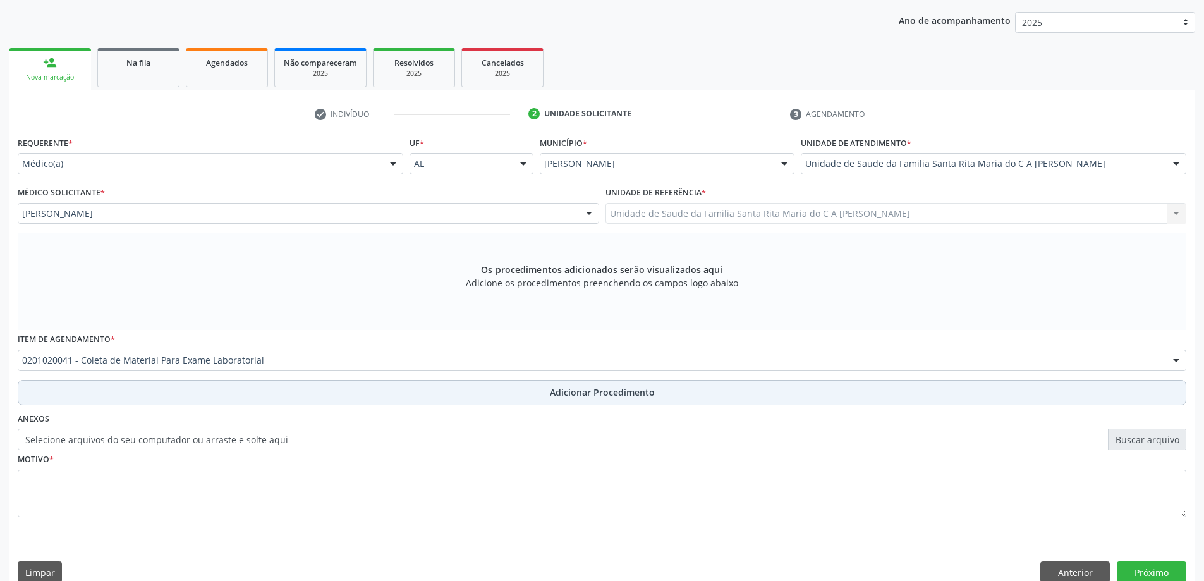
click at [249, 395] on button "Adicionar Procedimento" at bounding box center [602, 392] width 1169 height 25
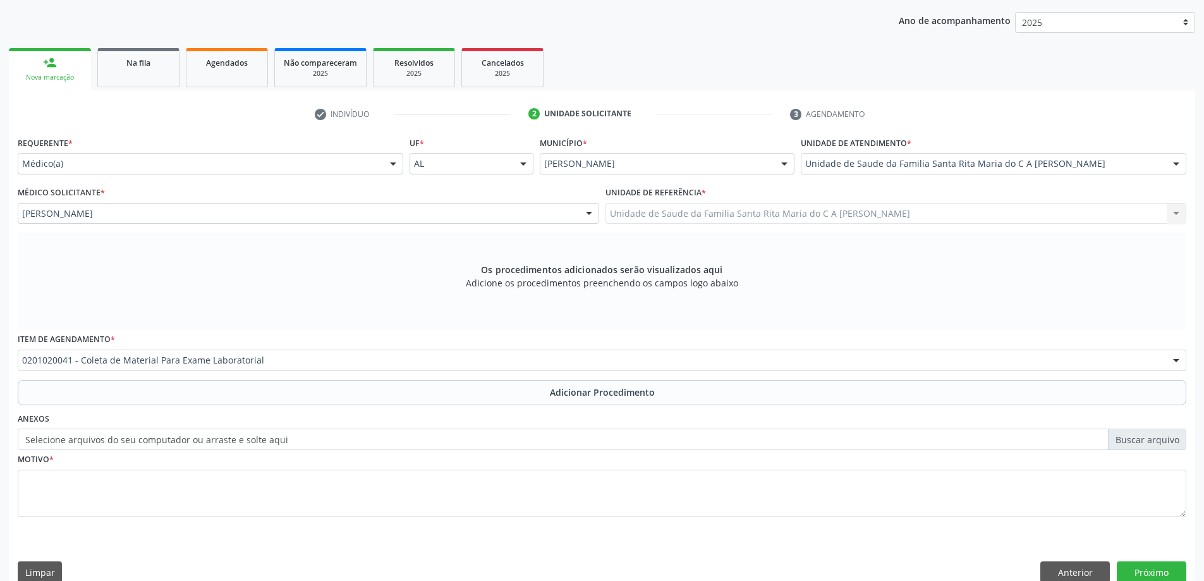
scroll to position [130, 0]
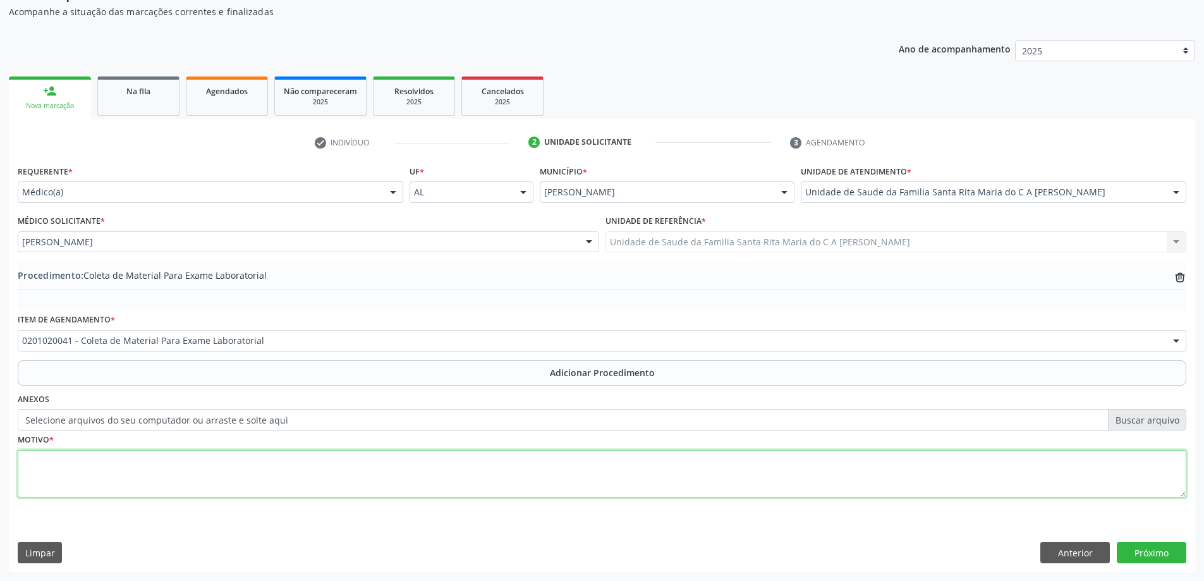
click at [221, 475] on textarea at bounding box center [602, 474] width 1169 height 48
type textarea "avaliação"
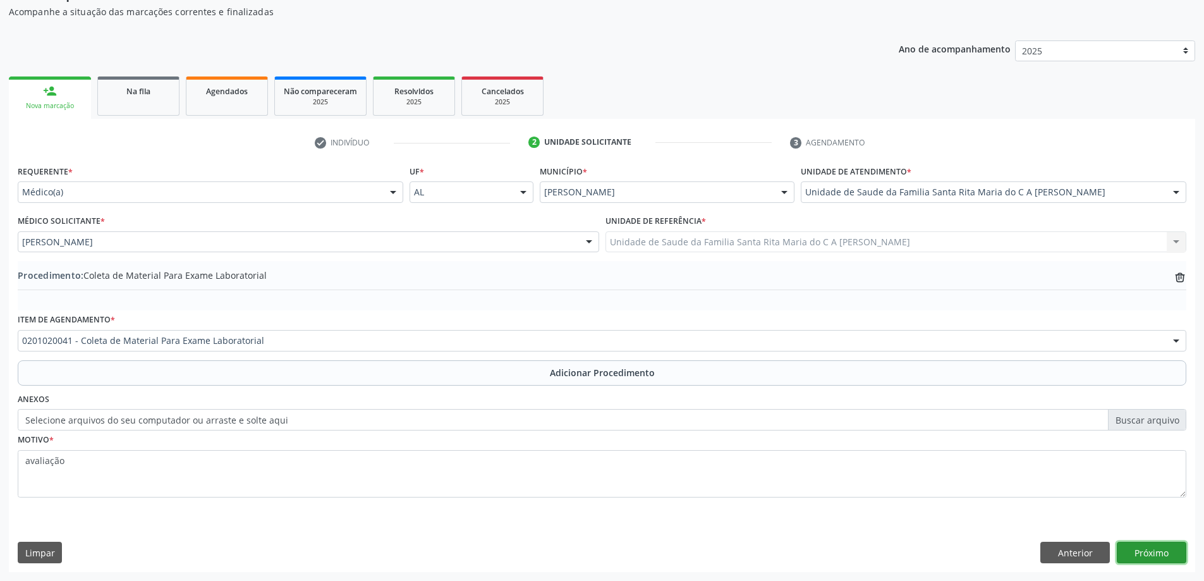
click at [1149, 553] on button "Próximo" at bounding box center [1152, 552] width 70 height 21
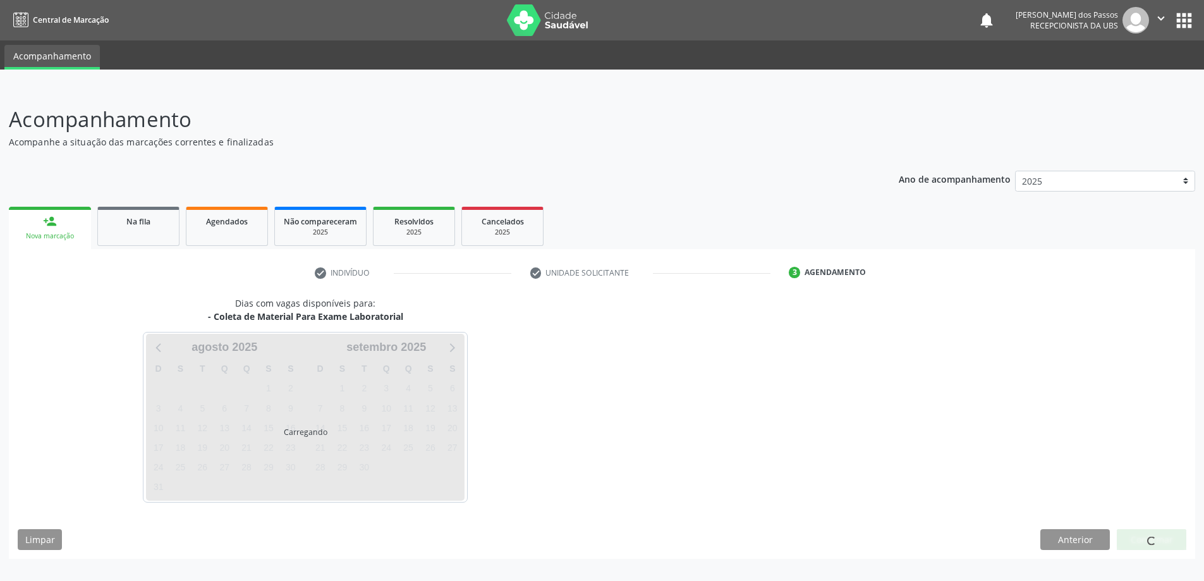
scroll to position [0, 0]
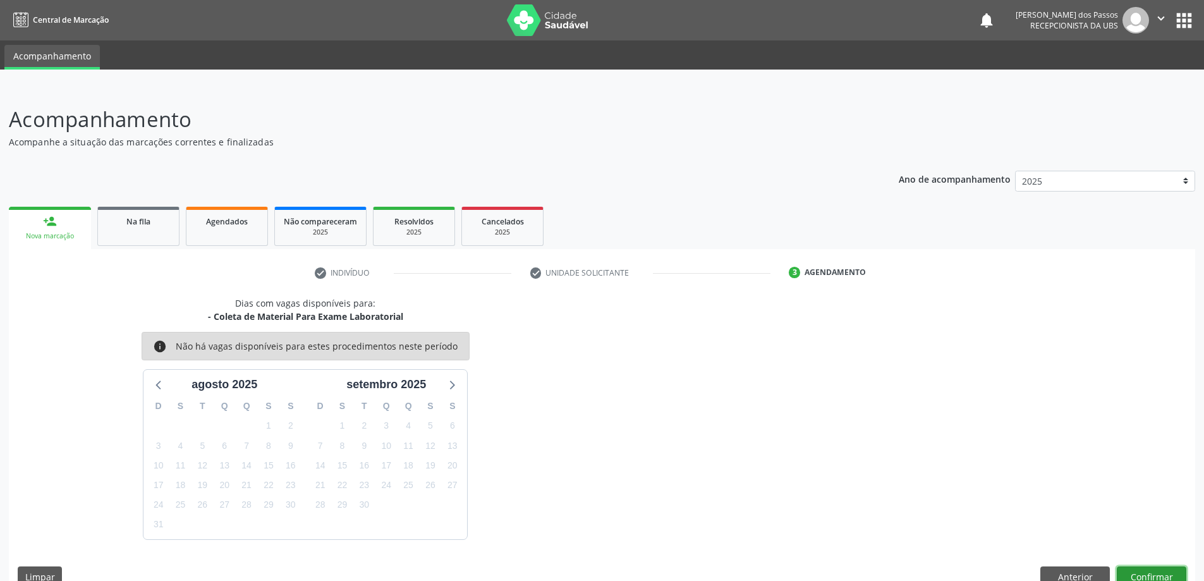
click at [1170, 573] on button "Confirmar" at bounding box center [1152, 576] width 70 height 21
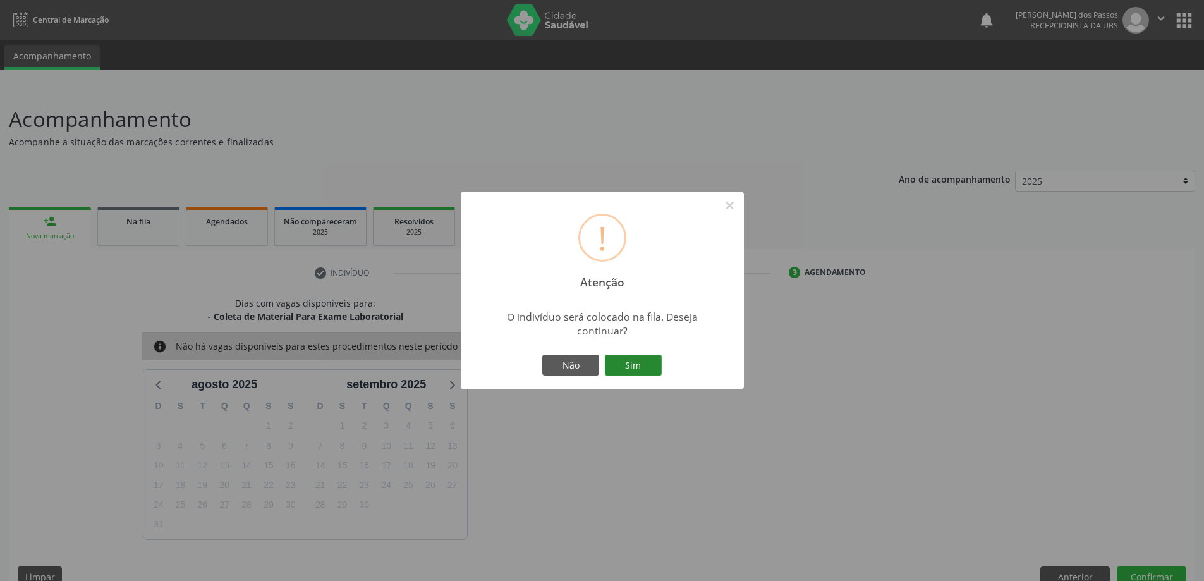
click at [639, 363] on button "Sim" at bounding box center [633, 365] width 57 height 21
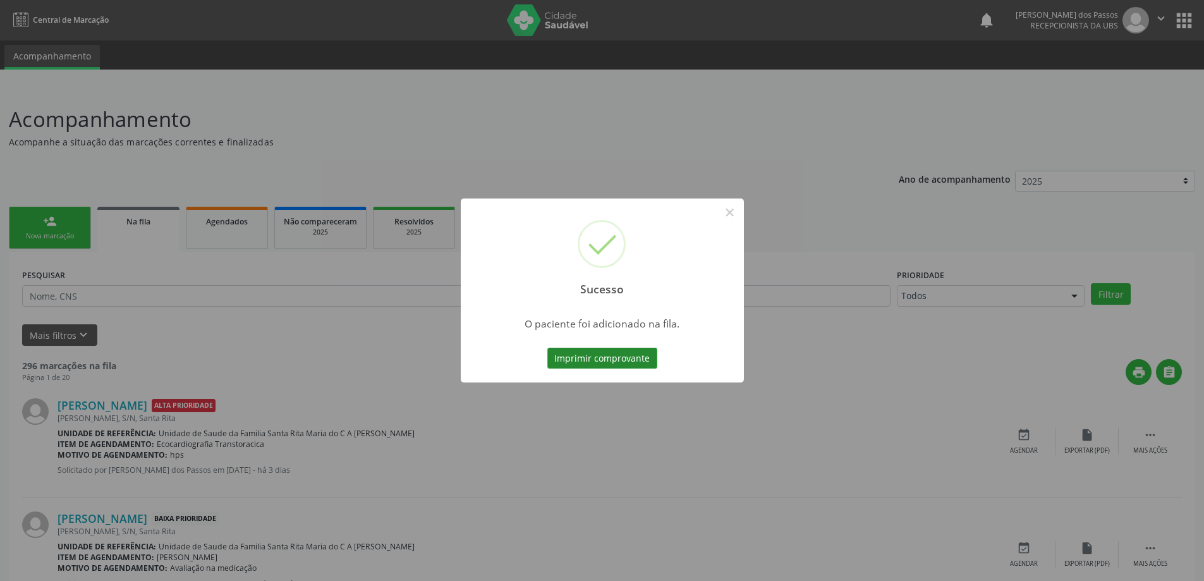
click at [610, 357] on button "Imprimir comprovante" at bounding box center [603, 358] width 110 height 21
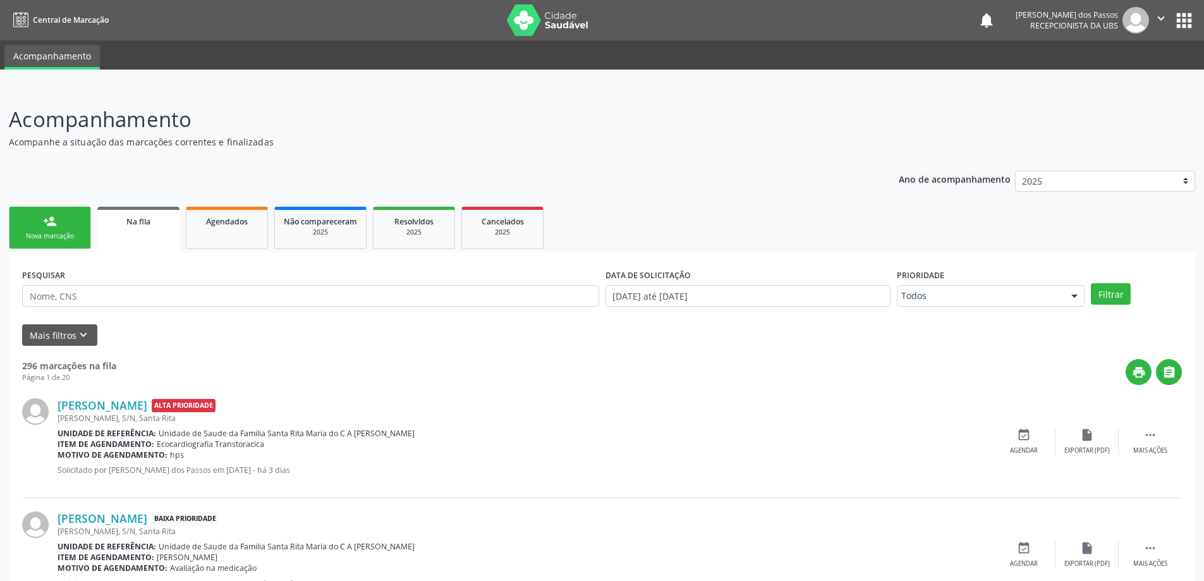
click at [49, 217] on div "person_add" at bounding box center [50, 221] width 14 height 14
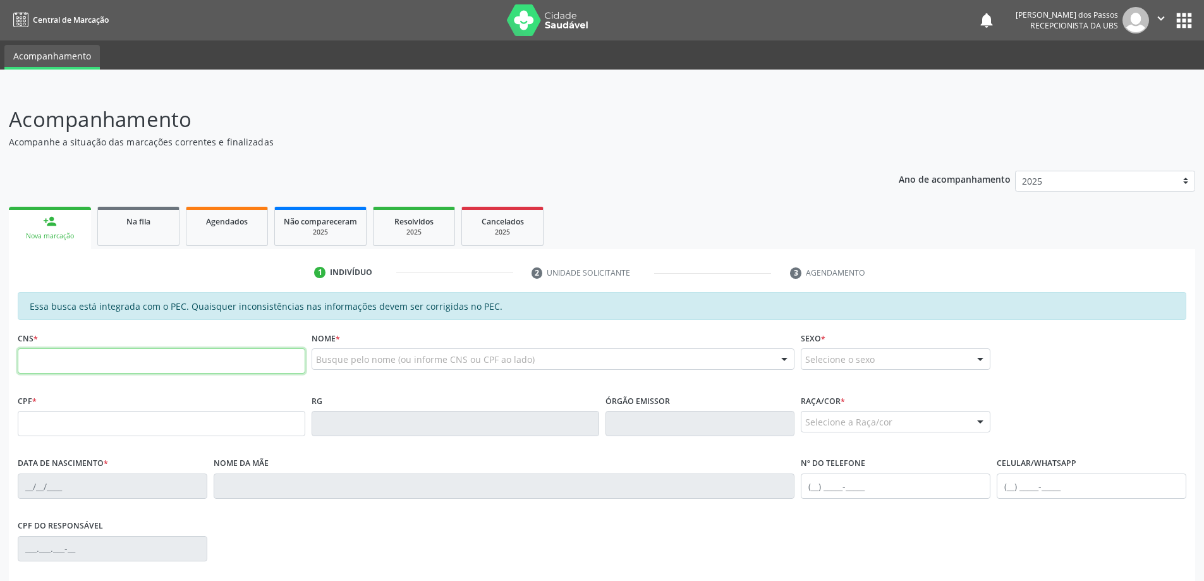
click at [132, 364] on input "text" at bounding box center [162, 360] width 288 height 25
type input "704 0048 8225 9769"
type input "210.149.224-53"
type input "31/07/1960"
type input "Divane Correia Góis"
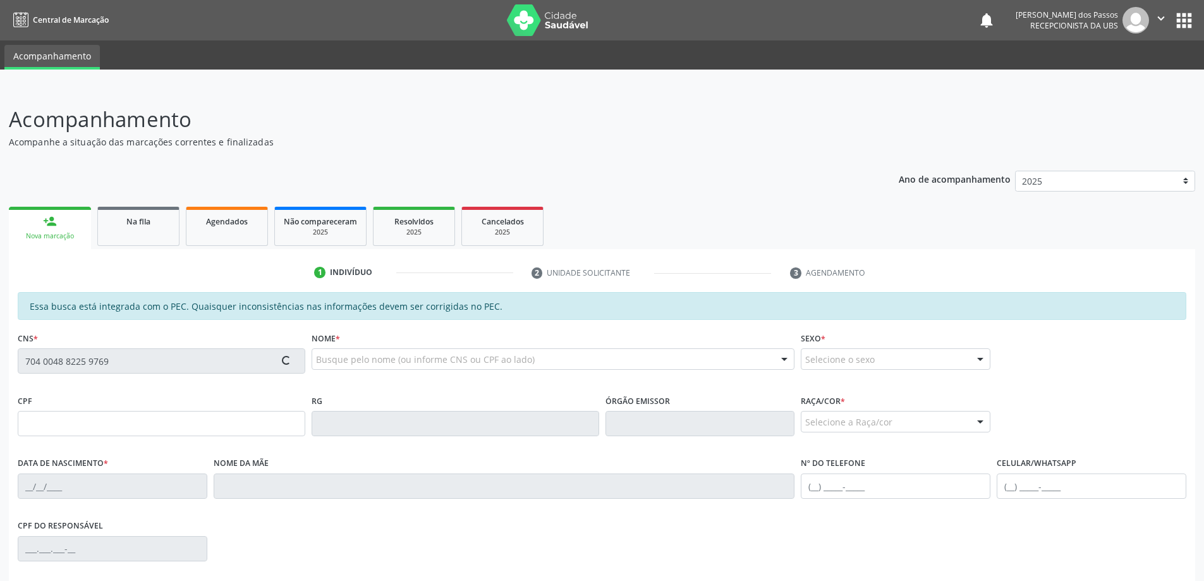
type input "(98) 8714-6243"
type input "S/N"
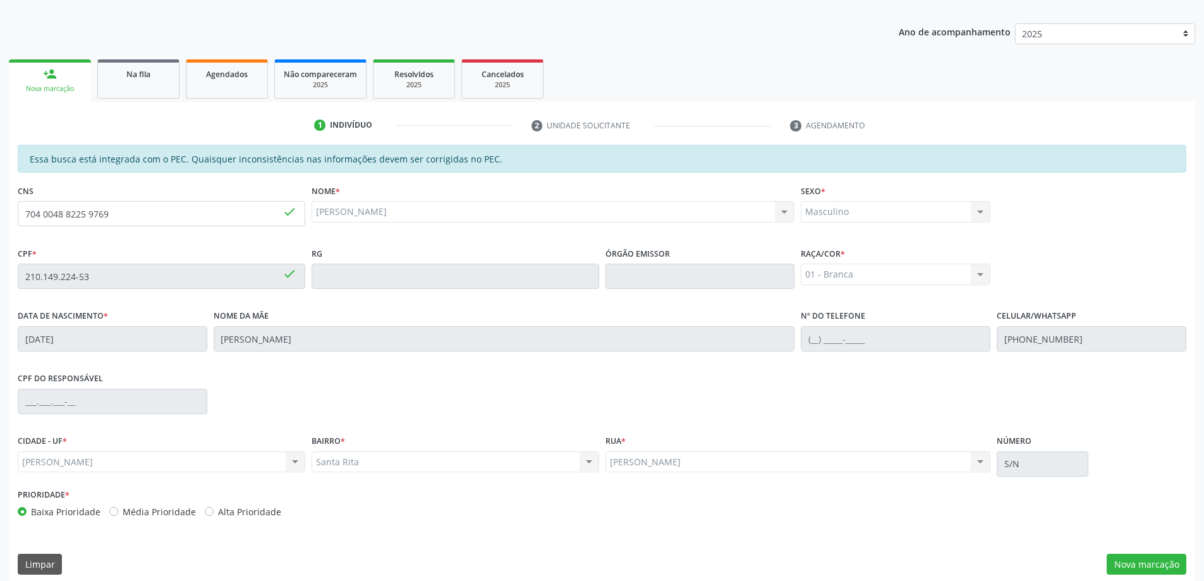
scroll to position [159, 0]
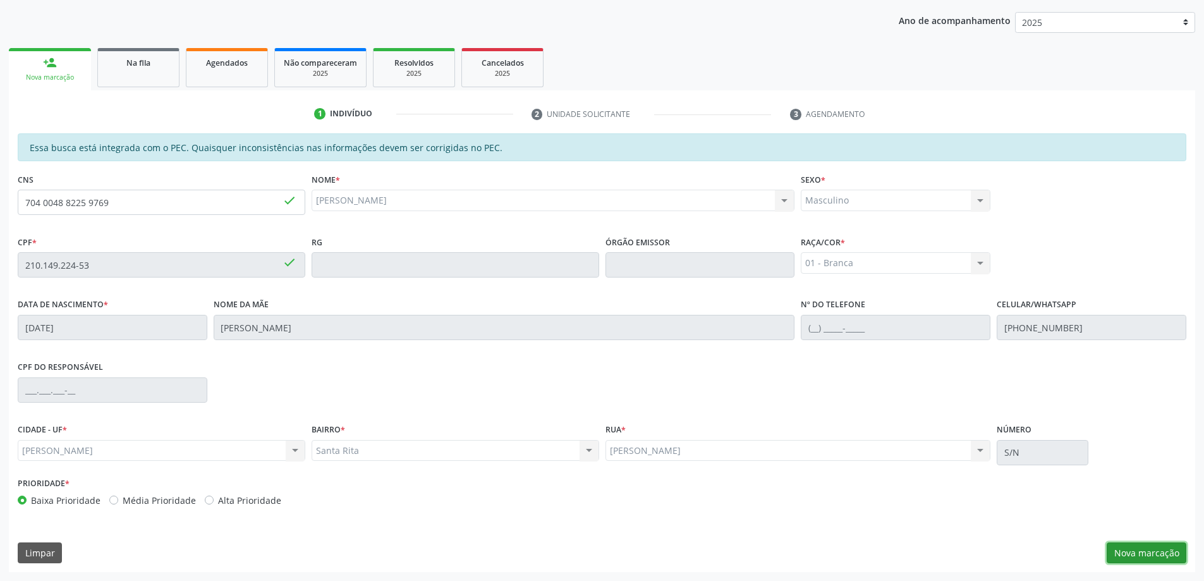
click at [1164, 551] on button "Nova marcação" at bounding box center [1147, 552] width 80 height 21
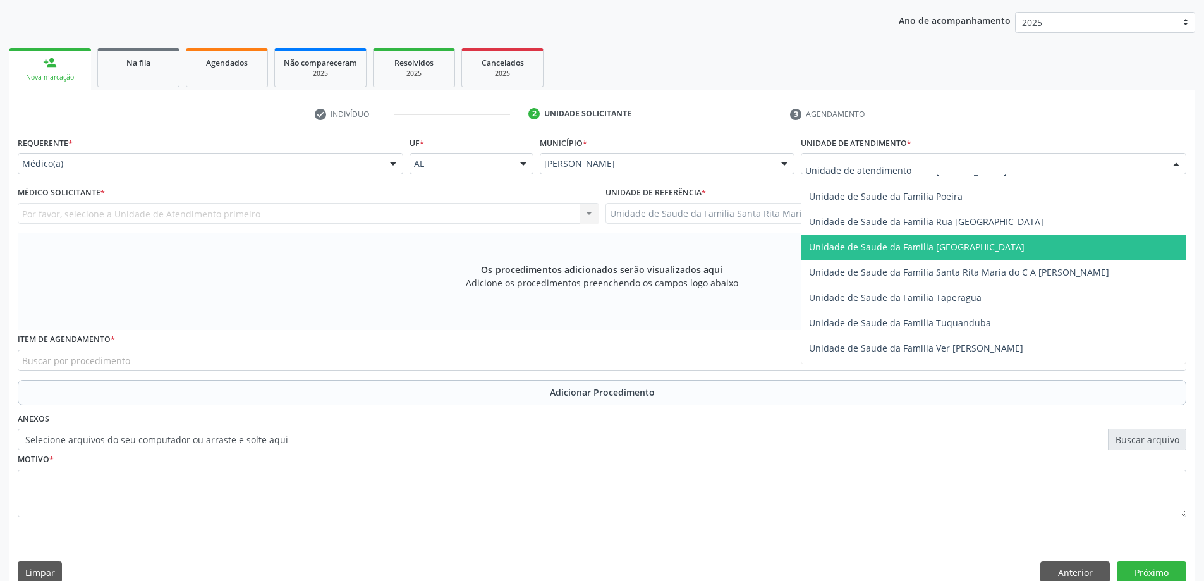
scroll to position [822, 0]
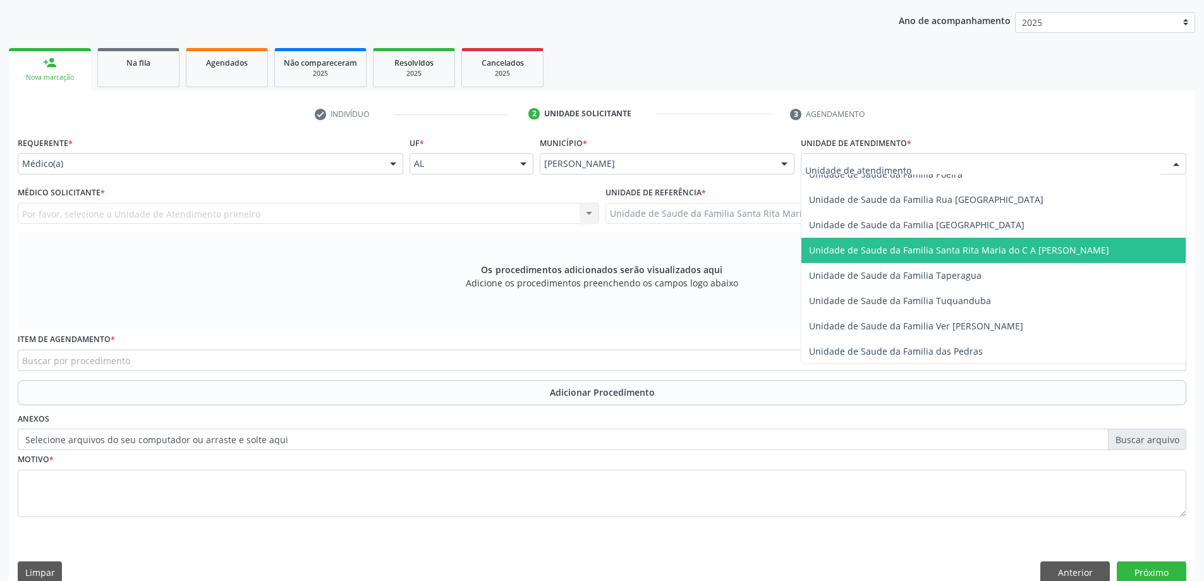
click at [900, 255] on span "Unidade de Saude da Familia Santa Rita Maria do C A [PERSON_NAME]" at bounding box center [959, 250] width 300 height 12
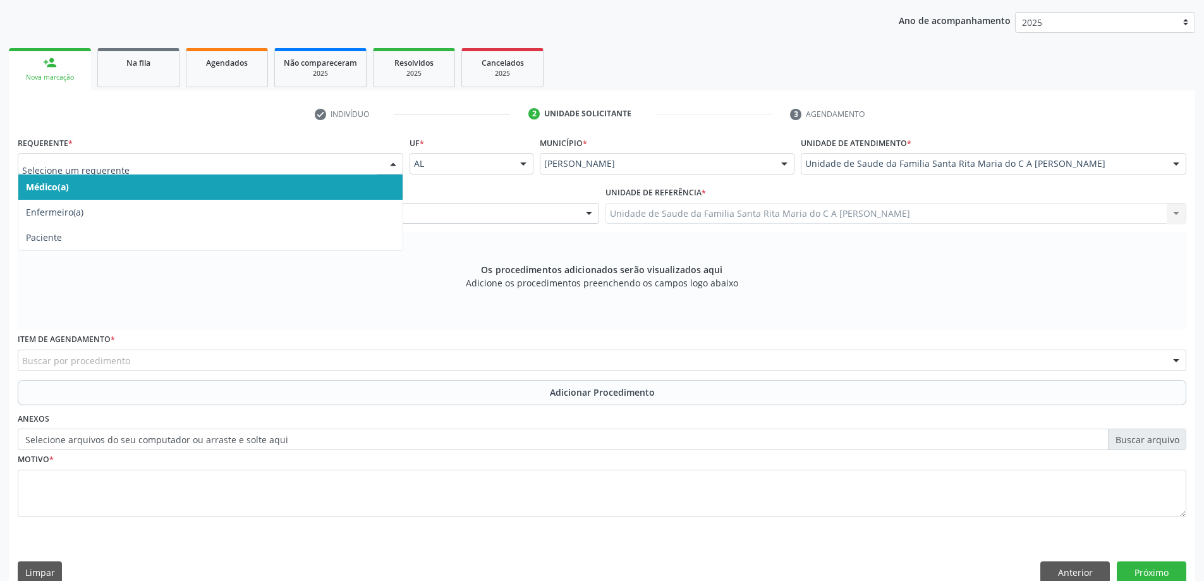
click at [260, 188] on span "Médico(a)" at bounding box center [210, 186] width 384 height 25
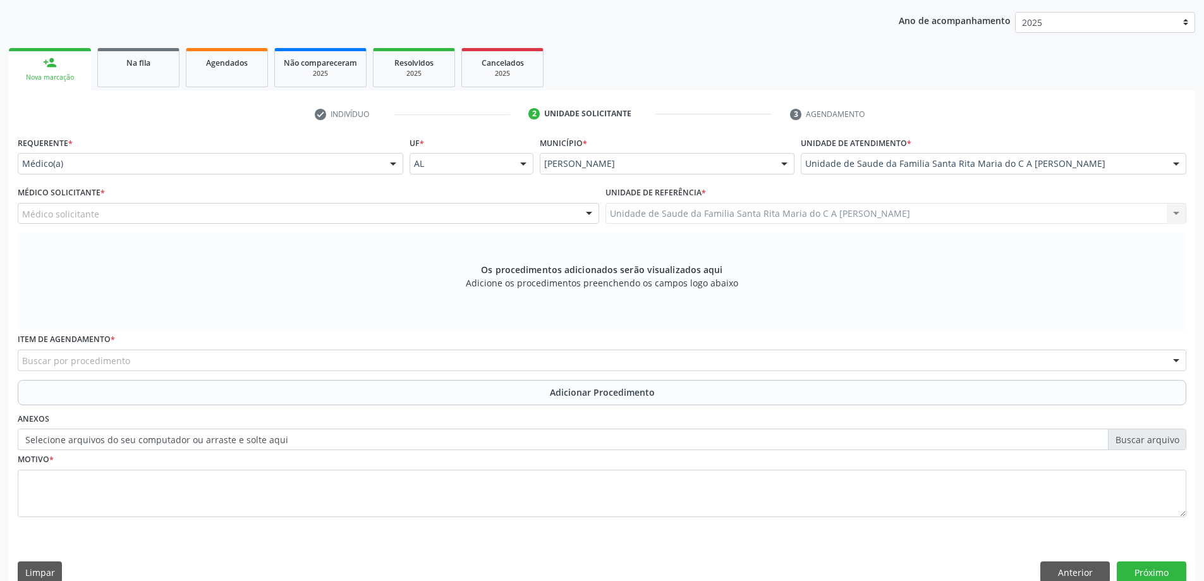
click at [403, 215] on div "Médico solicitante" at bounding box center [309, 213] width 582 height 21
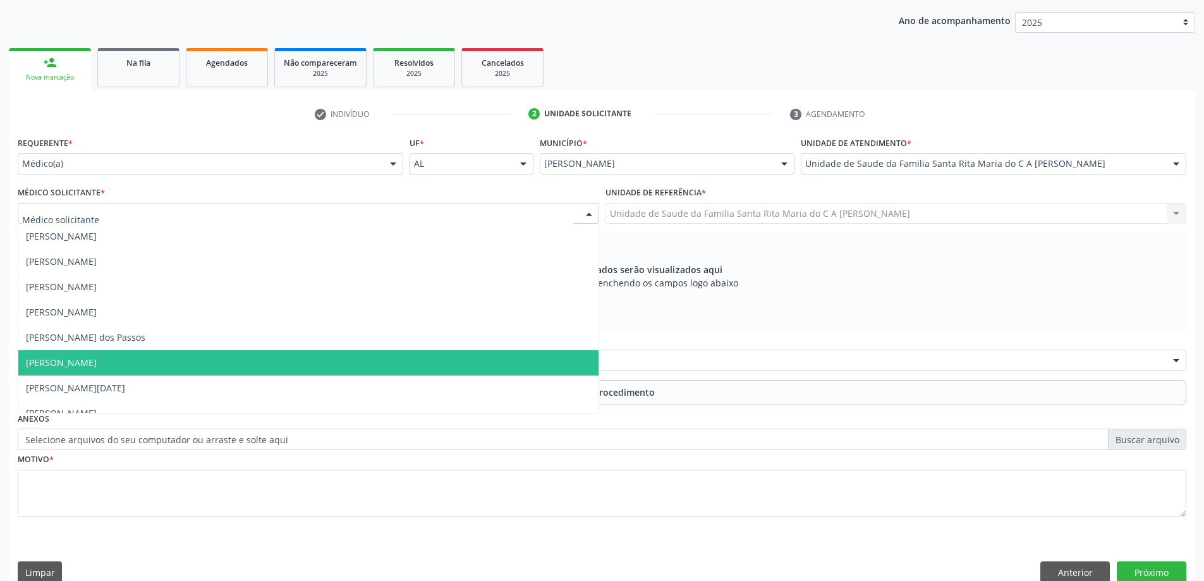
click at [365, 365] on span "[PERSON_NAME]" at bounding box center [308, 362] width 580 height 25
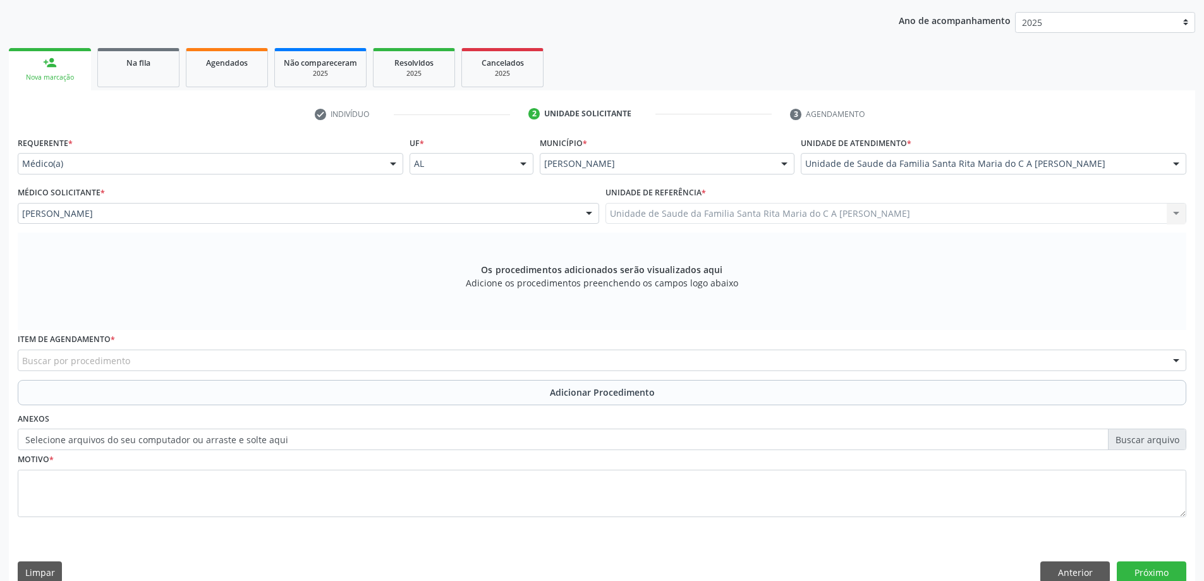
click at [365, 363] on div "Buscar por procedimento" at bounding box center [602, 360] width 1169 height 21
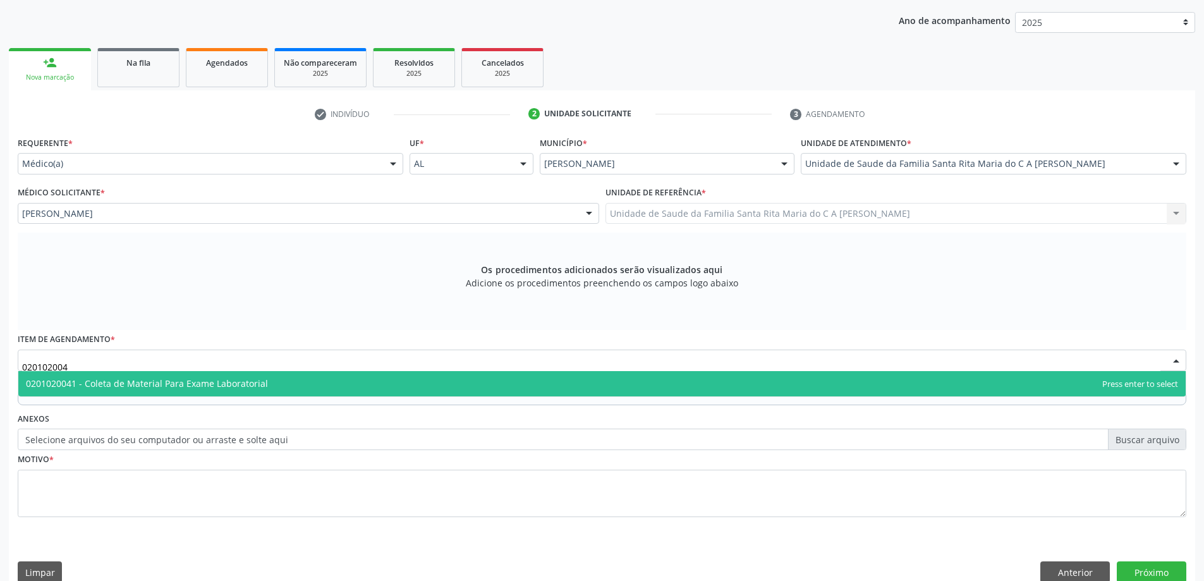
type input "0201020041"
click at [307, 390] on span "0201020041 - Coleta de Material Para Exame Laboratorial" at bounding box center [602, 383] width 1168 height 25
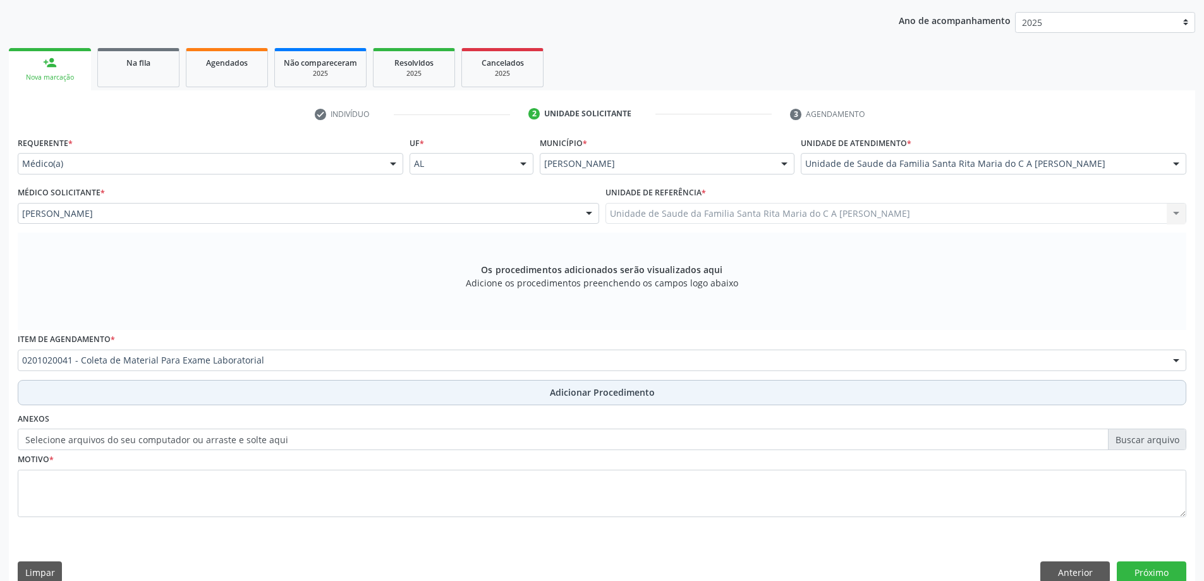
click at [307, 394] on button "Adicionar Procedimento" at bounding box center [602, 392] width 1169 height 25
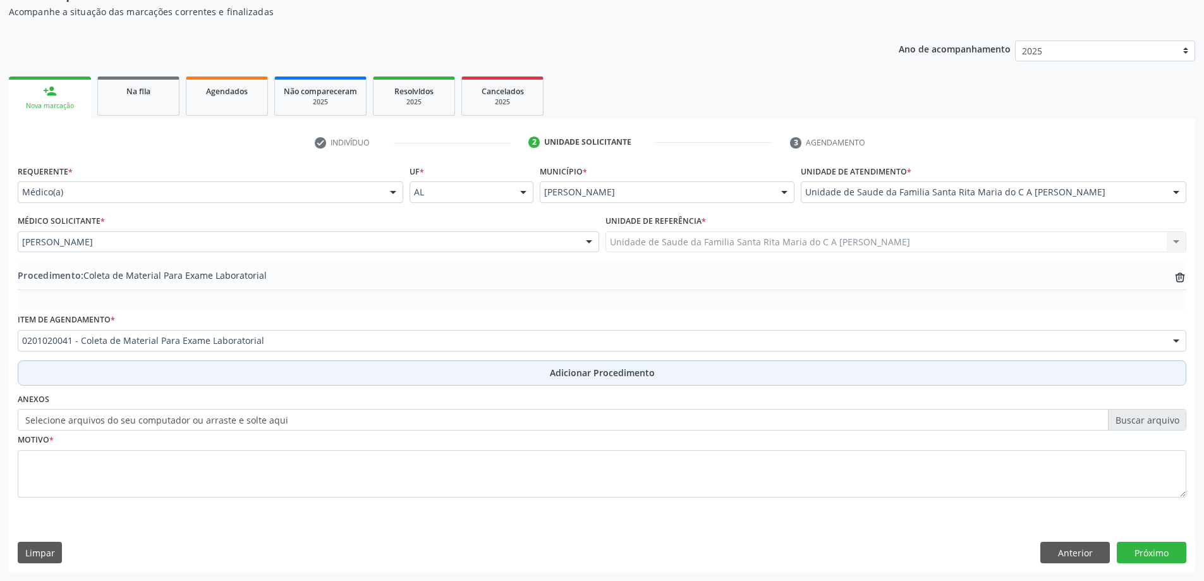
scroll to position [130, 0]
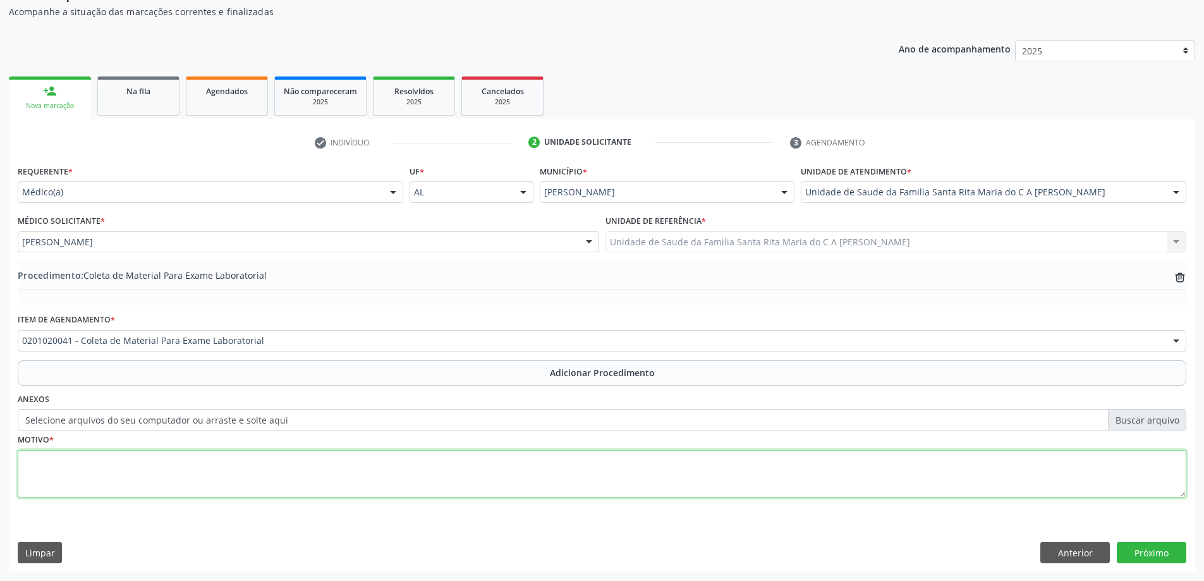
click at [324, 476] on textarea at bounding box center [602, 474] width 1169 height 48
type textarea "avaliação"
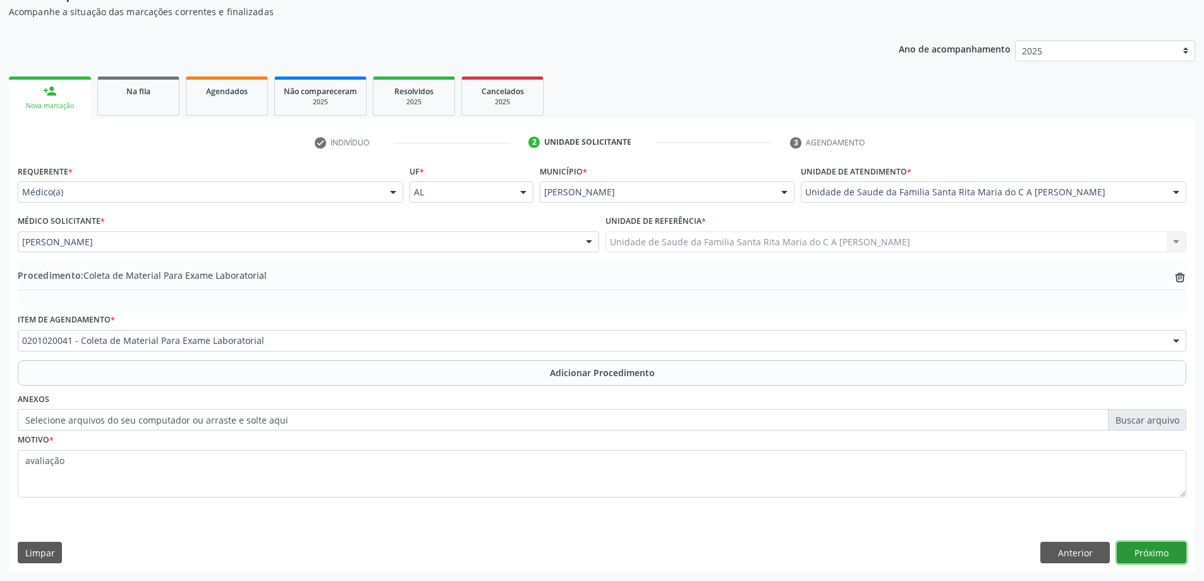
click at [1148, 551] on button "Próximo" at bounding box center [1152, 552] width 70 height 21
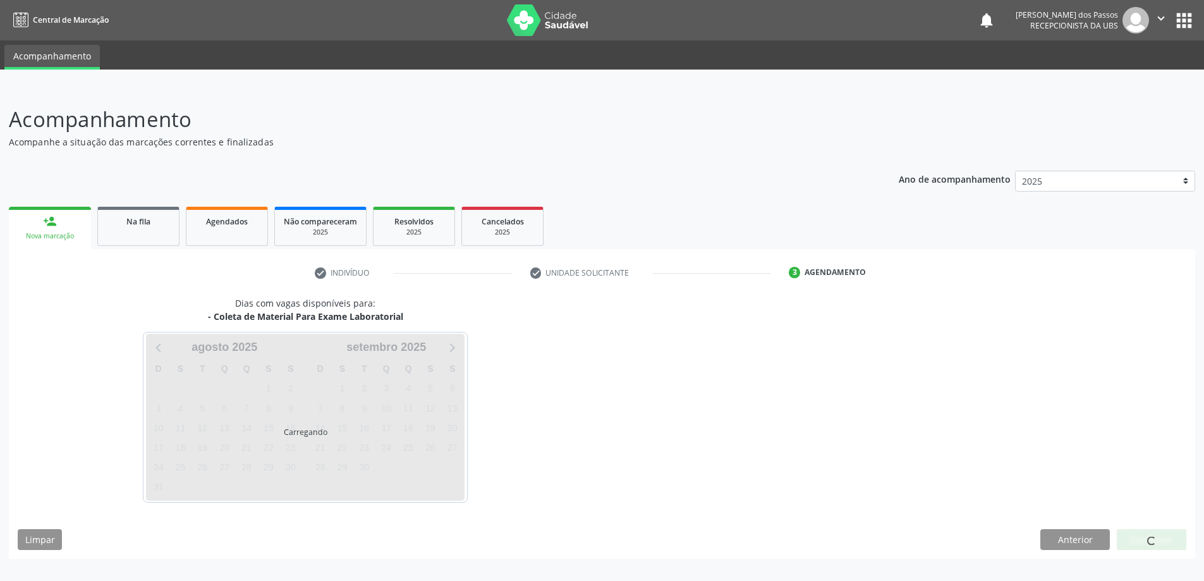
scroll to position [0, 0]
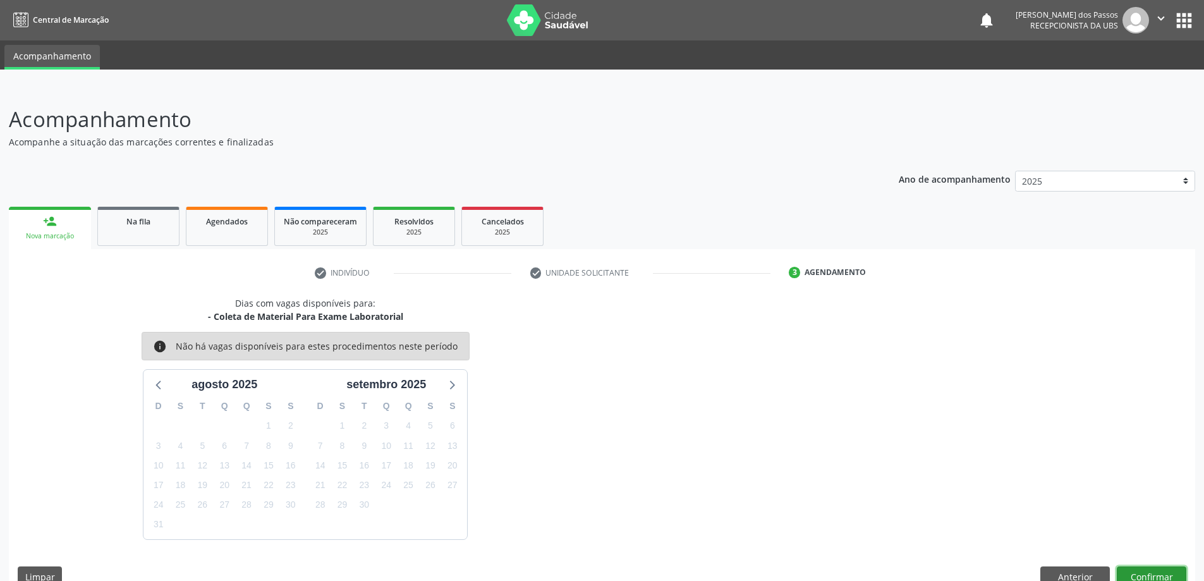
click at [1148, 577] on button "Confirmar" at bounding box center [1152, 576] width 70 height 21
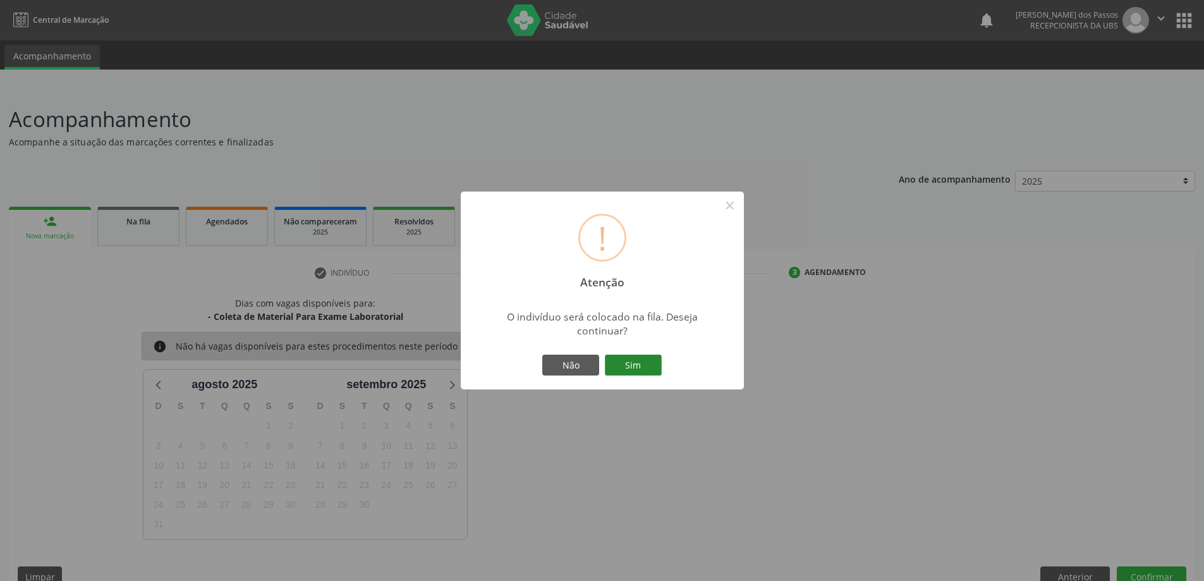
click at [634, 370] on button "Sim" at bounding box center [633, 365] width 57 height 21
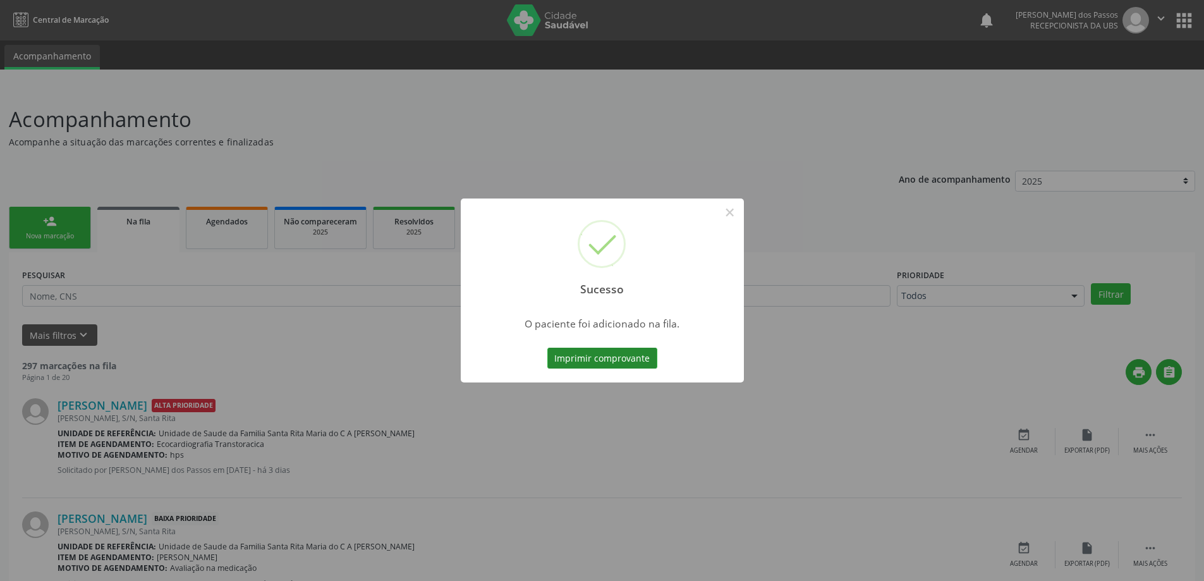
click at [642, 362] on button "Imprimir comprovante" at bounding box center [603, 358] width 110 height 21
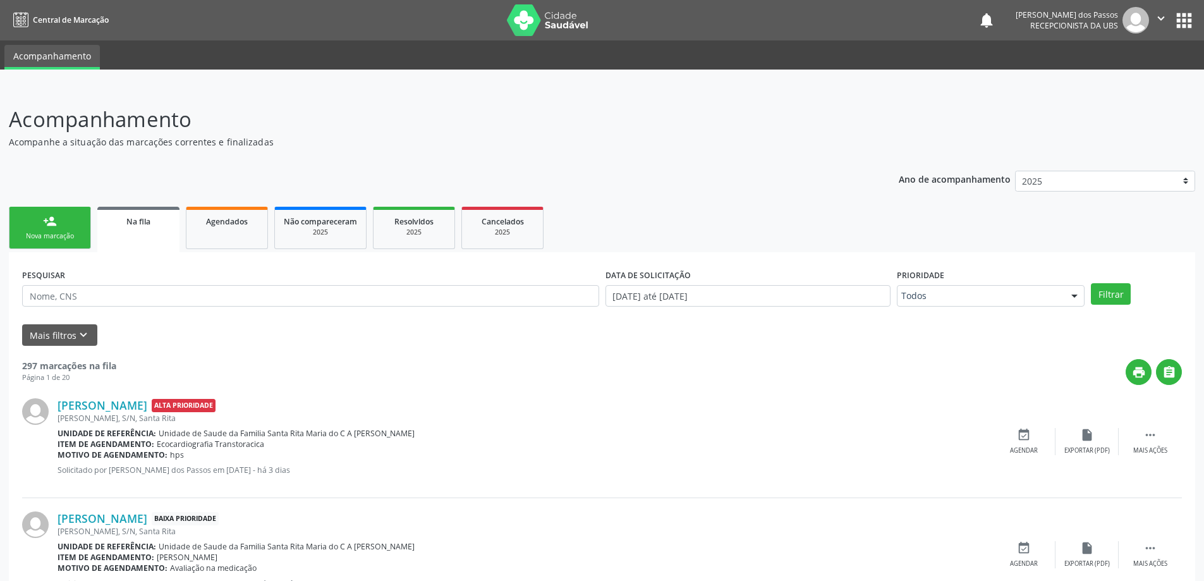
click at [75, 221] on link "person_add Nova marcação" at bounding box center [50, 228] width 82 height 42
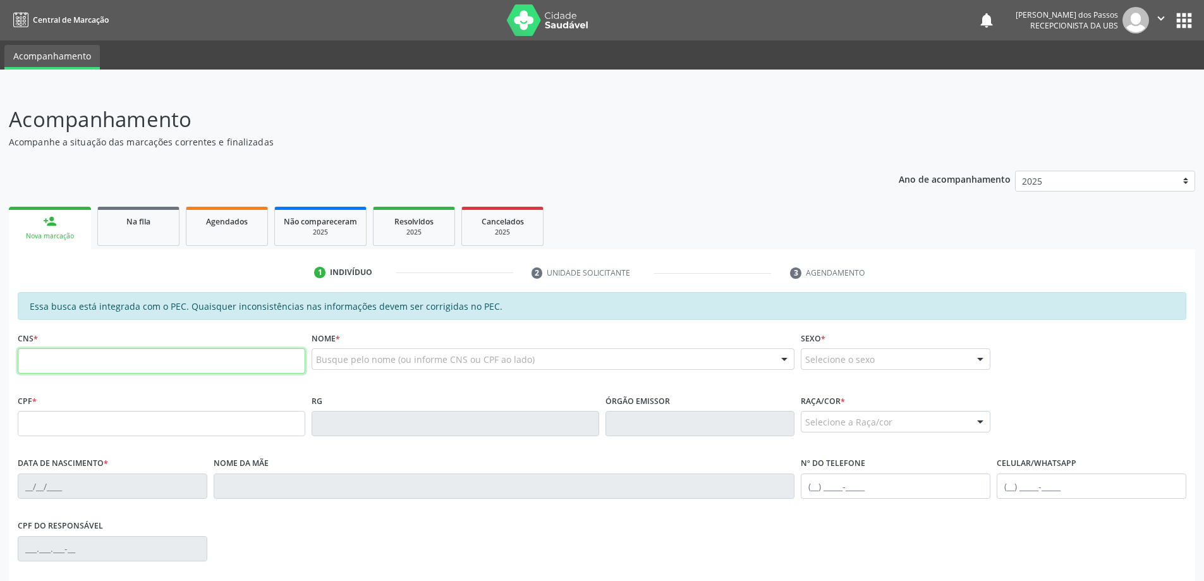
click at [128, 365] on input "text" at bounding box center [162, 360] width 288 height 25
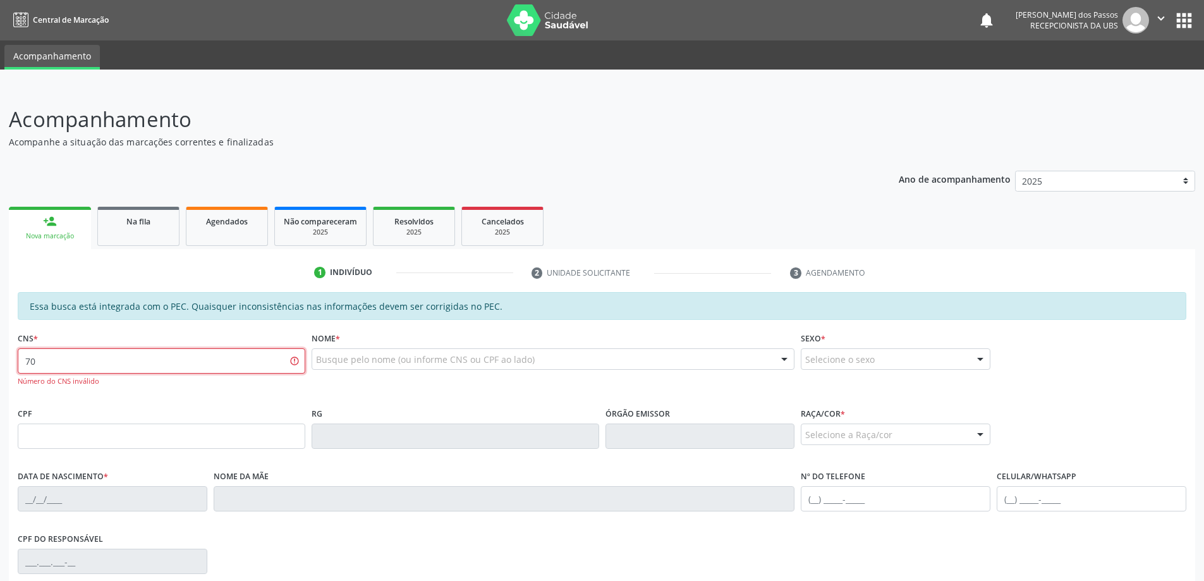
type input "7"
click at [201, 436] on input "text" at bounding box center [162, 436] width 288 height 25
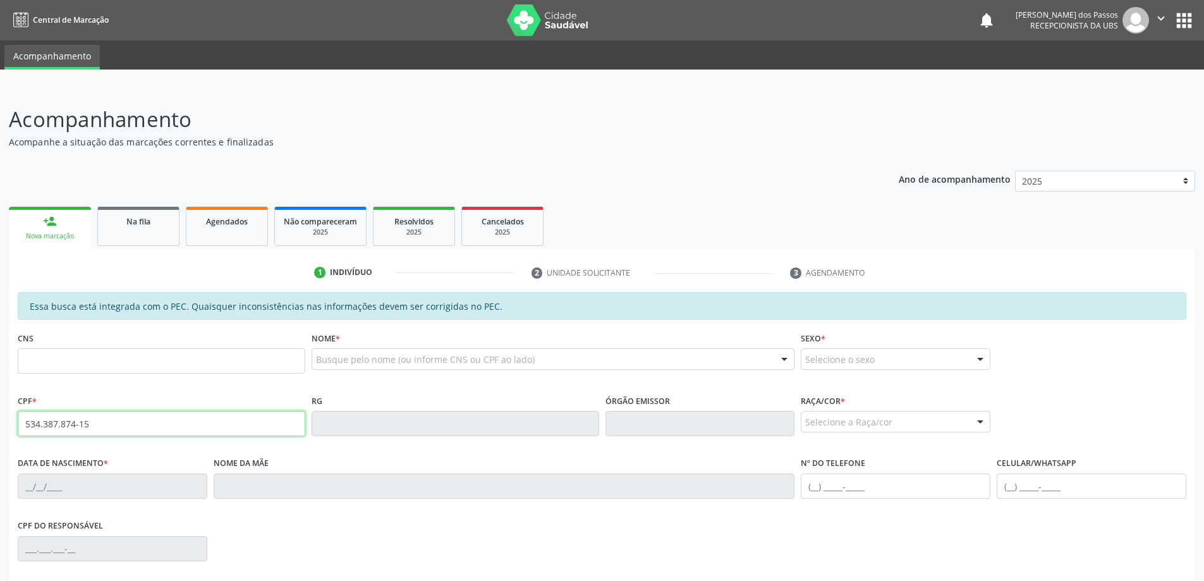
type input "534.387.874-15"
type input "704 8050 9095 0946"
type input "[DATE]"
type input "[PERSON_NAME]"
type input "[PHONE_NUMBER]"
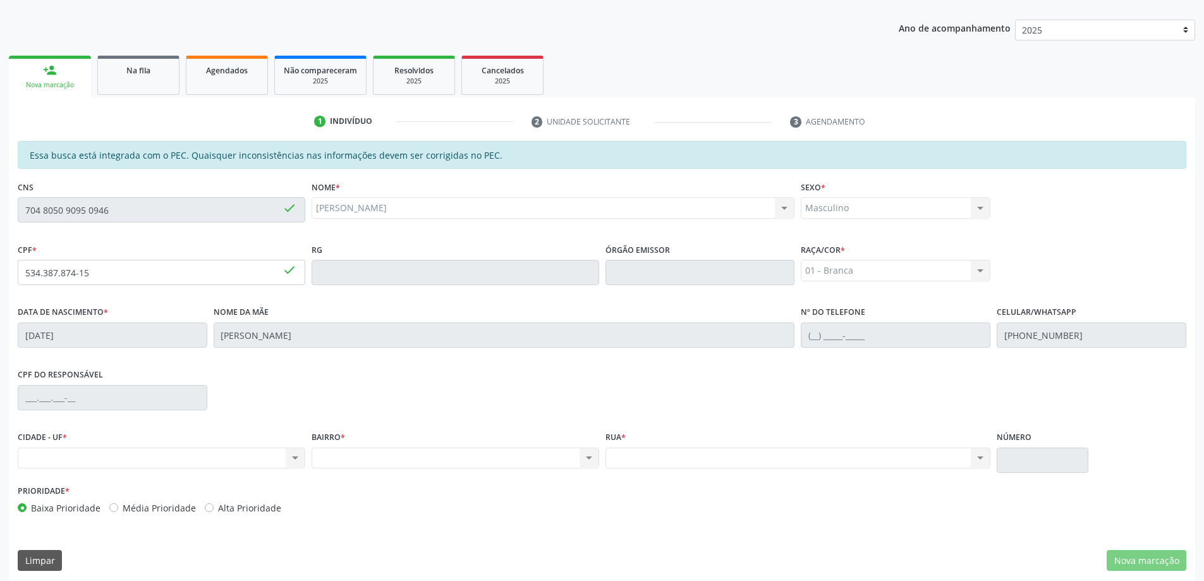
scroll to position [159, 0]
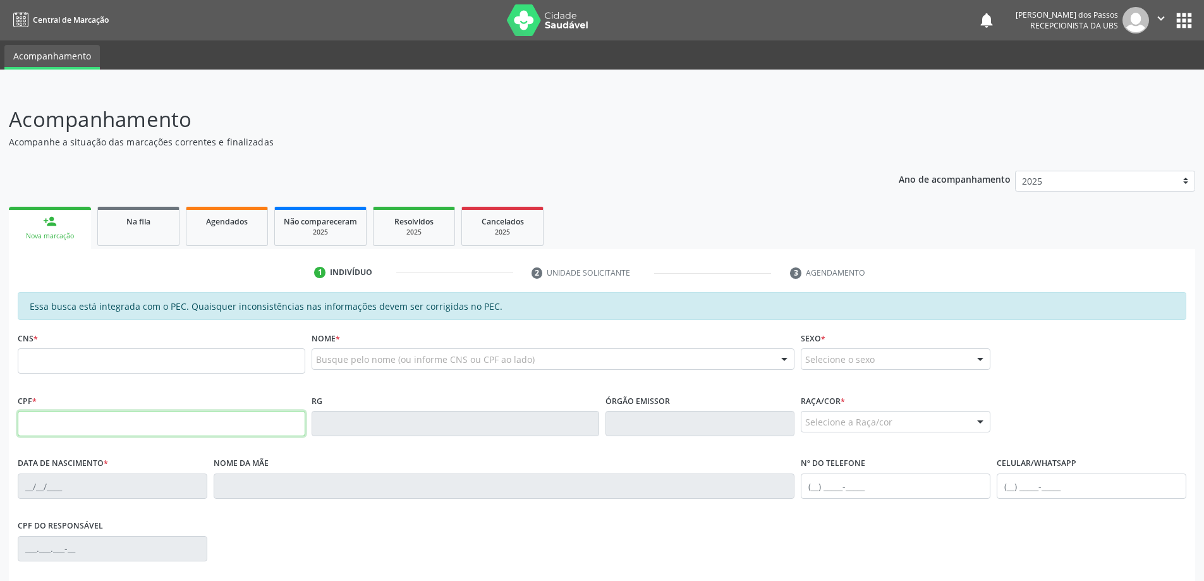
click at [80, 414] on input "text" at bounding box center [162, 423] width 288 height 25
type input "534.387.874-15"
type input "704 8050 9095 0946"
type input "[DATE]"
type input "[PERSON_NAME]"
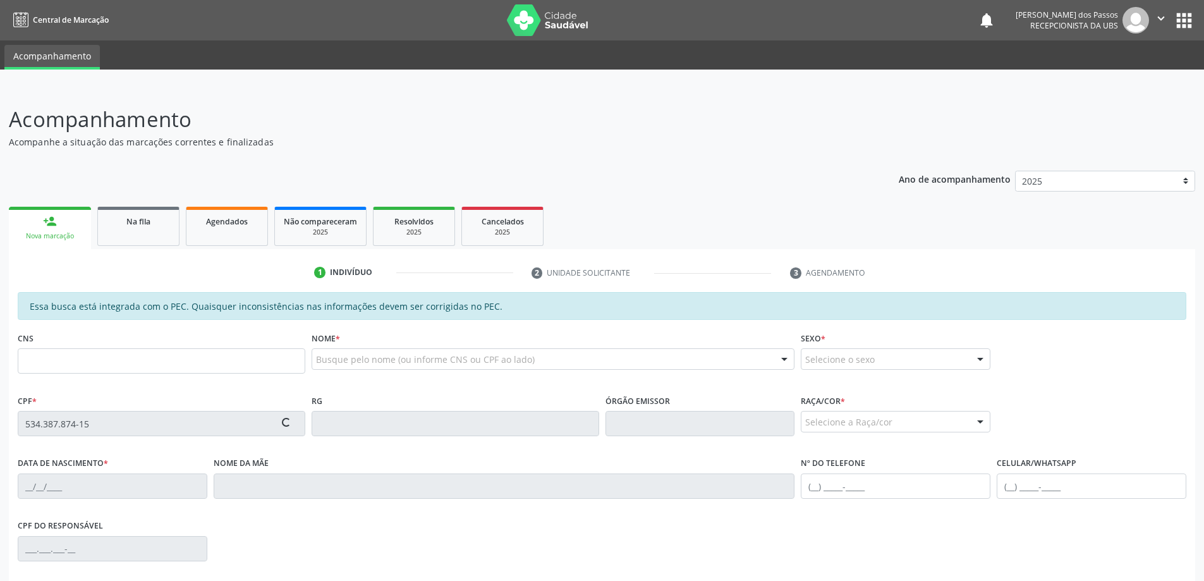
type input "[PHONE_NUMBER]"
type input "S/N"
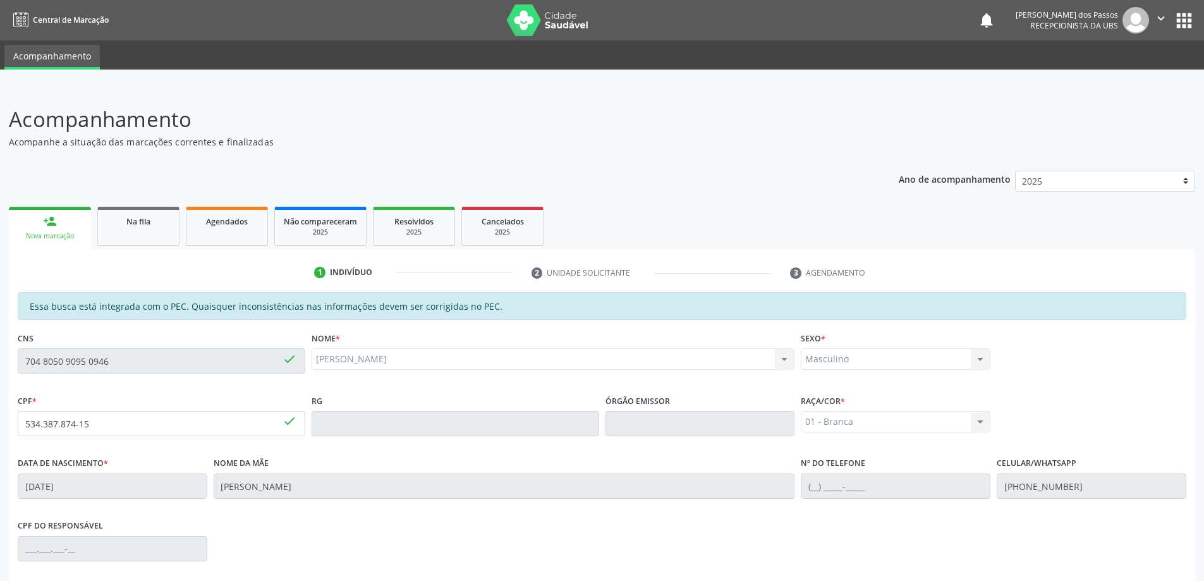
scroll to position [159, 0]
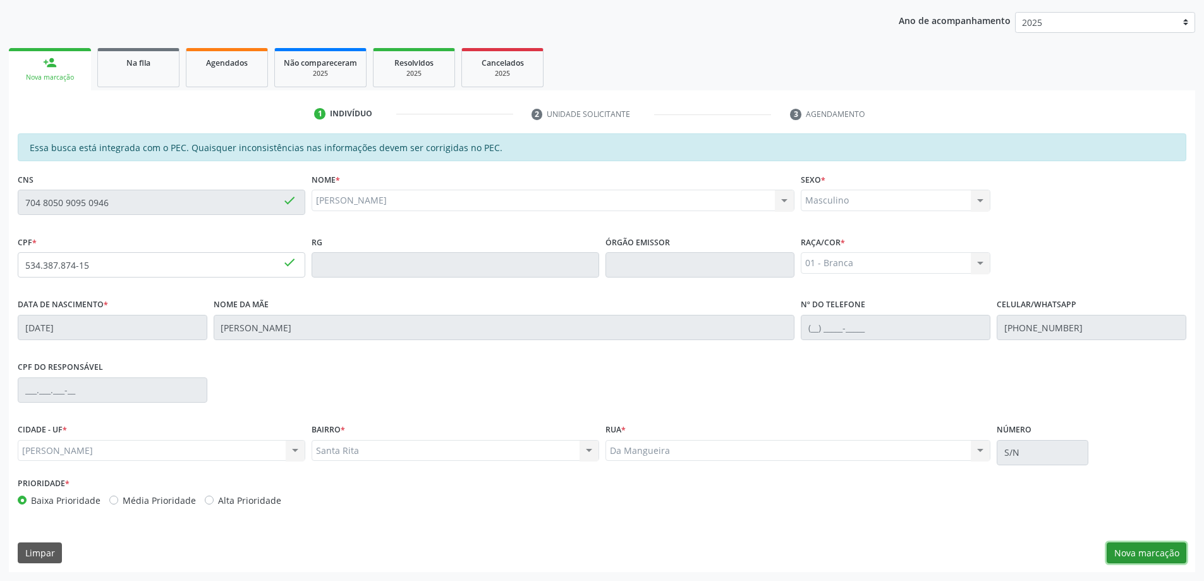
click at [1153, 560] on button "Nova marcação" at bounding box center [1147, 552] width 80 height 21
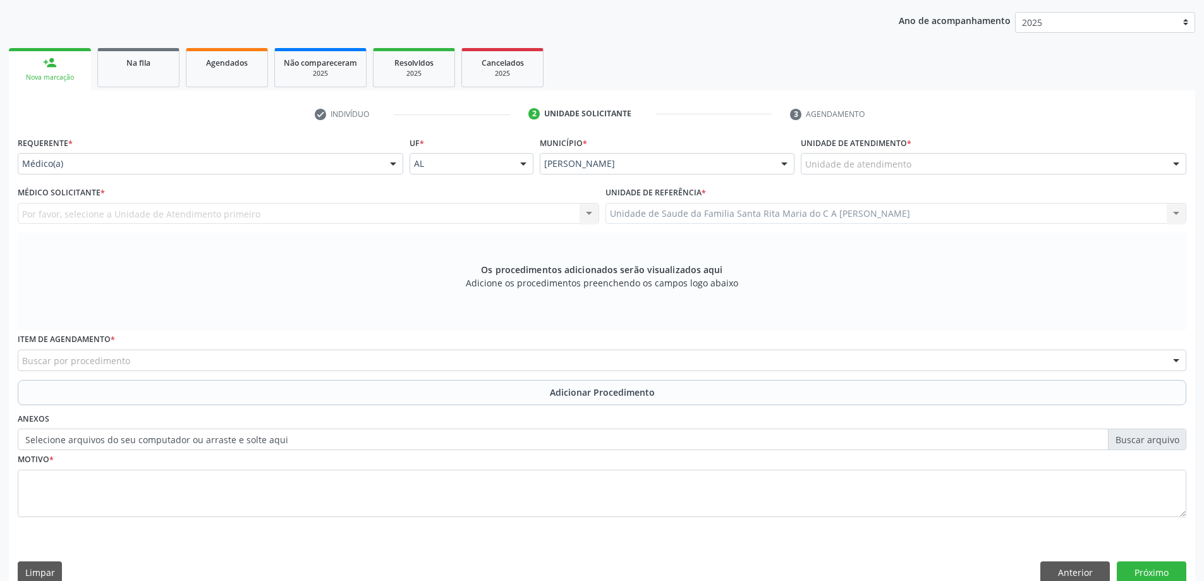
click at [938, 164] on div "Unidade de atendimento" at bounding box center [994, 163] width 386 height 21
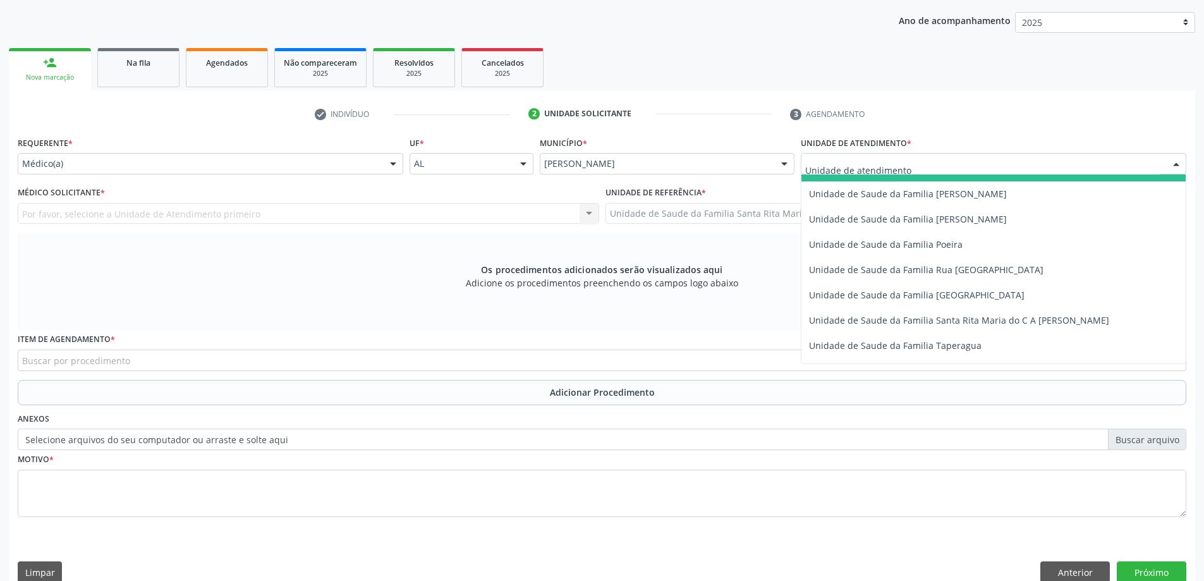
scroll to position [759, 0]
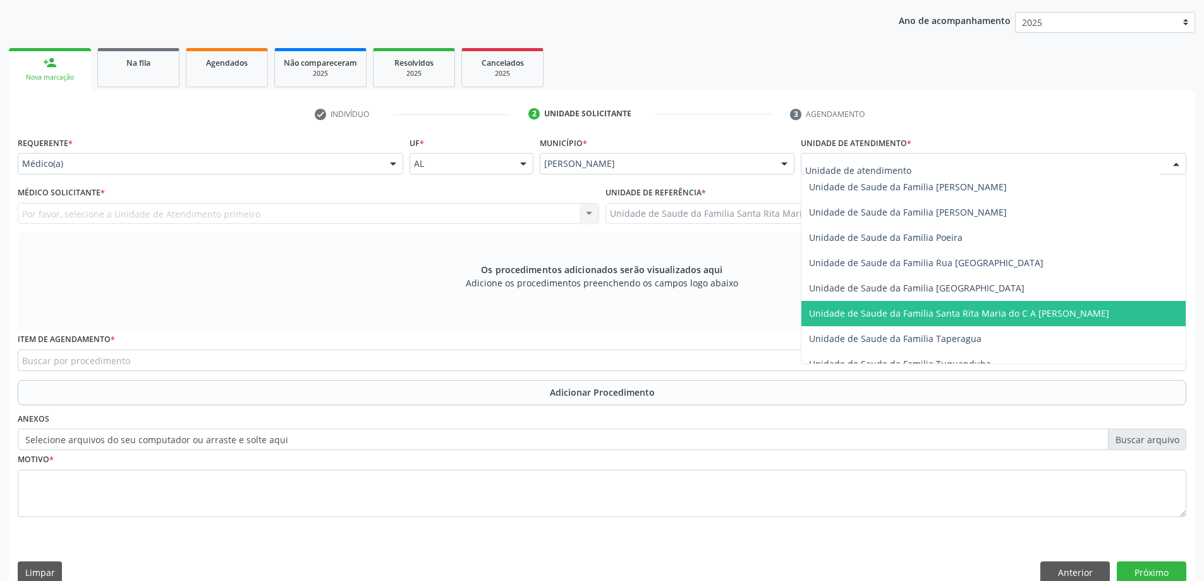
click at [884, 309] on span "Unidade de Saude da Familia Santa Rita Maria do C A [PERSON_NAME]" at bounding box center [959, 313] width 300 height 12
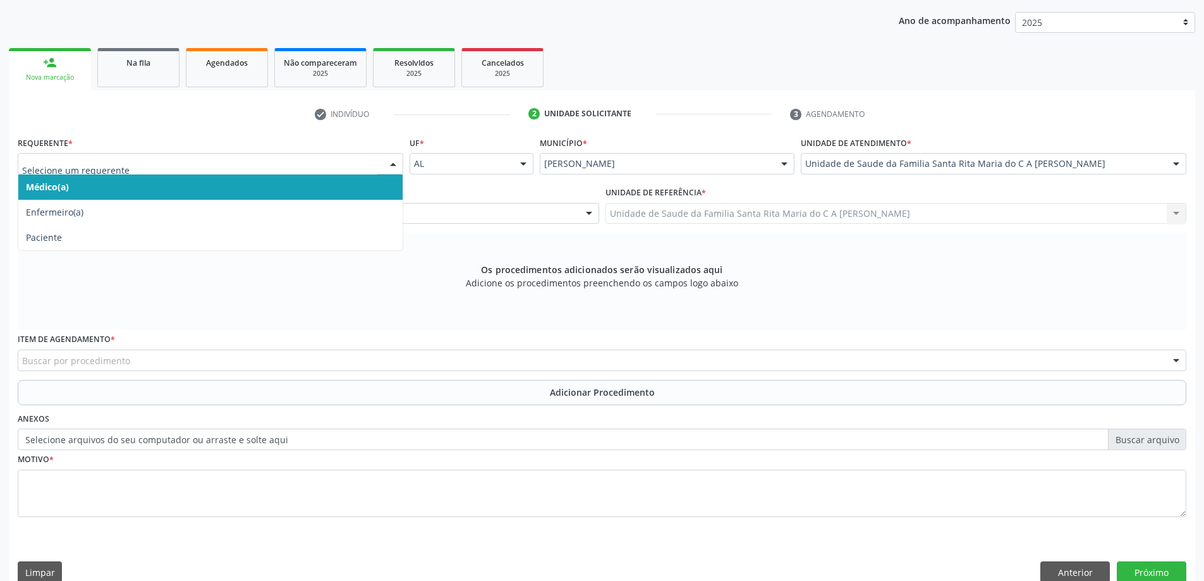
click at [312, 187] on span "Médico(a)" at bounding box center [210, 186] width 384 height 25
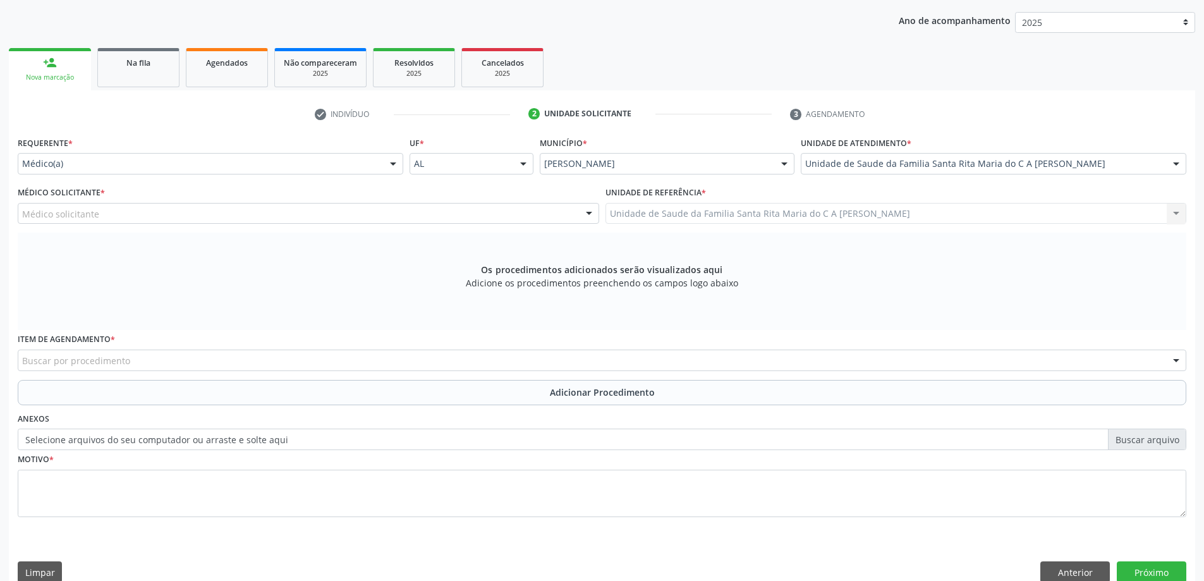
click at [319, 213] on div "Médico solicitante" at bounding box center [309, 213] width 582 height 21
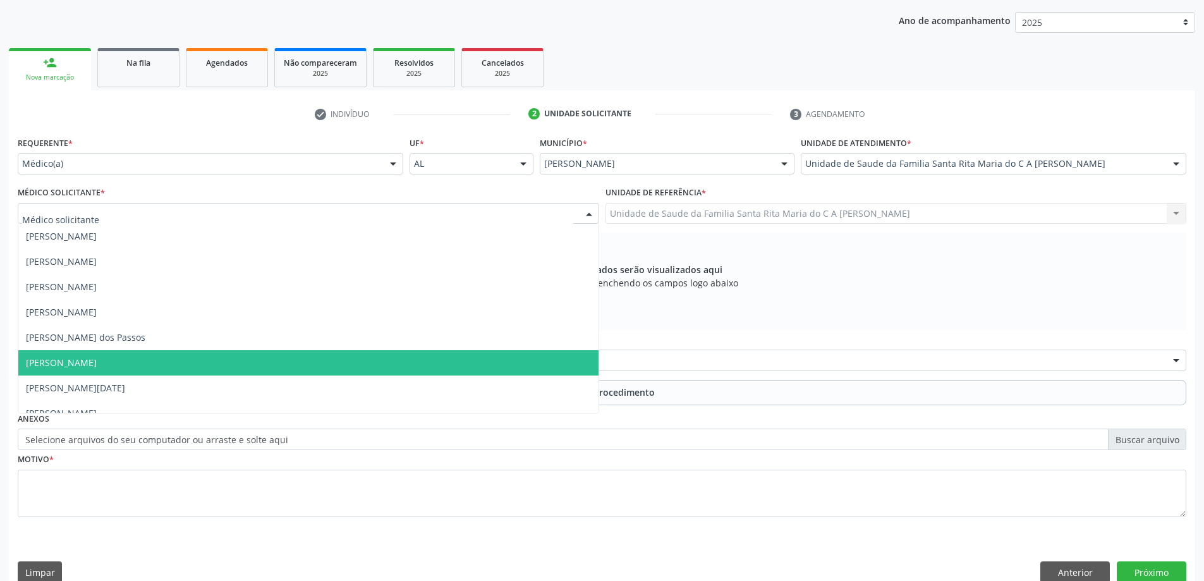
click at [346, 359] on span "[PERSON_NAME]" at bounding box center [308, 362] width 580 height 25
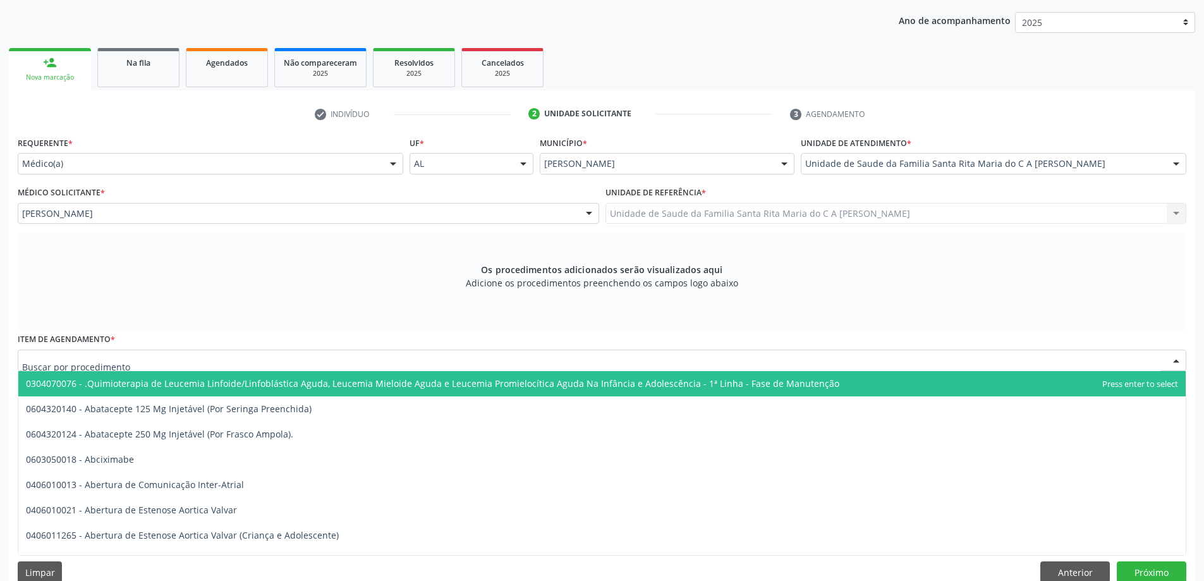
drag, startPoint x: 331, startPoint y: 362, endPoint x: 329, endPoint y: 381, distance: 19.6
click at [331, 361] on div at bounding box center [602, 360] width 1169 height 21
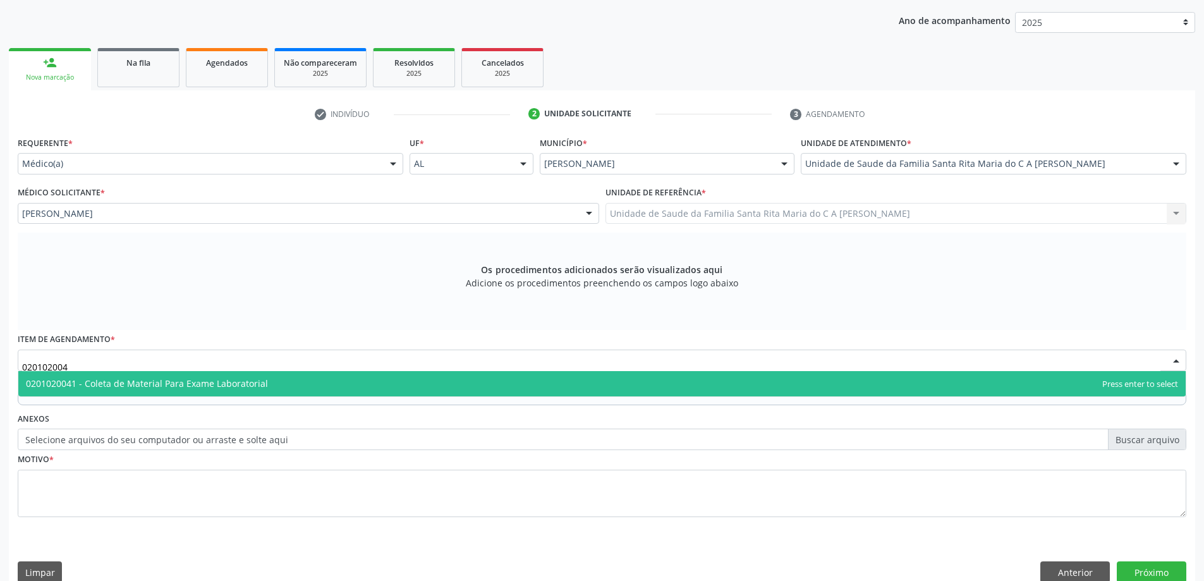
type input "0201020041"
click at [329, 381] on span "0201020041 - Coleta de Material Para Exame Laboratorial" at bounding box center [602, 383] width 1168 height 25
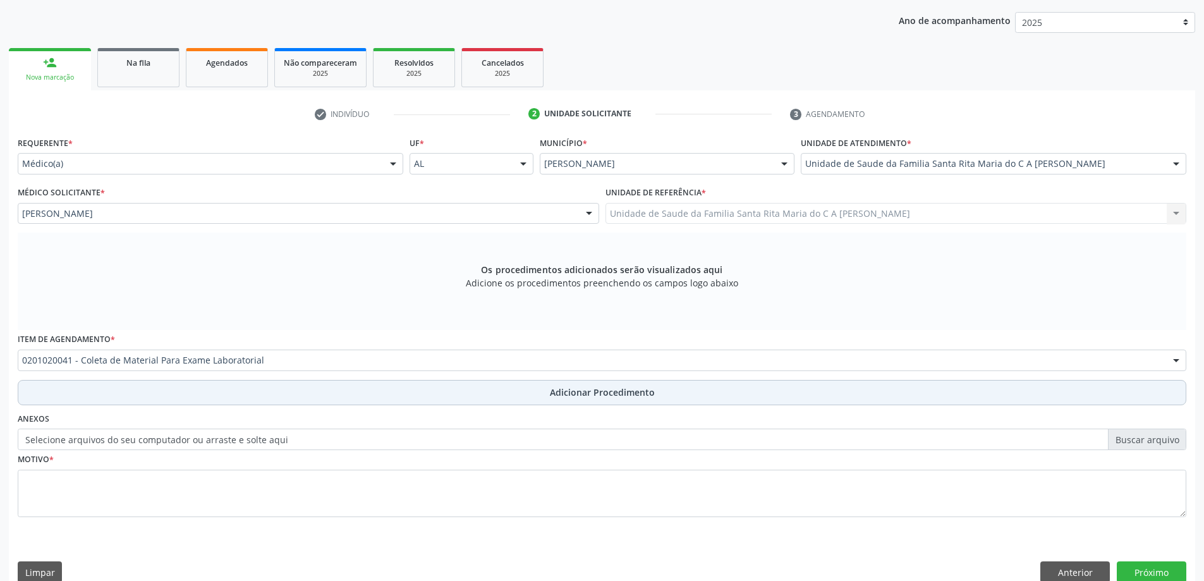
click at [187, 392] on button "Adicionar Procedimento" at bounding box center [602, 392] width 1169 height 25
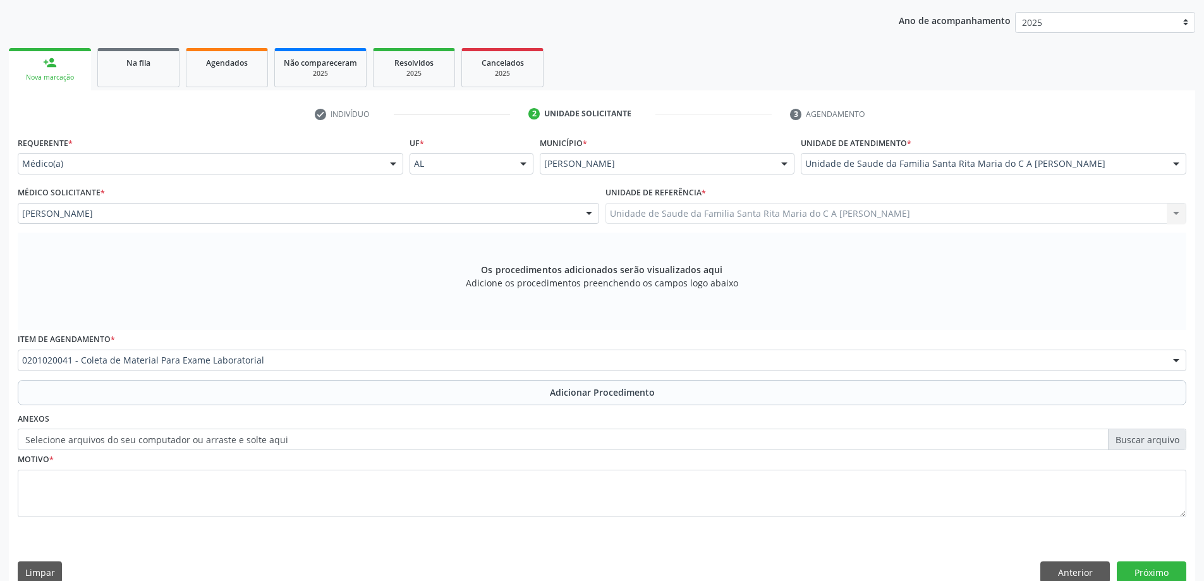
scroll to position [130, 0]
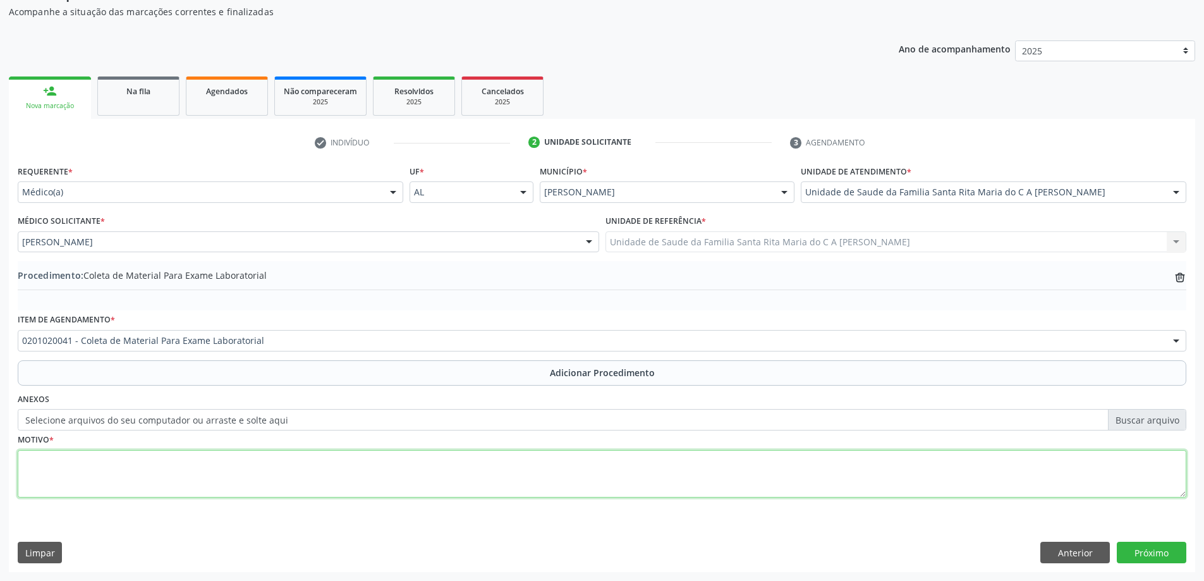
click at [187, 471] on textarea at bounding box center [602, 474] width 1169 height 48
type textarea "controle"
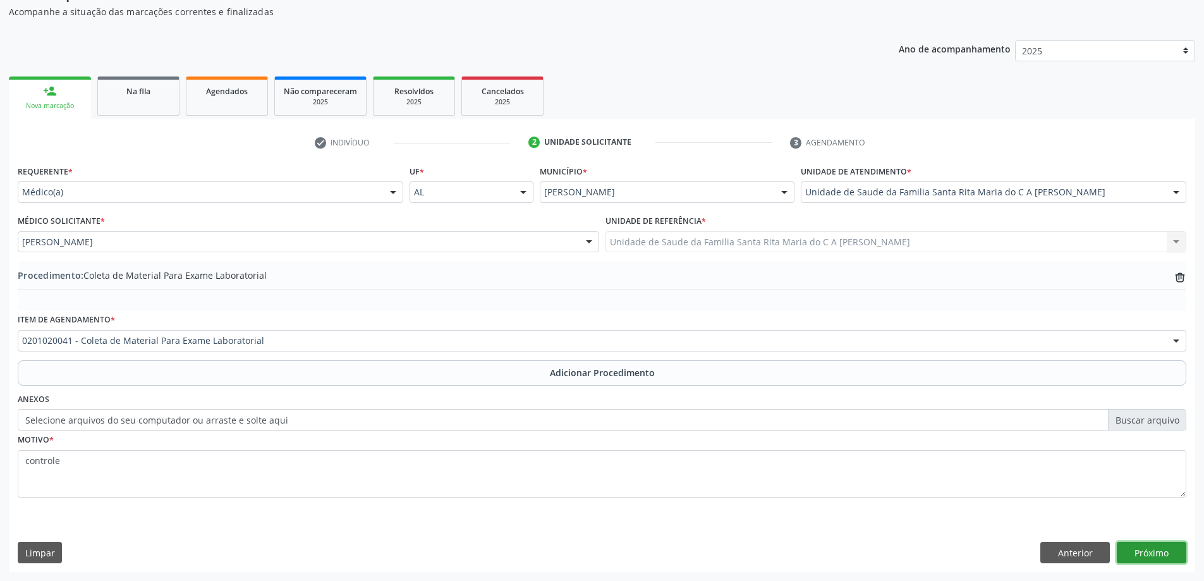
click at [1166, 556] on button "Próximo" at bounding box center [1152, 552] width 70 height 21
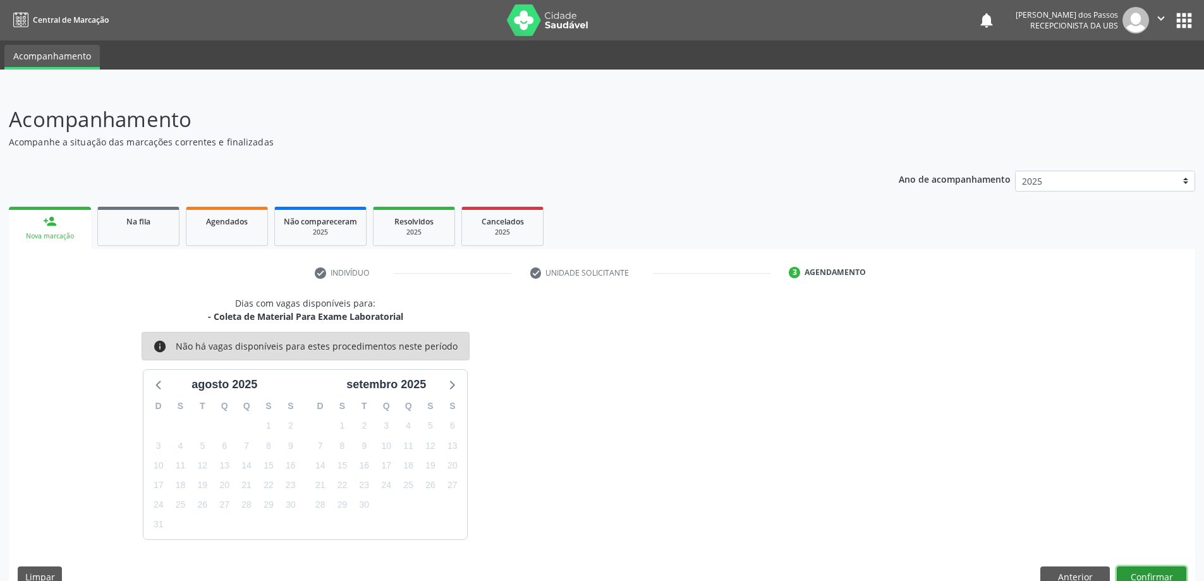
click at [1156, 577] on button "Confirmar" at bounding box center [1152, 576] width 70 height 21
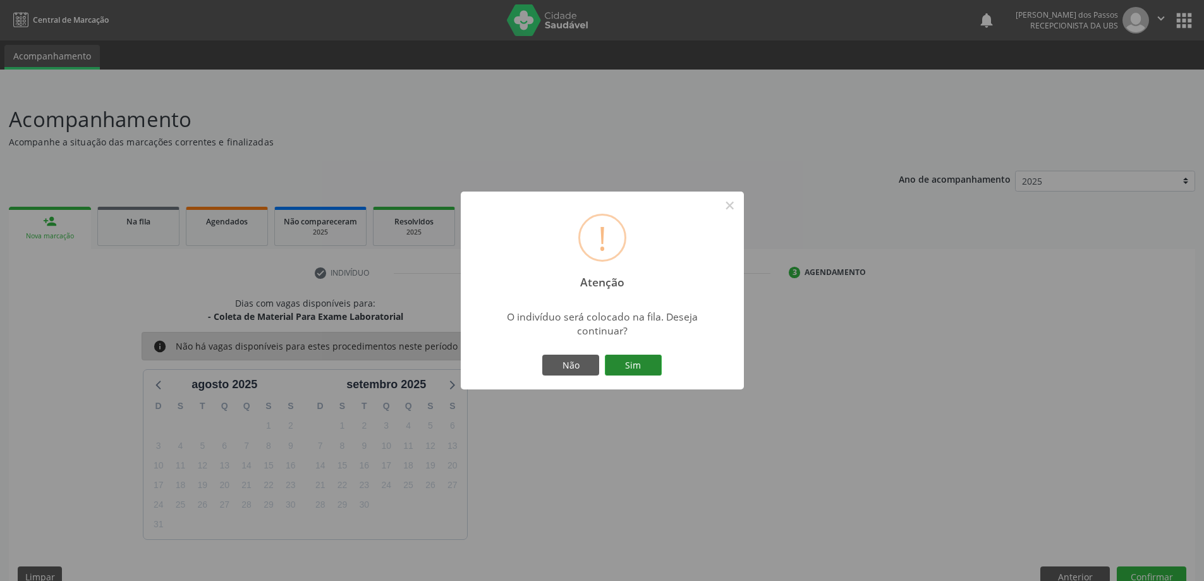
click at [648, 366] on button "Sim" at bounding box center [633, 365] width 57 height 21
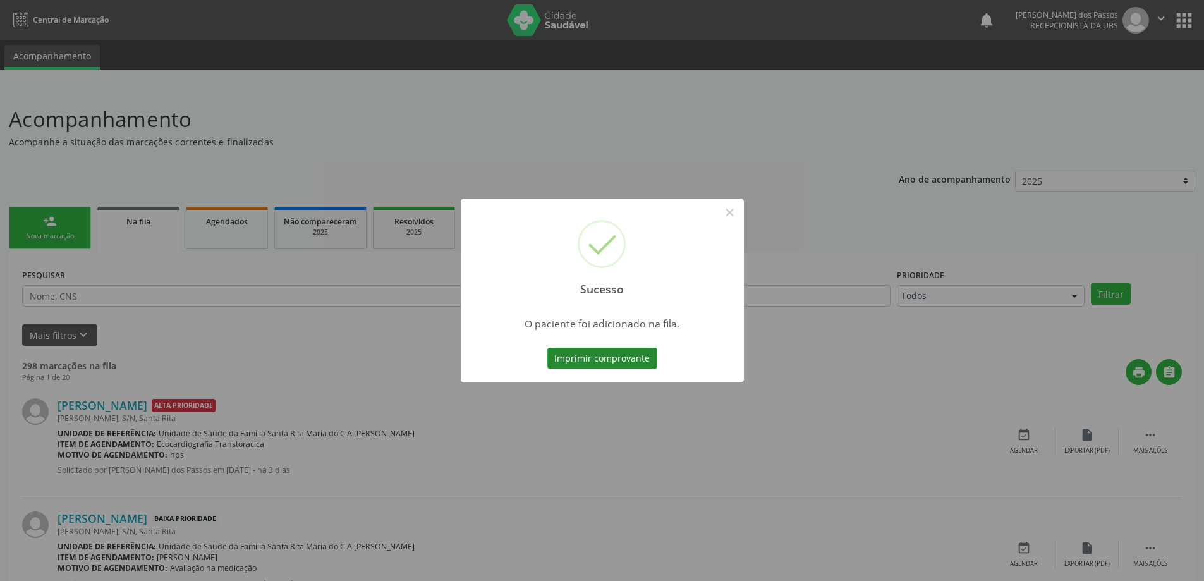
click at [642, 366] on button "Imprimir comprovante" at bounding box center [603, 358] width 110 height 21
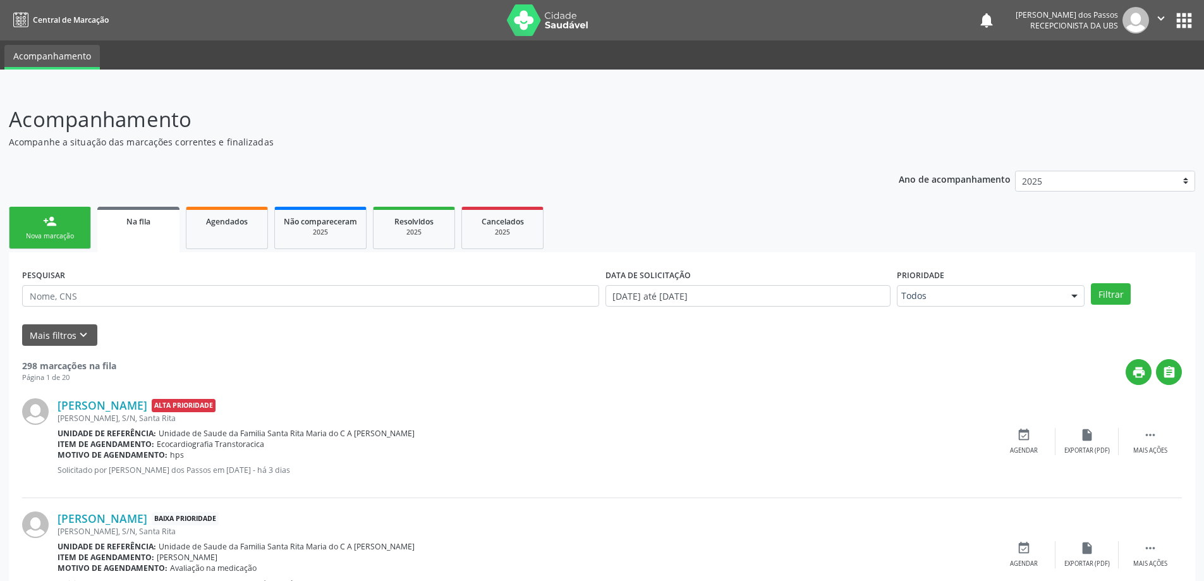
click at [63, 230] on link "person_add Nova marcação" at bounding box center [50, 228] width 82 height 42
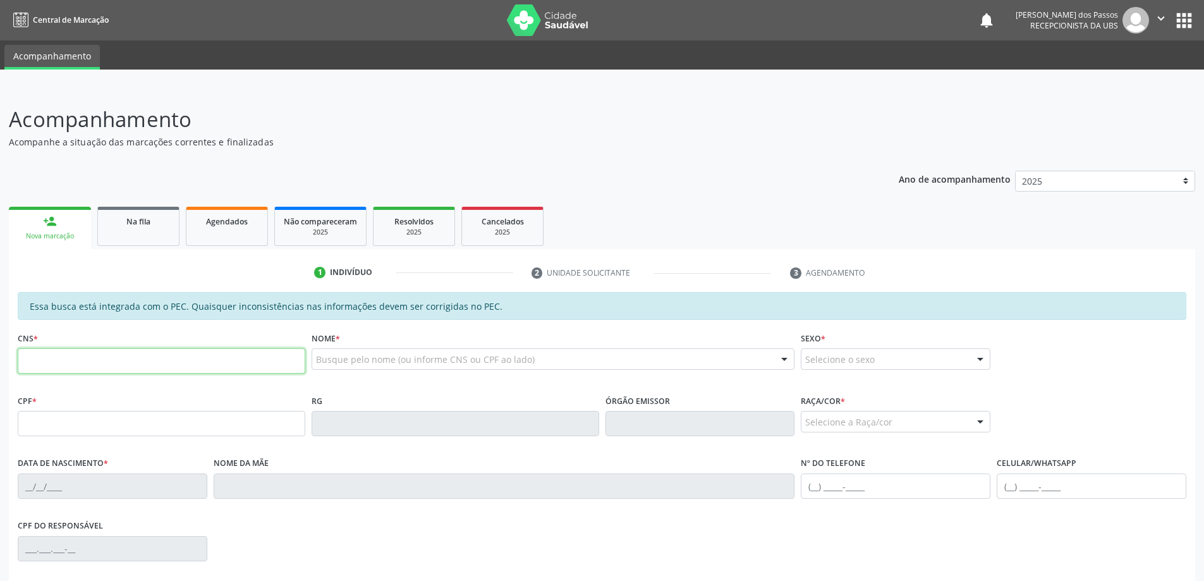
click at [90, 365] on input "text" at bounding box center [162, 360] width 288 height 25
type input "700 0043 6556 5103"
type input "126.605.774-98"
type input "[DATE]"
type input "Maria Jociana Lopes dos Santos"
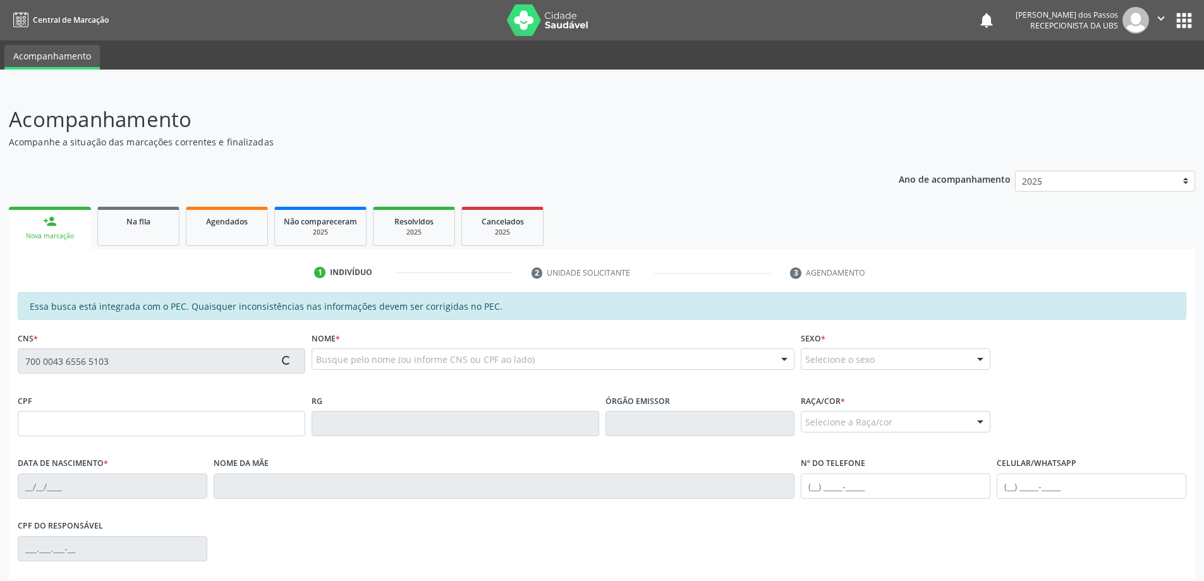
type input "(82) 99685-4341"
type input "S/N"
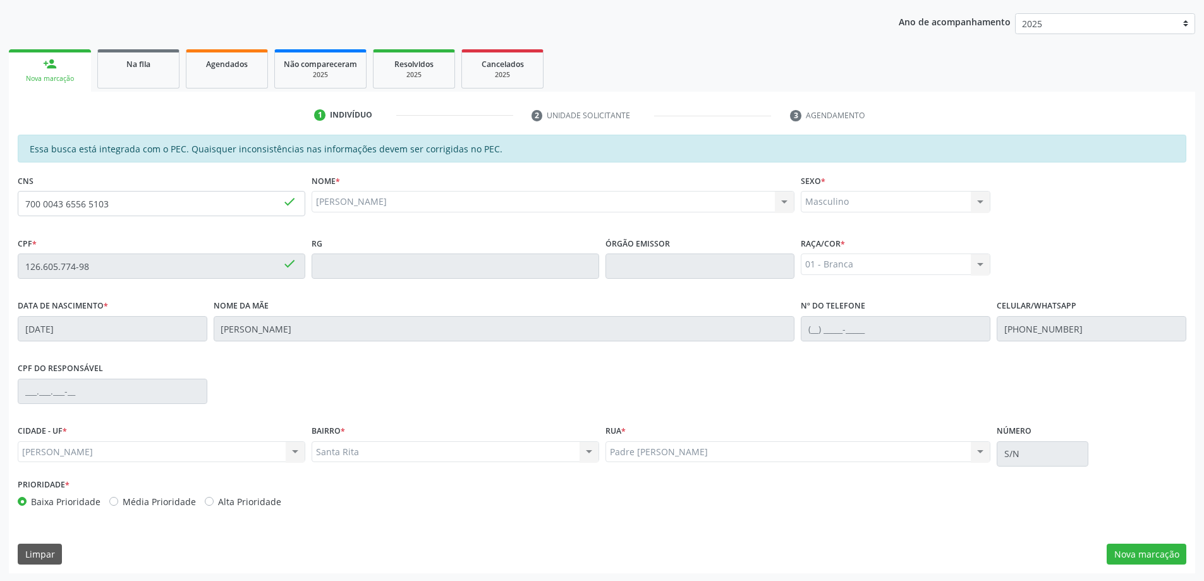
scroll to position [159, 0]
click at [1142, 555] on button "Nova marcação" at bounding box center [1147, 552] width 80 height 21
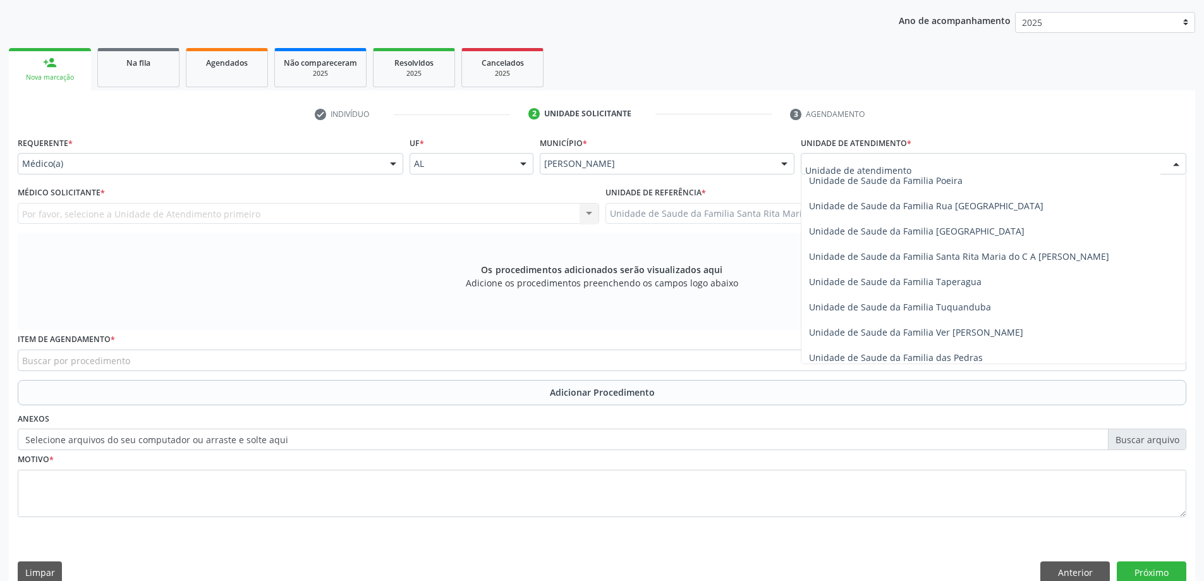
scroll to position [822, 0]
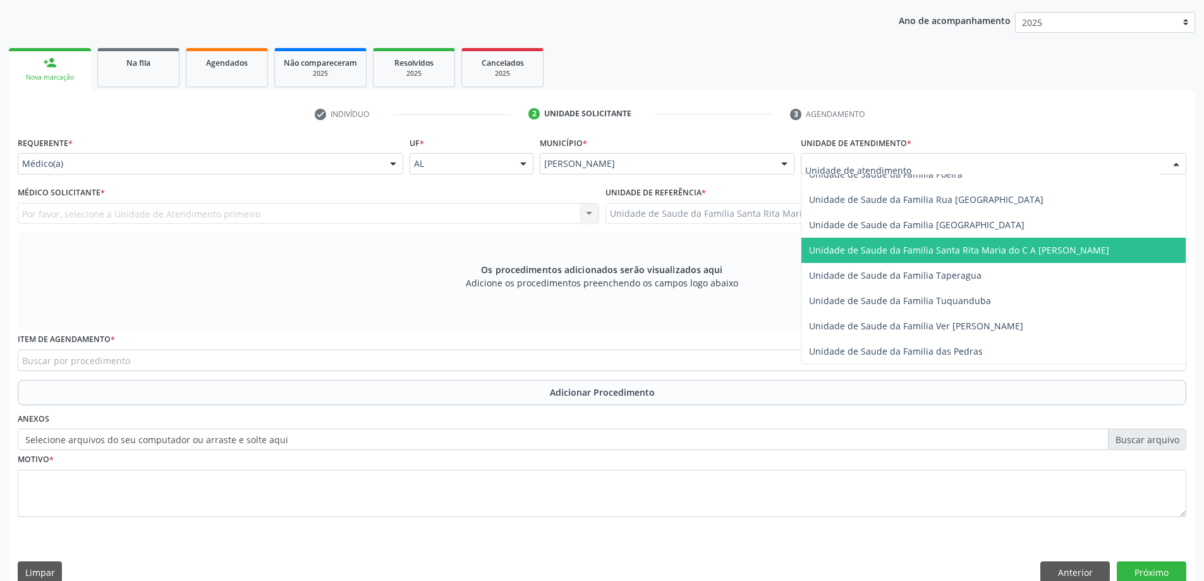
click at [872, 249] on span "Unidade de Saude da Familia Santa Rita Maria do C A [PERSON_NAME]" at bounding box center [959, 250] width 300 height 12
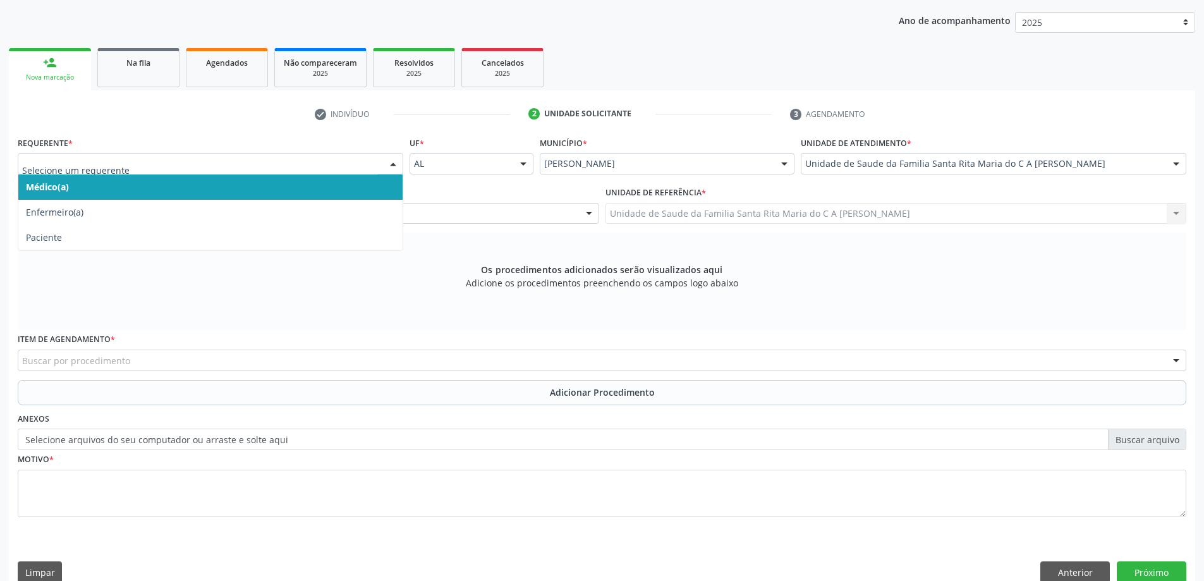
click at [86, 186] on span "Médico(a)" at bounding box center [210, 186] width 384 height 25
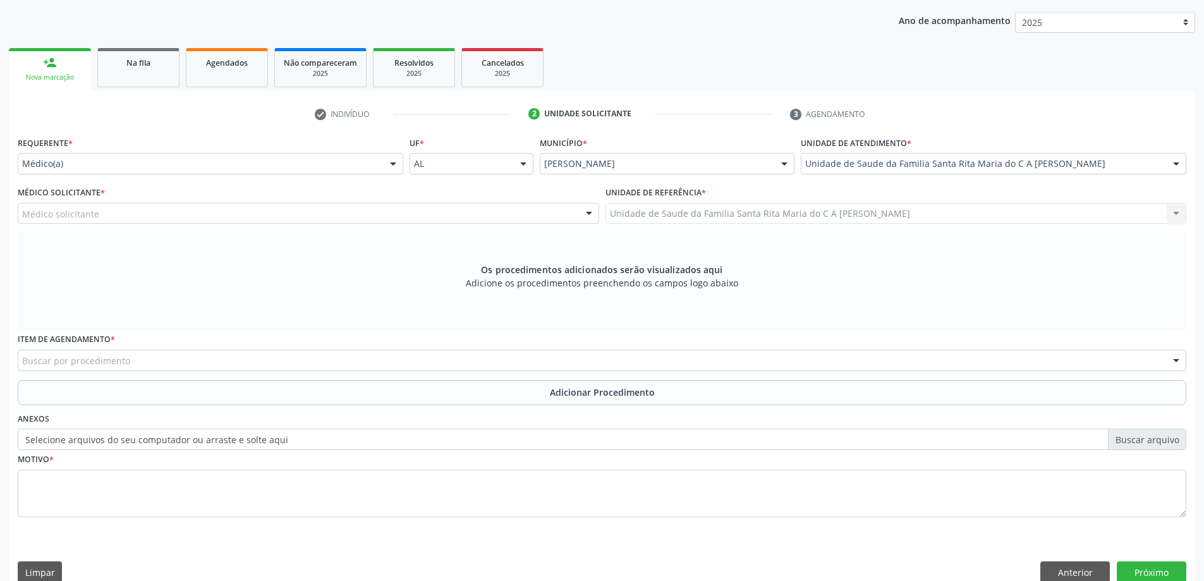
click at [114, 212] on div "Médico solicitante" at bounding box center [309, 213] width 582 height 21
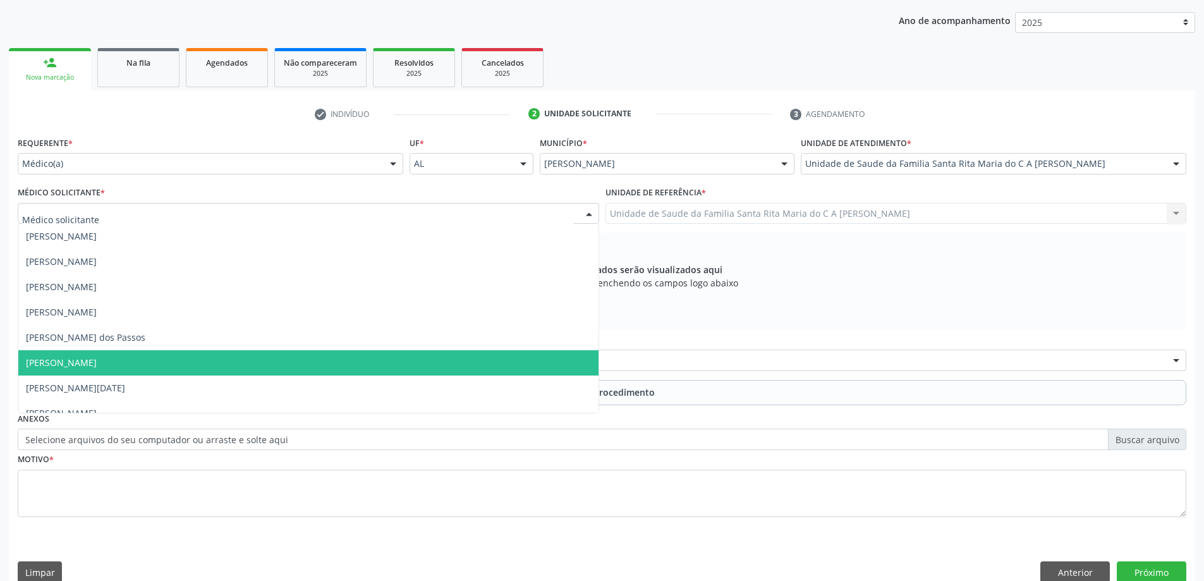
click at [208, 366] on span "[PERSON_NAME]" at bounding box center [308, 362] width 580 height 25
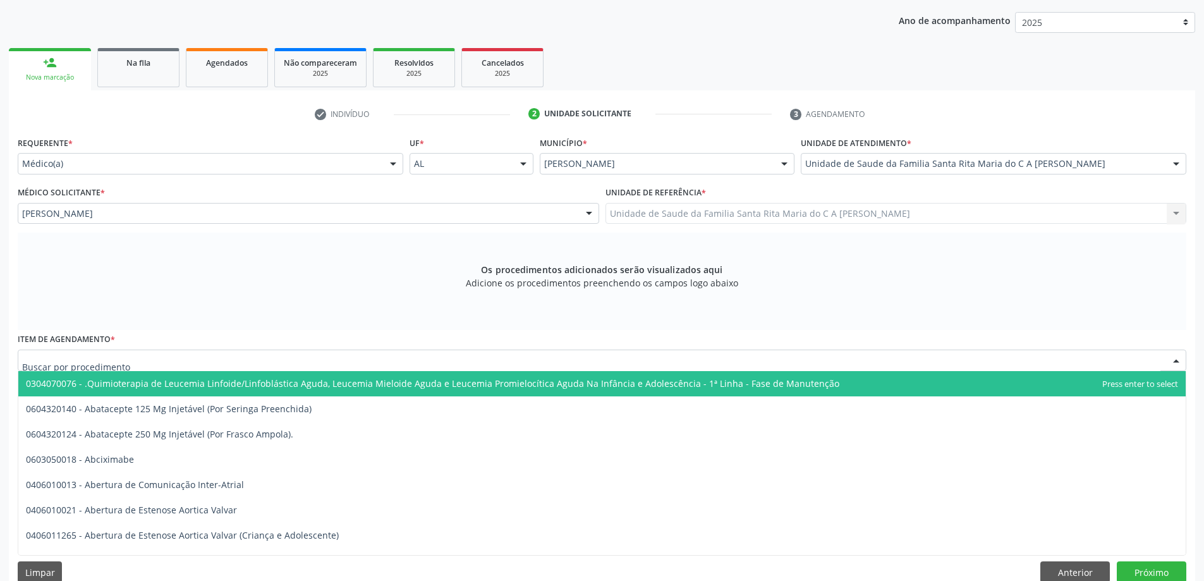
click at [233, 362] on div at bounding box center [602, 360] width 1169 height 21
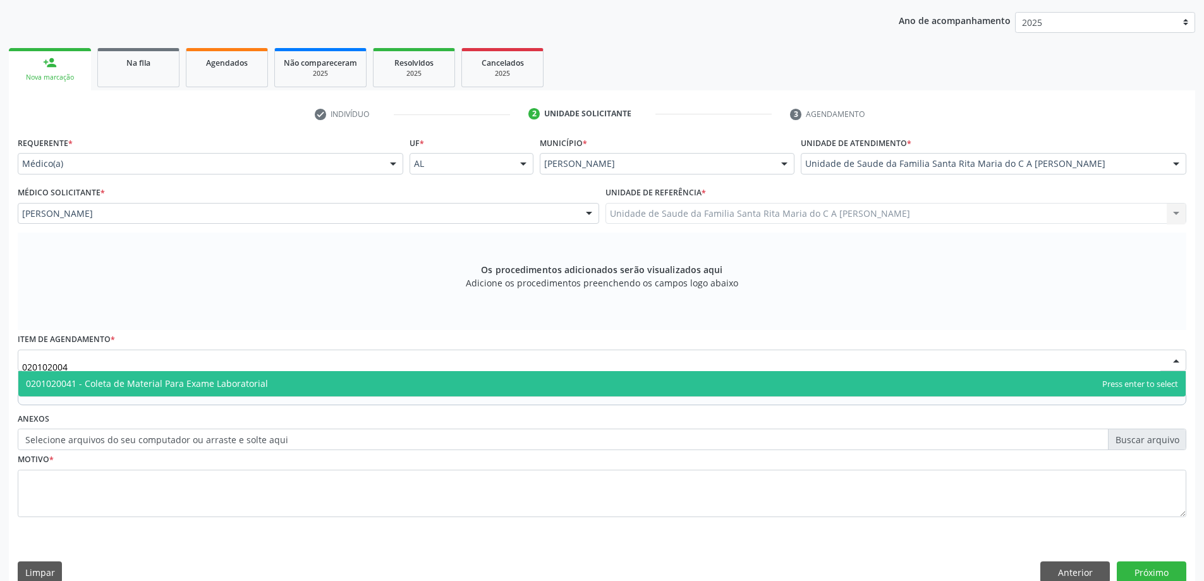
type input "0201020041"
click at [259, 389] on span "0201020041 - Coleta de Material Para Exame Laboratorial" at bounding box center [147, 383] width 242 height 12
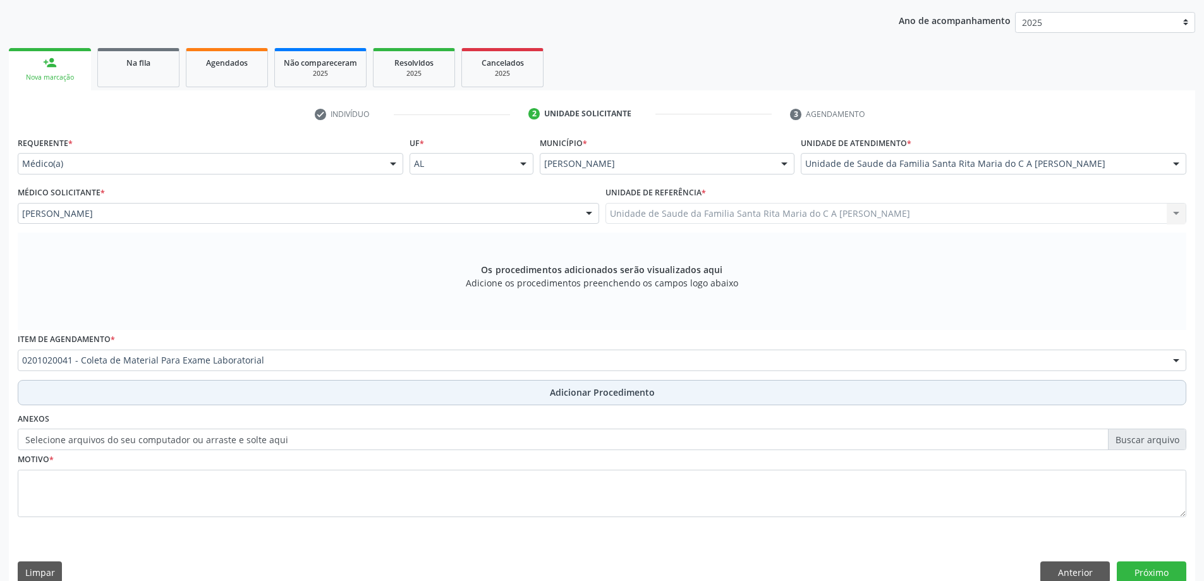
click at [216, 390] on button "Adicionar Procedimento" at bounding box center [602, 392] width 1169 height 25
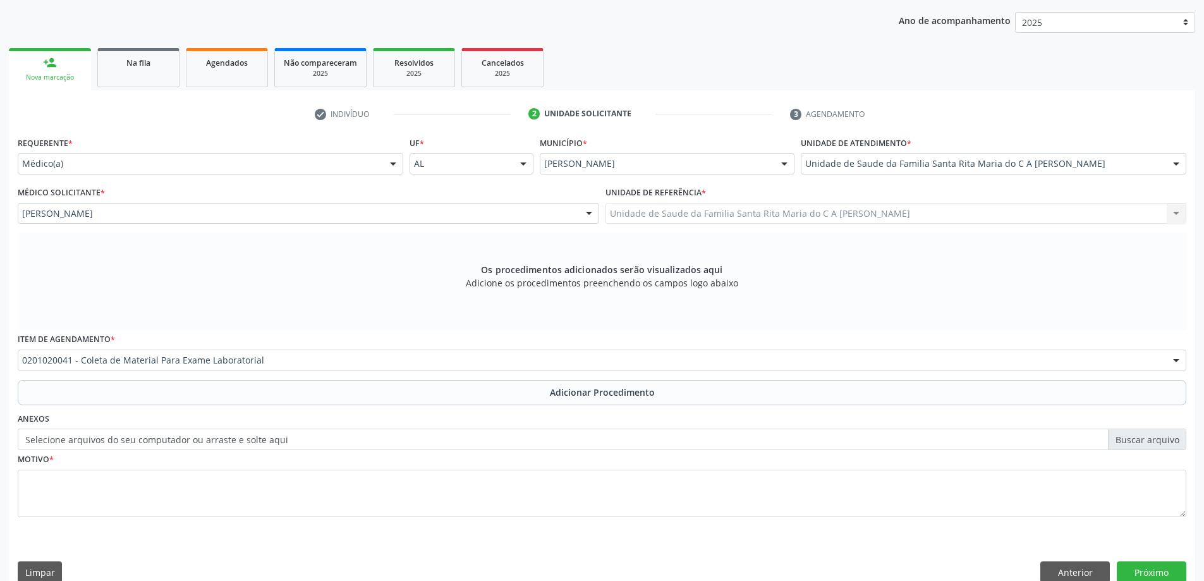
scroll to position [130, 0]
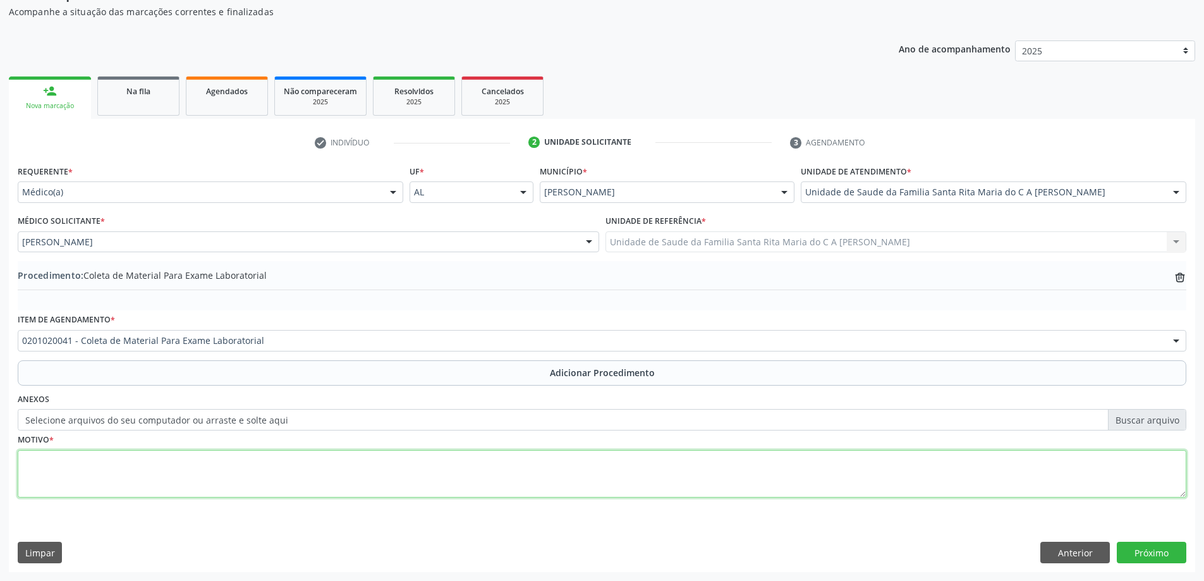
click at [142, 466] on textarea at bounding box center [602, 474] width 1169 height 48
type textarea "controle"
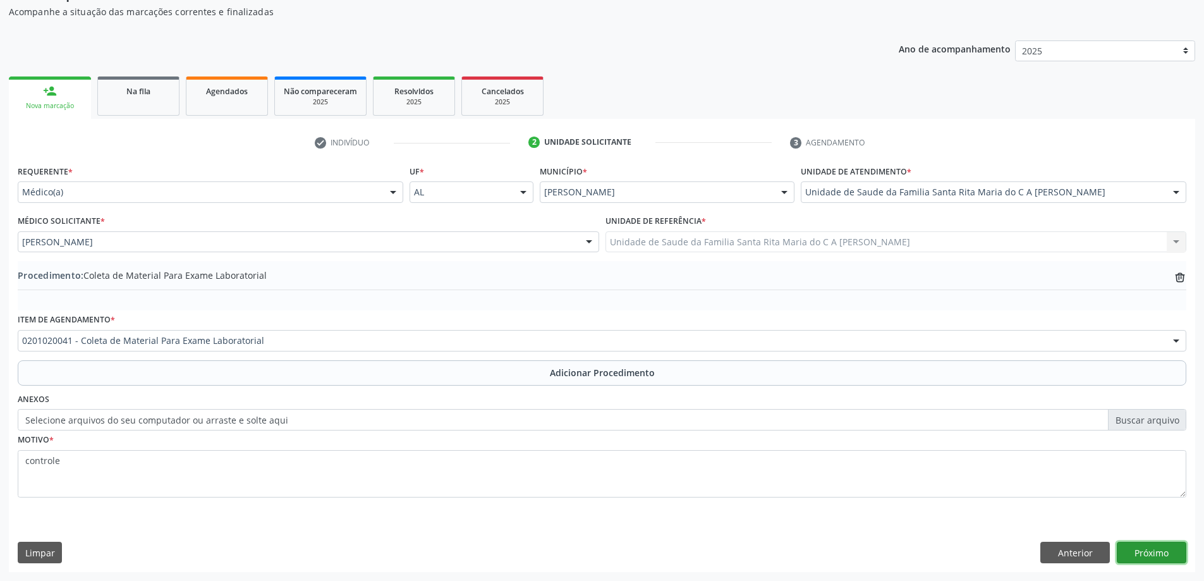
click at [1148, 552] on button "Próximo" at bounding box center [1152, 552] width 70 height 21
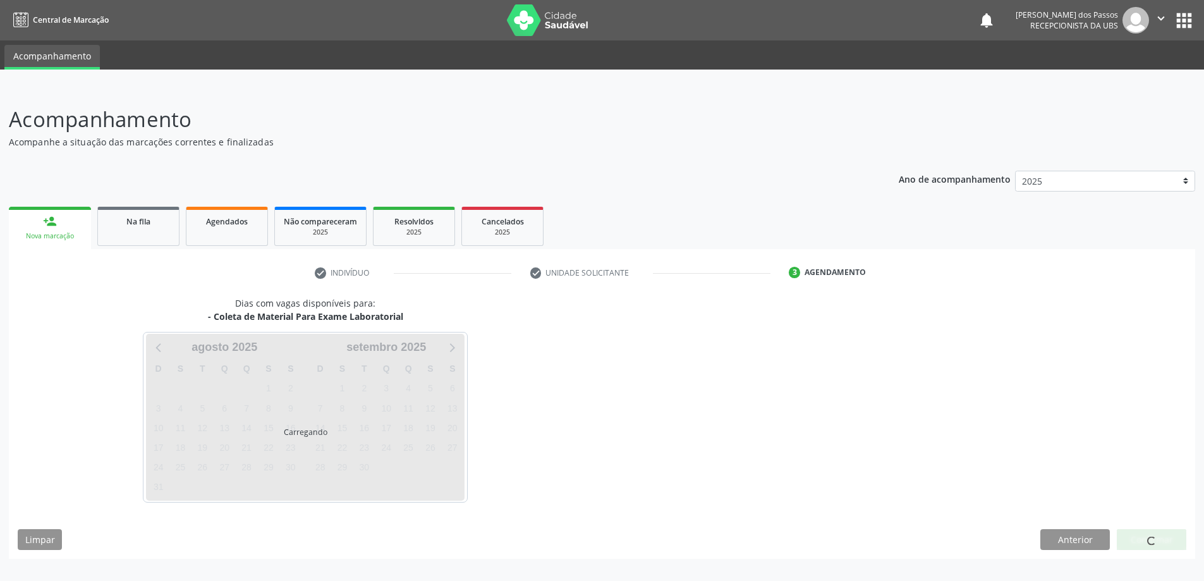
scroll to position [0, 0]
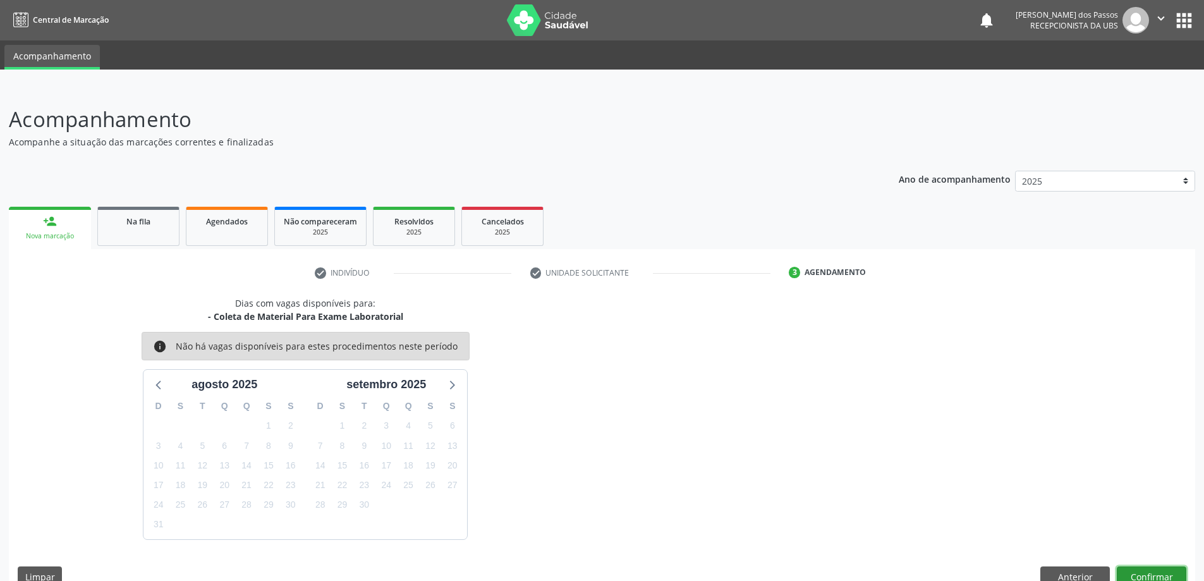
click at [1142, 568] on button "Confirmar" at bounding box center [1152, 576] width 70 height 21
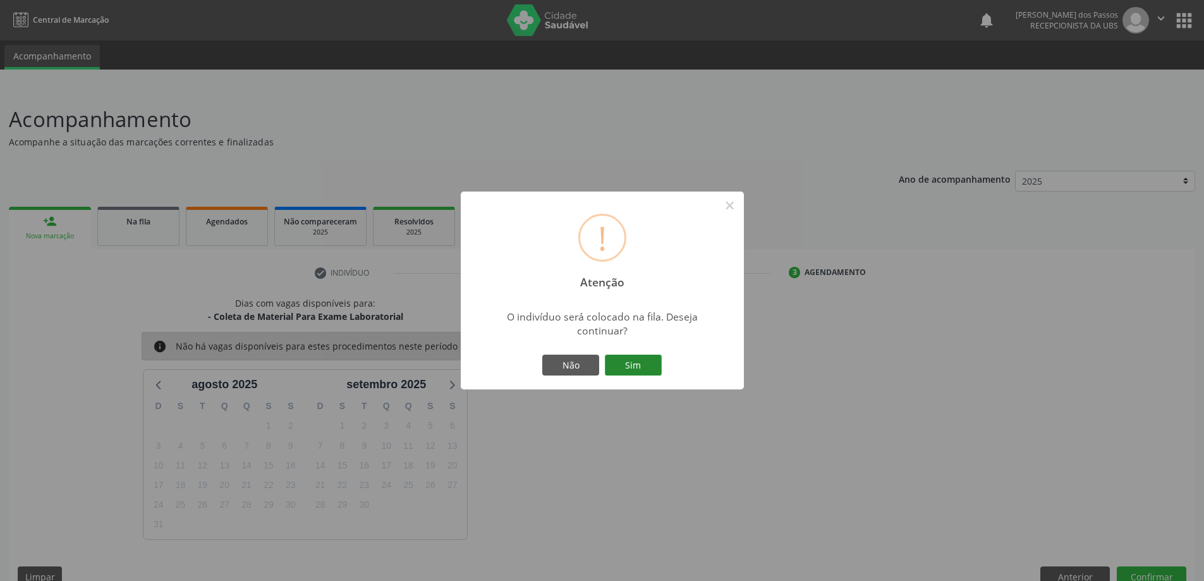
click at [642, 367] on button "Sim" at bounding box center [633, 365] width 57 height 21
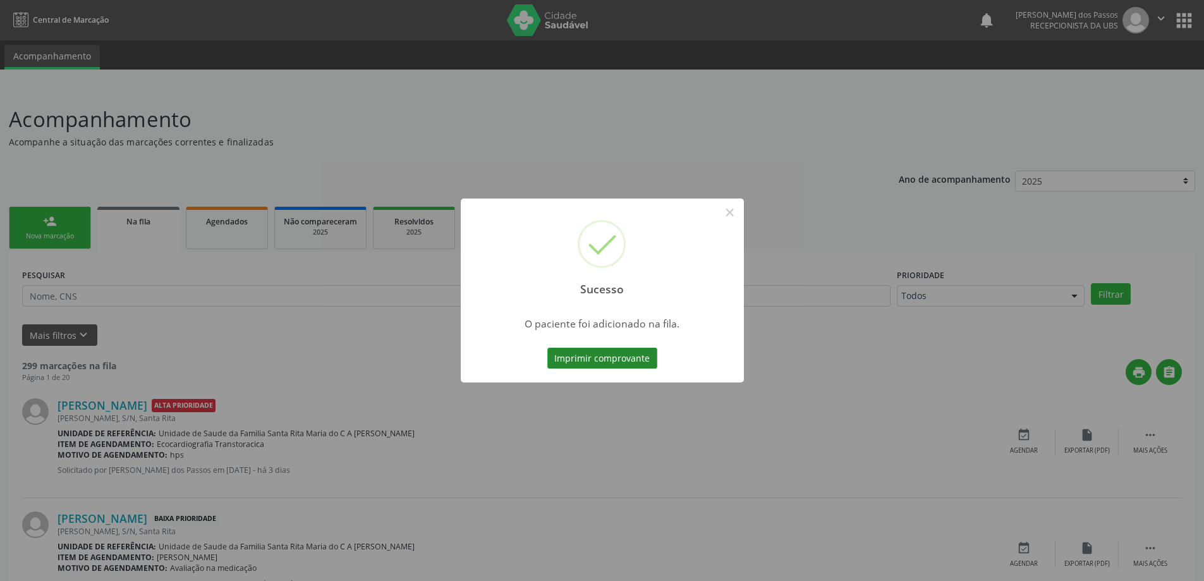
click at [638, 360] on button "Imprimir comprovante" at bounding box center [603, 358] width 110 height 21
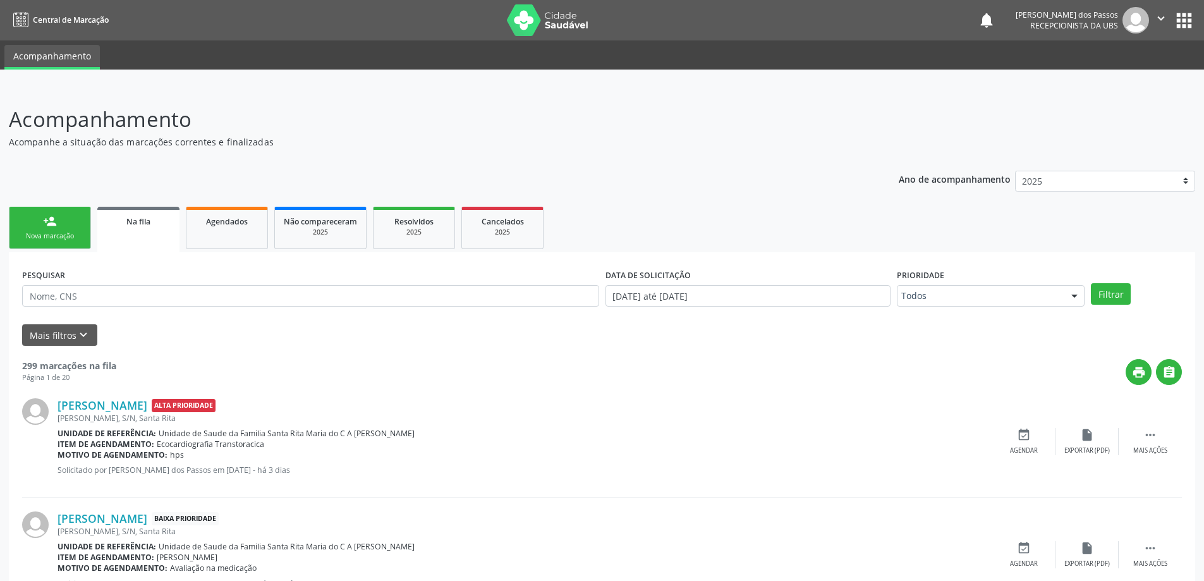
click at [62, 235] on div "Nova marcação" at bounding box center [49, 235] width 63 height 9
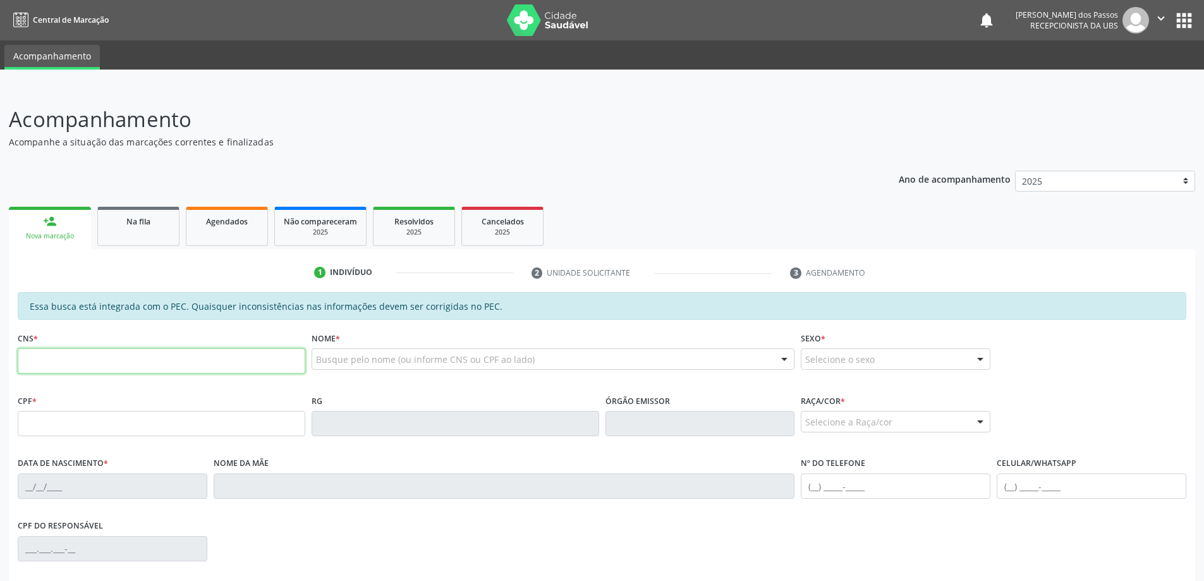
click at [134, 366] on input "text" at bounding box center [162, 360] width 288 height 25
type input "700 8044 0550 5486"
type input "039.193.624-70"
type input "20/12/1965"
type input "Nao Informado"
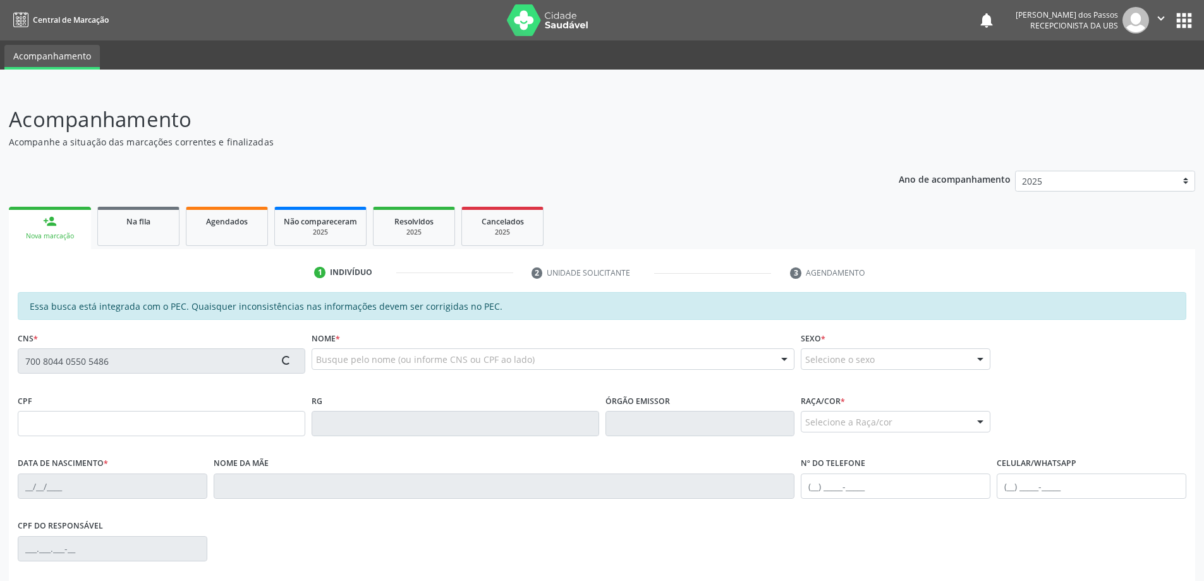
type input "(82) 9930-3945"
type input "S/N"
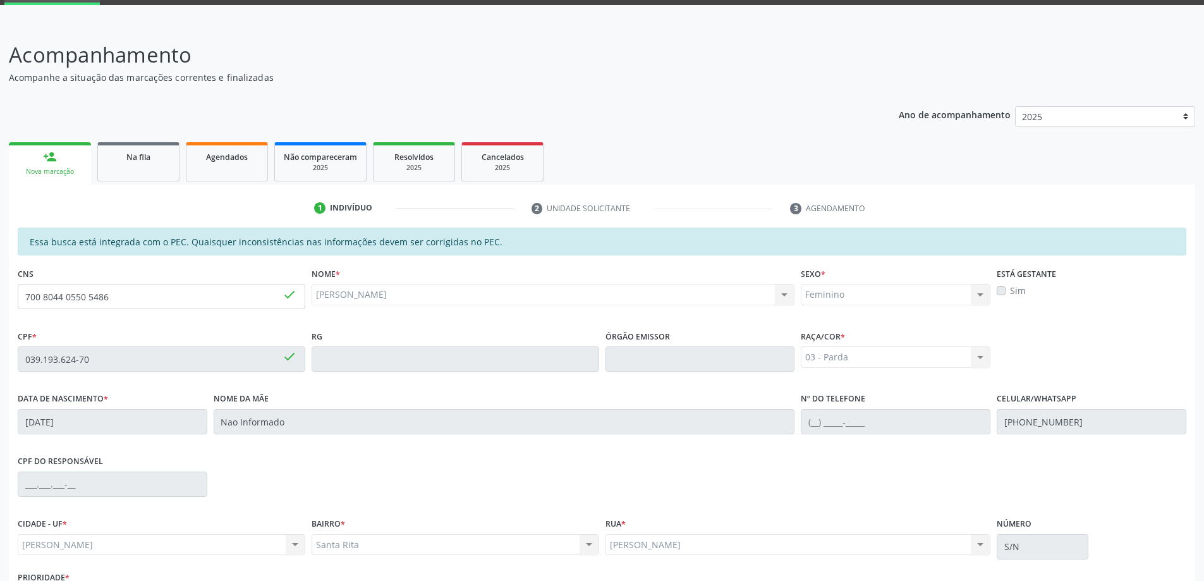
scroll to position [159, 0]
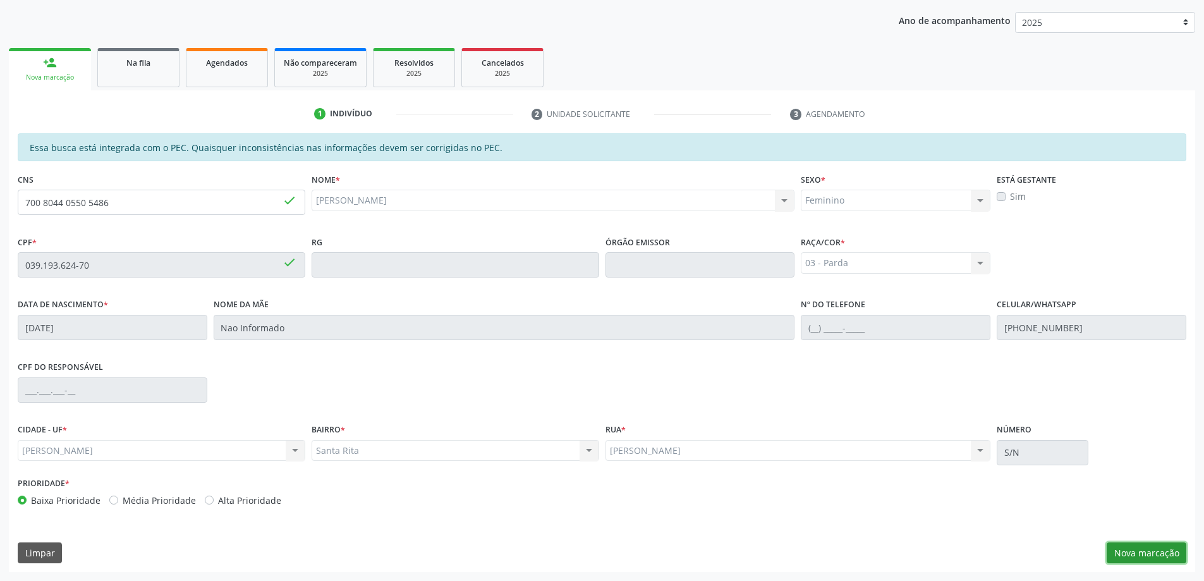
click at [1134, 549] on button "Nova marcação" at bounding box center [1147, 552] width 80 height 21
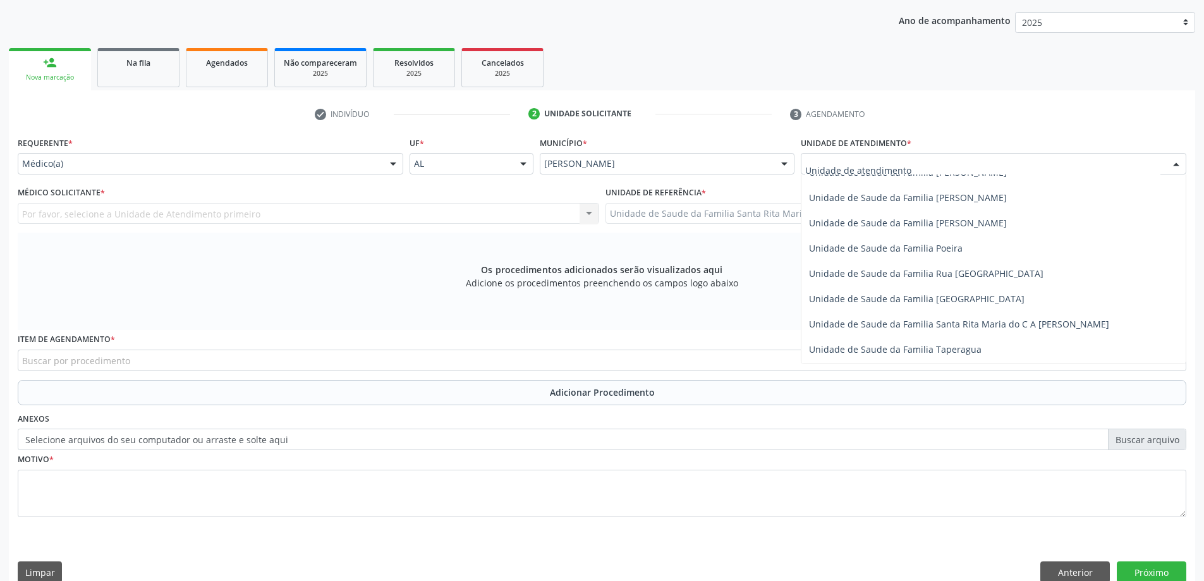
scroll to position [759, 0]
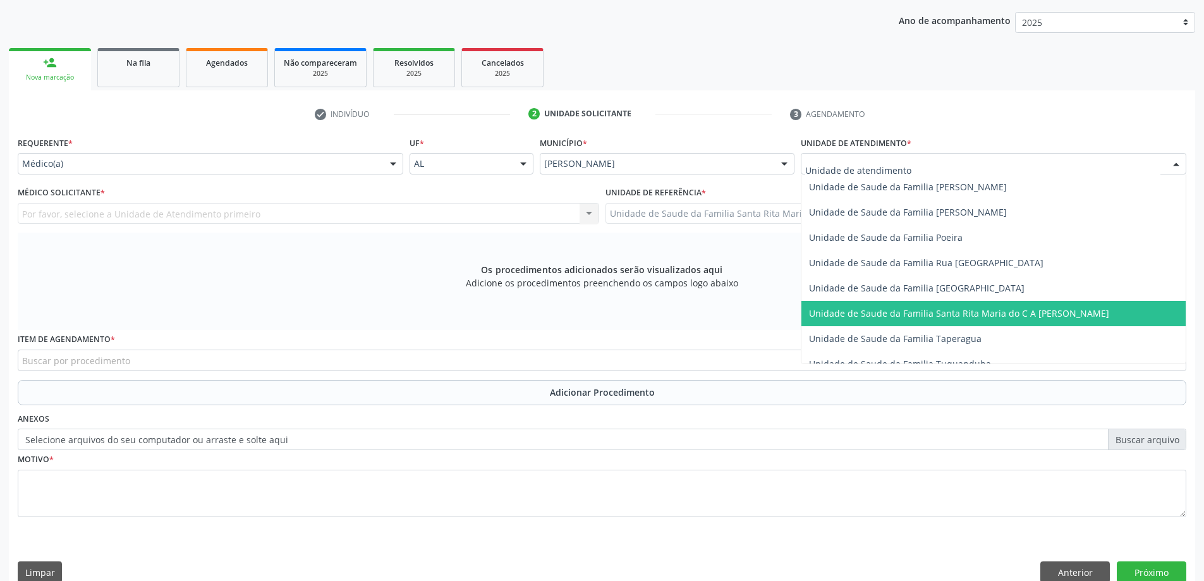
click at [879, 308] on span "Unidade de Saude da Familia Santa Rita Maria do C A [PERSON_NAME]" at bounding box center [959, 313] width 300 height 12
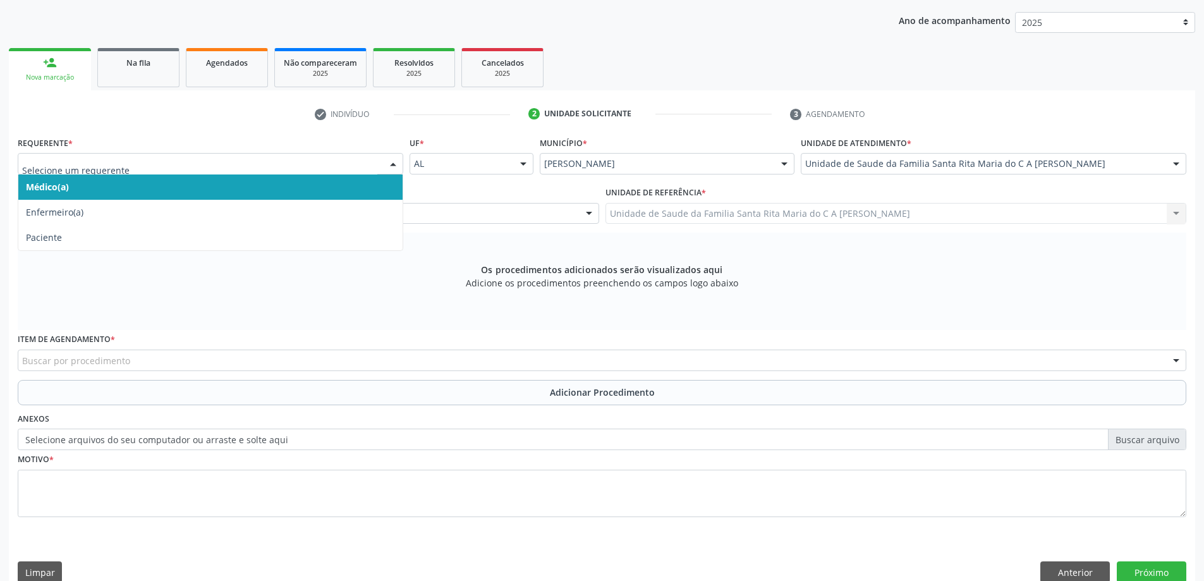
click at [313, 188] on span "Médico(a)" at bounding box center [210, 186] width 384 height 25
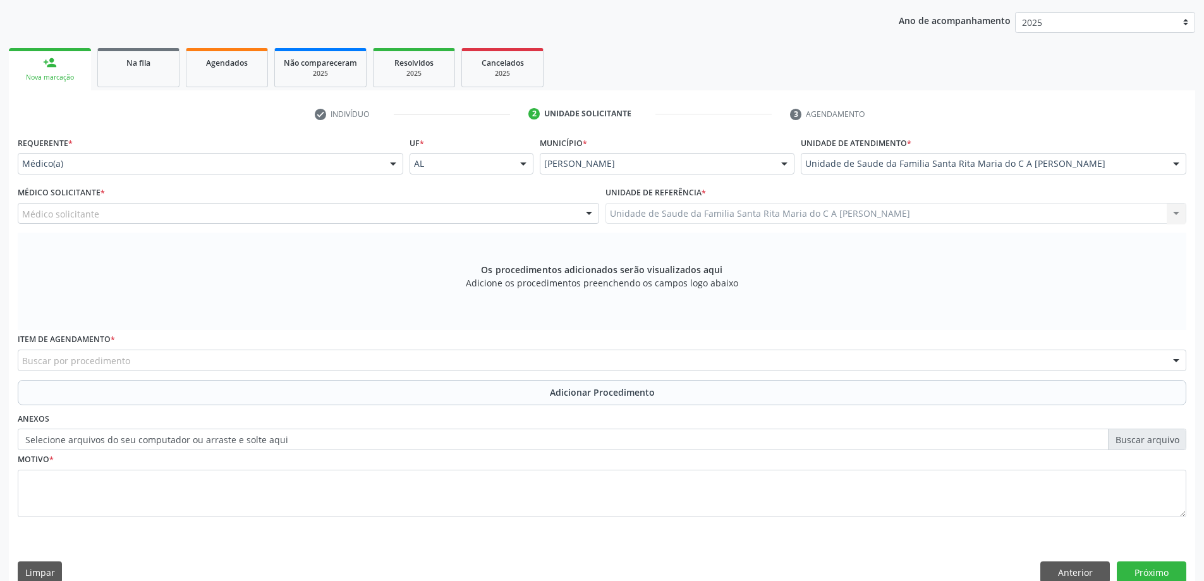
click at [327, 217] on div "Médico solicitante" at bounding box center [309, 213] width 582 height 21
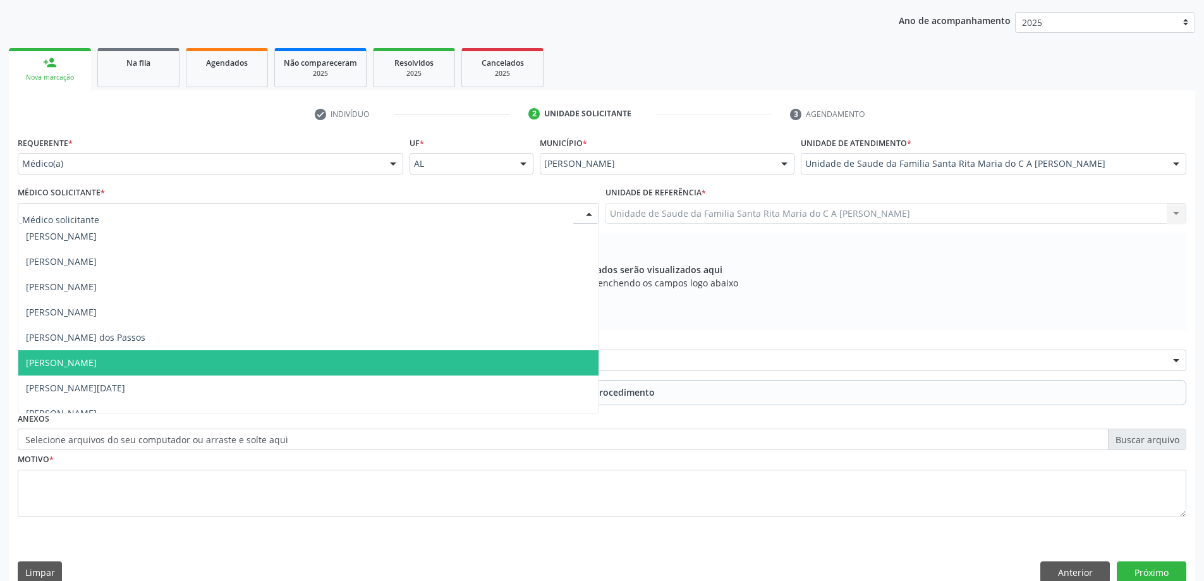
click at [314, 361] on span "[PERSON_NAME]" at bounding box center [308, 362] width 580 height 25
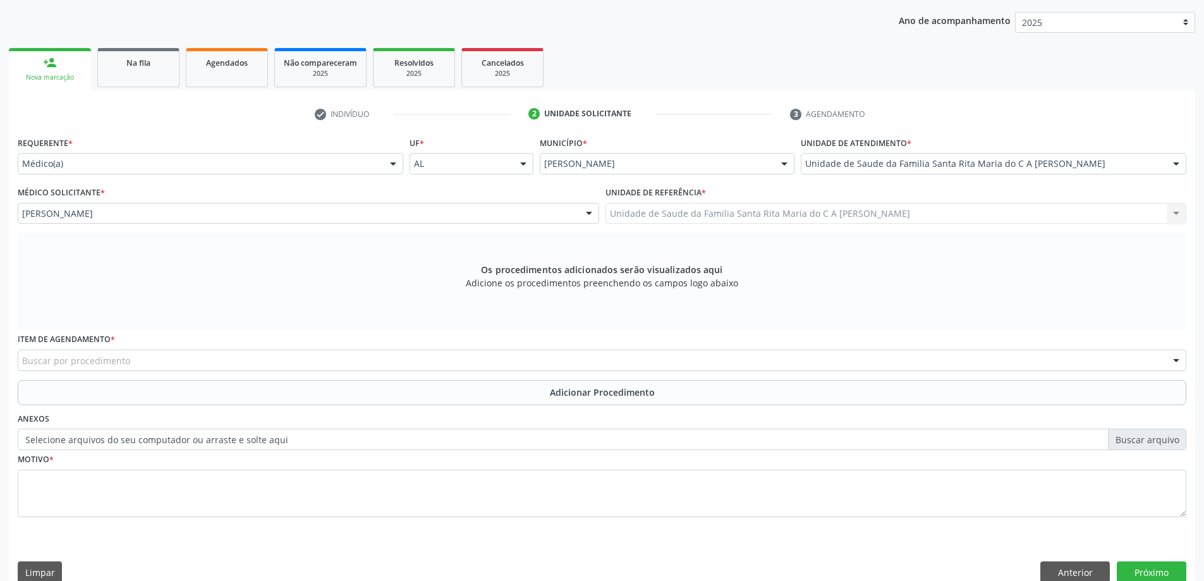
click at [298, 355] on div "Buscar por procedimento" at bounding box center [602, 360] width 1169 height 21
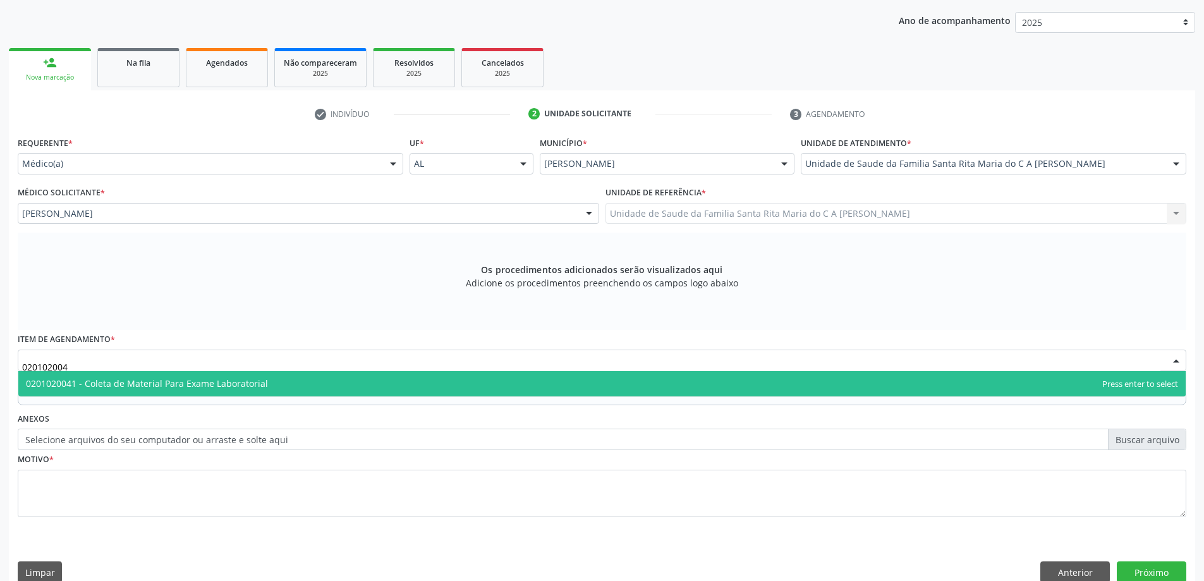
type input "0201020041"
click at [294, 375] on span "0201020041 - Coleta de Material Para Exame Laboratorial" at bounding box center [602, 383] width 1168 height 25
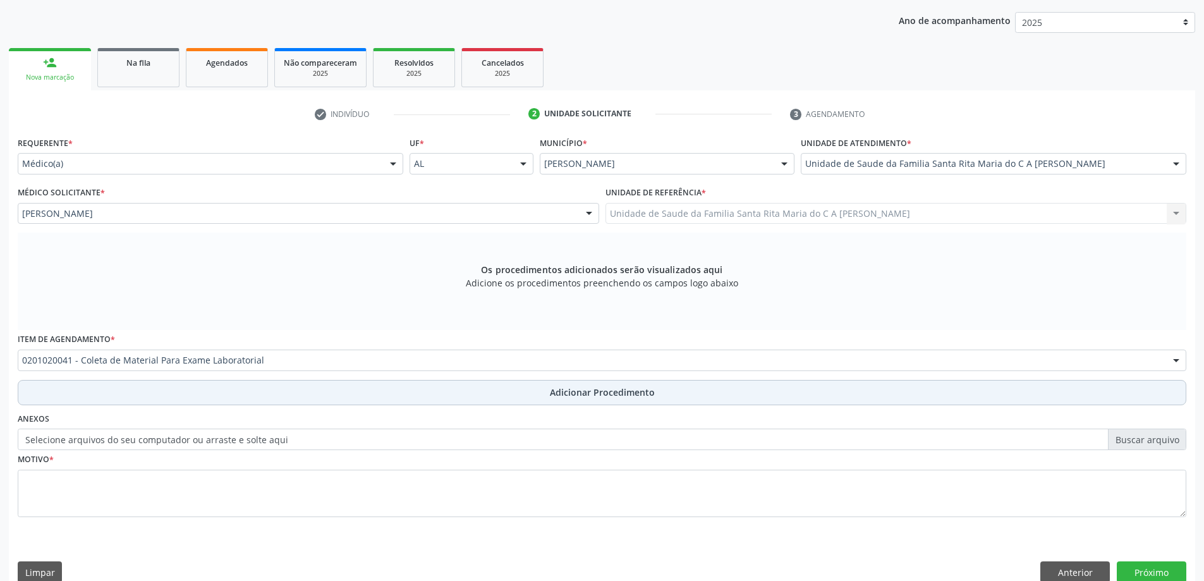
click at [165, 395] on button "Adicionar Procedimento" at bounding box center [602, 392] width 1169 height 25
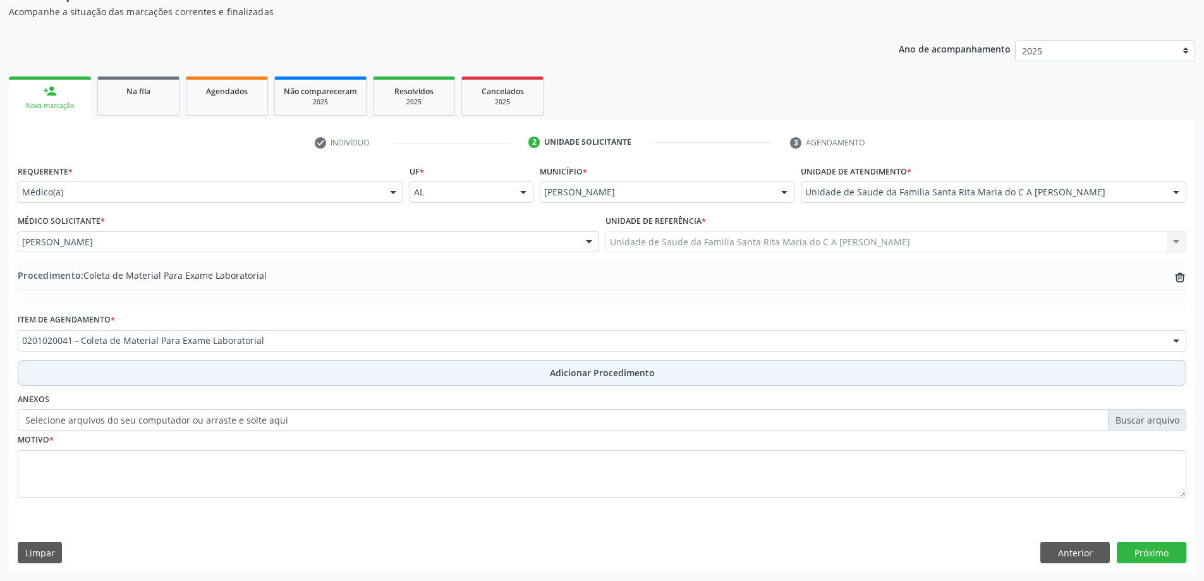
scroll to position [130, 0]
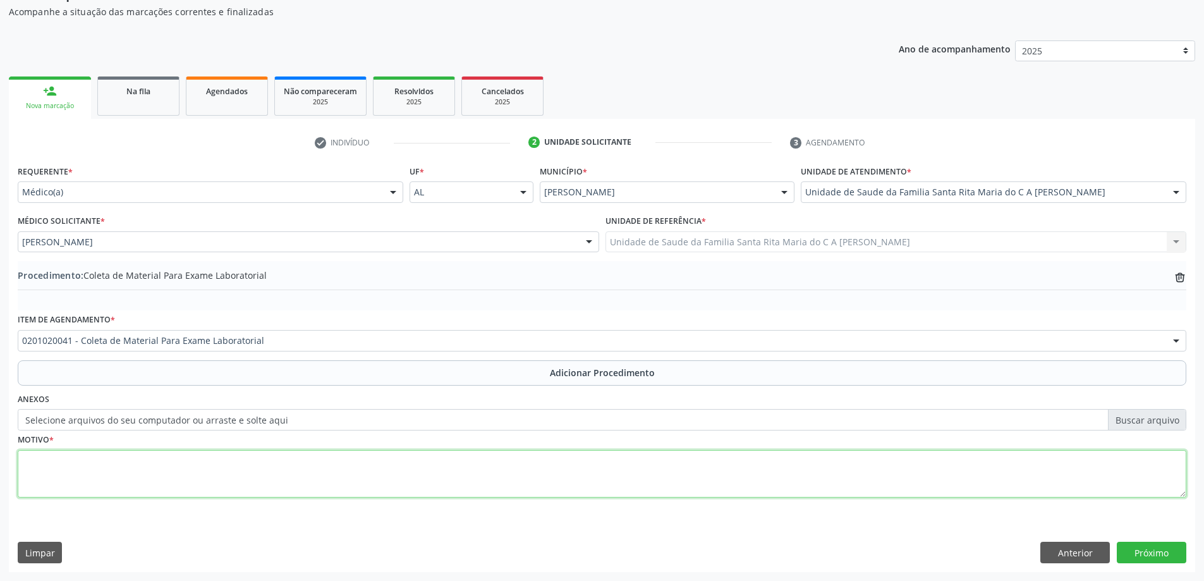
click at [136, 477] on textarea at bounding box center [602, 474] width 1169 height 48
type textarea "dm"
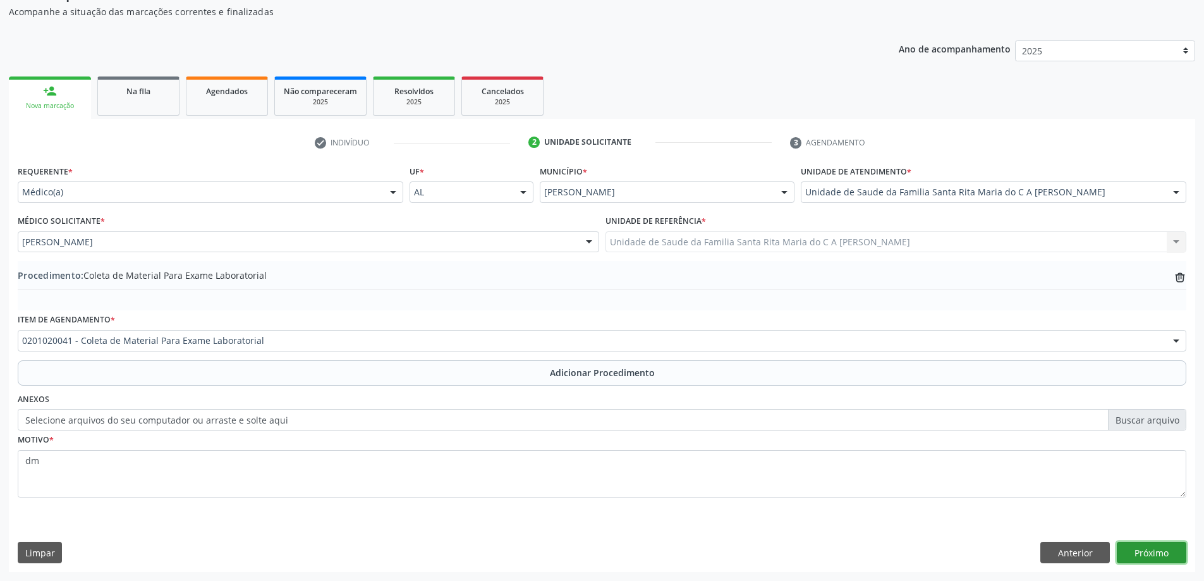
click at [1165, 555] on button "Próximo" at bounding box center [1152, 552] width 70 height 21
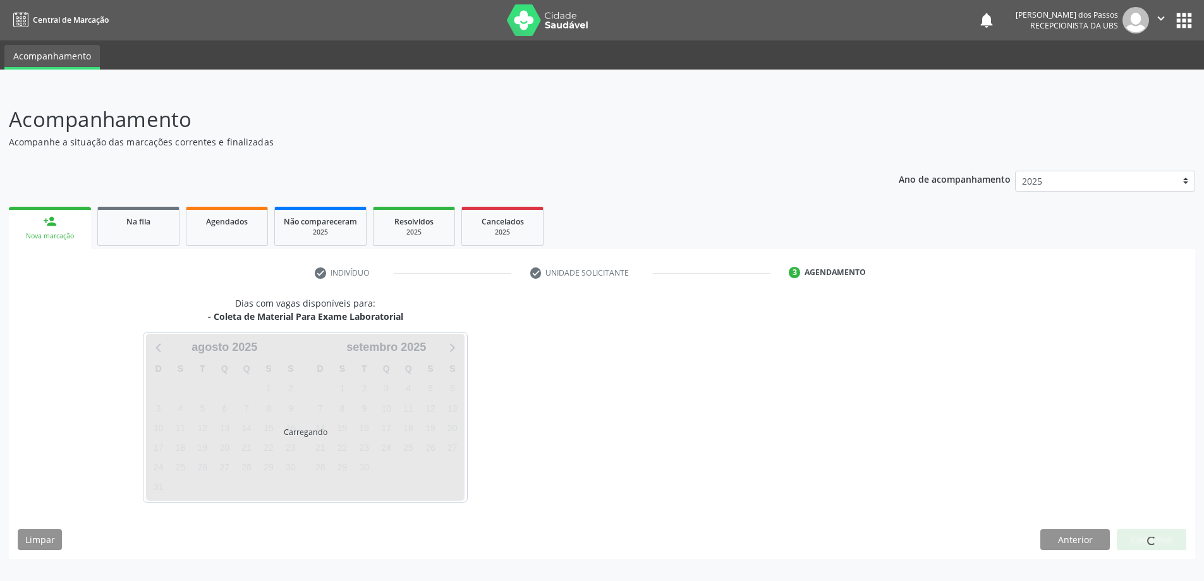
scroll to position [0, 0]
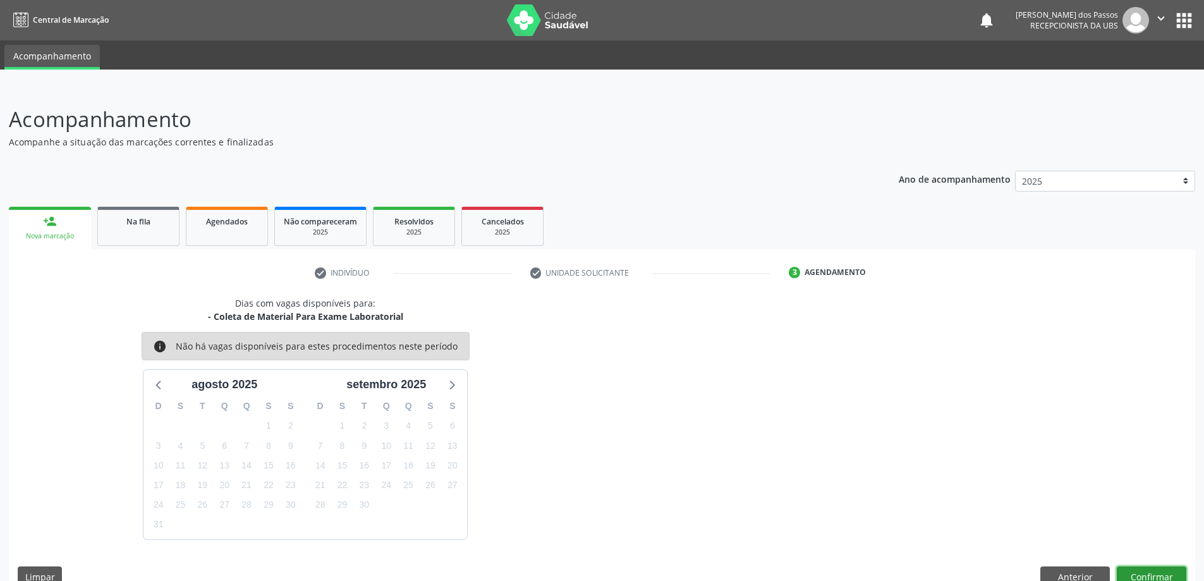
click at [1156, 573] on button "Confirmar" at bounding box center [1152, 576] width 70 height 21
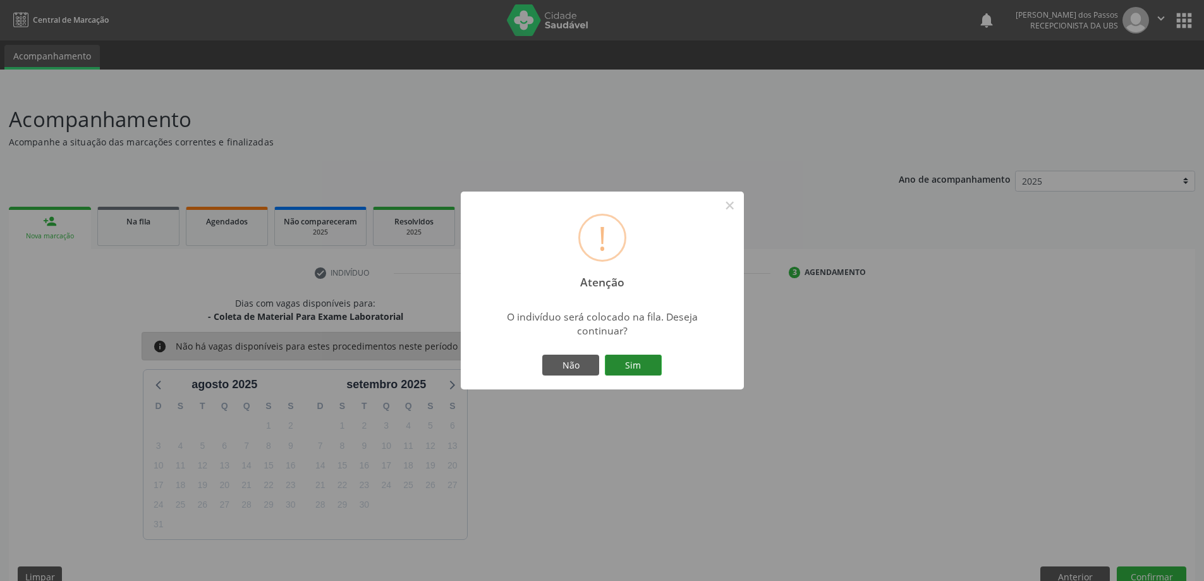
click at [627, 367] on button "Sim" at bounding box center [633, 365] width 57 height 21
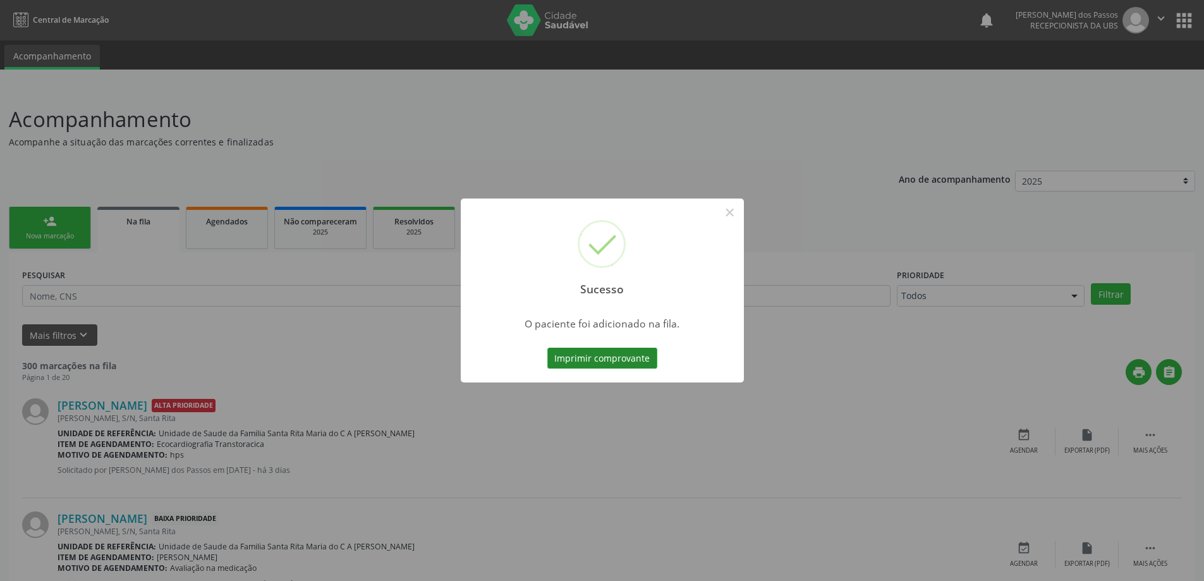
click at [642, 364] on button "Imprimir comprovante" at bounding box center [603, 358] width 110 height 21
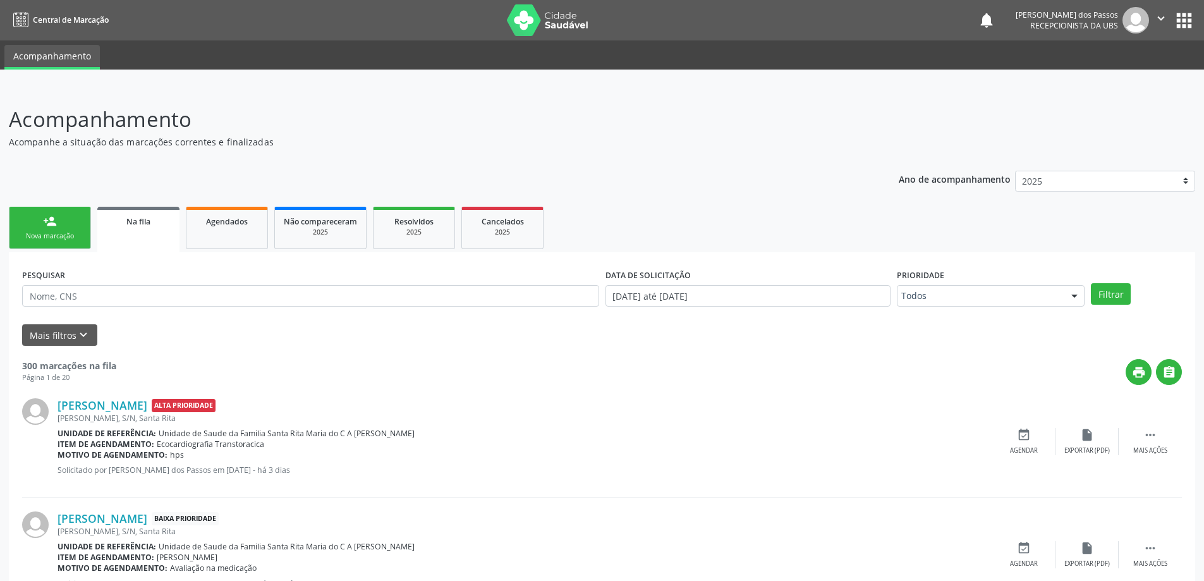
click at [46, 229] on link "person_add Nova marcação" at bounding box center [50, 228] width 82 height 42
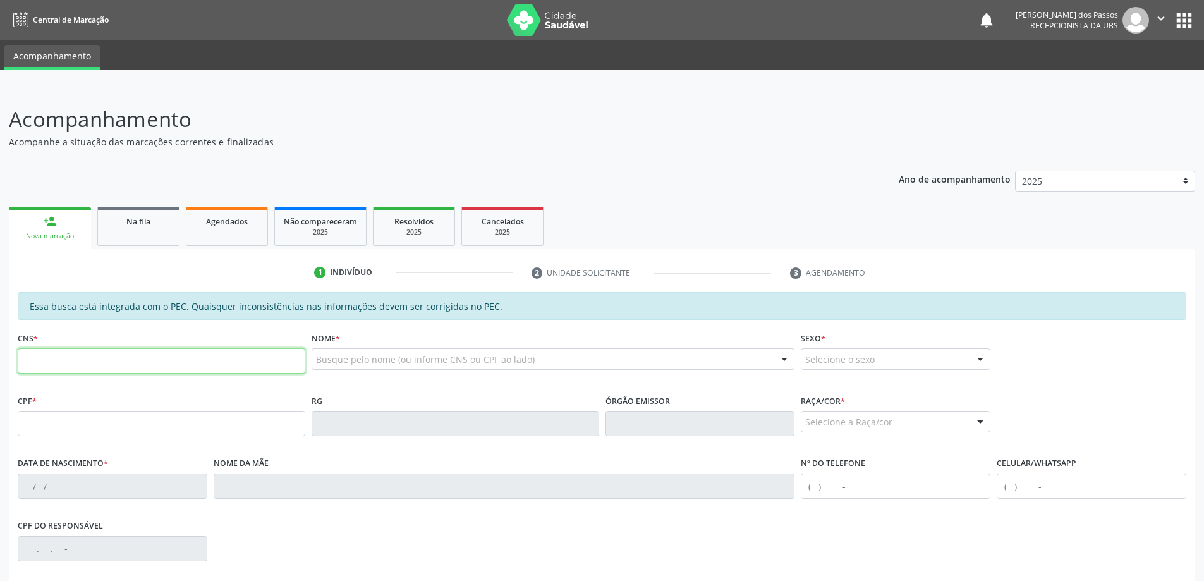
click at [128, 361] on input "text" at bounding box center [162, 360] width 288 height 25
type input "700 5071 7558 0851"
type input "037.106.424-42"
type input "02/08/1978"
type input "Enedina Marculina Conceicao"
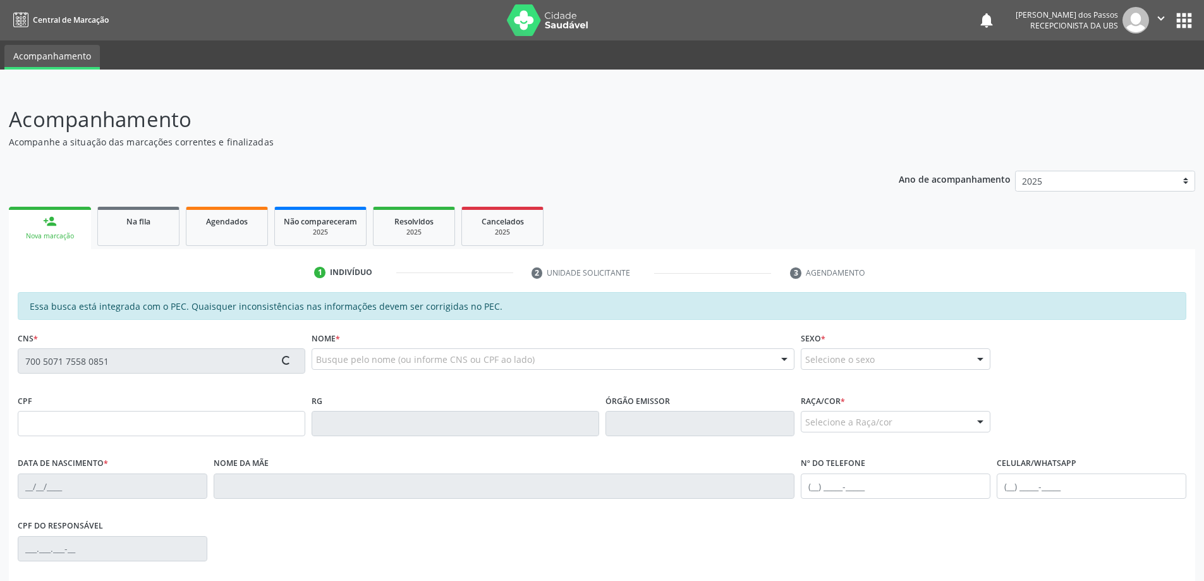
type input "(82) 98125-1480"
type input "S/N"
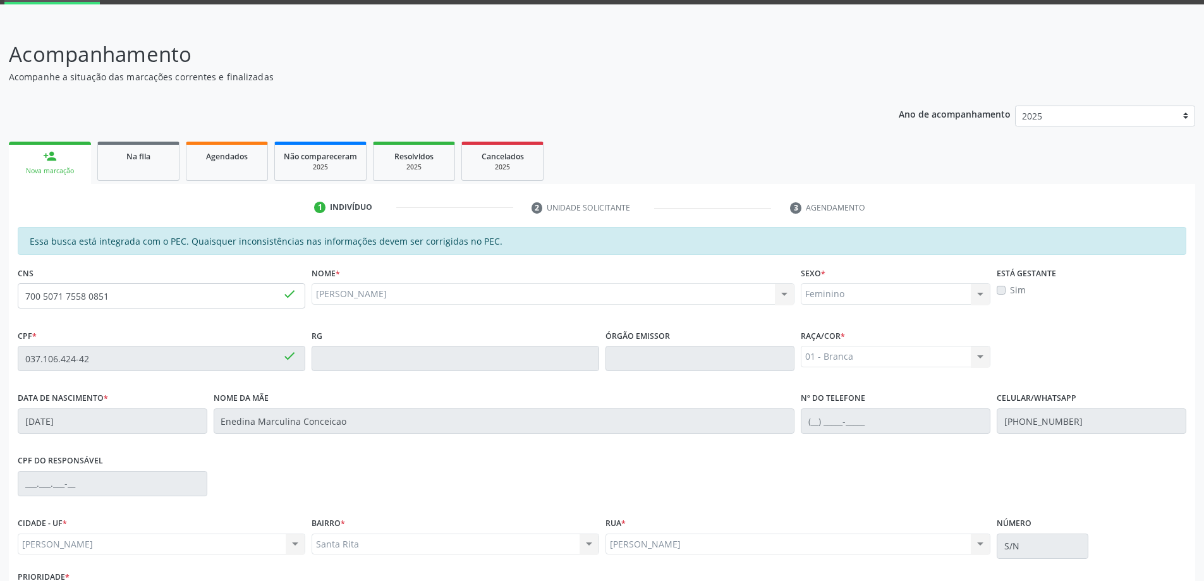
scroll to position [159, 0]
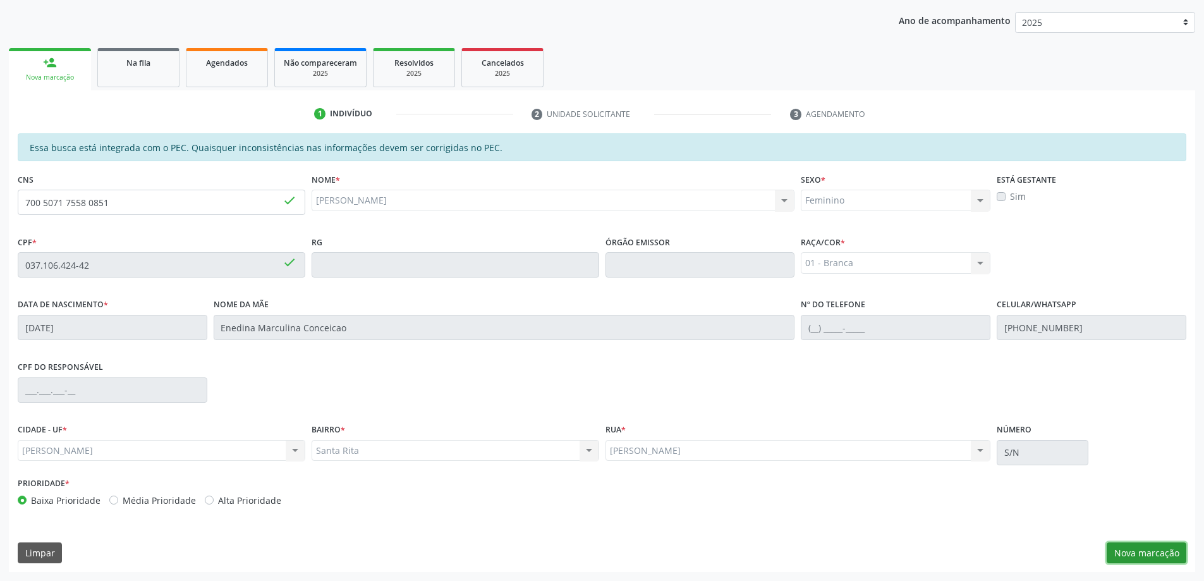
click at [1153, 554] on button "Nova marcação" at bounding box center [1147, 552] width 80 height 21
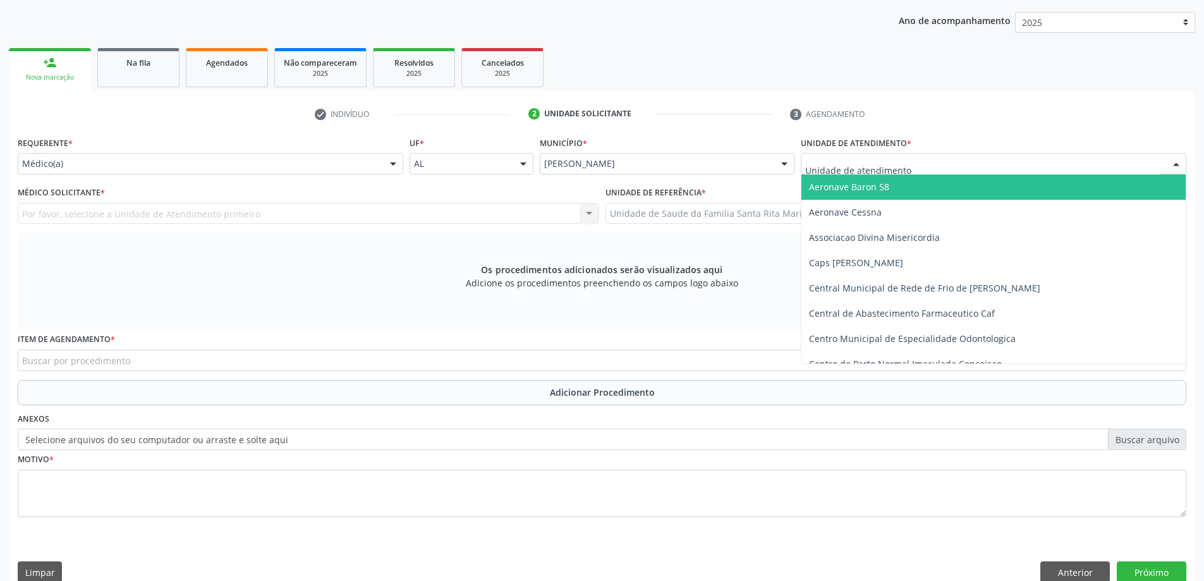
click at [923, 168] on div at bounding box center [994, 163] width 386 height 21
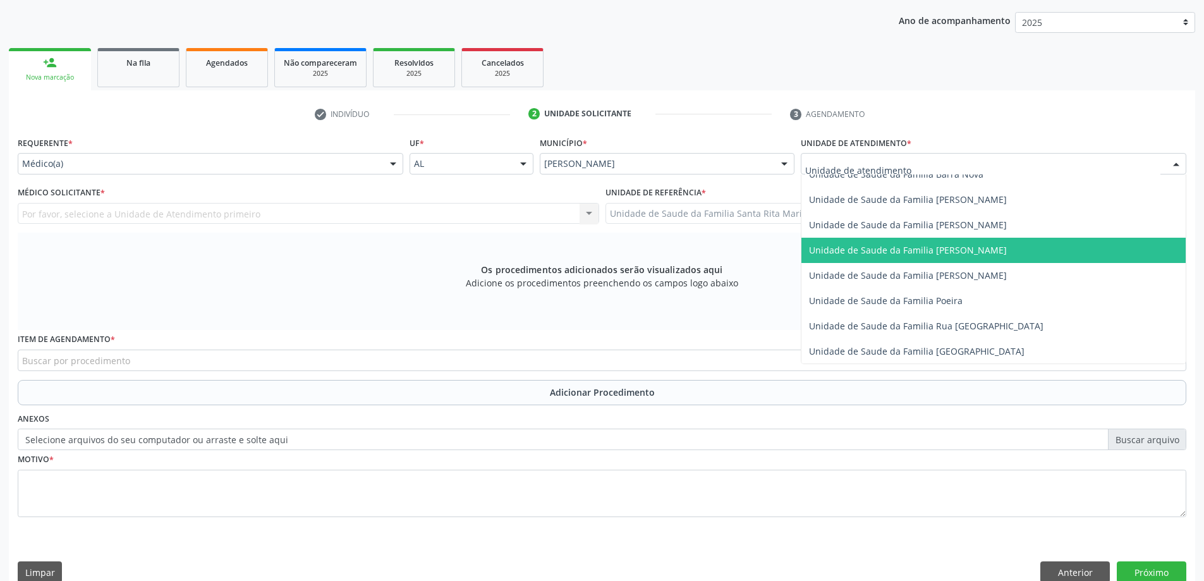
scroll to position [759, 0]
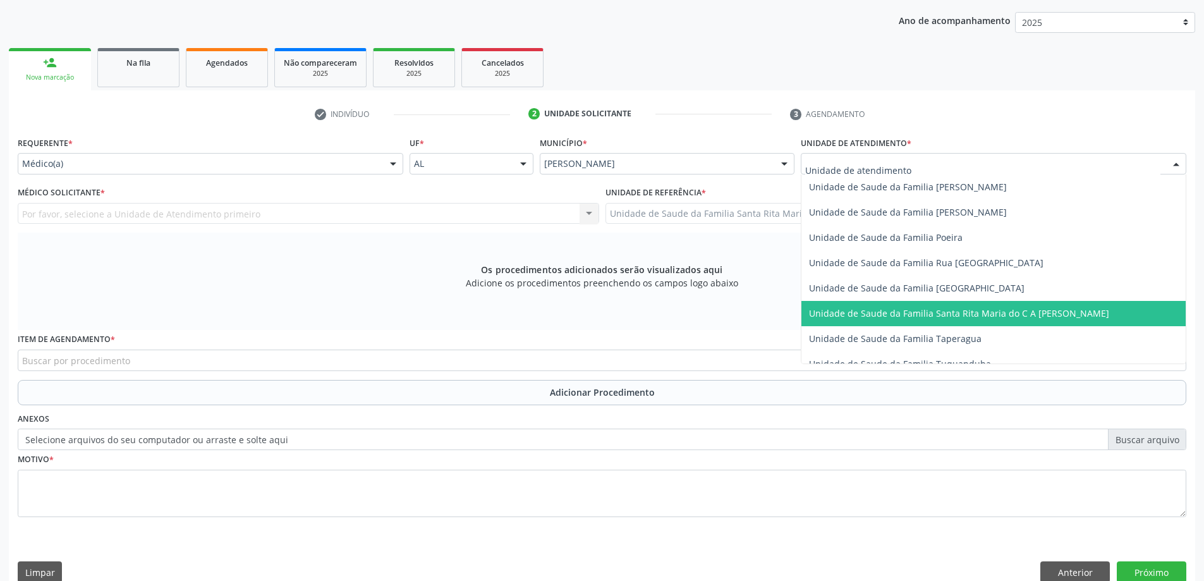
click at [886, 316] on span "Unidade de Saude da Familia Santa Rita Maria do C A [PERSON_NAME]" at bounding box center [959, 313] width 300 height 12
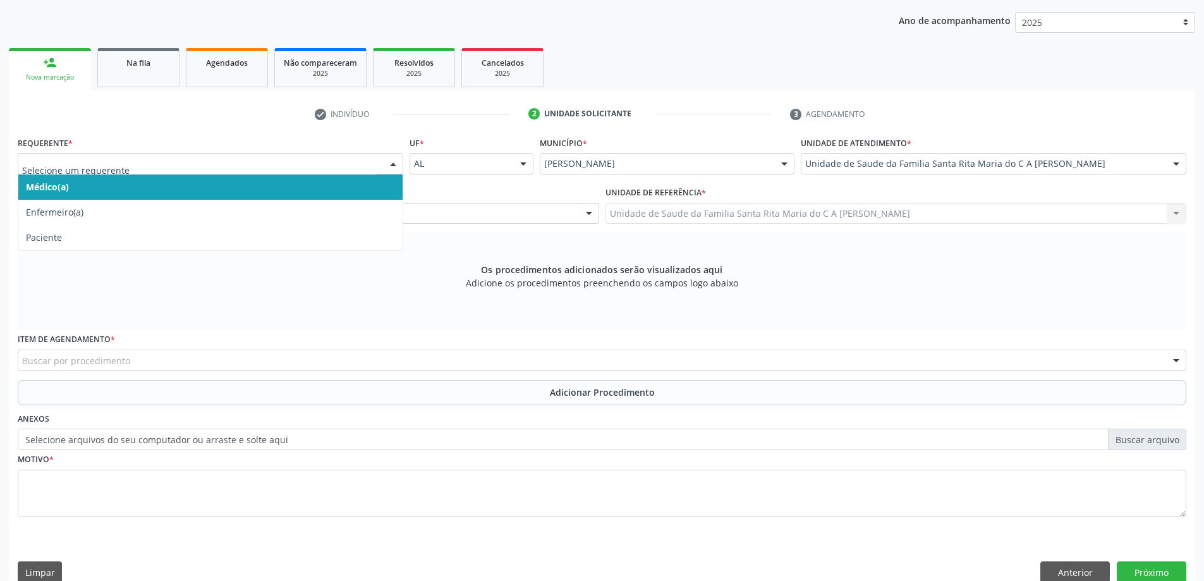
click at [283, 187] on span "Médico(a)" at bounding box center [210, 186] width 384 height 25
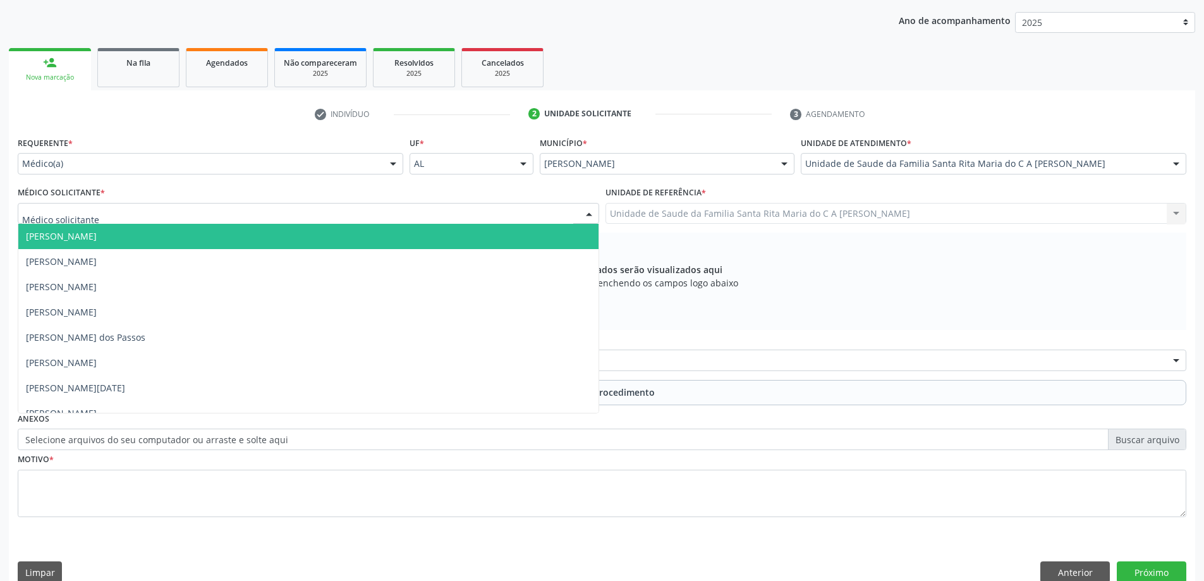
click at [263, 212] on div at bounding box center [309, 213] width 582 height 21
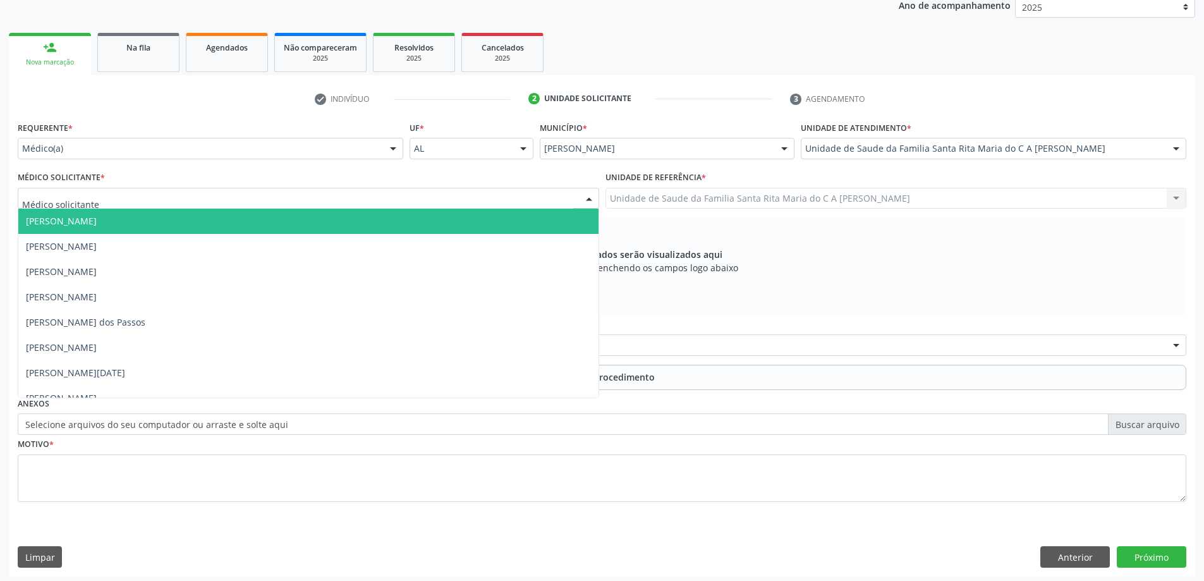
scroll to position [178, 0]
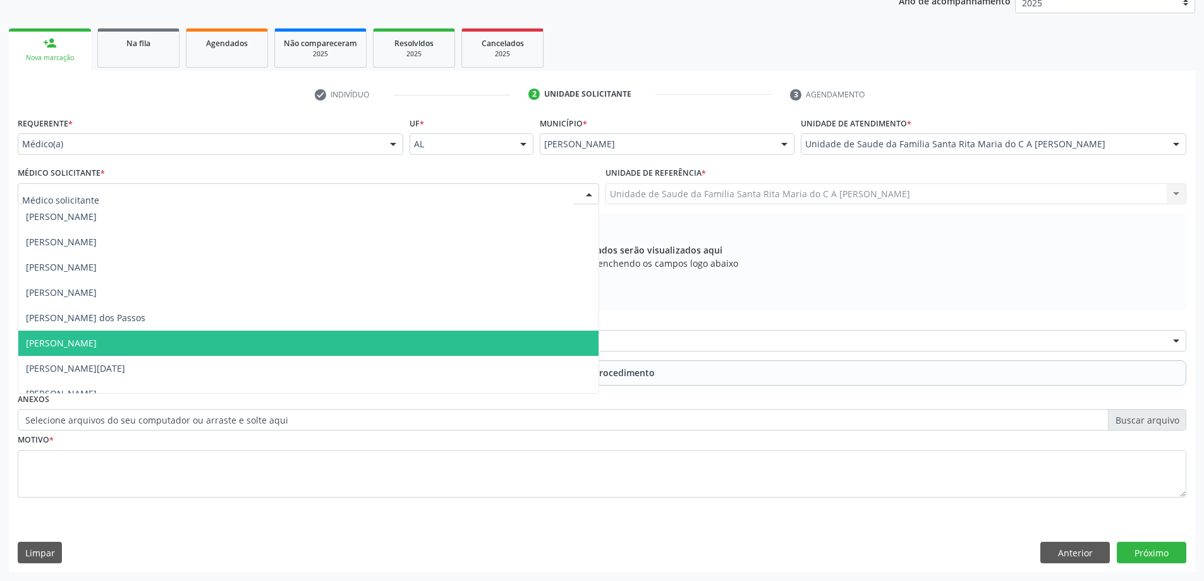
click at [97, 341] on span "[PERSON_NAME]" at bounding box center [61, 343] width 71 height 12
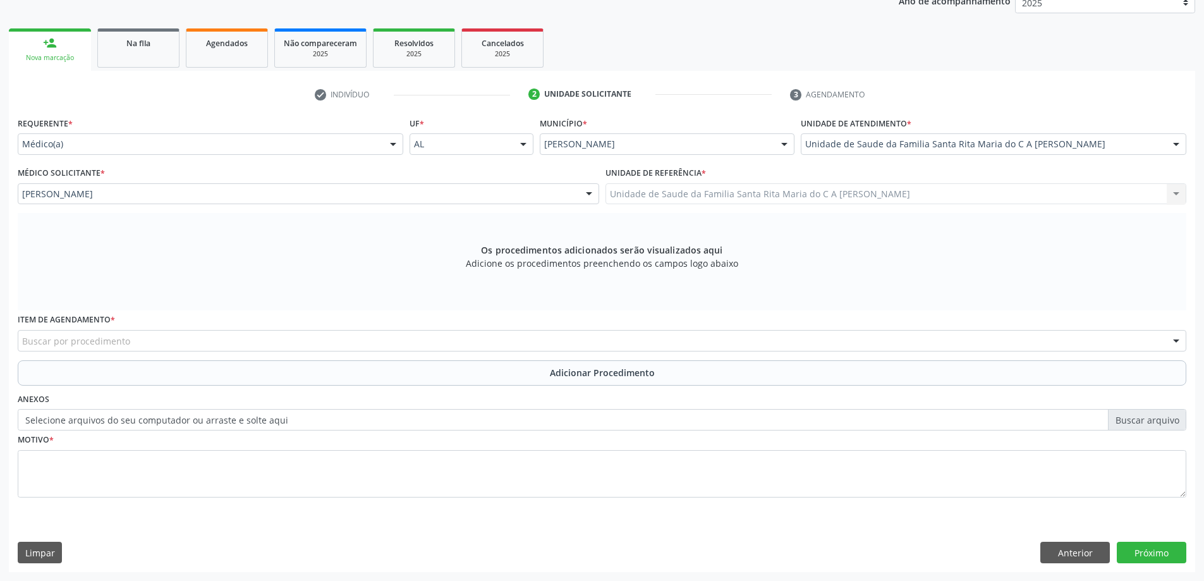
click at [189, 339] on div "Buscar por procedimento" at bounding box center [602, 340] width 1169 height 21
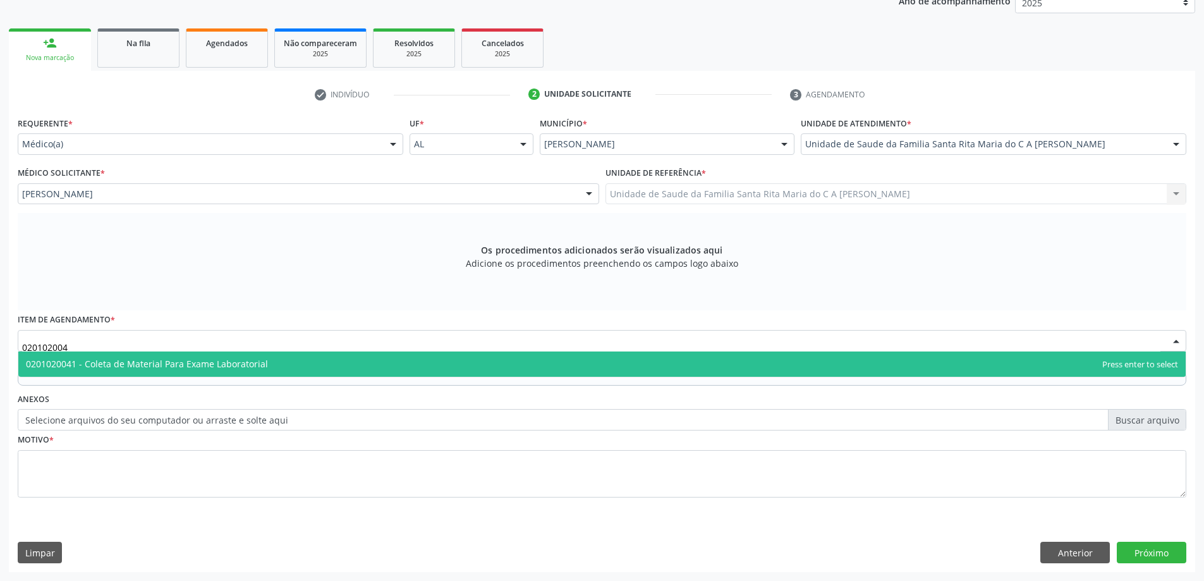
type input "0201020041"
click at [181, 362] on span "0201020041 - Coleta de Material Para Exame Laboratorial" at bounding box center [147, 364] width 242 height 12
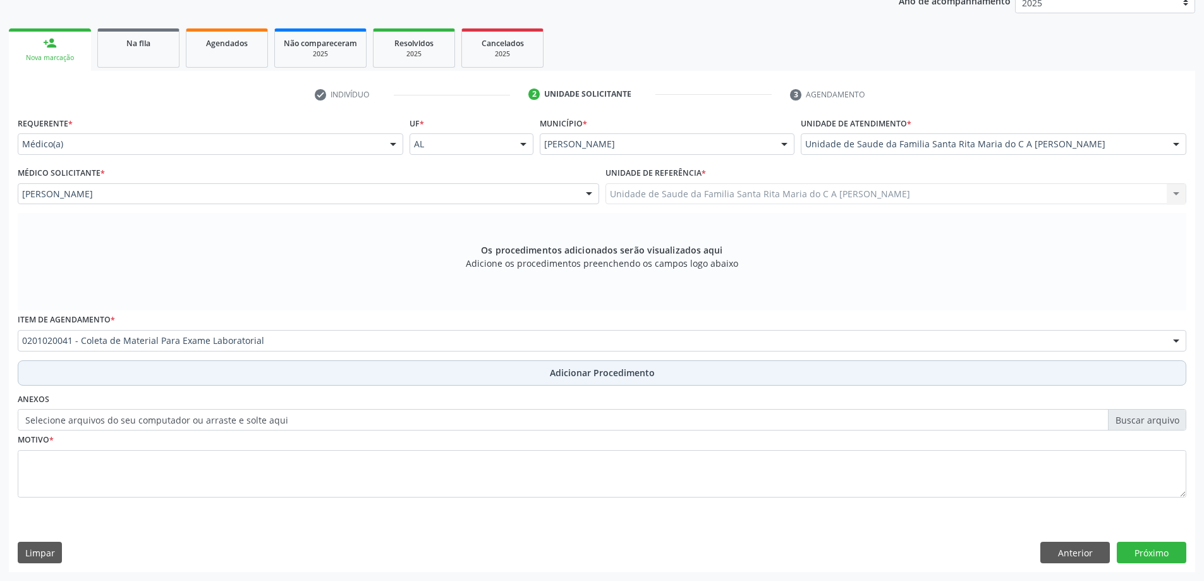
click at [154, 375] on button "Adicionar Procedimento" at bounding box center [602, 372] width 1169 height 25
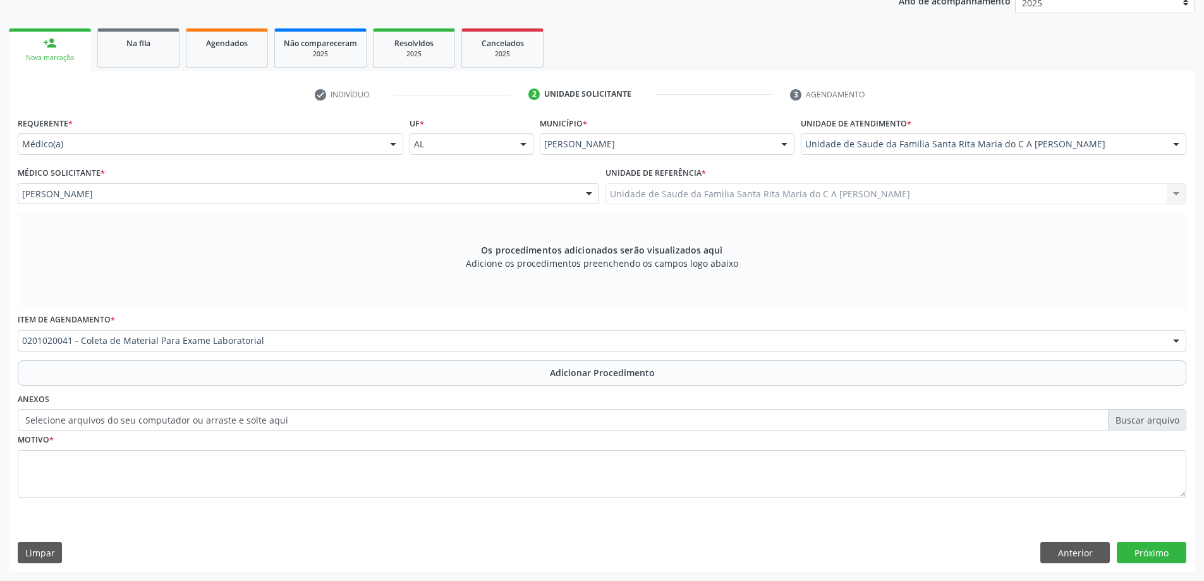
scroll to position [130, 0]
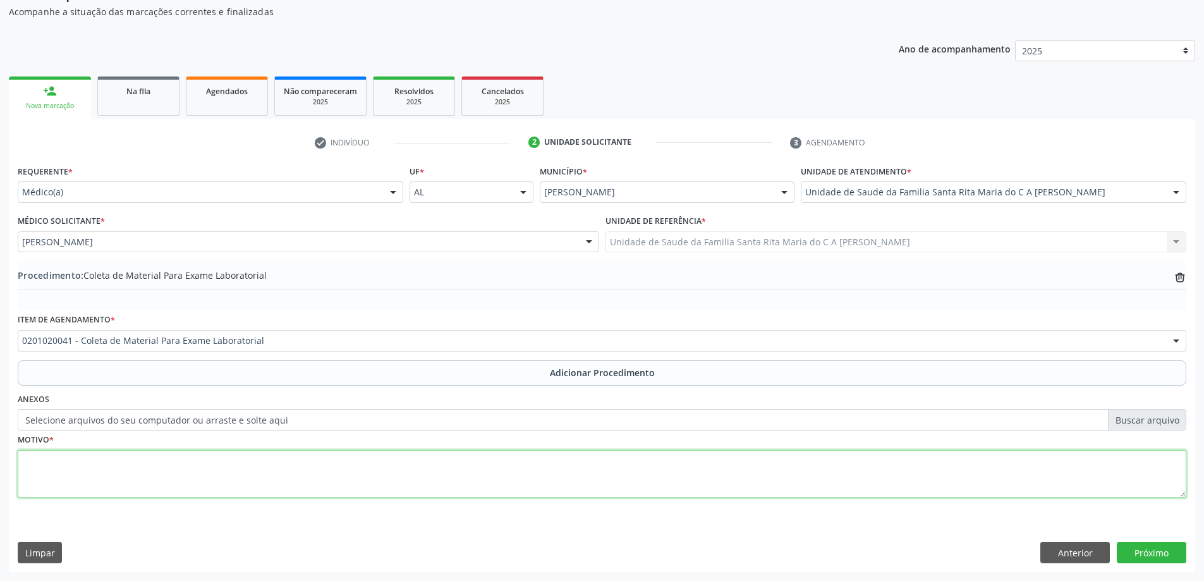
click at [138, 467] on textarea at bounding box center [602, 474] width 1169 height 48
type textarea "tontura"
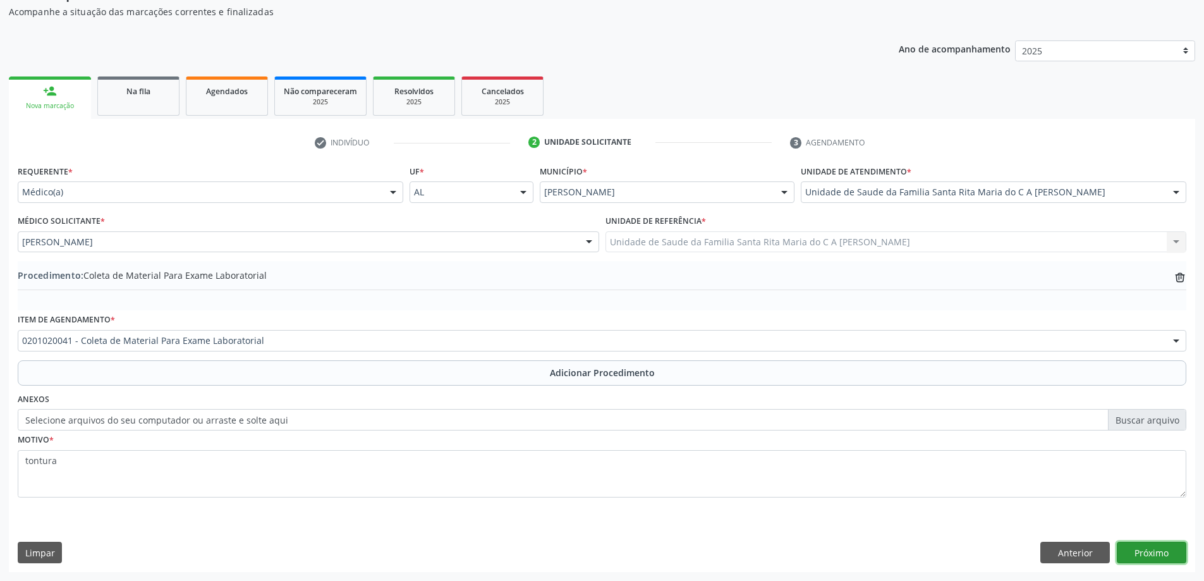
click at [1135, 545] on button "Próximo" at bounding box center [1152, 552] width 70 height 21
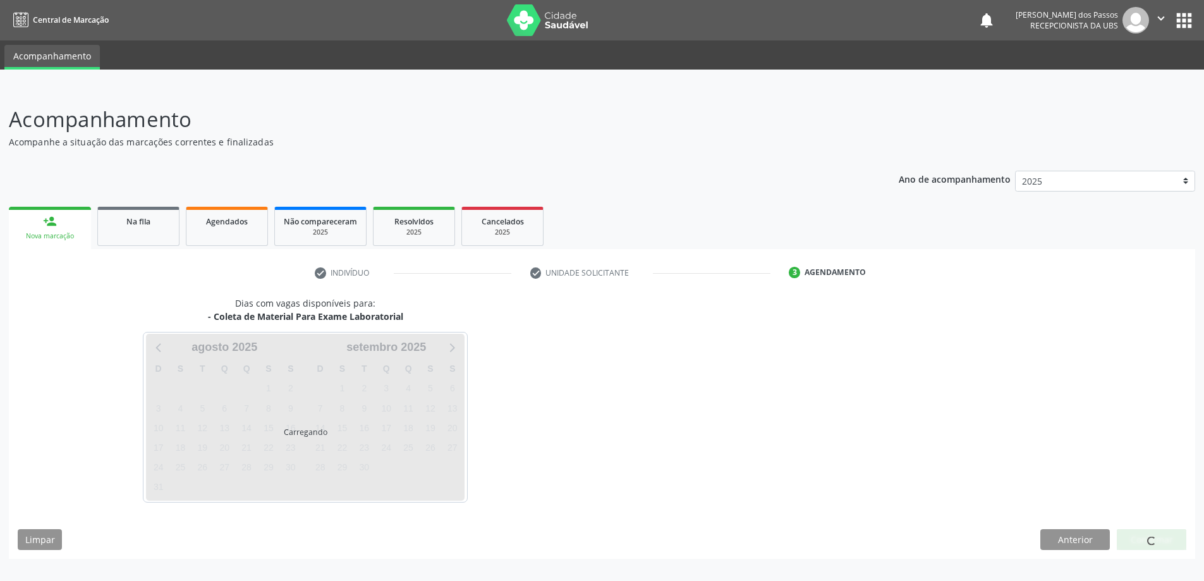
scroll to position [0, 0]
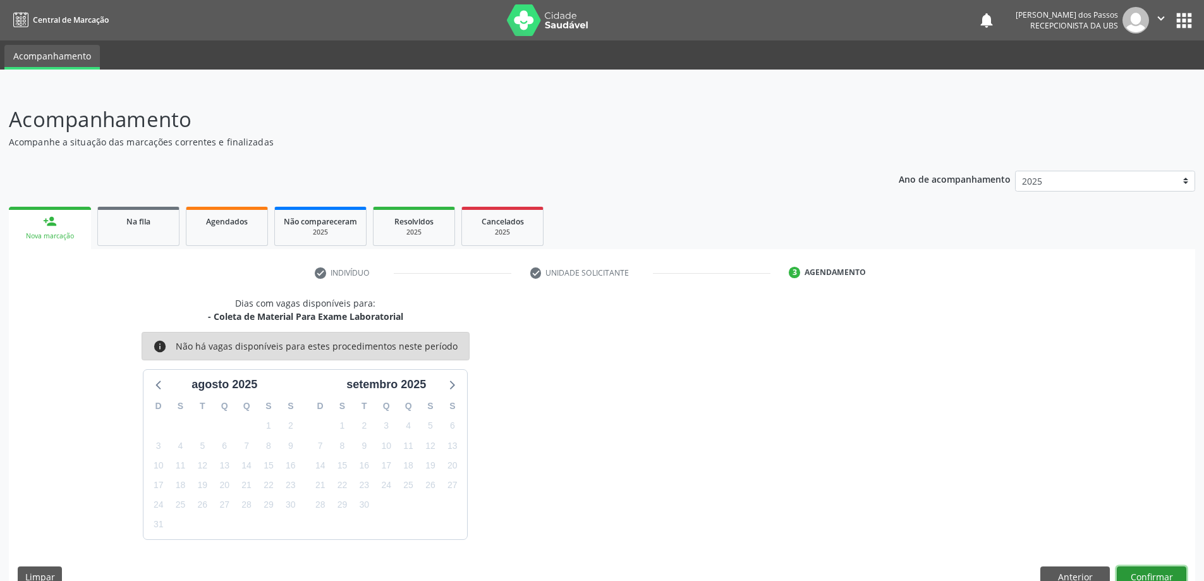
click at [1144, 579] on button "Confirmar" at bounding box center [1152, 576] width 70 height 21
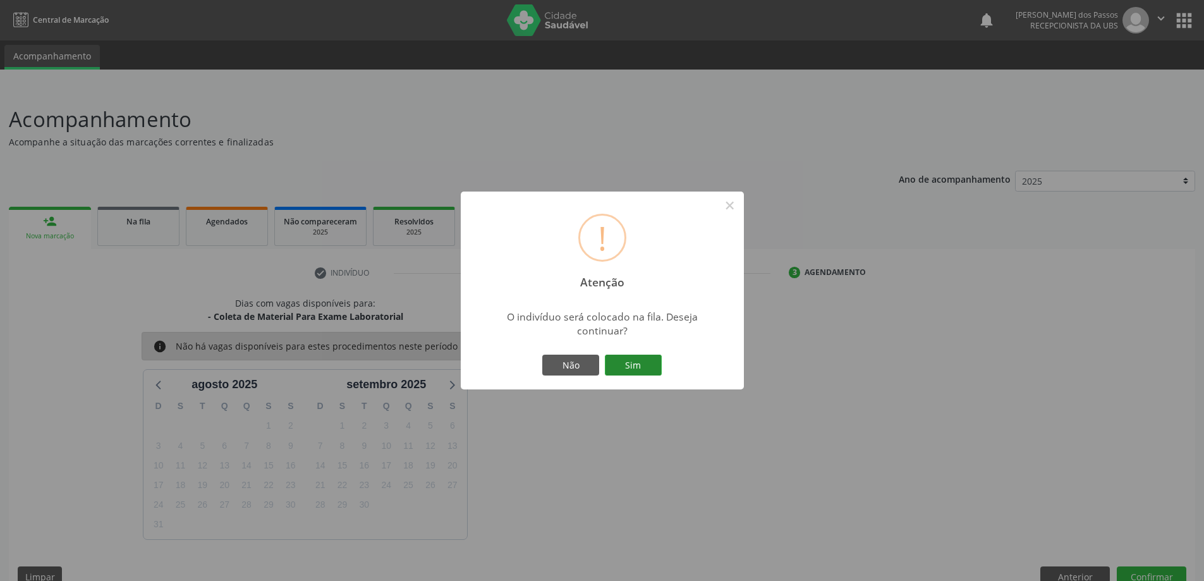
click at [630, 369] on button "Sim" at bounding box center [633, 365] width 57 height 21
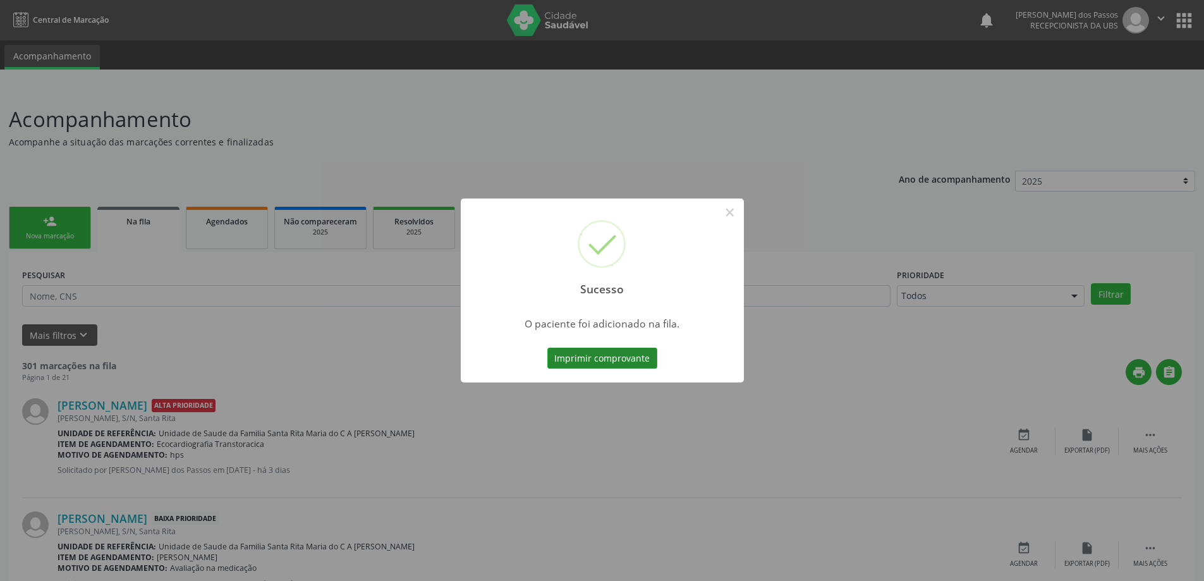
click at [634, 360] on button "Imprimir comprovante" at bounding box center [603, 358] width 110 height 21
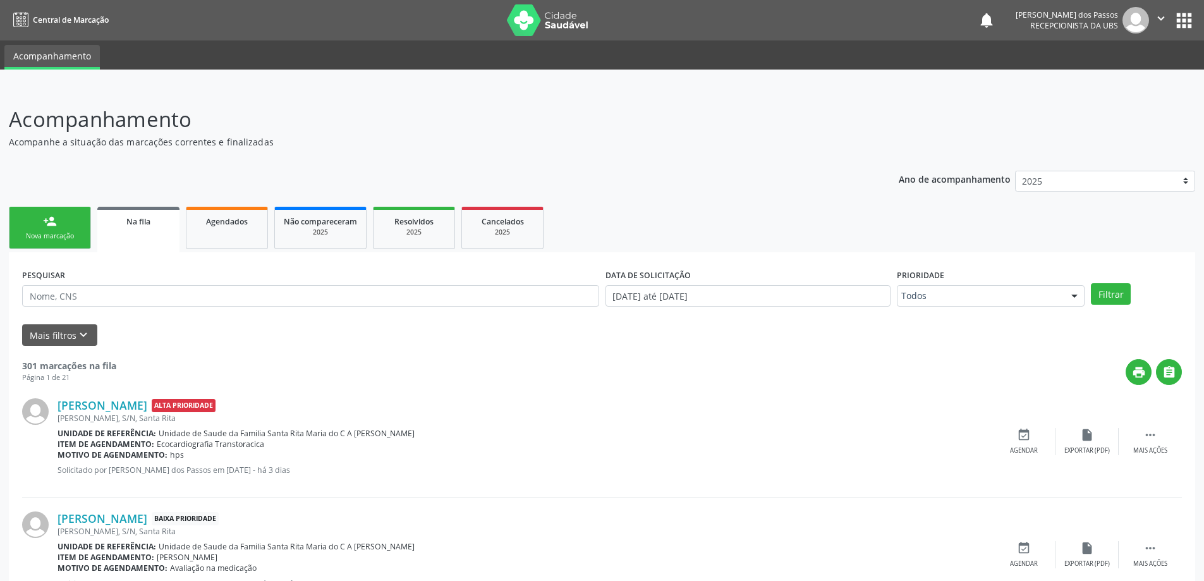
click at [78, 221] on link "person_add Nova marcação" at bounding box center [50, 228] width 82 height 42
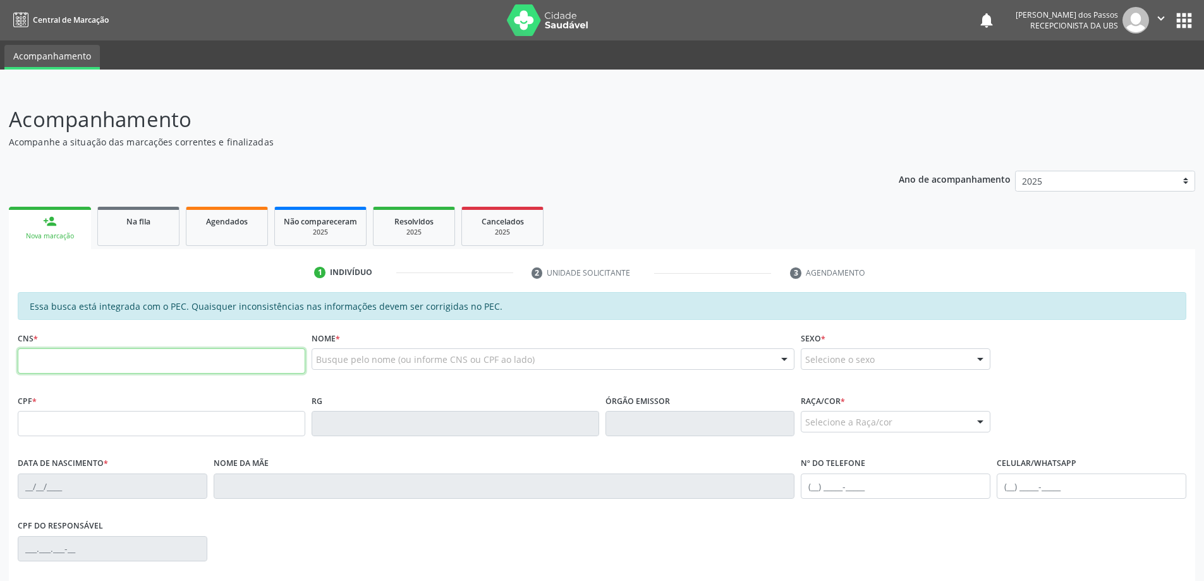
click at [238, 364] on input "text" at bounding box center [162, 360] width 288 height 25
type input "705 4074 8355 1498"
type input "185.056.004-87"
type input "04/05/1940"
type input "Rosa Lopes da Silva"
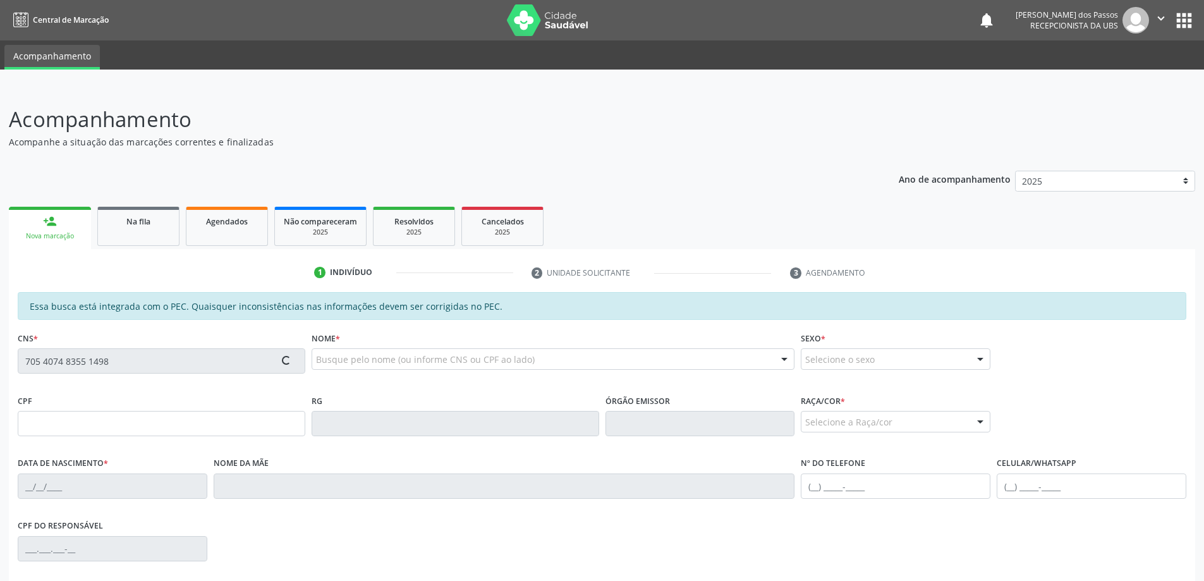
type input "(82) 99643-1533"
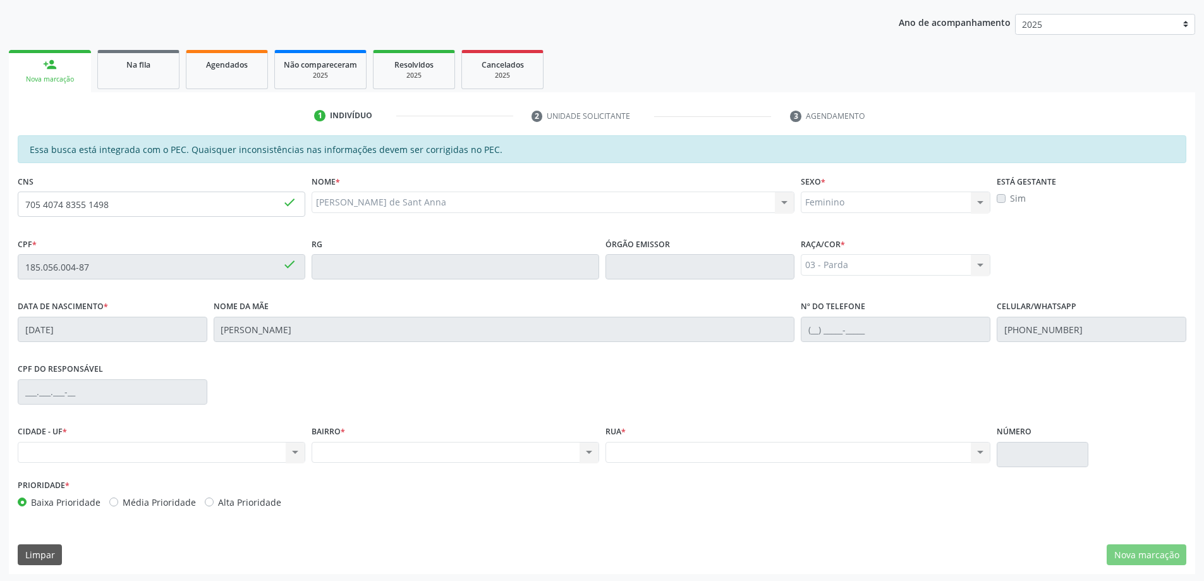
scroll to position [159, 0]
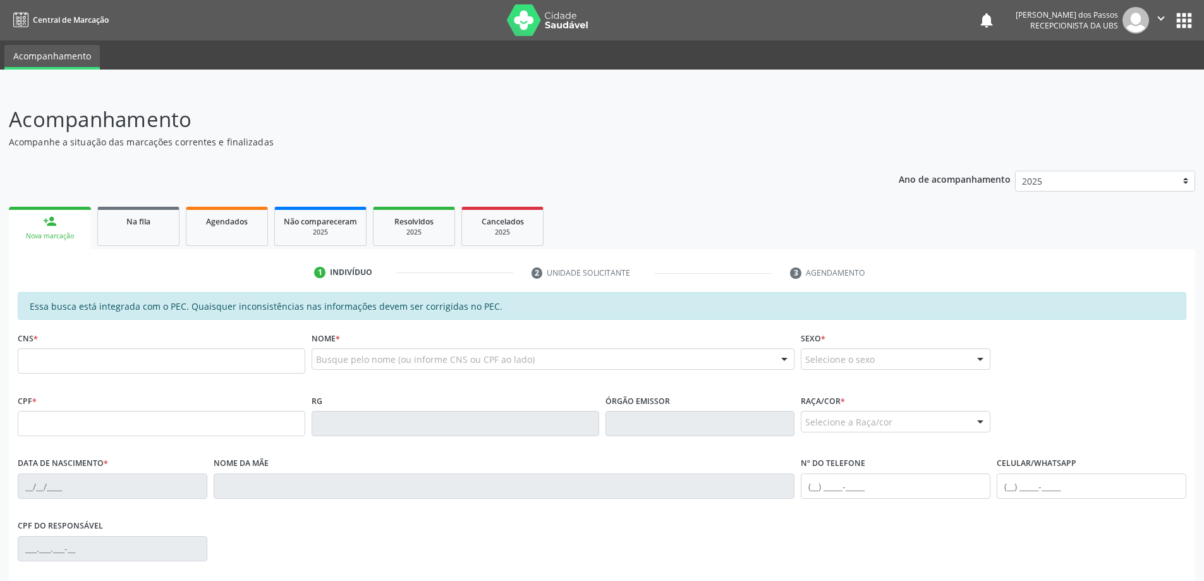
click at [66, 231] on div "Nova marcação" at bounding box center [50, 235] width 64 height 9
click at [87, 365] on input "text" at bounding box center [162, 360] width 288 height 25
type input "705 4074 8355 1498"
type input "185.056.004-87"
type input "[DATE]"
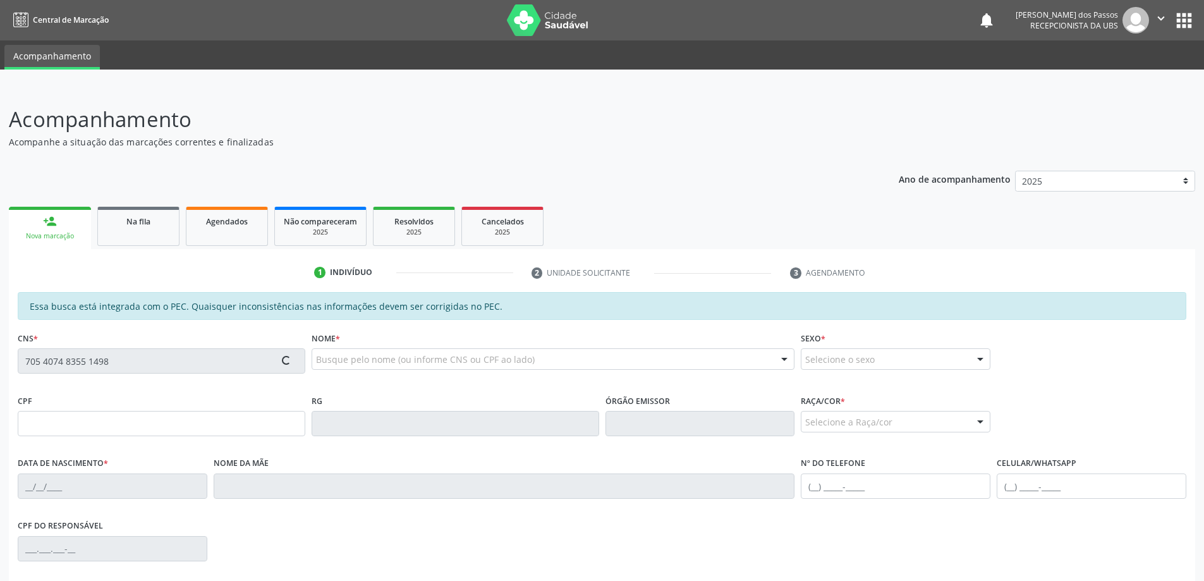
type input "[PERSON_NAME]"
type input "[PHONE_NUMBER]"
type input "S/N"
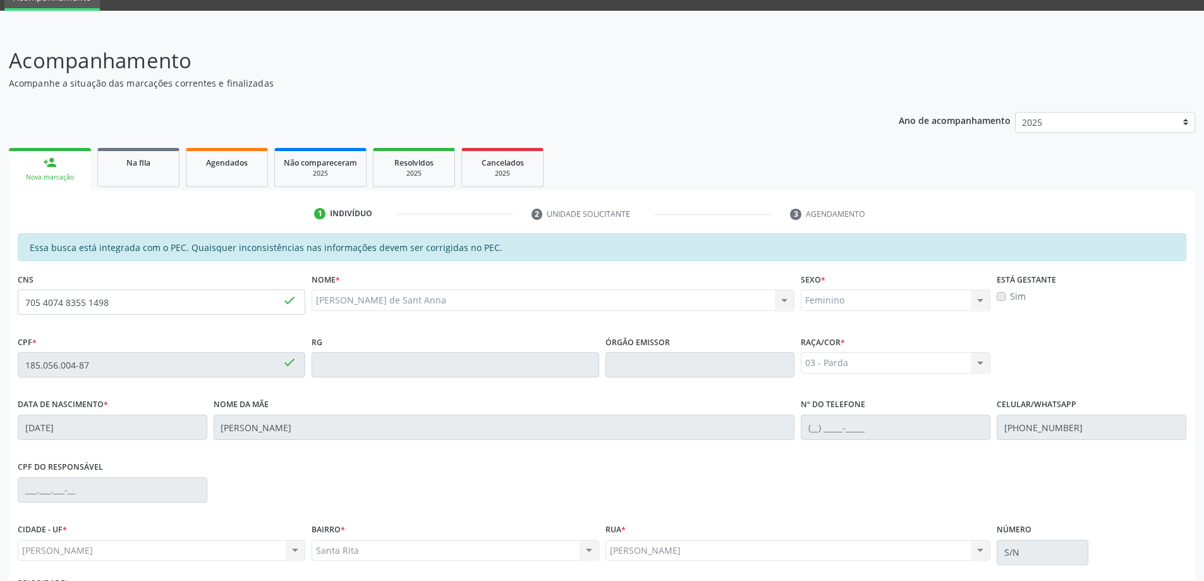
scroll to position [159, 0]
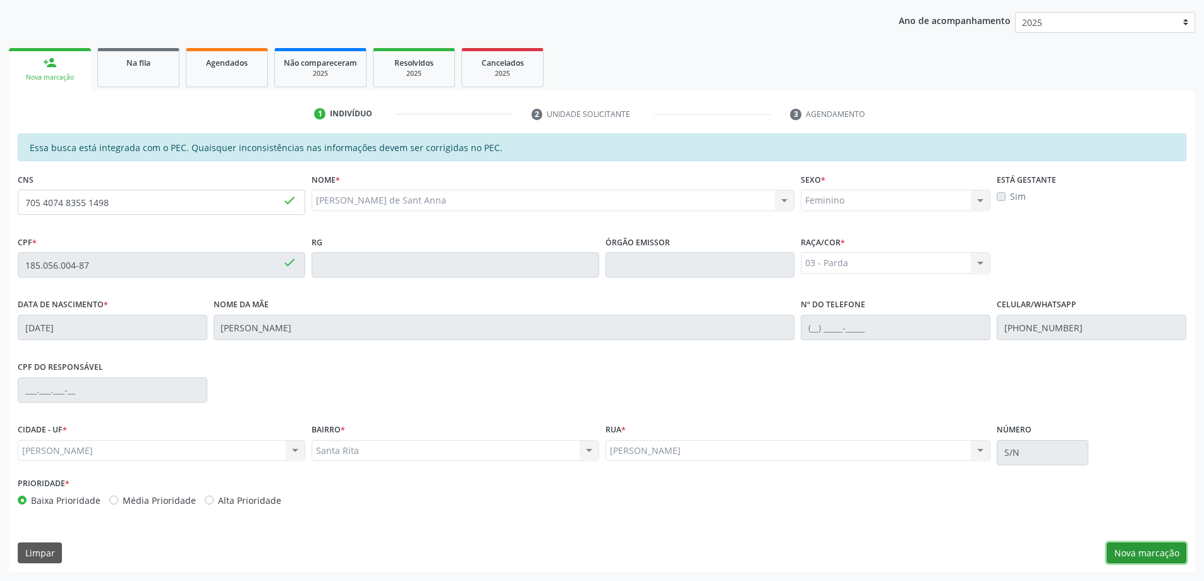
click at [1134, 559] on button "Nova marcação" at bounding box center [1147, 552] width 80 height 21
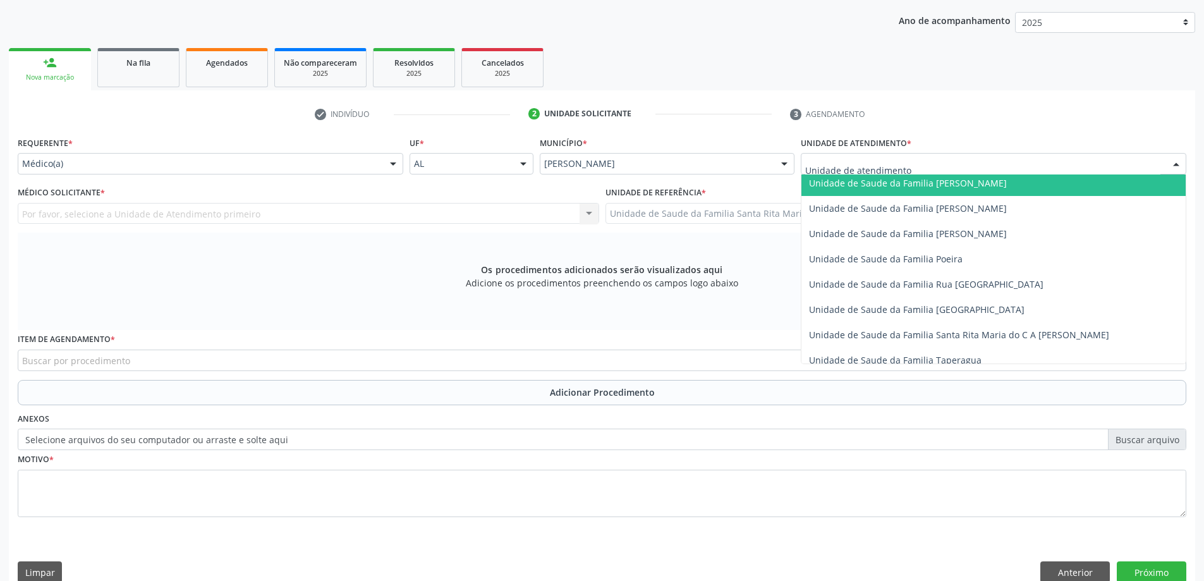
scroll to position [759, 0]
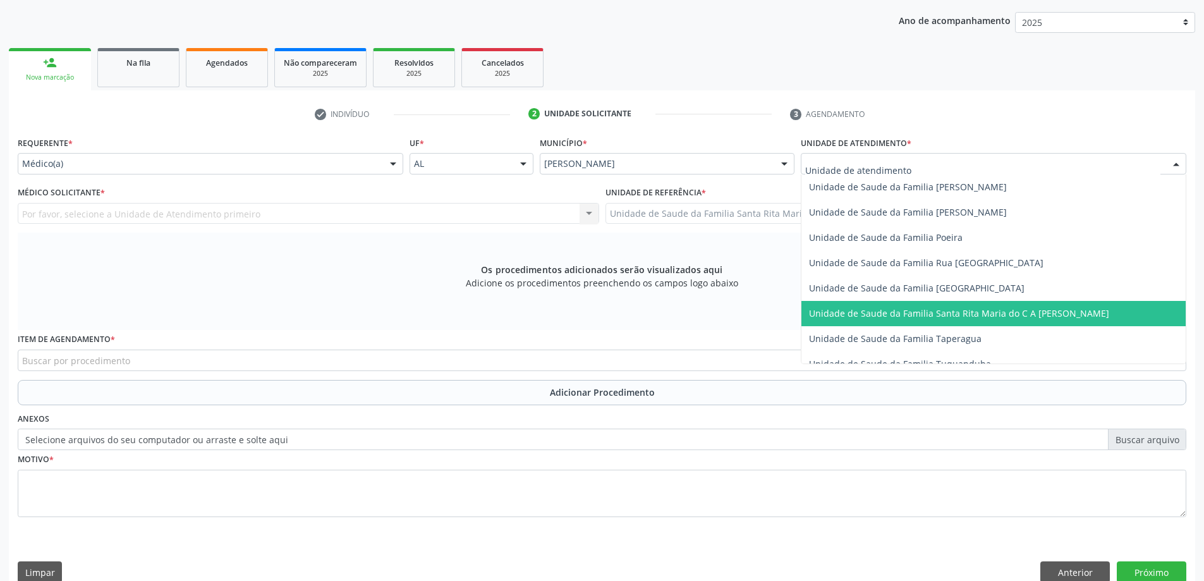
click at [843, 307] on span "Unidade de Saude da Familia Santa Rita Maria do C A [PERSON_NAME]" at bounding box center [959, 313] width 300 height 12
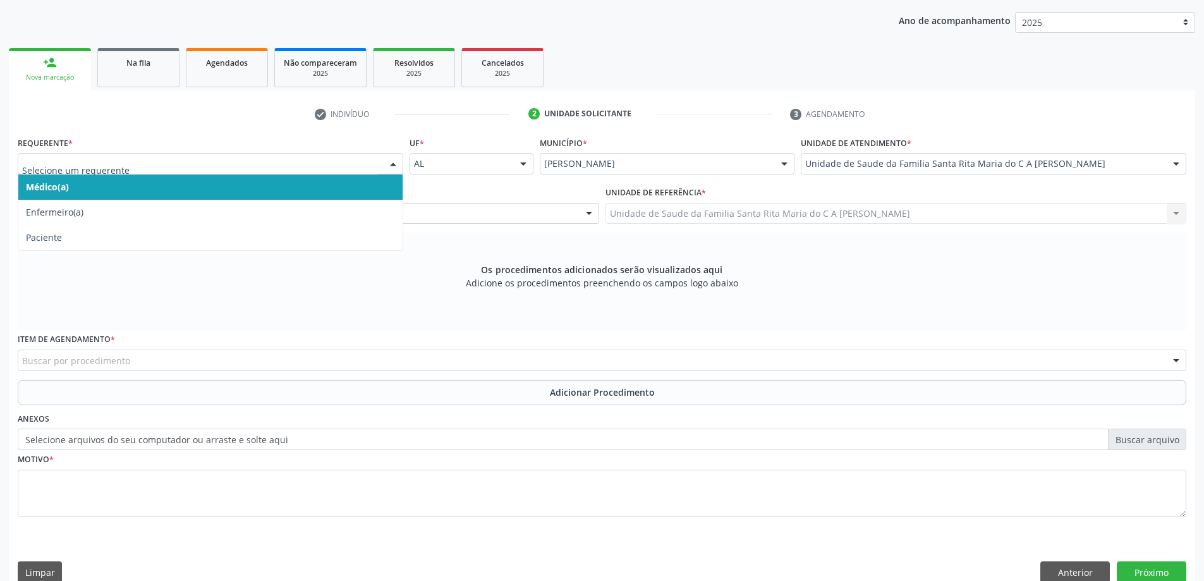
click at [292, 181] on span "Médico(a)" at bounding box center [210, 186] width 384 height 25
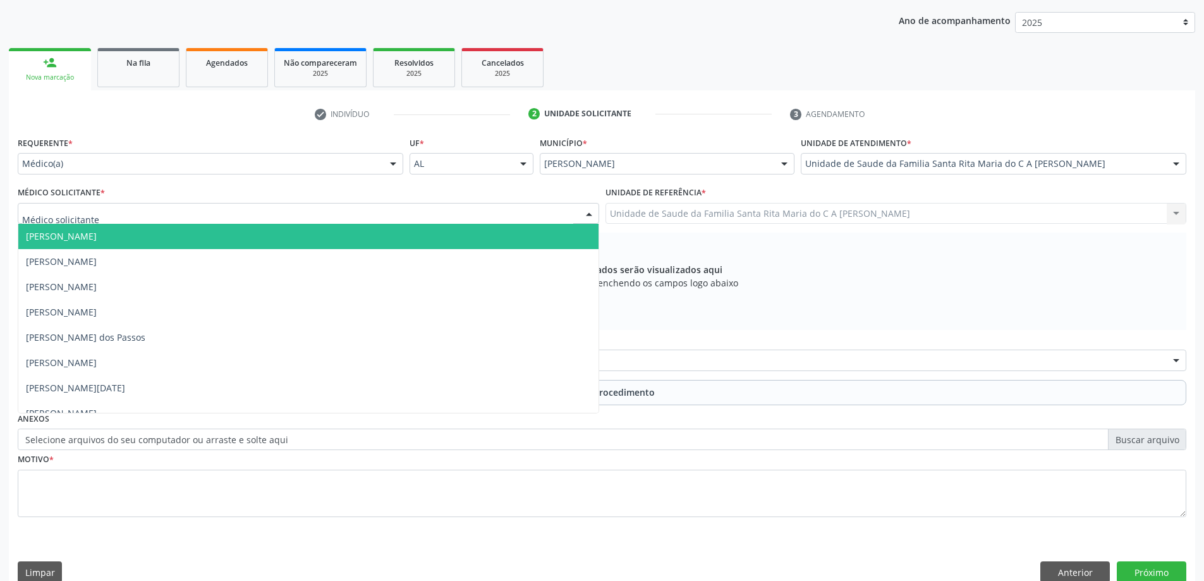
click at [313, 214] on div at bounding box center [309, 213] width 582 height 21
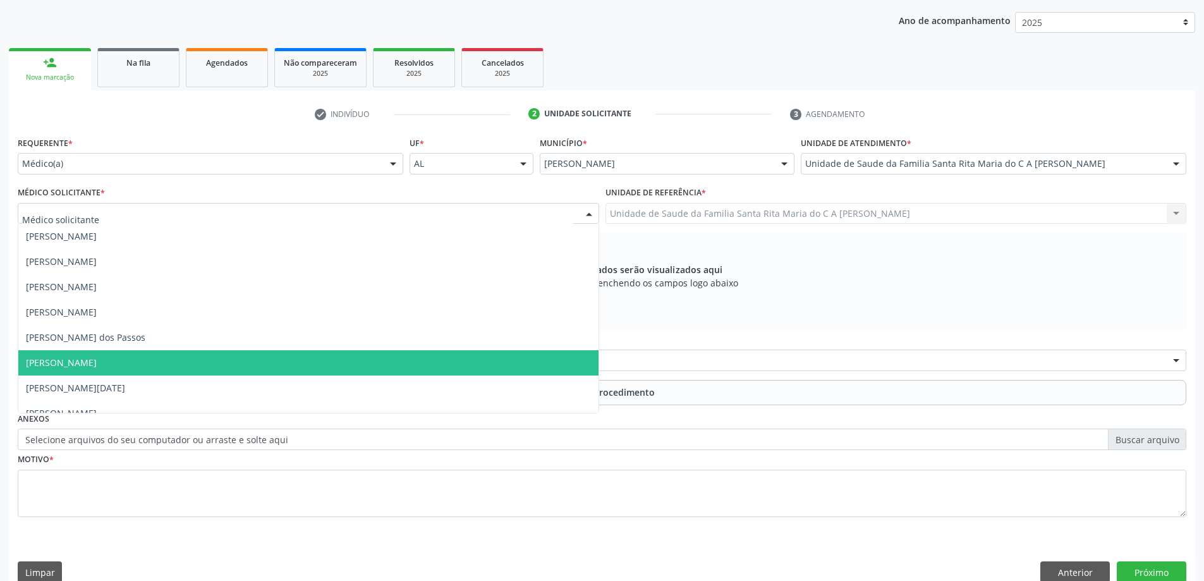
click at [328, 355] on span "[PERSON_NAME]" at bounding box center [308, 362] width 580 height 25
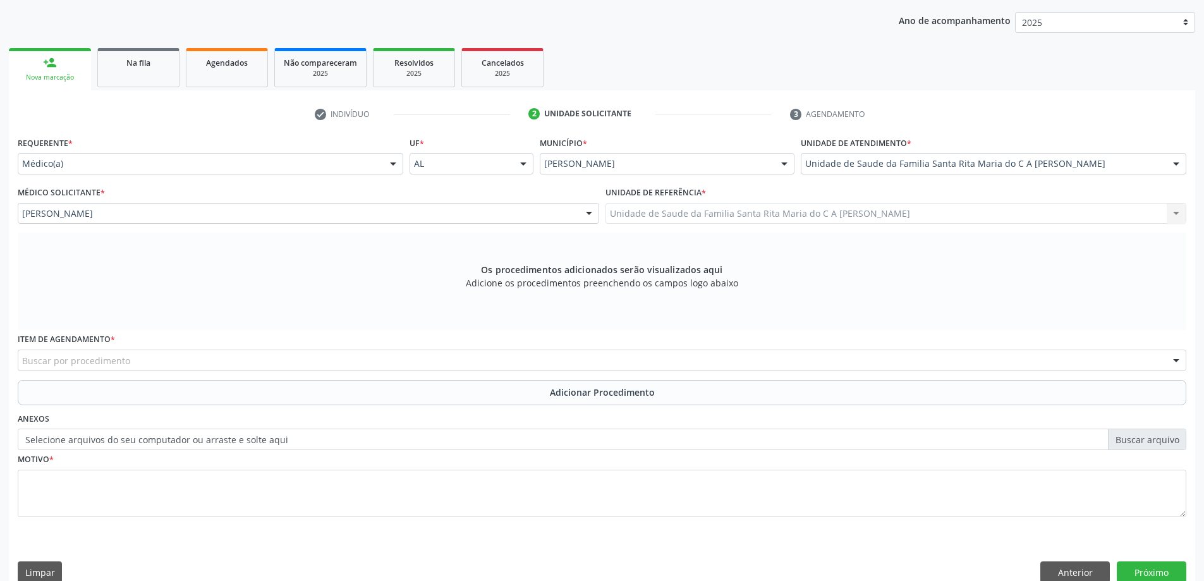
click at [324, 362] on div "Buscar por procedimento" at bounding box center [602, 360] width 1169 height 21
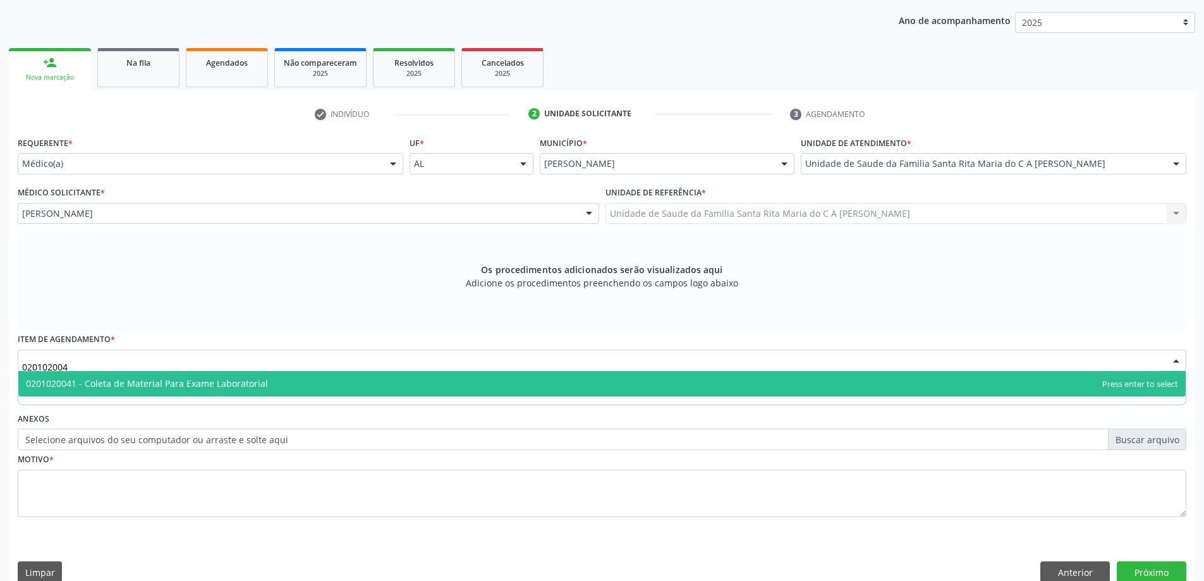
type input "0201020041"
click at [323, 384] on span "0201020041 - Coleta de Material Para Exame Laboratorial" at bounding box center [602, 383] width 1168 height 25
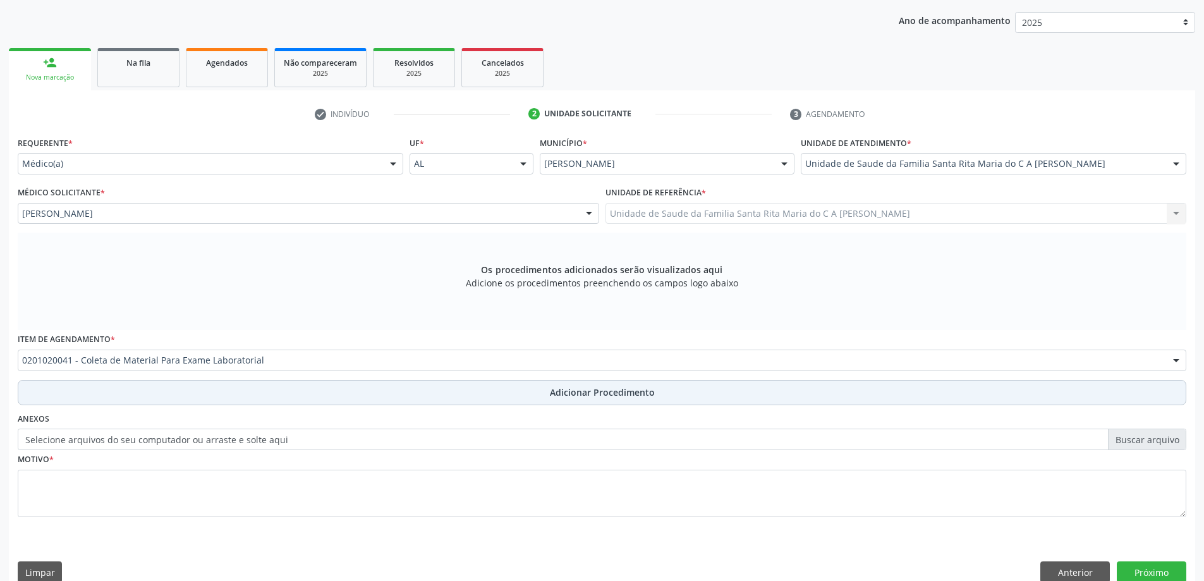
click at [255, 395] on button "Adicionar Procedimento" at bounding box center [602, 392] width 1169 height 25
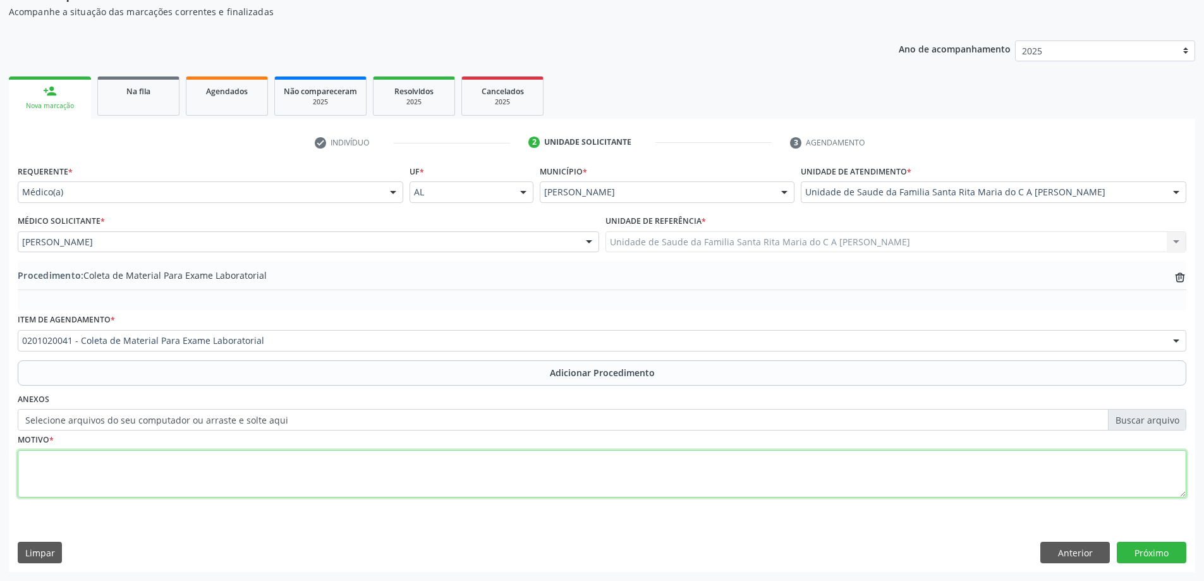
click at [250, 465] on textarea at bounding box center [602, 474] width 1169 height 48
type textarea "cefaleia"
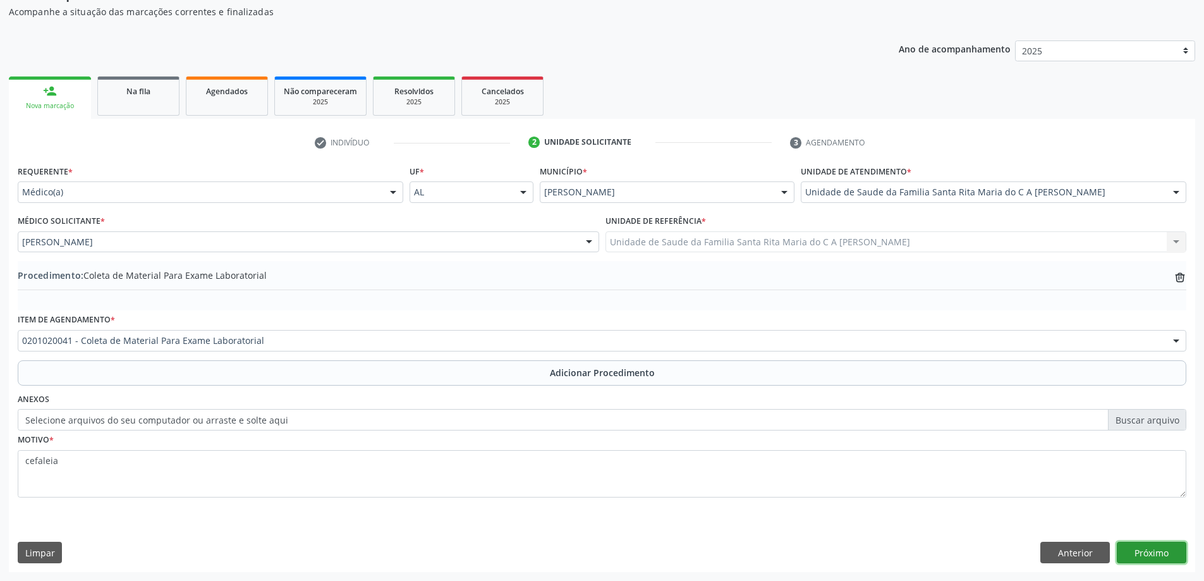
click at [1170, 554] on button "Próximo" at bounding box center [1152, 552] width 70 height 21
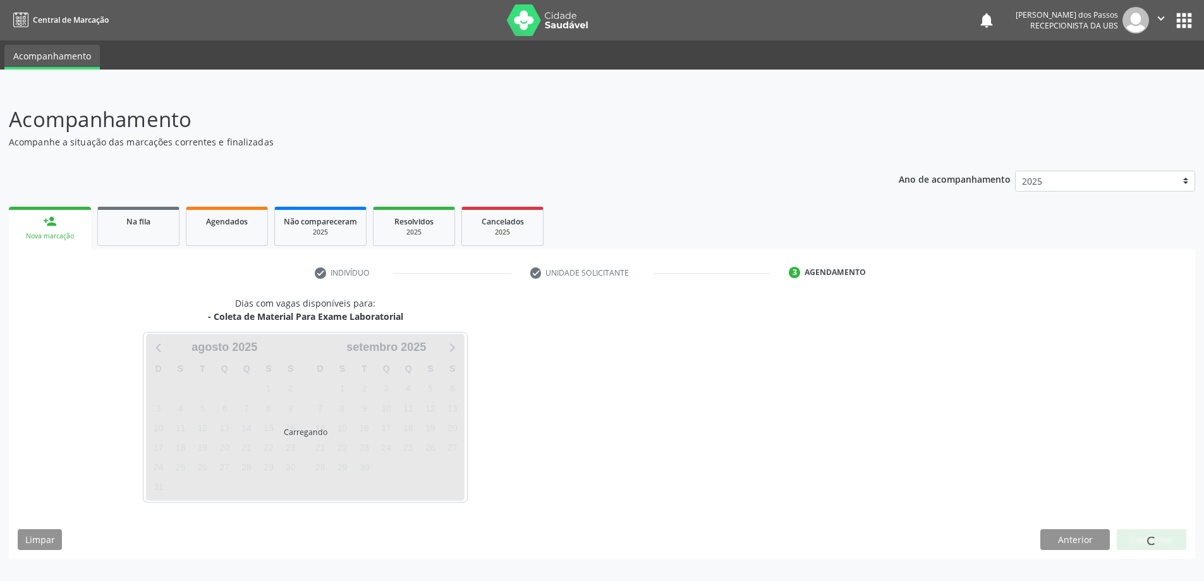
scroll to position [0, 0]
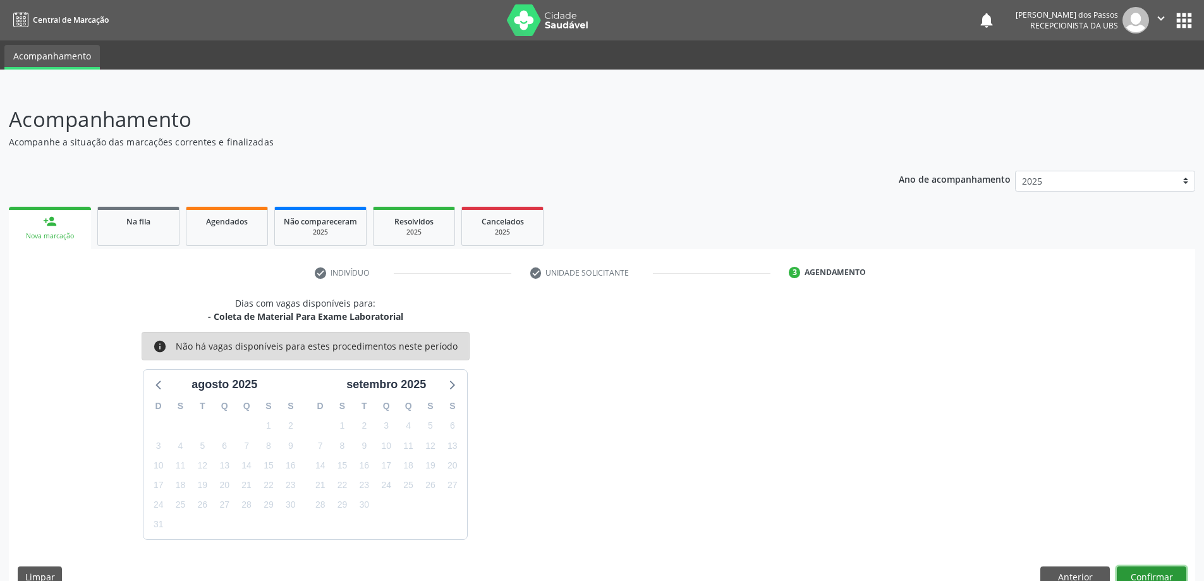
click at [1132, 568] on button "Confirmar" at bounding box center [1152, 576] width 70 height 21
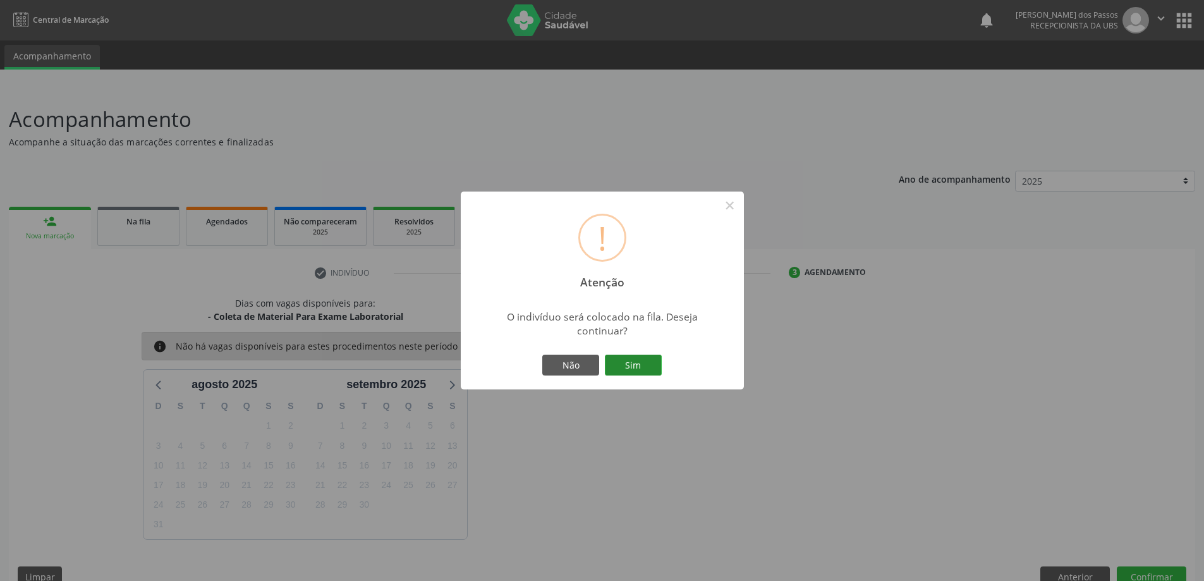
click at [627, 367] on button "Sim" at bounding box center [633, 365] width 57 height 21
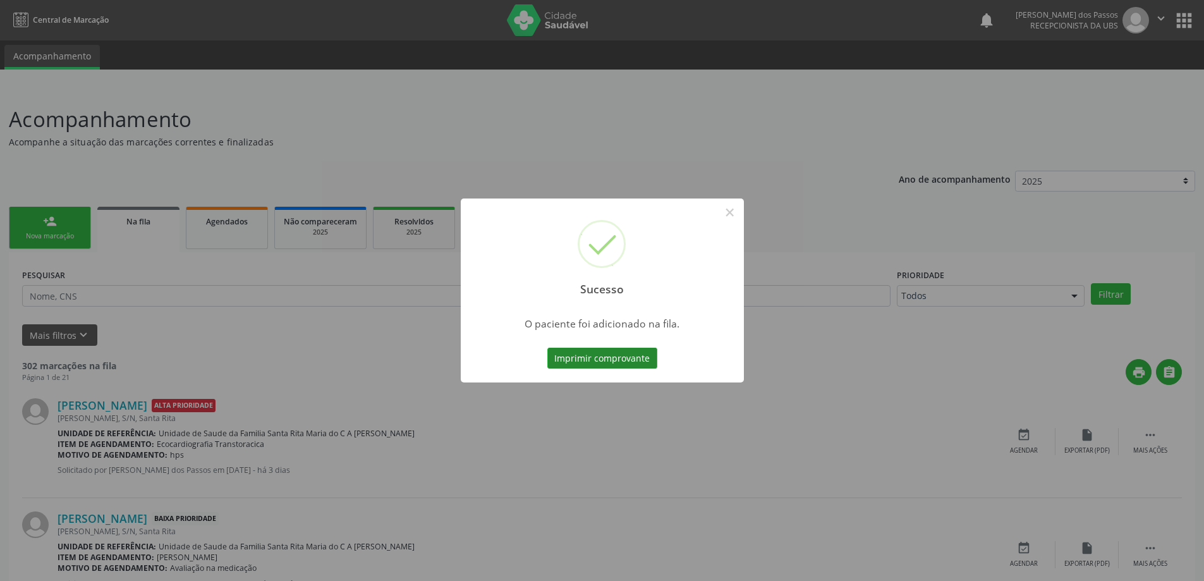
click at [643, 362] on button "Imprimir comprovante" at bounding box center [603, 358] width 110 height 21
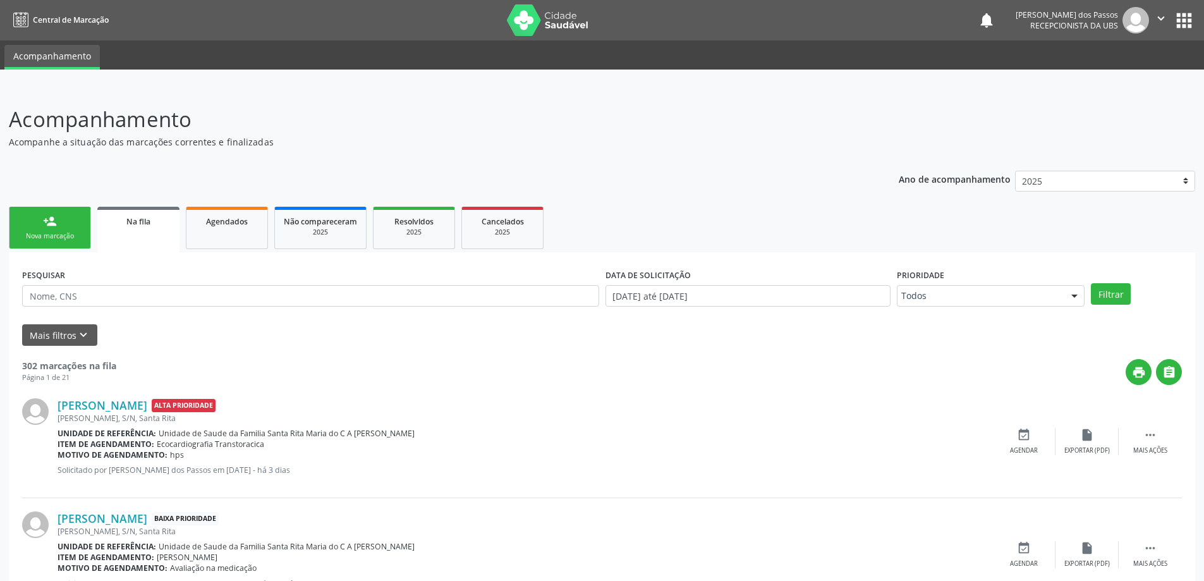
click at [56, 231] on div "Nova marcação" at bounding box center [49, 235] width 63 height 9
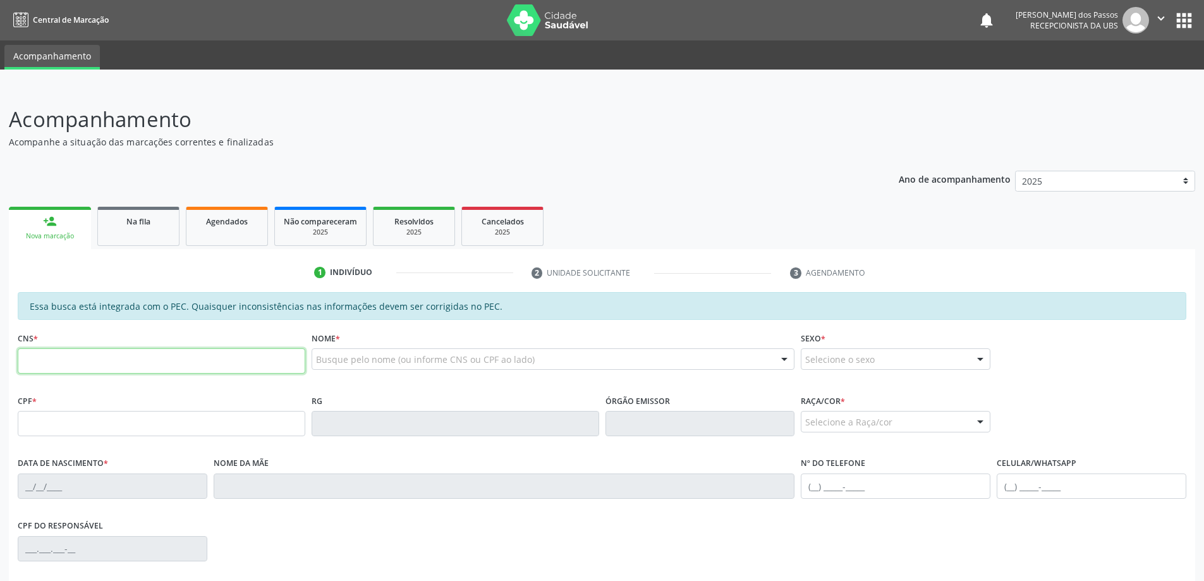
click at [175, 364] on input "text" at bounding box center [162, 360] width 288 height 25
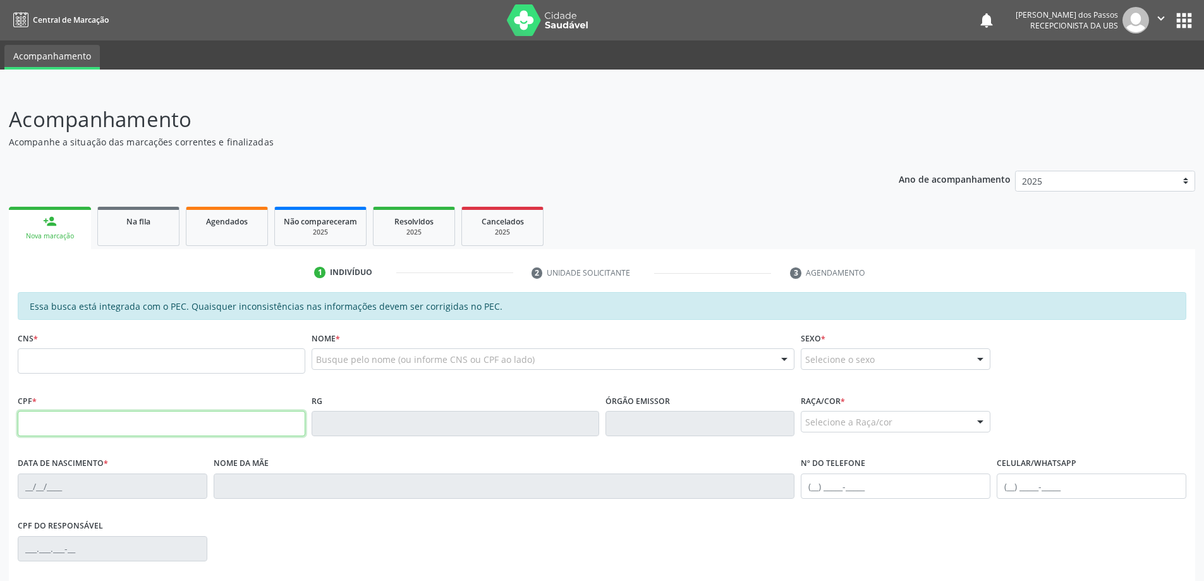
click at [196, 425] on input "text" at bounding box center [162, 423] width 288 height 25
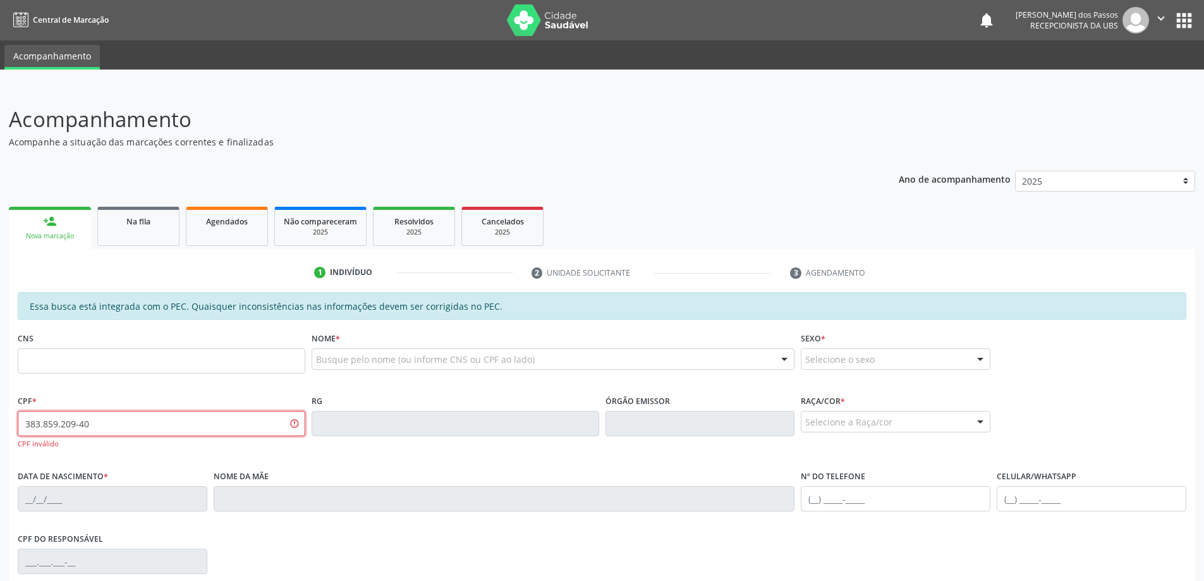
click at [133, 423] on input "383.859.209-40" at bounding box center [162, 423] width 288 height 25
type input "3"
click at [132, 362] on input "text" at bounding box center [162, 360] width 288 height 25
click at [72, 425] on input "text" at bounding box center [162, 423] width 288 height 25
type input "348.592.094-00"
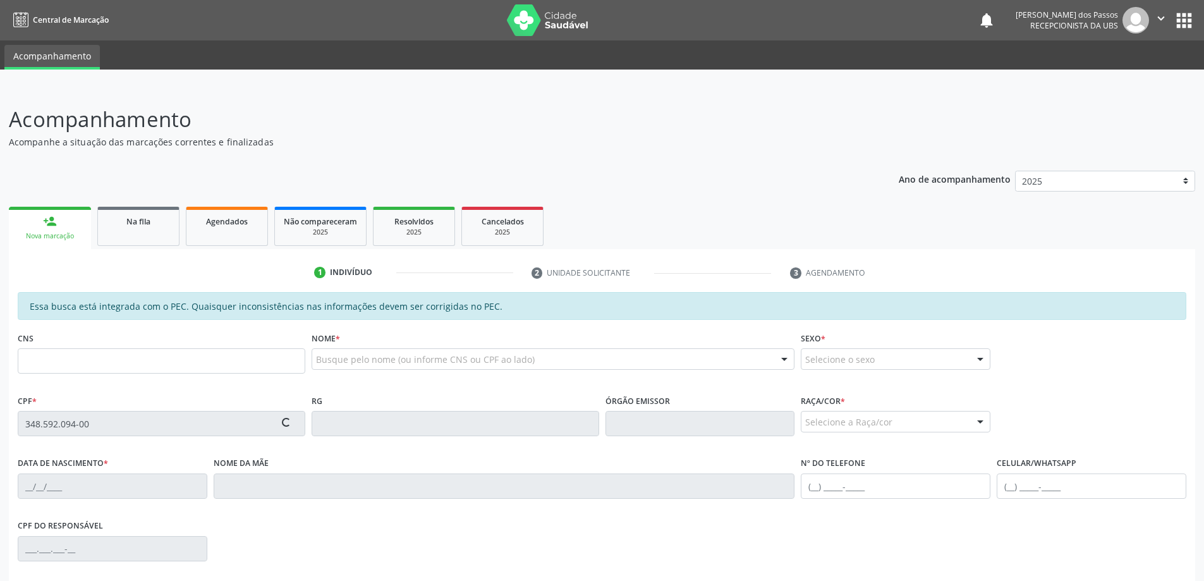
type input "121 1126 6681 0001"
type input "[DATE]"
type input "Ivonete [PERSON_NAME]"
type input "[PHONE_NUMBER]"
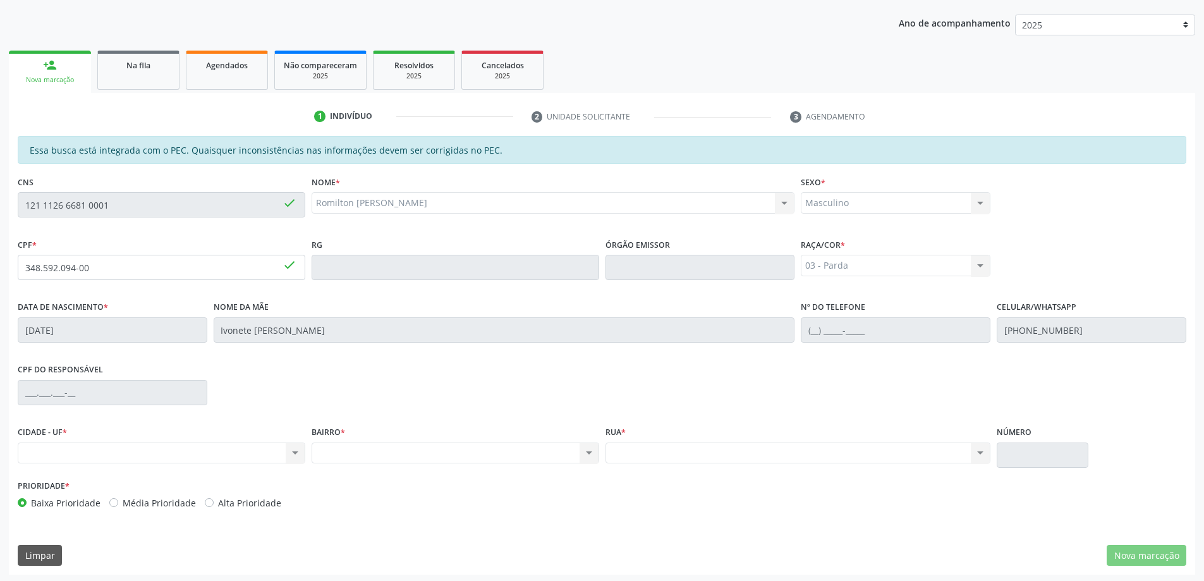
scroll to position [159, 0]
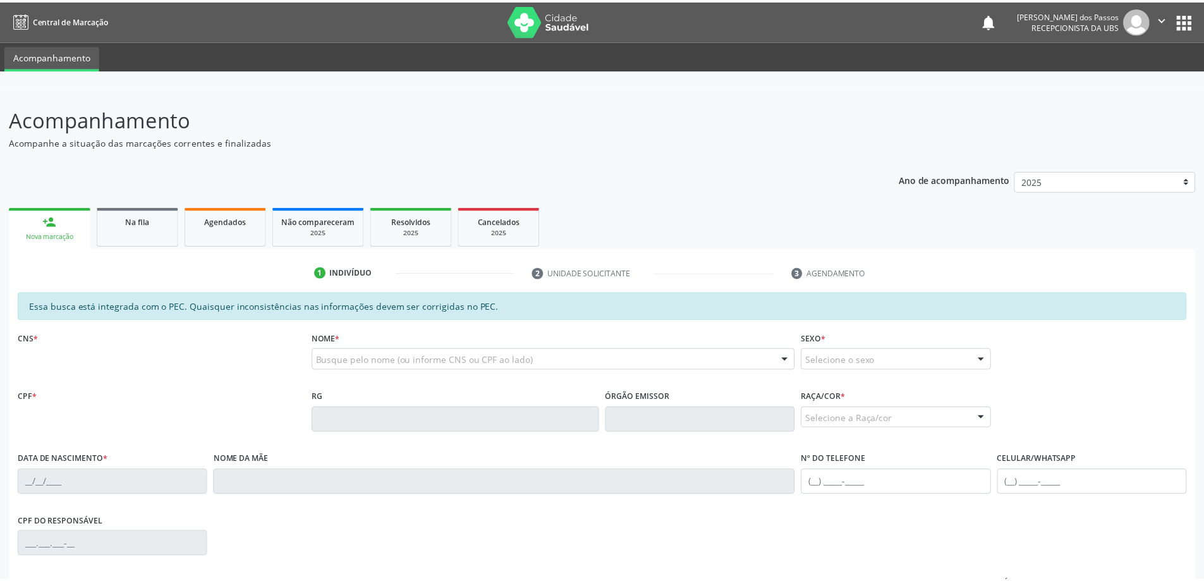
scroll to position [159, 0]
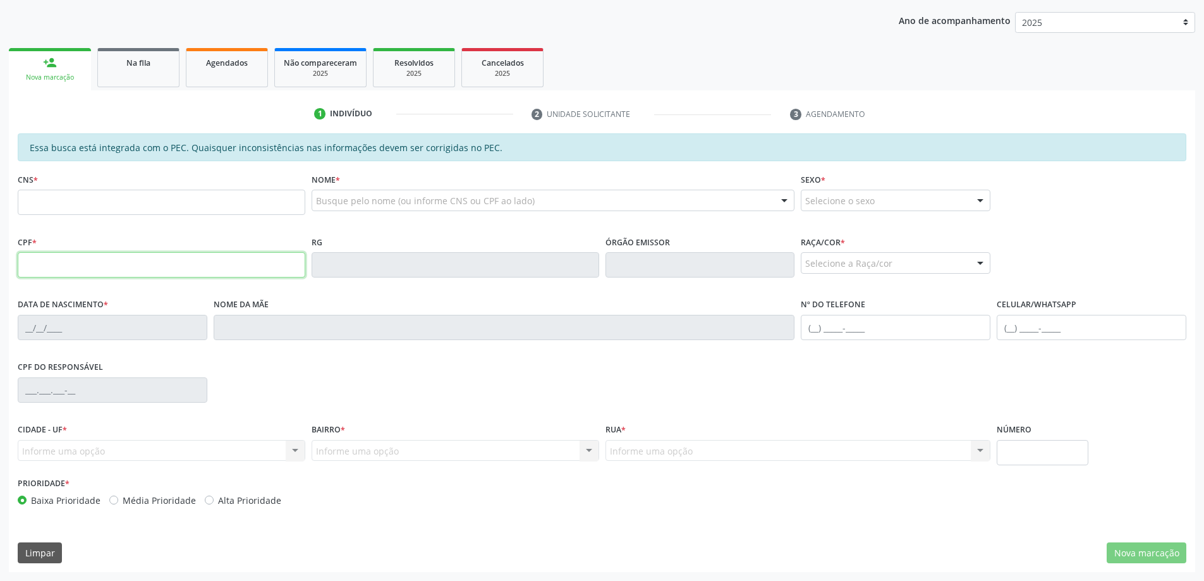
click at [113, 272] on input "text" at bounding box center [162, 264] width 288 height 25
type input "348.592.094-00"
type input "[DATE]"
type input "Ivonete [PERSON_NAME]"
type input "[PHONE_NUMBER]"
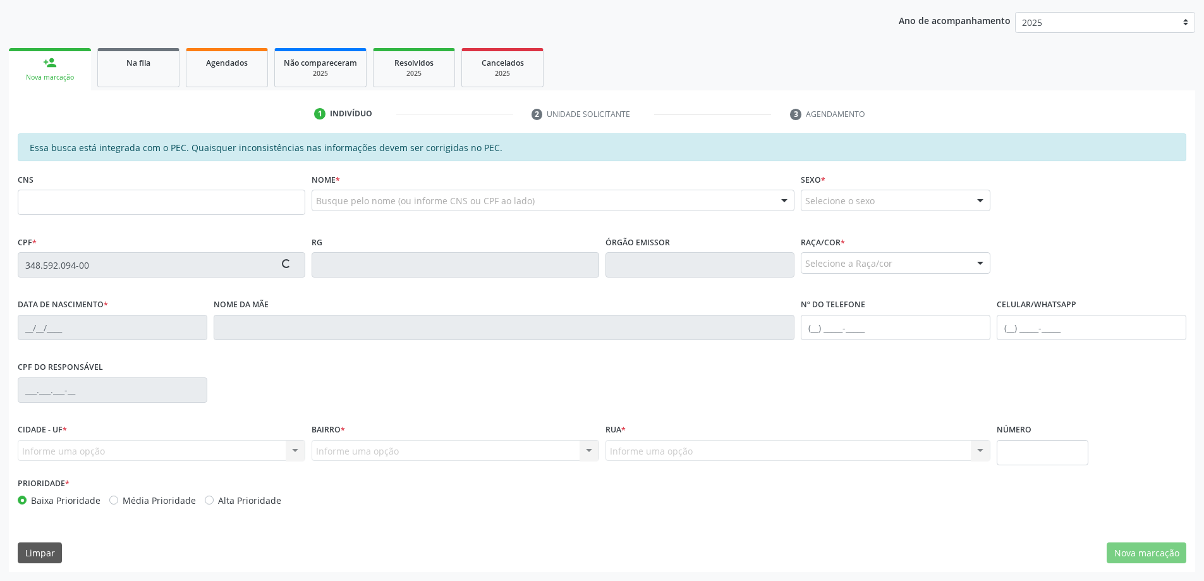
type input "S/N"
type input "121 1126 6681 0001"
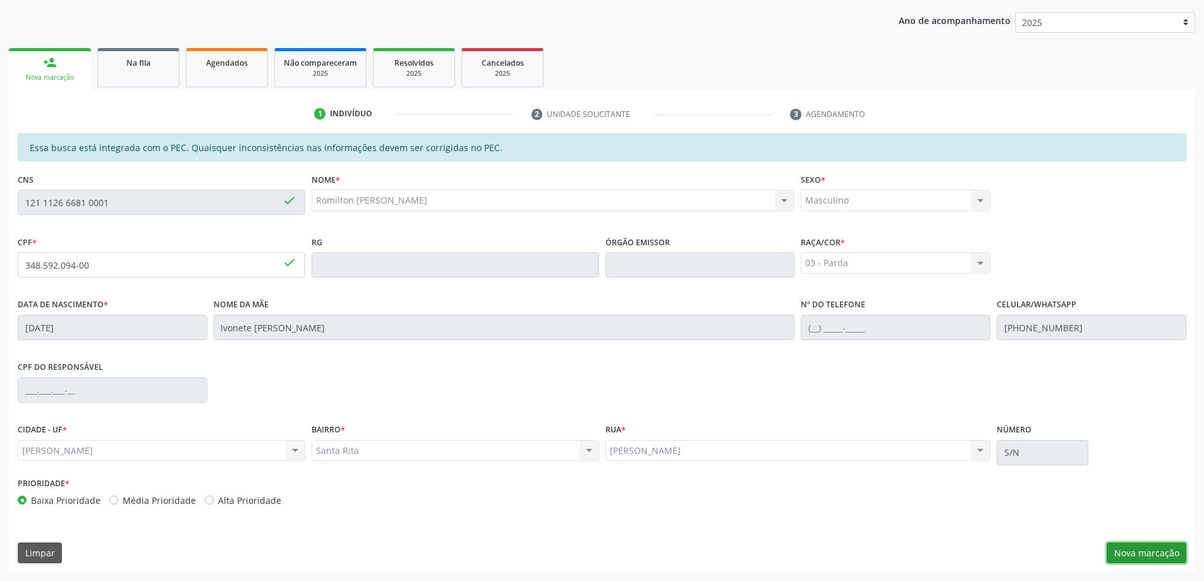
click at [1122, 545] on button "Nova marcação" at bounding box center [1147, 552] width 80 height 21
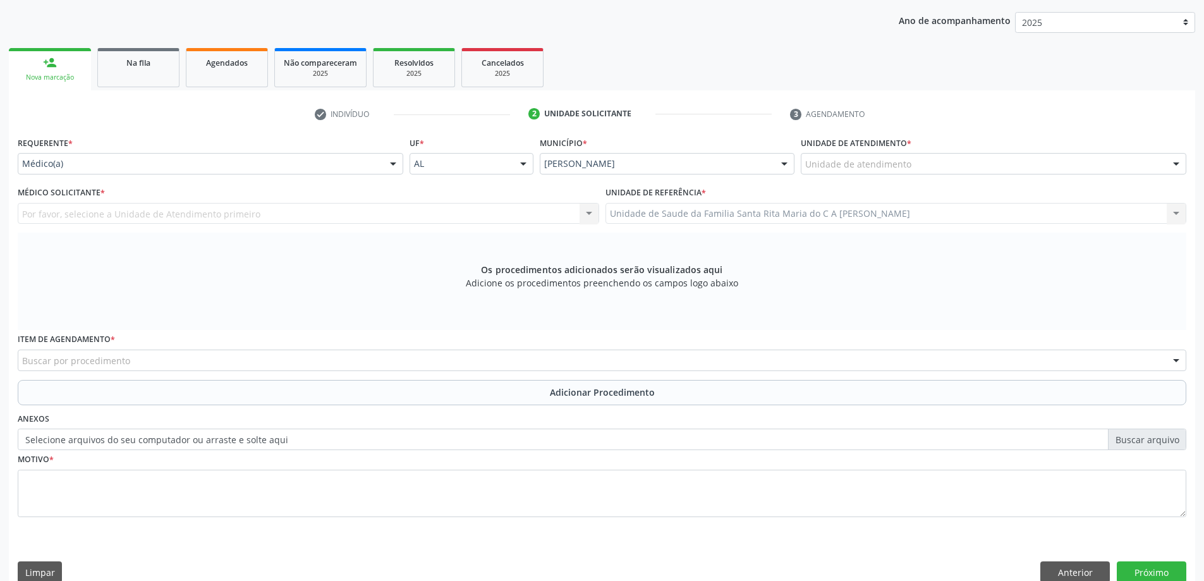
click at [945, 164] on div "Unidade de atendimento" at bounding box center [994, 163] width 386 height 21
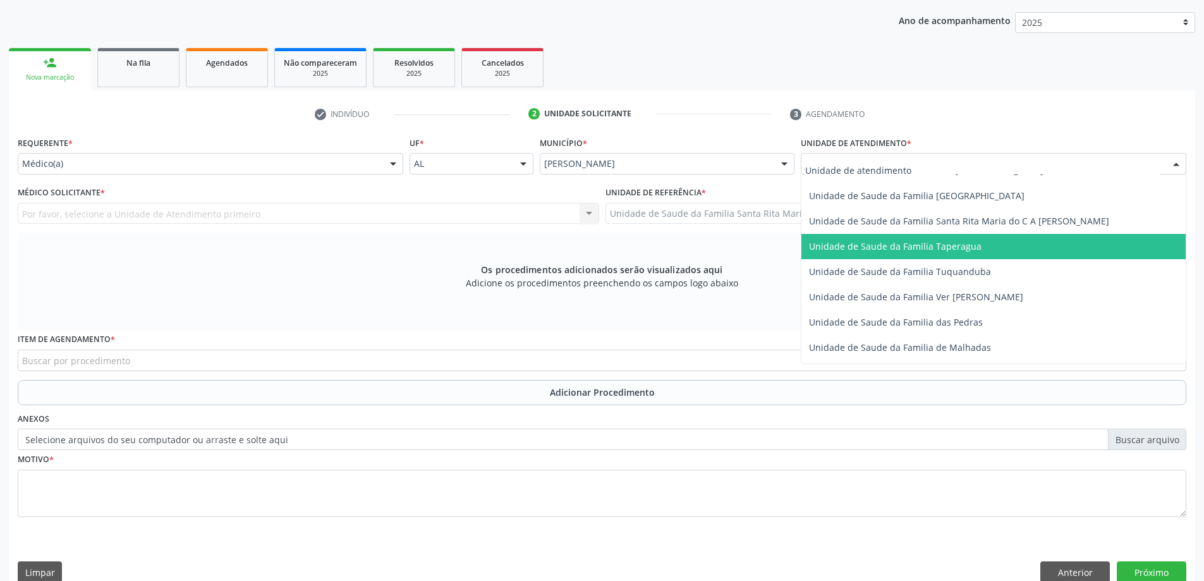
scroll to position [822, 0]
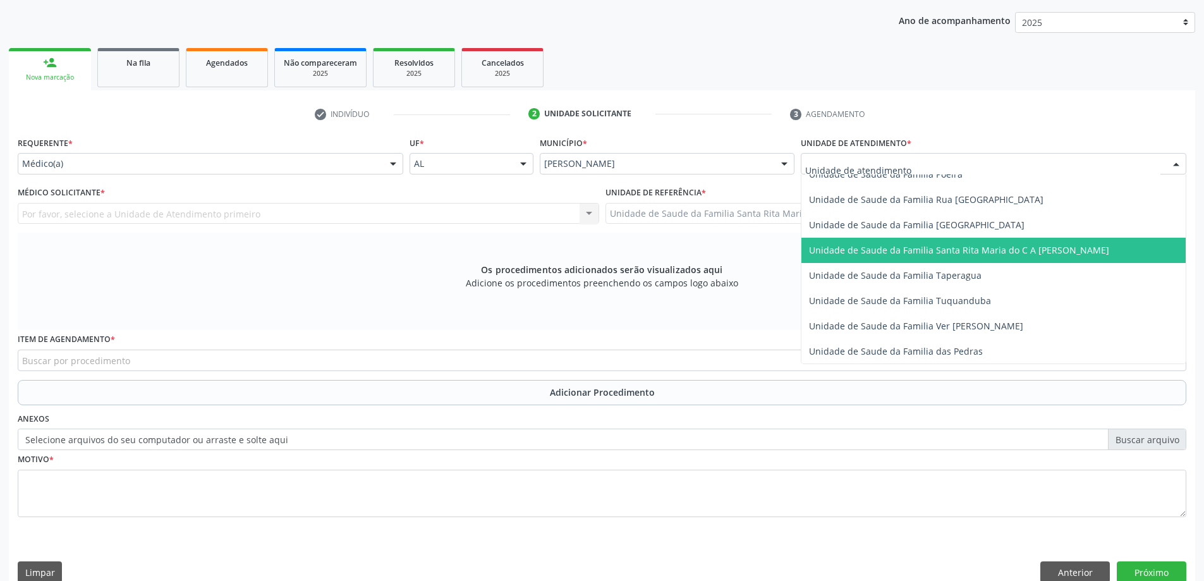
click at [914, 245] on span "Unidade de Saude da Familia Santa Rita Maria do C A [PERSON_NAME]" at bounding box center [959, 250] width 300 height 12
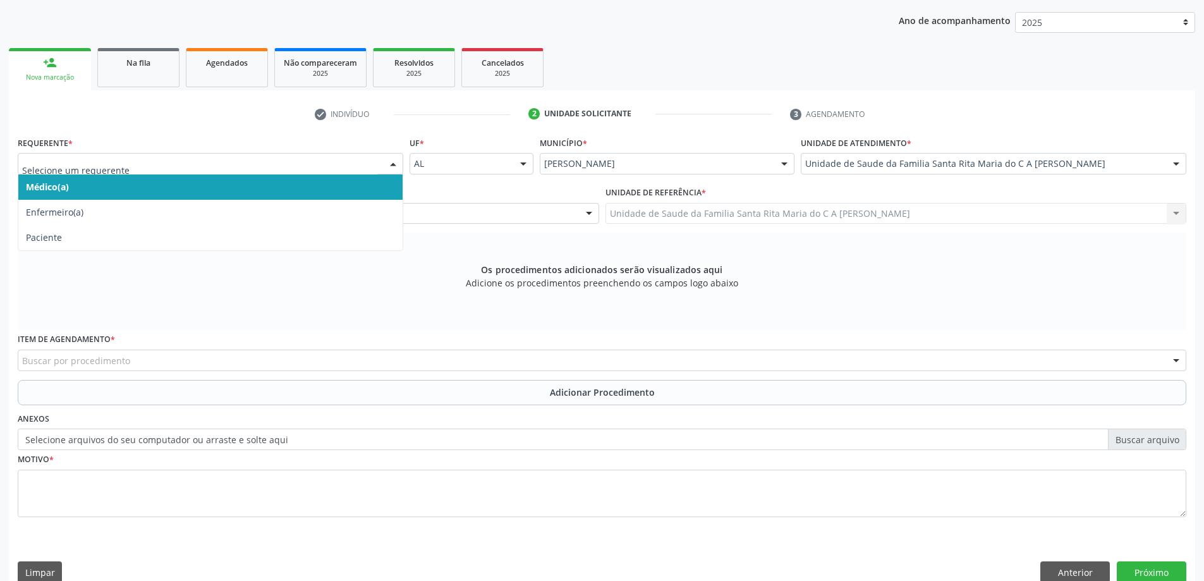
click at [326, 191] on span "Médico(a)" at bounding box center [210, 186] width 384 height 25
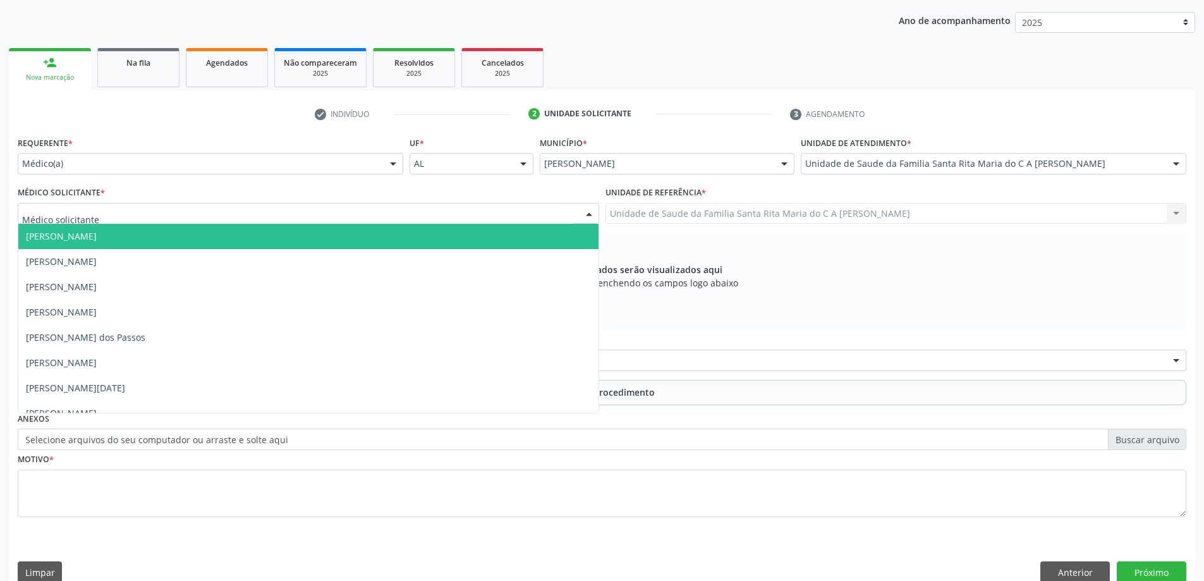
click at [285, 216] on div at bounding box center [309, 213] width 582 height 21
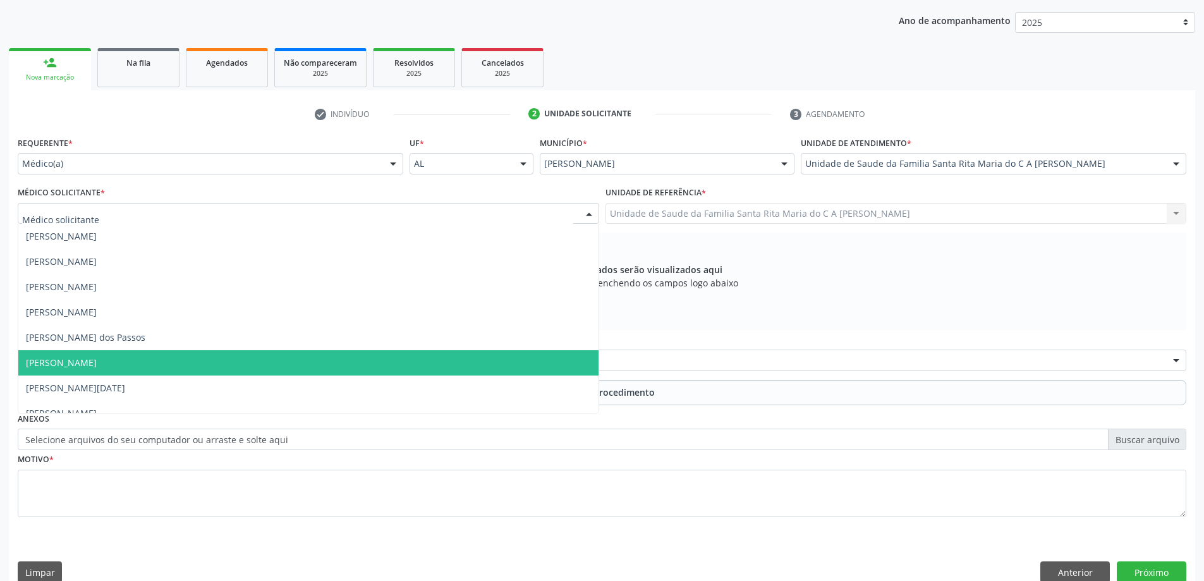
click at [255, 354] on span "[PERSON_NAME]" at bounding box center [308, 362] width 580 height 25
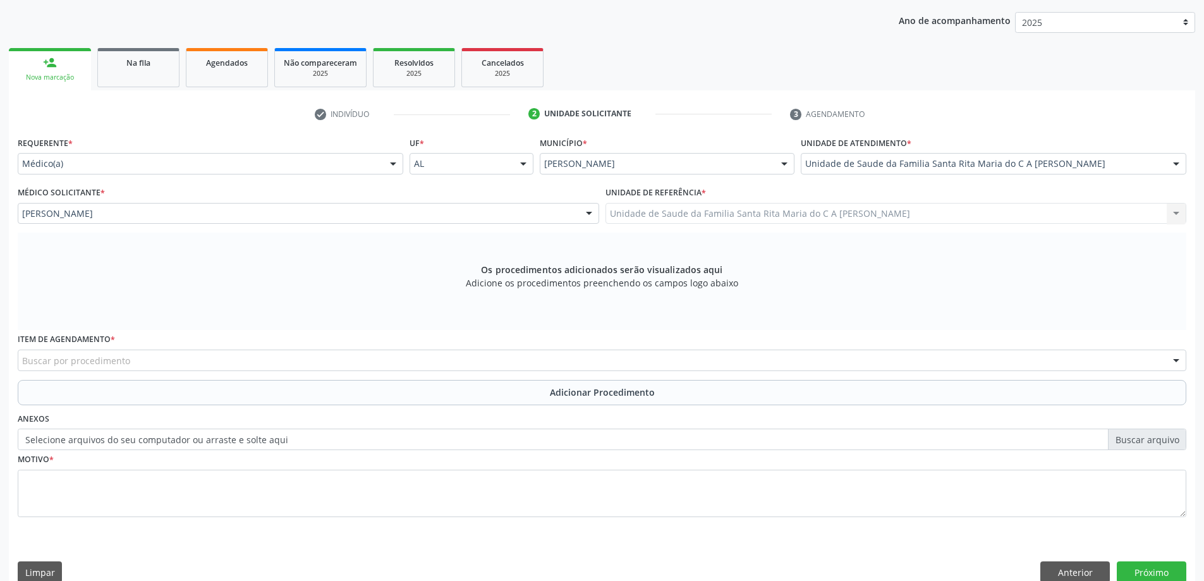
click at [202, 358] on div "Buscar por procedimento" at bounding box center [602, 360] width 1169 height 21
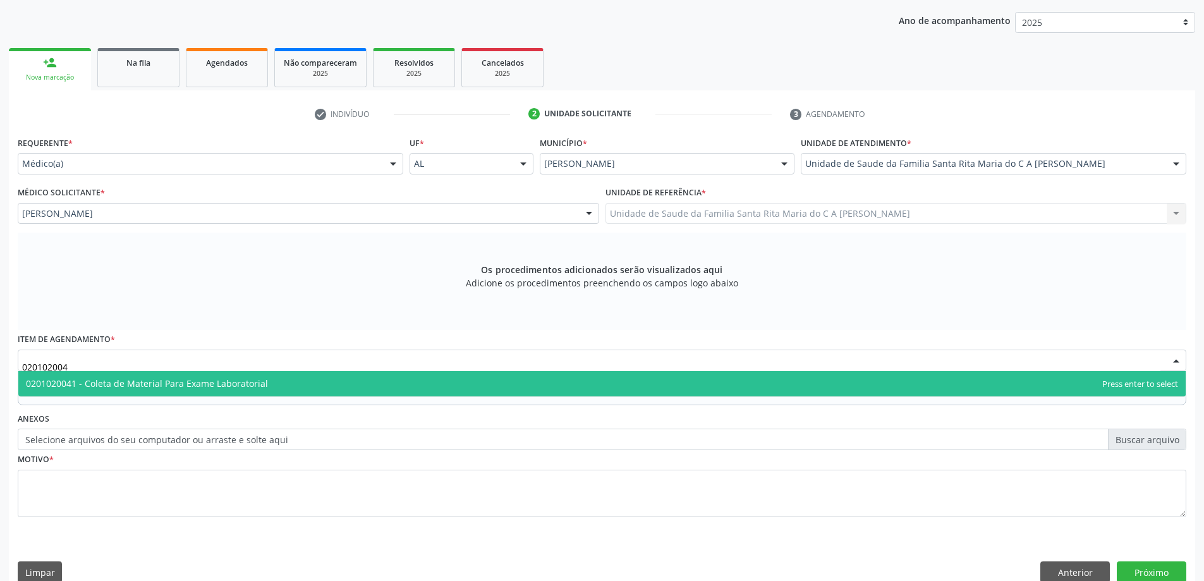
type input "0201020041"
click at [154, 389] on span "0201020041 - Coleta de Material Para Exame Laboratorial" at bounding box center [602, 383] width 1168 height 25
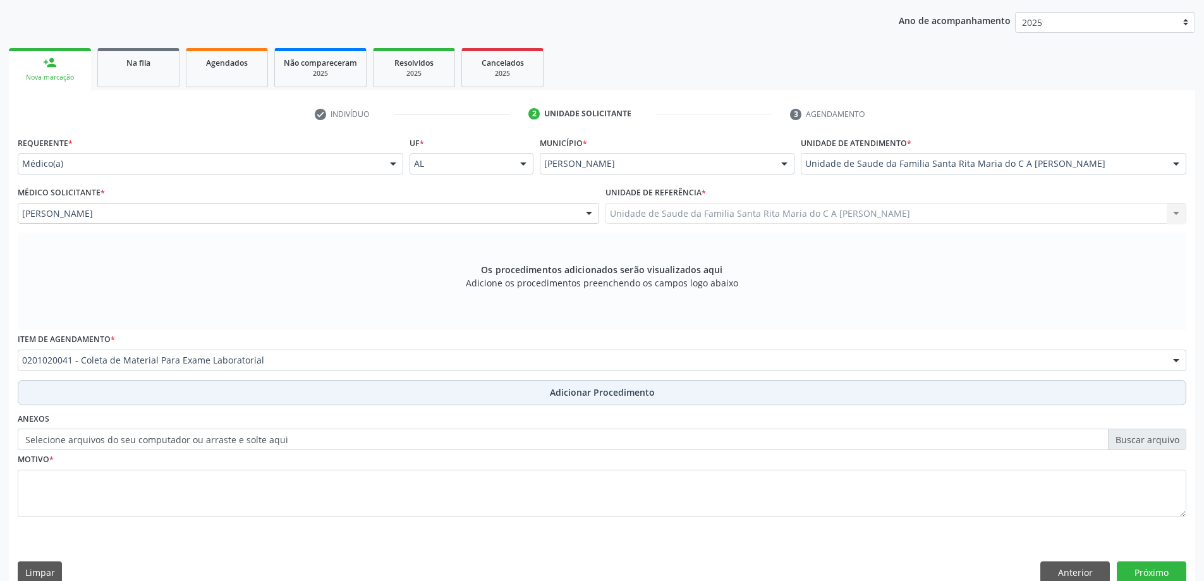
click at [150, 393] on button "Adicionar Procedimento" at bounding box center [602, 392] width 1169 height 25
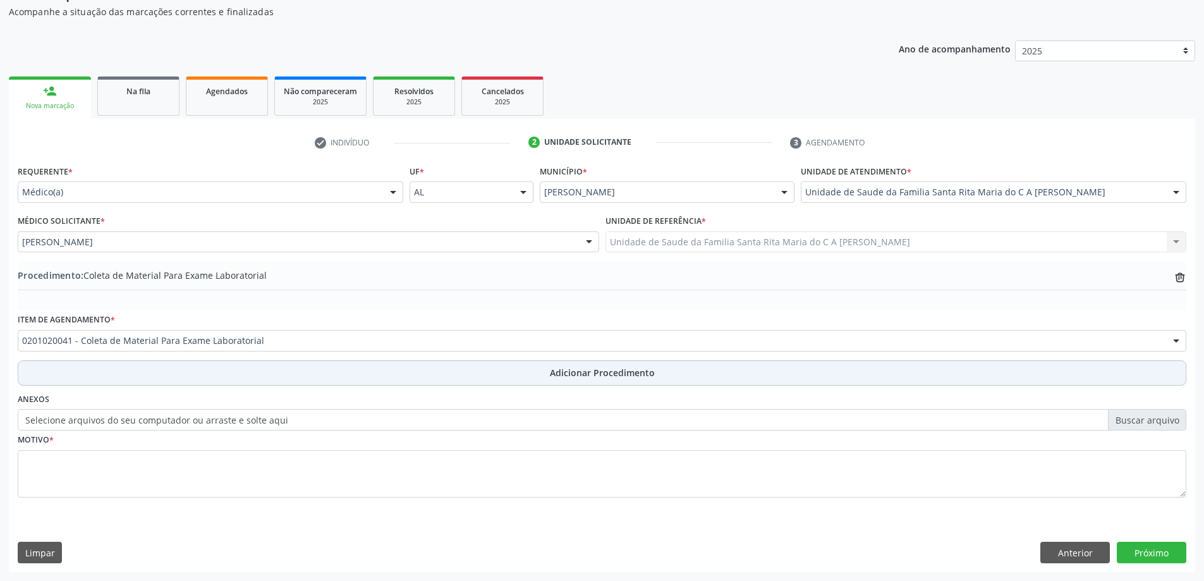
scroll to position [130, 0]
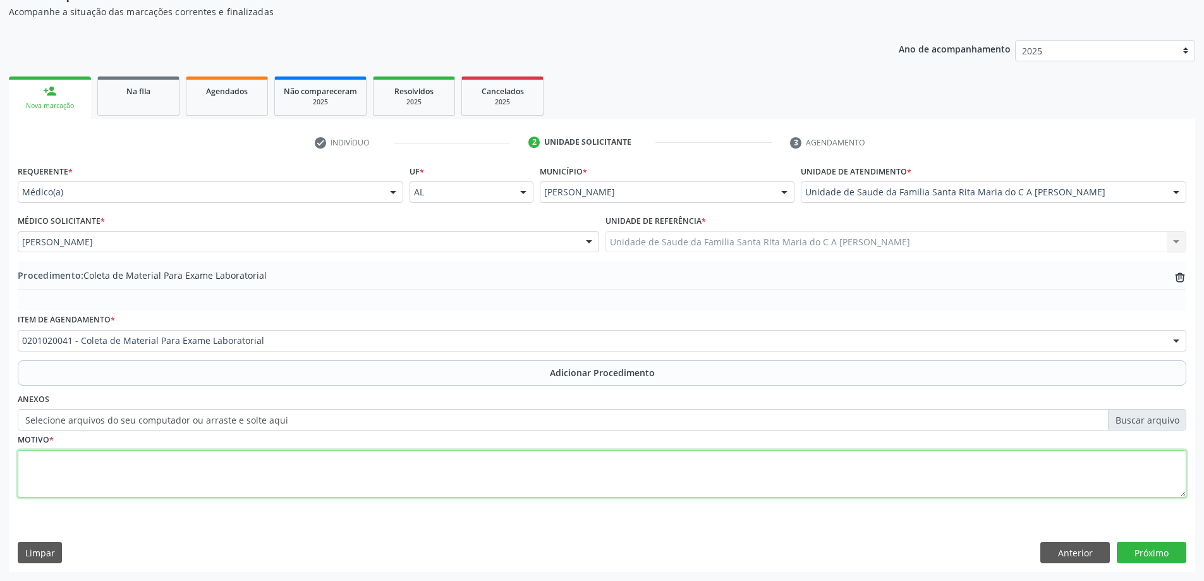
click at [176, 474] on textarea at bounding box center [602, 474] width 1169 height 48
type textarea "h"
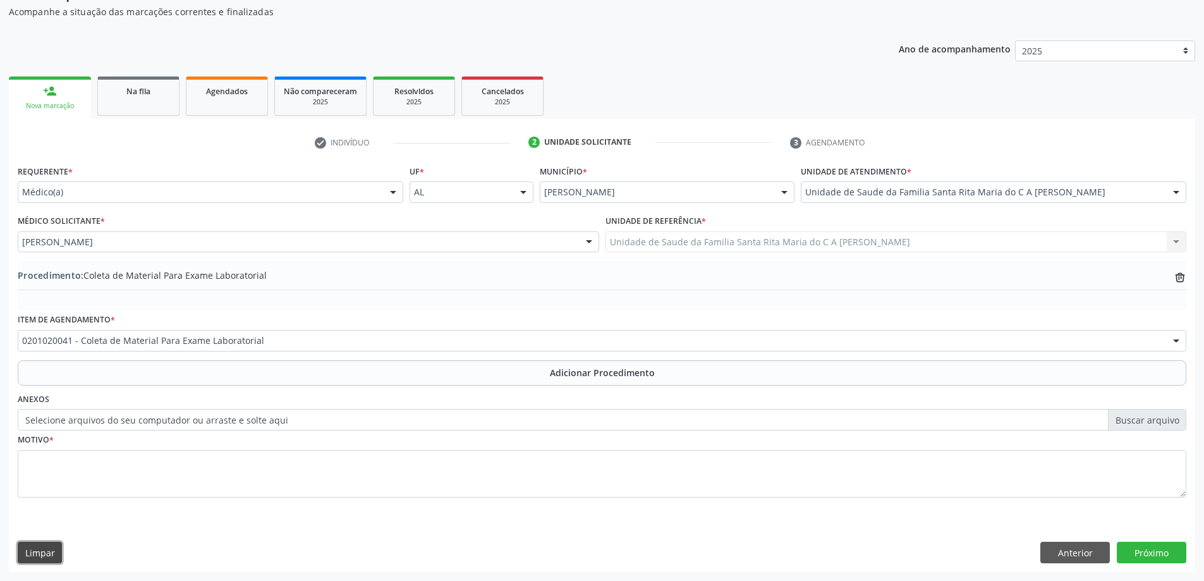
click at [18, 542] on button "Limpar" at bounding box center [40, 552] width 44 height 21
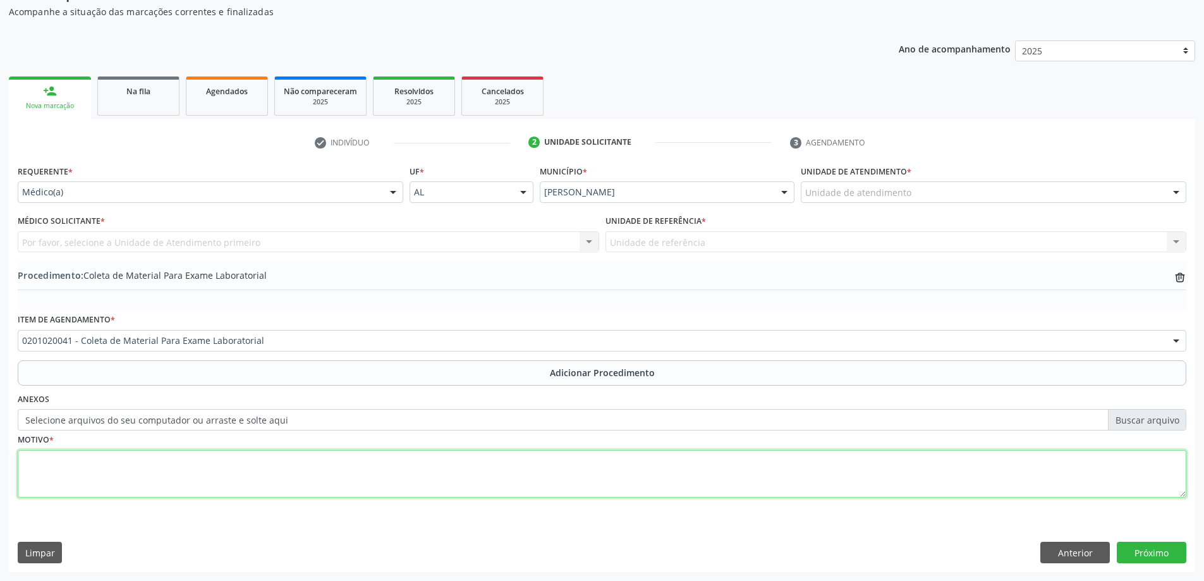
click at [169, 468] on textarea at bounding box center [602, 474] width 1169 height 48
type textarea "HAS E DM"
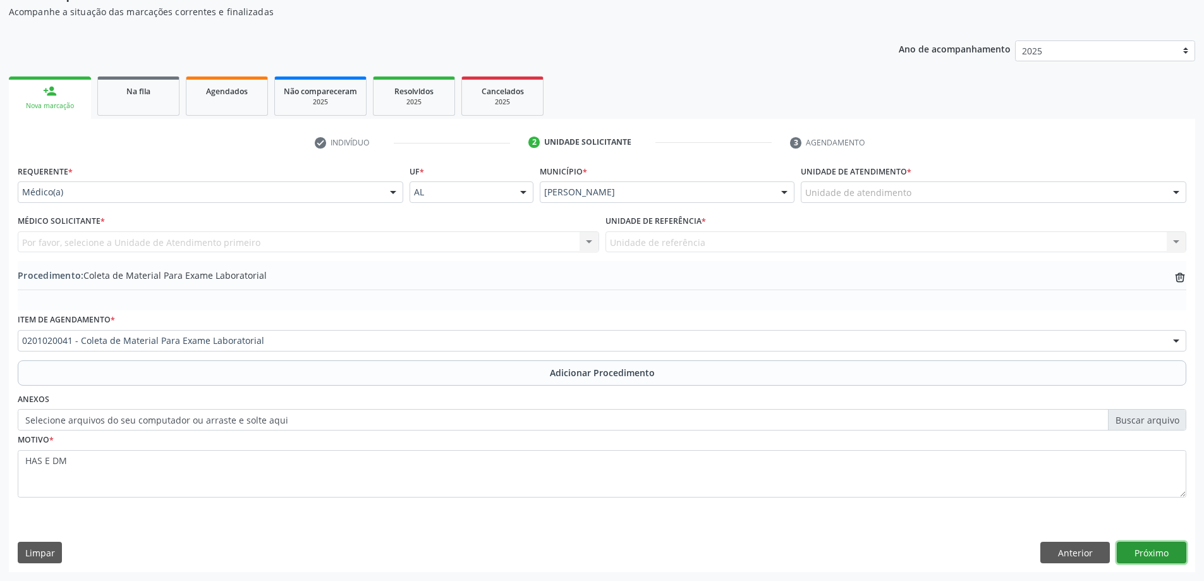
click at [1163, 547] on button "Próximo" at bounding box center [1152, 552] width 70 height 21
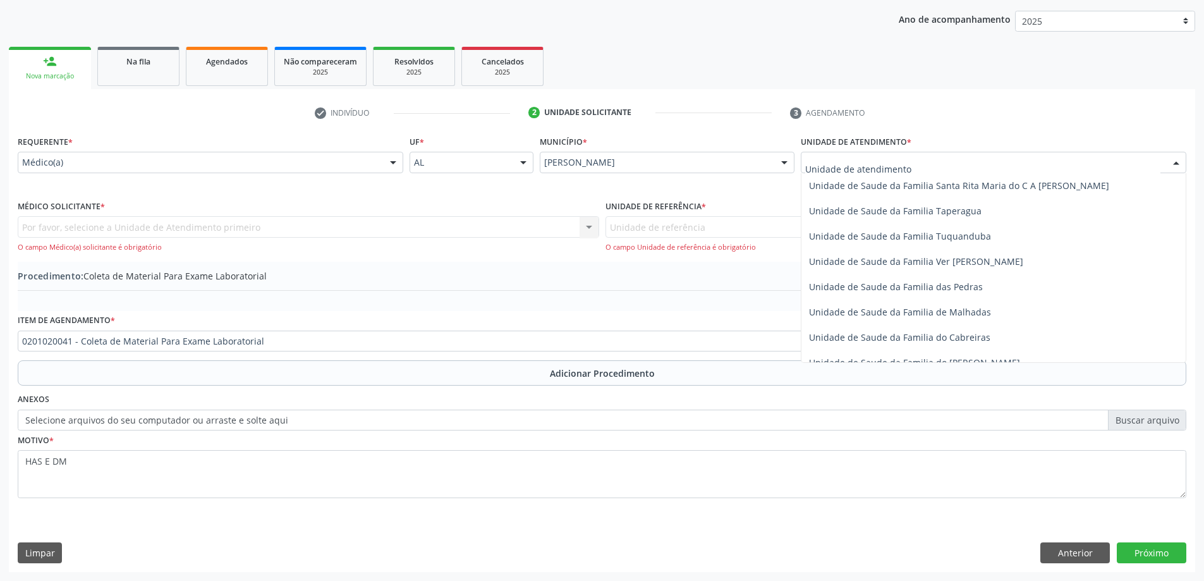
scroll to position [810, 0]
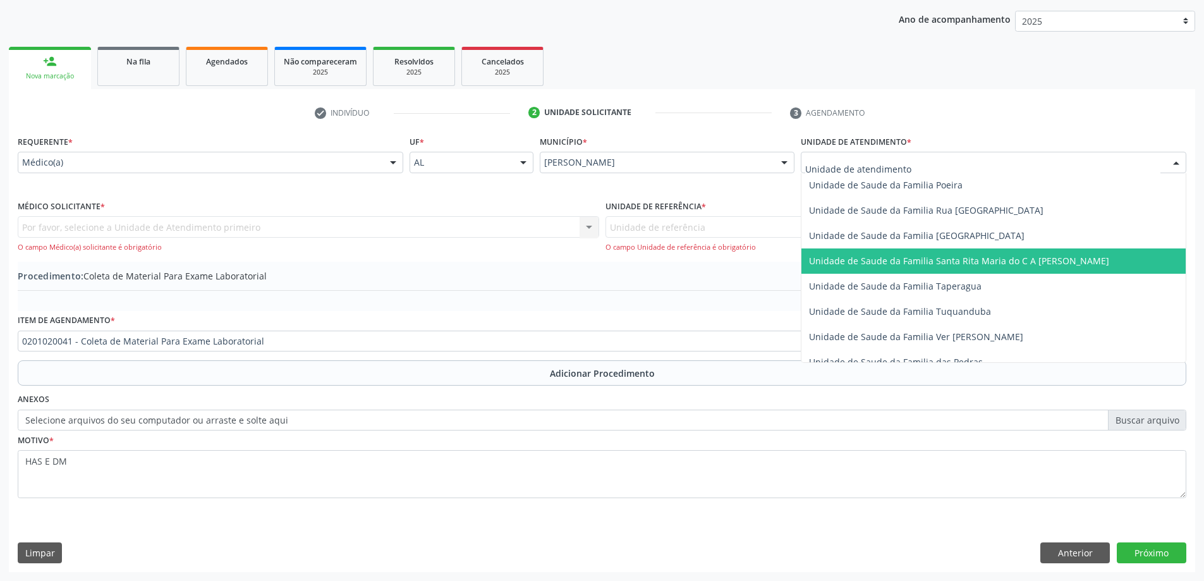
click at [859, 264] on span "Unidade de Saude da Familia Santa Rita Maria do C A [PERSON_NAME]" at bounding box center [959, 261] width 300 height 12
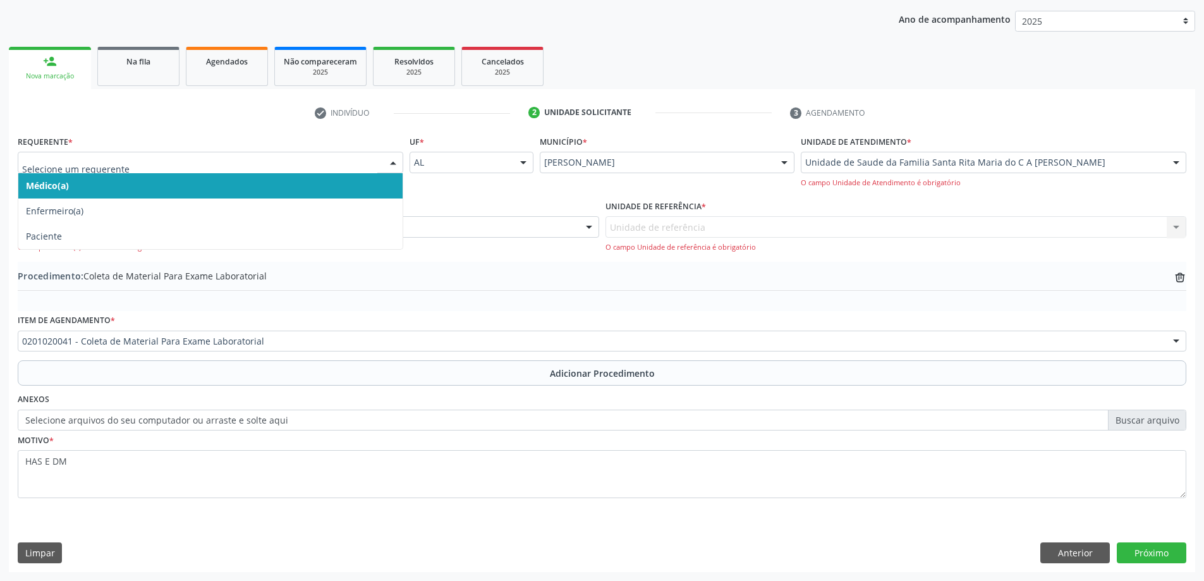
click at [235, 180] on span "Médico(a)" at bounding box center [210, 185] width 384 height 25
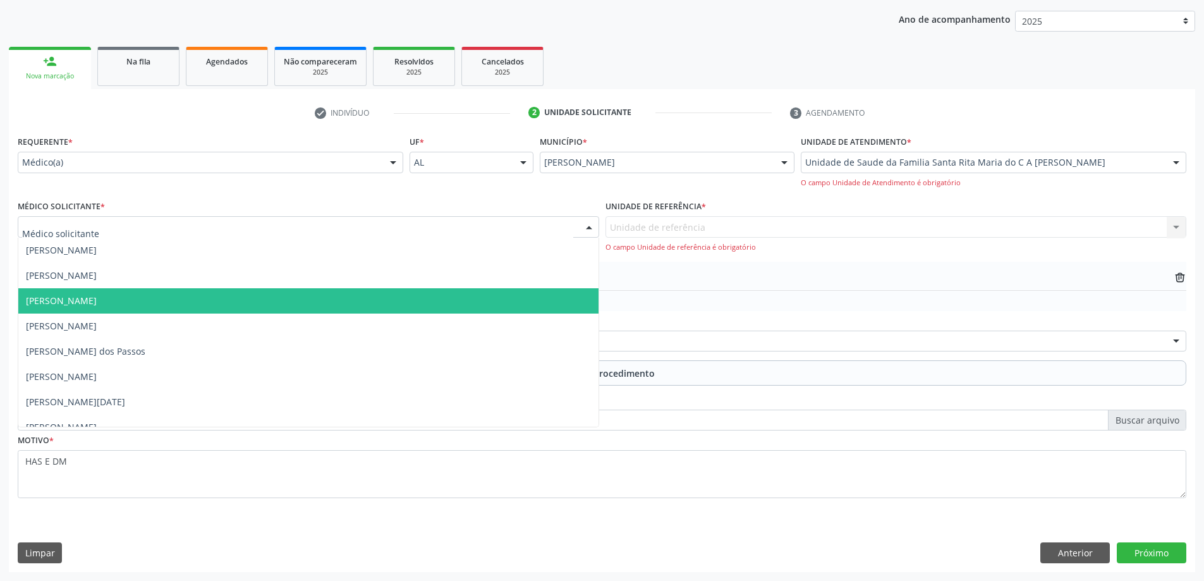
click at [248, 224] on div at bounding box center [309, 226] width 582 height 21
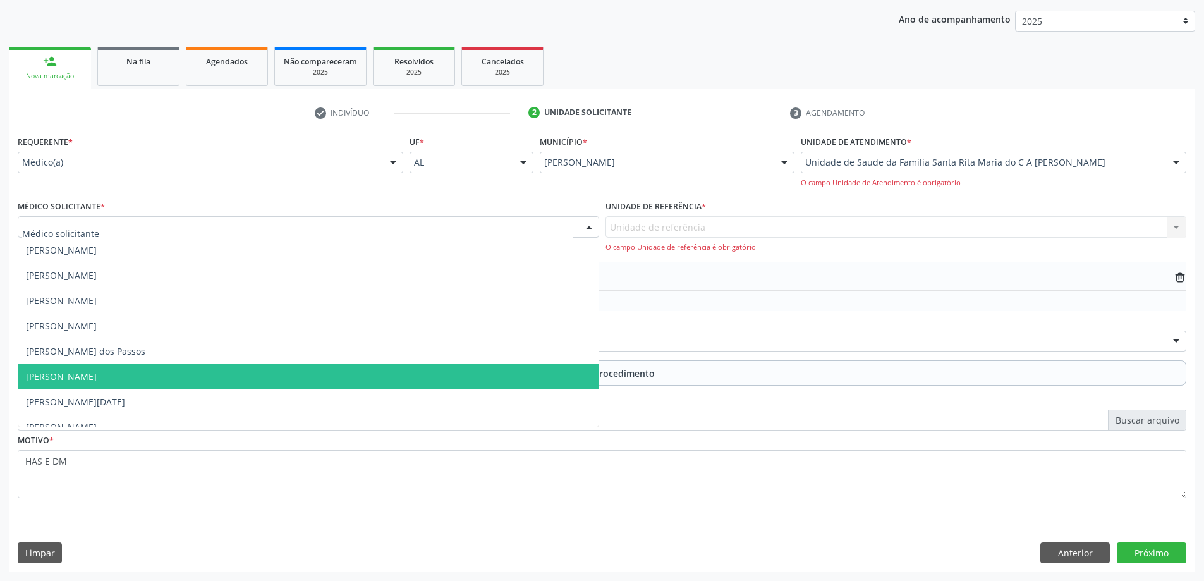
click at [349, 379] on span "[PERSON_NAME]" at bounding box center [308, 376] width 580 height 25
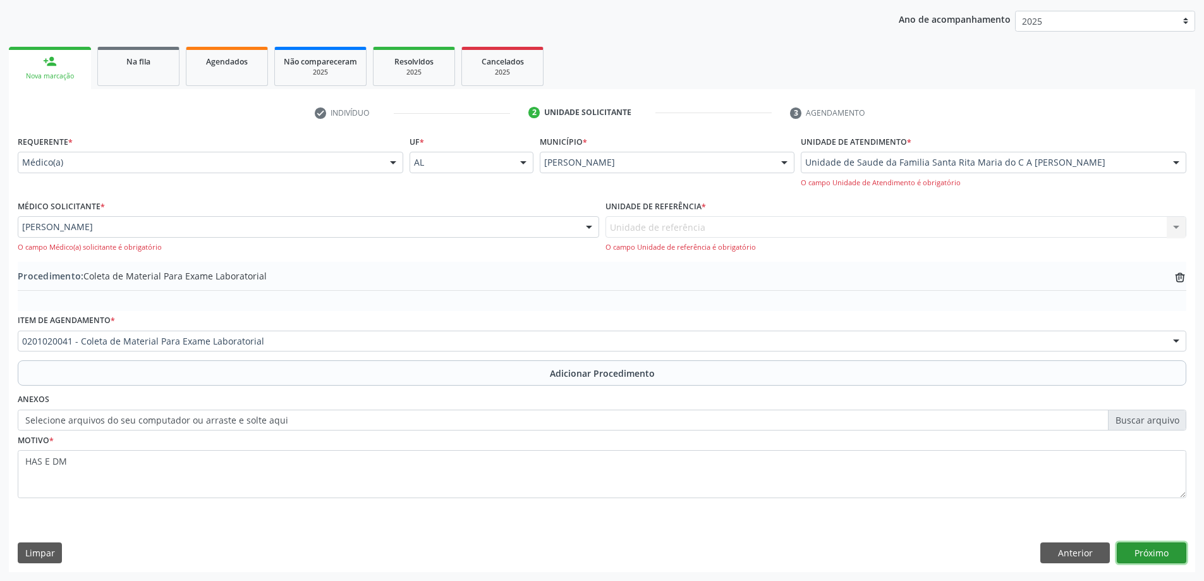
click at [1142, 551] on button "Próximo" at bounding box center [1152, 552] width 70 height 21
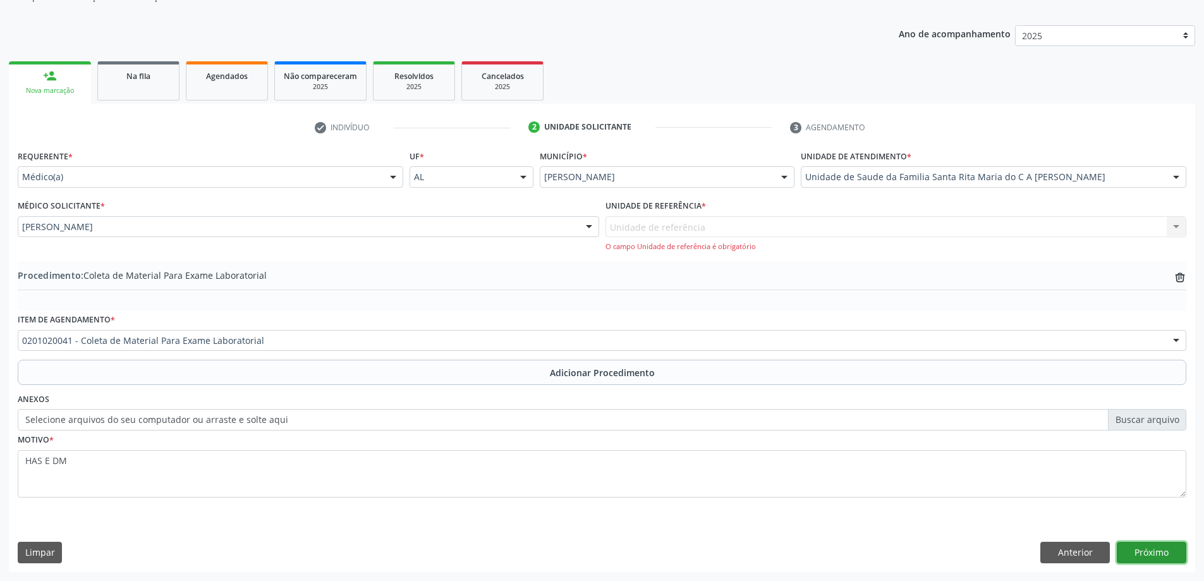
click at [1137, 548] on button "Próximo" at bounding box center [1152, 552] width 70 height 21
click at [727, 233] on div "Unidade de referência Unidade de Saude da Familia Santa Rita Maria do C A Soare…" at bounding box center [897, 234] width 582 height 36
click at [1177, 228] on div "Unidade de referência Unidade de Saude da Familia Santa Rita Maria do C A Soare…" at bounding box center [897, 234] width 582 height 36
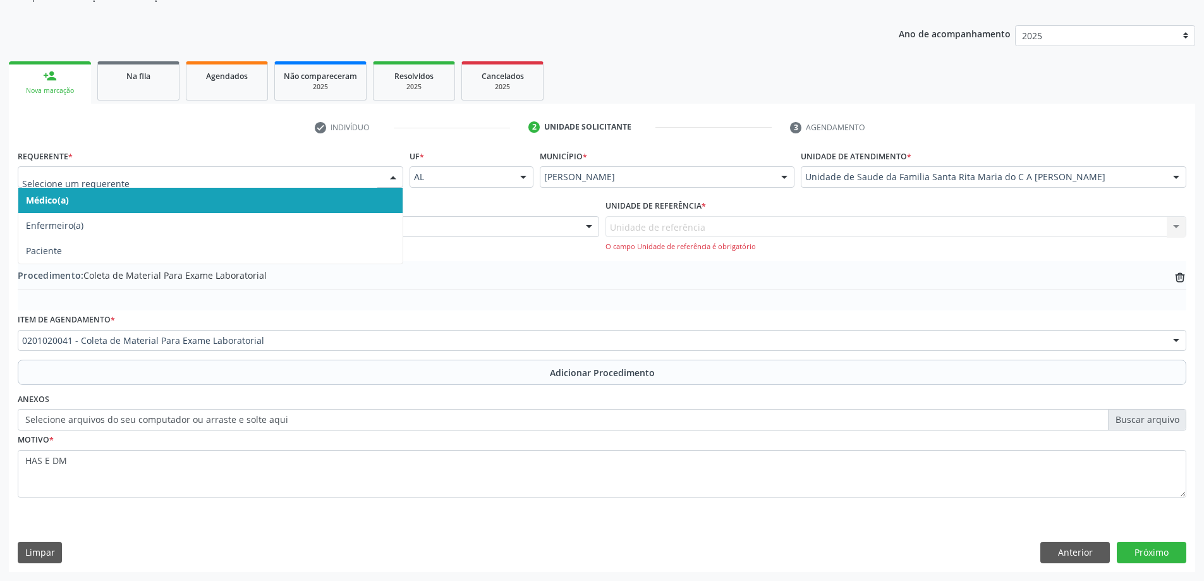
click at [105, 202] on span "Médico(a)" at bounding box center [210, 200] width 384 height 25
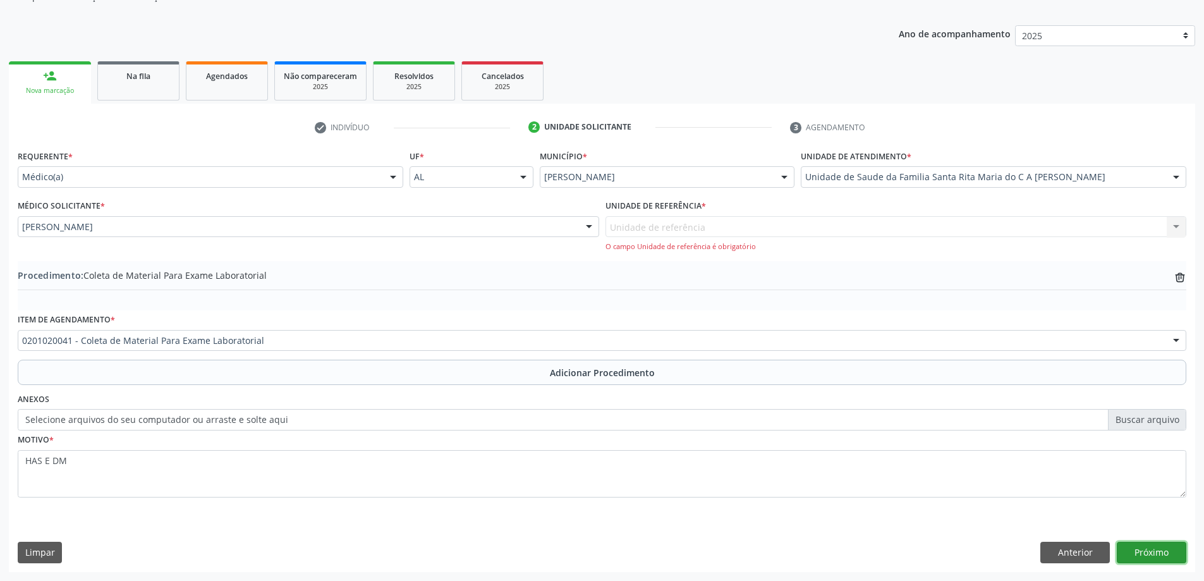
click at [1137, 551] on button "Próximo" at bounding box center [1152, 552] width 70 height 21
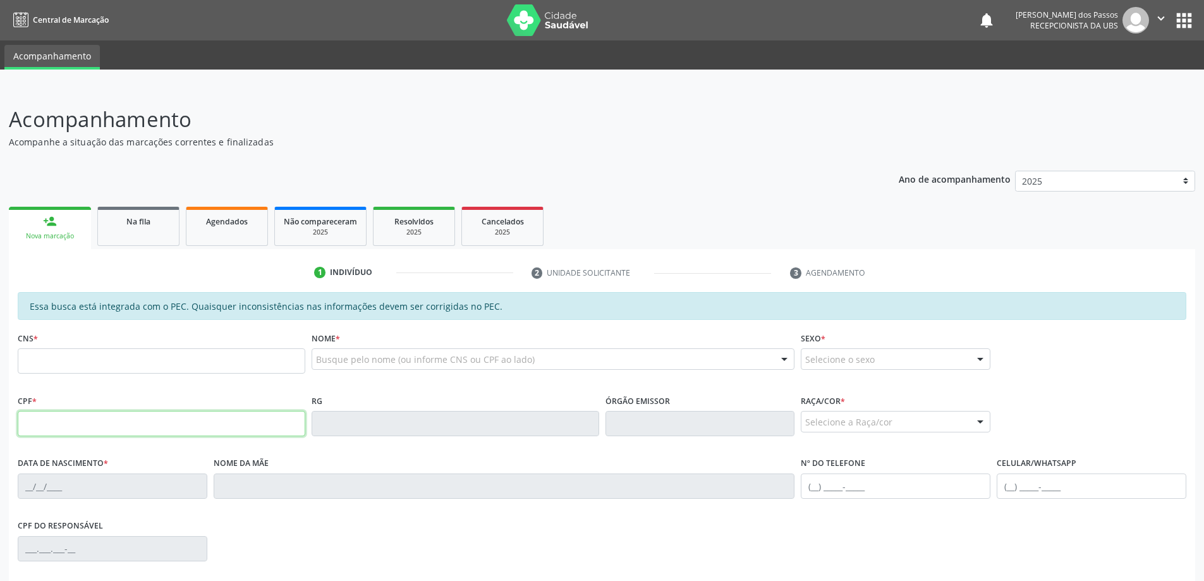
click at [62, 427] on input "text" at bounding box center [162, 423] width 288 height 25
type input "348.592.094-00"
type input "121 1126 6681 0001"
type input "0[DATE]"
type input "Ivonete [PERSON_NAME]"
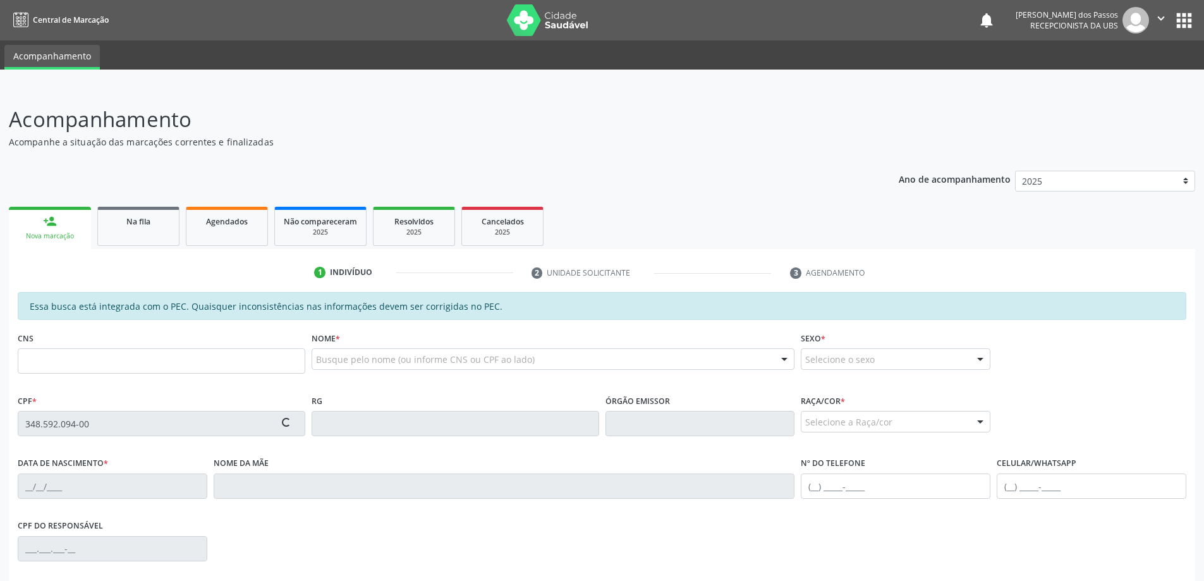
type input "[PHONE_NUMBER]"
type input "S/N"
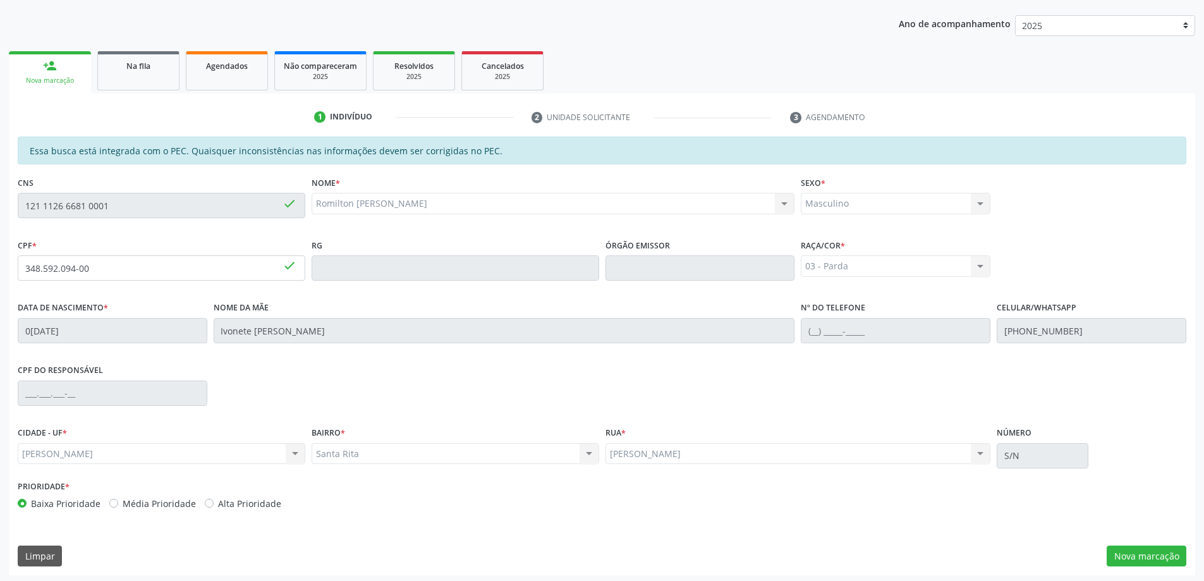
scroll to position [159, 0]
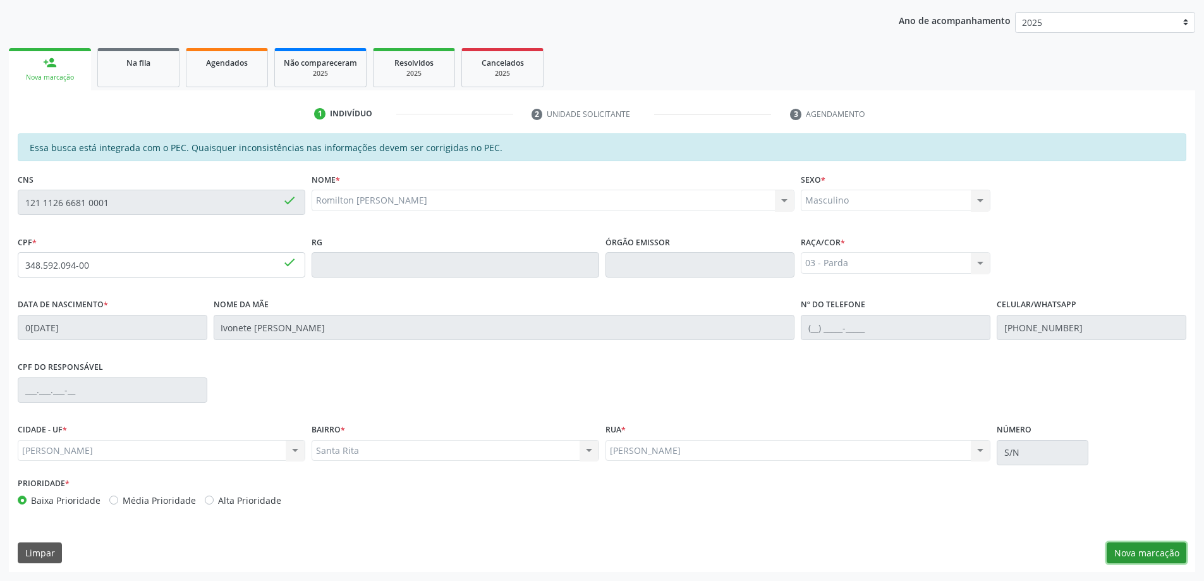
click at [1158, 553] on button "Nova marcação" at bounding box center [1147, 552] width 80 height 21
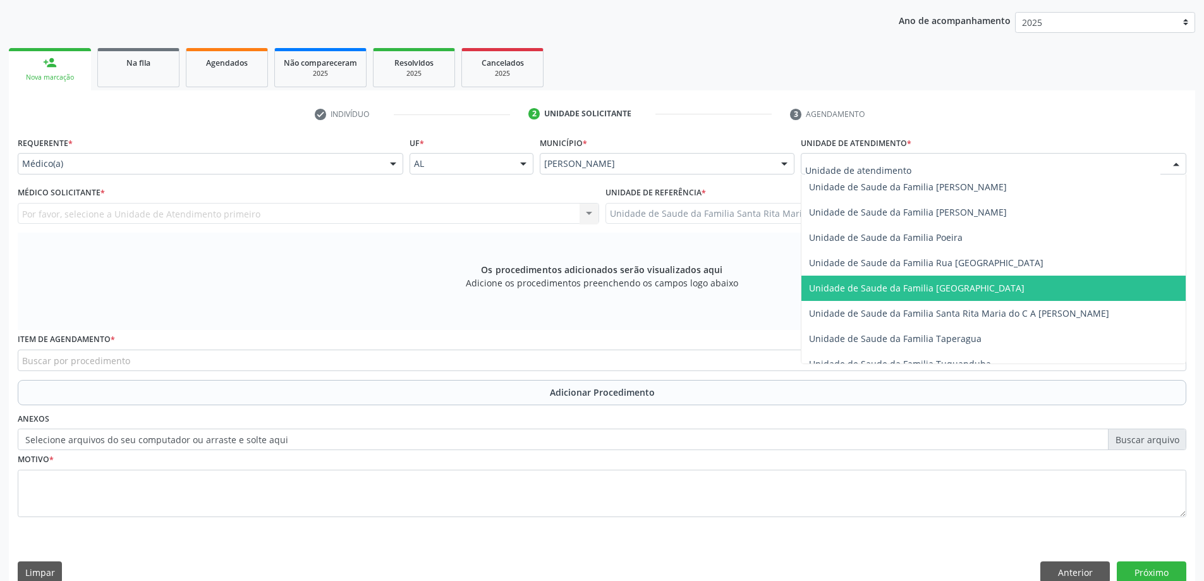
scroll to position [822, 0]
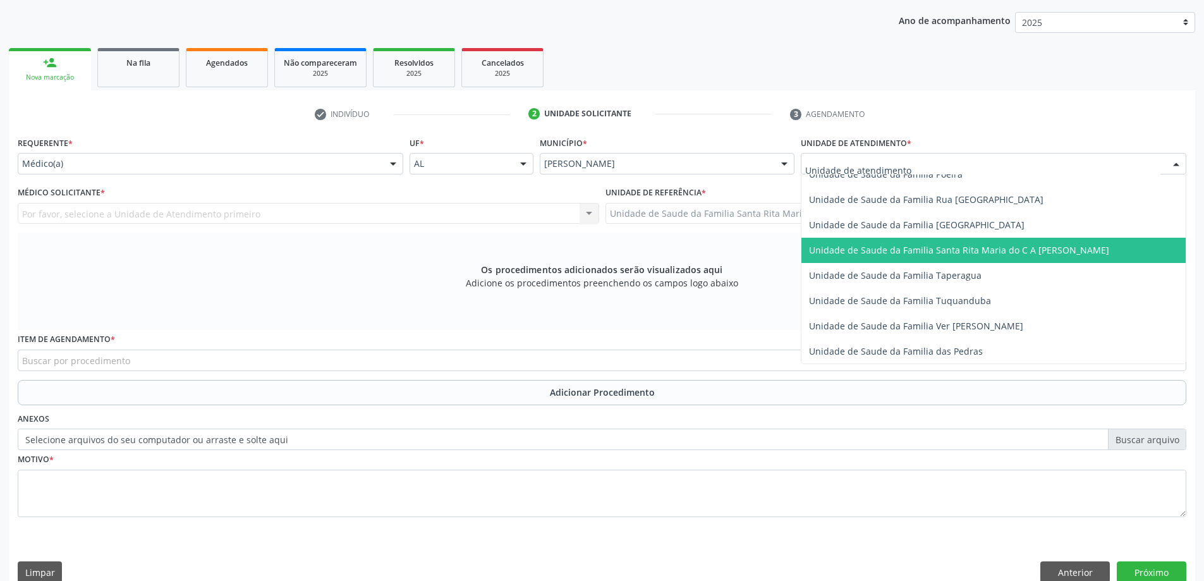
click at [866, 252] on span "Unidade de Saude da Familia Santa Rita Maria do C A [PERSON_NAME]" at bounding box center [959, 250] width 300 height 12
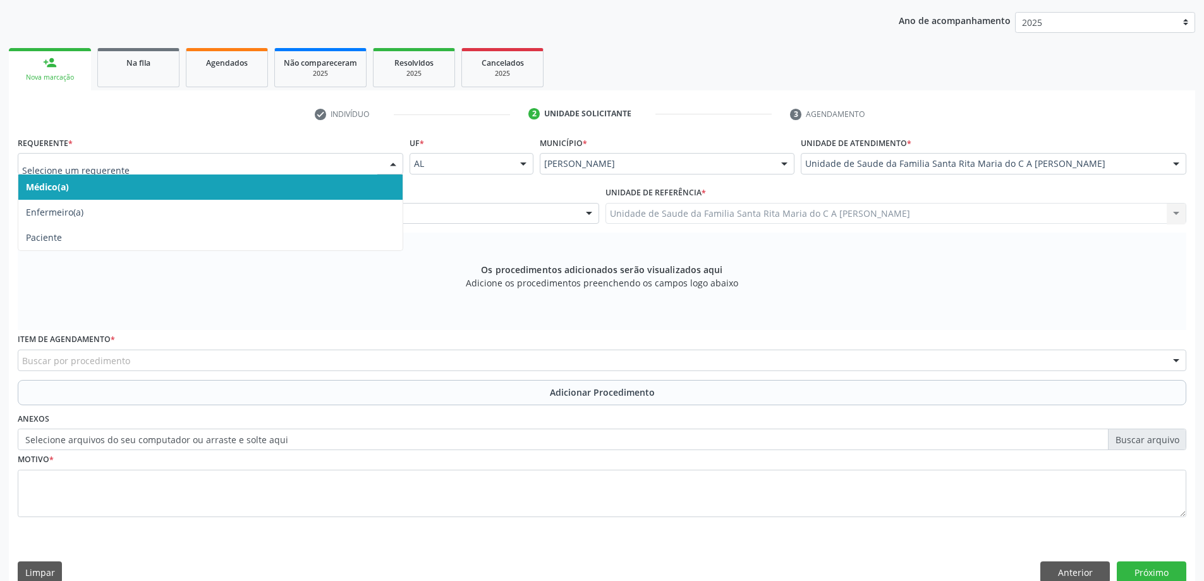
click at [319, 181] on span "Médico(a)" at bounding box center [210, 186] width 384 height 25
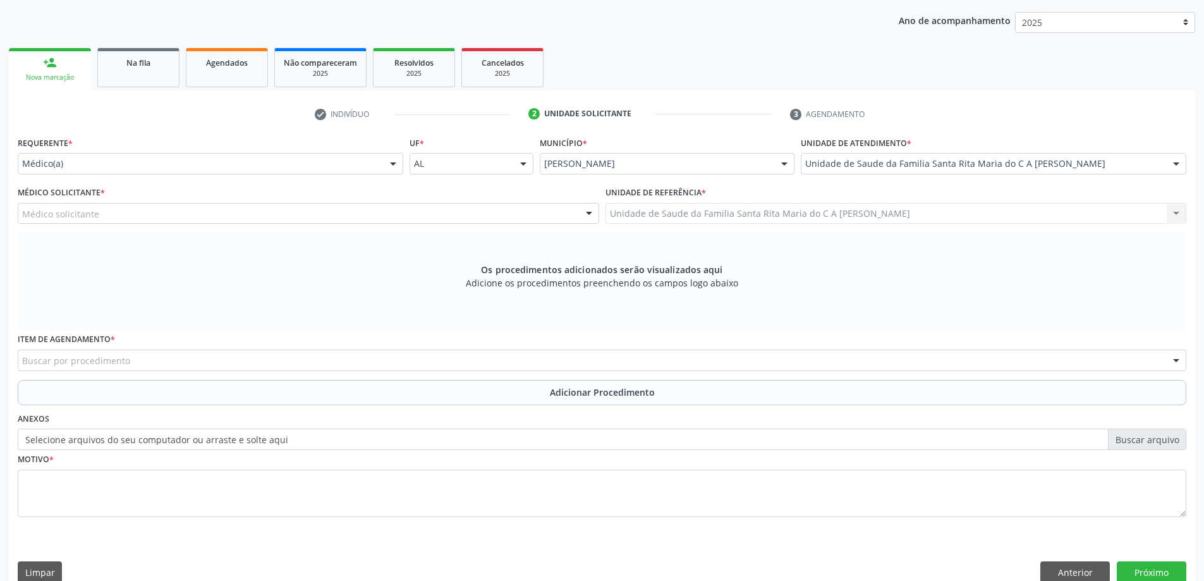
click at [326, 218] on div "Médico solicitante" at bounding box center [309, 213] width 582 height 21
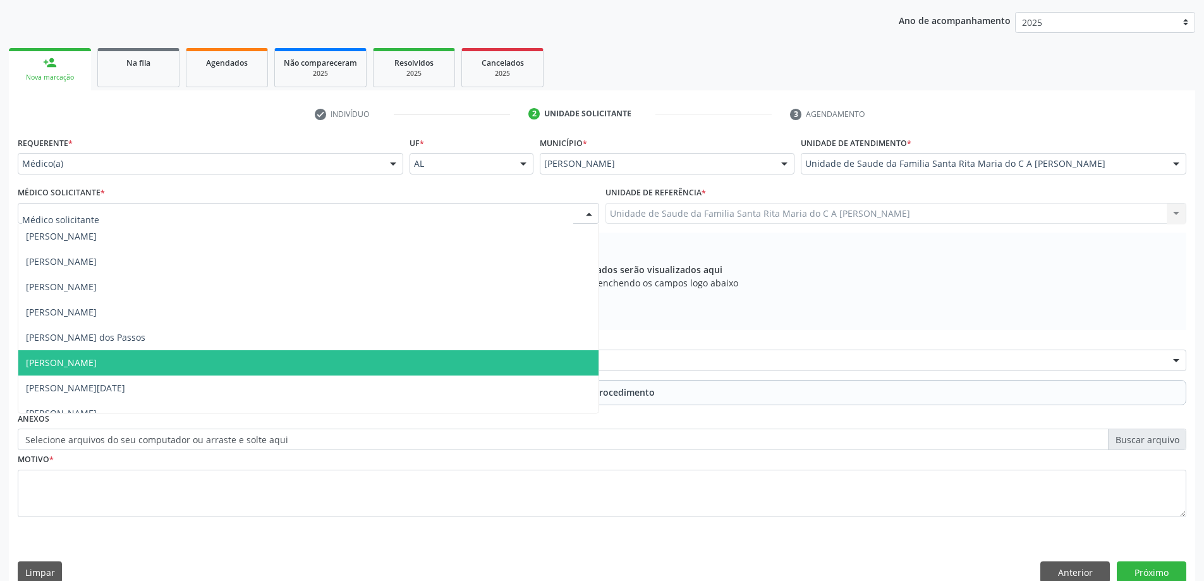
click at [340, 369] on span "[PERSON_NAME]" at bounding box center [308, 362] width 580 height 25
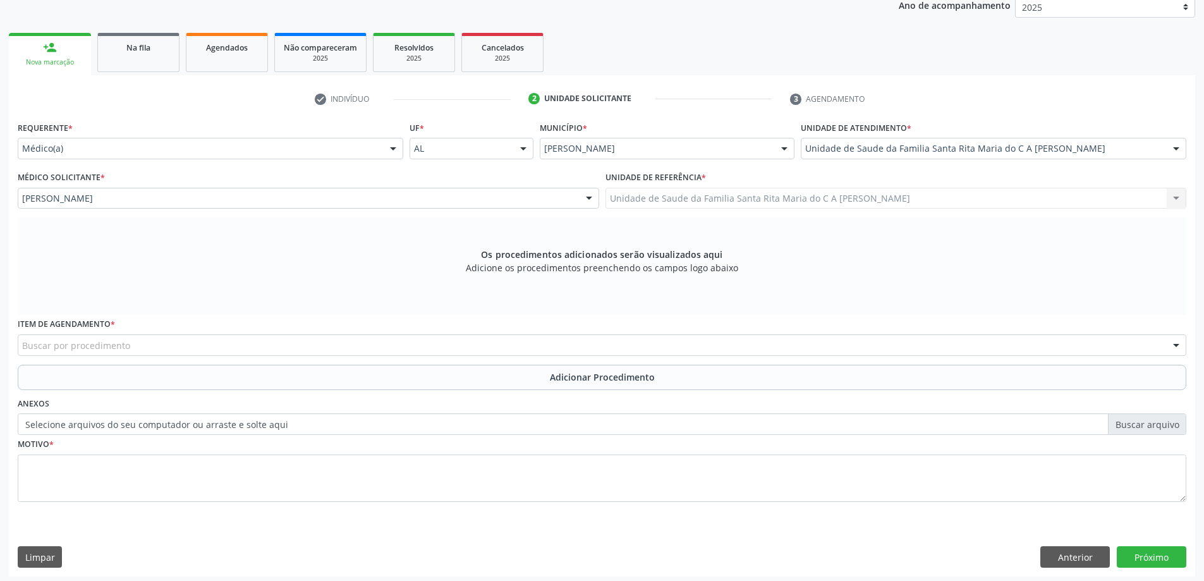
scroll to position [178, 0]
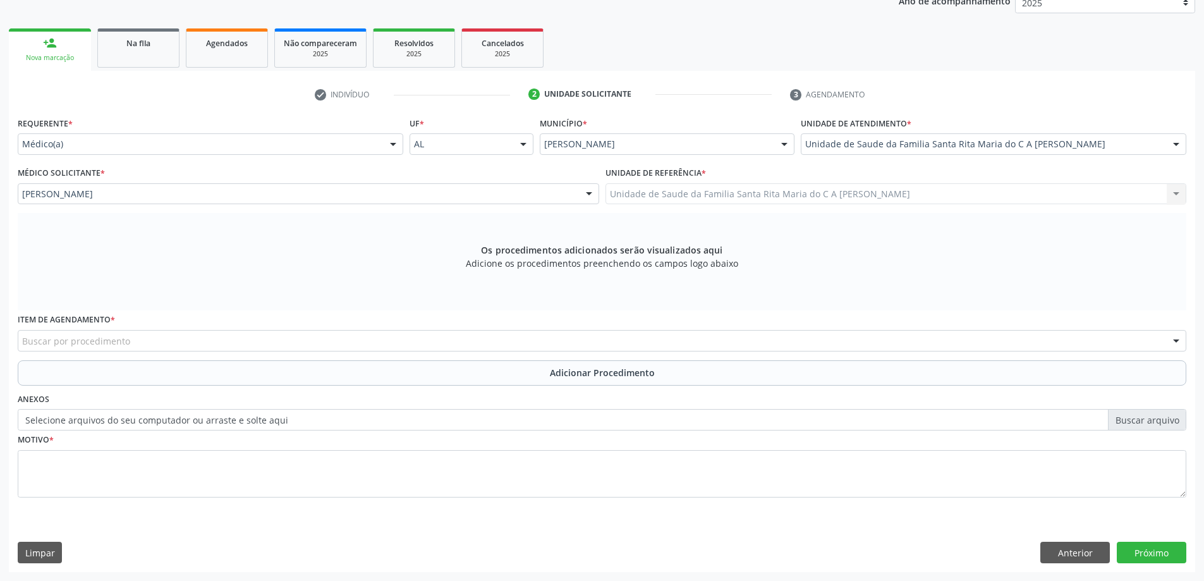
click at [329, 340] on div "Buscar por procedimento" at bounding box center [602, 340] width 1169 height 21
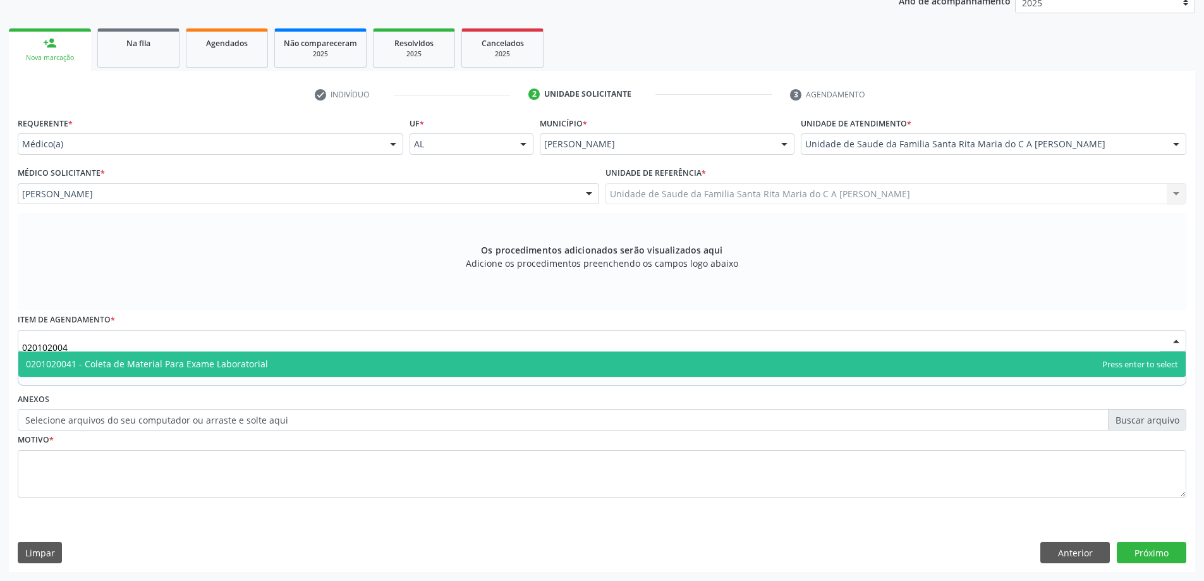
type input "0201020041"
click at [317, 355] on span "0201020041 - Coleta de Material Para Exame Laboratorial" at bounding box center [602, 364] width 1168 height 25
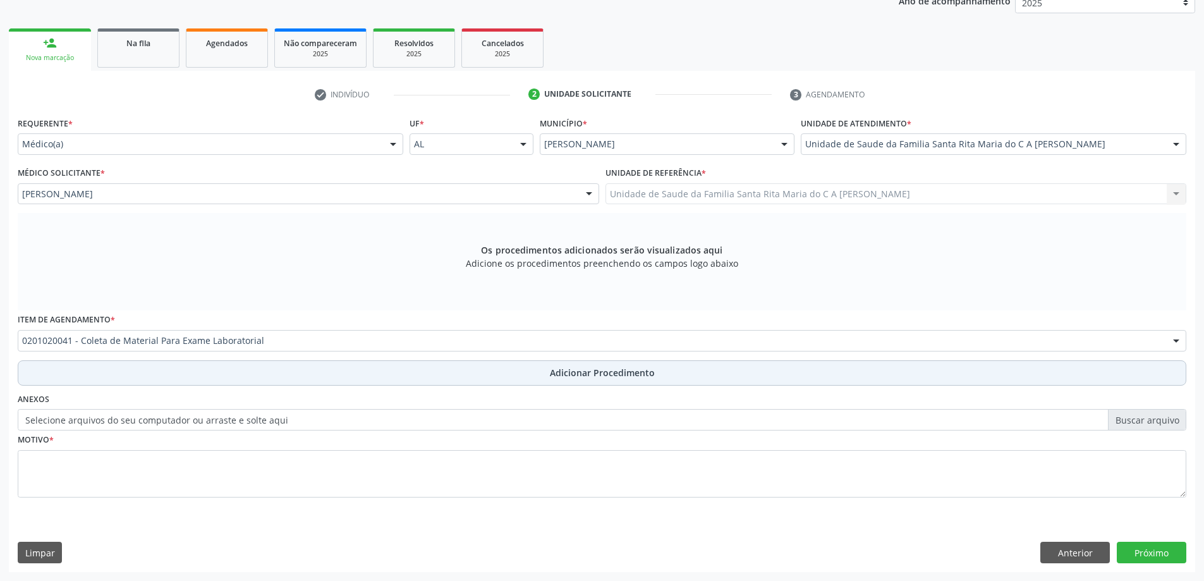
click at [154, 369] on button "Adicionar Procedimento" at bounding box center [602, 372] width 1169 height 25
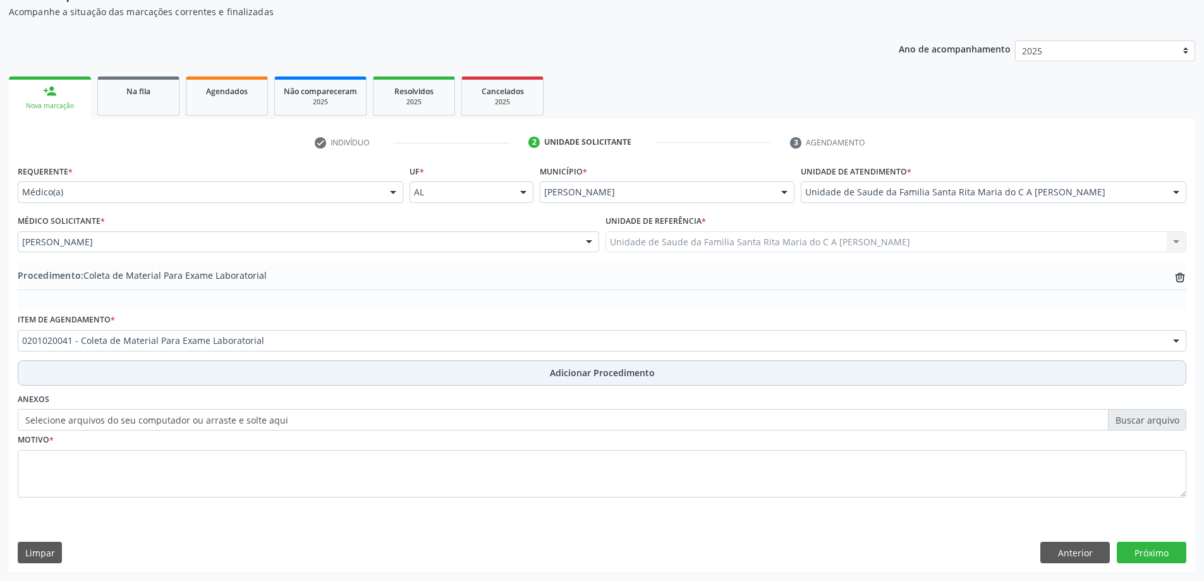
scroll to position [130, 0]
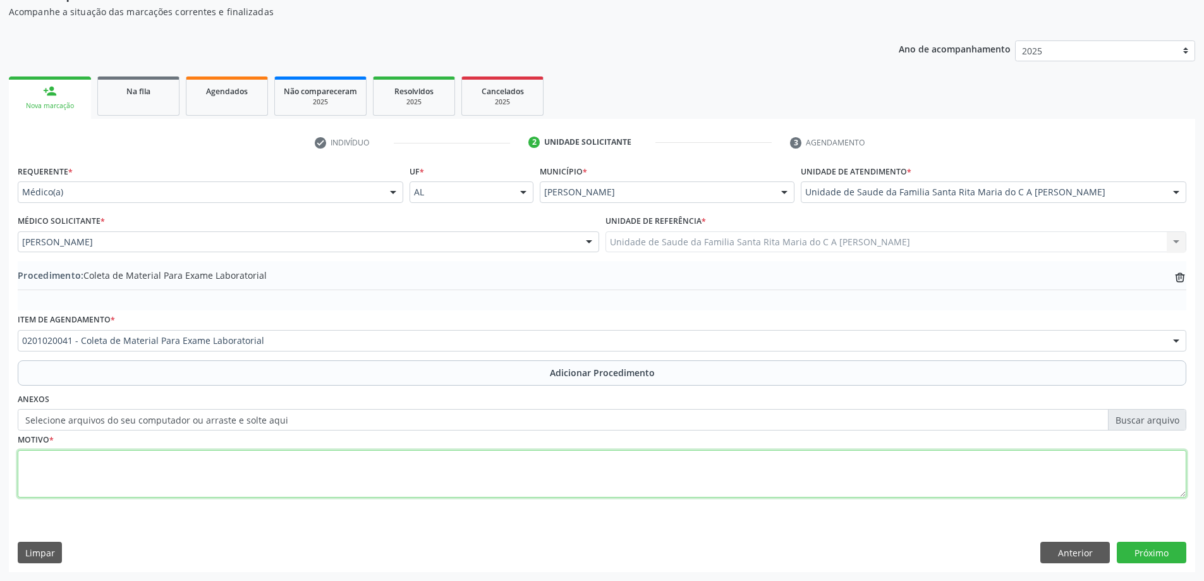
click at [149, 460] on textarea at bounding box center [602, 474] width 1169 height 48
type textarea "HAS E DM"
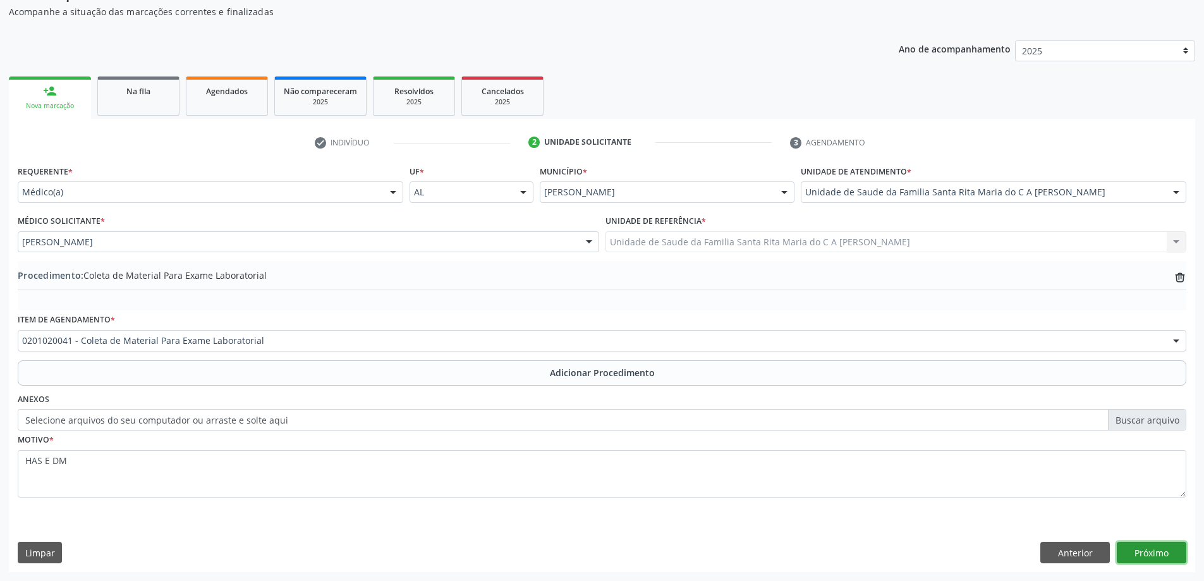
click at [1148, 546] on button "Próximo" at bounding box center [1152, 552] width 70 height 21
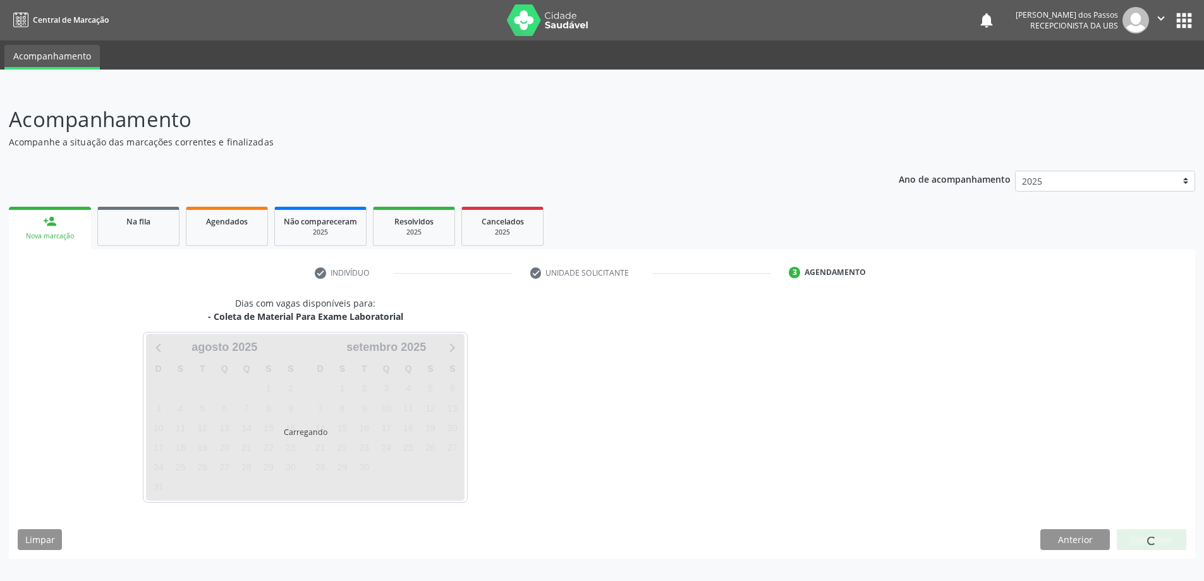
scroll to position [0, 0]
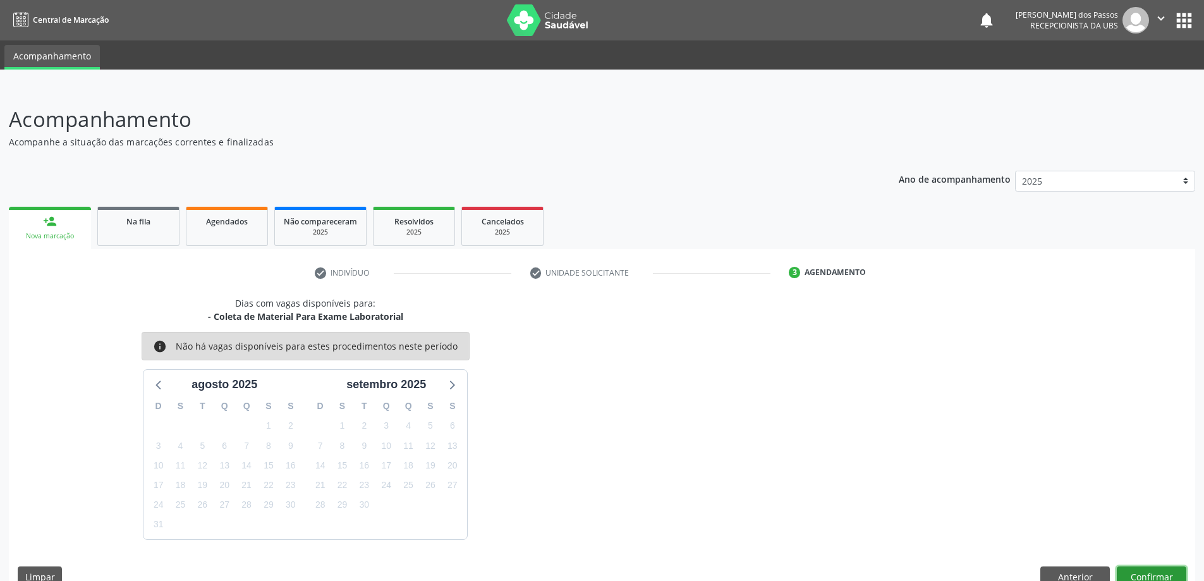
click at [1145, 574] on button "Confirmar" at bounding box center [1152, 576] width 70 height 21
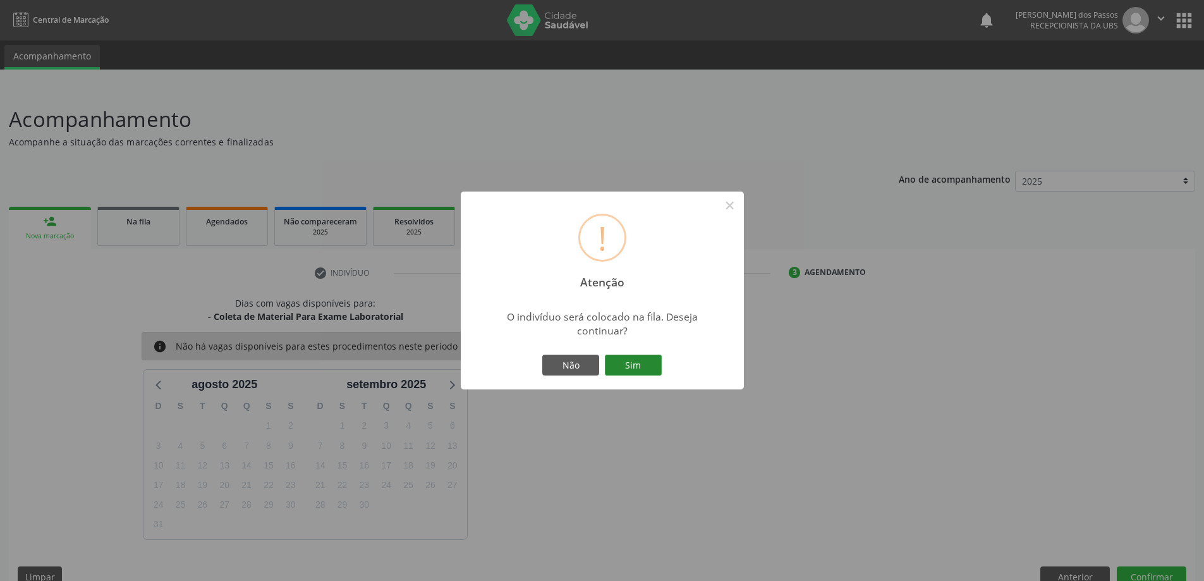
click at [639, 368] on button "Sim" at bounding box center [633, 365] width 57 height 21
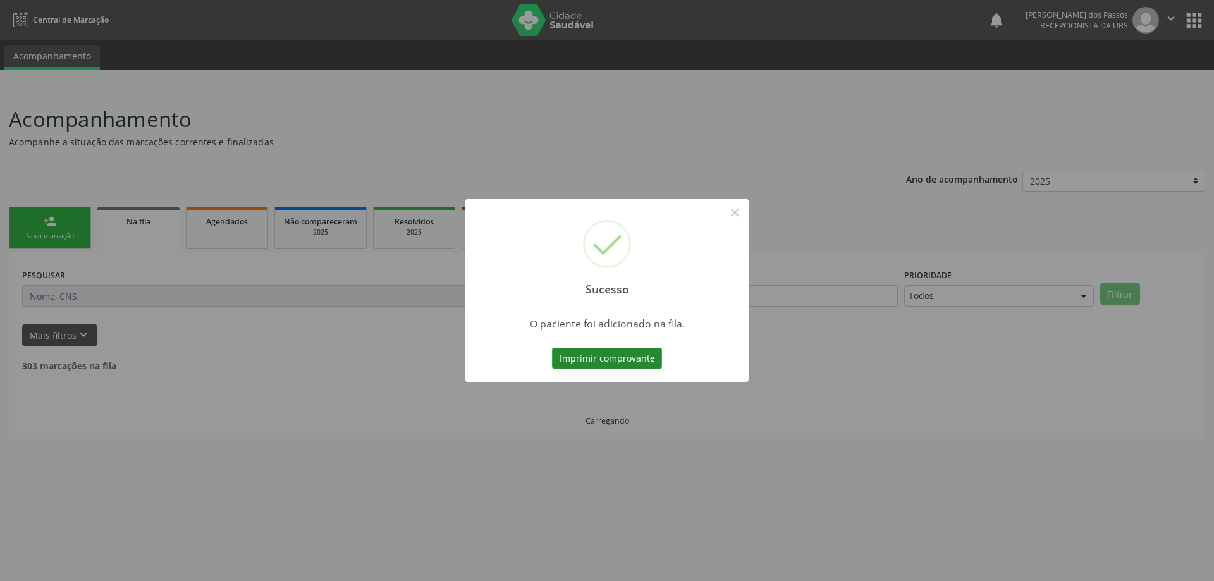
click at [634, 355] on button "Imprimir comprovante" at bounding box center [607, 358] width 110 height 21
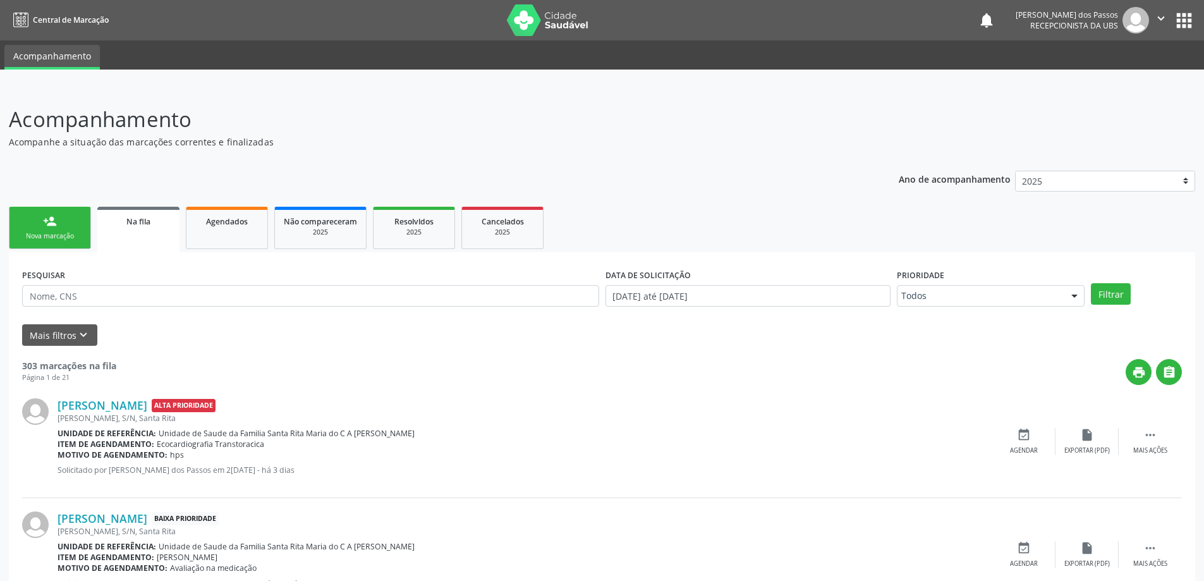
click at [36, 231] on div "Nova marcação" at bounding box center [49, 235] width 63 height 9
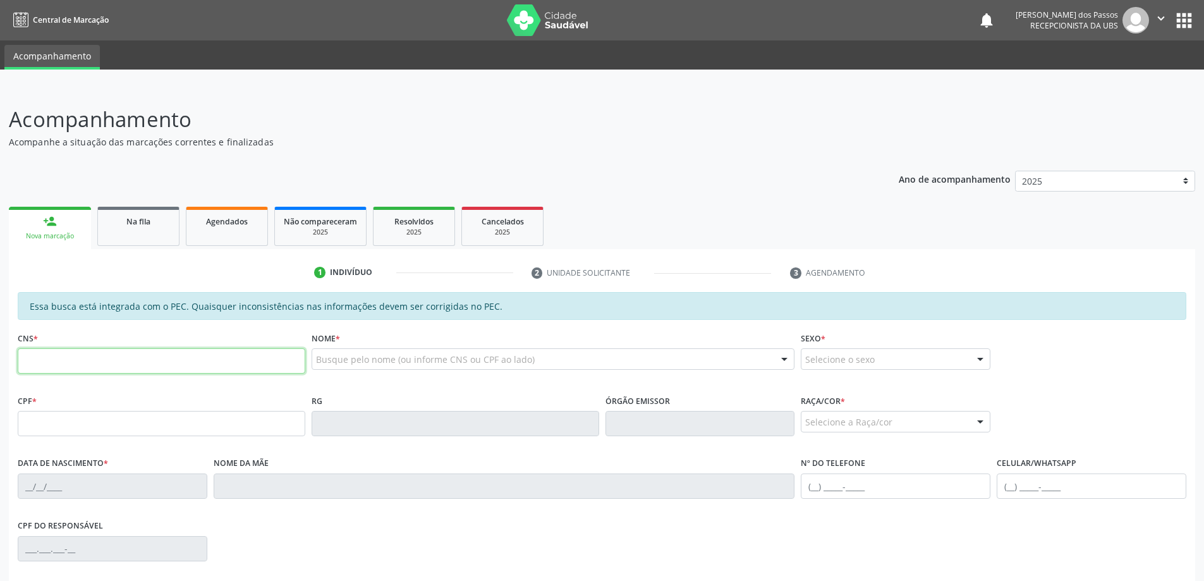
click at [104, 365] on input "text" at bounding box center [162, 360] width 288 height 25
type input "707 6012 8259 8291"
type input "032.227.104-57"
type input "2[DATE]"
type input "[PERSON_NAME]"
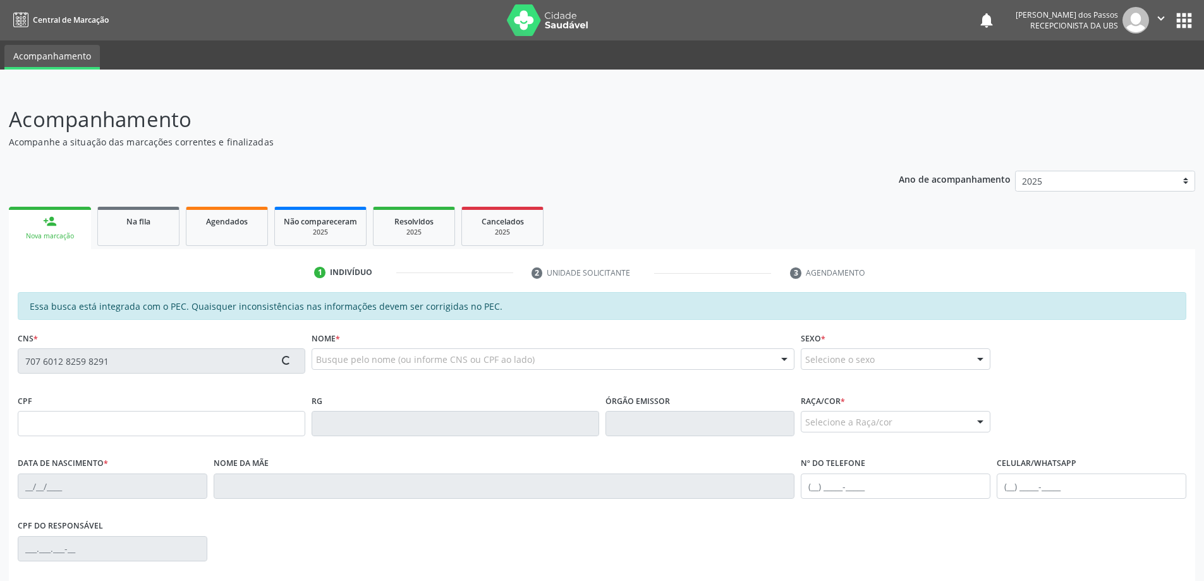
type input "[PHONE_NUMBER]"
type input "S/N"
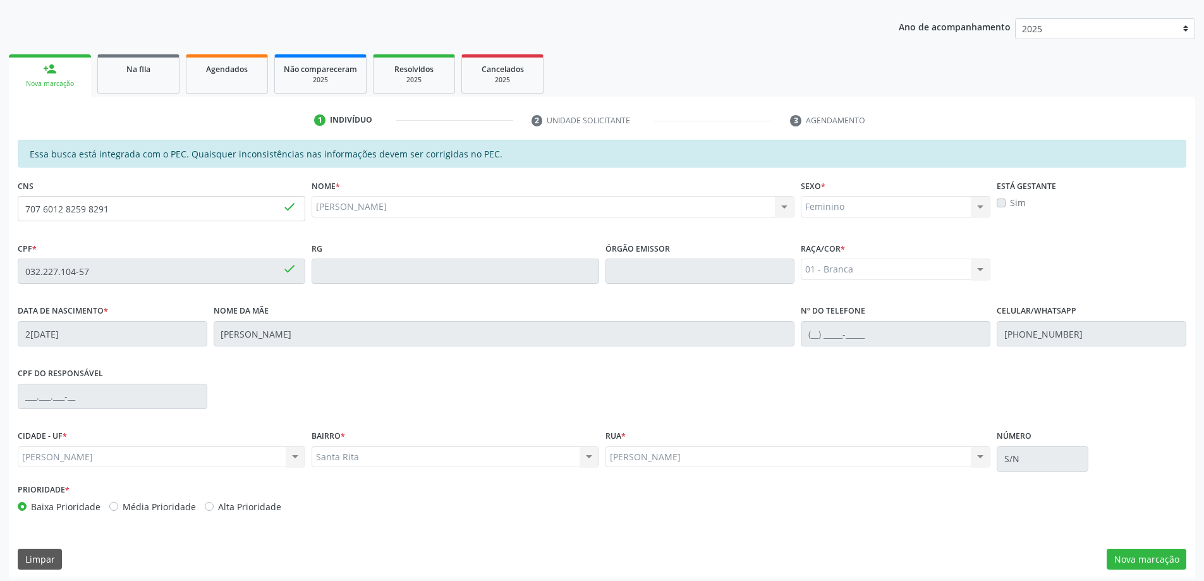
scroll to position [159, 0]
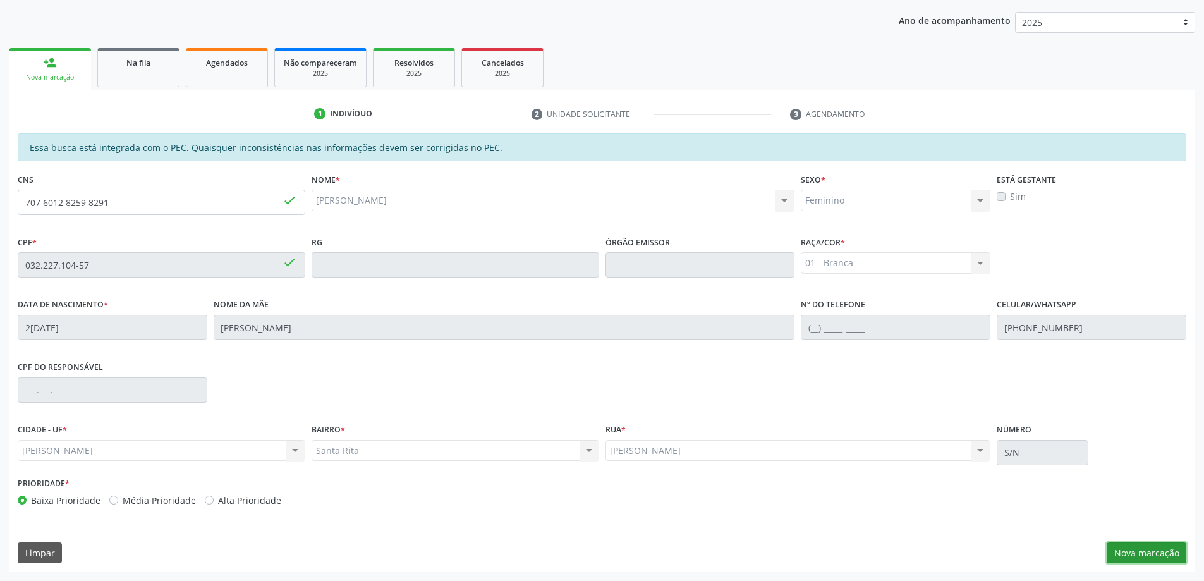
click at [1166, 553] on button "Nova marcação" at bounding box center [1147, 552] width 80 height 21
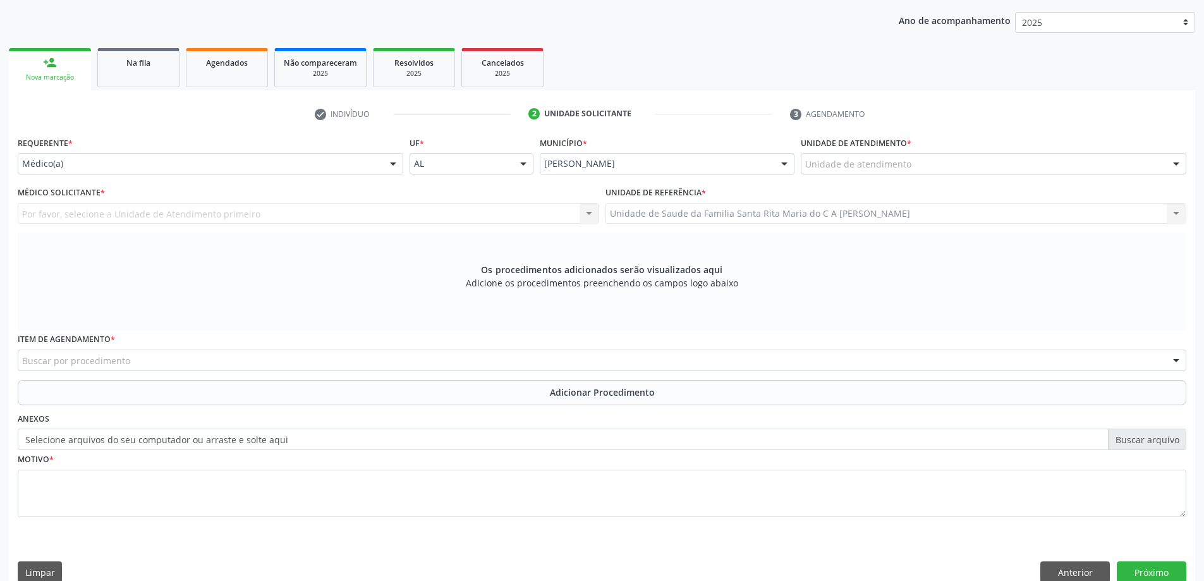
click at [940, 165] on div "Unidade de atendimento" at bounding box center [994, 163] width 386 height 21
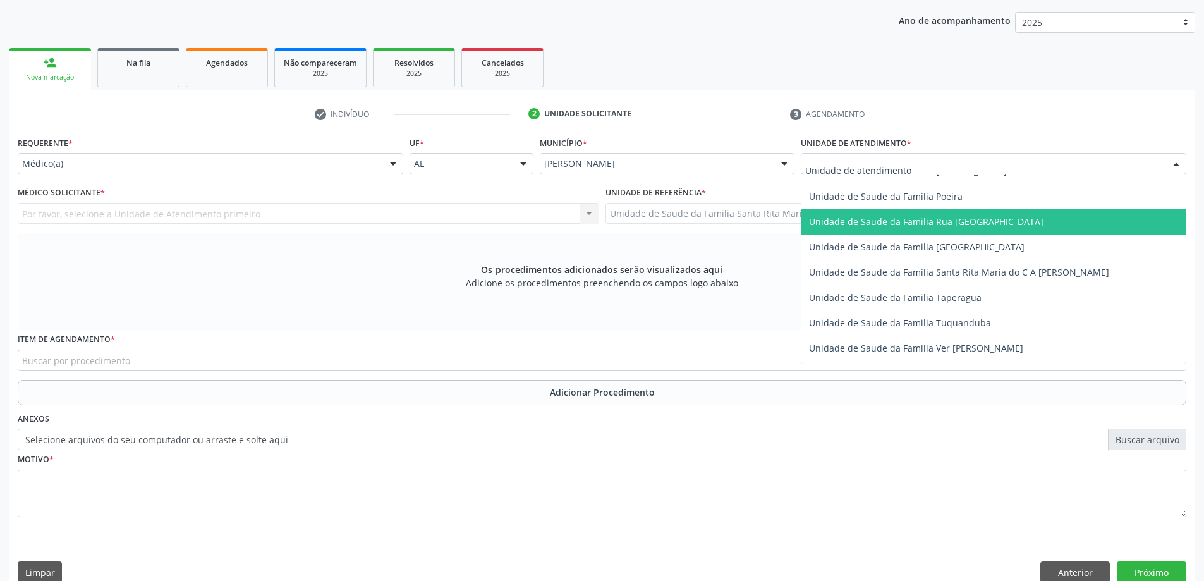
scroll to position [822, 0]
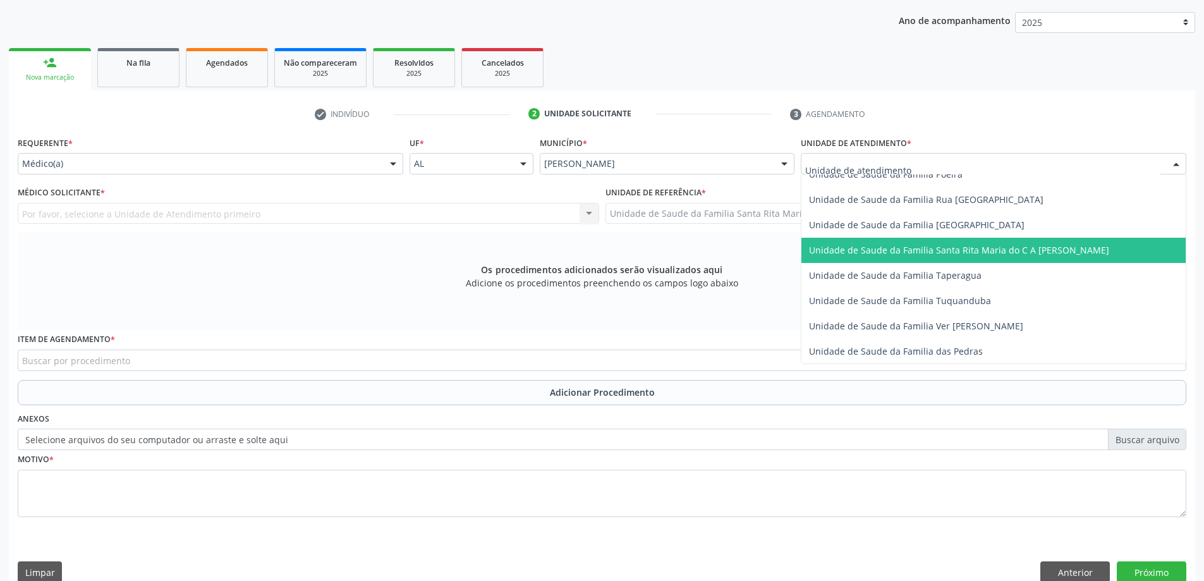
click at [926, 257] on span "Unidade de Saude da Familia Santa Rita Maria do C A [PERSON_NAME]" at bounding box center [994, 250] width 384 height 25
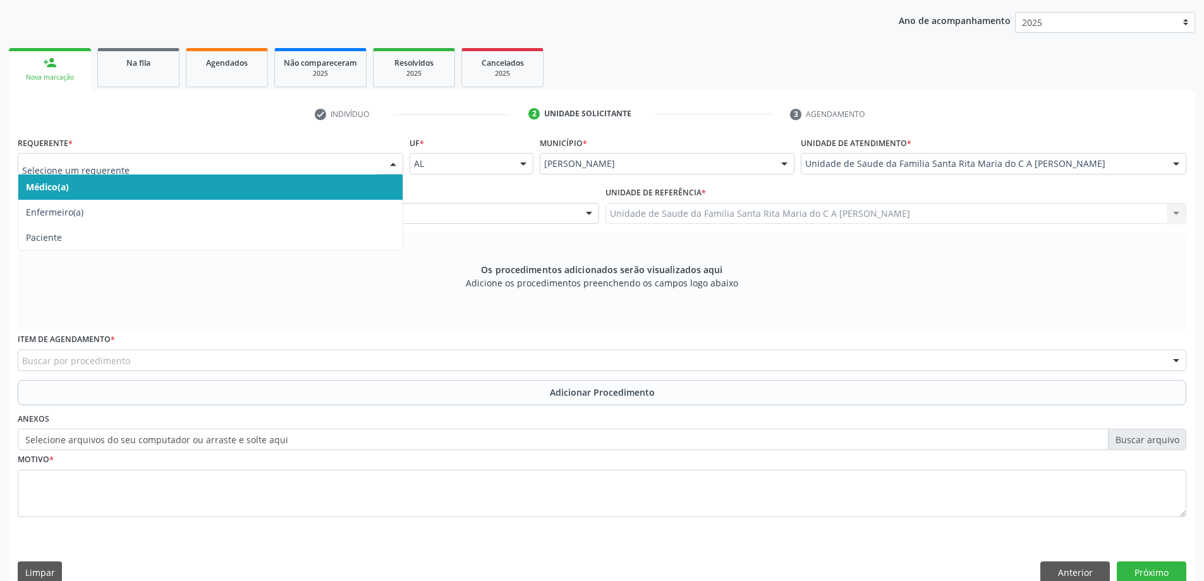
click at [295, 187] on span "Médico(a)" at bounding box center [210, 186] width 384 height 25
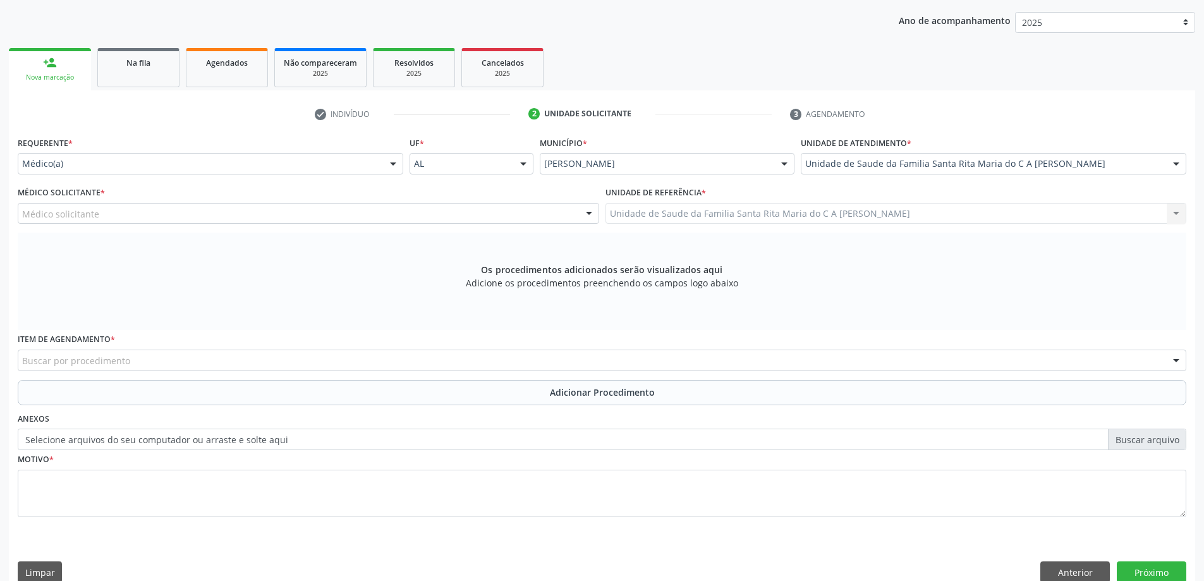
click at [159, 215] on div "Médico solicitante" at bounding box center [309, 213] width 582 height 21
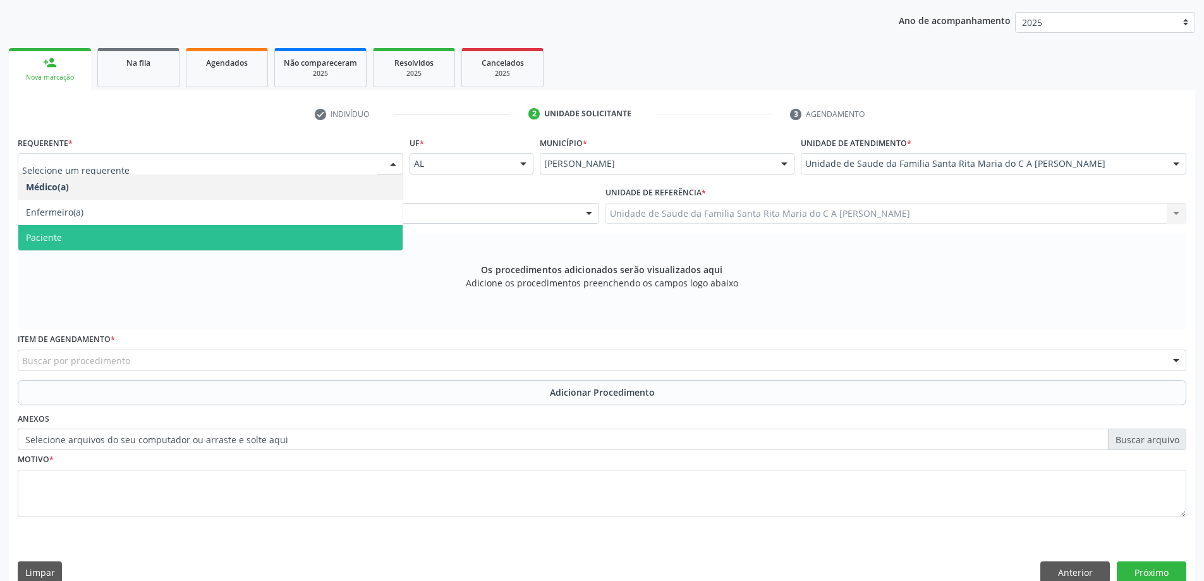
click at [144, 241] on span "Paciente" at bounding box center [210, 237] width 384 height 25
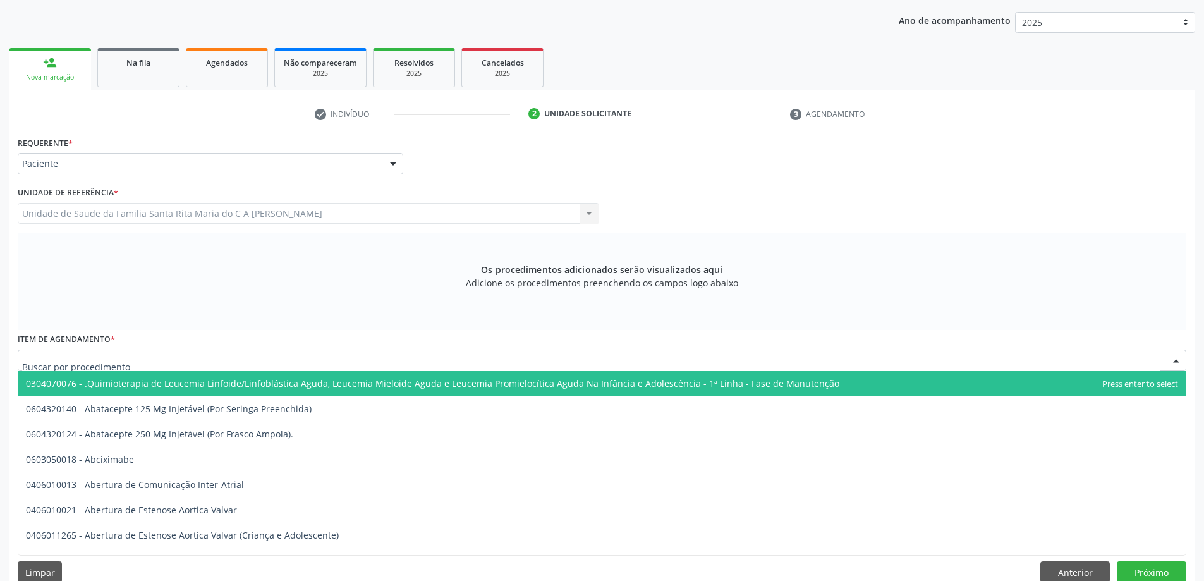
click at [174, 364] on div at bounding box center [602, 360] width 1169 height 21
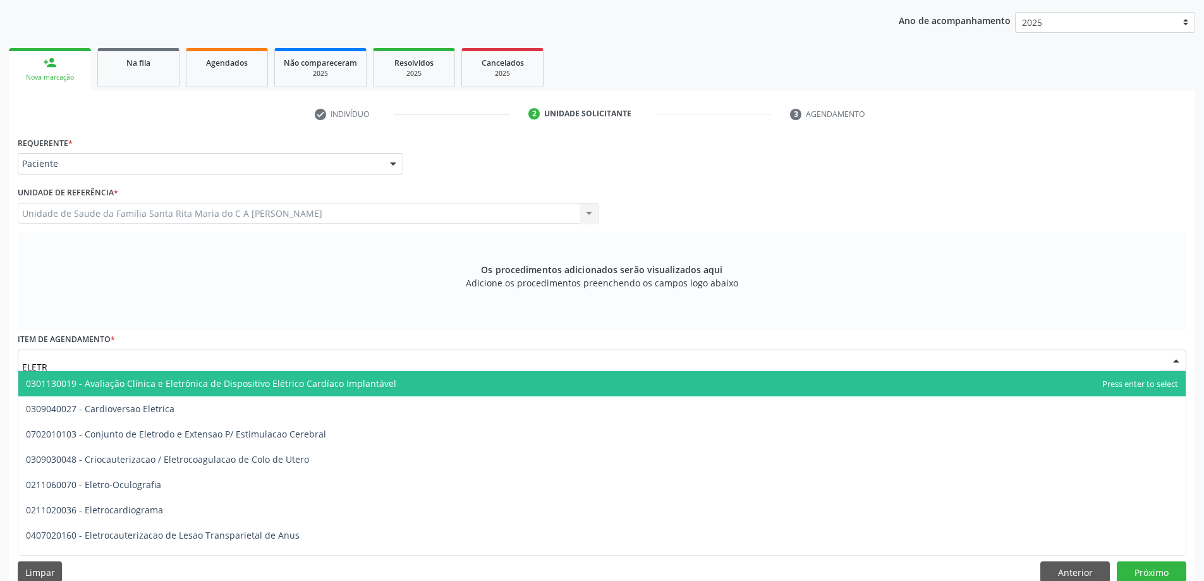
type input "ELETRO"
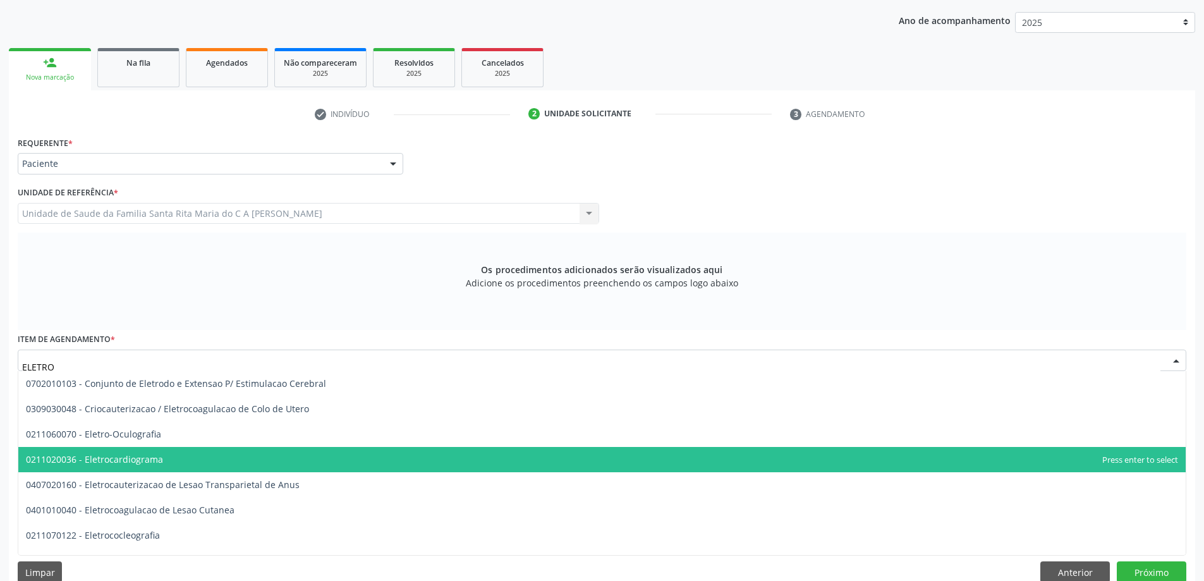
click at [138, 456] on span "0211020036 - Eletrocardiograma" at bounding box center [94, 459] width 137 height 12
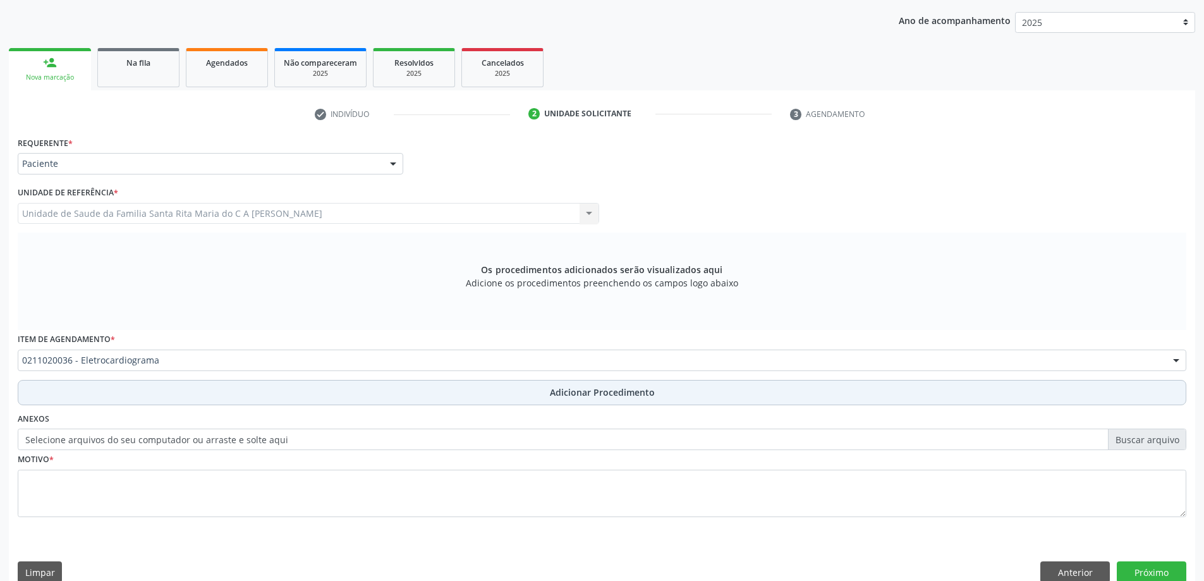
click at [190, 397] on button "Adicionar Procedimento" at bounding box center [602, 392] width 1169 height 25
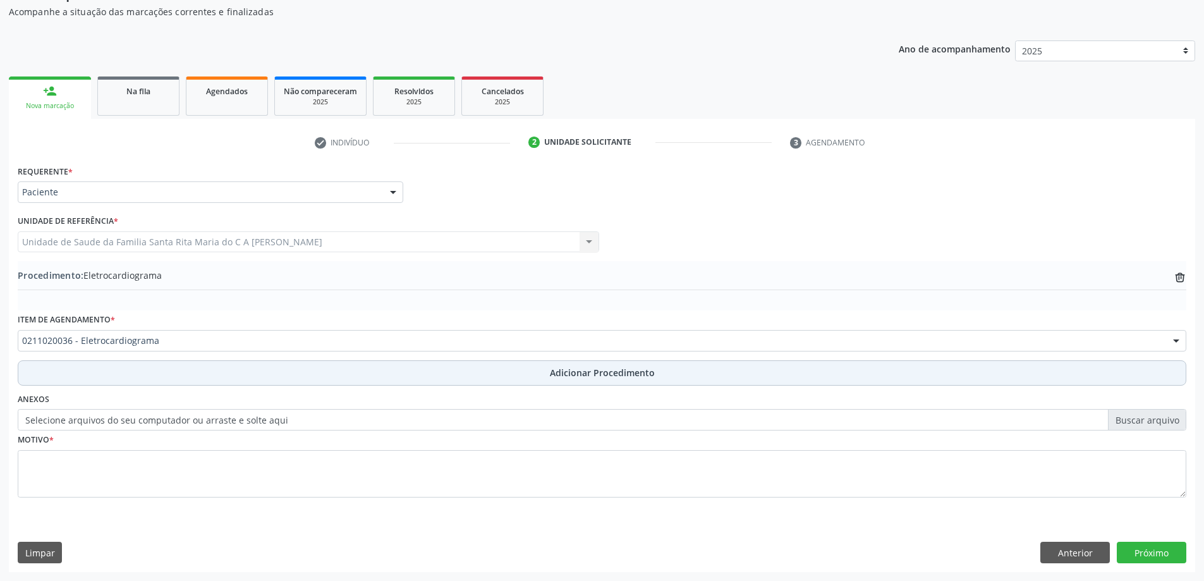
scroll to position [130, 0]
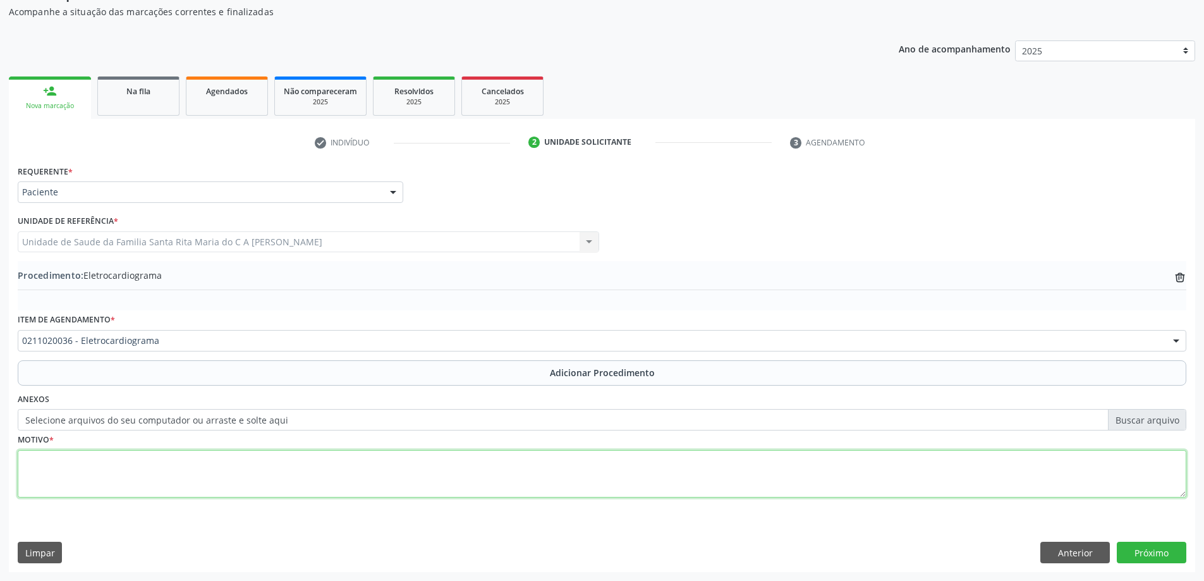
click at [128, 470] on textarea at bounding box center [602, 474] width 1169 height 48
type textarea "PRÉ OPERATÓRIO"
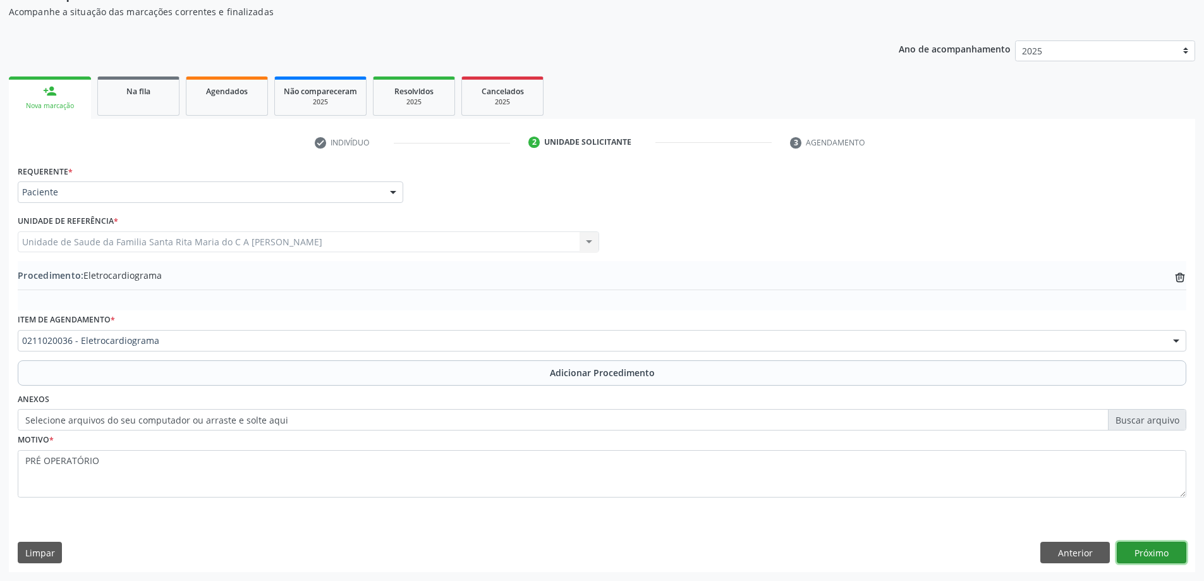
click at [1163, 553] on button "Próximo" at bounding box center [1152, 552] width 70 height 21
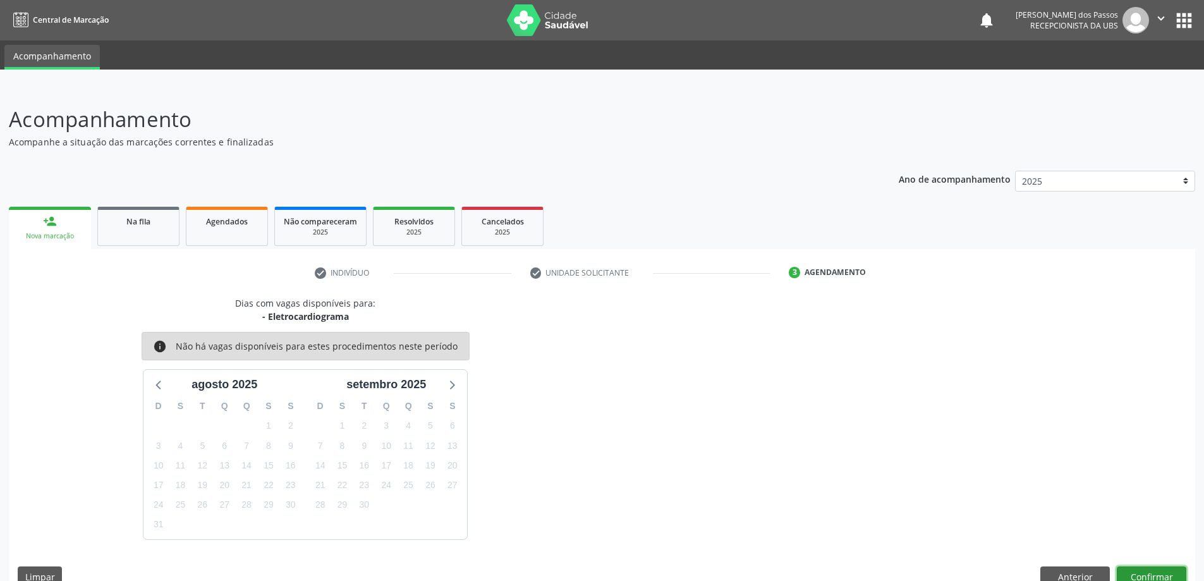
click at [1144, 571] on button "Confirmar" at bounding box center [1152, 576] width 70 height 21
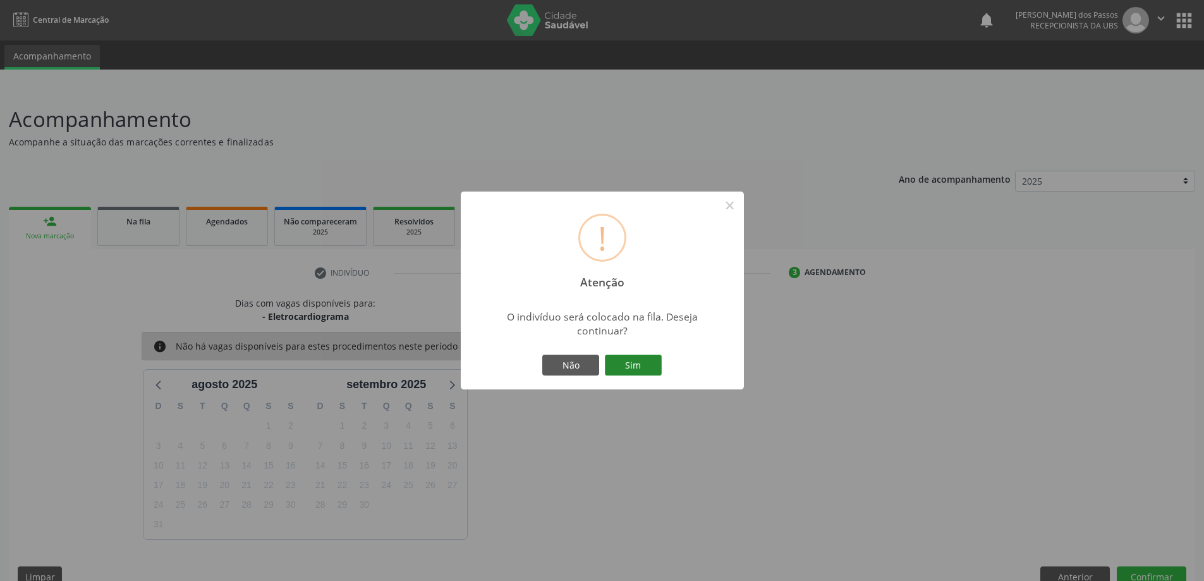
click at [625, 370] on button "Sim" at bounding box center [633, 365] width 57 height 21
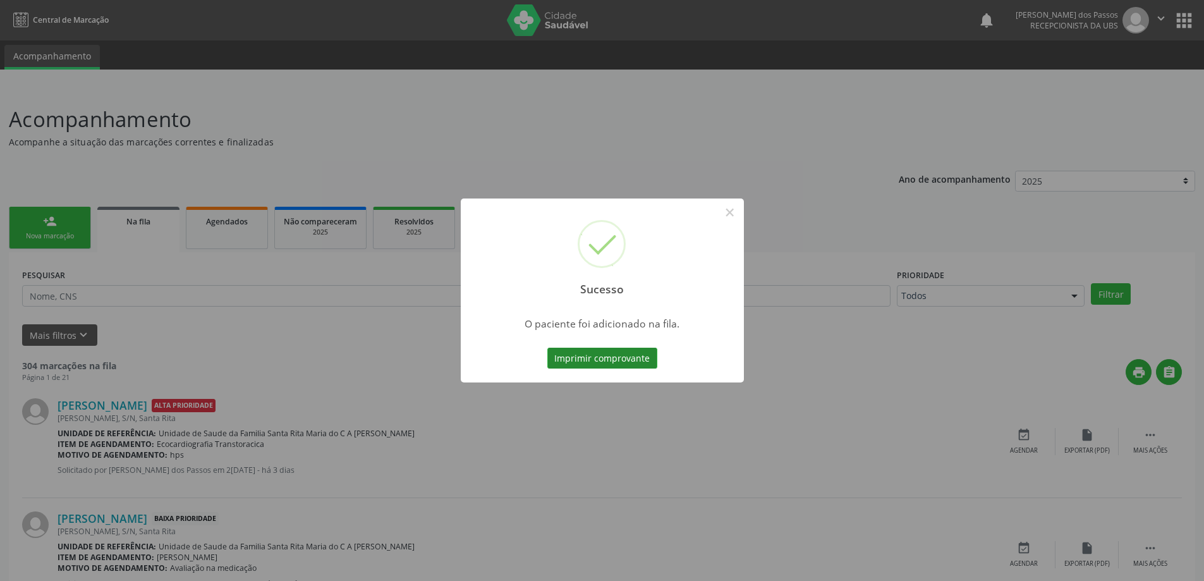
click at [612, 354] on button "Imprimir comprovante" at bounding box center [603, 358] width 110 height 21
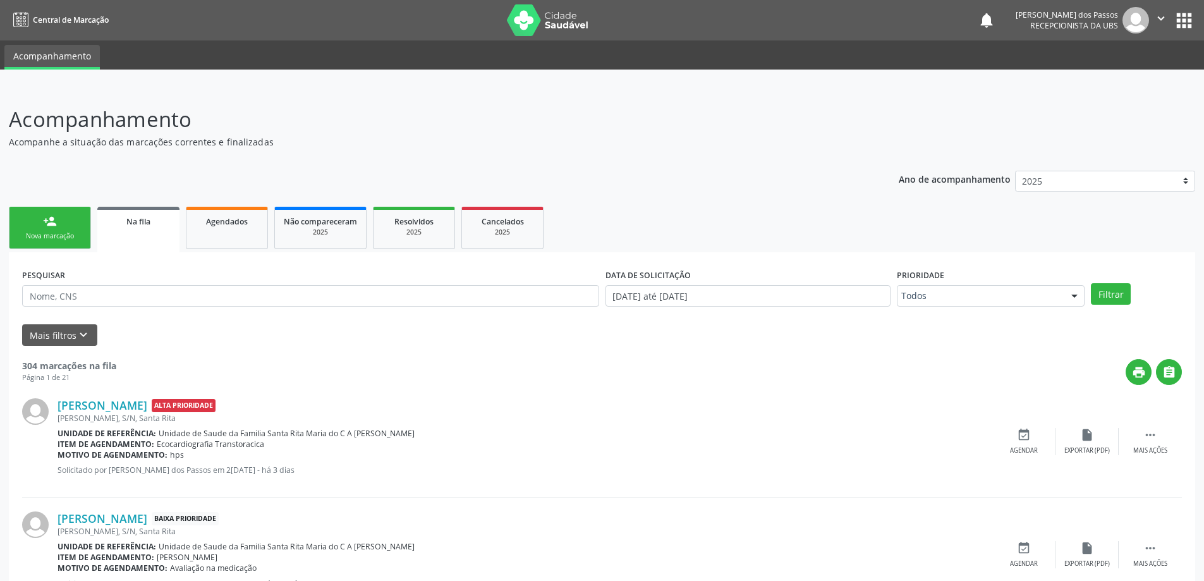
click at [46, 234] on div "Nova marcação" at bounding box center [49, 235] width 63 height 9
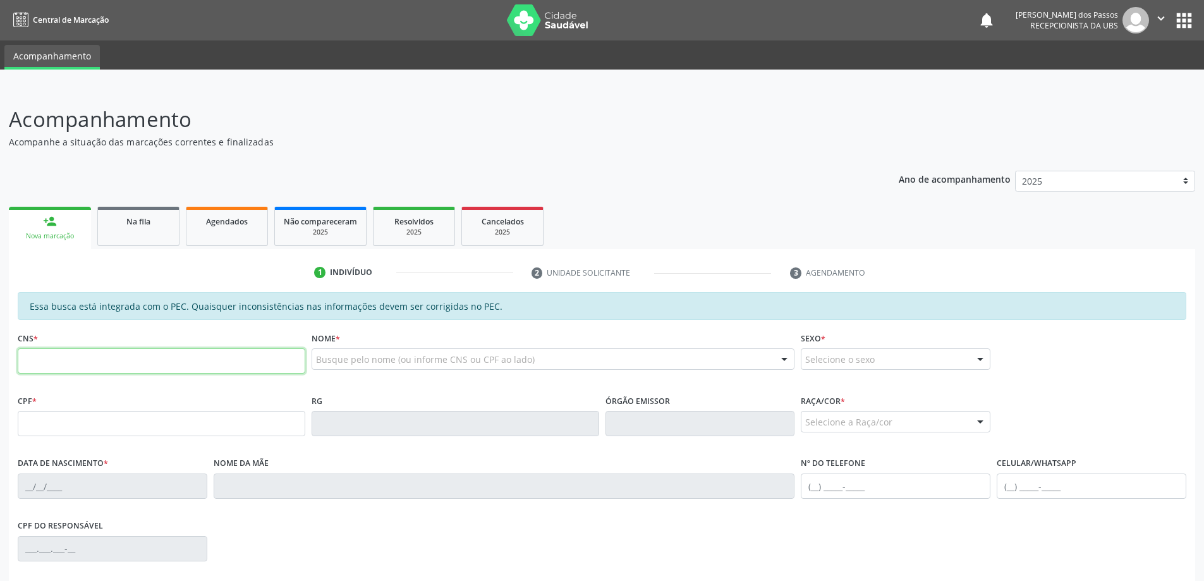
click at [156, 363] on input "text" at bounding box center [162, 360] width 288 height 25
type input "707 0098 9149 5932"
type input "129.384.604-06"
type input "[DATE]"
type input "[PERSON_NAME]"
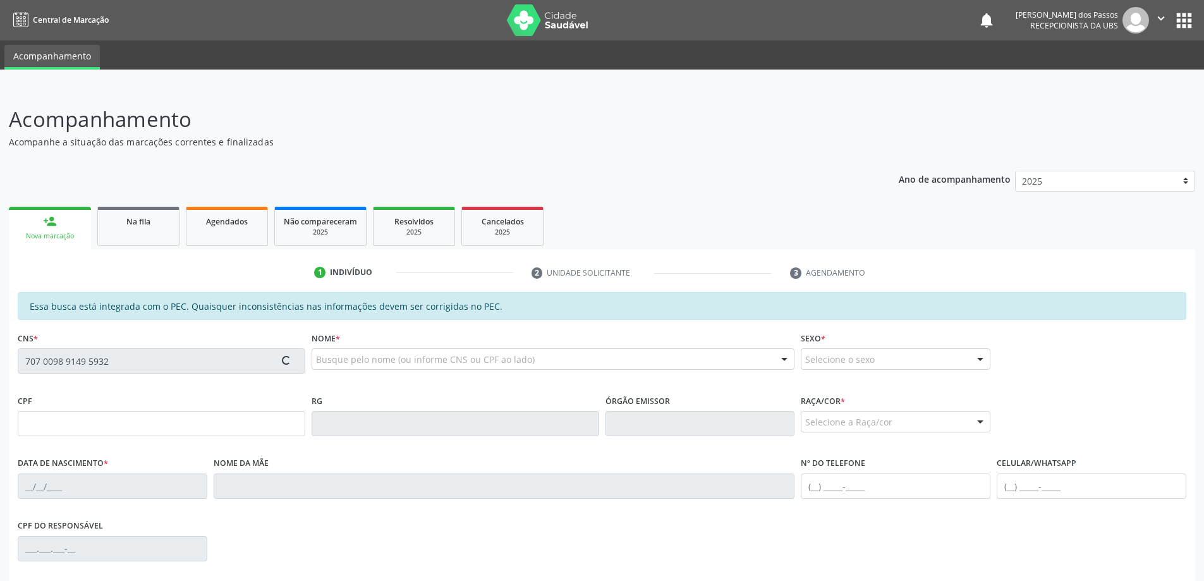
type input "[PHONE_NUMBER]"
type input "S/N"
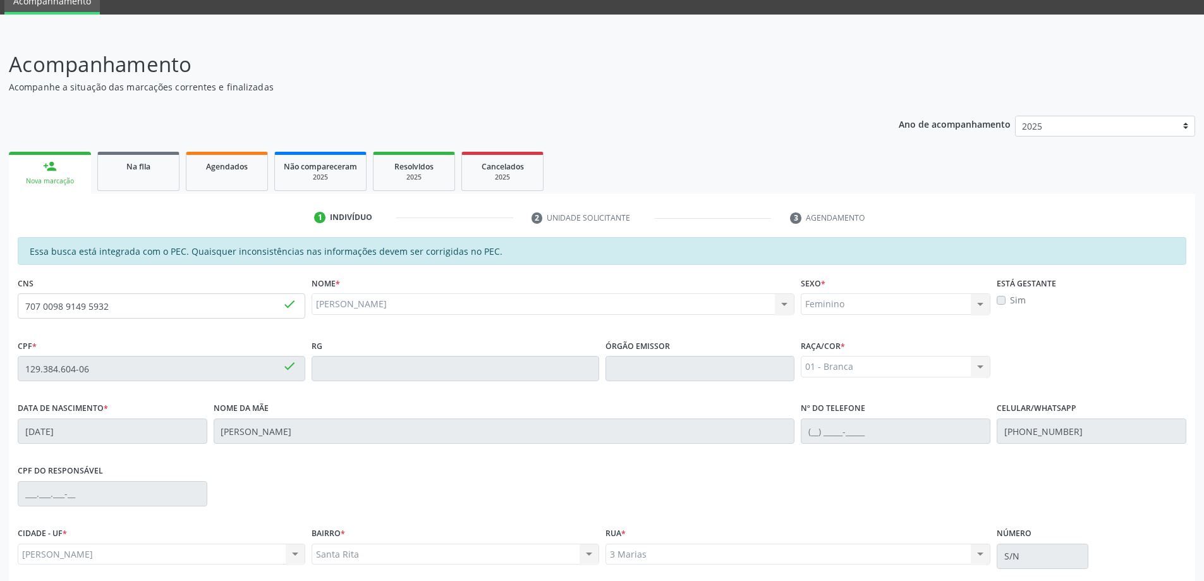
scroll to position [159, 0]
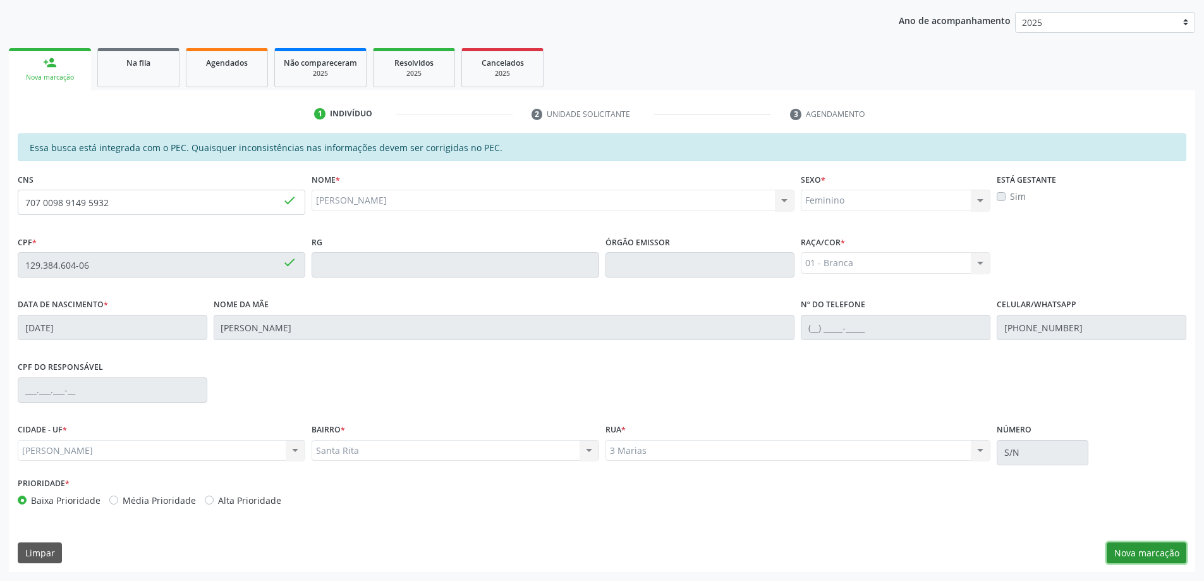
click at [1140, 556] on button "Nova marcação" at bounding box center [1147, 552] width 80 height 21
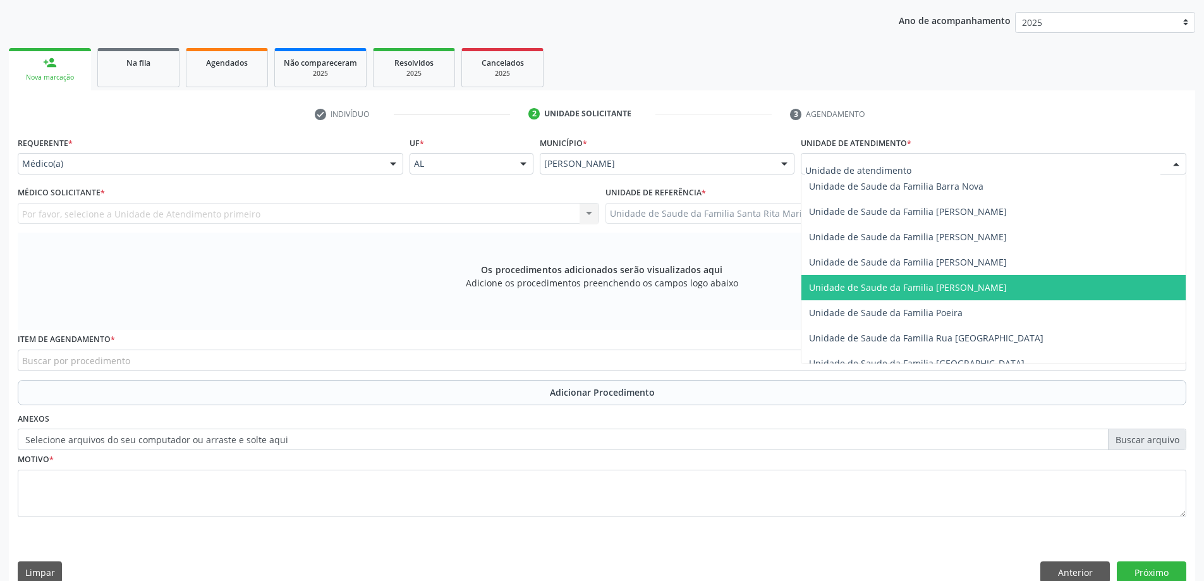
scroll to position [747, 0]
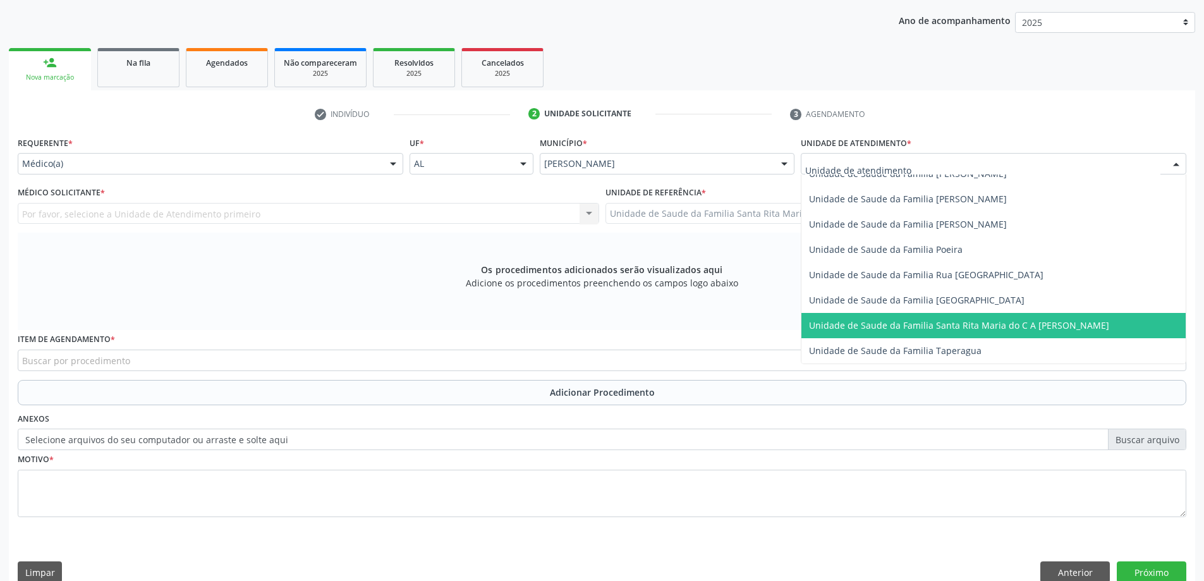
click at [862, 322] on span "Unidade de Saude da Familia Santa Rita Maria do C A [PERSON_NAME]" at bounding box center [959, 325] width 300 height 12
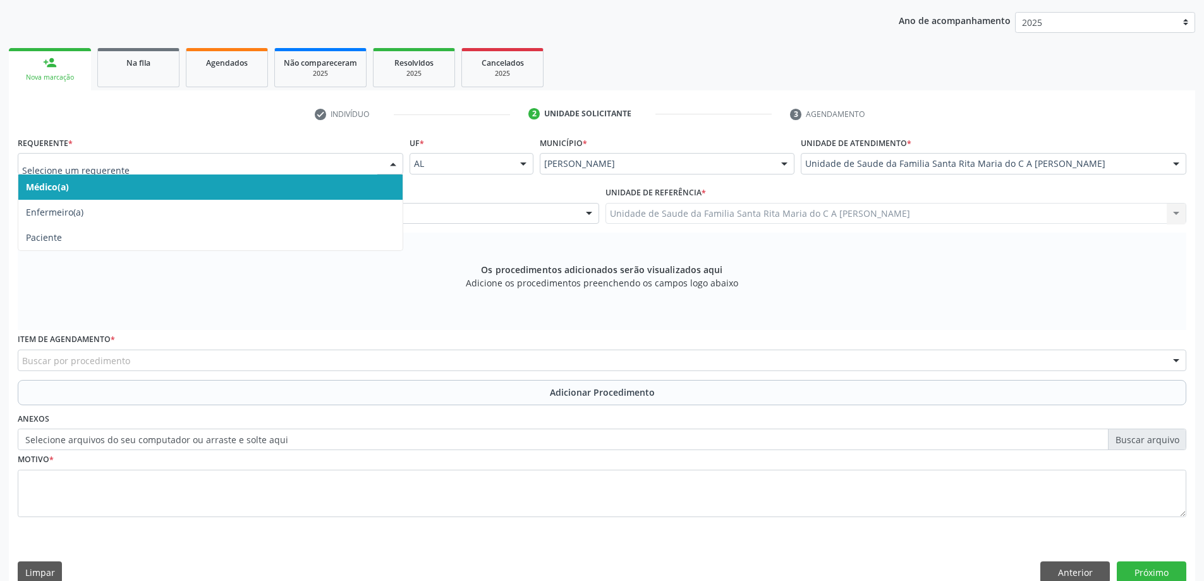
click at [178, 186] on span "Médico(a)" at bounding box center [210, 186] width 384 height 25
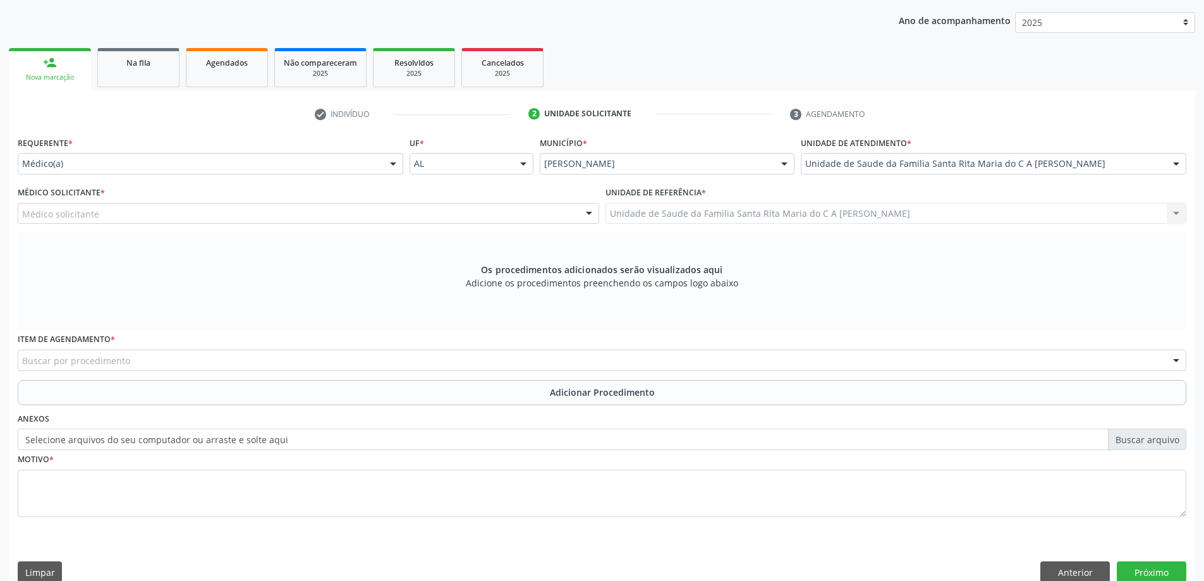
click at [214, 210] on div "Médico solicitante" at bounding box center [309, 213] width 582 height 21
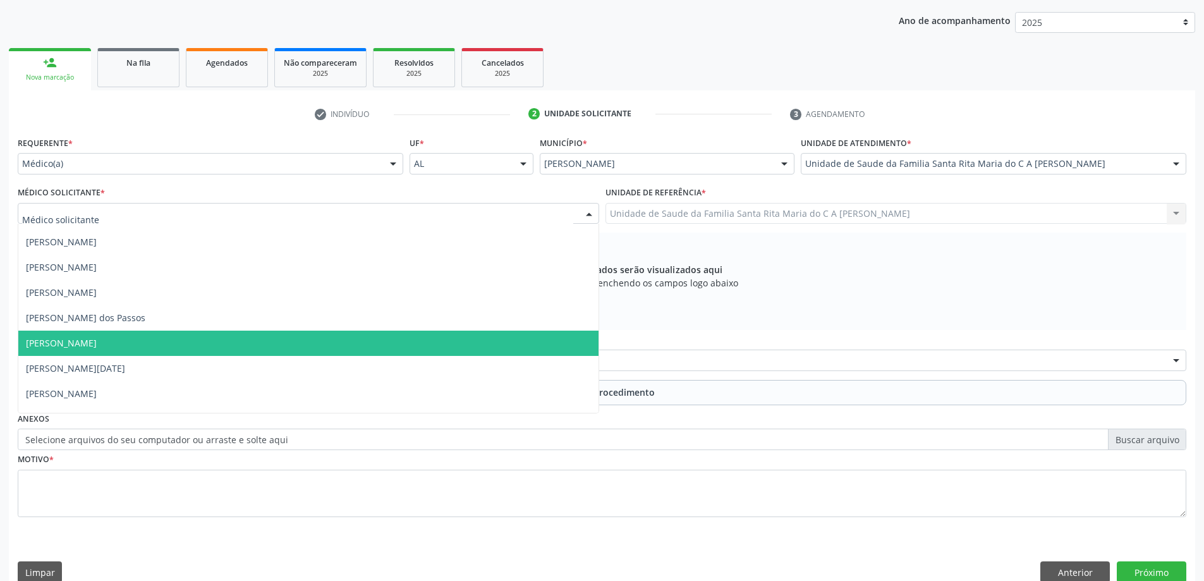
scroll to position [39, 0]
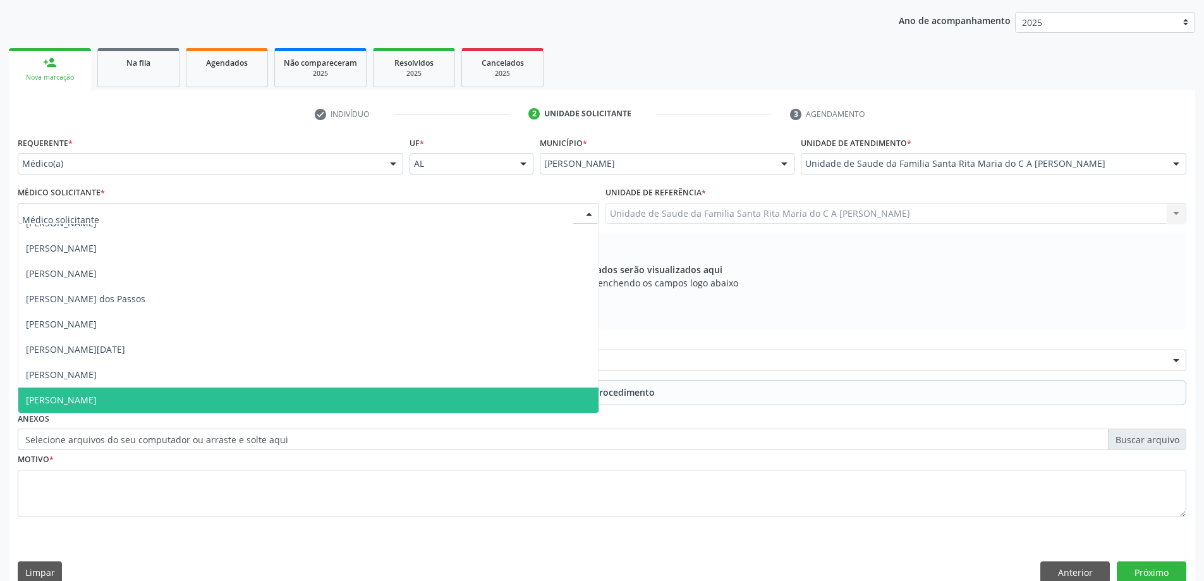
click at [135, 398] on span "[PERSON_NAME]" at bounding box center [308, 400] width 580 height 25
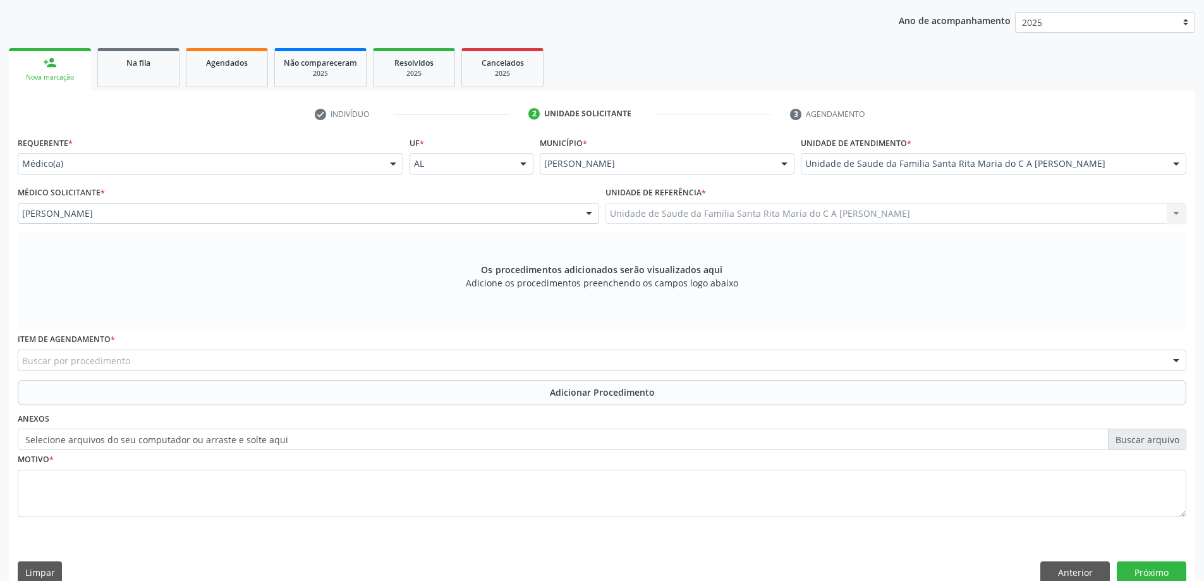
click at [136, 364] on div "Buscar por procedimento" at bounding box center [602, 360] width 1169 height 21
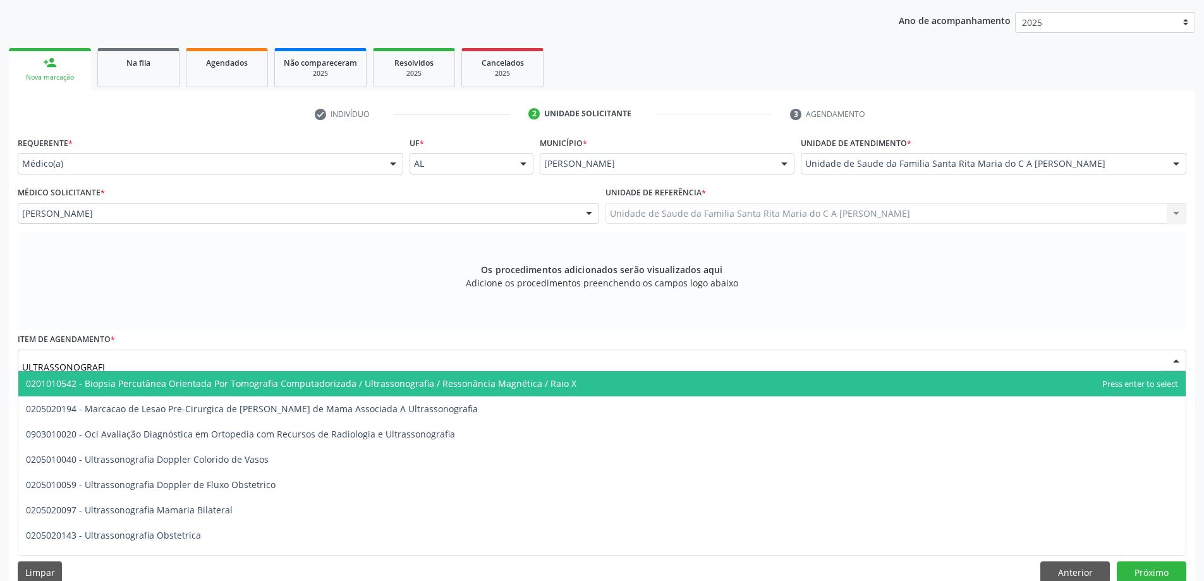
type input "ULTRASSONOGRAFIA"
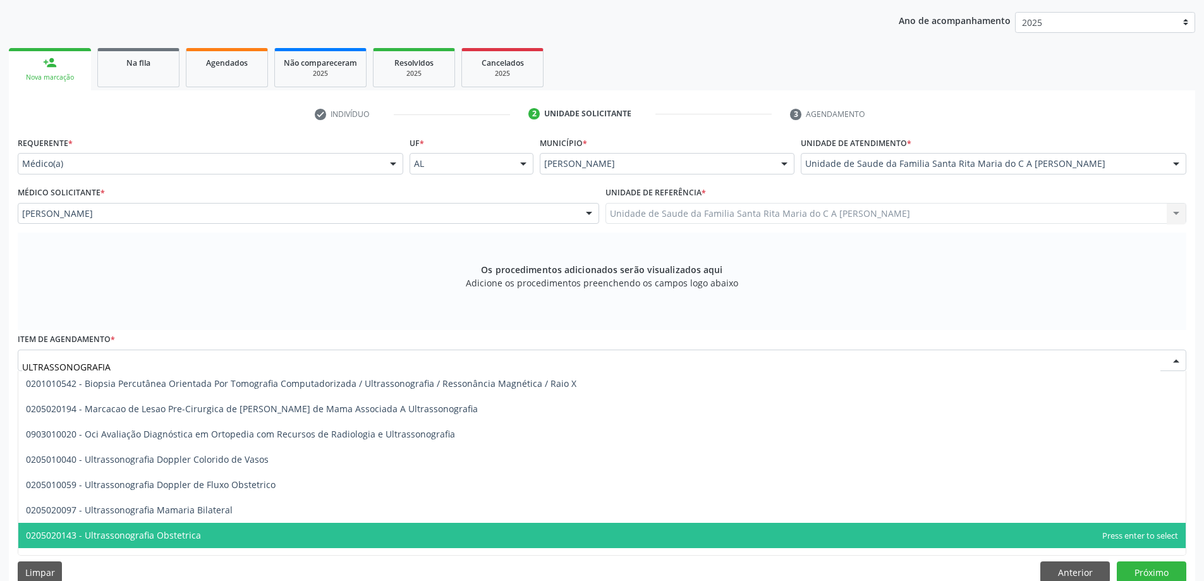
click at [253, 537] on span "0205020143 - Ultrassonografia Obstetrica" at bounding box center [602, 535] width 1168 height 25
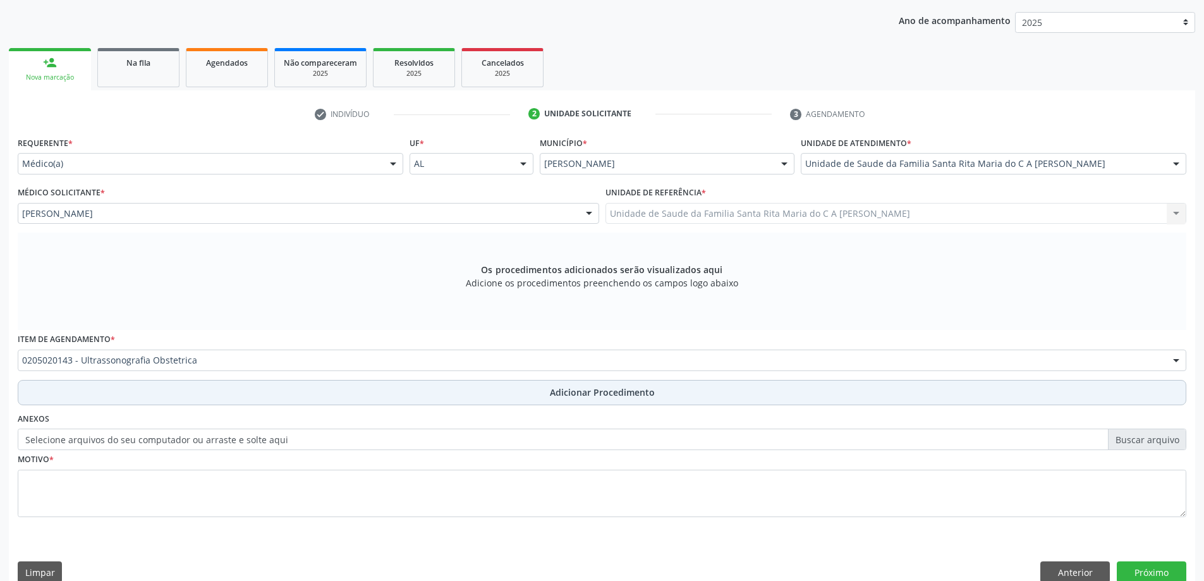
click at [224, 398] on button "Adicionar Procedimento" at bounding box center [602, 392] width 1169 height 25
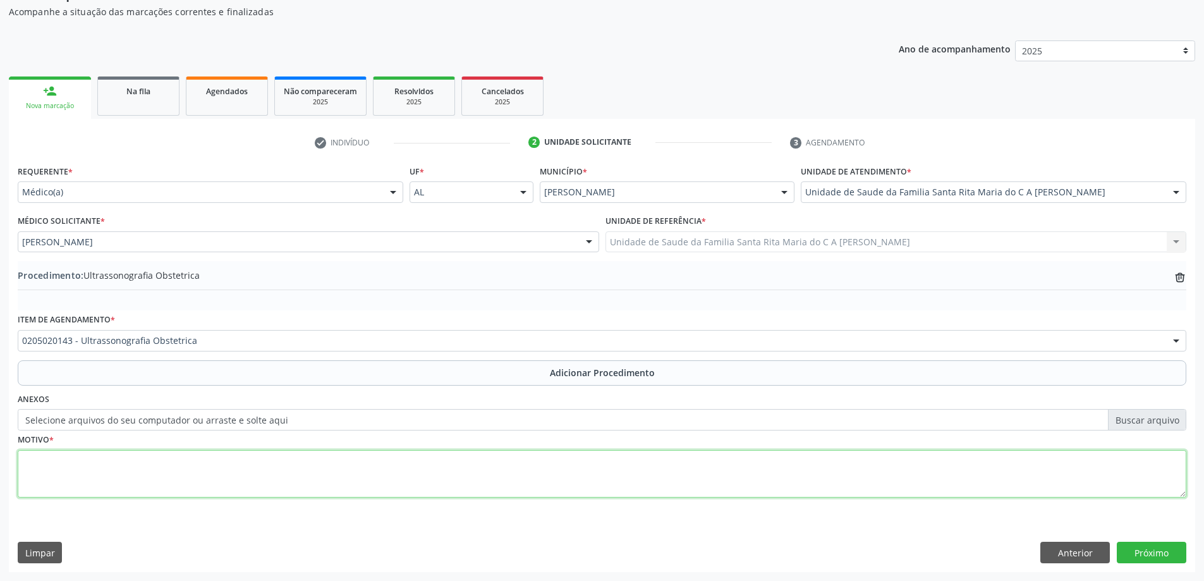
click at [241, 479] on textarea at bounding box center [602, 474] width 1169 height 48
type textarea "ATRASO MENSTRUAL"
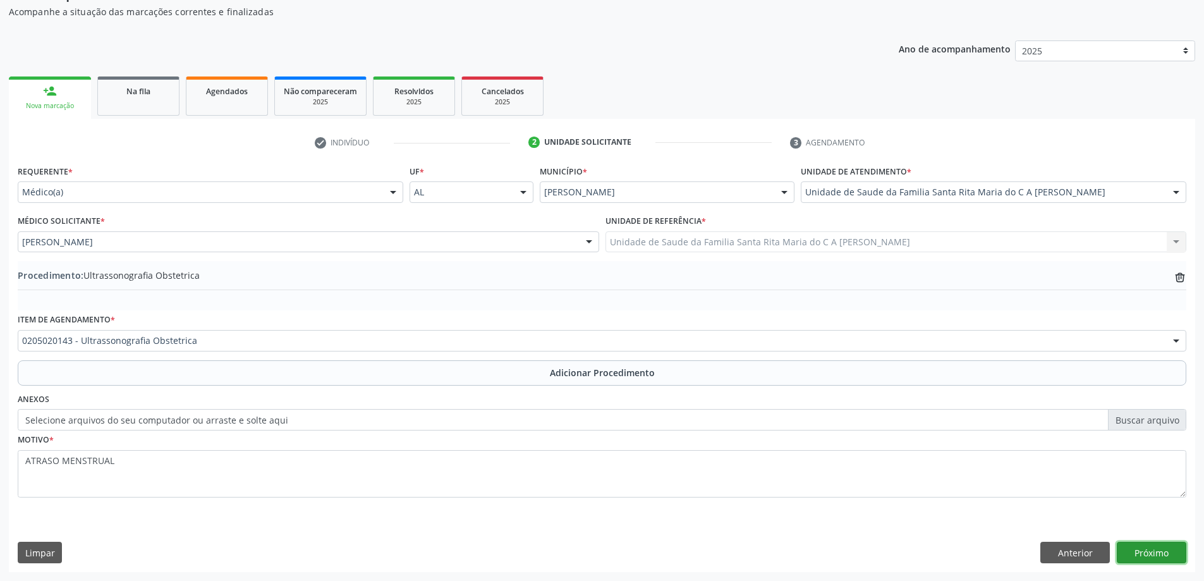
click at [1154, 549] on button "Próximo" at bounding box center [1152, 552] width 70 height 21
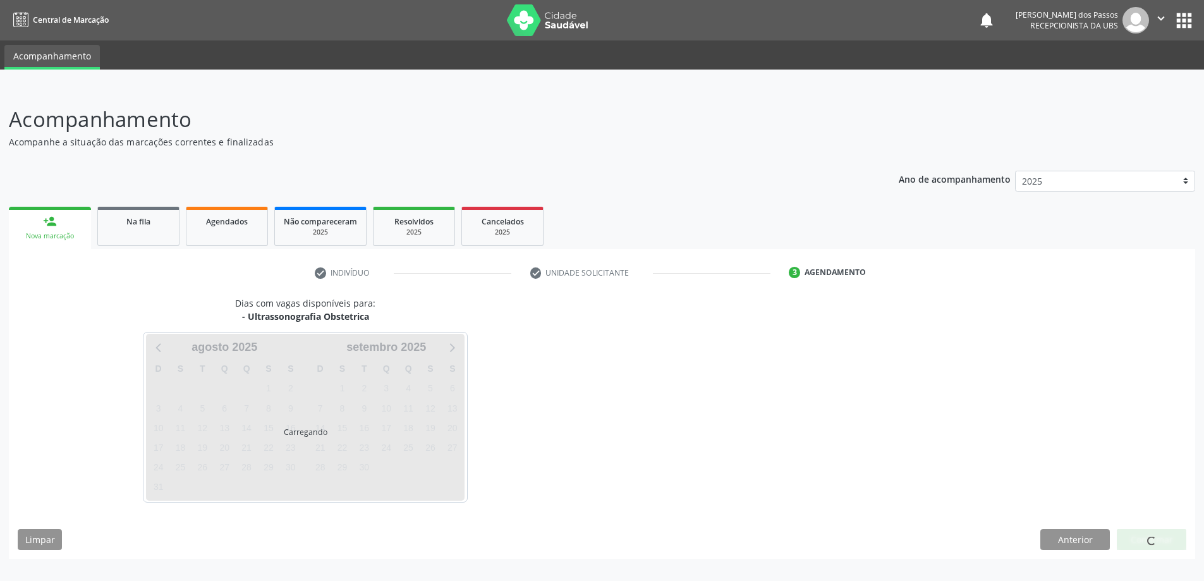
scroll to position [0, 0]
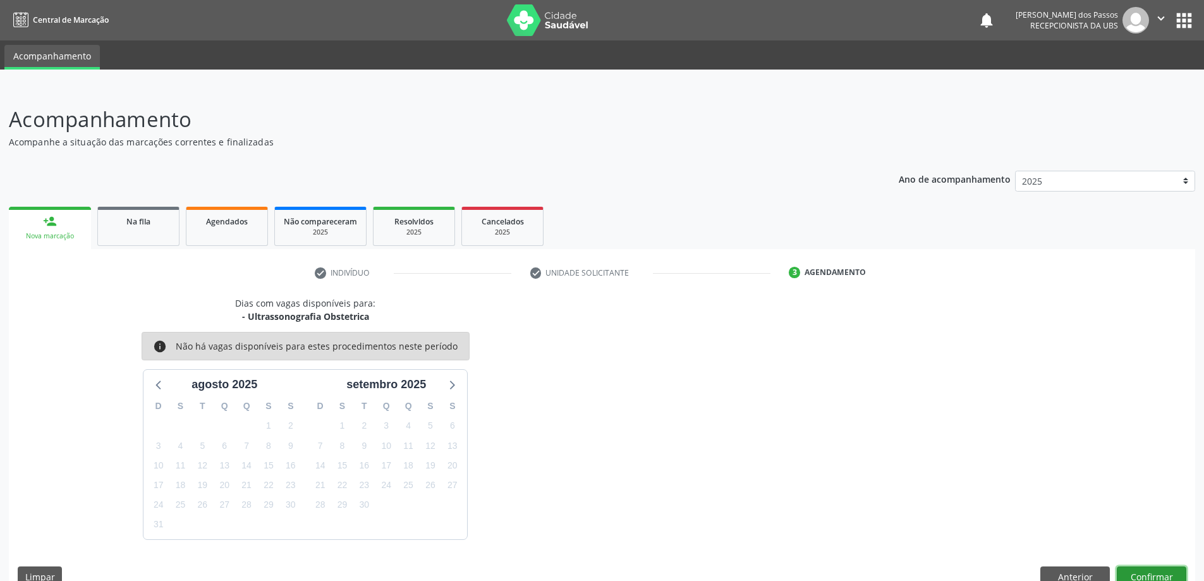
click at [1168, 568] on button "Confirmar" at bounding box center [1152, 576] width 70 height 21
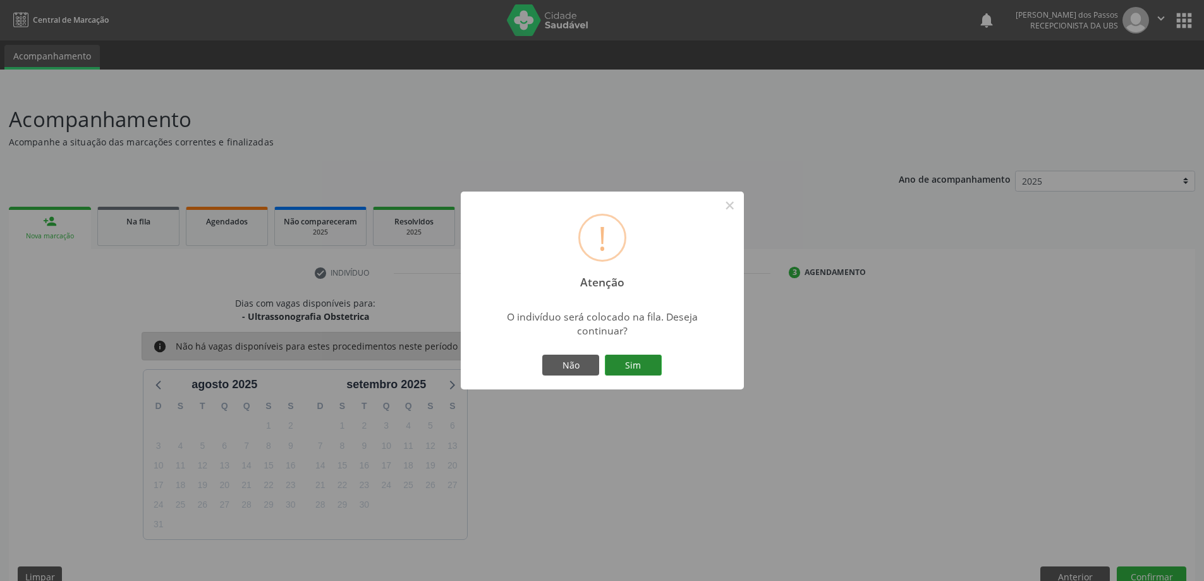
click at [652, 365] on button "Sim" at bounding box center [633, 365] width 57 height 21
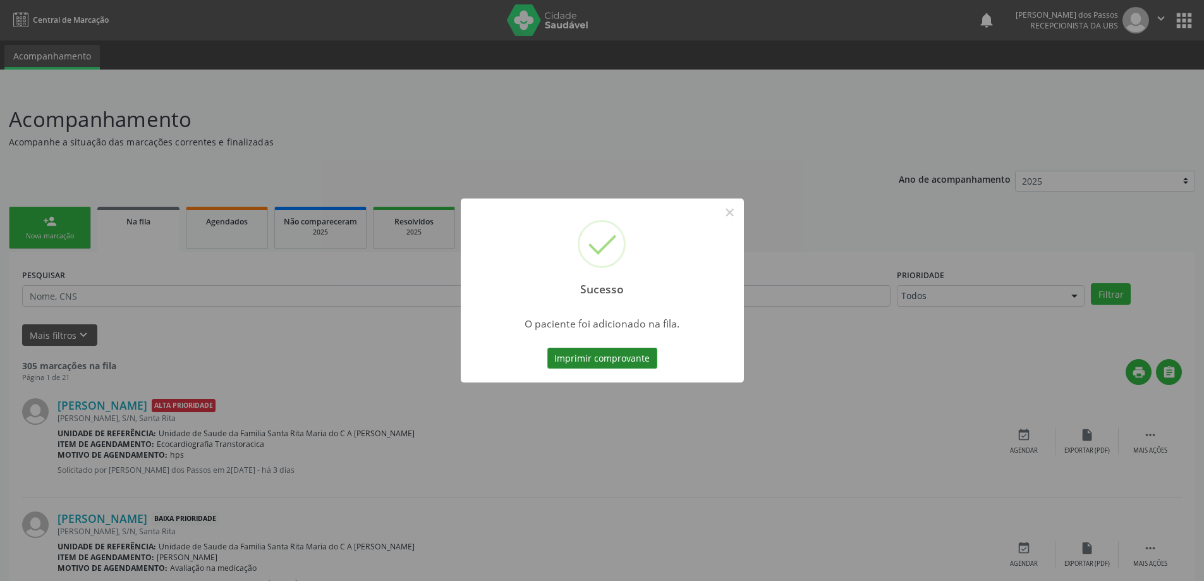
click at [634, 362] on button "Imprimir comprovante" at bounding box center [603, 358] width 110 height 21
